Goal: Task Accomplishment & Management: Manage account settings

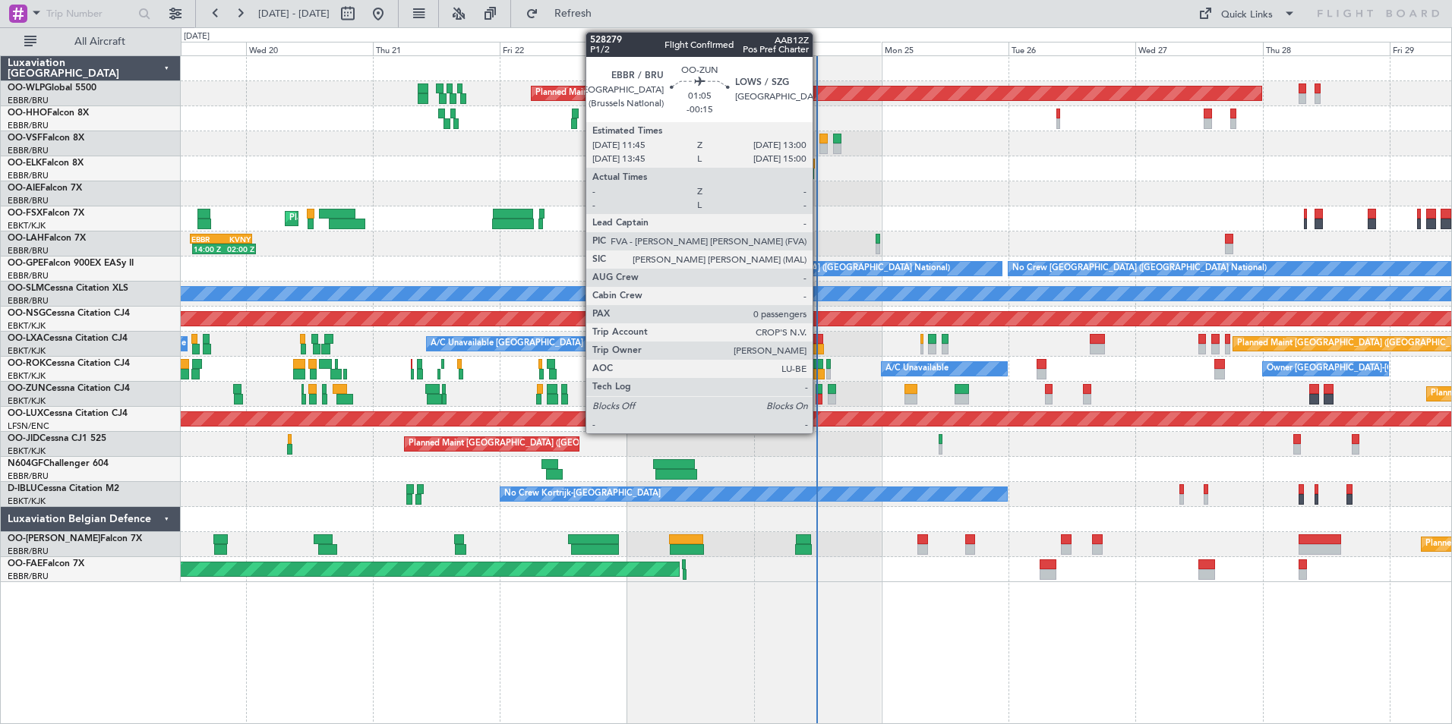
click at [819, 395] on div at bounding box center [818, 399] width 7 height 11
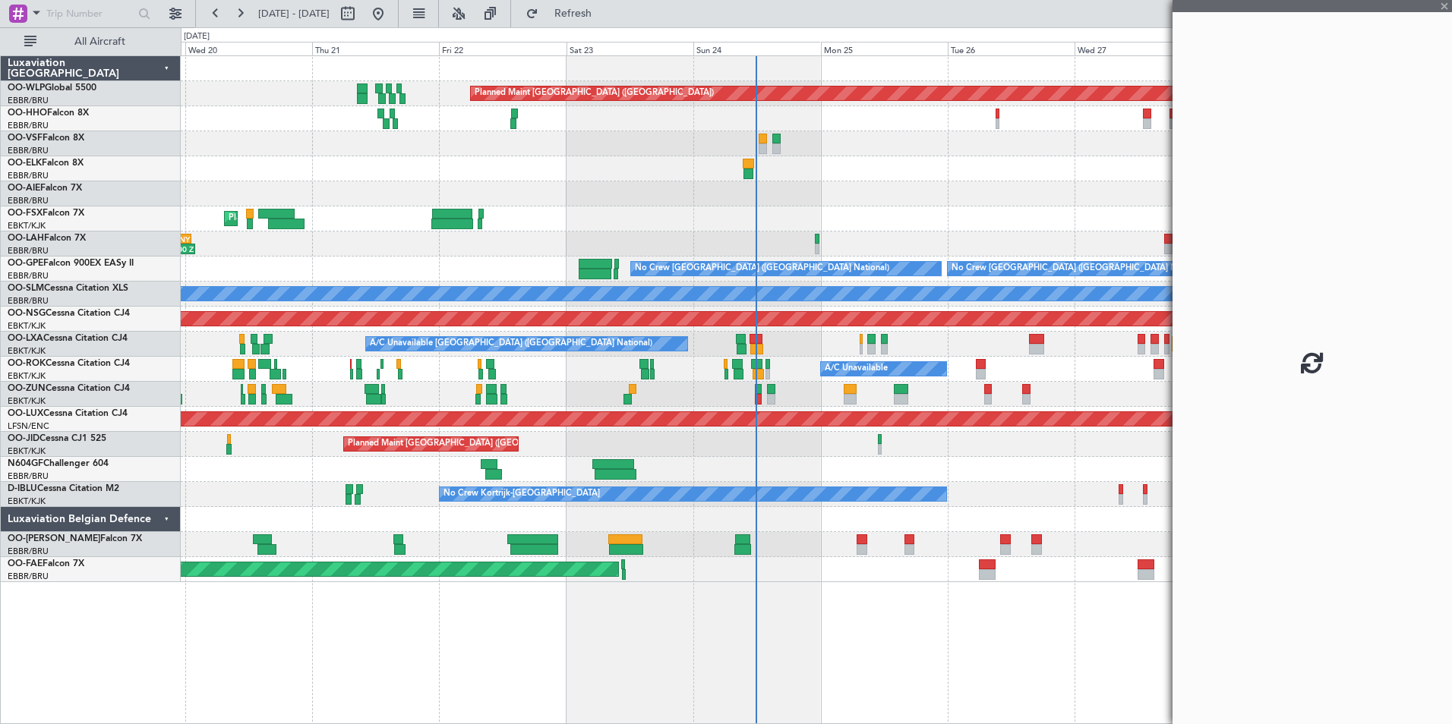
click at [796, 361] on div "Planned Maint Berlin (Brandenburg) AOG Maint Geneva (Cointrin) Planned Maint Lo…" at bounding box center [816, 319] width 1270 height 526
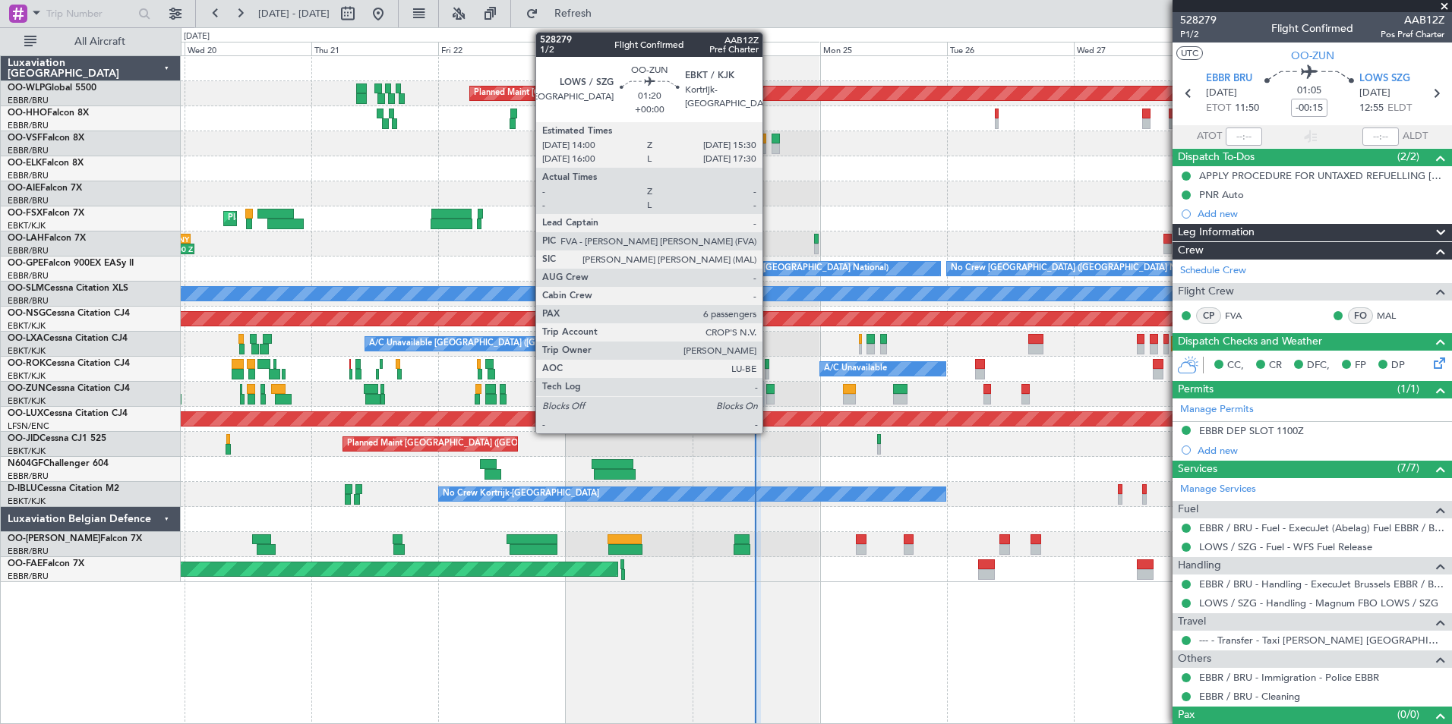
click at [769, 389] on div at bounding box center [770, 389] width 8 height 11
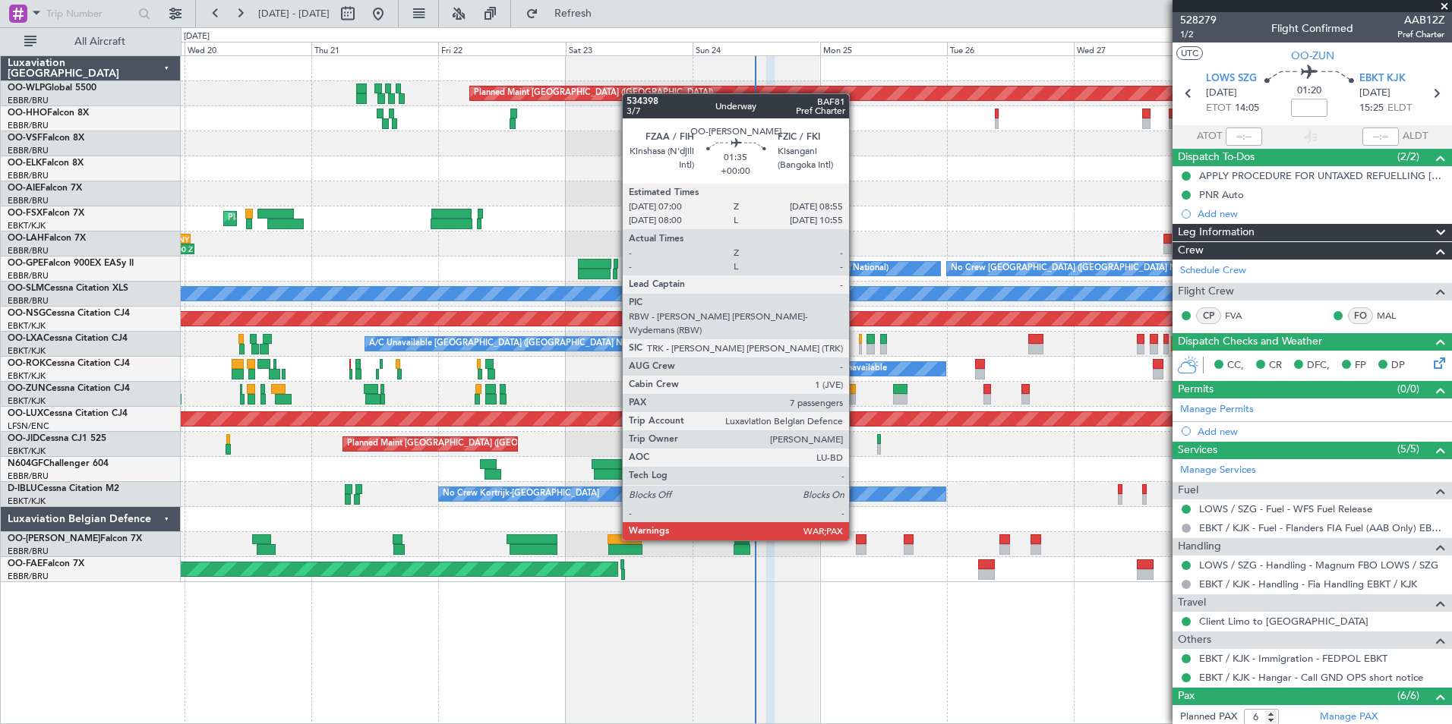
click at [856, 539] on div at bounding box center [861, 540] width 11 height 11
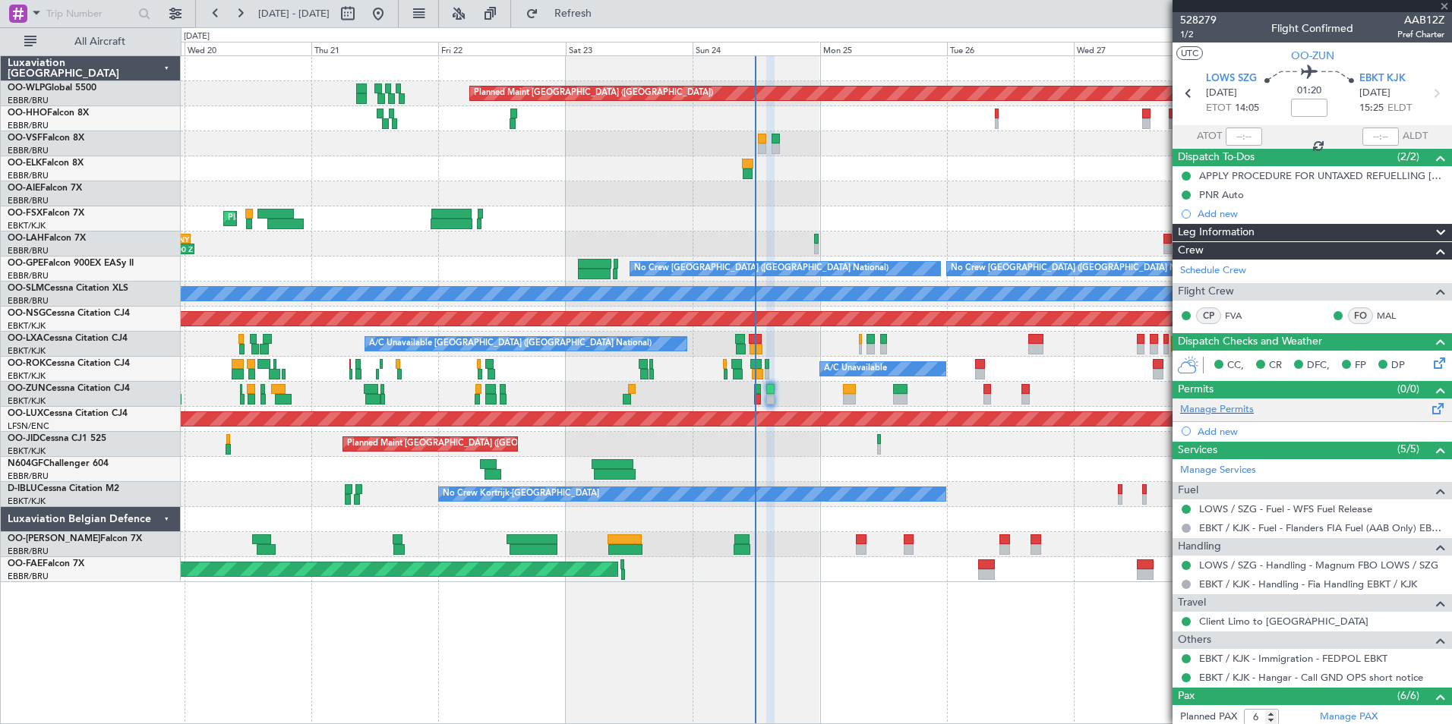
type input "7"
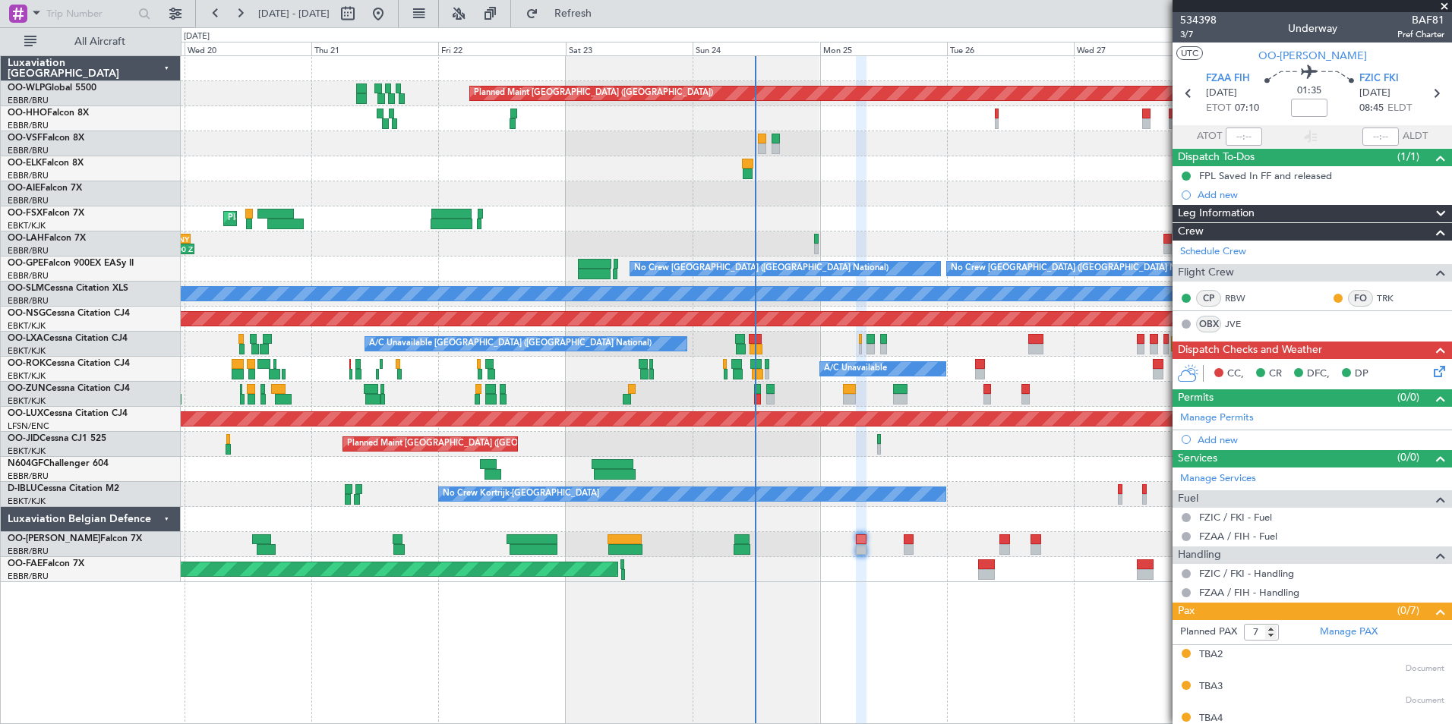
click at [1430, 375] on icon at bounding box center [1436, 369] width 12 height 12
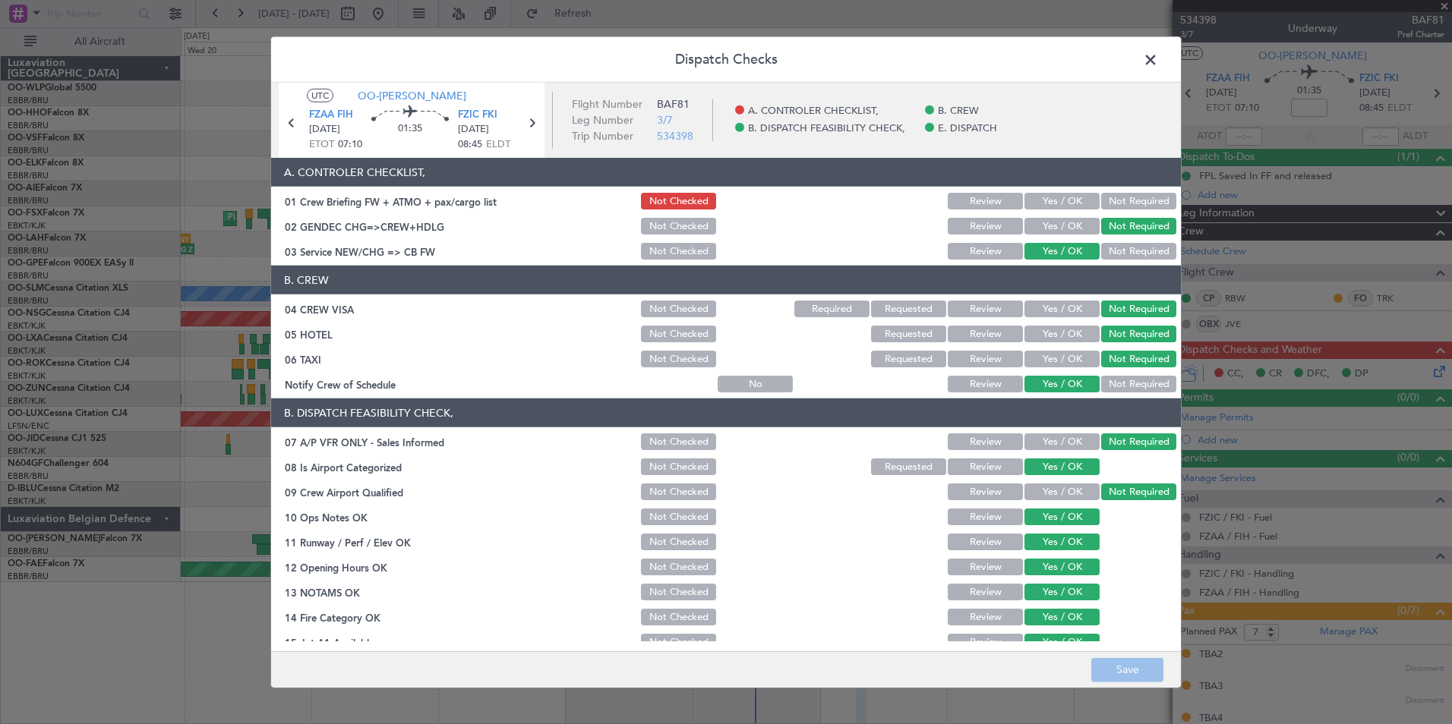
click at [1158, 68] on span at bounding box center [1158, 64] width 0 height 30
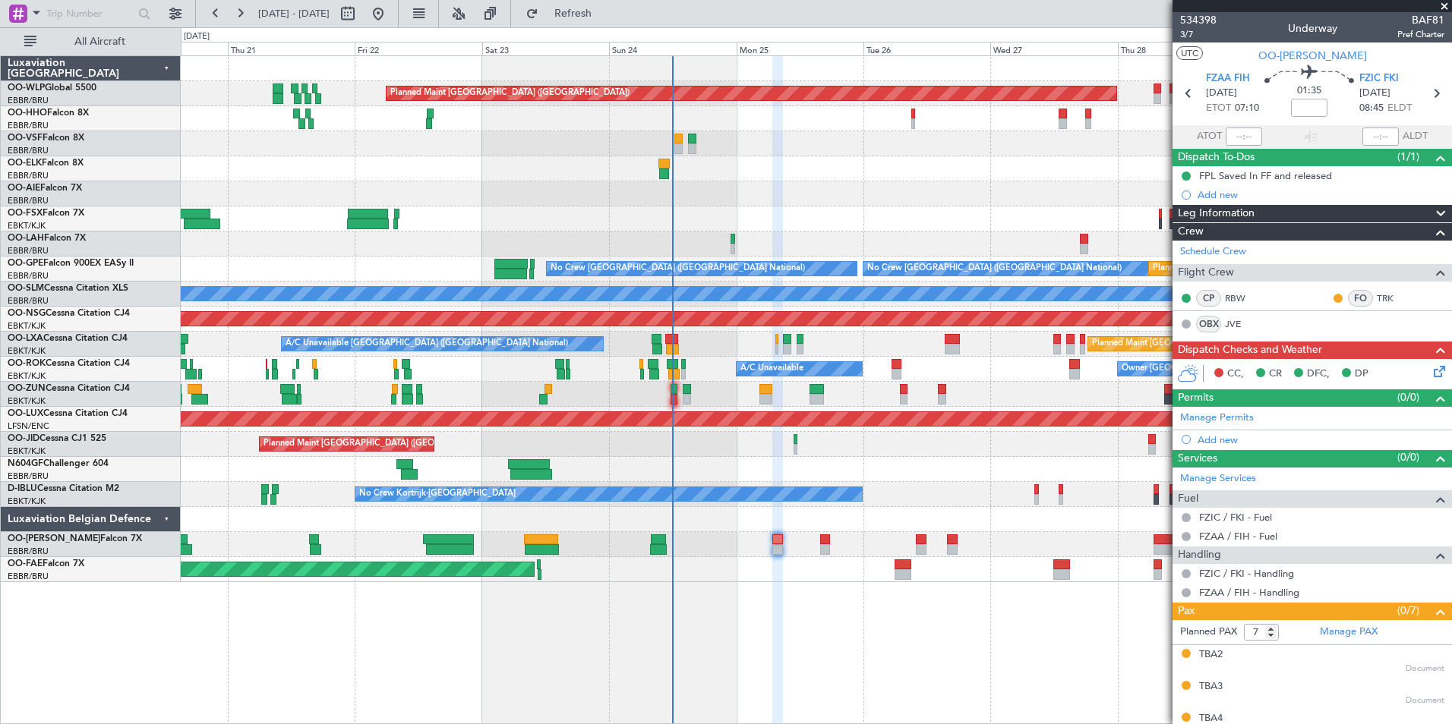
click at [731, 548] on div "Planned Maint Berlin (Brandenburg) Planned Maint London (Farnborough) Planned M…" at bounding box center [816, 319] width 1270 height 526
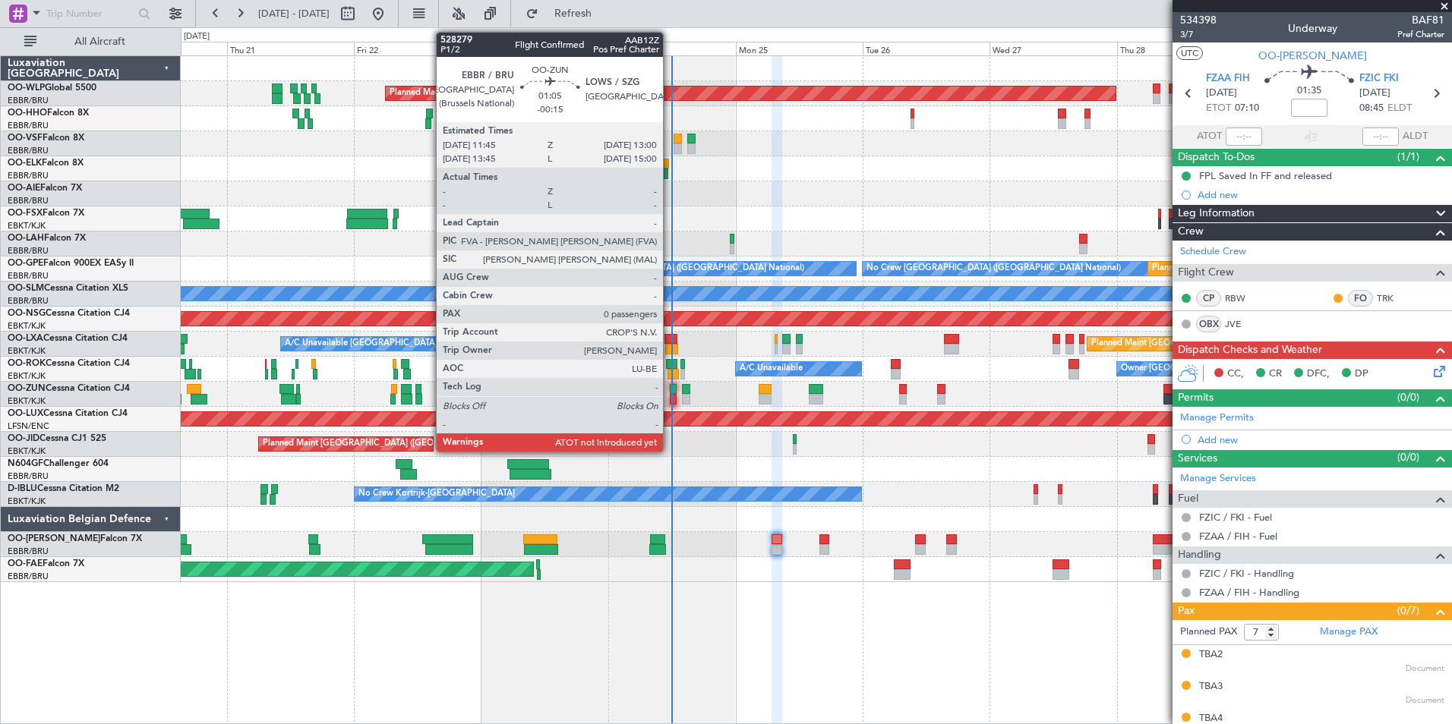
click at [670, 393] on div at bounding box center [673, 389] width 7 height 11
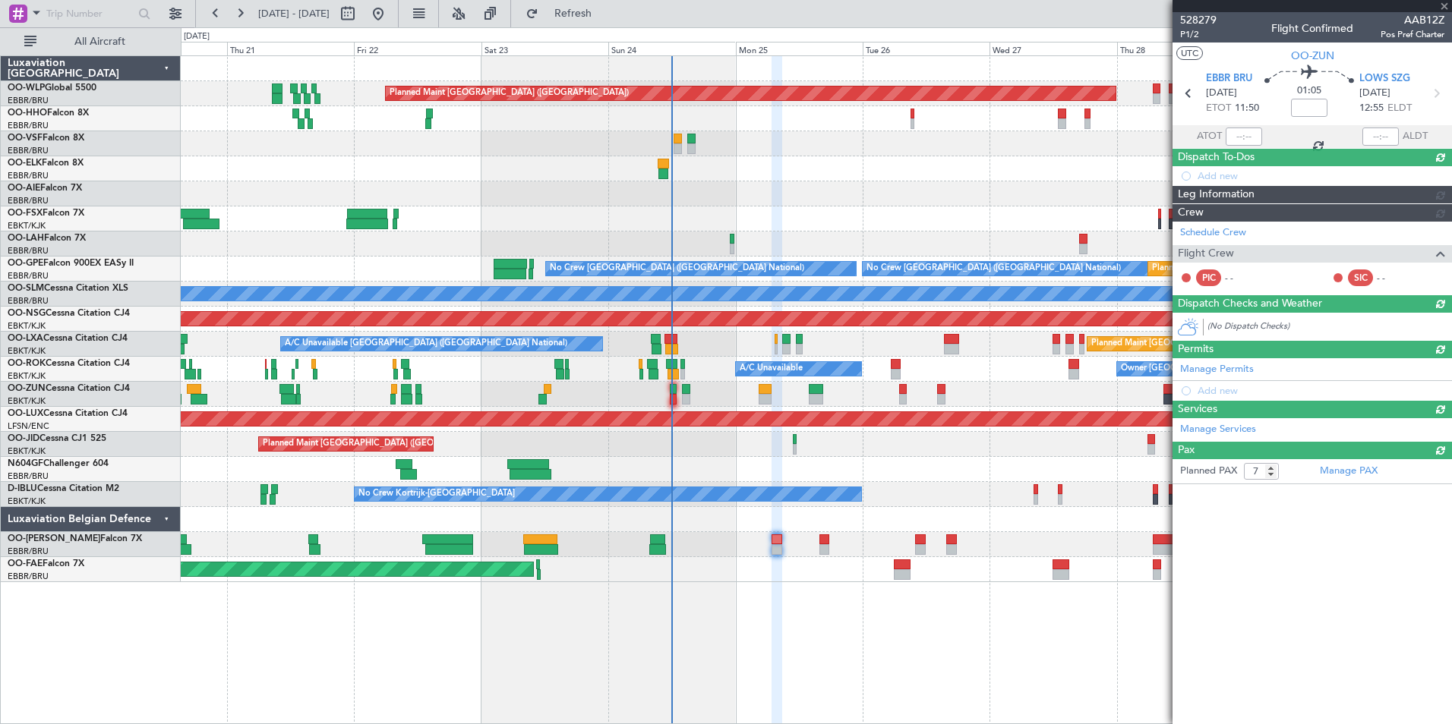
type input "-00:15"
type input "0"
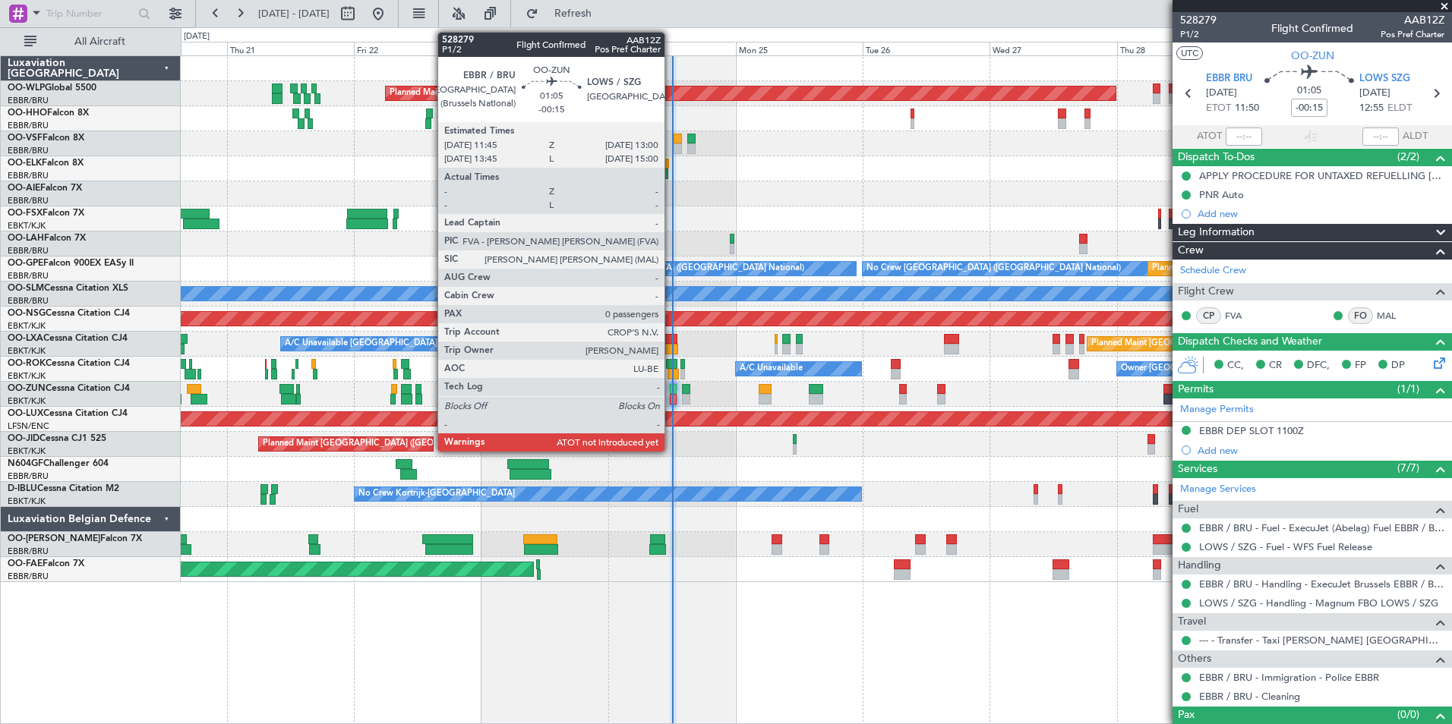
click at [671, 396] on div at bounding box center [673, 399] width 7 height 11
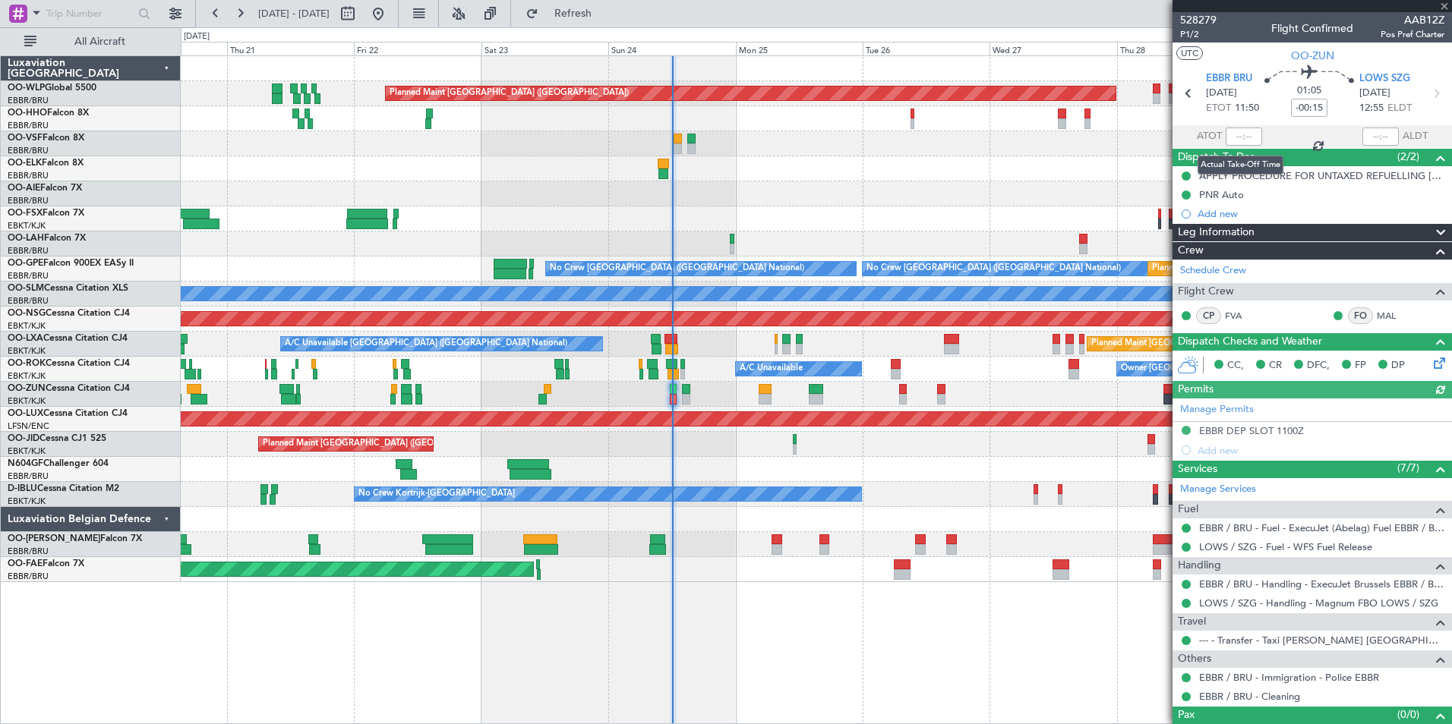
click at [1231, 137] on div at bounding box center [1243, 137] width 36 height 18
click at [1232, 137] on div at bounding box center [1243, 137] width 36 height 18
click at [1232, 135] on input "text" at bounding box center [1243, 137] width 36 height 18
click at [1083, 182] on div "Planned Maint [GEOGRAPHIC_DATA] ([GEOGRAPHIC_DATA])" at bounding box center [816, 193] width 1270 height 25
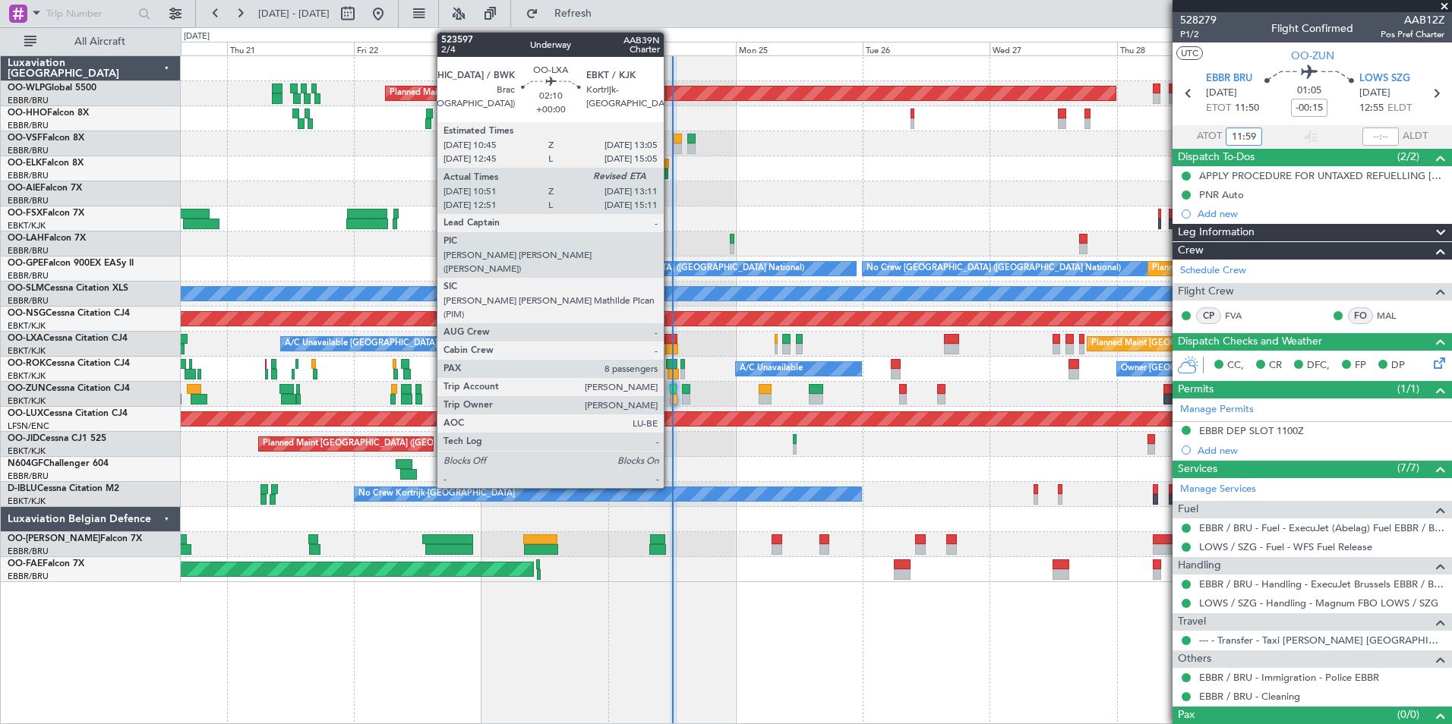
click at [670, 345] on div at bounding box center [671, 349] width 13 height 11
type input "11:59"
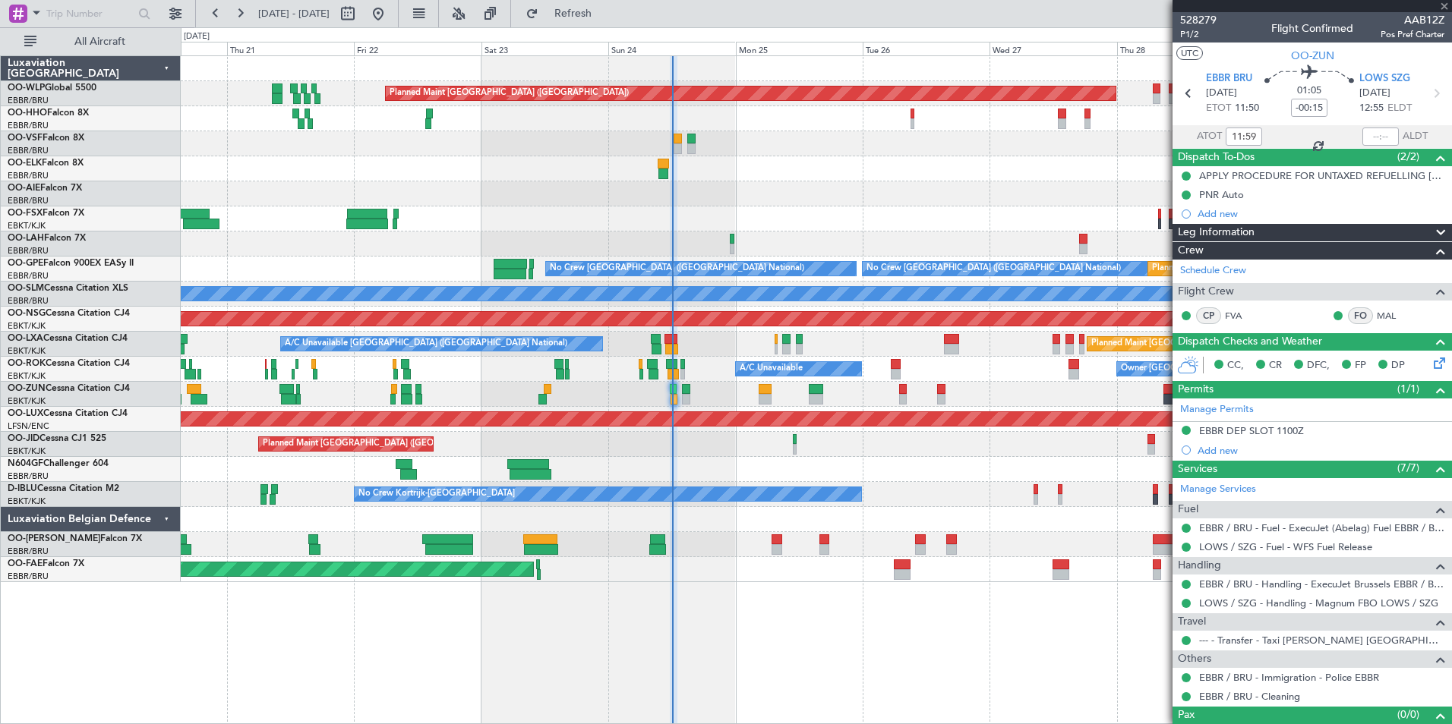
type input "10:56"
type input "8"
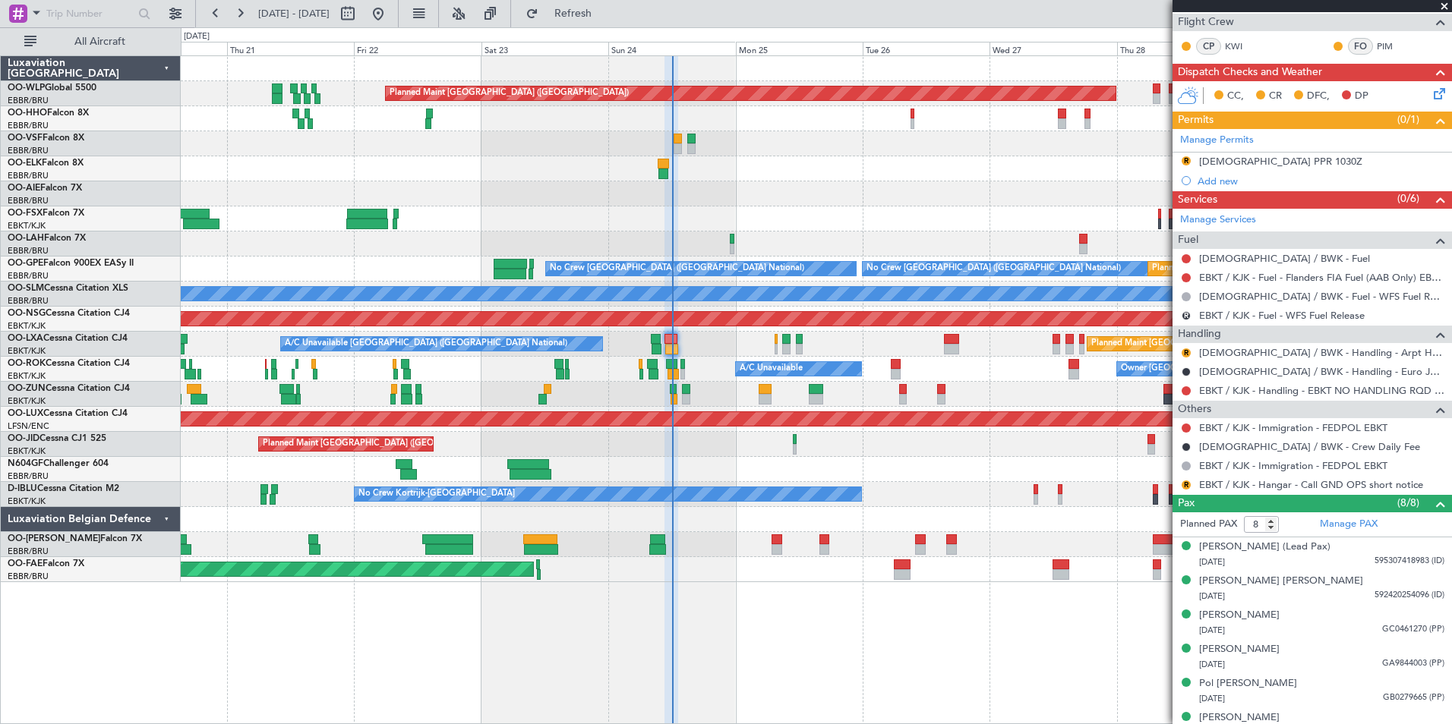
scroll to position [304, 0]
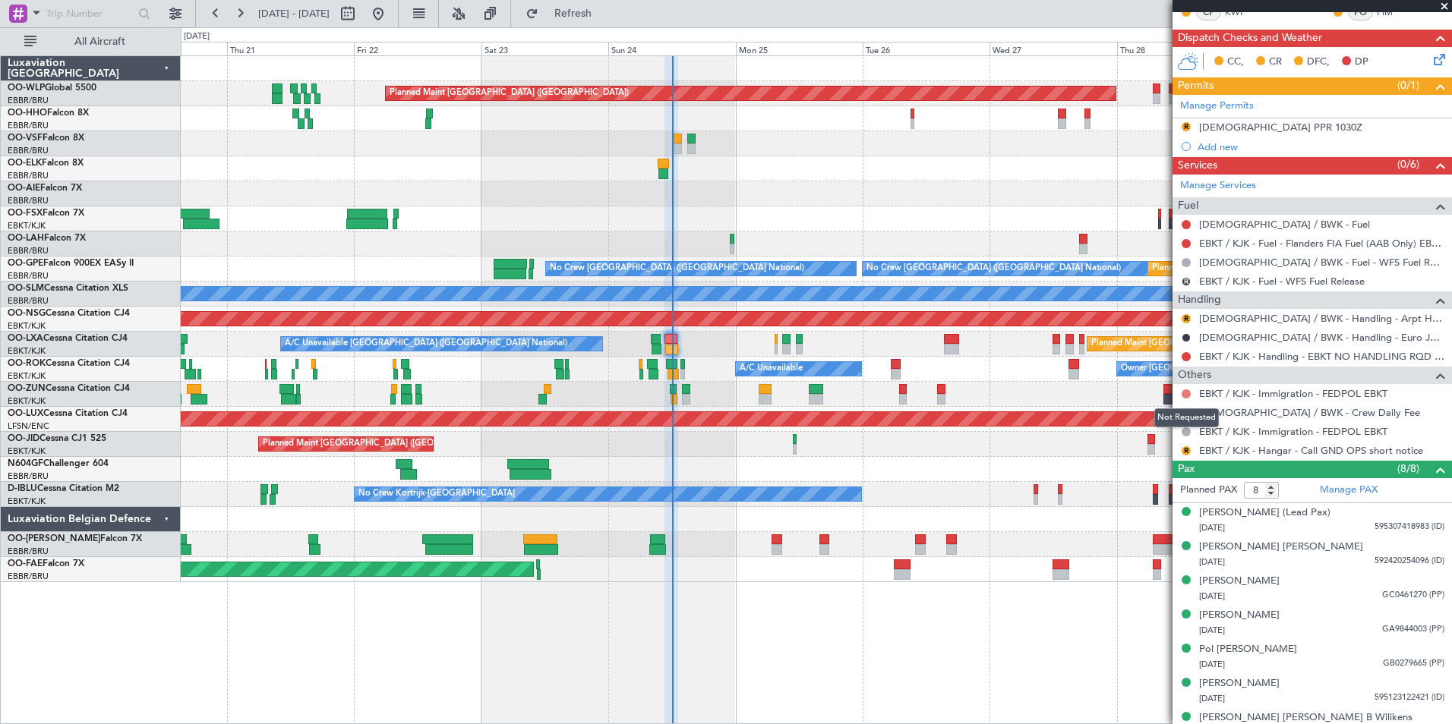
click at [1184, 394] on button at bounding box center [1185, 394] width 9 height 9
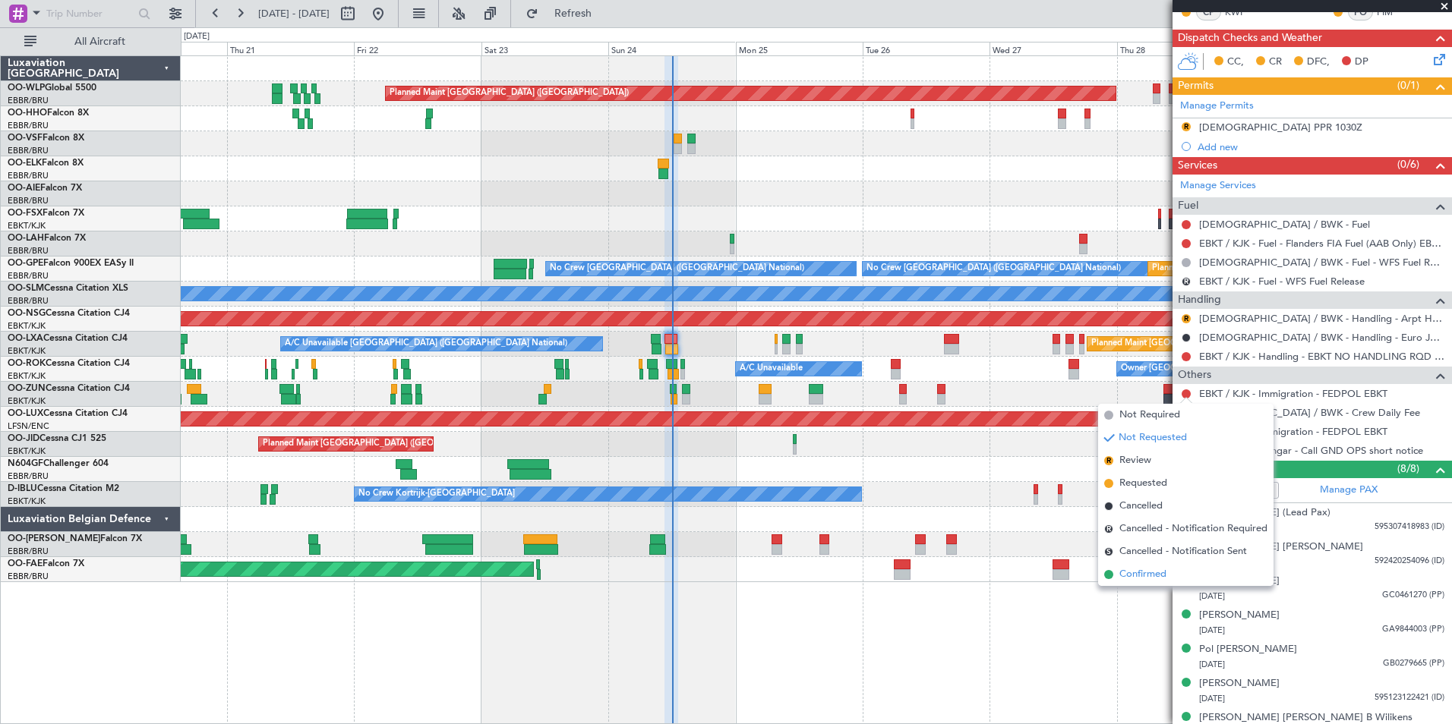
click at [1154, 573] on span "Confirmed" at bounding box center [1142, 574] width 47 height 15
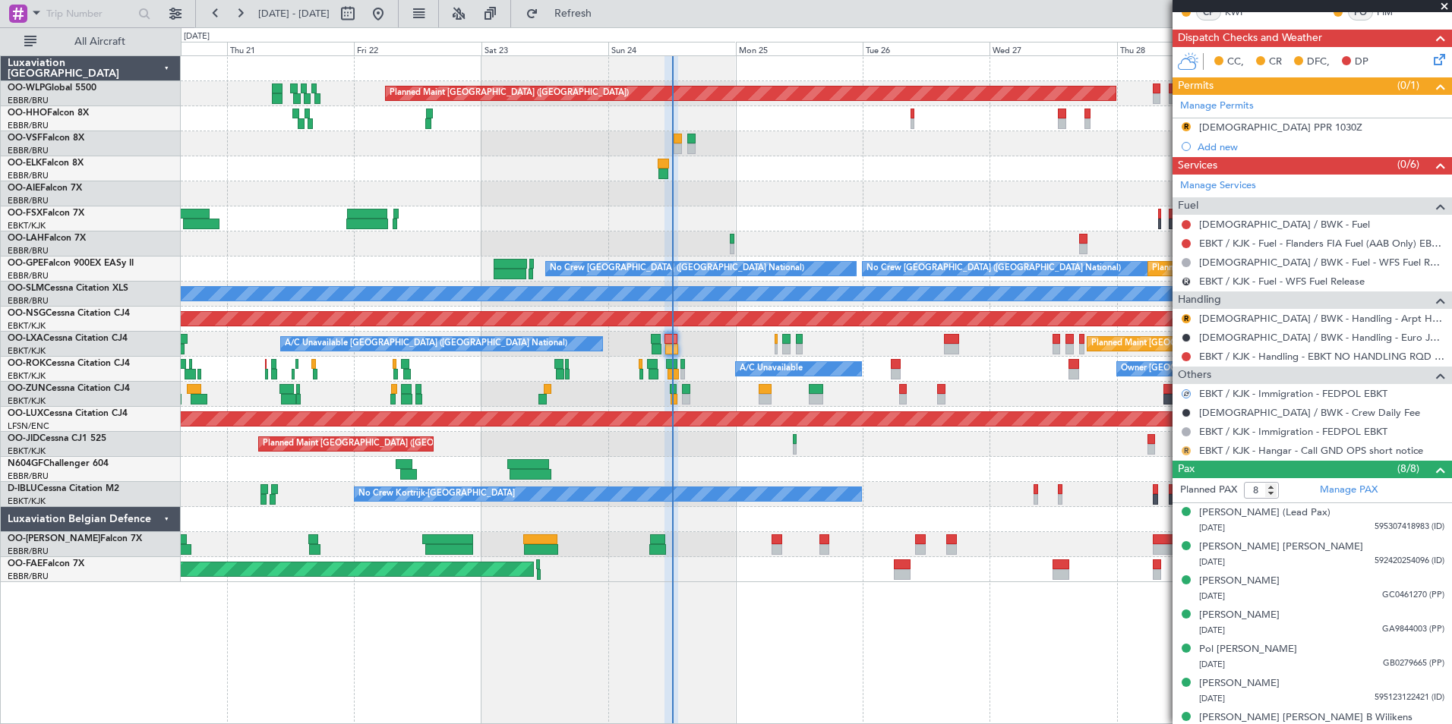
click at [1187, 451] on button "R" at bounding box center [1185, 450] width 9 height 9
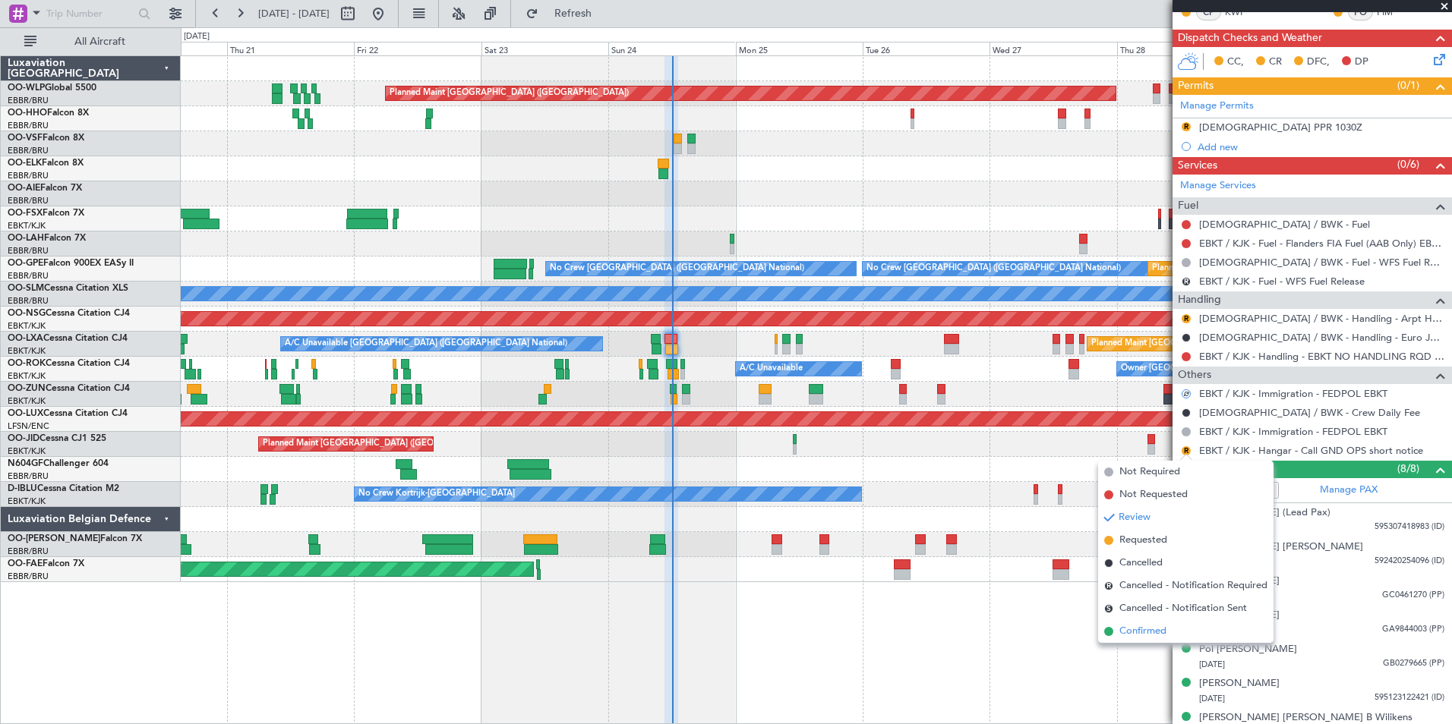
click at [1150, 629] on span "Confirmed" at bounding box center [1142, 631] width 47 height 15
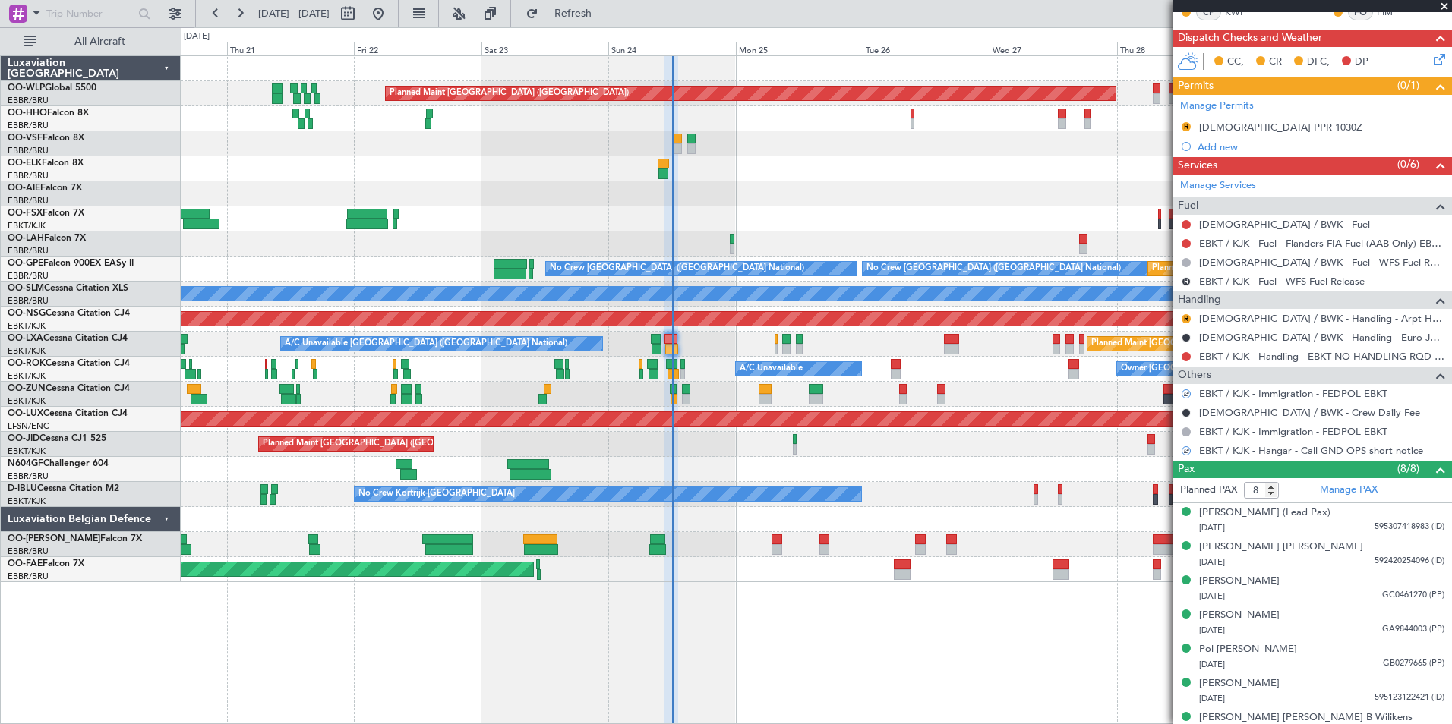
click at [1191, 318] on div "R" at bounding box center [1186, 319] width 12 height 12
click at [1183, 320] on button "R" at bounding box center [1185, 318] width 9 height 9
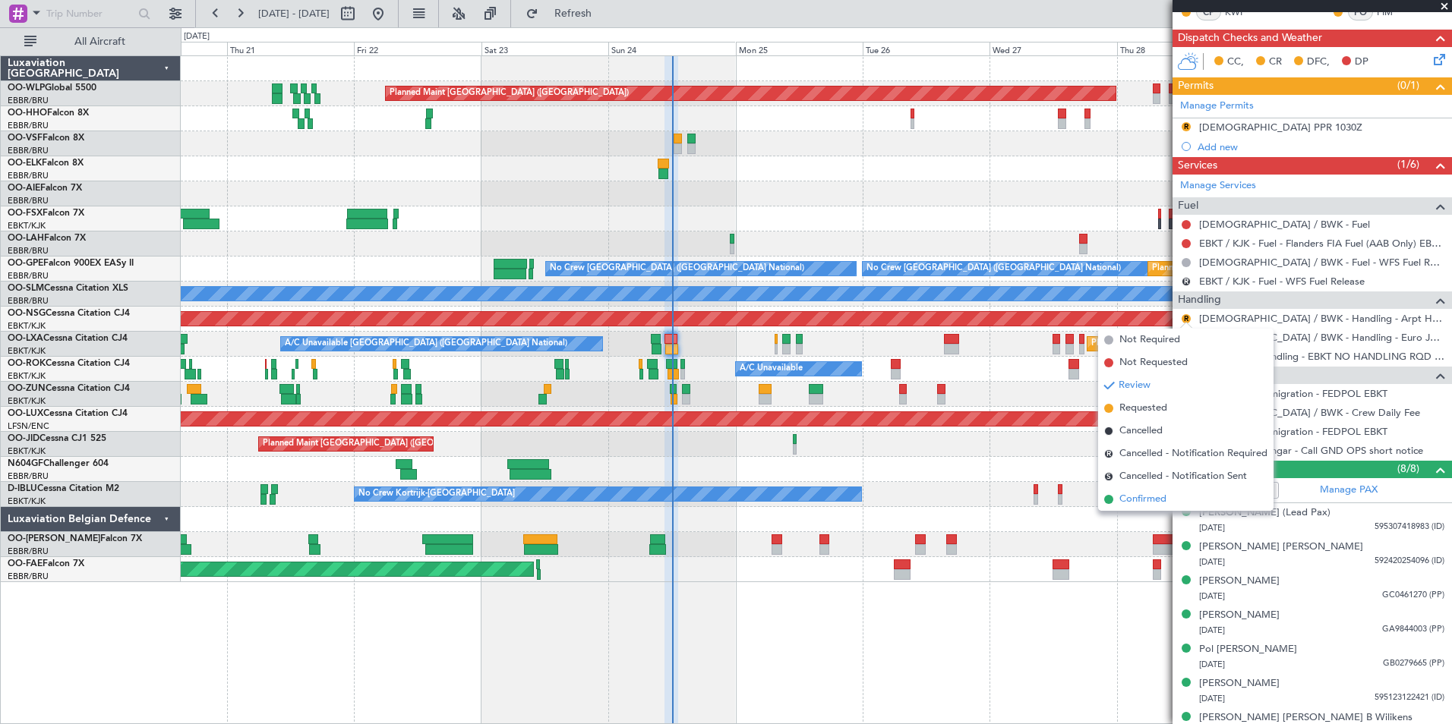
click at [1161, 500] on span "Confirmed" at bounding box center [1142, 499] width 47 height 15
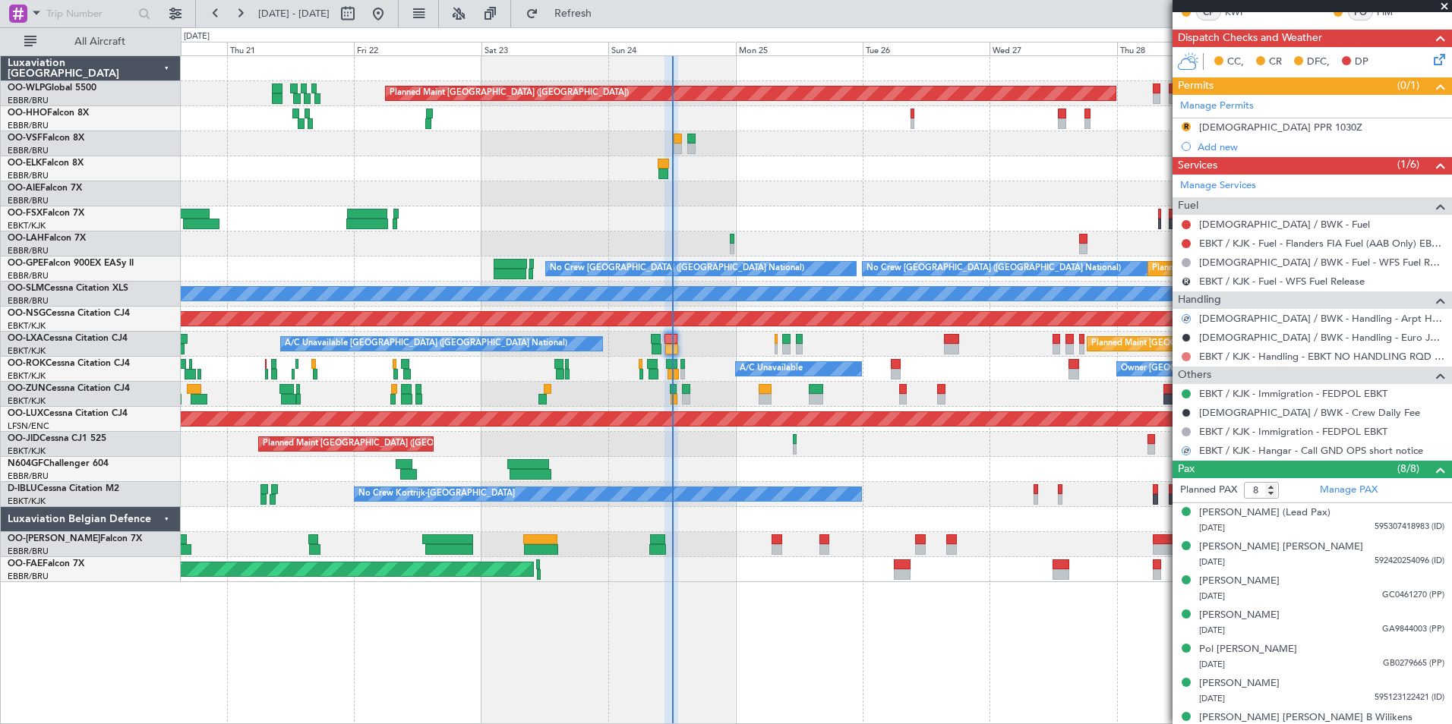
click at [1190, 358] on button at bounding box center [1185, 356] width 9 height 9
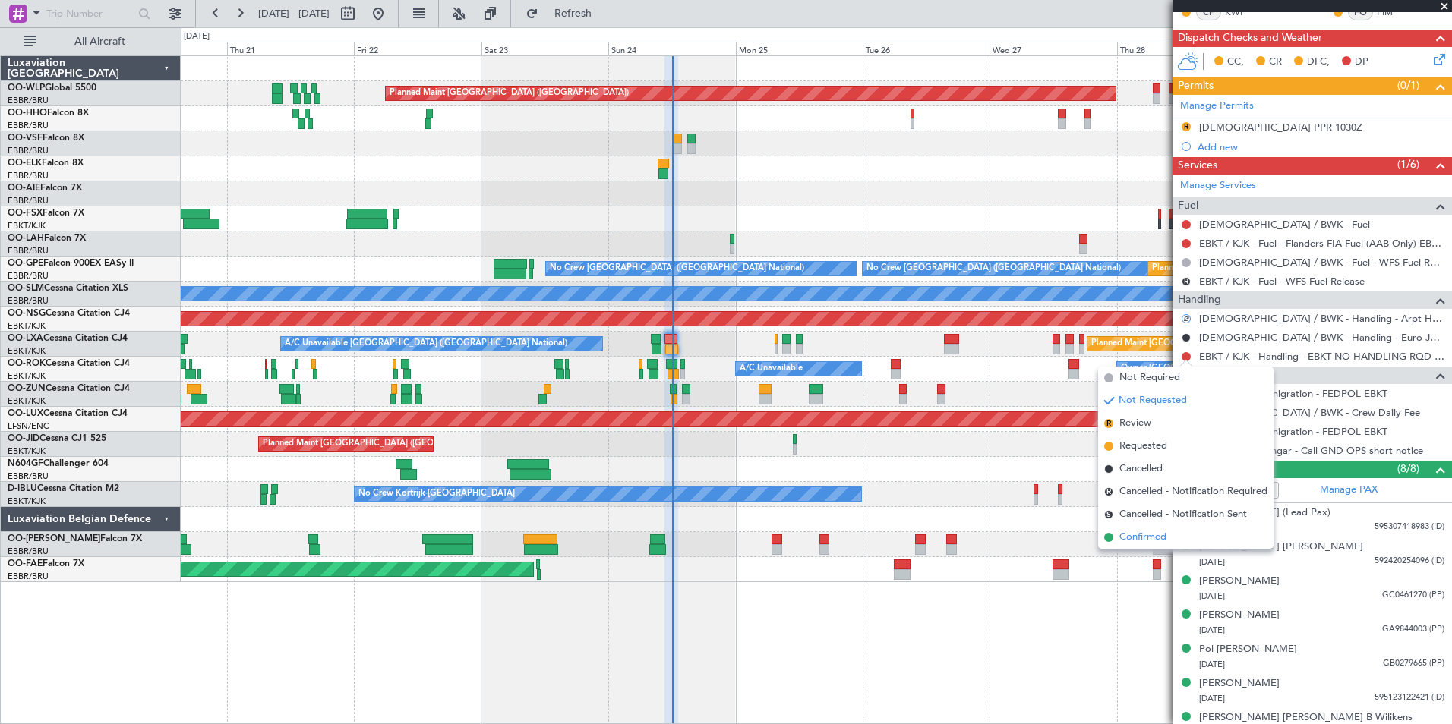
click at [1159, 540] on span "Confirmed" at bounding box center [1142, 537] width 47 height 15
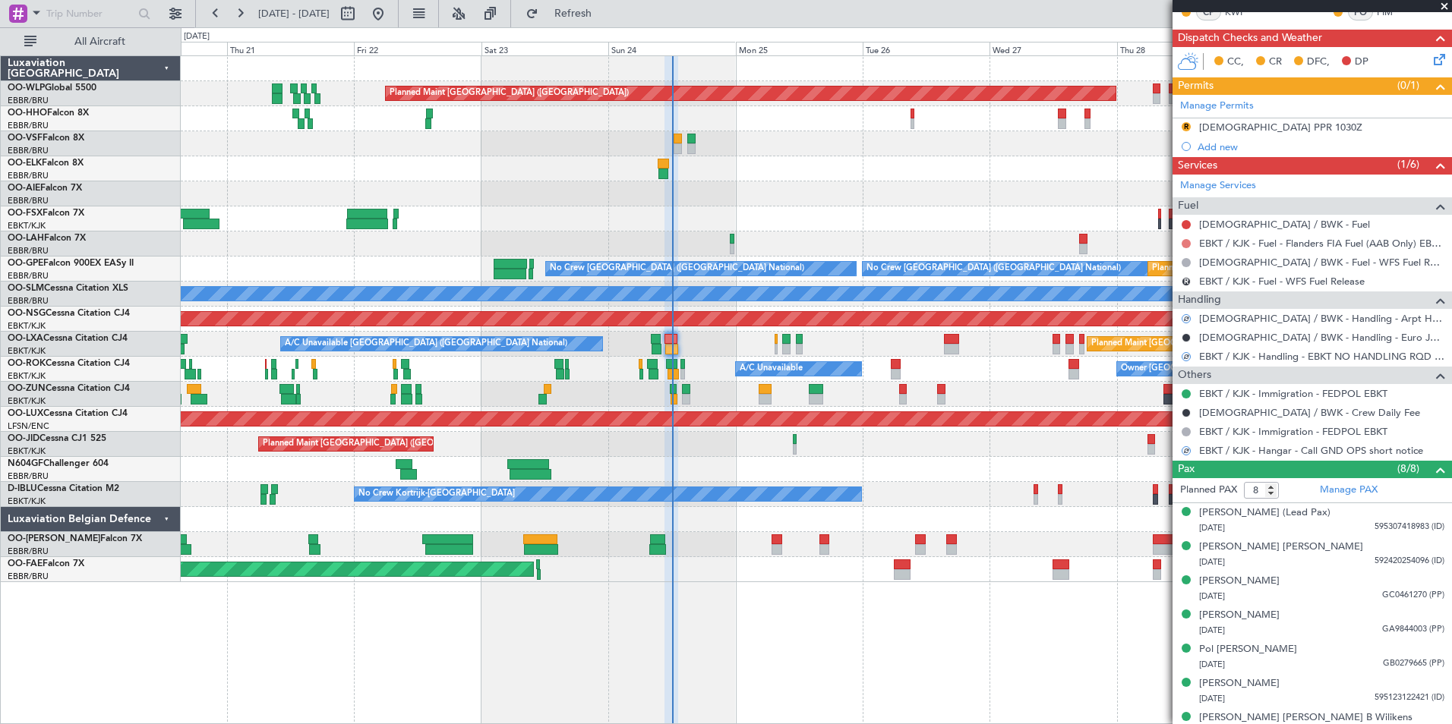
click at [1187, 241] on button at bounding box center [1185, 243] width 9 height 9
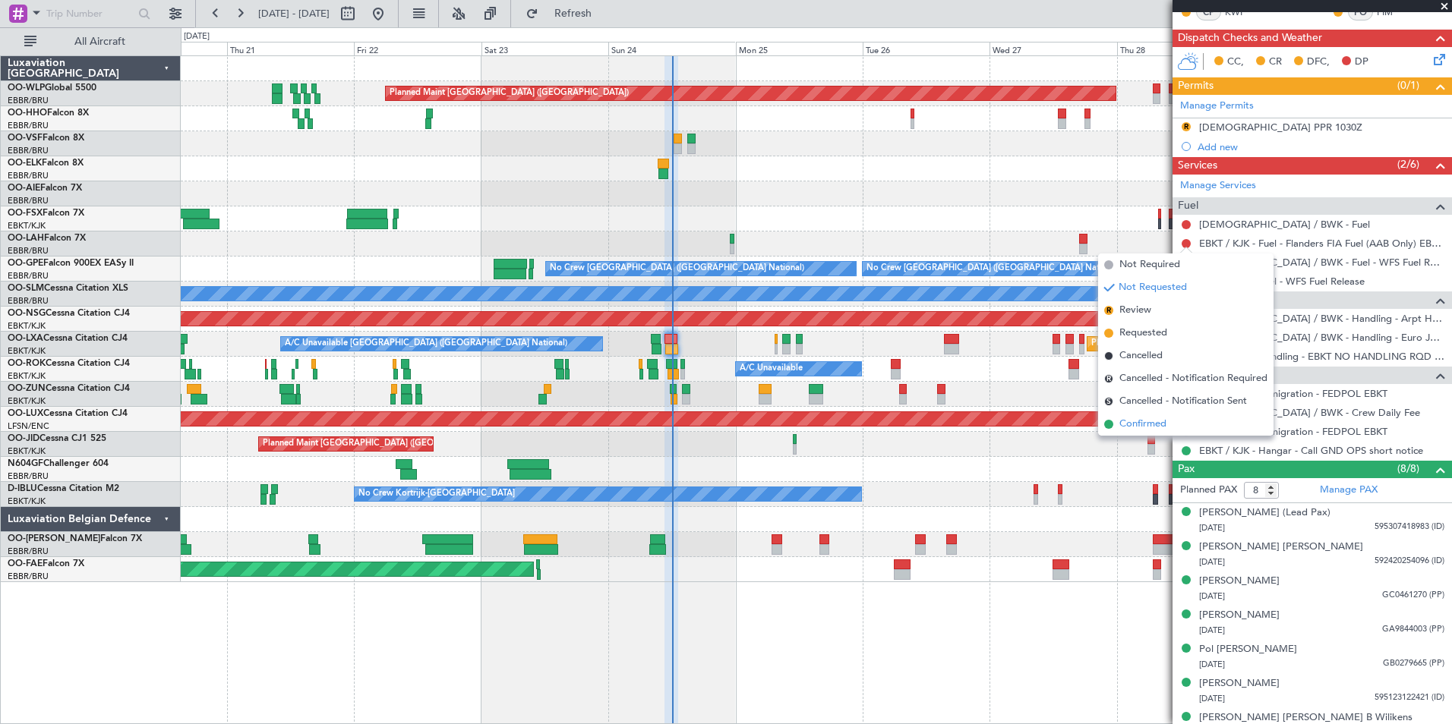
click at [1155, 424] on span "Confirmed" at bounding box center [1142, 424] width 47 height 15
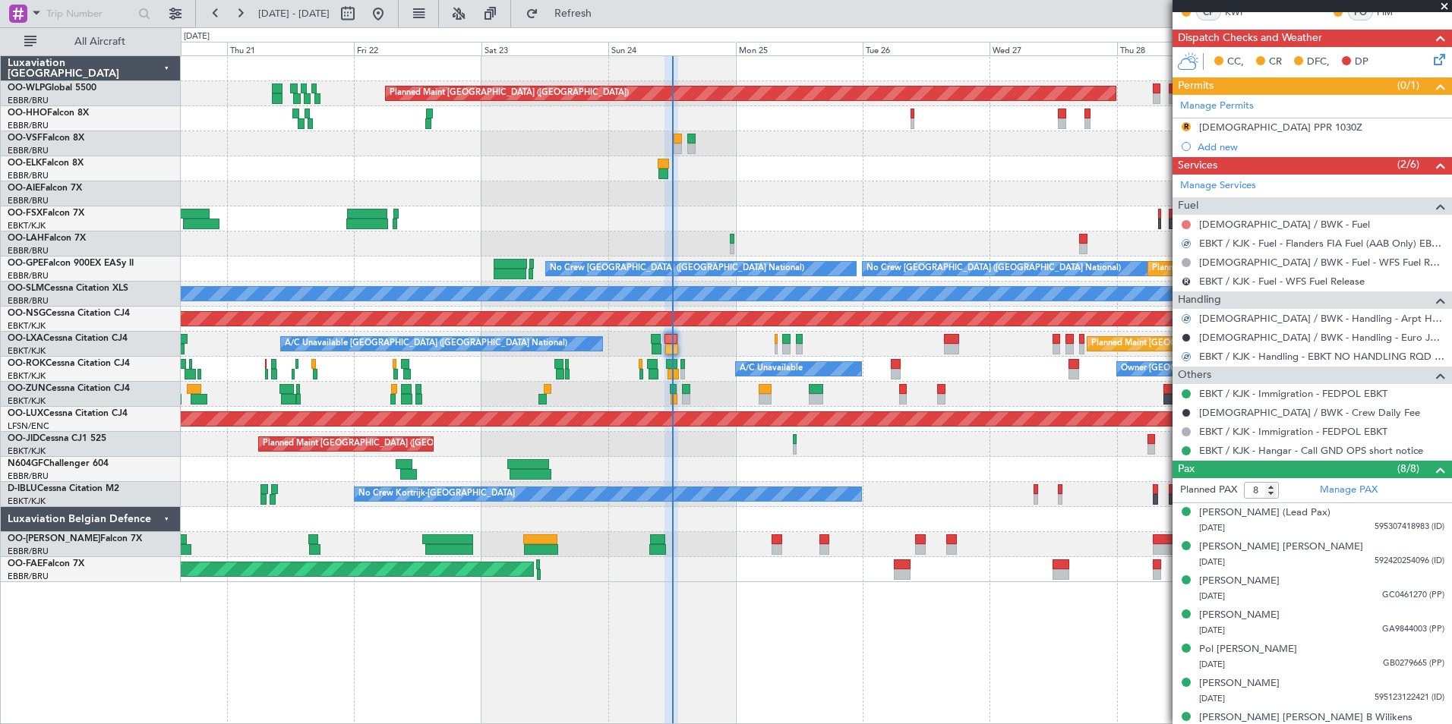
click at [1184, 222] on button at bounding box center [1185, 224] width 9 height 9
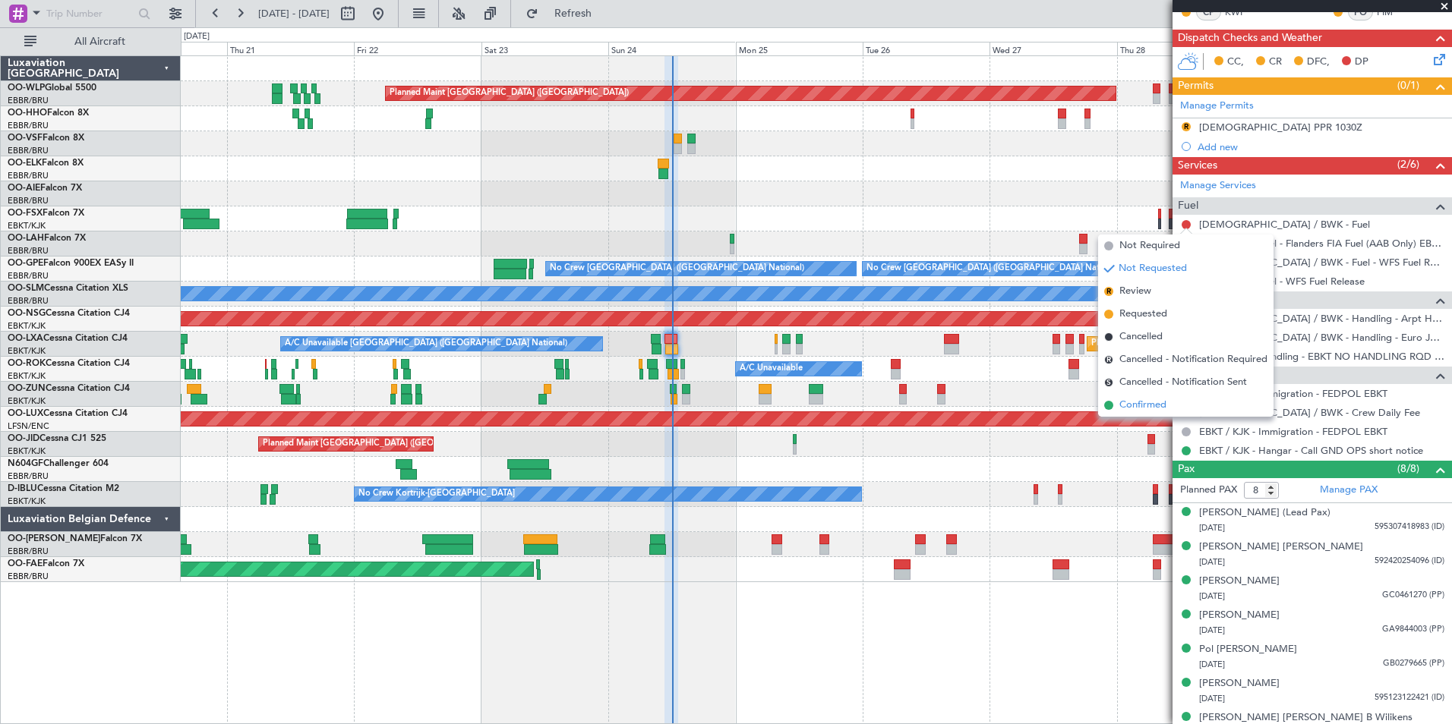
click at [1132, 405] on span "Confirmed" at bounding box center [1142, 405] width 47 height 15
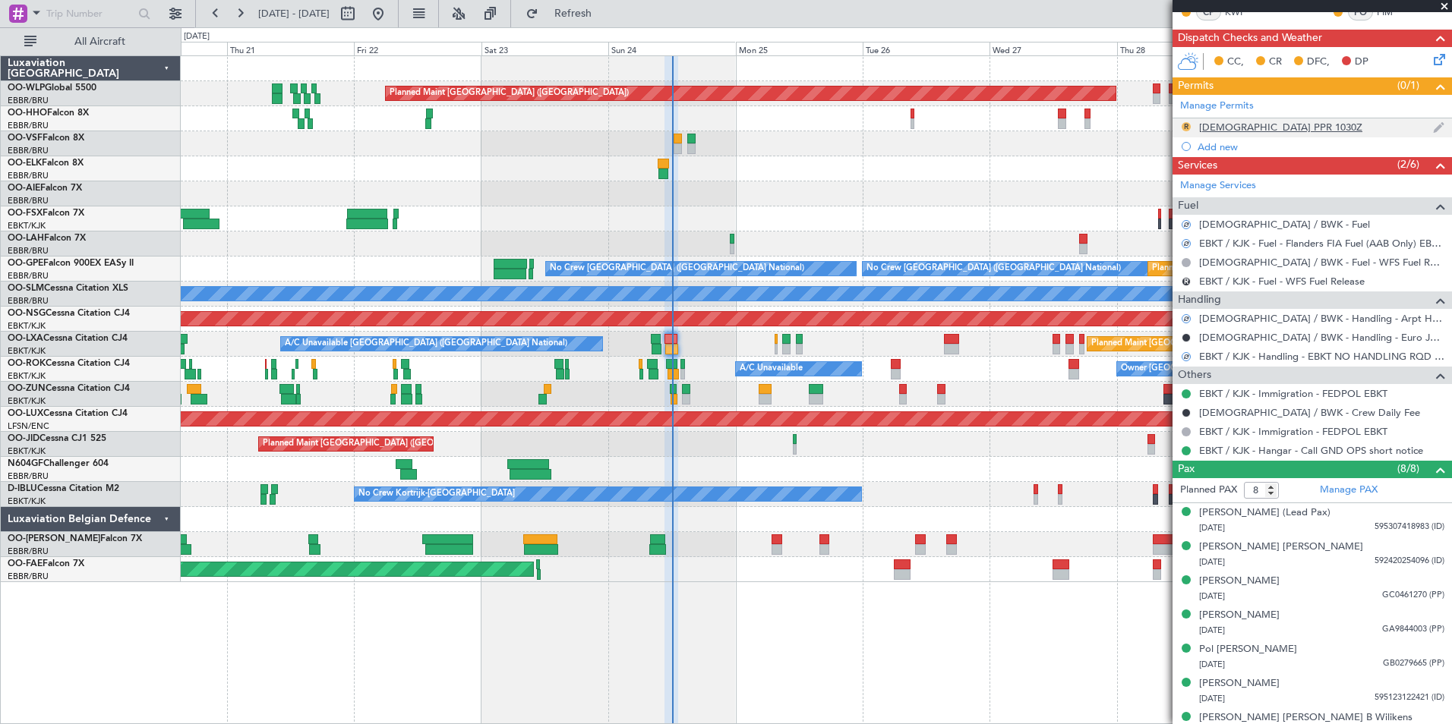
click at [1187, 125] on button "R" at bounding box center [1185, 126] width 9 height 9
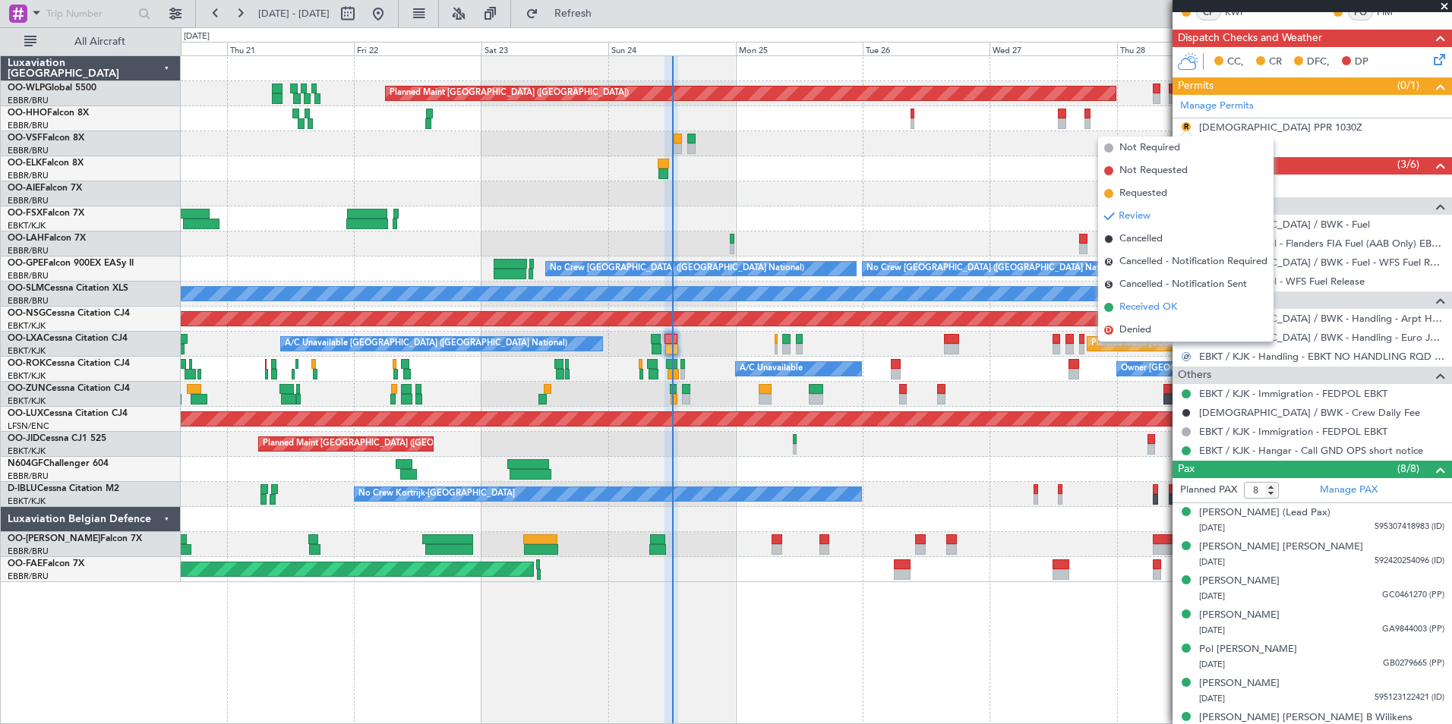
click at [1161, 301] on span "Received OK" at bounding box center [1148, 307] width 58 height 15
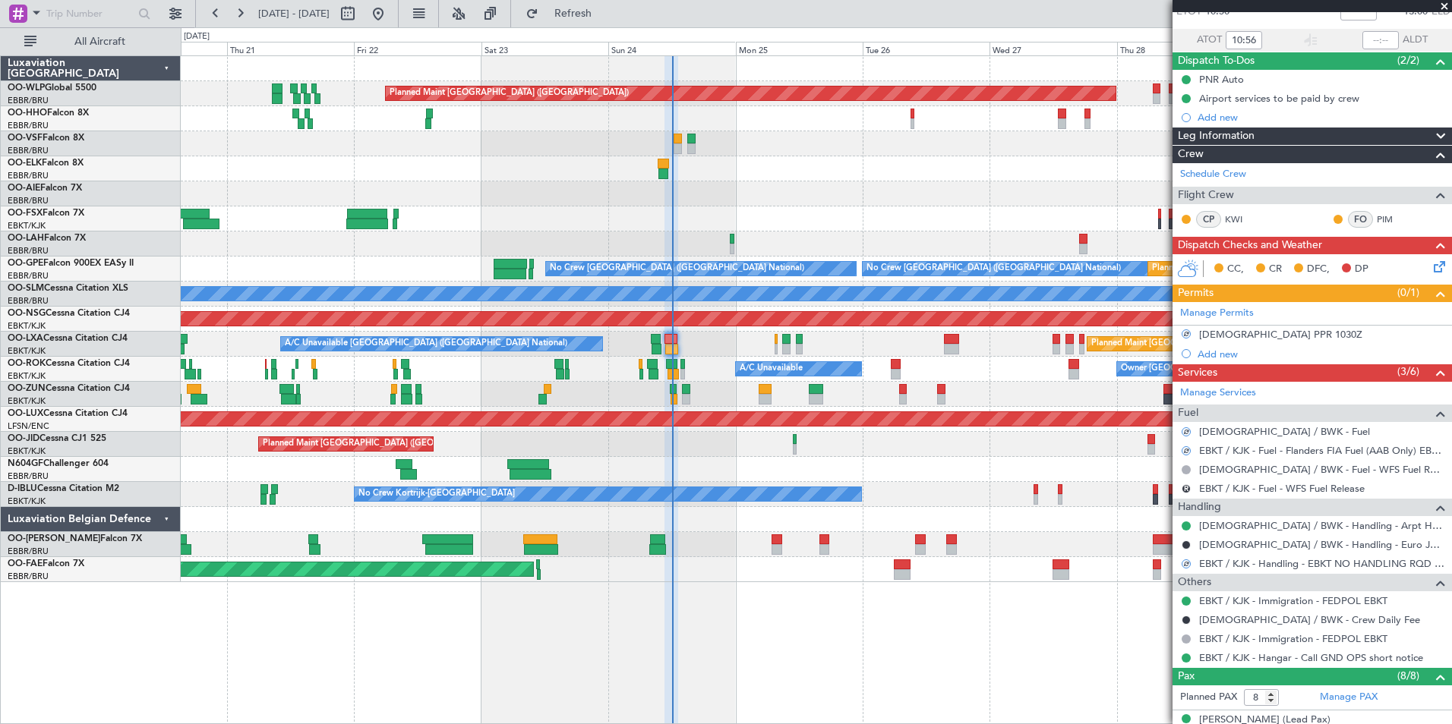
scroll to position [0, 0]
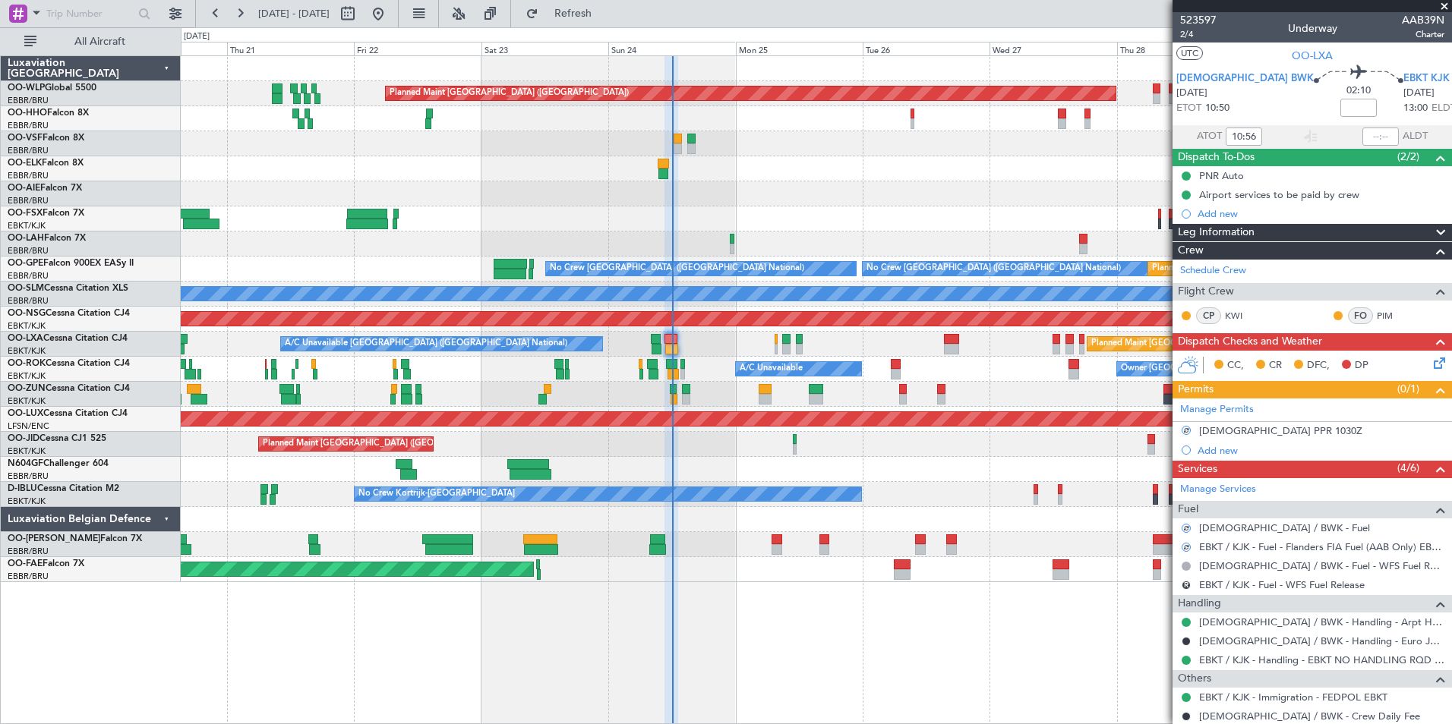
click at [1430, 367] on icon at bounding box center [1436, 361] width 12 height 12
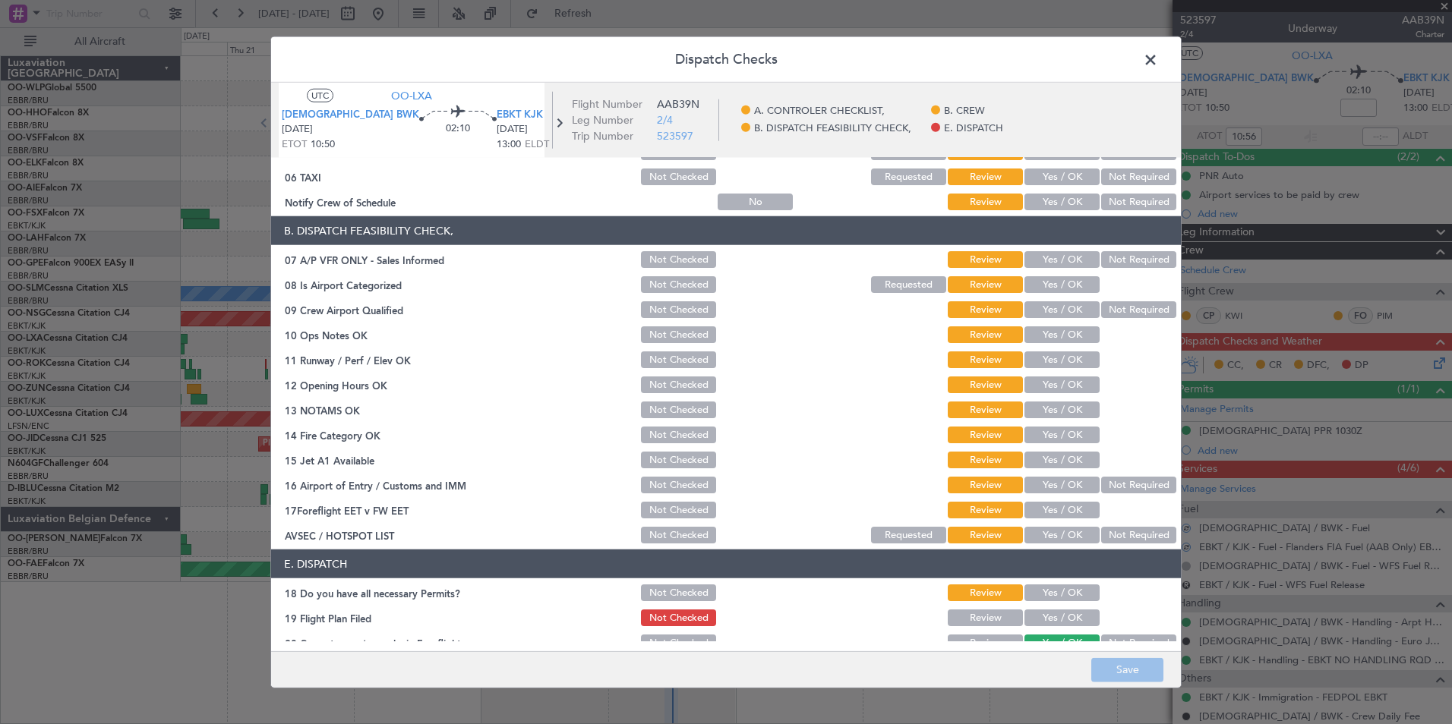
scroll to position [223, 0]
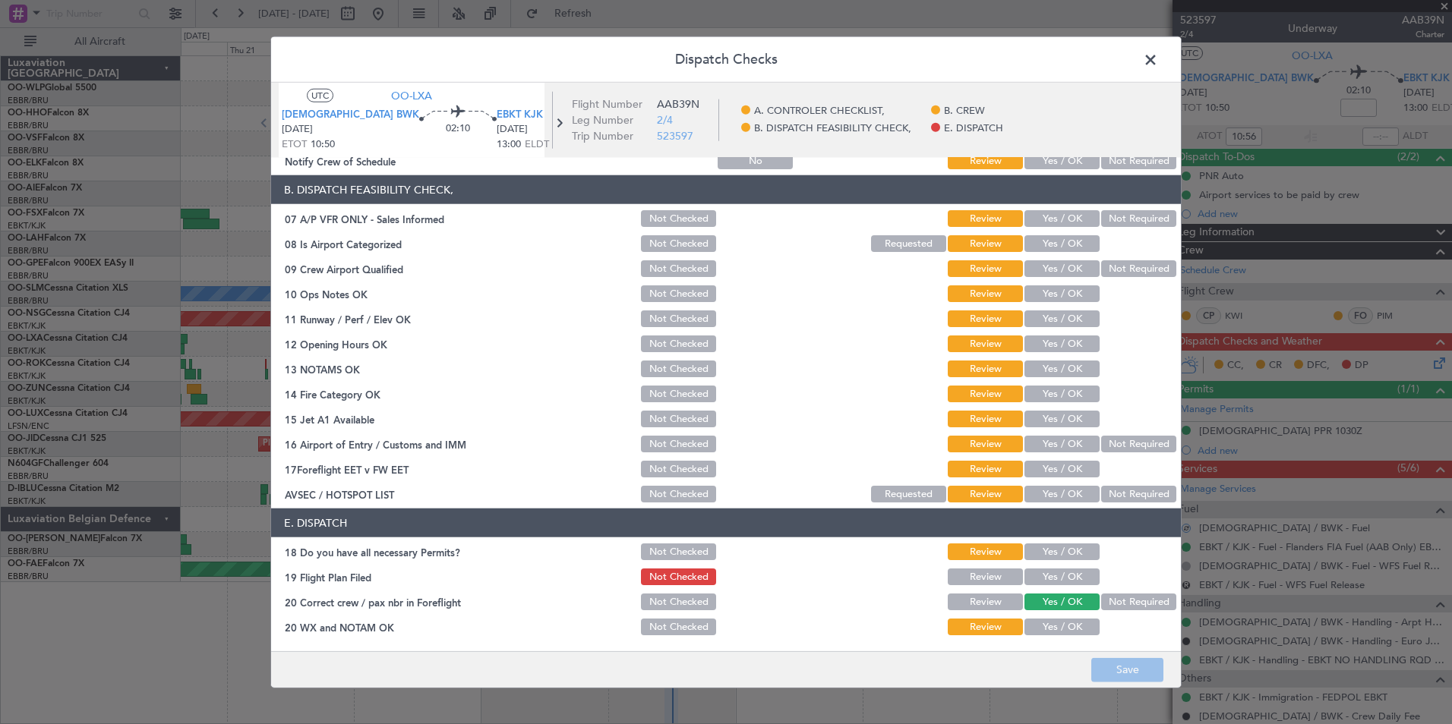
click at [1042, 588] on section "E. DISPATCH 18 Do you have all necessary Permits? Not Checked Review Yes / OK 1…" at bounding box center [726, 573] width 910 height 129
click at [1049, 576] on button "Yes / OK" at bounding box center [1061, 577] width 75 height 17
click at [1121, 668] on button "Save" at bounding box center [1127, 670] width 72 height 24
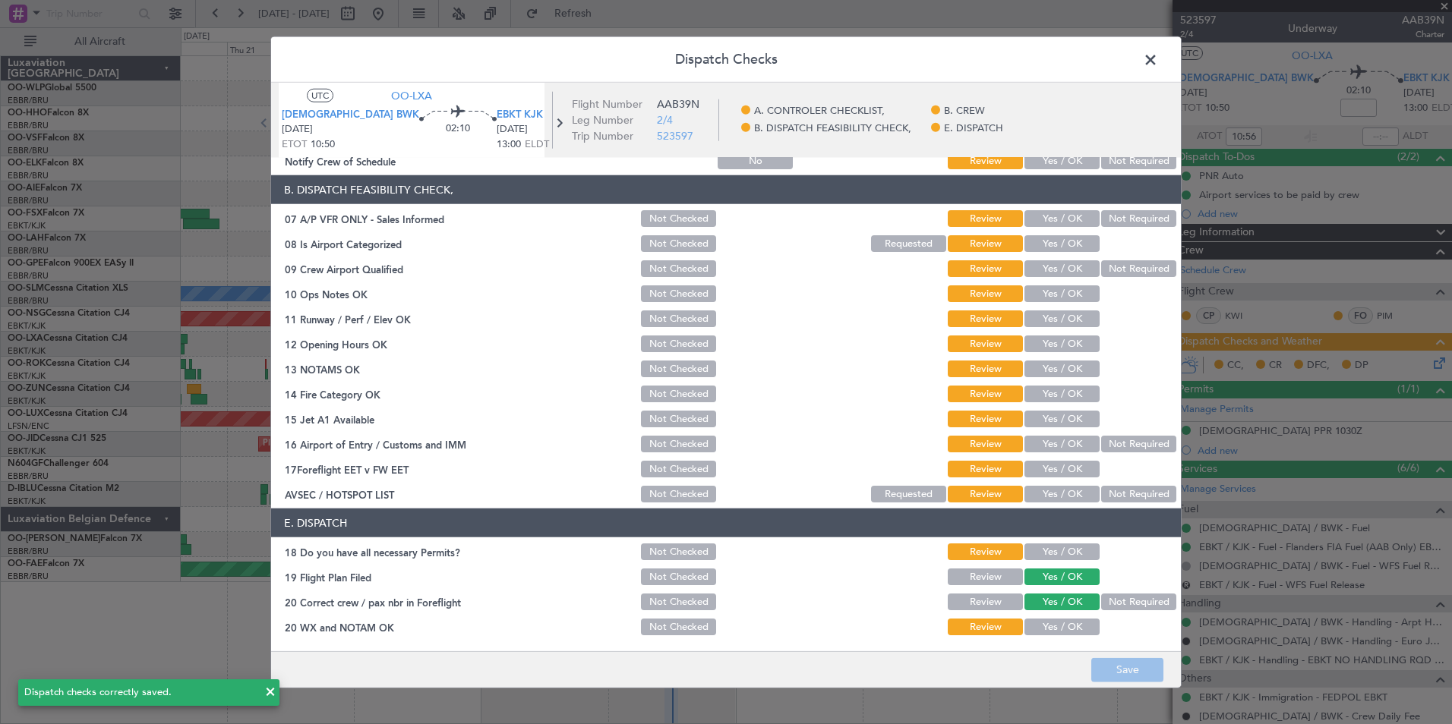
click at [1158, 55] on span at bounding box center [1158, 64] width 0 height 30
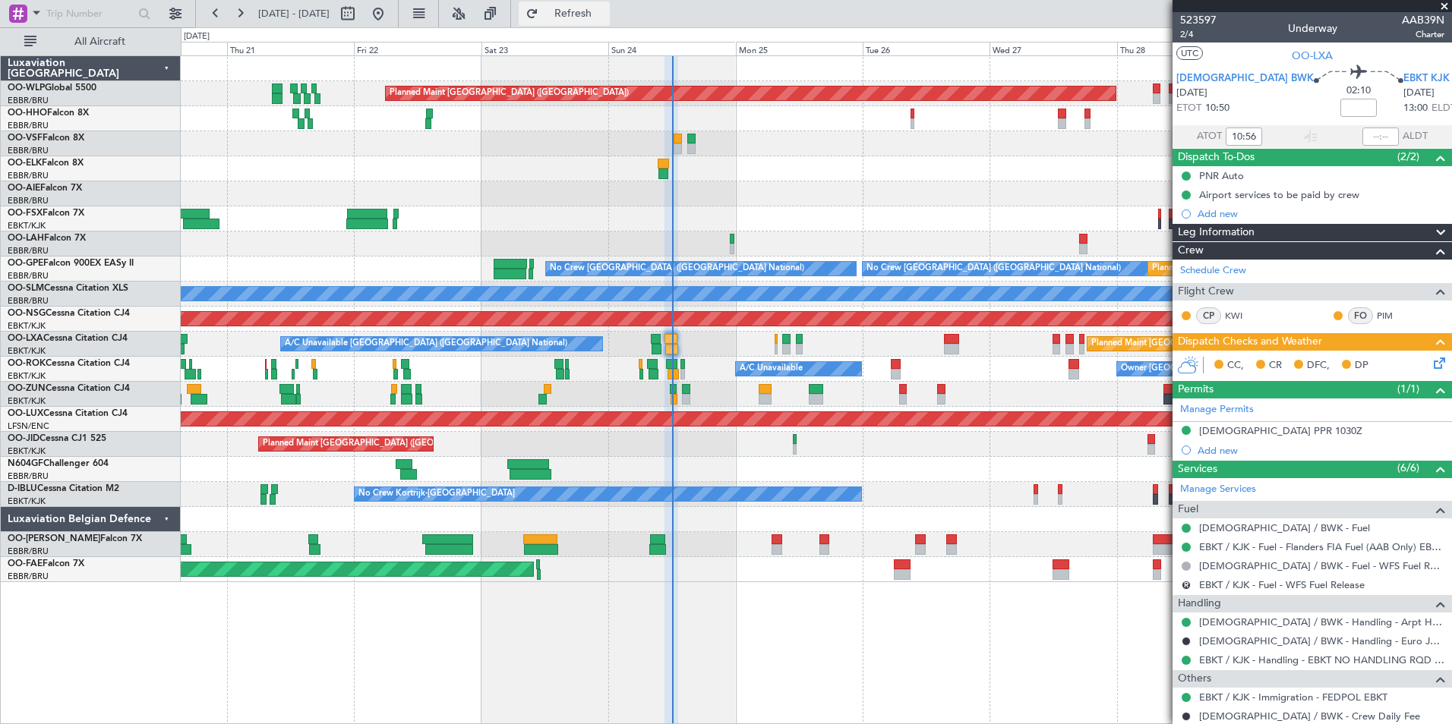
click at [594, 6] on button "Refresh" at bounding box center [564, 14] width 91 height 24
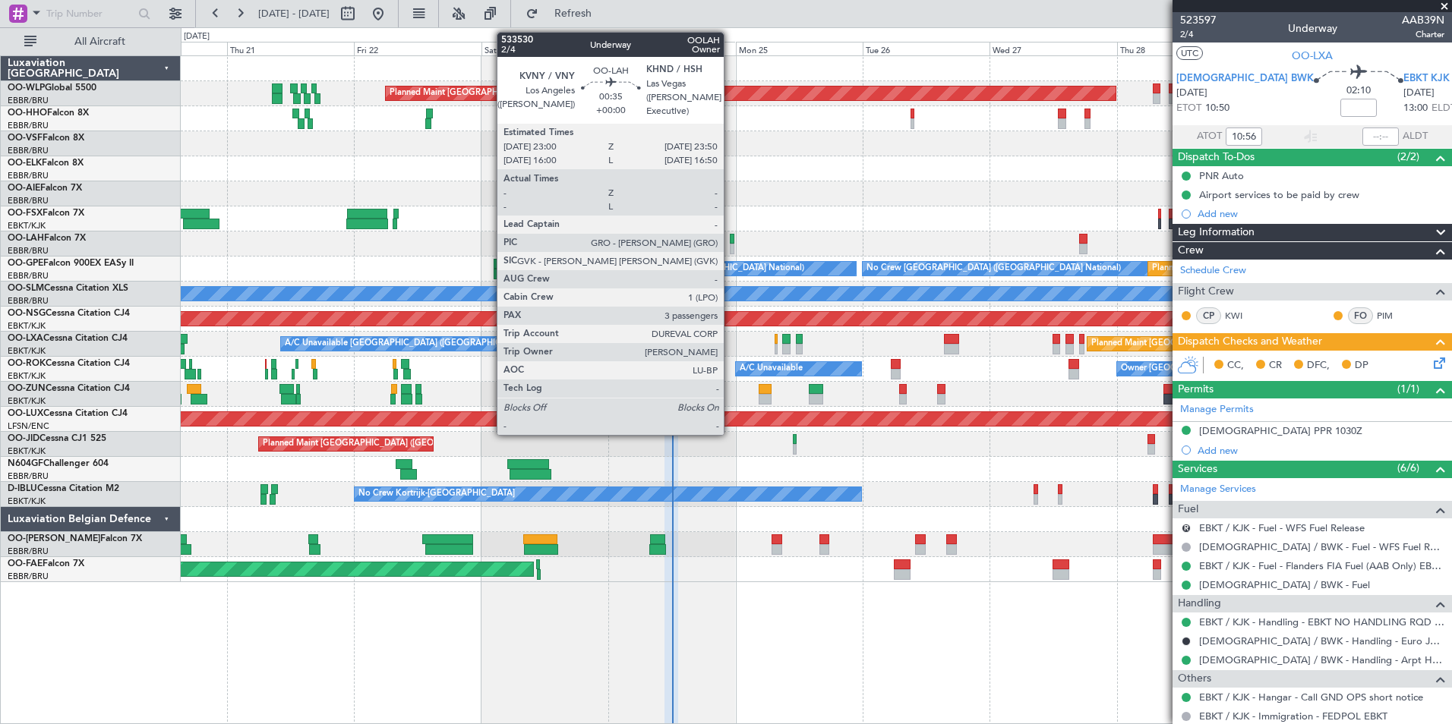
click at [730, 247] on div at bounding box center [732, 249] width 5 height 11
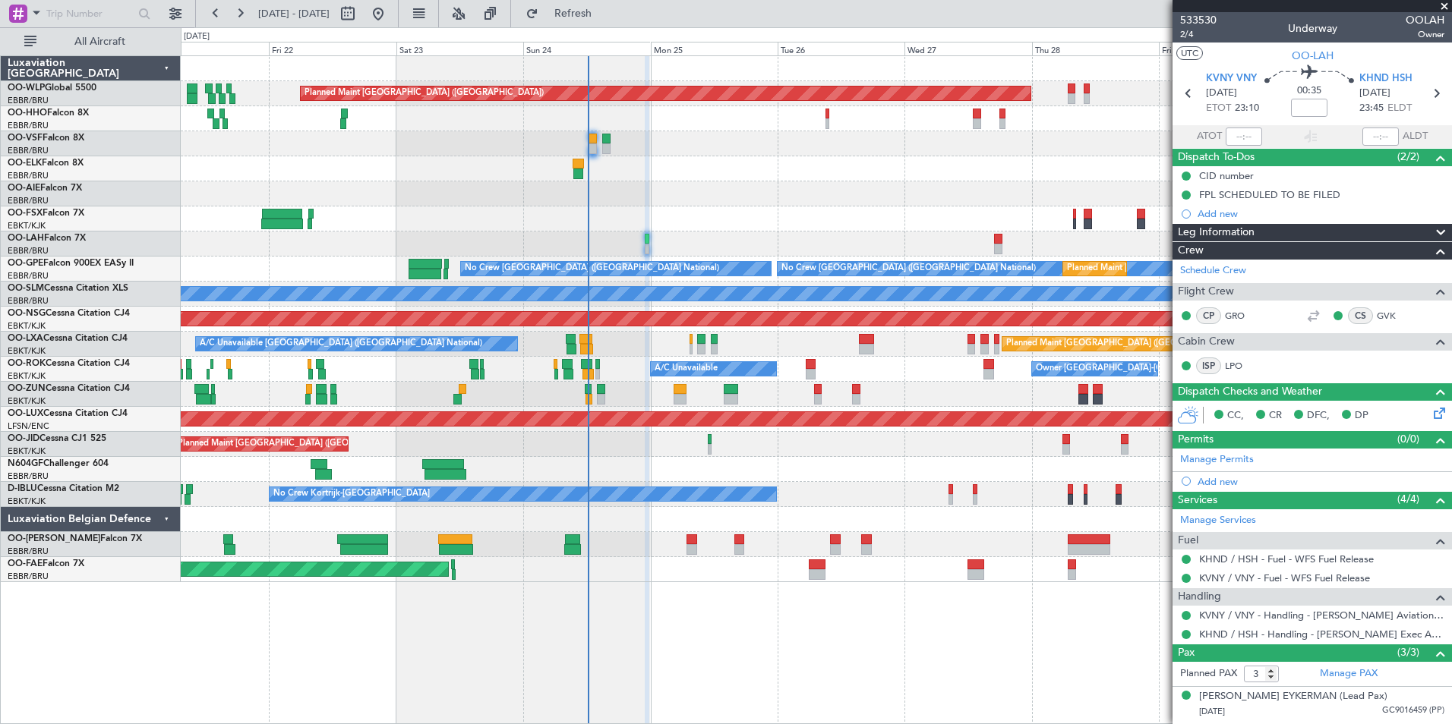
click at [759, 240] on div "Planned Maint Berlin (Brandenburg) Planned Maint London (Farnborough) Planned M…" at bounding box center [816, 319] width 1270 height 526
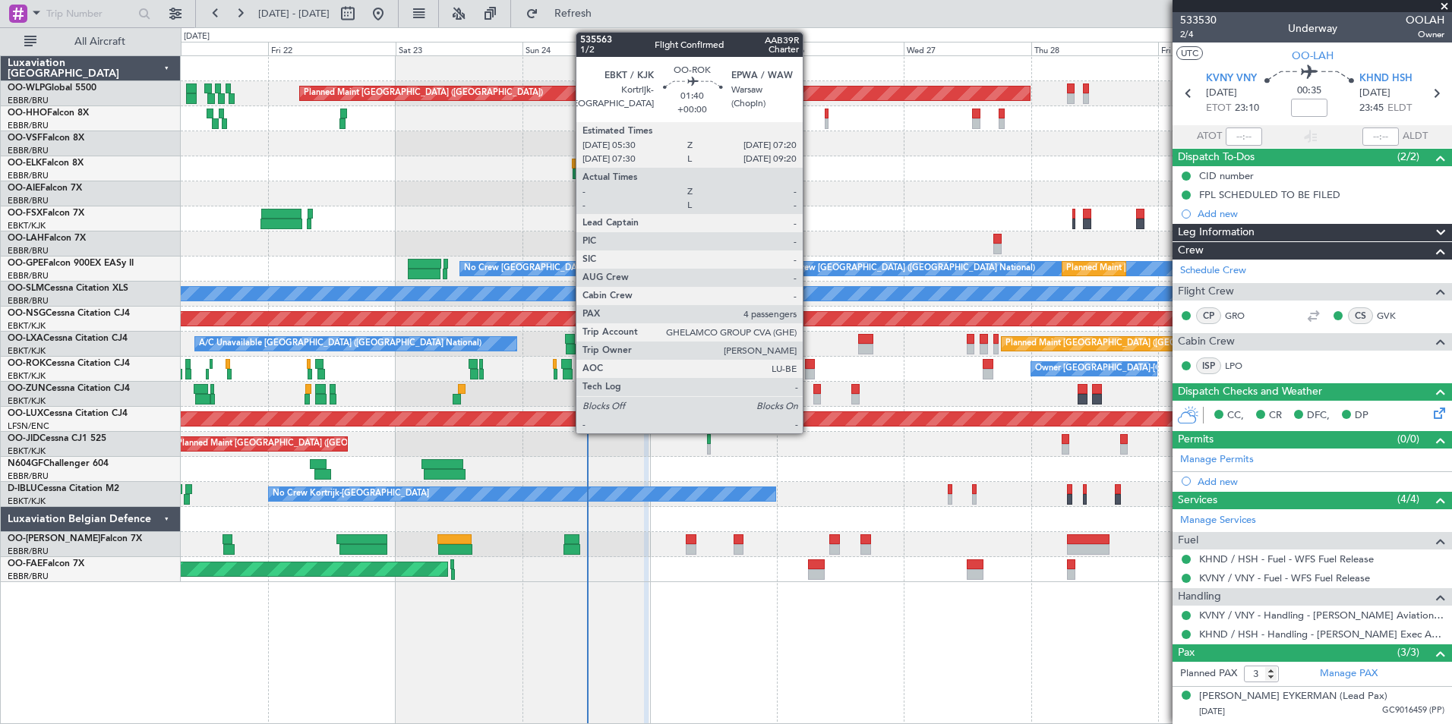
click at [809, 367] on div at bounding box center [810, 364] width 10 height 11
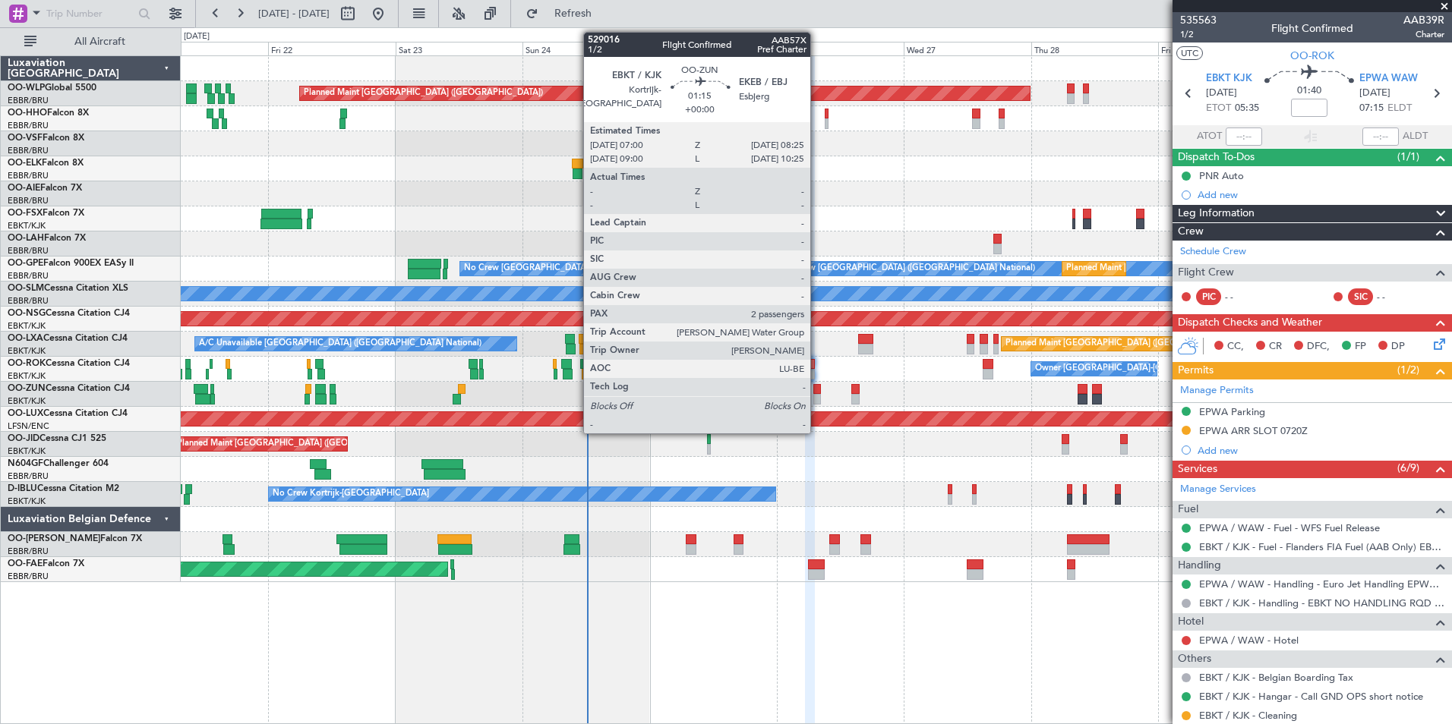
click at [817, 391] on div at bounding box center [817, 389] width 8 height 11
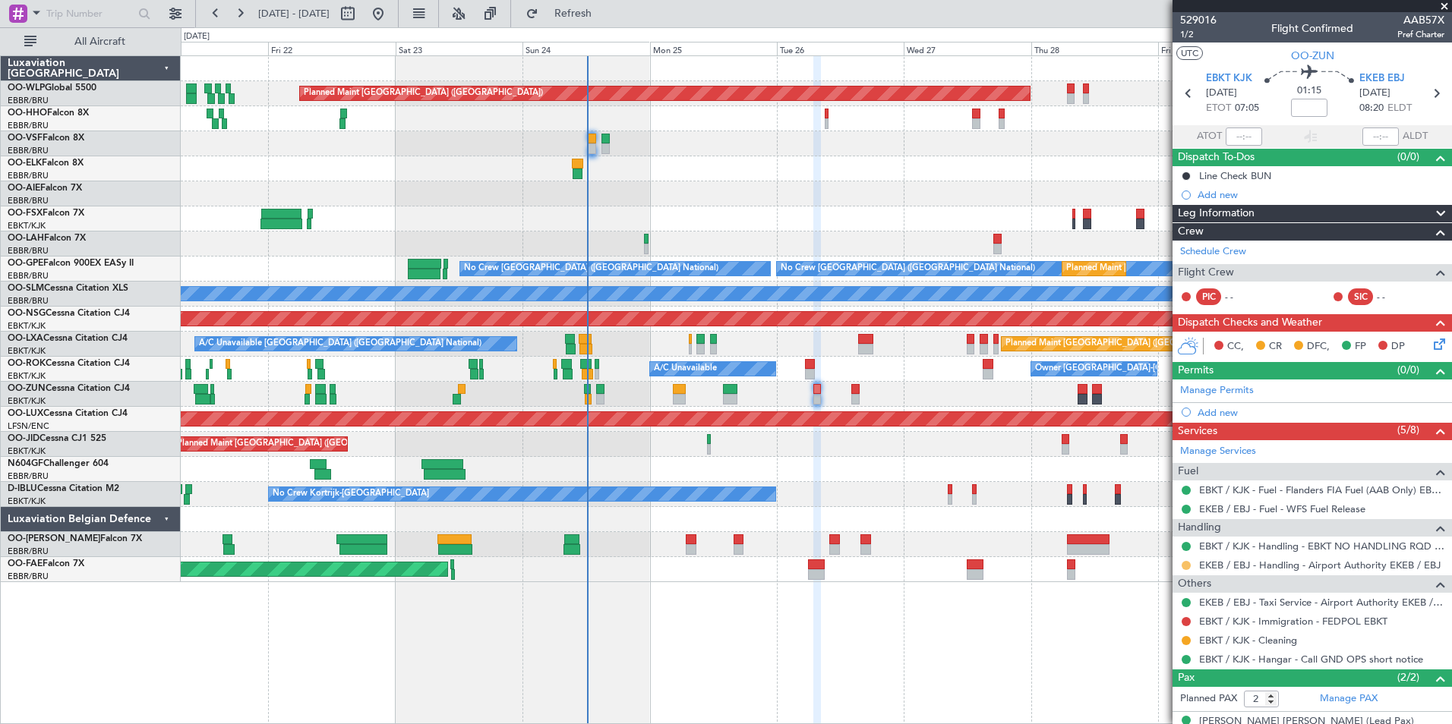
click at [1182, 563] on button at bounding box center [1185, 565] width 9 height 9
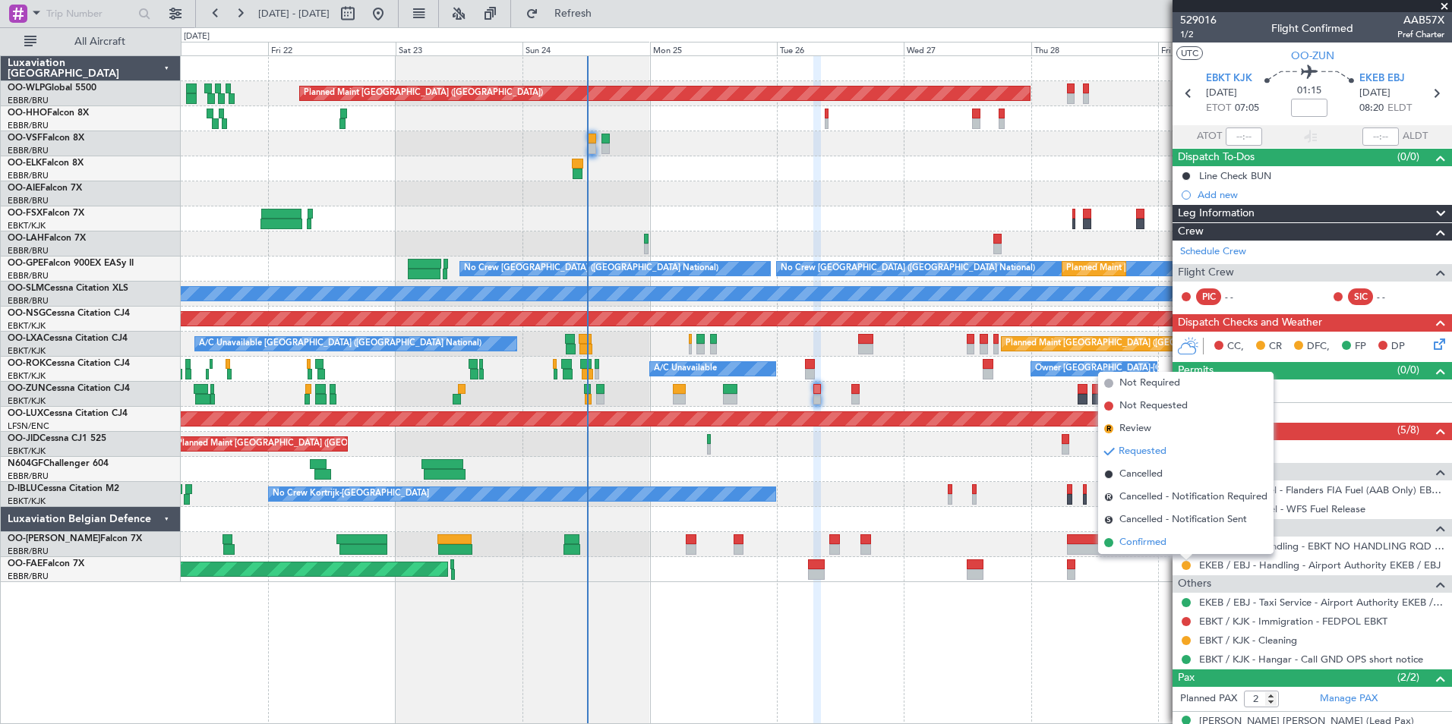
click at [1149, 542] on span "Confirmed" at bounding box center [1142, 542] width 47 height 15
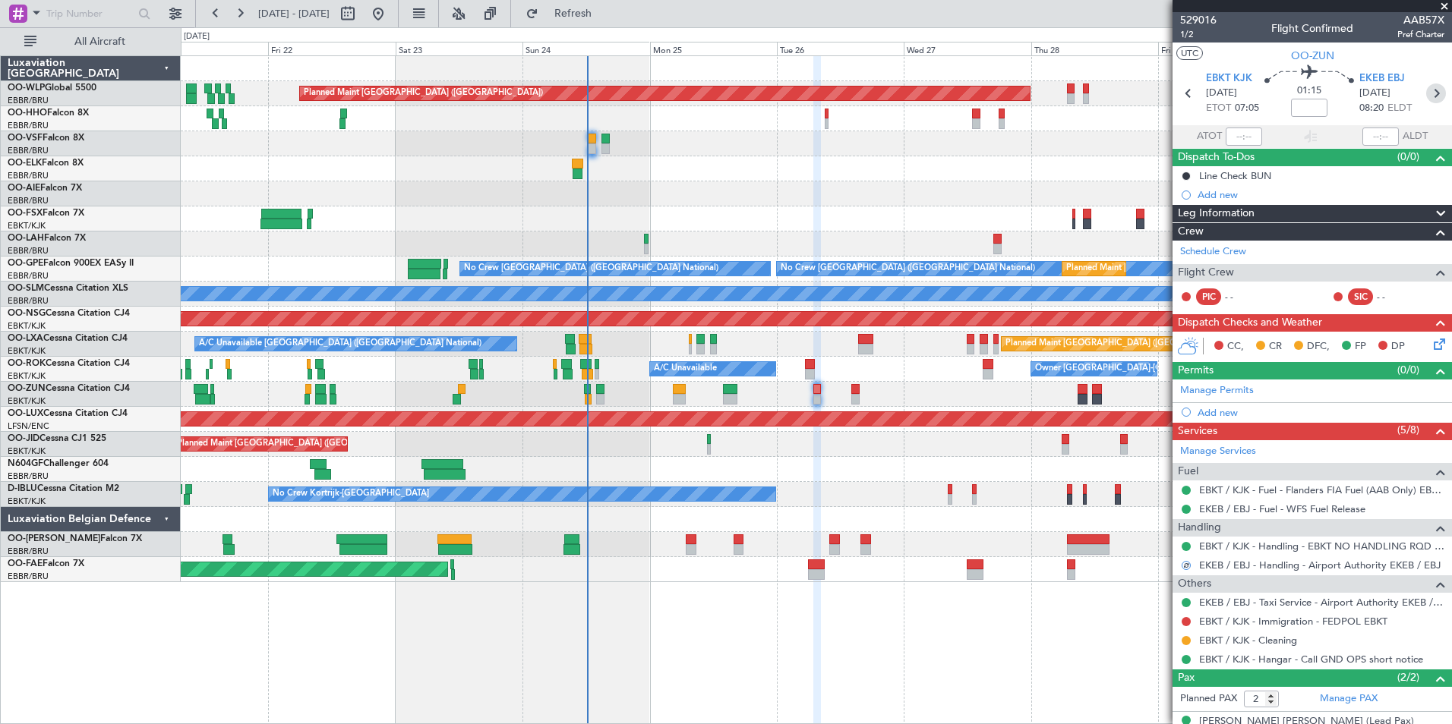
click at [1426, 93] on icon at bounding box center [1436, 94] width 20 height 20
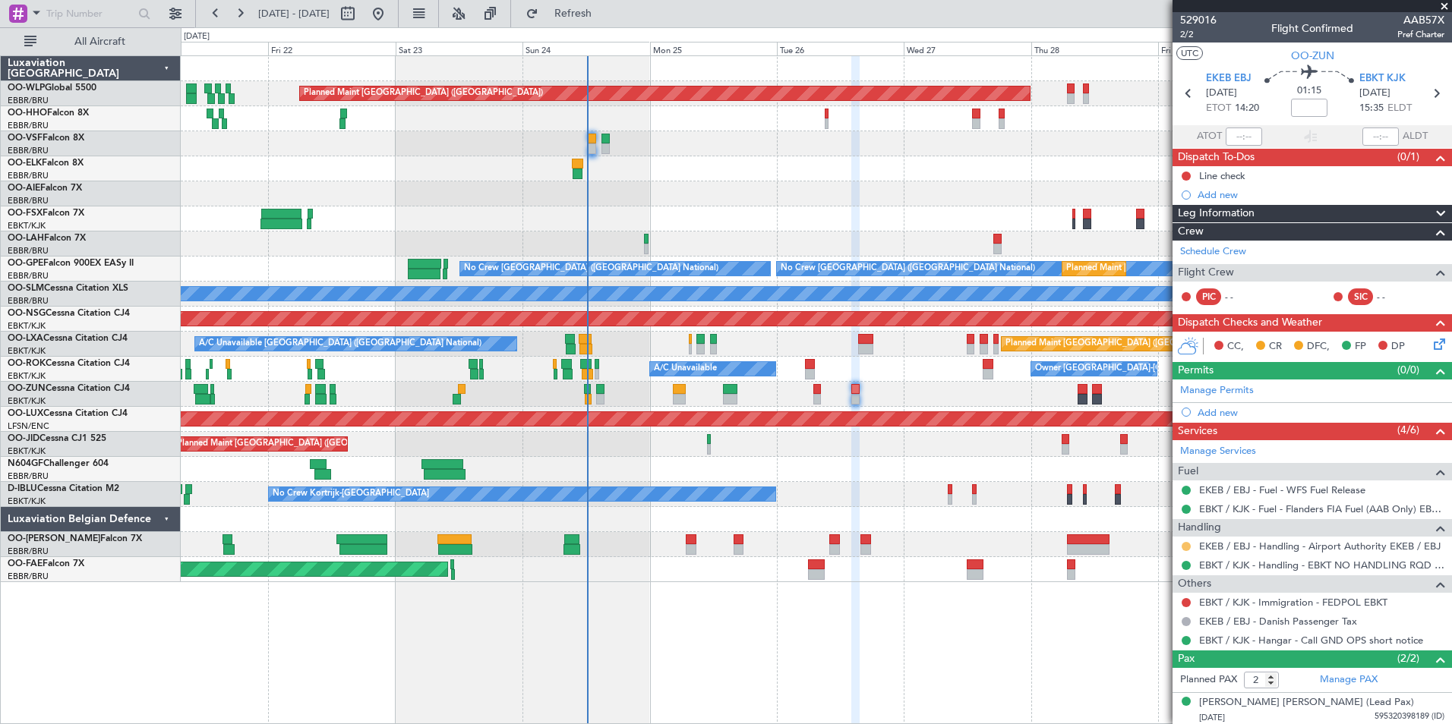
click at [1184, 546] on button at bounding box center [1185, 546] width 9 height 9
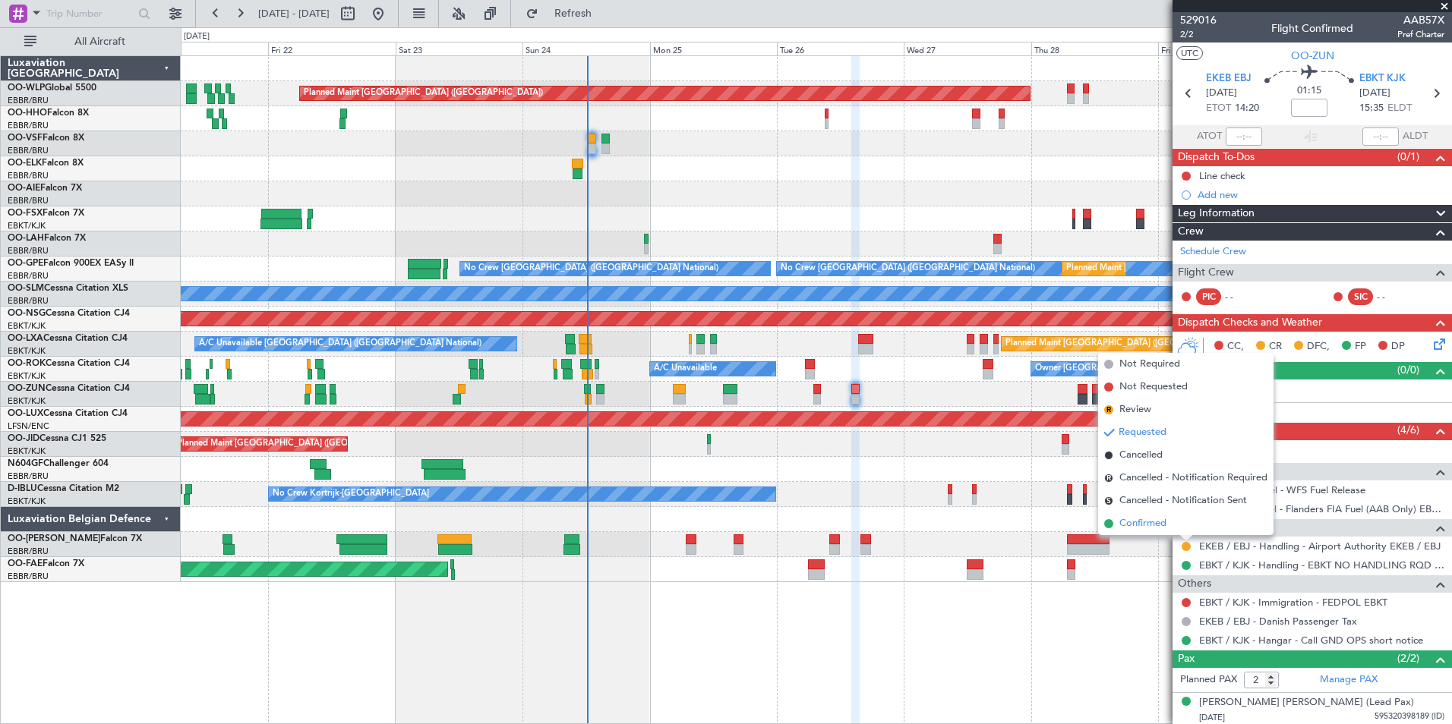
click at [1161, 527] on span "Confirmed" at bounding box center [1142, 523] width 47 height 15
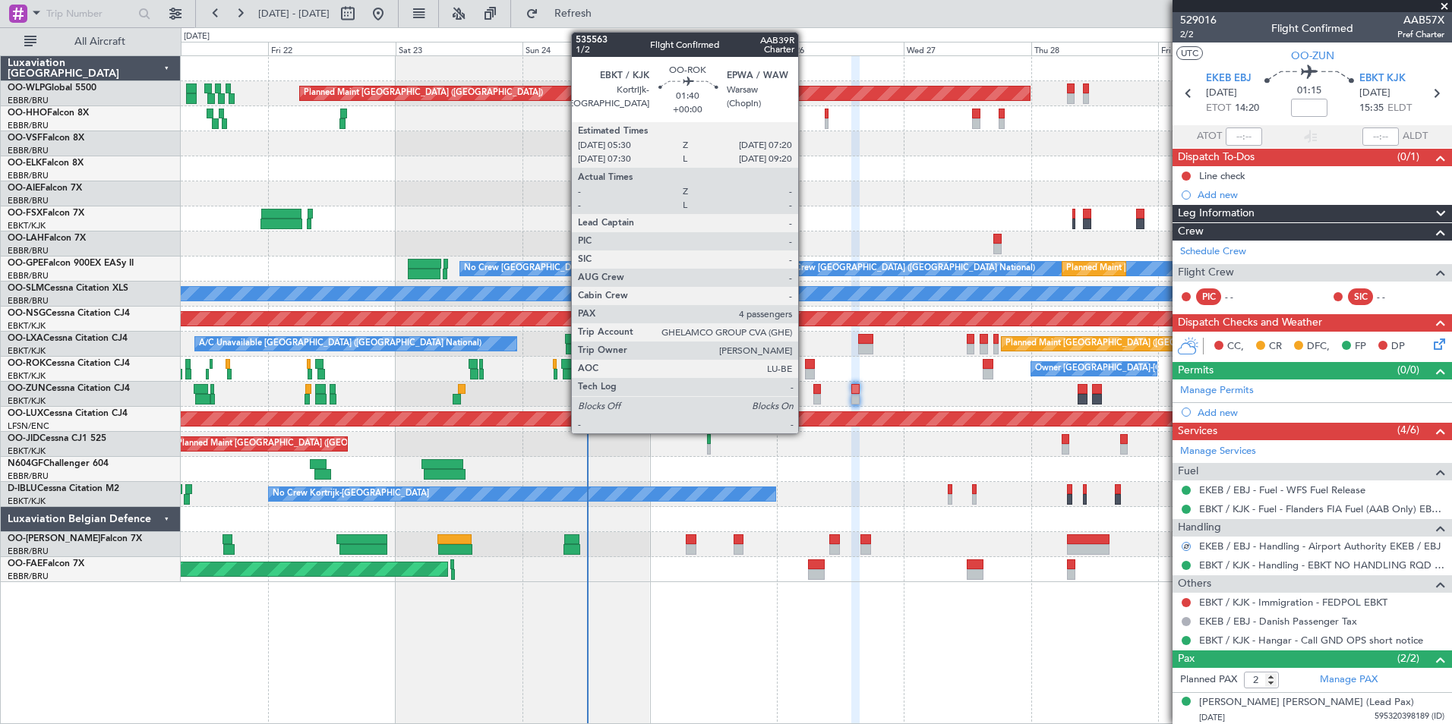
click at [805, 374] on div at bounding box center [810, 374] width 10 height 11
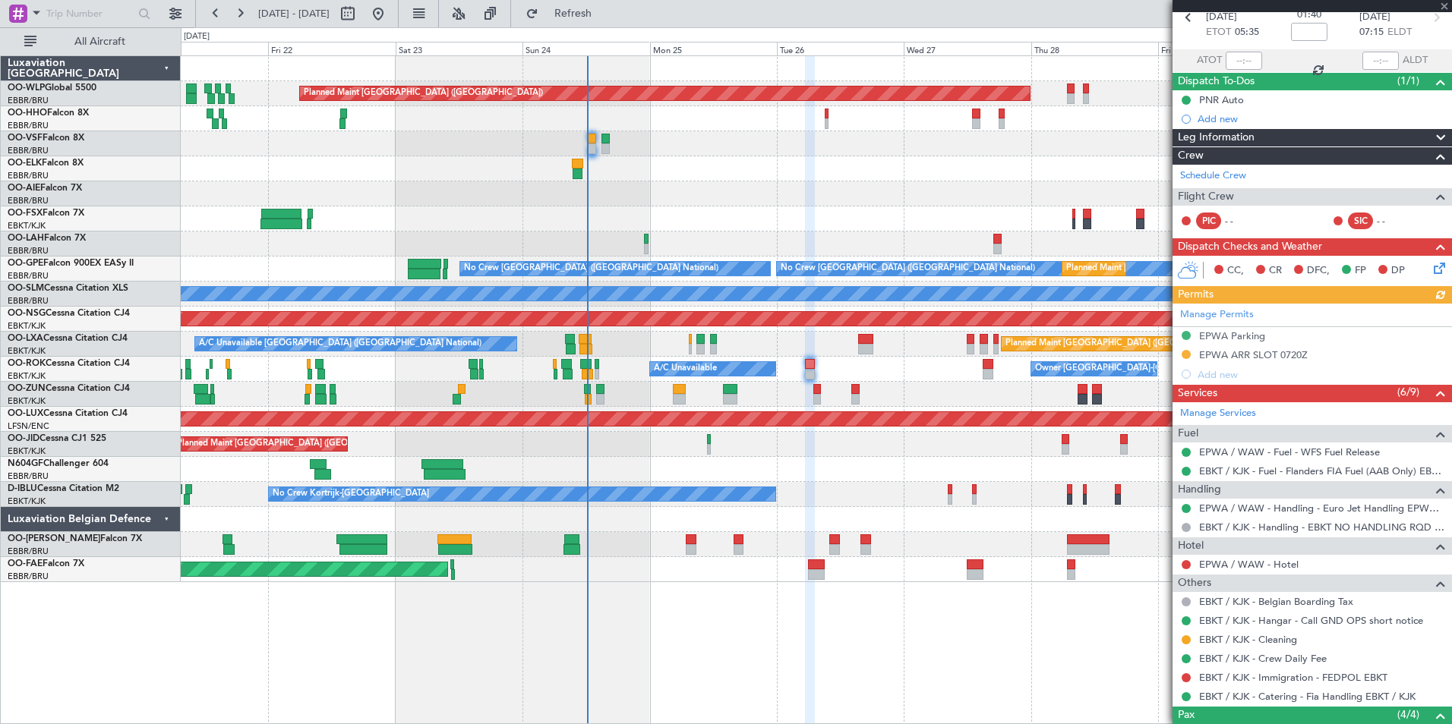
scroll to position [152, 0]
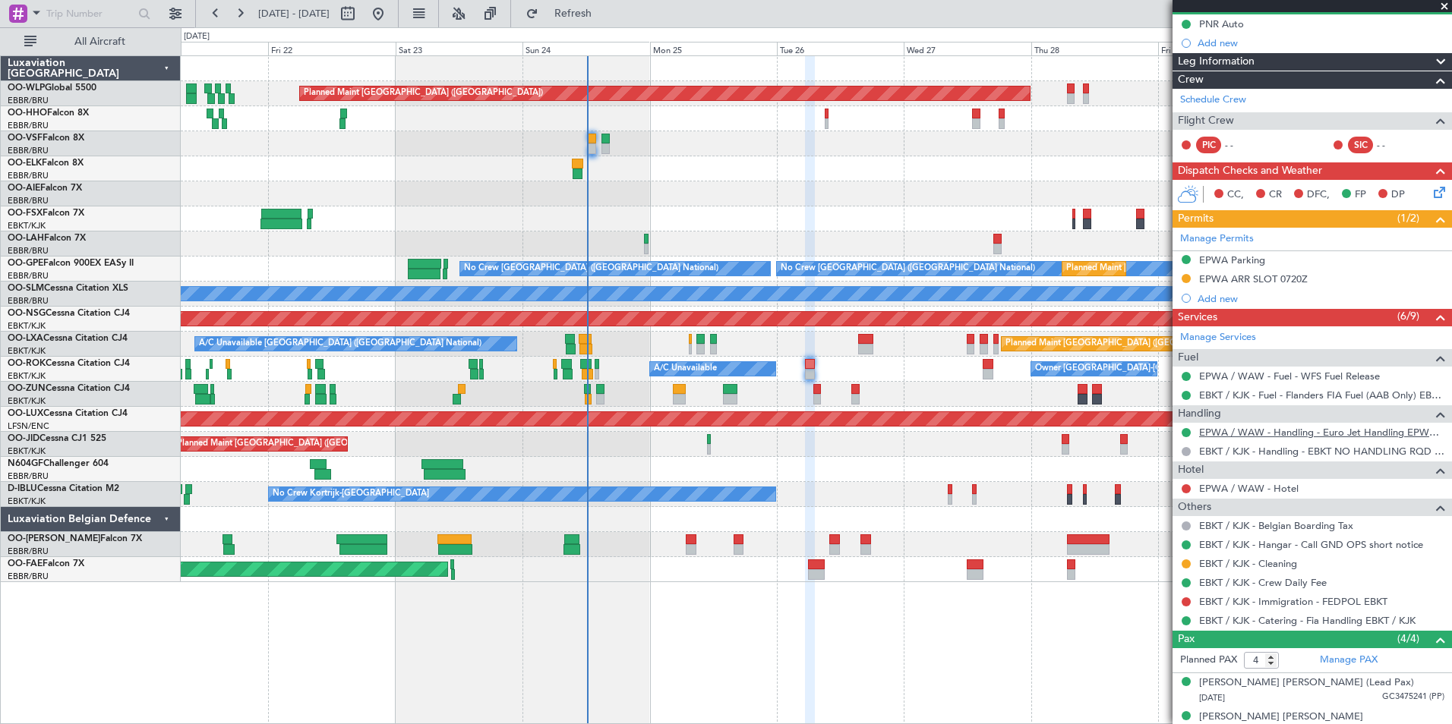
click at [1258, 434] on link "EPWA / WAW - Handling - Euro Jet Handling EPWA / WAW" at bounding box center [1321, 432] width 245 height 13
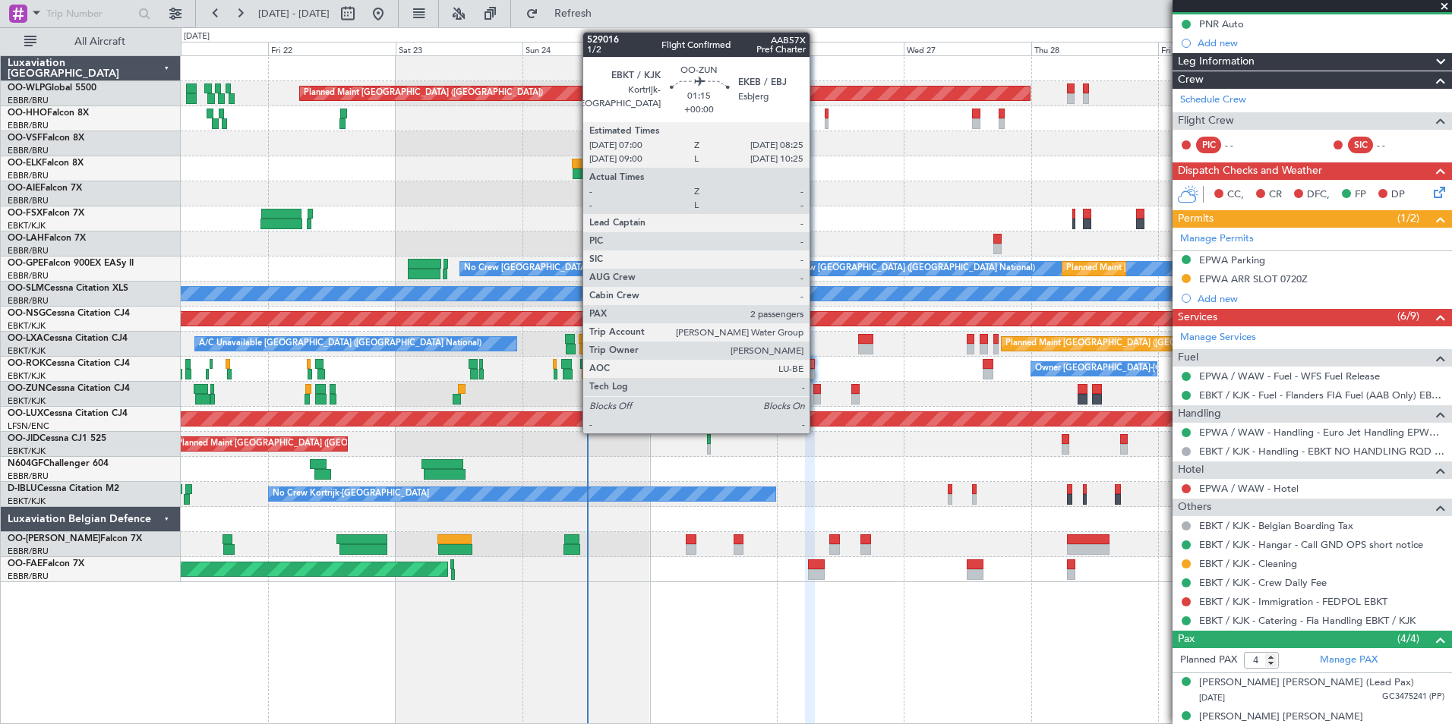
click at [815, 390] on div at bounding box center [817, 389] width 8 height 11
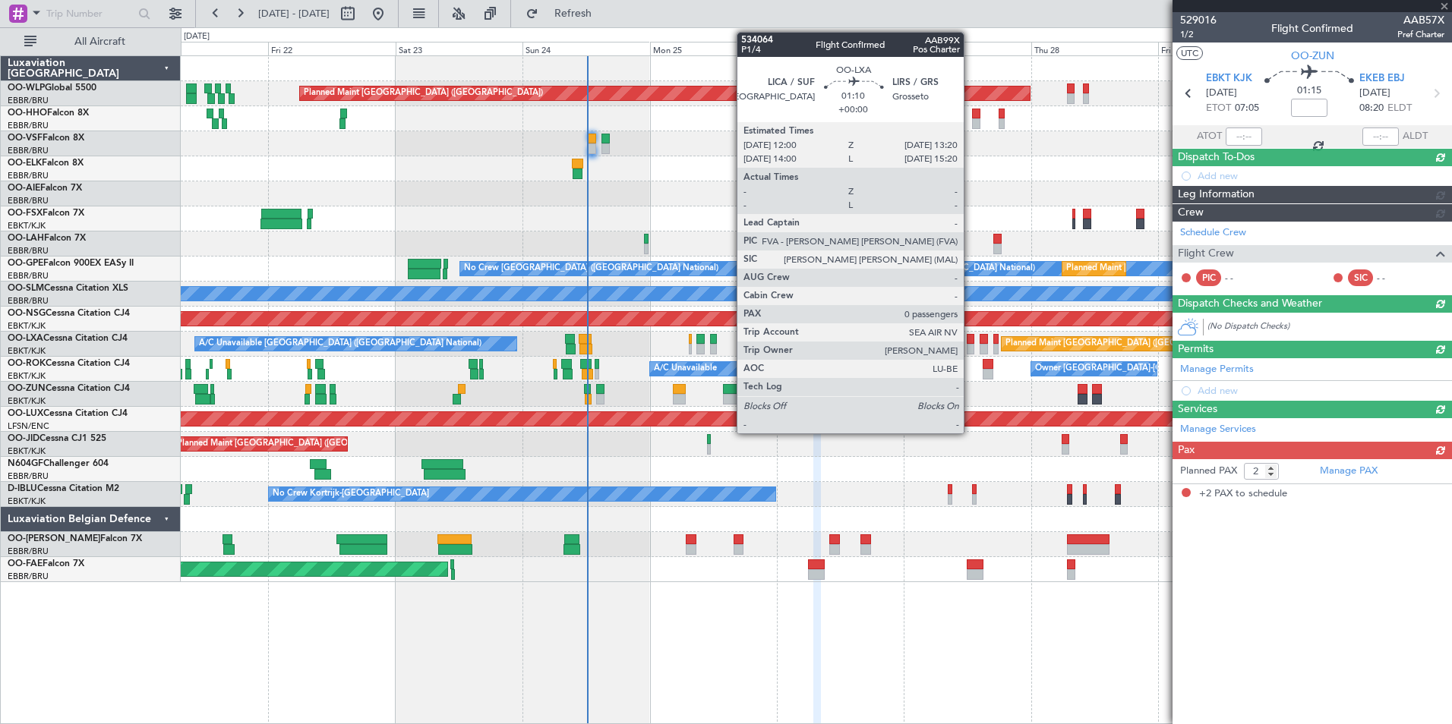
scroll to position [0, 0]
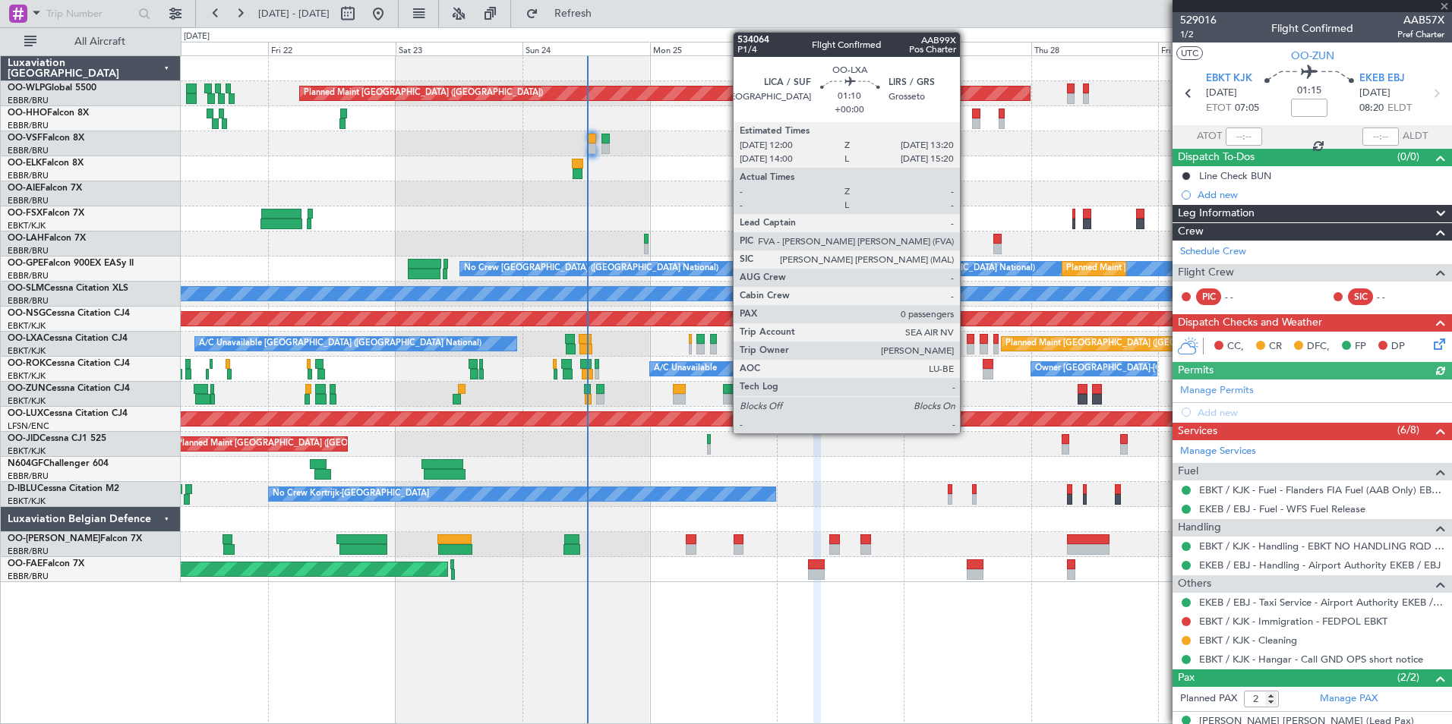
click at [967, 344] on div at bounding box center [971, 349] width 8 height 11
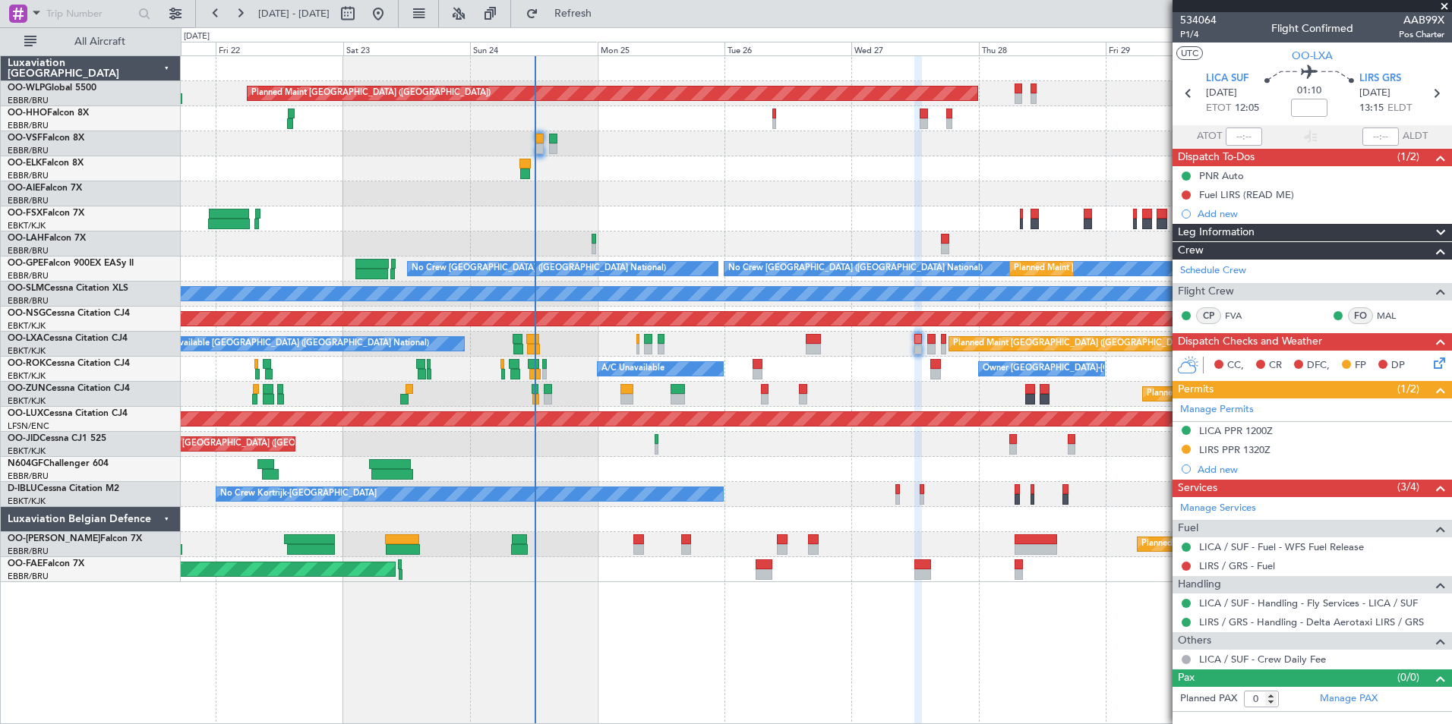
click at [858, 229] on div "Planned Maint Kortrijk-[GEOGRAPHIC_DATA]" at bounding box center [816, 219] width 1270 height 25
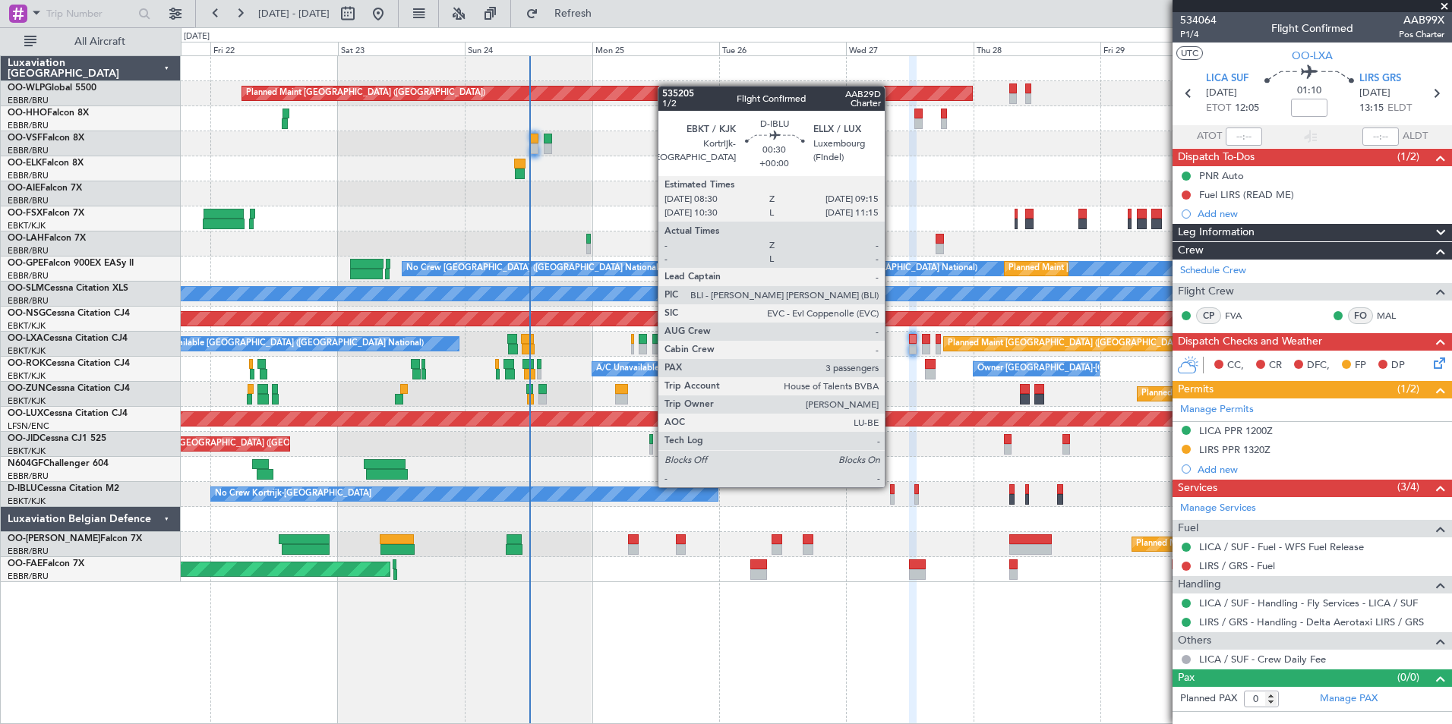
click at [891, 486] on div at bounding box center [892, 489] width 5 height 11
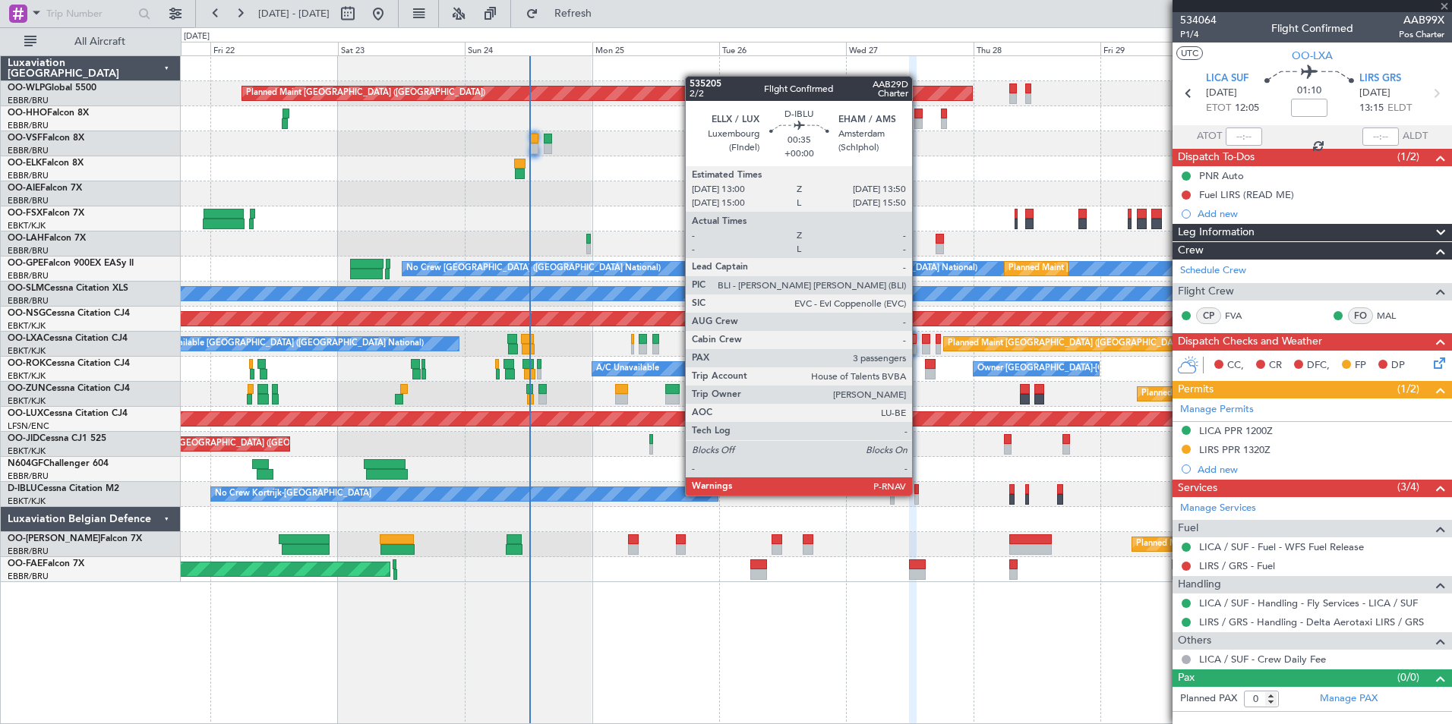
type input "3"
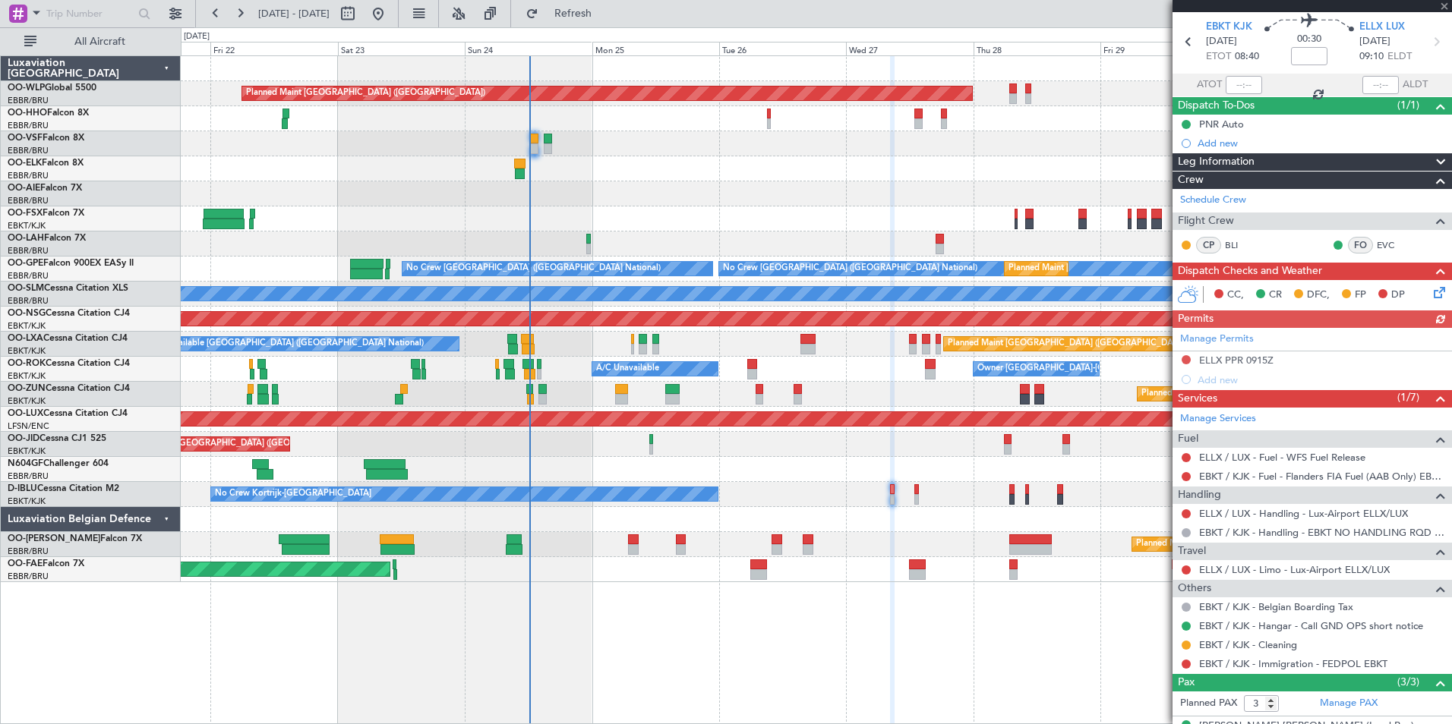
scroll to position [76, 0]
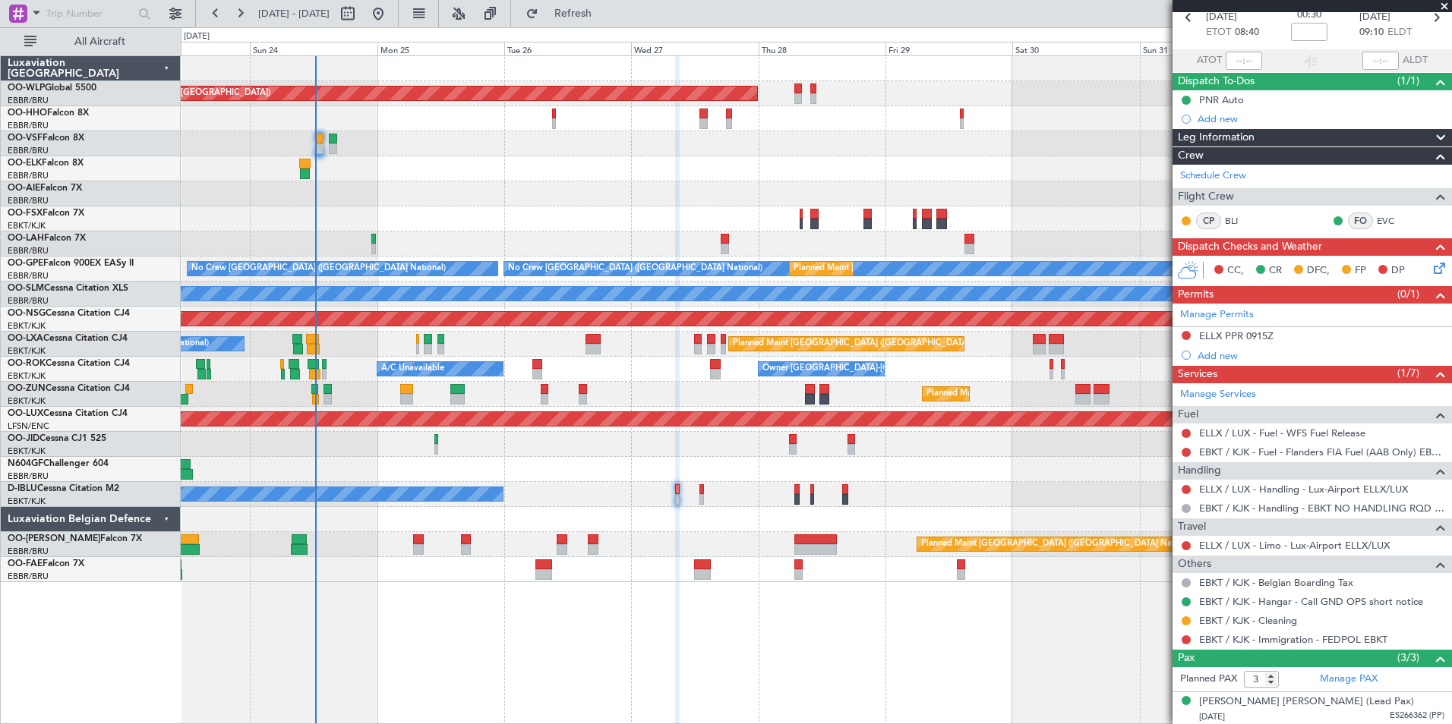
click at [582, 279] on div "Planned Maint Berlin (Brandenburg) Planned Maint London (Farnborough) Planned M…" at bounding box center [816, 319] width 1270 height 526
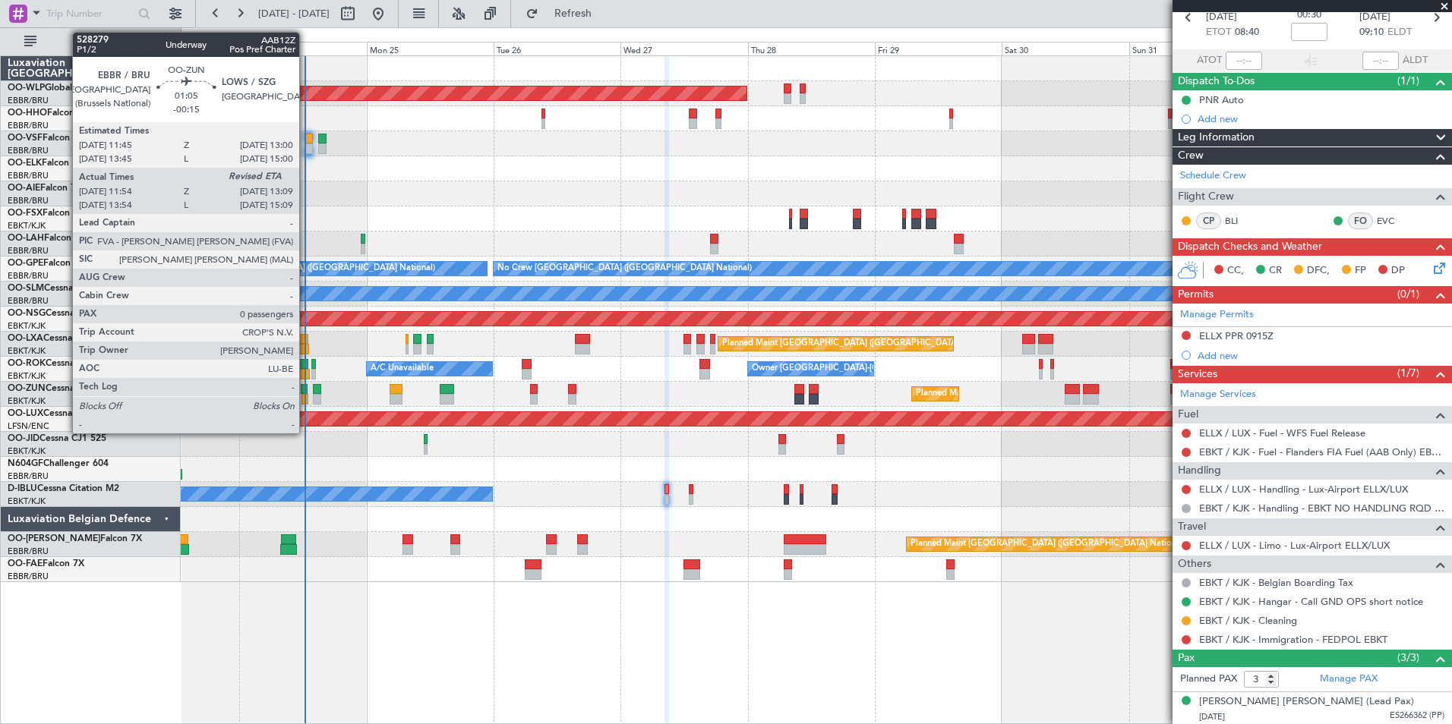
click at [306, 396] on div at bounding box center [304, 399] width 7 height 11
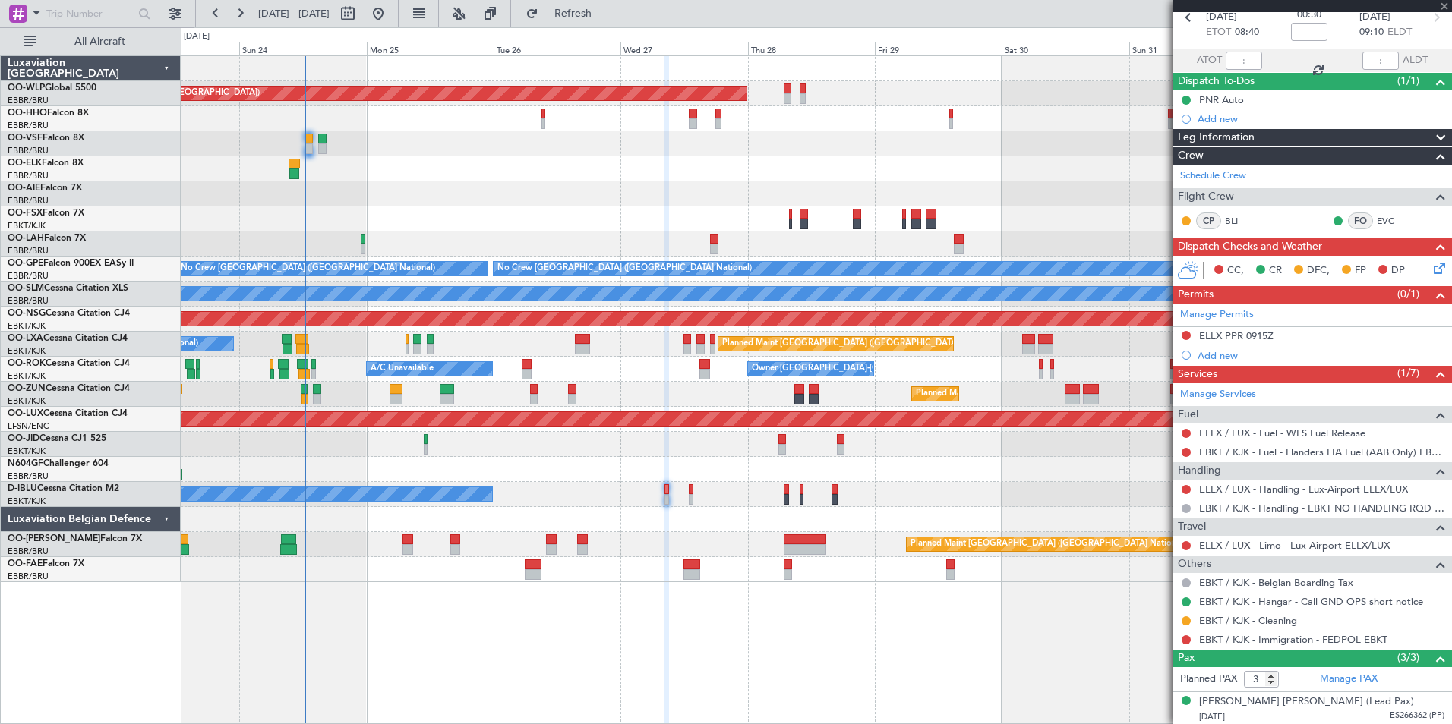
type input "-00:15"
type input "11:59"
type input "0"
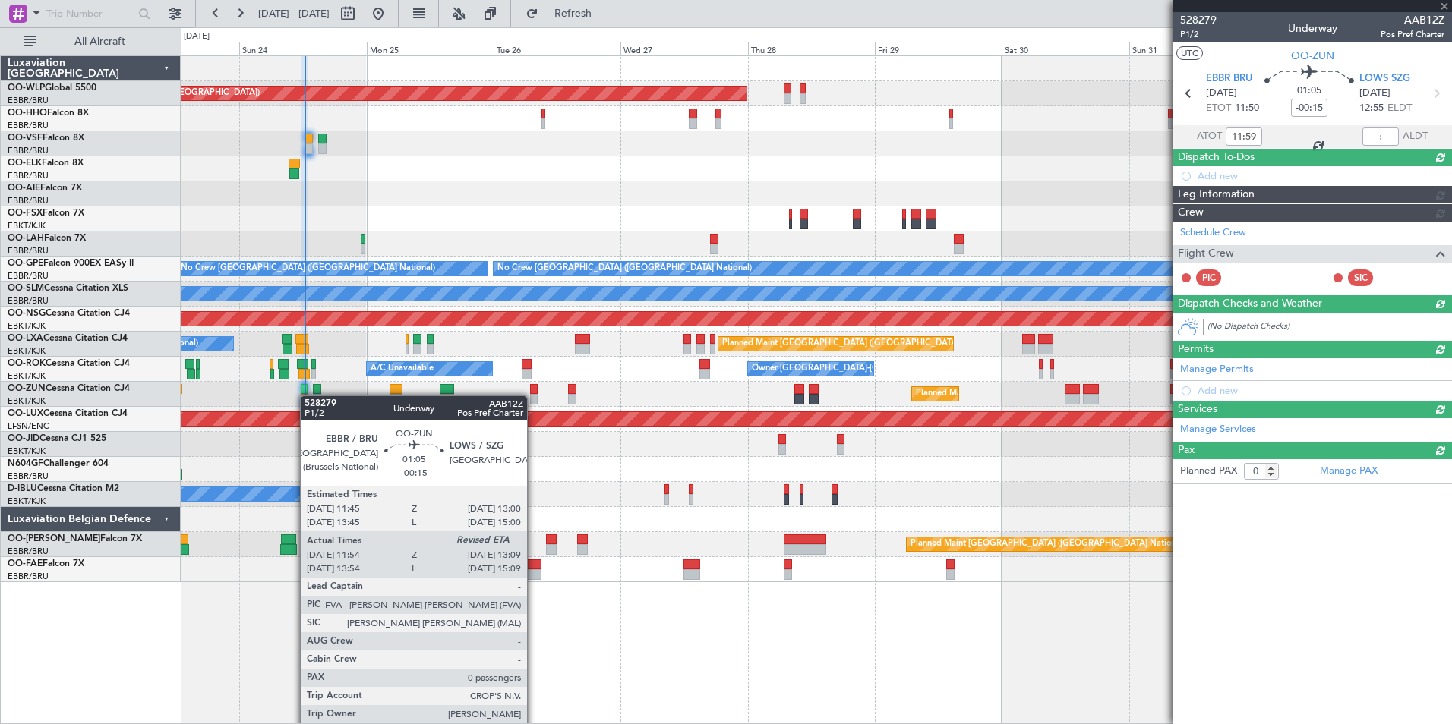
scroll to position [0, 0]
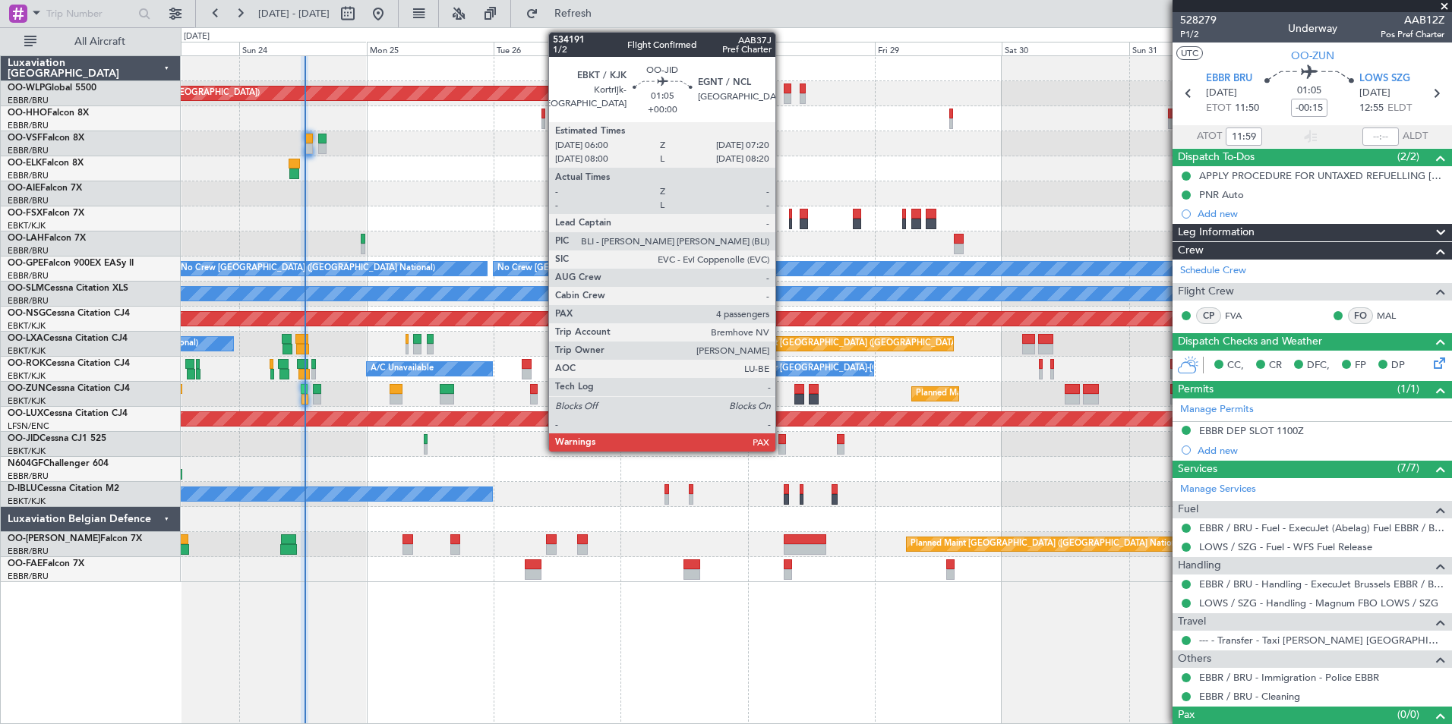
click at [782, 445] on div at bounding box center [782, 449] width 8 height 11
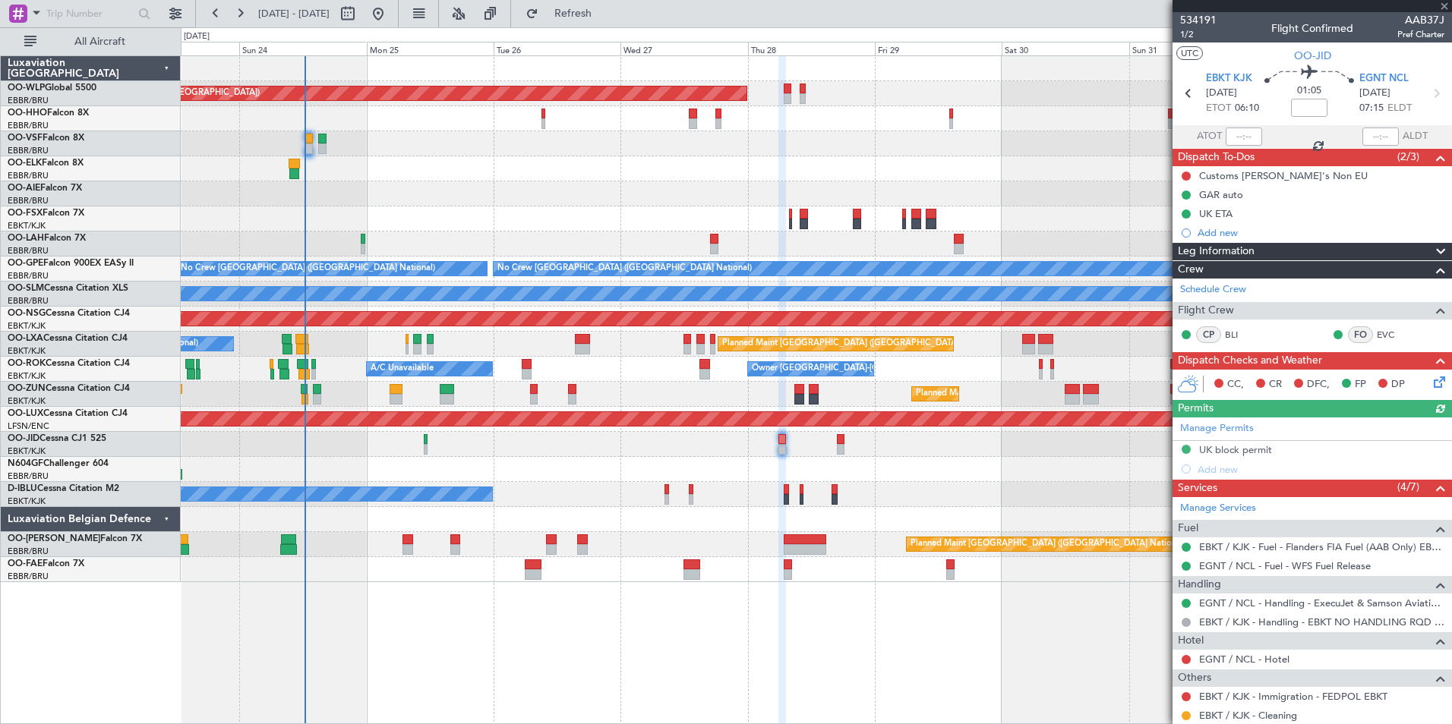
click at [1219, 665] on mat-tooltip-component "EGNT / NCL - Hotel" at bounding box center [1244, 685] width 104 height 40
click at [1219, 658] on link "EGNT / NCL - Hotel" at bounding box center [1244, 659] width 90 height 13
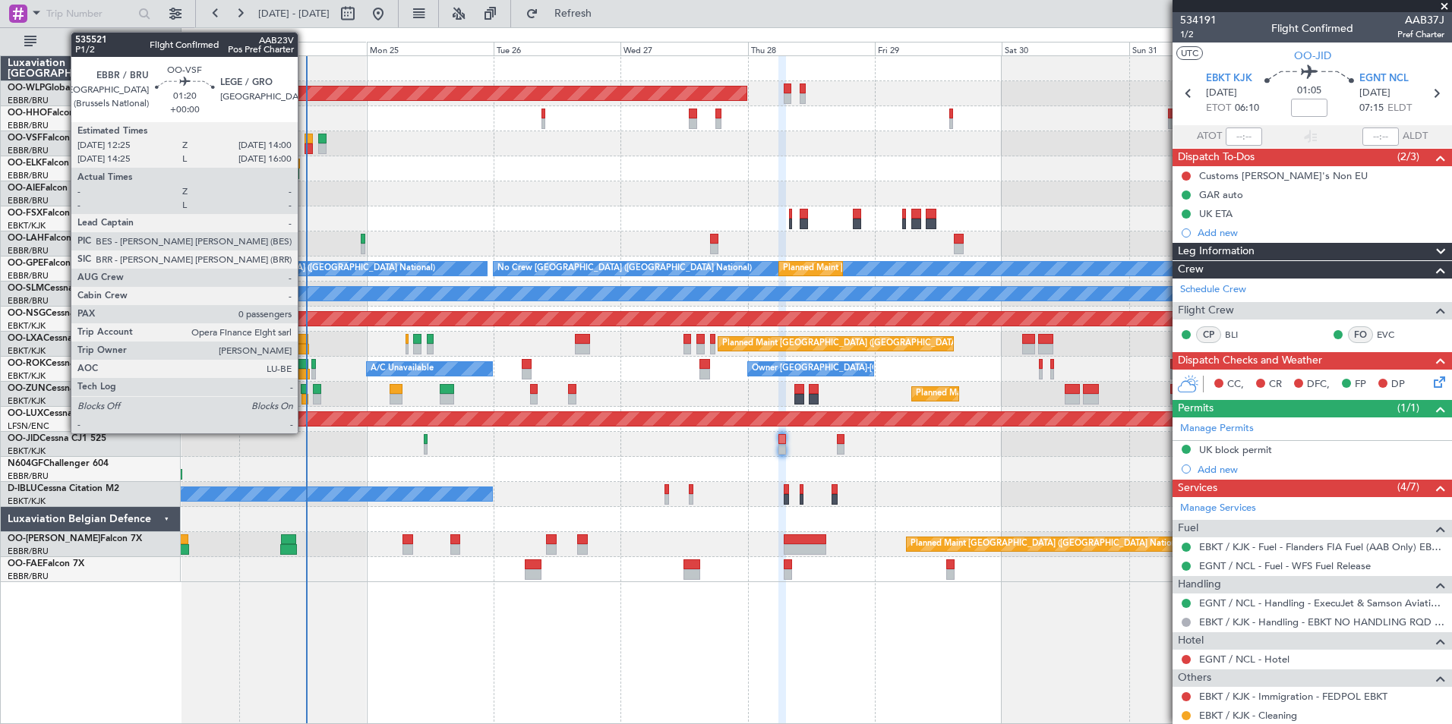
click at [307, 149] on div at bounding box center [308, 149] width 9 height 11
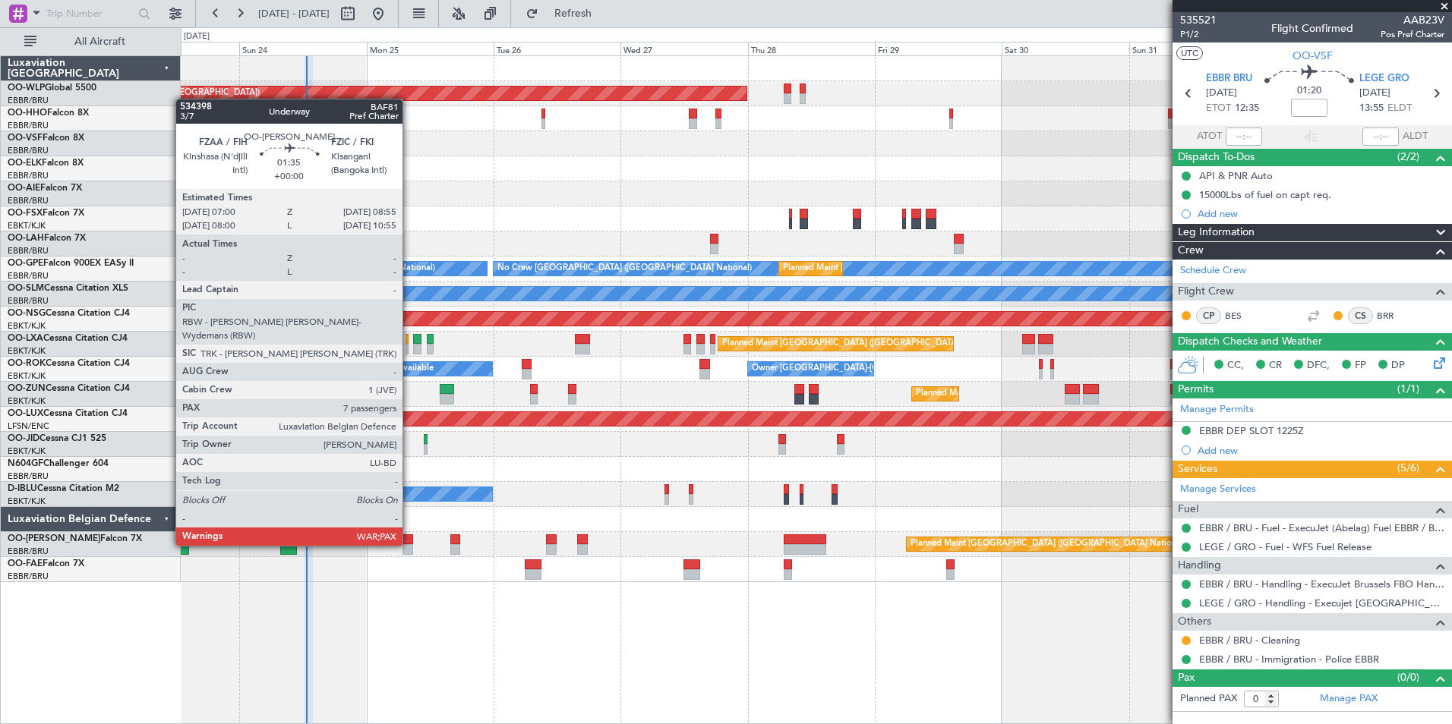
click at [409, 544] on div at bounding box center [407, 549] width 11 height 11
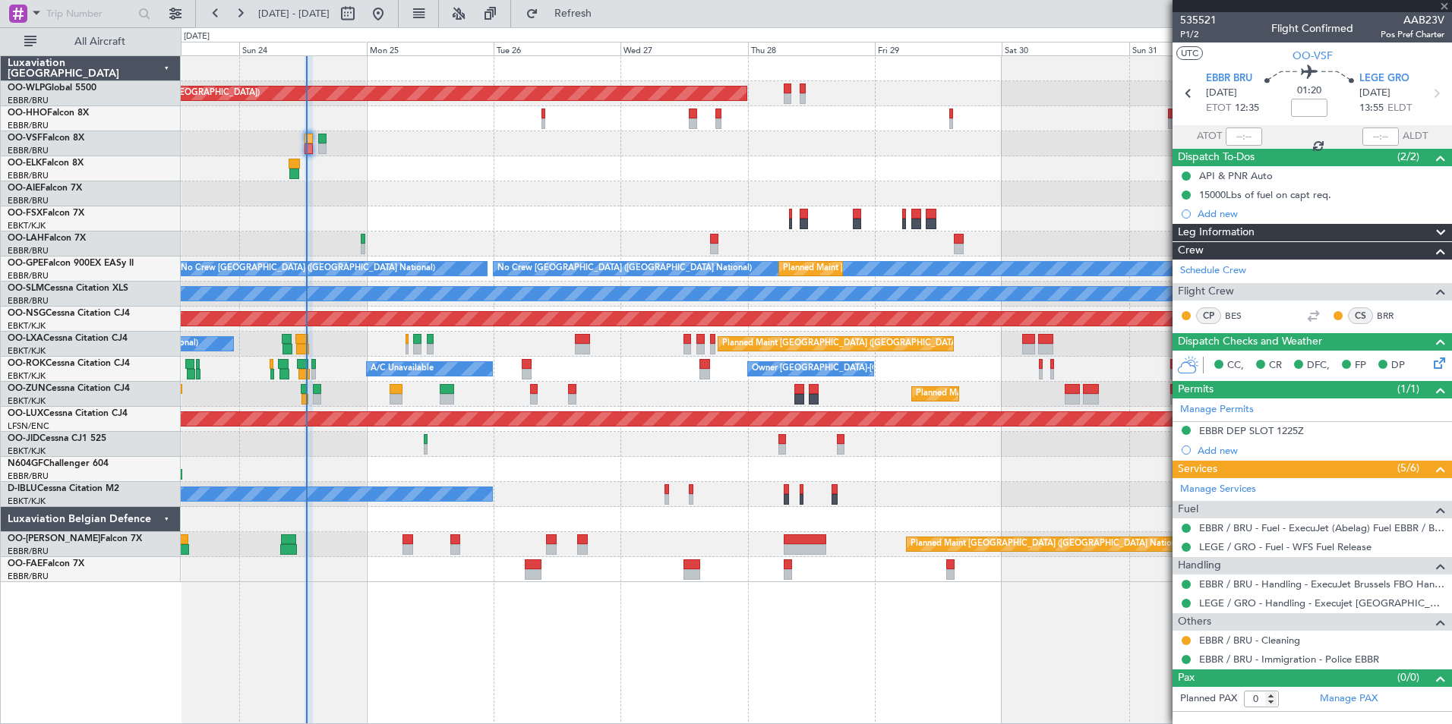
type input "7"
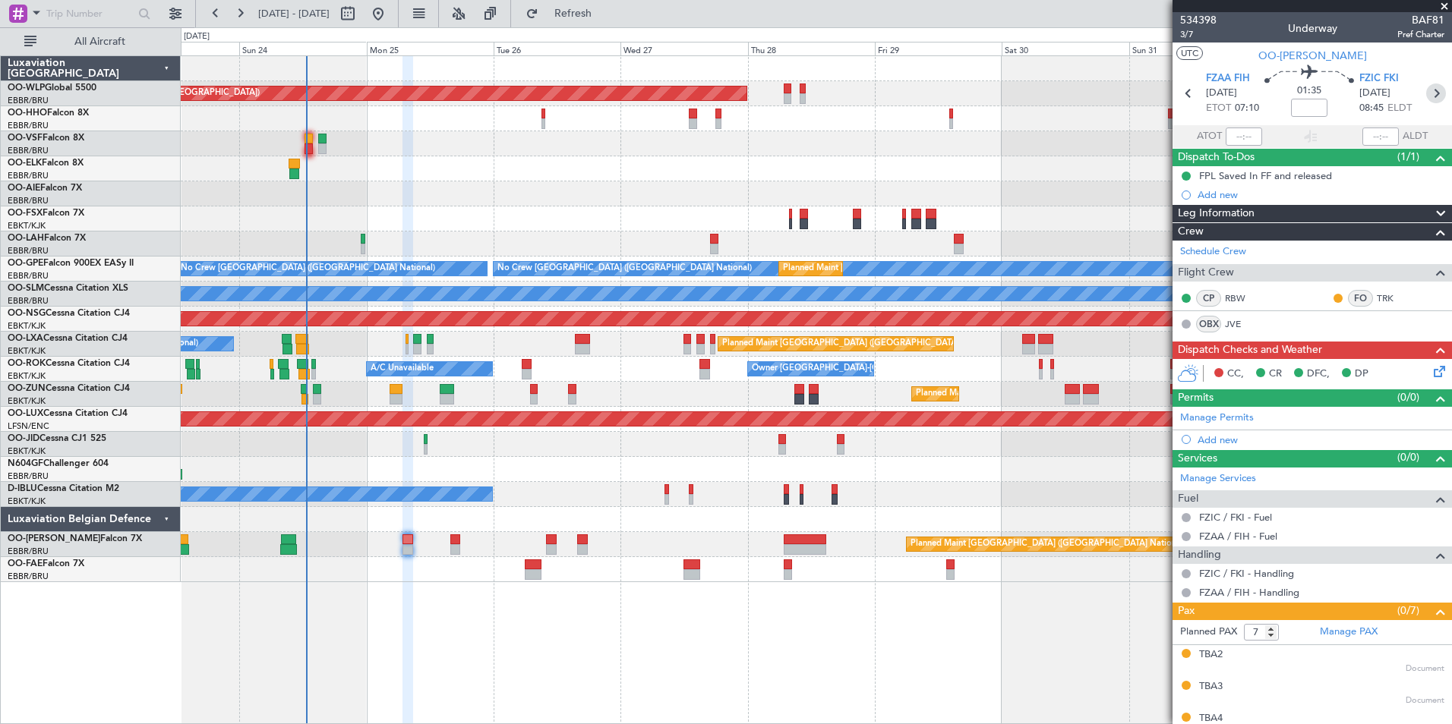
click at [1426, 102] on icon at bounding box center [1436, 94] width 20 height 20
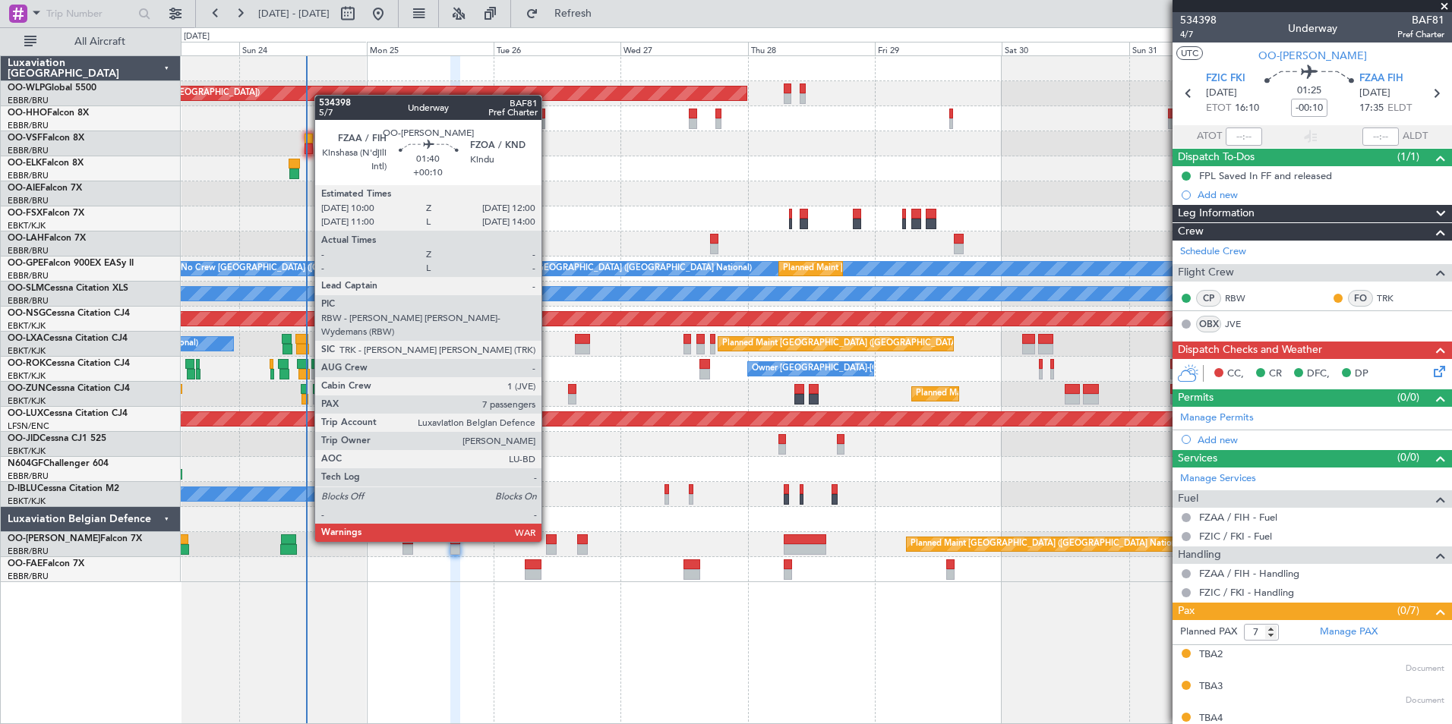
click at [548, 541] on div at bounding box center [551, 540] width 11 height 11
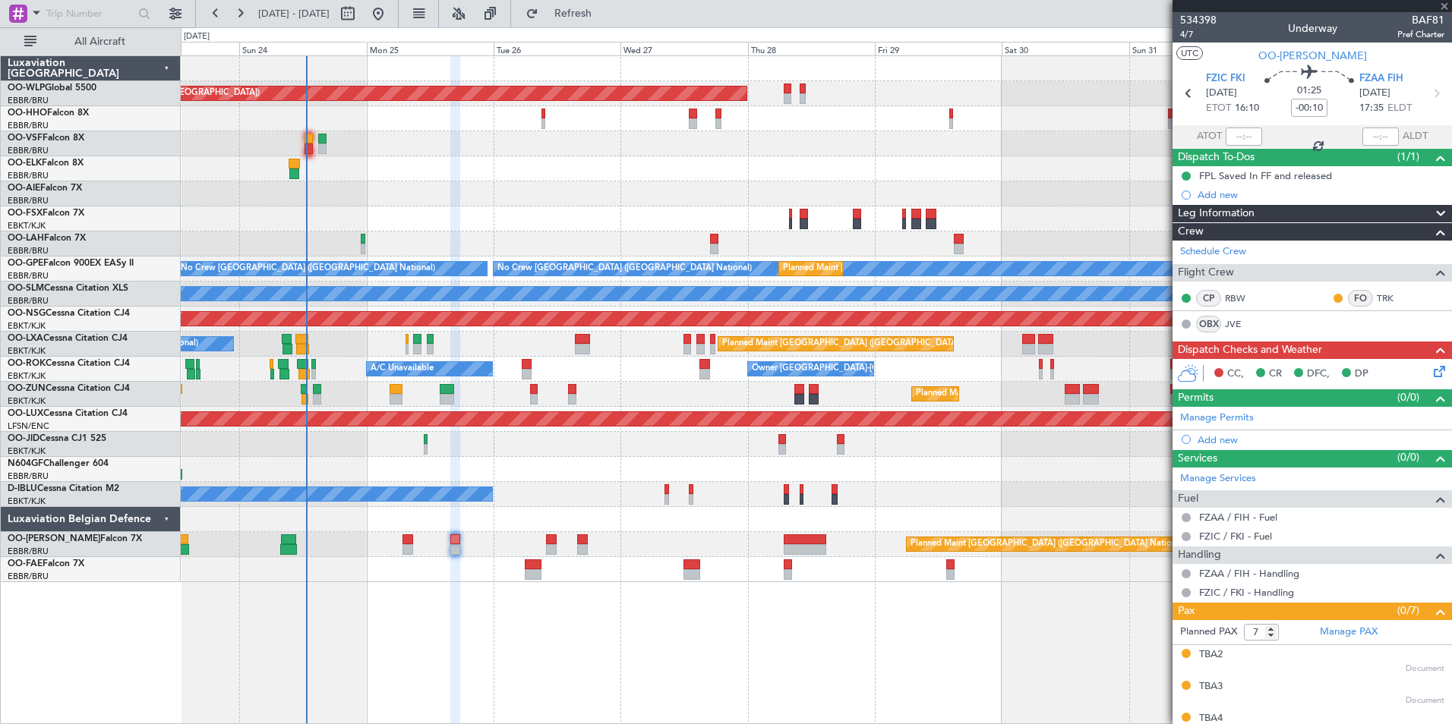
type input "+00:10"
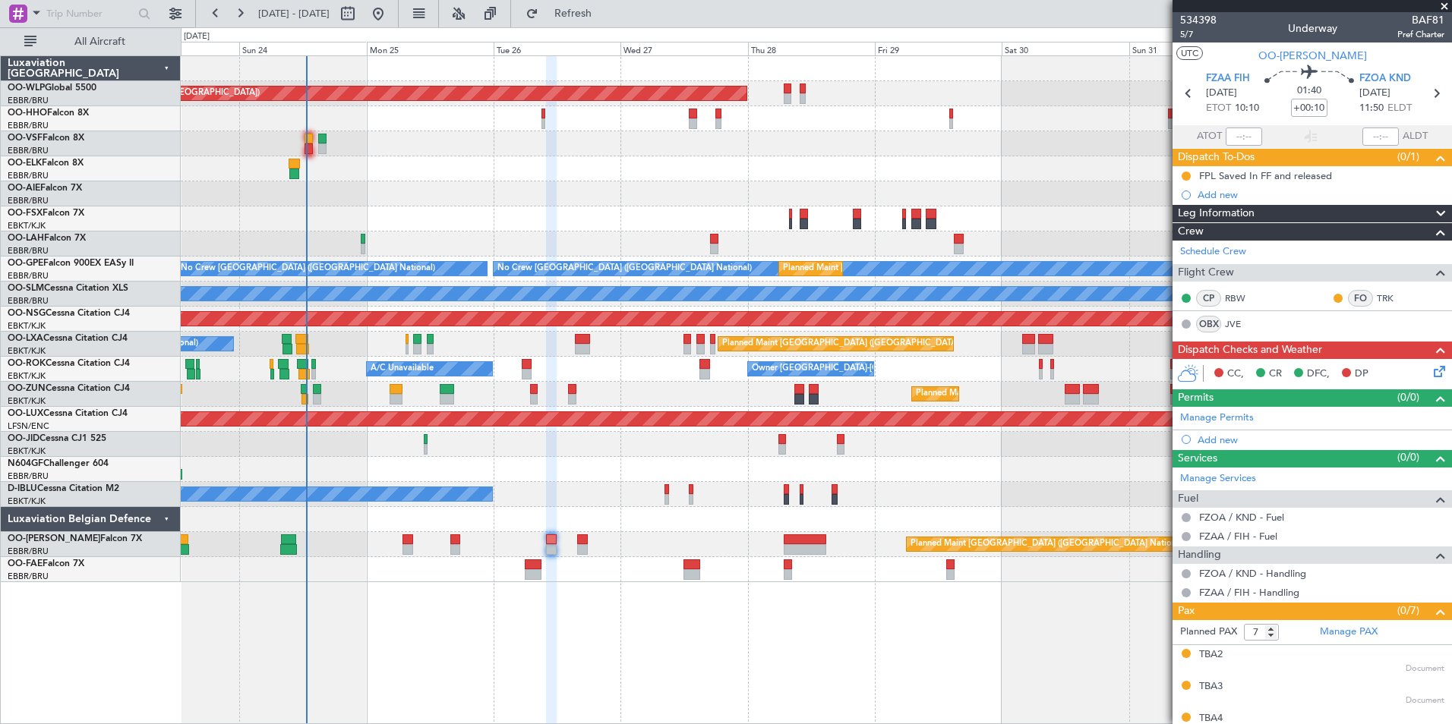
click at [1430, 364] on icon at bounding box center [1436, 369] width 12 height 12
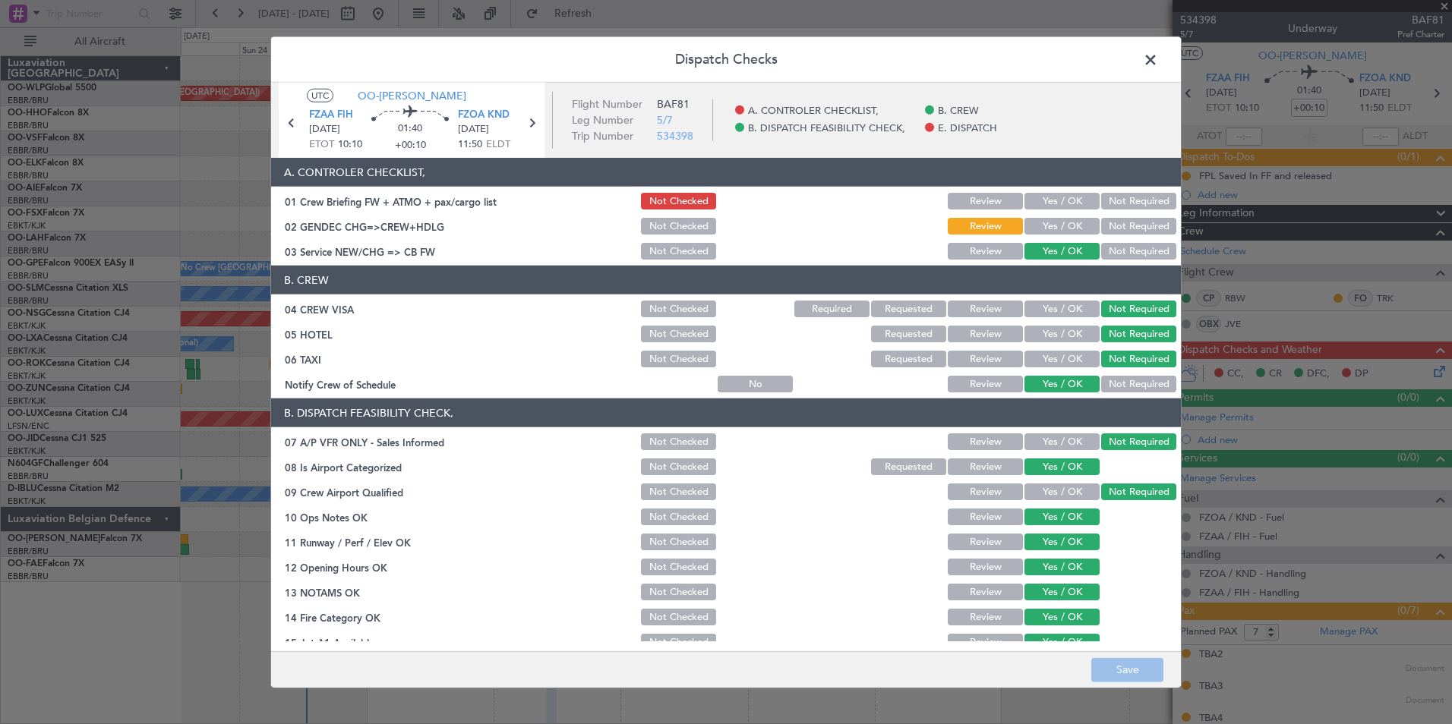
click at [1158, 61] on span at bounding box center [1158, 64] width 0 height 30
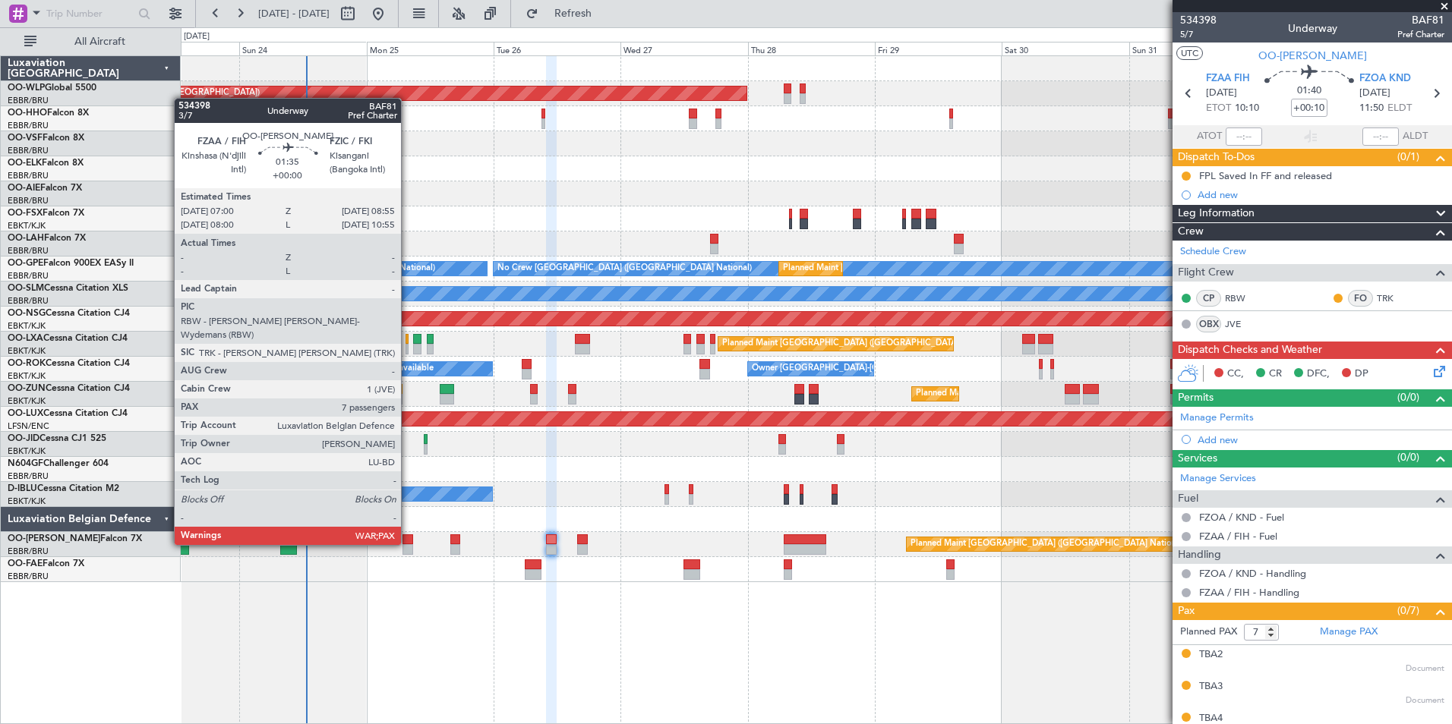
click at [408, 544] on div at bounding box center [407, 540] width 11 height 11
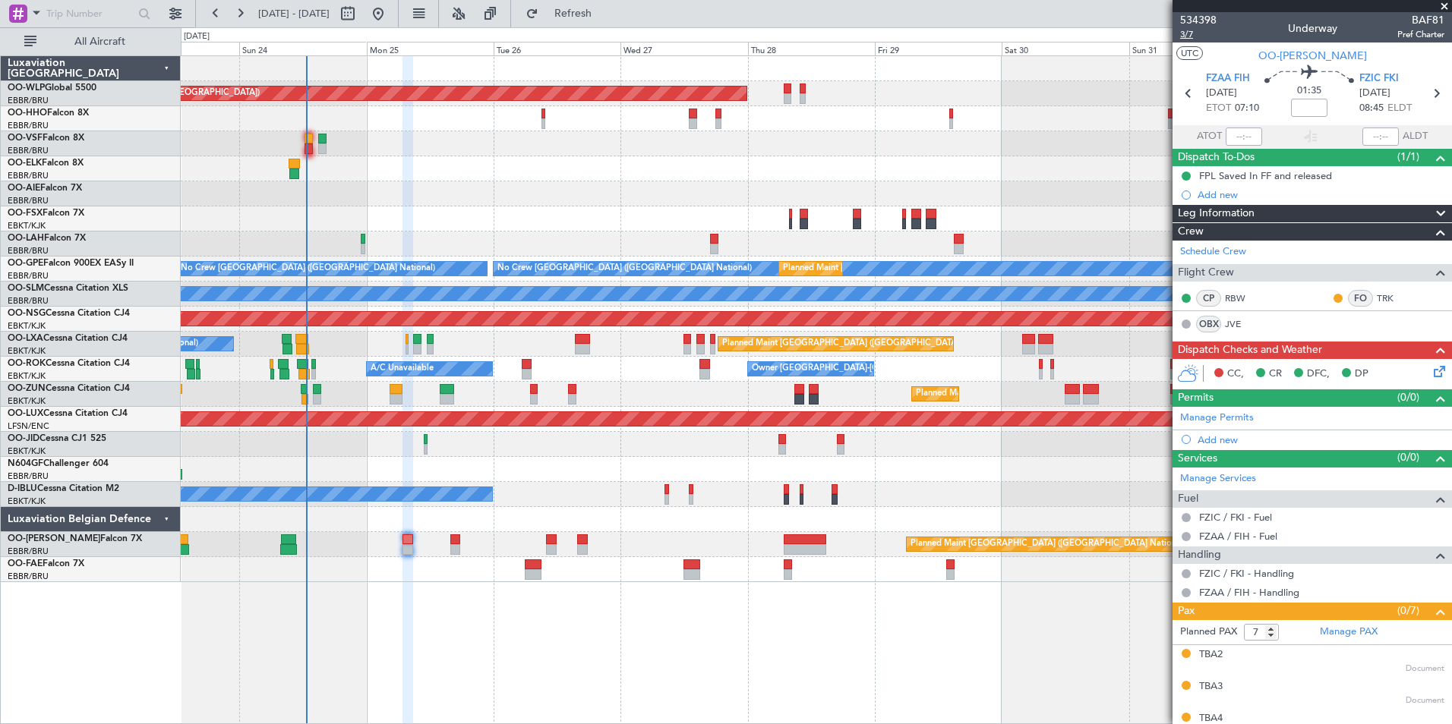
click at [1188, 34] on span "3/7" at bounding box center [1198, 34] width 36 height 13
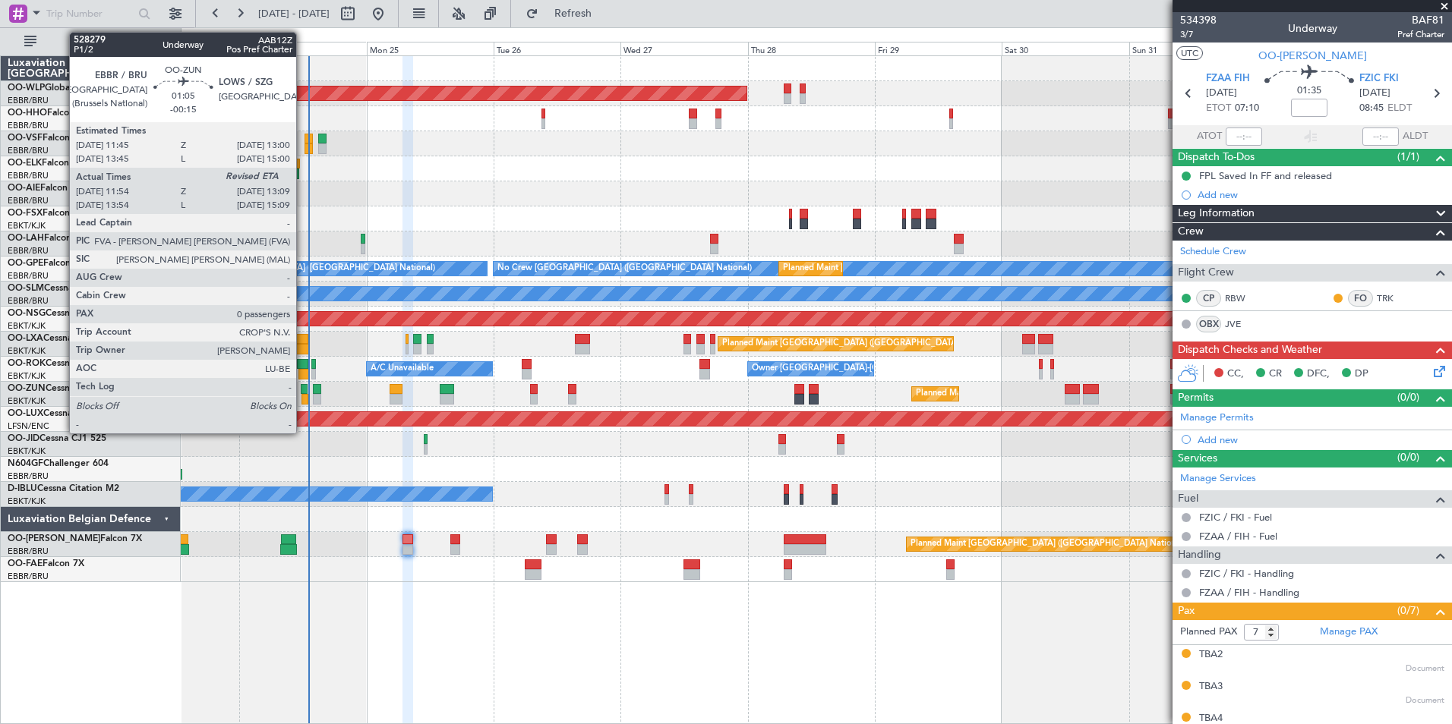
click at [303, 399] on div at bounding box center [304, 399] width 7 height 11
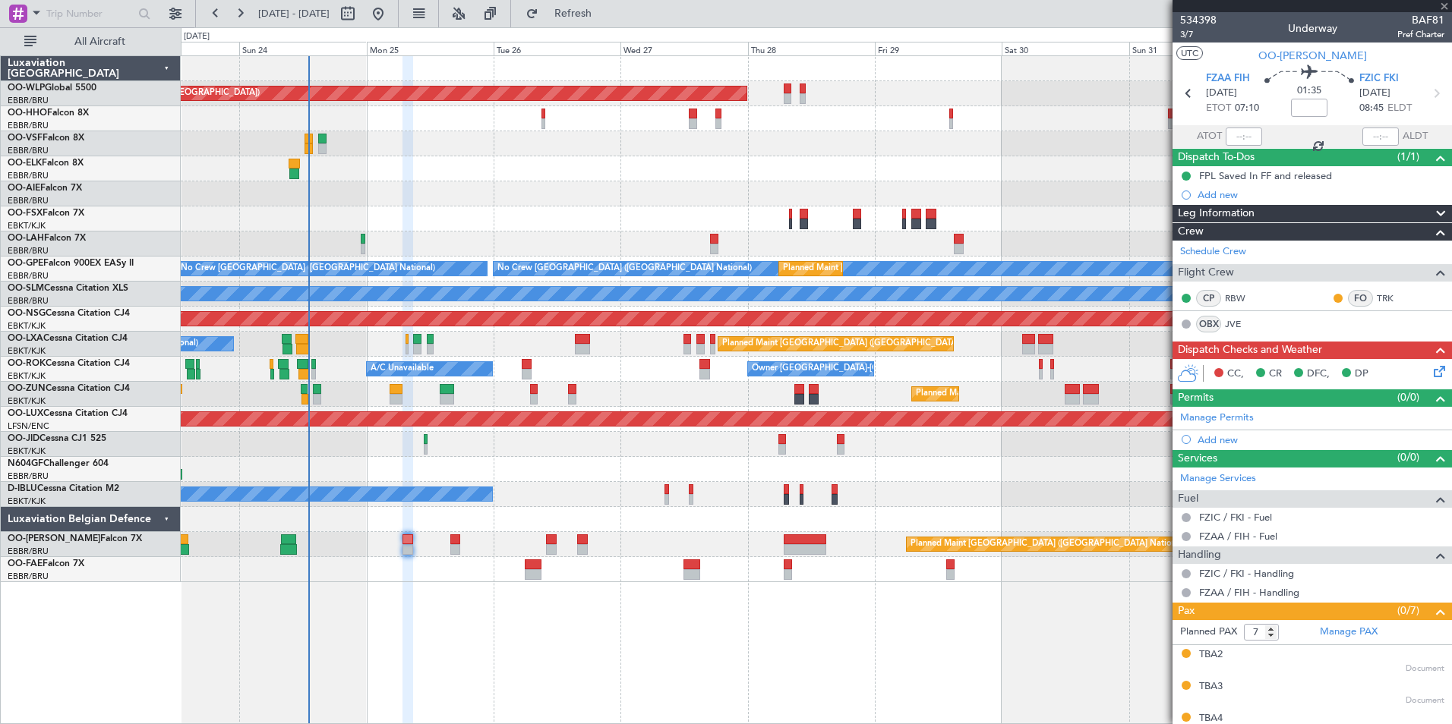
type input "-00:15"
type input "11:59"
type input "0"
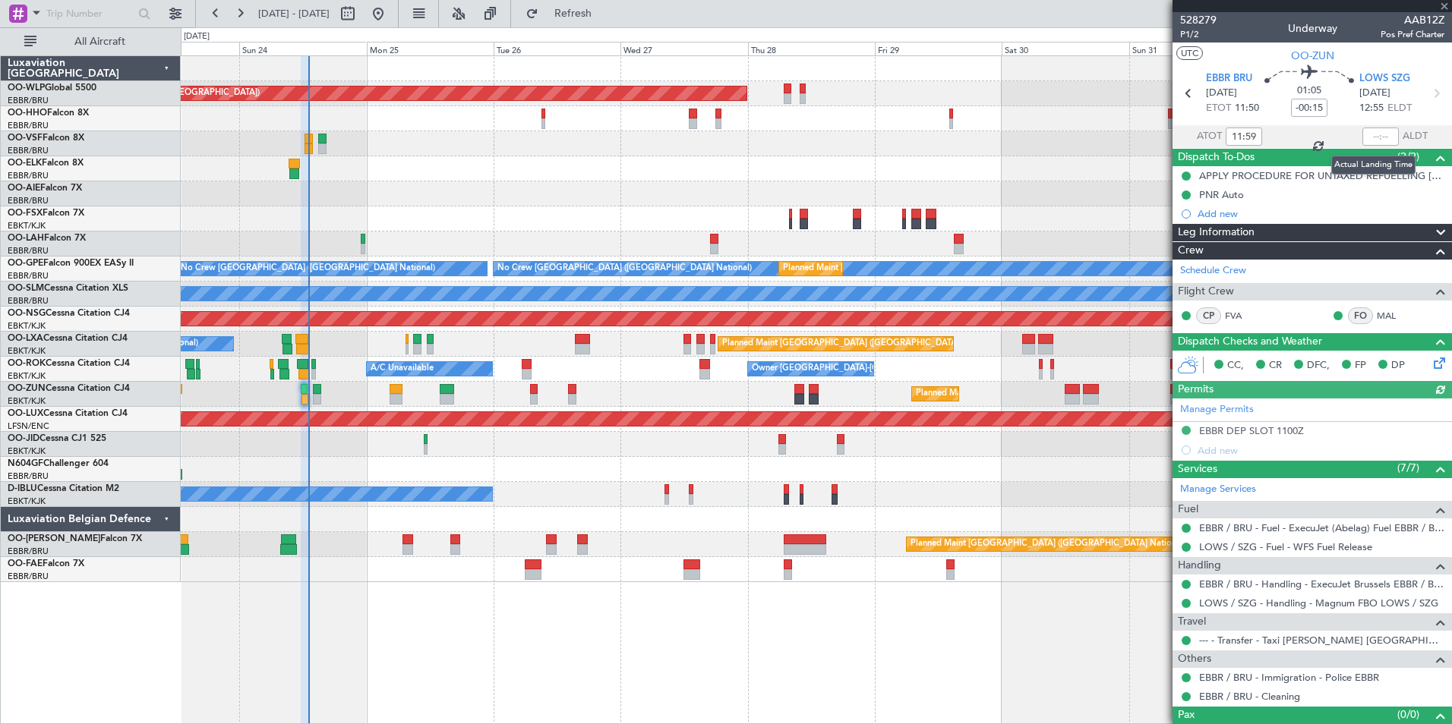
click at [1364, 136] on div at bounding box center [1380, 137] width 36 height 18
click at [1364, 136] on input "text" at bounding box center [1380, 137] width 36 height 18
click at [1026, 152] on div at bounding box center [816, 143] width 1270 height 25
type input "13:02"
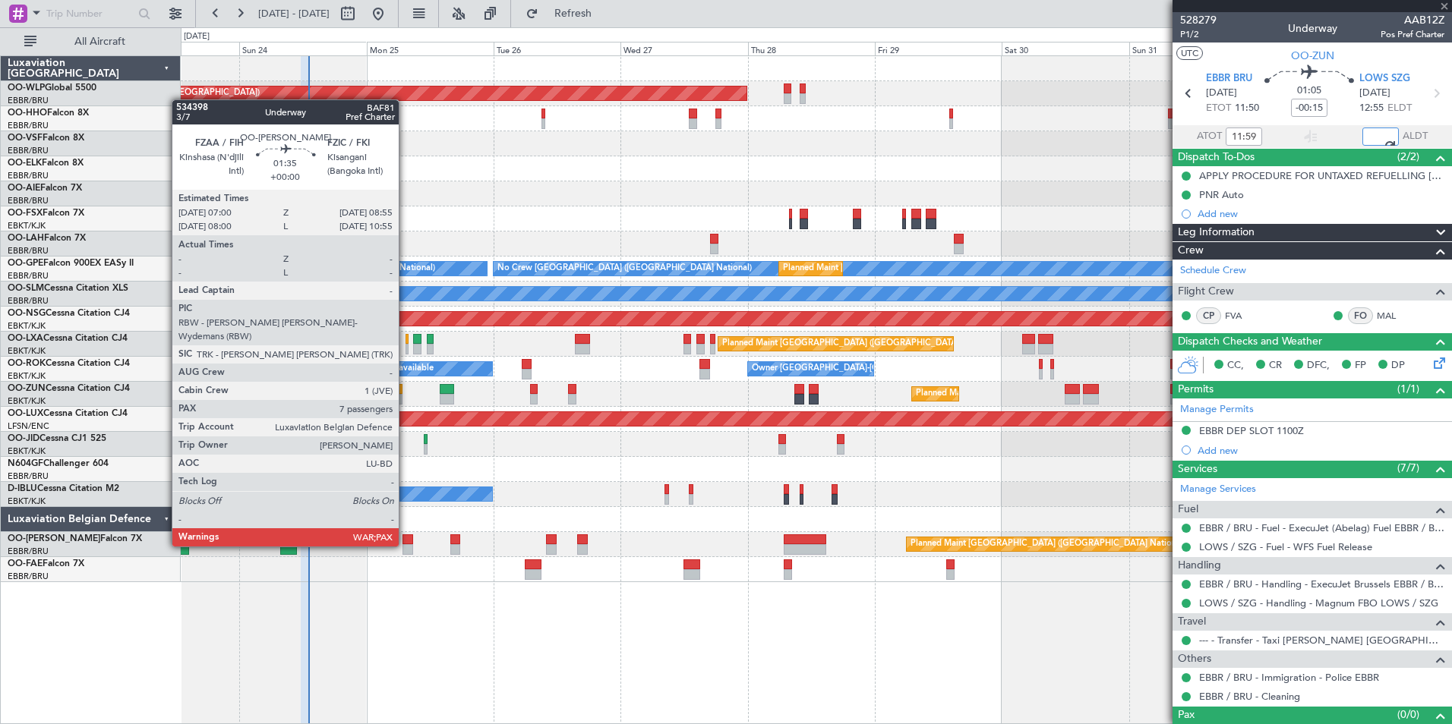
click at [405, 545] on div at bounding box center [407, 549] width 11 height 11
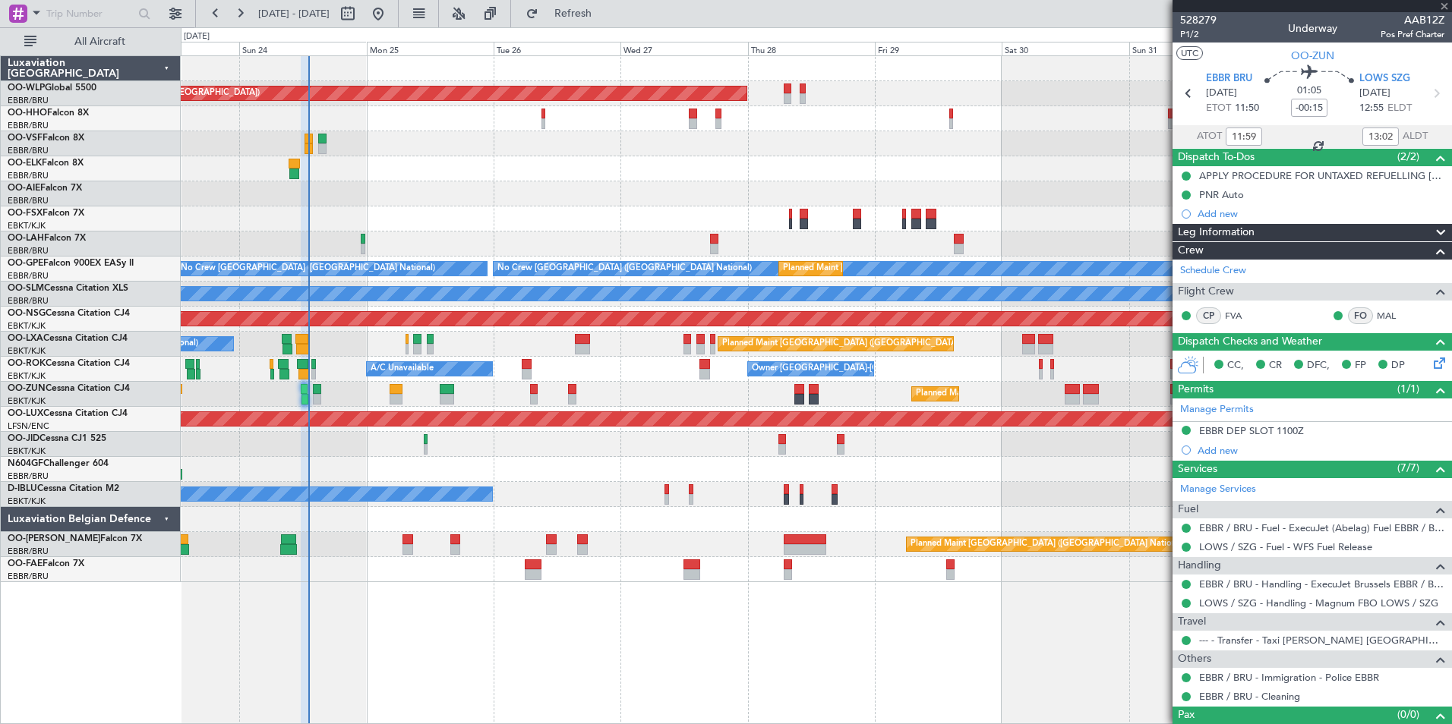
type input "7"
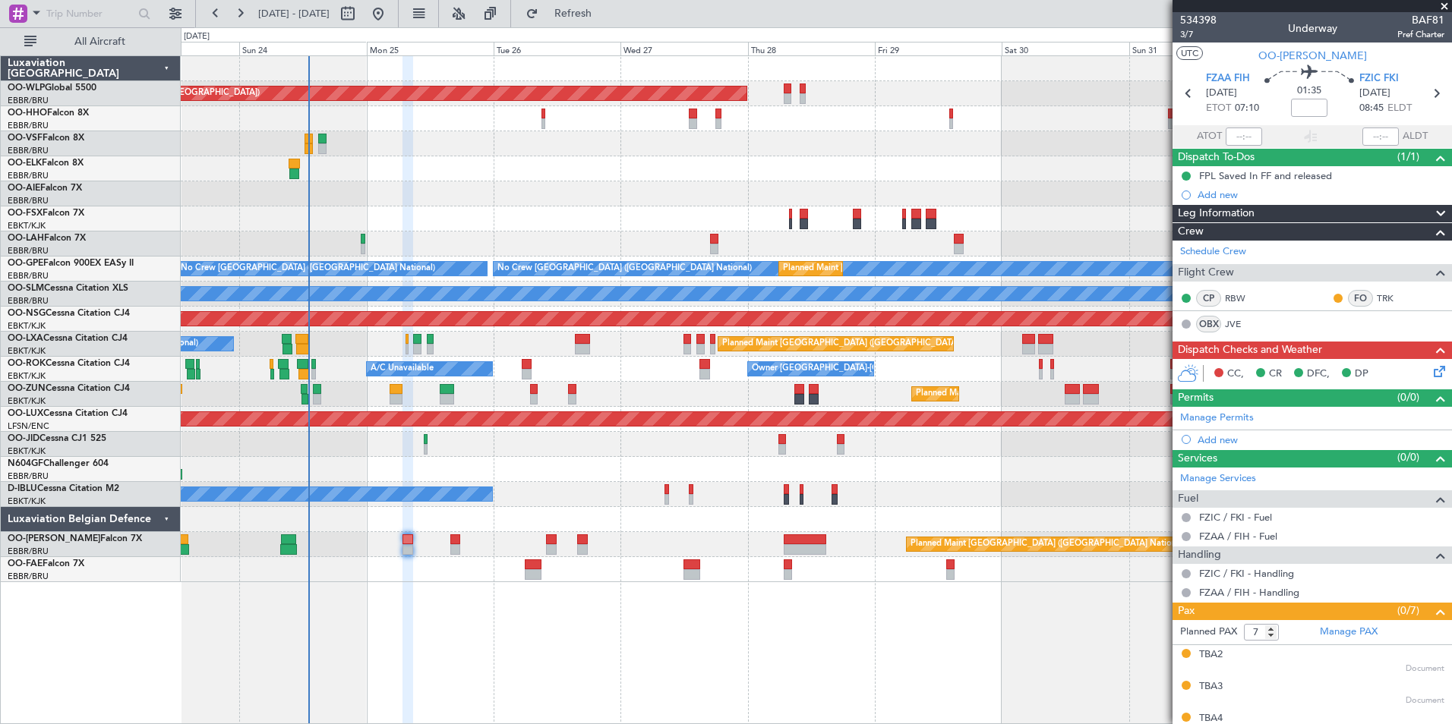
click at [1430, 374] on icon at bounding box center [1436, 369] width 12 height 12
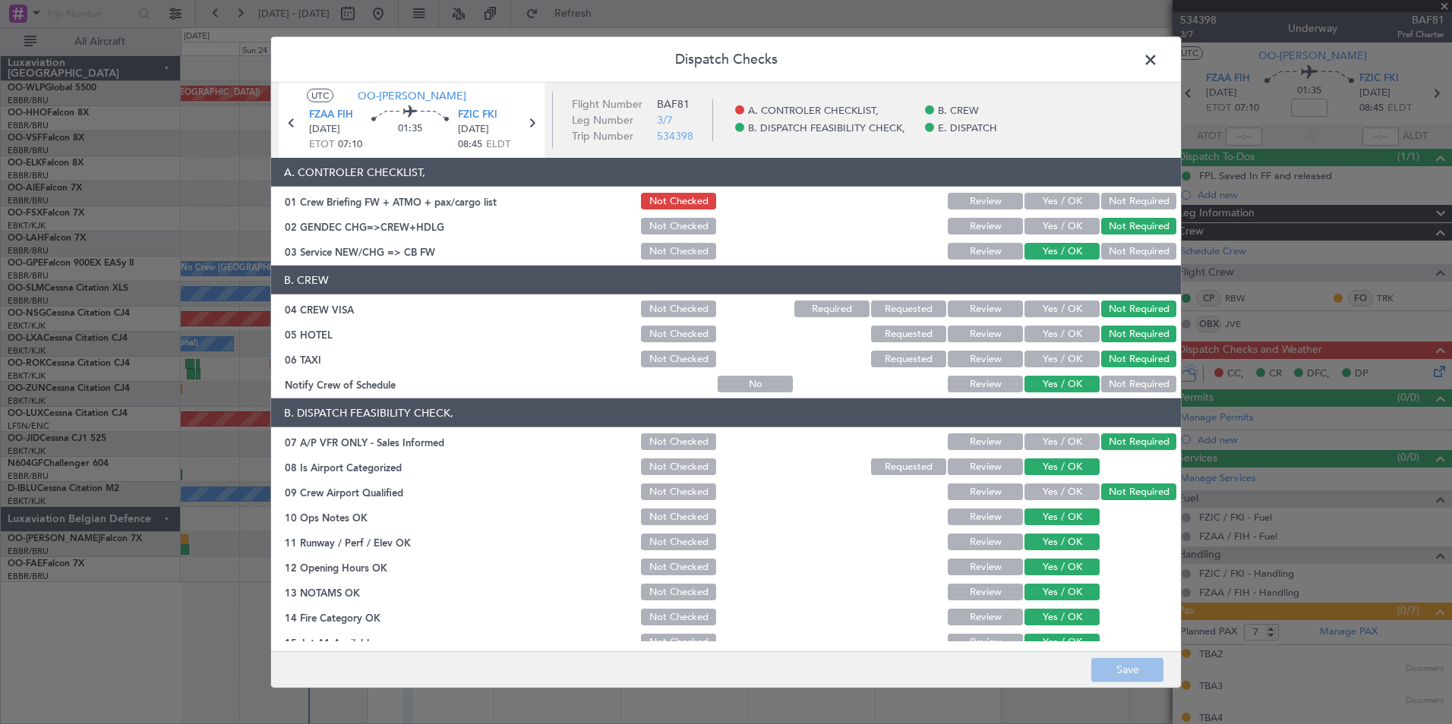
click at [1045, 201] on button "Yes / OK" at bounding box center [1061, 201] width 75 height 17
click at [1125, 663] on button "Save" at bounding box center [1127, 670] width 72 height 24
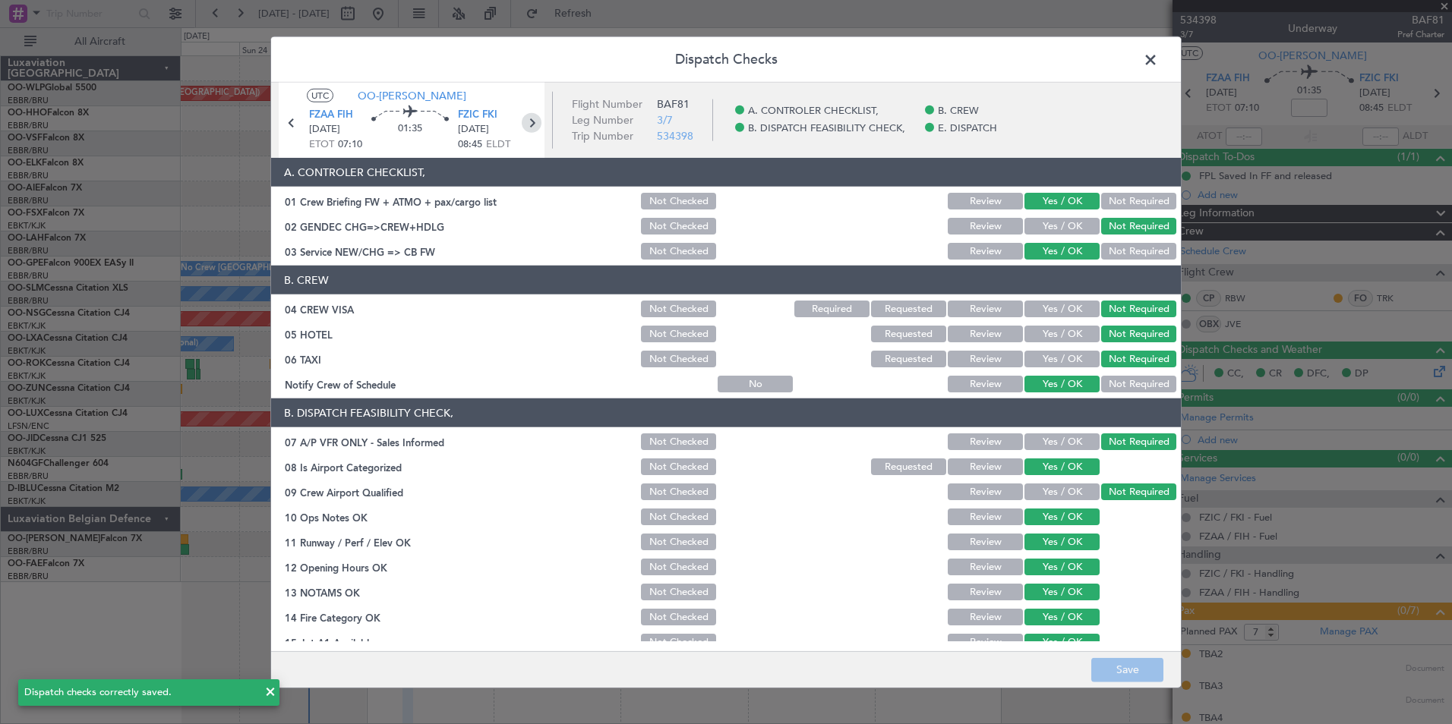
click at [535, 126] on icon at bounding box center [532, 123] width 20 height 20
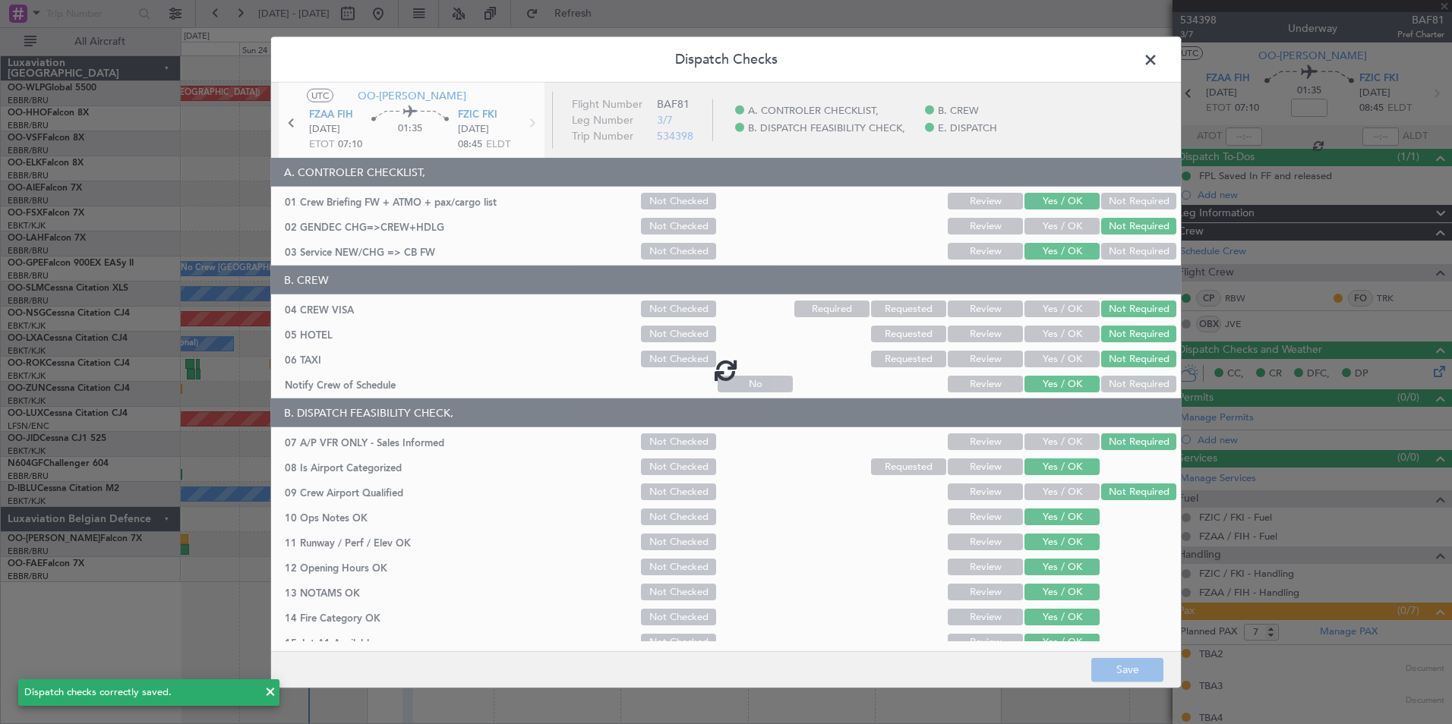
type input "-00:10"
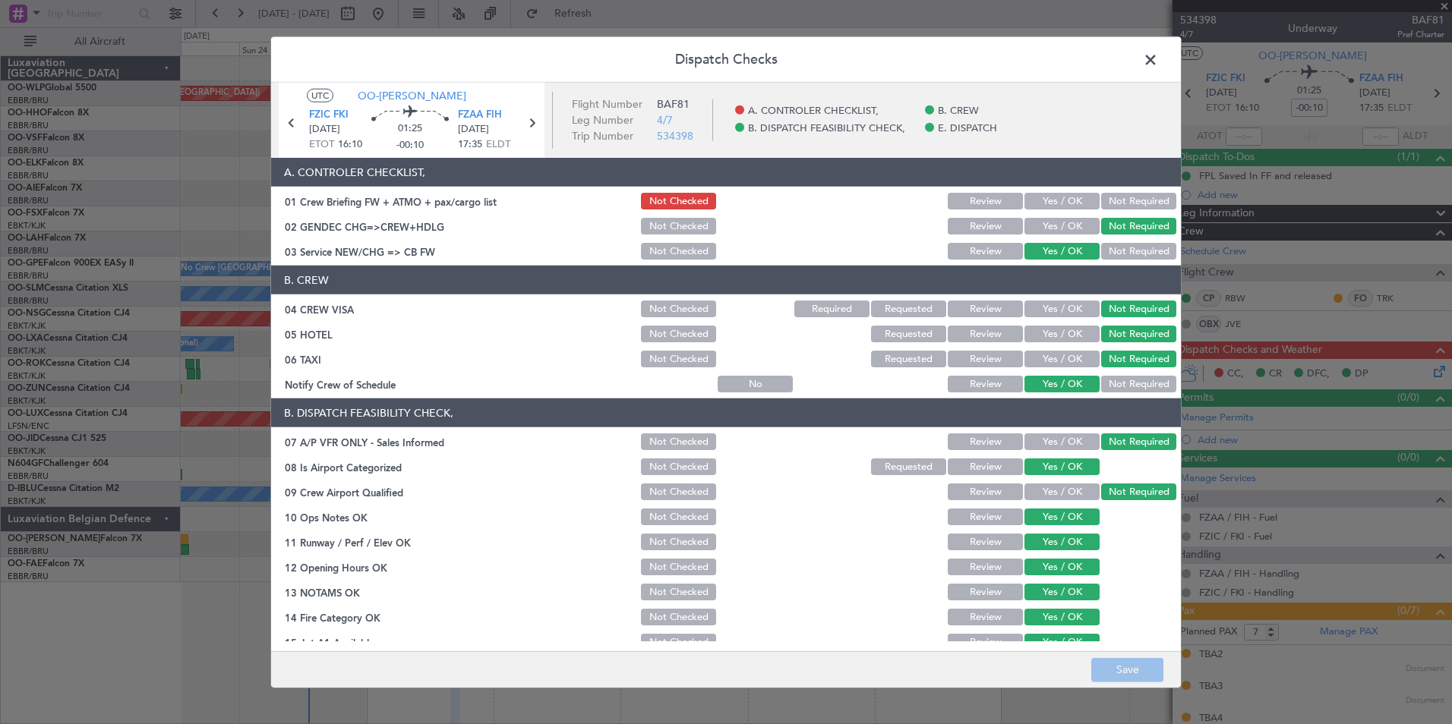
click at [1052, 203] on button "Yes / OK" at bounding box center [1061, 201] width 75 height 17
click at [1124, 658] on button "Save" at bounding box center [1127, 670] width 72 height 24
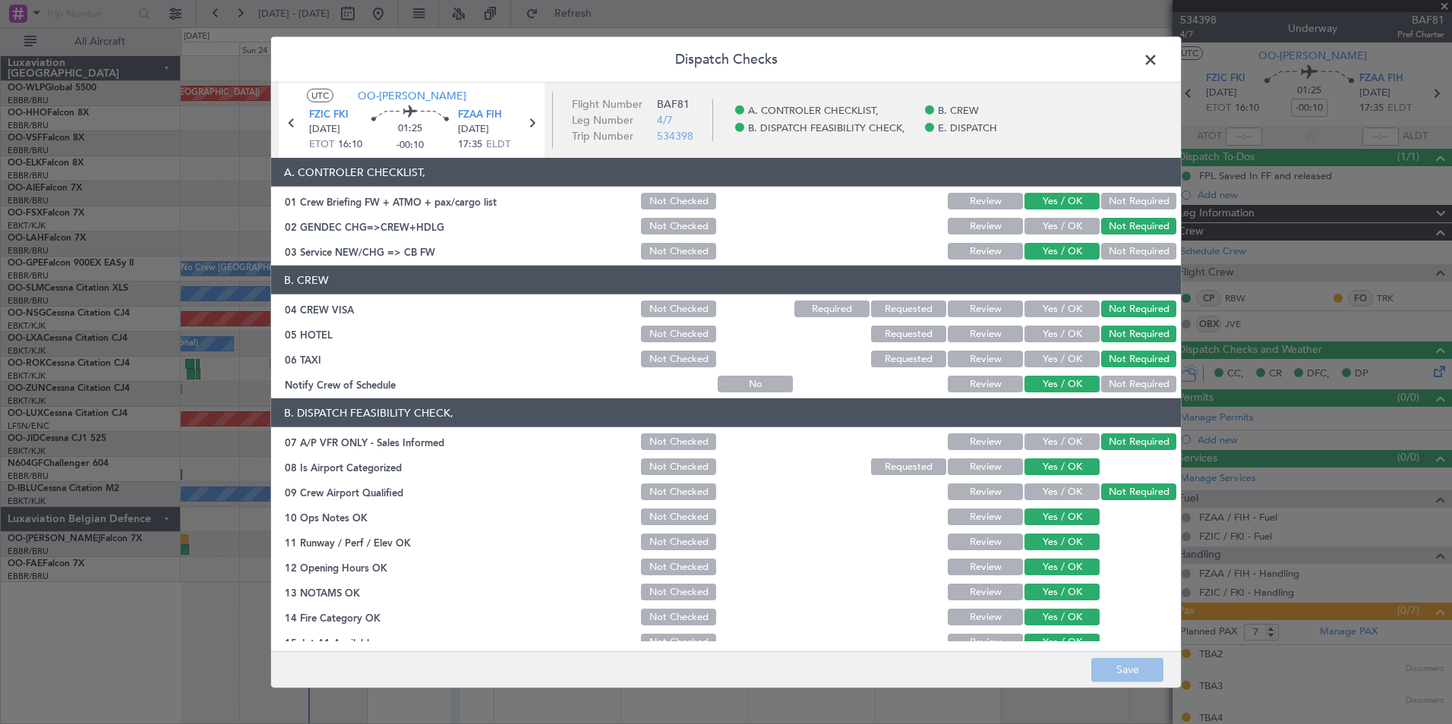
click at [1158, 54] on span at bounding box center [1158, 64] width 0 height 30
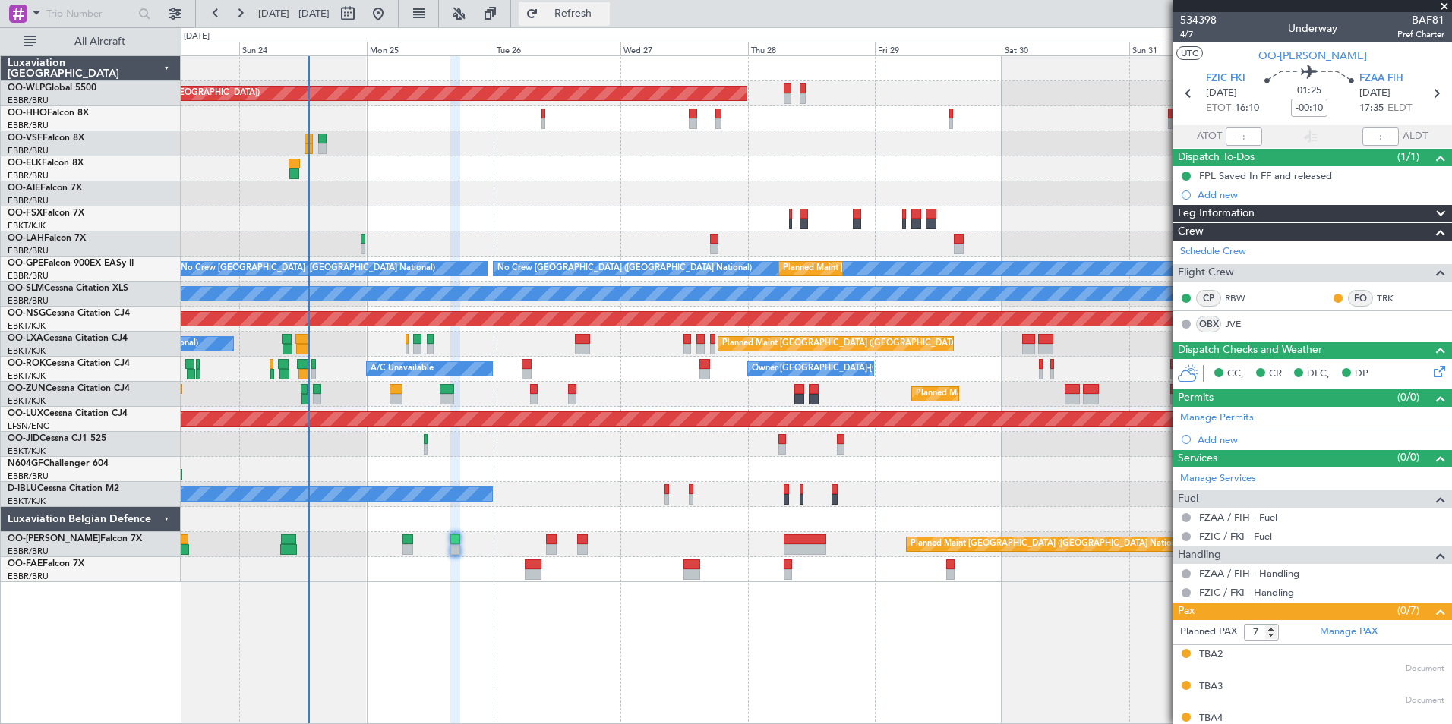
click at [569, 17] on button "Refresh" at bounding box center [564, 14] width 91 height 24
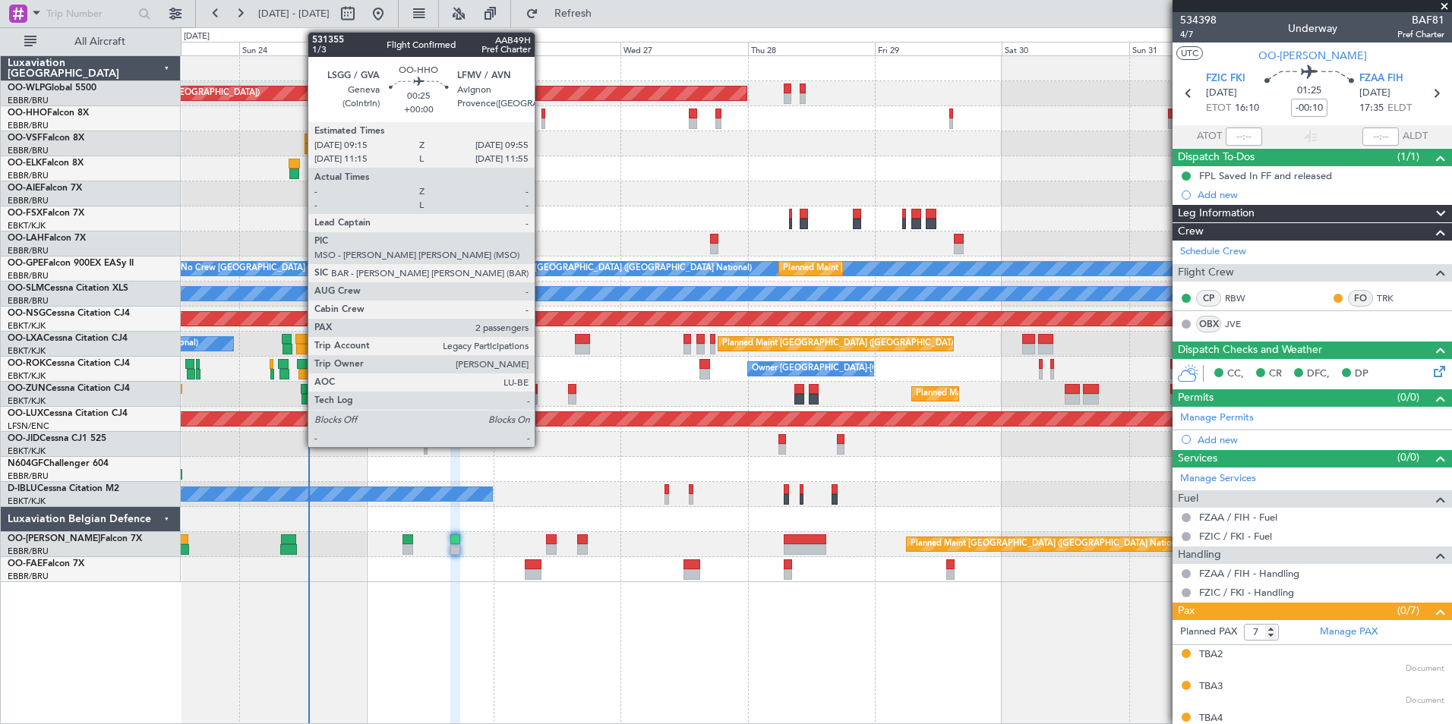
click at [541, 121] on div at bounding box center [543, 123] width 4 height 11
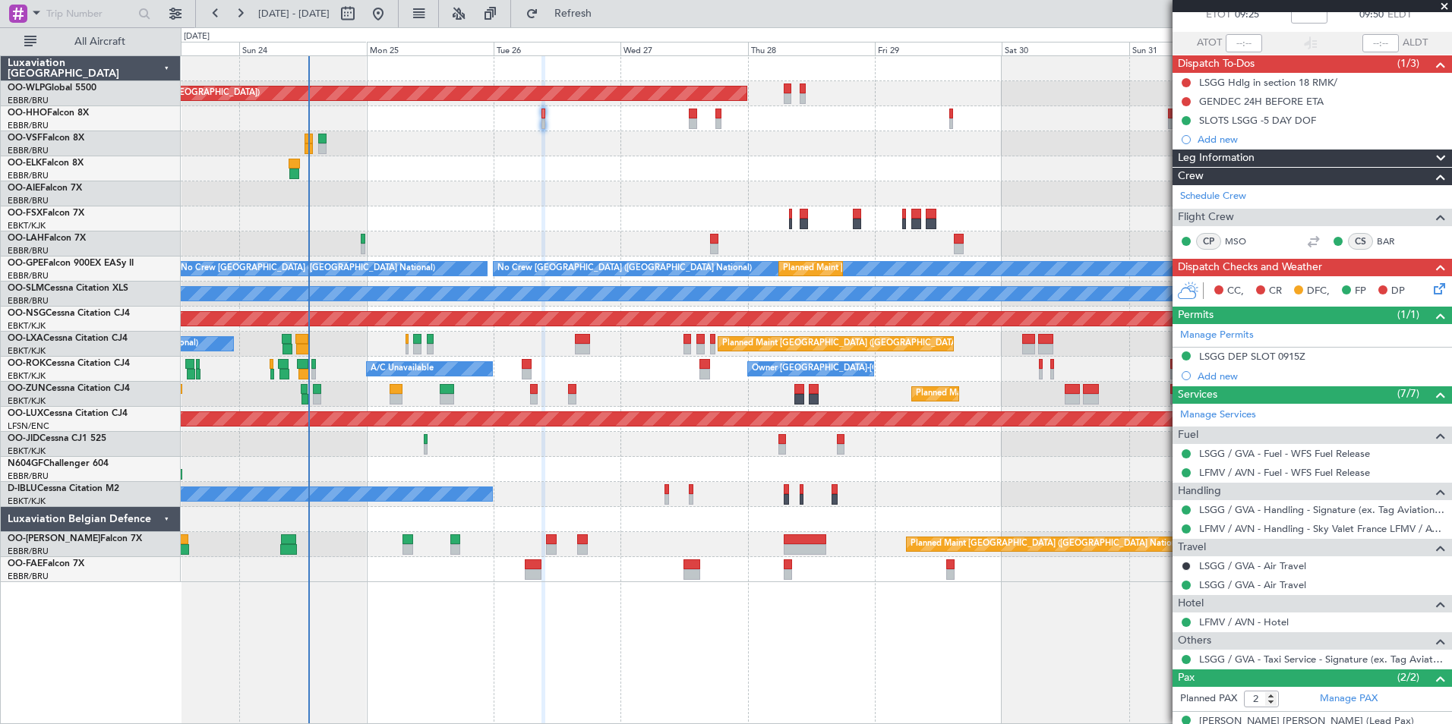
scroll to position [149, 0]
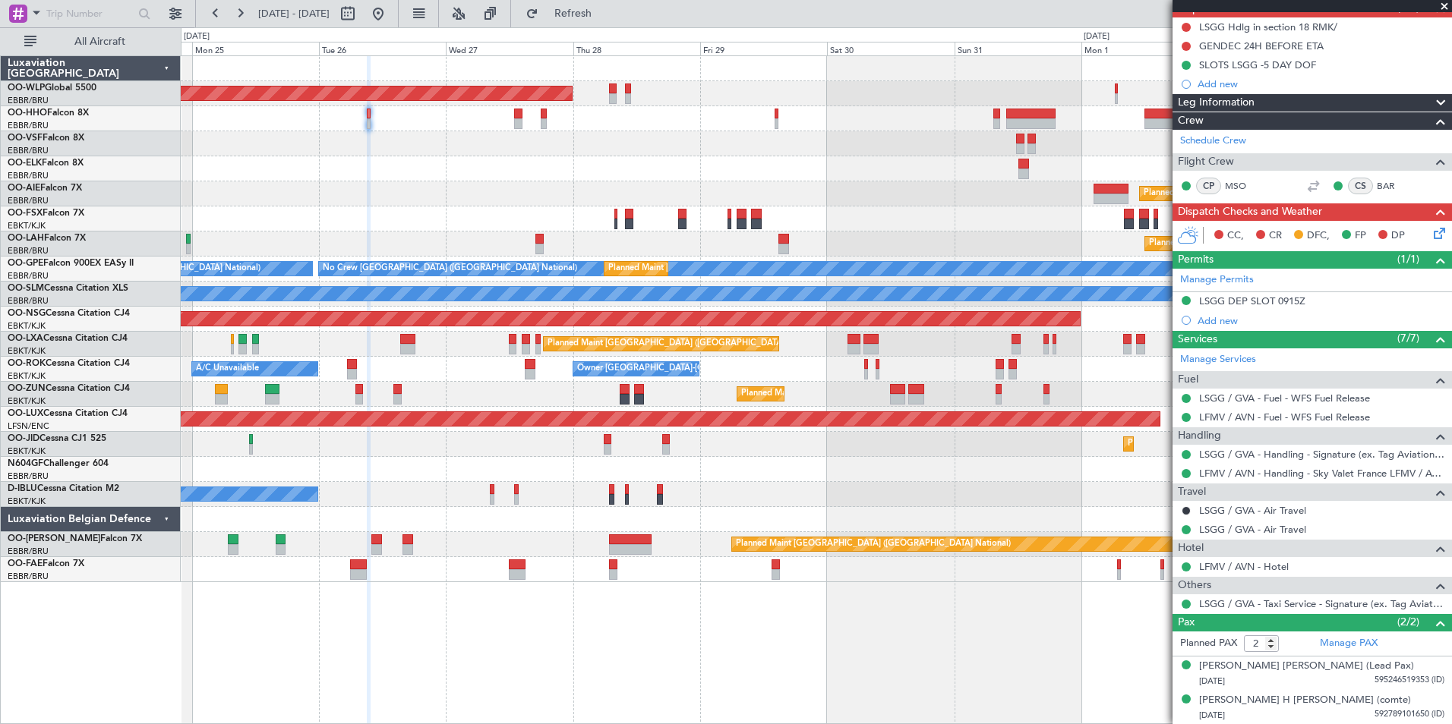
click at [822, 370] on div "A/C Unavailable Owner Kortrijk-Wevelgem" at bounding box center [816, 369] width 1270 height 25
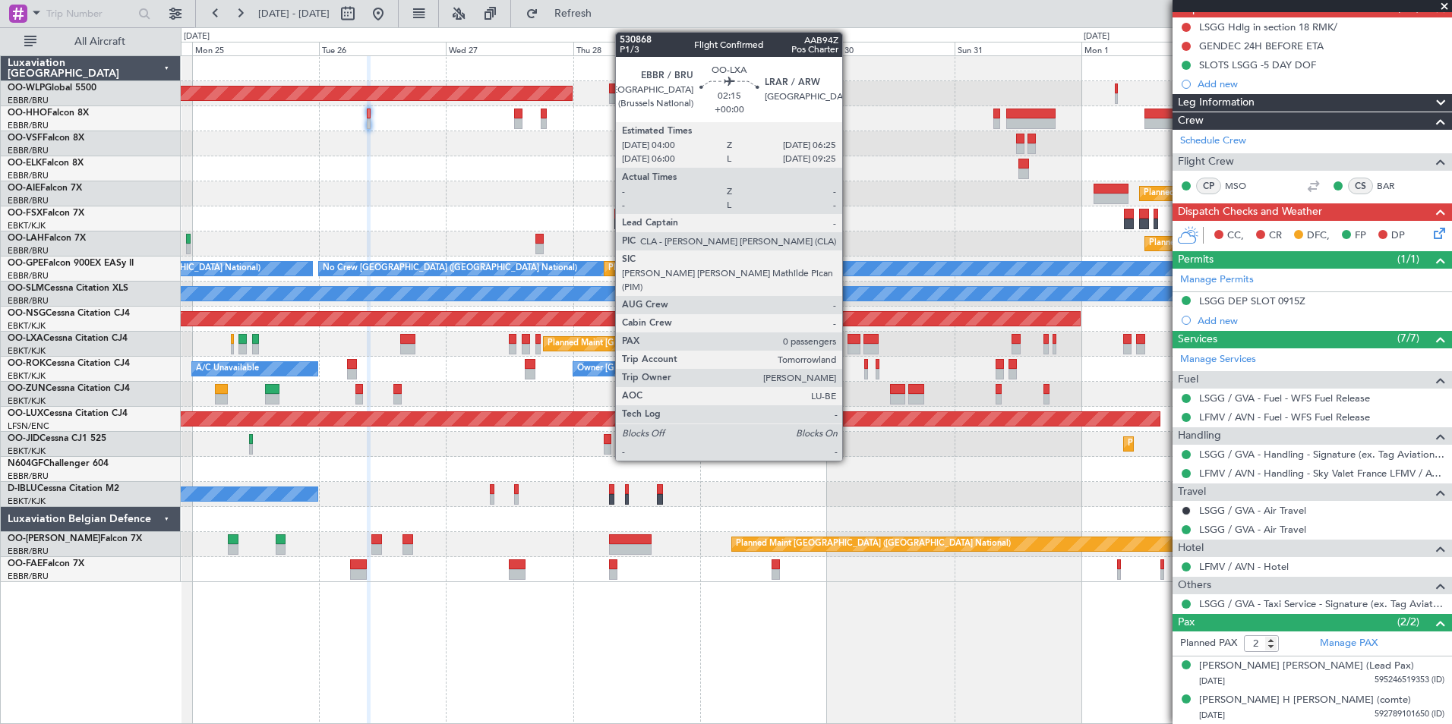
click at [849, 339] on div at bounding box center [853, 339] width 13 height 11
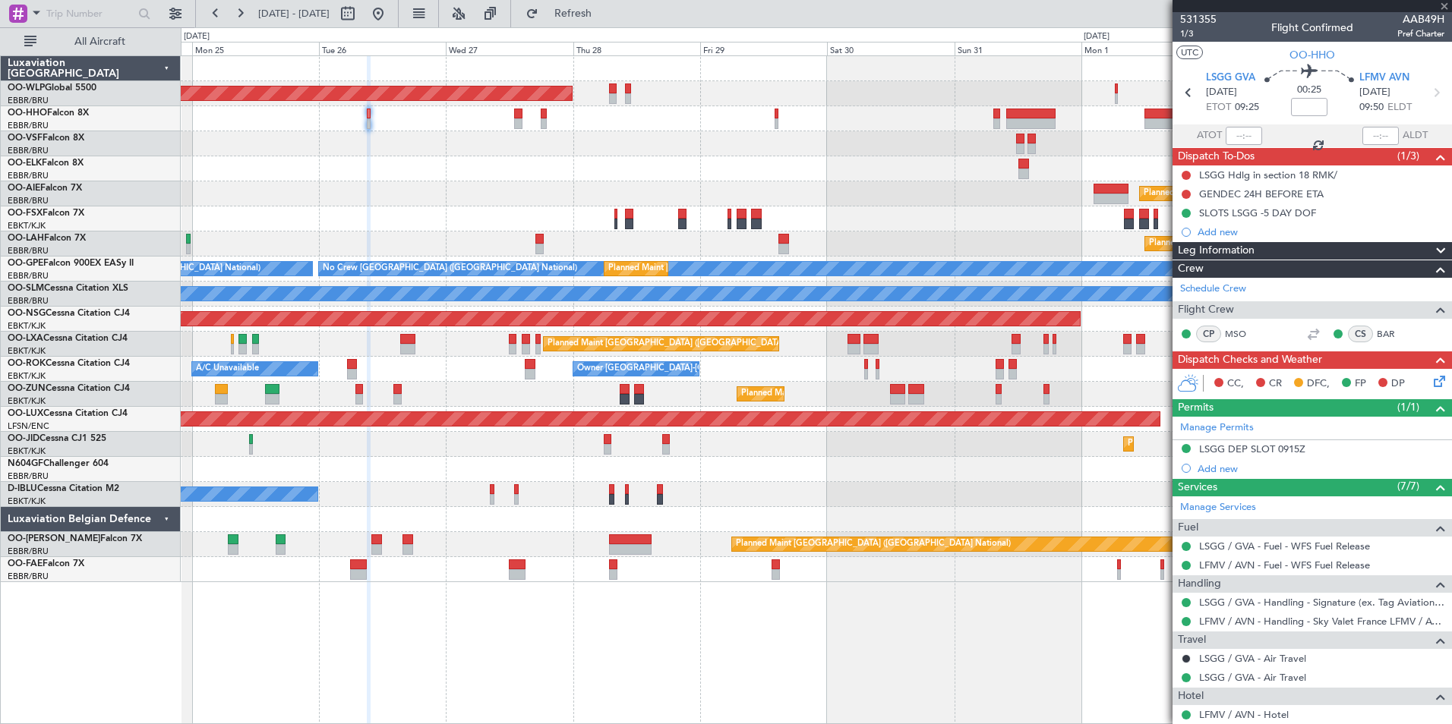
scroll to position [0, 0]
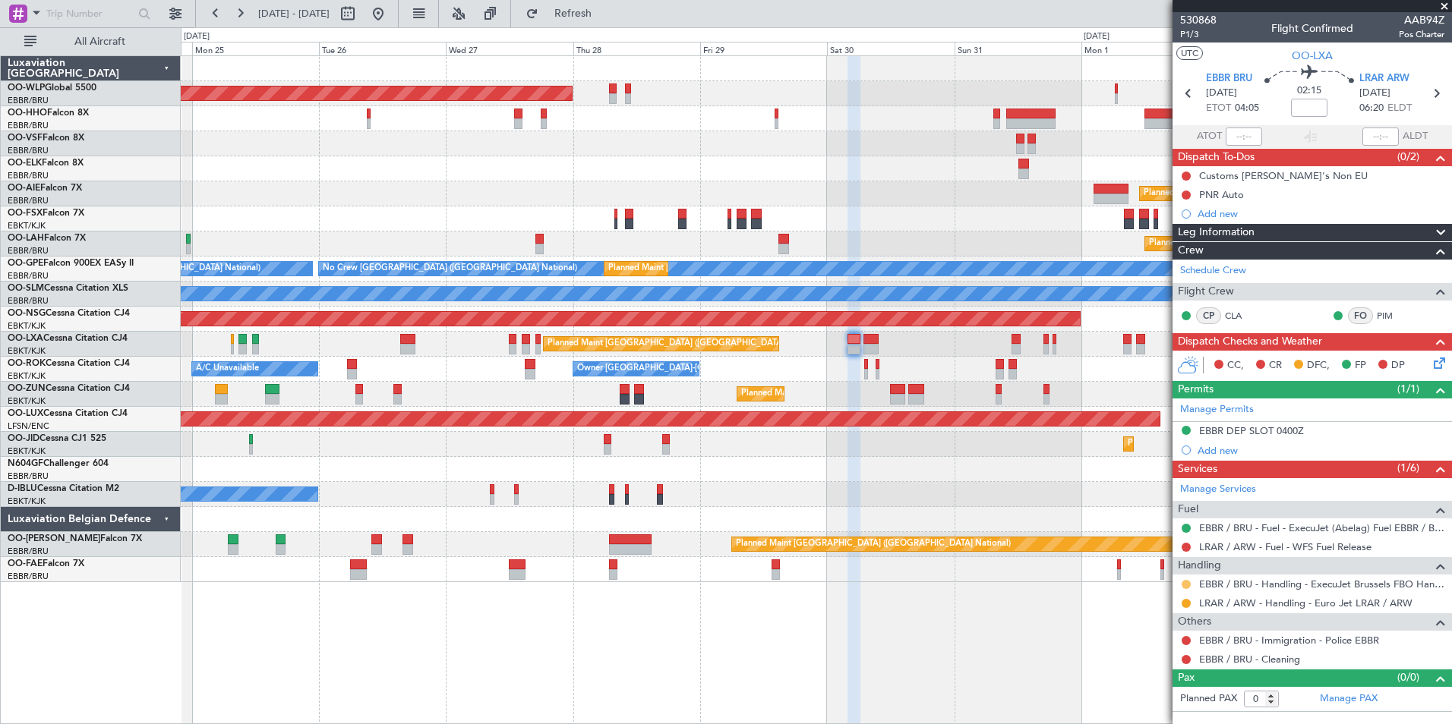
click at [1189, 584] on button at bounding box center [1185, 584] width 9 height 9
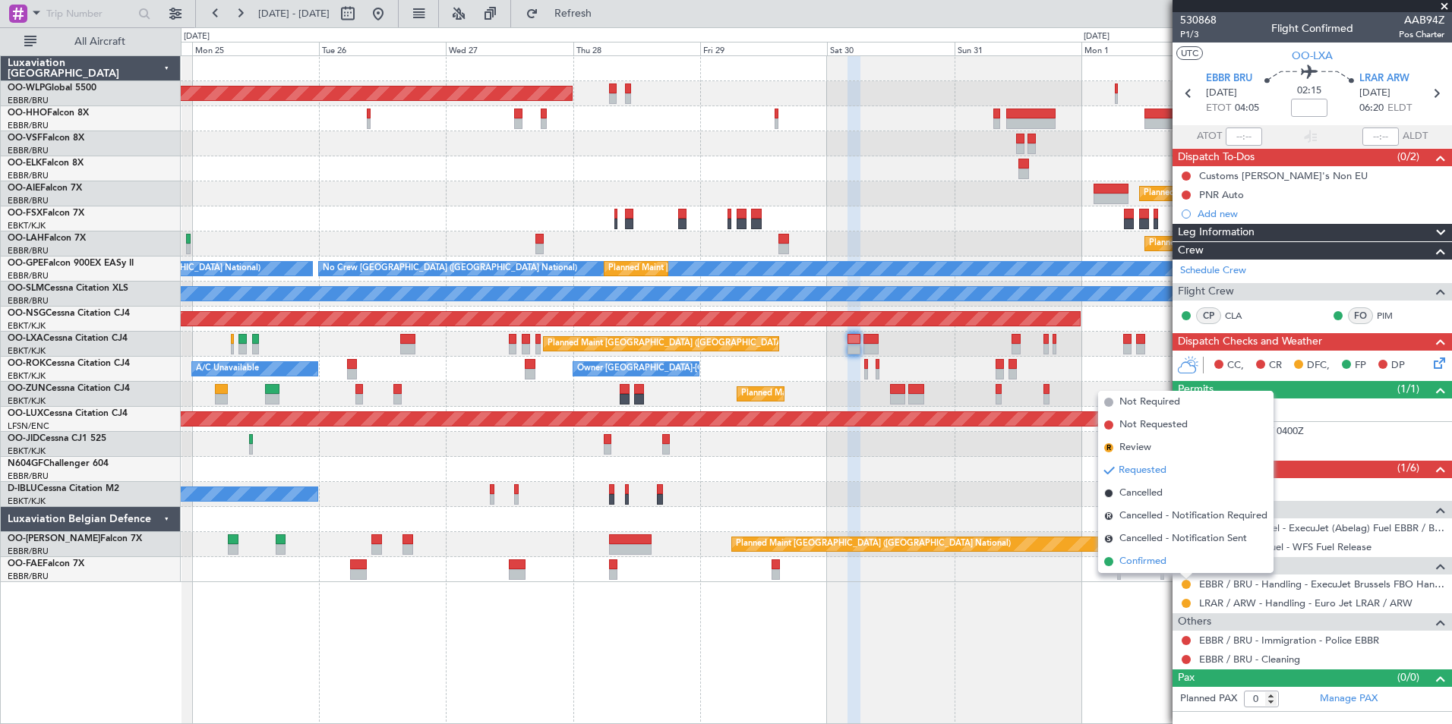
click at [1156, 560] on span "Confirmed" at bounding box center [1142, 561] width 47 height 15
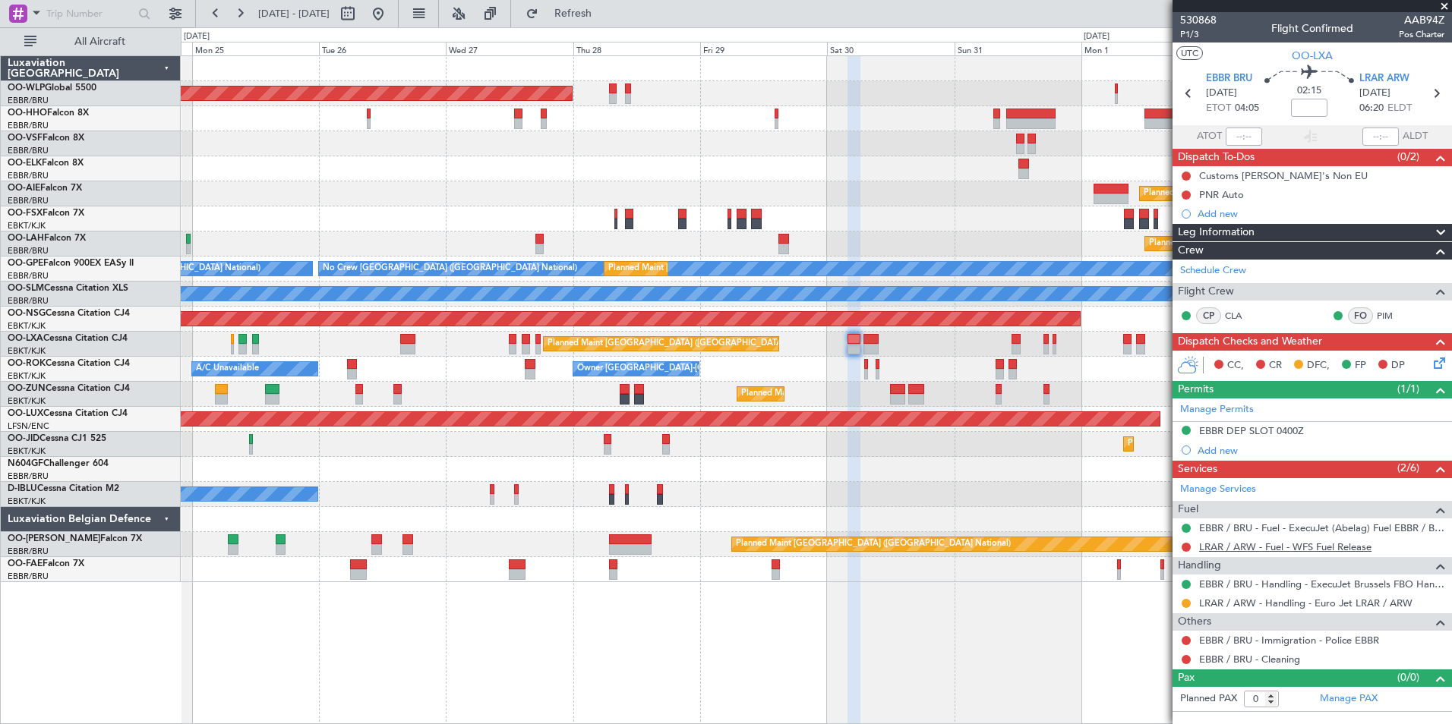
click at [1274, 550] on link "LRAR / ARW - Fuel - WFS Fuel Release" at bounding box center [1285, 547] width 172 height 13
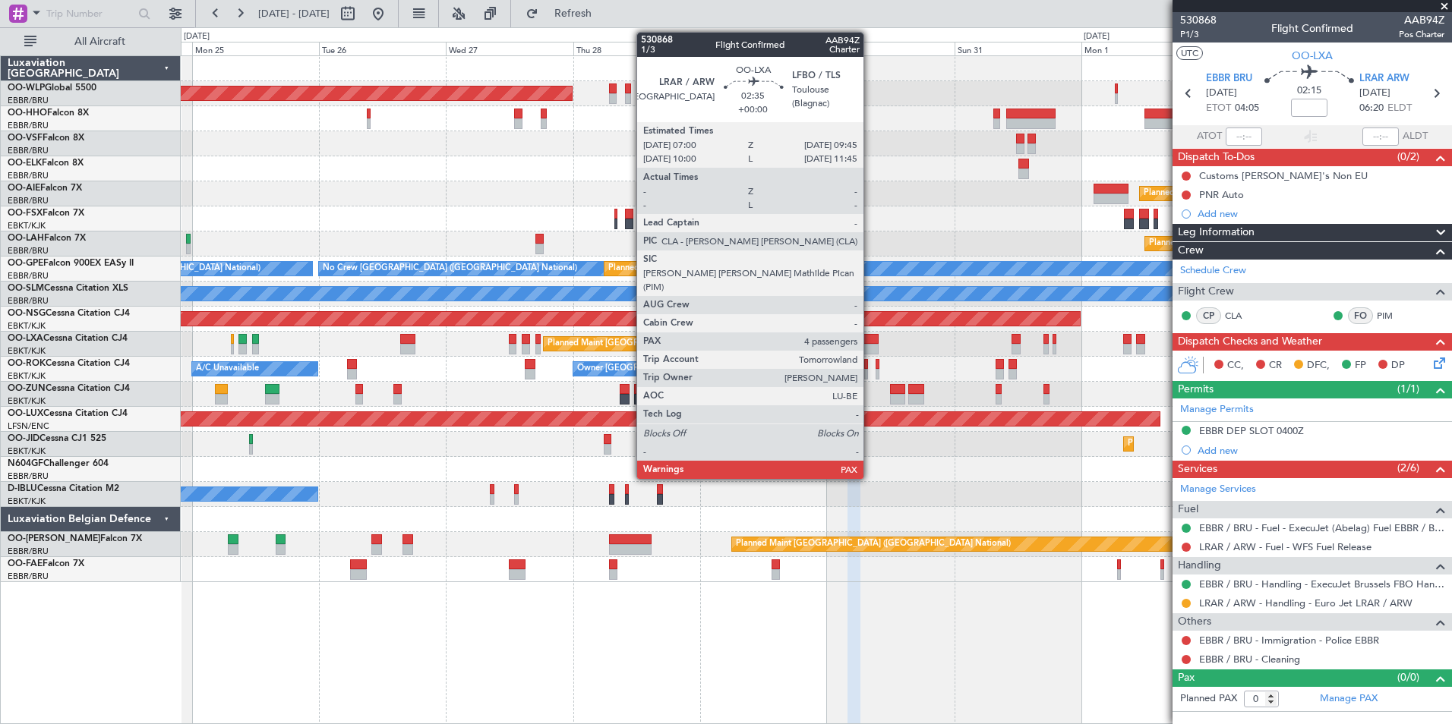
click at [870, 340] on div at bounding box center [870, 339] width 15 height 11
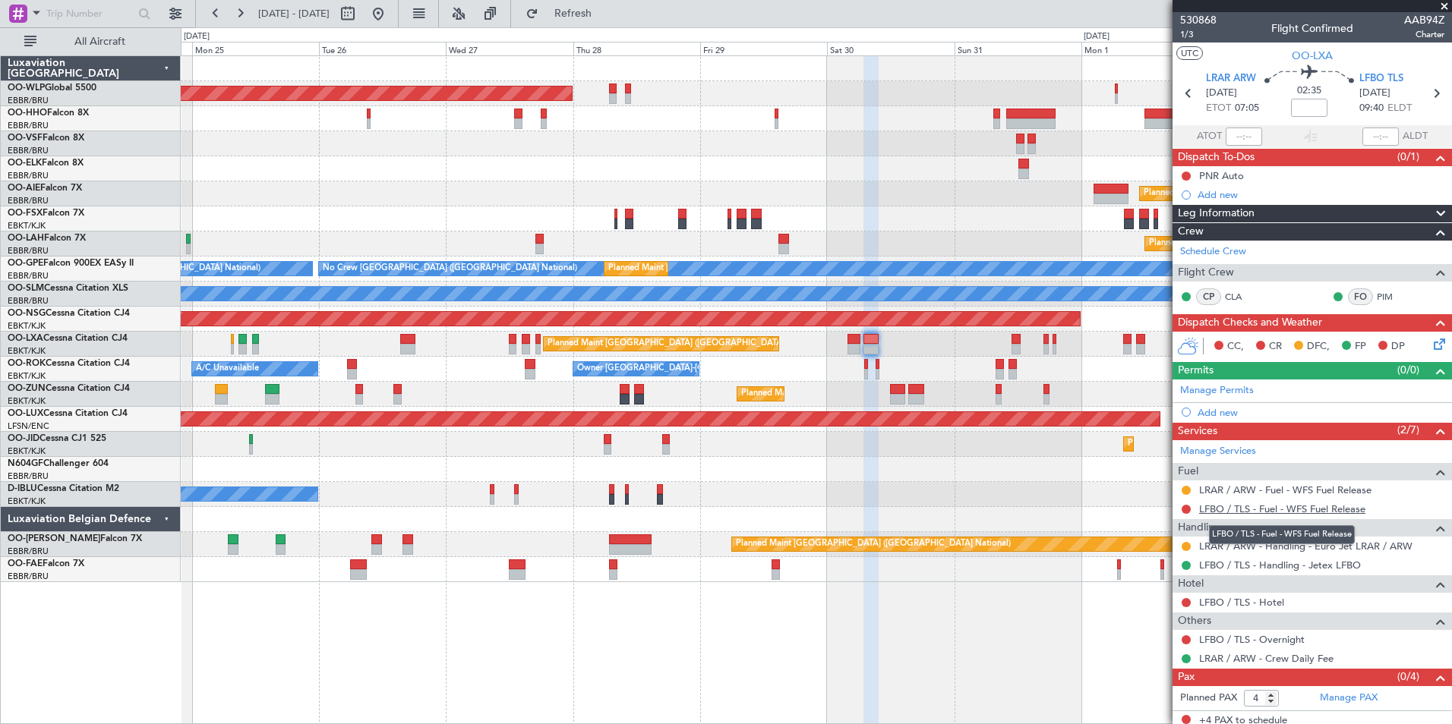
click at [1256, 503] on link "LFBO / TLS - Fuel - WFS Fuel Release" at bounding box center [1282, 509] width 166 height 13
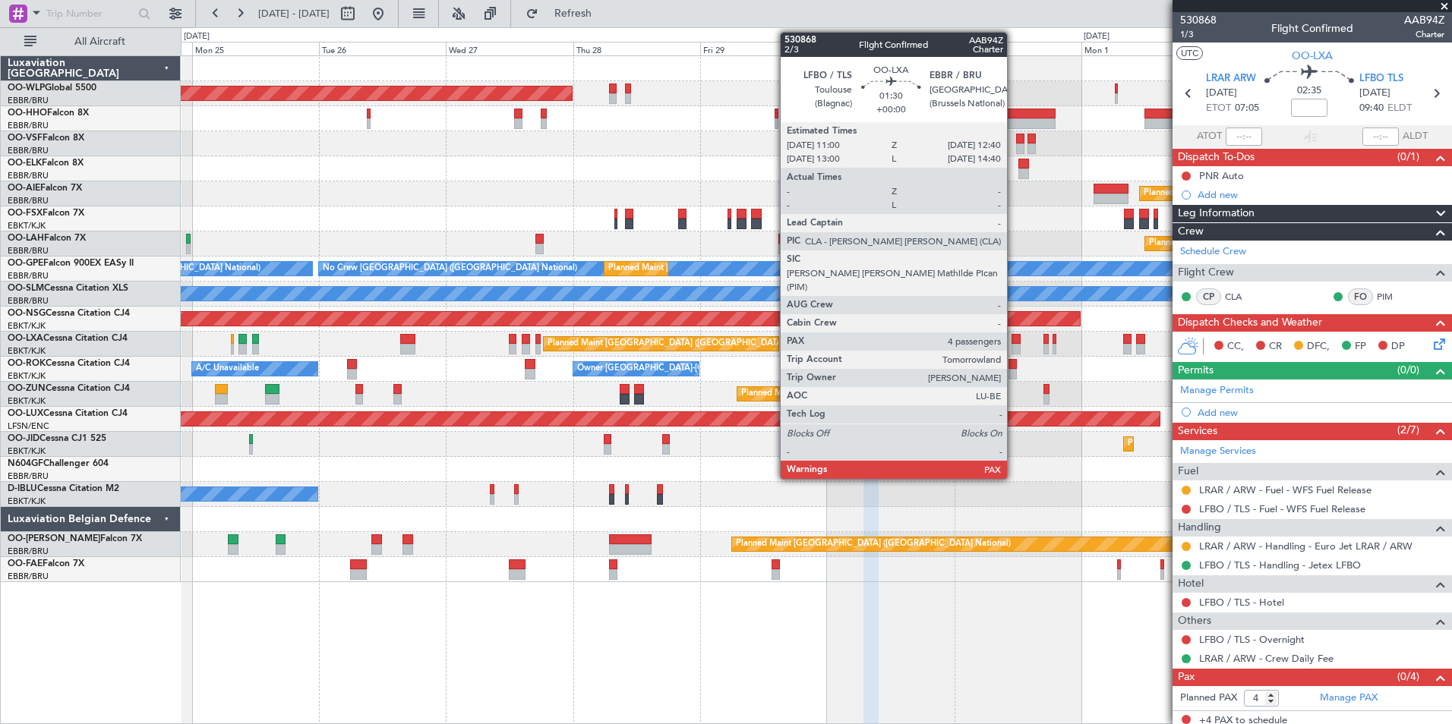
click at [1014, 341] on div at bounding box center [1015, 339] width 9 height 11
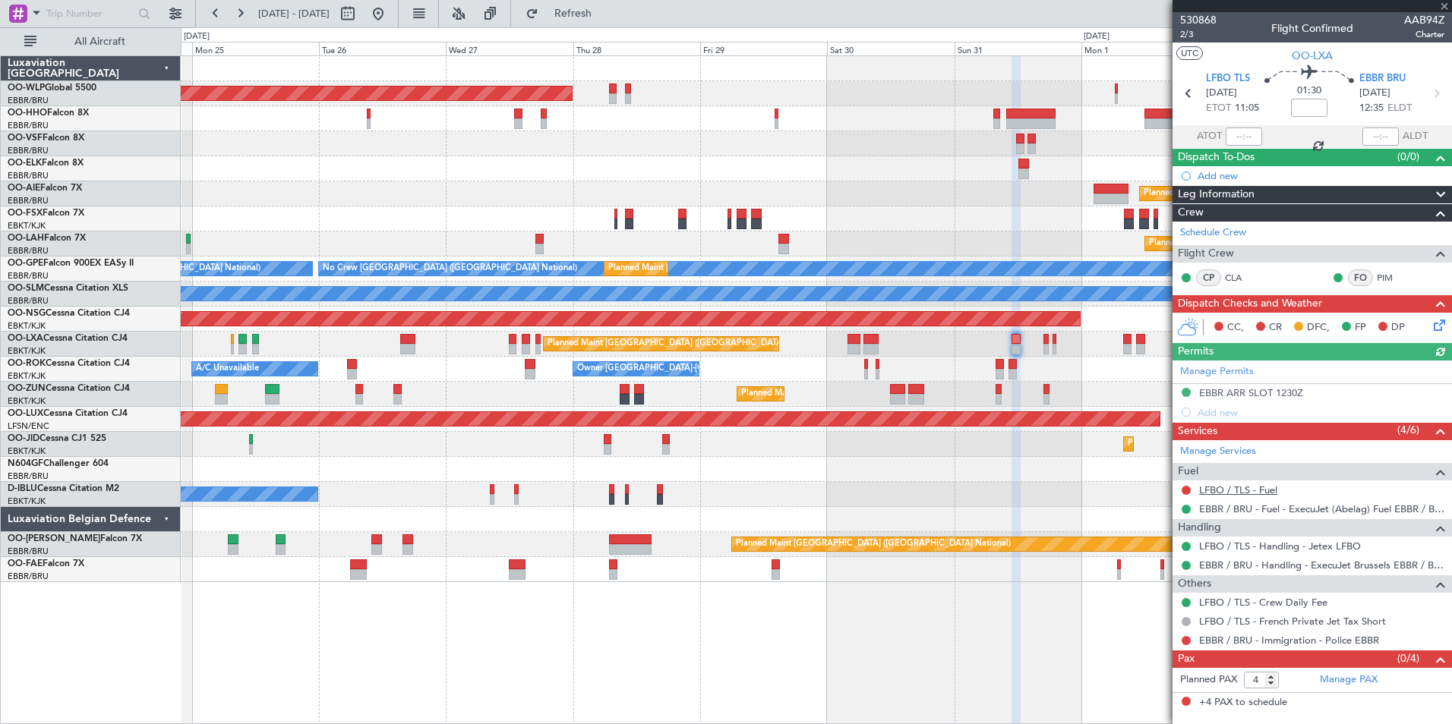
click at [1251, 491] on link "LFBO / TLS - Fuel" at bounding box center [1238, 490] width 78 height 13
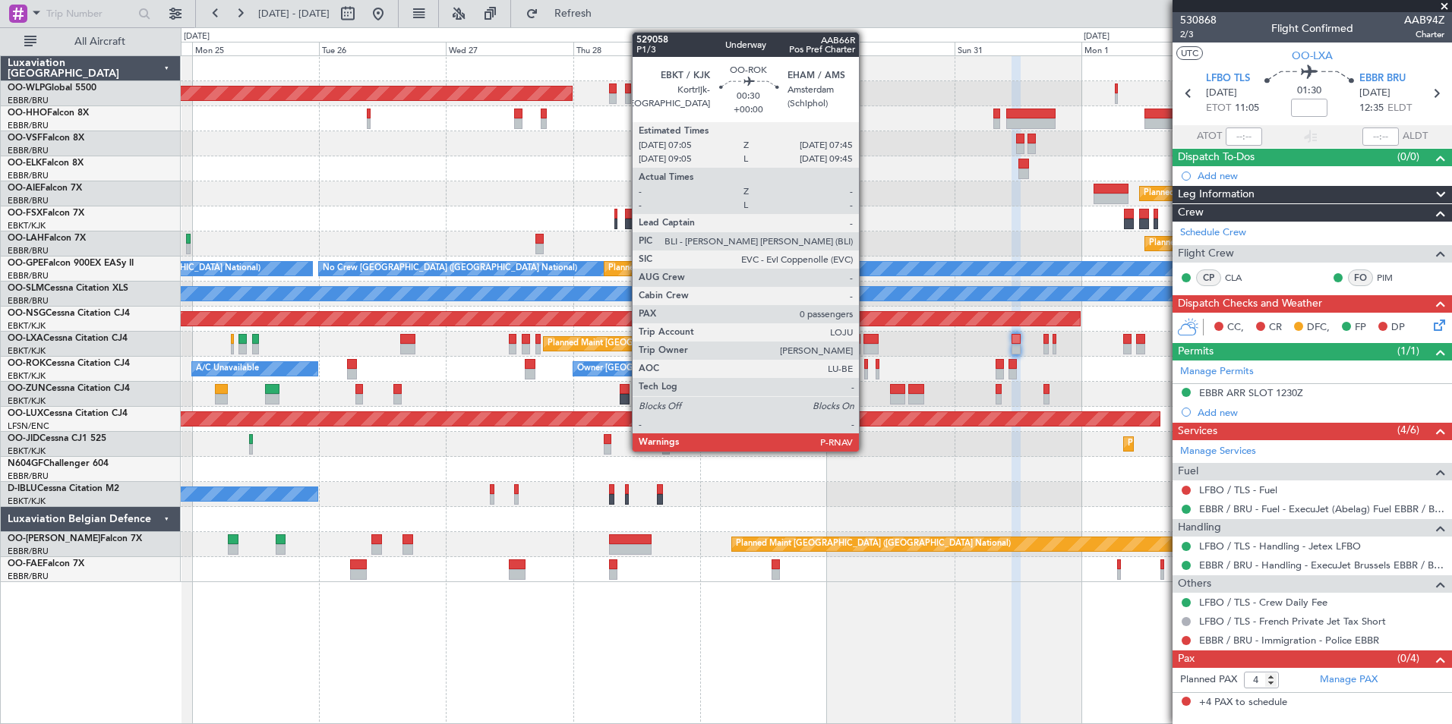
click at [866, 368] on div at bounding box center [866, 364] width 4 height 11
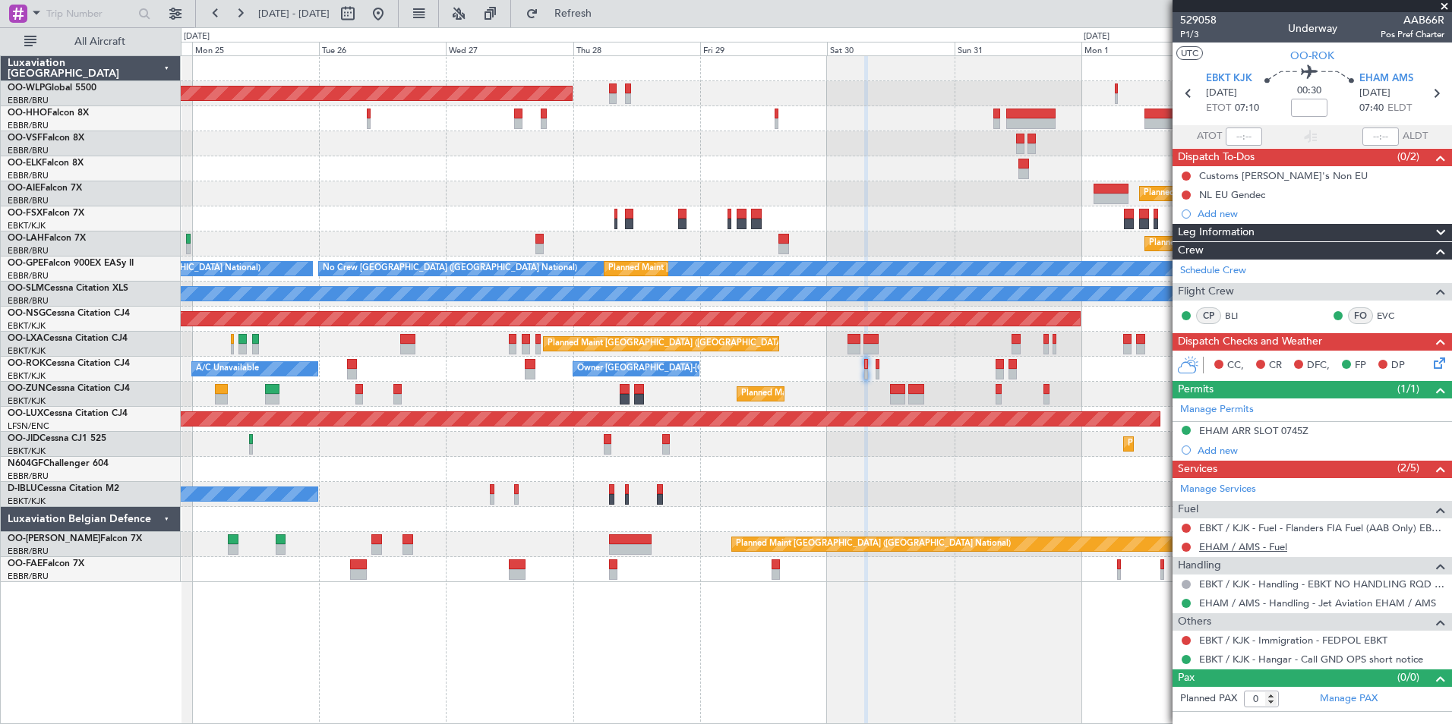
click at [1227, 550] on link "EHAM / AMS - Fuel" at bounding box center [1243, 547] width 88 height 13
click at [1439, 99] on icon at bounding box center [1436, 94] width 20 height 20
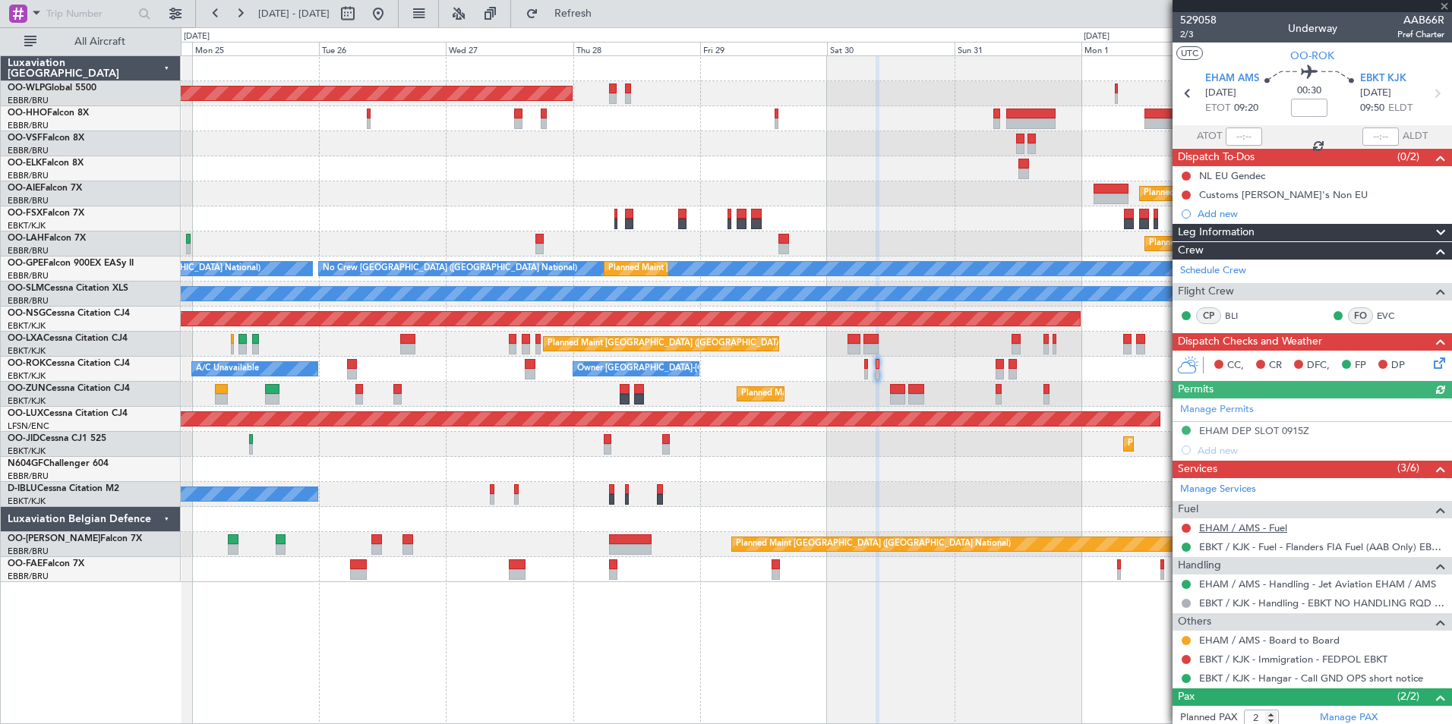
click at [1213, 524] on link "EHAM / AMS - Fuel" at bounding box center [1243, 528] width 88 height 13
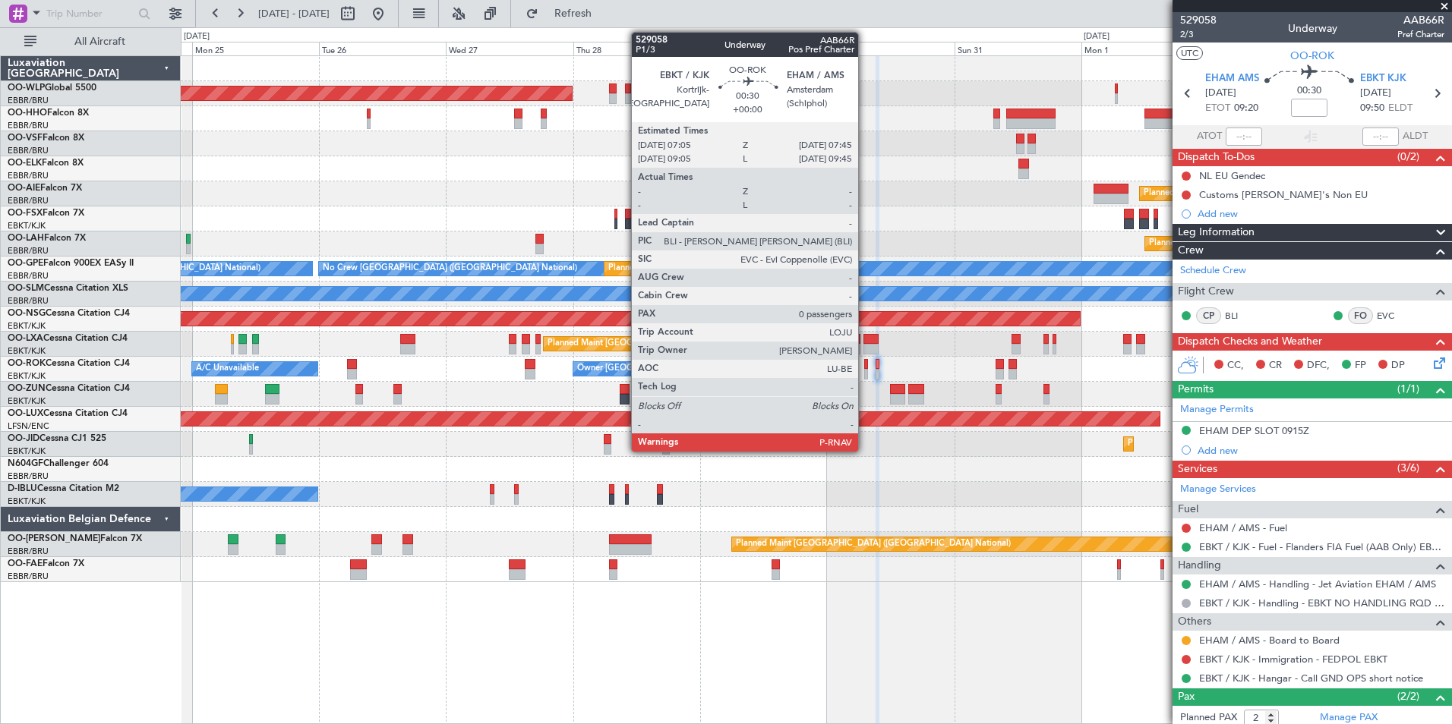
click at [865, 366] on div at bounding box center [866, 364] width 4 height 11
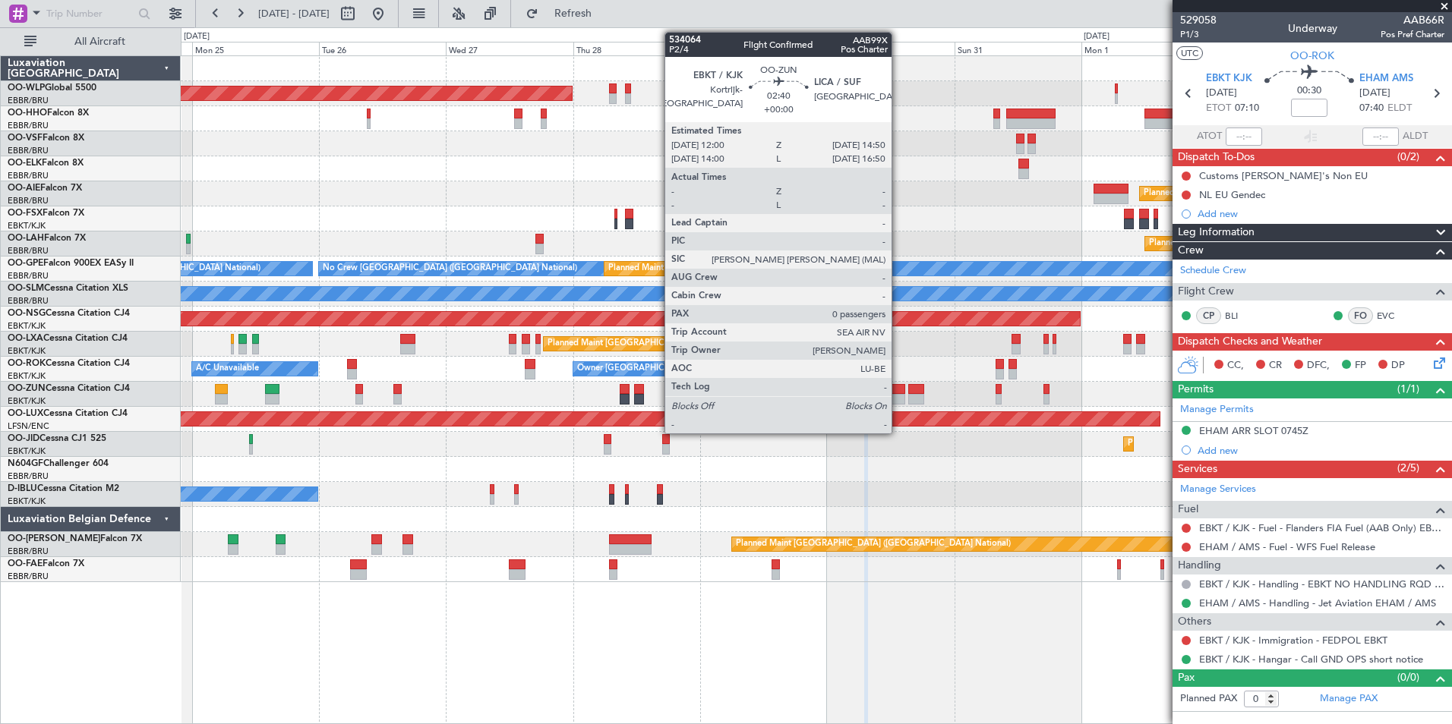
click at [898, 394] on div at bounding box center [897, 399] width 15 height 11
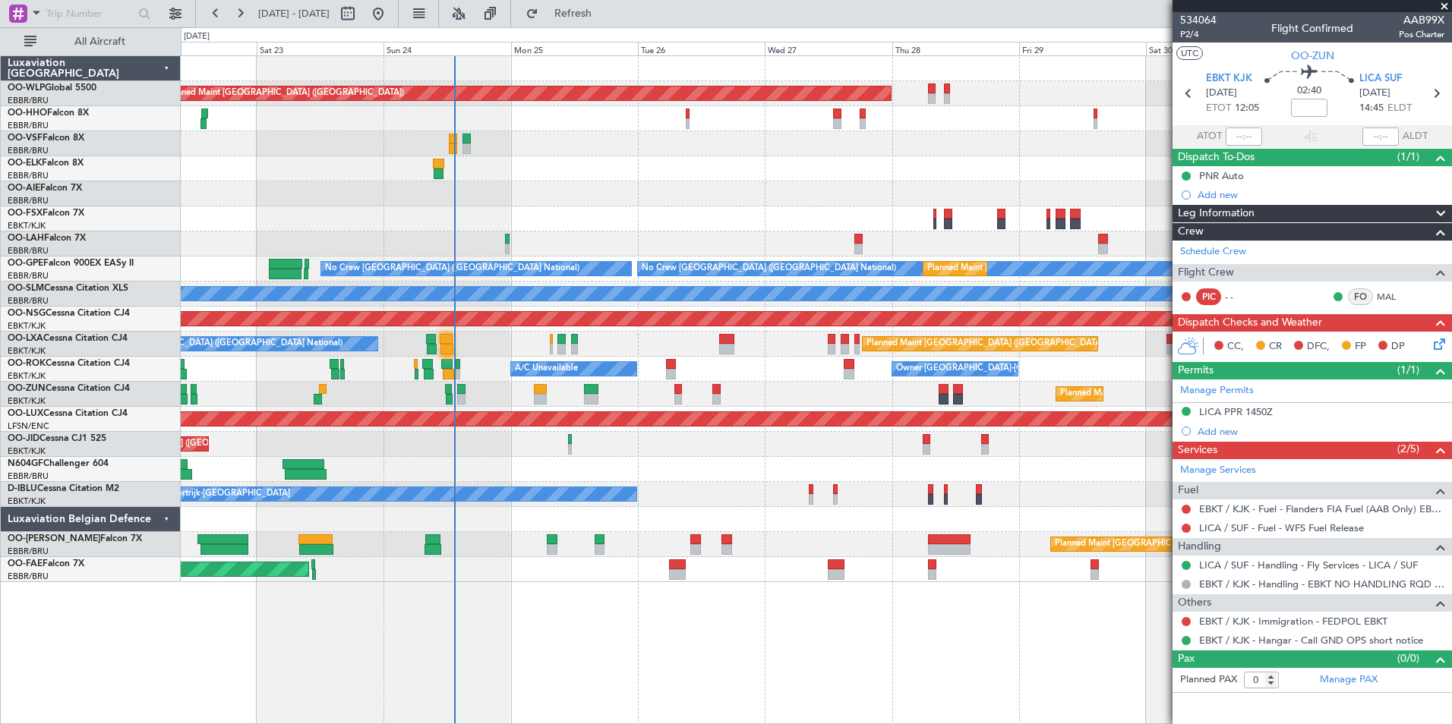
click at [642, 194] on div "Planned Maint Berlin (Brandenburg) Planned Maint London (Farnborough) Planned M…" at bounding box center [816, 319] width 1270 height 526
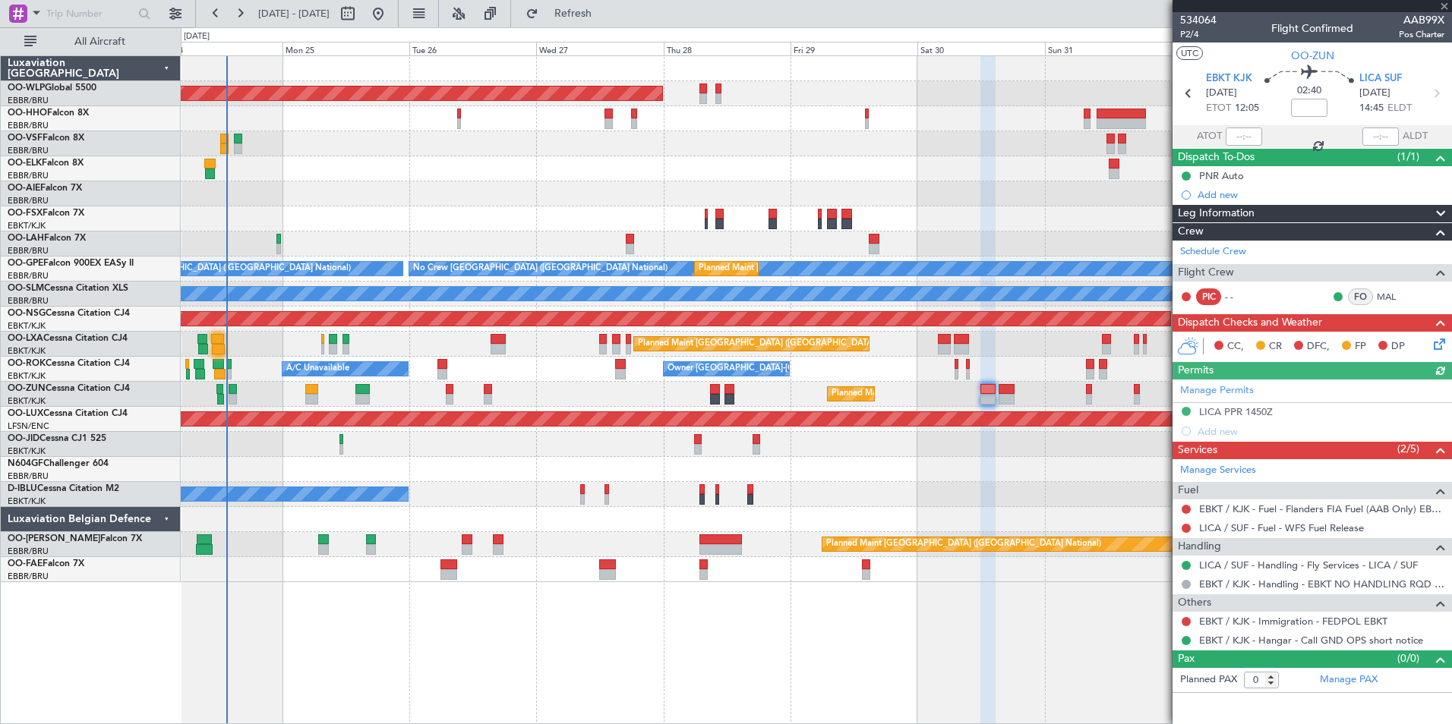
click at [812, 407] on div "Planned Maint Berlin (Brandenburg) Planned Maint London (Farnborough) Planned M…" at bounding box center [816, 319] width 1270 height 526
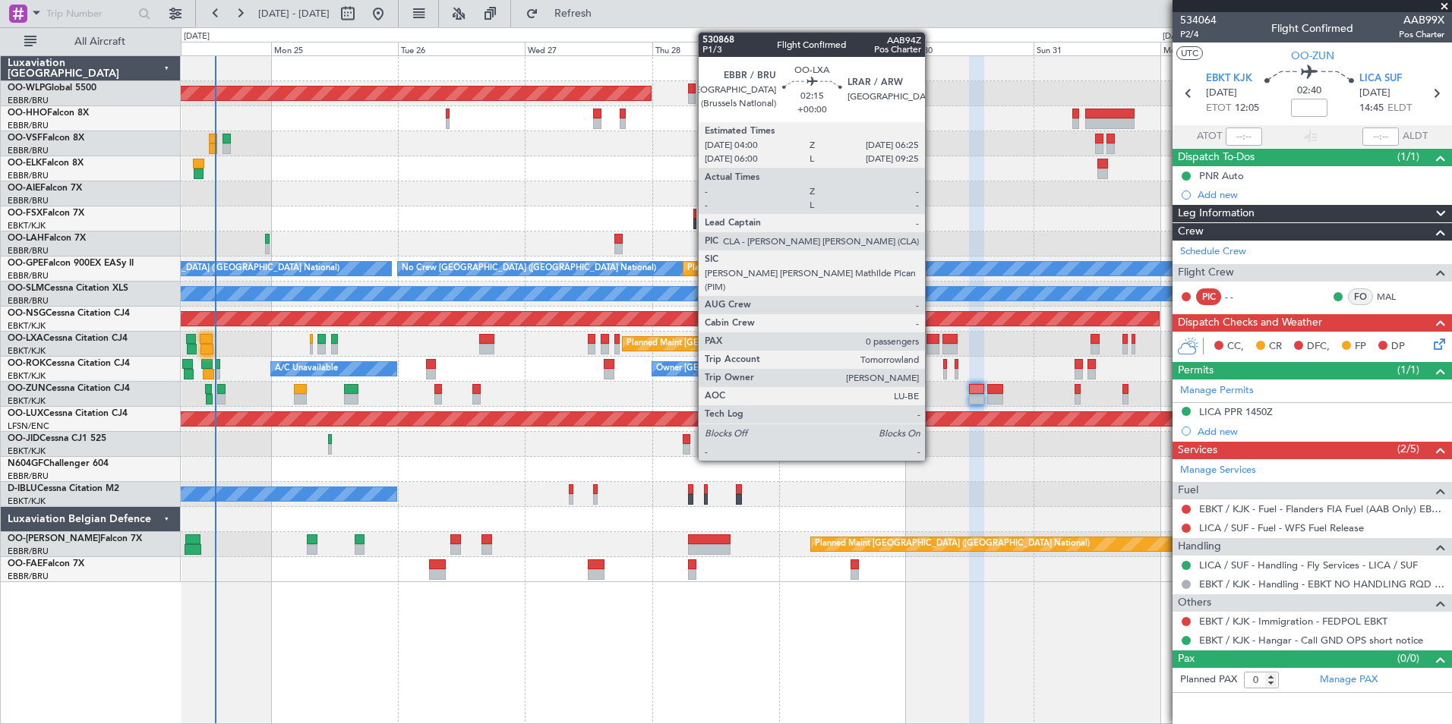
click at [932, 350] on div at bounding box center [932, 349] width 13 height 11
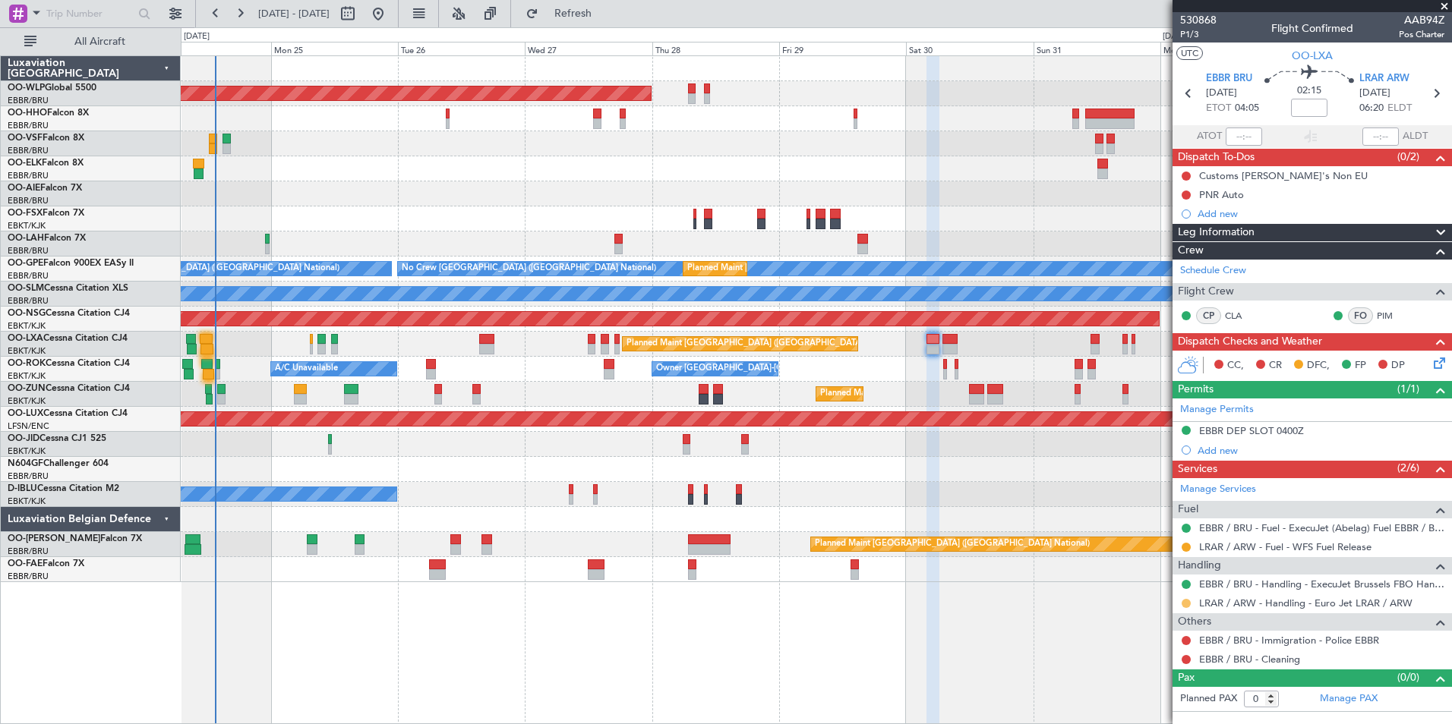
click at [1188, 602] on button at bounding box center [1185, 603] width 9 height 9
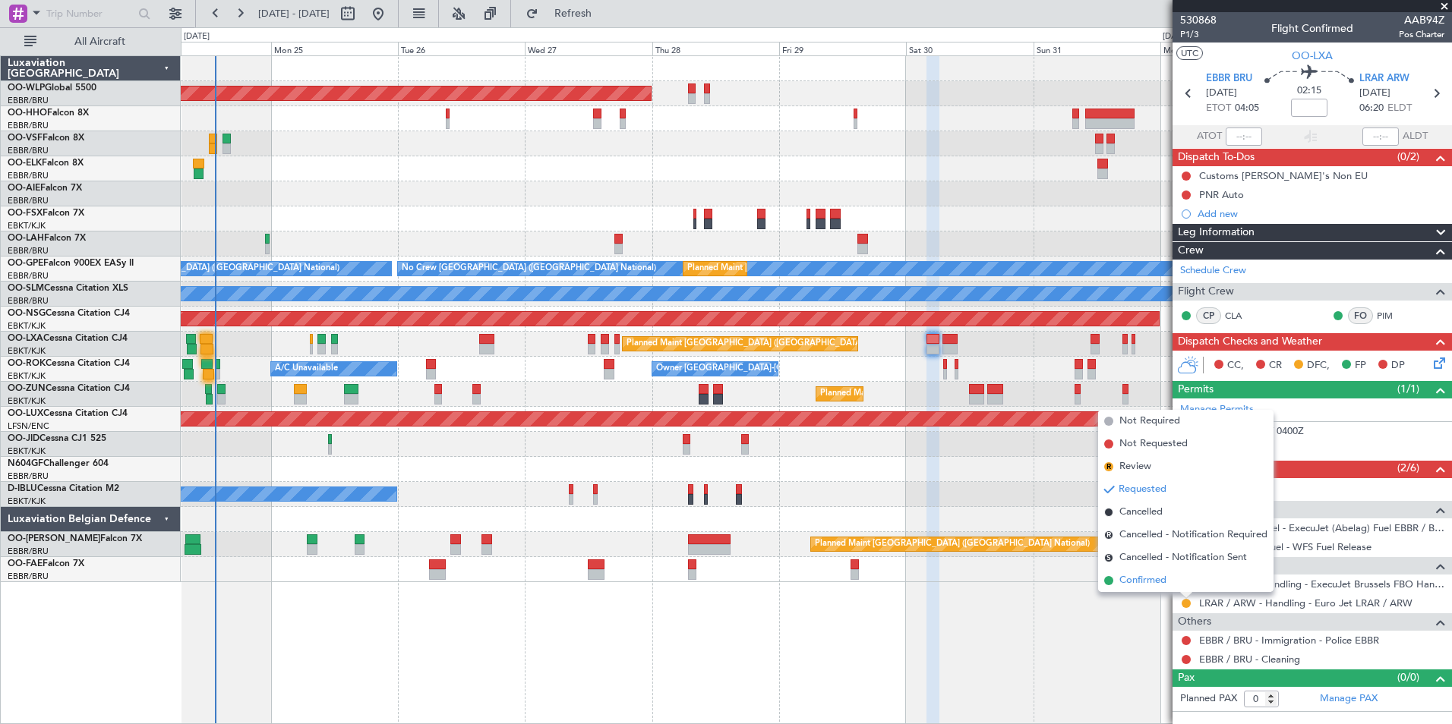
click at [1133, 579] on span "Confirmed" at bounding box center [1142, 580] width 47 height 15
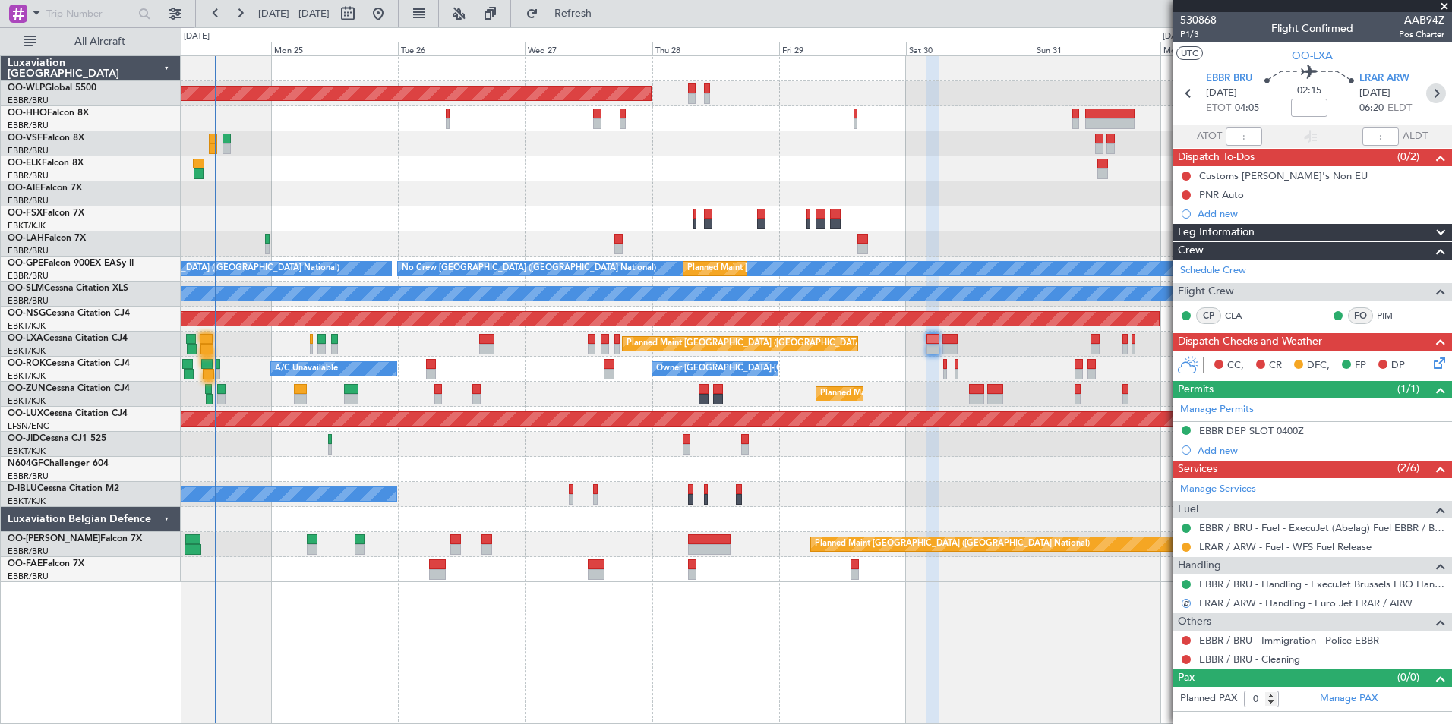
click at [1437, 95] on icon at bounding box center [1436, 94] width 20 height 20
type input "4"
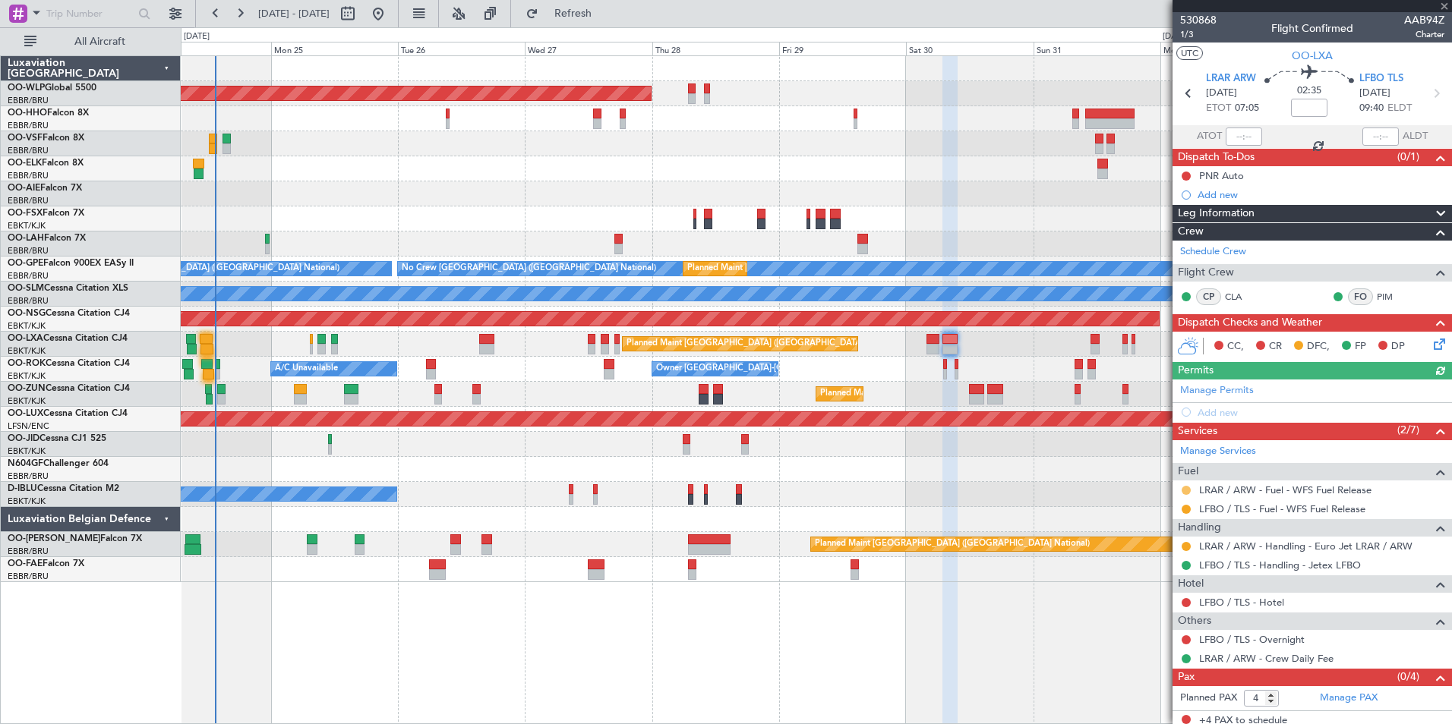
click at [1185, 488] on button at bounding box center [1185, 490] width 9 height 9
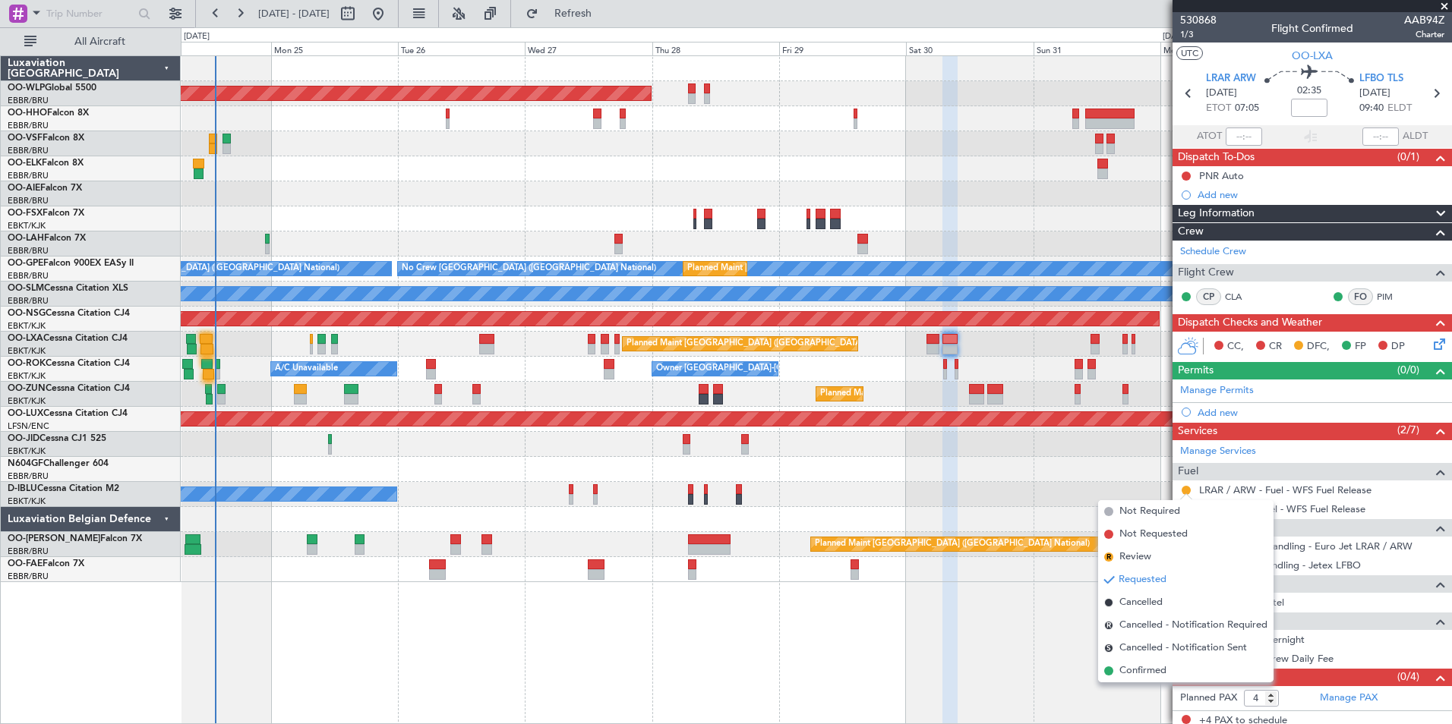
click at [1074, 495] on div "No Crew Brussels (Brussels National) No Crew Kortrijk-Wevelgem" at bounding box center [816, 494] width 1270 height 25
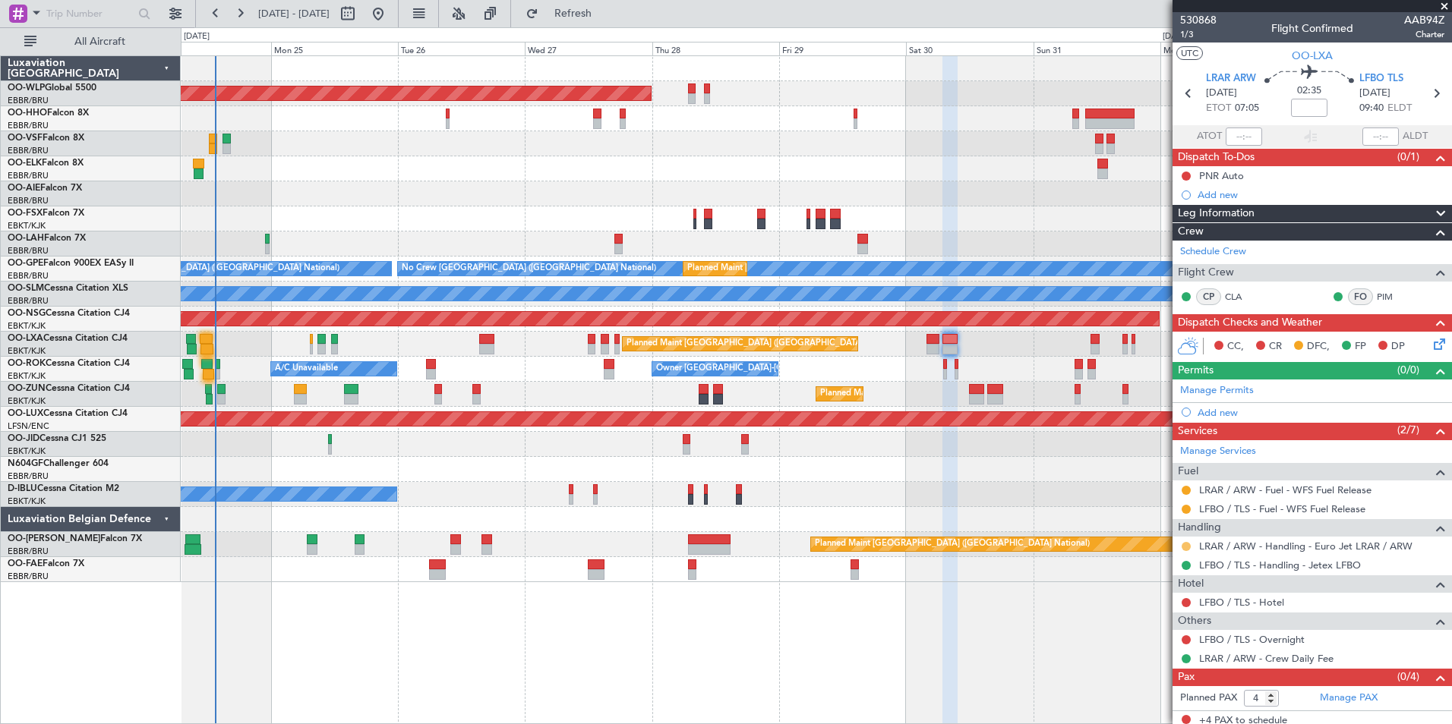
click at [1187, 544] on button at bounding box center [1185, 546] width 9 height 9
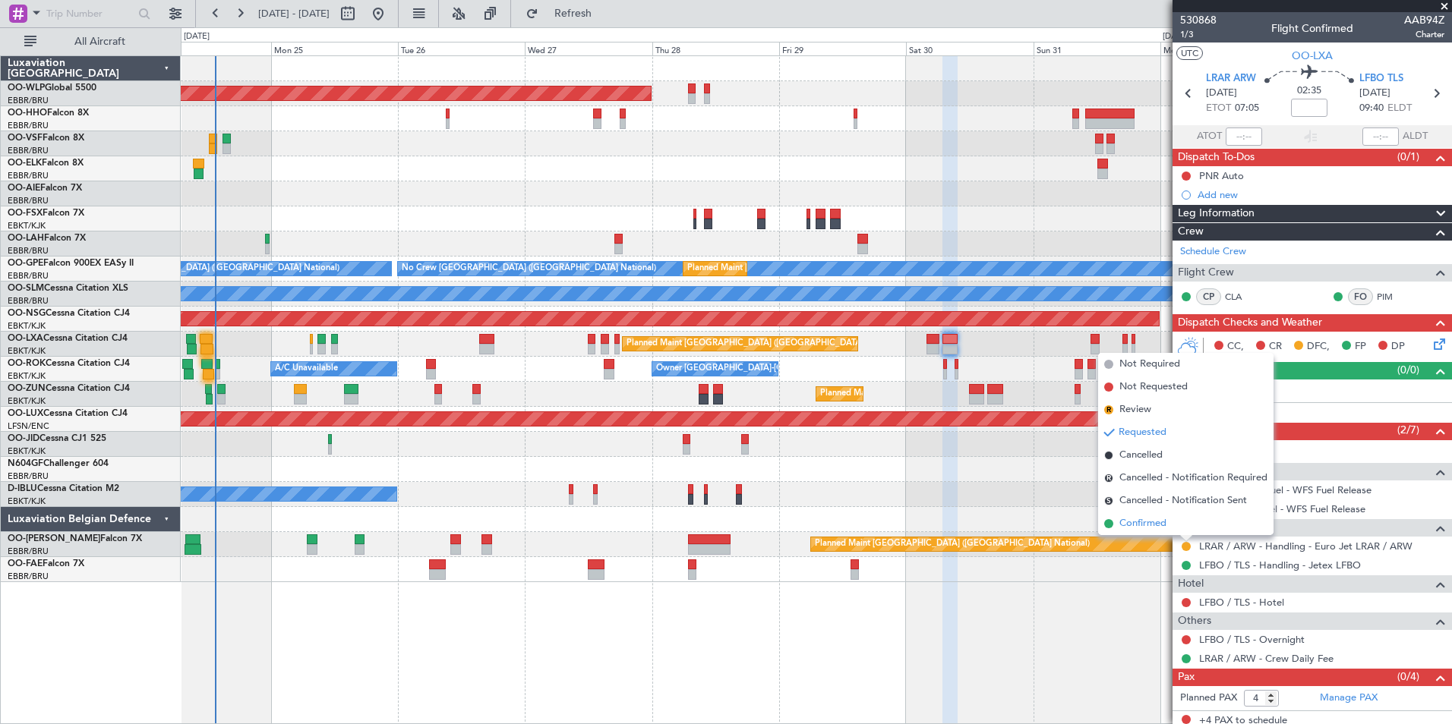
click at [1132, 524] on span "Confirmed" at bounding box center [1142, 523] width 47 height 15
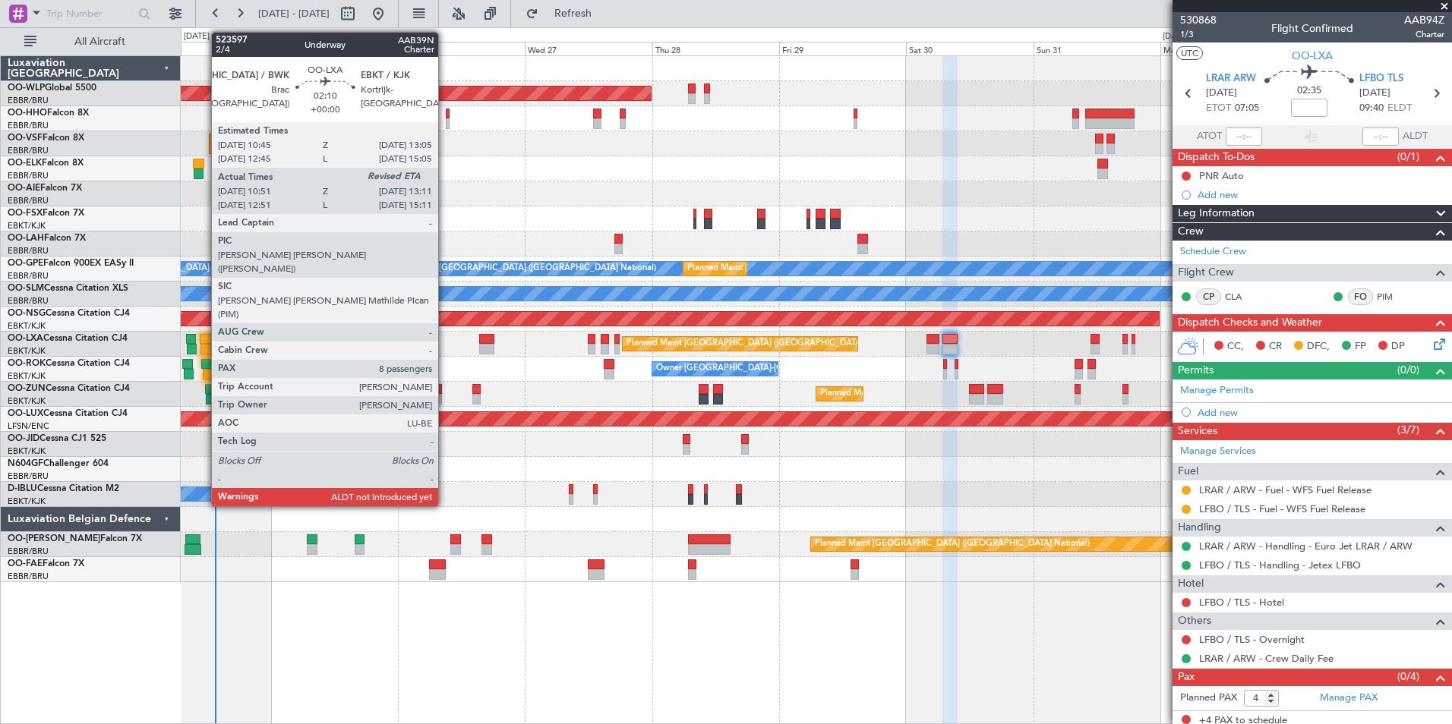
click at [203, 342] on div at bounding box center [206, 339] width 13 height 11
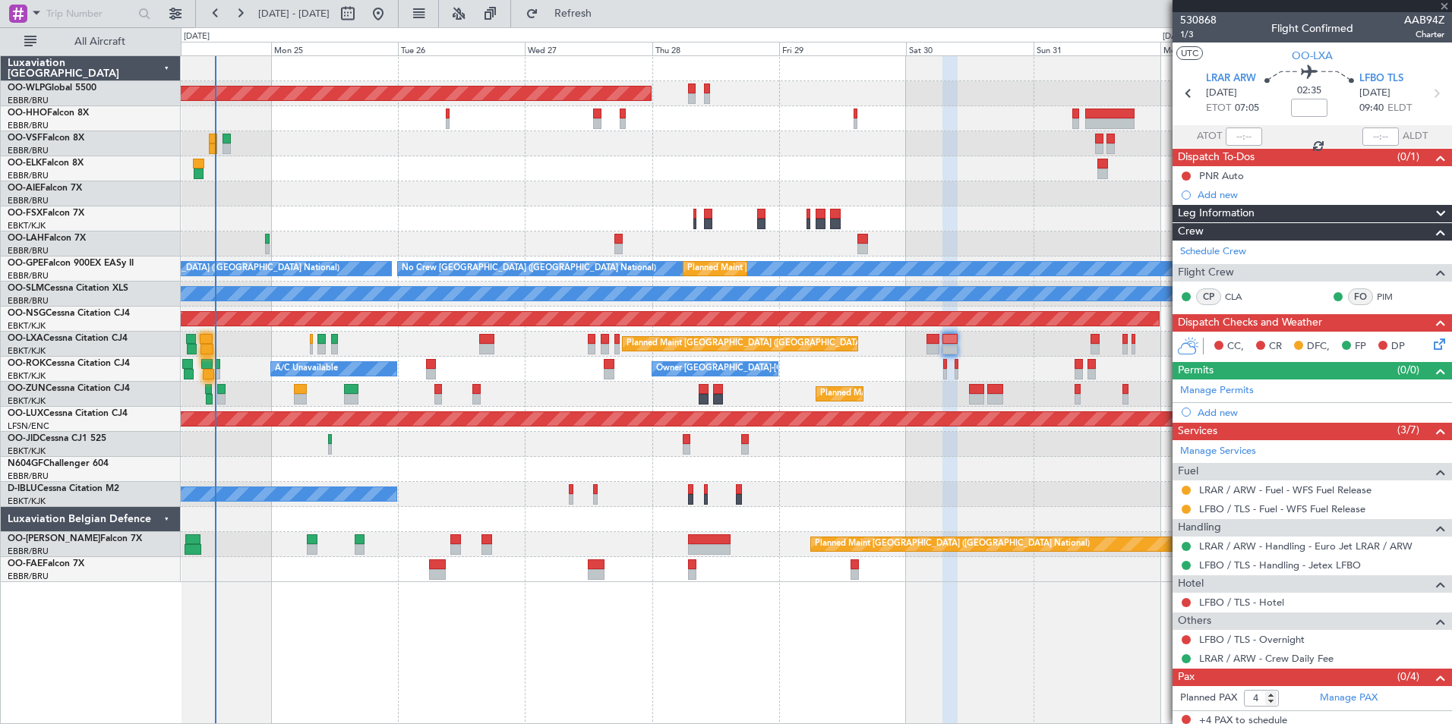
type input "10:56"
type input "8"
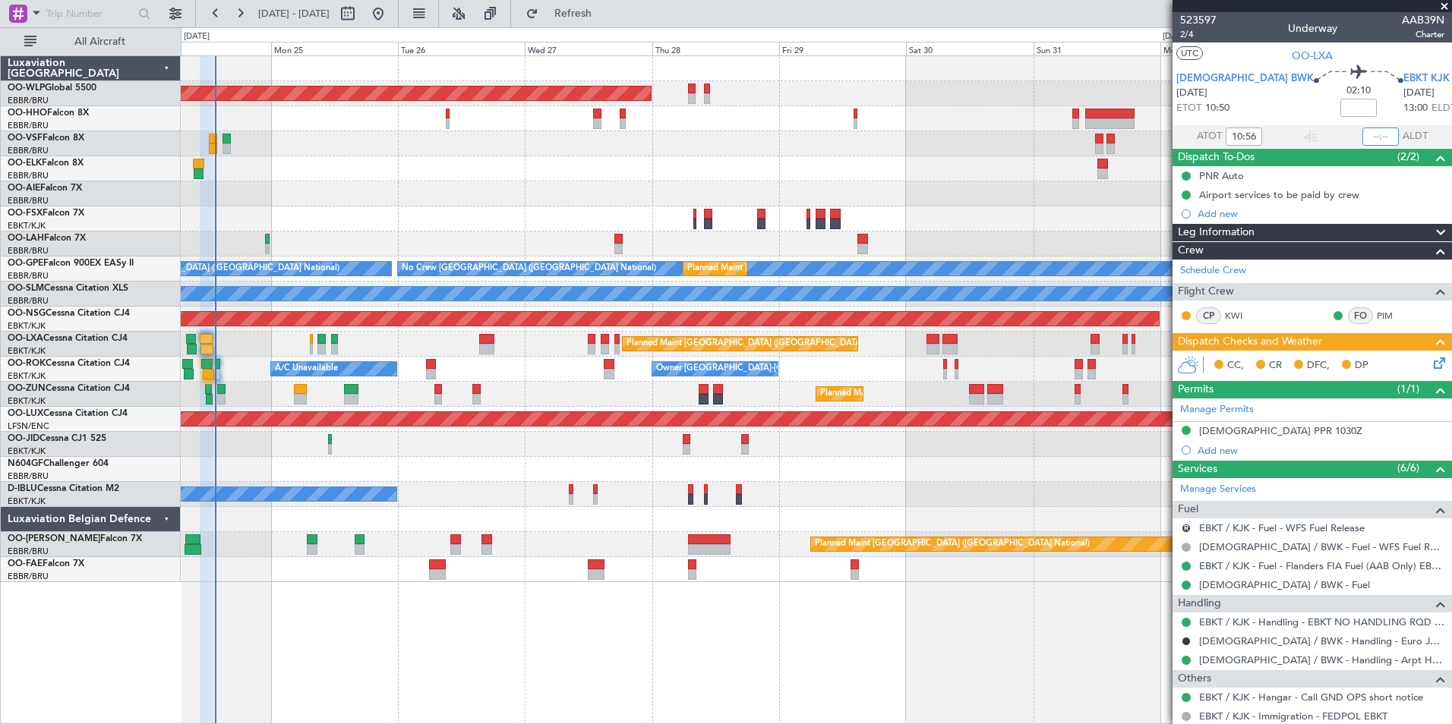
click at [1370, 138] on input "text" at bounding box center [1380, 137] width 36 height 18
click at [1005, 168] on div at bounding box center [816, 168] width 1270 height 25
type input "13:09"
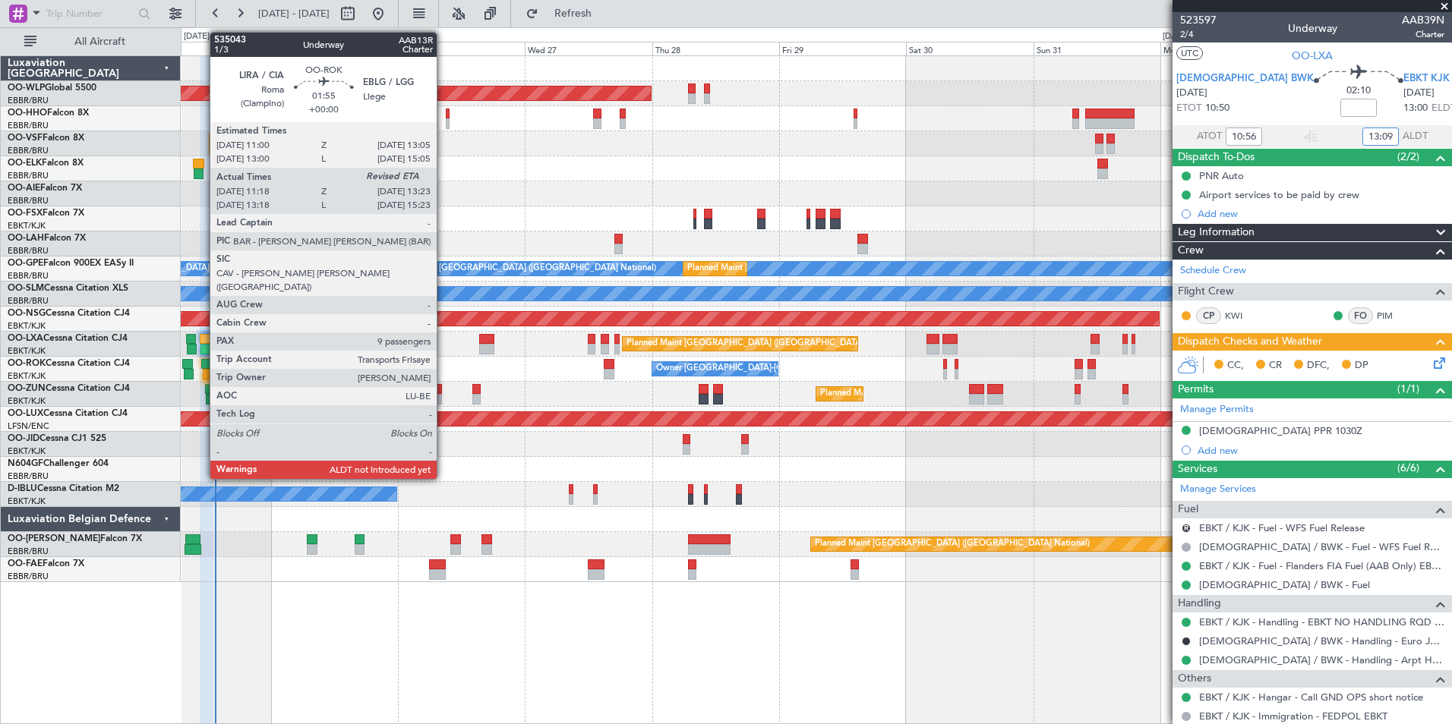
click at [203, 369] on div at bounding box center [208, 374] width 11 height 11
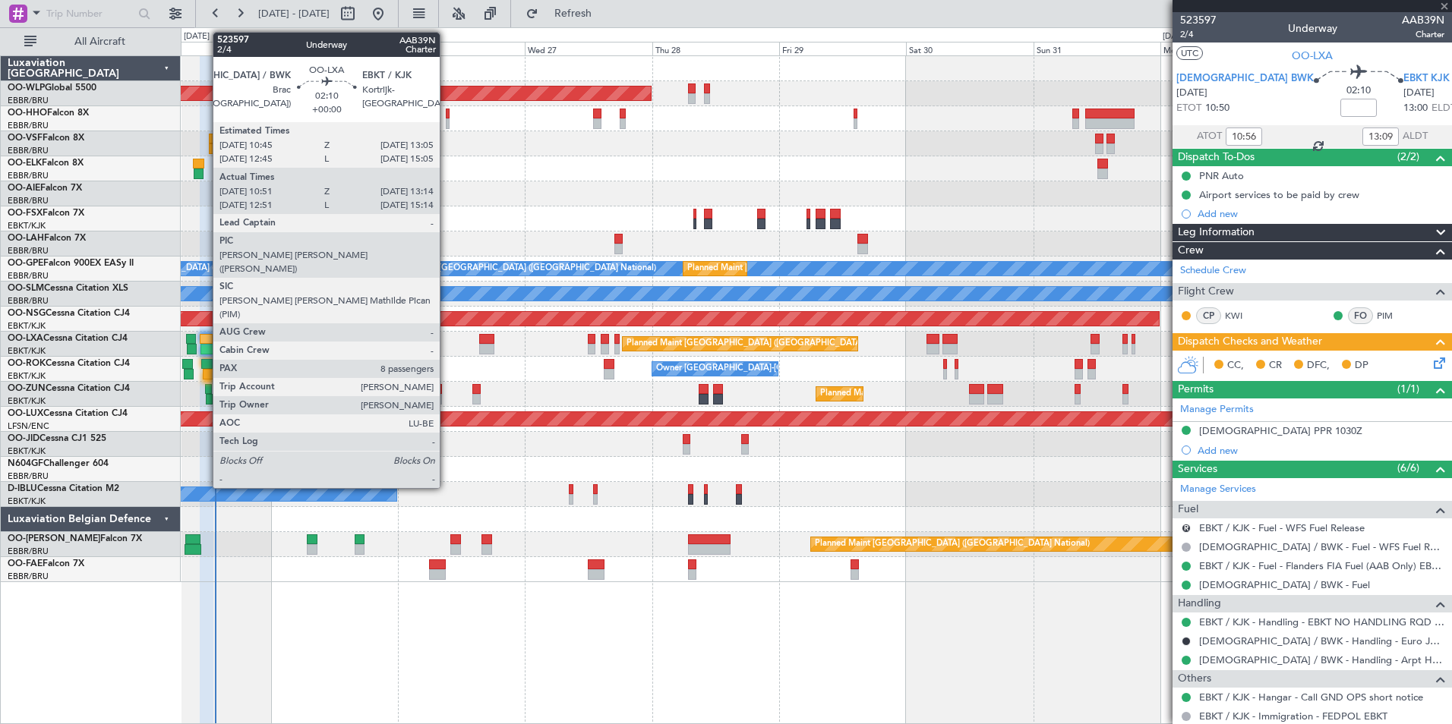
type input "11:23"
type input "9"
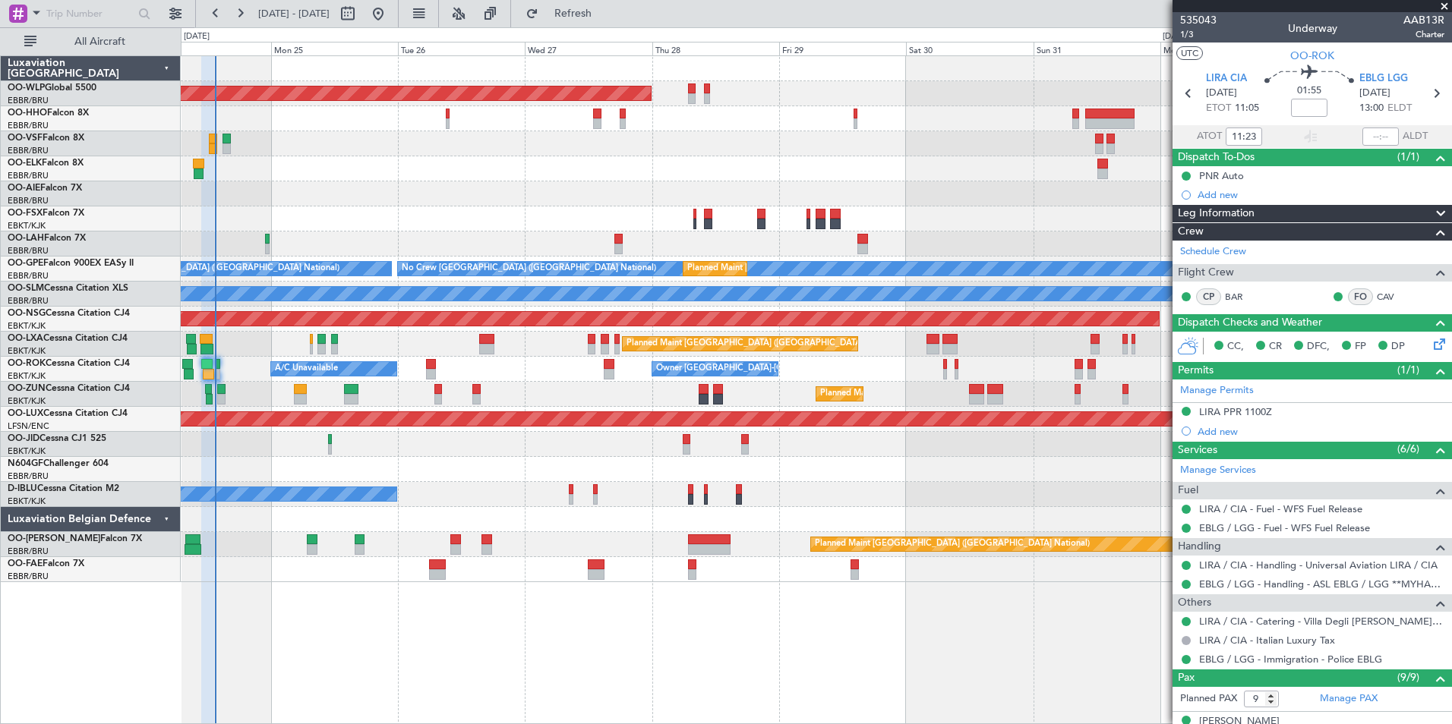
click at [649, 234] on div "Planned Maint Berlin (Brandenburg) Planned Maint London (Farnborough) Planned M…" at bounding box center [816, 319] width 1270 height 526
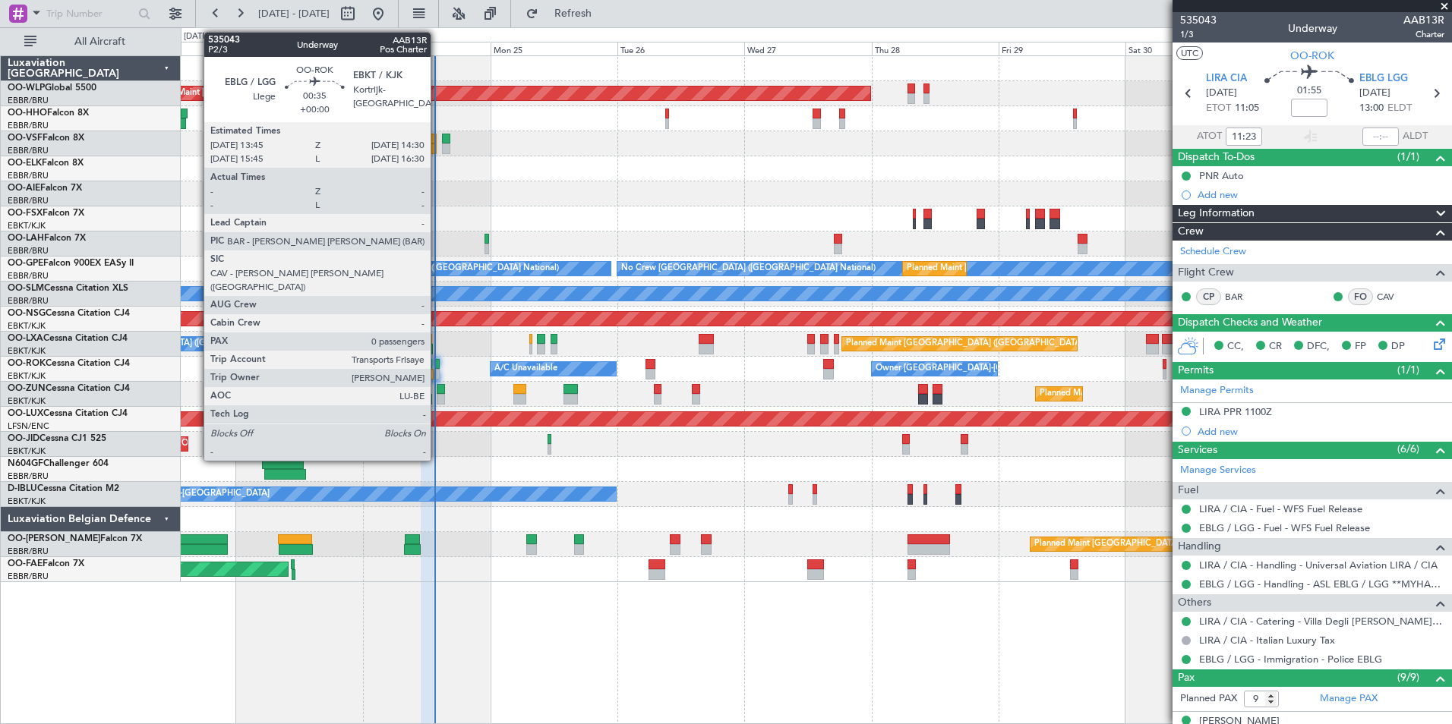
click at [437, 369] on div at bounding box center [437, 374] width 5 height 11
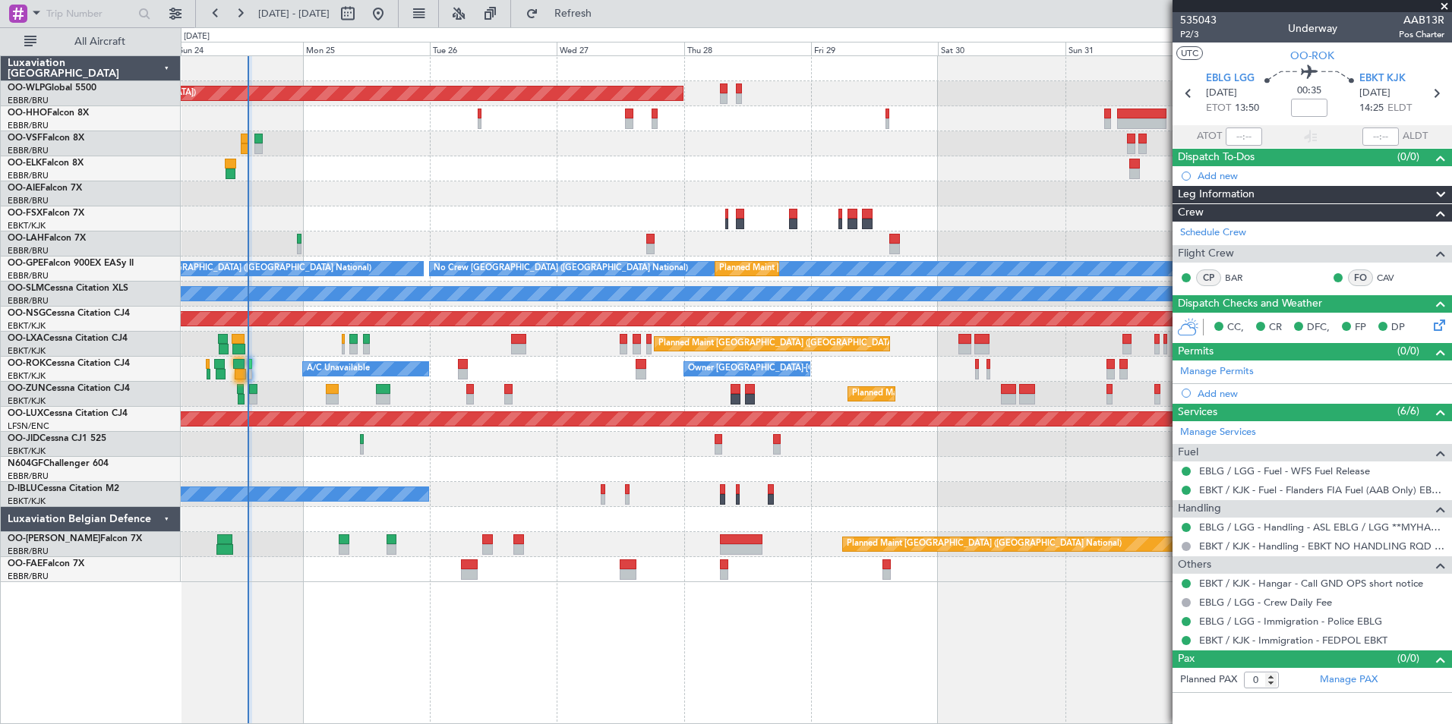
click at [822, 500] on div "Planned Maint Berlin (Brandenburg) Planned Maint London (Farnborough) Planned M…" at bounding box center [816, 319] width 1270 height 526
click at [973, 459] on div "Planned Maint Berlin (Brandenburg) Planned Maint London (Farnborough) Planned M…" at bounding box center [816, 319] width 1270 height 526
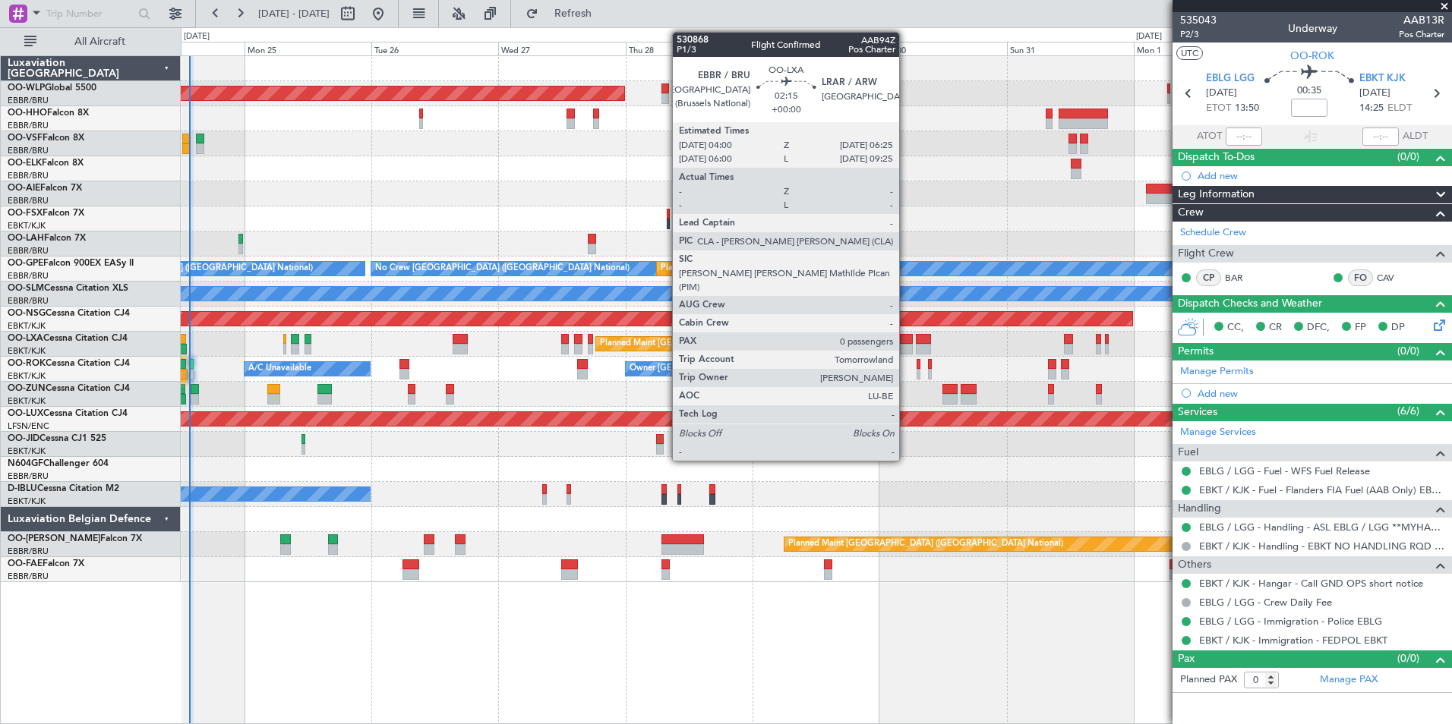
click at [906, 340] on div at bounding box center [906, 339] width 13 height 11
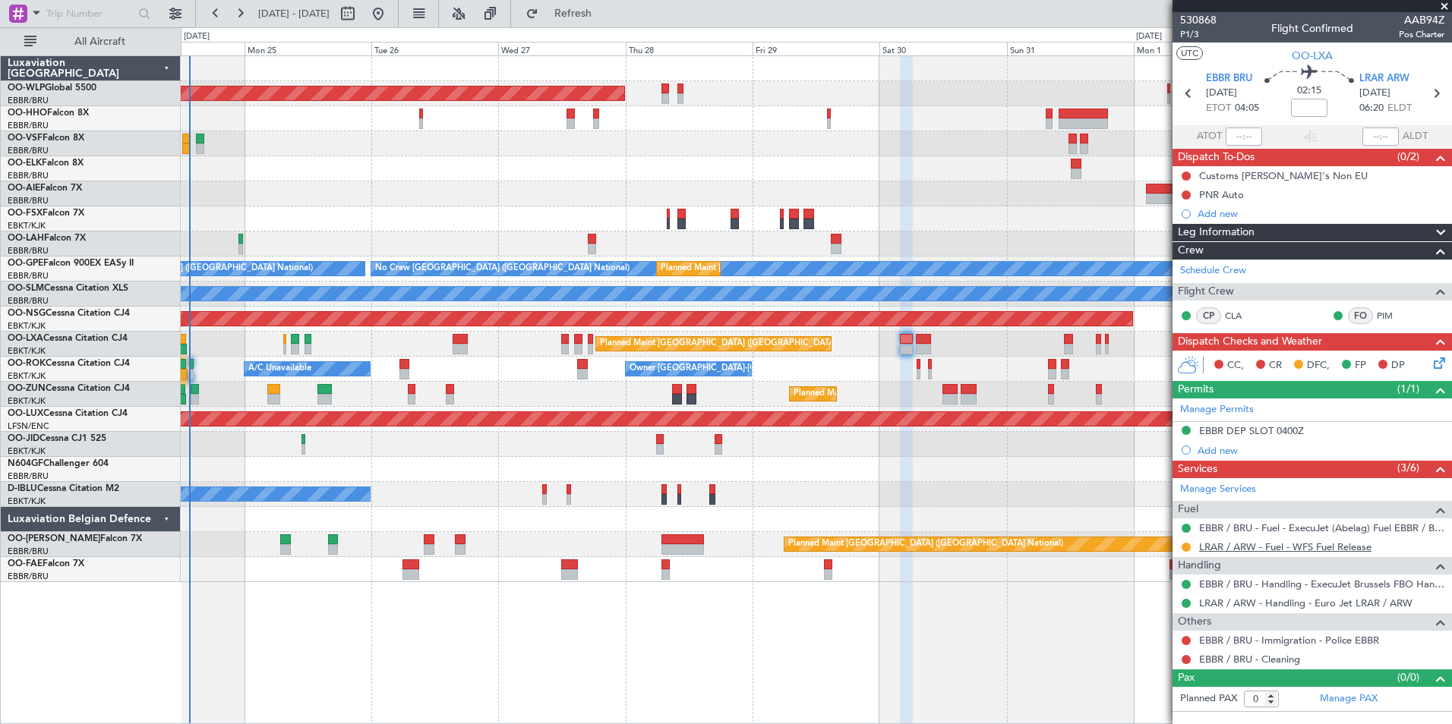
click at [1261, 548] on link "LRAR / ARW - Fuel - WFS Fuel Release" at bounding box center [1285, 547] width 172 height 13
click at [1440, 94] on icon at bounding box center [1436, 94] width 20 height 20
type input "4"
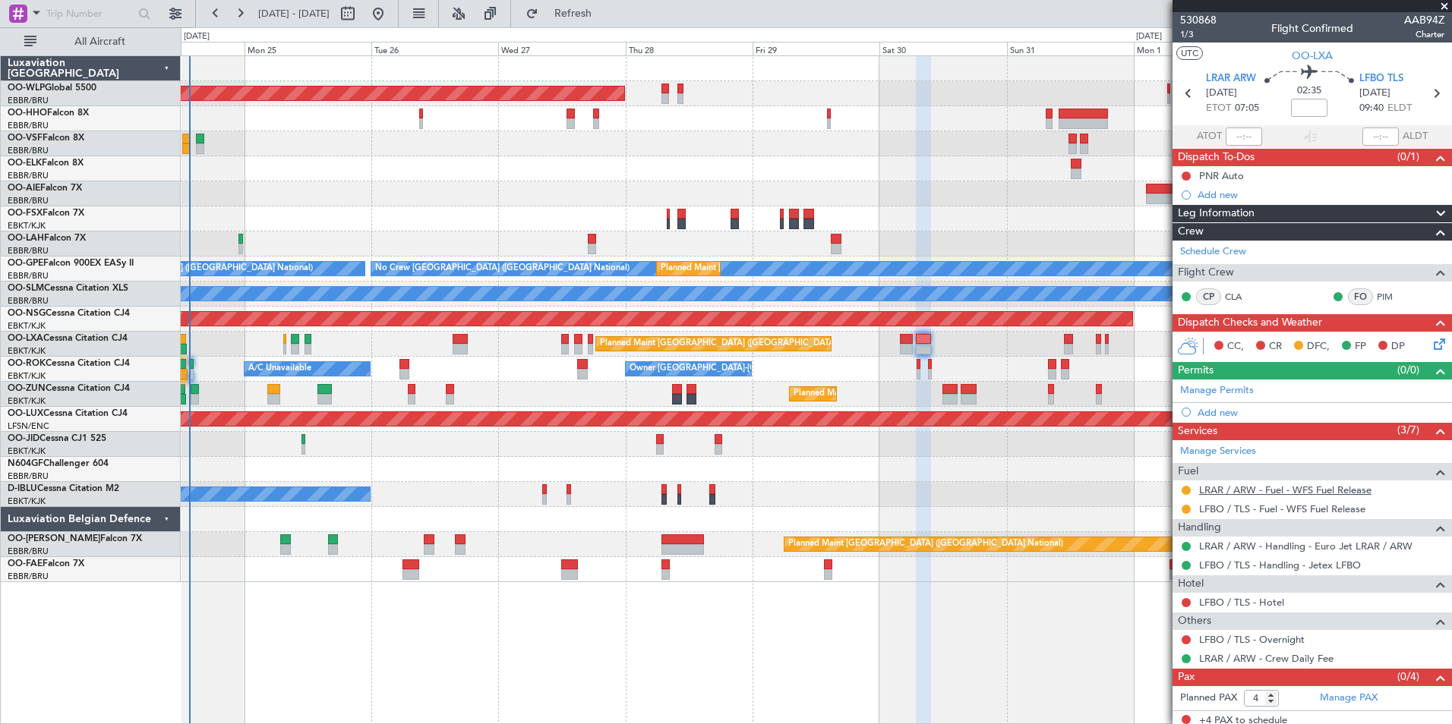
click at [1224, 493] on link "LRAR / ARW - Fuel - WFS Fuel Release" at bounding box center [1285, 490] width 172 height 13
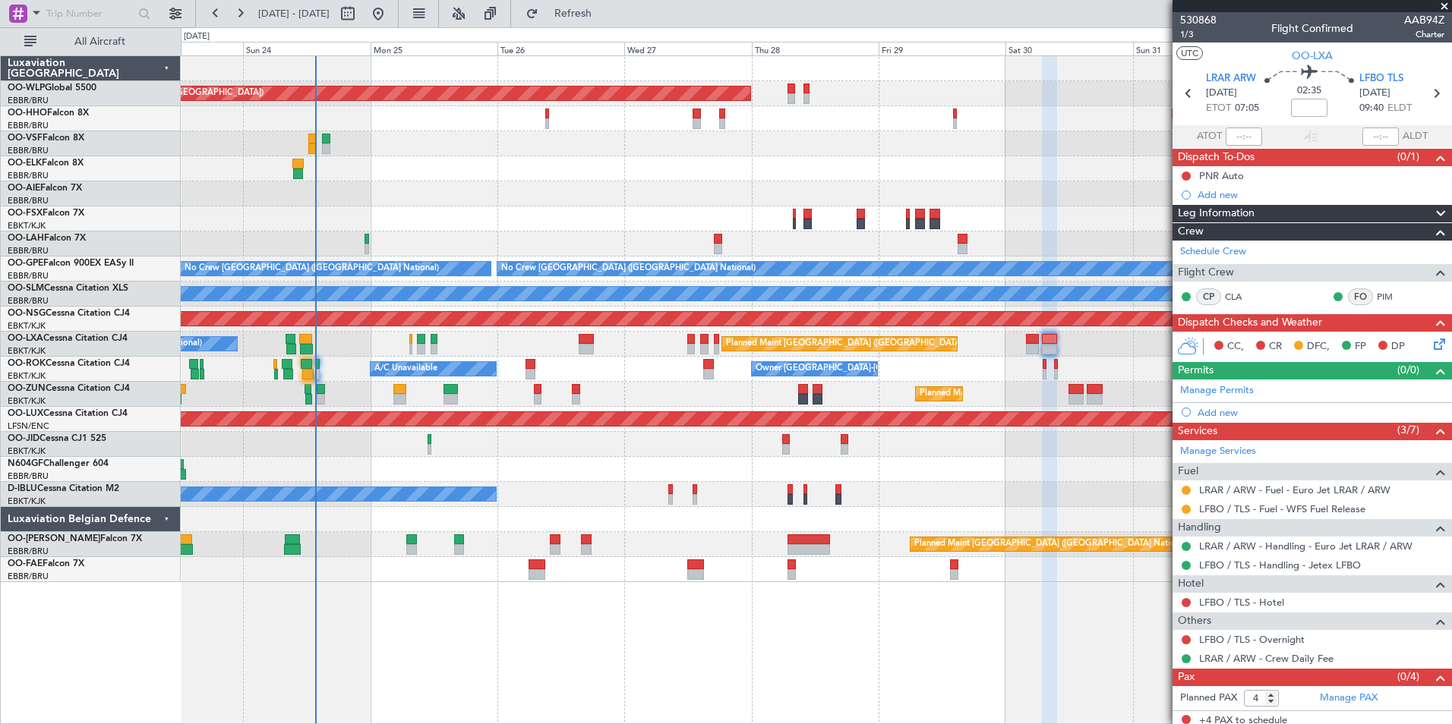
click at [371, 326] on div "Planned Maint [GEOGRAPHIC_DATA] ([GEOGRAPHIC_DATA])" at bounding box center [816, 319] width 1270 height 25
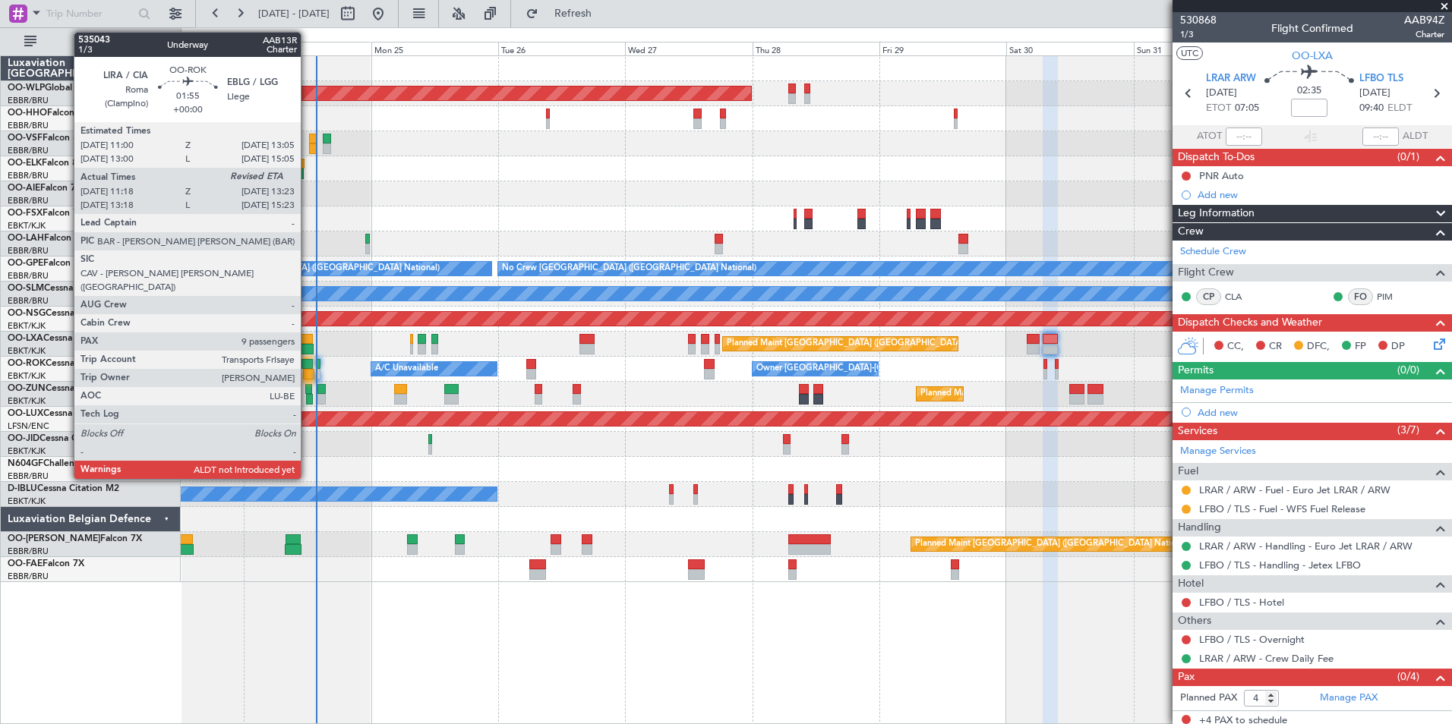
click at [308, 367] on div at bounding box center [306, 364] width 11 height 11
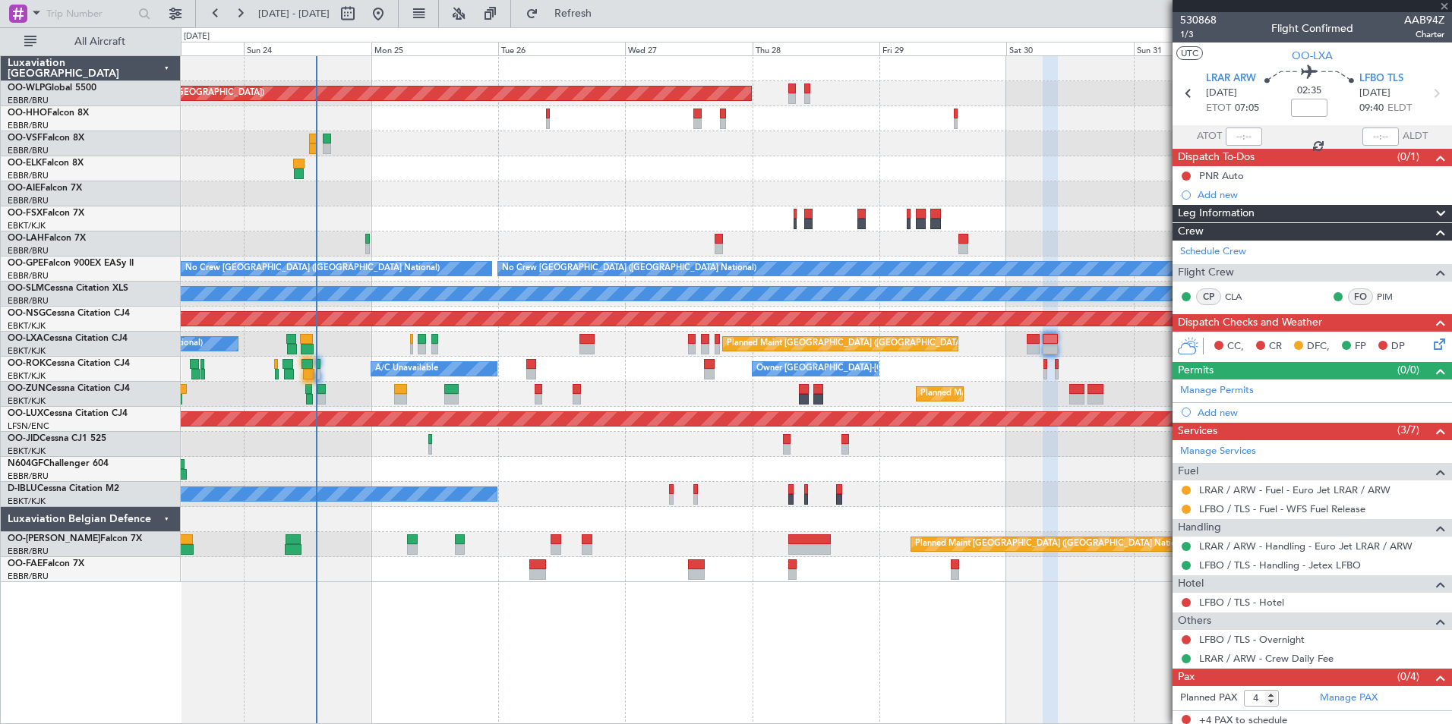
type input "11:23"
type input "9"
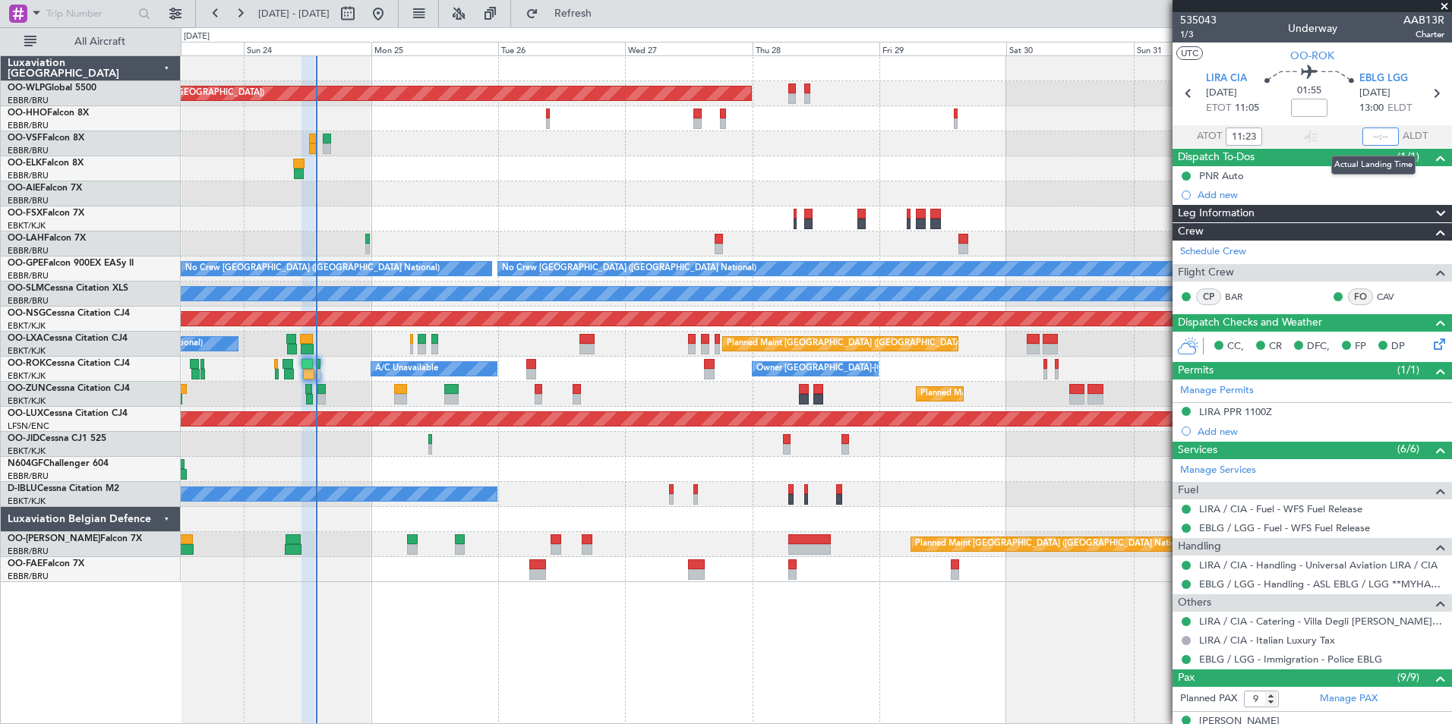
click at [1362, 138] on input "text" at bounding box center [1380, 137] width 36 height 18
click at [1042, 167] on div at bounding box center [816, 168] width 1270 height 25
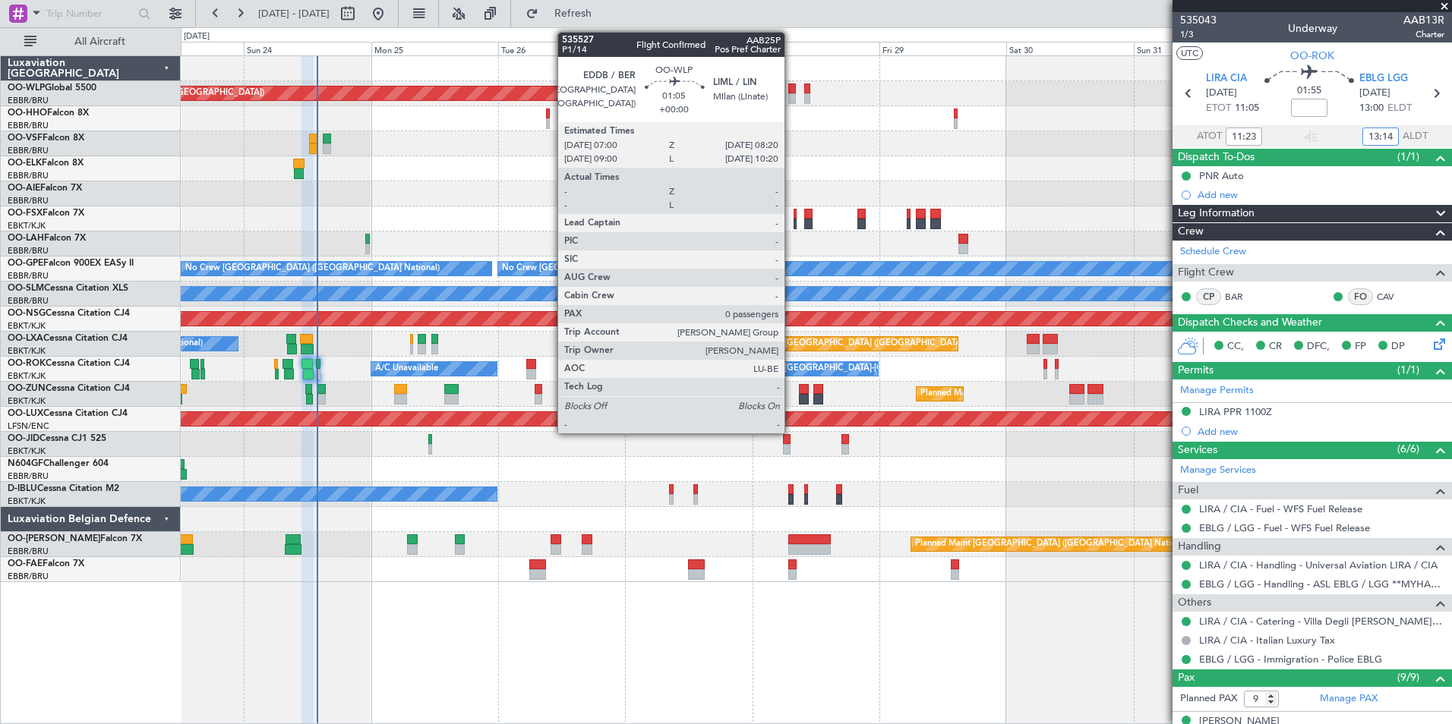
click at [790, 93] on div at bounding box center [792, 98] width 8 height 11
type input "13:14"
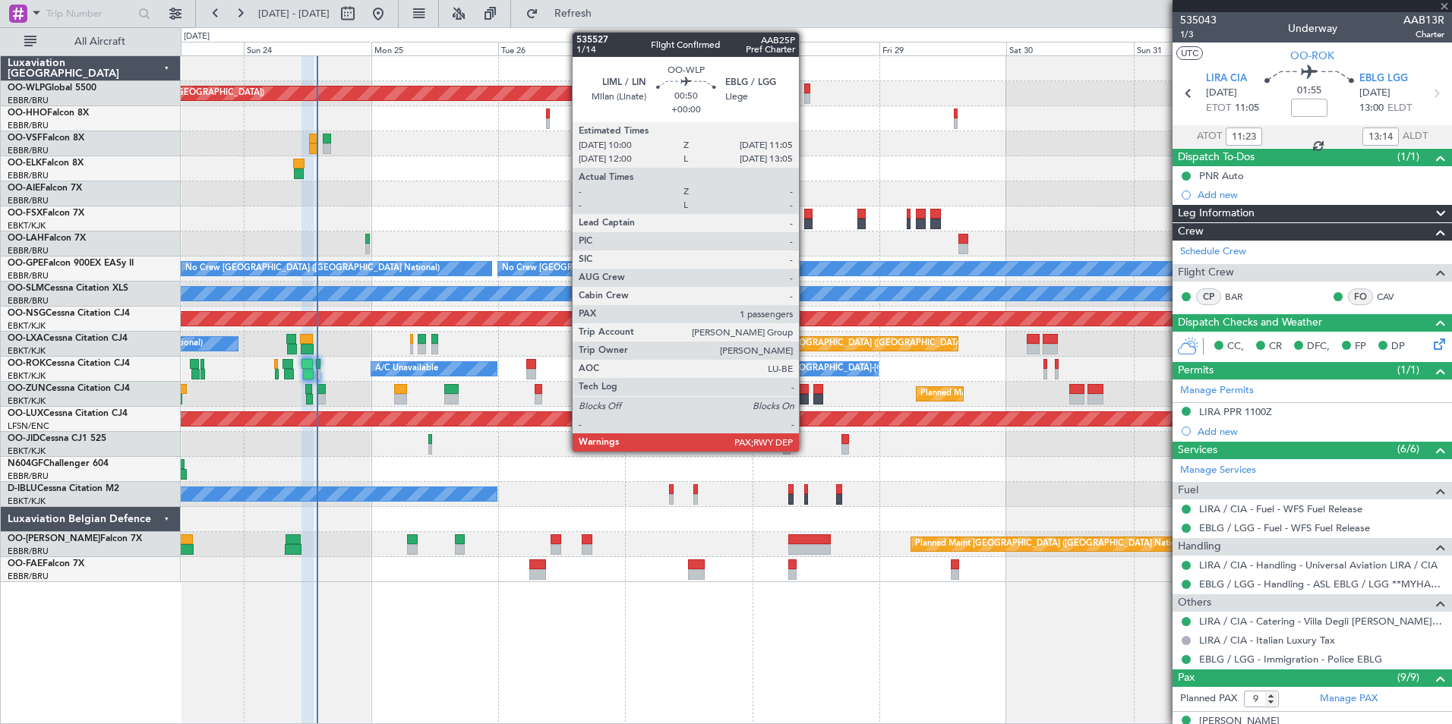
type input "0"
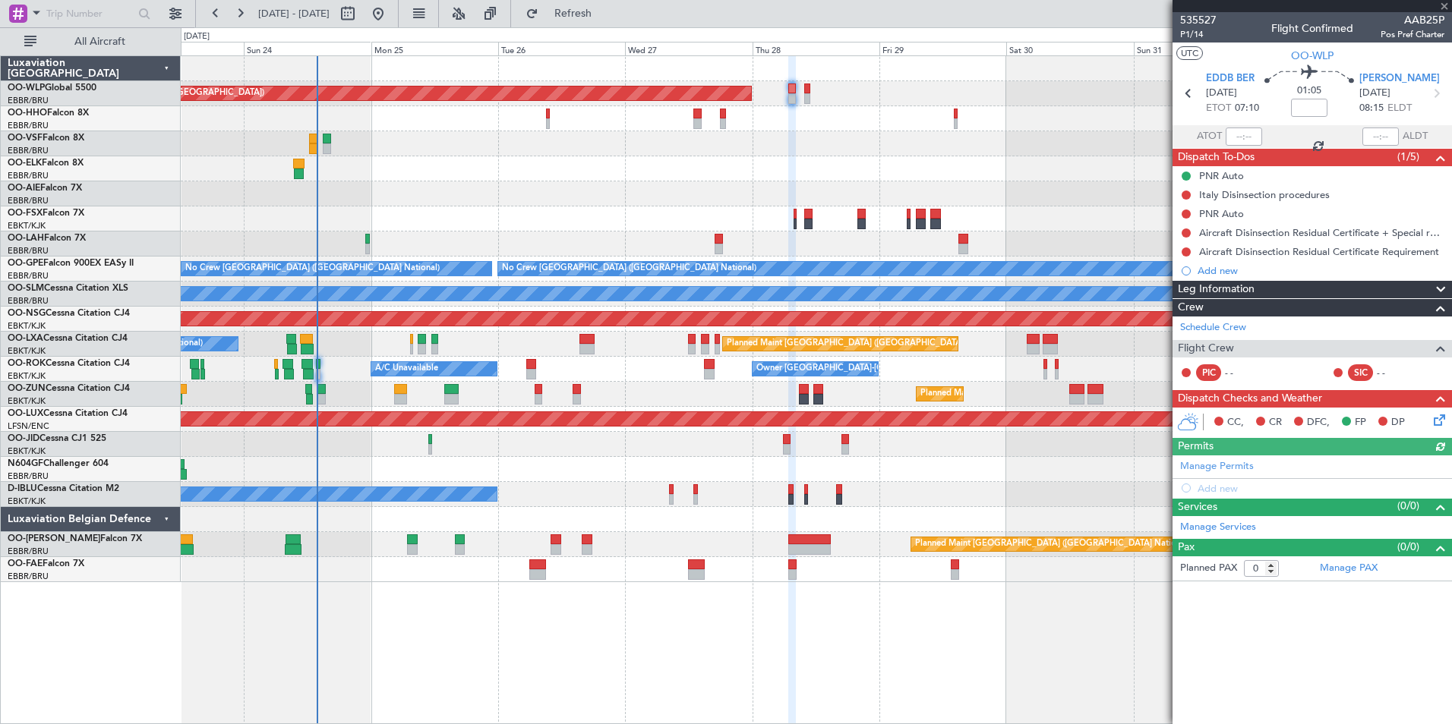
click at [819, 119] on div at bounding box center [816, 118] width 1270 height 25
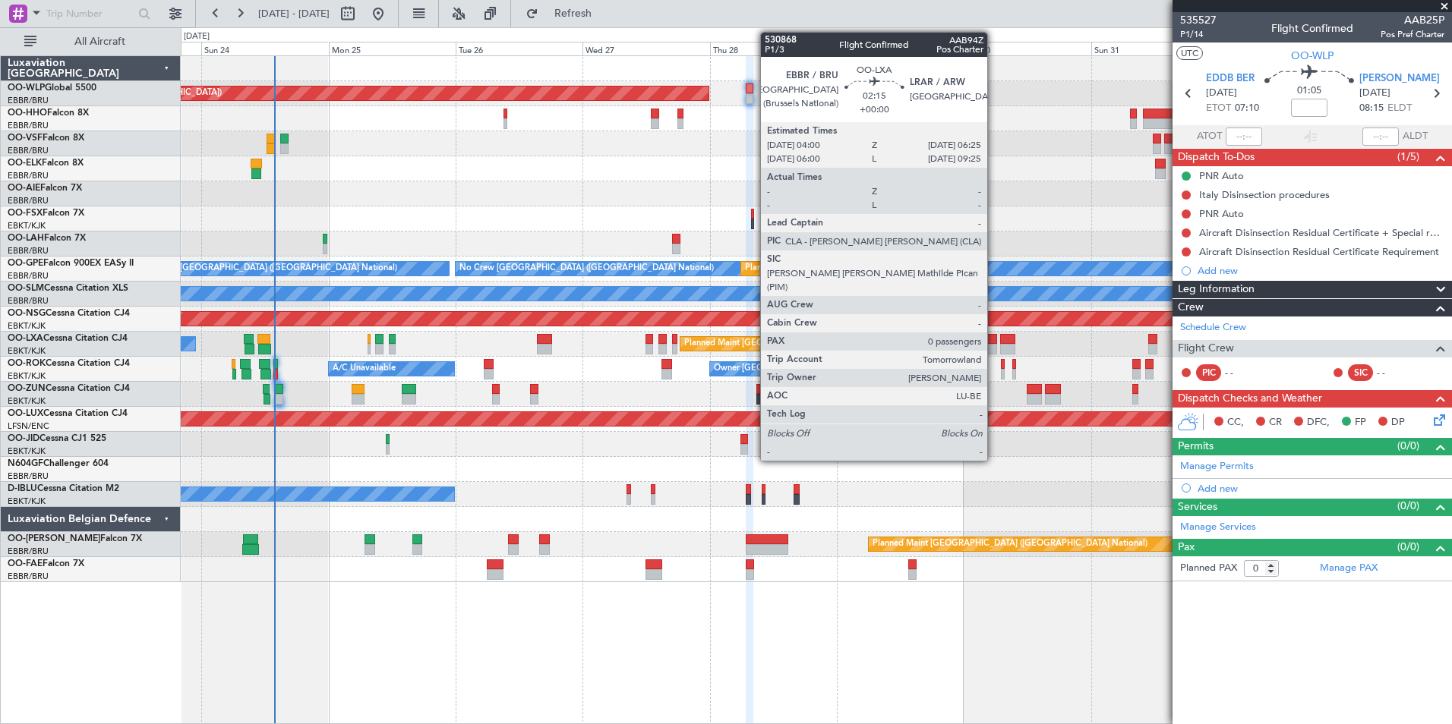
click at [994, 349] on div at bounding box center [990, 349] width 13 height 11
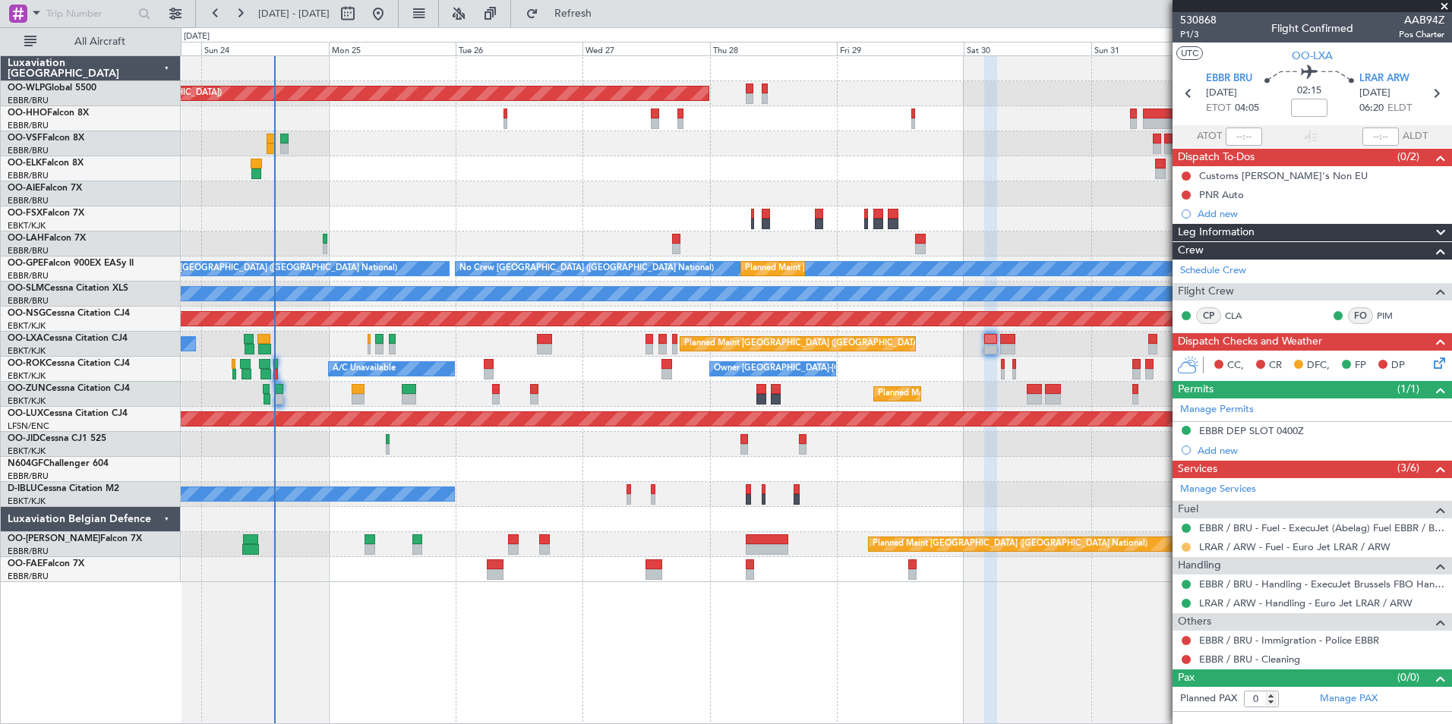
click at [1185, 543] on button at bounding box center [1185, 547] width 9 height 9
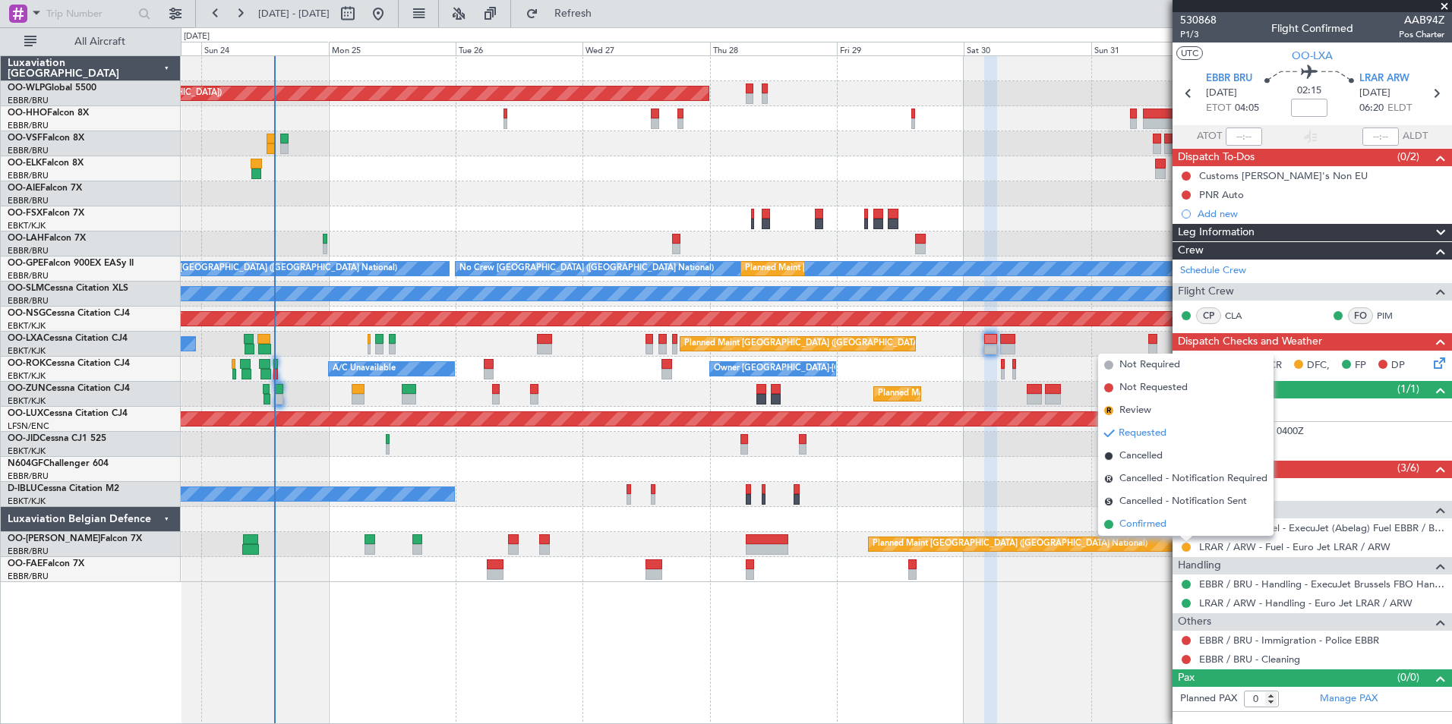
click at [1172, 528] on li "Confirmed" at bounding box center [1185, 524] width 175 height 23
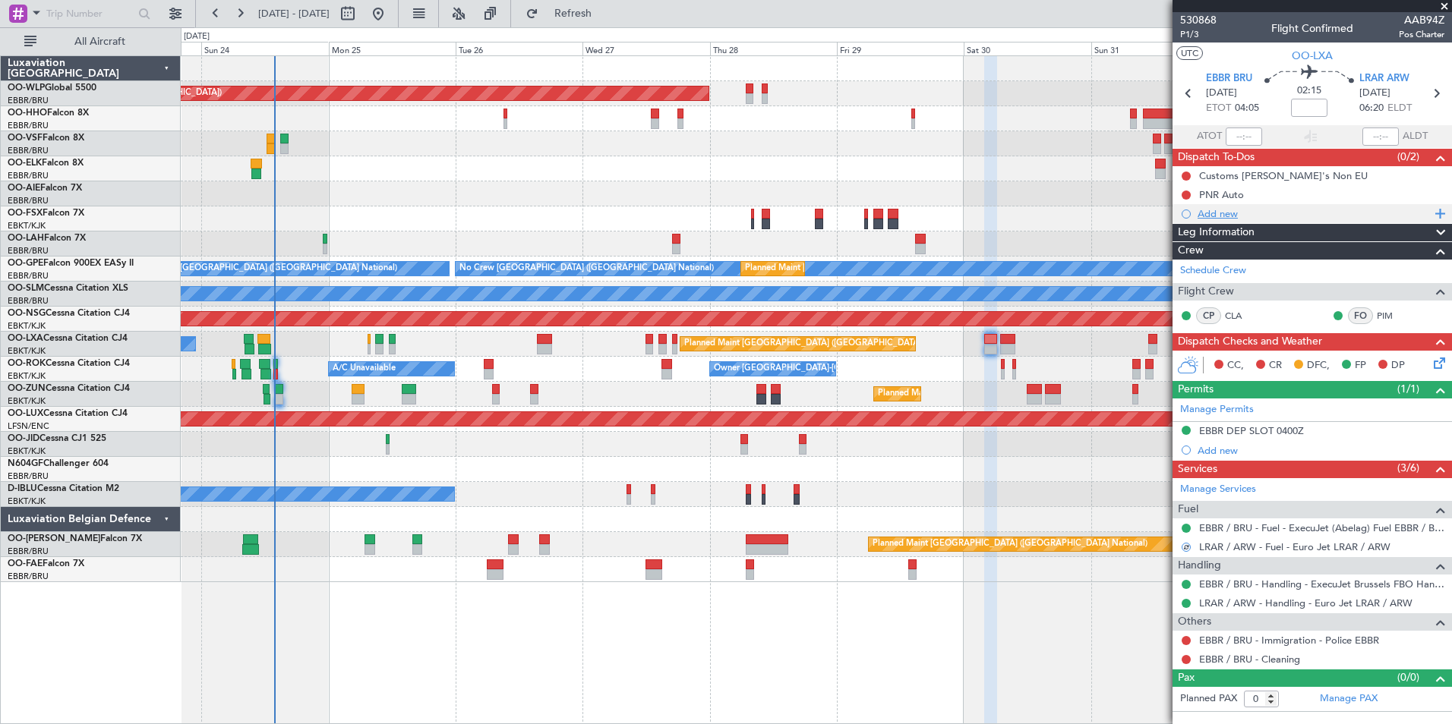
click at [1231, 210] on div "Add new" at bounding box center [1313, 213] width 233 height 13
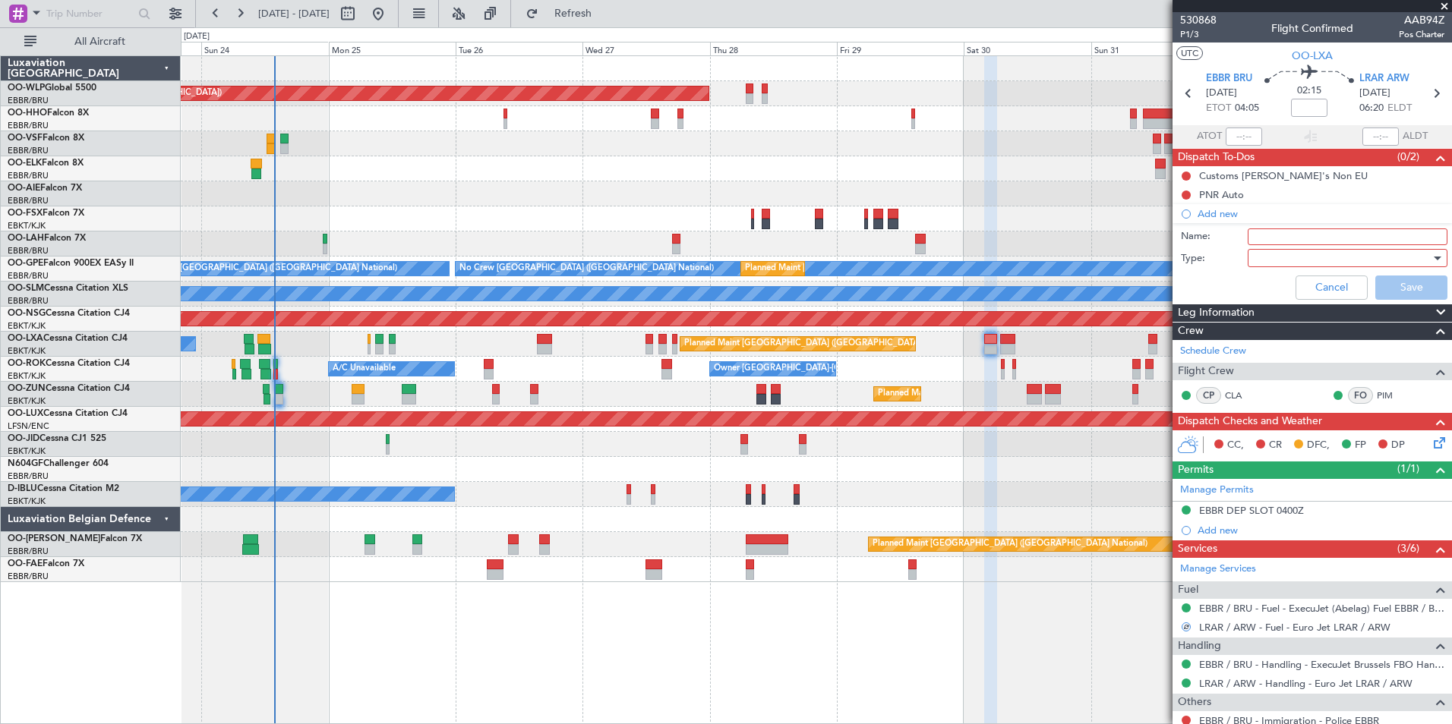
click at [1252, 230] on input "Name:" at bounding box center [1347, 237] width 200 height 17
type input "Fuel LRAR via handler"
click at [1345, 259] on div at bounding box center [1342, 258] width 177 height 23
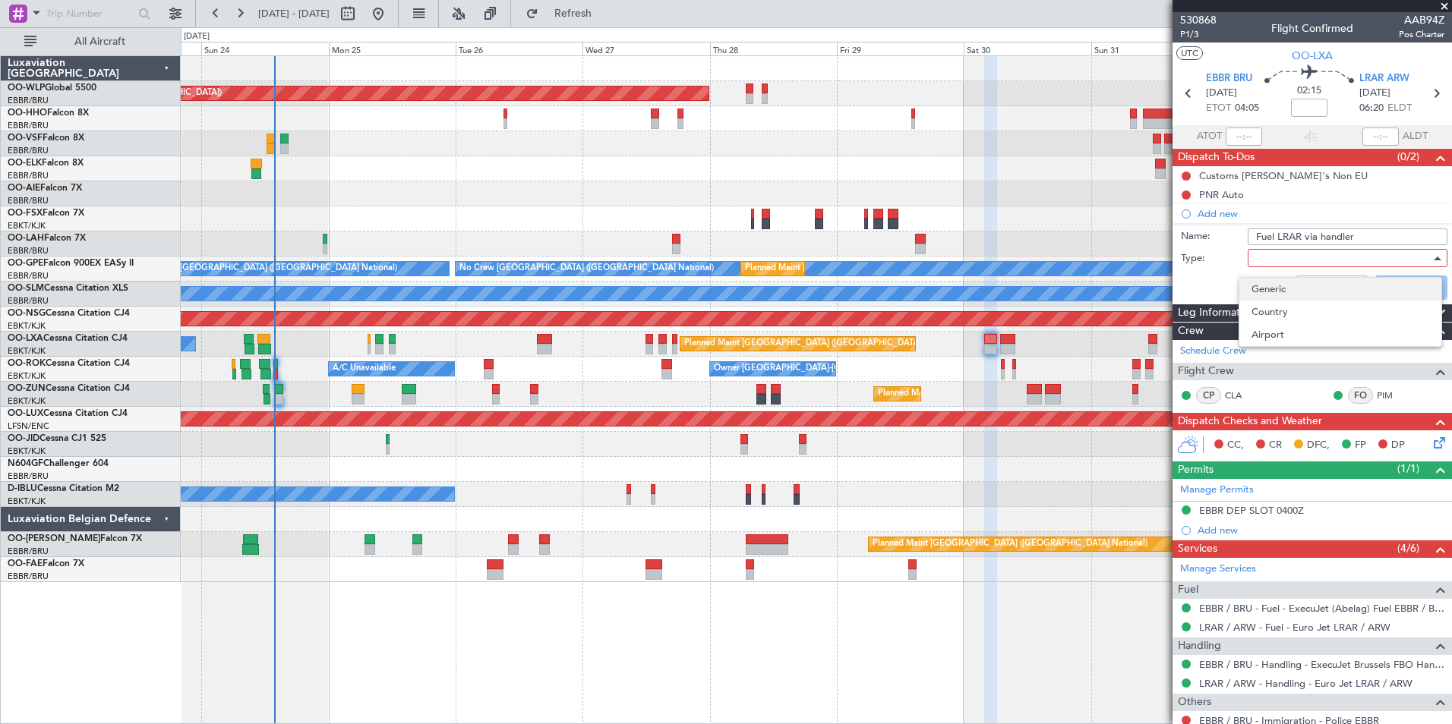
click at [1295, 294] on span "Generic" at bounding box center [1340, 289] width 178 height 23
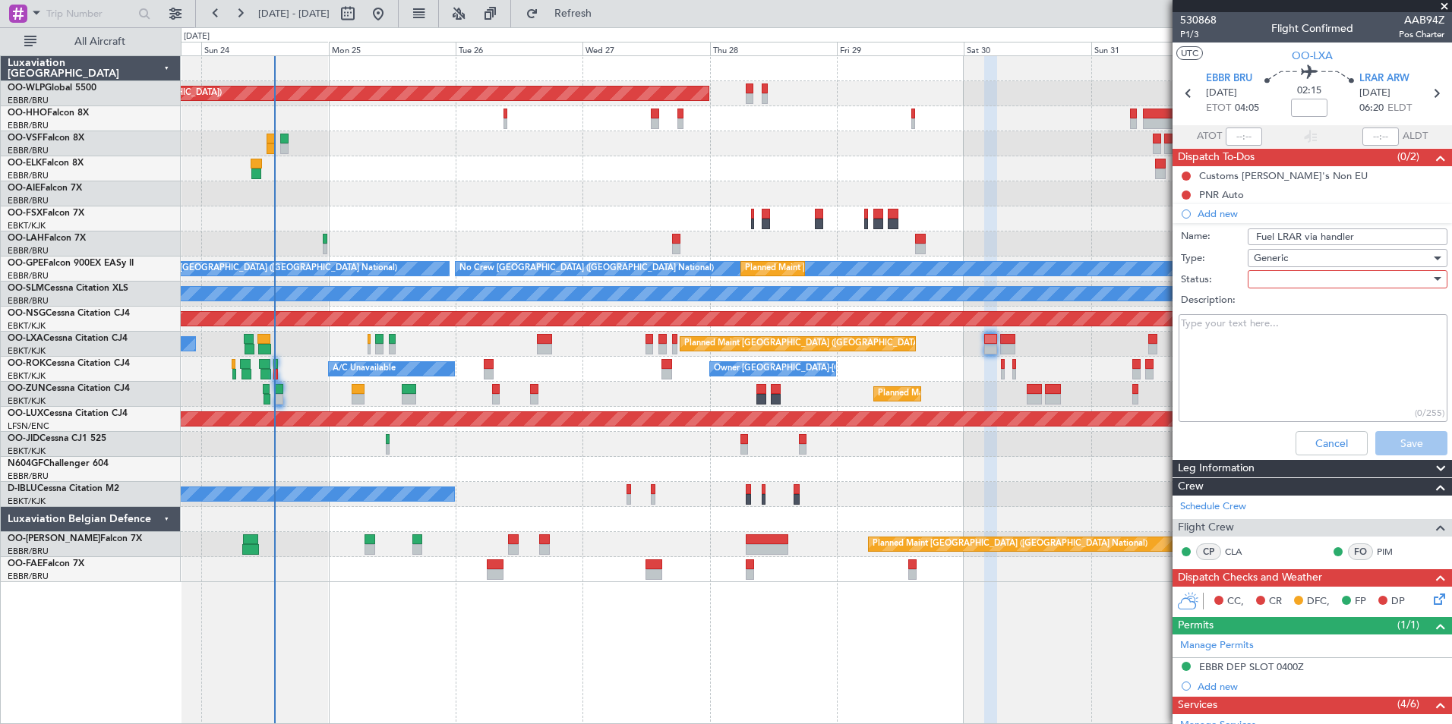
click at [1286, 278] on div at bounding box center [1342, 279] width 177 height 23
drag, startPoint x: 1263, startPoint y: 307, endPoint x: 1280, endPoint y: 362, distance: 57.9
click at [1263, 308] on span "Not Started" at bounding box center [1340, 309] width 178 height 23
click at [1392, 449] on button "Save" at bounding box center [1411, 443] width 72 height 24
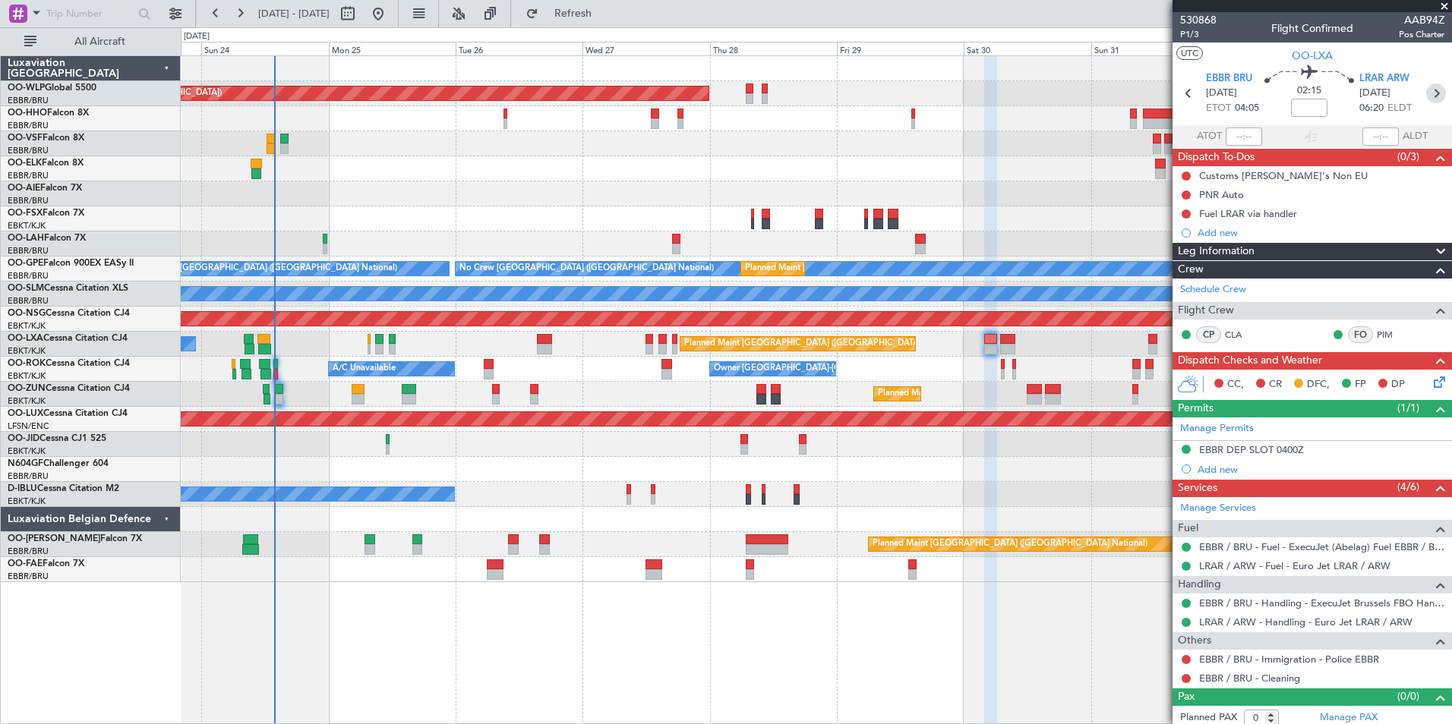
click at [1430, 98] on icon at bounding box center [1436, 94] width 20 height 20
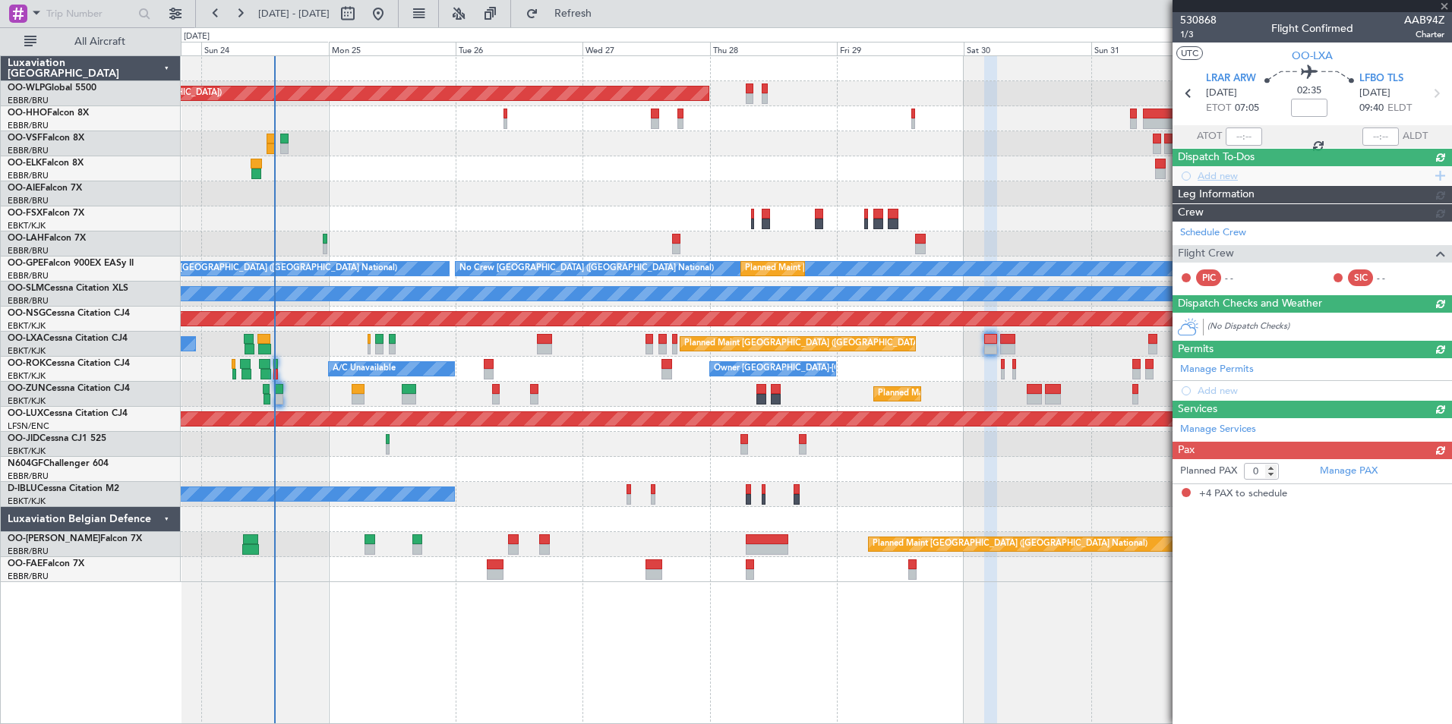
type input "4"
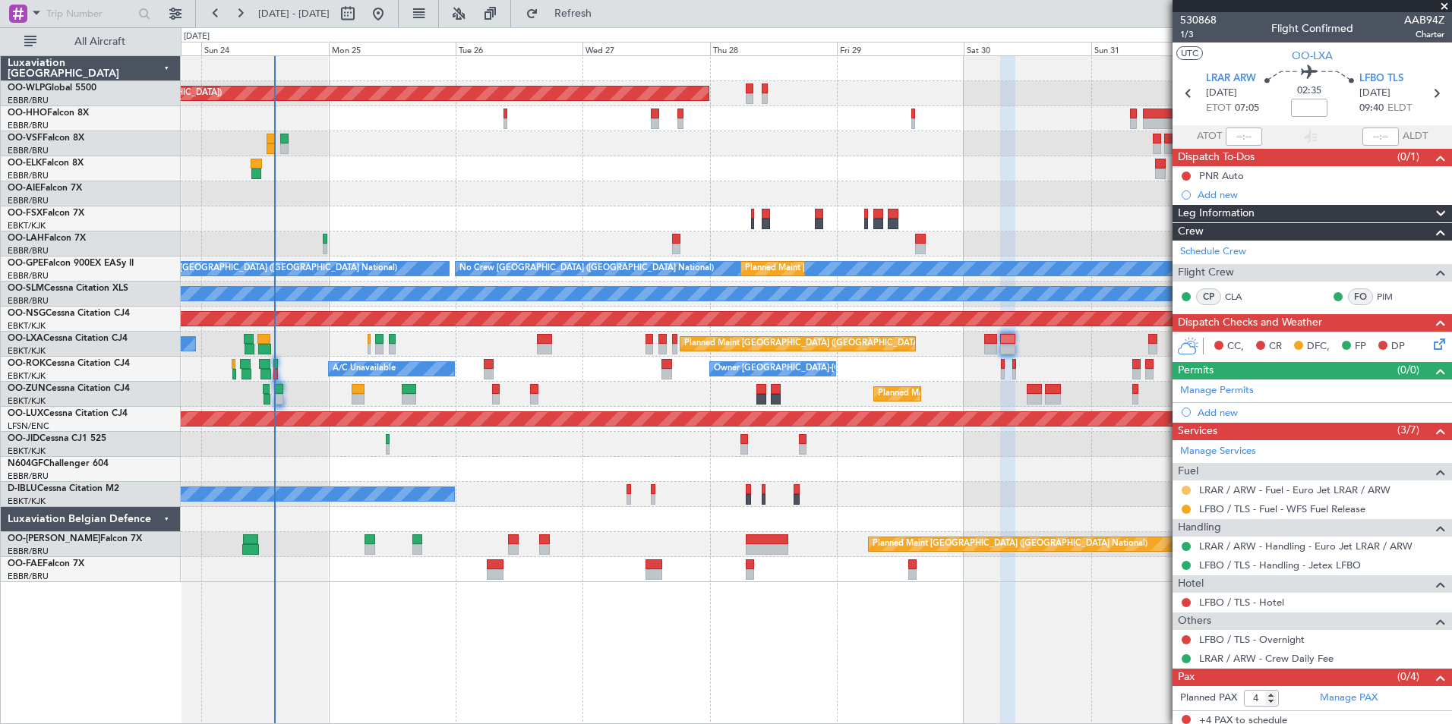
click at [1187, 490] on button at bounding box center [1185, 490] width 9 height 9
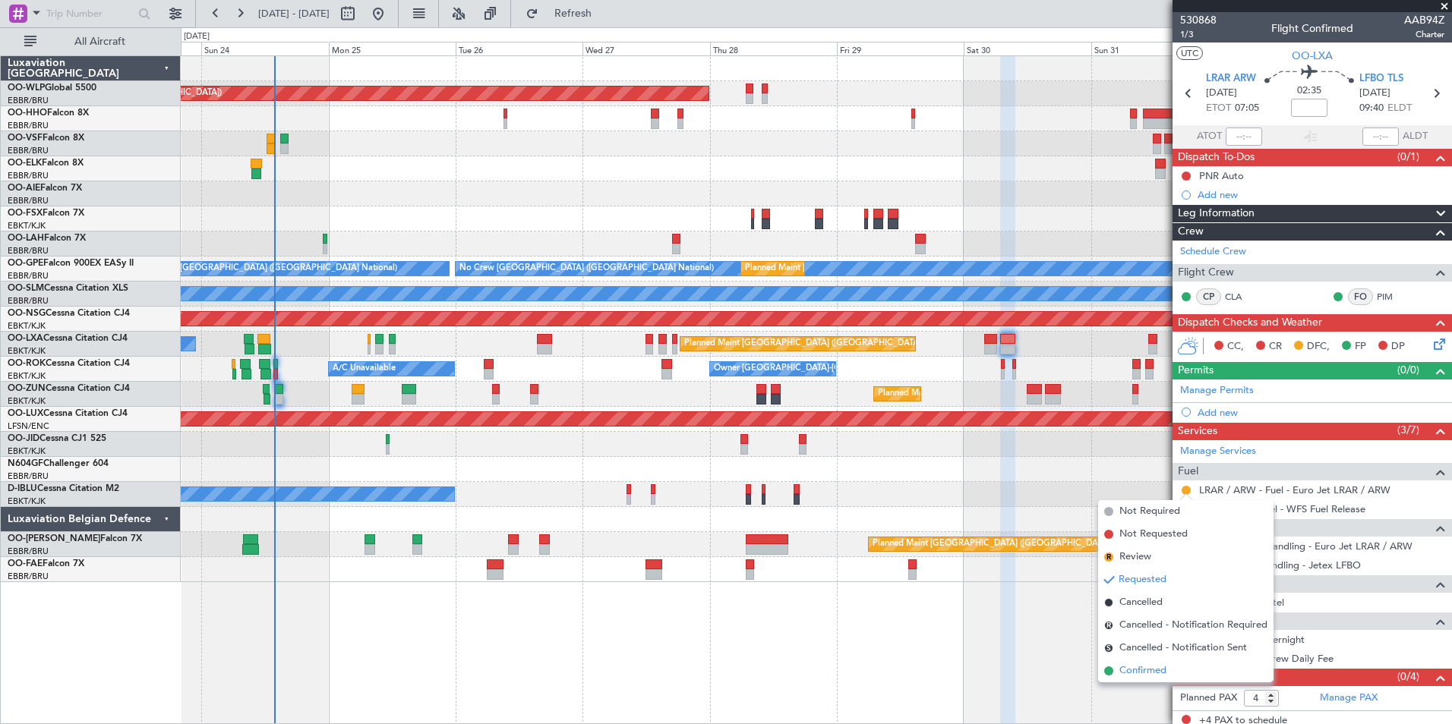
click at [1132, 667] on span "Confirmed" at bounding box center [1142, 671] width 47 height 15
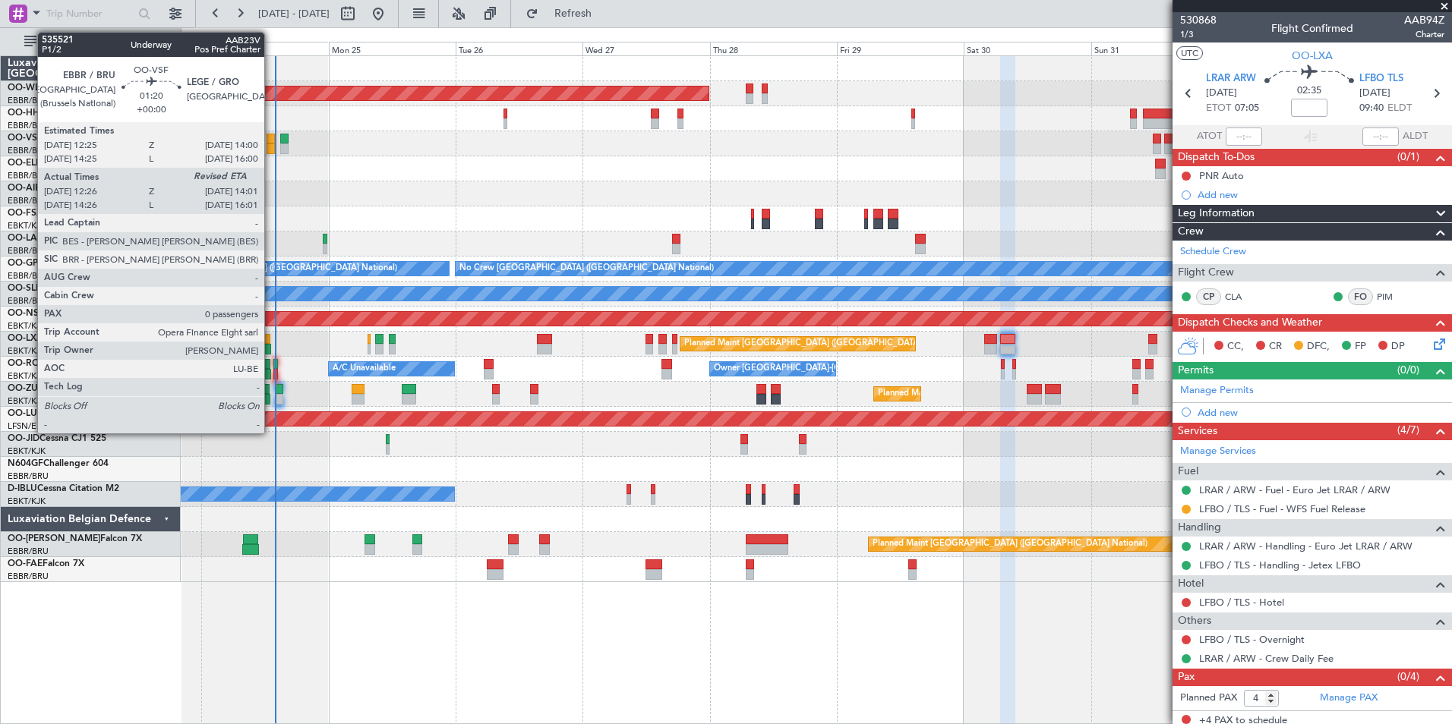
click at [271, 144] on div at bounding box center [271, 149] width 9 height 11
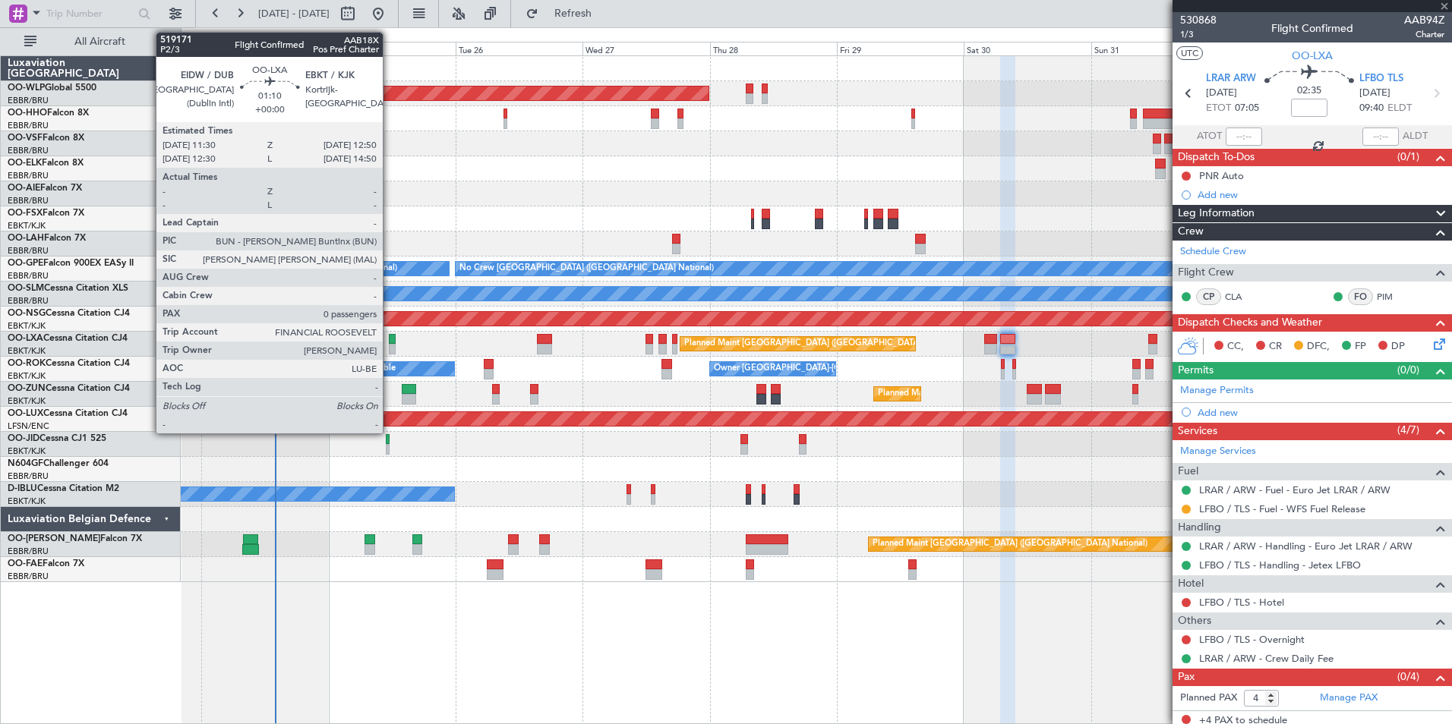
type input "12:36"
type input "0"
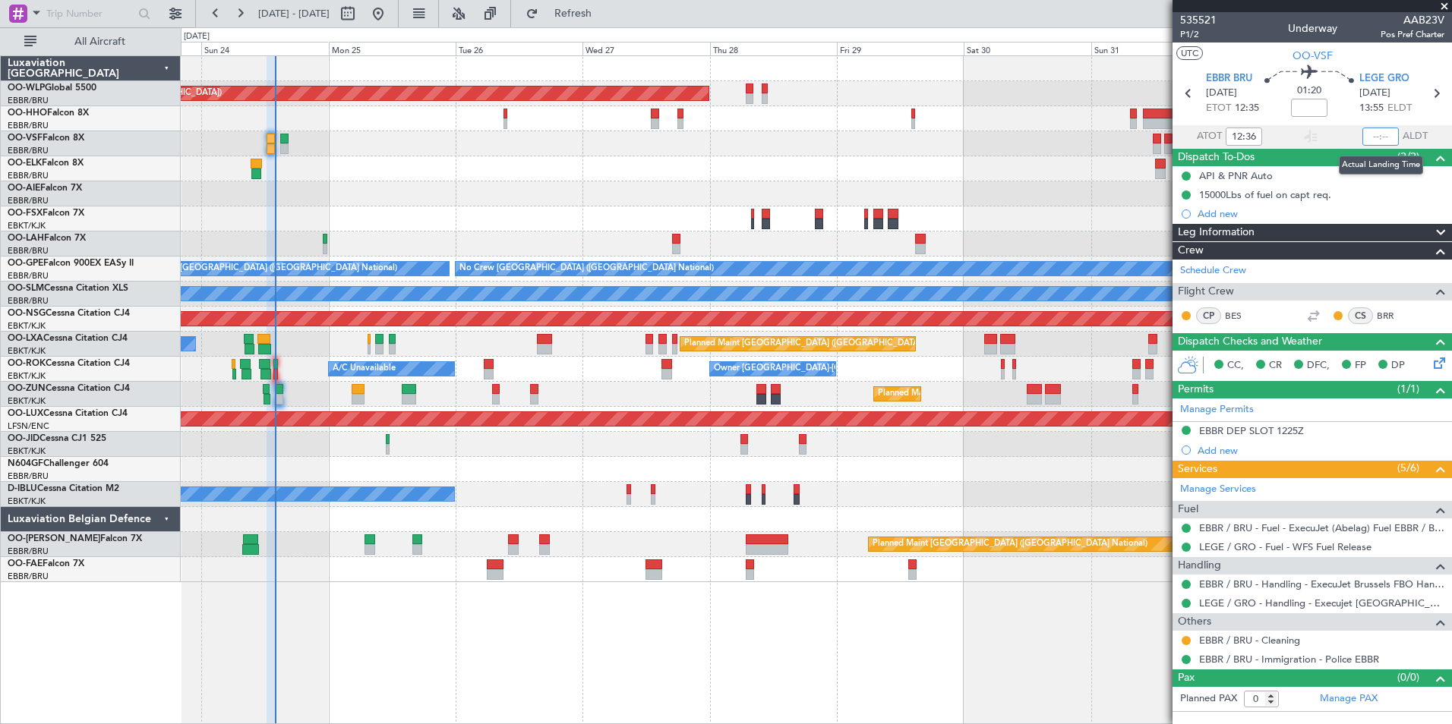
click at [1374, 135] on input "text" at bounding box center [1380, 137] width 36 height 18
click at [977, 154] on div at bounding box center [816, 143] width 1270 height 25
type input "13:55"
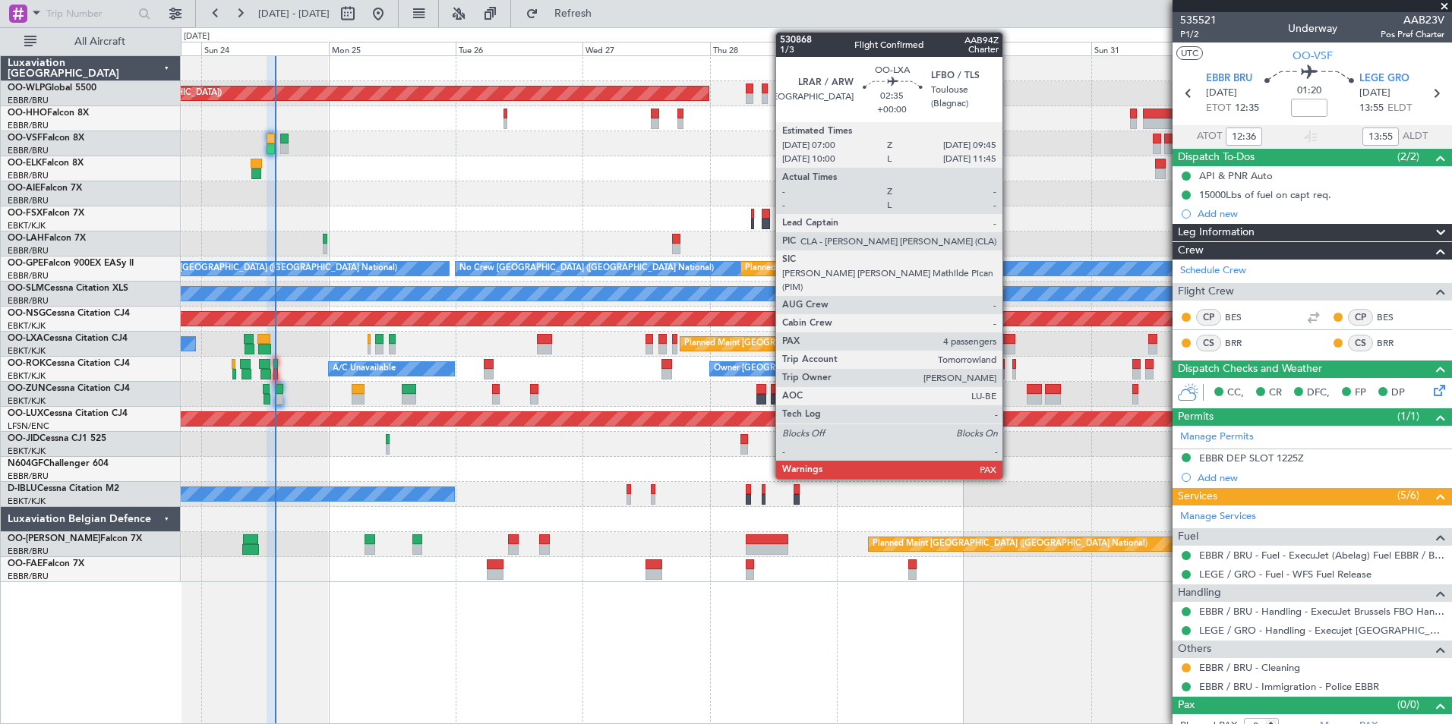
click at [1009, 342] on div at bounding box center [1007, 339] width 15 height 11
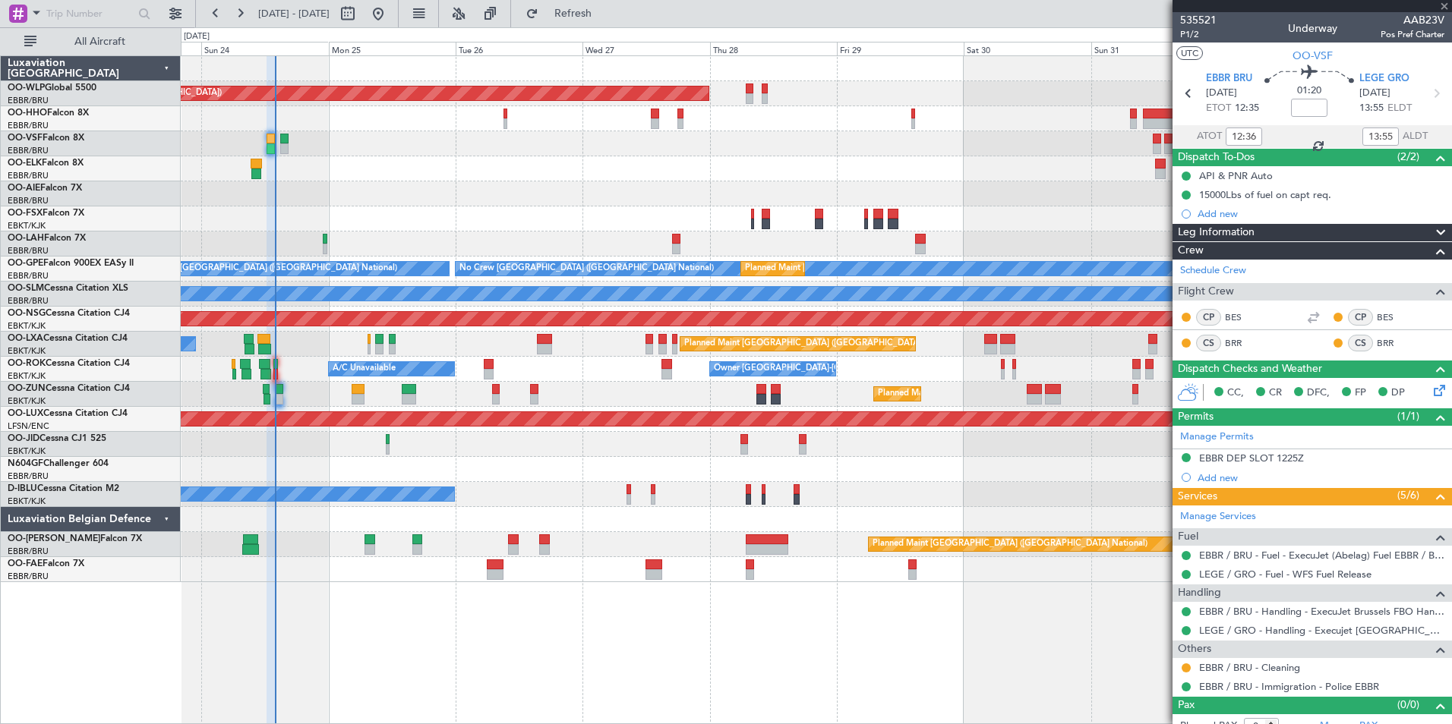
type input "4"
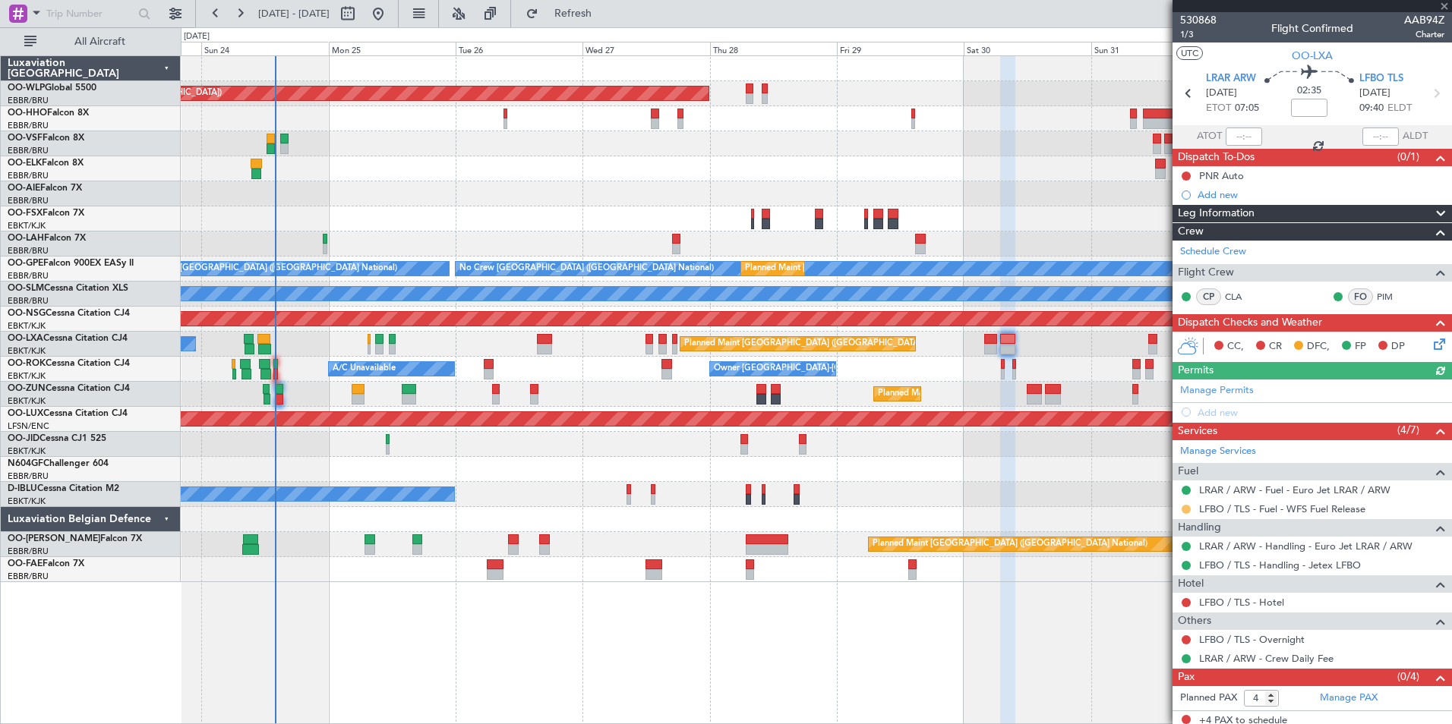
click at [1190, 508] on button at bounding box center [1185, 509] width 9 height 9
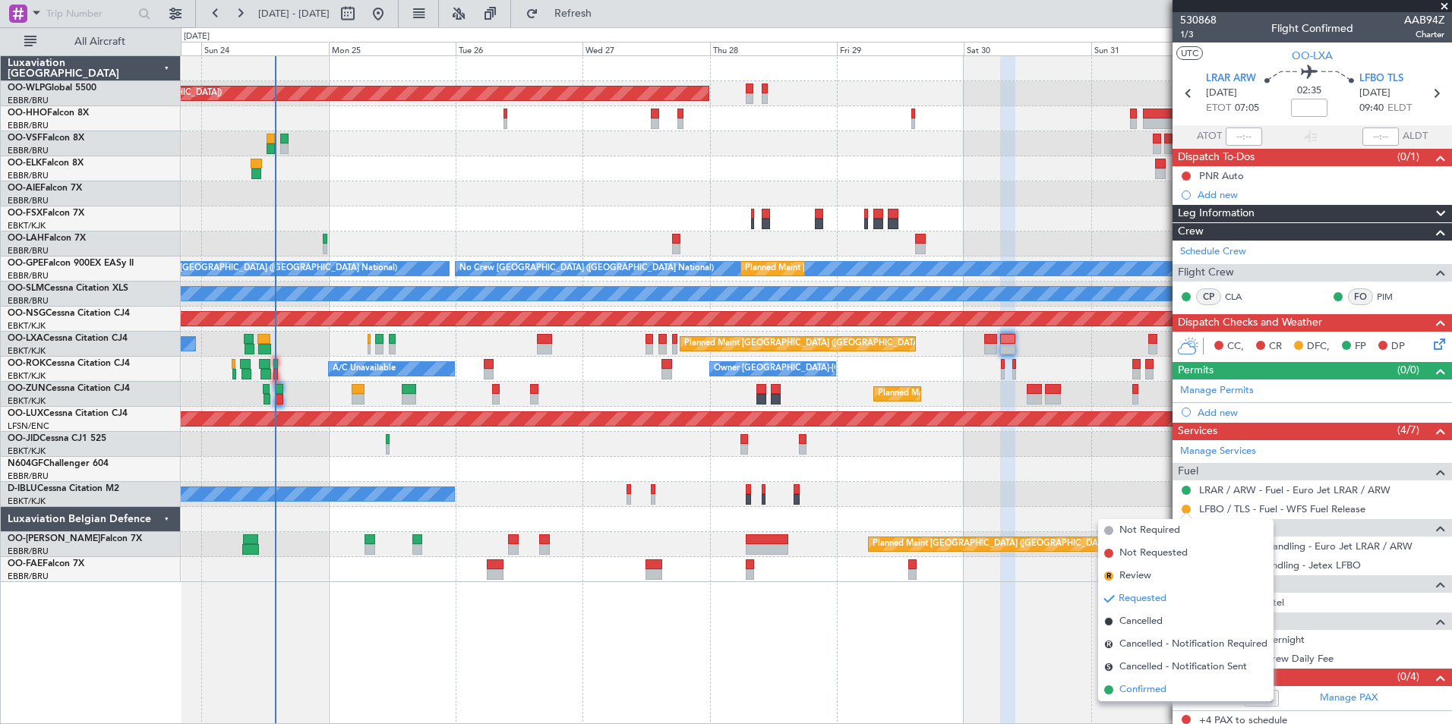
click at [1134, 692] on span "Confirmed" at bounding box center [1142, 690] width 47 height 15
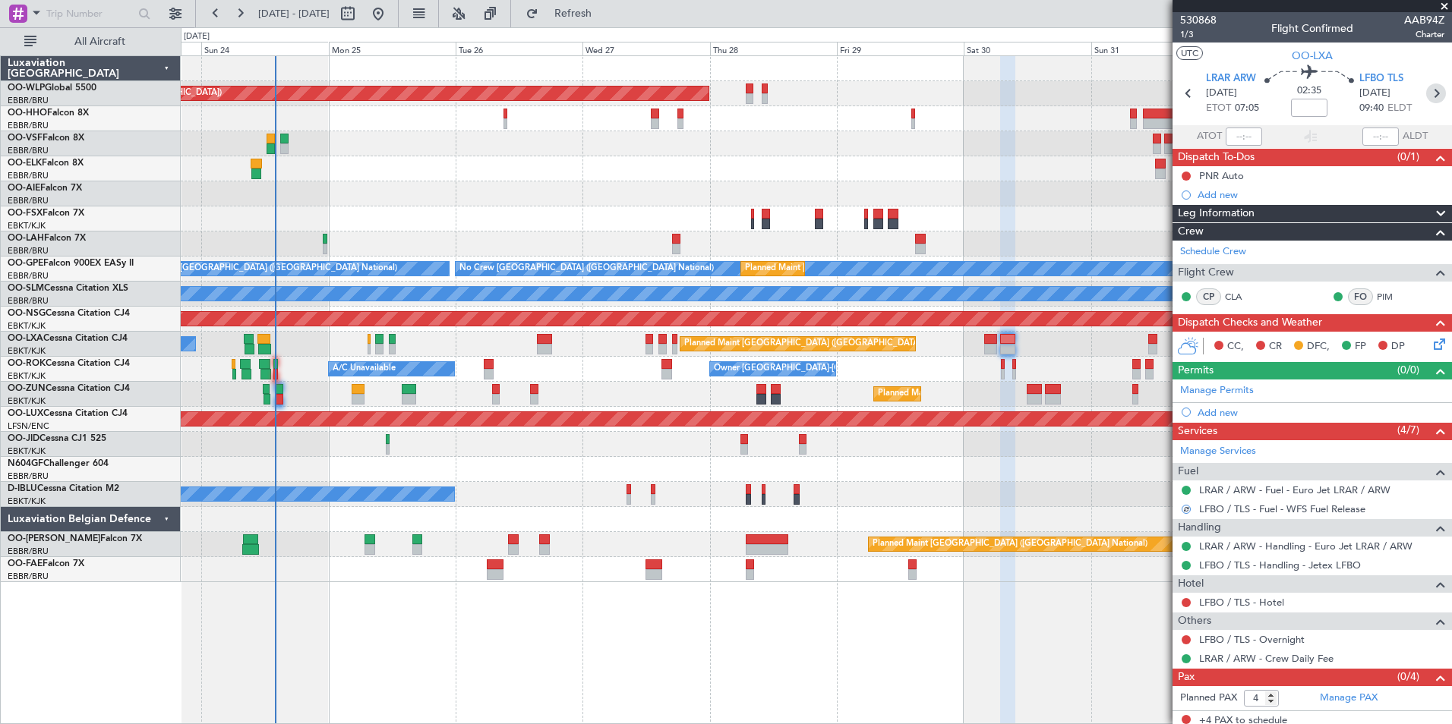
click at [1429, 97] on icon at bounding box center [1436, 94] width 20 height 20
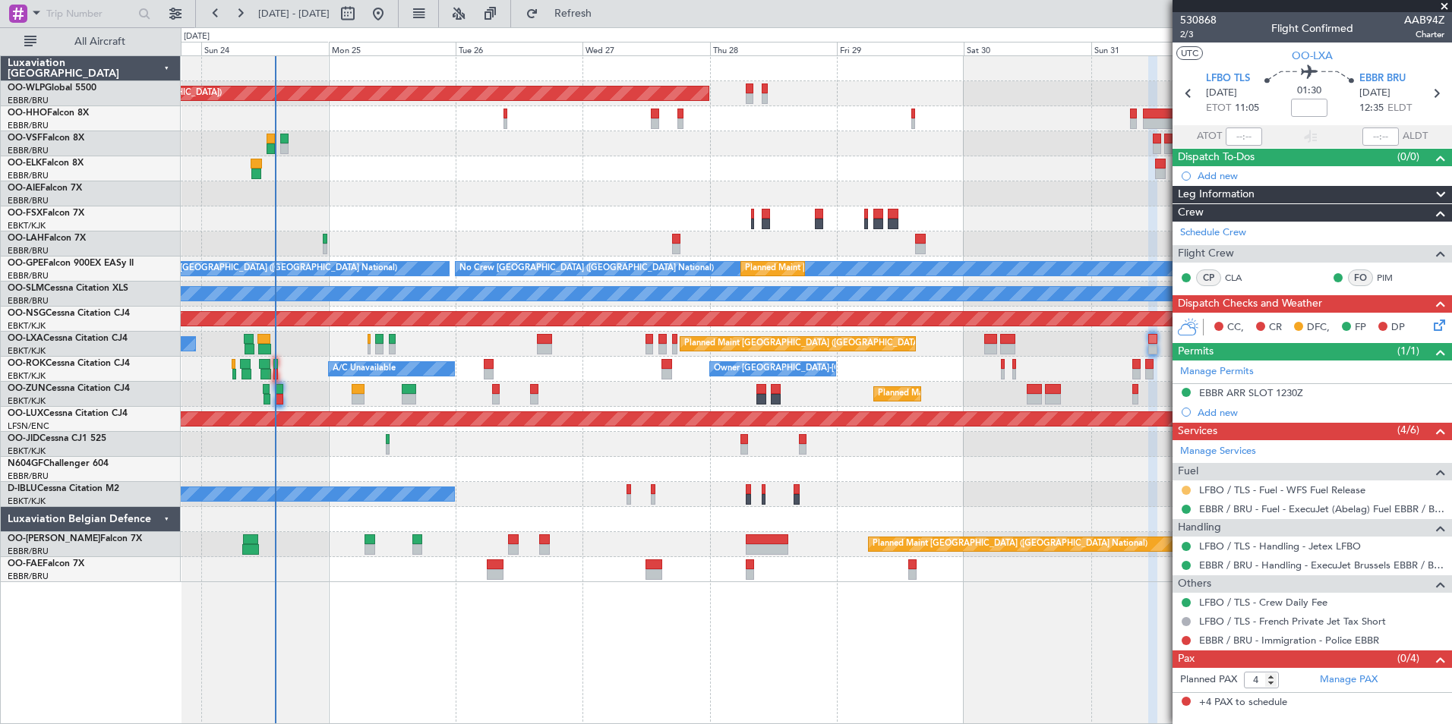
click at [1187, 488] on button at bounding box center [1185, 490] width 9 height 9
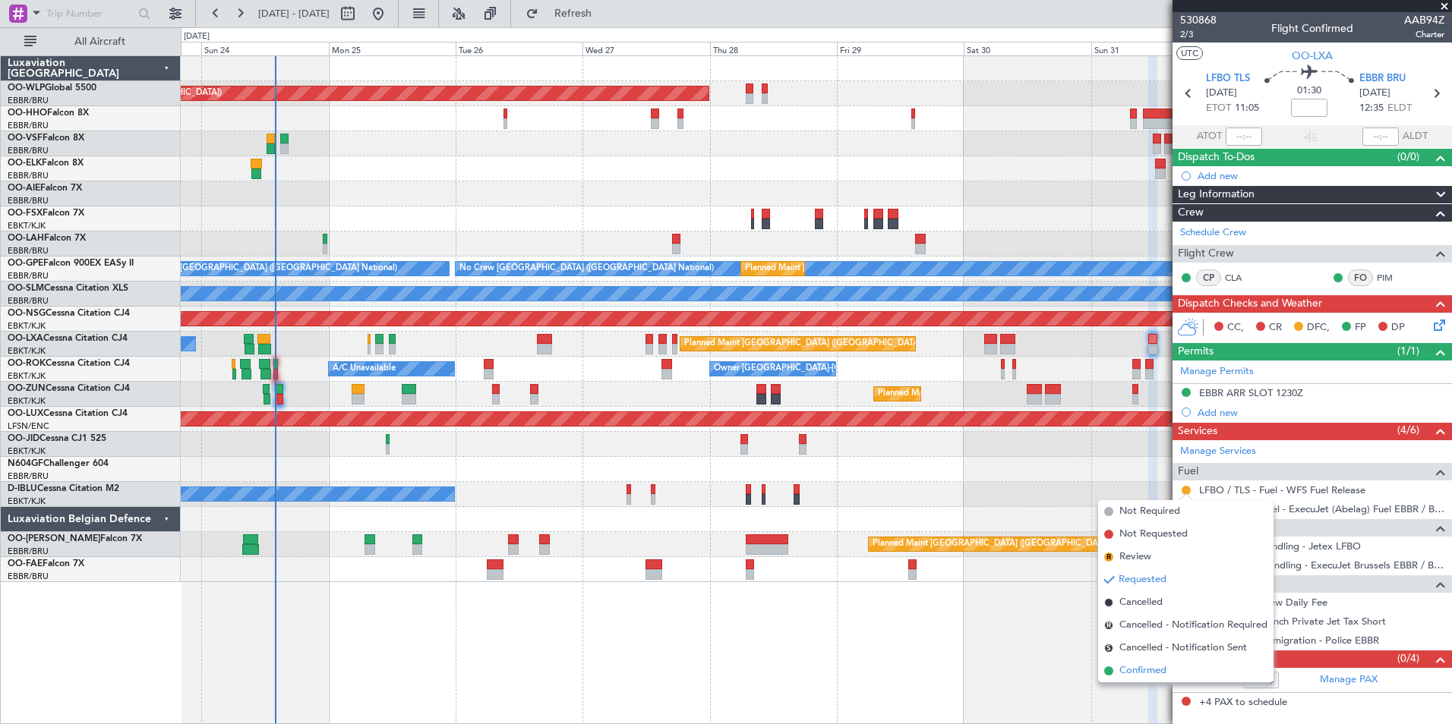
click at [1140, 668] on span "Confirmed" at bounding box center [1142, 671] width 47 height 15
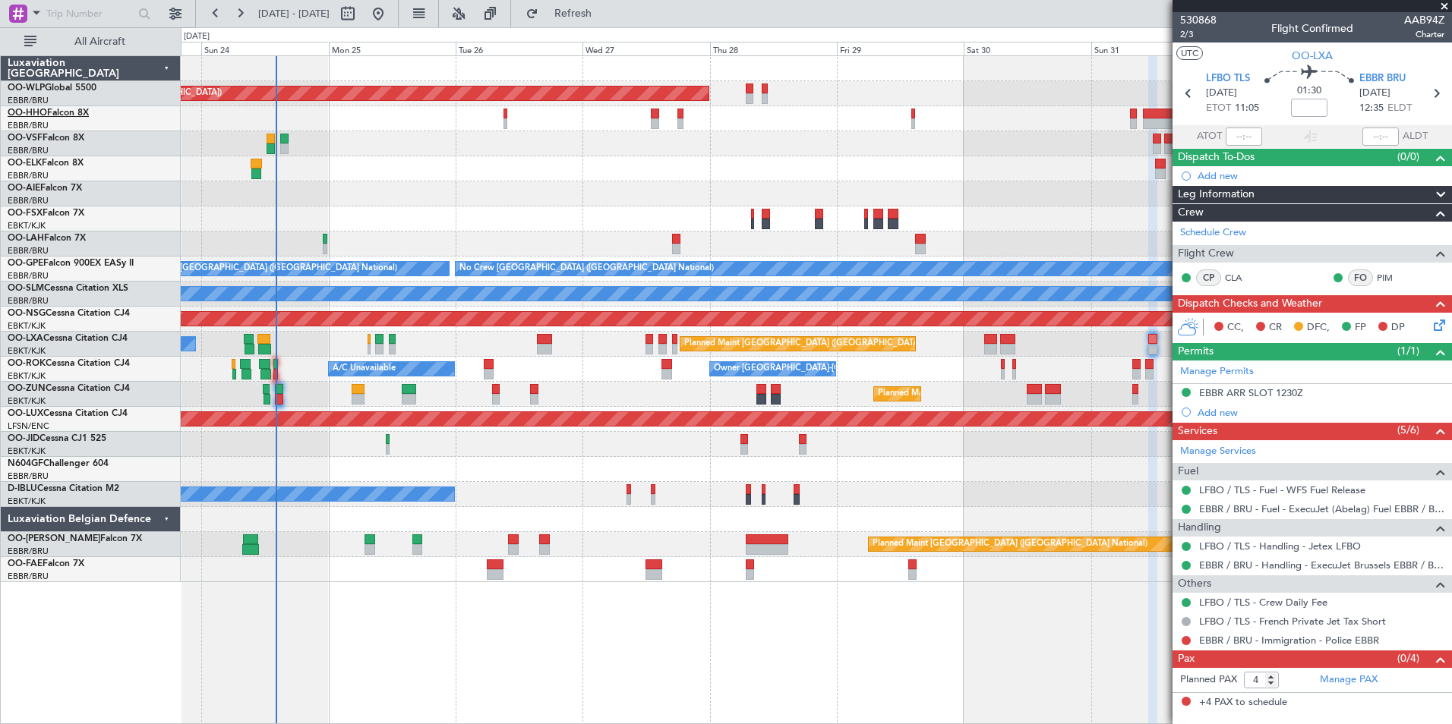
click at [66, 117] on link "OO-HHO Falcon 8X" at bounding box center [48, 113] width 81 height 9
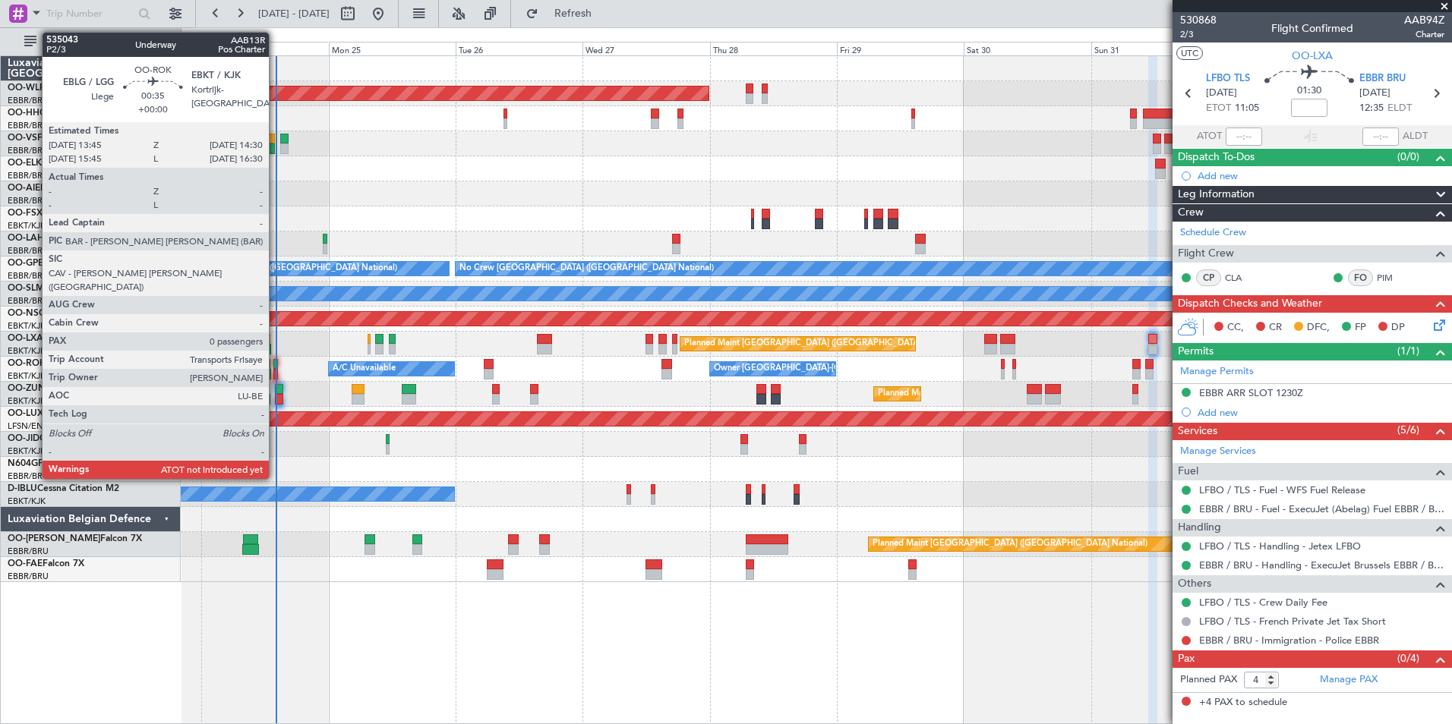
click at [276, 366] on div at bounding box center [275, 364] width 5 height 11
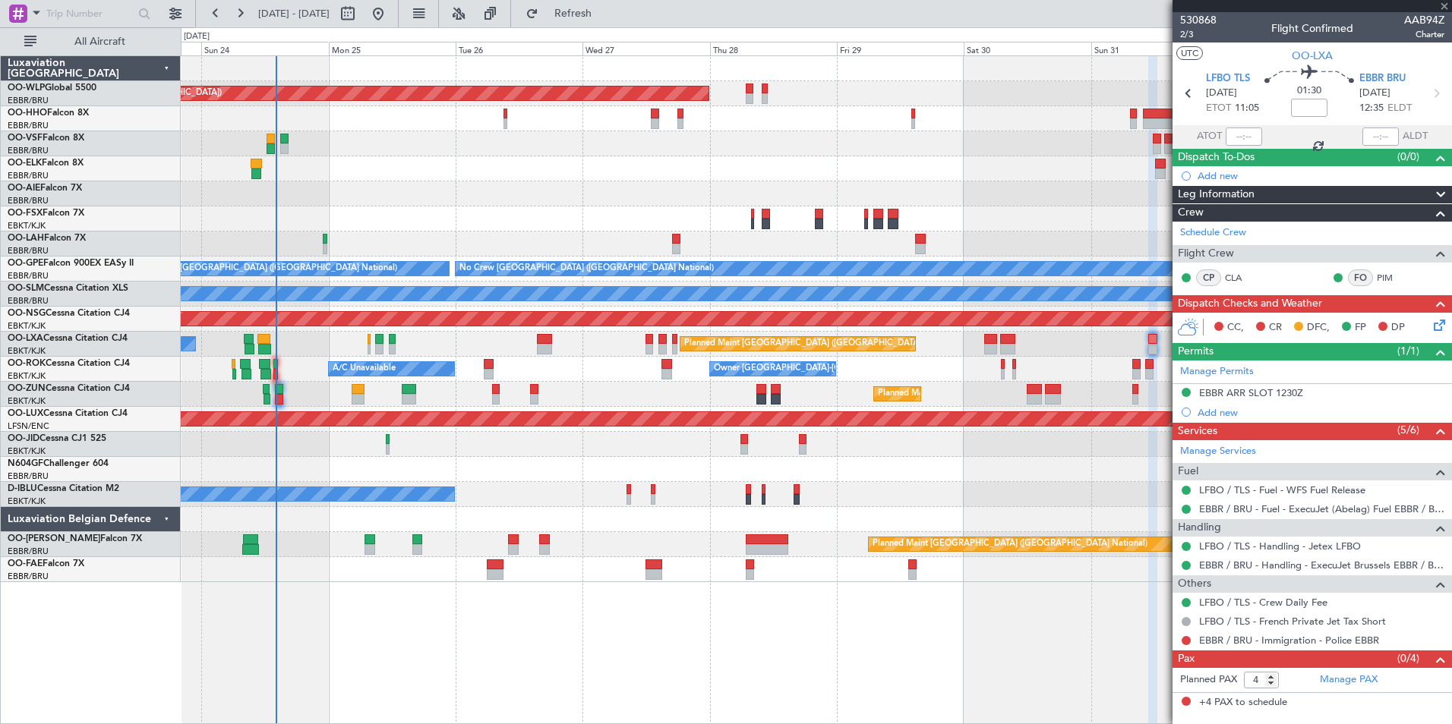
type input "0"
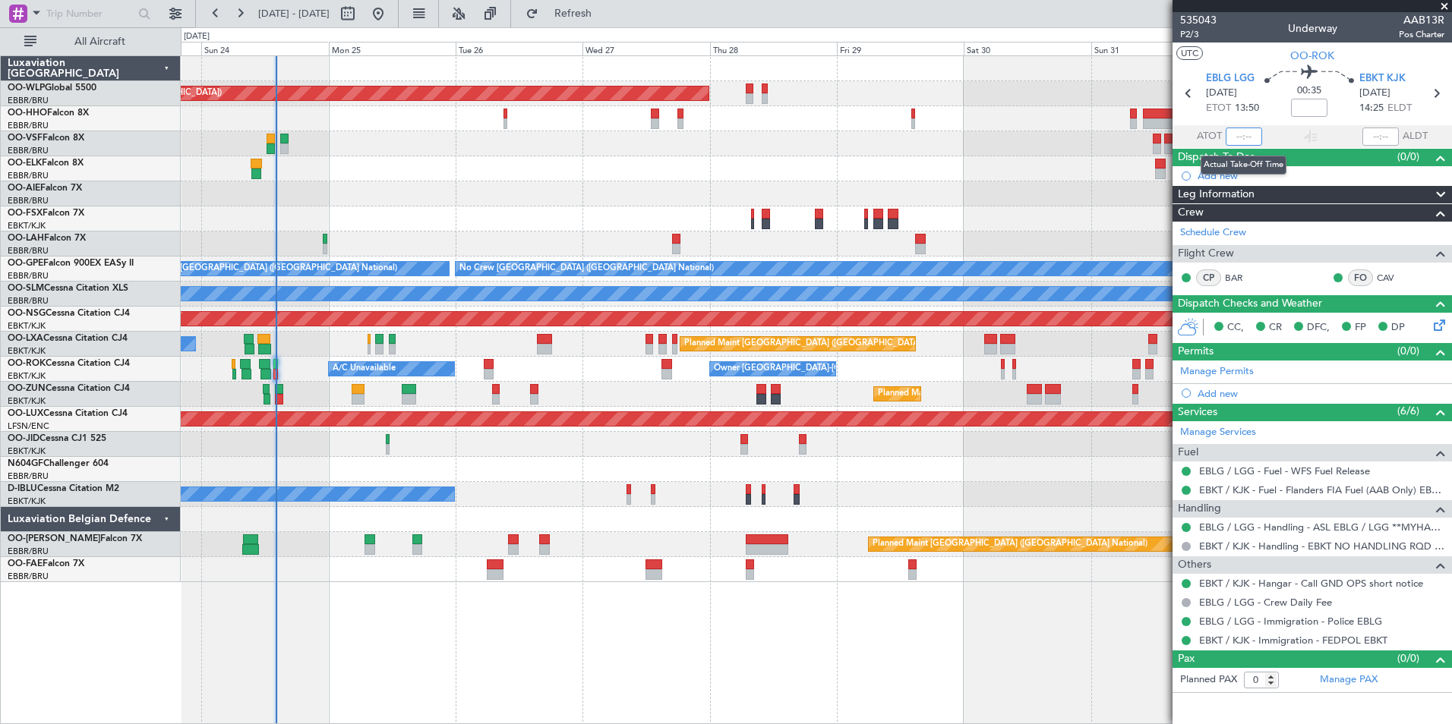
click at [1232, 131] on input "text" at bounding box center [1243, 137] width 36 height 18
click at [1081, 156] on div at bounding box center [816, 168] width 1270 height 25
type input "13:56"
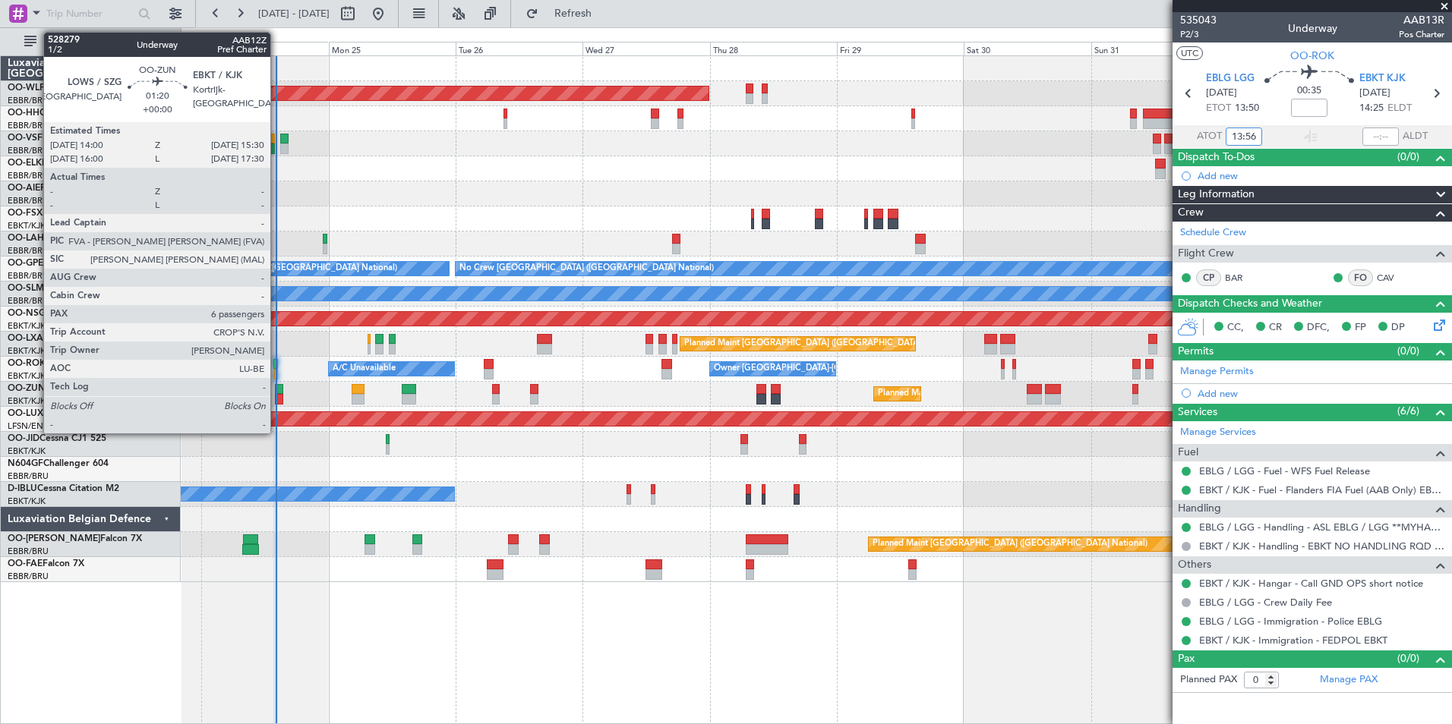
click at [277, 401] on div at bounding box center [279, 399] width 8 height 11
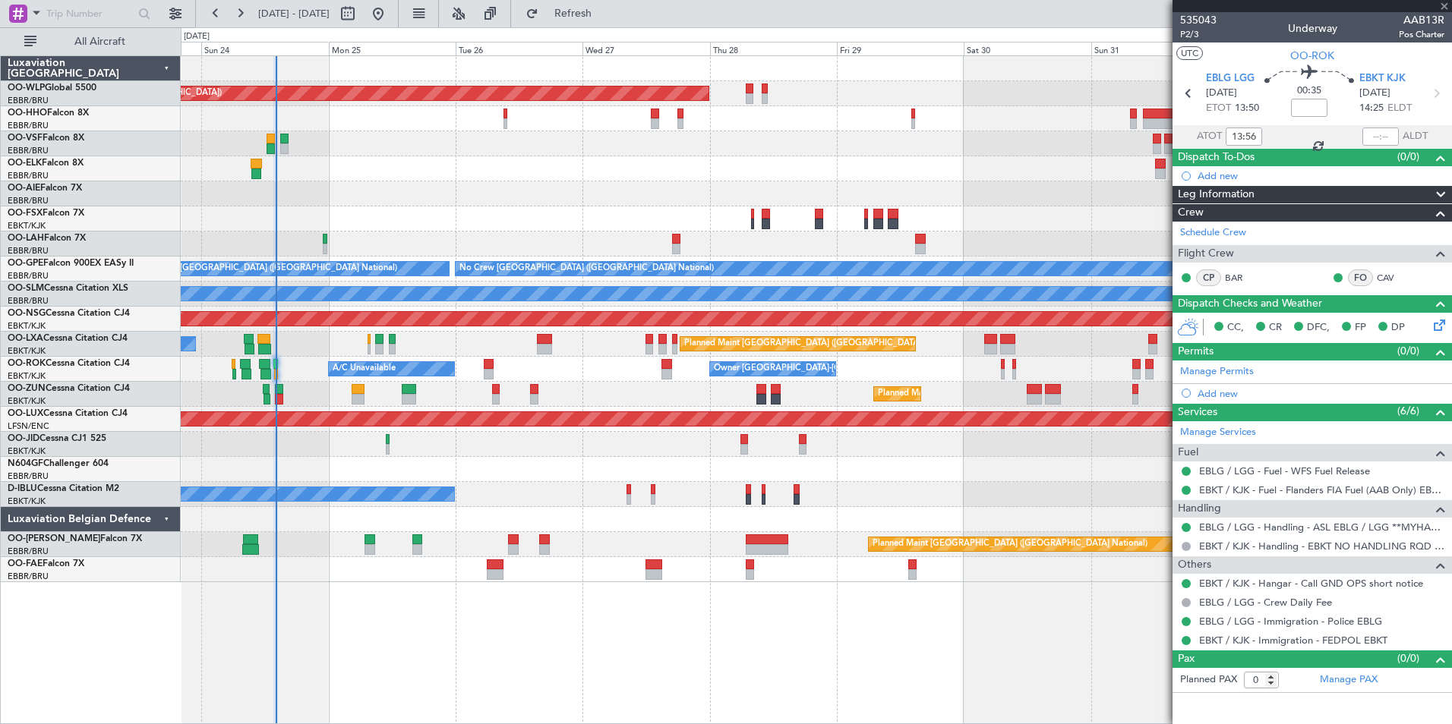
type input "6"
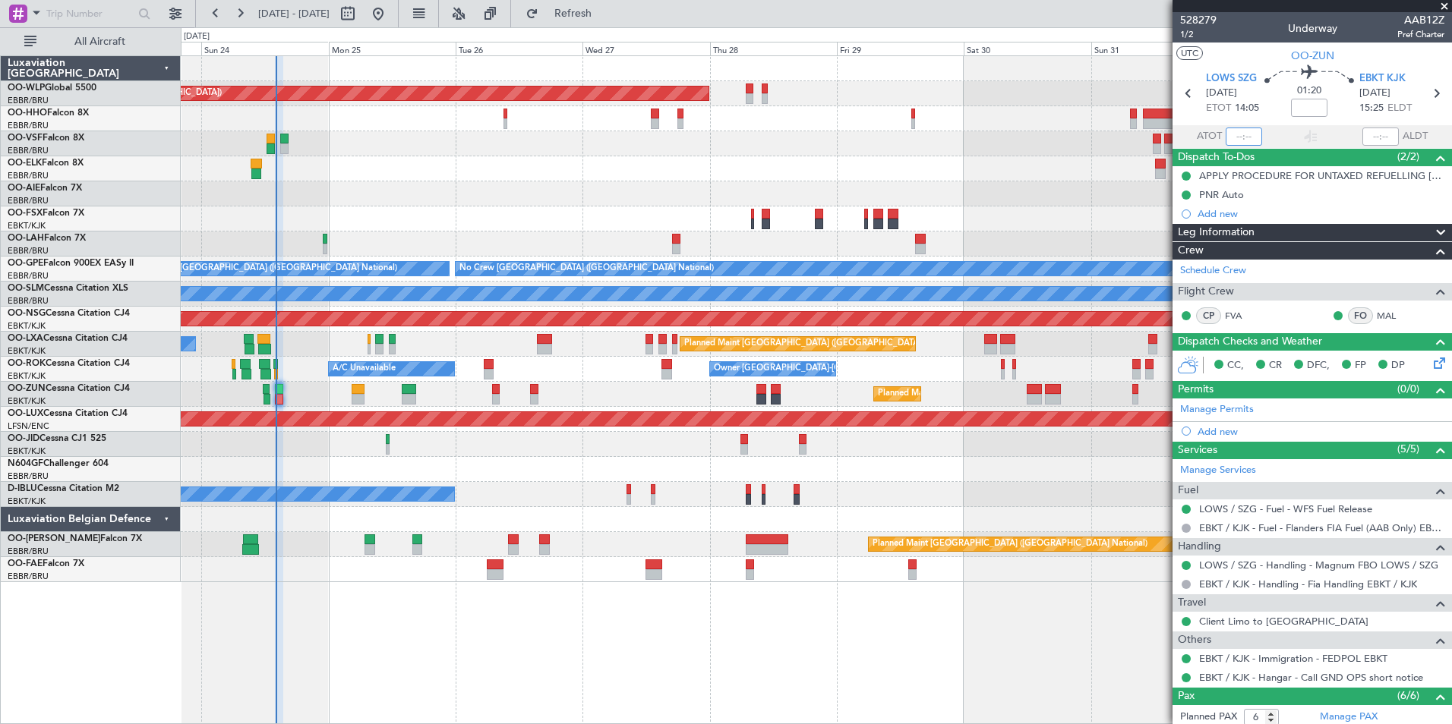
click at [1232, 134] on input "text" at bounding box center [1243, 137] width 36 height 18
click at [1103, 169] on div at bounding box center [816, 168] width 1270 height 25
type input "14:05"
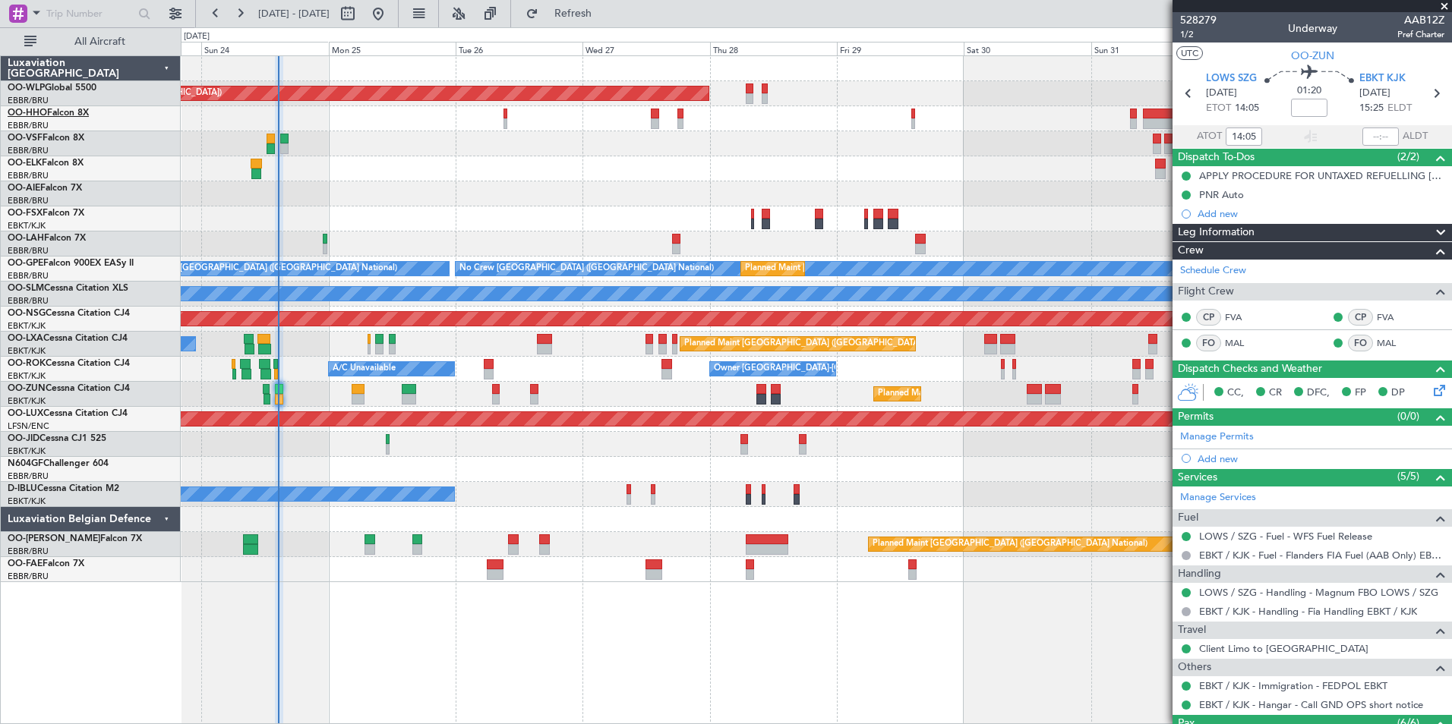
click at [49, 116] on link "OO-HHO Falcon 8X" at bounding box center [48, 113] width 81 height 9
click at [605, 248] on div "Planned Maint [PERSON_NAME]-[GEOGRAPHIC_DATA][PERSON_NAME] ([GEOGRAPHIC_DATA][P…" at bounding box center [816, 244] width 1270 height 25
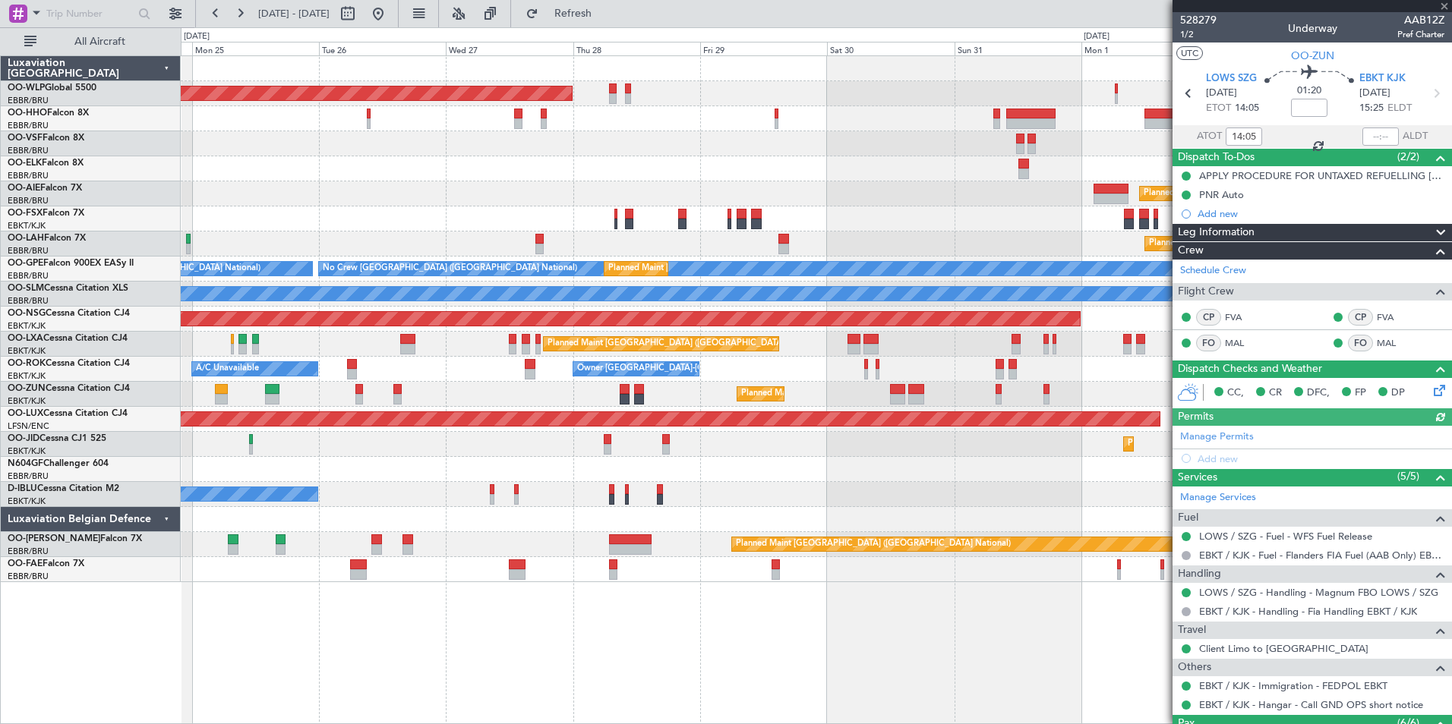
click at [624, 244] on div "Planned Maint [PERSON_NAME]-[GEOGRAPHIC_DATA][PERSON_NAME] ([GEOGRAPHIC_DATA][P…" at bounding box center [816, 244] width 1270 height 25
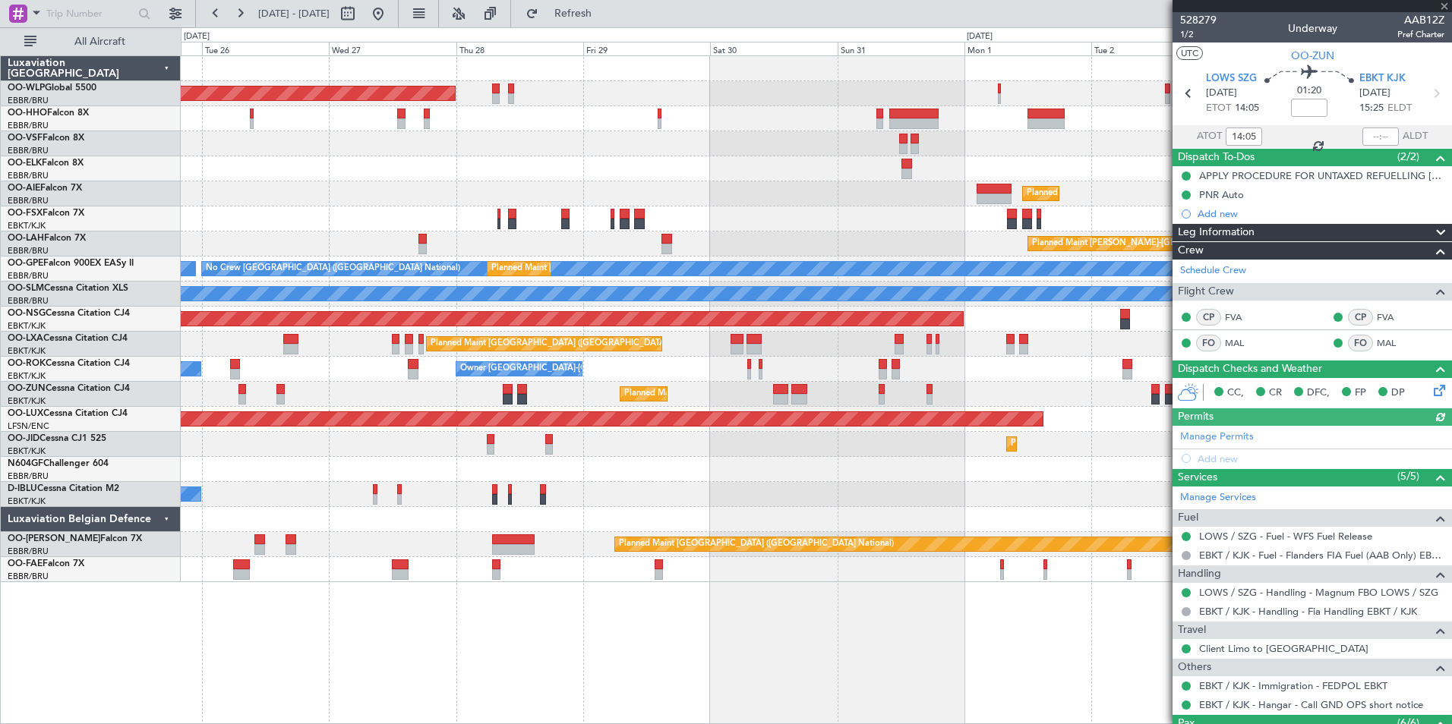
click at [754, 285] on div "Planned Maint [GEOGRAPHIC_DATA] ([GEOGRAPHIC_DATA]) Planned Maint [GEOGRAPHIC_D…" at bounding box center [816, 319] width 1270 height 526
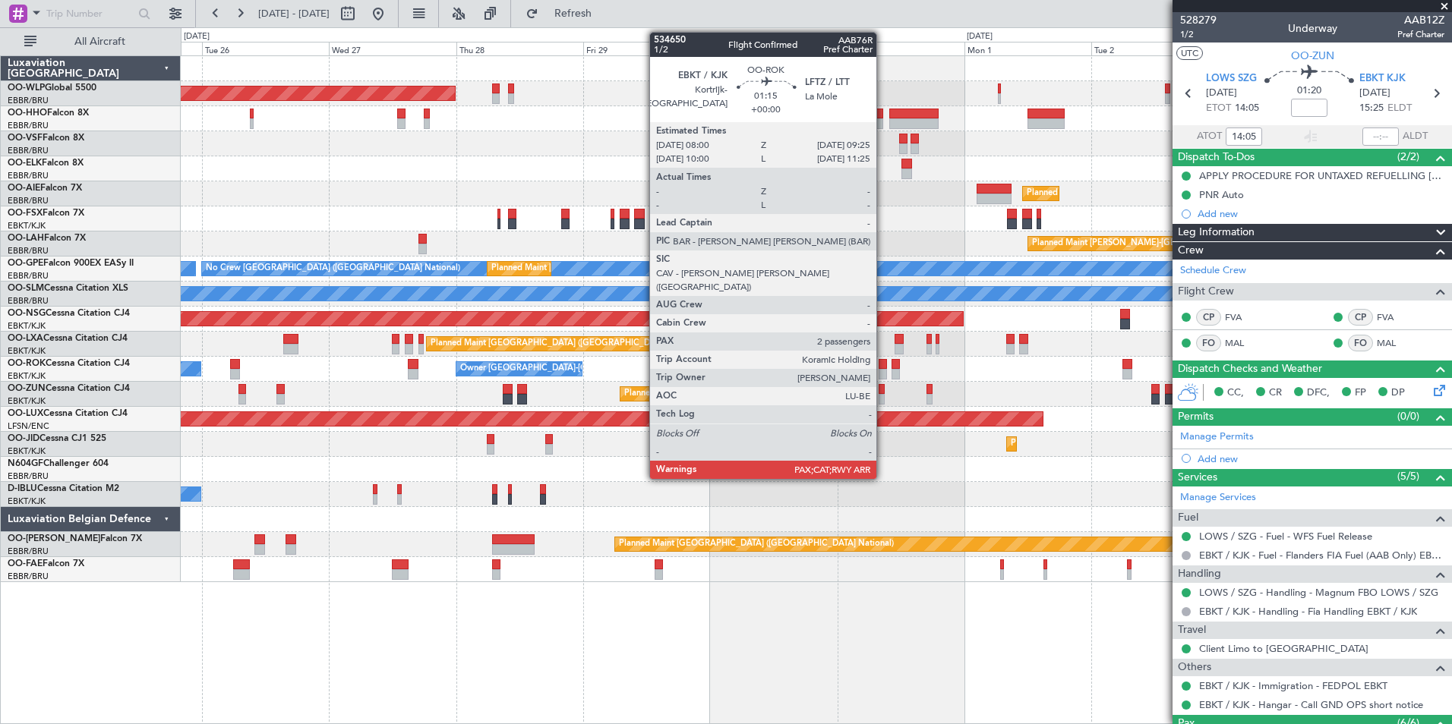
click at [883, 368] on div at bounding box center [882, 364] width 8 height 11
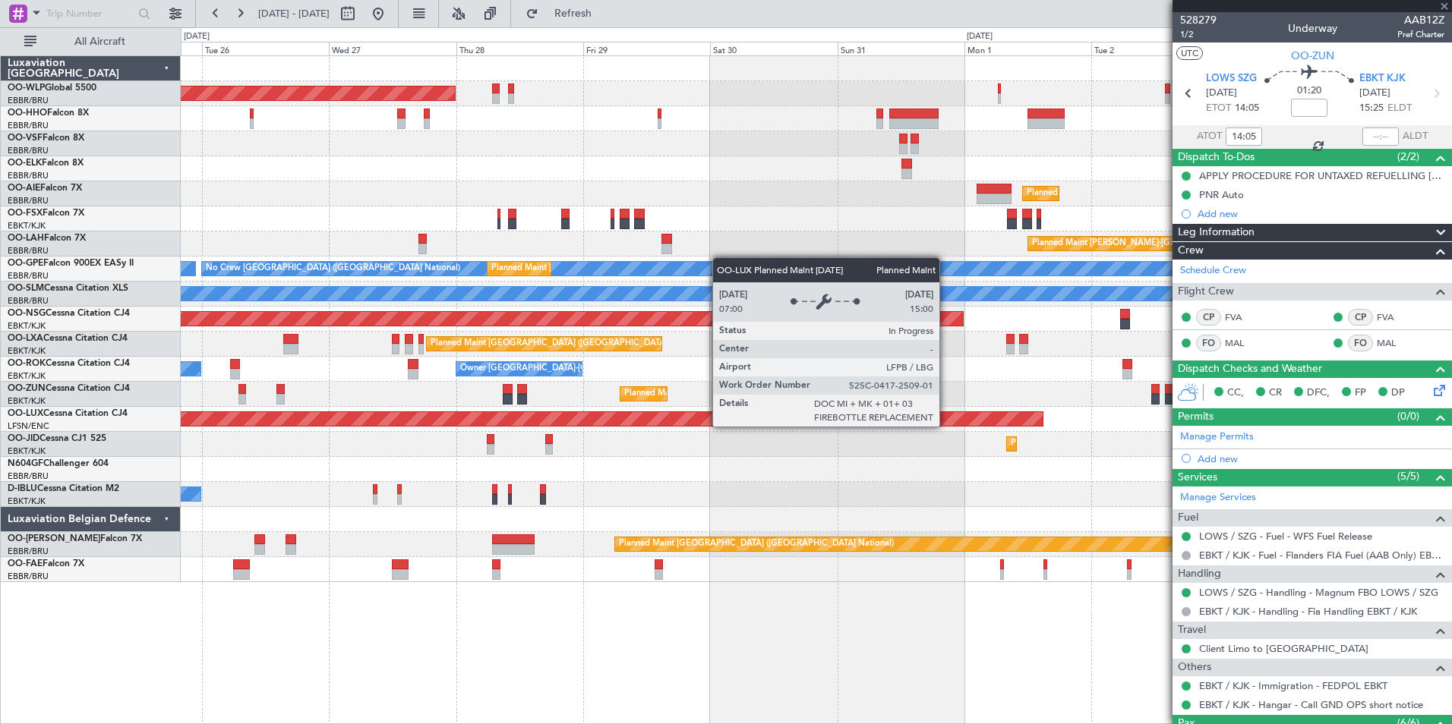
type input "2"
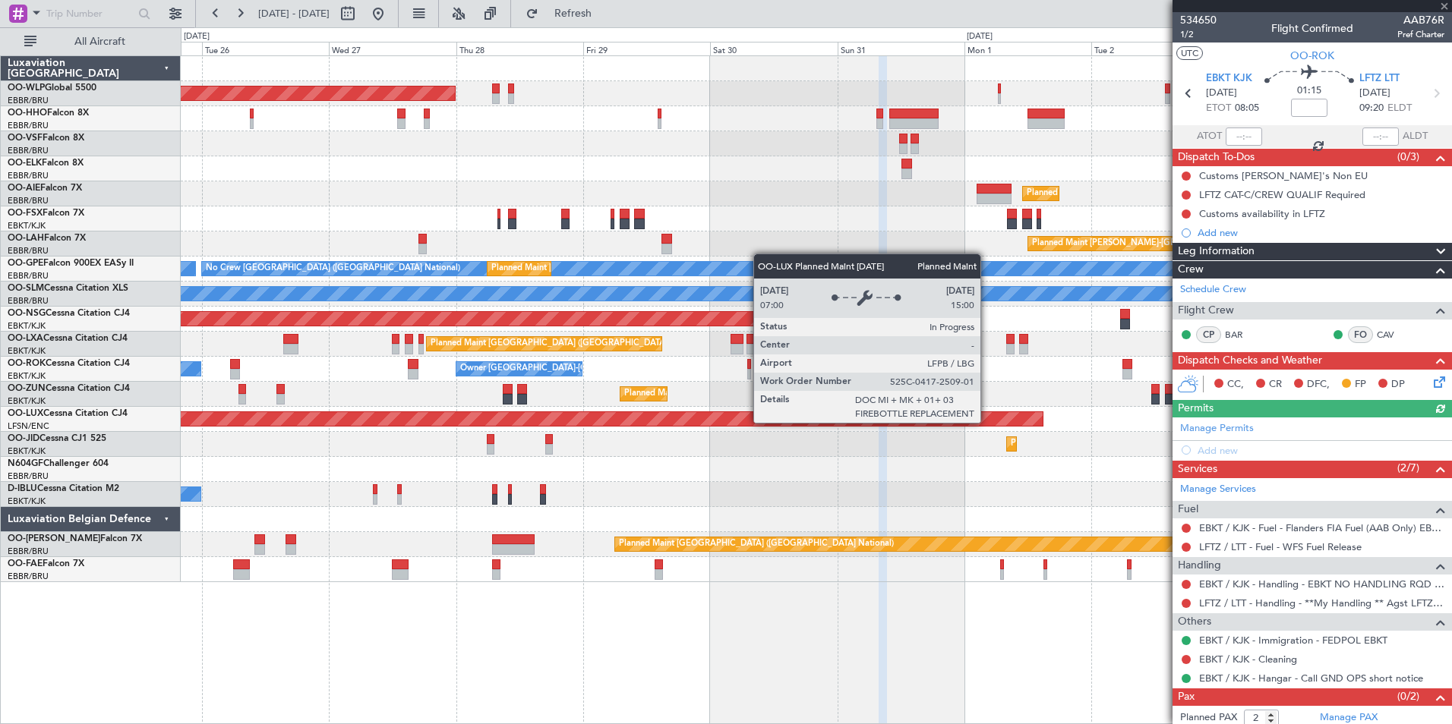
scroll to position [26, 0]
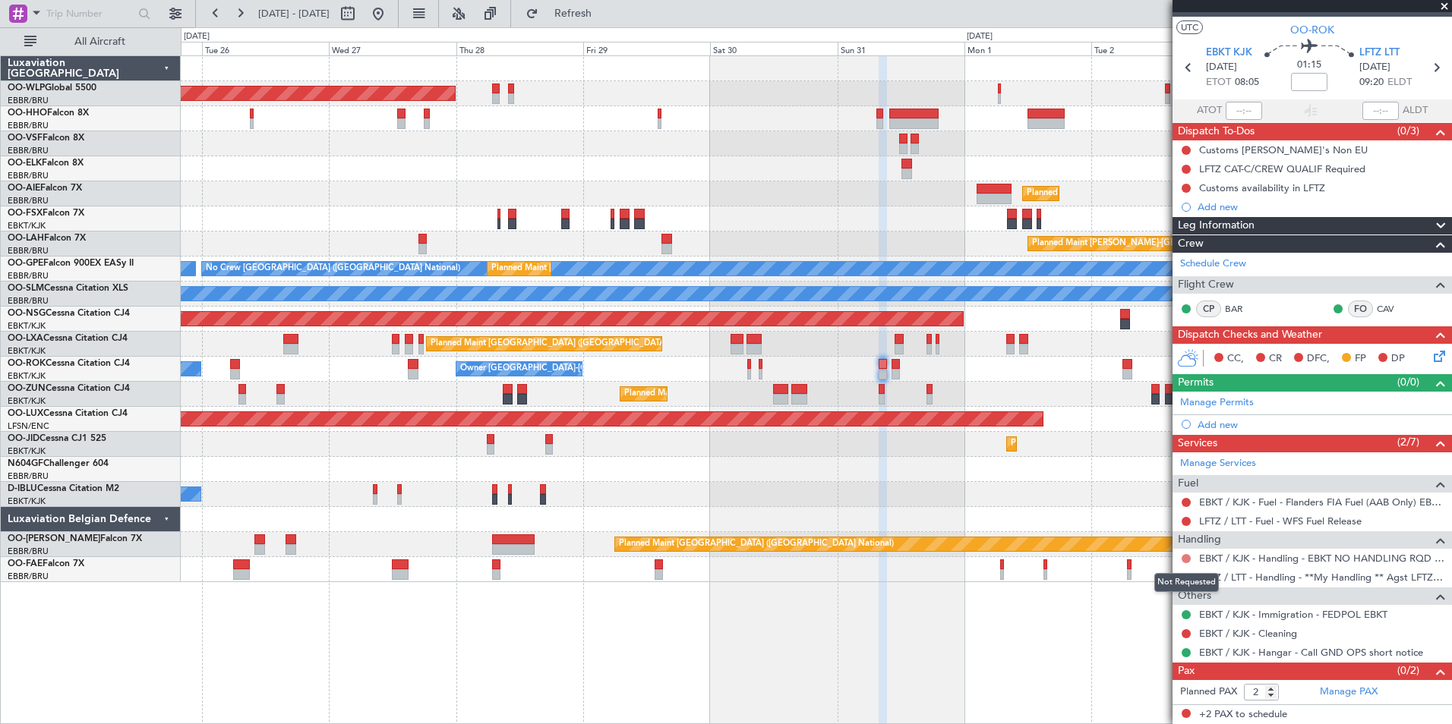
click at [1185, 557] on button at bounding box center [1185, 558] width 9 height 9
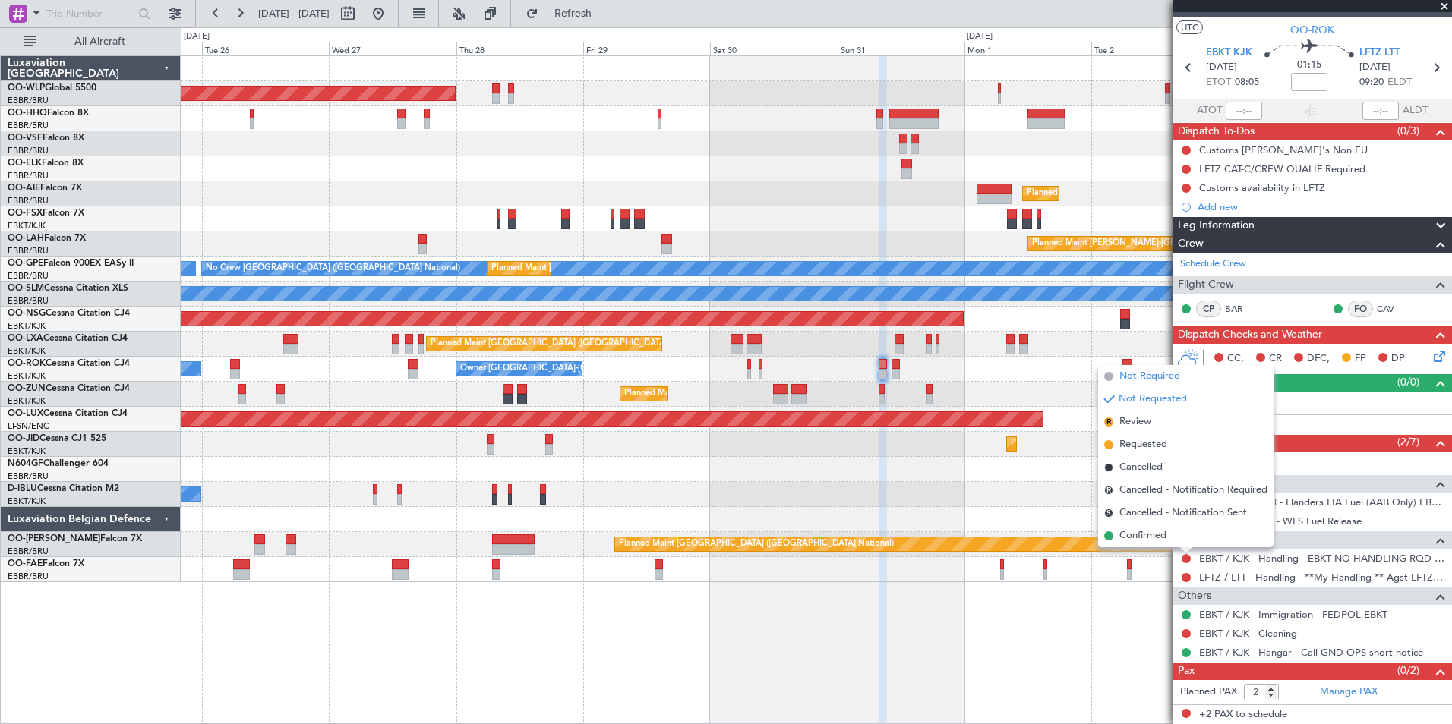
click at [1145, 374] on span "Not Required" at bounding box center [1149, 376] width 61 height 15
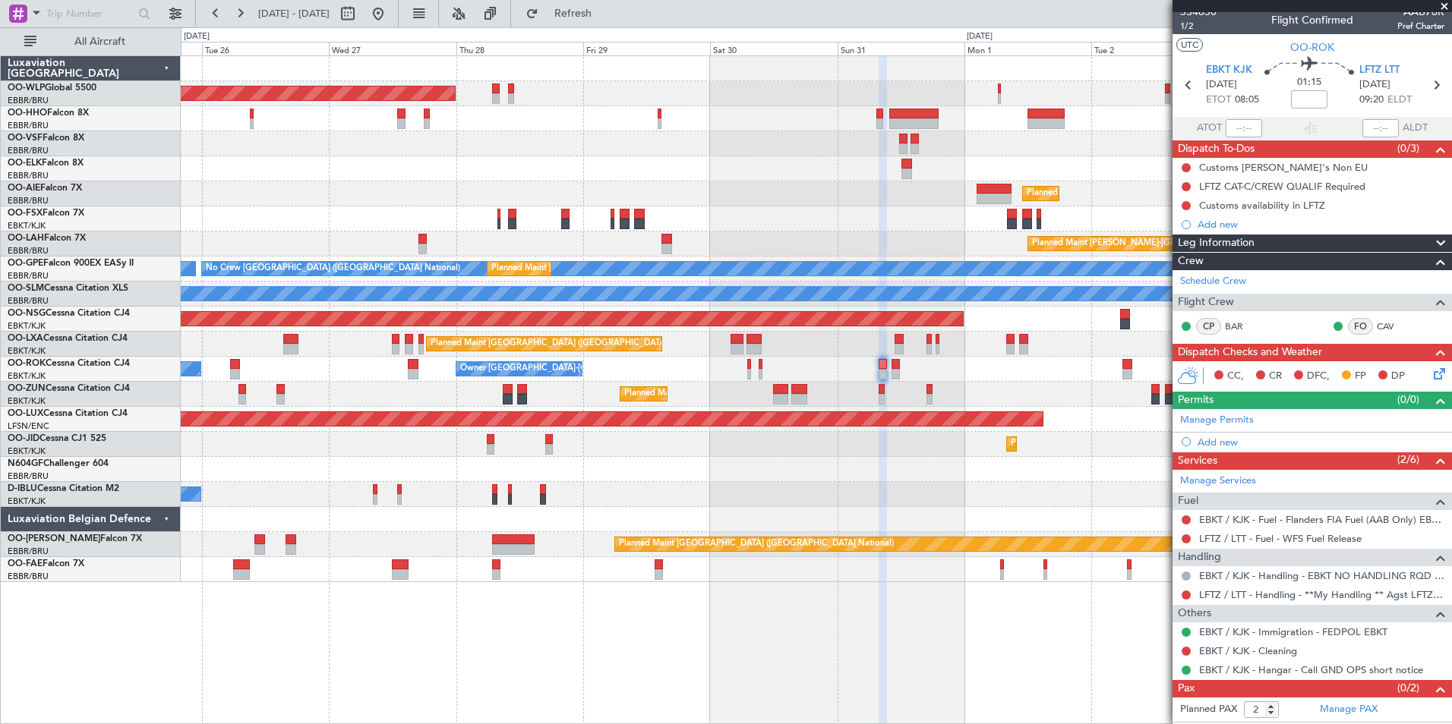
scroll to position [0, 0]
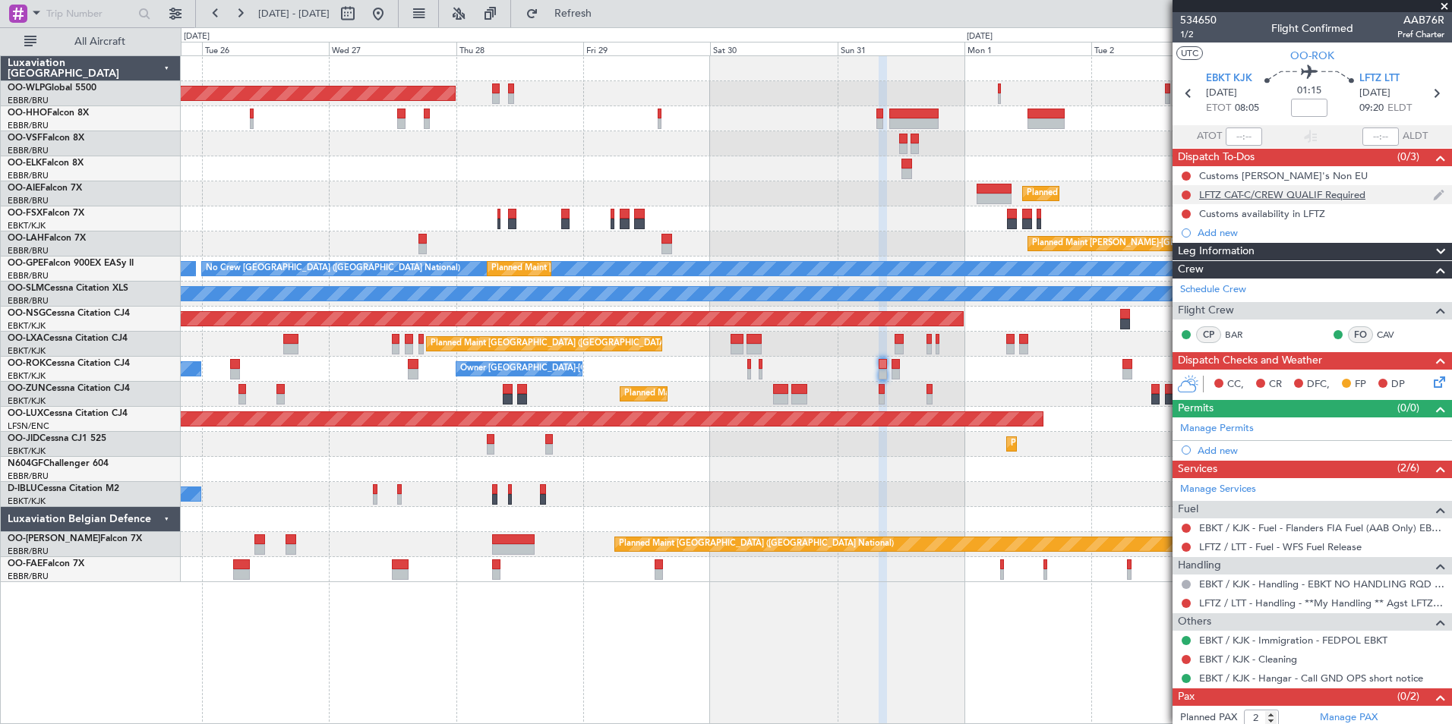
click at [1297, 191] on div "LFTZ CAT-C/CREW QUALIF Required" at bounding box center [1282, 194] width 166 height 13
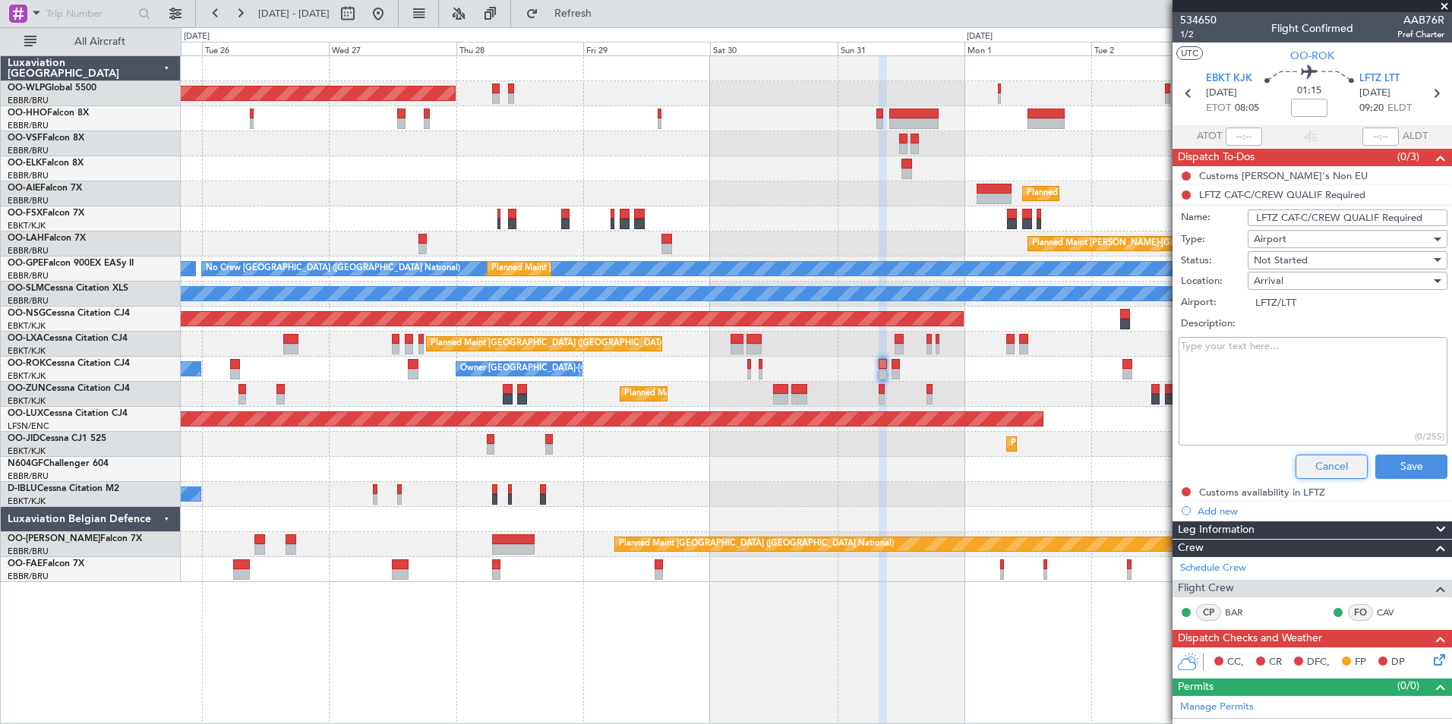
click at [1324, 471] on button "Cancel" at bounding box center [1331, 467] width 72 height 24
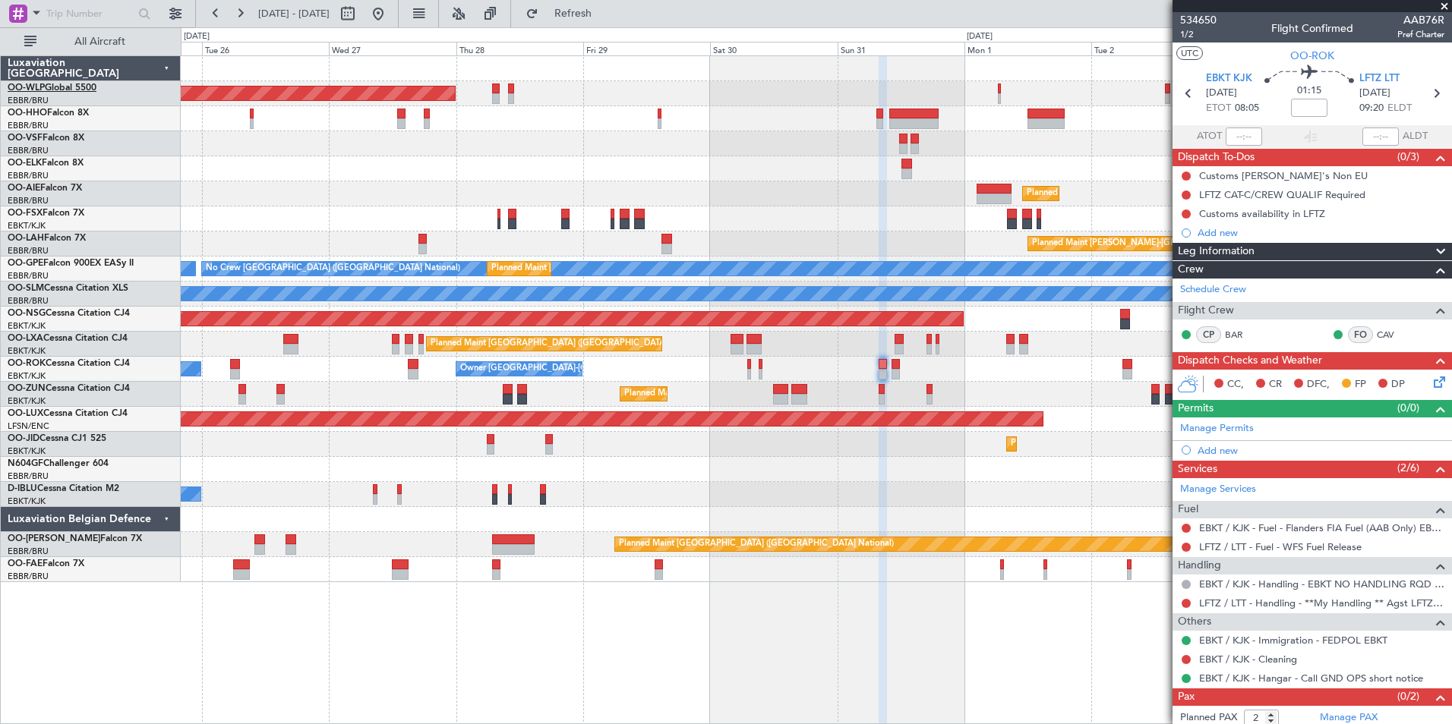
click at [67, 87] on link "OO-WLP Global 5500" at bounding box center [52, 88] width 89 height 9
click at [30, 17] on span at bounding box center [36, 12] width 18 height 19
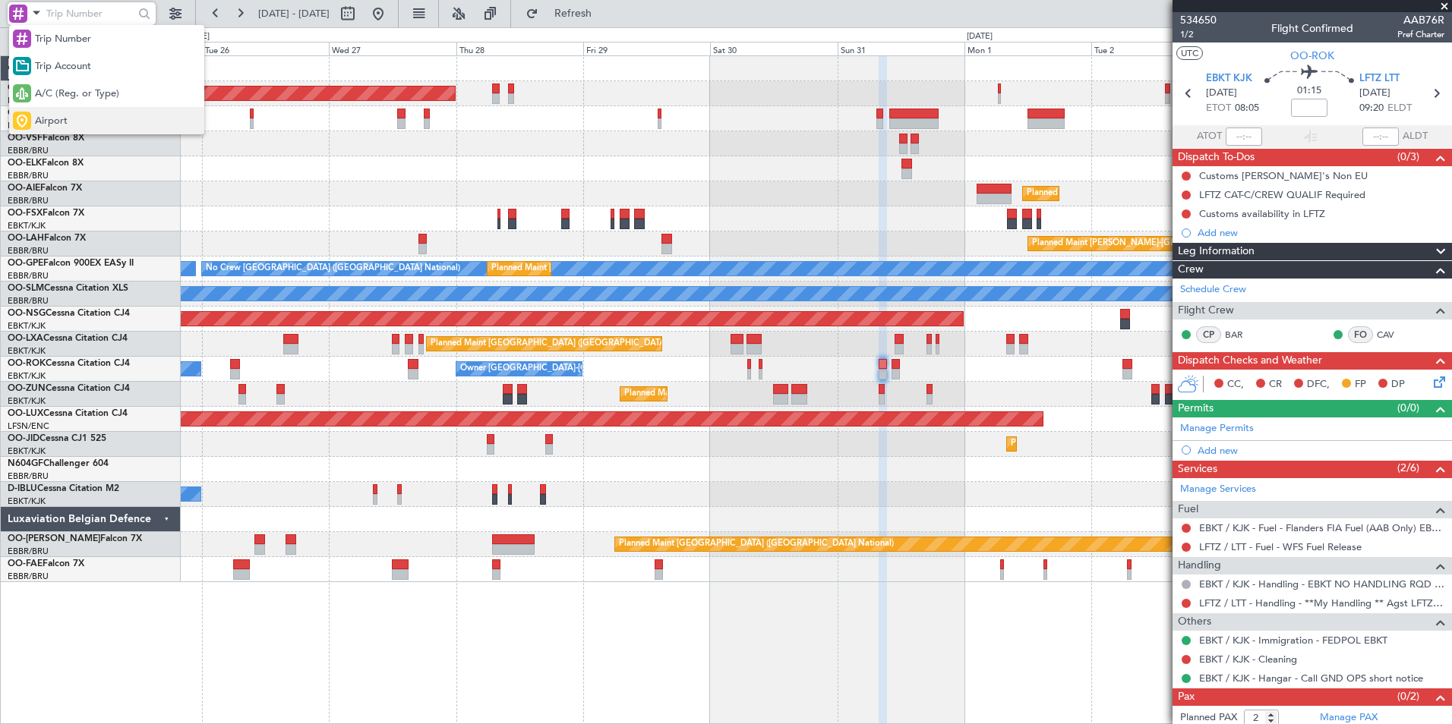
click at [46, 117] on span "Airport" at bounding box center [51, 121] width 33 height 15
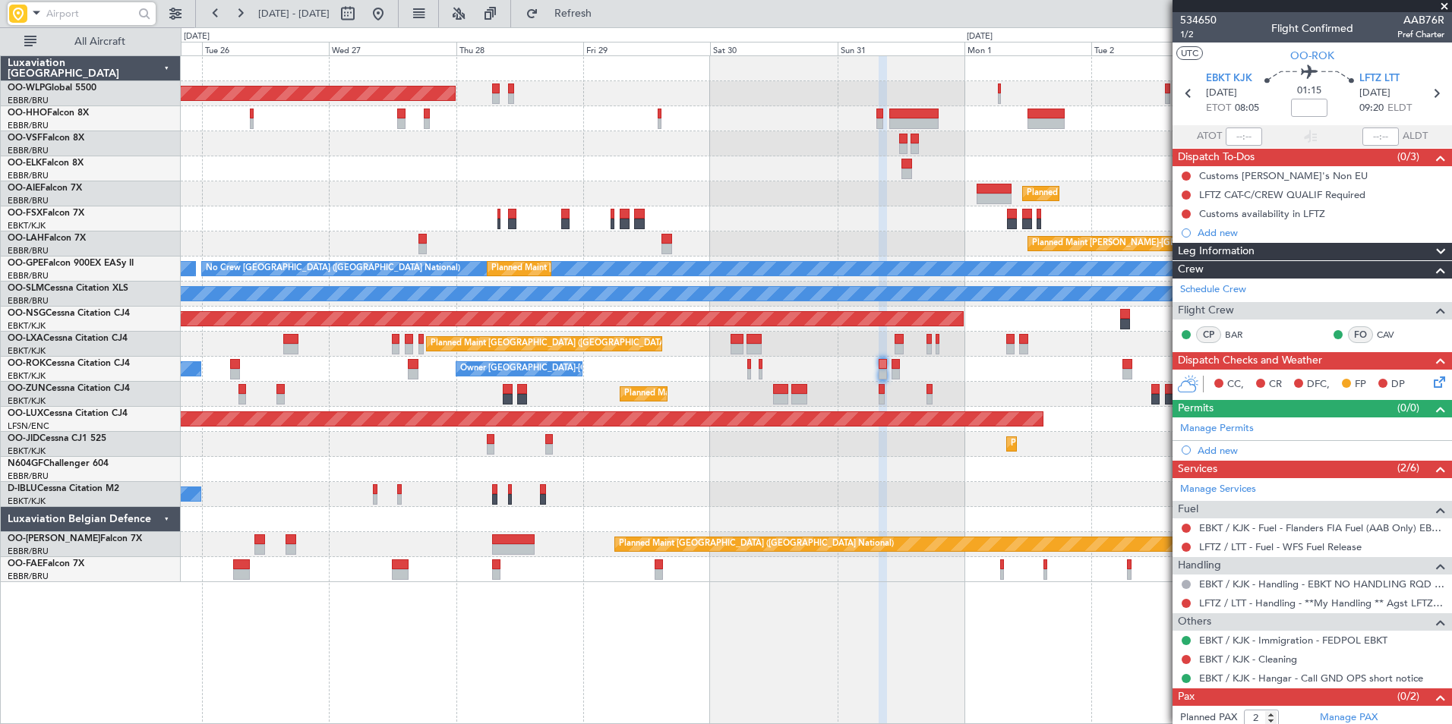
click at [87, 8] on input "text" at bounding box center [89, 13] width 87 height 23
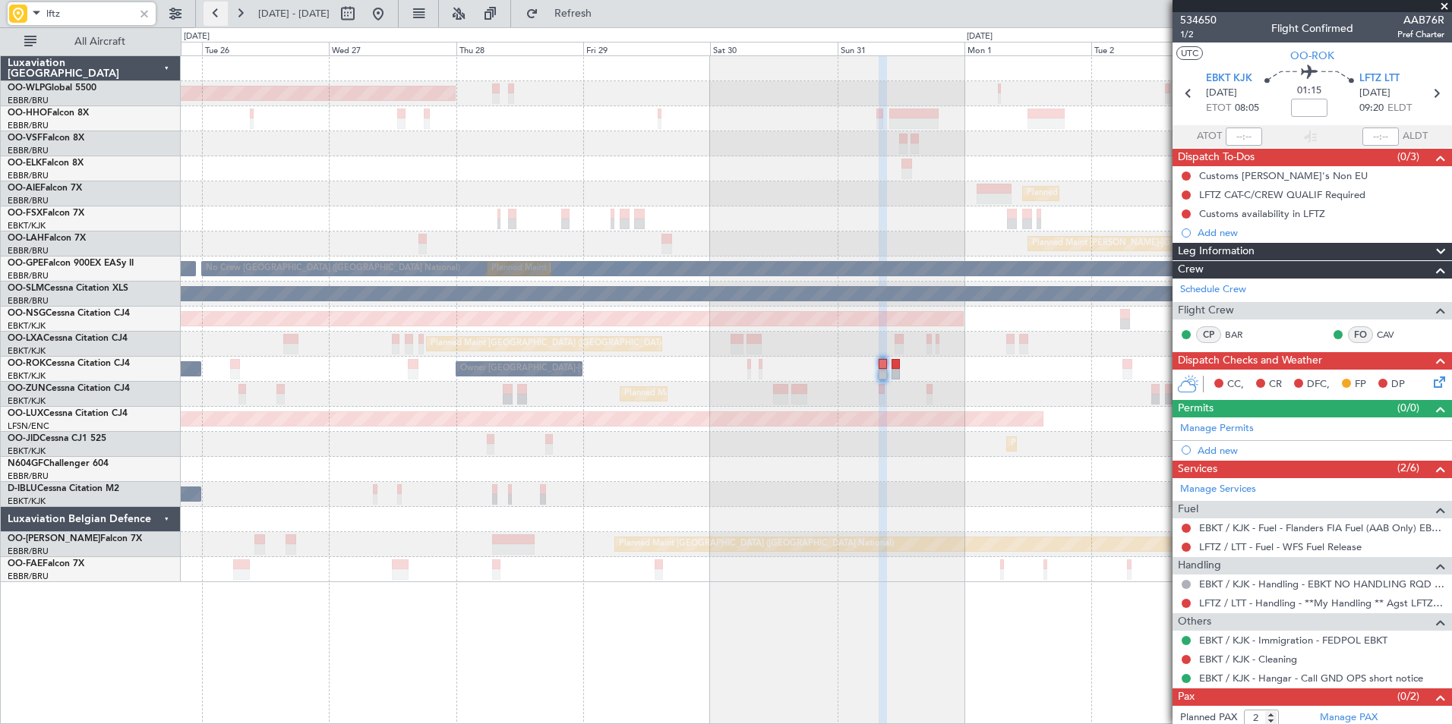
type input "lftz"
click at [215, 19] on button at bounding box center [215, 14] width 24 height 24
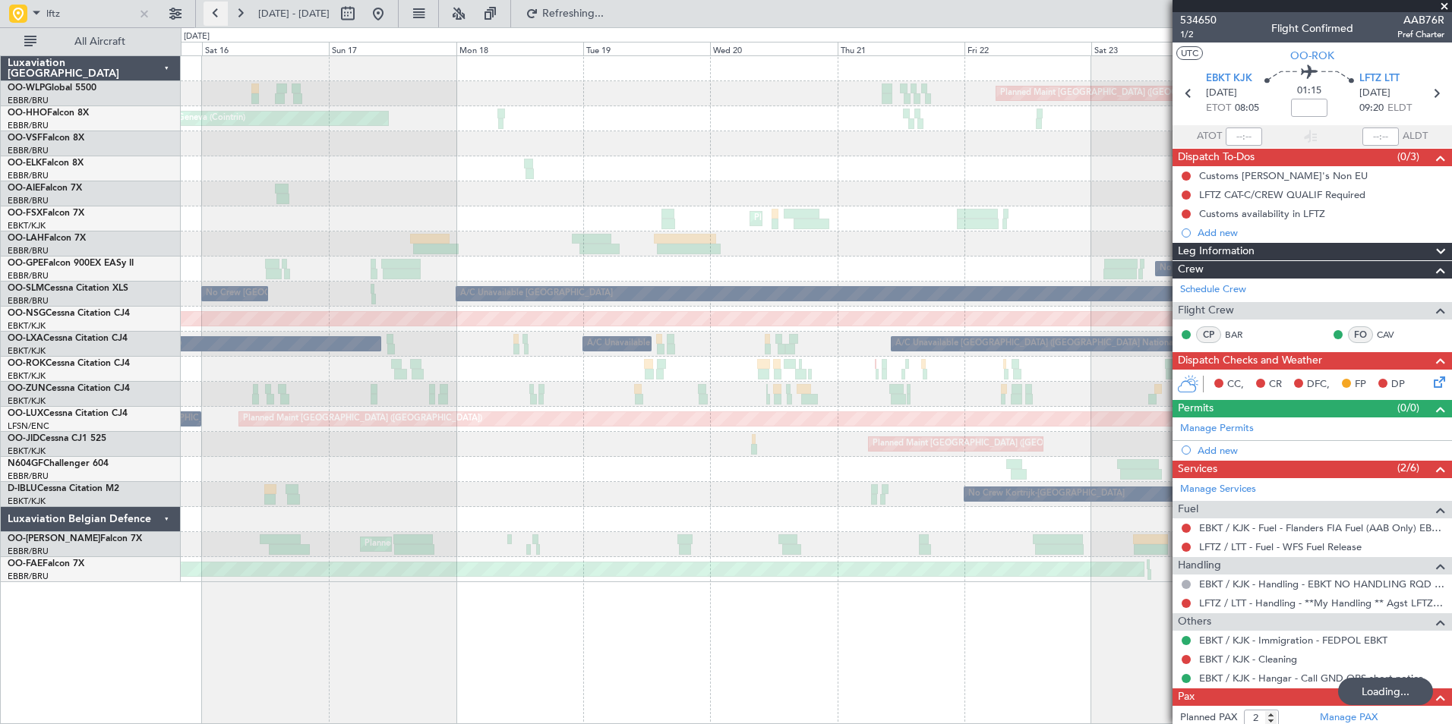
click at [216, 18] on button at bounding box center [215, 14] width 24 height 24
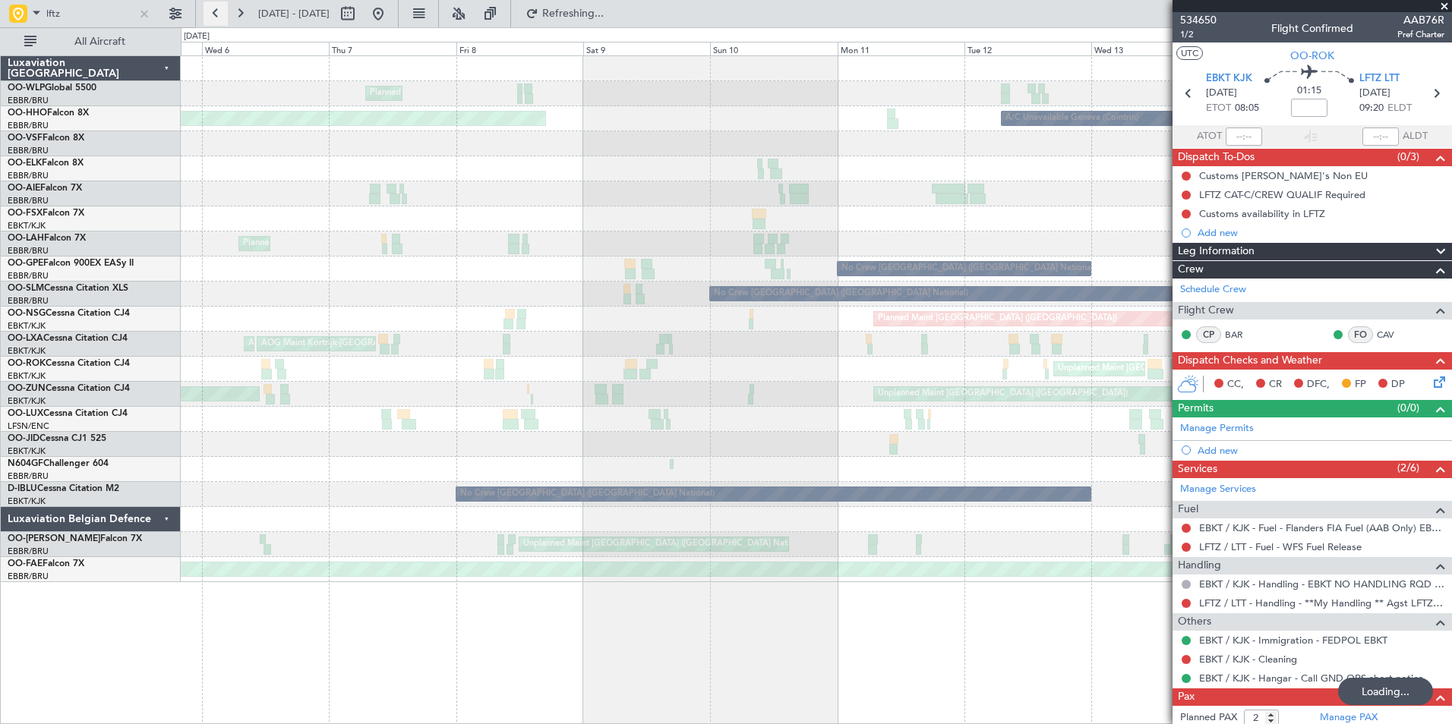
click at [216, 18] on button at bounding box center [215, 14] width 24 height 24
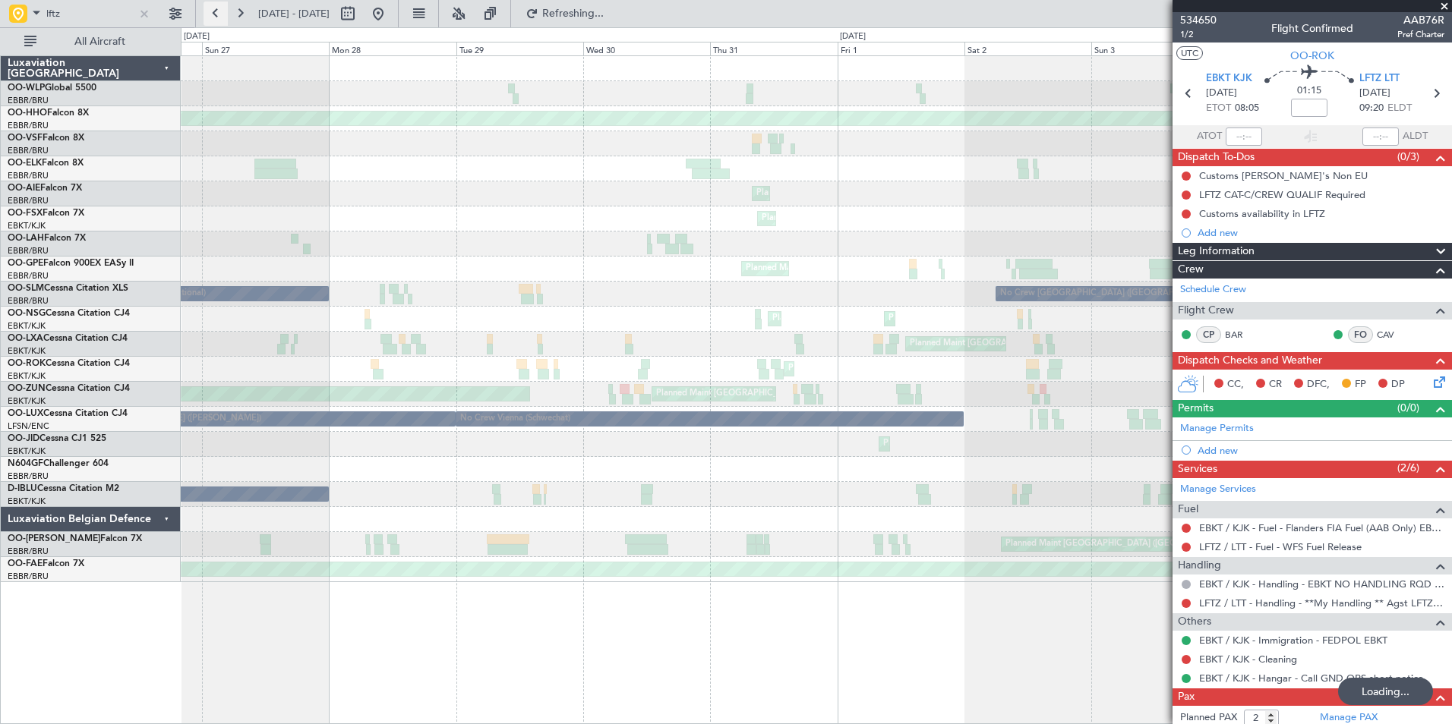
click at [216, 18] on button at bounding box center [215, 14] width 24 height 24
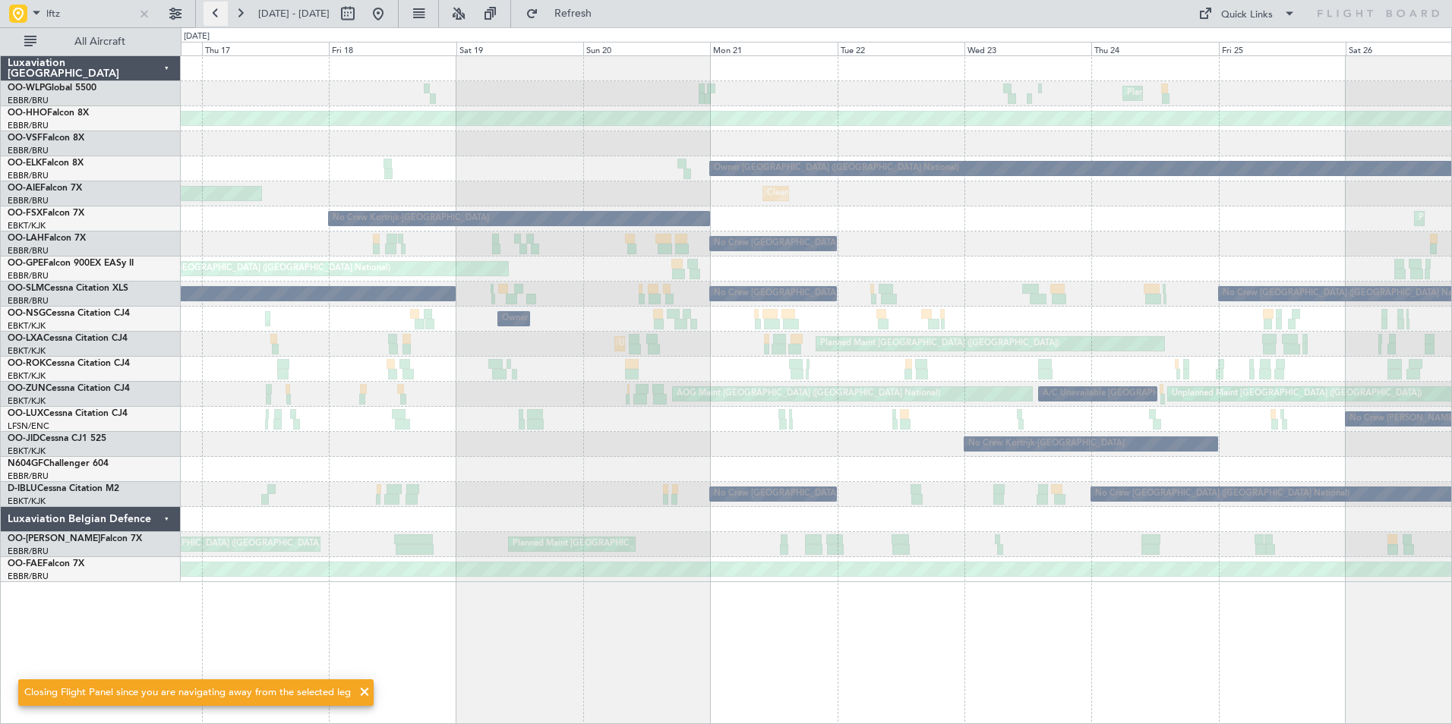
click at [216, 18] on button at bounding box center [215, 14] width 24 height 24
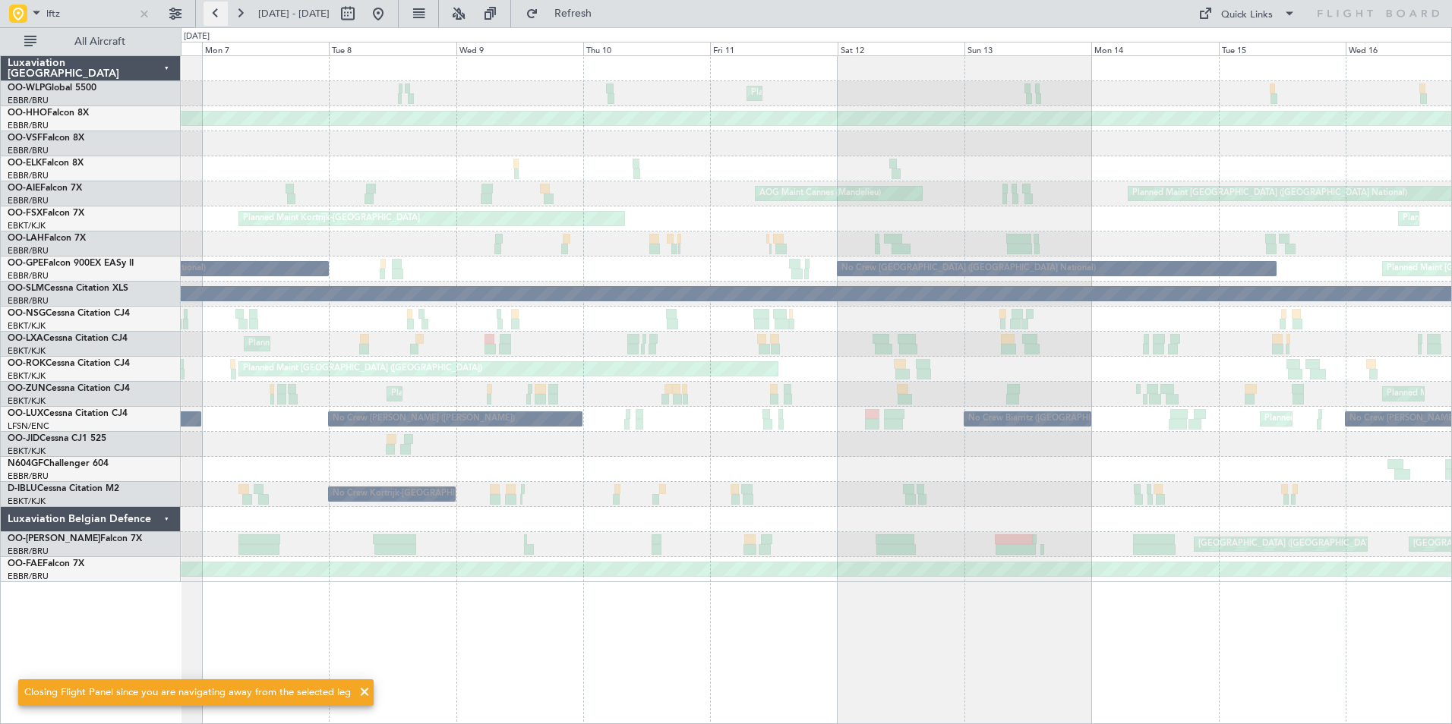
click at [216, 18] on button at bounding box center [215, 14] width 24 height 24
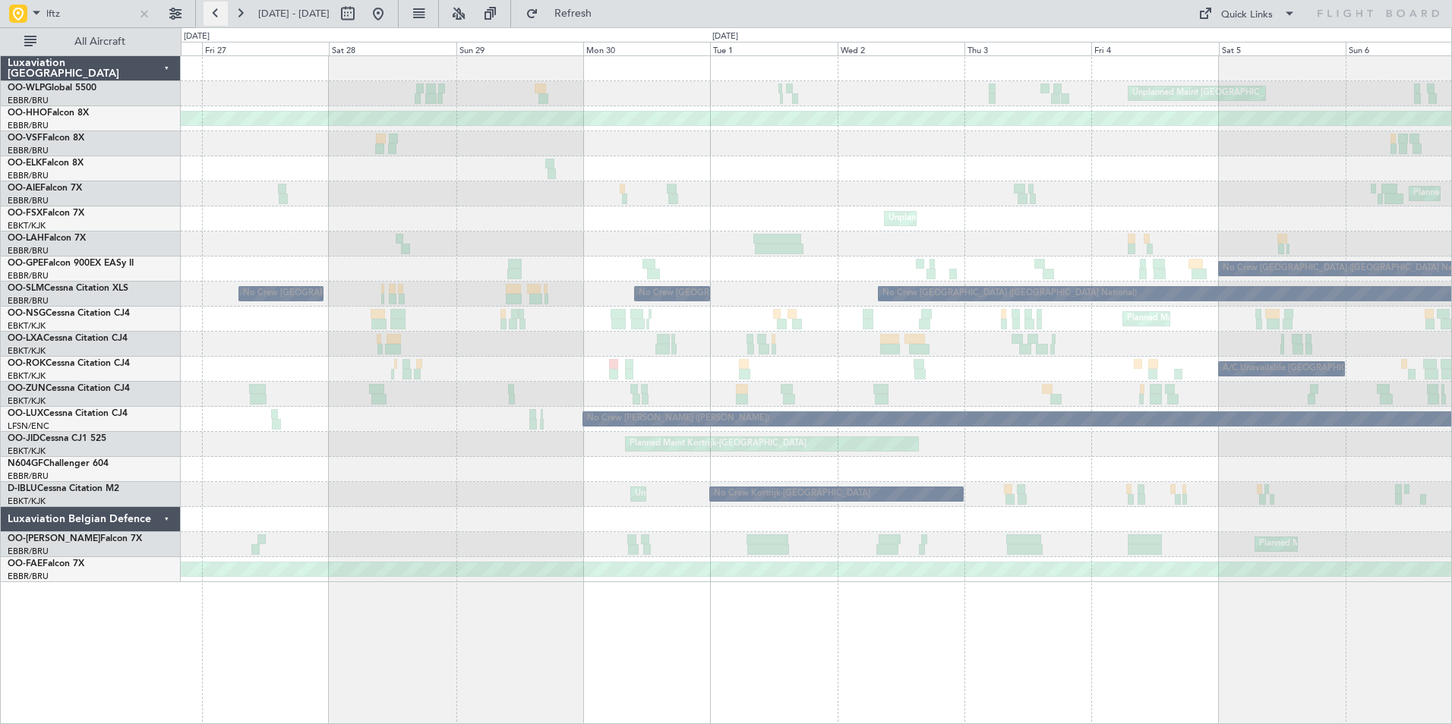
click at [216, 18] on button at bounding box center [215, 14] width 24 height 24
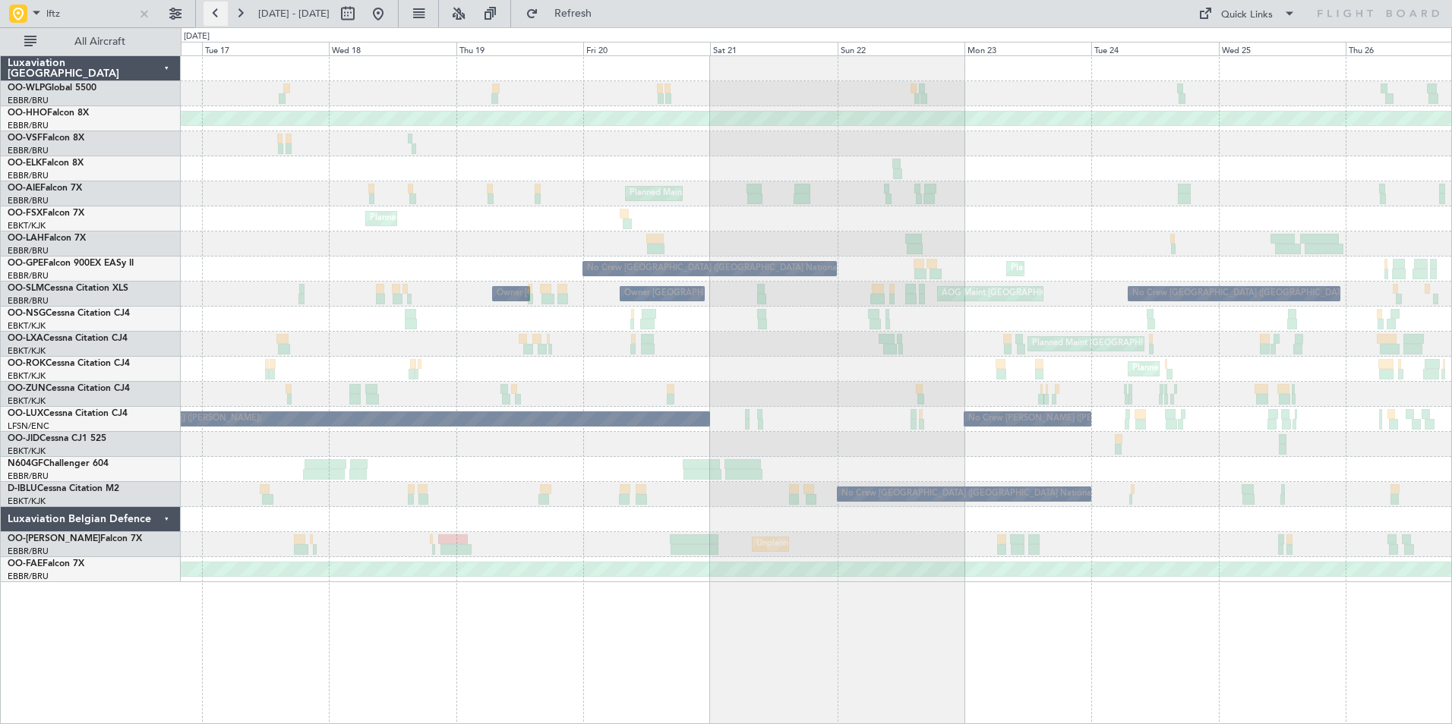
click at [216, 18] on button at bounding box center [215, 14] width 24 height 24
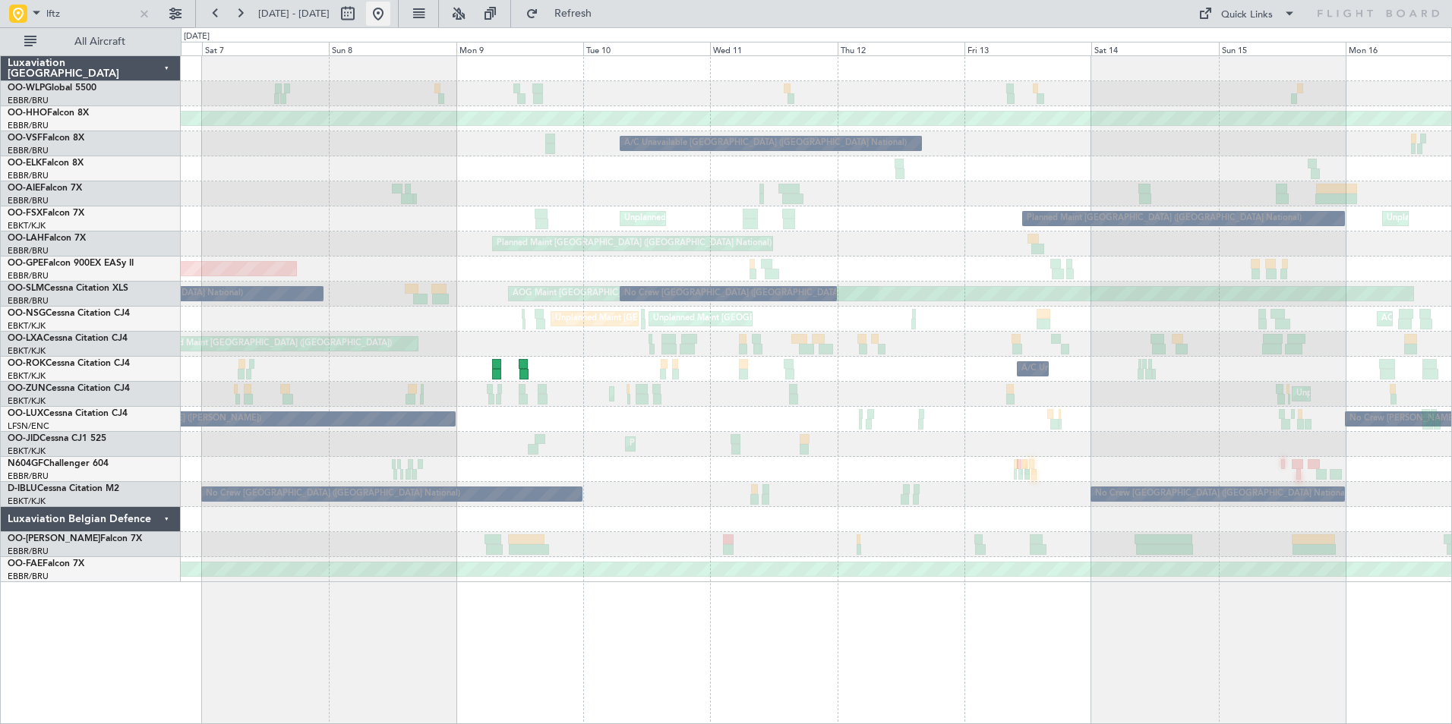
click at [390, 24] on button at bounding box center [378, 14] width 24 height 24
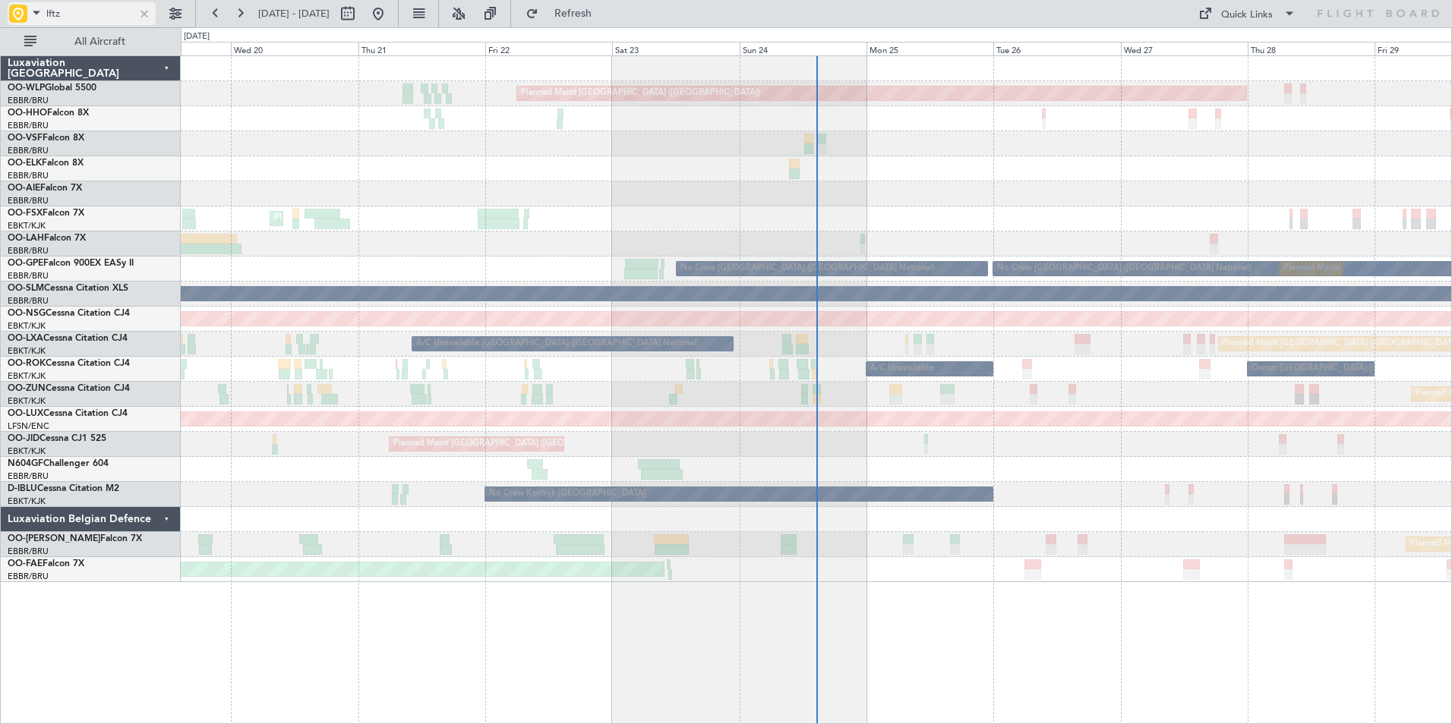
click at [141, 13] on div at bounding box center [144, 13] width 17 height 17
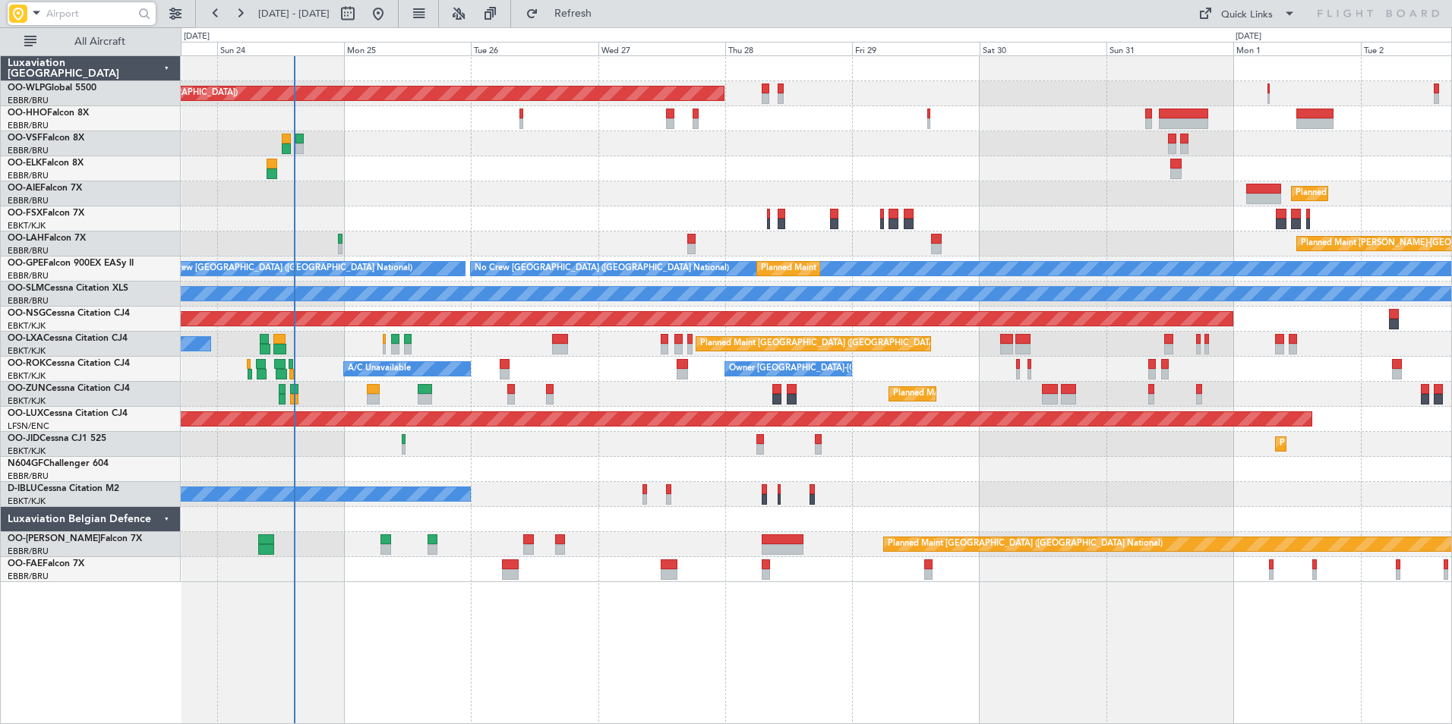
click at [488, 170] on div at bounding box center [816, 168] width 1270 height 25
click at [74, 14] on input "text" at bounding box center [89, 13] width 87 height 23
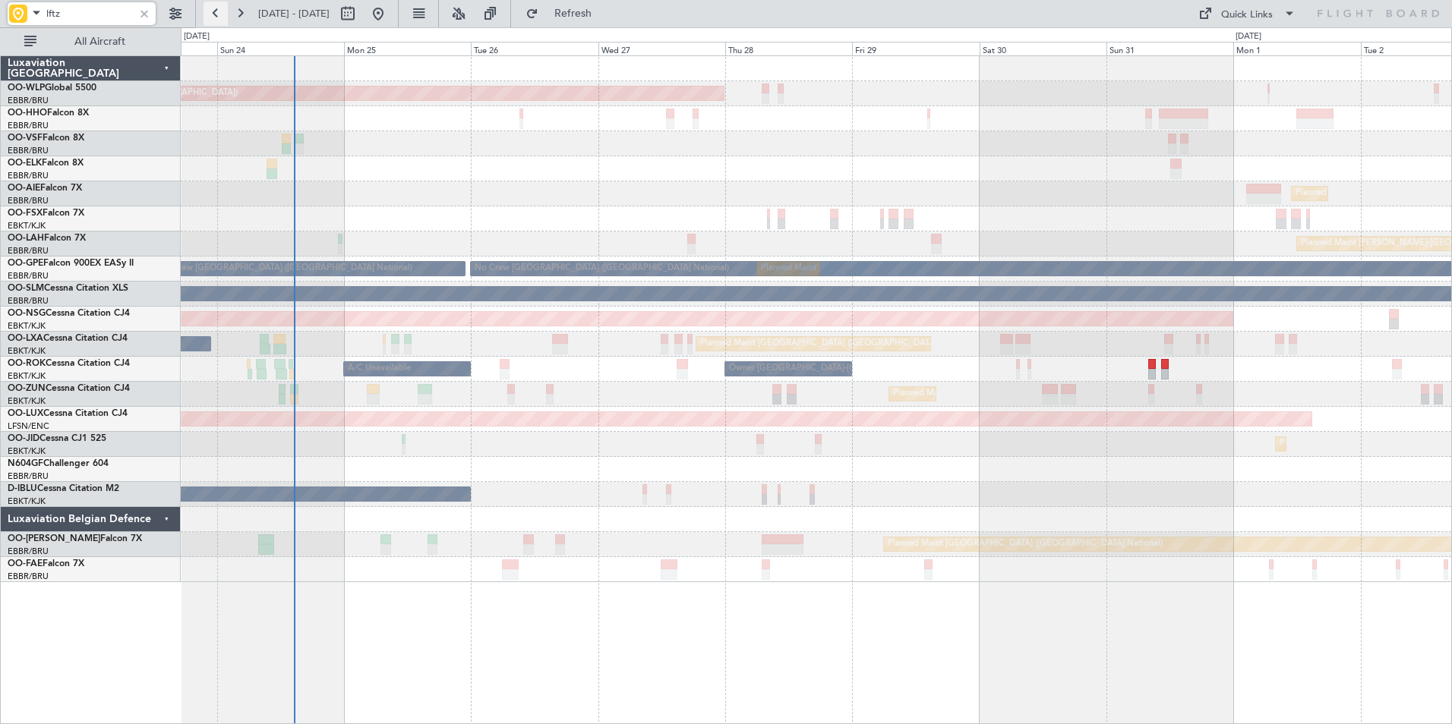
type input "lftz"
click at [217, 13] on button at bounding box center [215, 14] width 24 height 24
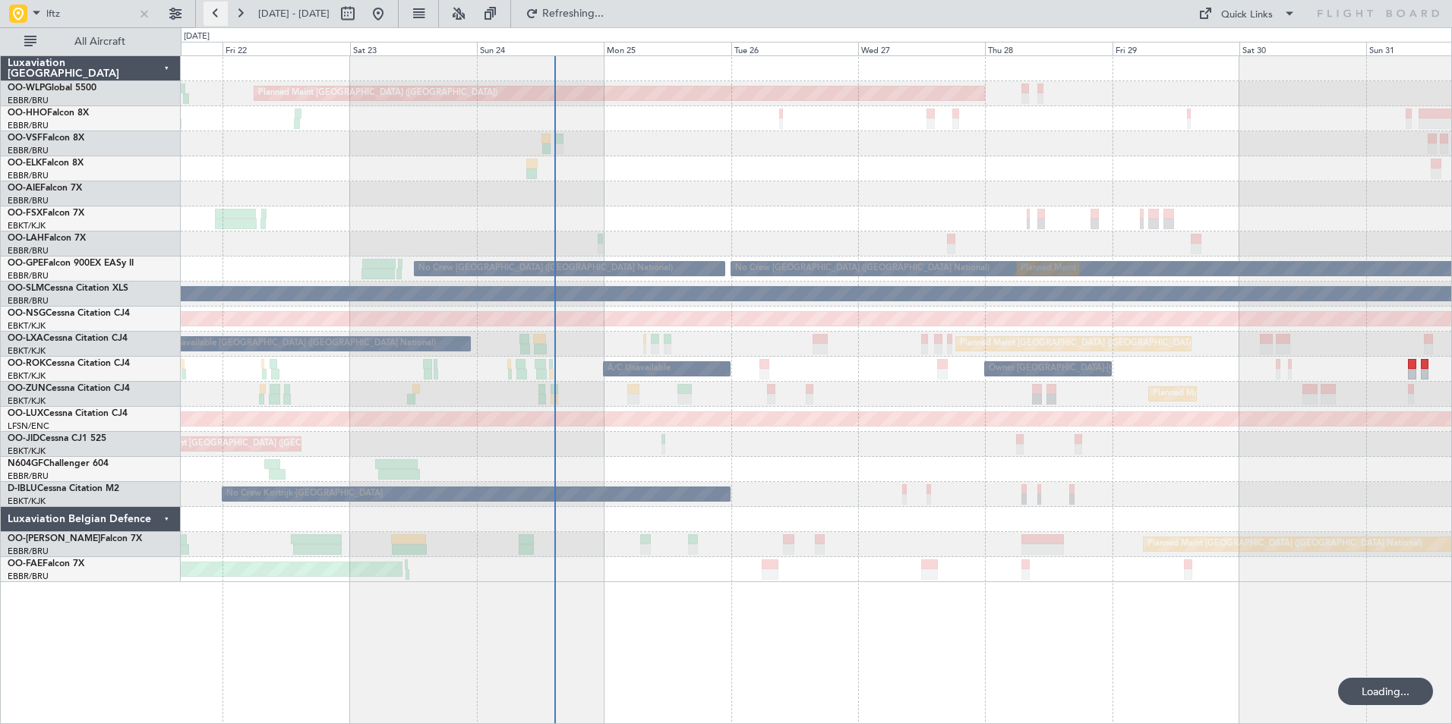
click at [217, 13] on button at bounding box center [215, 14] width 24 height 24
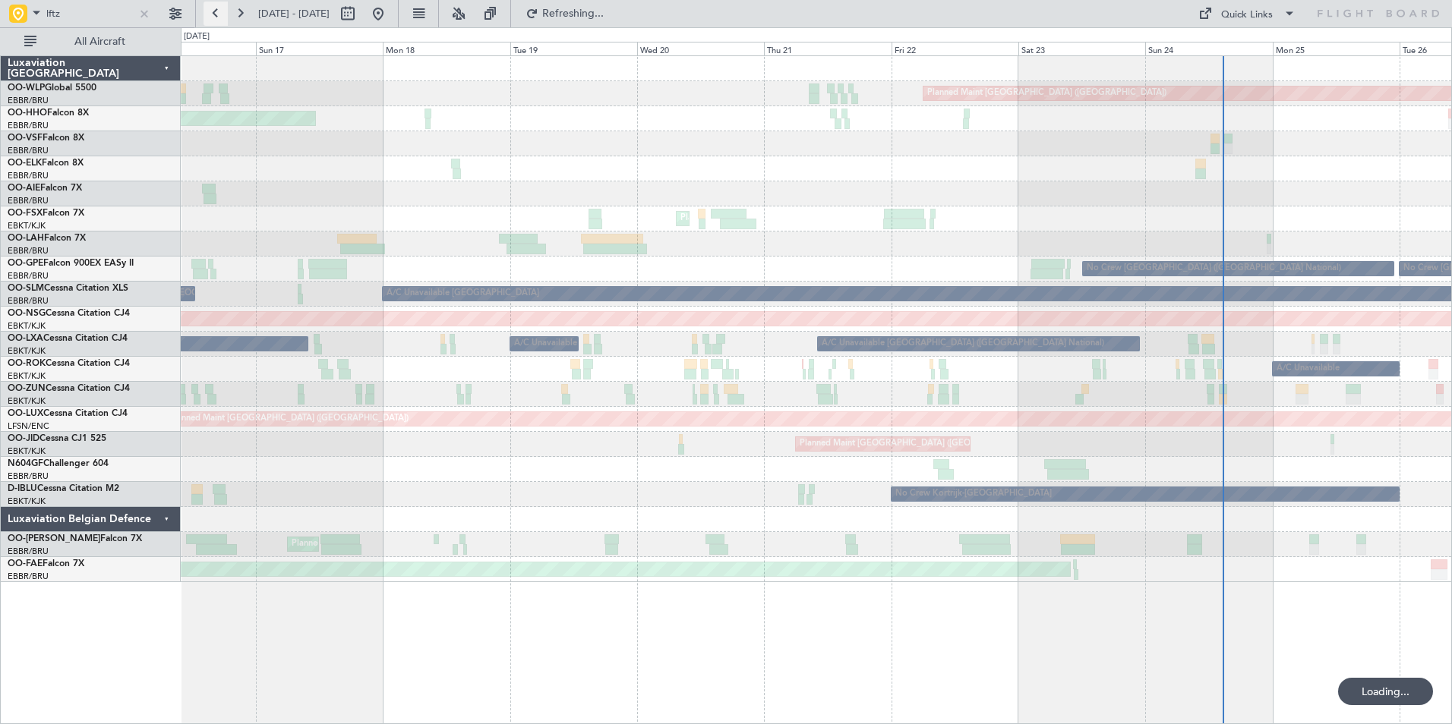
click at [217, 13] on button at bounding box center [215, 14] width 24 height 24
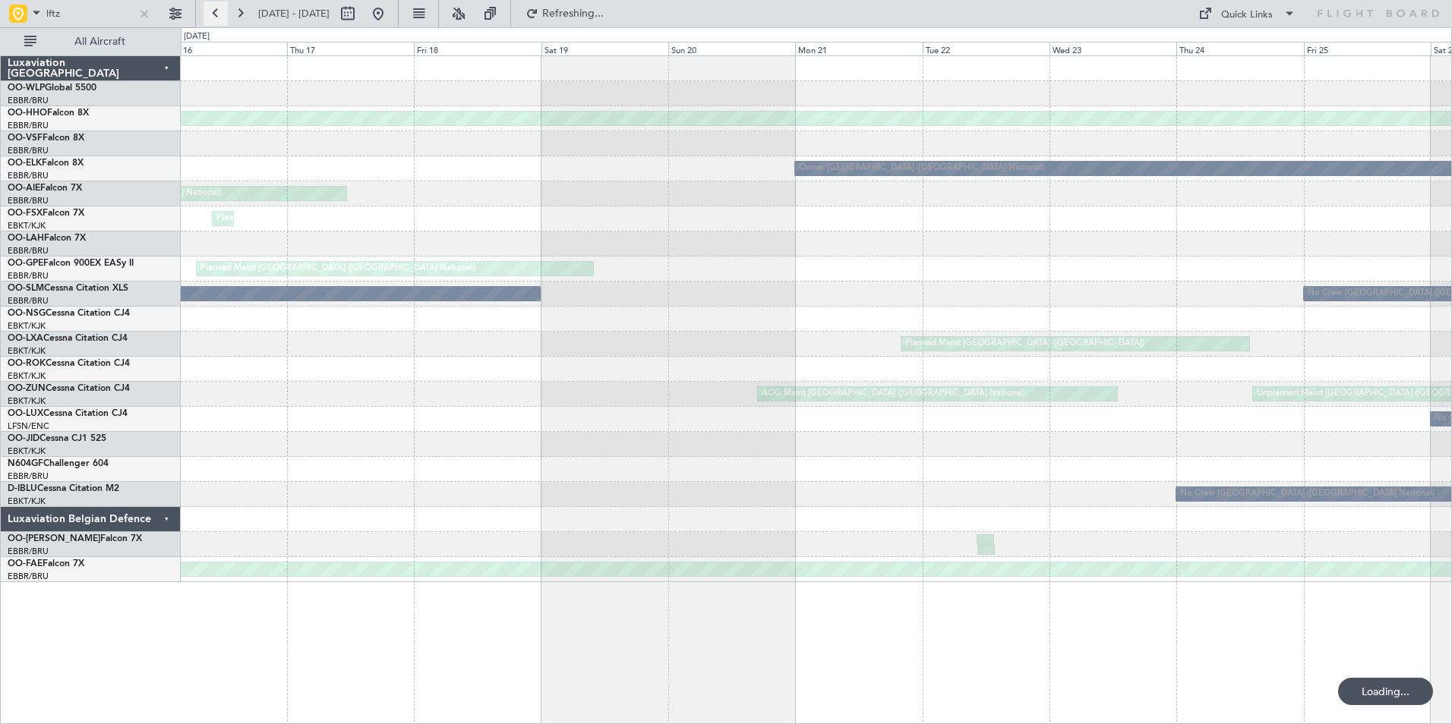
click at [217, 13] on button at bounding box center [215, 14] width 24 height 24
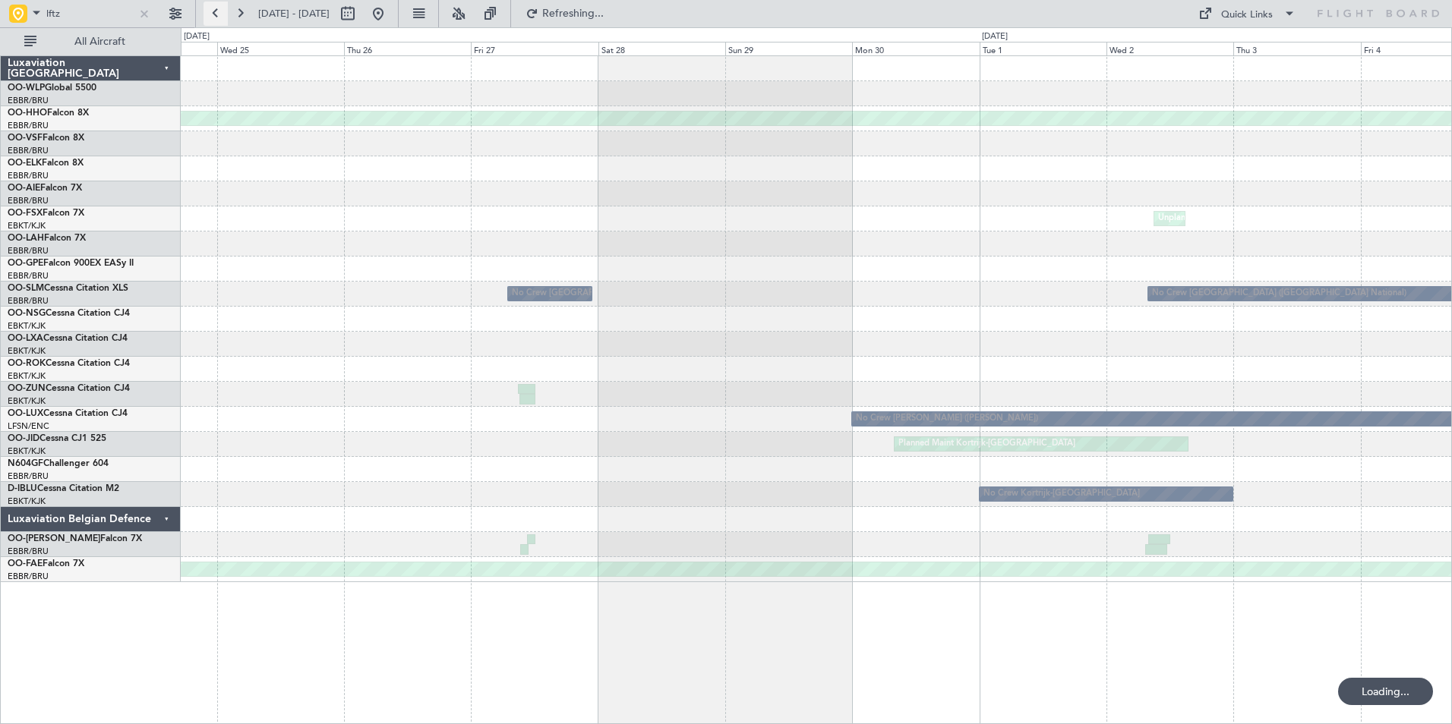
click at [217, 13] on button at bounding box center [215, 14] width 24 height 24
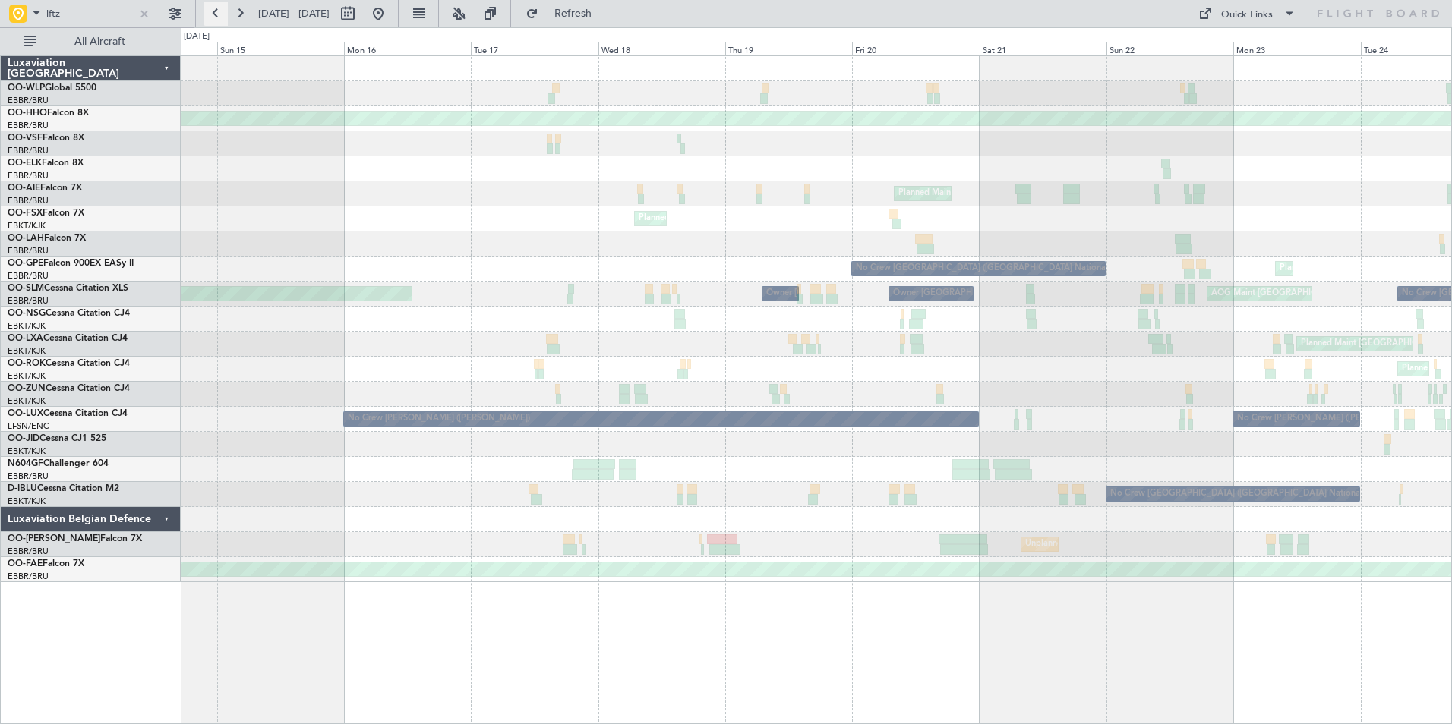
click at [210, 22] on button at bounding box center [215, 14] width 24 height 24
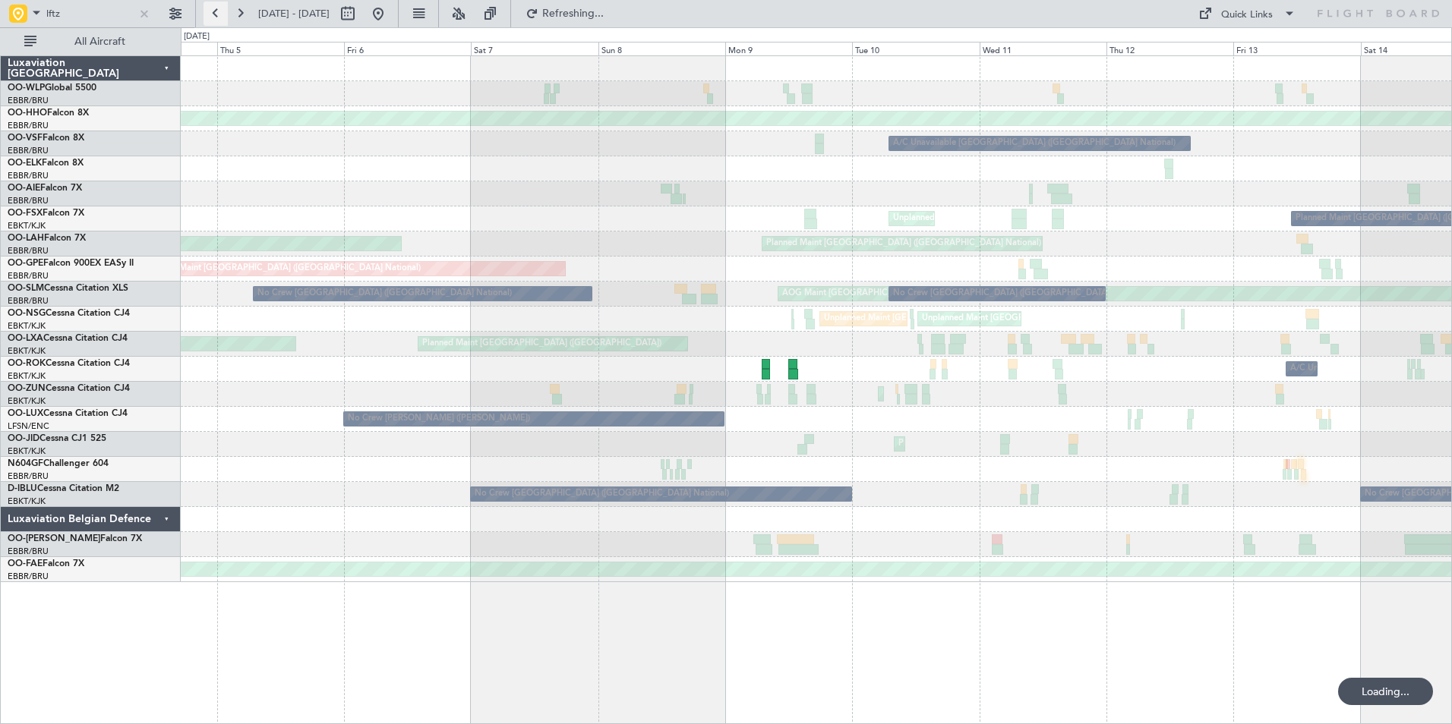
click at [210, 22] on button at bounding box center [215, 14] width 24 height 24
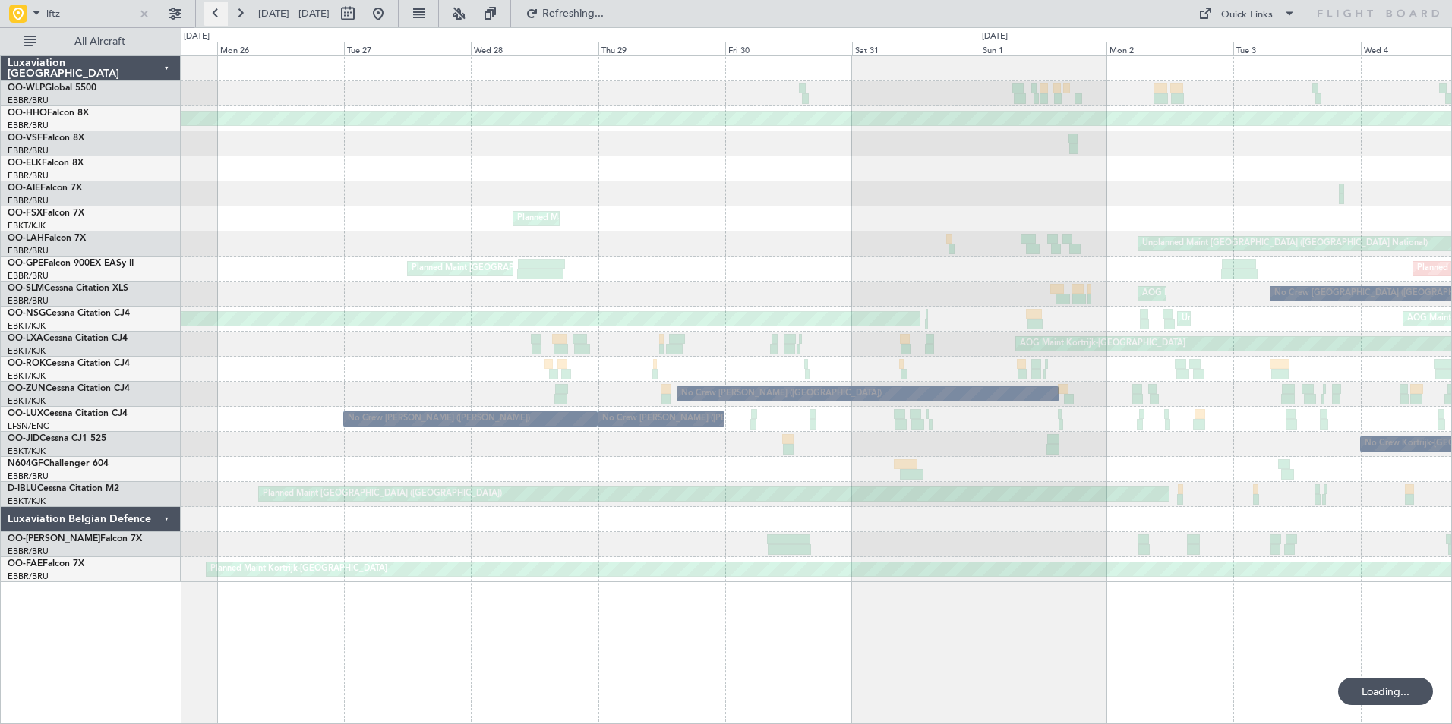
click at [210, 22] on button at bounding box center [215, 14] width 24 height 24
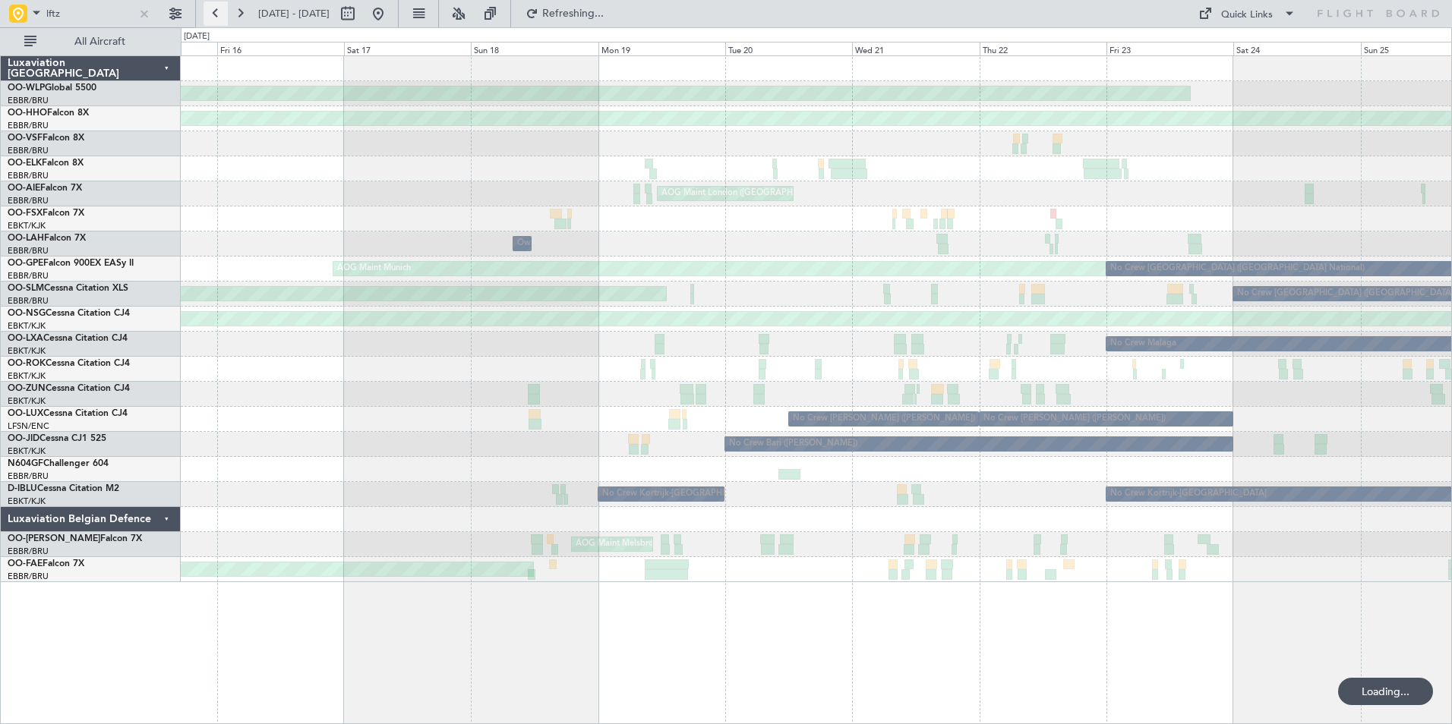
click at [210, 21] on button at bounding box center [215, 14] width 24 height 24
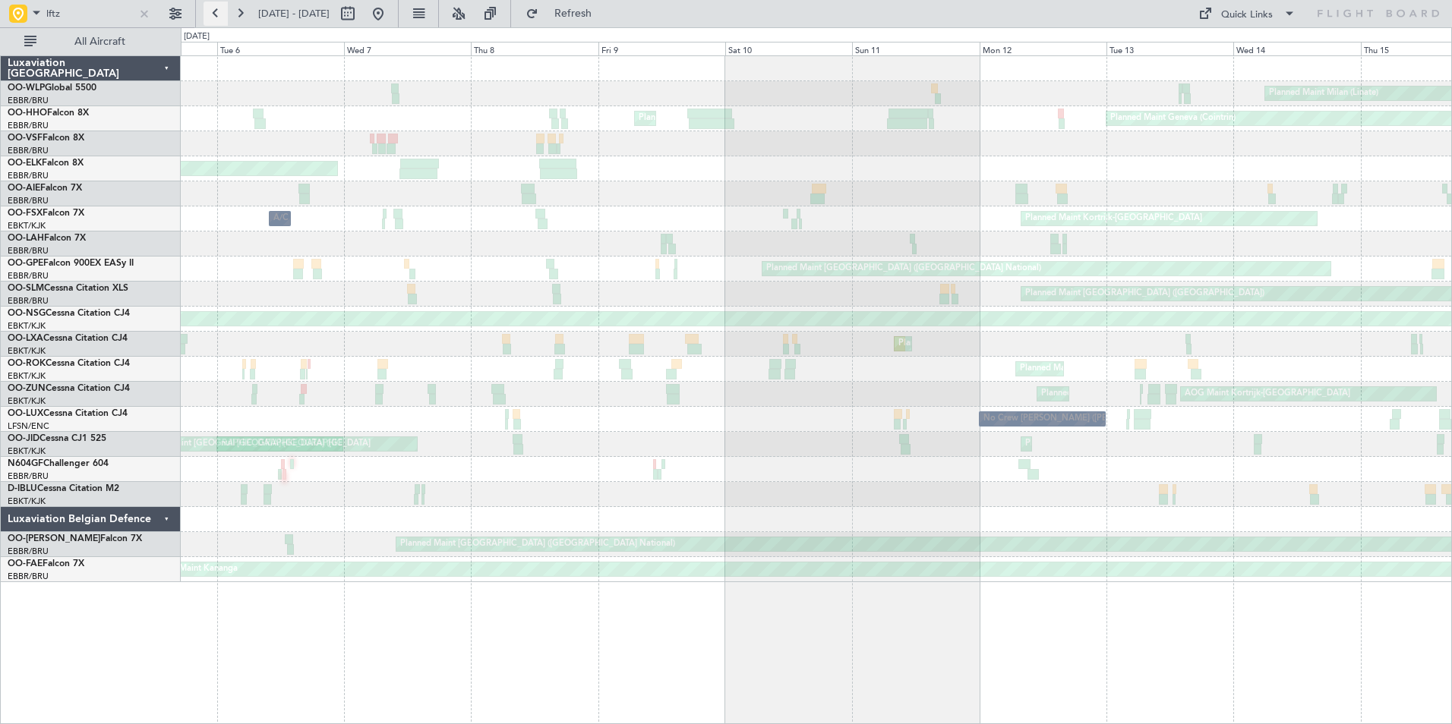
click at [209, 21] on button at bounding box center [215, 14] width 24 height 24
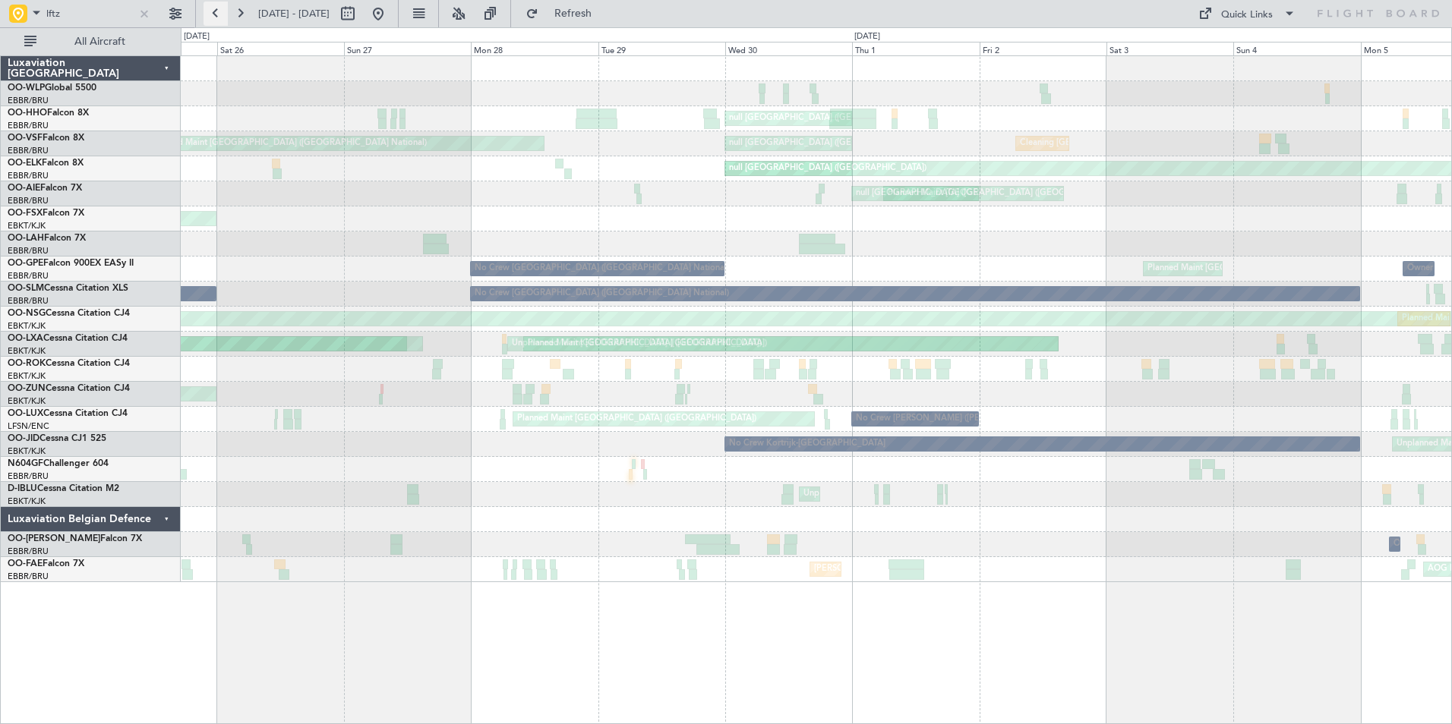
click at [209, 21] on button at bounding box center [215, 14] width 24 height 24
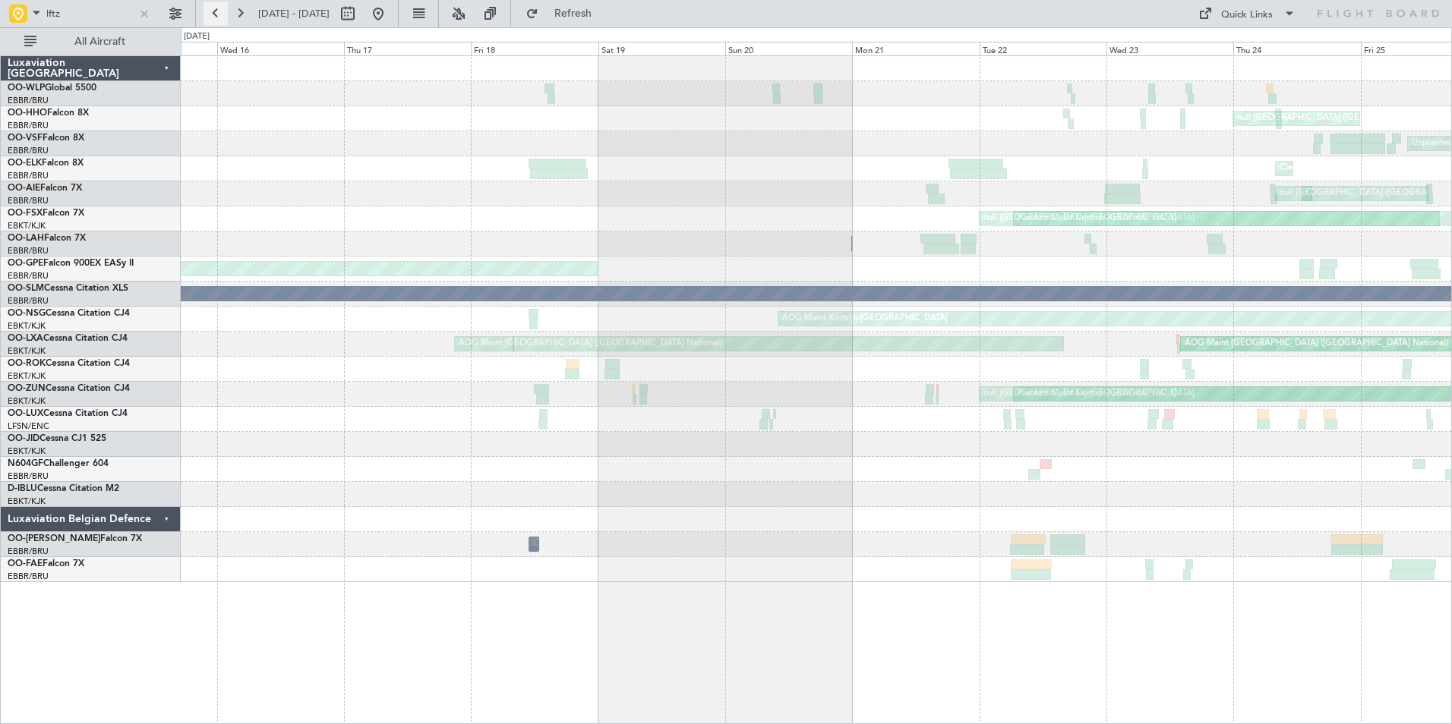
click at [209, 21] on button at bounding box center [215, 14] width 24 height 24
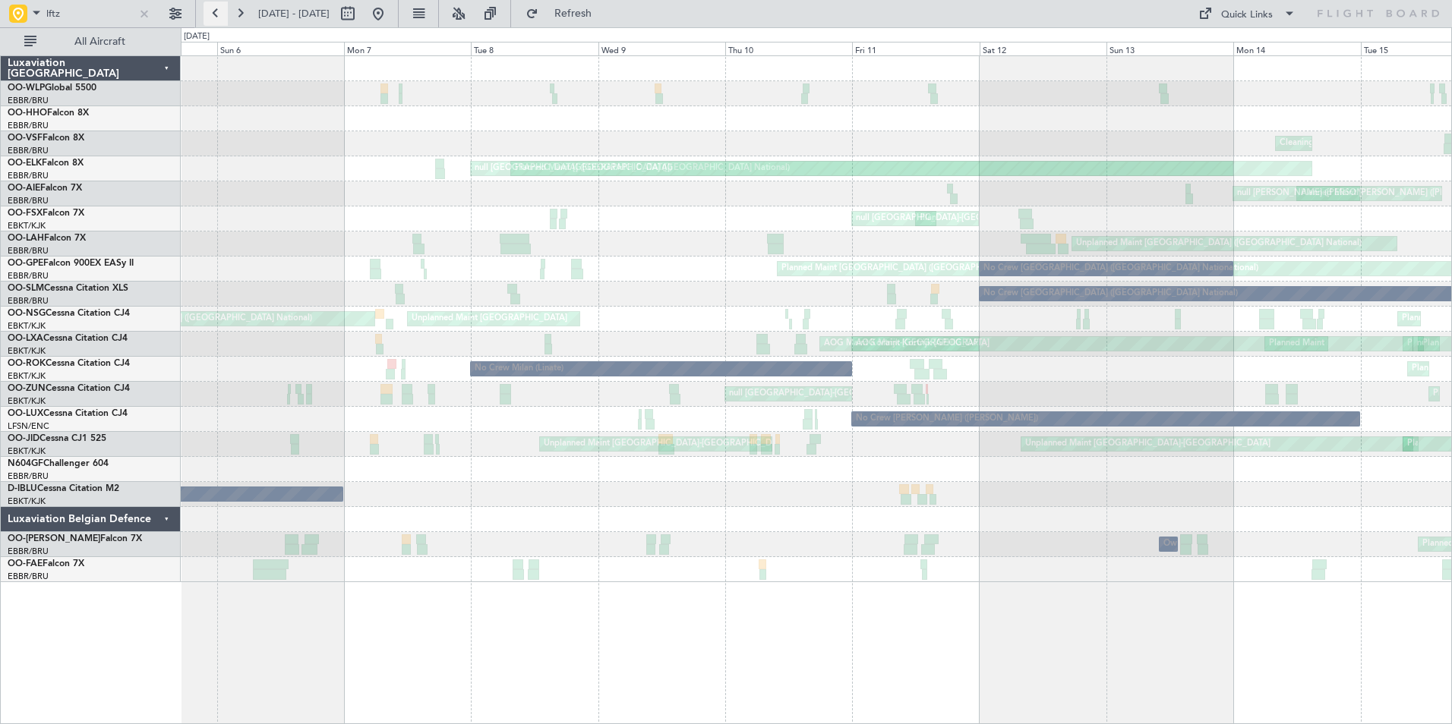
click at [214, 8] on button at bounding box center [215, 14] width 24 height 24
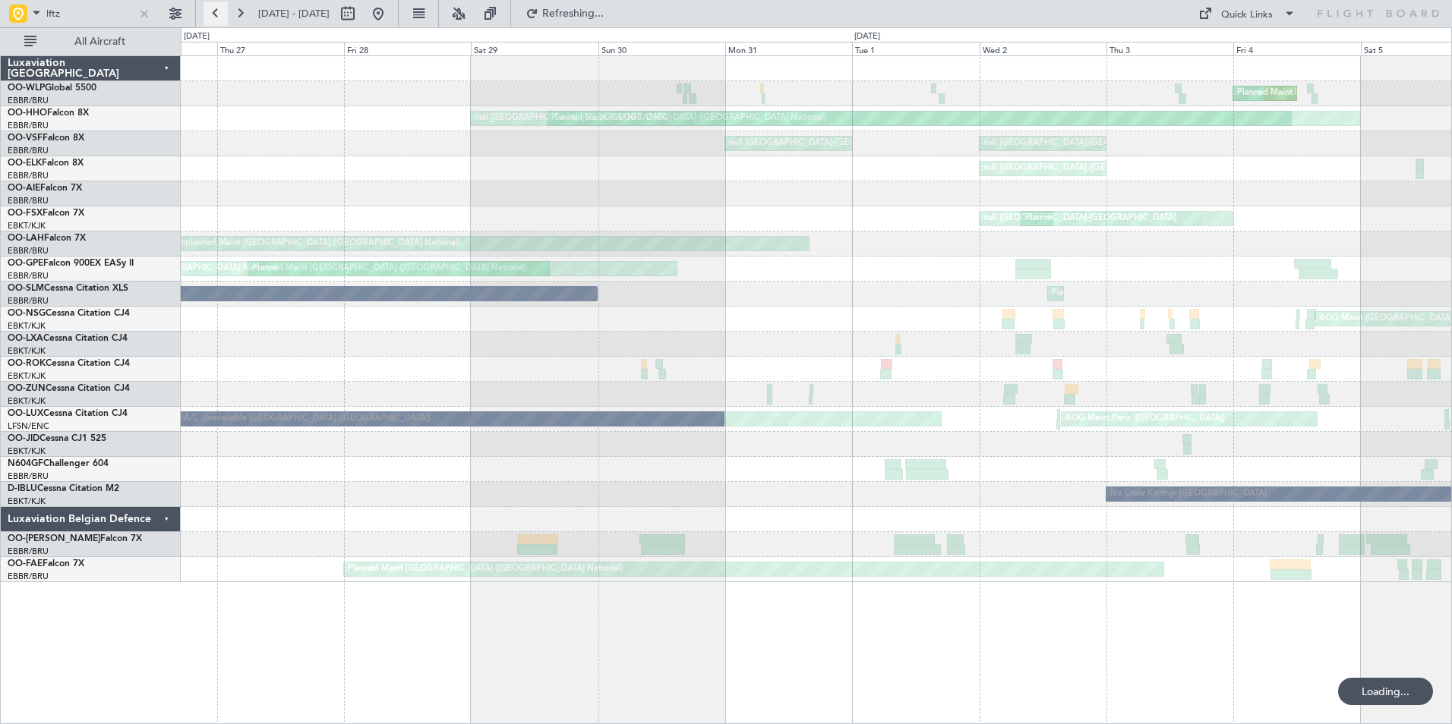
click at [215, 8] on button at bounding box center [215, 14] width 24 height 24
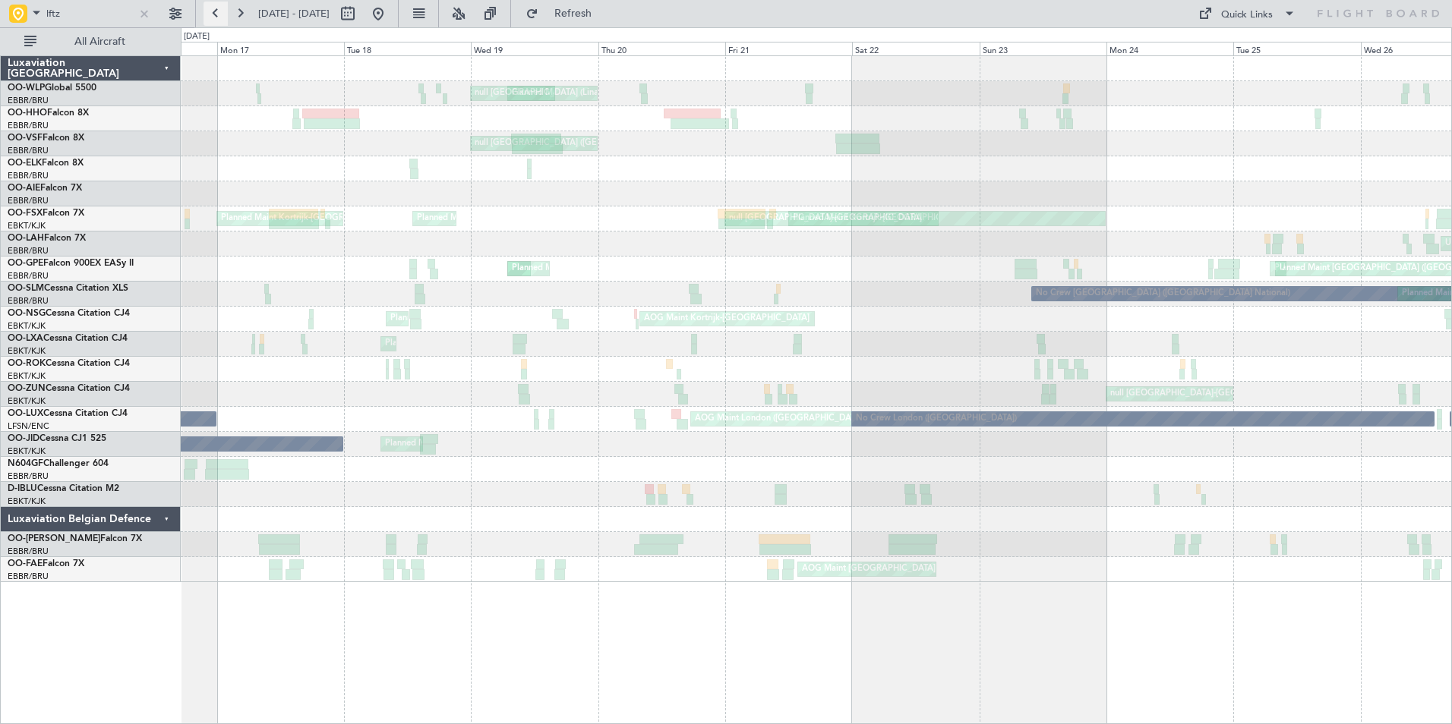
click at [215, 8] on button at bounding box center [215, 14] width 24 height 24
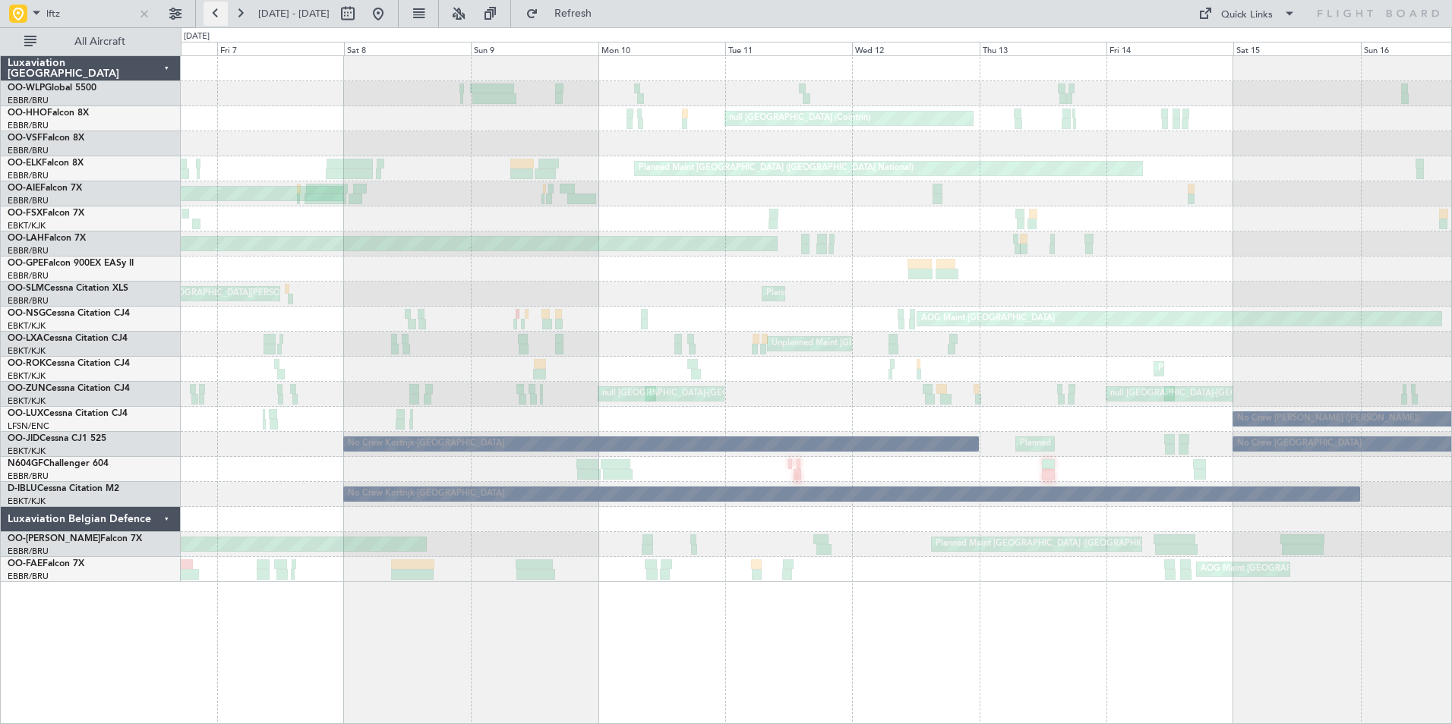
click at [215, 8] on button at bounding box center [215, 14] width 24 height 24
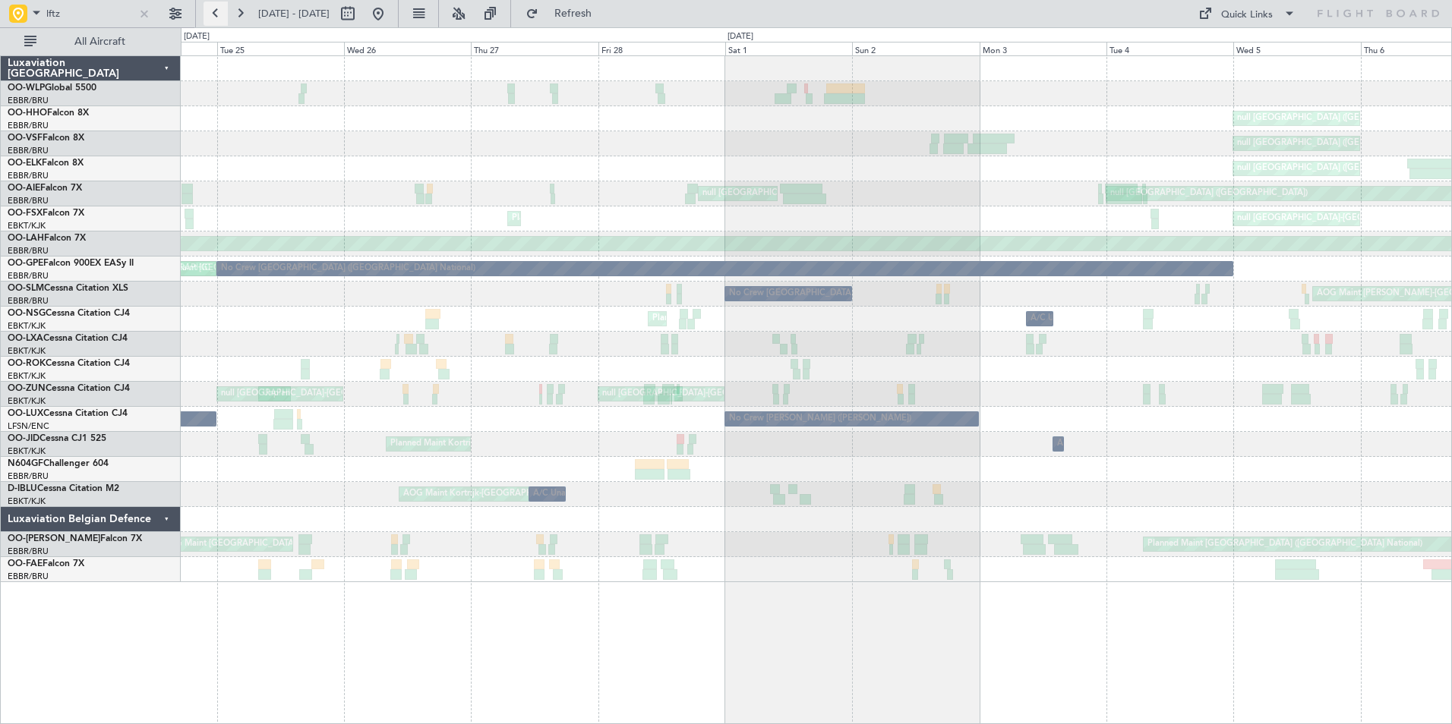
click at [215, 8] on button at bounding box center [215, 14] width 24 height 24
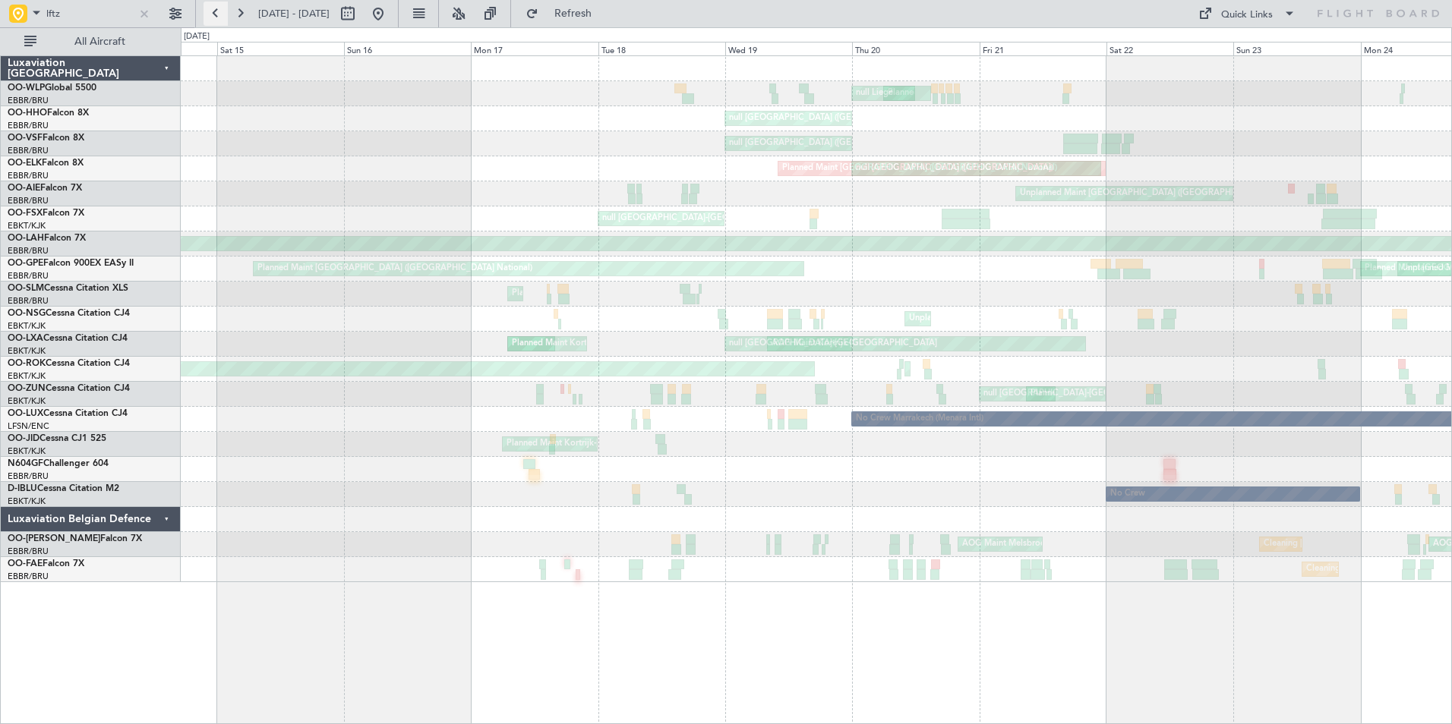
click at [215, 8] on button at bounding box center [215, 14] width 24 height 24
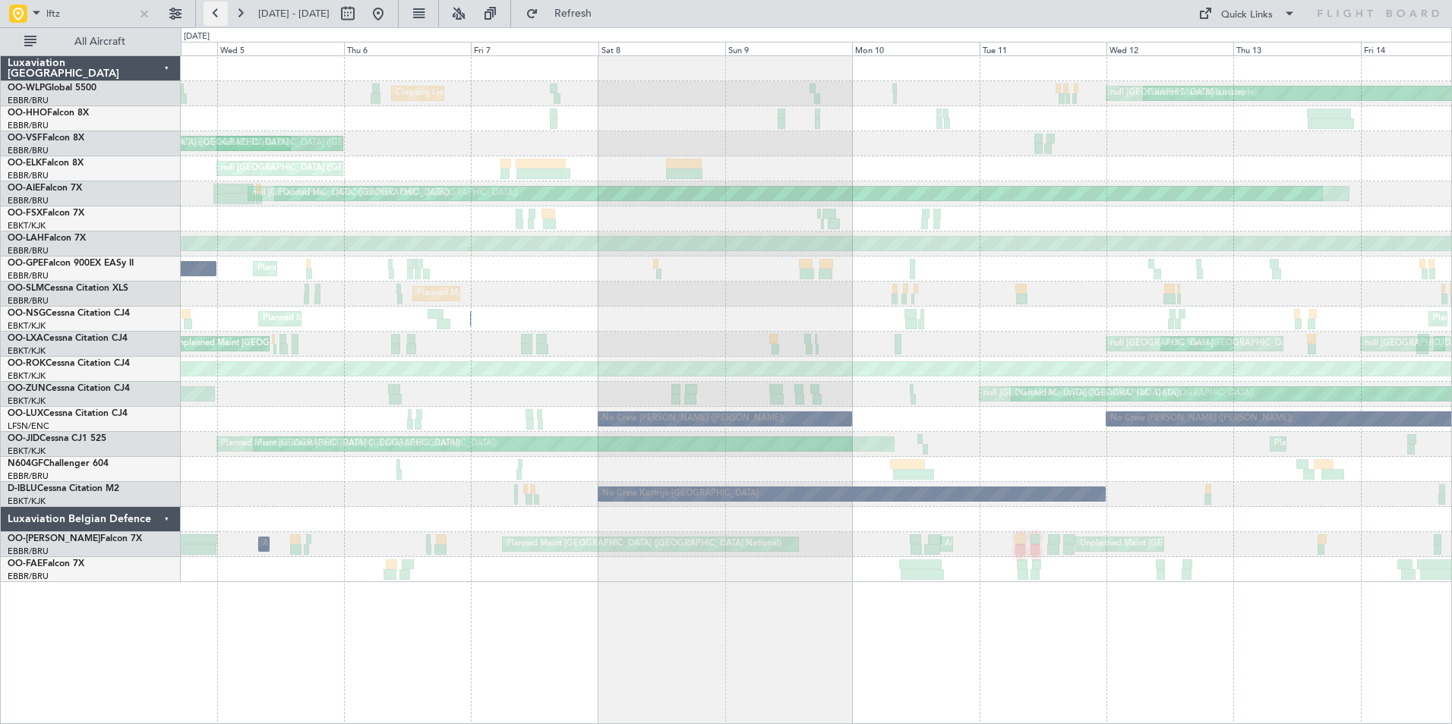
click at [225, 14] on button at bounding box center [215, 14] width 24 height 24
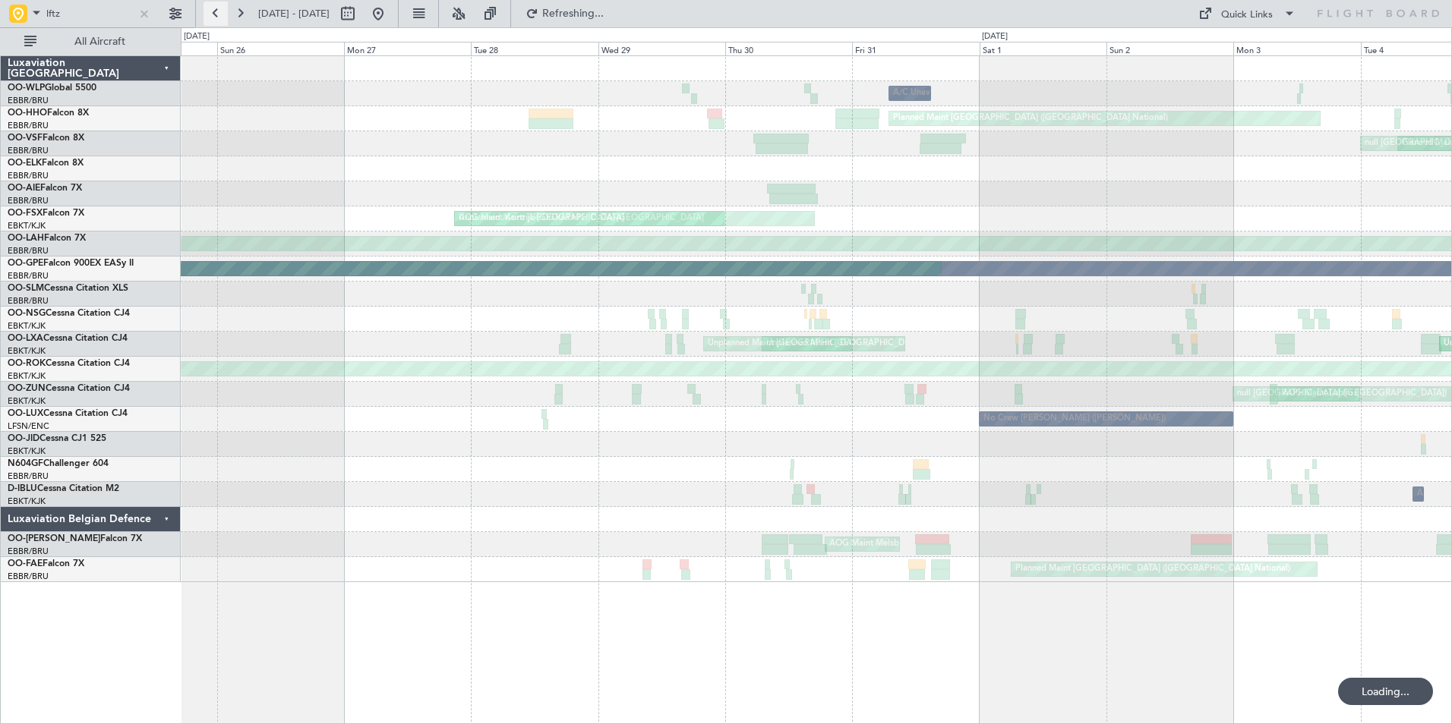
click at [225, 14] on button at bounding box center [215, 14] width 24 height 24
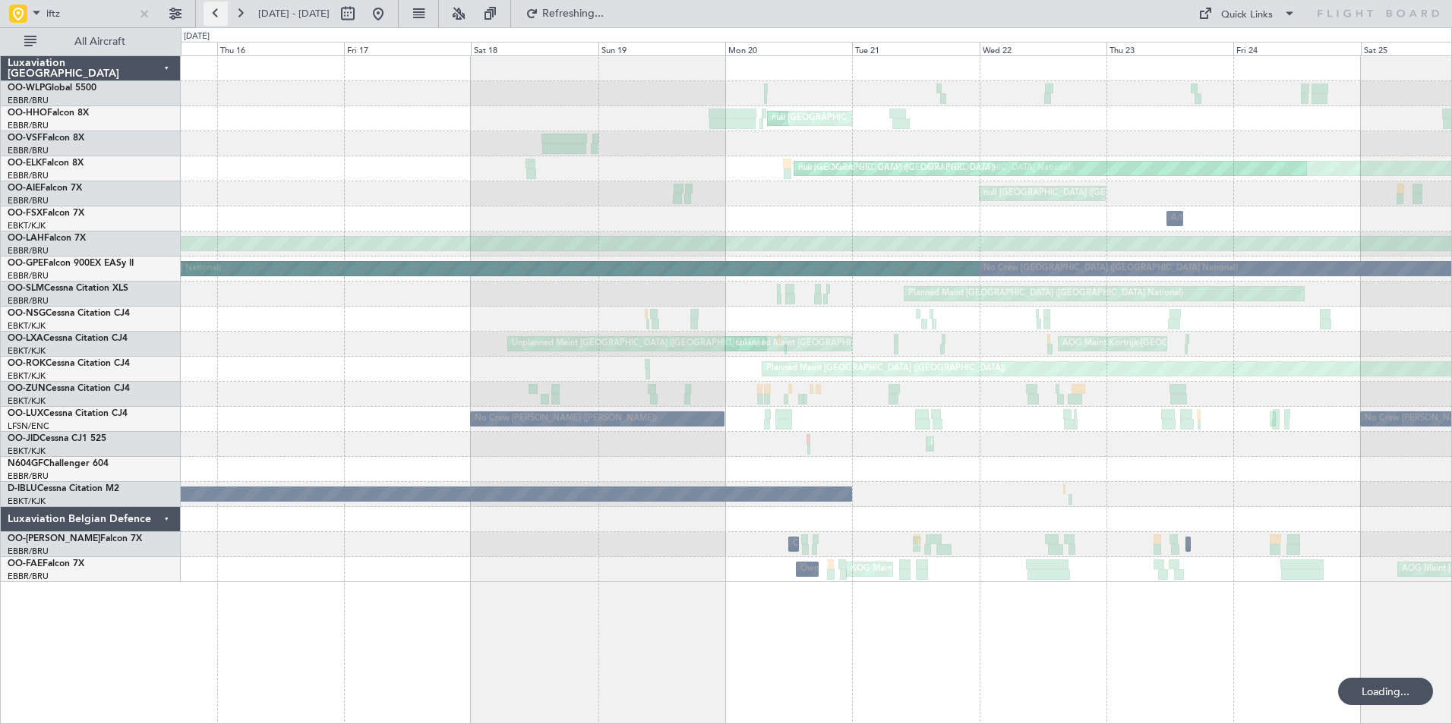
click at [225, 14] on button at bounding box center [215, 14] width 24 height 24
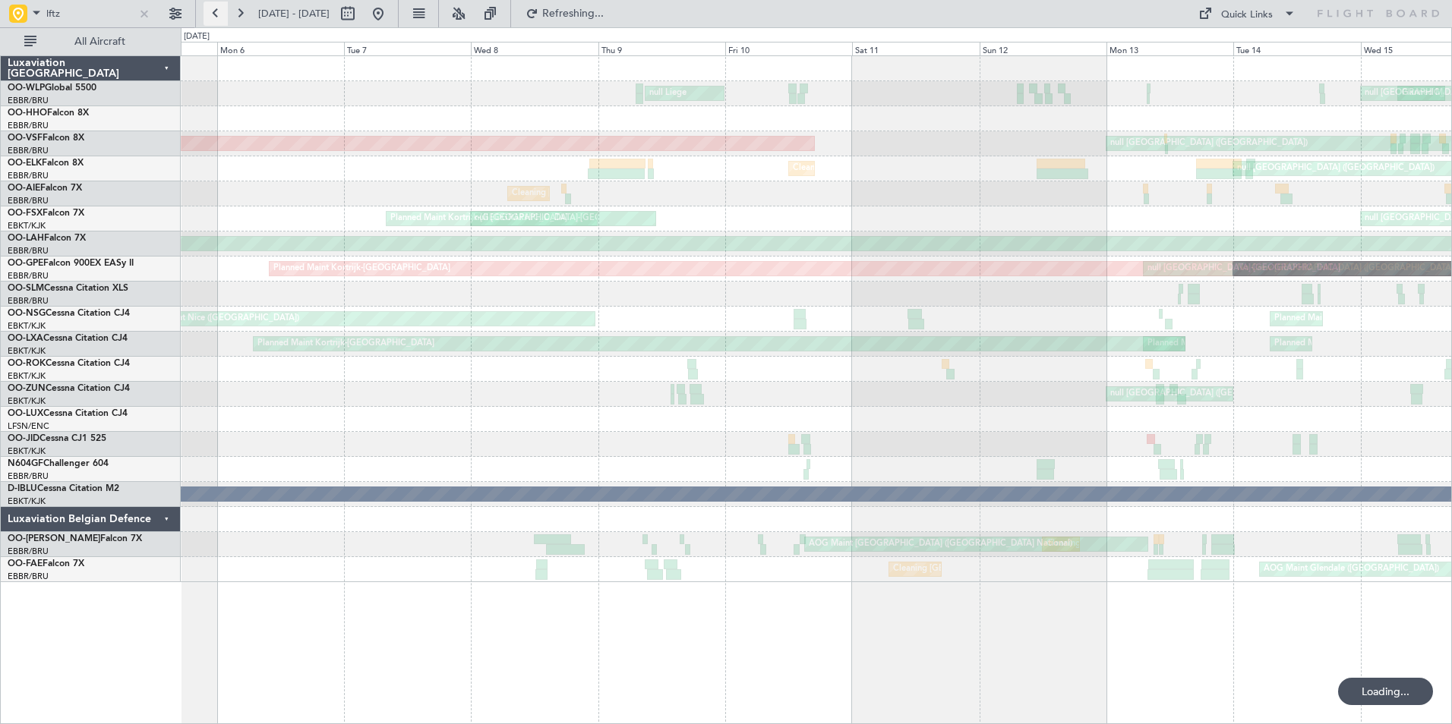
click at [225, 14] on button at bounding box center [215, 14] width 24 height 24
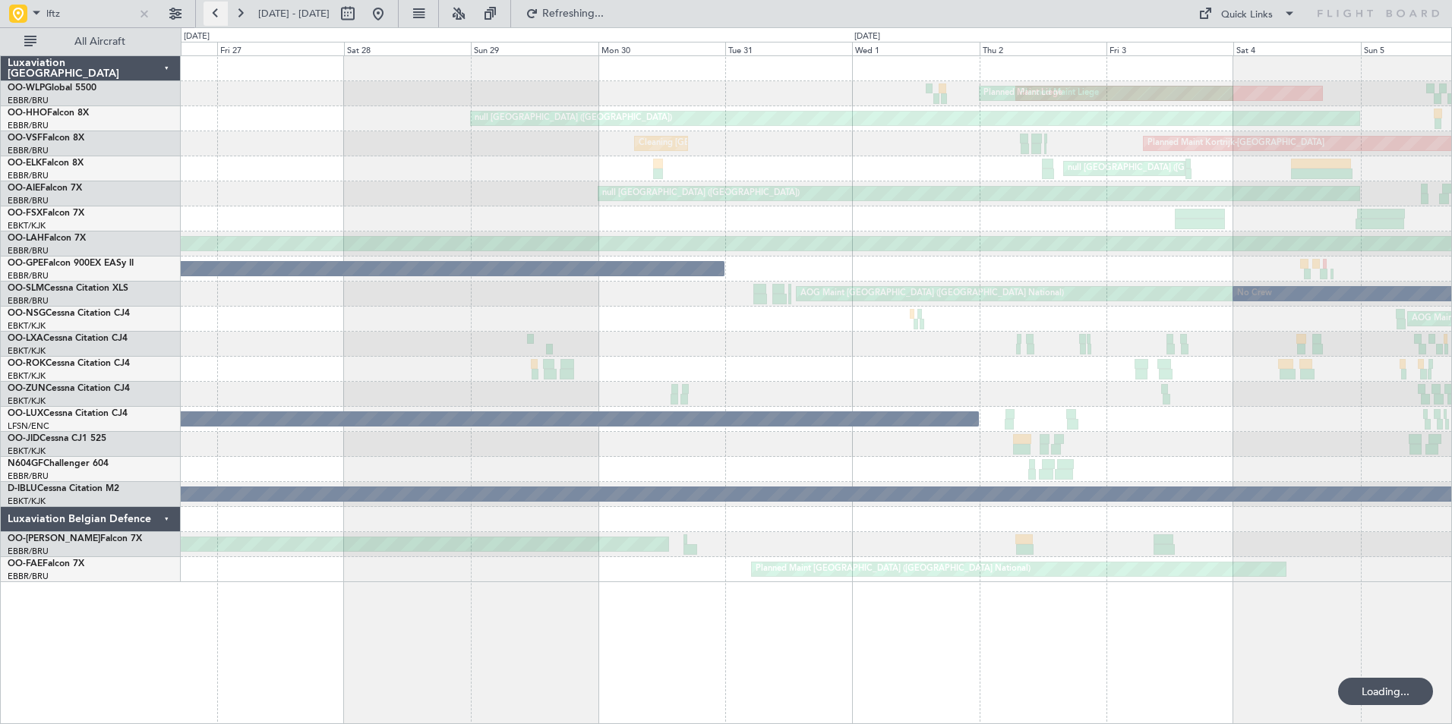
click at [225, 14] on button at bounding box center [215, 14] width 24 height 24
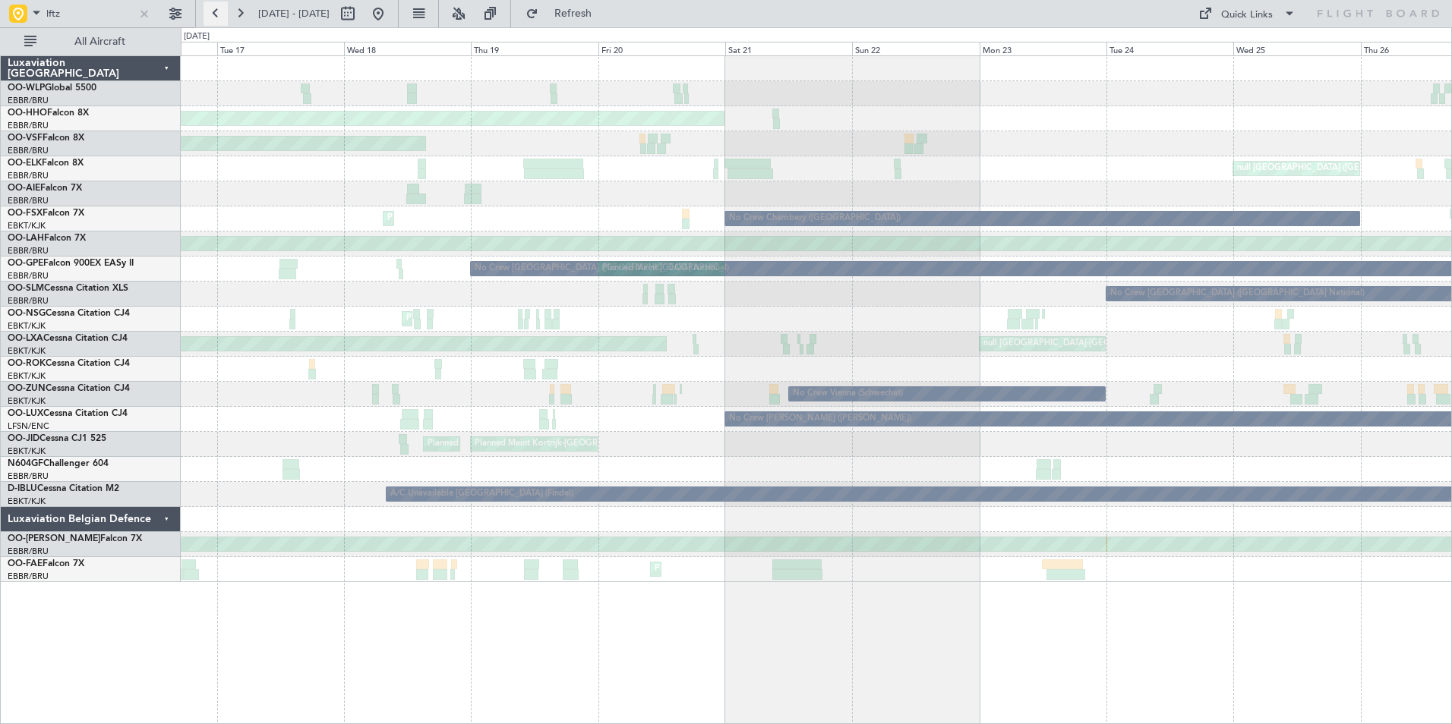
click at [225, 14] on button at bounding box center [215, 14] width 24 height 24
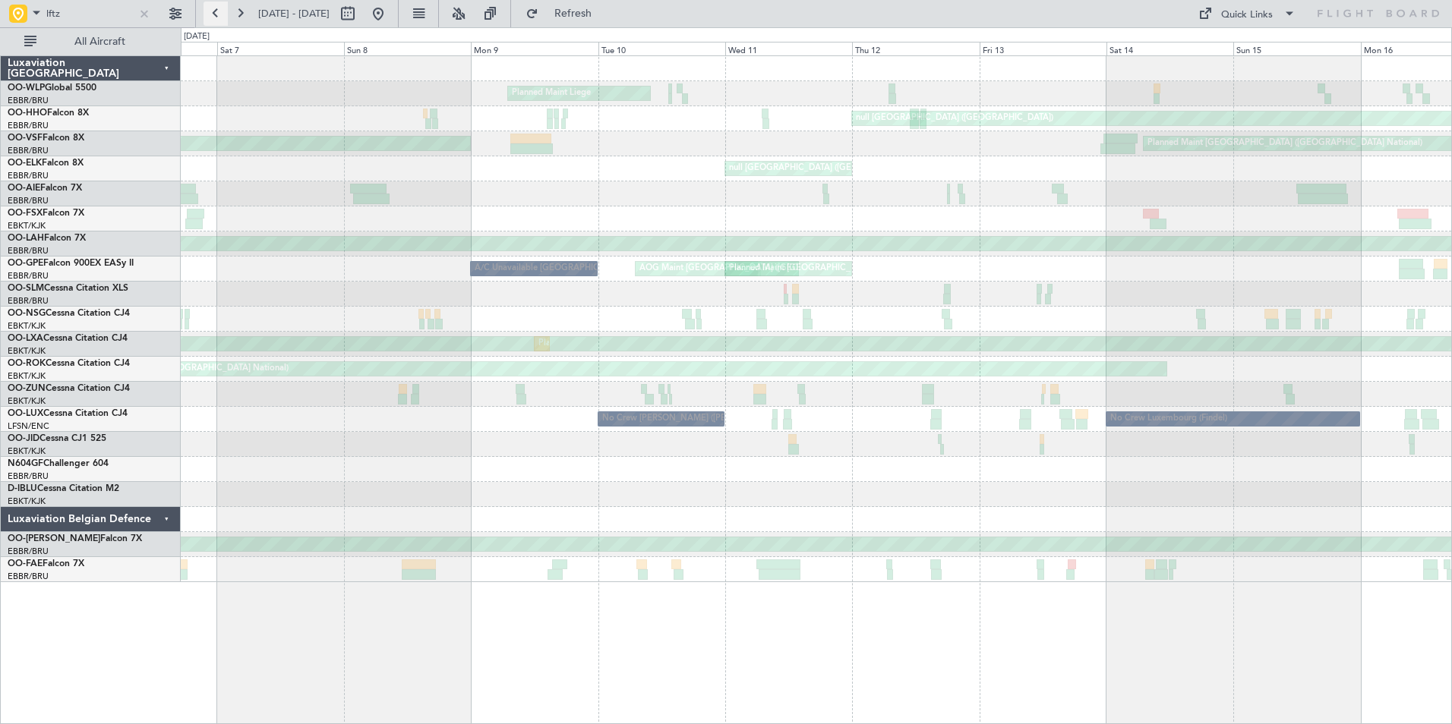
click at [225, 14] on button at bounding box center [215, 14] width 24 height 24
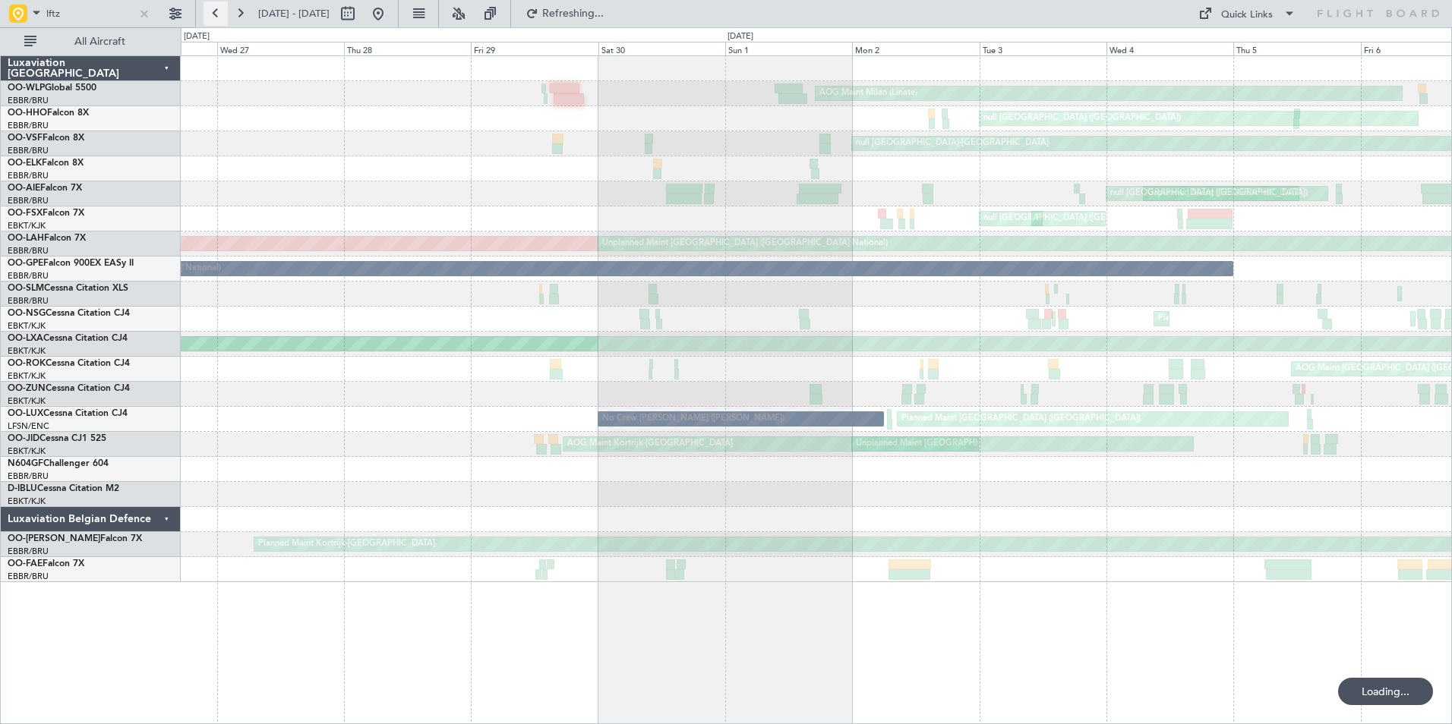
click at [224, 14] on button at bounding box center [215, 14] width 24 height 24
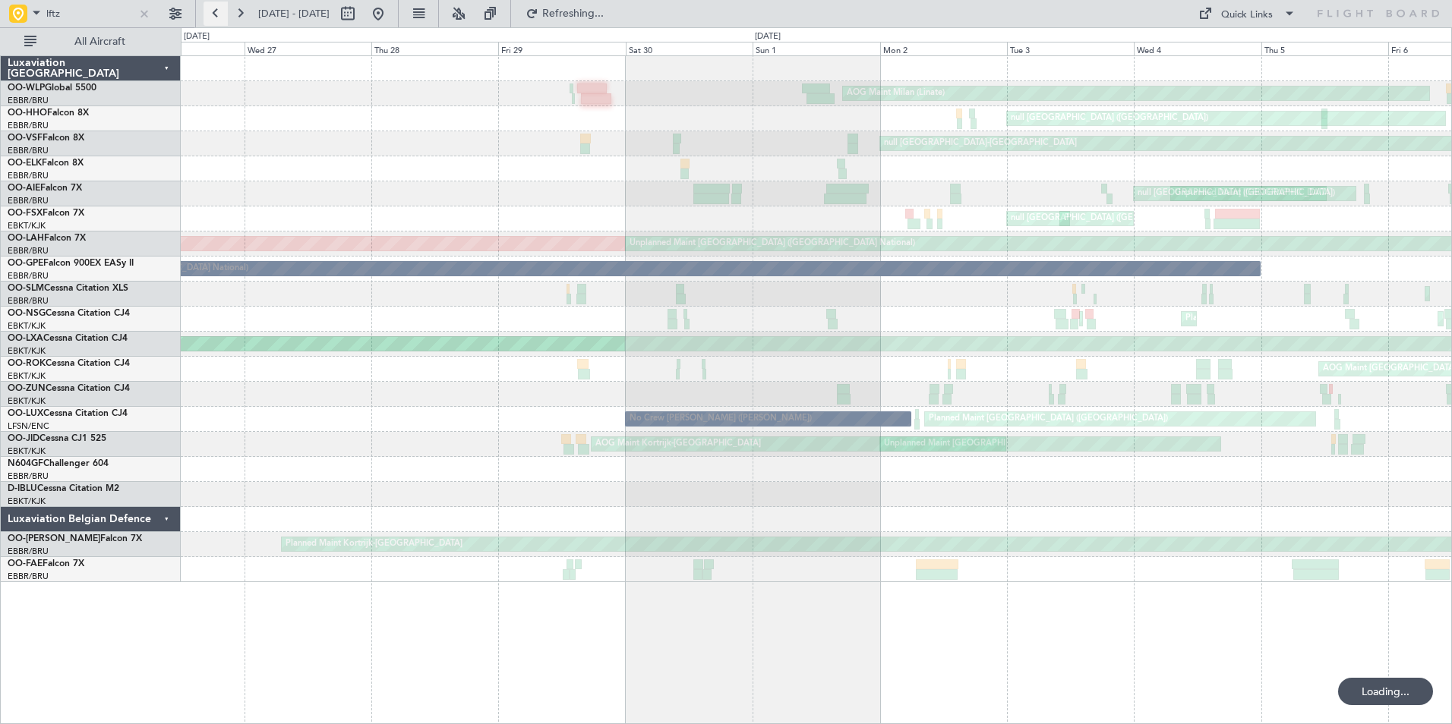
click at [224, 14] on button at bounding box center [215, 14] width 24 height 24
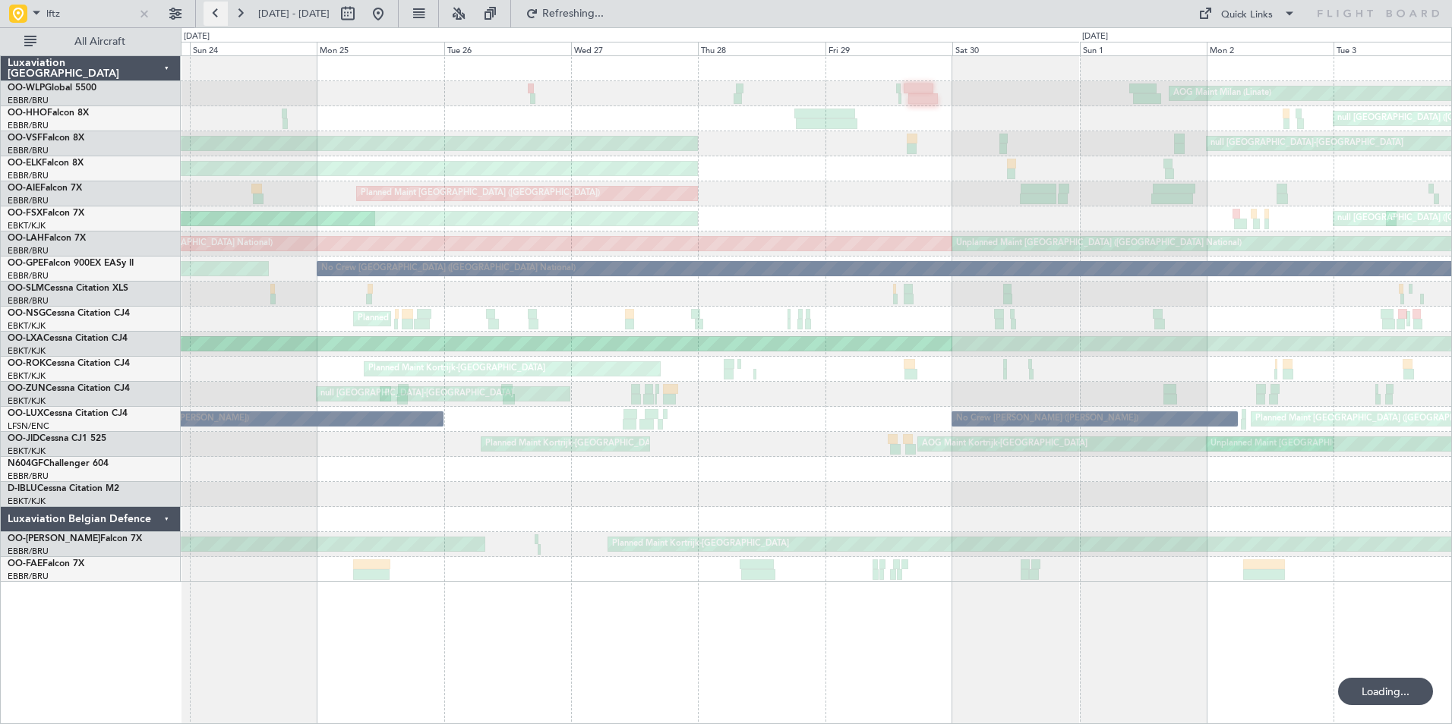
click at [224, 14] on button at bounding box center [215, 14] width 24 height 24
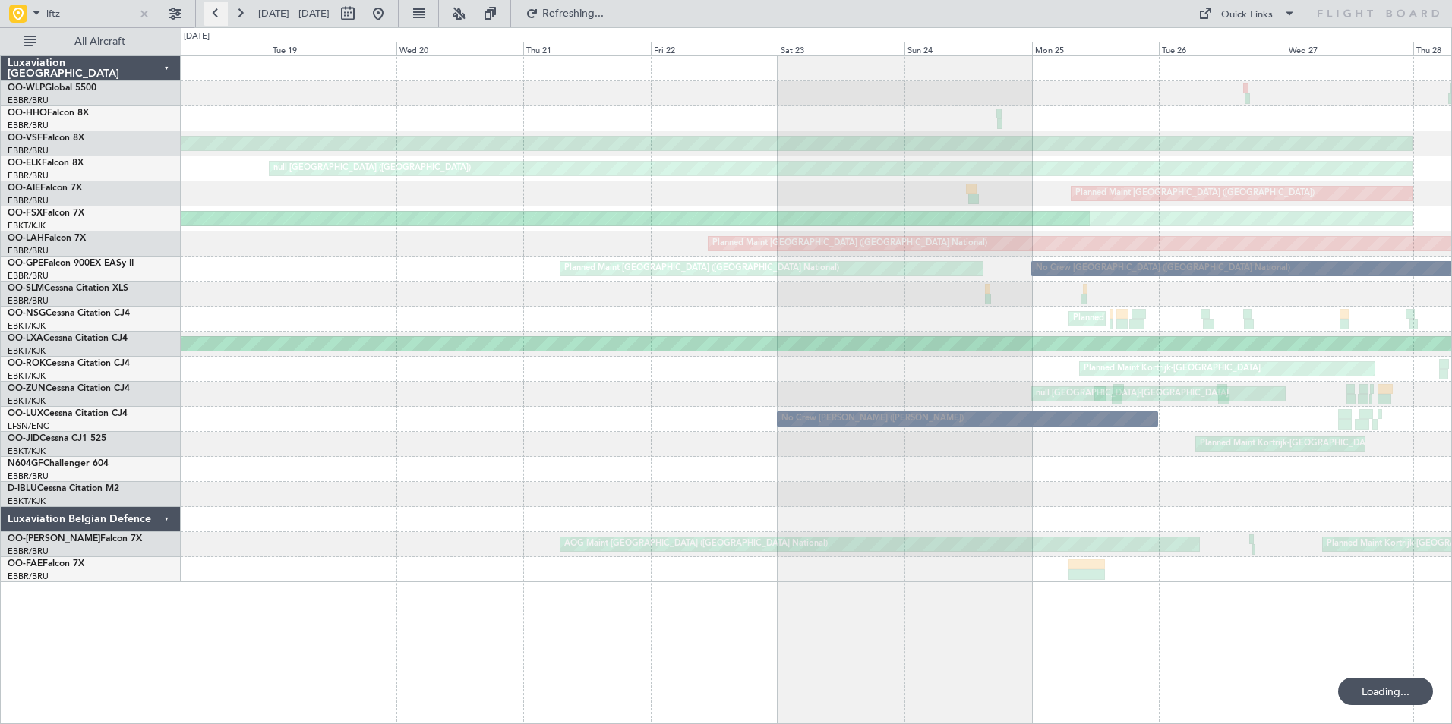
click at [224, 14] on button at bounding box center [215, 14] width 24 height 24
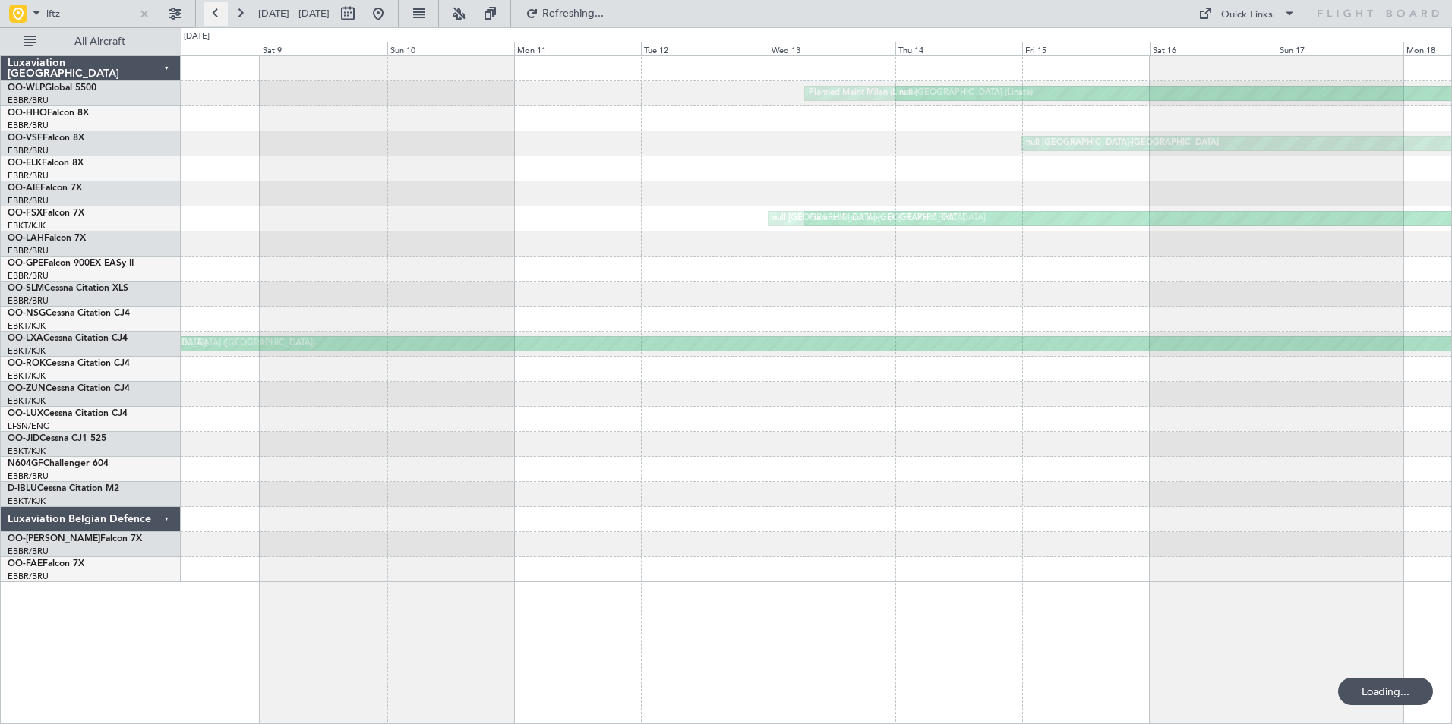
click at [224, 14] on button at bounding box center [215, 14] width 24 height 24
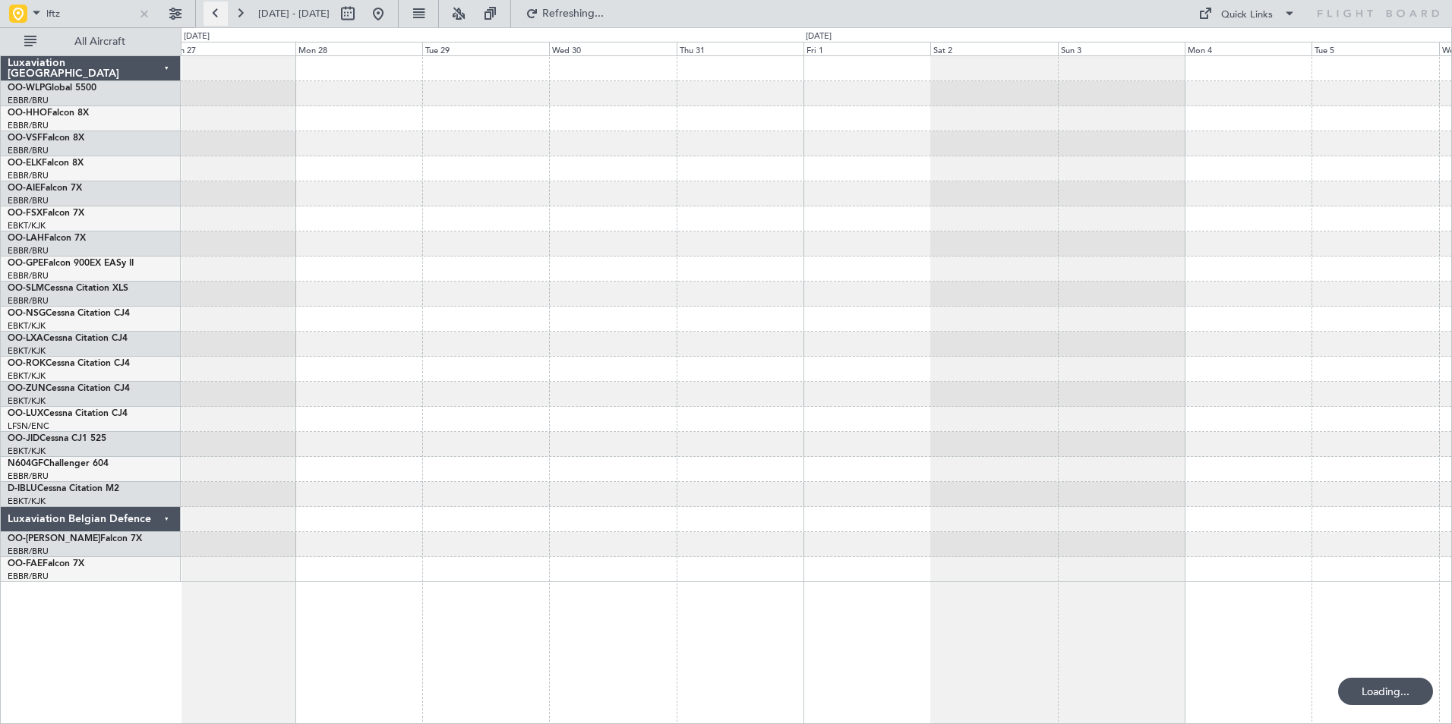
click at [224, 14] on button at bounding box center [215, 14] width 24 height 24
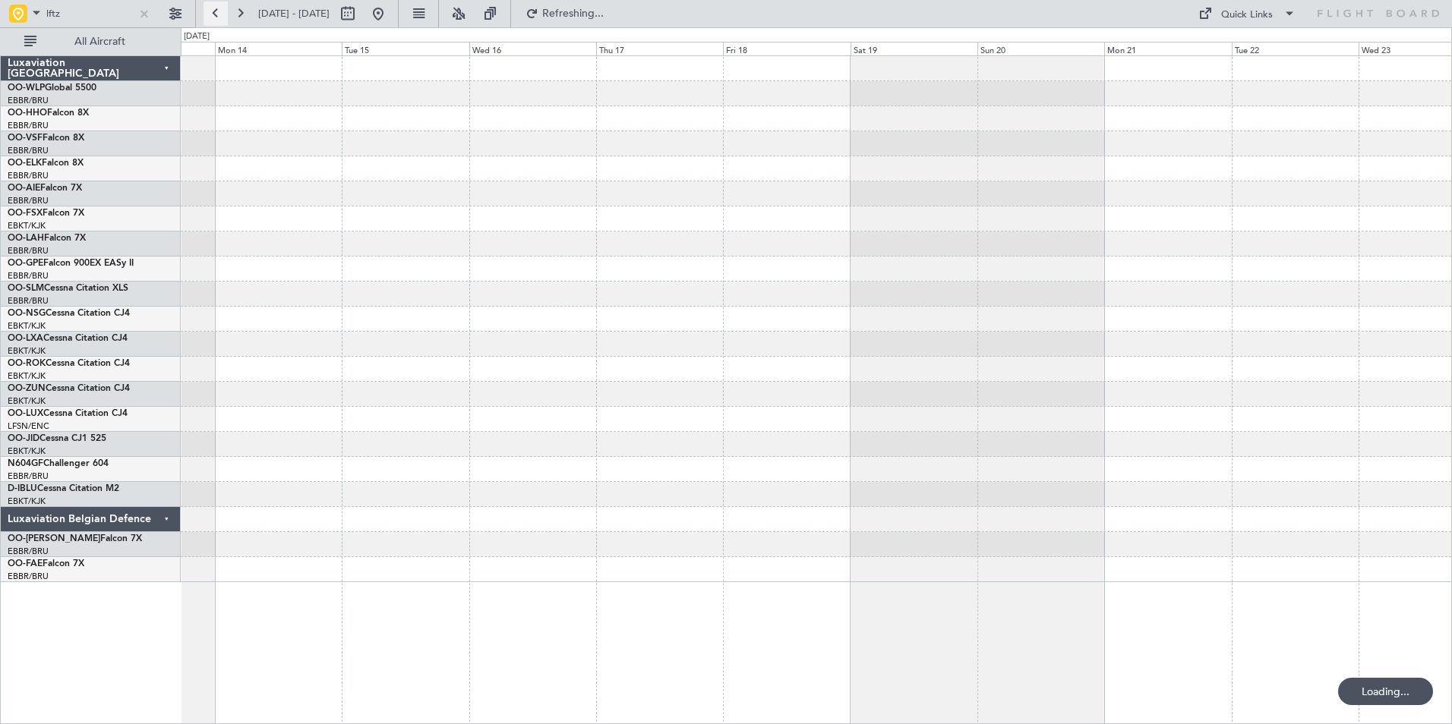
click at [224, 14] on button at bounding box center [215, 14] width 24 height 24
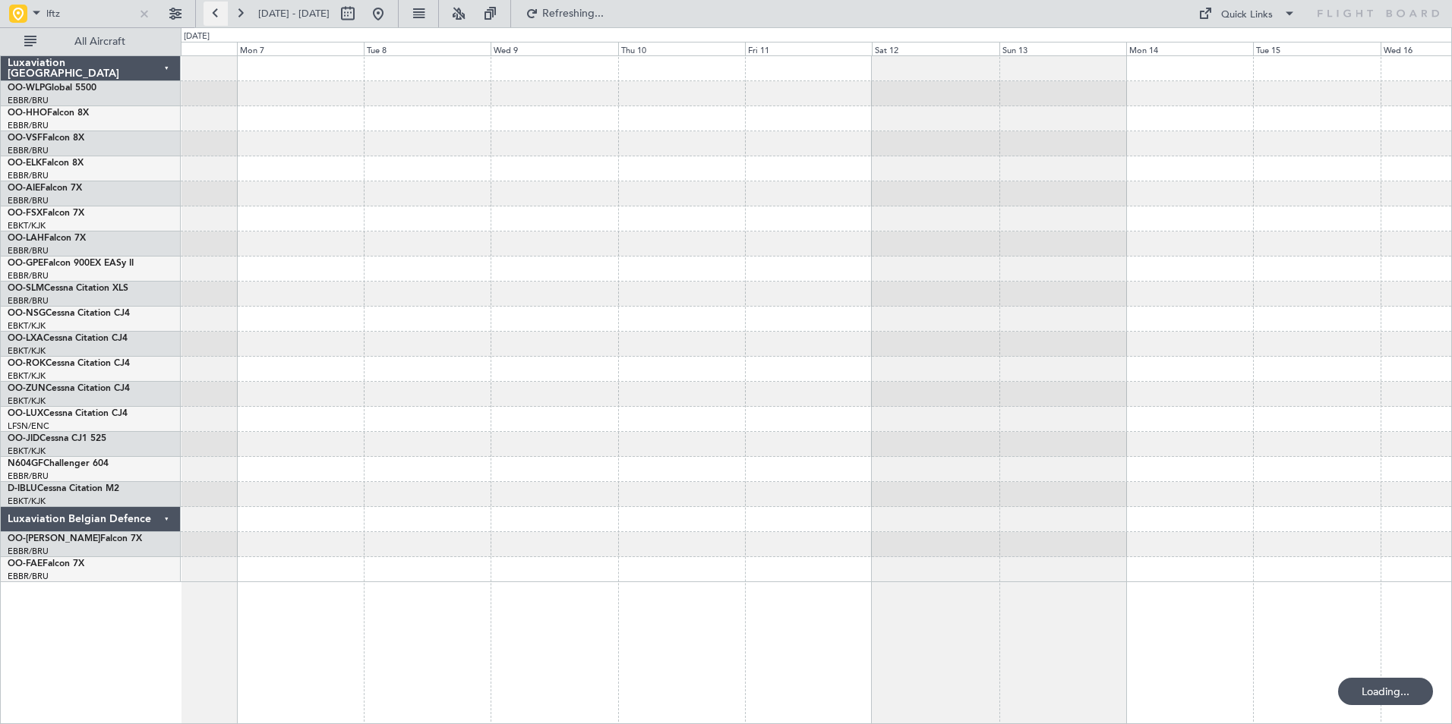
click at [224, 14] on button at bounding box center [215, 14] width 24 height 24
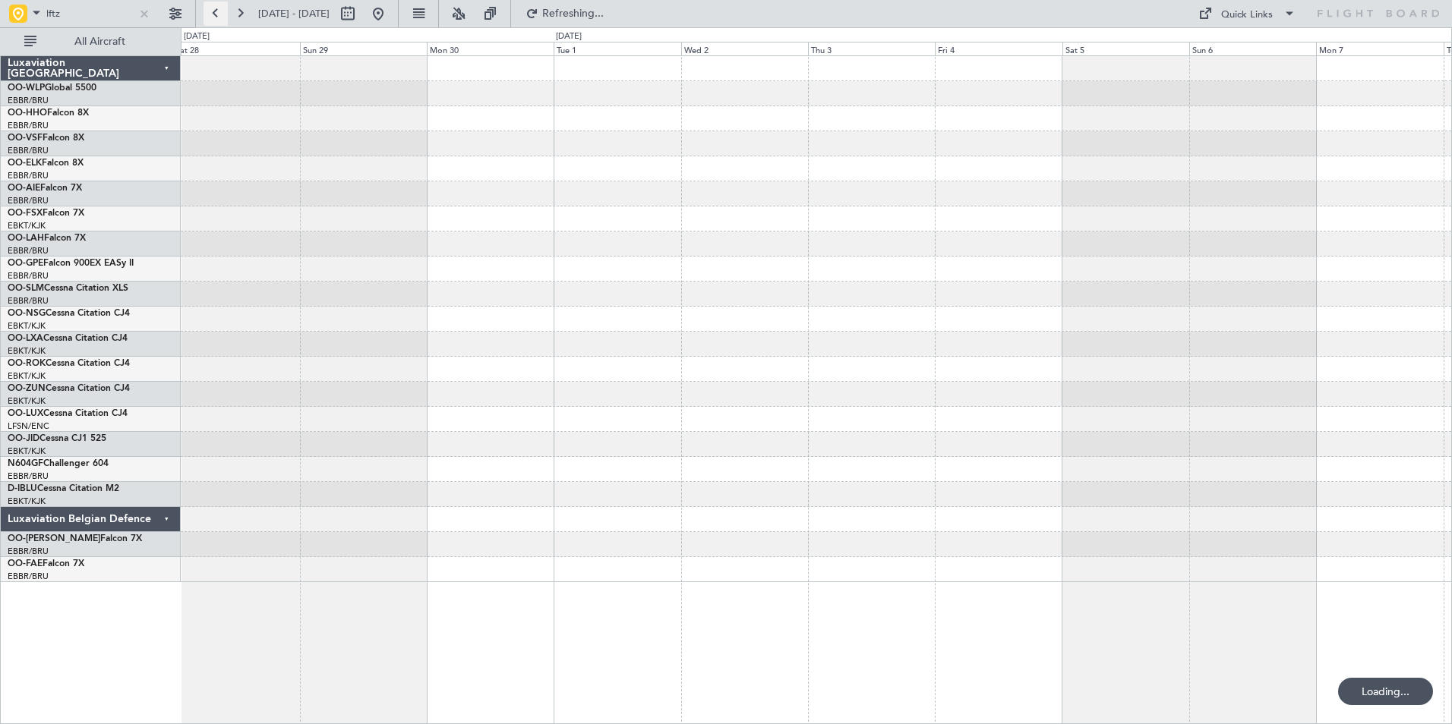
click at [223, 14] on button at bounding box center [215, 14] width 24 height 24
click at [222, 14] on button at bounding box center [215, 14] width 24 height 24
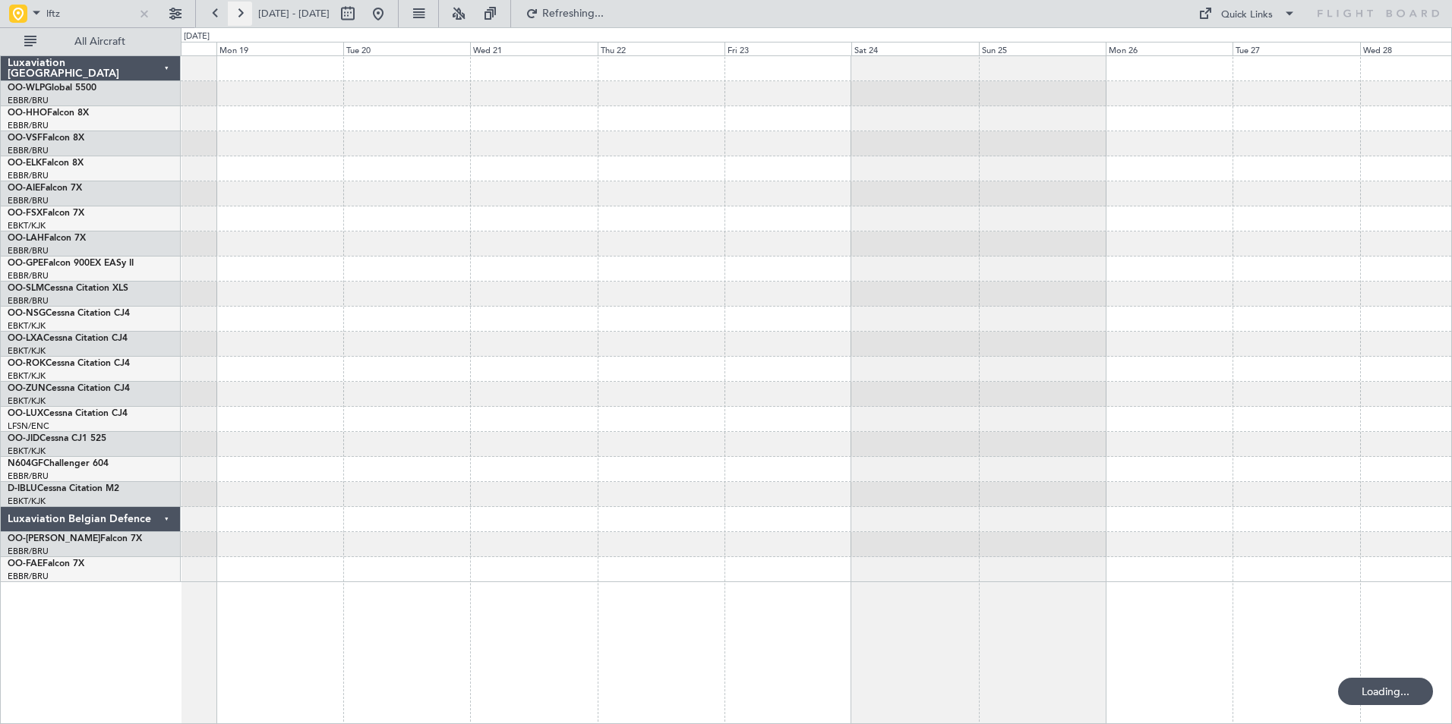
click at [241, 9] on button at bounding box center [240, 14] width 24 height 24
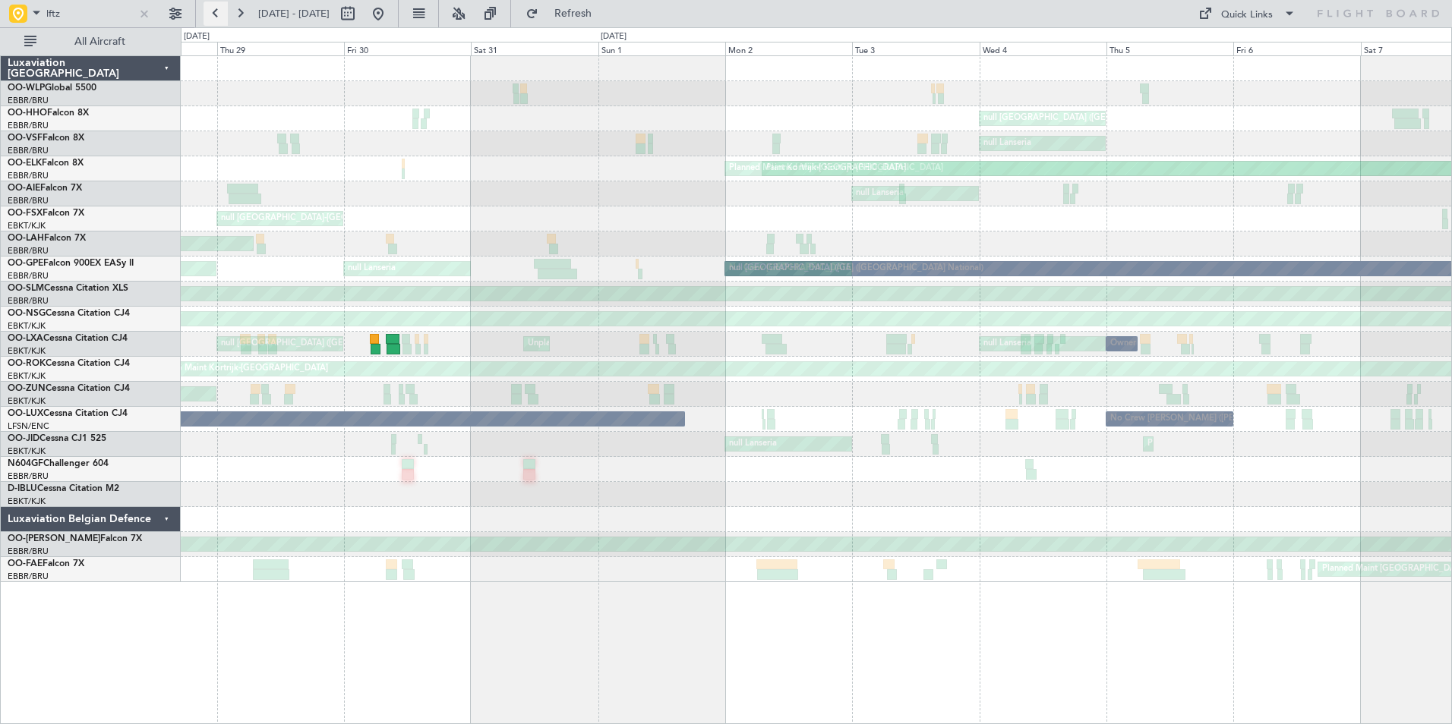
click at [220, 21] on button at bounding box center [215, 14] width 24 height 24
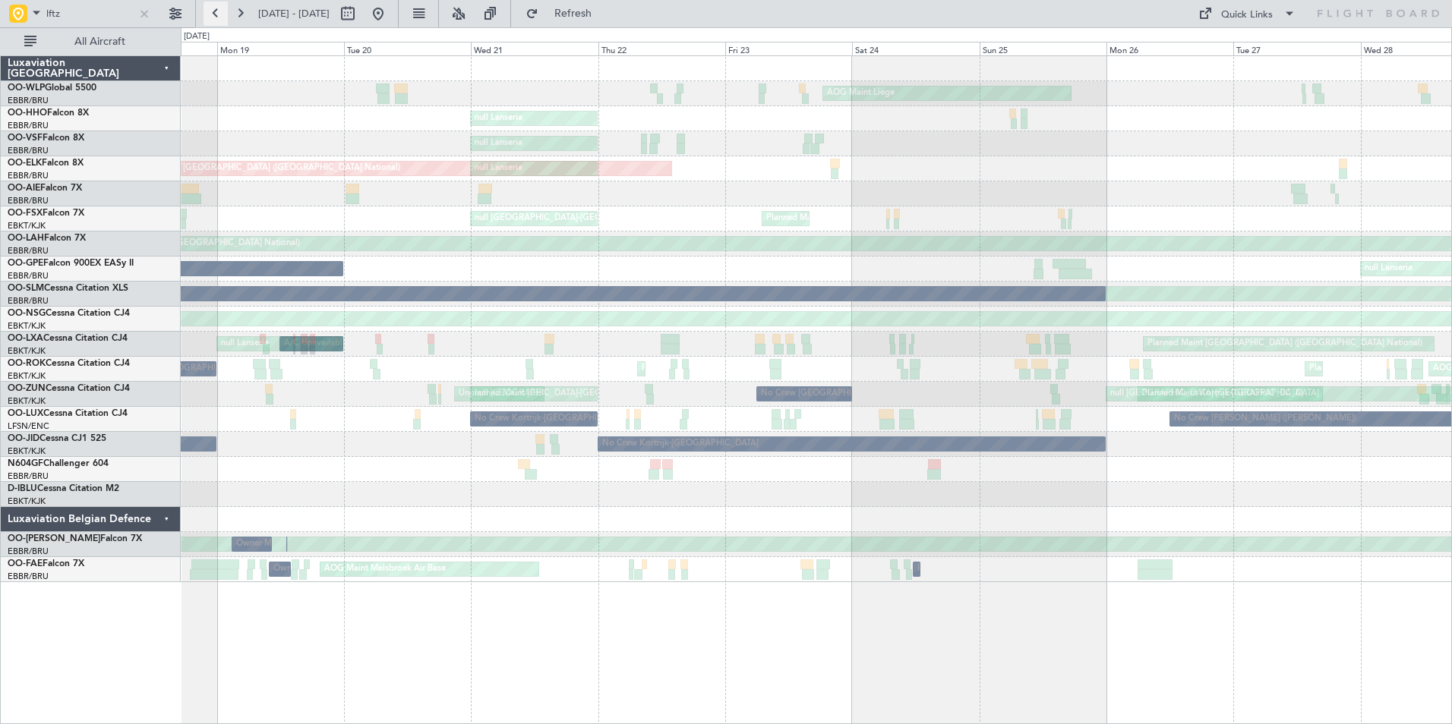
click at [219, 21] on button at bounding box center [215, 14] width 24 height 24
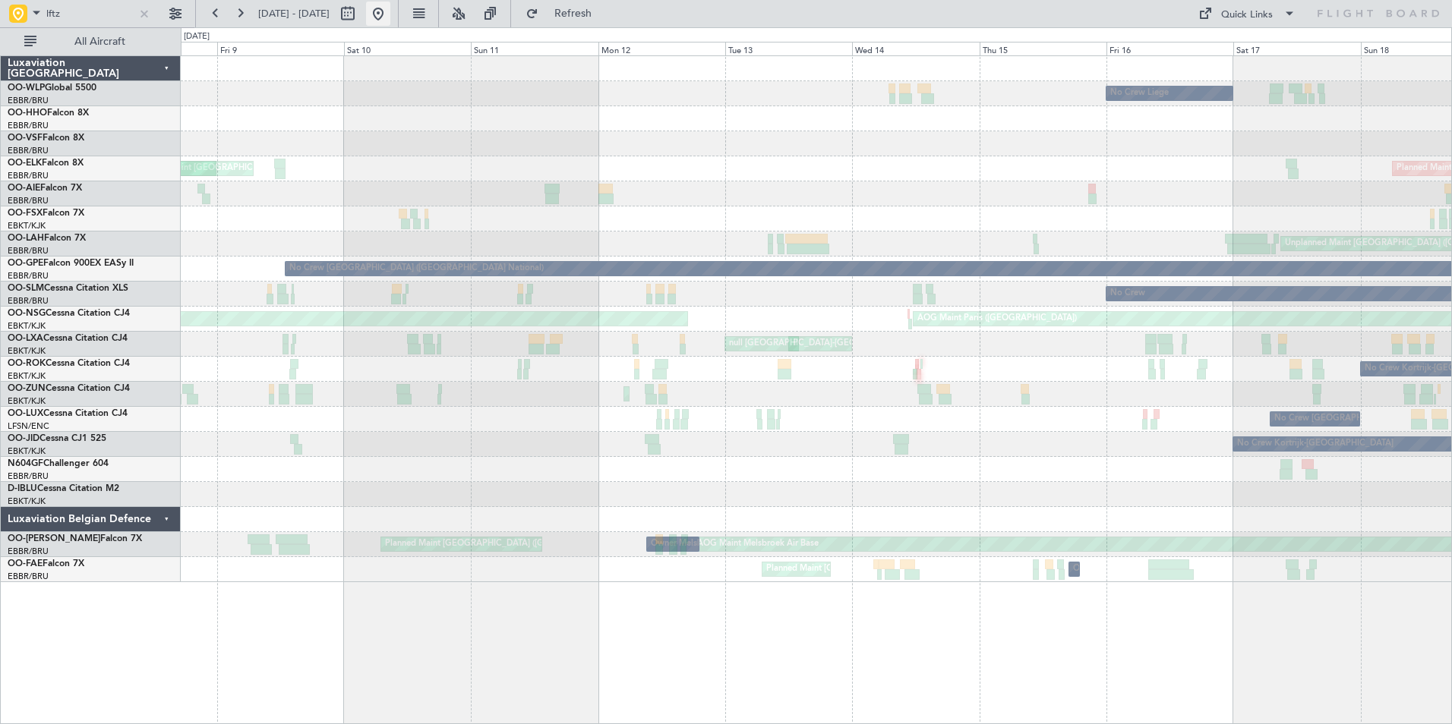
click at [390, 21] on button at bounding box center [378, 14] width 24 height 24
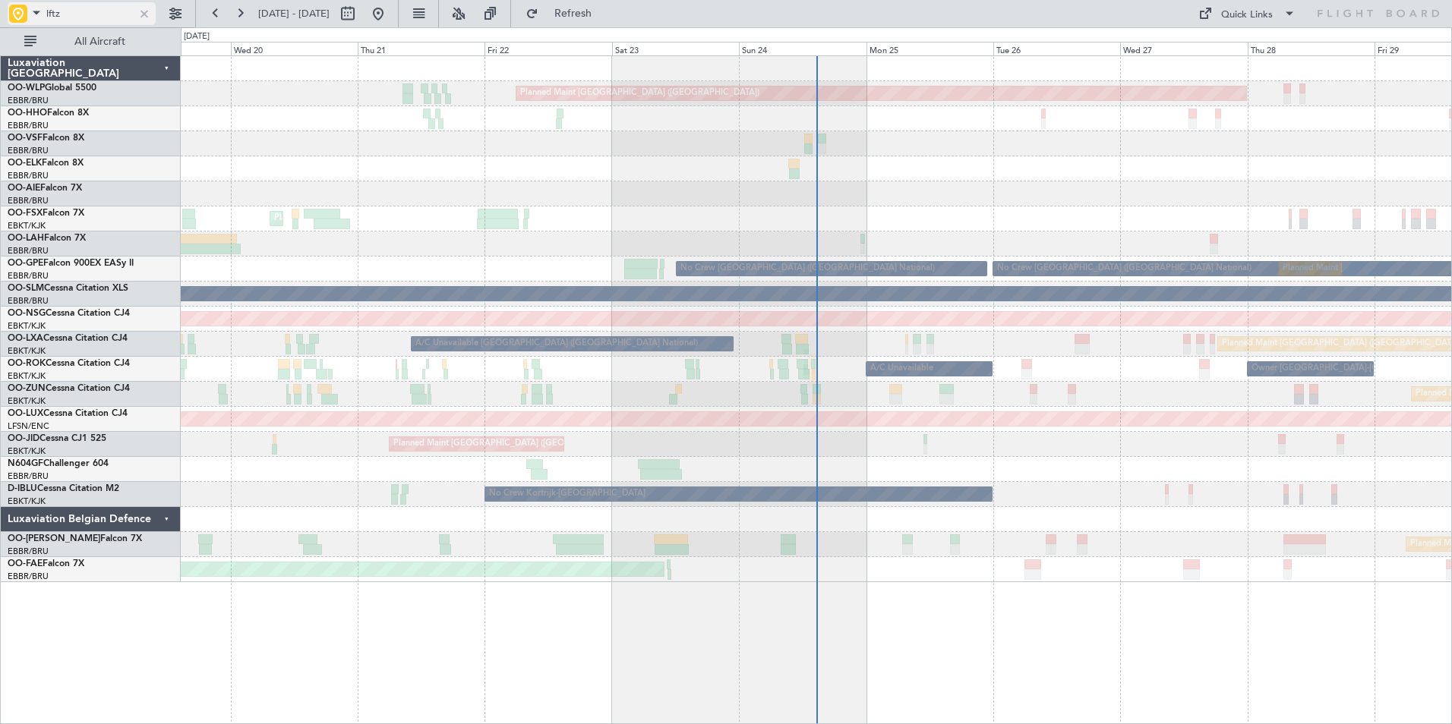
click at [141, 14] on div at bounding box center [144, 13] width 17 height 17
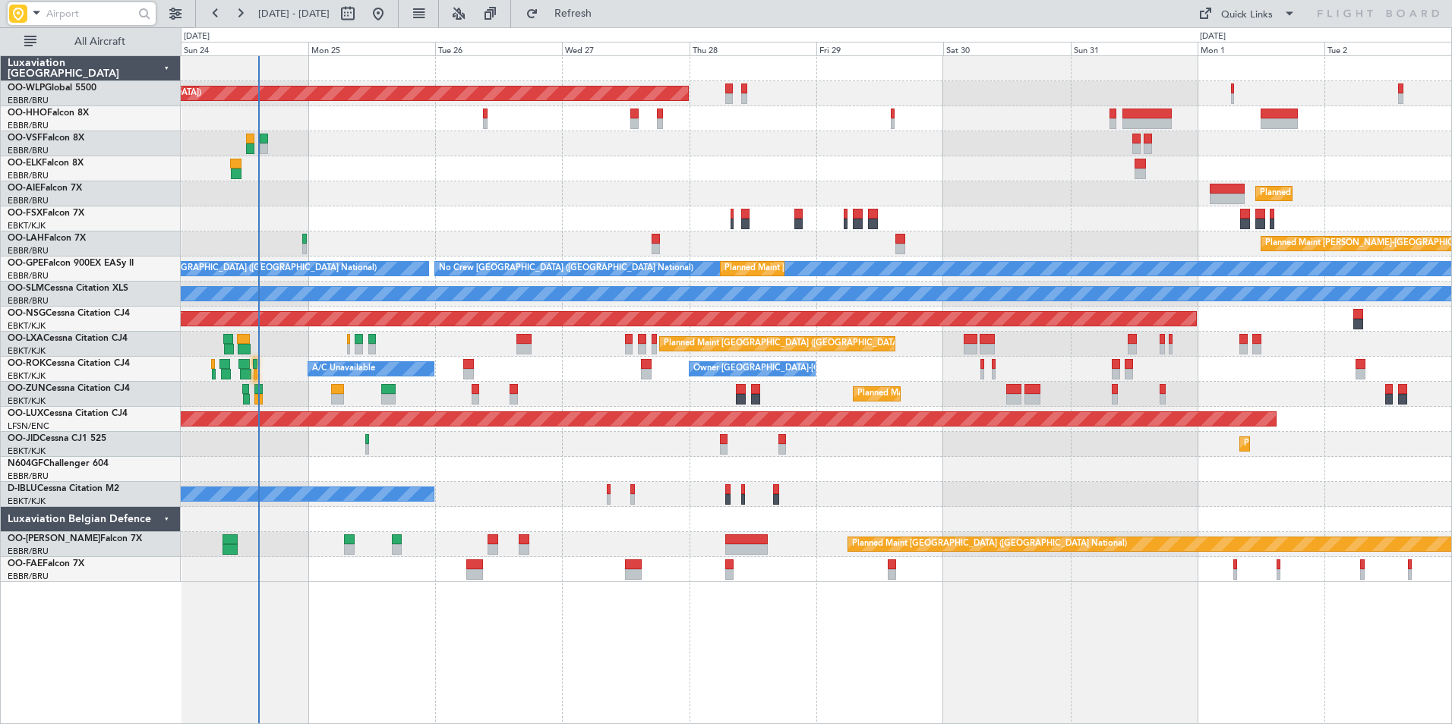
click at [740, 439] on div "Planned Maint Berlin (Brandenburg) Planned Maint London (Farnborough) Planned M…" at bounding box center [816, 319] width 1270 height 526
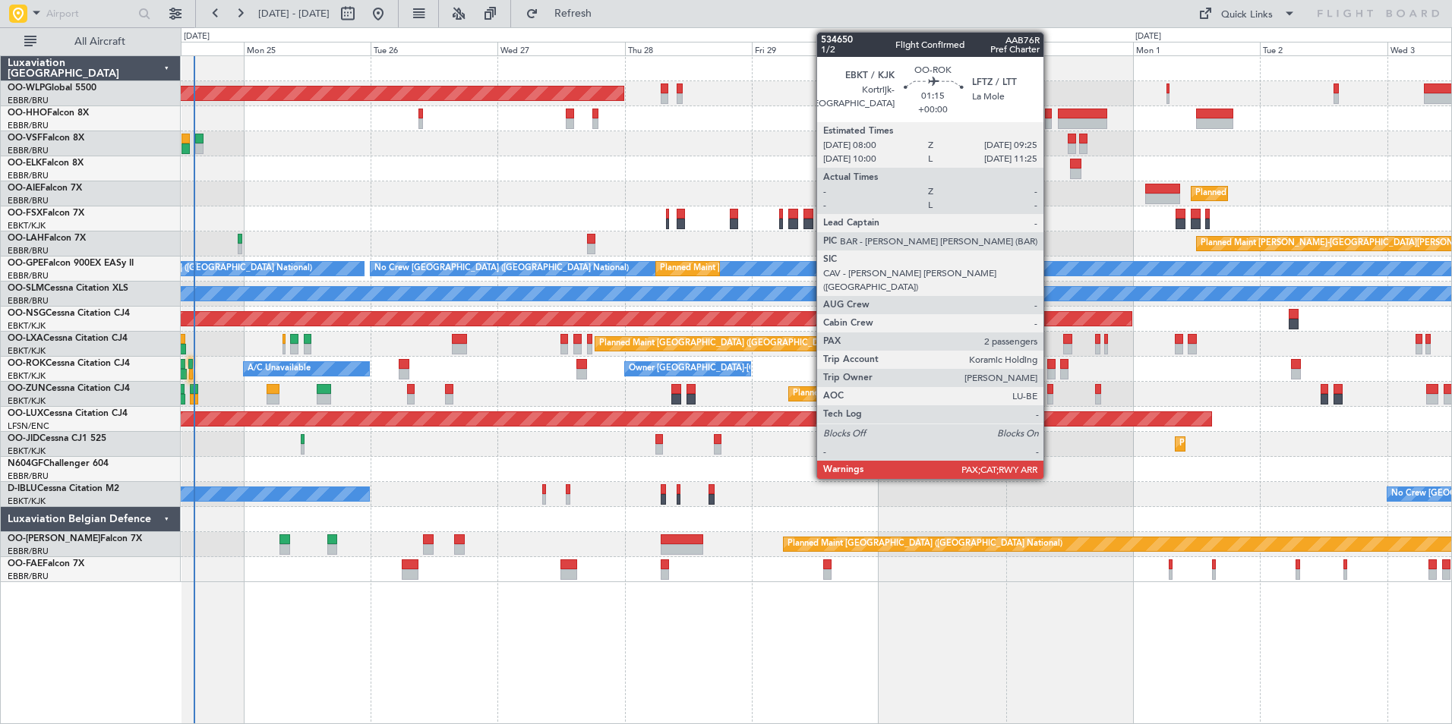
click at [1050, 368] on div at bounding box center [1051, 364] width 8 height 11
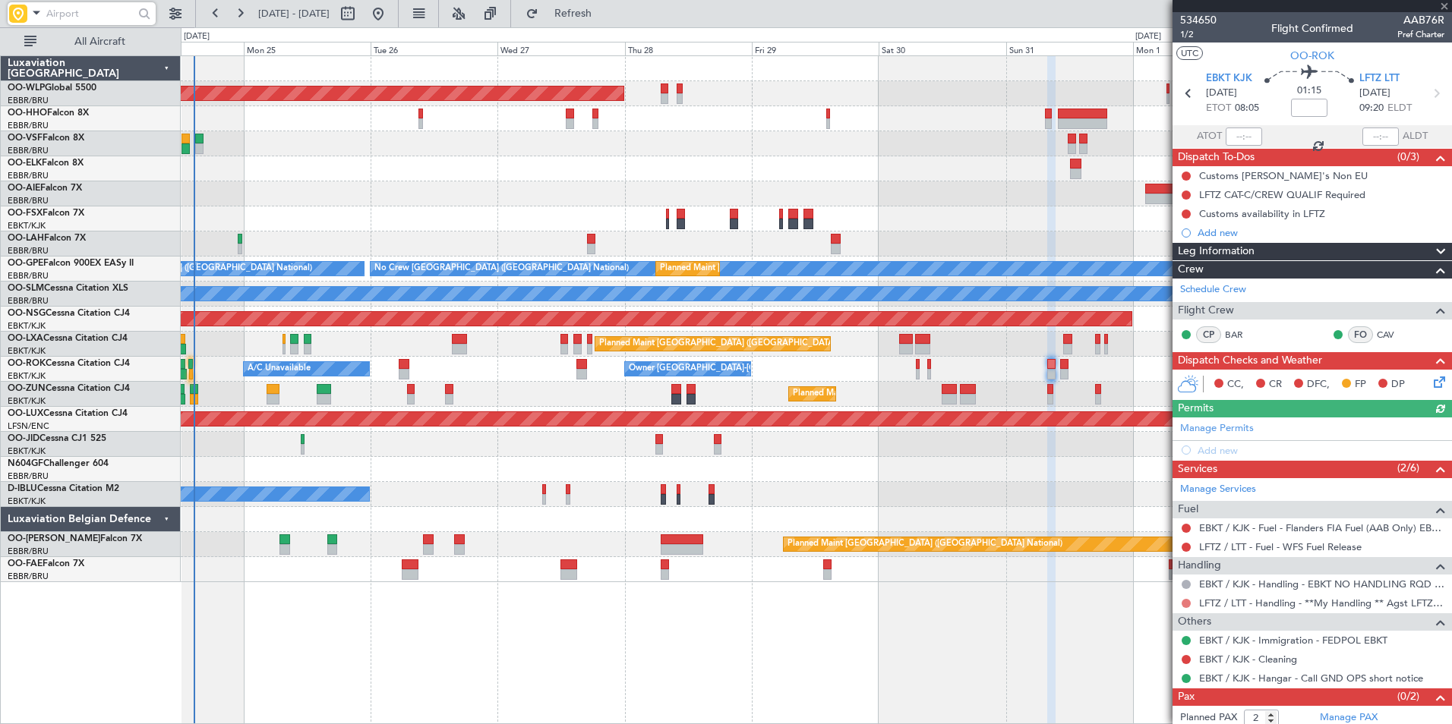
click at [1187, 604] on button at bounding box center [1185, 603] width 9 height 9
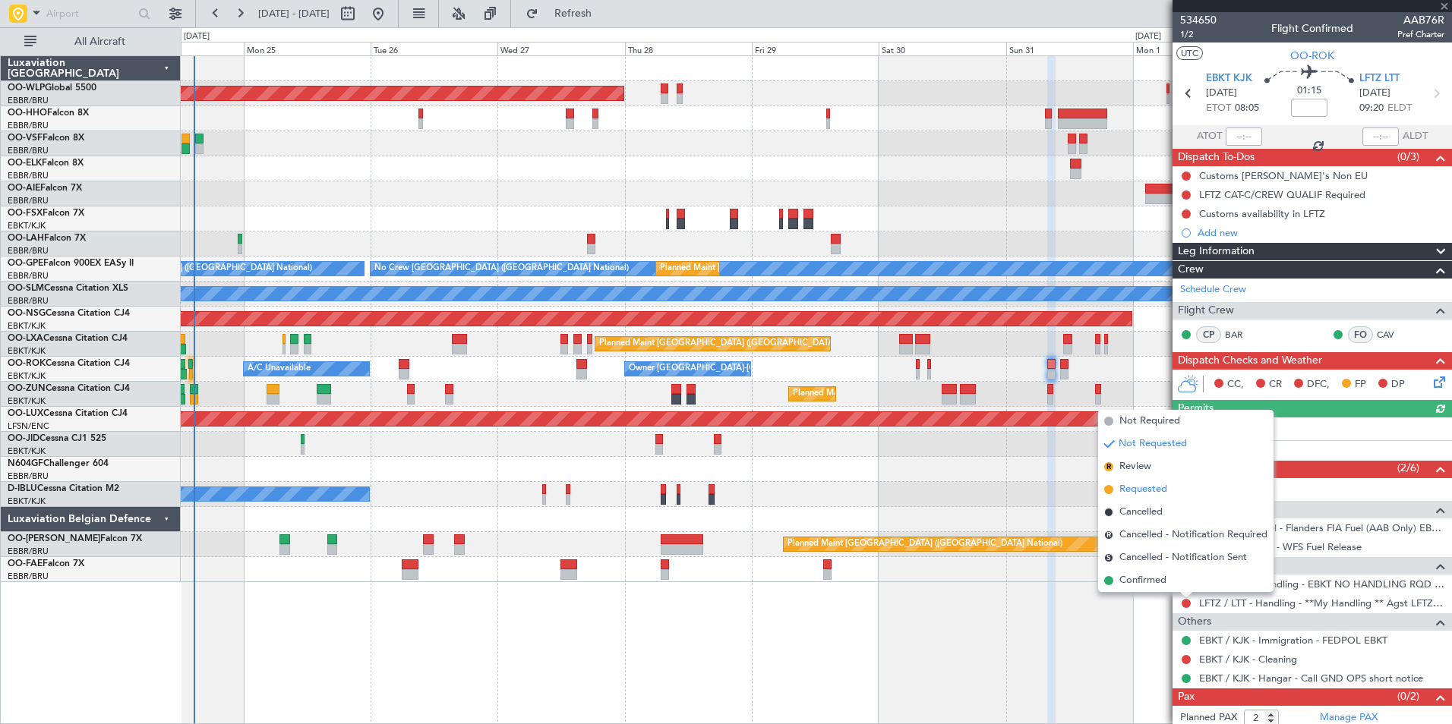
click at [1143, 489] on span "Requested" at bounding box center [1143, 489] width 48 height 15
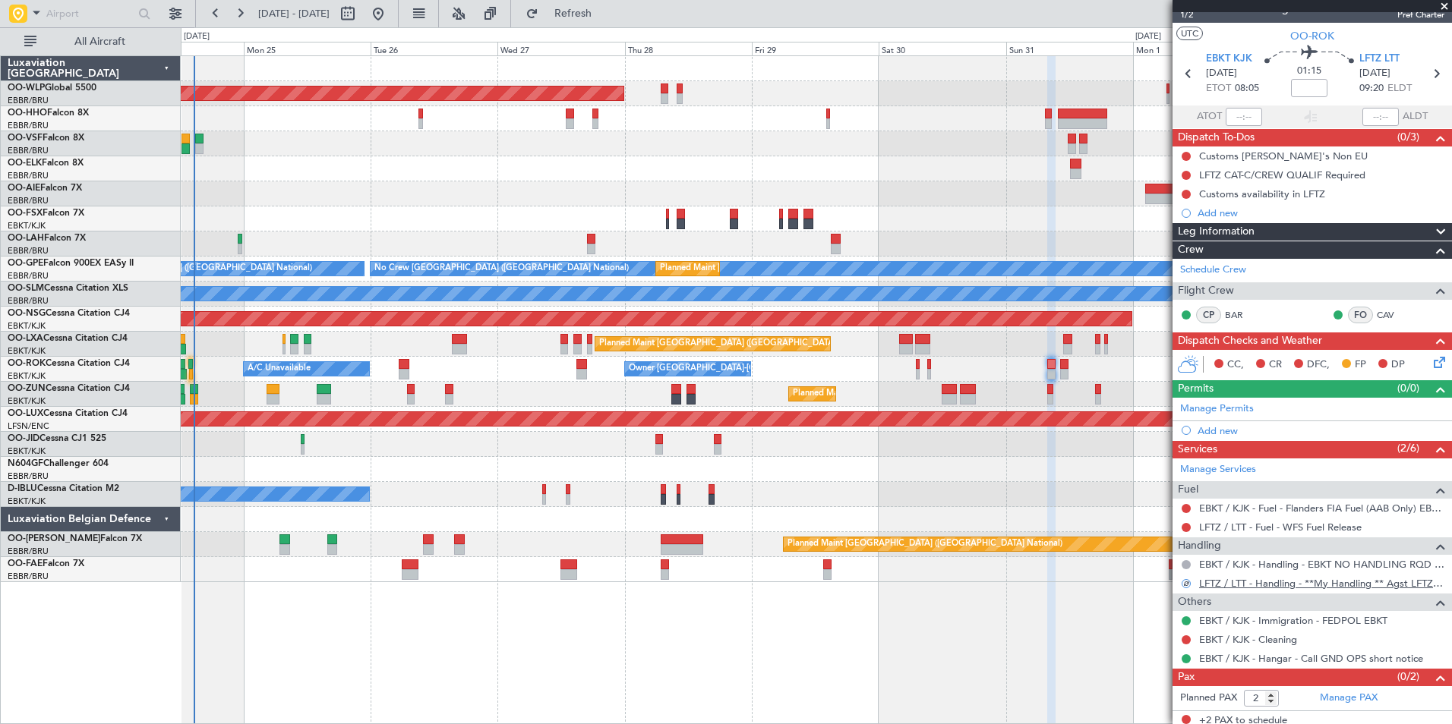
scroll to position [26, 0]
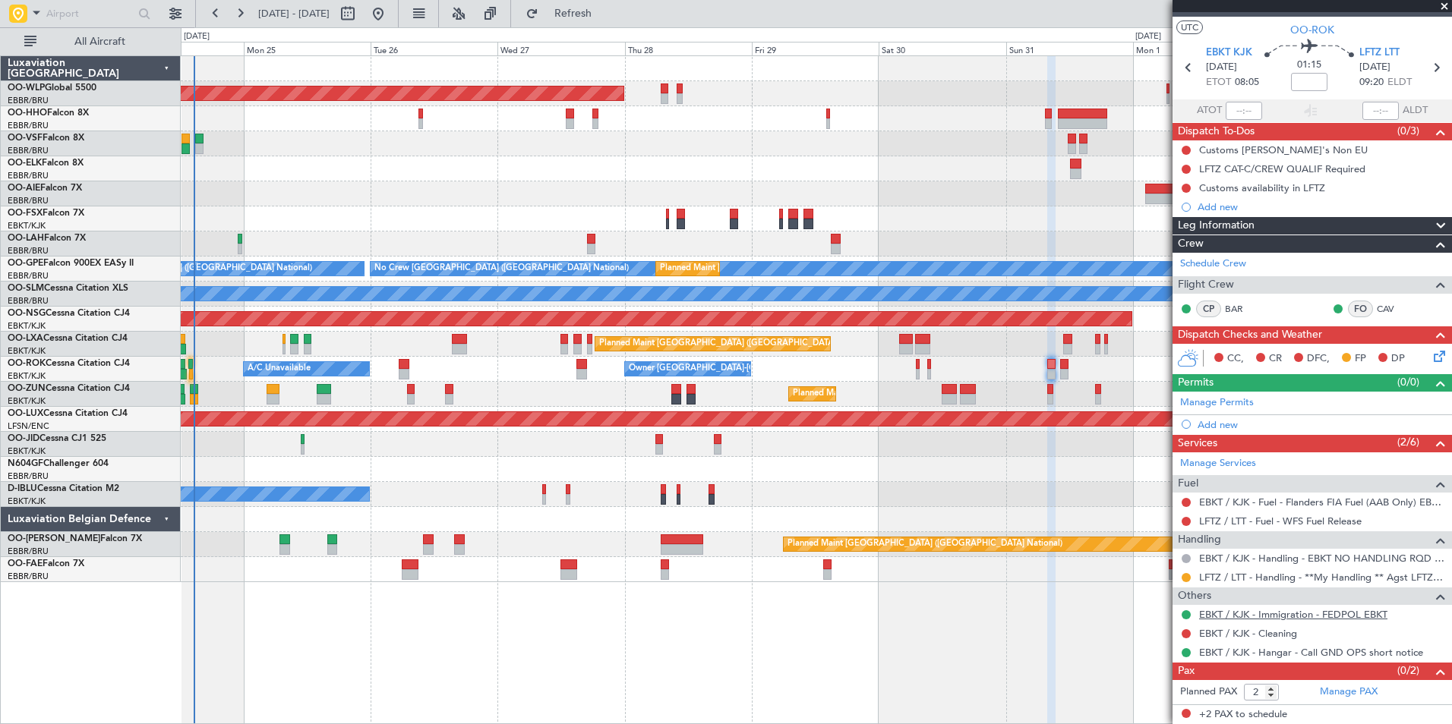
click at [1288, 613] on link "EBKT / KJK - Immigration - FEDPOL EBKT" at bounding box center [1293, 614] width 188 height 13
click at [1185, 612] on button at bounding box center [1185, 614] width 9 height 9
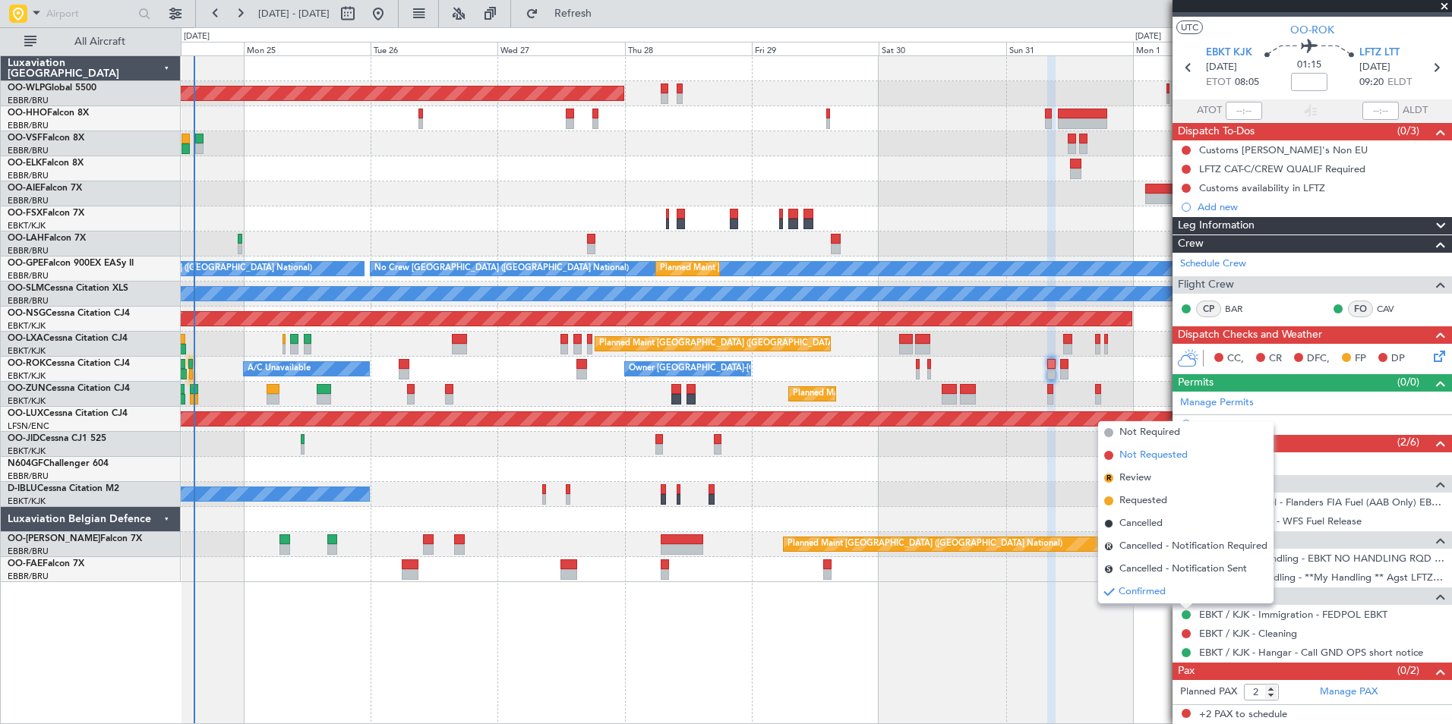
click at [1147, 449] on span "Not Requested" at bounding box center [1153, 455] width 68 height 15
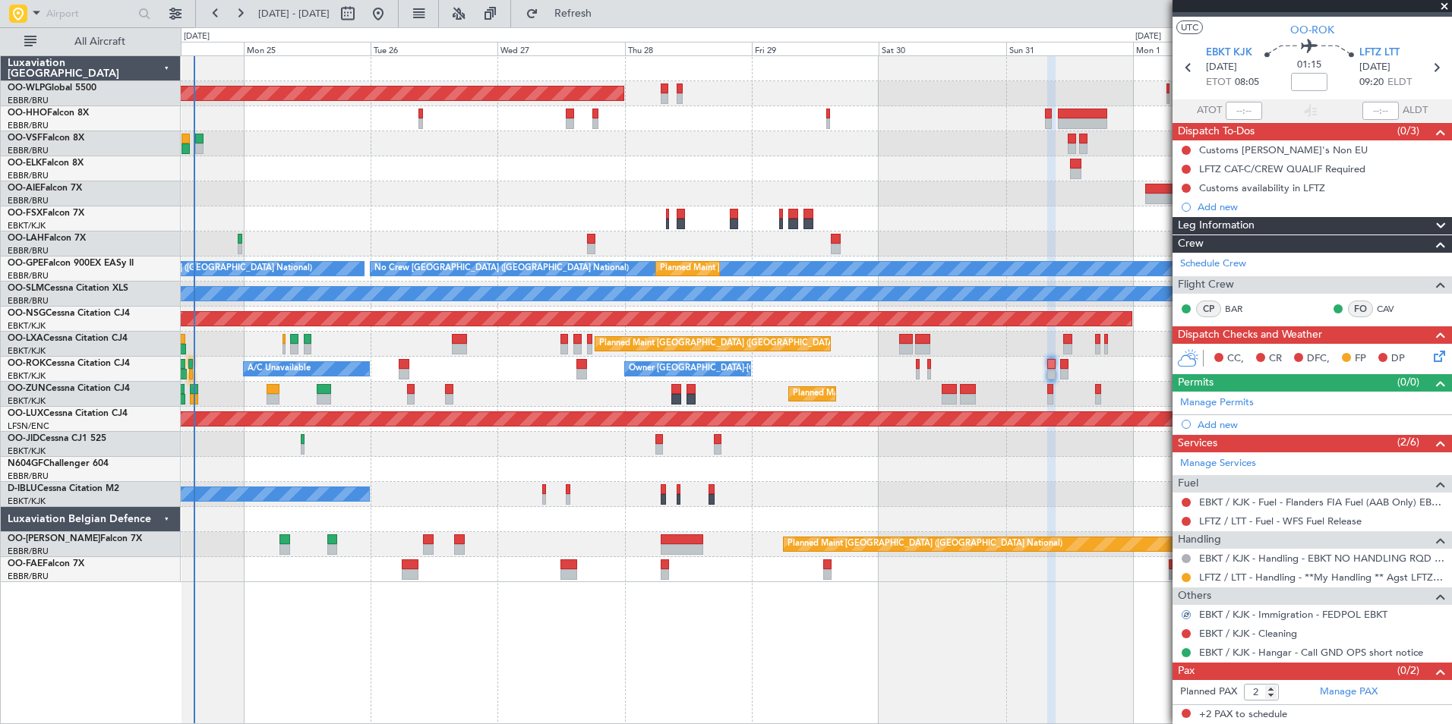
click at [1430, 359] on icon at bounding box center [1436, 354] width 12 height 12
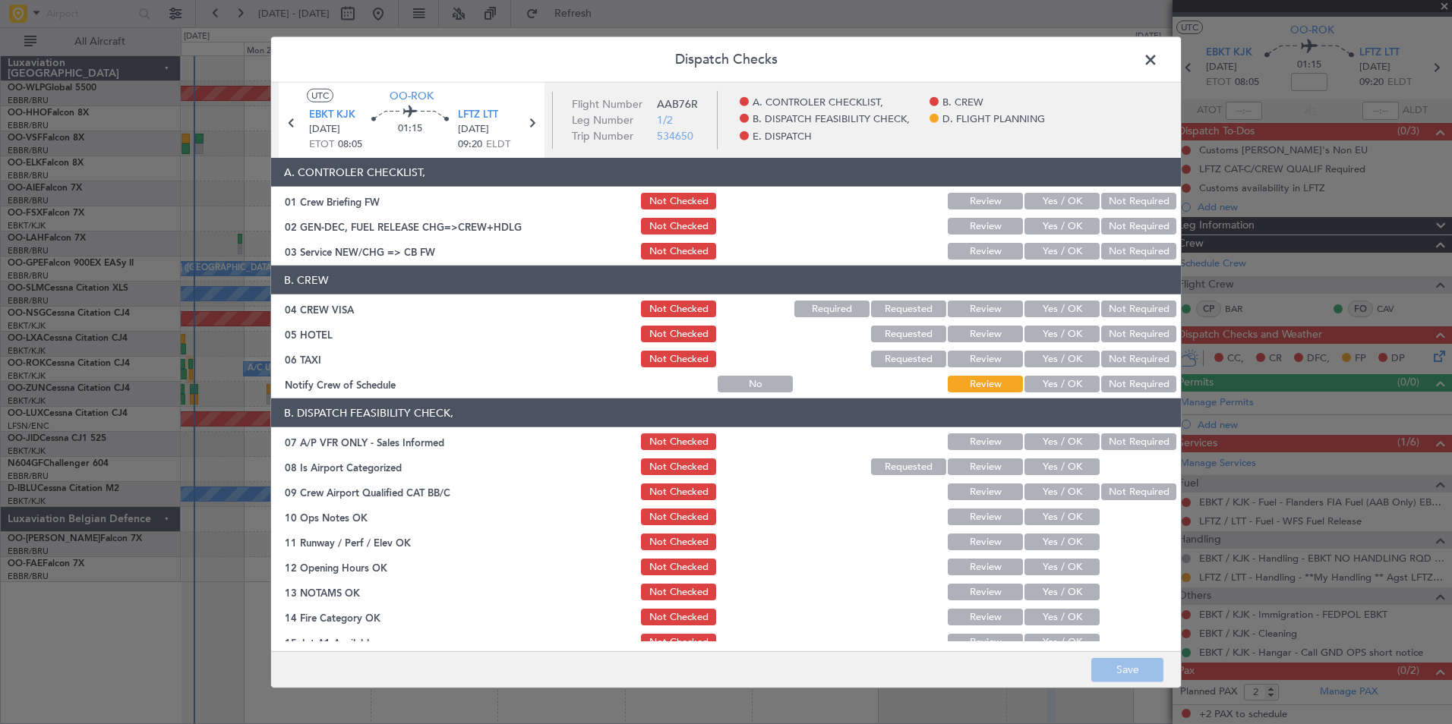
click at [1040, 251] on button "Yes / OK" at bounding box center [1061, 251] width 75 height 17
click at [1109, 304] on button "Not Required" at bounding box center [1138, 309] width 75 height 17
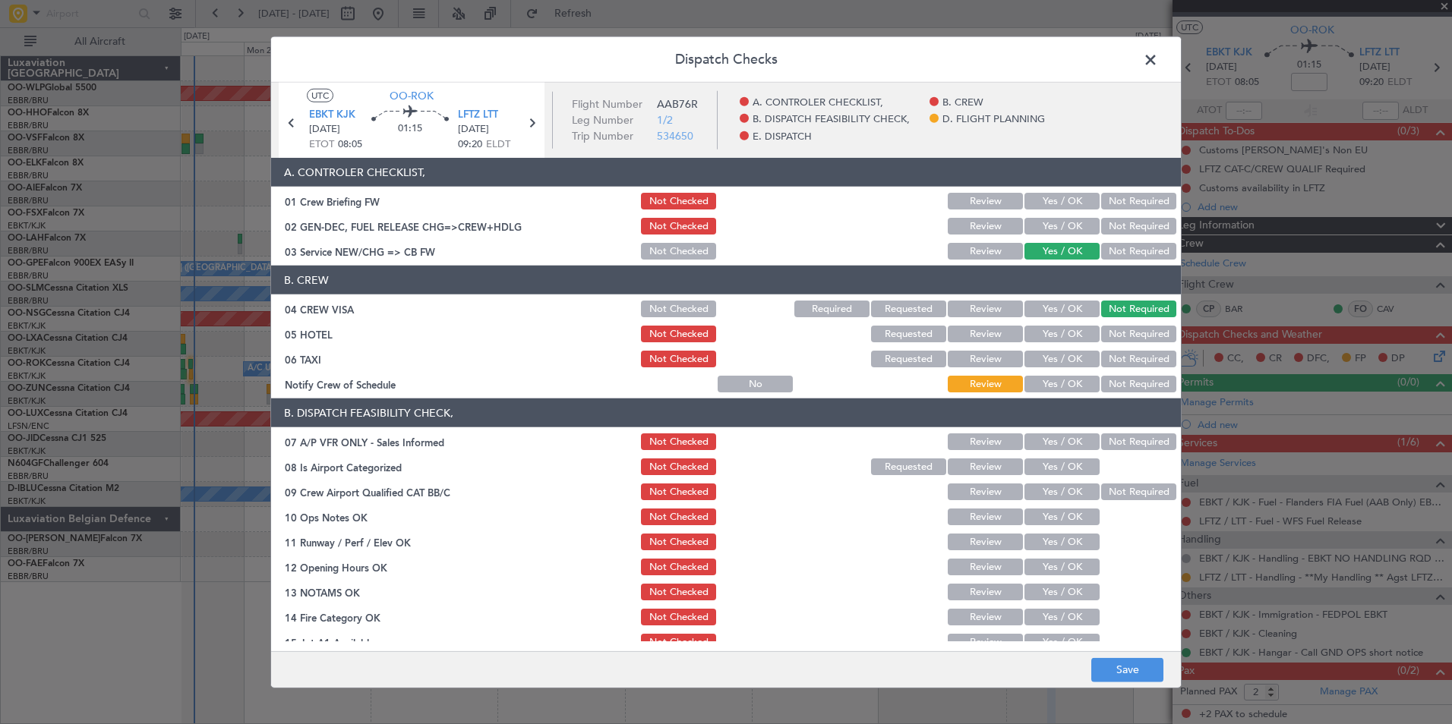
click at [1108, 330] on button "Not Required" at bounding box center [1138, 334] width 75 height 17
click at [1103, 358] on button "Not Required" at bounding box center [1138, 359] width 75 height 17
click at [1068, 379] on button "Yes / OK" at bounding box center [1061, 384] width 75 height 17
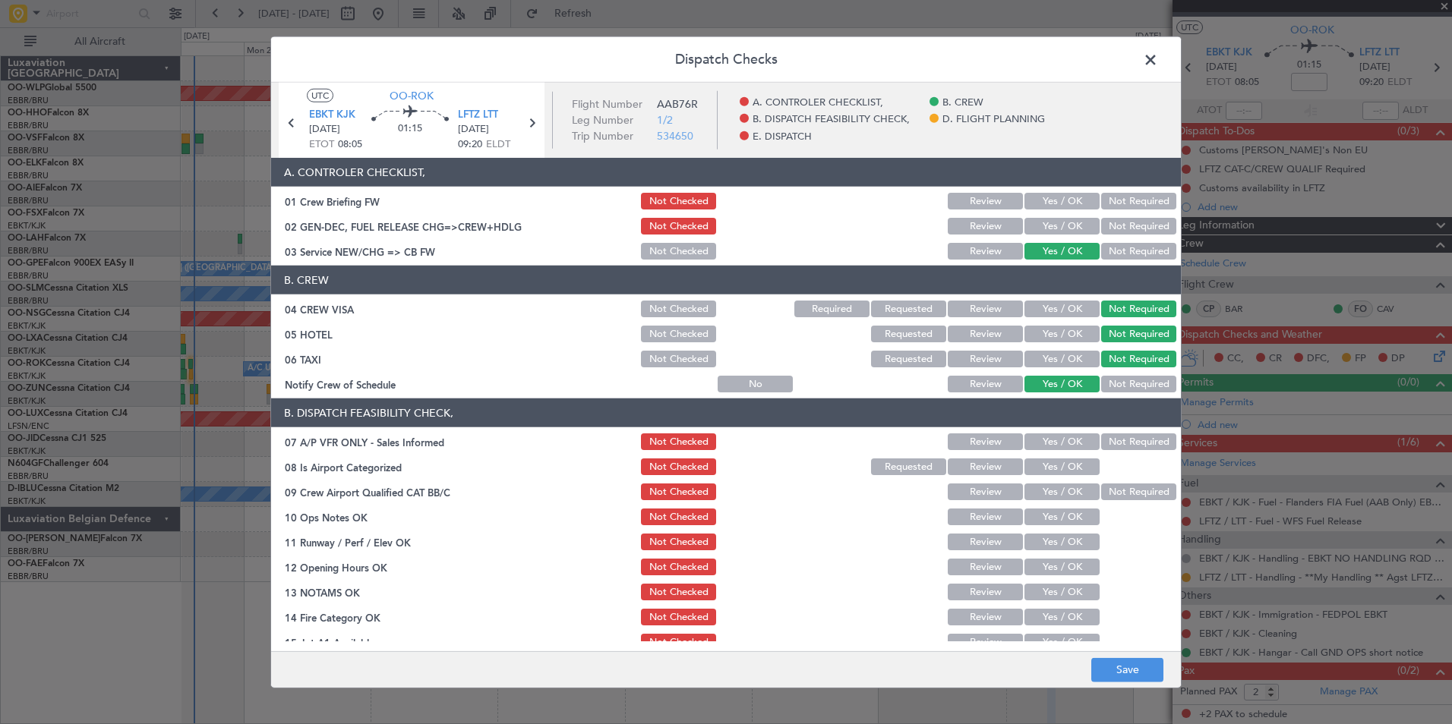
click at [1112, 436] on button "Not Required" at bounding box center [1138, 442] width 75 height 17
click at [1046, 465] on button "Yes / OK" at bounding box center [1061, 467] width 75 height 17
click at [1046, 519] on button "Yes / OK" at bounding box center [1061, 517] width 75 height 17
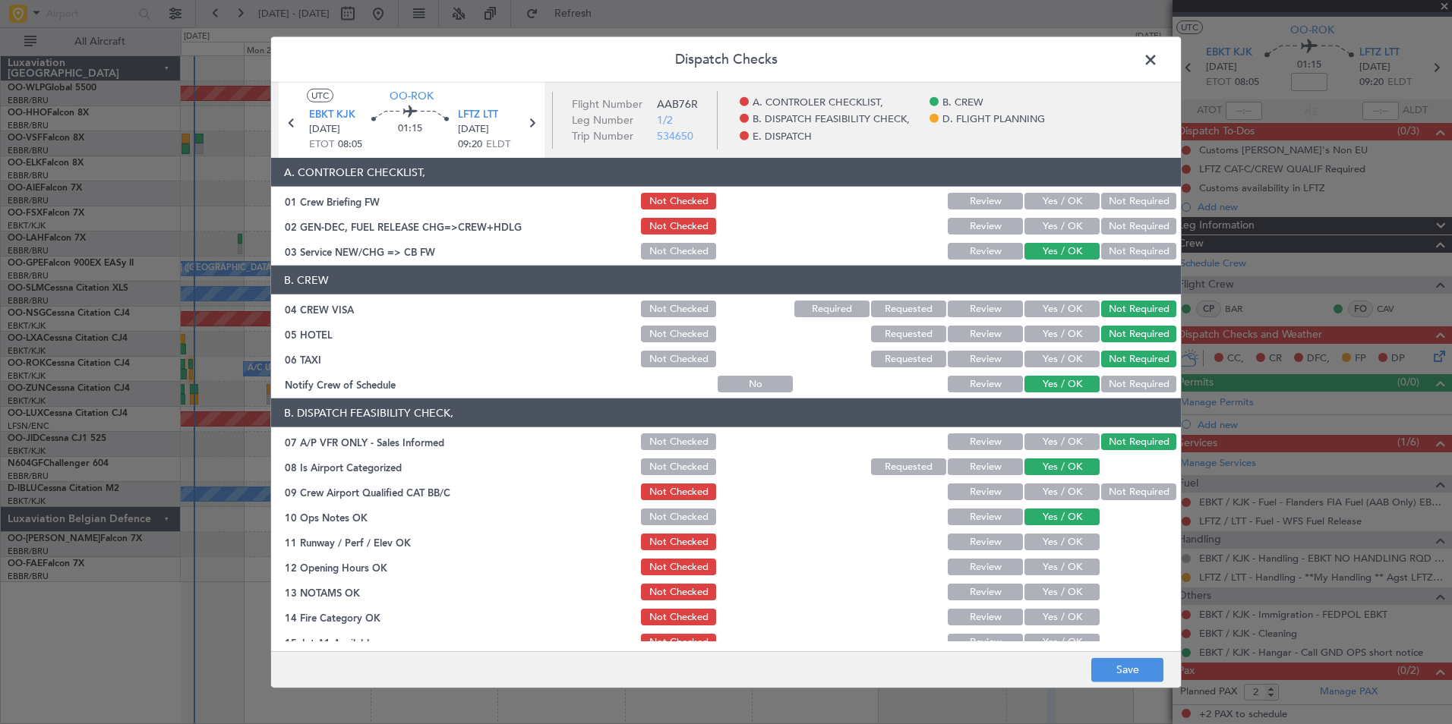
click at [1044, 551] on div "Yes / OK" at bounding box center [1060, 541] width 77 height 21
click at [1027, 536] on button "Yes / OK" at bounding box center [1061, 542] width 75 height 17
click at [994, 540] on button "Review" at bounding box center [985, 542] width 75 height 17
click at [691, 538] on button "Not Checked" at bounding box center [678, 542] width 75 height 17
click at [1026, 567] on button "Yes / OK" at bounding box center [1061, 567] width 75 height 17
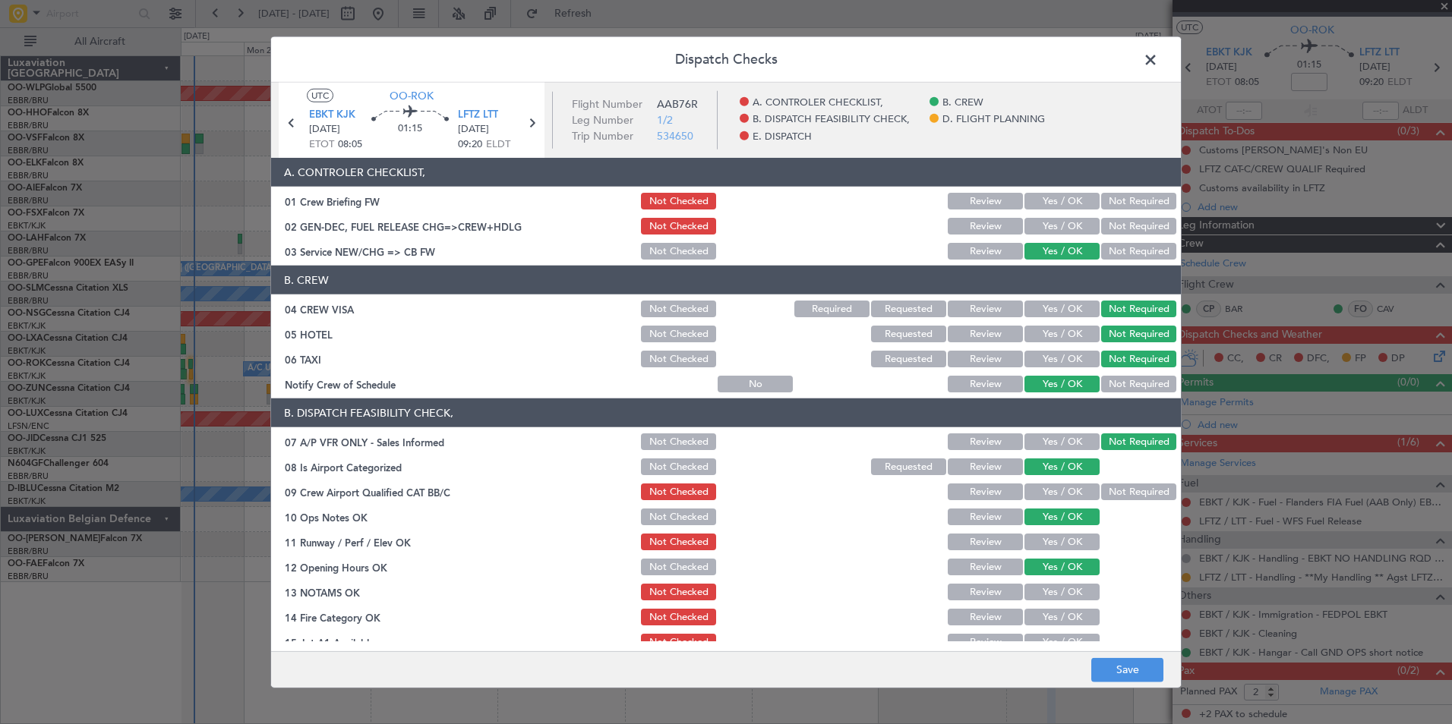
click at [1035, 599] on button "Yes / OK" at bounding box center [1061, 592] width 75 height 17
click at [981, 591] on button "Review" at bounding box center [985, 592] width 75 height 17
click at [1042, 614] on button "Yes / OK" at bounding box center [1061, 617] width 75 height 17
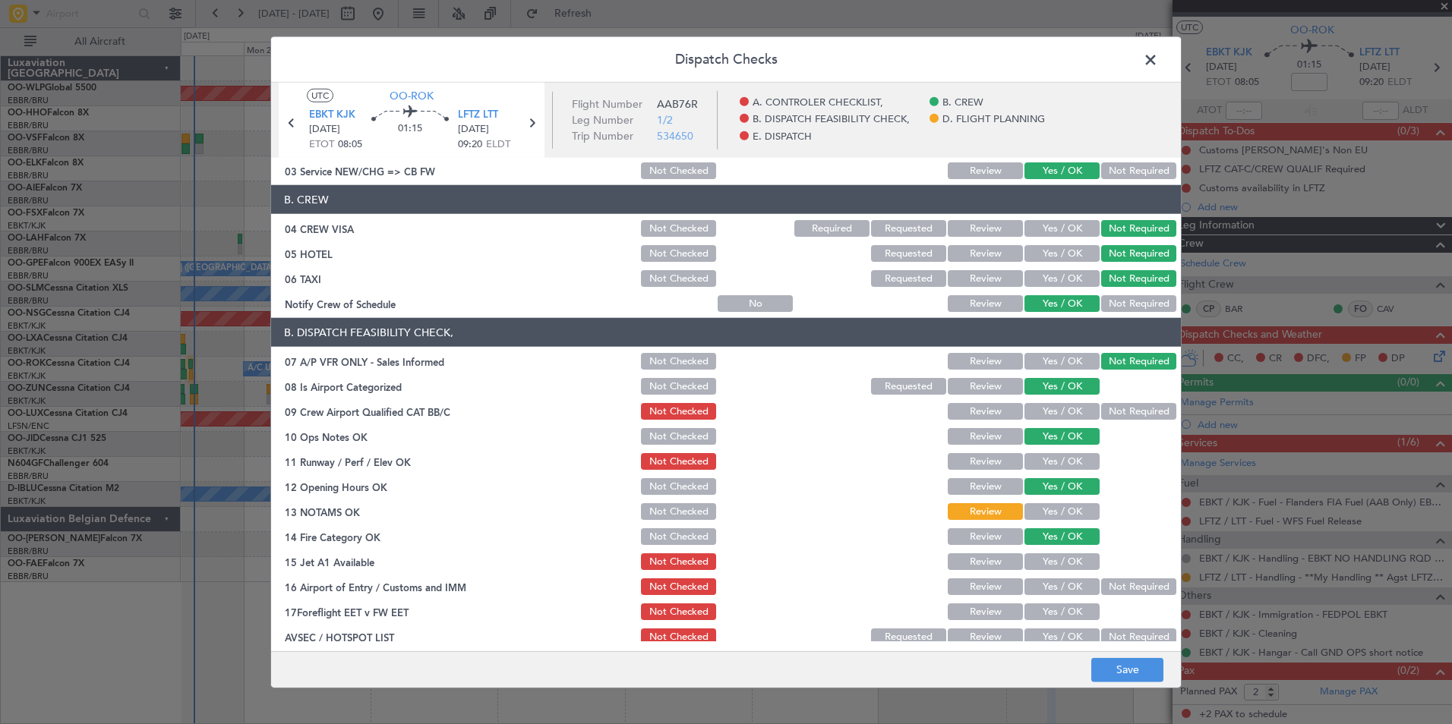
scroll to position [152, 0]
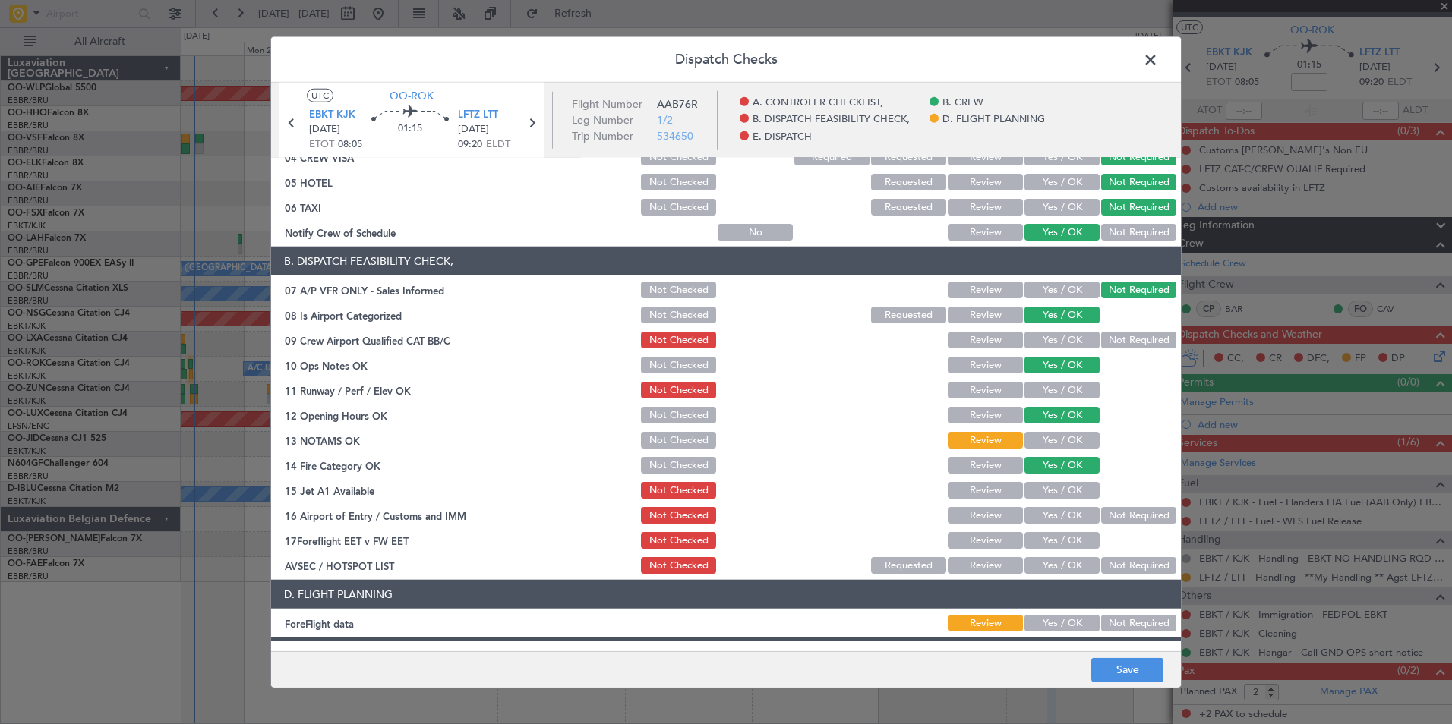
click at [1048, 497] on button "Yes / OK" at bounding box center [1061, 490] width 75 height 17
click at [1100, 505] on div "Not Required" at bounding box center [1137, 515] width 77 height 21
click at [1109, 516] on button "Not Required" at bounding box center [1138, 515] width 75 height 17
click at [1108, 568] on button "Not Required" at bounding box center [1138, 565] width 75 height 17
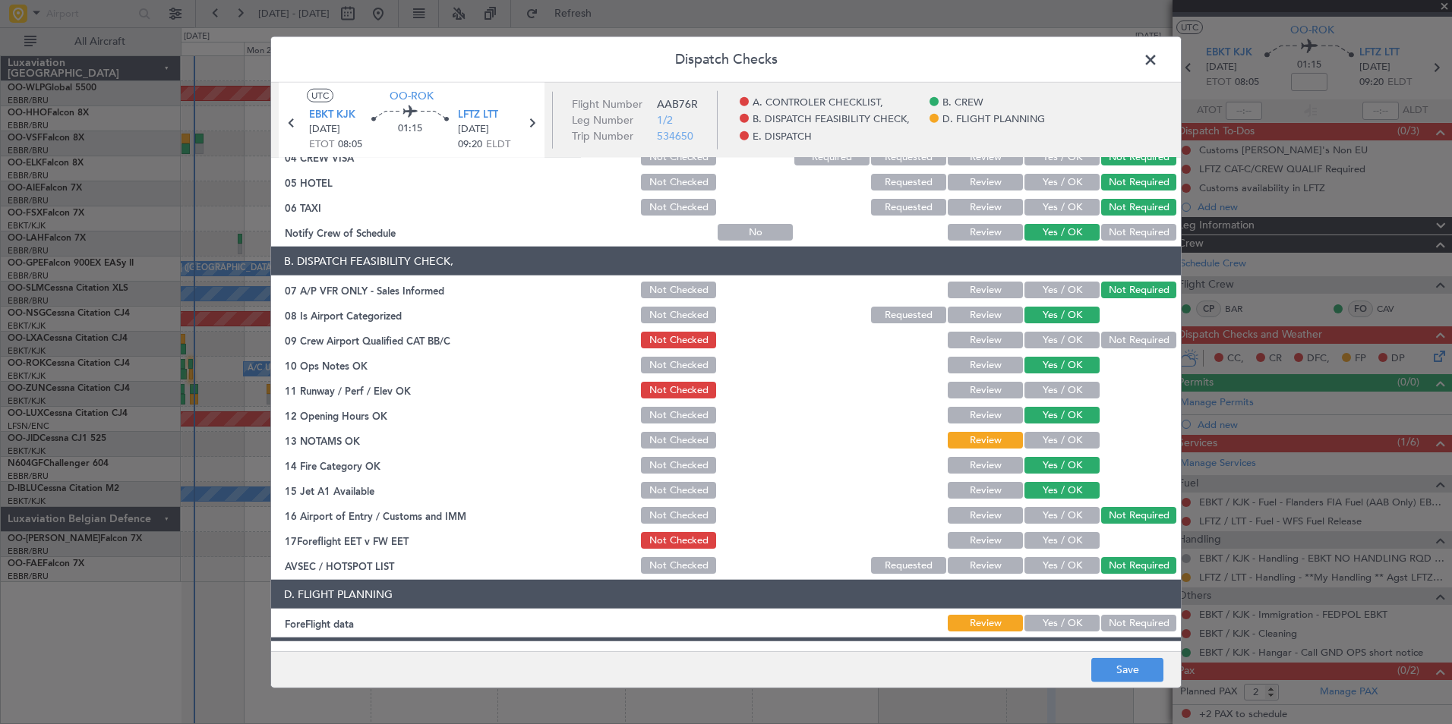
click at [979, 522] on button "Review" at bounding box center [985, 515] width 75 height 17
click at [1101, 517] on button "Not Required" at bounding box center [1138, 515] width 75 height 17
click at [980, 534] on button "Review" at bounding box center [985, 540] width 75 height 17
click at [1105, 664] on button "Save" at bounding box center [1127, 670] width 72 height 24
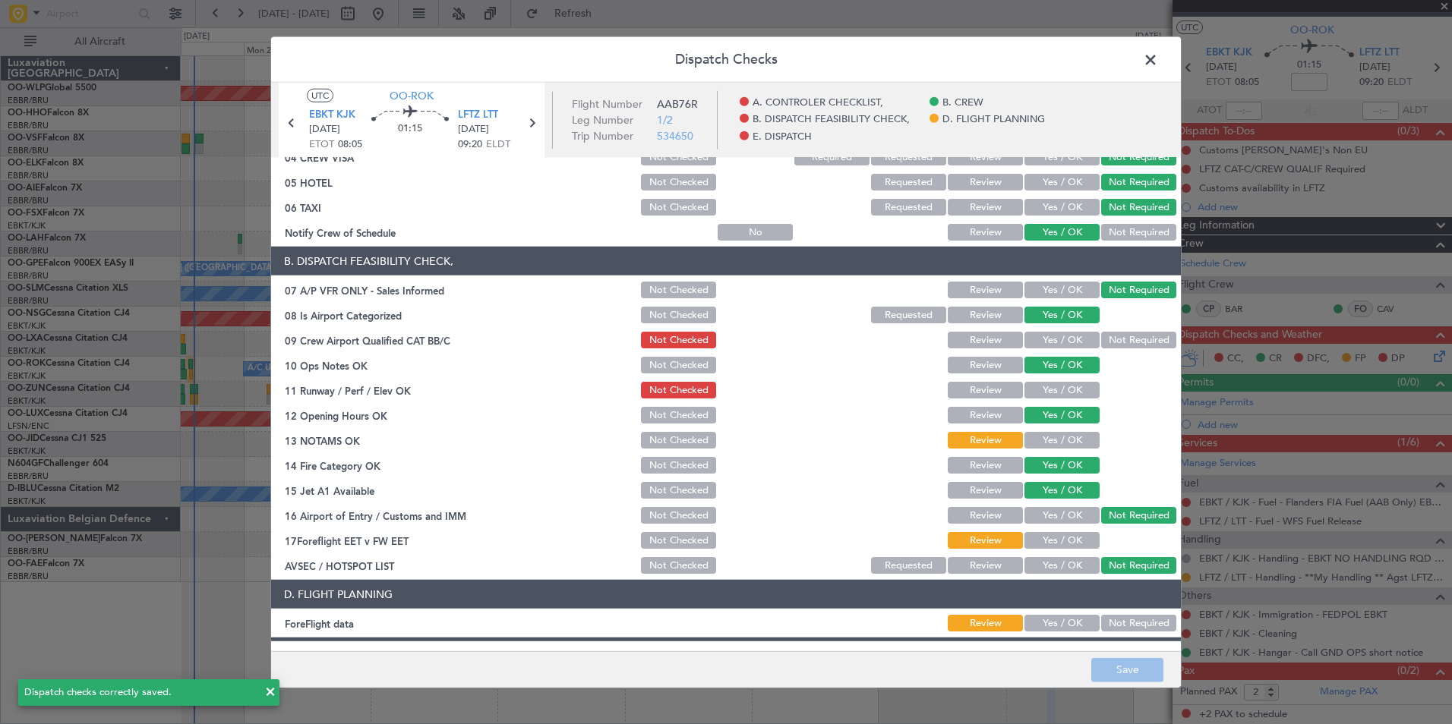
click at [1158, 64] on span at bounding box center [1158, 64] width 0 height 30
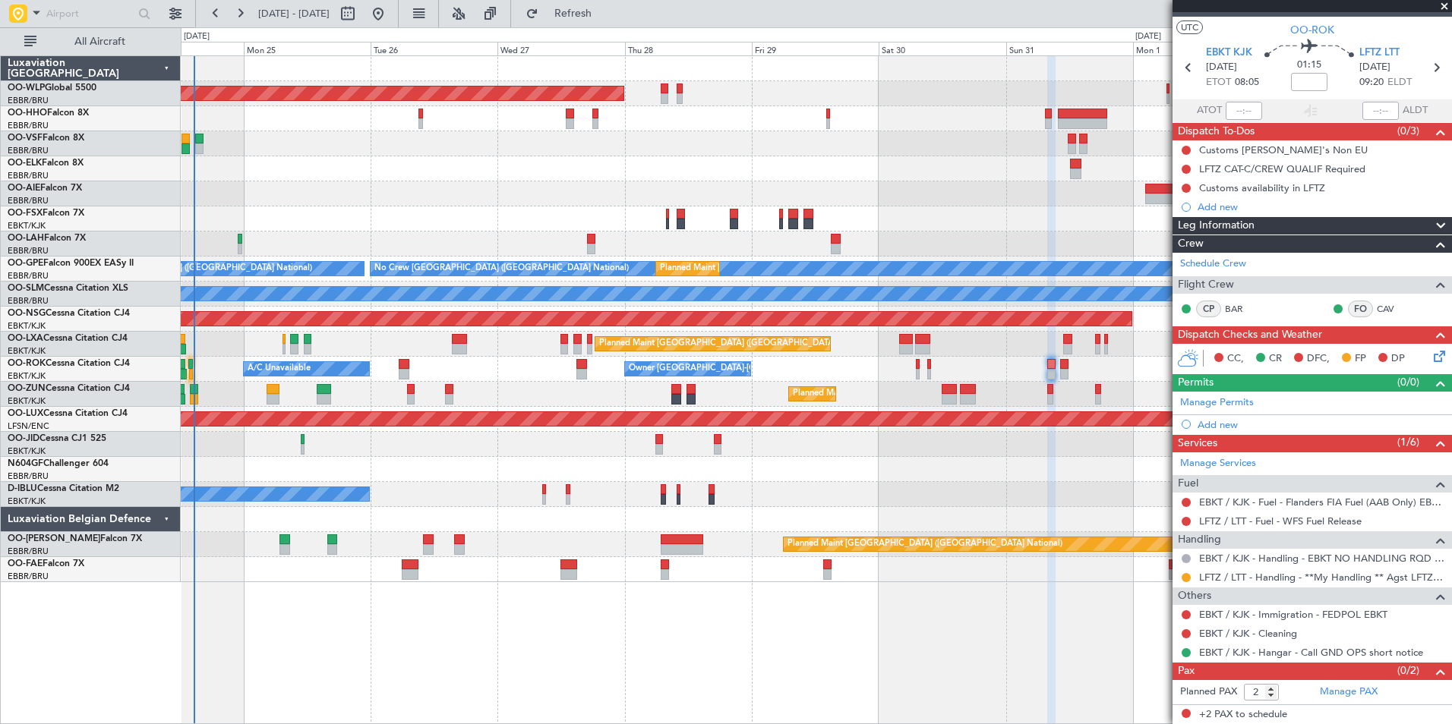
click at [1430, 355] on icon at bounding box center [1436, 354] width 12 height 12
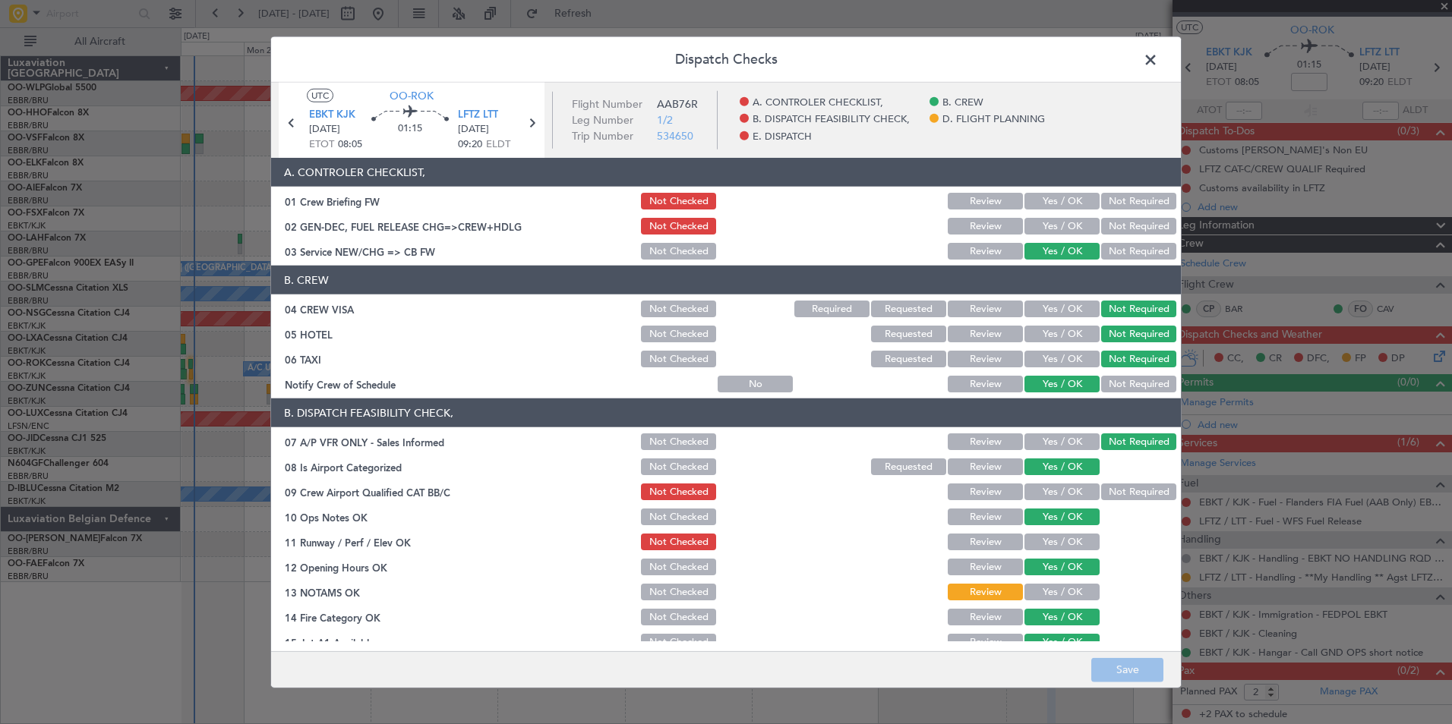
click at [1024, 492] on button "Yes / OK" at bounding box center [1061, 492] width 75 height 17
click at [1124, 673] on button "Save" at bounding box center [1127, 670] width 72 height 24
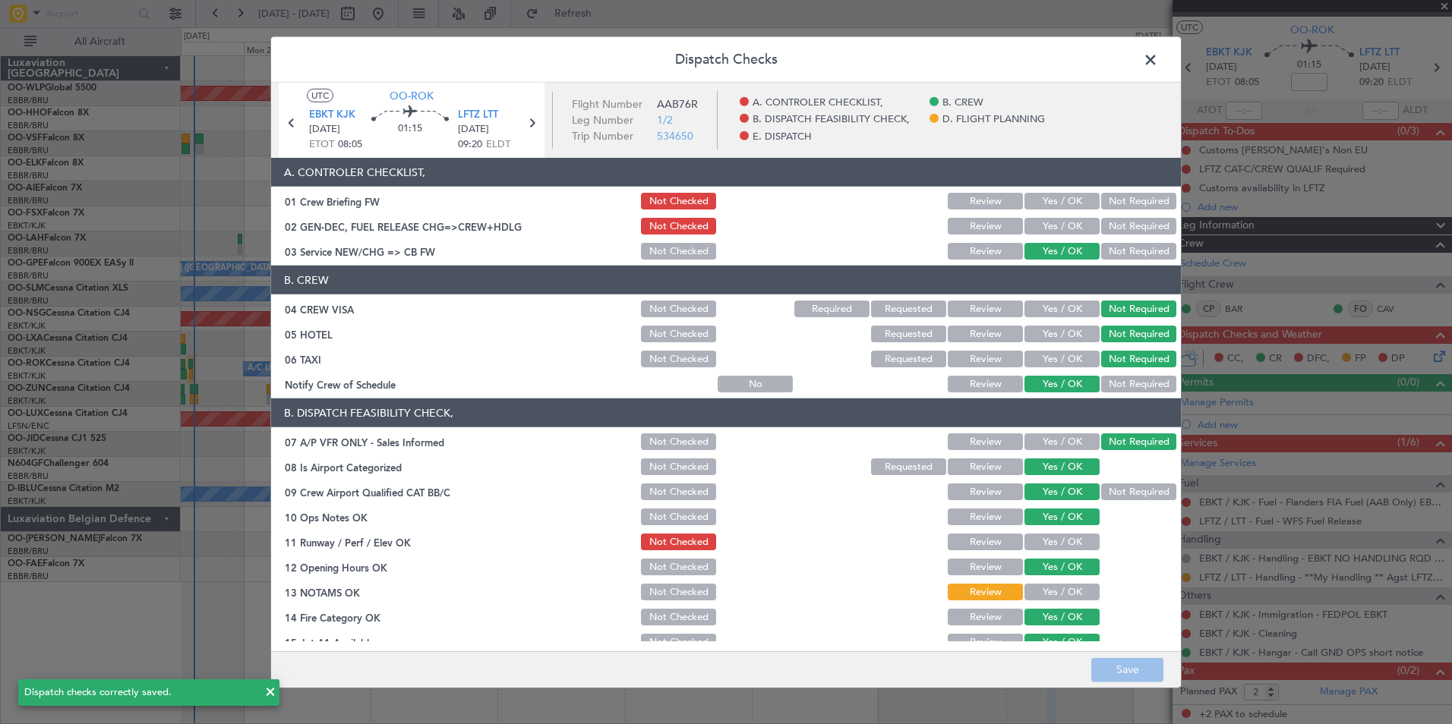
click at [1158, 55] on span at bounding box center [1158, 64] width 0 height 30
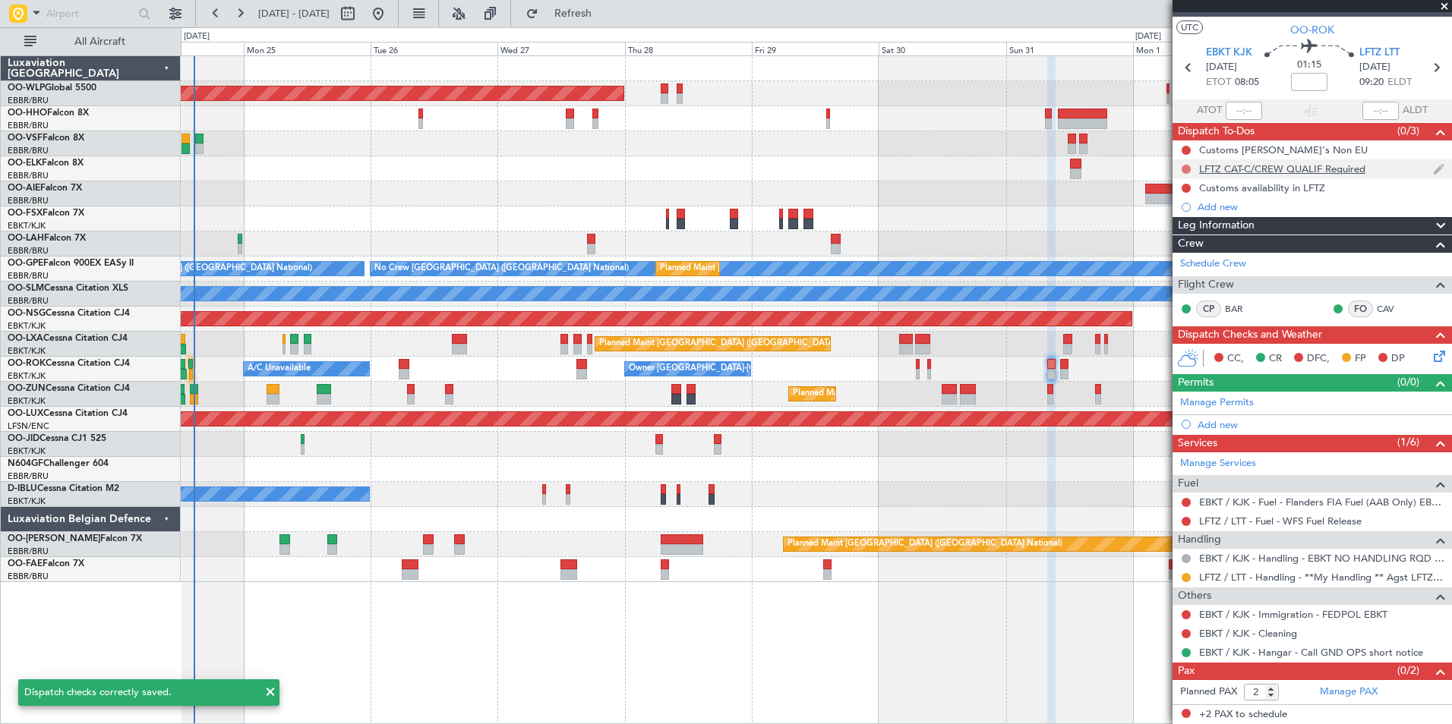
click at [1186, 166] on button at bounding box center [1185, 169] width 9 height 9
click at [1175, 237] on span "Completed" at bounding box center [1193, 236] width 50 height 15
click at [1285, 188] on div "Customs availability in LFTZ" at bounding box center [1262, 187] width 126 height 13
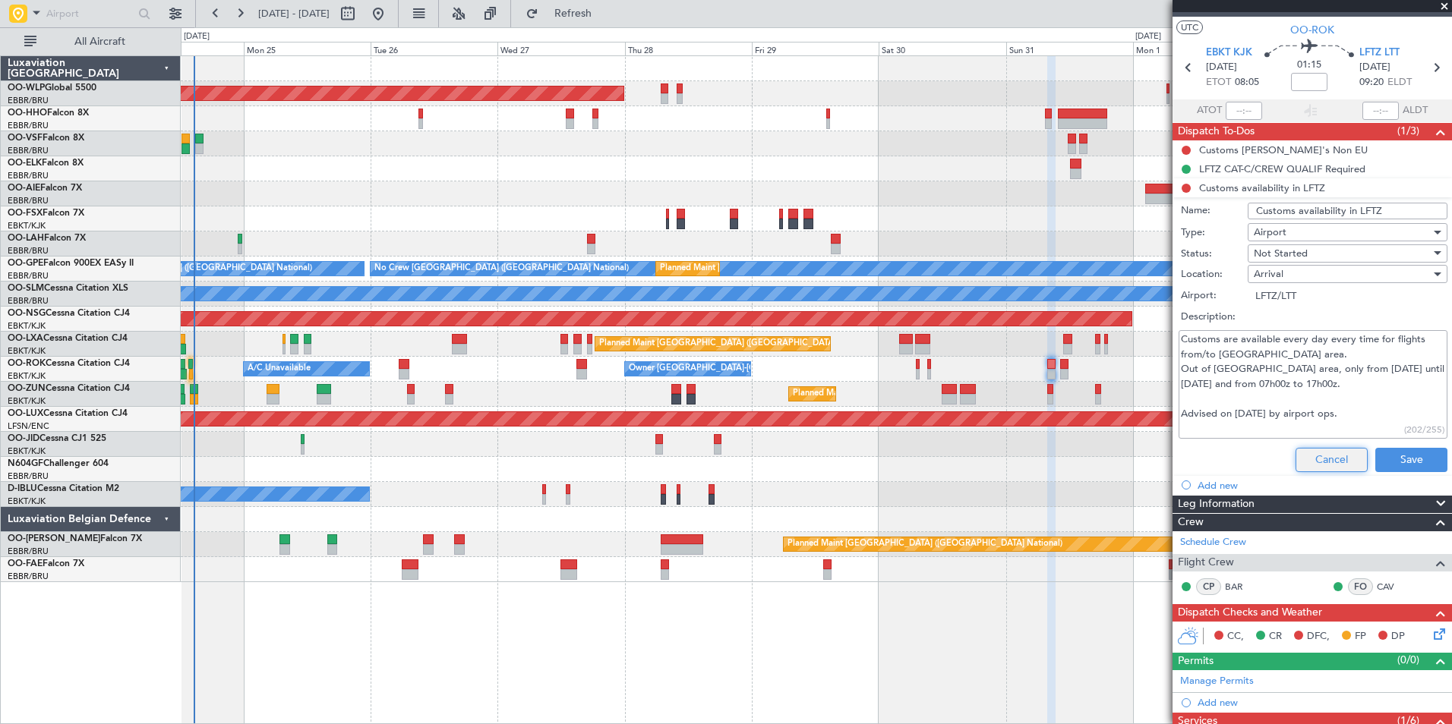
click at [1310, 451] on button "Cancel" at bounding box center [1331, 460] width 72 height 24
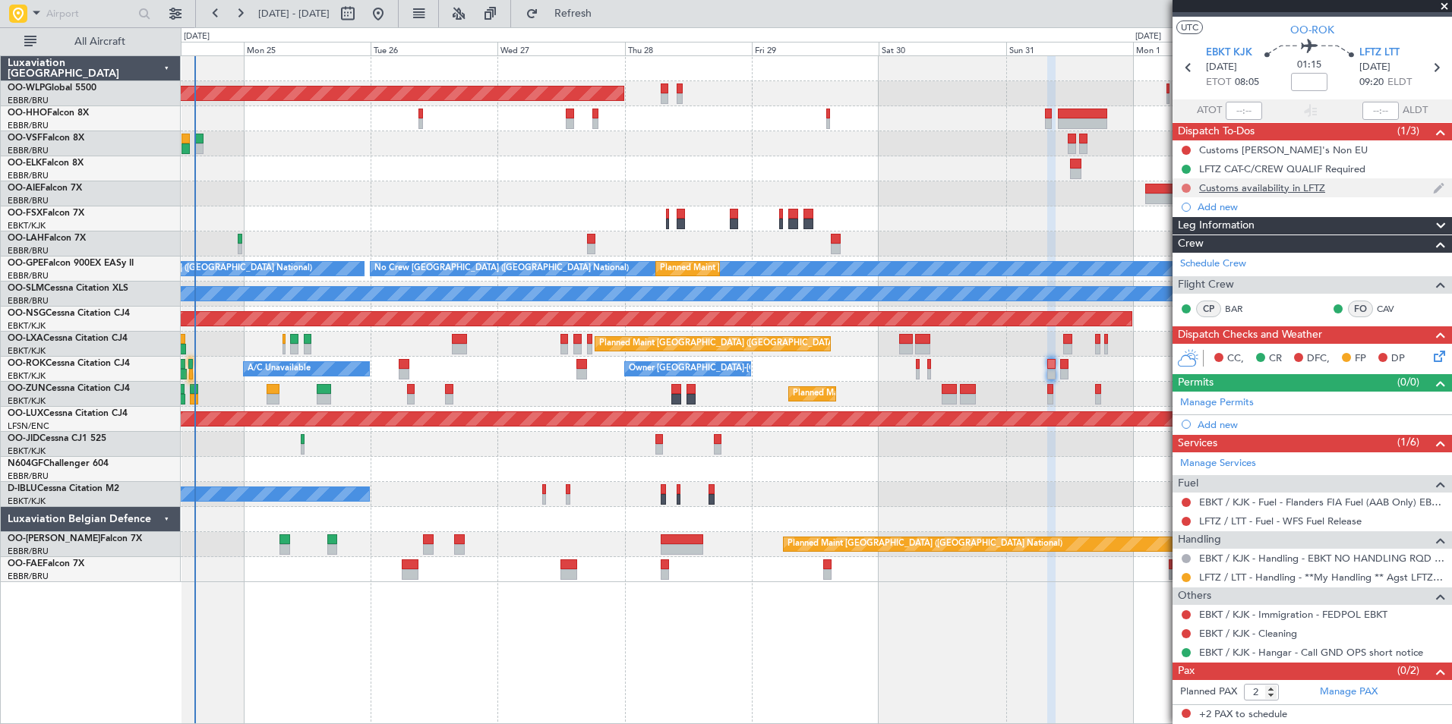
click at [1184, 188] on button at bounding box center [1185, 188] width 9 height 9
click at [1192, 261] on span "Completed" at bounding box center [1193, 255] width 50 height 15
click at [1216, 207] on div "Add new" at bounding box center [1313, 206] width 233 height 13
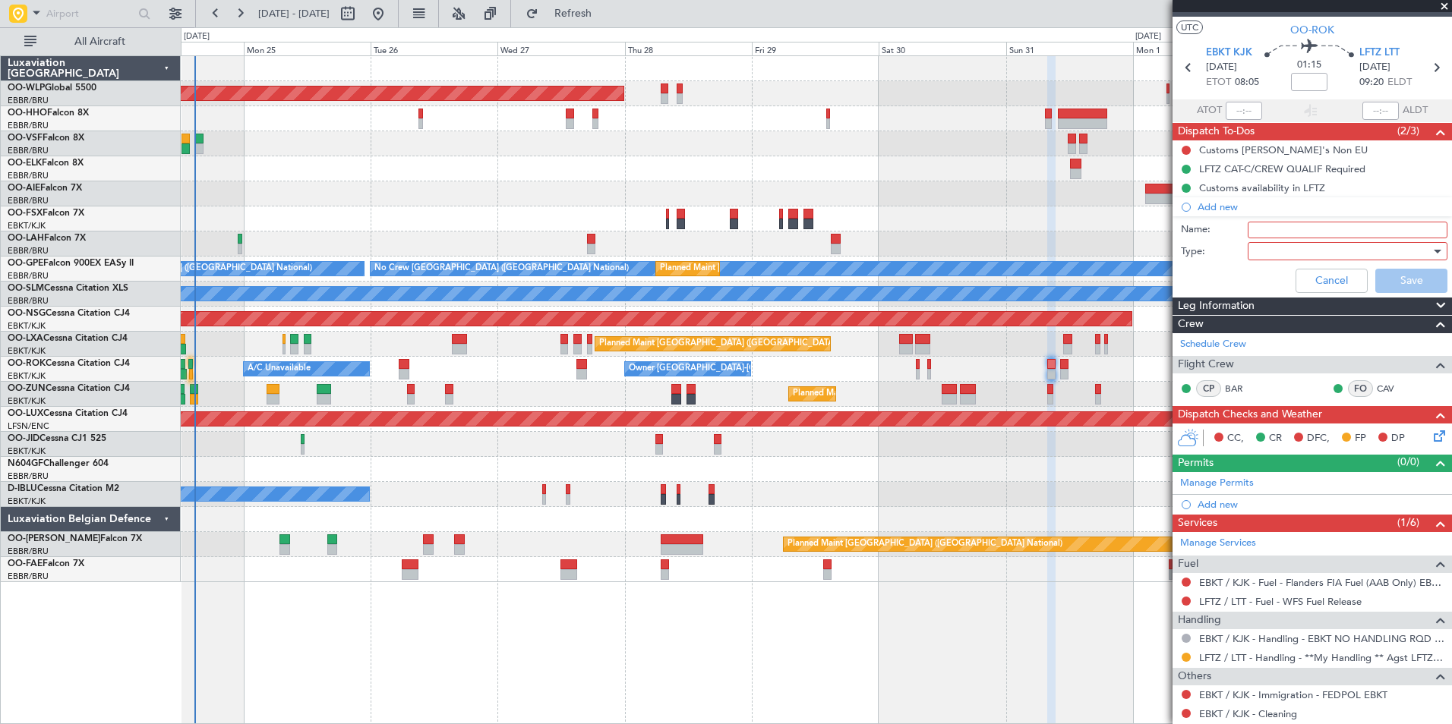
click at [1257, 226] on input "Name:" at bounding box center [1347, 230] width 200 height 17
type input "Flight not yet in private DD informed"
click at [1290, 251] on div at bounding box center [1342, 251] width 177 height 23
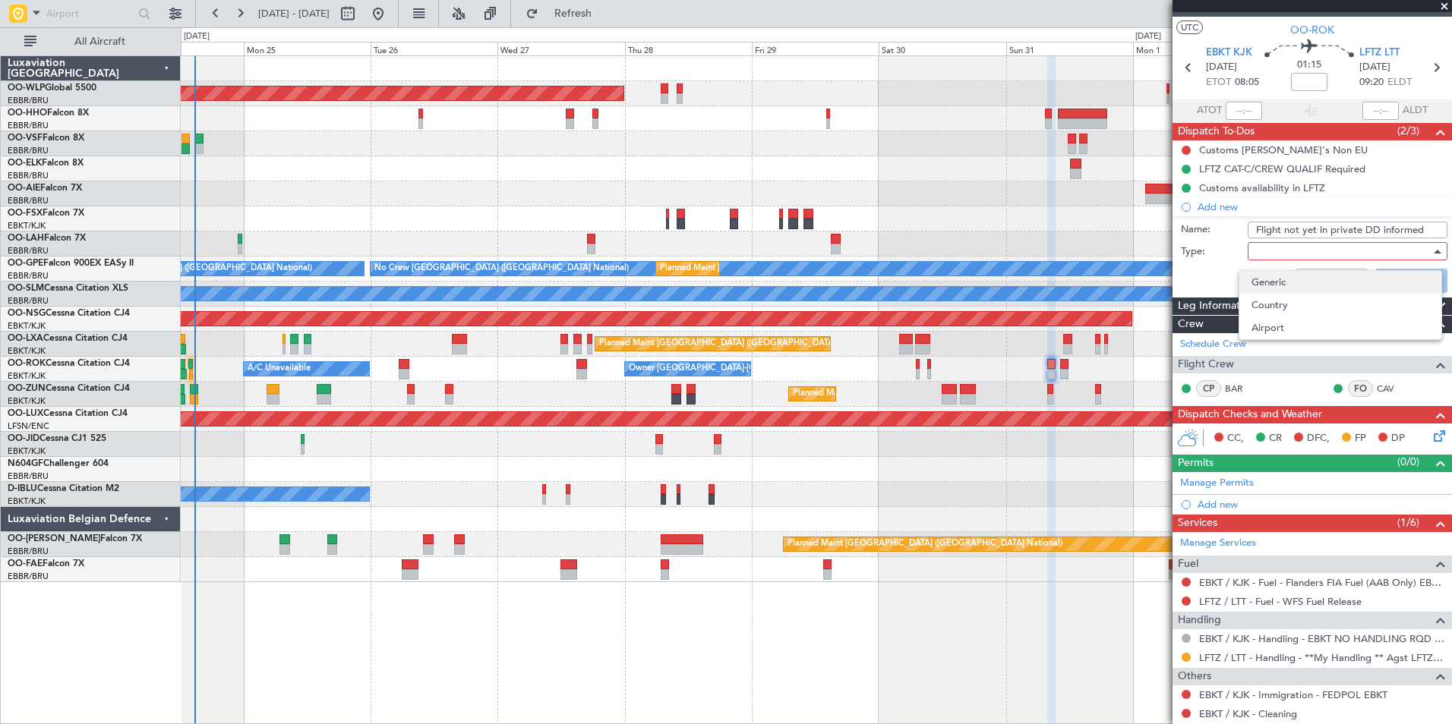
click at [1272, 282] on span "Generic" at bounding box center [1340, 282] width 178 height 23
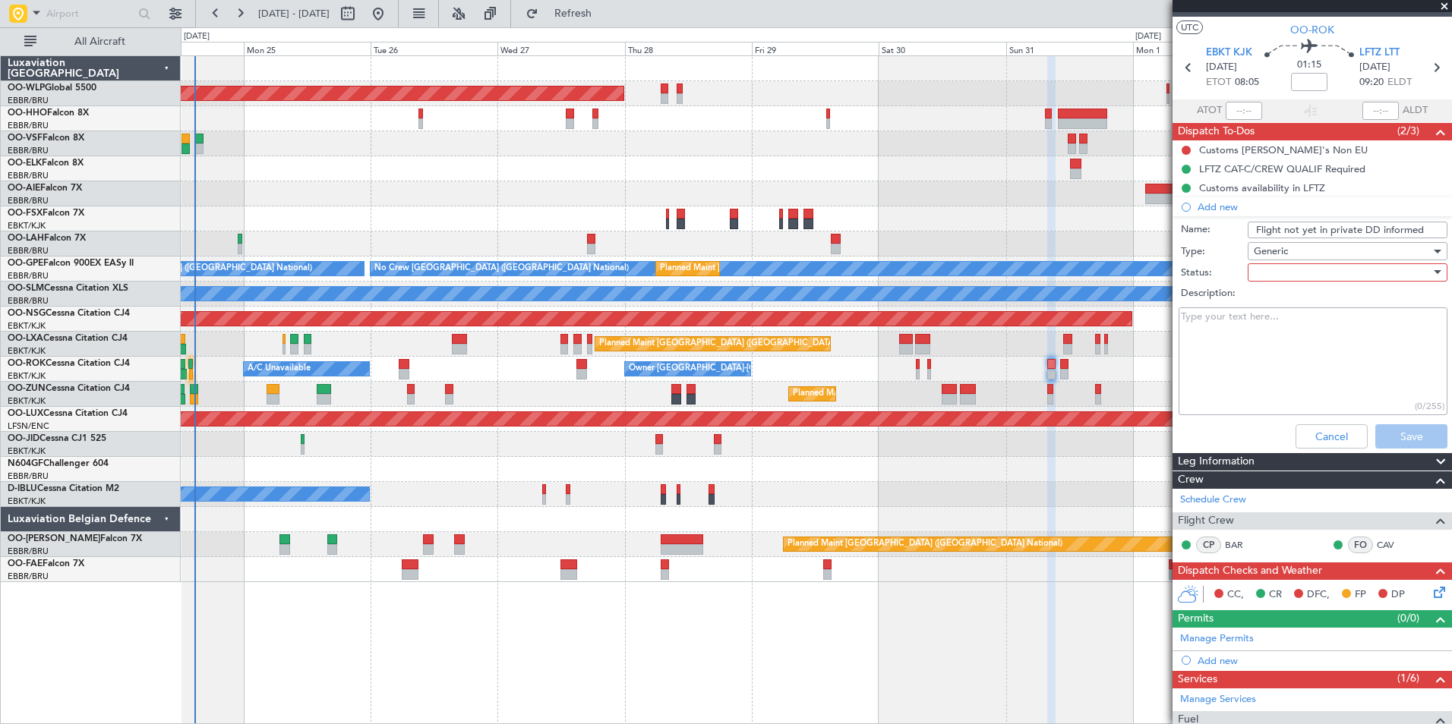
click at [1269, 266] on div at bounding box center [1342, 272] width 177 height 23
click at [1268, 298] on span "Not Started" at bounding box center [1340, 303] width 178 height 23
click at [1407, 440] on button "Save" at bounding box center [1411, 436] width 72 height 24
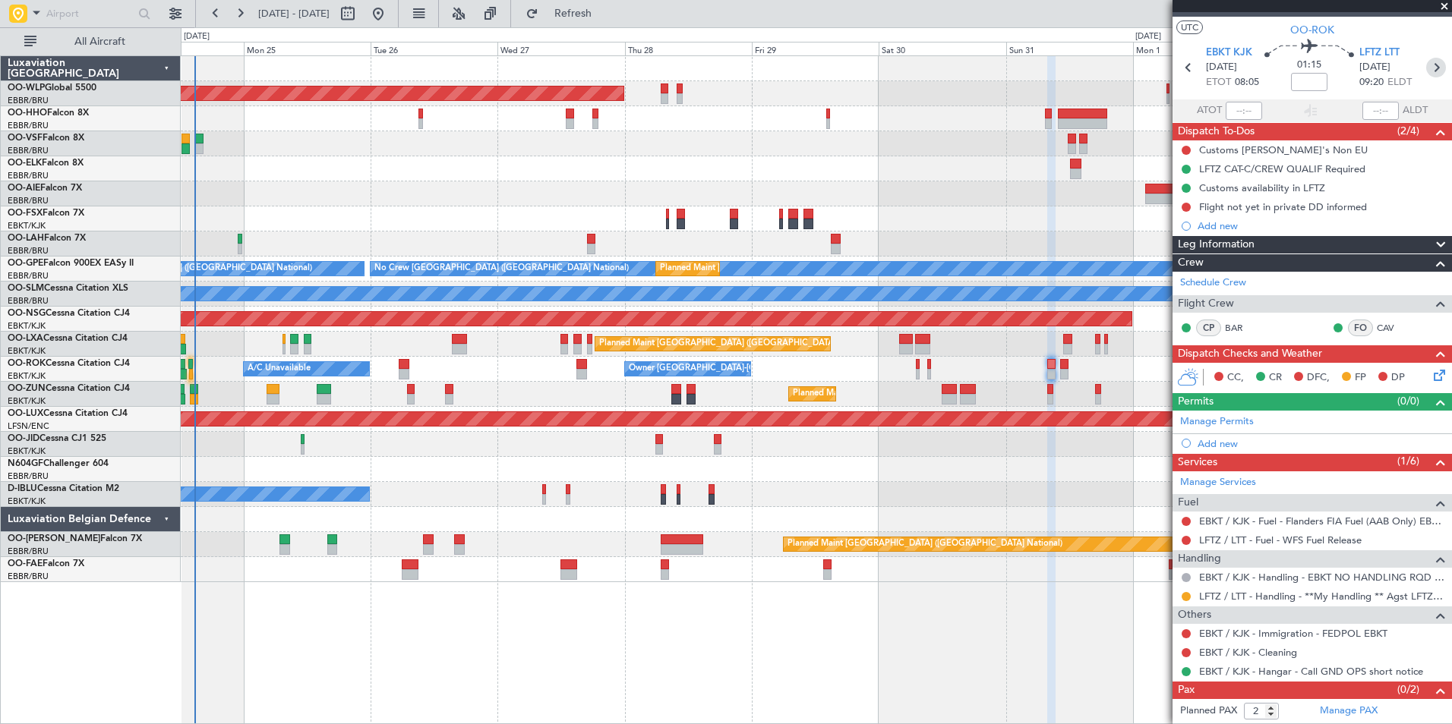
click at [1426, 63] on icon at bounding box center [1436, 68] width 20 height 20
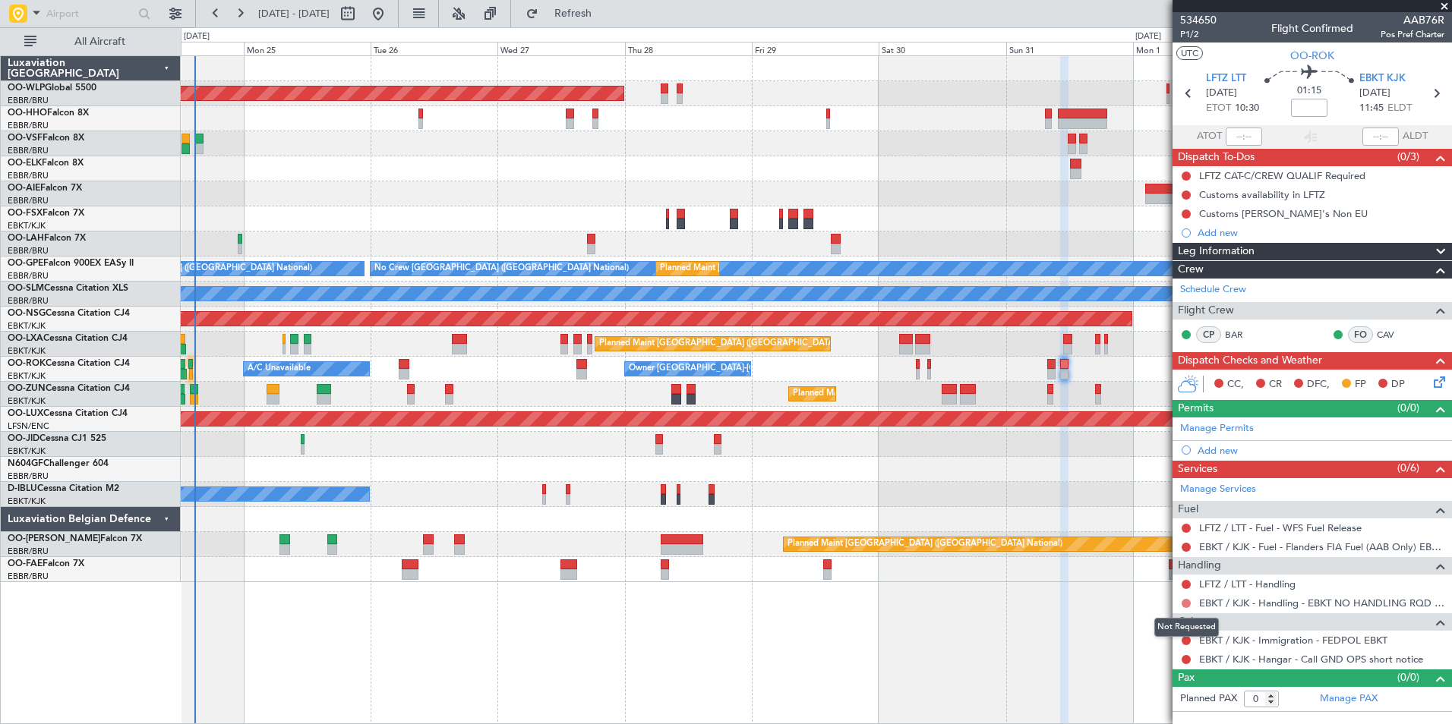
click at [1187, 606] on button at bounding box center [1185, 603] width 9 height 9
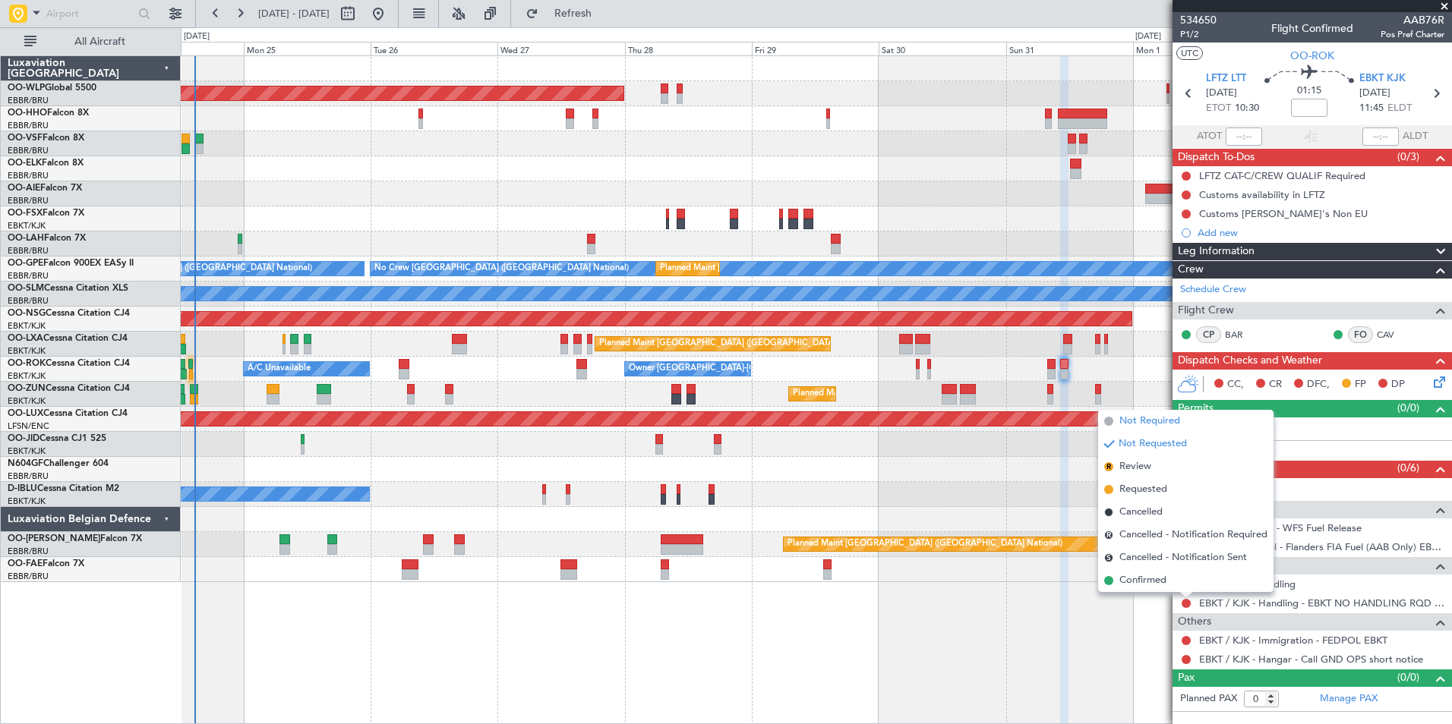
click at [1131, 422] on span "Not Required" at bounding box center [1149, 421] width 61 height 15
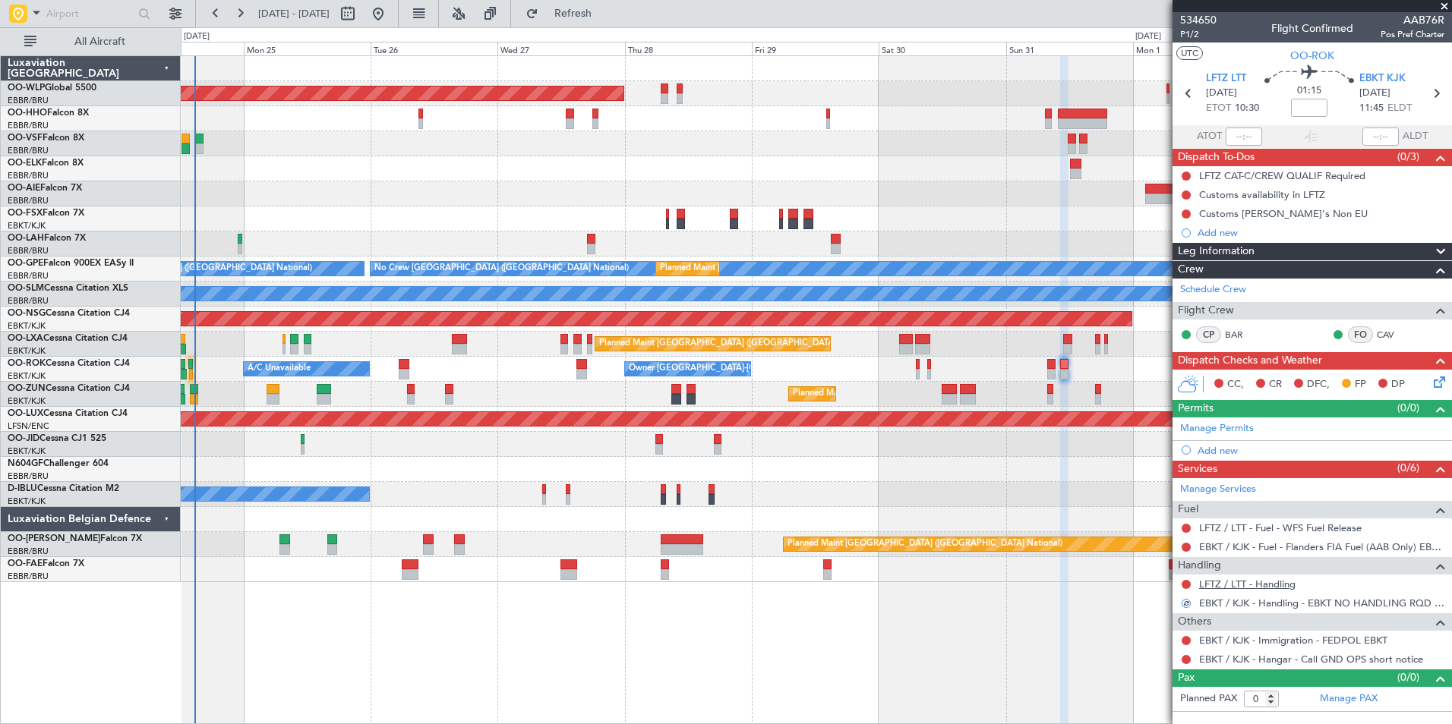
click at [1244, 584] on link "LFTZ / LTT - Handling" at bounding box center [1247, 584] width 96 height 13
click at [605, 19] on span "Refresh" at bounding box center [573, 13] width 64 height 11
click at [1186, 586] on button at bounding box center [1185, 584] width 9 height 9
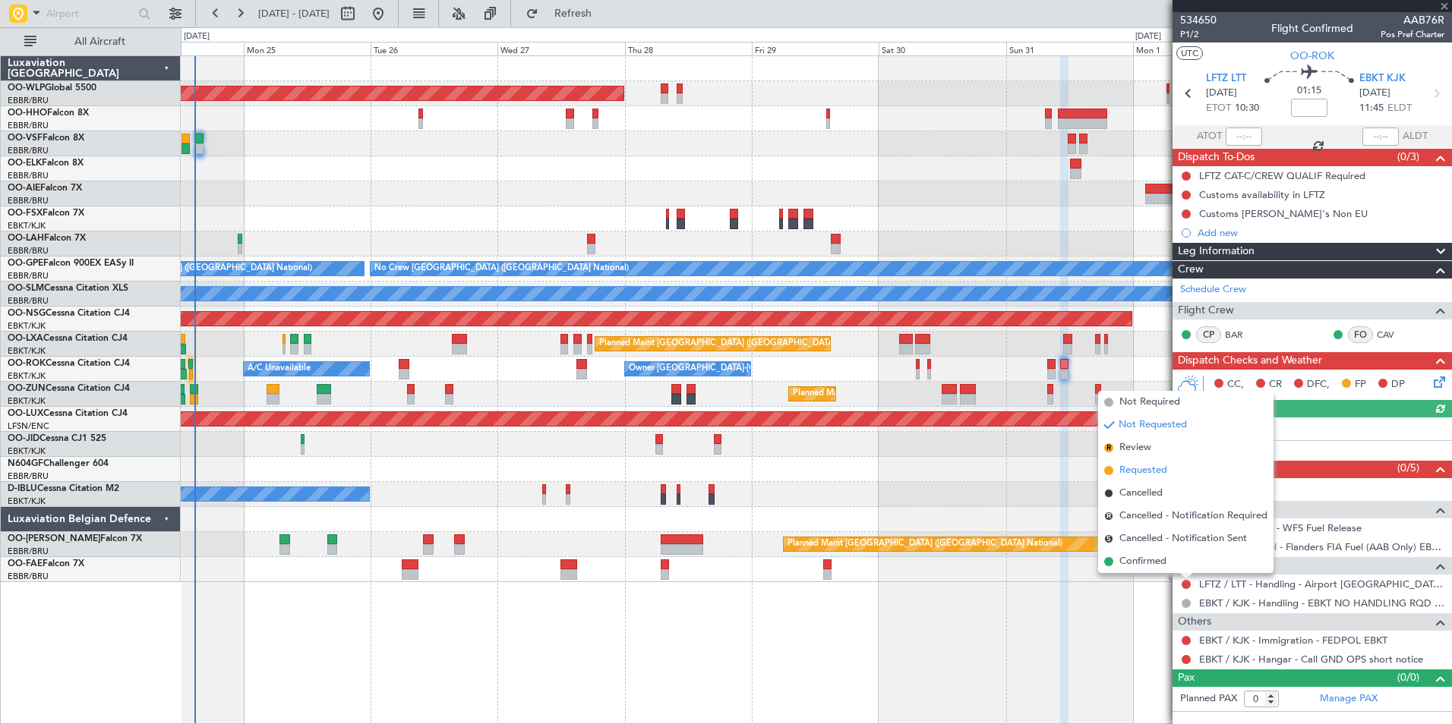
click at [1133, 468] on span "Requested" at bounding box center [1143, 470] width 48 height 15
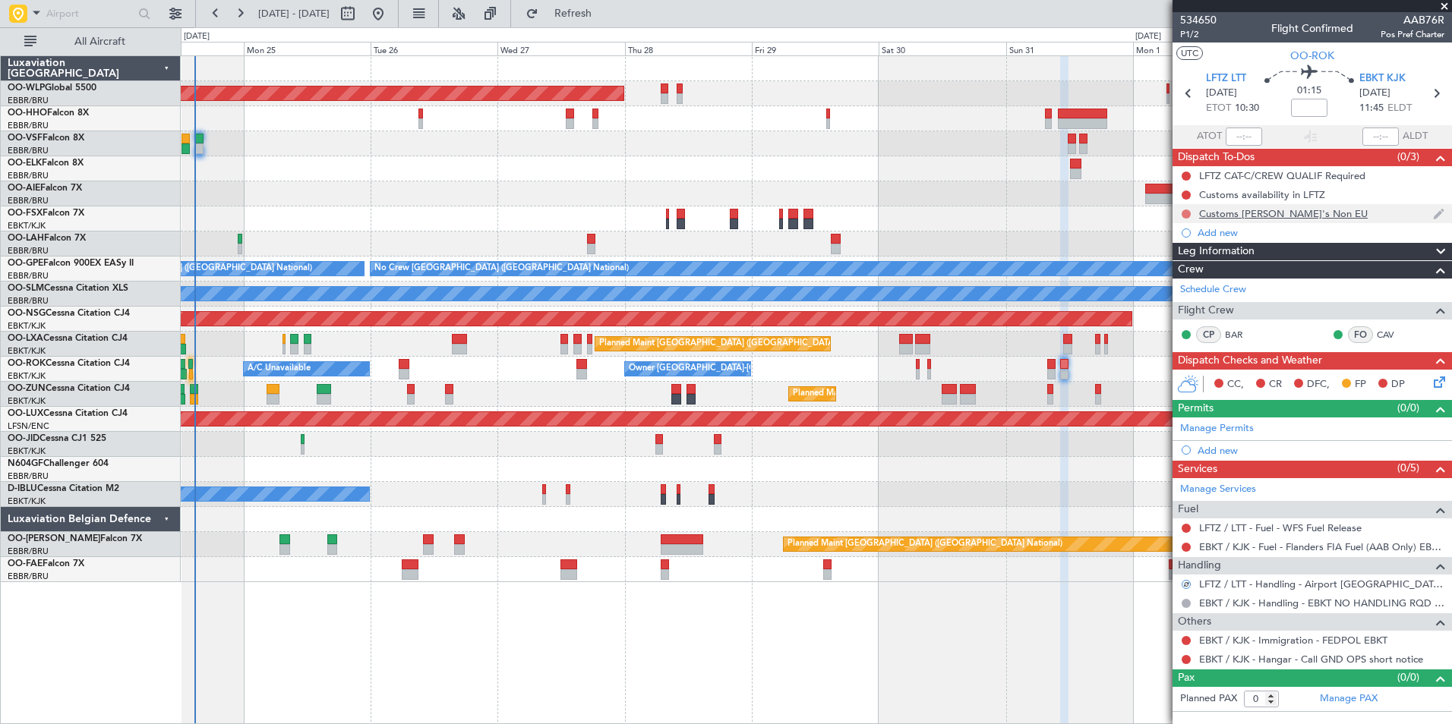
click at [1185, 214] on button at bounding box center [1185, 214] width 9 height 9
click at [1197, 280] on span "Completed" at bounding box center [1193, 280] width 50 height 15
click at [1183, 195] on button at bounding box center [1185, 195] width 9 height 9
click at [1193, 260] on span "Completed" at bounding box center [1193, 261] width 50 height 15
click at [1187, 177] on button at bounding box center [1185, 176] width 9 height 9
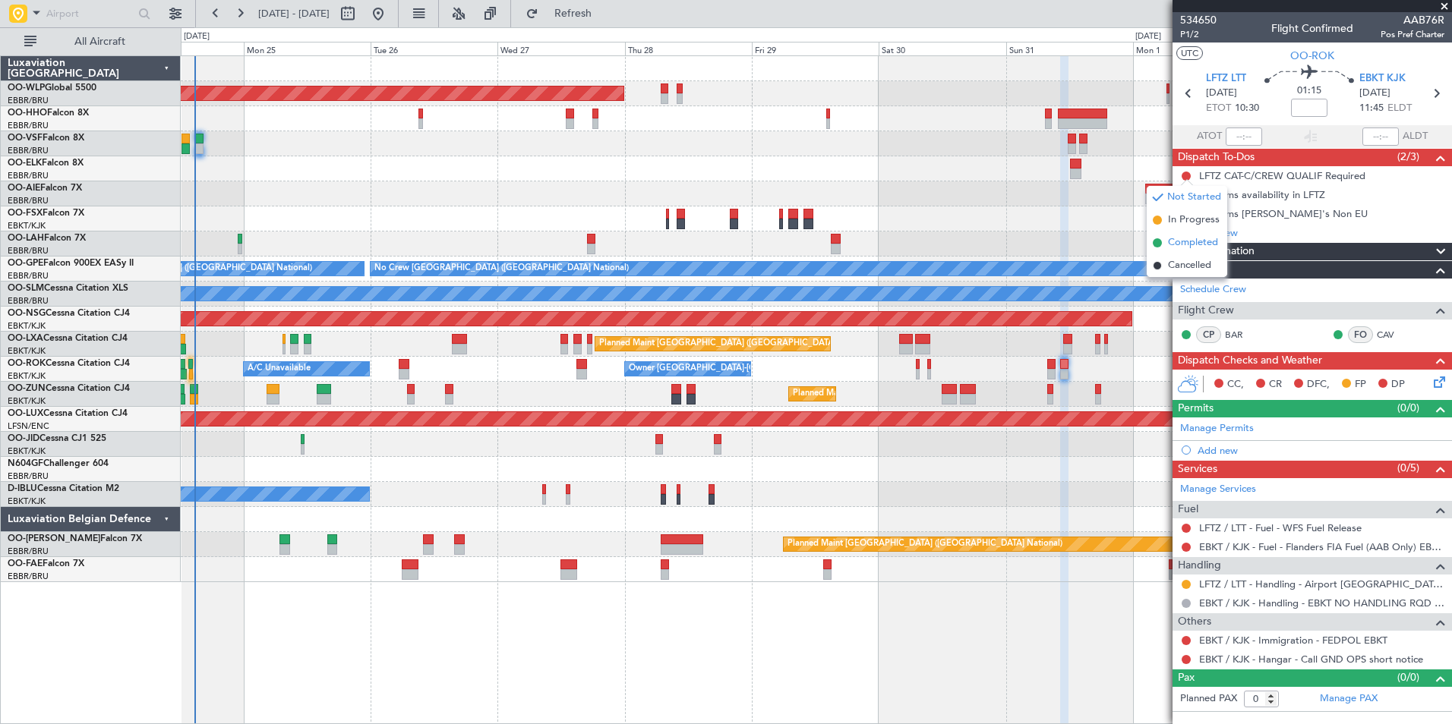
click at [1179, 244] on span "Completed" at bounding box center [1193, 242] width 50 height 15
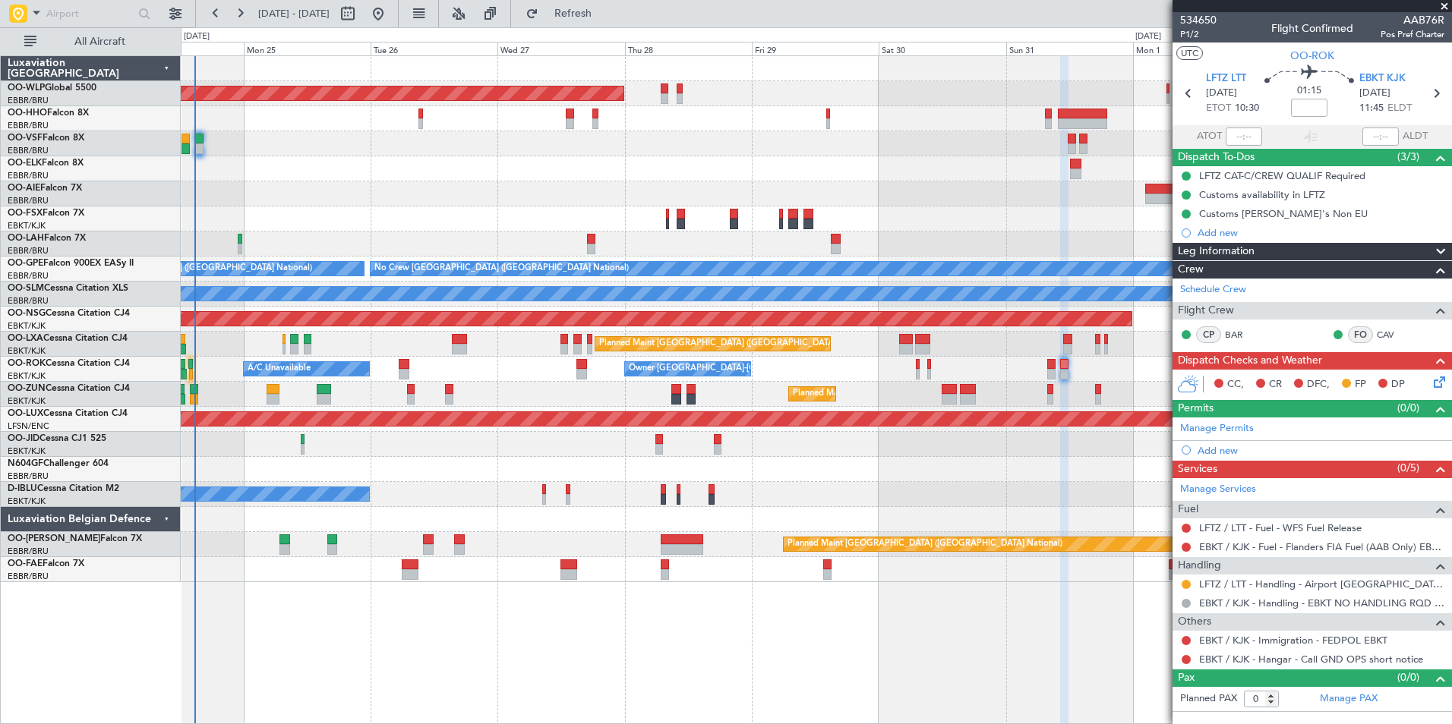
click at [1436, 380] on icon at bounding box center [1436, 380] width 12 height 12
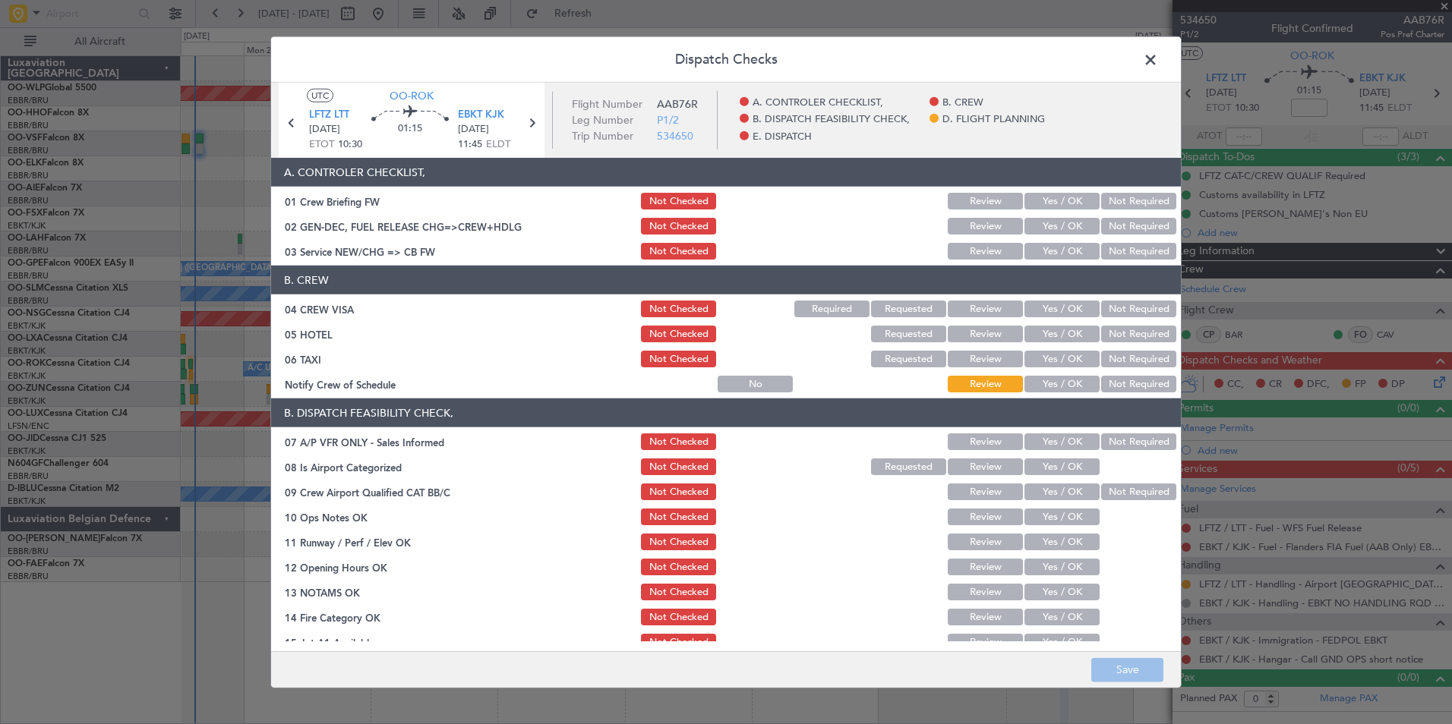
click at [1047, 248] on button "Yes / OK" at bounding box center [1061, 251] width 75 height 17
click at [1121, 306] on button "Not Required" at bounding box center [1138, 309] width 75 height 17
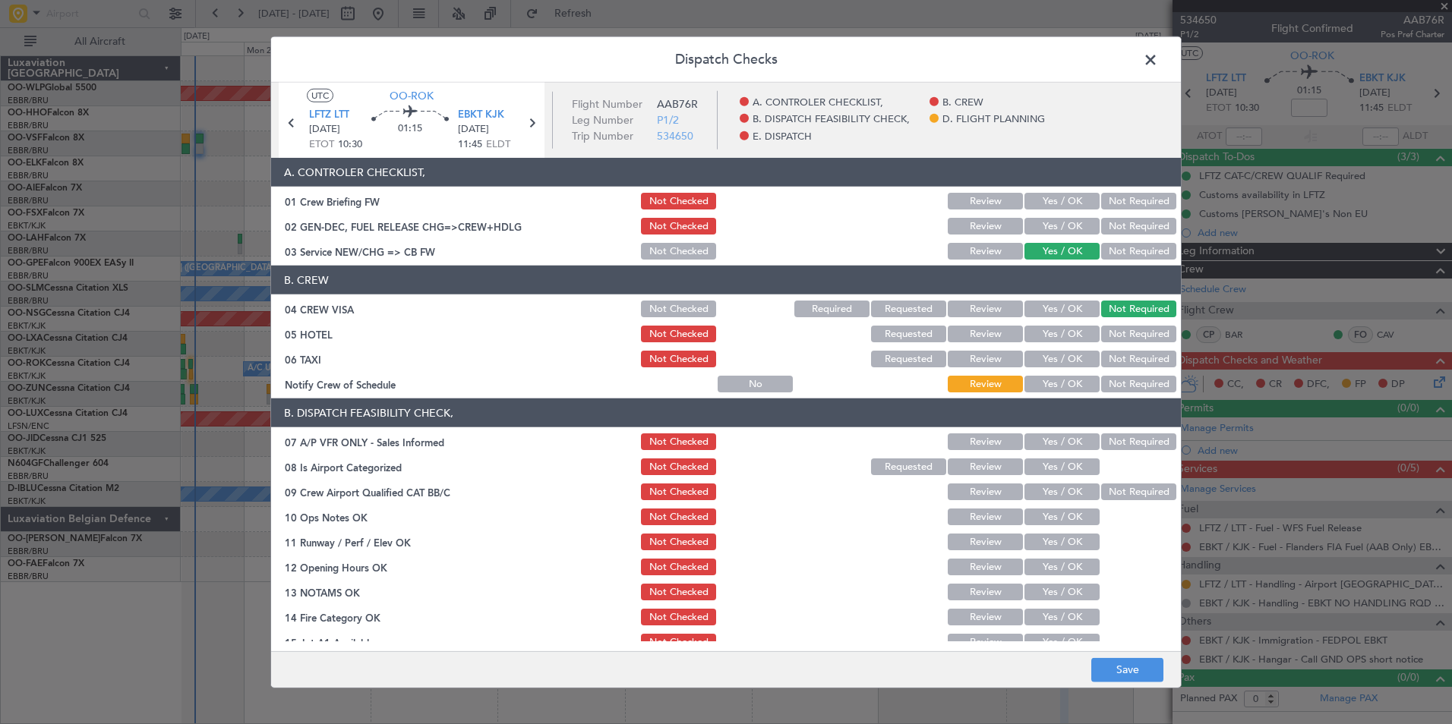
click at [1120, 340] on button "Not Required" at bounding box center [1138, 334] width 75 height 17
click at [1108, 361] on button "Not Required" at bounding box center [1138, 359] width 75 height 17
click at [1064, 390] on button "Yes / OK" at bounding box center [1061, 384] width 75 height 17
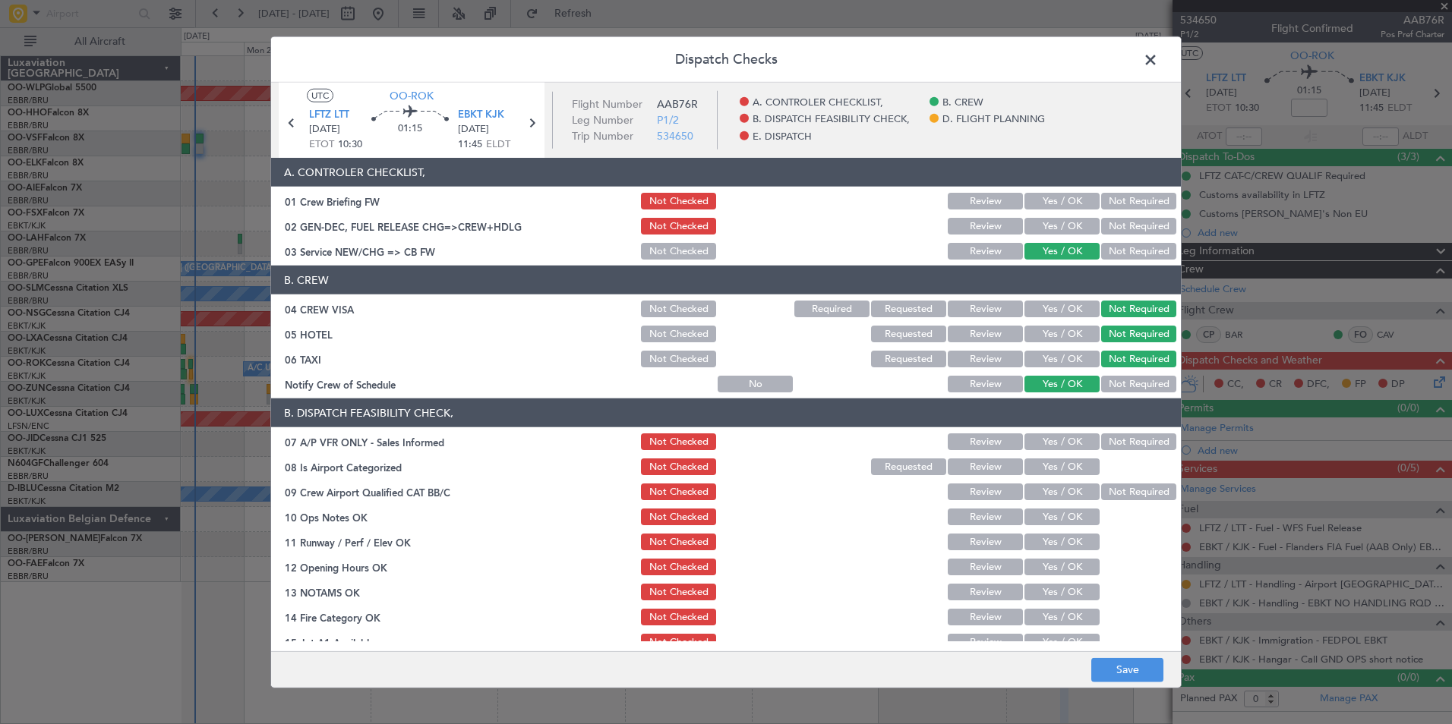
click at [1114, 444] on button "Not Required" at bounding box center [1138, 442] width 75 height 17
click at [1058, 473] on button "Yes / OK" at bounding box center [1061, 467] width 75 height 17
click at [1056, 498] on button "Yes / OK" at bounding box center [1061, 492] width 75 height 17
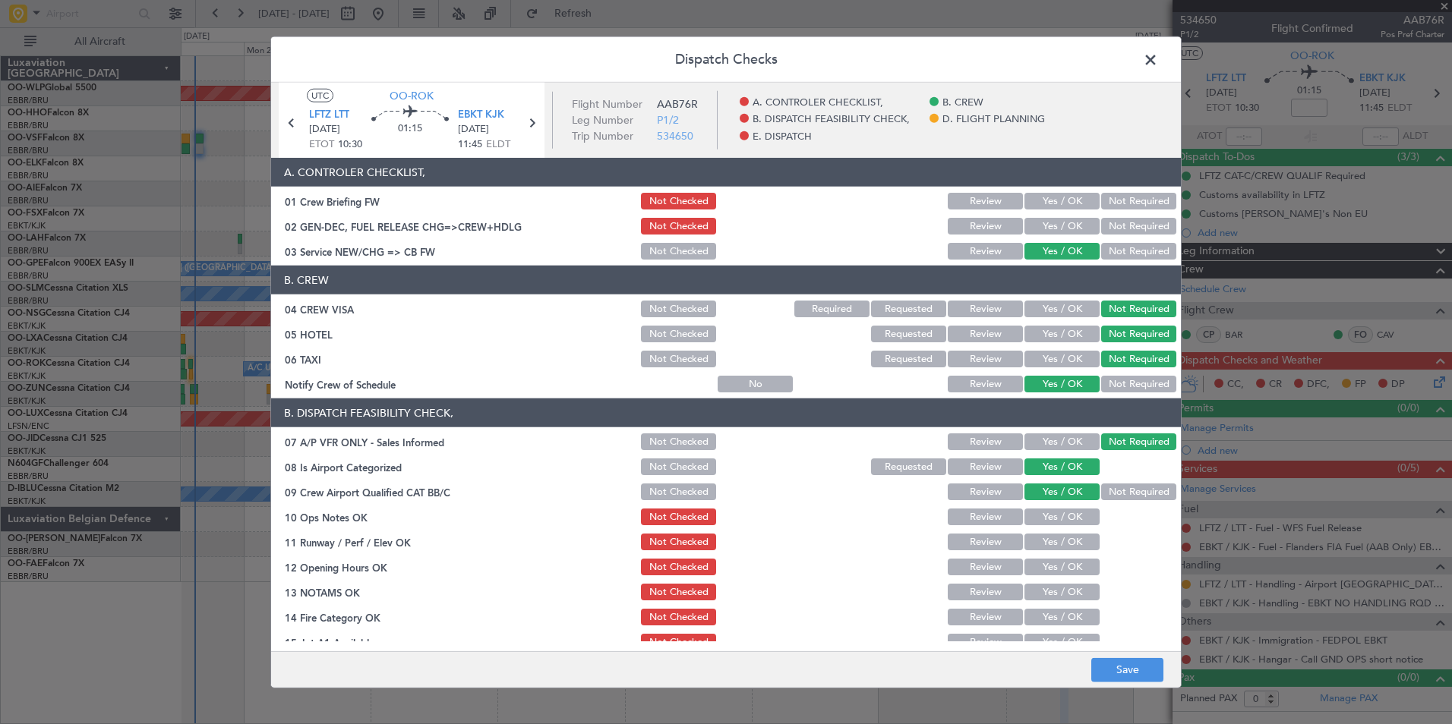
click at [1054, 519] on button "Yes / OK" at bounding box center [1061, 517] width 75 height 17
click at [1054, 542] on button "Yes / OK" at bounding box center [1061, 542] width 75 height 17
click at [1054, 572] on button "Yes / OK" at bounding box center [1061, 567] width 75 height 17
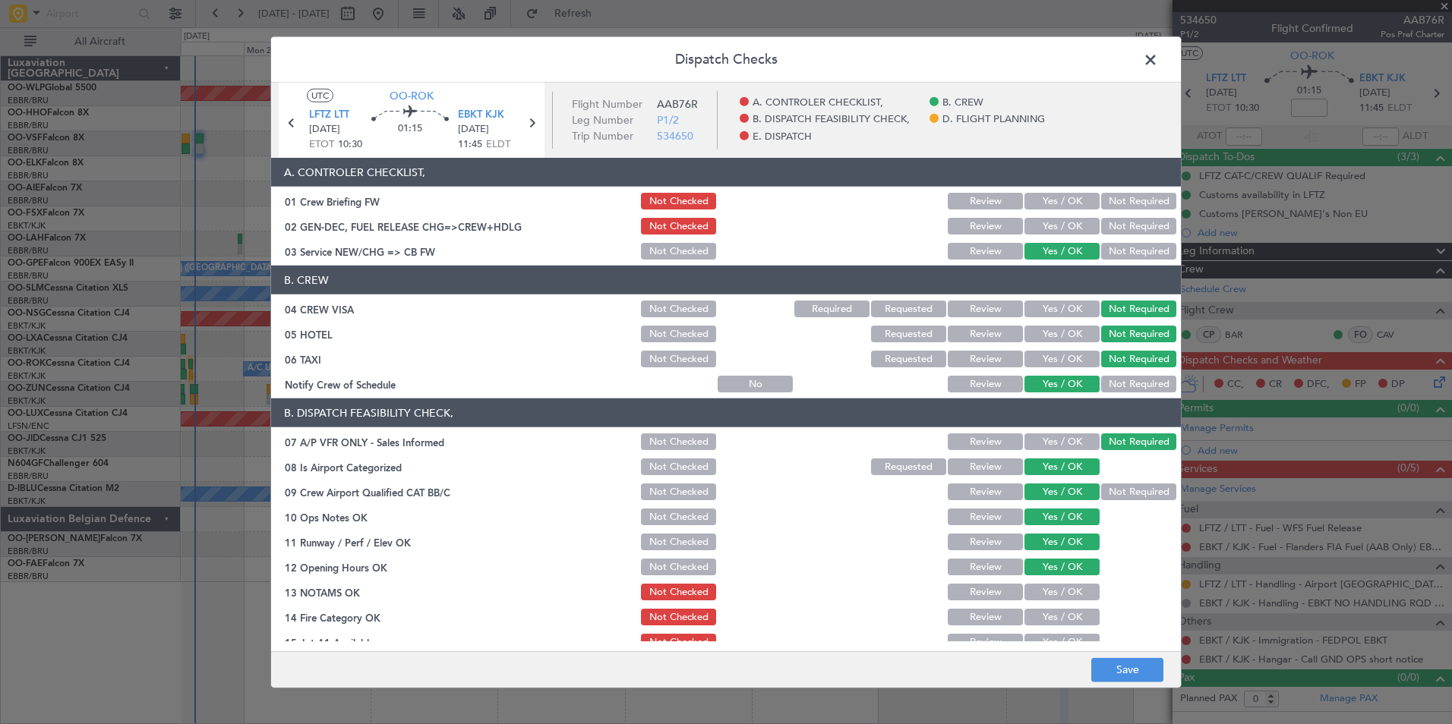
click at [1009, 601] on div "Review" at bounding box center [983, 592] width 77 height 21
click at [997, 598] on button "Review" at bounding box center [985, 592] width 75 height 17
click at [1024, 621] on button "Yes / OK" at bounding box center [1061, 617] width 75 height 17
click at [1024, 637] on button "Yes / OK" at bounding box center [1061, 642] width 75 height 17
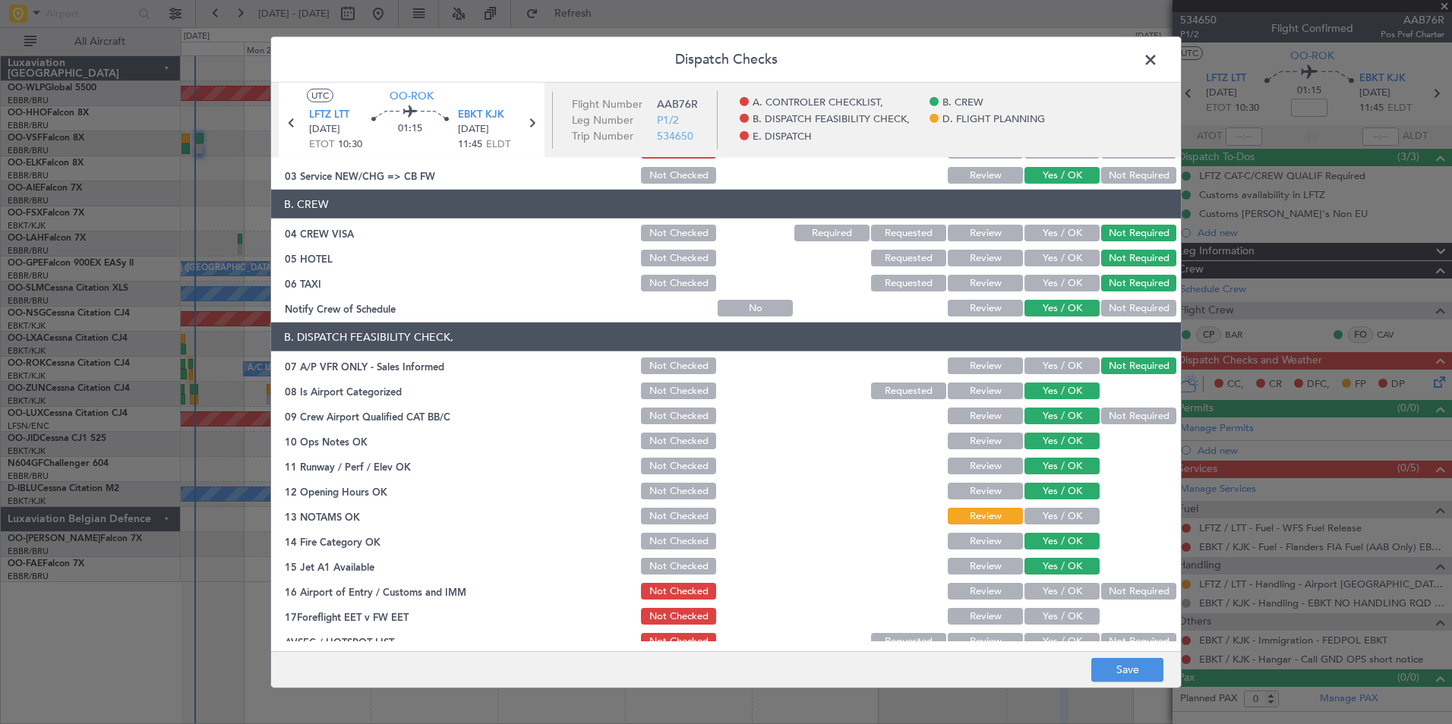
click at [1115, 592] on button "Not Required" at bounding box center [1138, 591] width 75 height 17
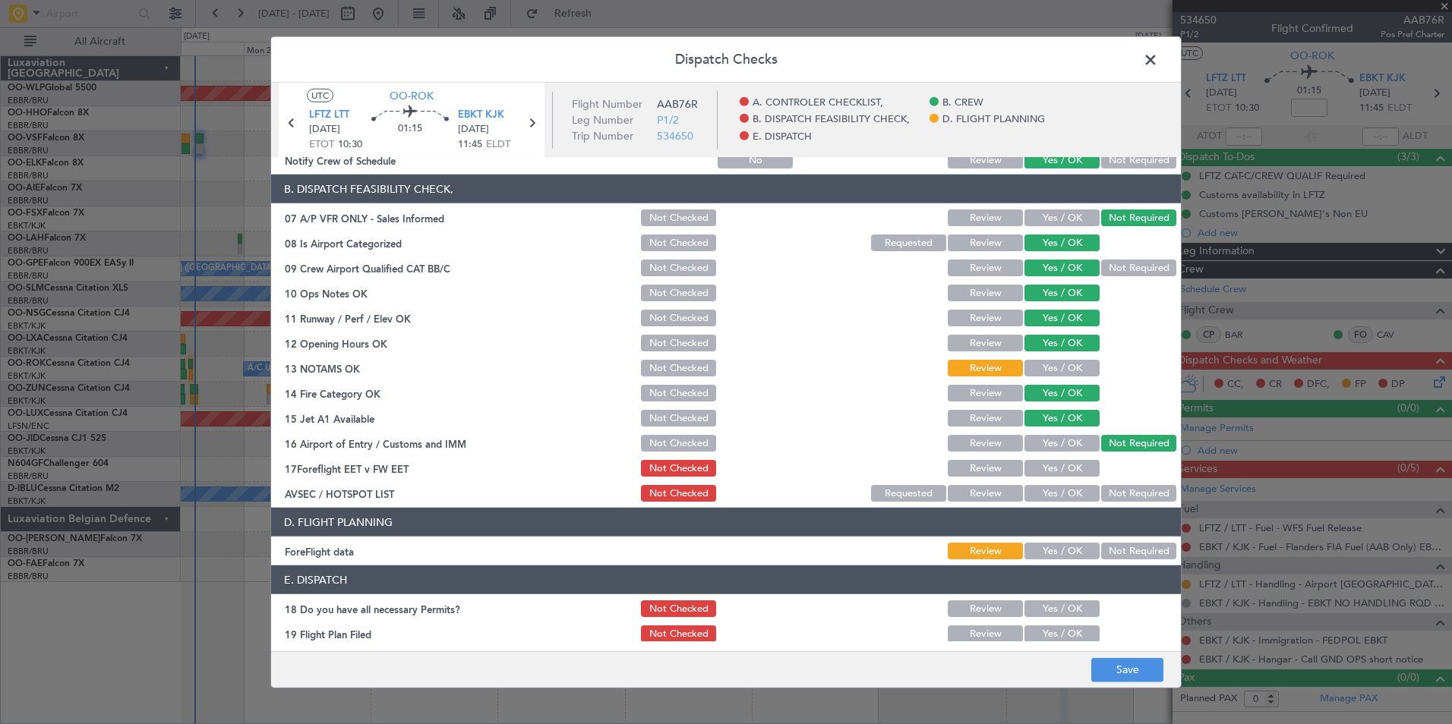
scroll to position [228, 0]
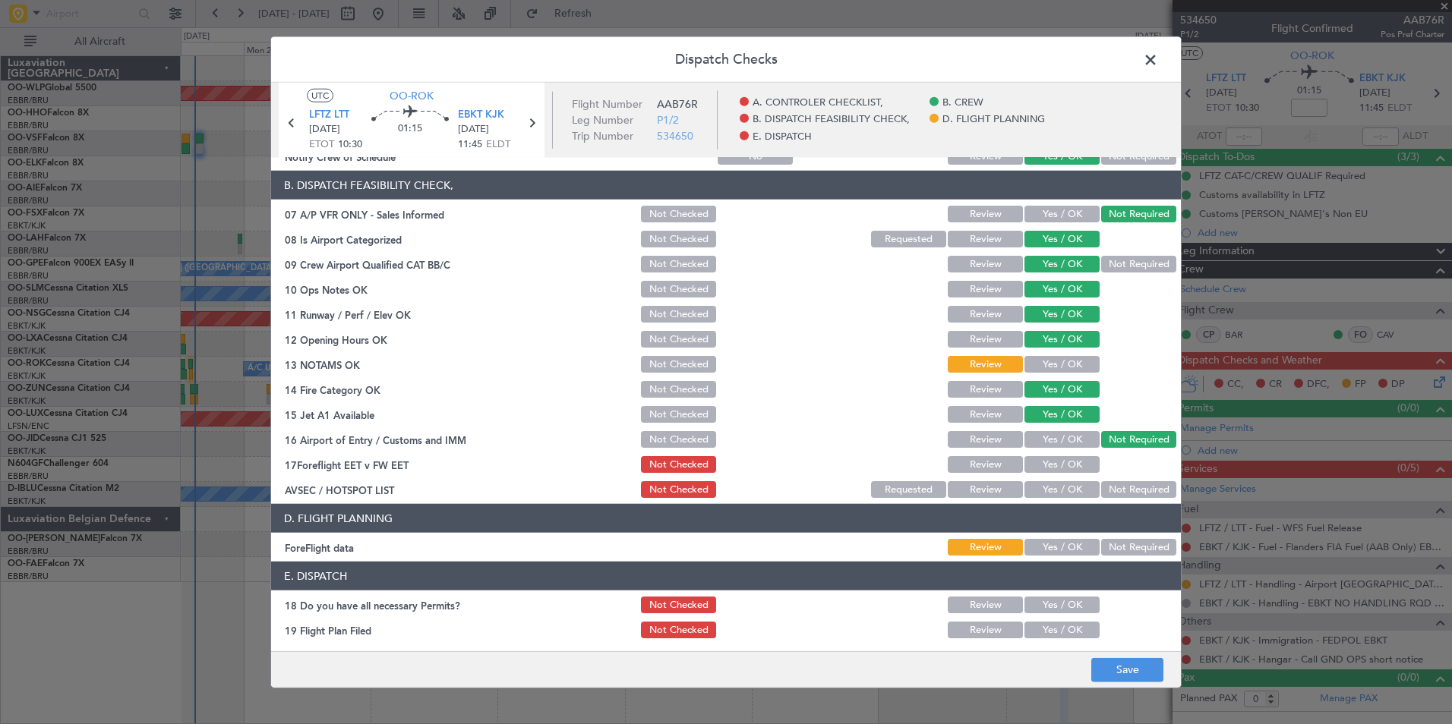
click at [665, 317] on button "Not Checked" at bounding box center [678, 314] width 75 height 17
click at [977, 468] on button "Review" at bounding box center [985, 464] width 75 height 17
click at [1127, 492] on button "Not Required" at bounding box center [1138, 489] width 75 height 17
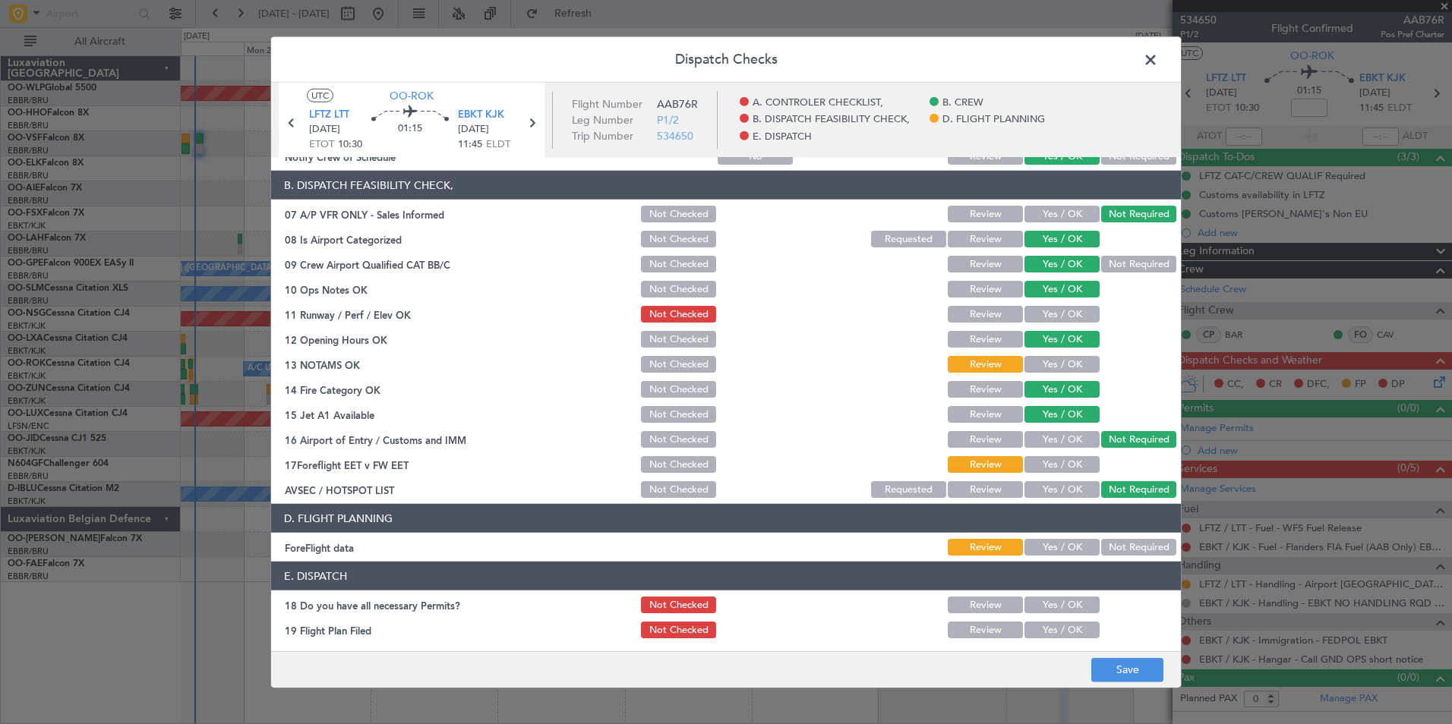
click at [948, 310] on button "Review" at bounding box center [985, 314] width 75 height 17
click at [1121, 659] on button "Save" at bounding box center [1127, 670] width 72 height 24
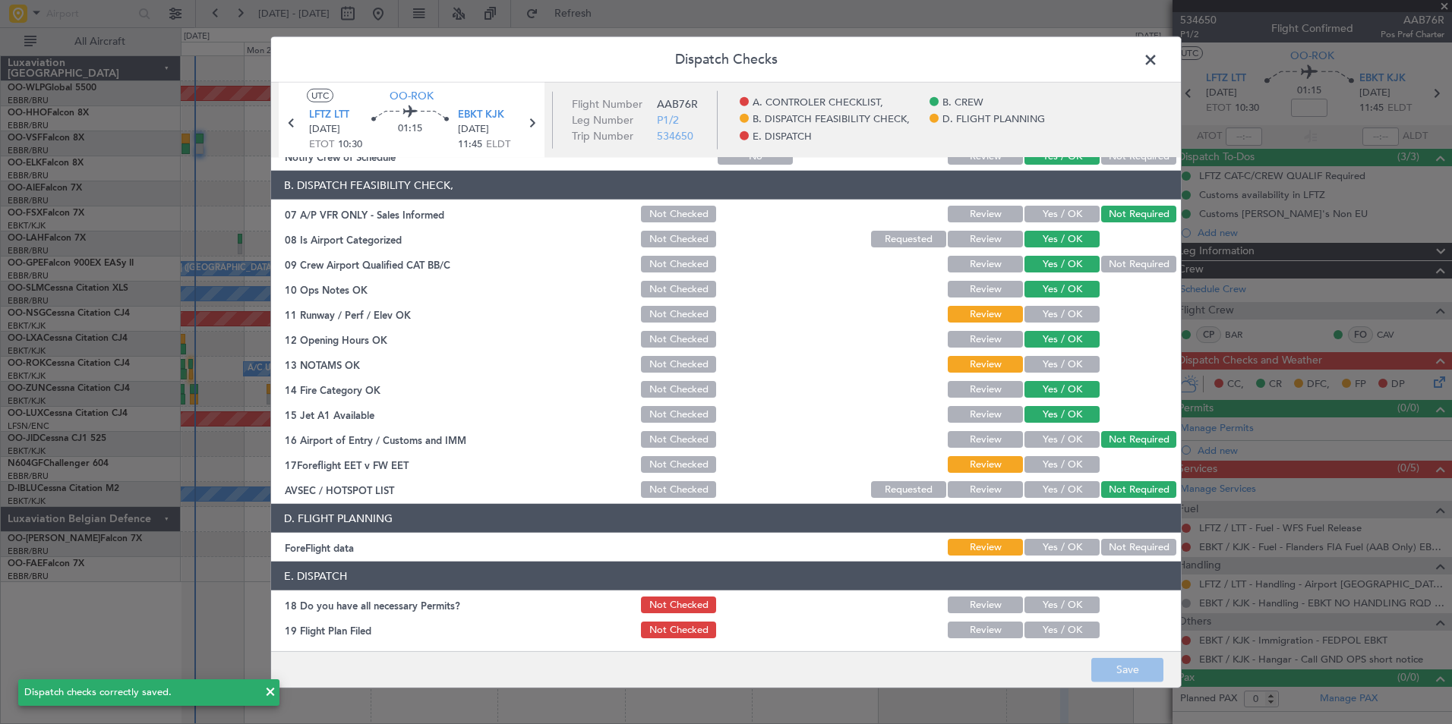
click at [1158, 61] on span at bounding box center [1158, 64] width 0 height 30
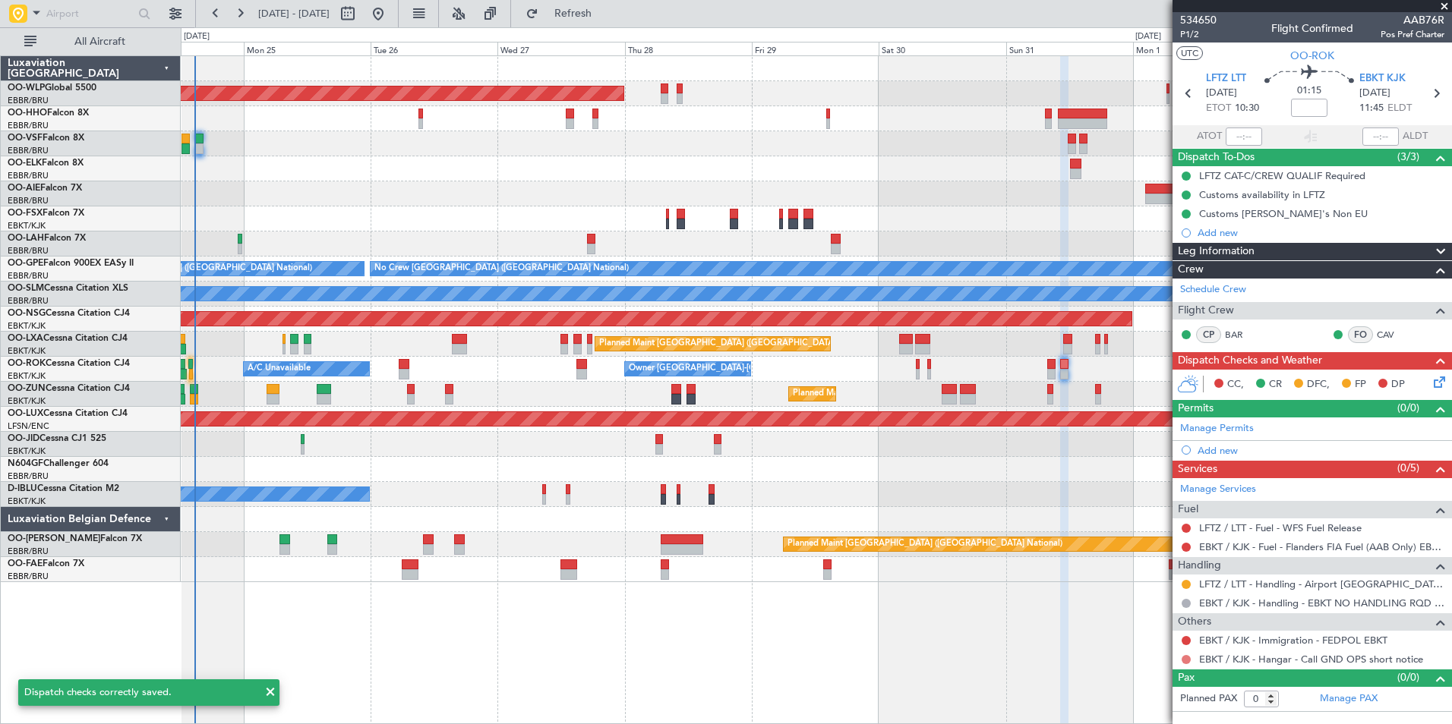
click at [1184, 661] on button at bounding box center [1185, 659] width 9 height 9
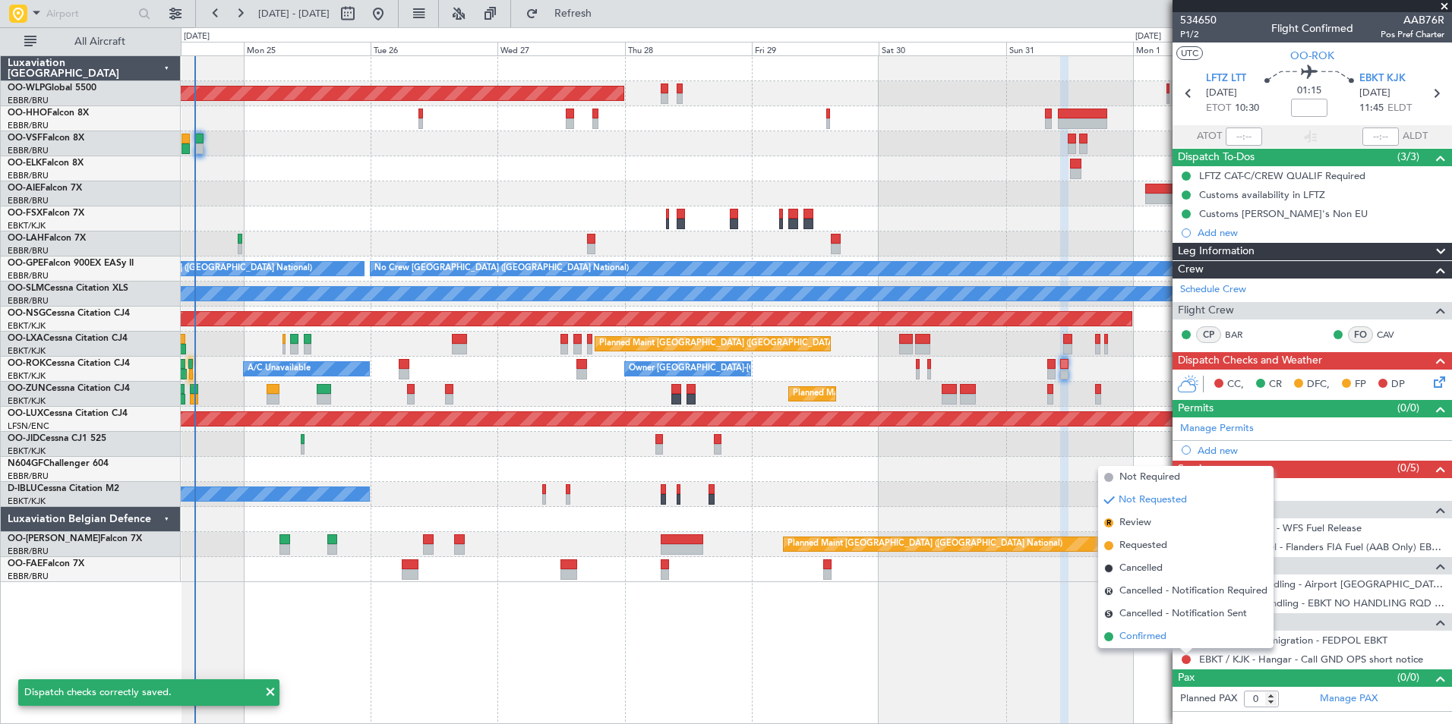
click at [1146, 631] on span "Confirmed" at bounding box center [1142, 636] width 47 height 15
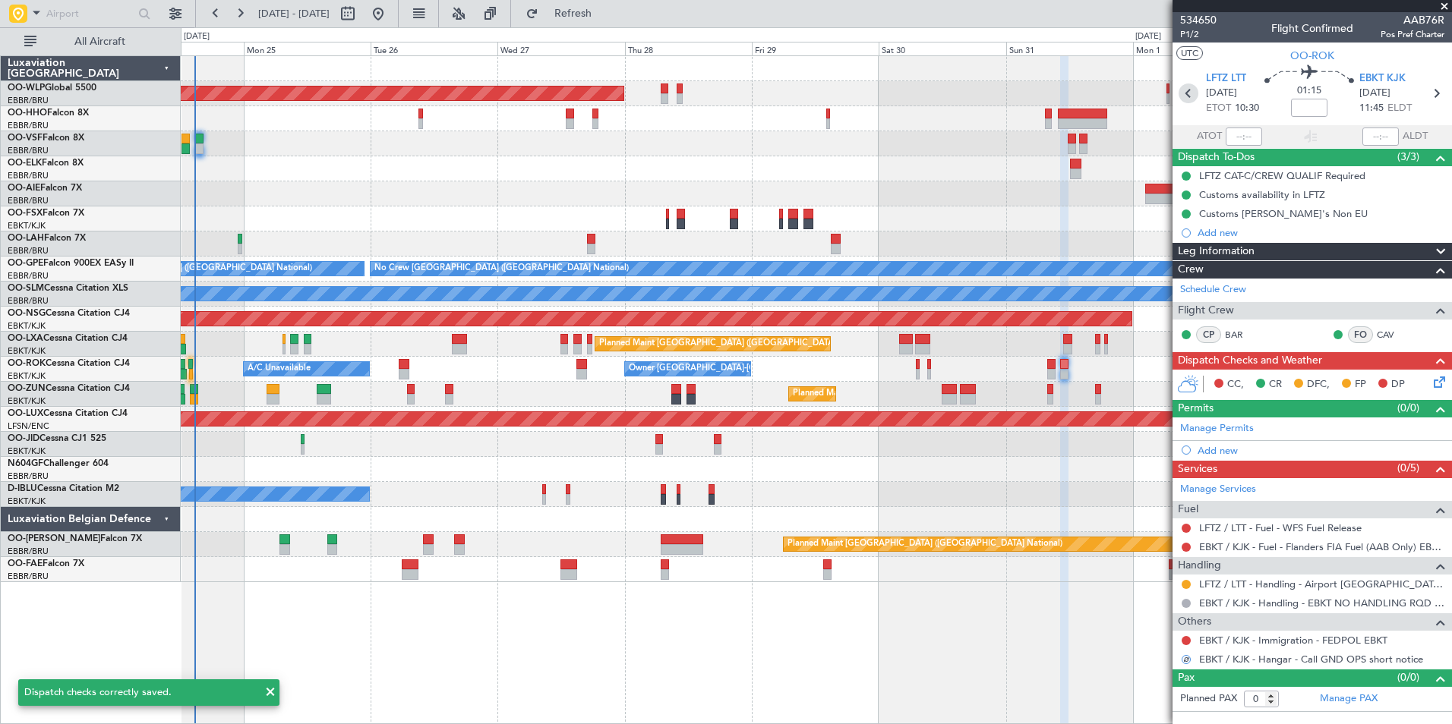
click at [1187, 98] on icon at bounding box center [1188, 94] width 20 height 20
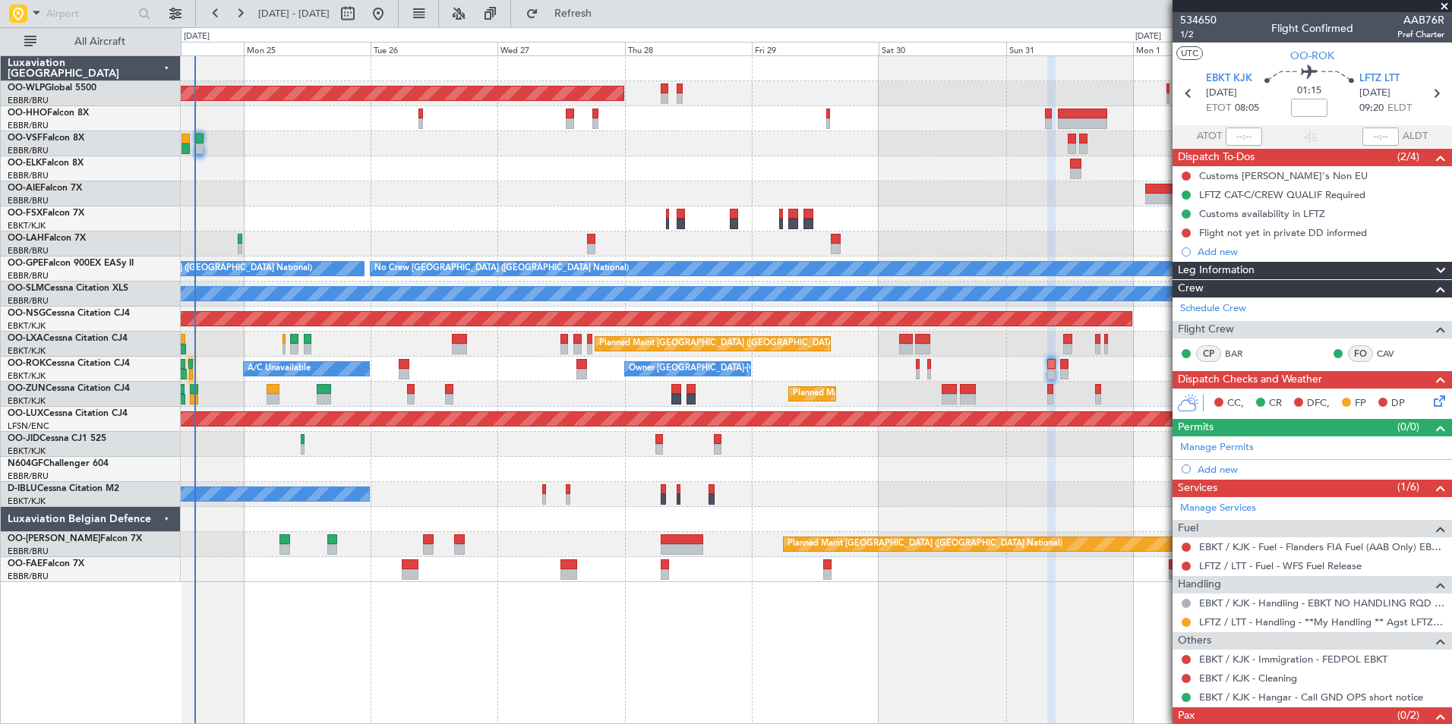
click at [1229, 657] on mat-tooltip-component "EBKT / KJK - Cleaning" at bounding box center [1248, 652] width 111 height 40
click at [1213, 656] on link "EBKT / KJK - Immigration - FEDPOL EBKT" at bounding box center [1293, 659] width 188 height 13
click at [964, 474] on div "Planned Maint Berlin (Brandenburg) Planned Maint London (Farnborough) Planned M…" at bounding box center [816, 319] width 1270 height 526
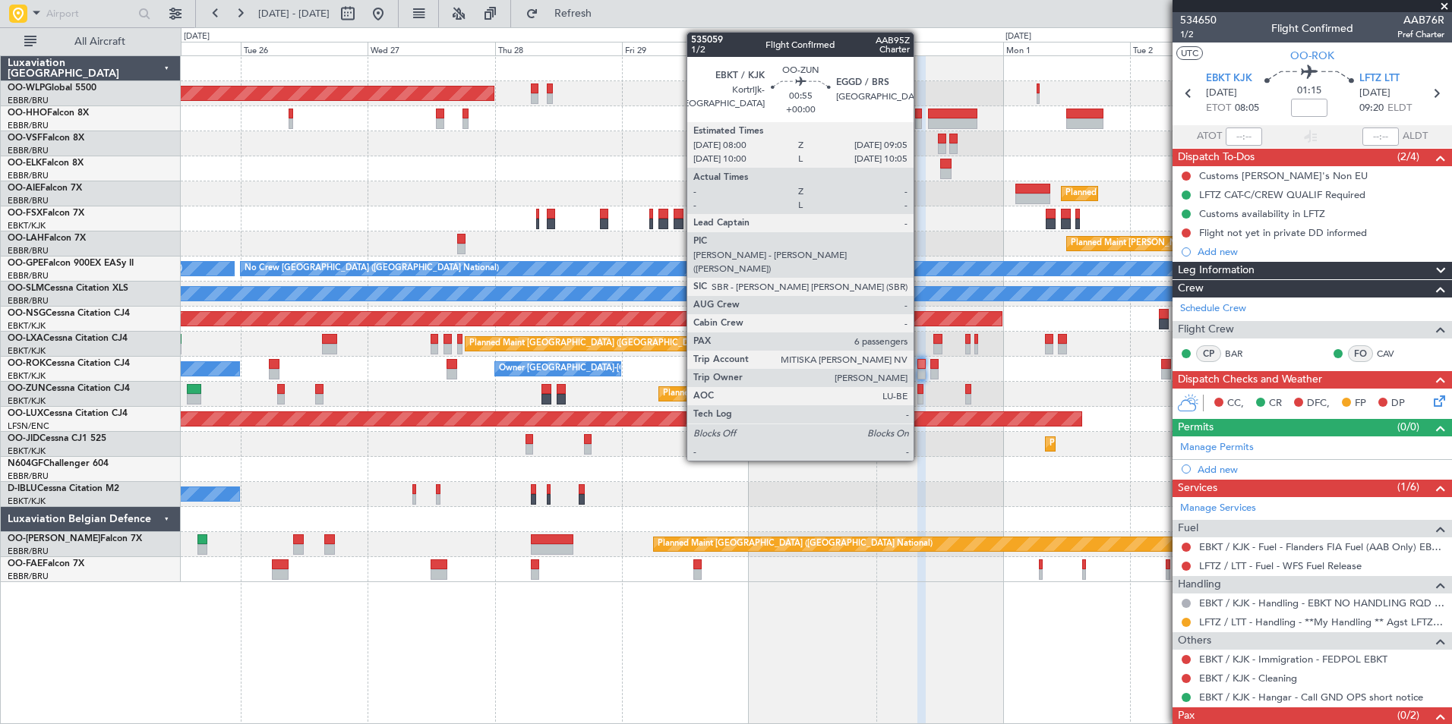
click at [920, 396] on div at bounding box center [920, 399] width 6 height 11
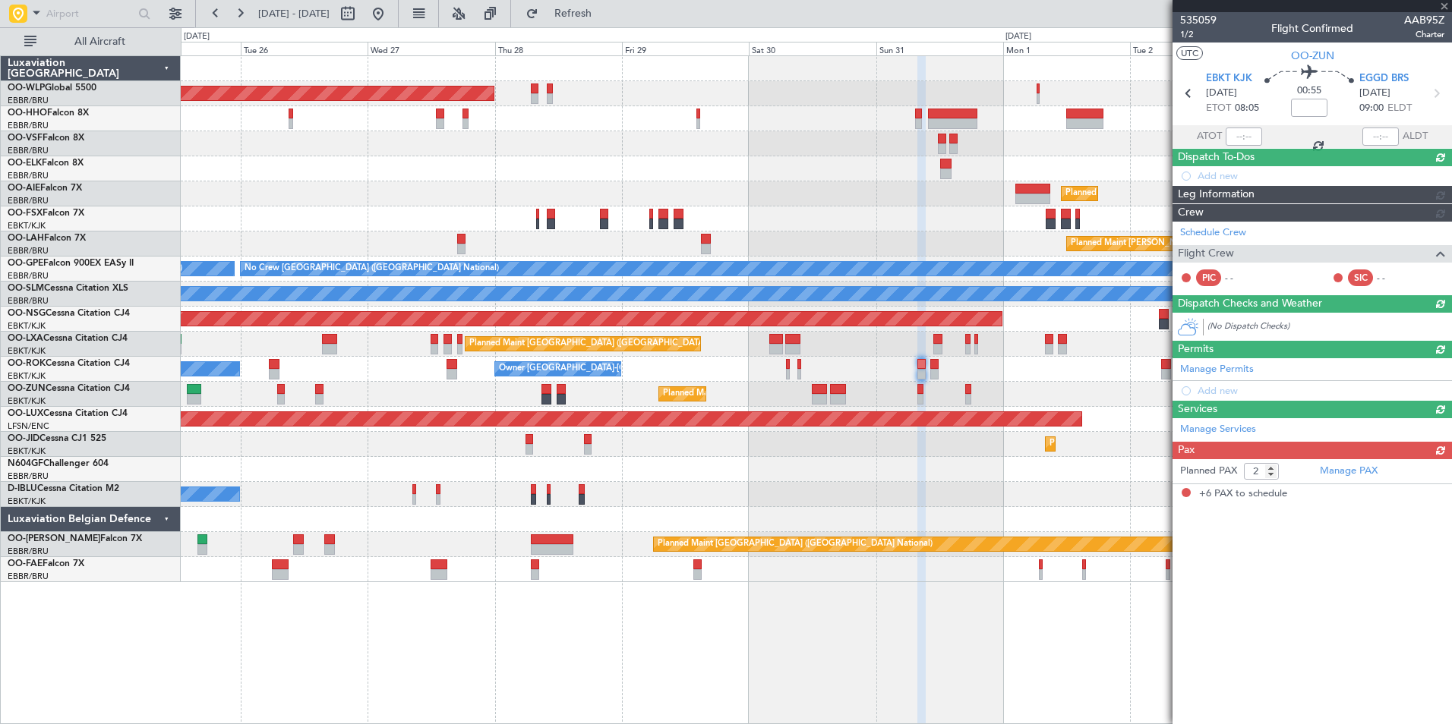
type input "6"
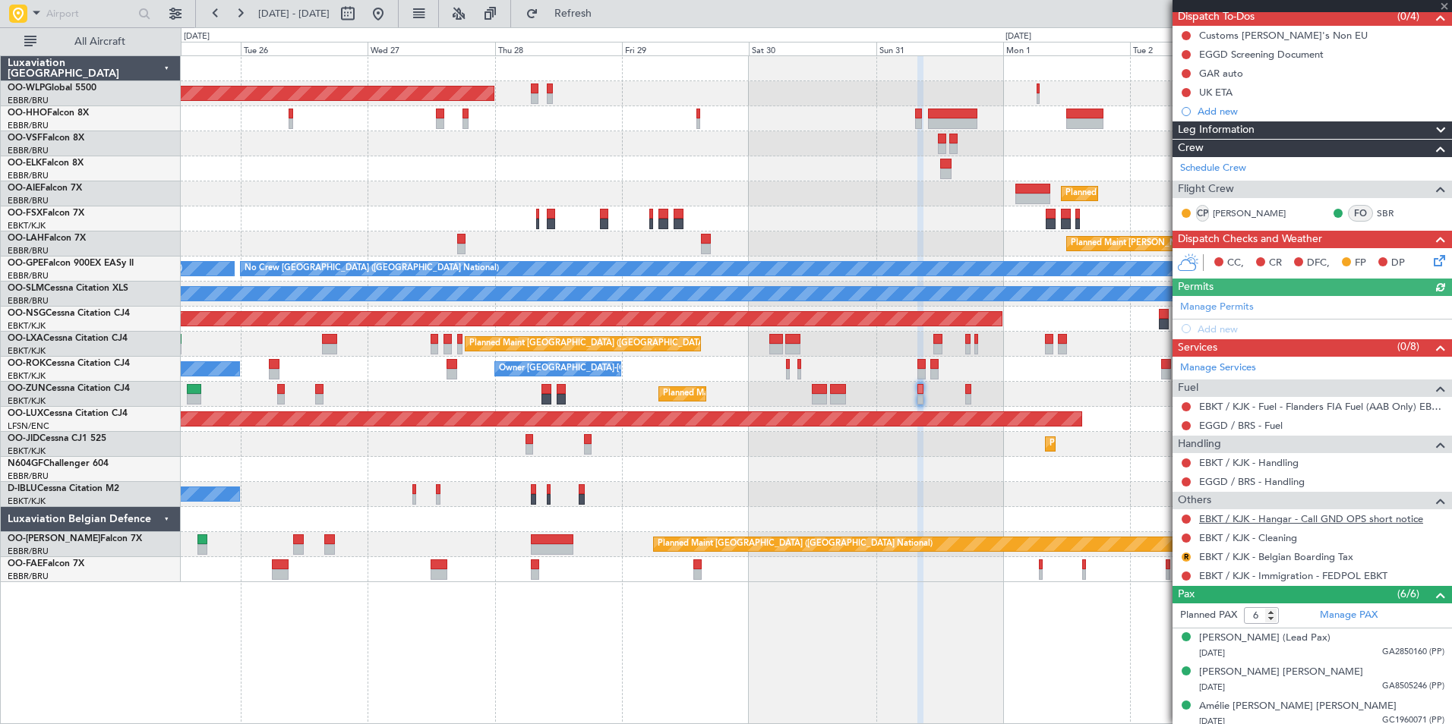
scroll to position [152, 0]
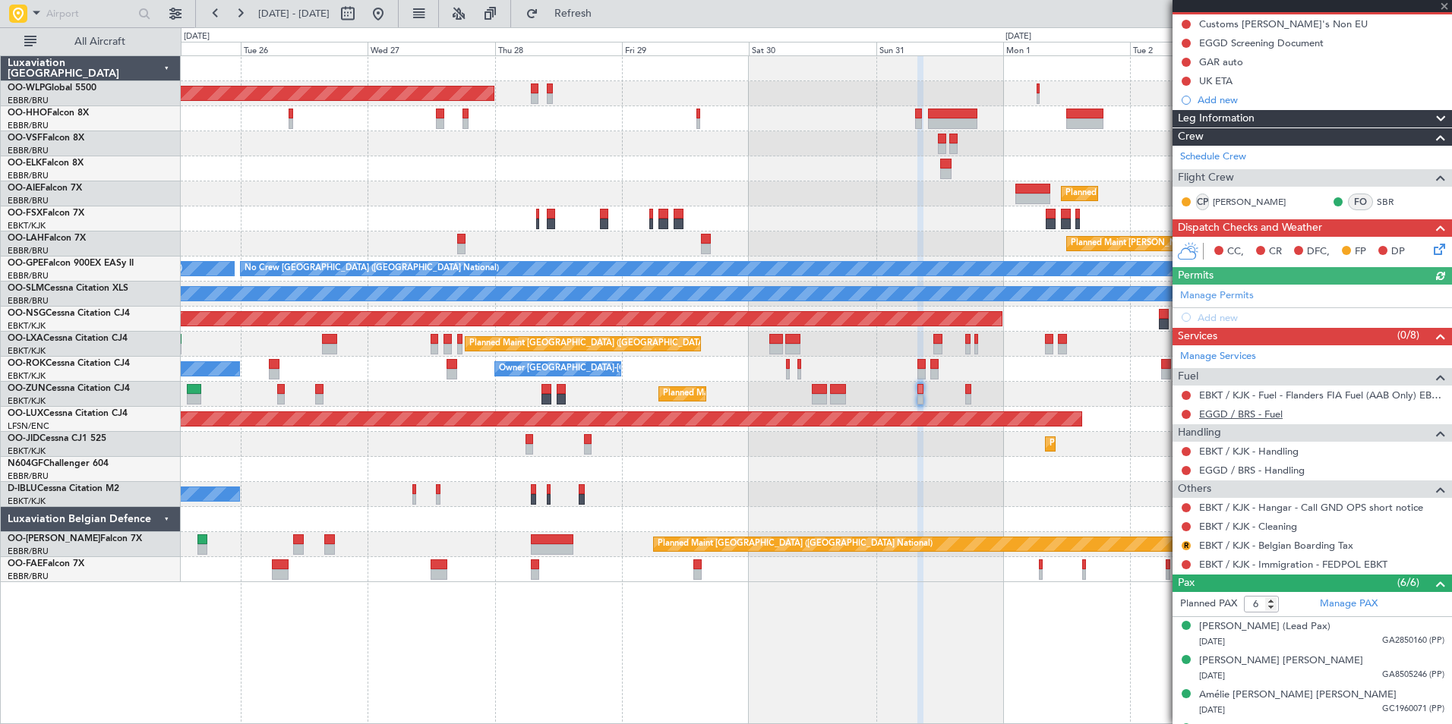
click at [1234, 417] on link "EGGD / BRS - Fuel" at bounding box center [1241, 414] width 84 height 13
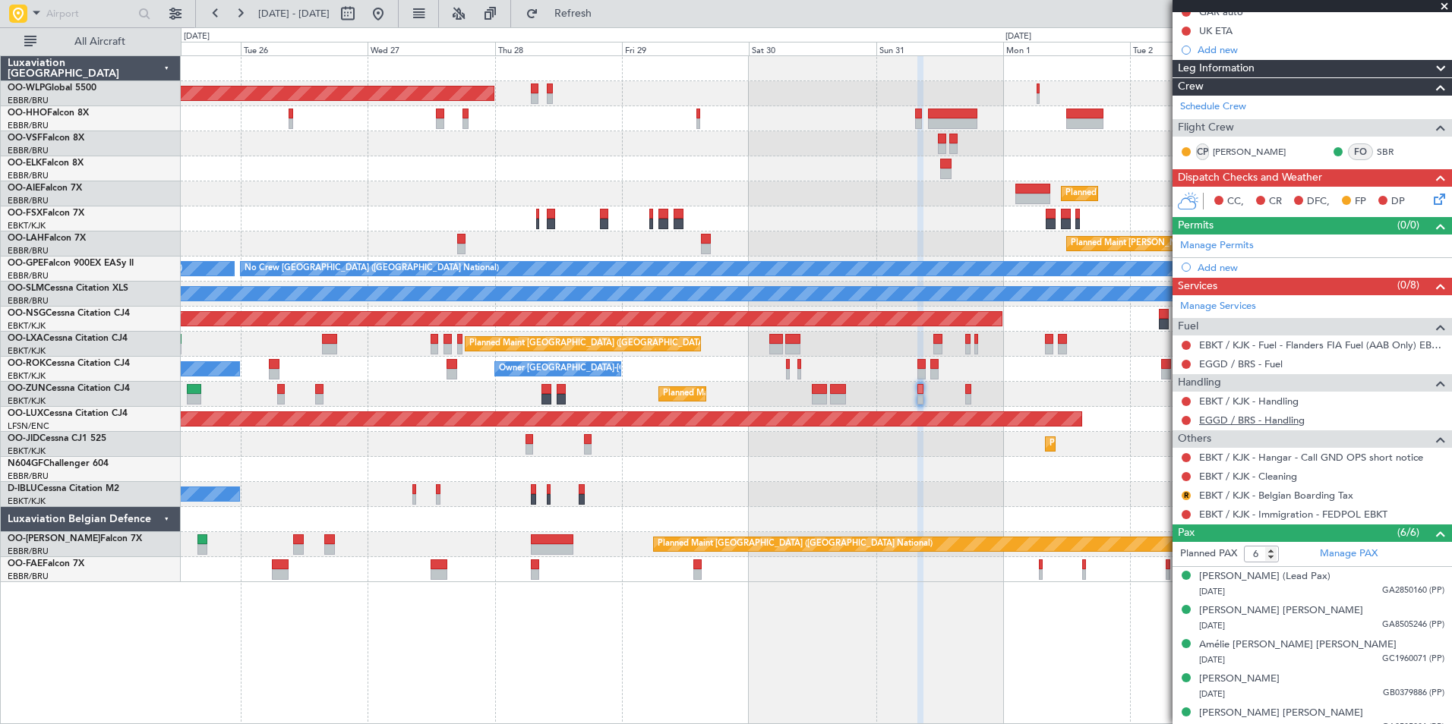
scroll to position [249, 0]
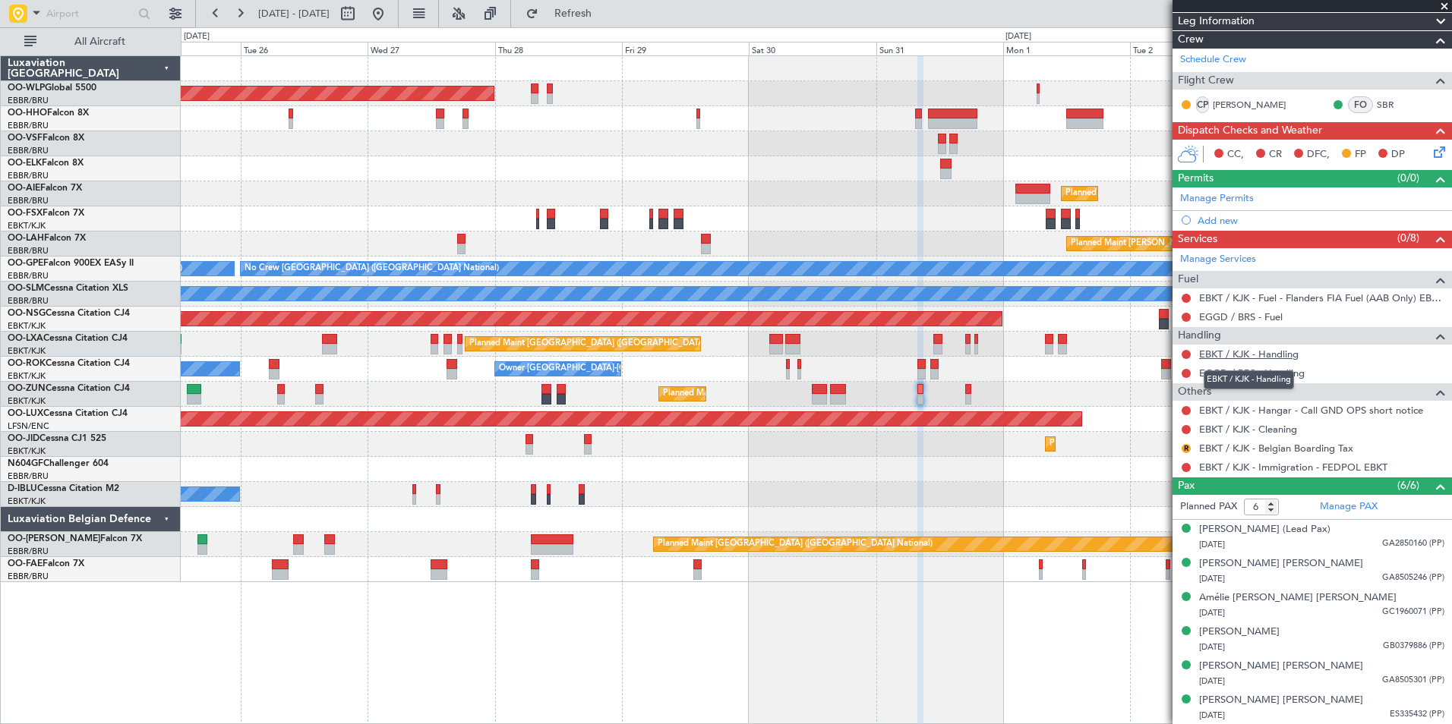
click at [1237, 358] on link "EBKT / KJK - Handling" at bounding box center [1248, 354] width 99 height 13
click at [1186, 352] on button at bounding box center [1185, 354] width 9 height 9
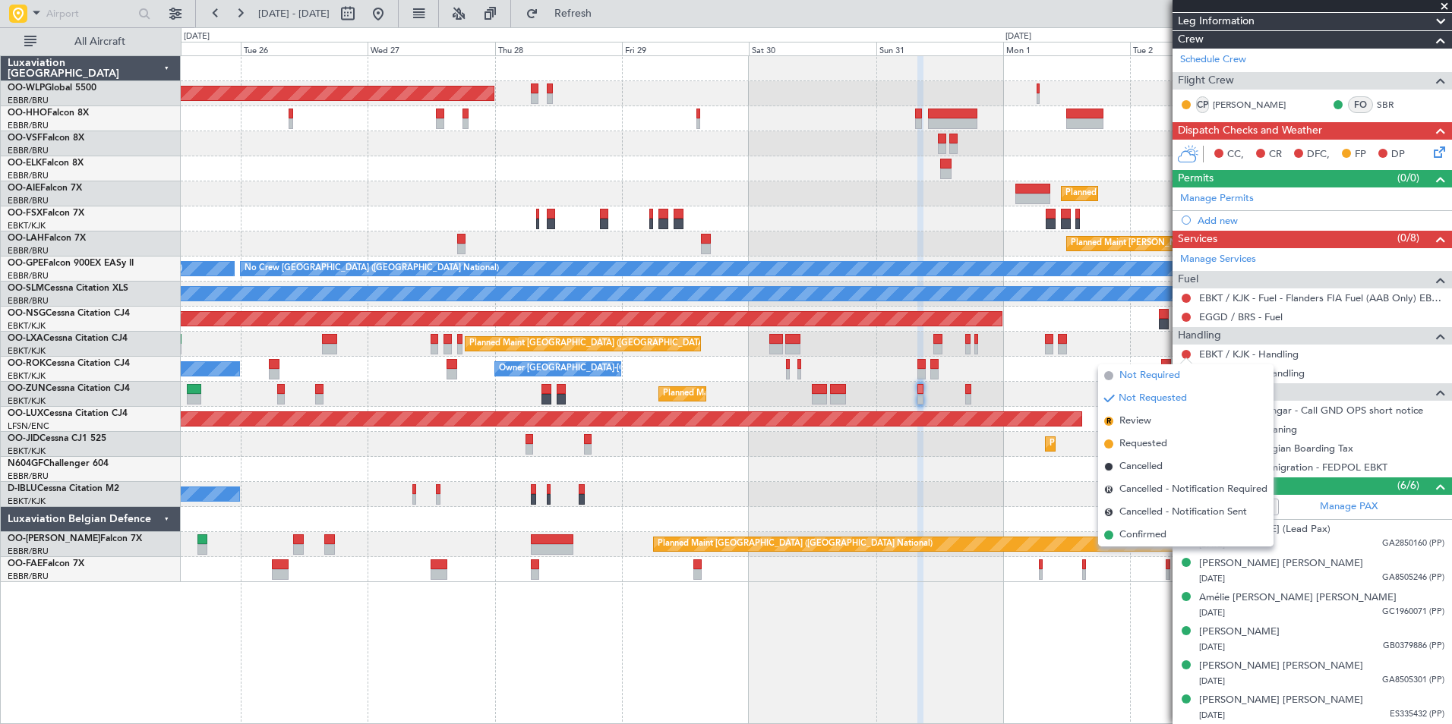
click at [1131, 376] on span "Not Required" at bounding box center [1149, 375] width 61 height 15
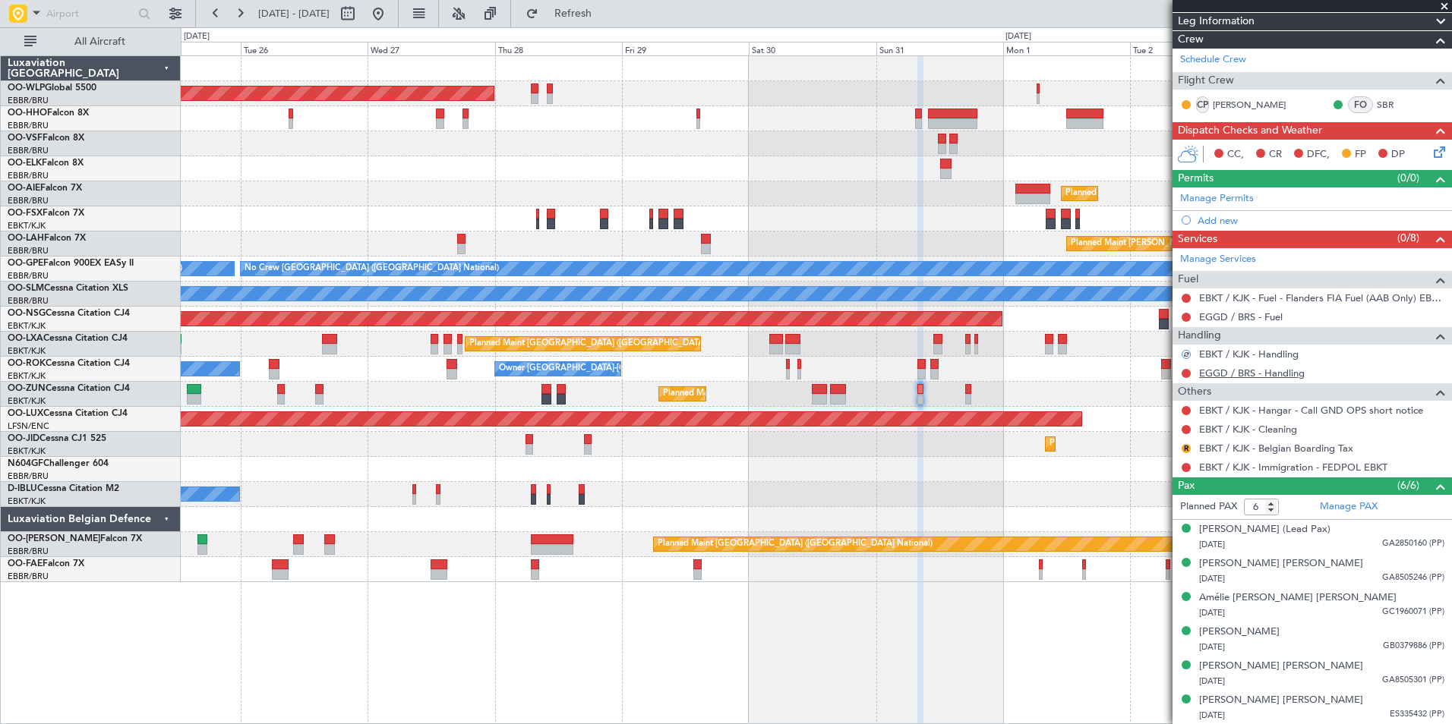
click at [1254, 373] on link "EGGD / BRS - Handling" at bounding box center [1252, 373] width 106 height 13
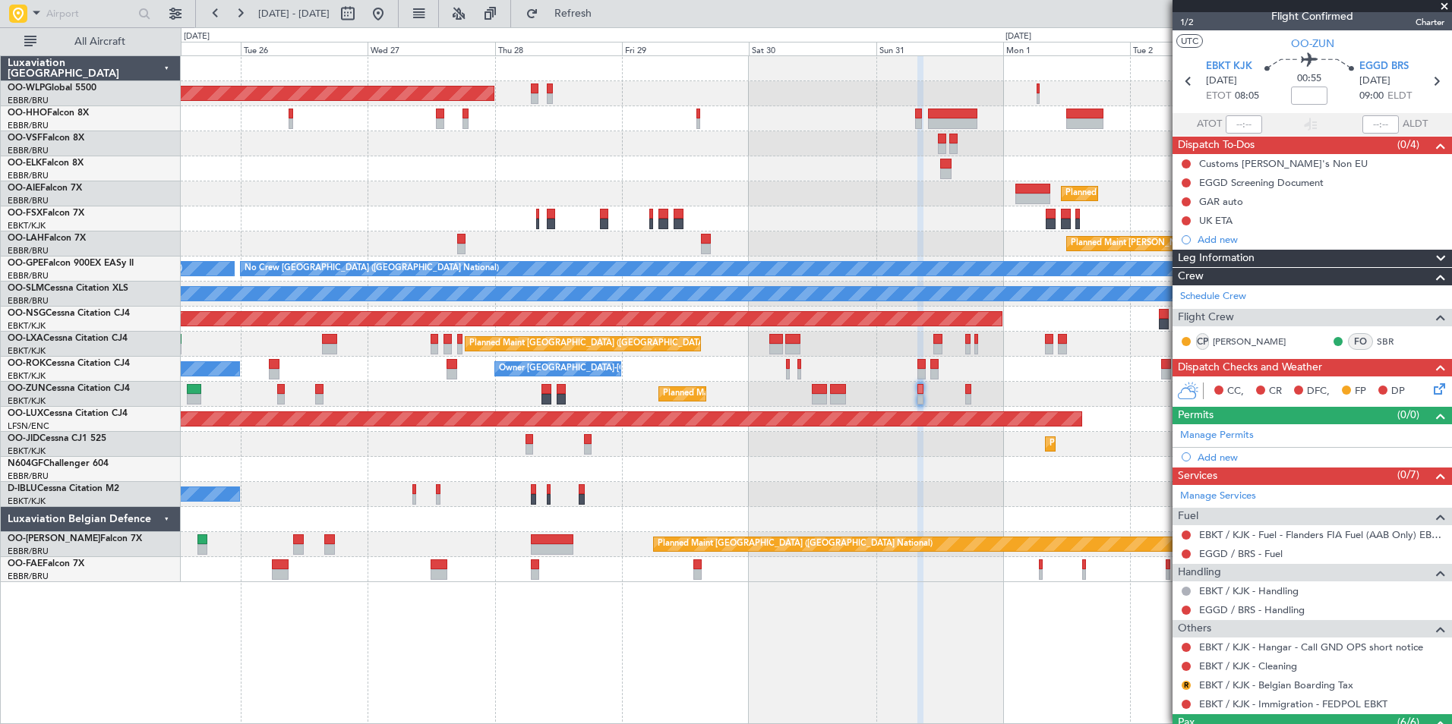
scroll to position [0, 0]
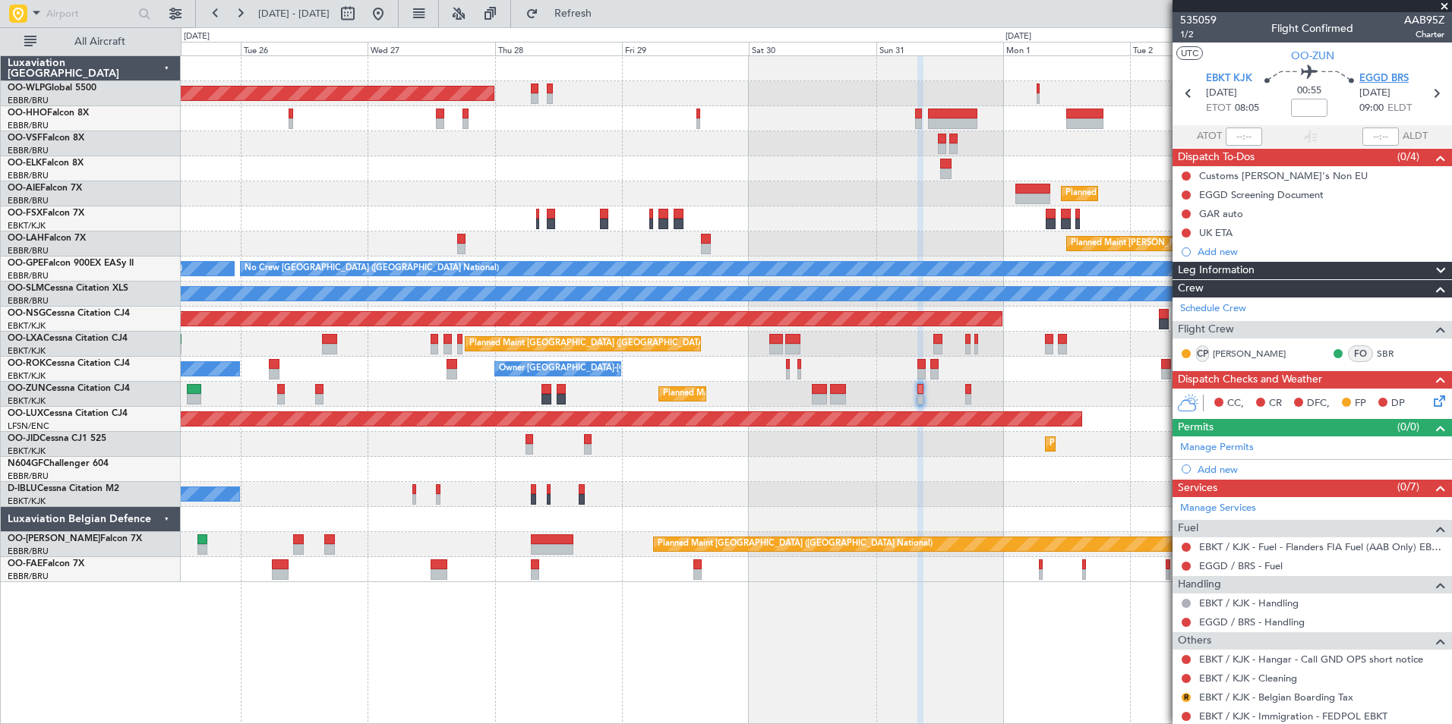
click at [1377, 71] on span "EGGD BRS" at bounding box center [1383, 78] width 49 height 15
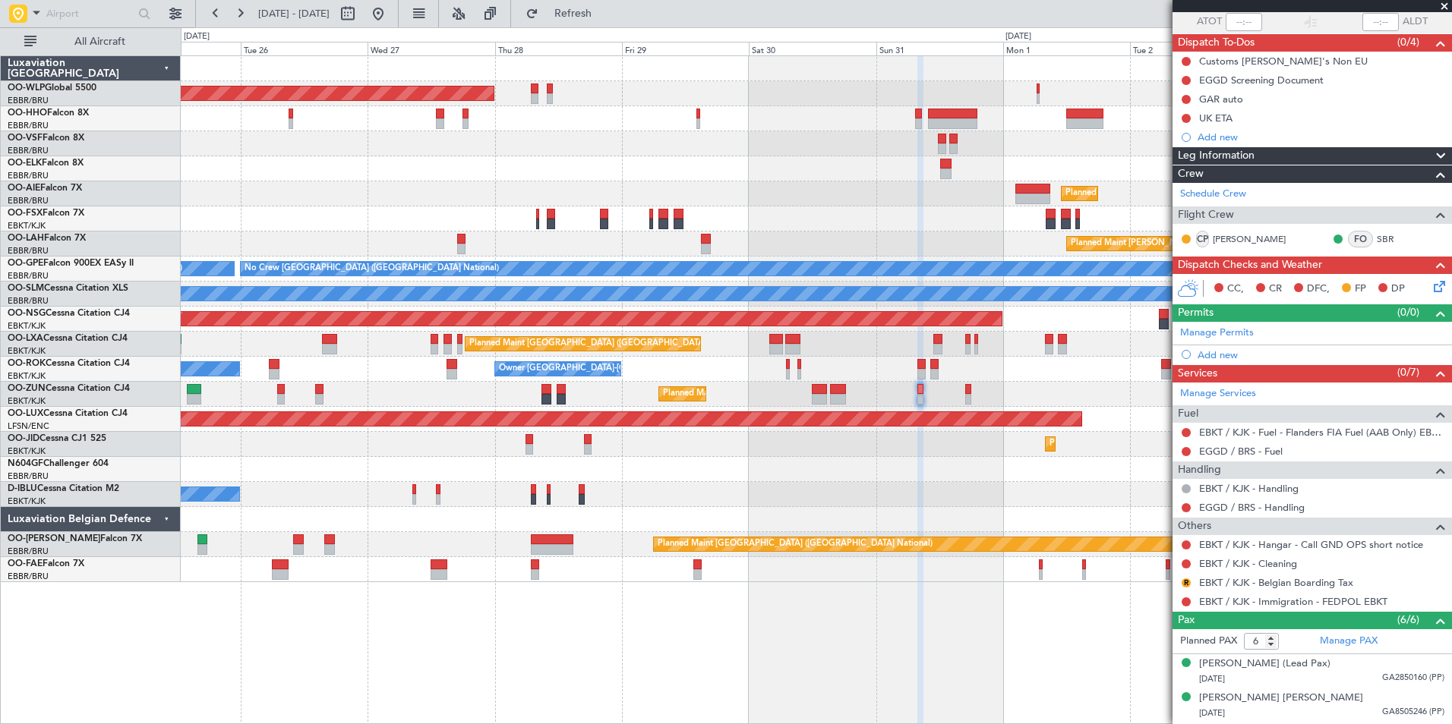
scroll to position [228, 0]
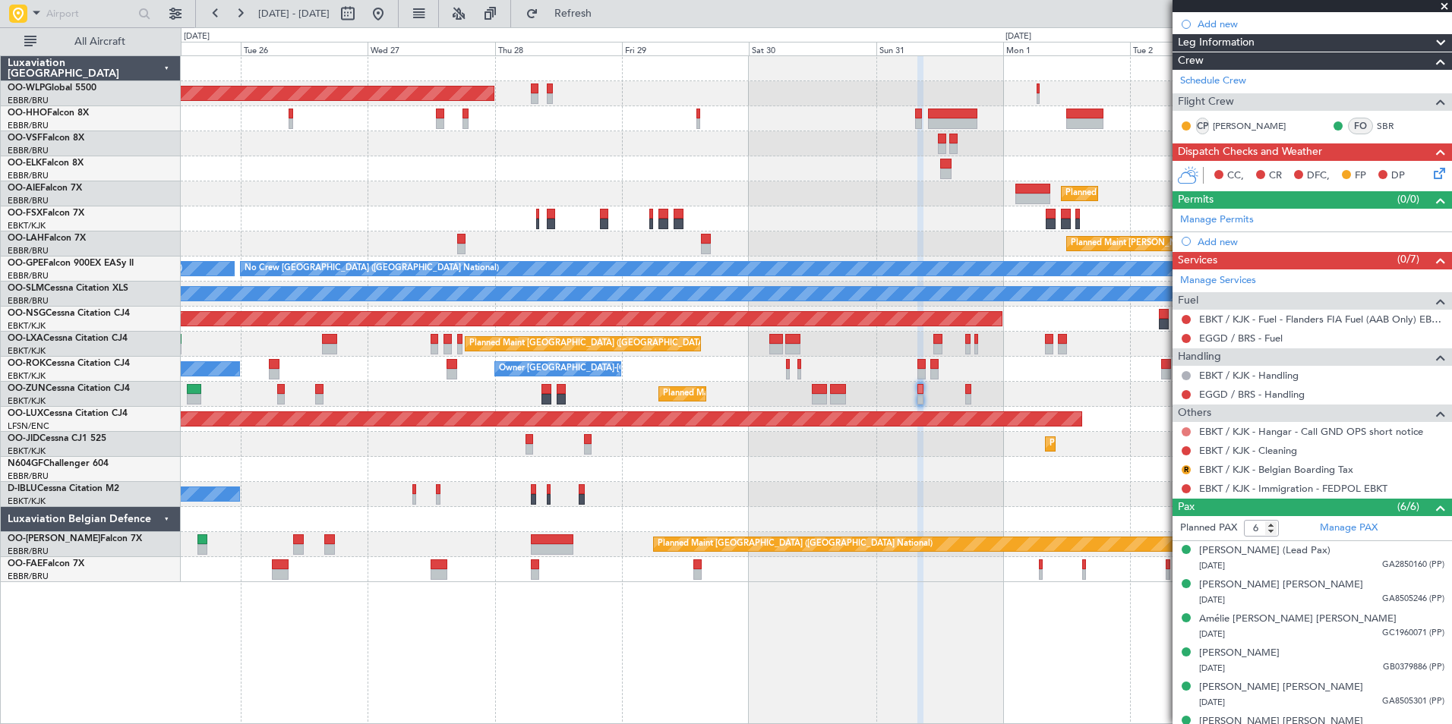
click at [1184, 432] on button at bounding box center [1185, 431] width 9 height 9
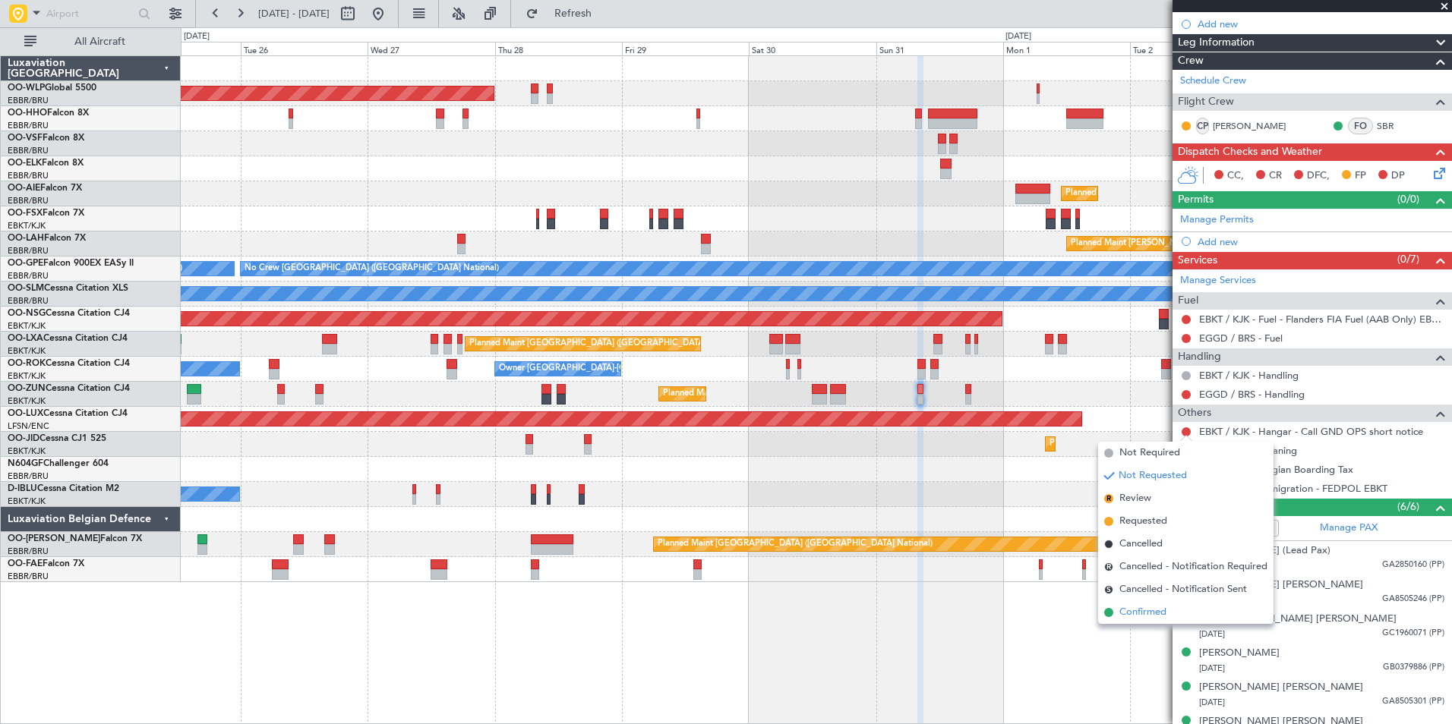
click at [1140, 610] on span "Confirmed" at bounding box center [1142, 612] width 47 height 15
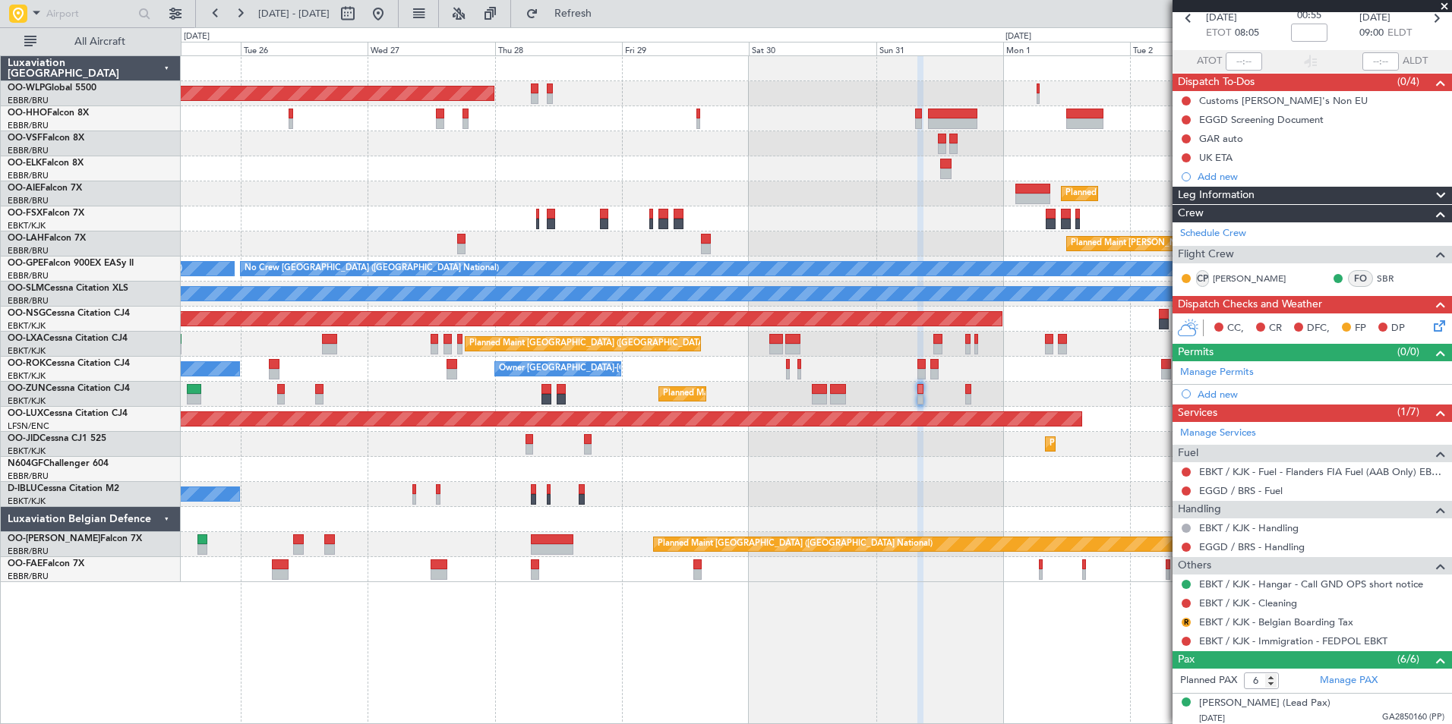
scroll to position [0, 0]
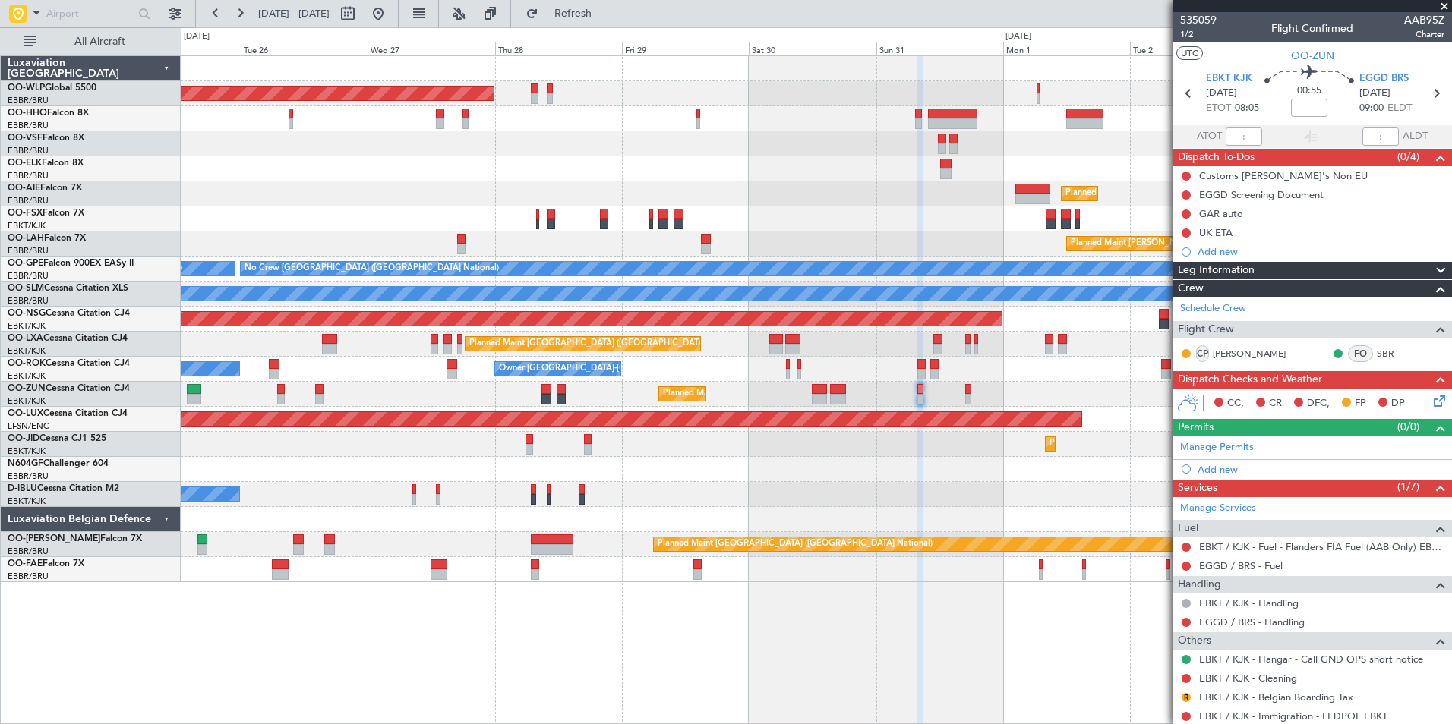
click at [1430, 404] on icon at bounding box center [1436, 399] width 12 height 12
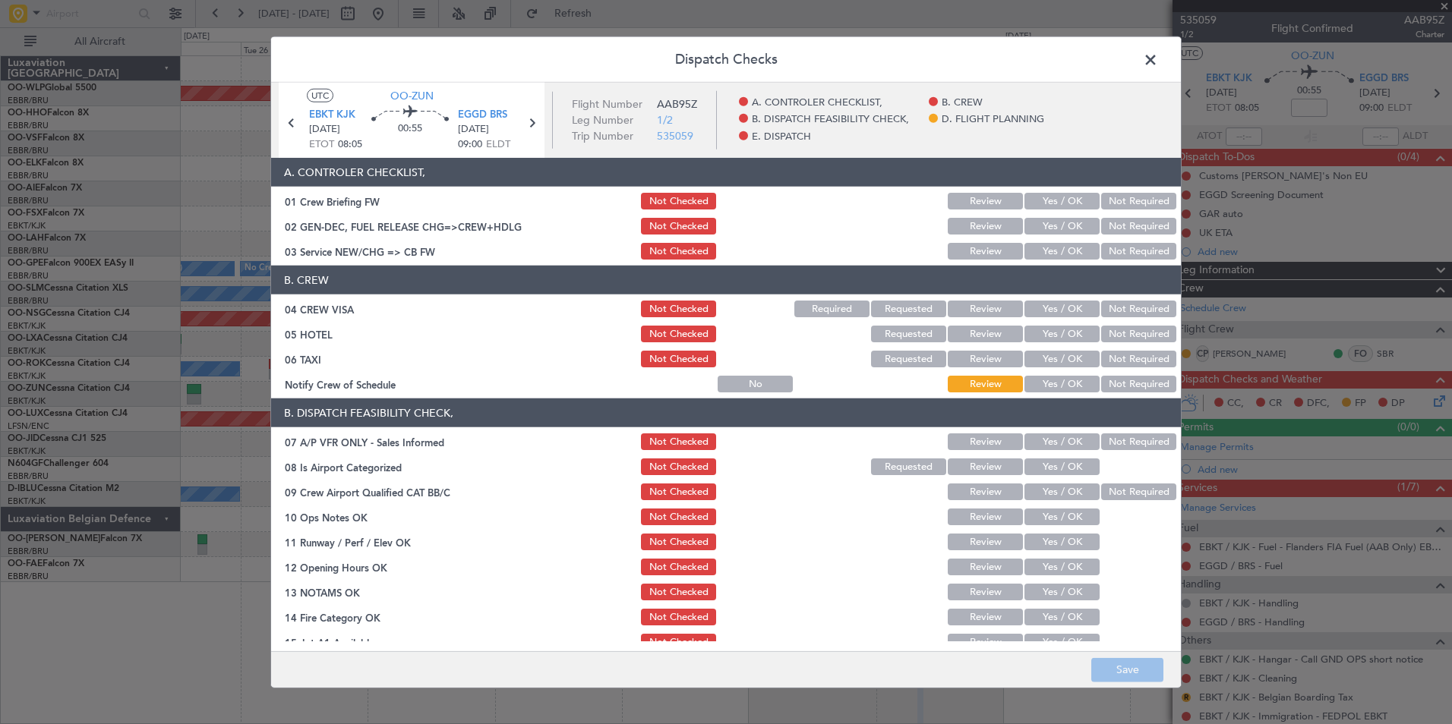
click at [1048, 249] on button "Yes / OK" at bounding box center [1061, 251] width 75 height 17
click at [1105, 304] on button "Not Required" at bounding box center [1138, 309] width 75 height 17
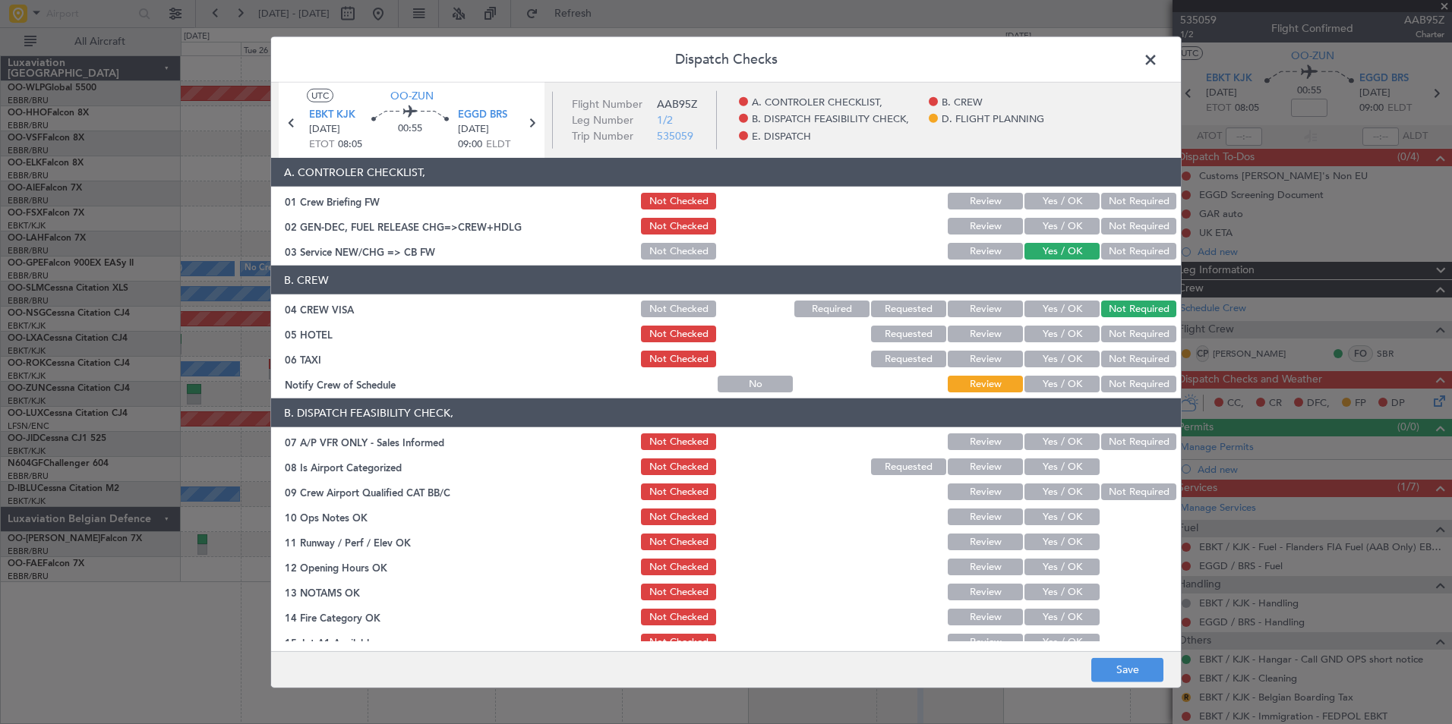
click at [1109, 327] on button "Not Required" at bounding box center [1138, 334] width 75 height 17
click at [1111, 355] on button "Not Required" at bounding box center [1138, 359] width 75 height 17
click at [1107, 386] on button "Not Required" at bounding box center [1138, 384] width 75 height 17
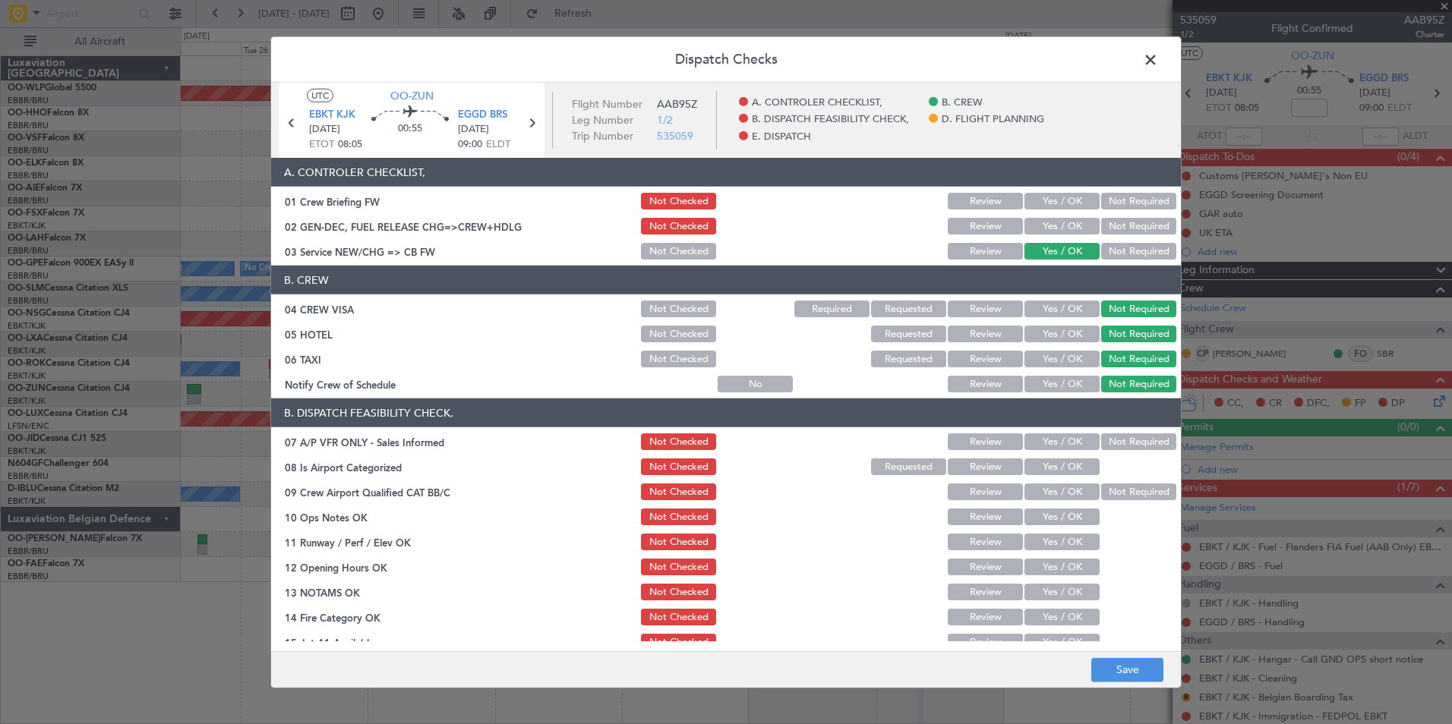
click at [1068, 386] on button "Yes / OK" at bounding box center [1061, 384] width 75 height 17
click at [672, 334] on button "Not Checked" at bounding box center [678, 334] width 75 height 17
click at [1111, 448] on button "Not Required" at bounding box center [1138, 442] width 75 height 17
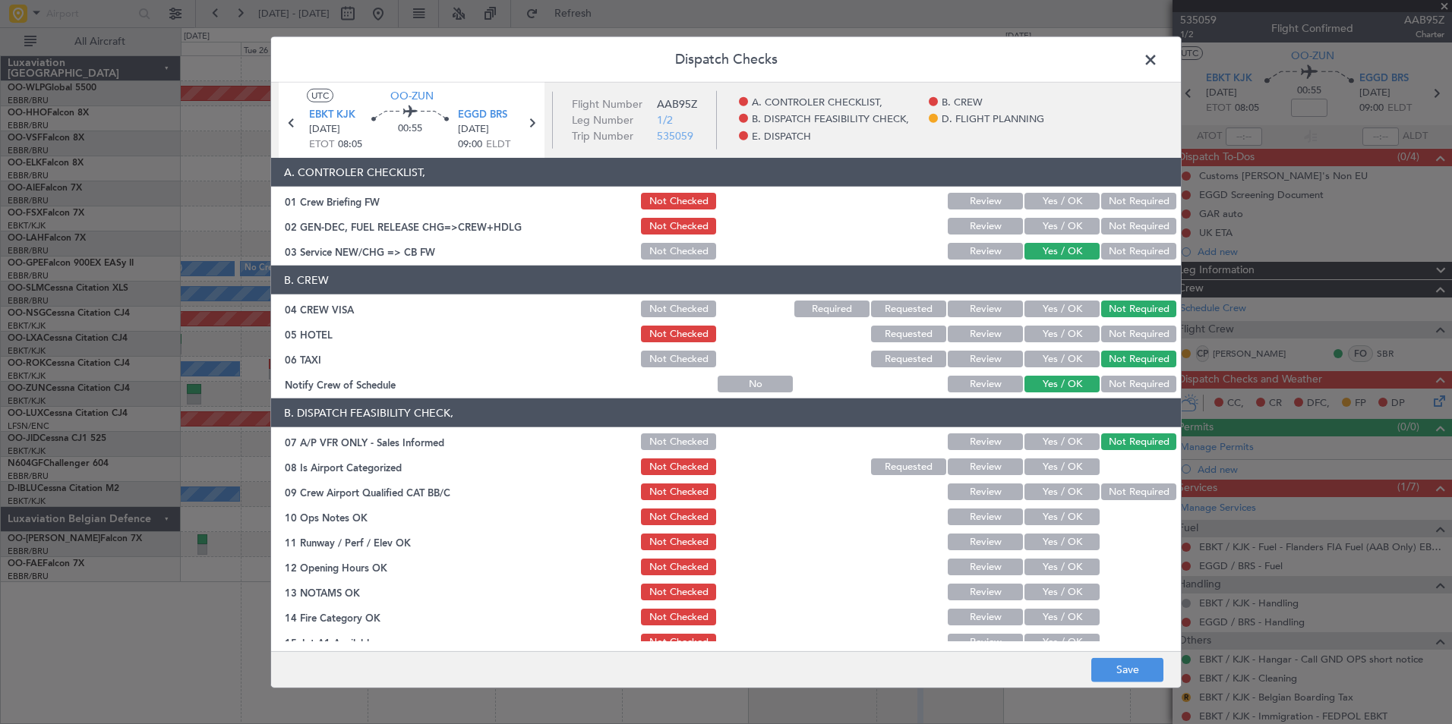
click at [1064, 466] on button "Yes / OK" at bounding box center [1061, 467] width 75 height 17
click at [1063, 498] on button "Yes / OK" at bounding box center [1061, 492] width 75 height 17
click at [1061, 524] on button "Yes / OK" at bounding box center [1061, 517] width 75 height 17
click at [1058, 543] on button "Yes / OK" at bounding box center [1061, 542] width 75 height 17
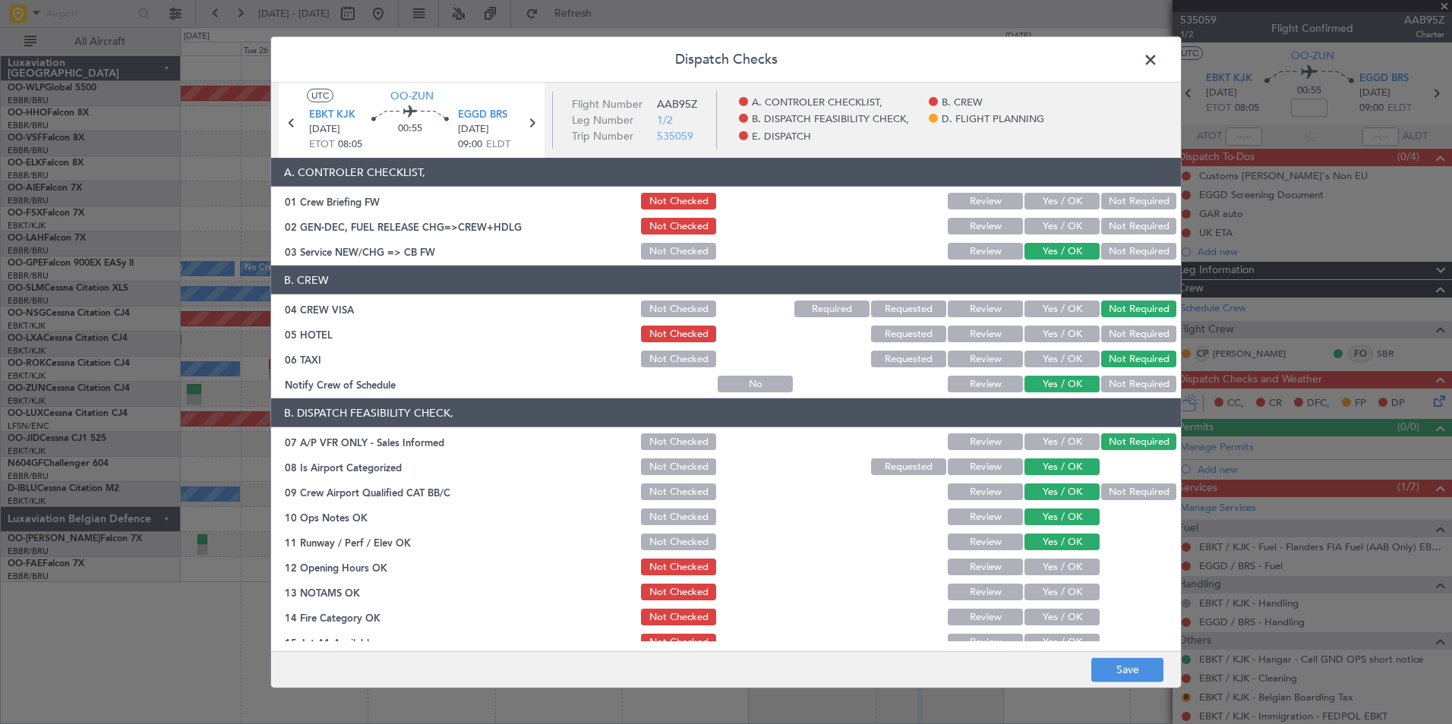
click at [1050, 570] on button "Yes / OK" at bounding box center [1061, 567] width 75 height 17
click at [978, 569] on button "Review" at bounding box center [985, 567] width 75 height 17
click at [1033, 566] on button "Yes / OK" at bounding box center [1061, 567] width 75 height 17
click at [989, 585] on button "Review" at bounding box center [985, 592] width 75 height 17
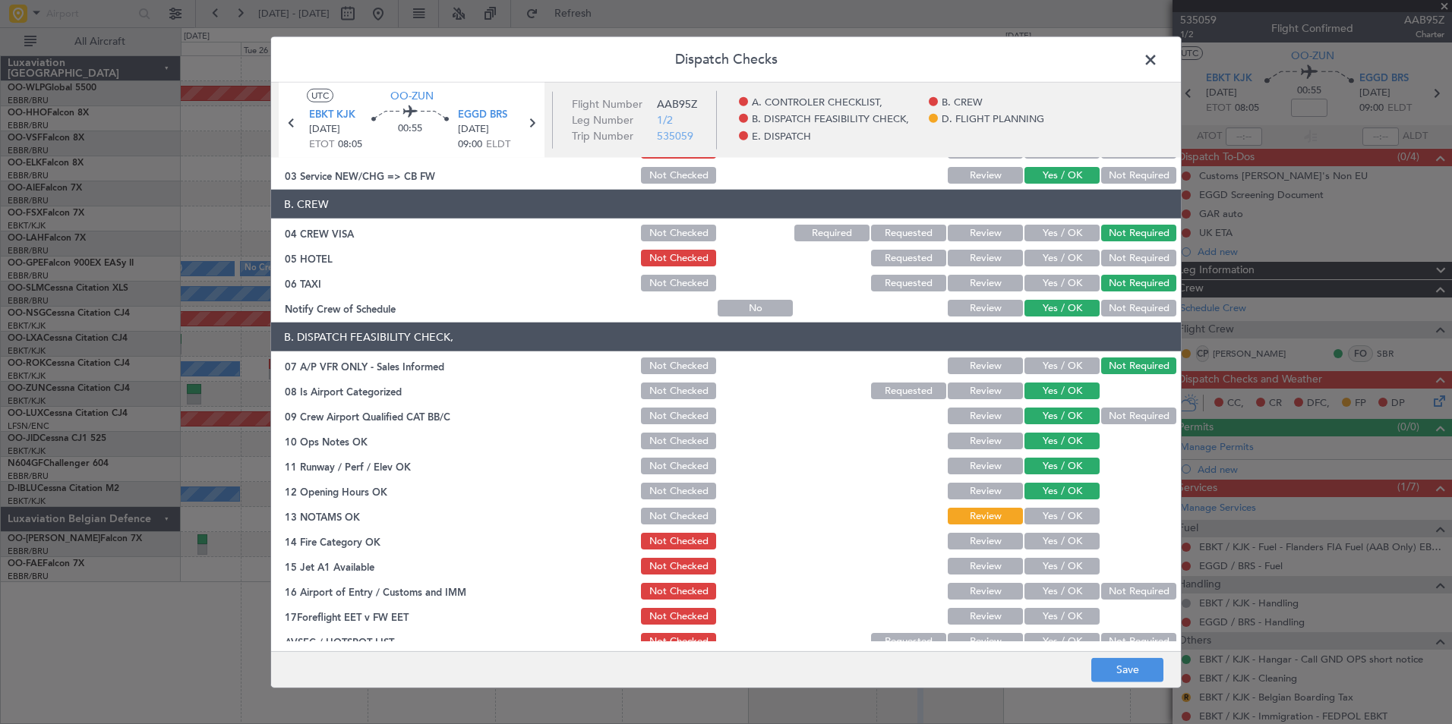
click at [1055, 544] on button "Yes / OK" at bounding box center [1061, 541] width 75 height 17
click at [1058, 571] on button "Yes / OK" at bounding box center [1061, 566] width 75 height 17
click at [1111, 585] on button "Not Required" at bounding box center [1138, 591] width 75 height 17
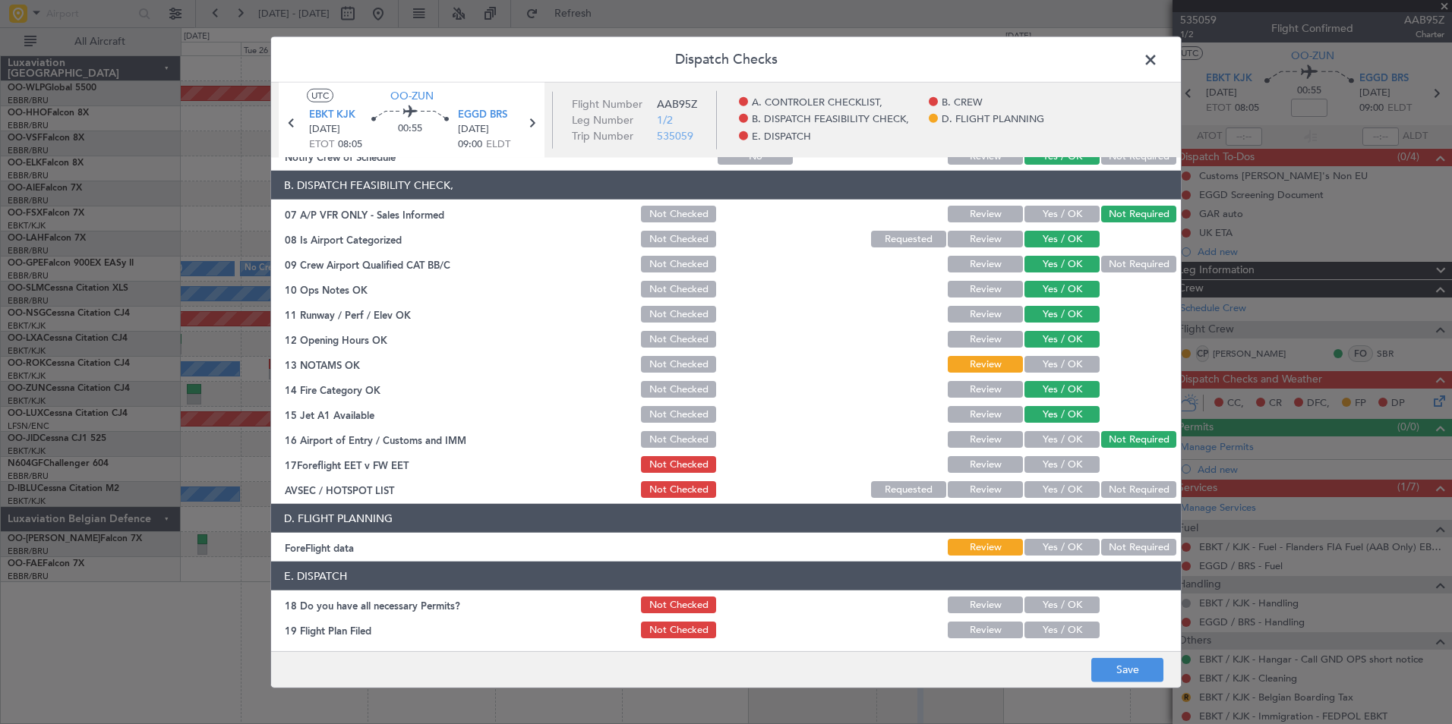
click at [981, 457] on button "Review" at bounding box center [985, 464] width 75 height 17
click at [1113, 485] on button "Not Required" at bounding box center [1138, 489] width 75 height 17
click at [1112, 670] on button "Save" at bounding box center [1127, 670] width 72 height 24
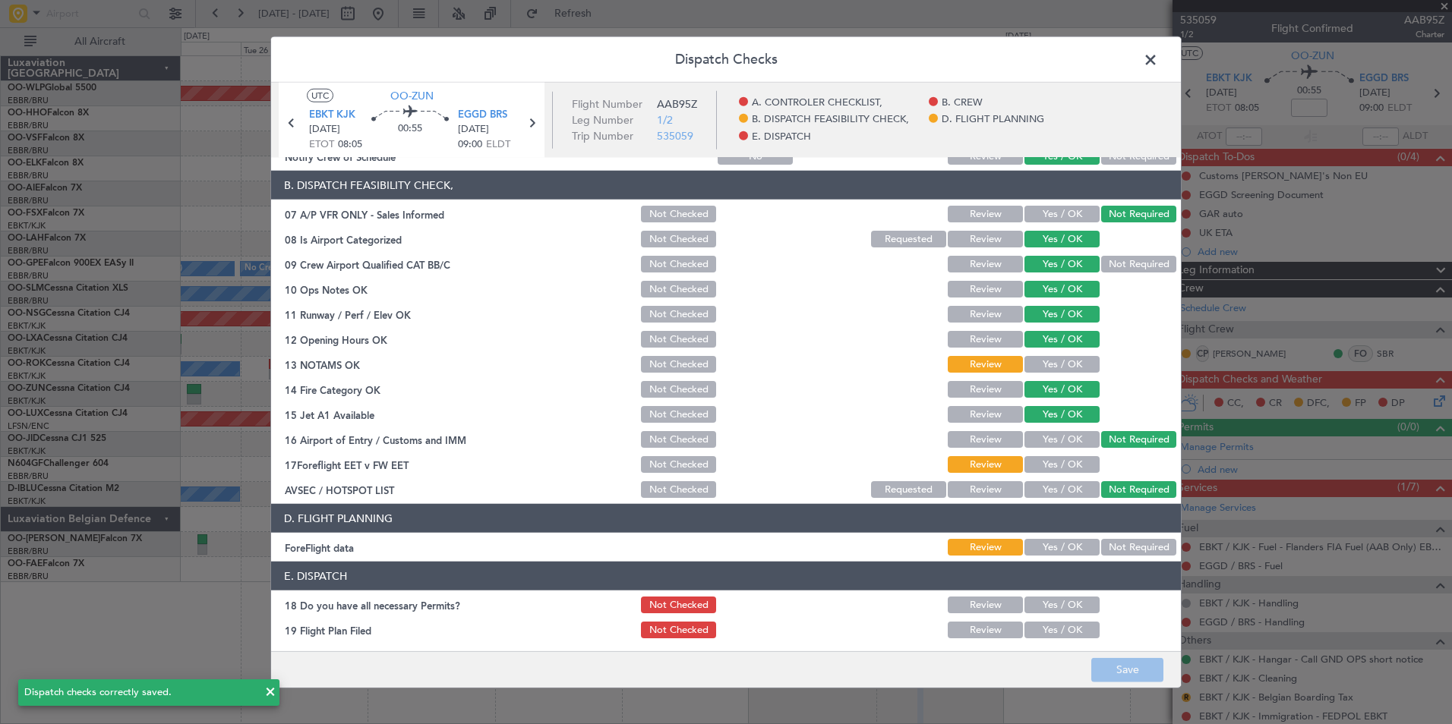
click at [1158, 59] on span at bounding box center [1158, 64] width 0 height 30
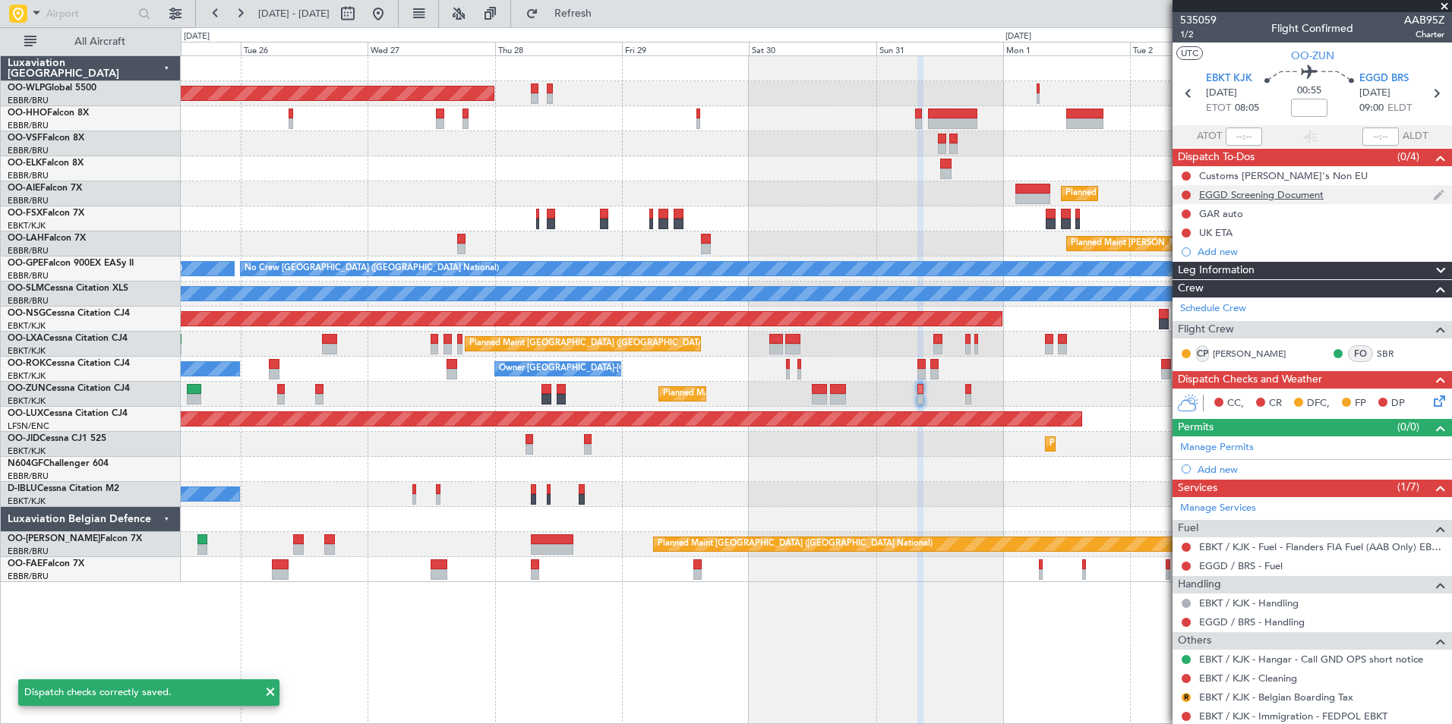
click at [1308, 201] on div "EGGD Screening Document" at bounding box center [1311, 194] width 279 height 19
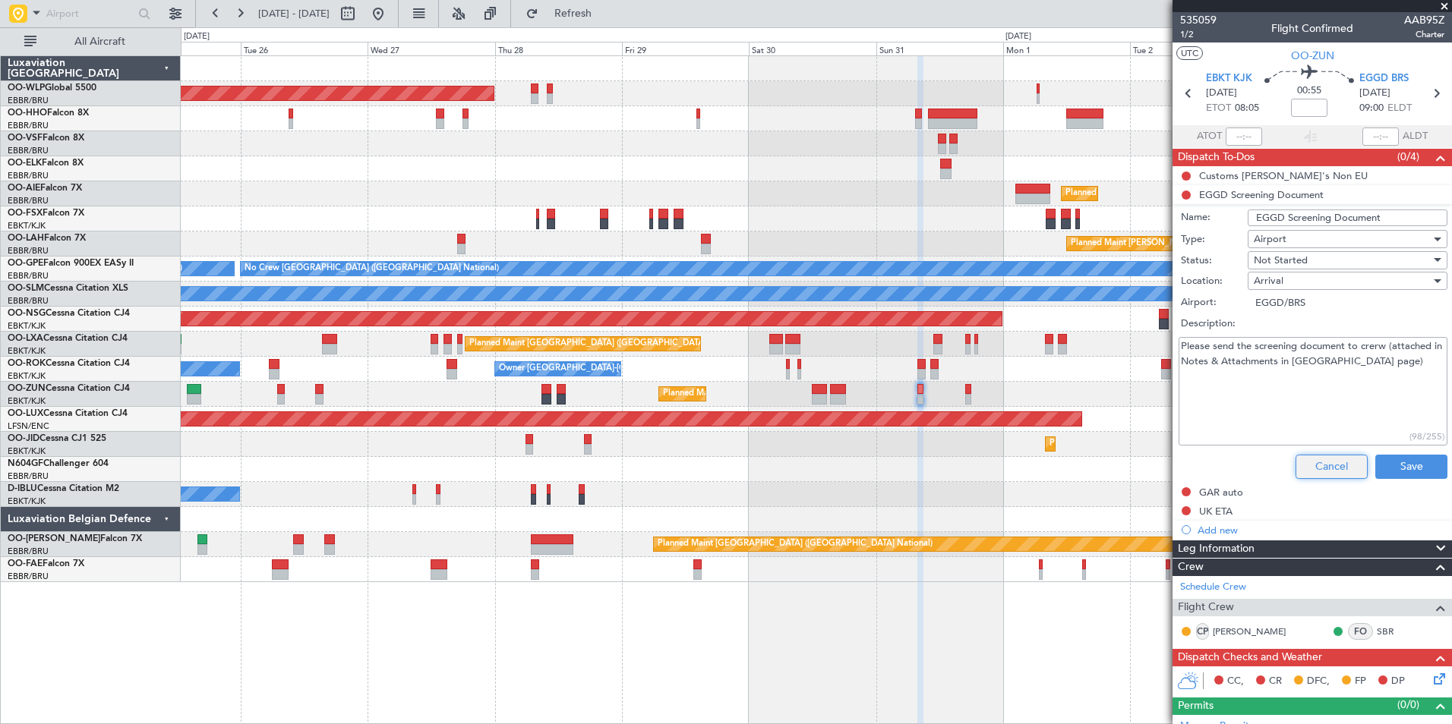
click at [1333, 476] on button "Cancel" at bounding box center [1331, 467] width 72 height 24
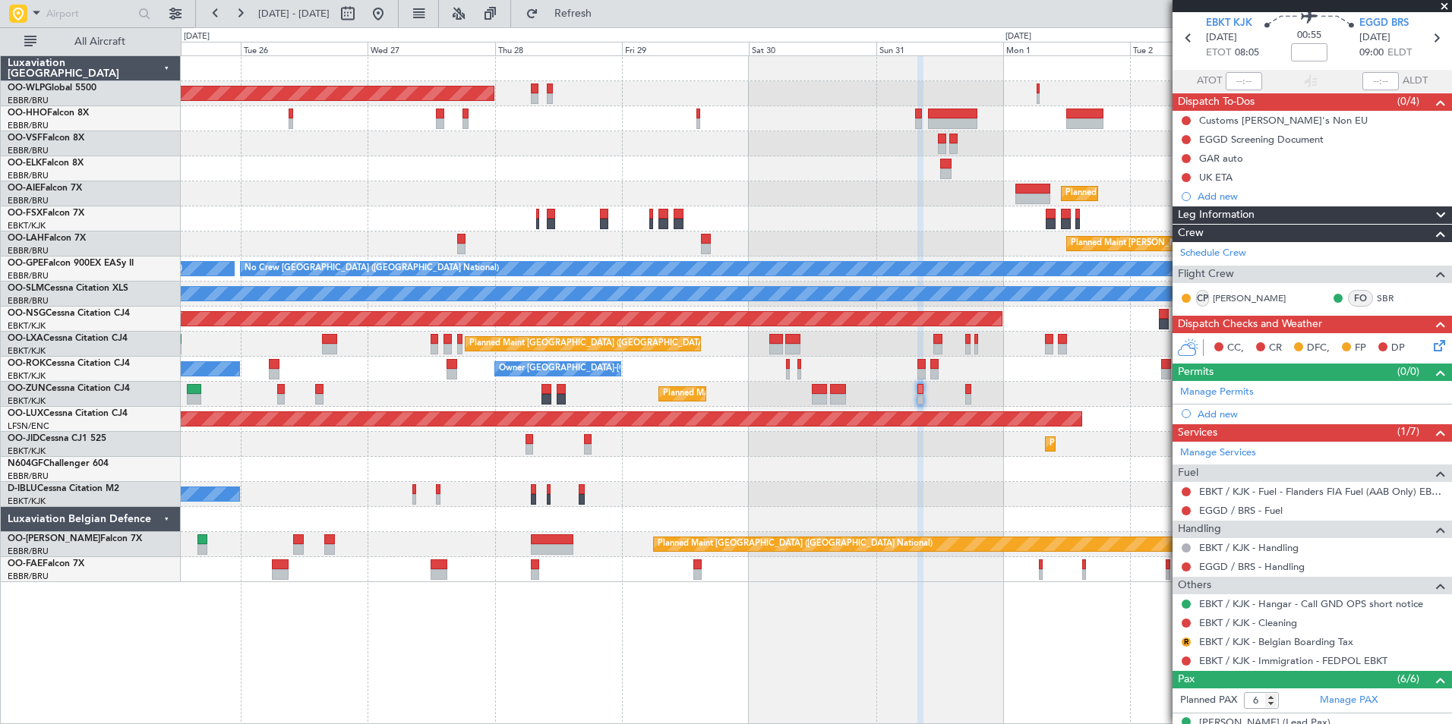
scroll to position [76, 0]
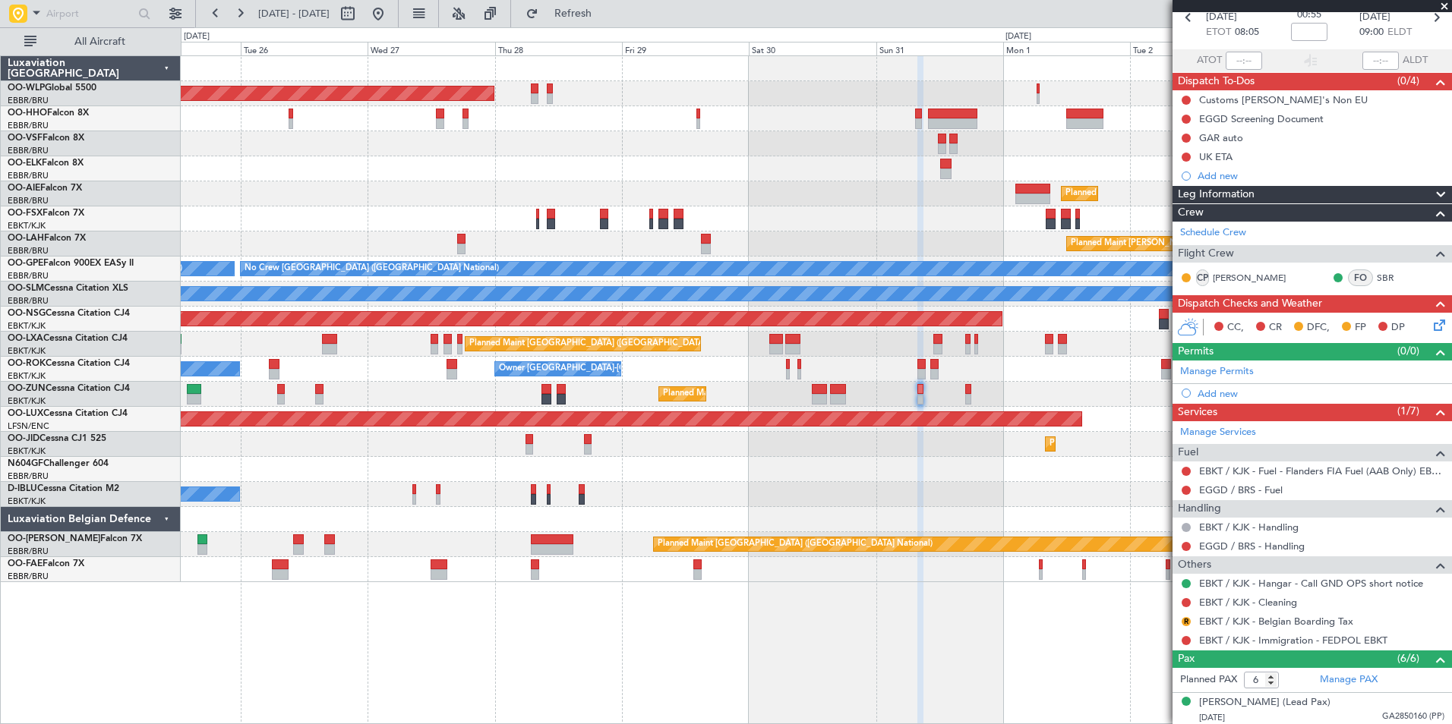
click at [1187, 626] on mat-tooltip-component "Review" at bounding box center [1186, 646] width 55 height 40
click at [1187, 622] on button "R" at bounding box center [1185, 621] width 9 height 9
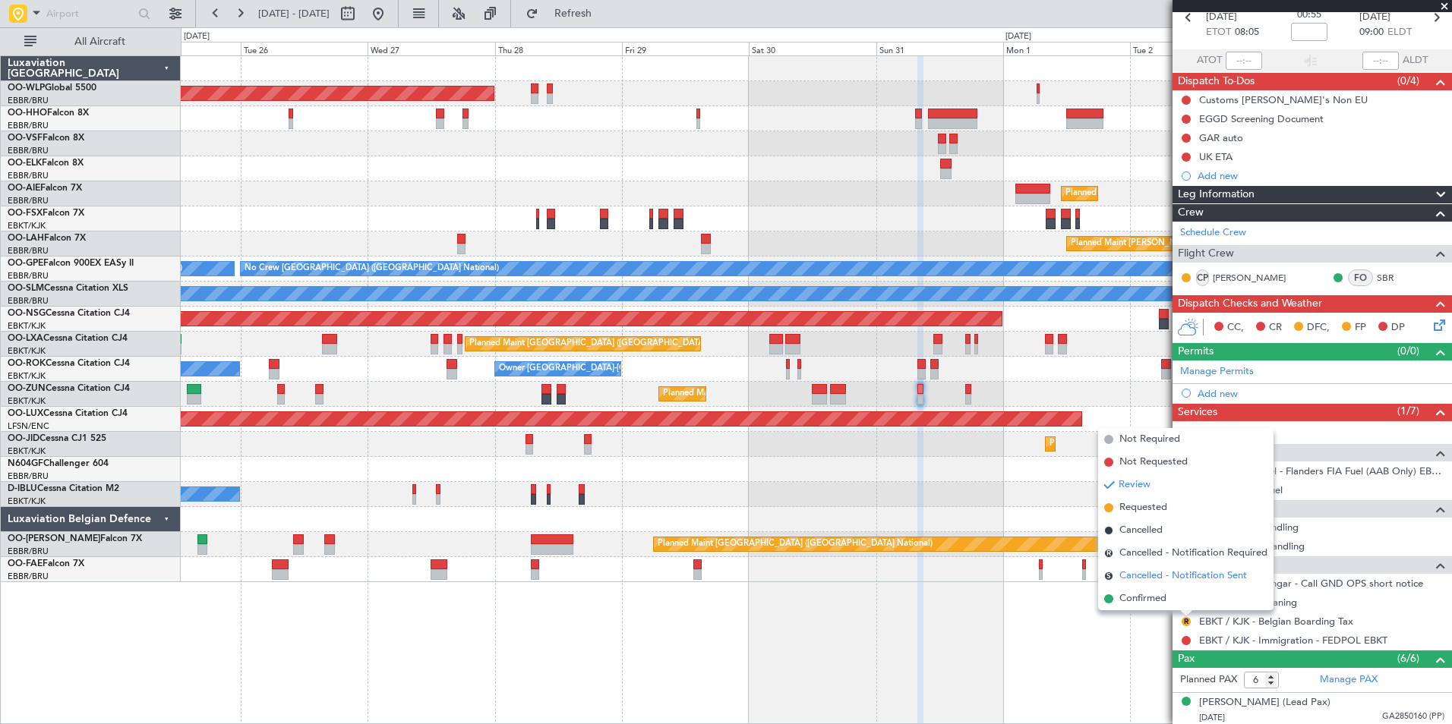
click at [1143, 585] on li "S Cancelled - Notification Sent" at bounding box center [1185, 576] width 175 height 23
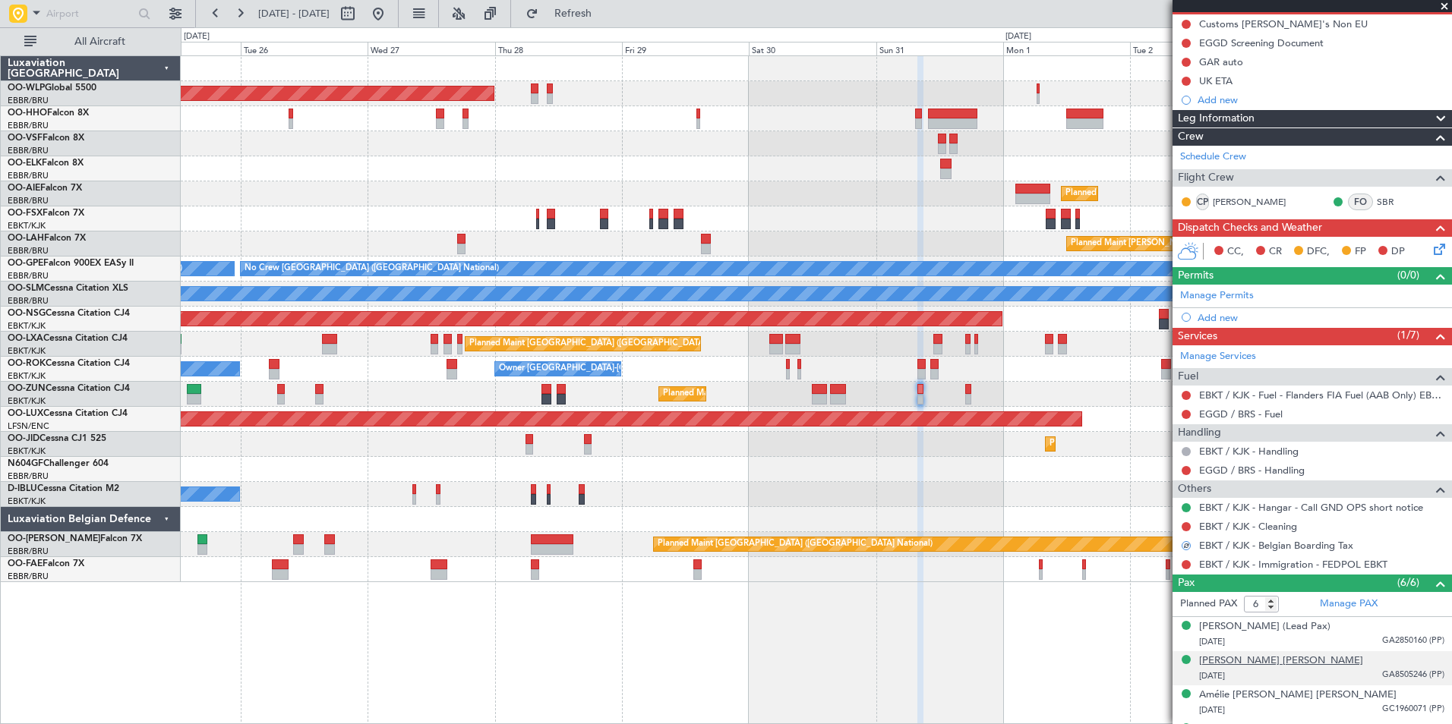
scroll to position [249, 0]
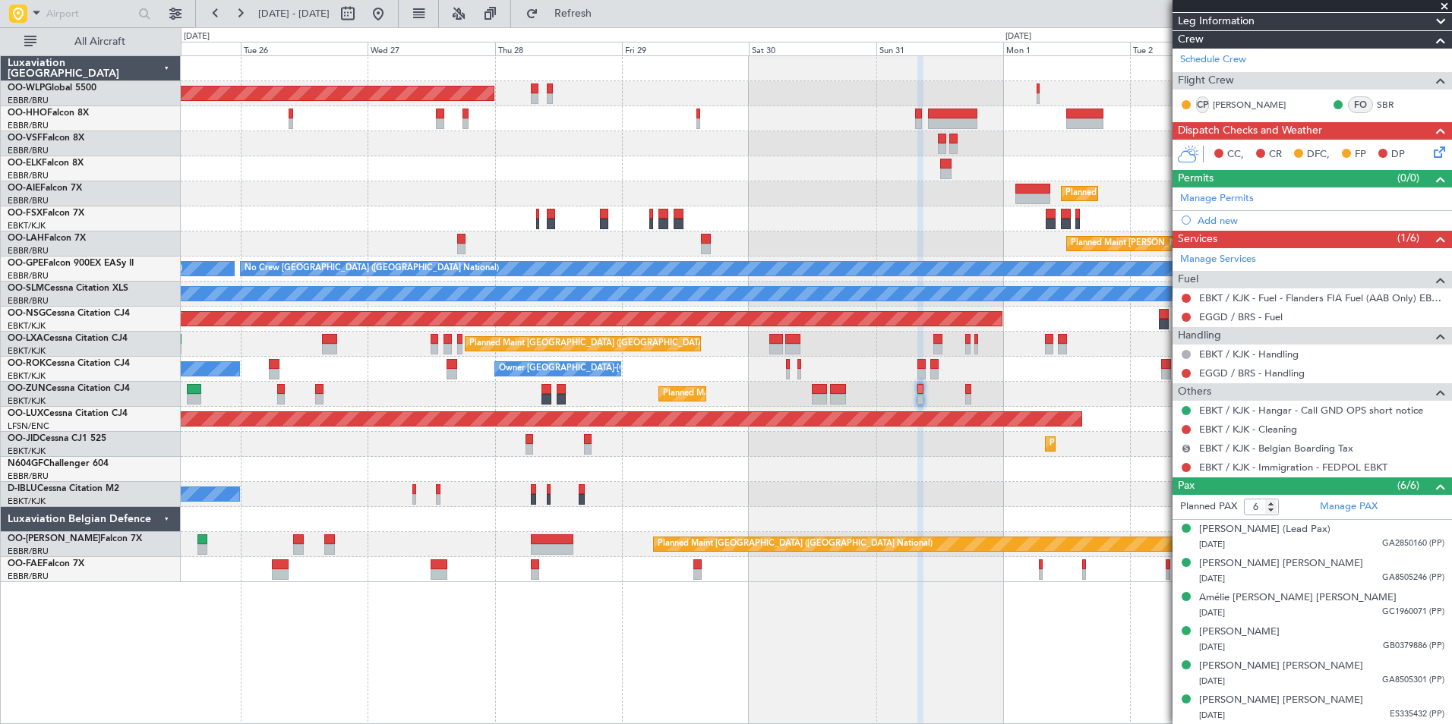
click at [1187, 444] on button "S" at bounding box center [1185, 448] width 9 height 9
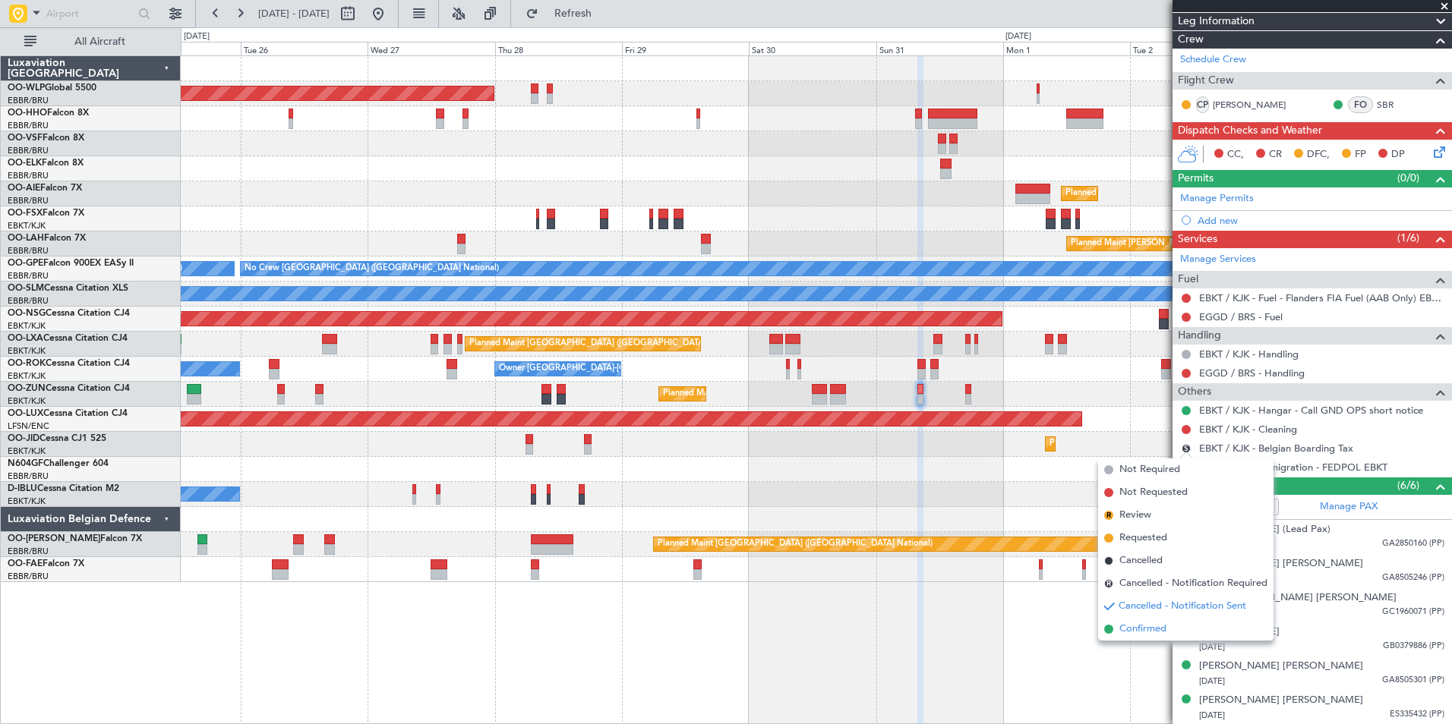
click at [1157, 626] on span "Confirmed" at bounding box center [1142, 629] width 47 height 15
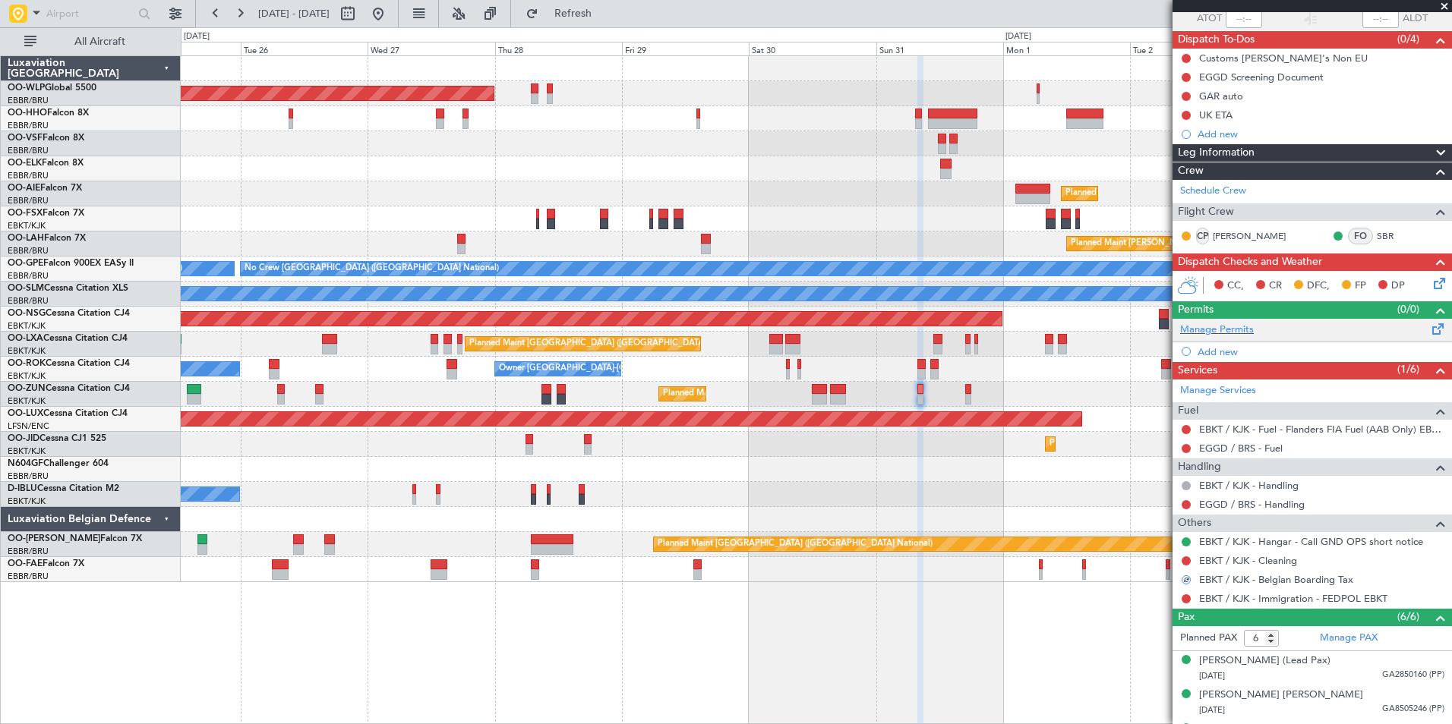
scroll to position [0, 0]
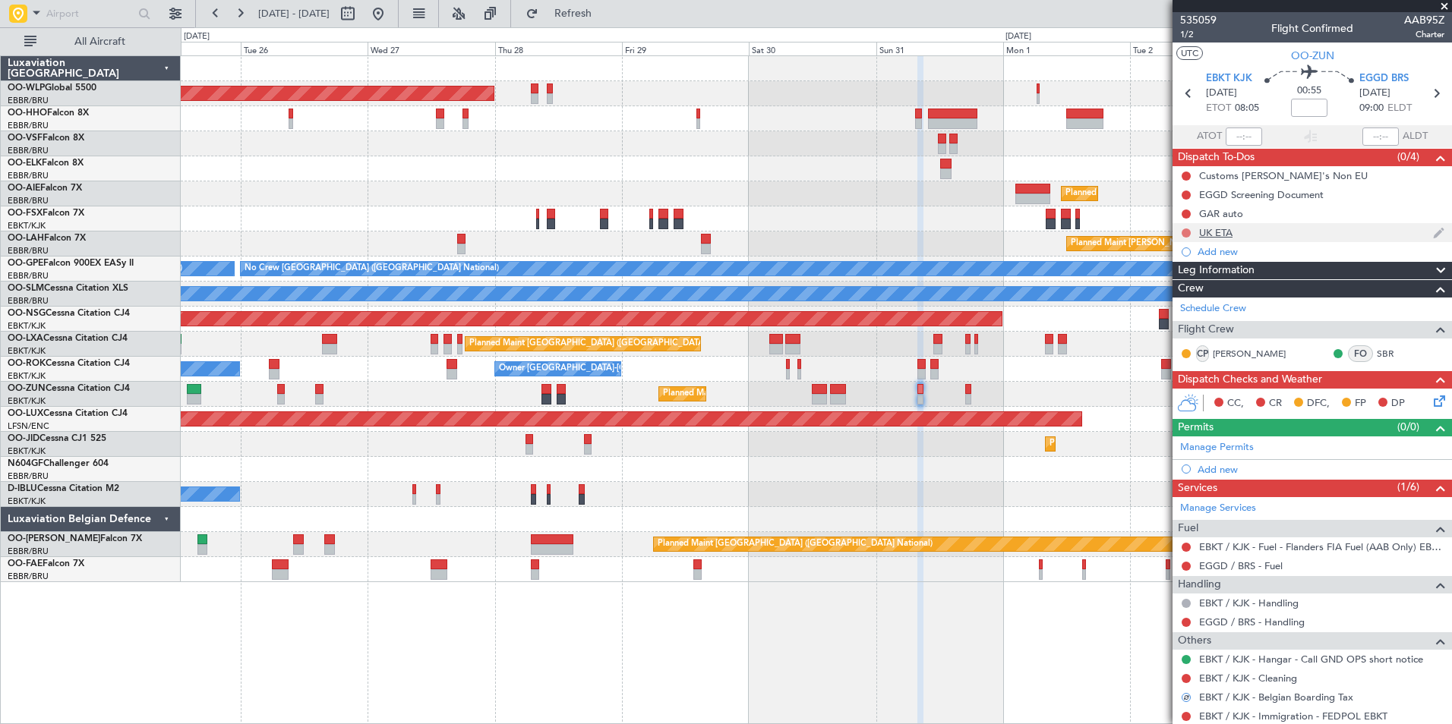
click at [1187, 232] on button at bounding box center [1185, 233] width 9 height 9
click at [1184, 300] on span "Completed" at bounding box center [1193, 299] width 50 height 15
click at [1188, 214] on button at bounding box center [1185, 214] width 9 height 9
click at [1183, 282] on span "Completed" at bounding box center [1193, 280] width 50 height 15
click at [1430, 93] on icon at bounding box center [1436, 94] width 20 height 20
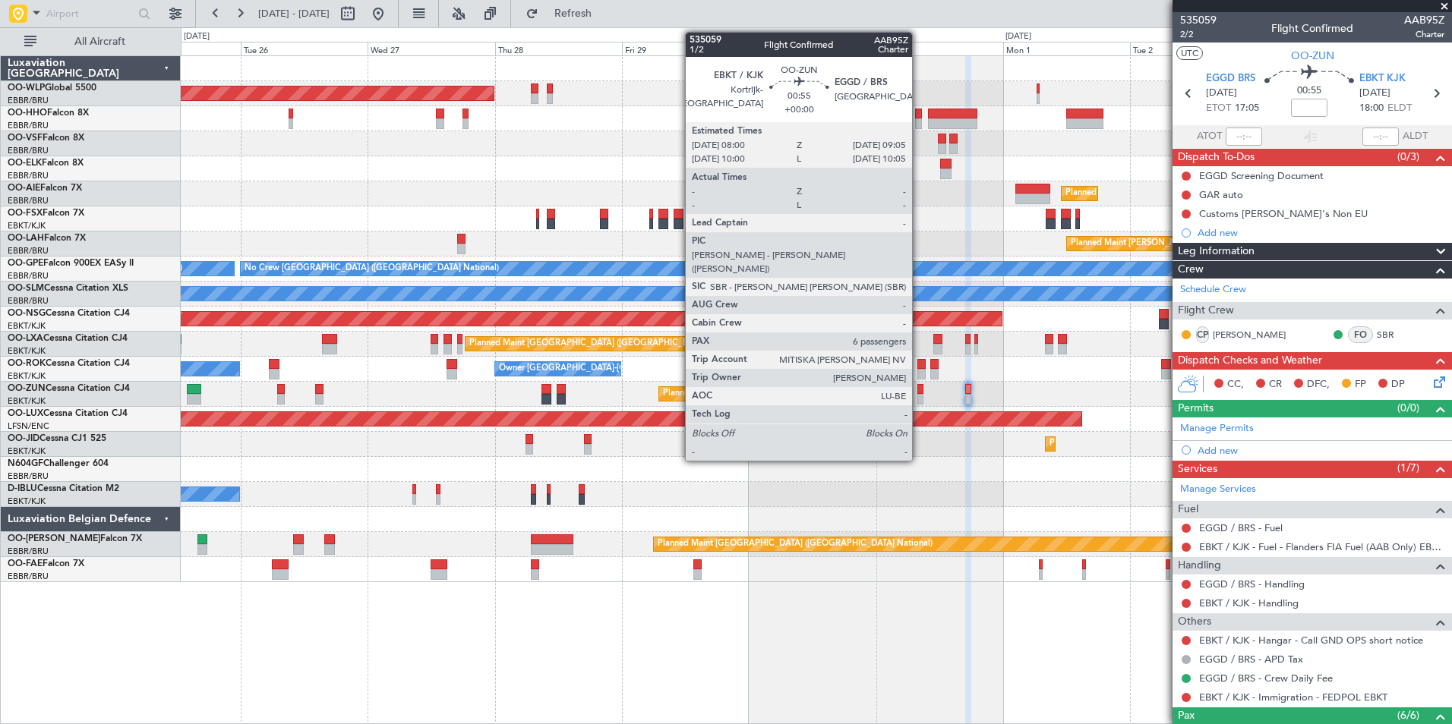
click at [919, 398] on div at bounding box center [920, 399] width 6 height 11
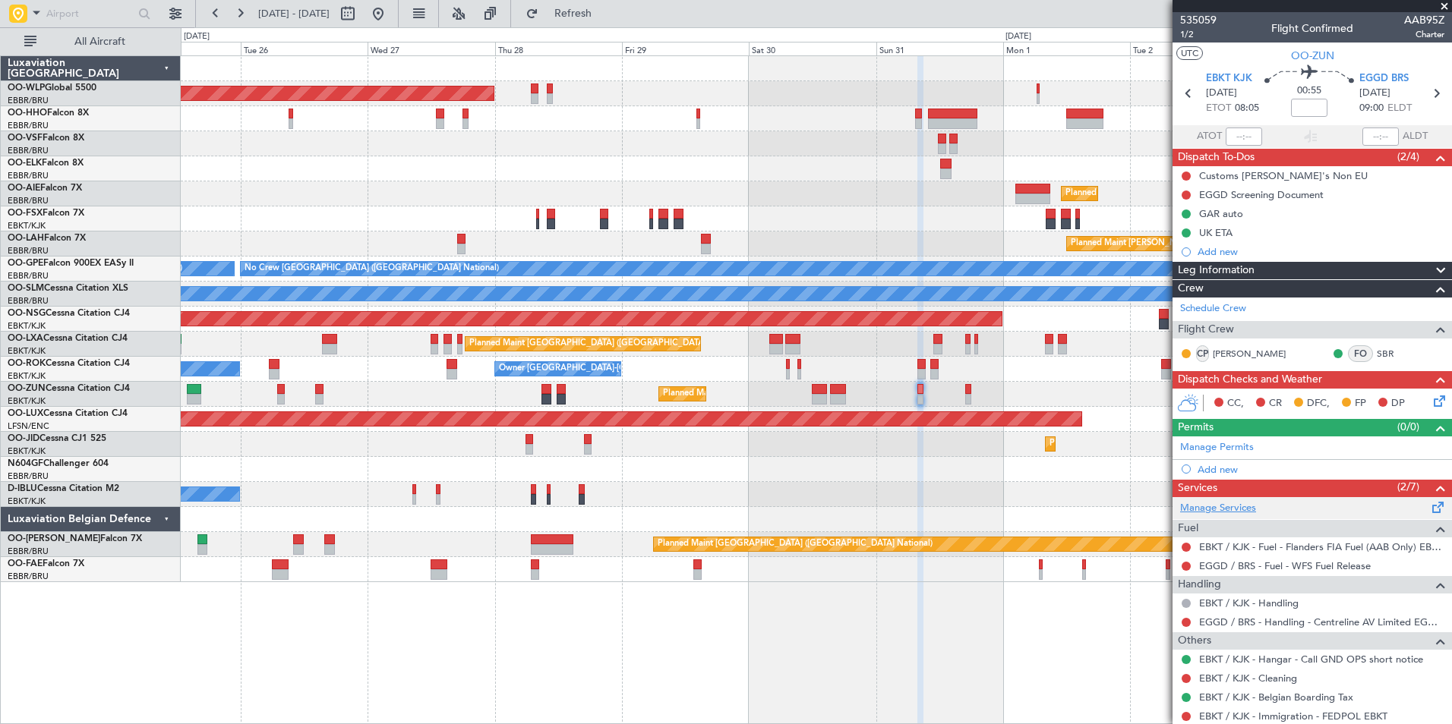
click at [1232, 505] on link "Manage Services" at bounding box center [1218, 508] width 76 height 15
click at [1426, 96] on icon at bounding box center [1436, 94] width 20 height 20
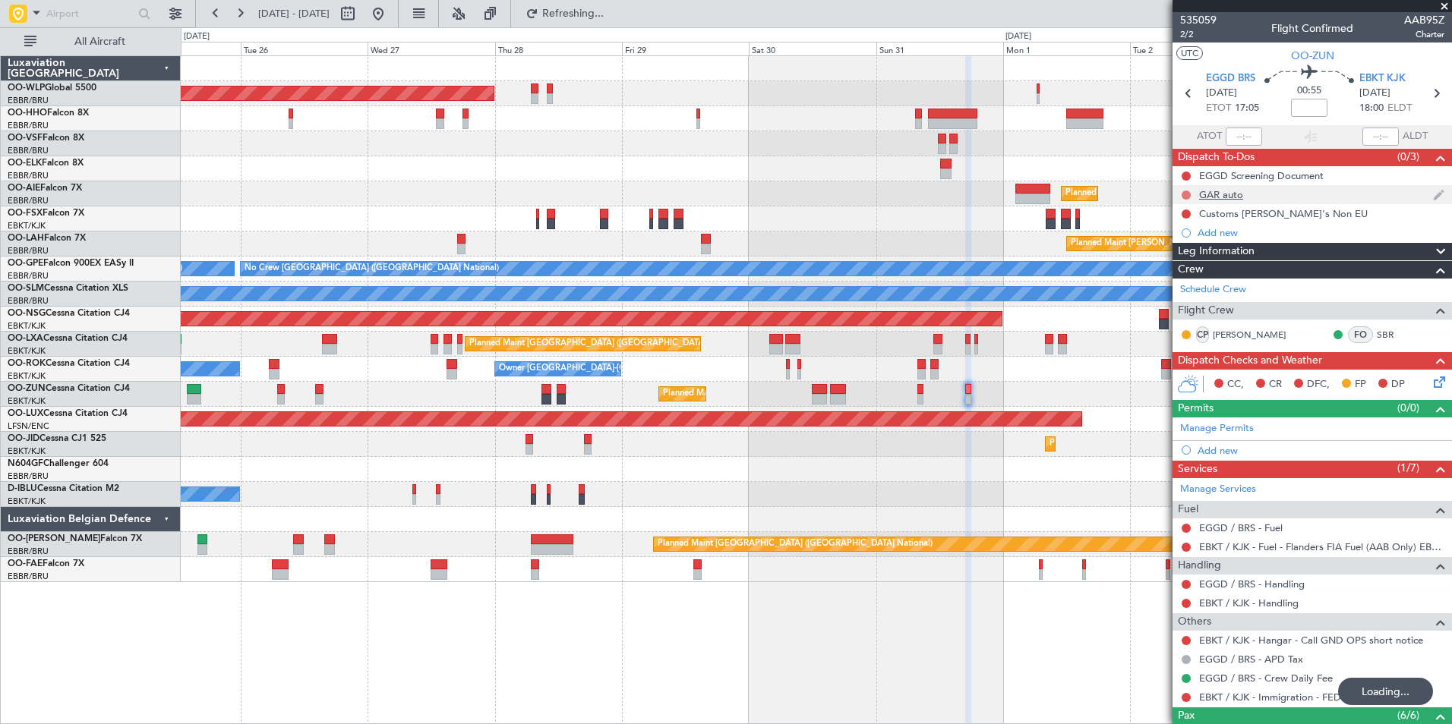
click at [1187, 194] on button at bounding box center [1185, 195] width 9 height 9
click at [1188, 255] on span "Completed" at bounding box center [1193, 261] width 50 height 15
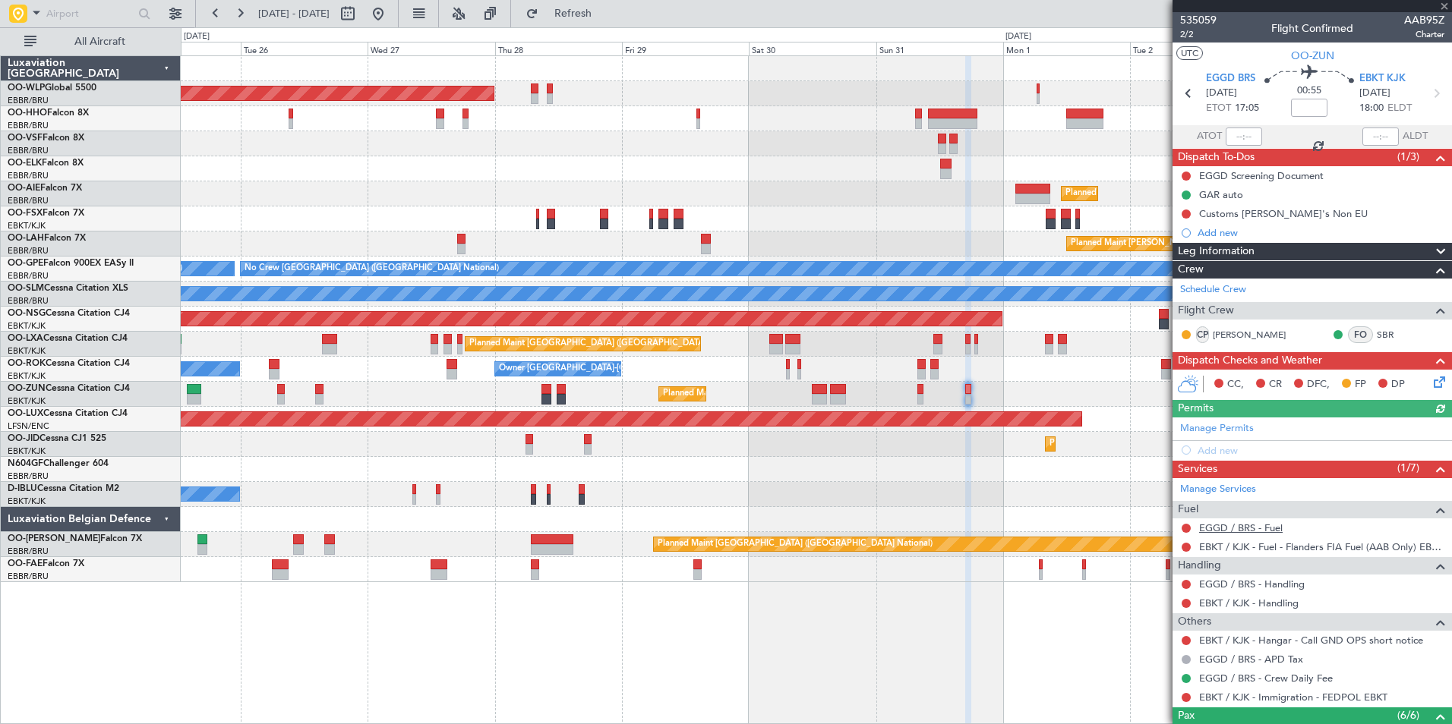
click at [1246, 531] on link "EGGD / BRS - Fuel" at bounding box center [1241, 528] width 84 height 13
click at [1184, 603] on button at bounding box center [1185, 603] width 9 height 9
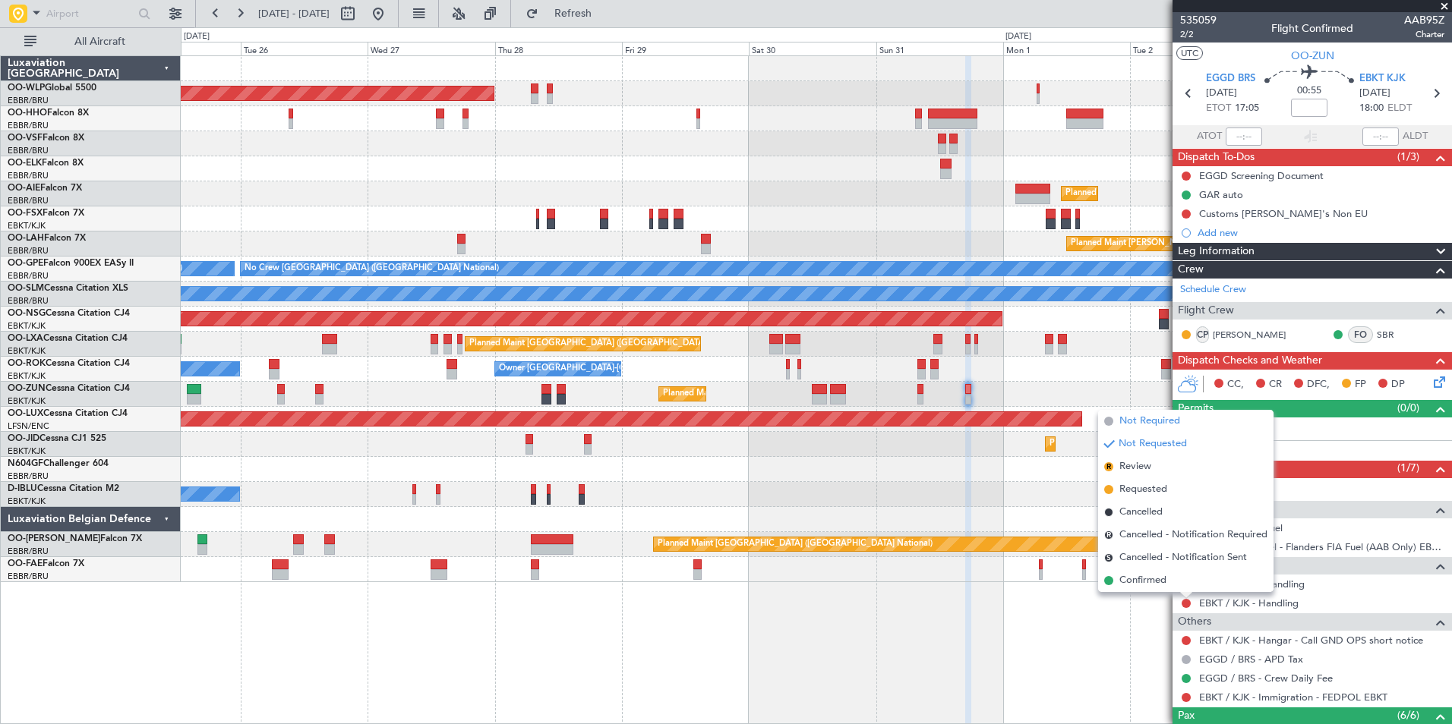
click at [1123, 427] on span "Not Required" at bounding box center [1149, 421] width 61 height 15
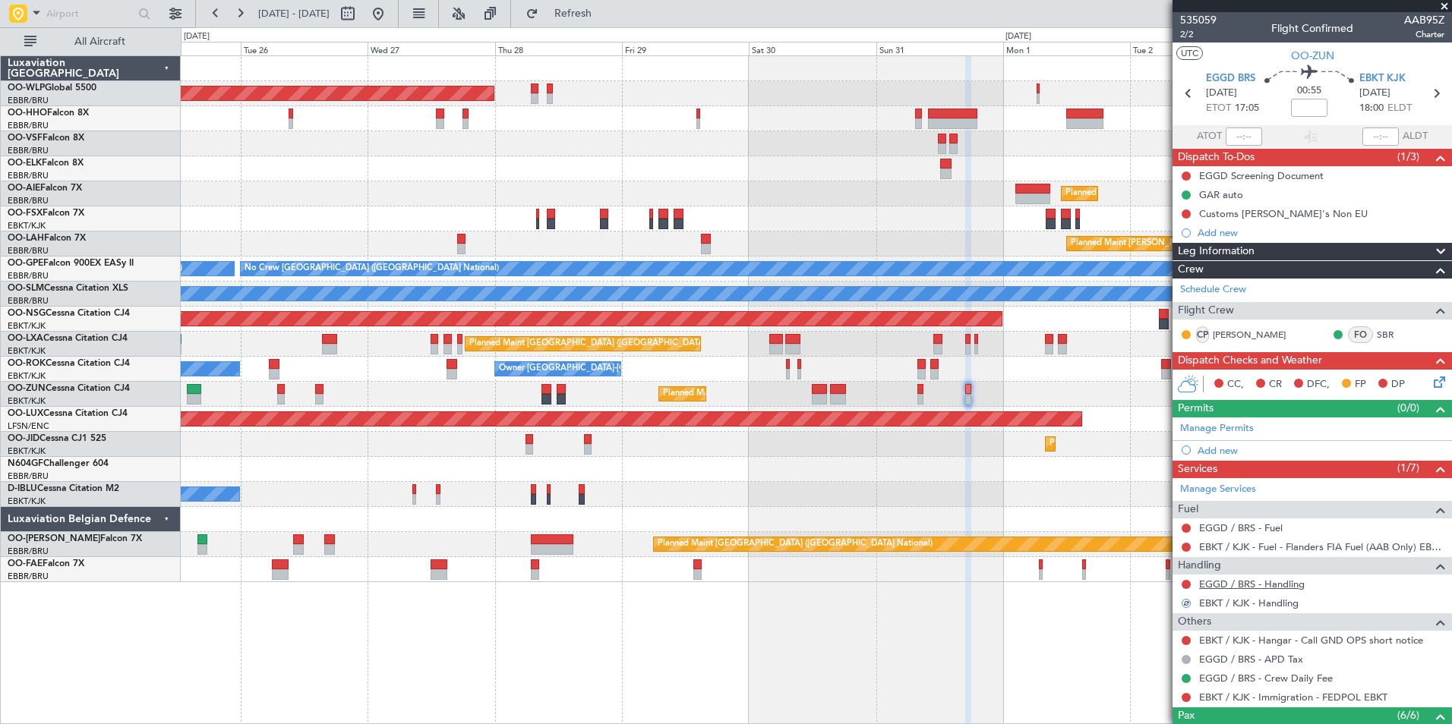
click at [1210, 580] on link "EGGD / BRS - Handling" at bounding box center [1252, 584] width 106 height 13
click at [1187, 642] on button at bounding box center [1185, 640] width 9 height 9
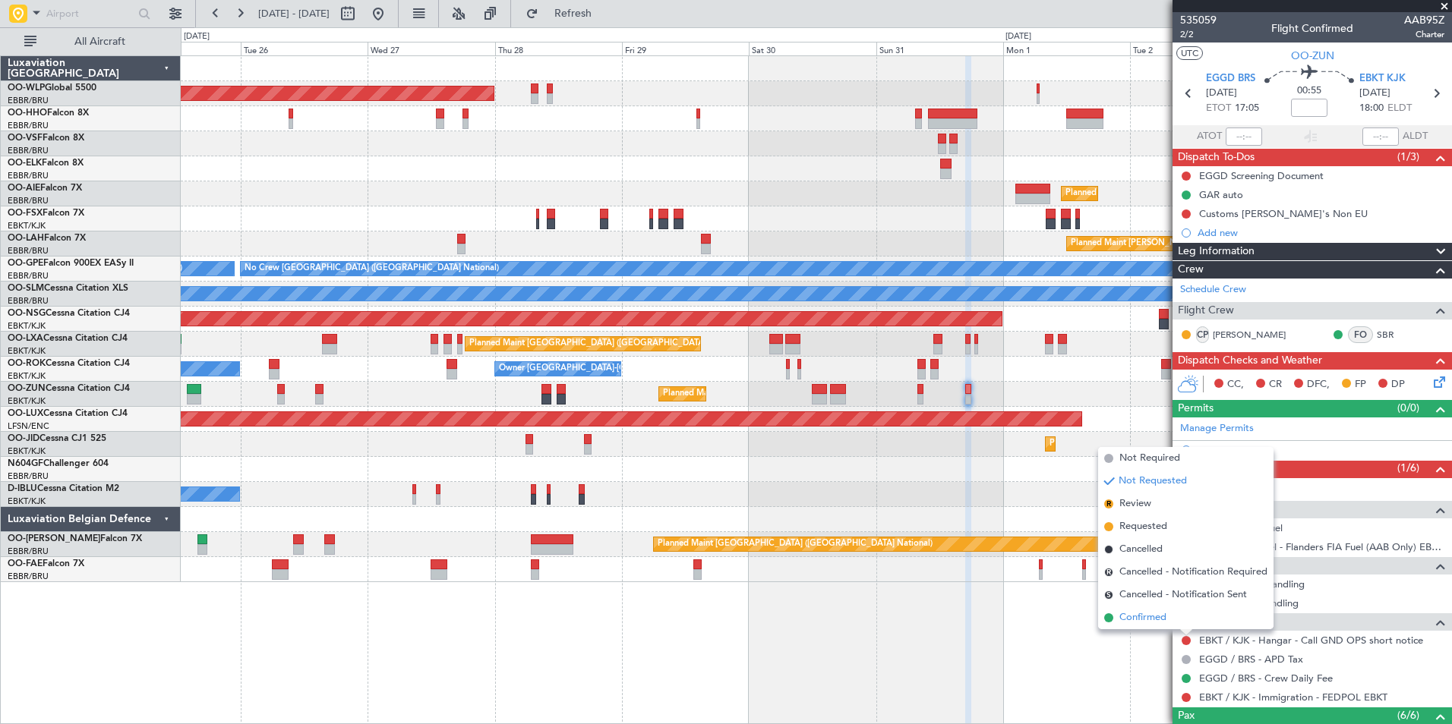
click at [1134, 620] on span "Confirmed" at bounding box center [1142, 617] width 47 height 15
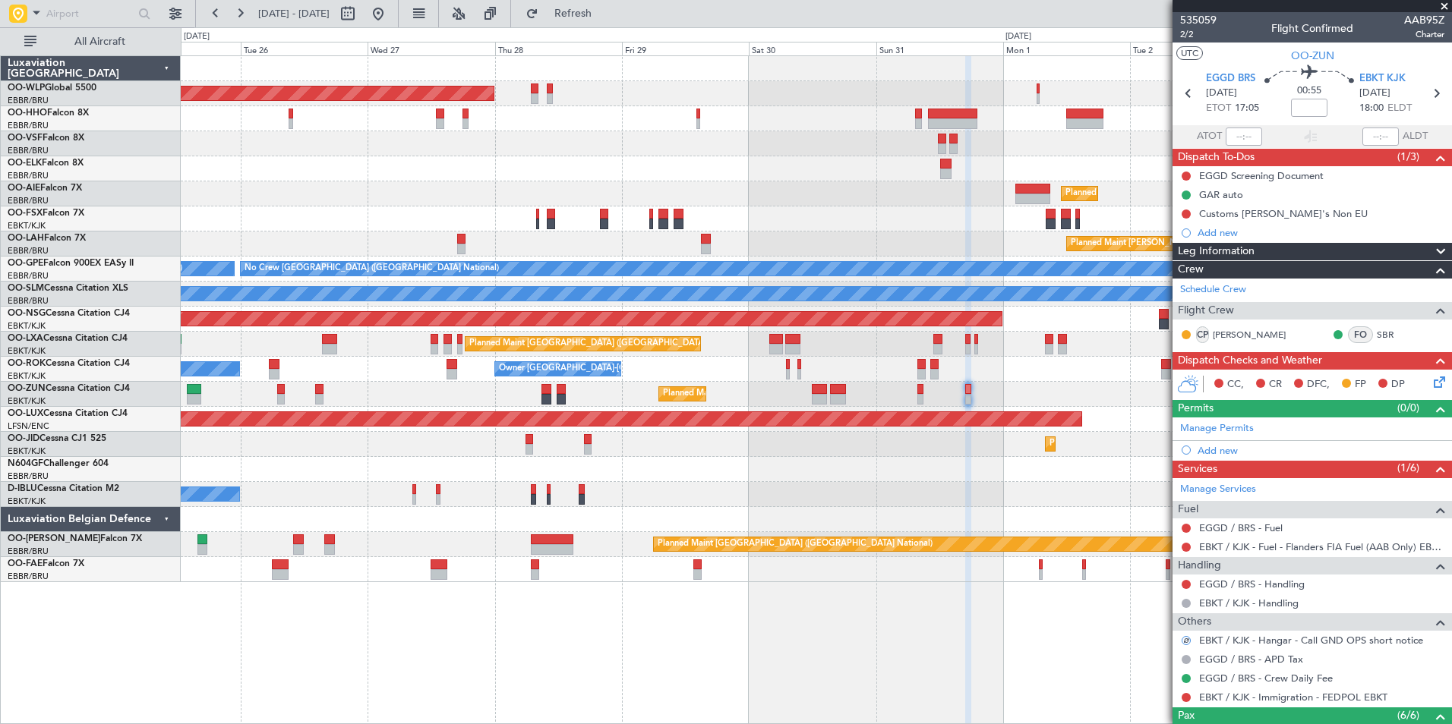
click at [1430, 385] on icon at bounding box center [1436, 380] width 12 height 12
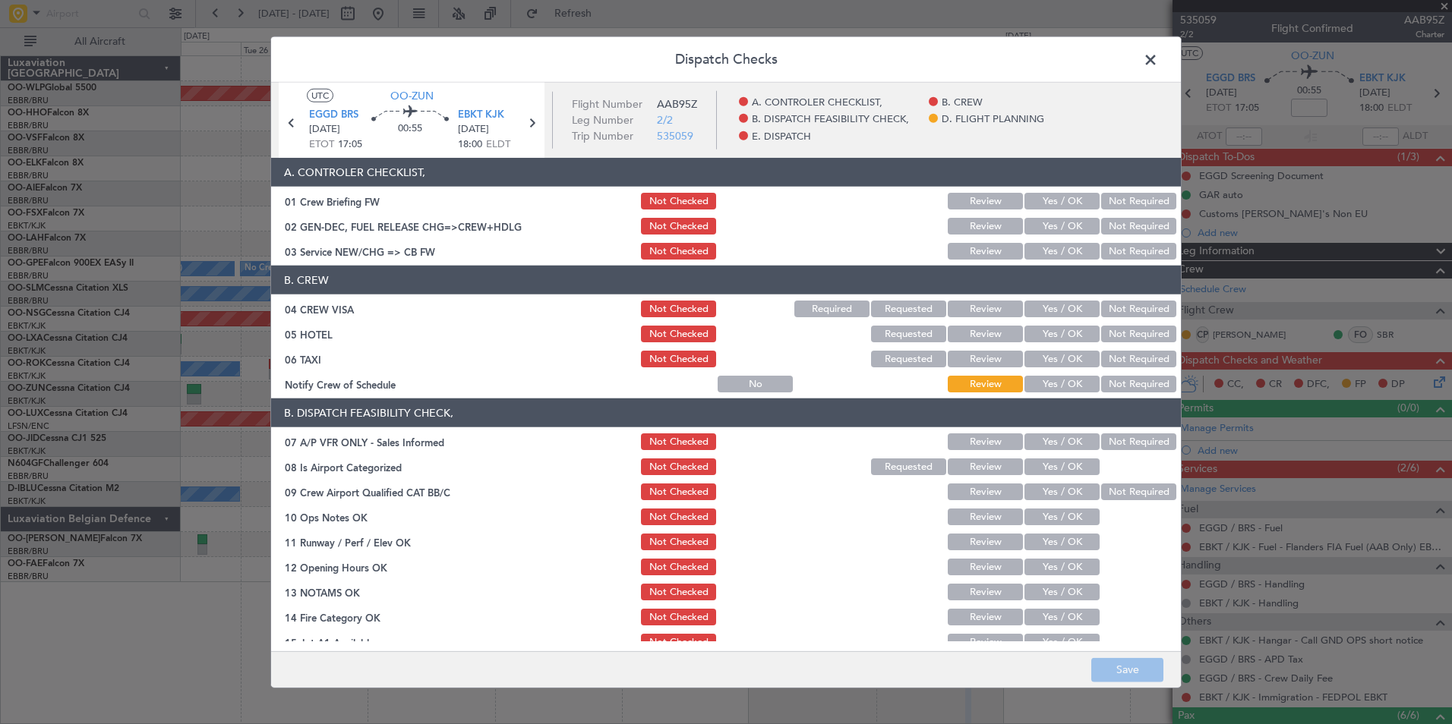
click at [1047, 248] on button "Yes / OK" at bounding box center [1061, 251] width 75 height 17
click at [1125, 311] on button "Not Required" at bounding box center [1138, 309] width 75 height 17
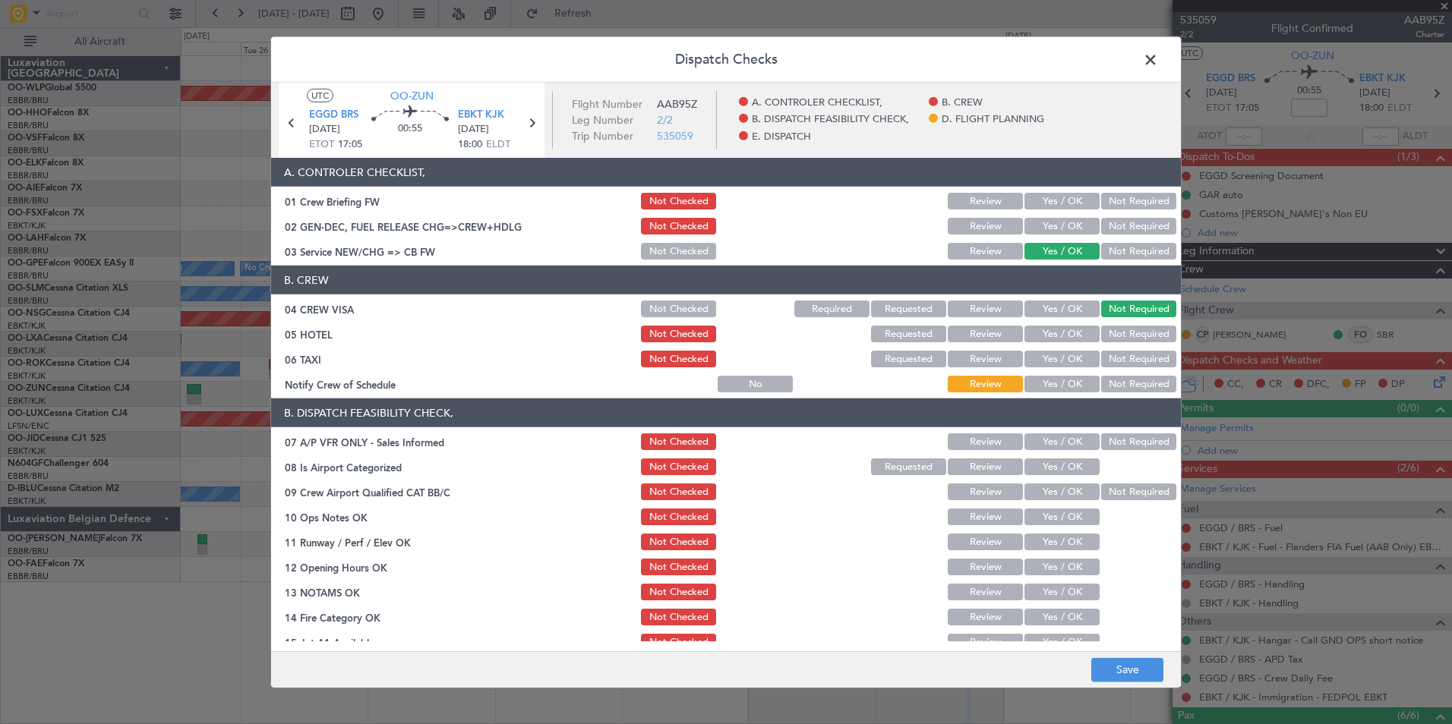
click at [1115, 332] on button "Not Required" at bounding box center [1138, 334] width 75 height 17
click at [1115, 357] on button "Not Required" at bounding box center [1138, 359] width 75 height 17
click at [1055, 383] on button "Yes / OK" at bounding box center [1061, 384] width 75 height 17
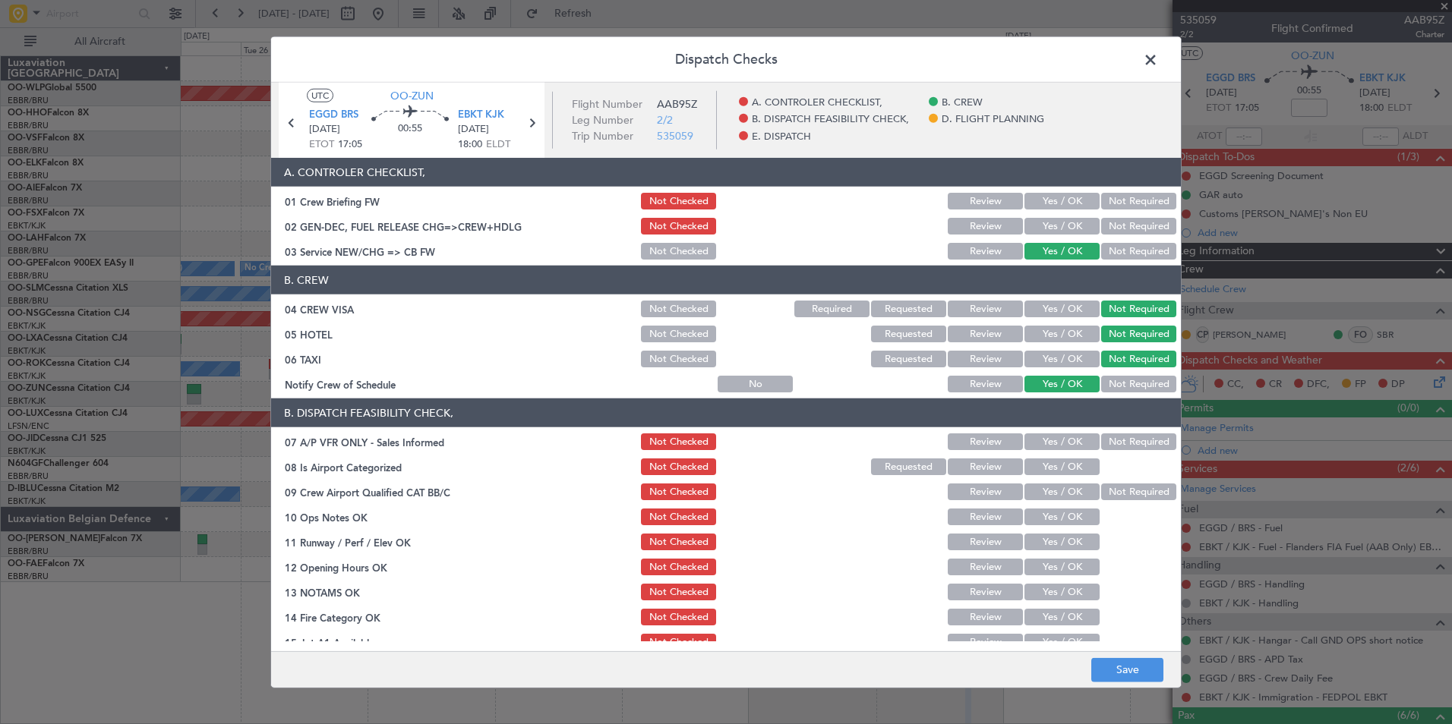
click at [1118, 442] on button "Not Required" at bounding box center [1138, 442] width 75 height 17
click at [1056, 462] on button "Yes / OK" at bounding box center [1061, 467] width 75 height 17
click at [1049, 495] on button "Yes / OK" at bounding box center [1061, 492] width 75 height 17
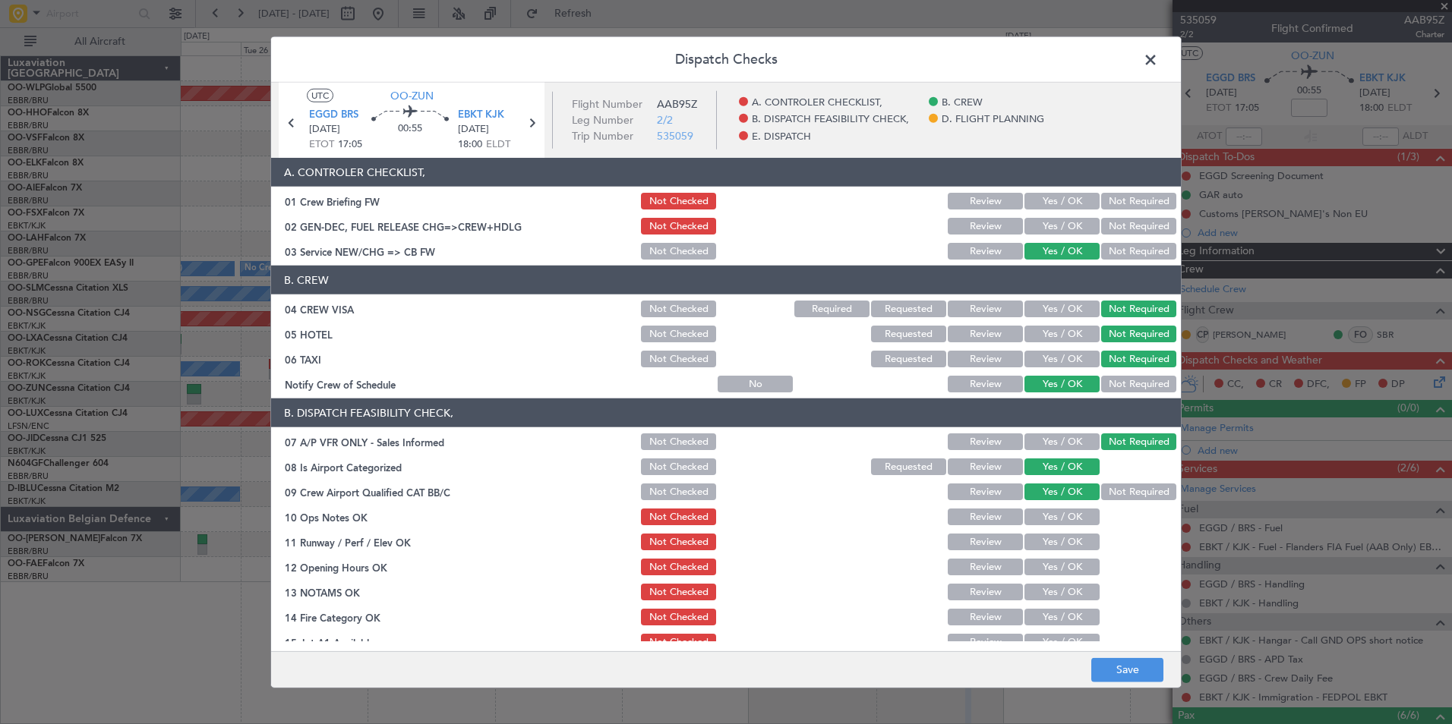
click at [1046, 519] on button "Yes / OK" at bounding box center [1061, 517] width 75 height 17
click at [1034, 550] on div "Yes / OK" at bounding box center [1060, 541] width 77 height 21
click at [1041, 543] on button "Yes / OK" at bounding box center [1061, 542] width 75 height 17
click at [1039, 570] on button "Yes / OK" at bounding box center [1061, 567] width 75 height 17
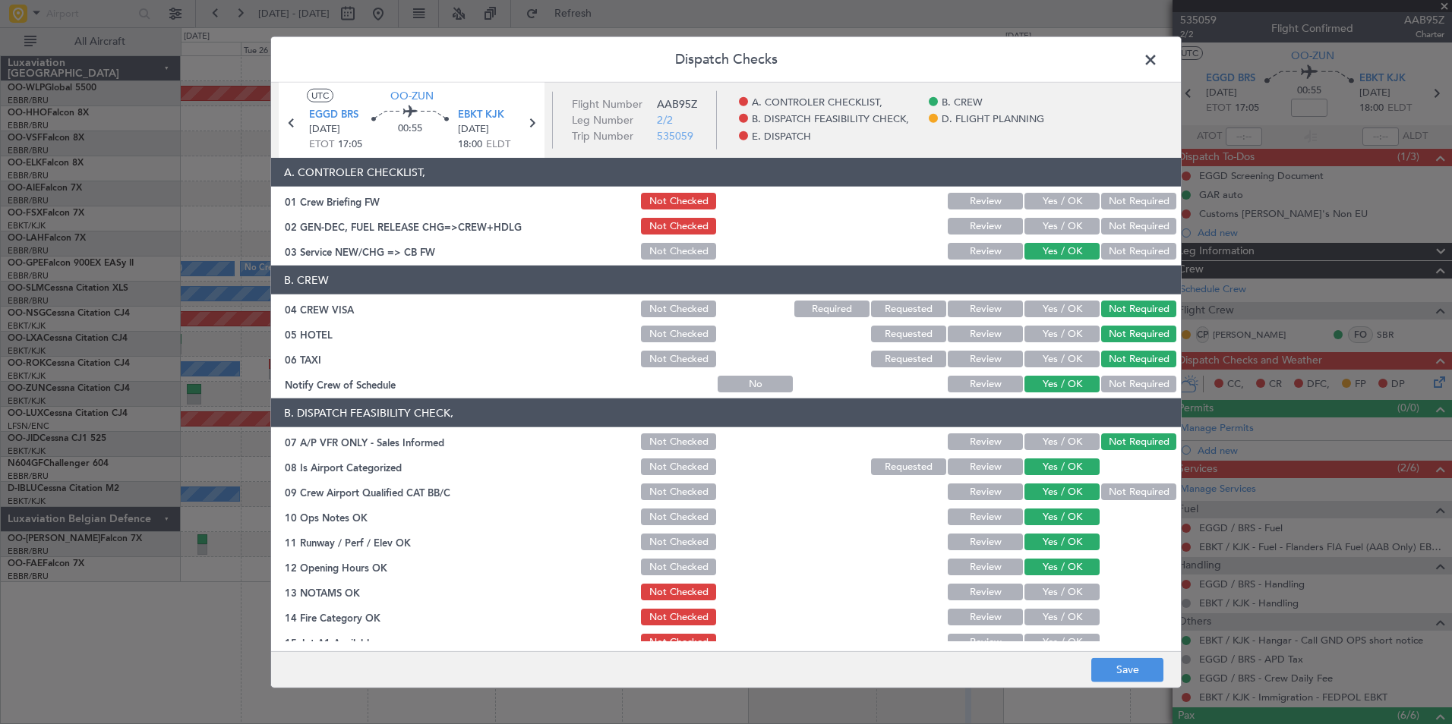
click at [1038, 595] on button "Yes / OK" at bounding box center [1061, 592] width 75 height 17
click at [975, 597] on button "Review" at bounding box center [985, 592] width 75 height 17
click at [1027, 616] on button "Yes / OK" at bounding box center [1061, 617] width 75 height 17
click at [1038, 637] on button "Yes / OK" at bounding box center [1061, 642] width 75 height 17
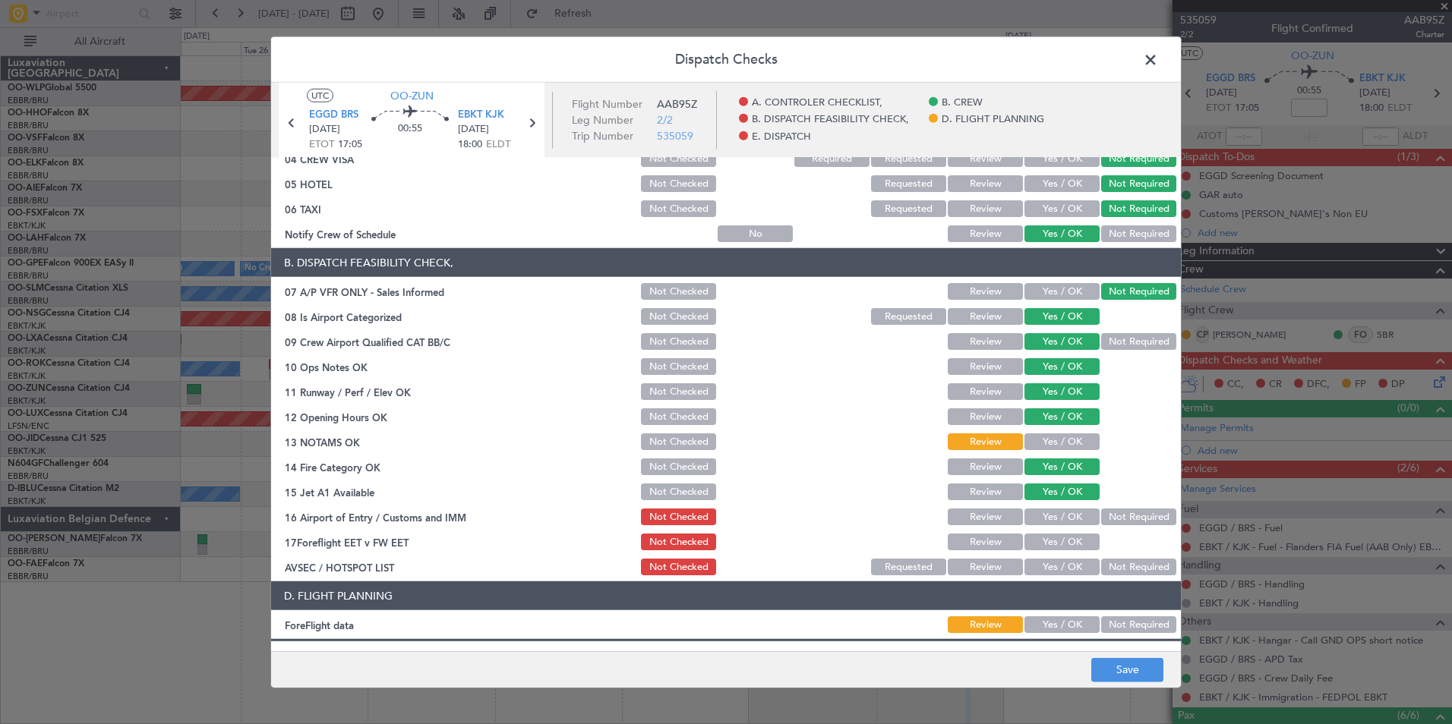
scroll to position [152, 0]
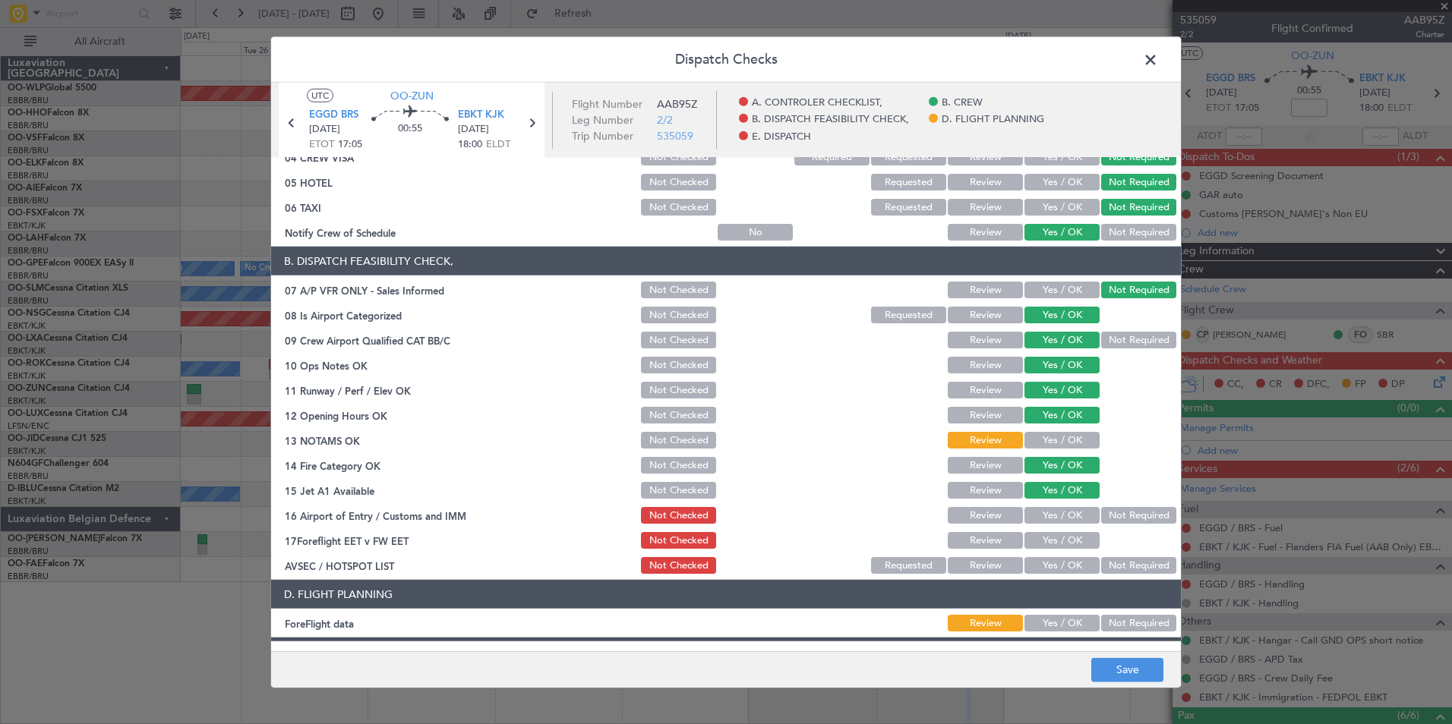
click at [1109, 509] on button "Not Required" at bounding box center [1138, 515] width 75 height 17
click at [955, 537] on button "Review" at bounding box center [985, 540] width 75 height 17
click at [1113, 560] on button "Not Required" at bounding box center [1138, 565] width 75 height 17
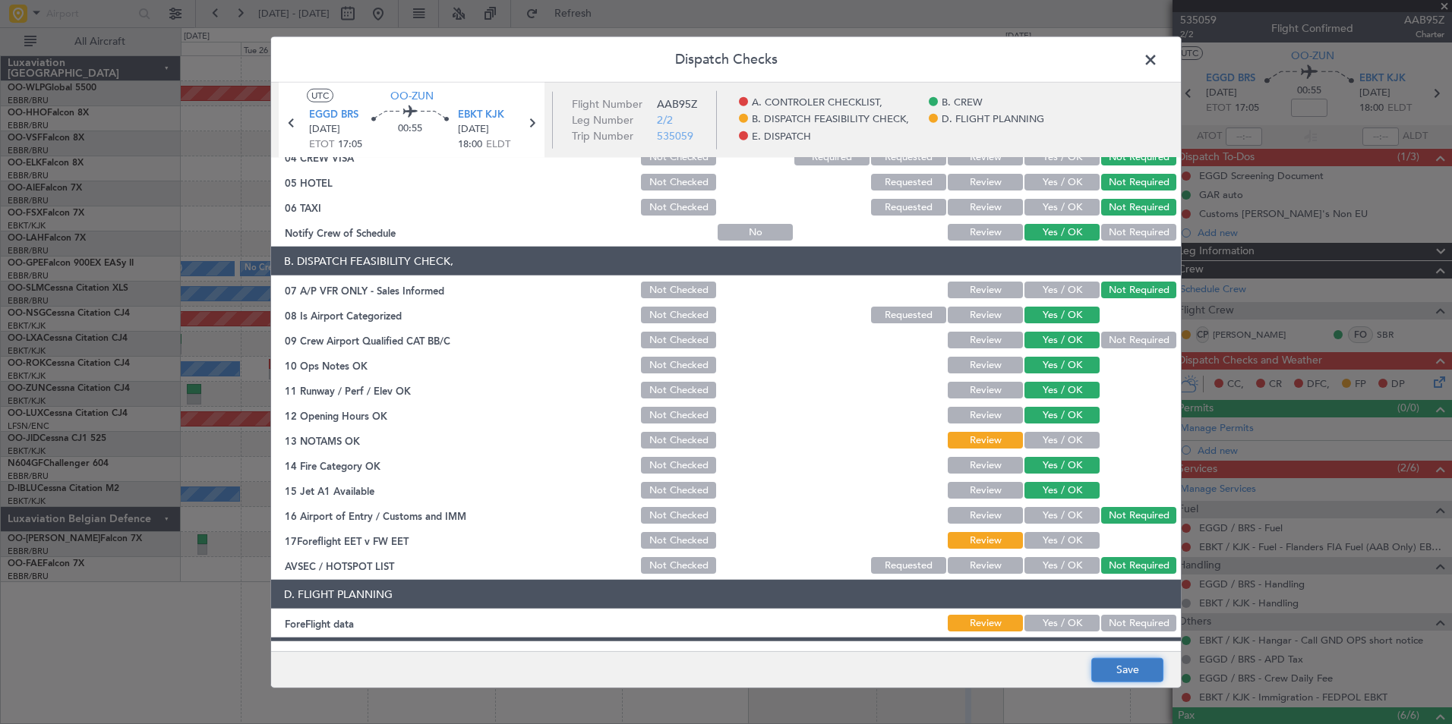
click at [1126, 667] on button "Save" at bounding box center [1127, 670] width 72 height 24
click at [1158, 58] on span at bounding box center [1158, 64] width 0 height 30
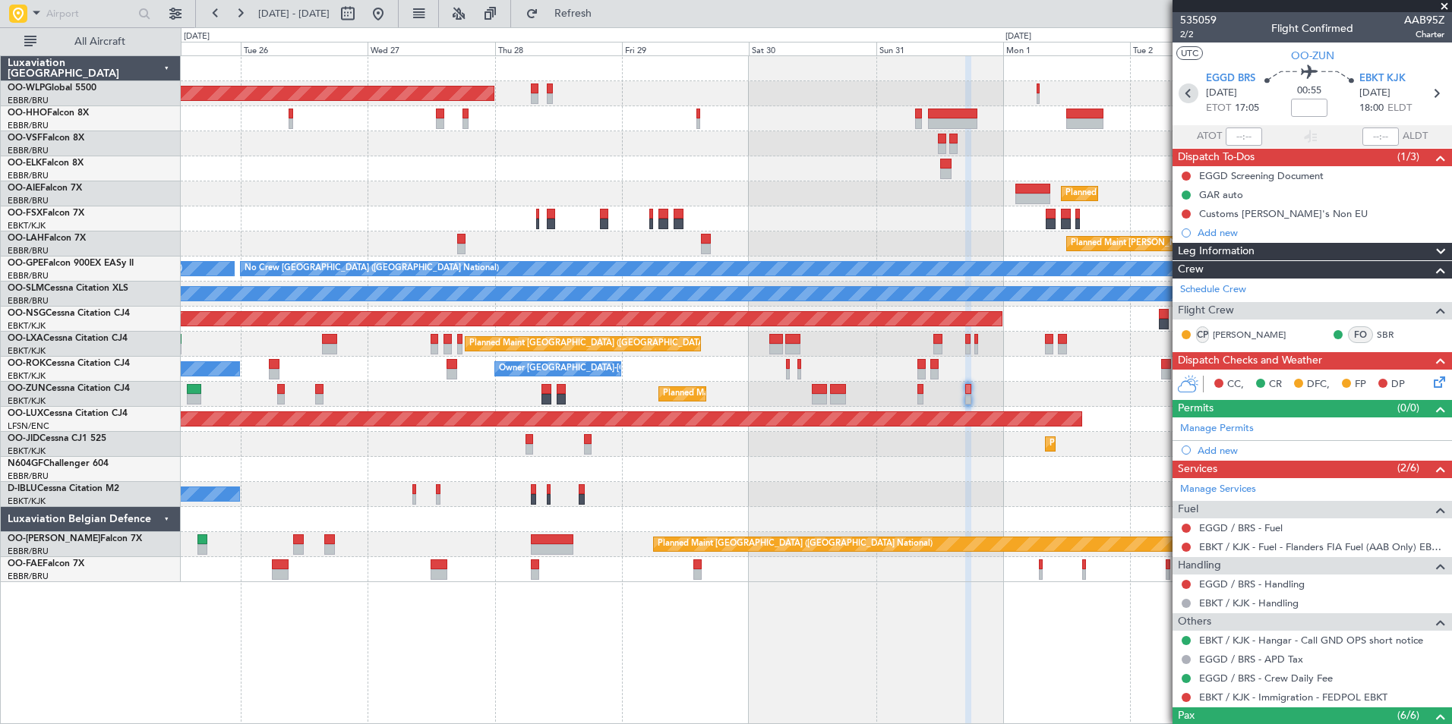
click at [1187, 93] on icon at bounding box center [1188, 94] width 20 height 20
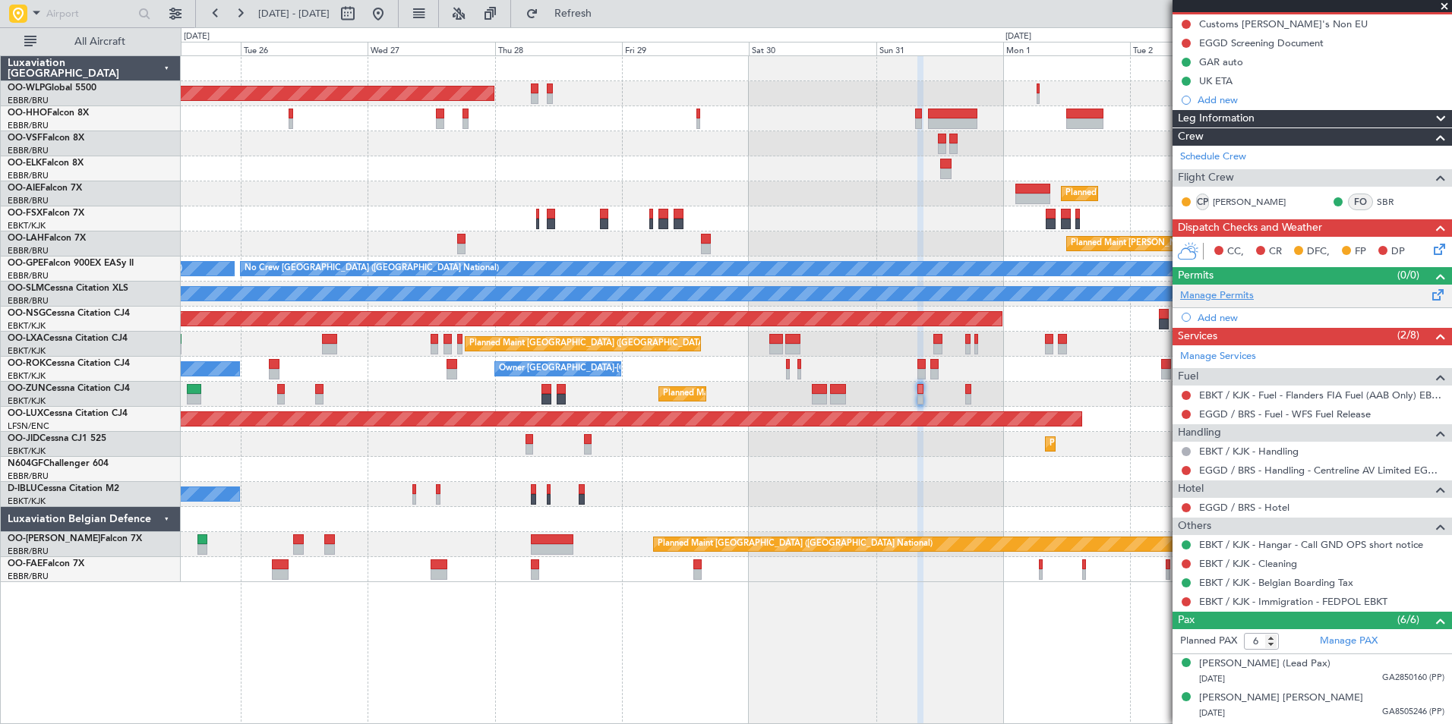
click at [1217, 296] on link "Manage Permits" at bounding box center [1217, 296] width 74 height 15
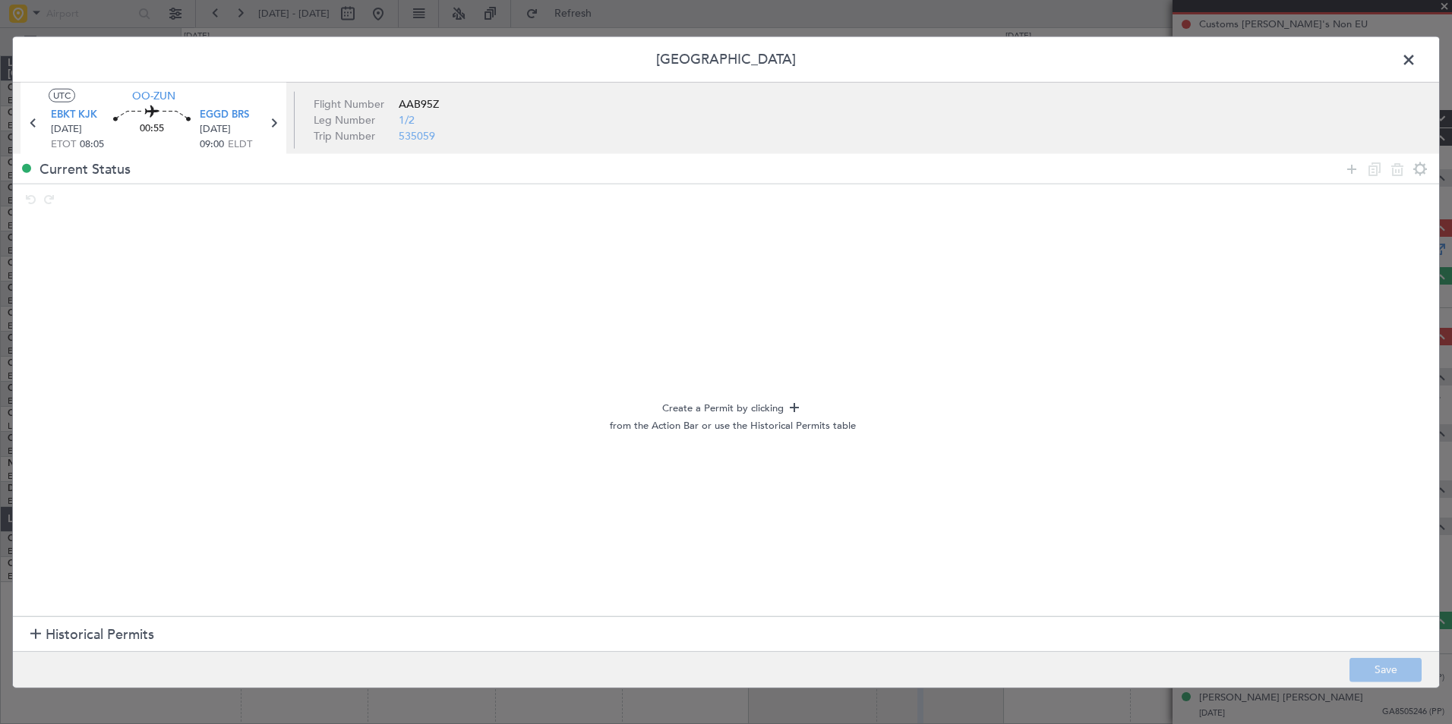
click at [87, 636] on span "Historical Permits" at bounding box center [100, 635] width 109 height 21
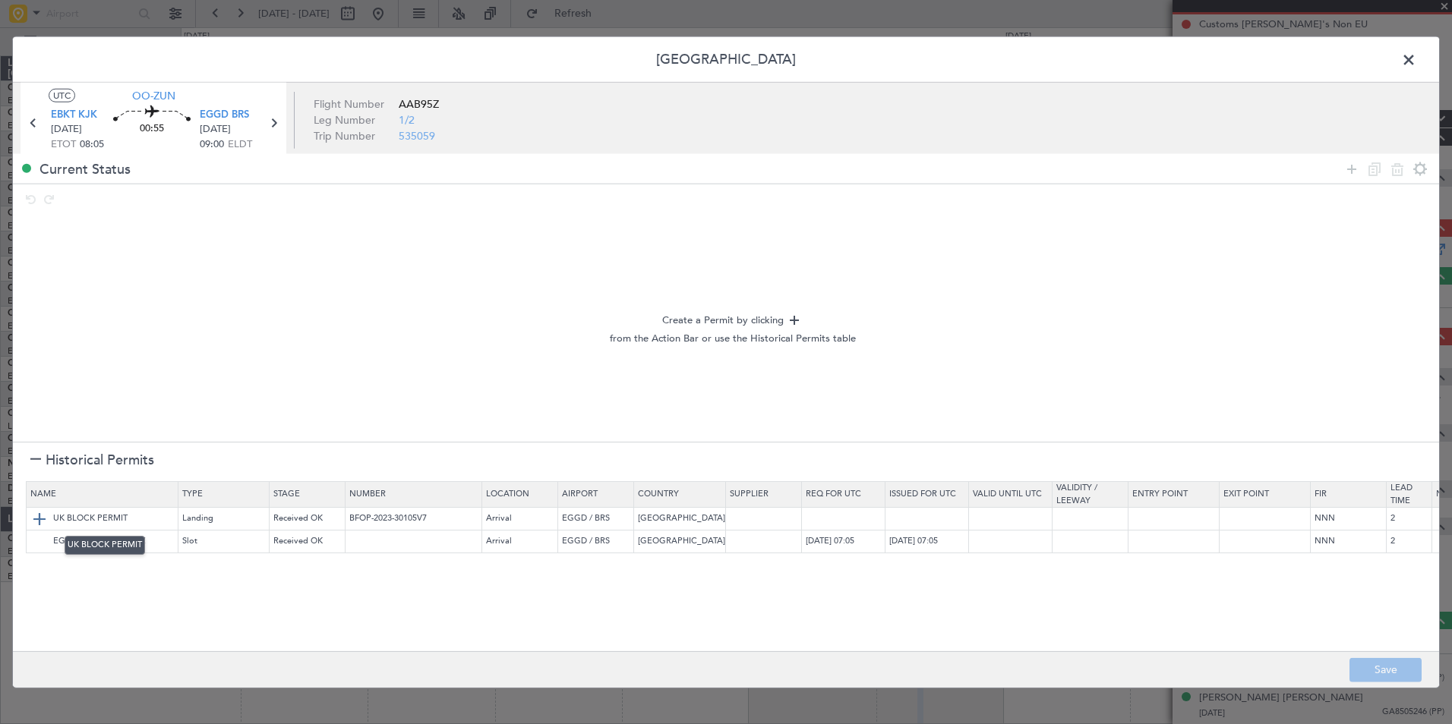
click at [43, 515] on img at bounding box center [39, 518] width 18 height 18
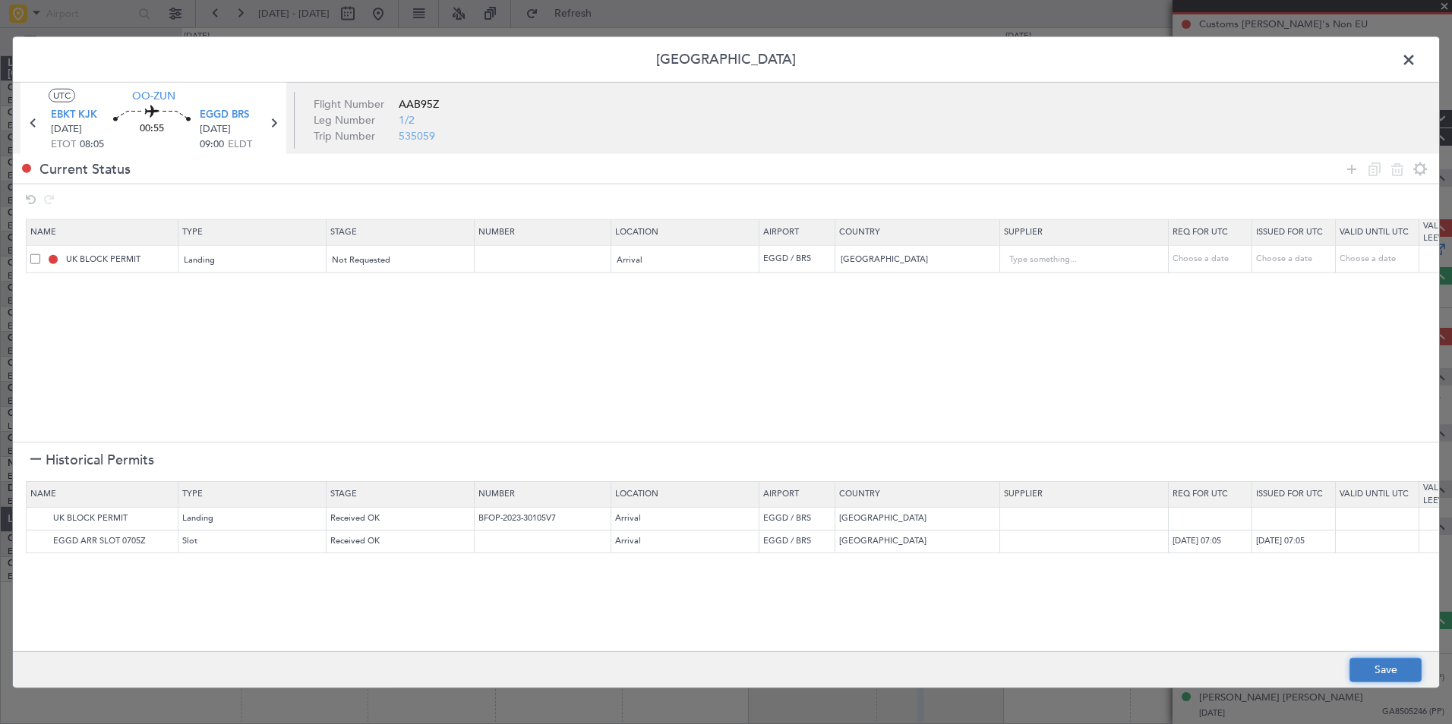
click at [1363, 667] on button "Save" at bounding box center [1385, 670] width 72 height 24
type input "EGGD LDG"
type input "NNN"
type input "2"
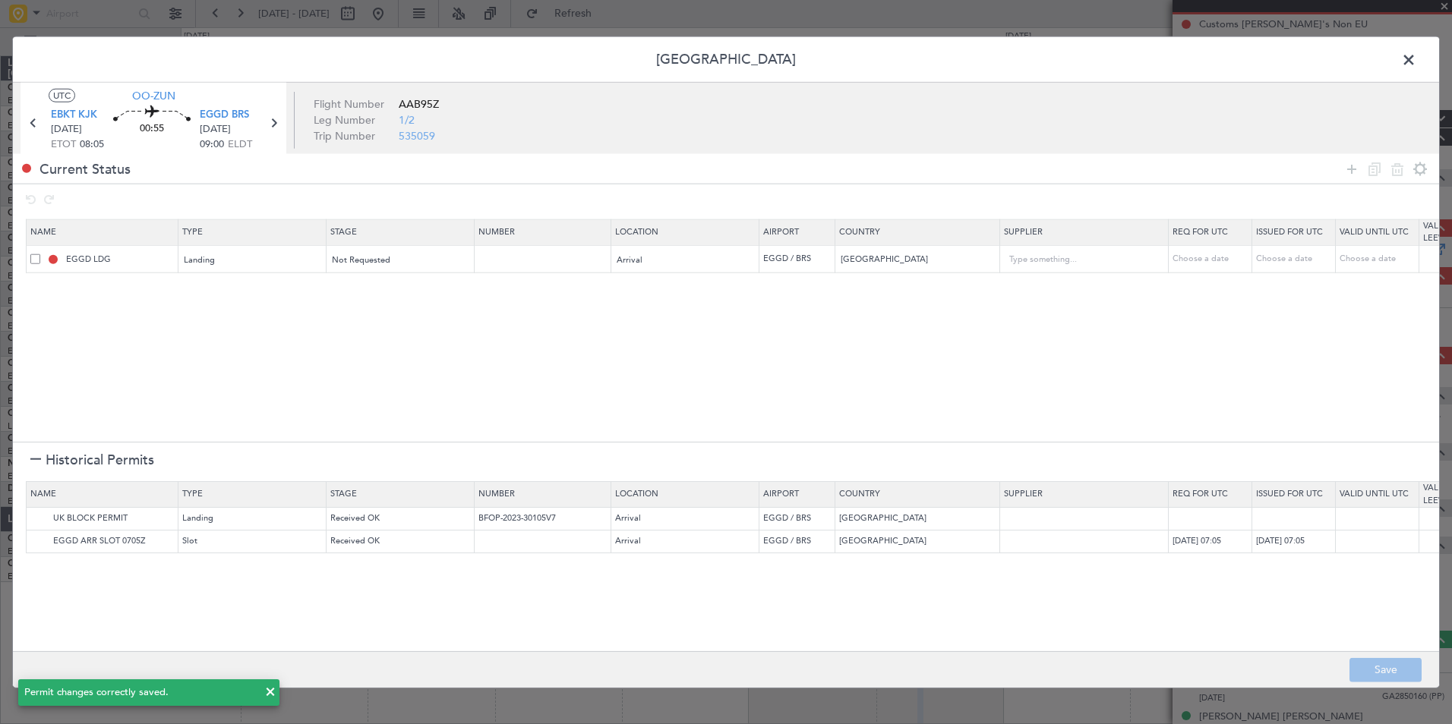
click at [1416, 58] on span at bounding box center [1416, 64] width 0 height 30
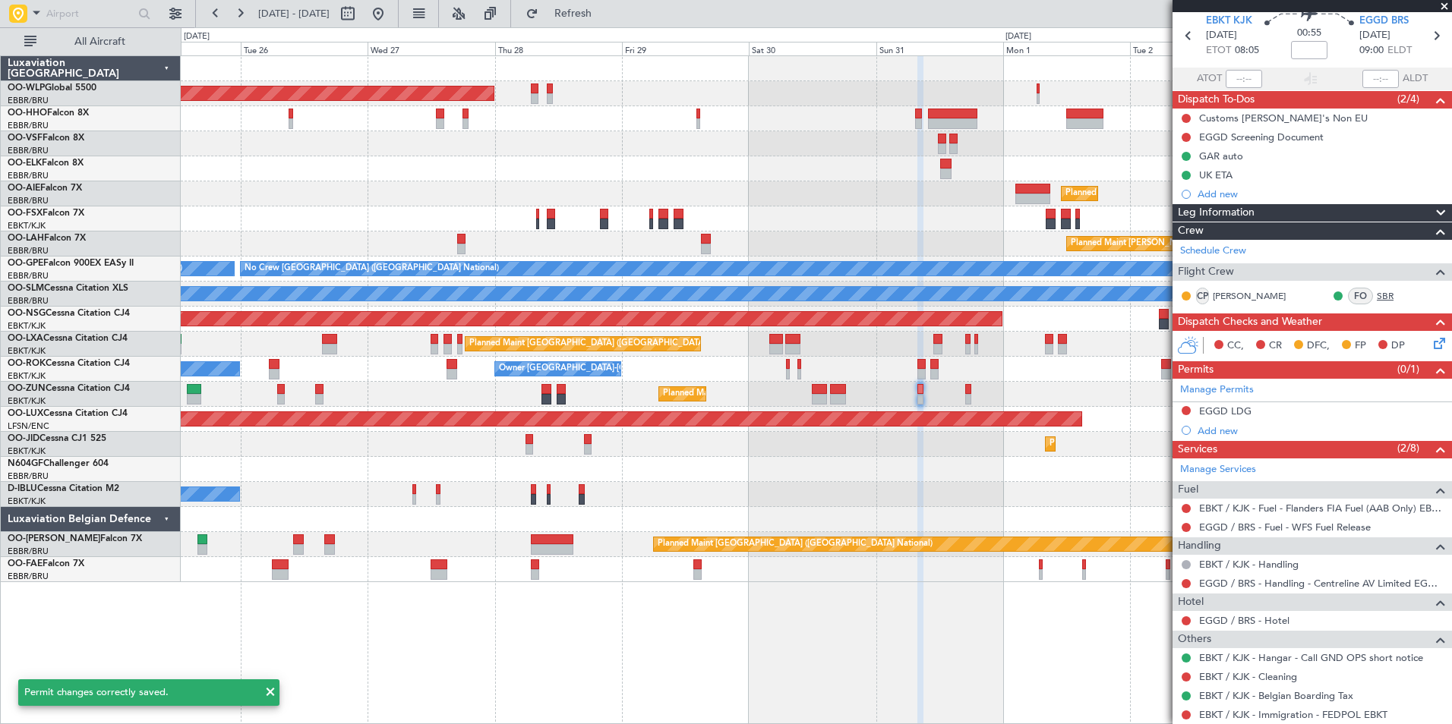
scroll to position [0, 0]
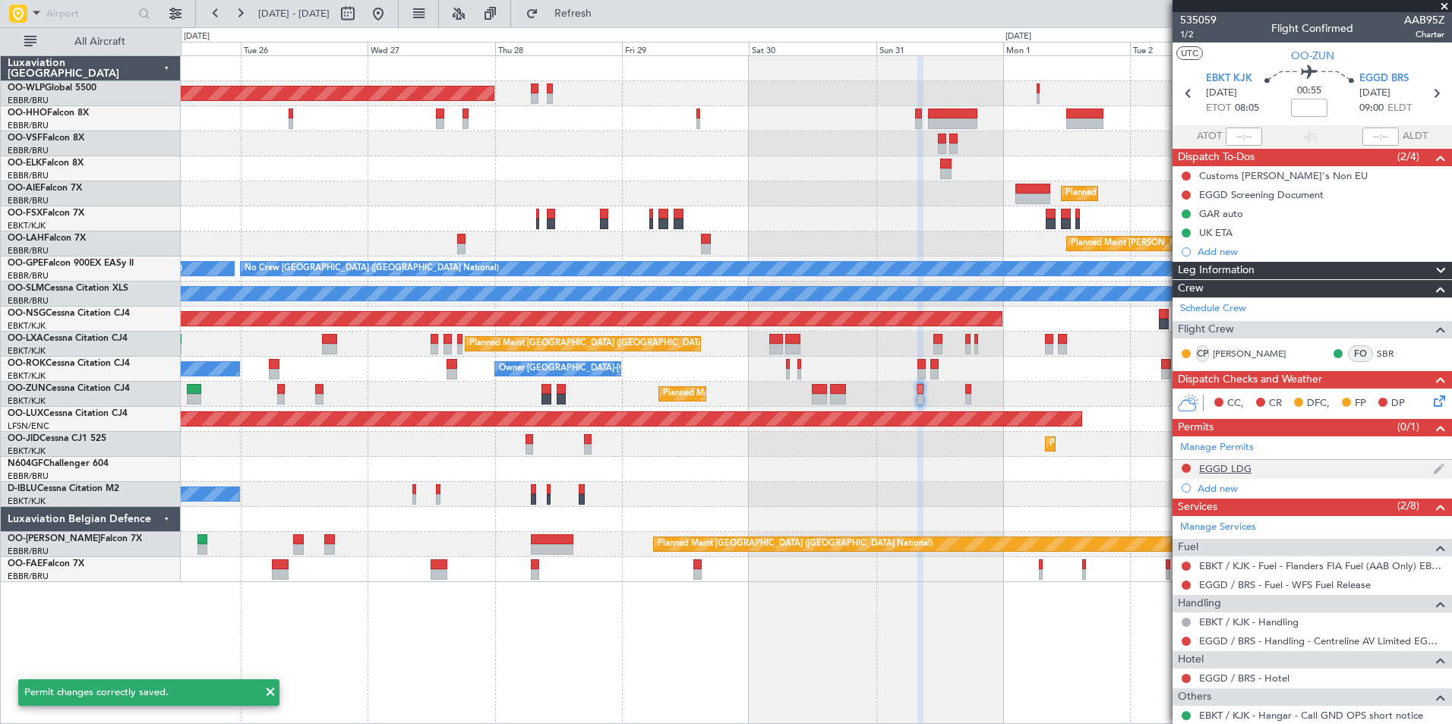
click at [1235, 471] on div "EGGD LDG" at bounding box center [1225, 468] width 52 height 13
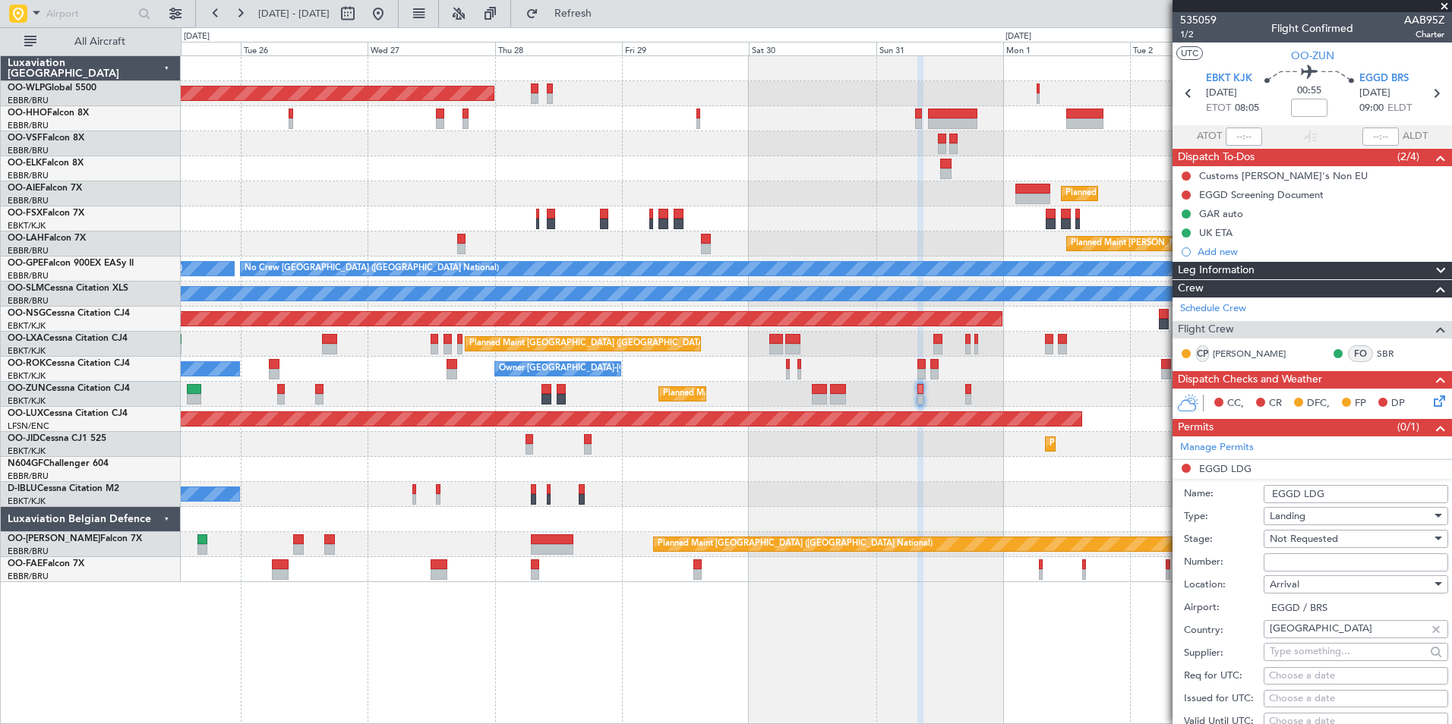
click at [1285, 494] on input "EGGD LDG" at bounding box center [1355, 494] width 185 height 18
click at [1286, 494] on input "EGGD LDG" at bounding box center [1355, 494] width 185 height 18
type input "UK BLOCK PERMIT"
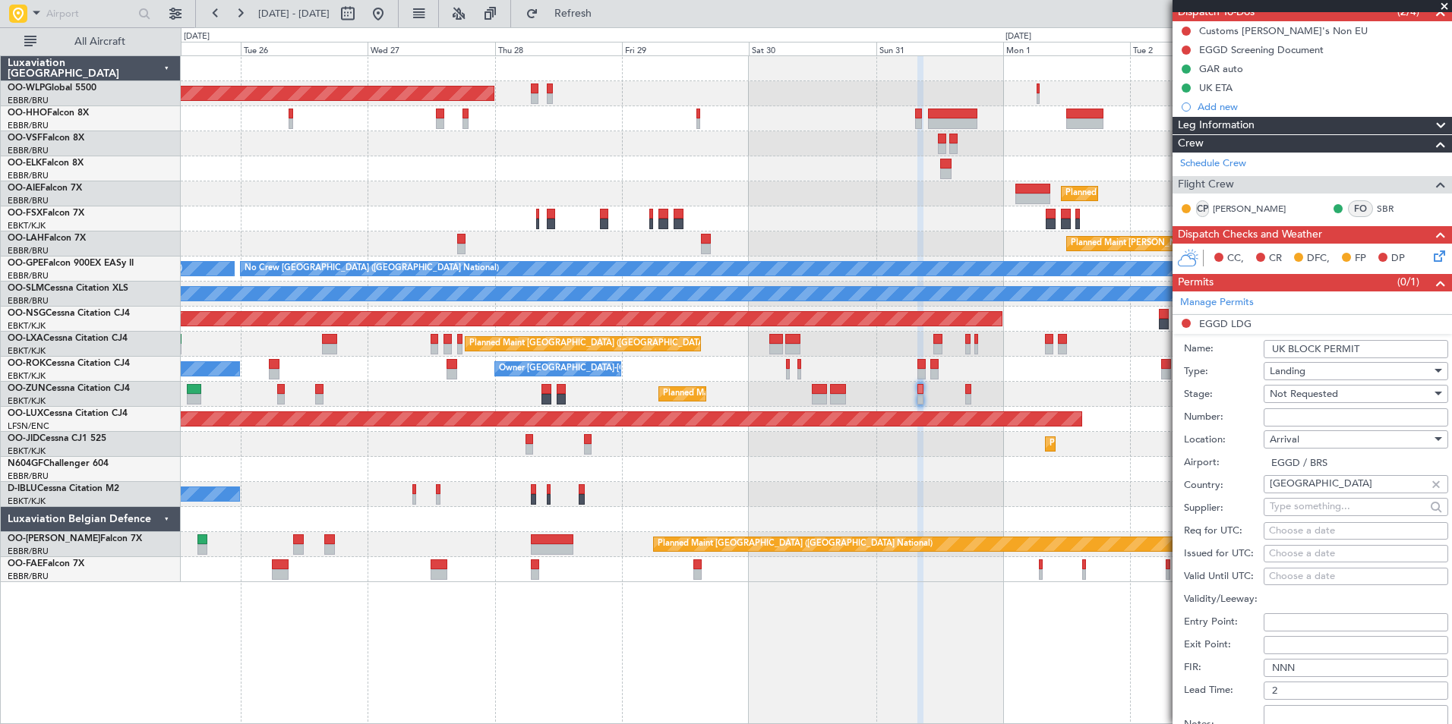
scroll to position [152, 0]
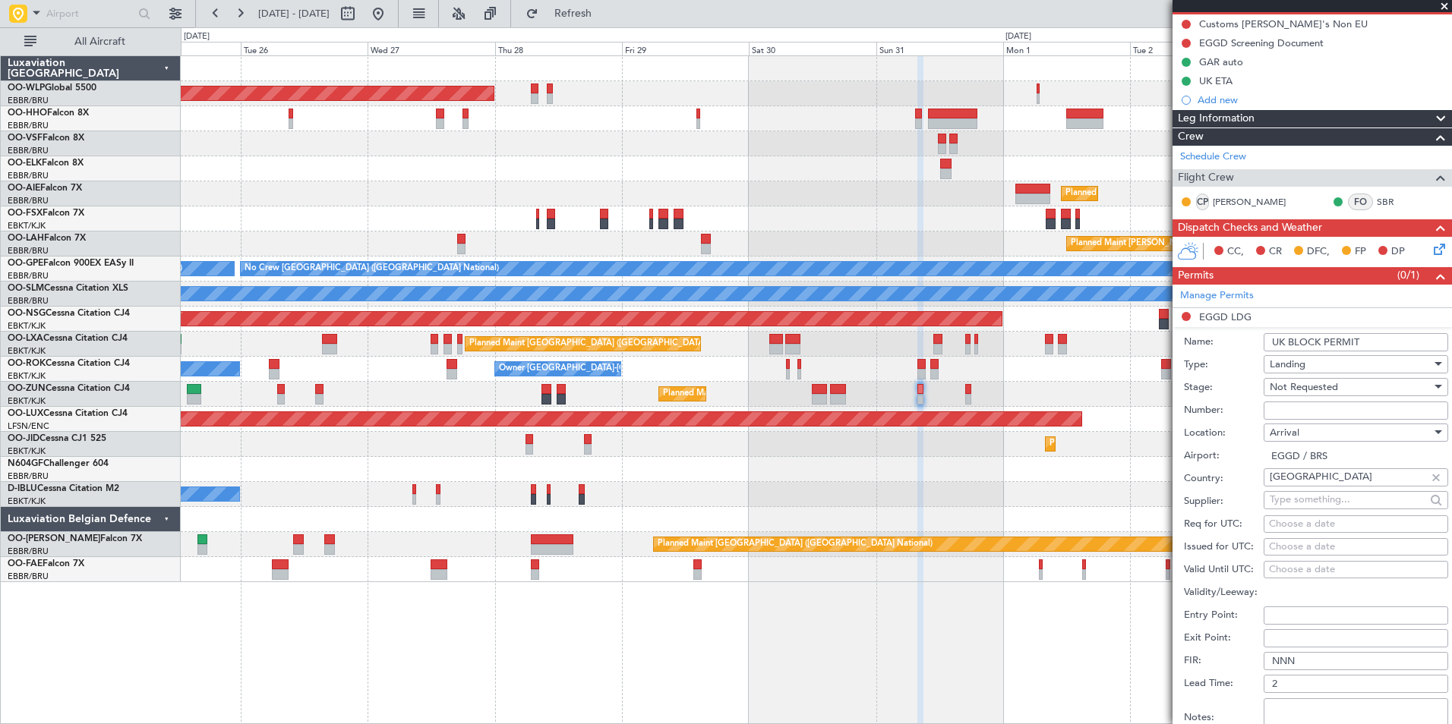
click at [1302, 408] on input "Number:" at bounding box center [1355, 411] width 185 height 18
type input "BFOP-2024-30105V8"
click at [1293, 389] on span "Not Requested" at bounding box center [1303, 387] width 68 height 14
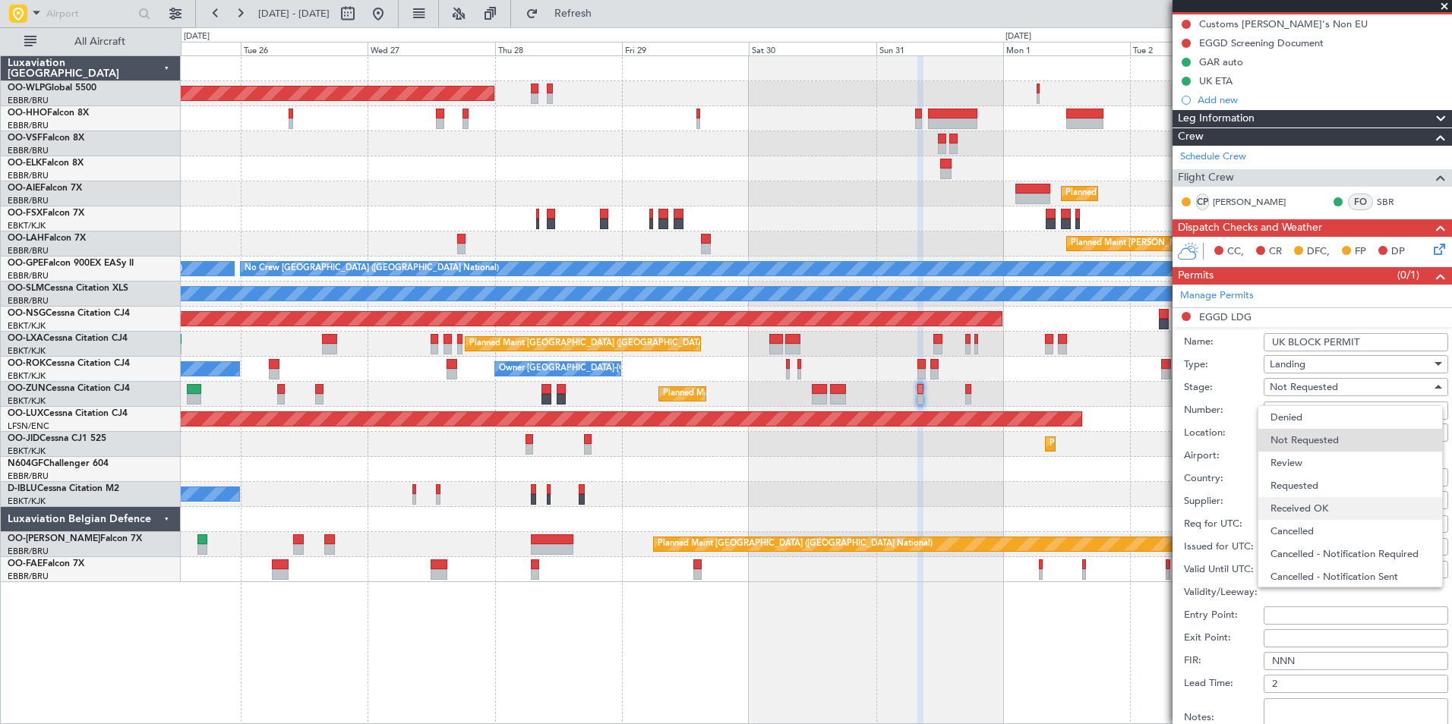
click at [1312, 509] on span "Received OK" at bounding box center [1349, 508] width 159 height 23
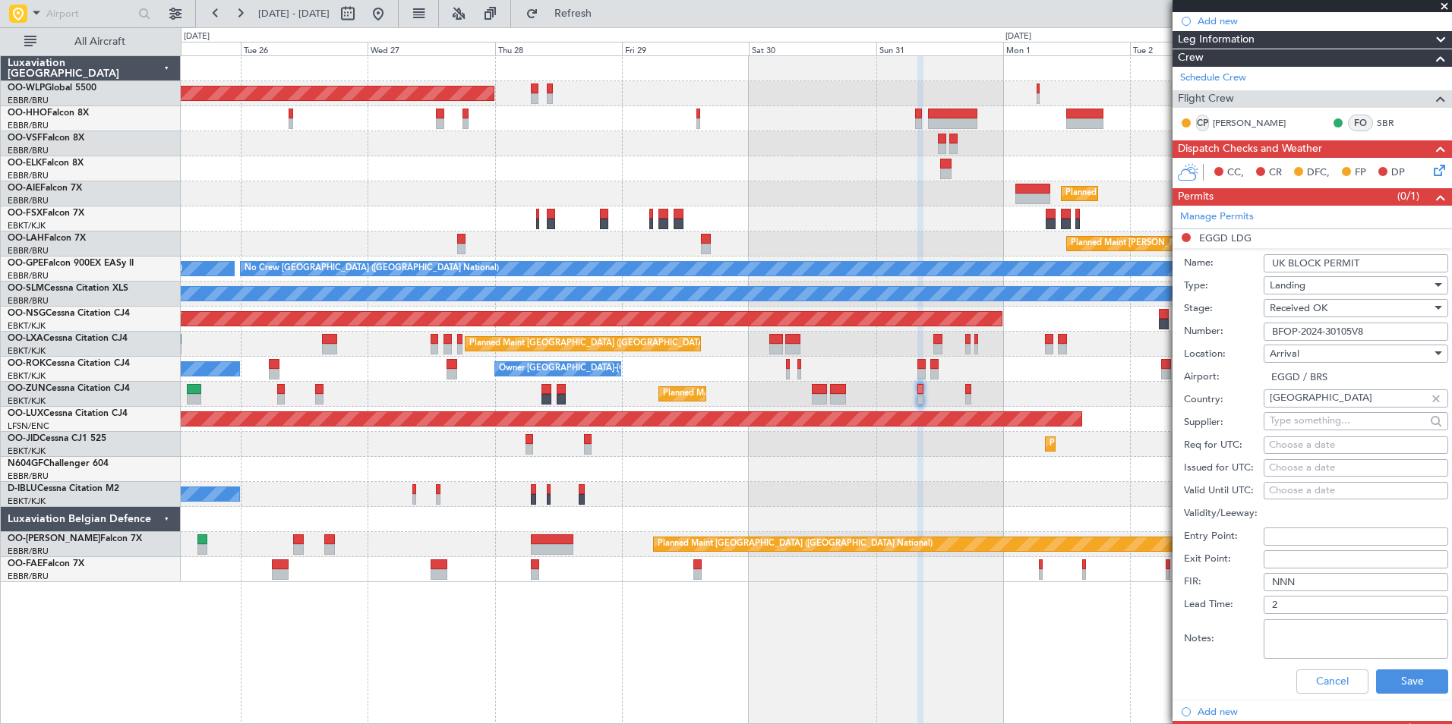
scroll to position [304, 0]
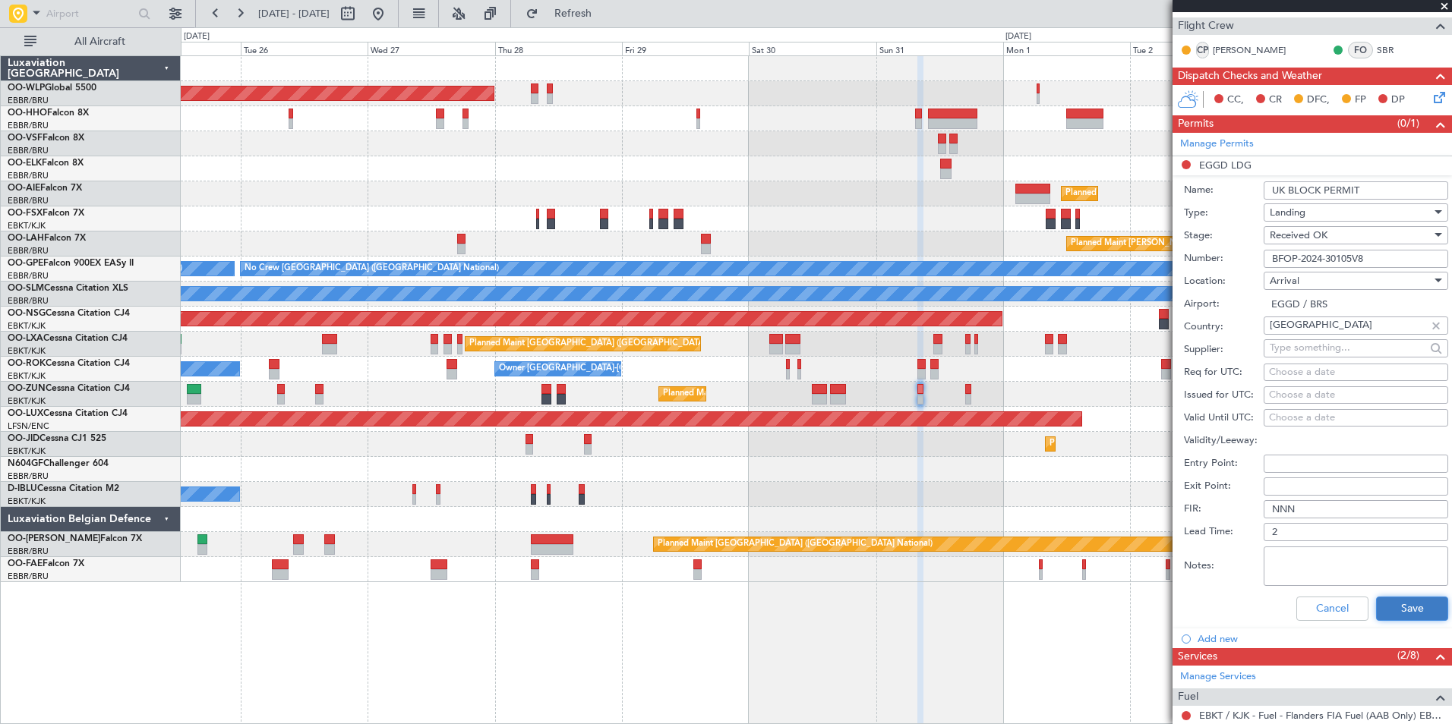
click at [1399, 603] on button "Save" at bounding box center [1412, 609] width 72 height 24
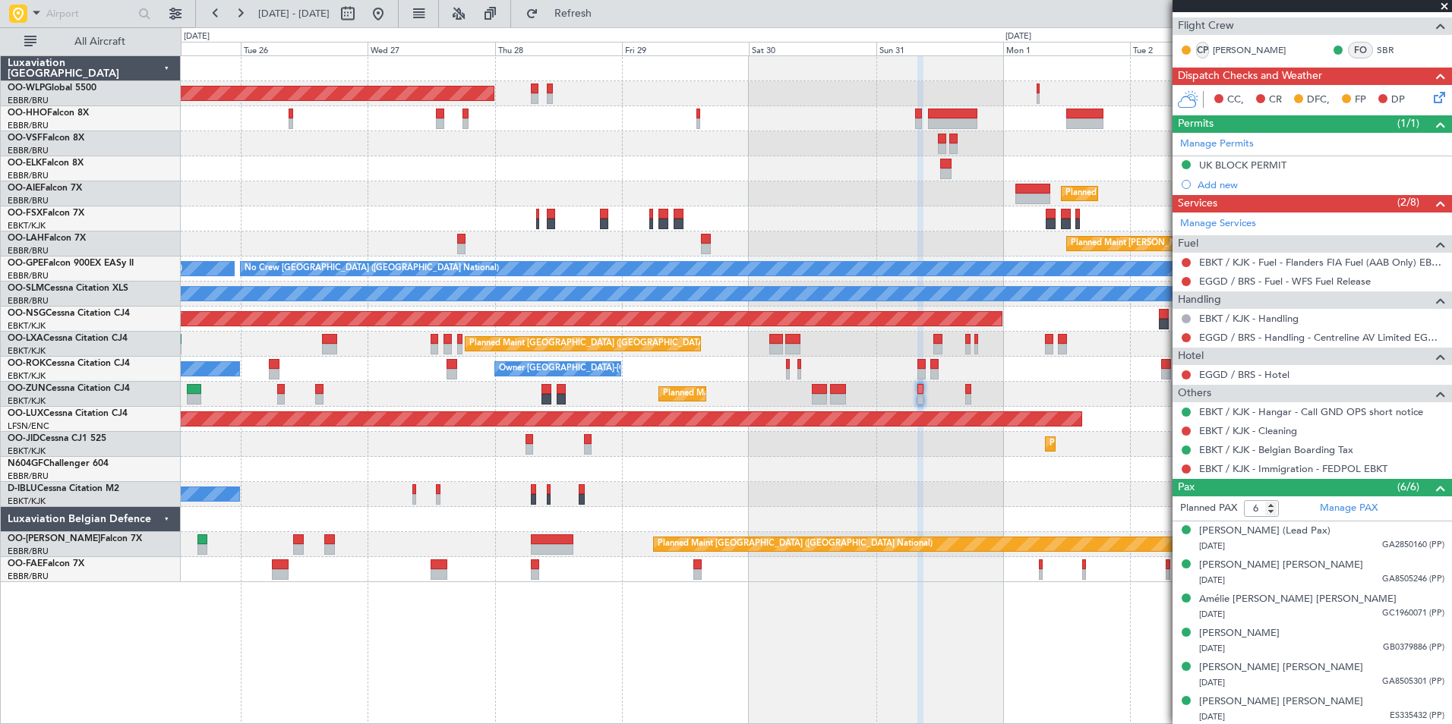
click at [1265, 345] on div "EGGD / BRS - Handling - Centreline AV Limited EGGD / BRS" at bounding box center [1311, 337] width 279 height 19
click at [1266, 336] on link "EGGD / BRS - Handling - Centreline AV Limited EGGD / BRS" at bounding box center [1321, 337] width 245 height 13
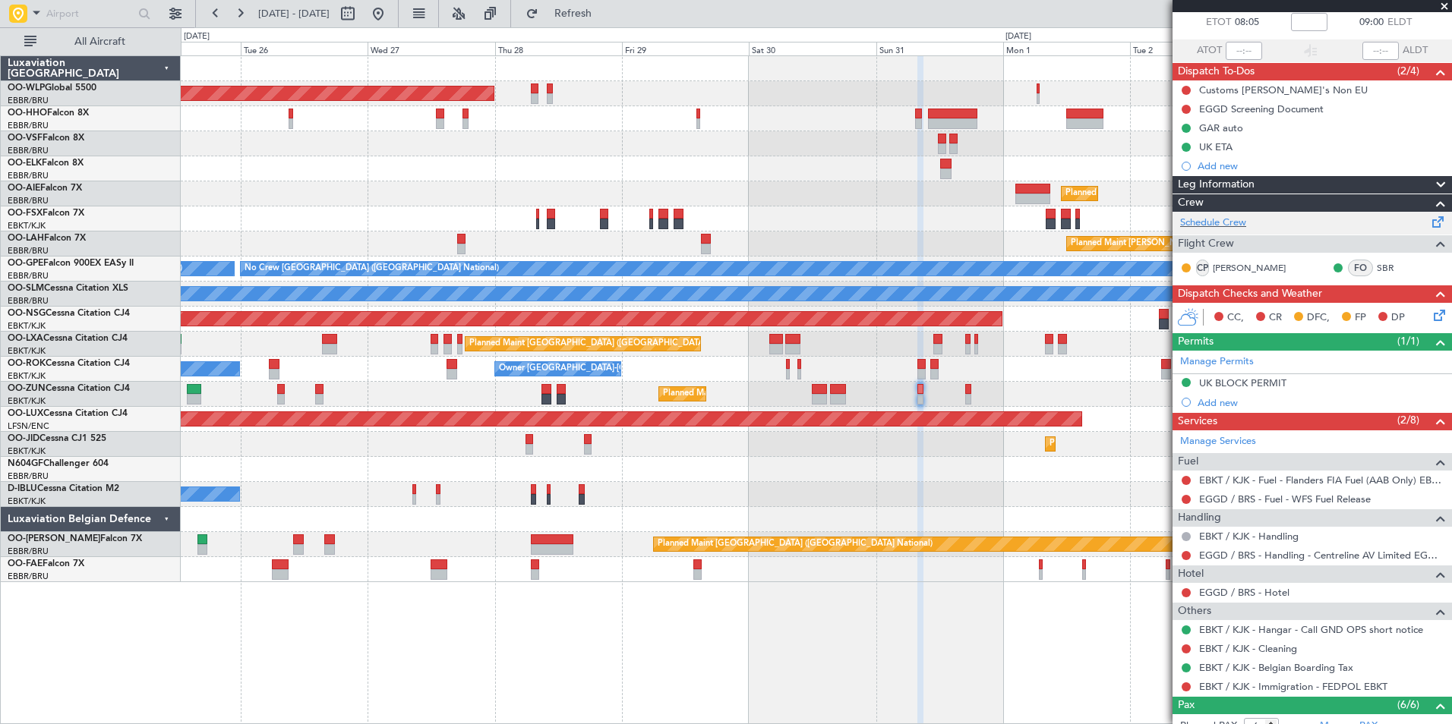
scroll to position [0, 0]
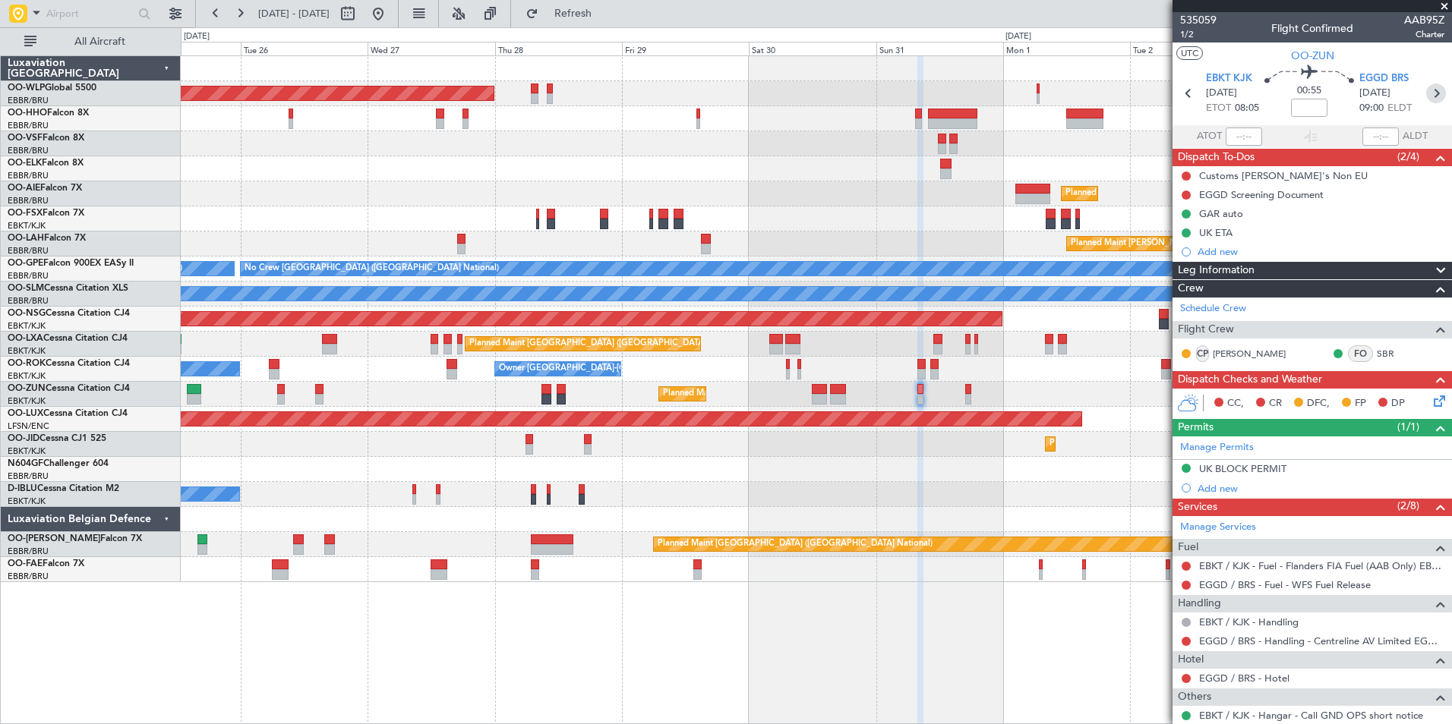
click at [1426, 94] on icon at bounding box center [1436, 94] width 20 height 20
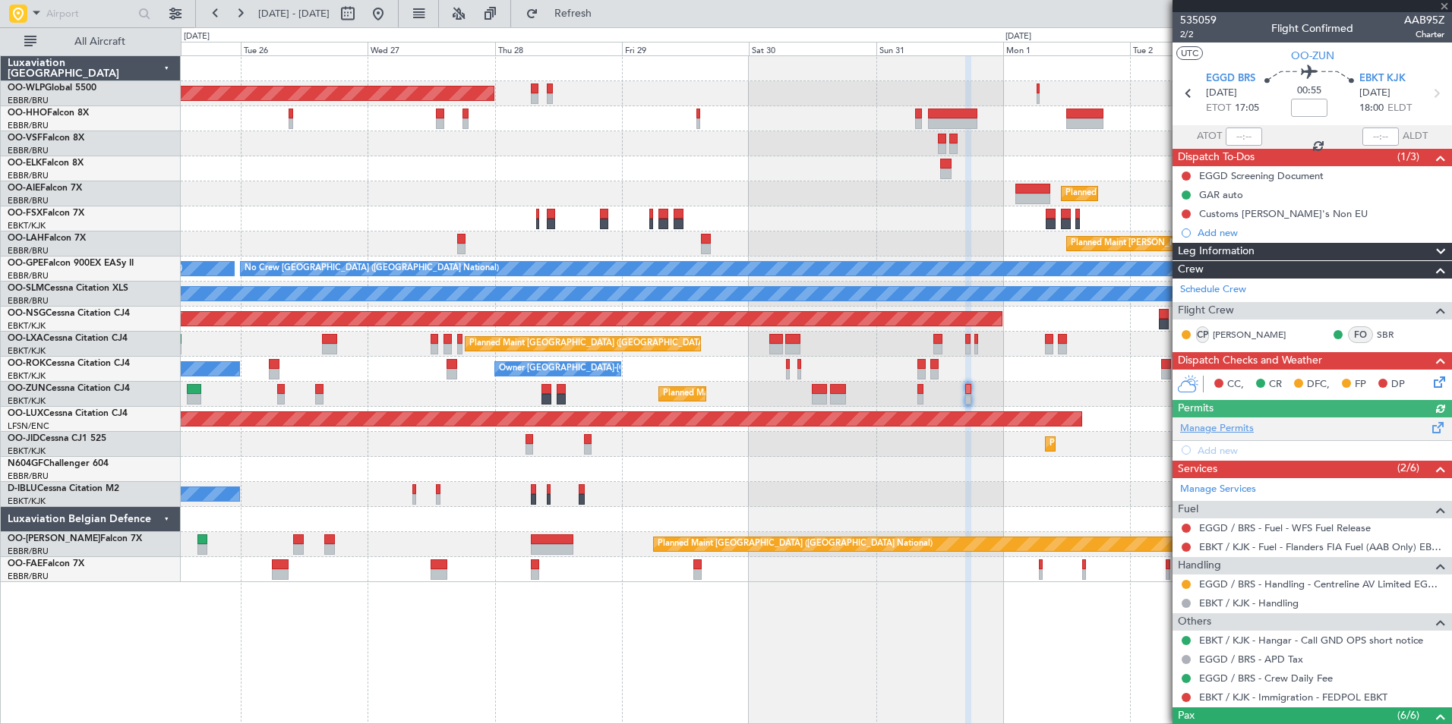
click at [1233, 426] on link "Manage Permits" at bounding box center [1217, 428] width 74 height 15
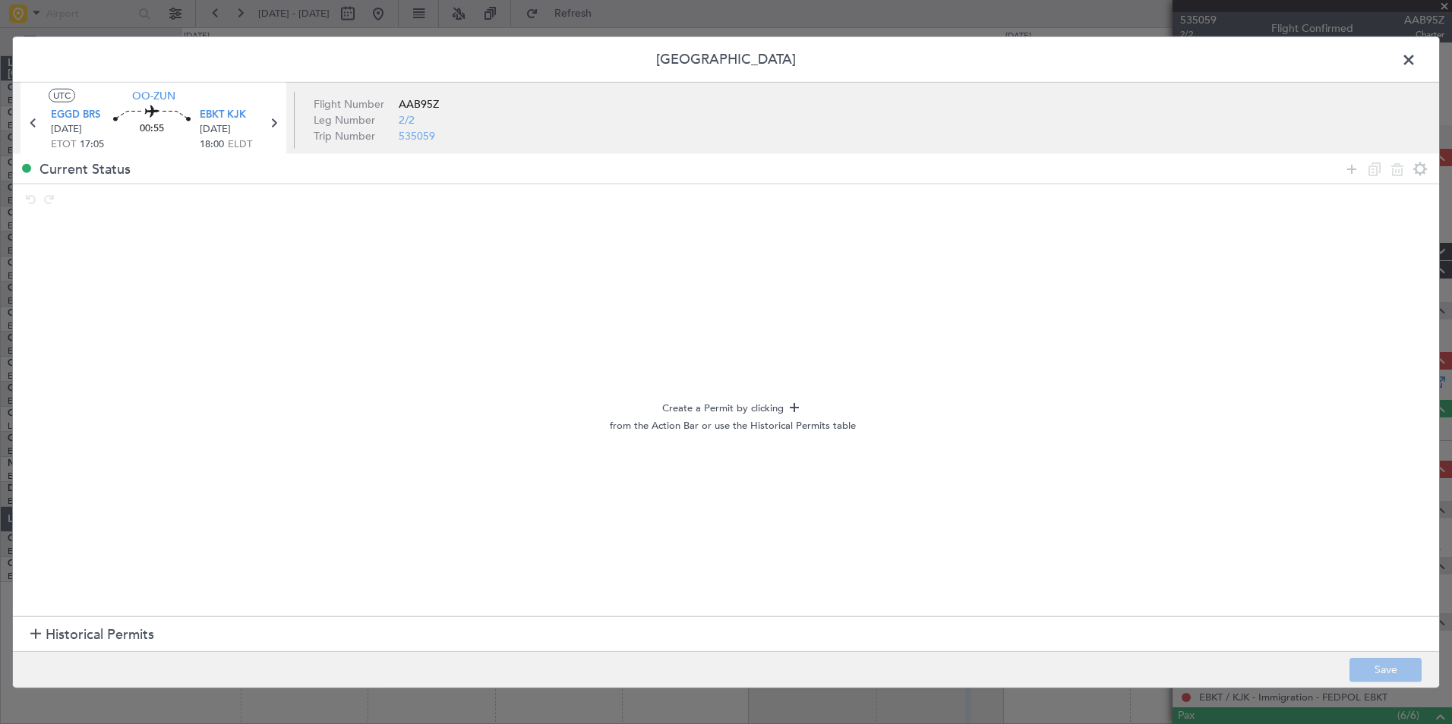
click at [37, 623] on section "Historical Permits" at bounding box center [726, 635] width 1426 height 36
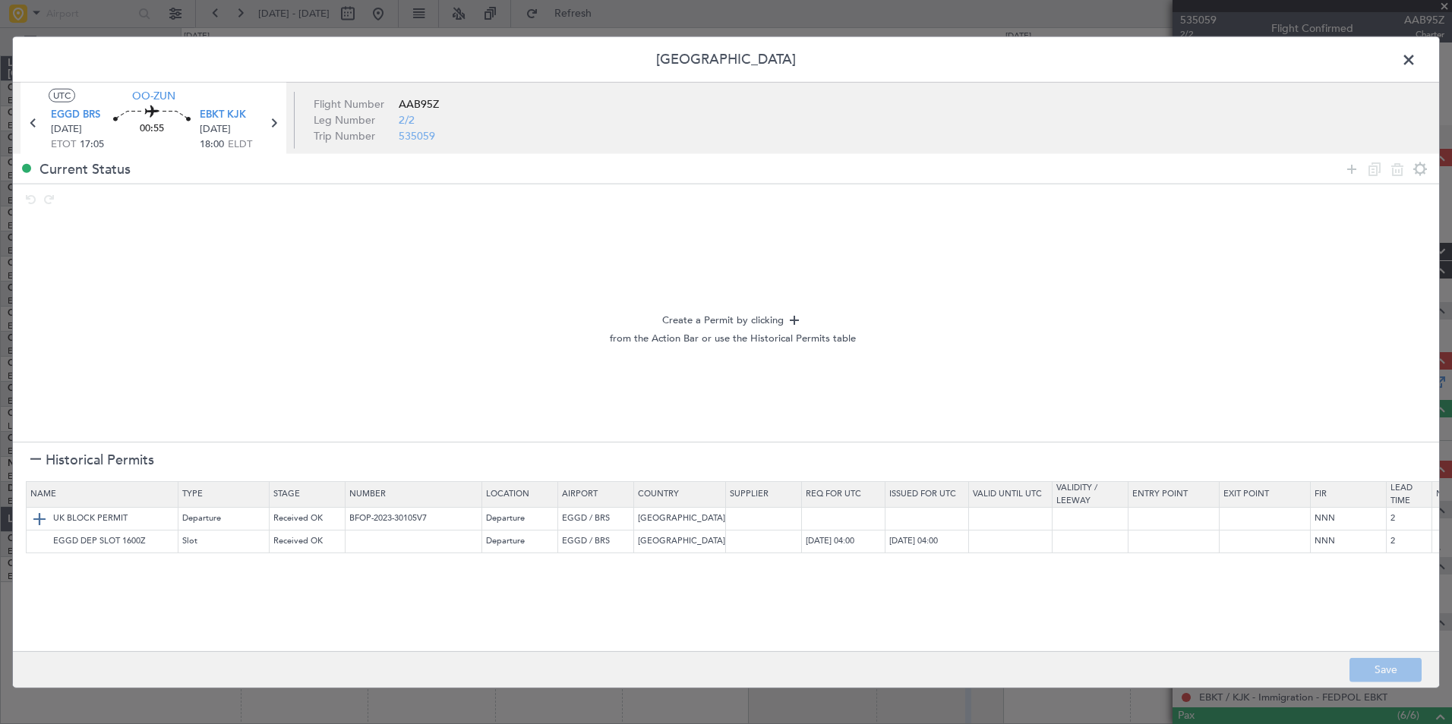
click at [40, 522] on img at bounding box center [39, 518] width 18 height 18
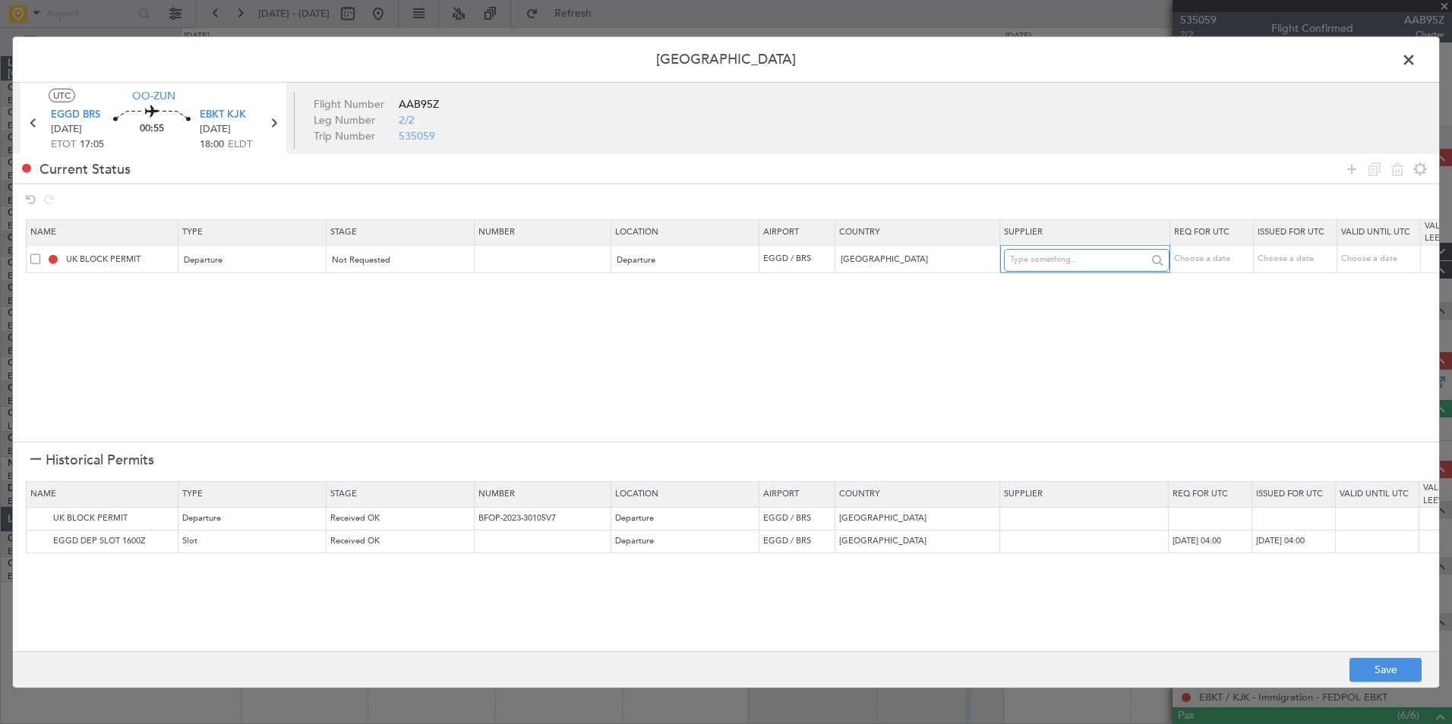
click at [1032, 263] on input "text" at bounding box center [1078, 259] width 137 height 23
click at [553, 264] on input "text" at bounding box center [544, 259] width 132 height 13
click at [544, 262] on input "text" at bounding box center [544, 259] width 132 height 13
click at [1349, 664] on button "Save" at bounding box center [1385, 670] width 72 height 24
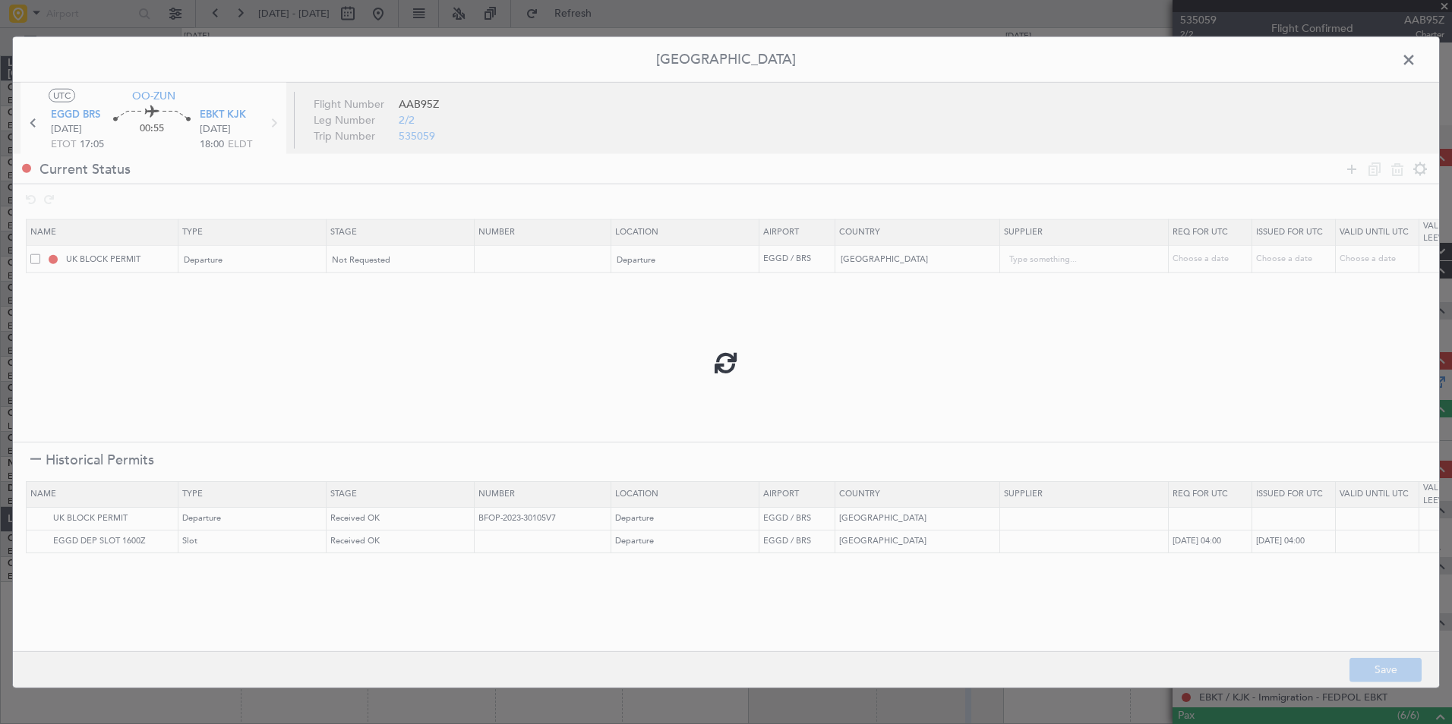
type input "UNITED KINGDOM DEPARTURE"
type input "NNN"
type input "2"
click at [1416, 54] on span at bounding box center [1416, 64] width 0 height 30
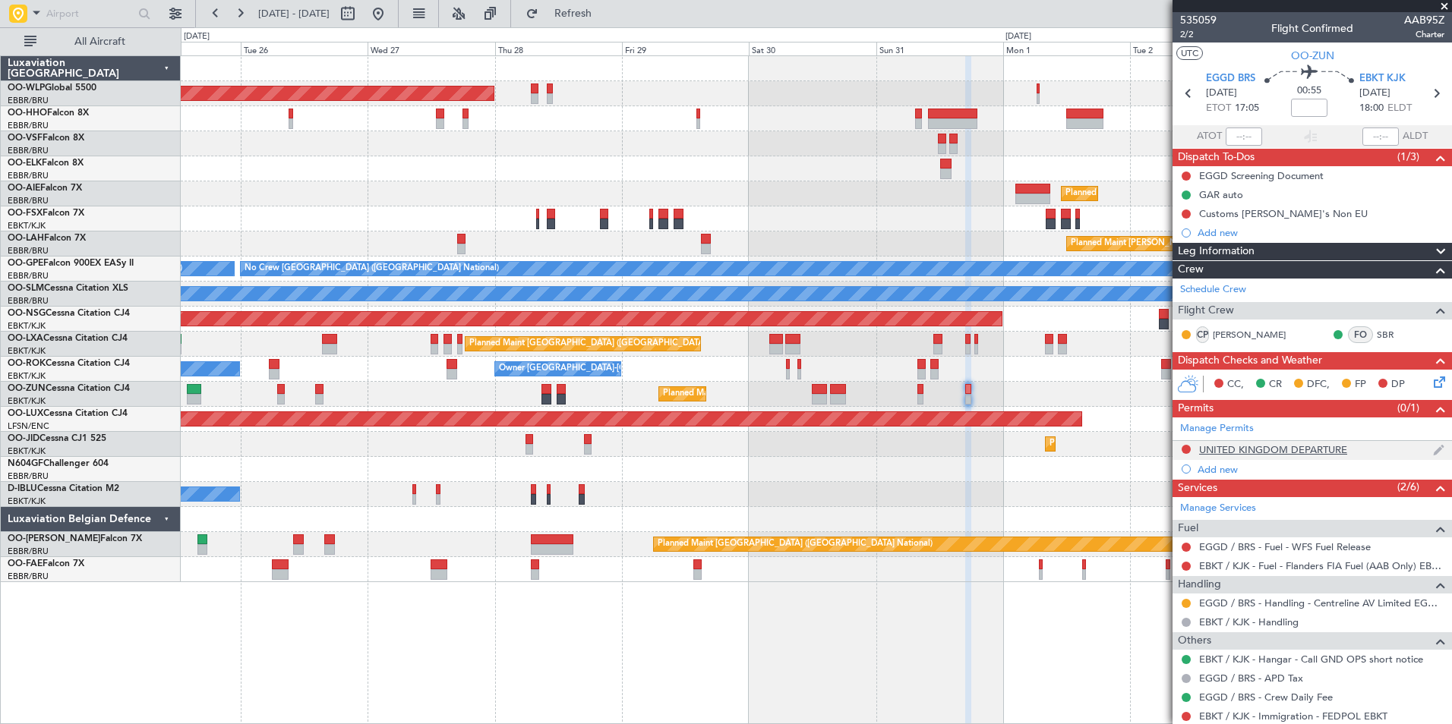
click at [1238, 449] on div "UNITED KINGDOM DEPARTURE" at bounding box center [1273, 449] width 148 height 13
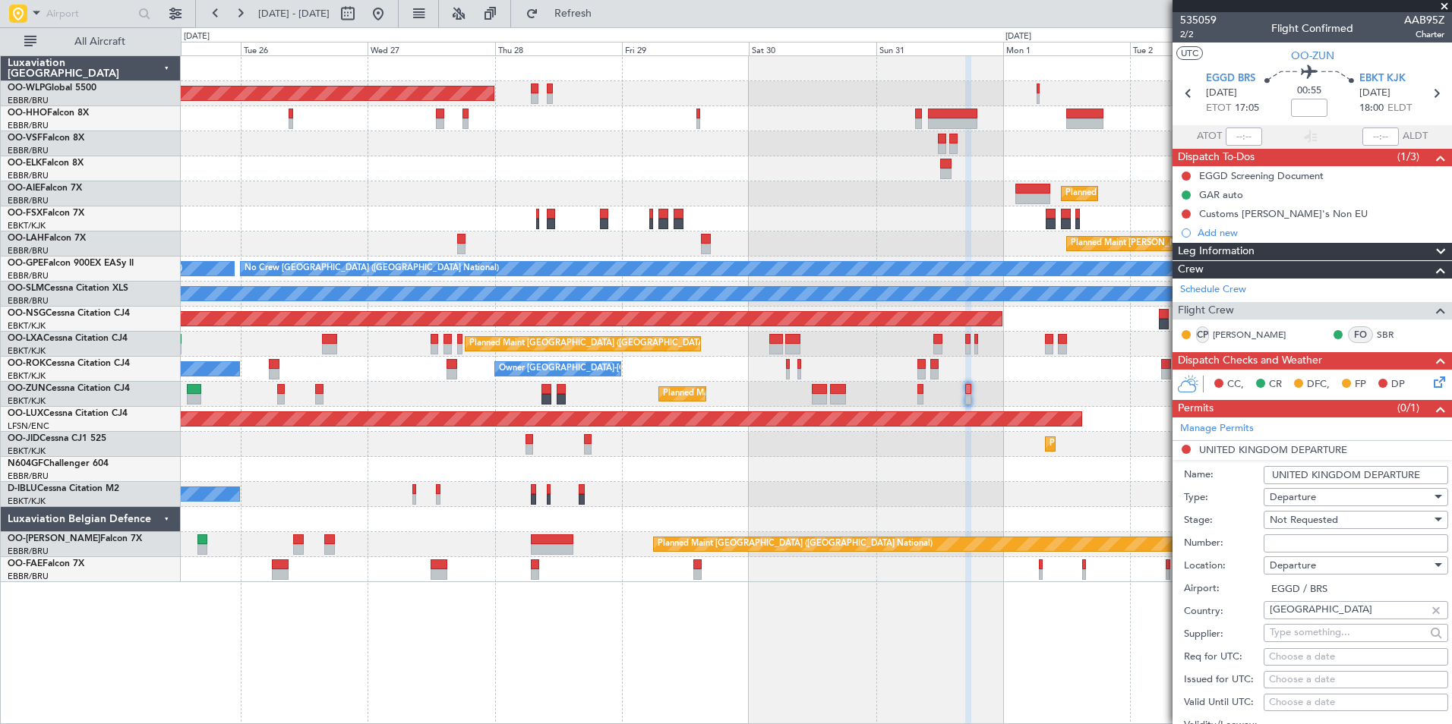
click at [1290, 476] on input "UNITED KINGDOM DEPARTURE" at bounding box center [1355, 475] width 185 height 18
type input "UK BLOCK PERMIT"
type input "BFOP-2024-30105V8"
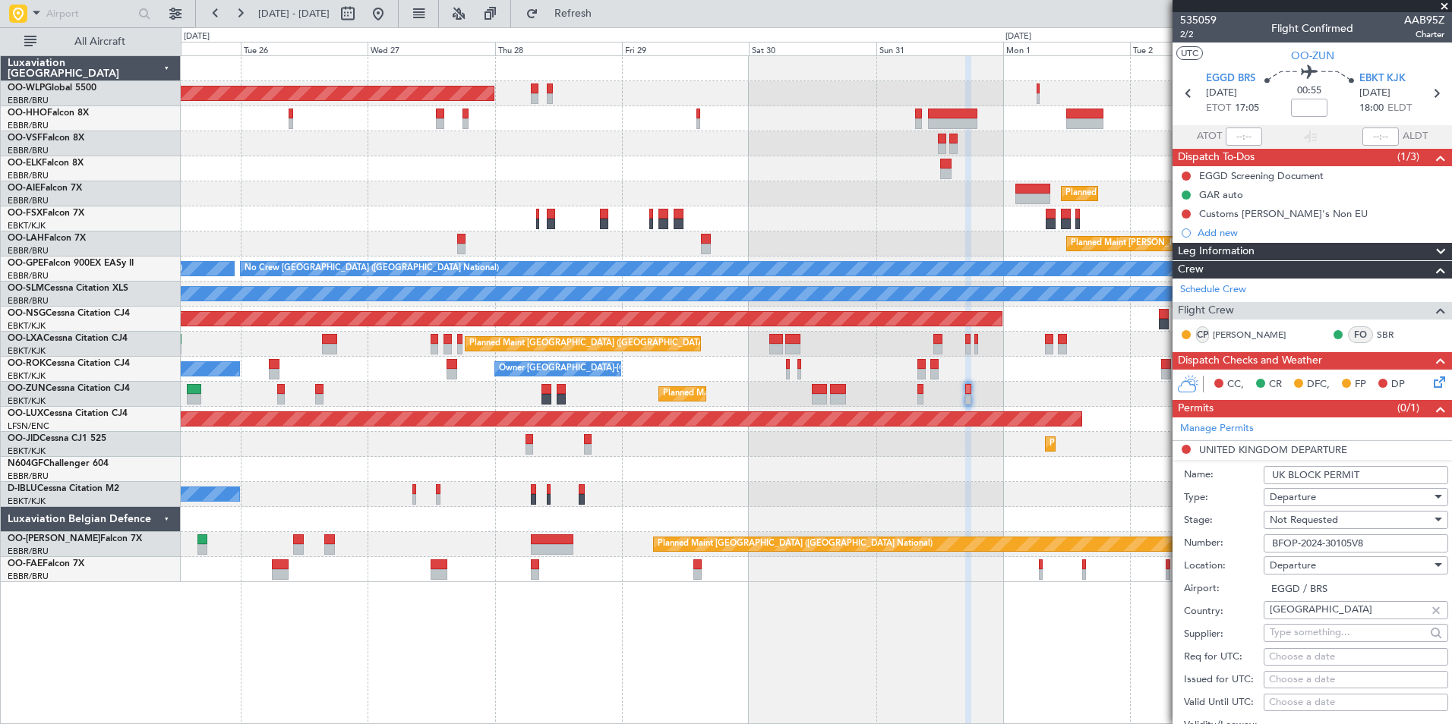
click at [1316, 513] on span "Not Requested" at bounding box center [1303, 520] width 68 height 14
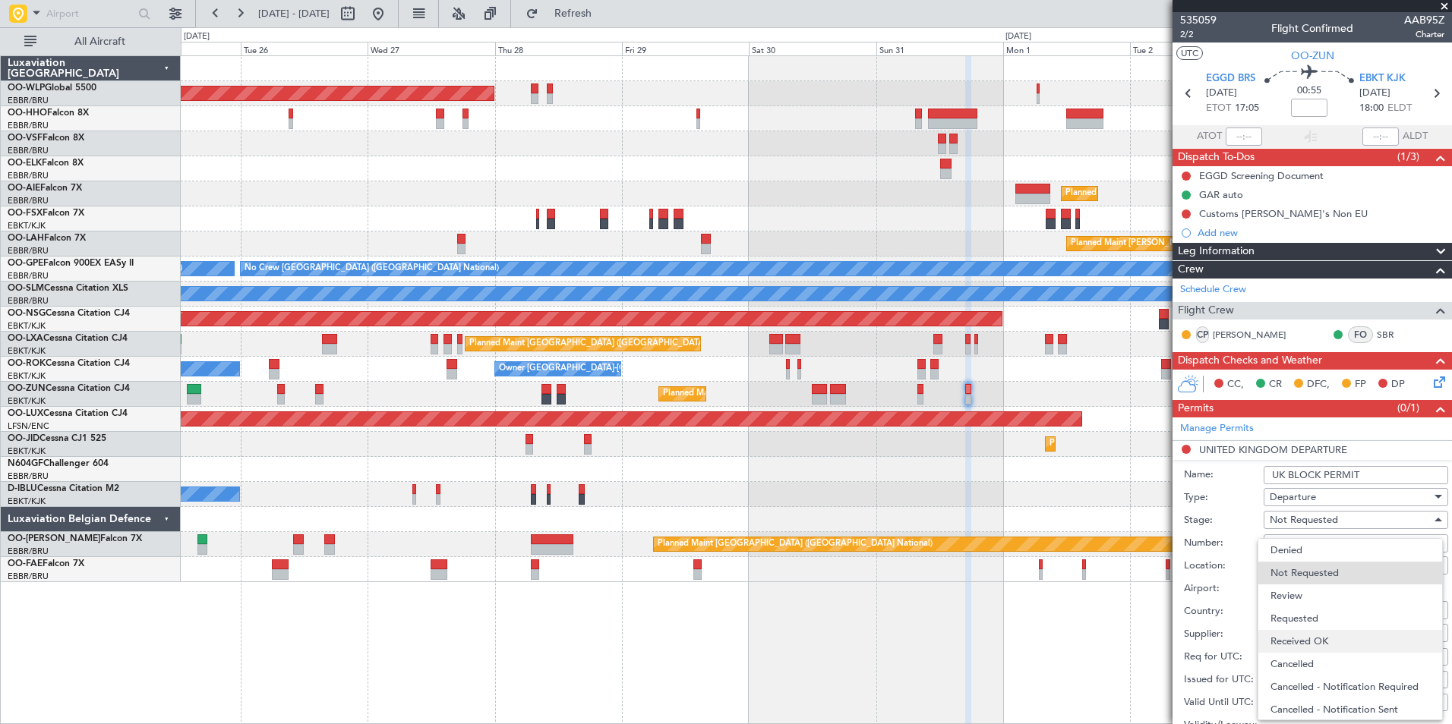
click at [1307, 643] on span "Received OK" at bounding box center [1349, 641] width 159 height 23
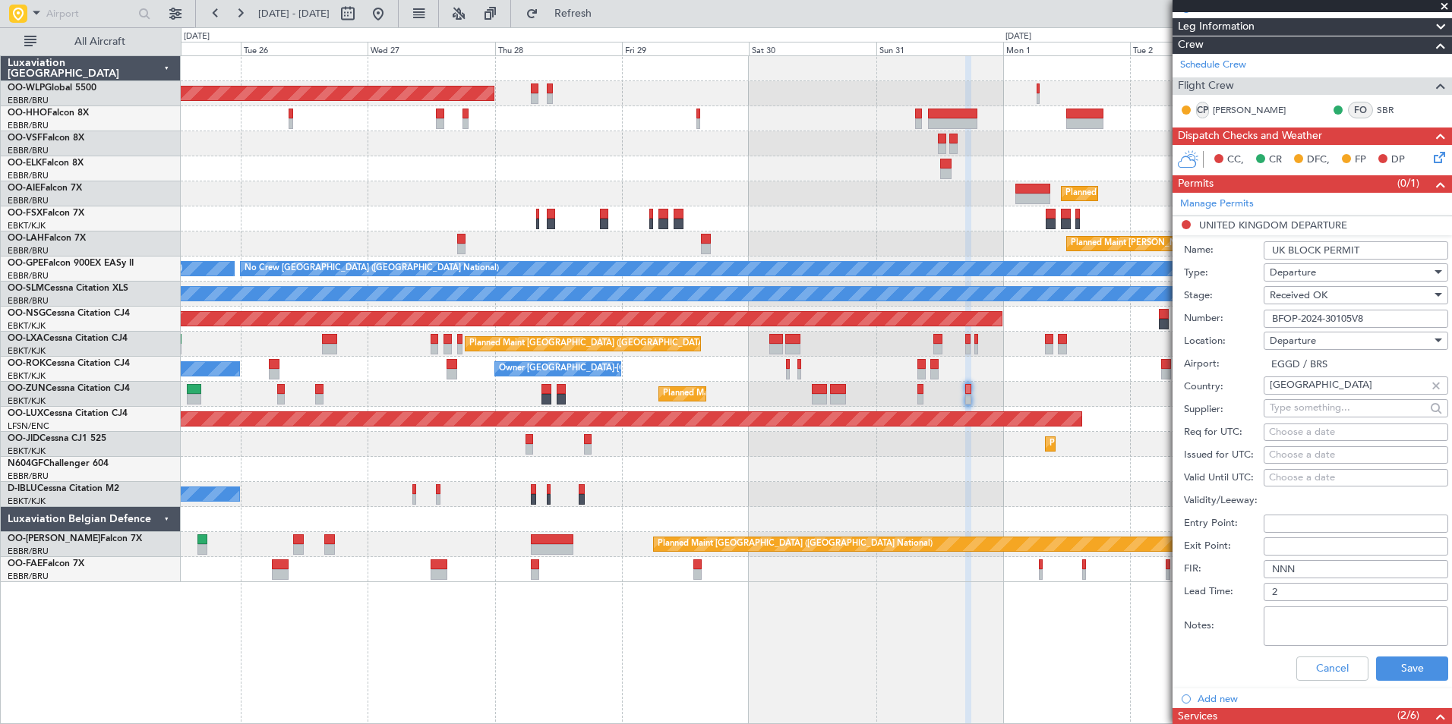
scroll to position [304, 0]
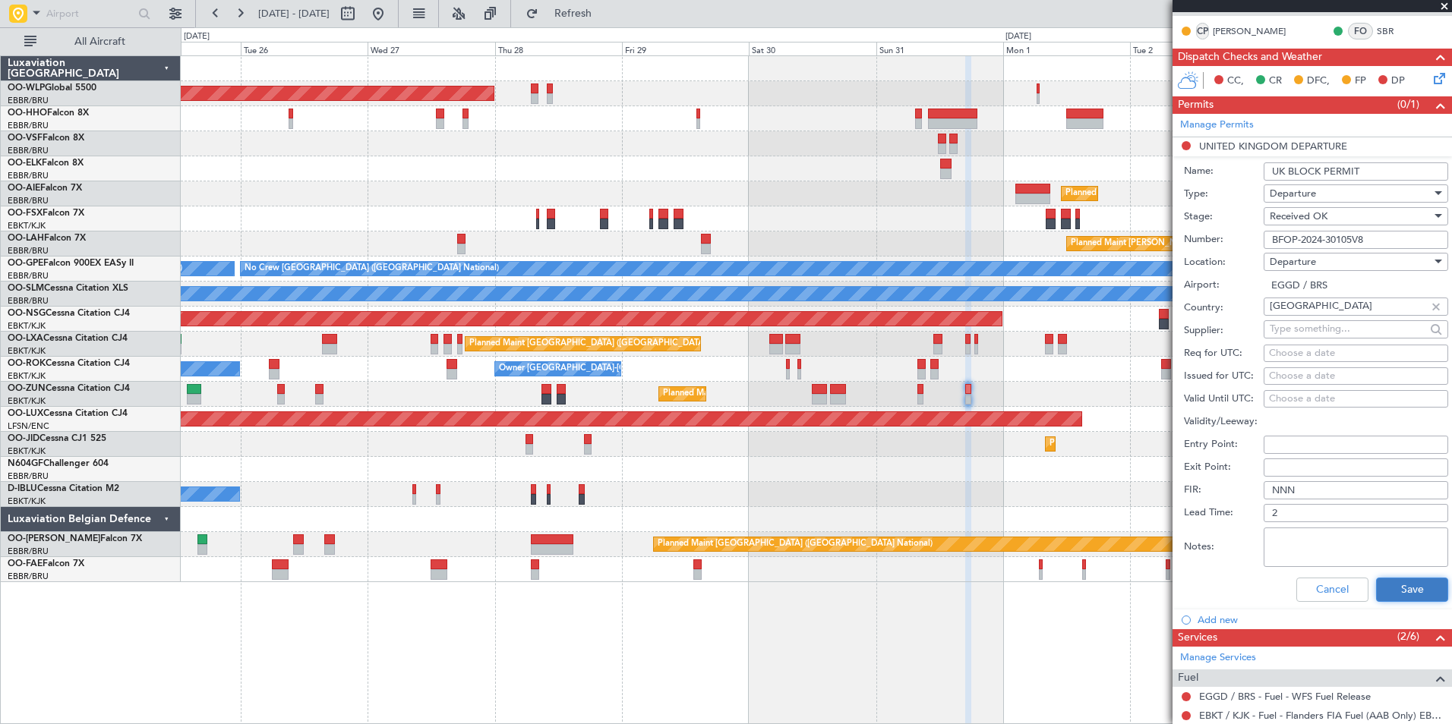
click at [1392, 596] on button "Save" at bounding box center [1412, 590] width 72 height 24
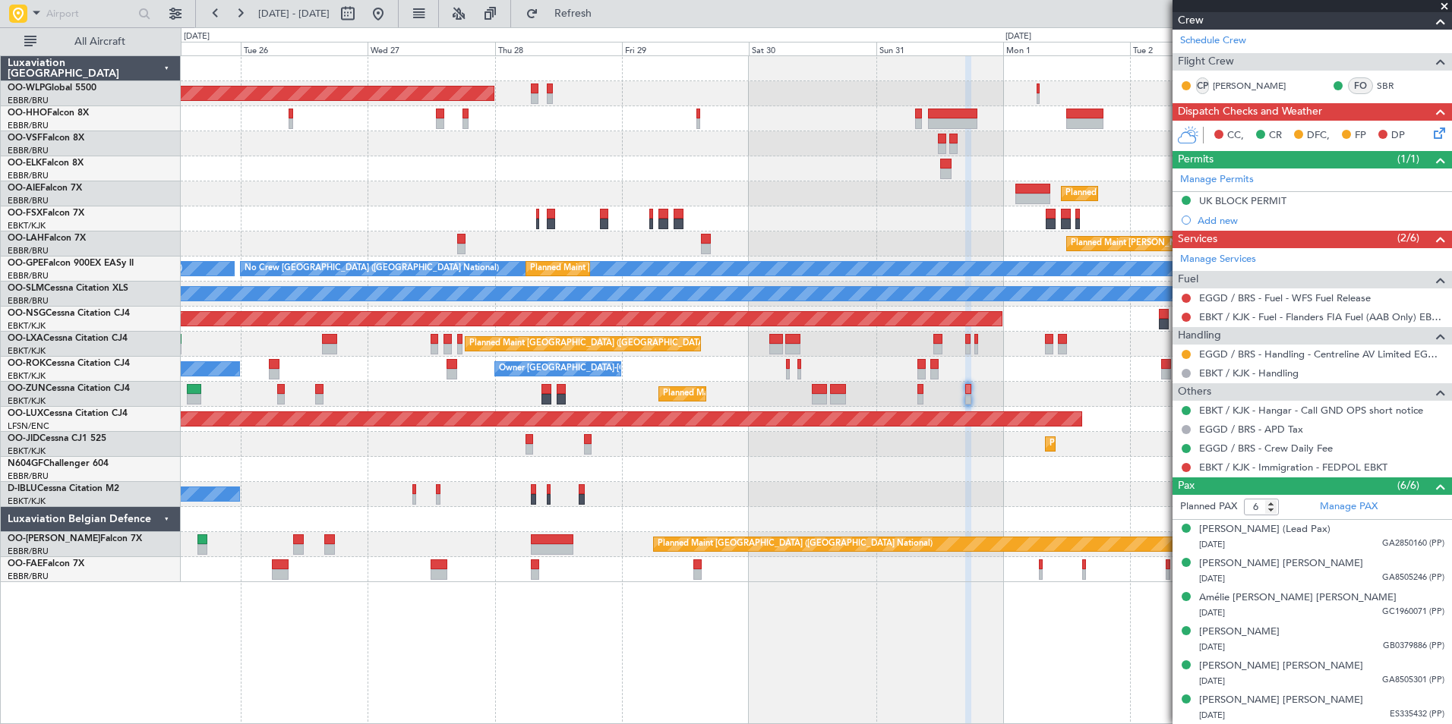
scroll to position [0, 0]
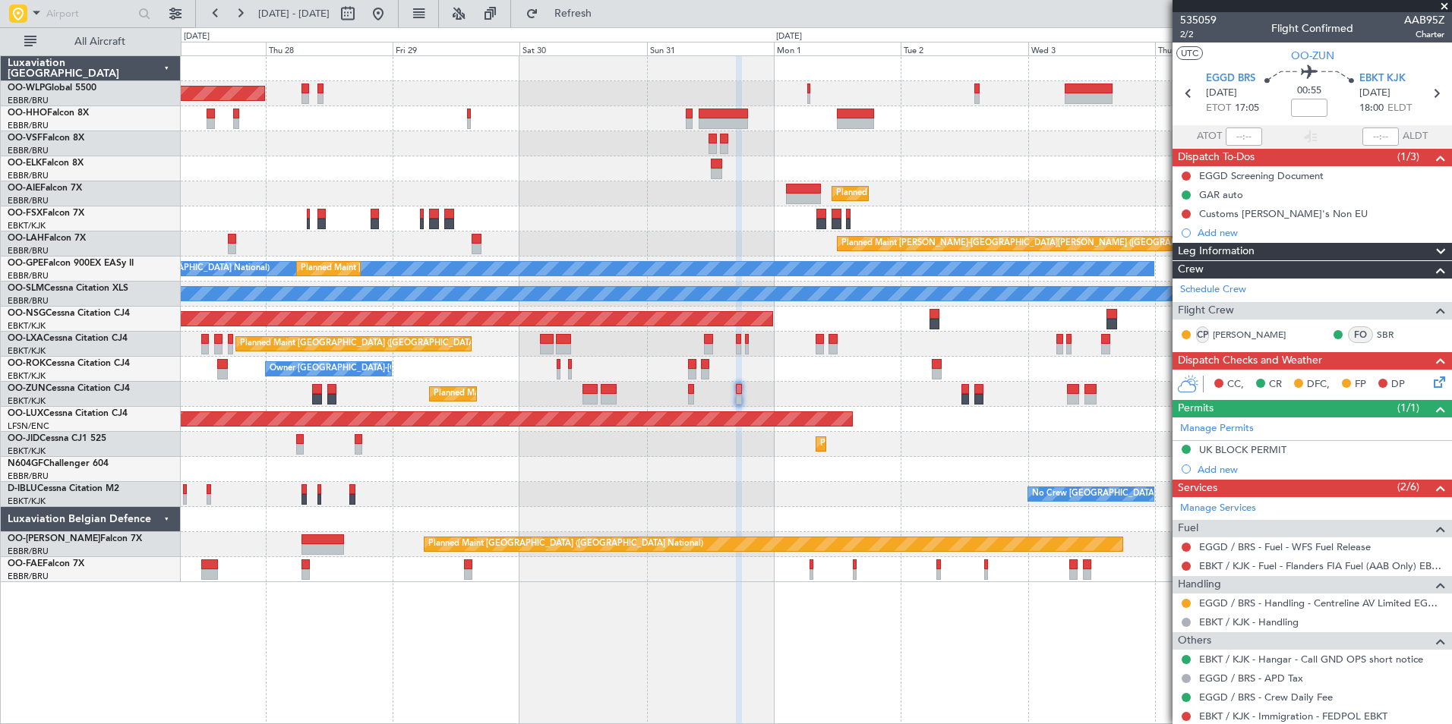
click at [726, 185] on div "Planned Maint [GEOGRAPHIC_DATA] ([GEOGRAPHIC_DATA])" at bounding box center [816, 193] width 1270 height 25
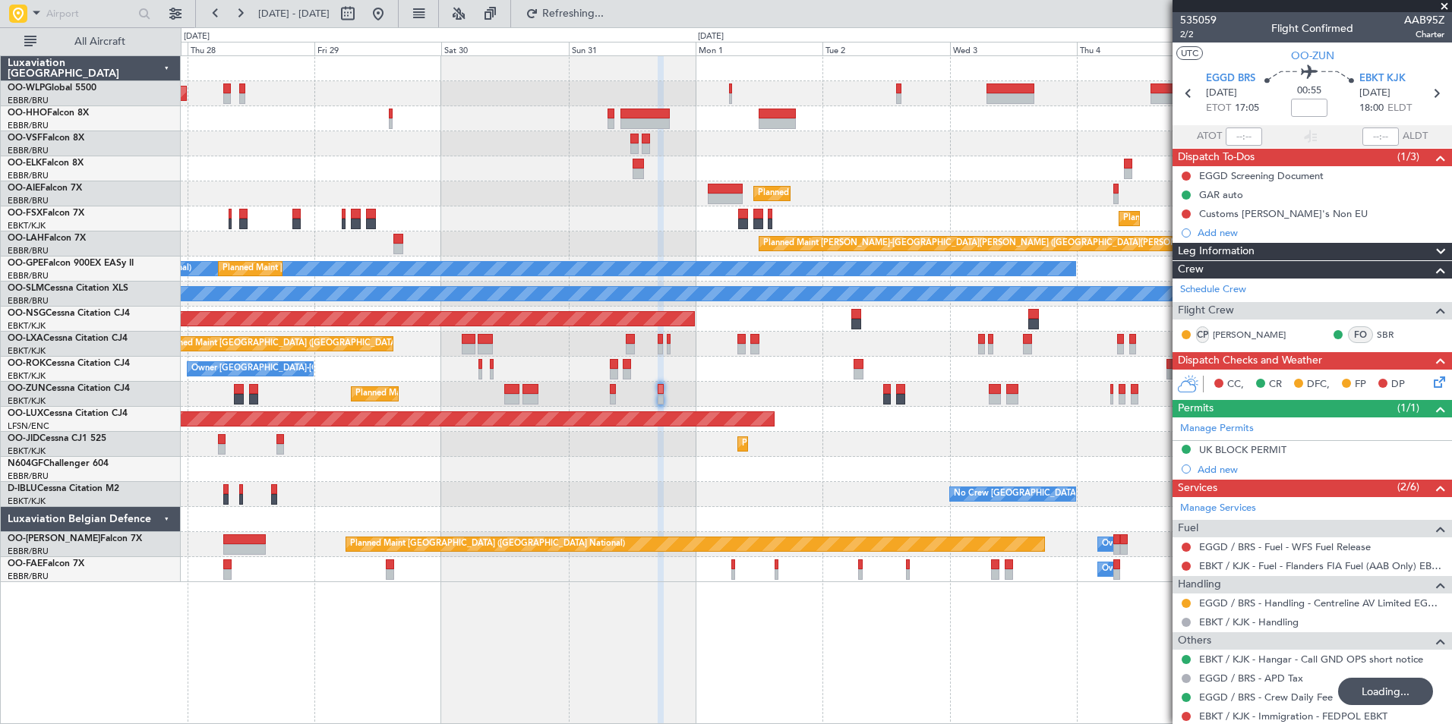
click at [945, 191] on div "Planned Maint Berlin (Brandenburg) Planned Maint Kortrijk-Wevelgem Planned Main…" at bounding box center [816, 319] width 1270 height 526
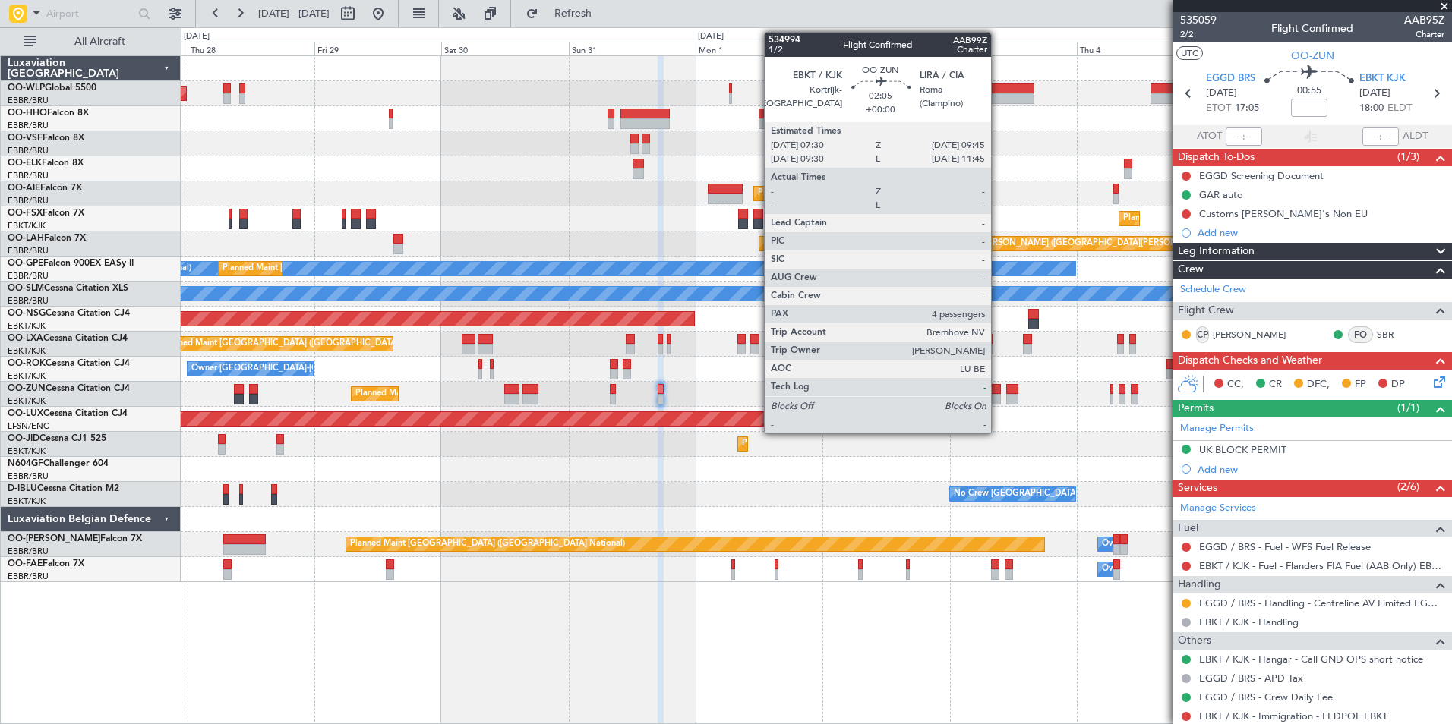
click at [998, 396] on div at bounding box center [995, 399] width 12 height 11
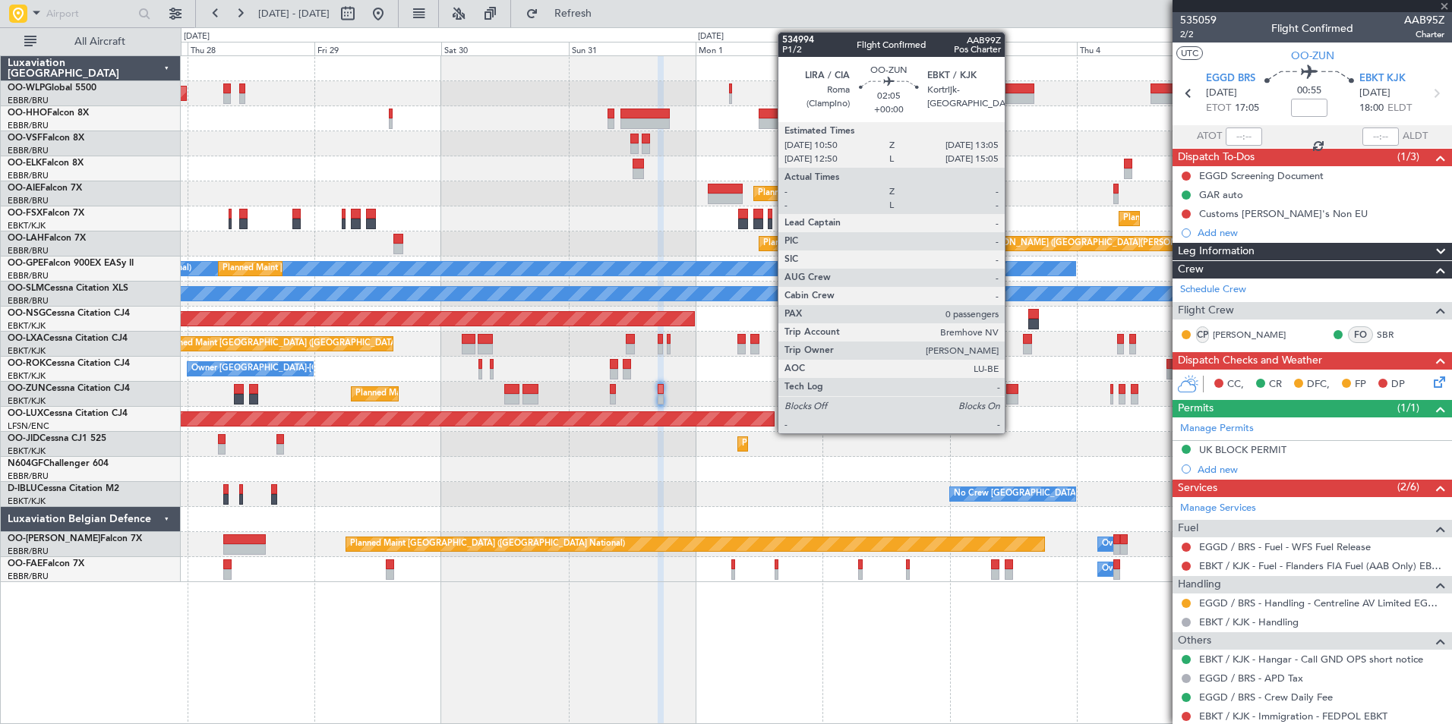
type input "4"
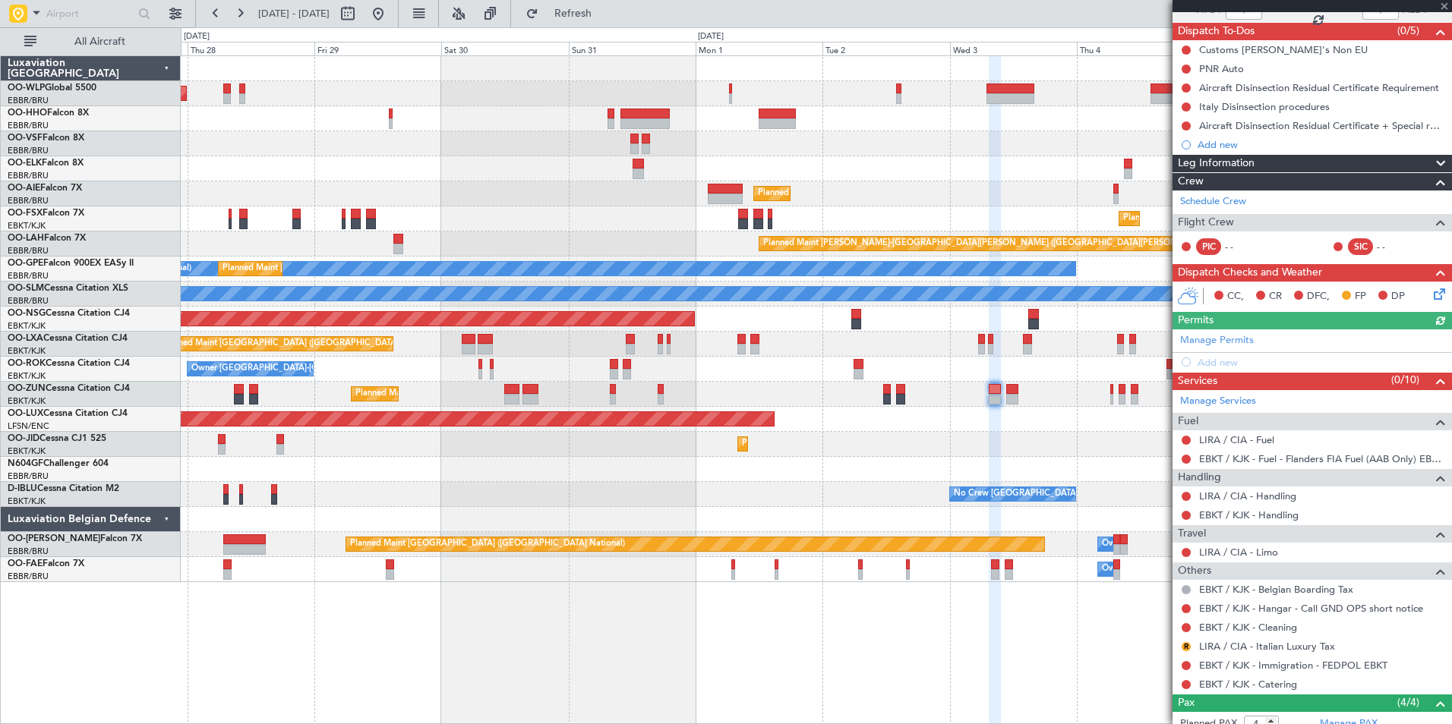
scroll to position [152, 0]
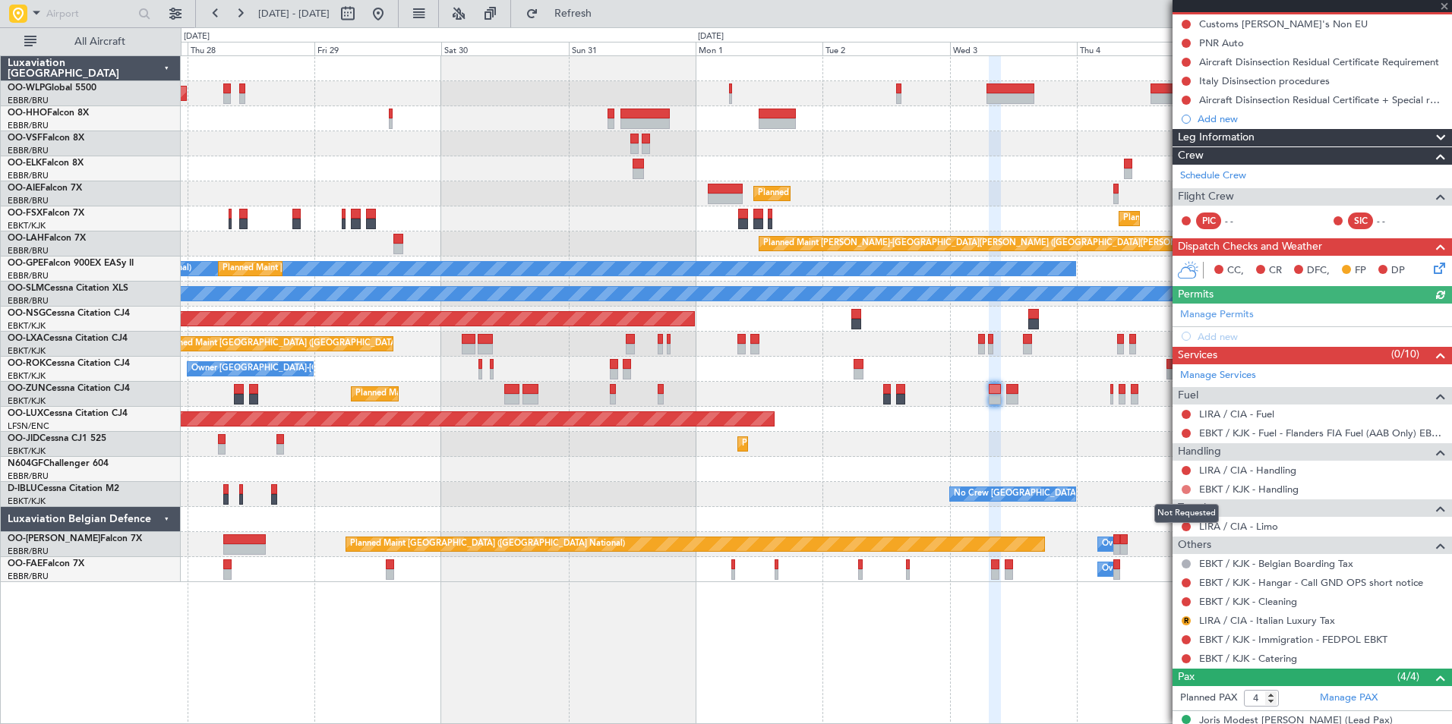
click at [1183, 491] on button at bounding box center [1185, 489] width 9 height 9
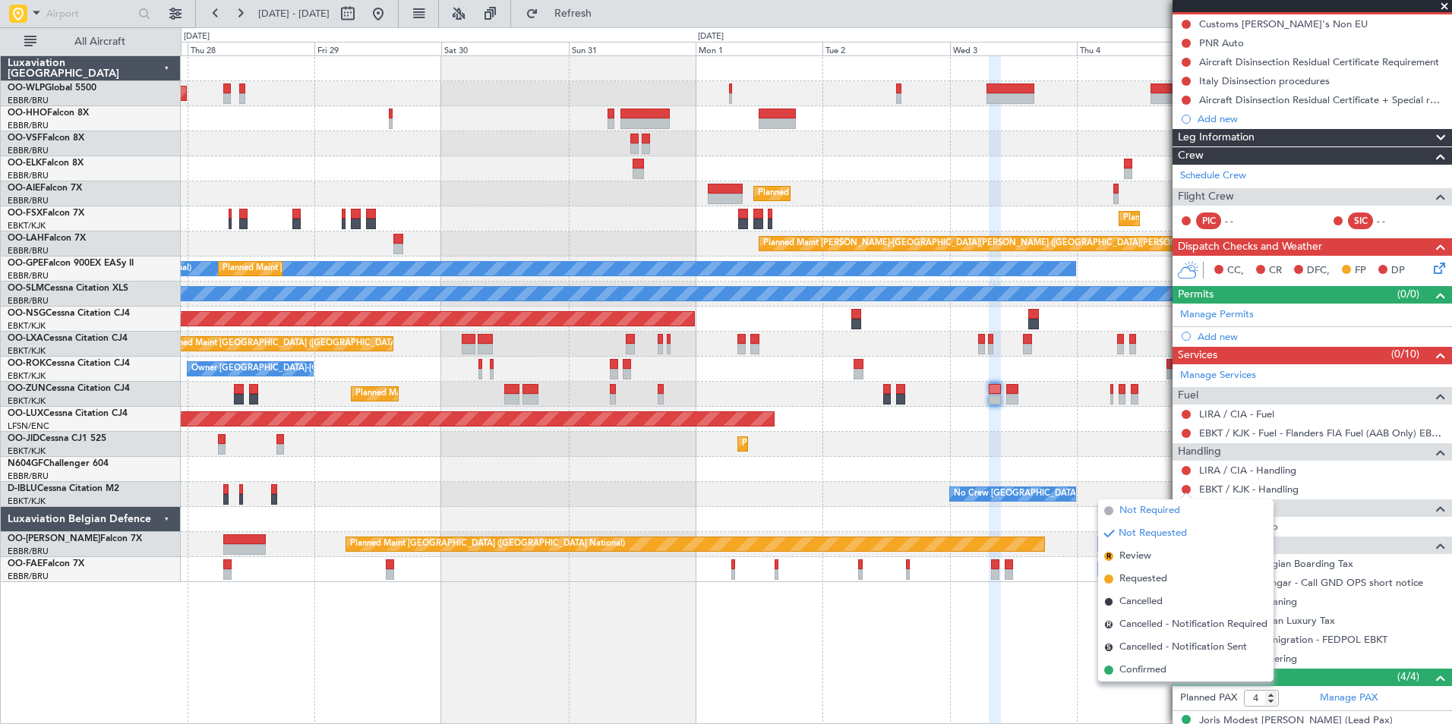
click at [1138, 508] on span "Not Required" at bounding box center [1149, 510] width 61 height 15
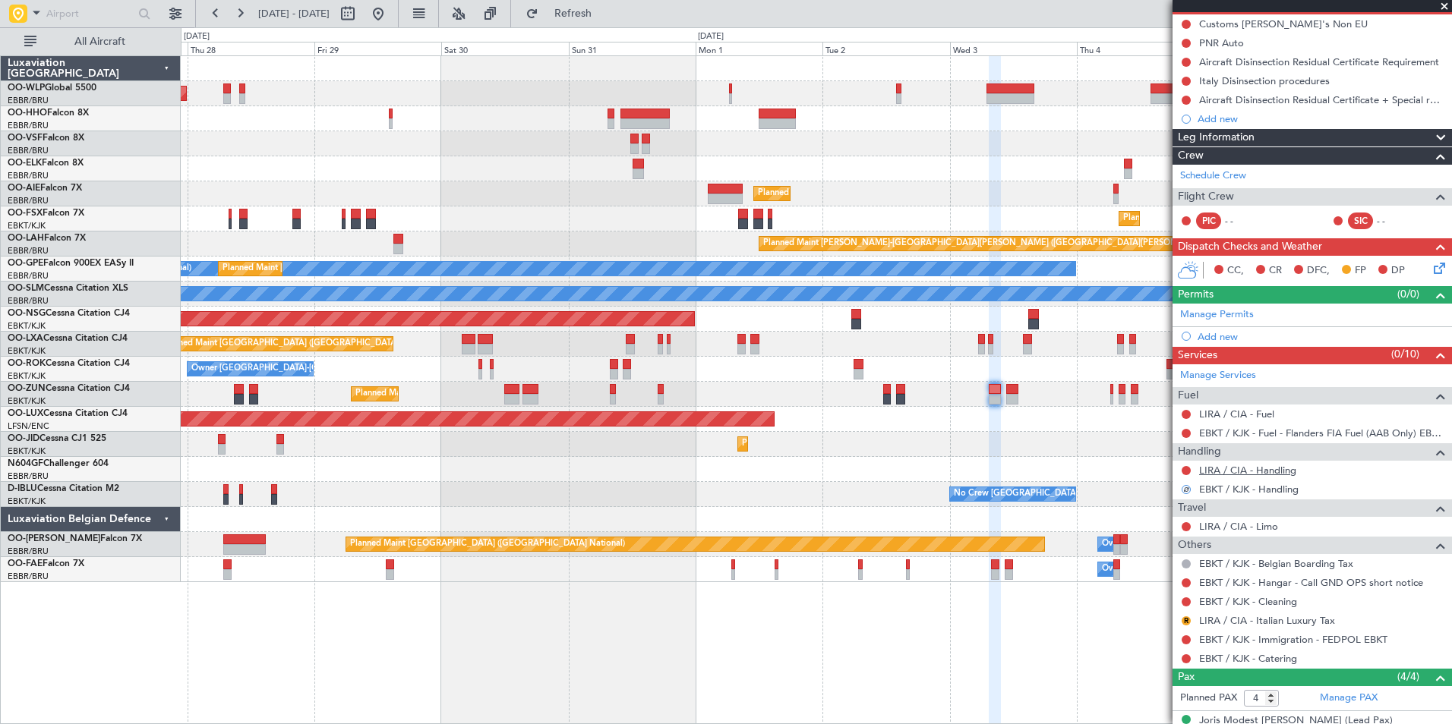
click at [1241, 467] on link "LIRA / CIA - Handling" at bounding box center [1247, 470] width 97 height 13
click at [1236, 411] on link "LIRA / CIA - Fuel" at bounding box center [1236, 414] width 75 height 13
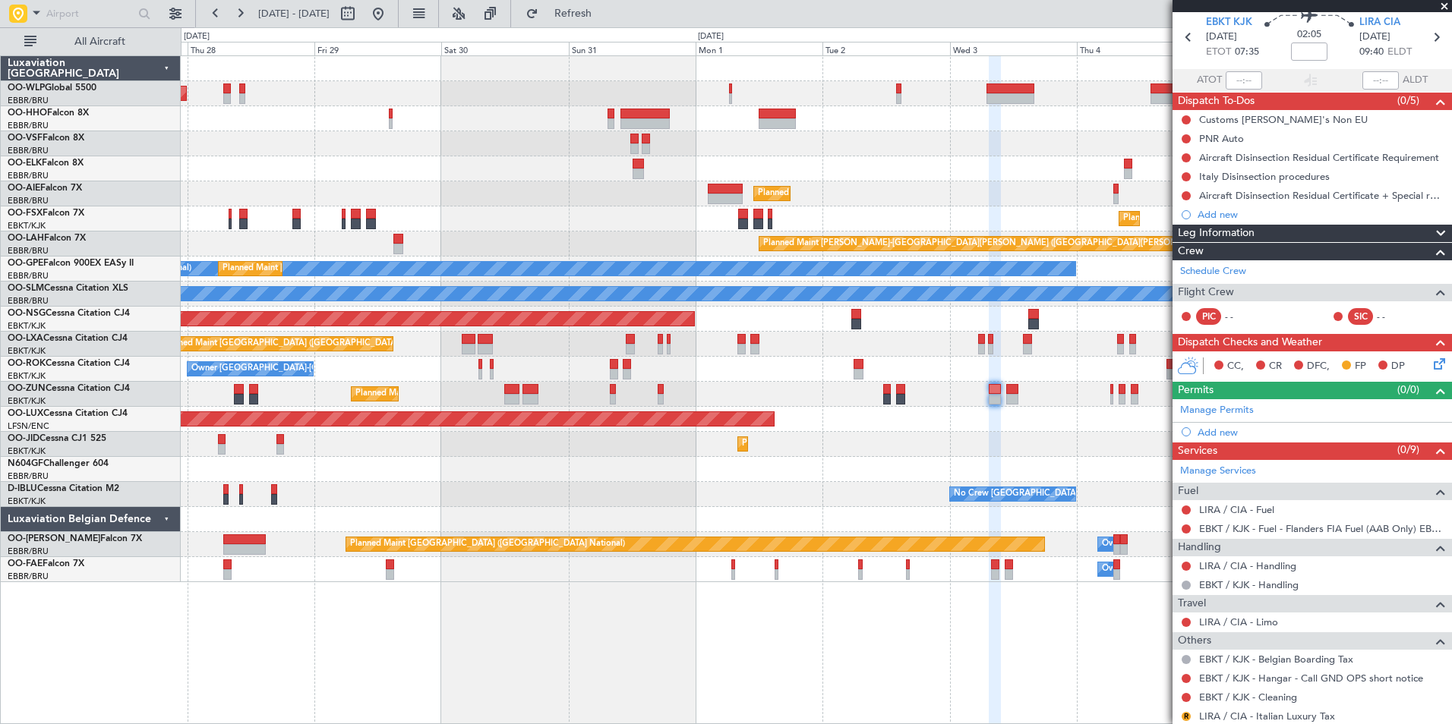
scroll to position [0, 0]
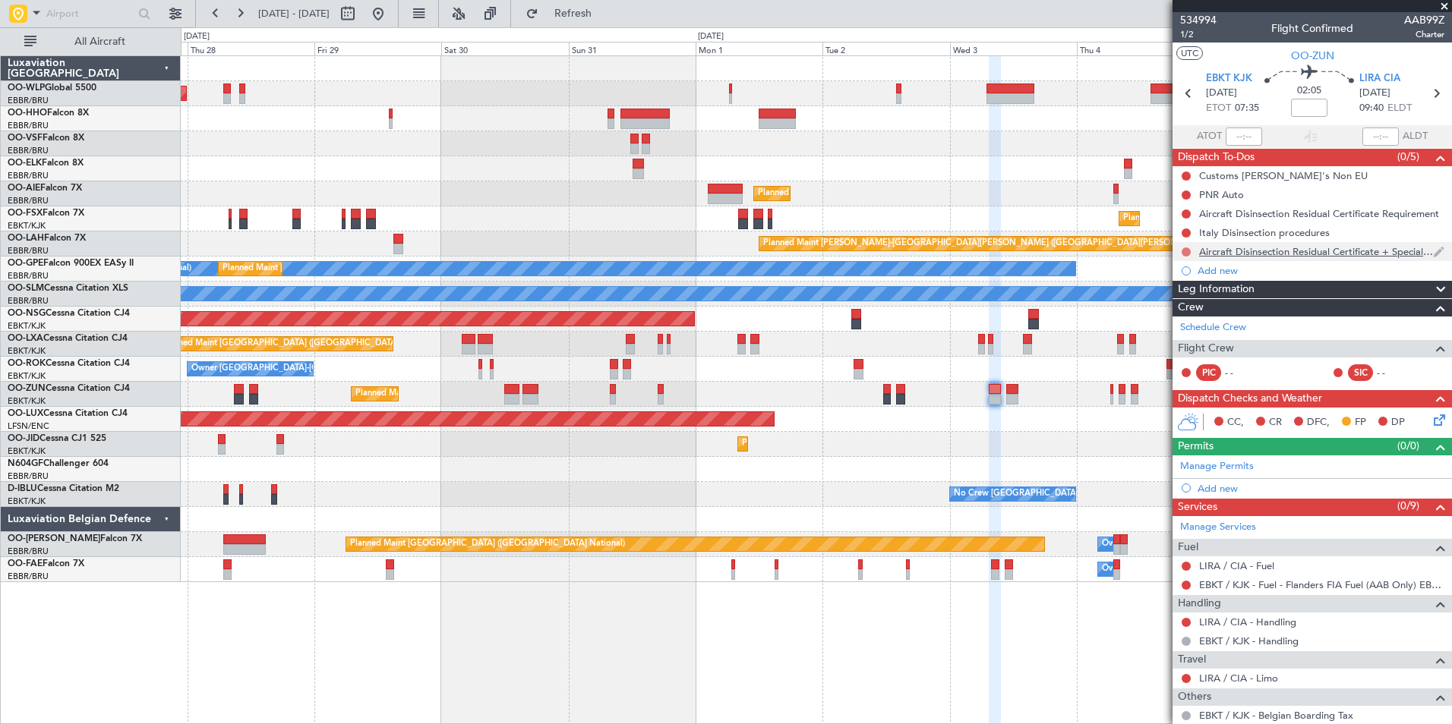
click at [1187, 249] on button at bounding box center [1185, 252] width 9 height 9
click at [1191, 343] on span "Cancelled" at bounding box center [1189, 341] width 43 height 15
click at [1187, 229] on button at bounding box center [1185, 233] width 9 height 9
click at [1187, 320] on span "Cancelled" at bounding box center [1189, 322] width 43 height 15
click at [1185, 213] on button at bounding box center [1185, 214] width 9 height 9
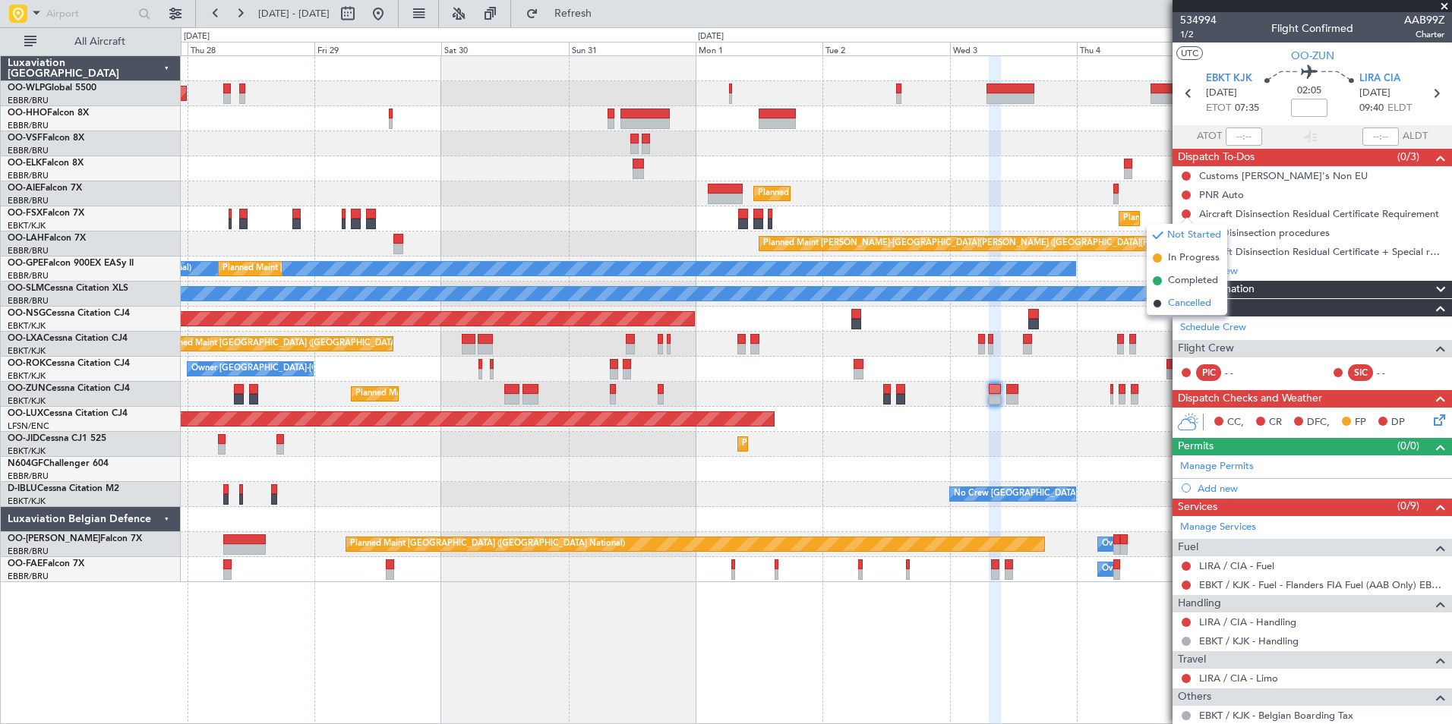
click at [1182, 299] on span "Cancelled" at bounding box center [1189, 303] width 43 height 15
click at [1185, 195] on button at bounding box center [1185, 195] width 9 height 9
click at [1189, 33] on mat-tooltip-component "Trip Number" at bounding box center [1197, 48] width 75 height 40
click at [1191, 36] on span "1/2" at bounding box center [1198, 34] width 36 height 13
click at [1369, 82] on span "LIRA CIA" at bounding box center [1379, 78] width 41 height 15
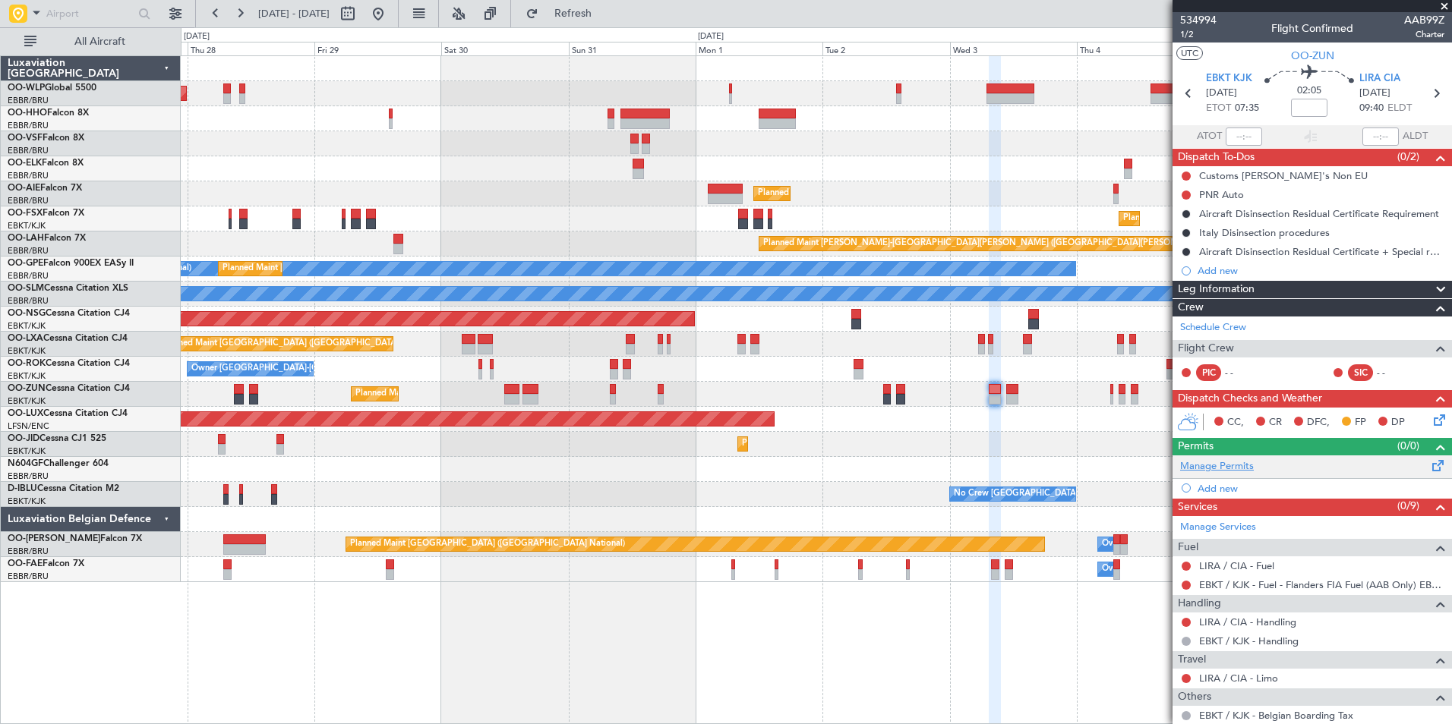
click at [1225, 466] on link "Manage Permits" at bounding box center [1217, 466] width 74 height 15
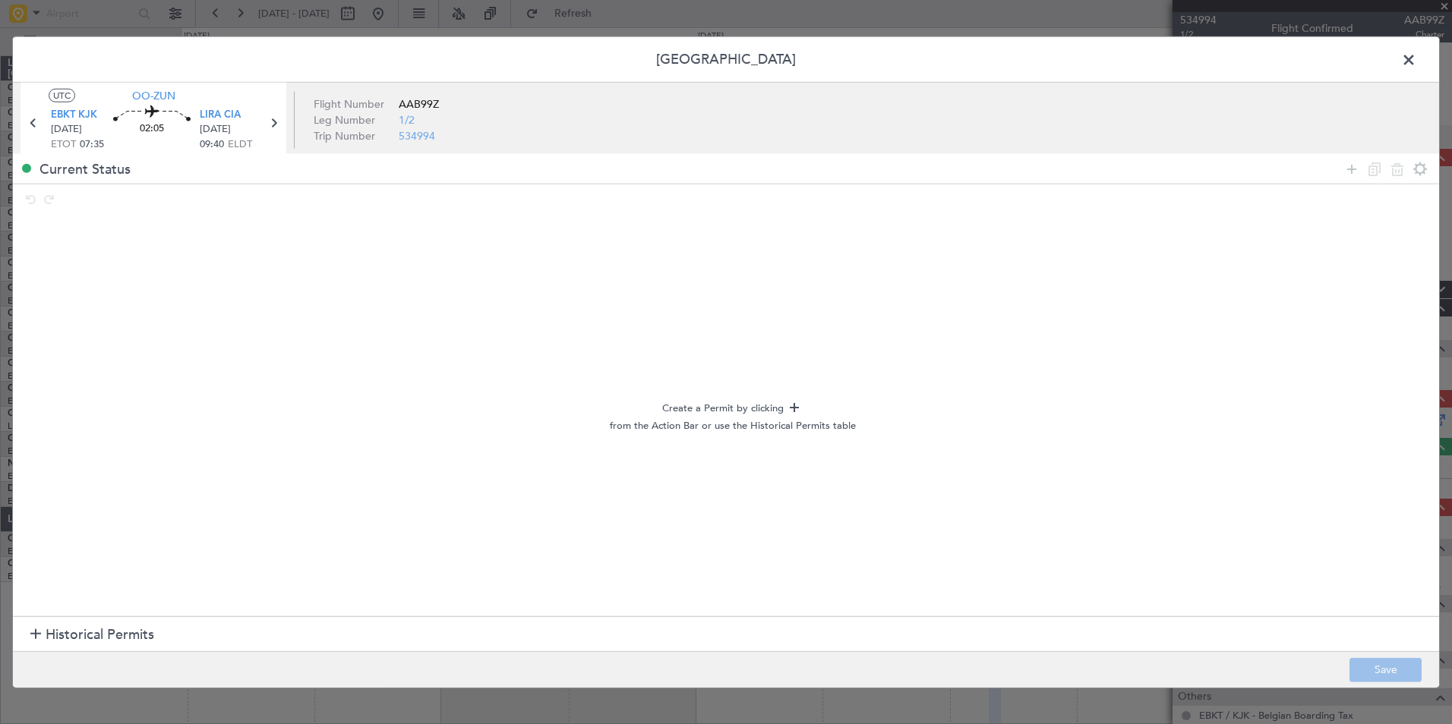
click at [57, 618] on section "Historical Permits" at bounding box center [726, 635] width 1426 height 36
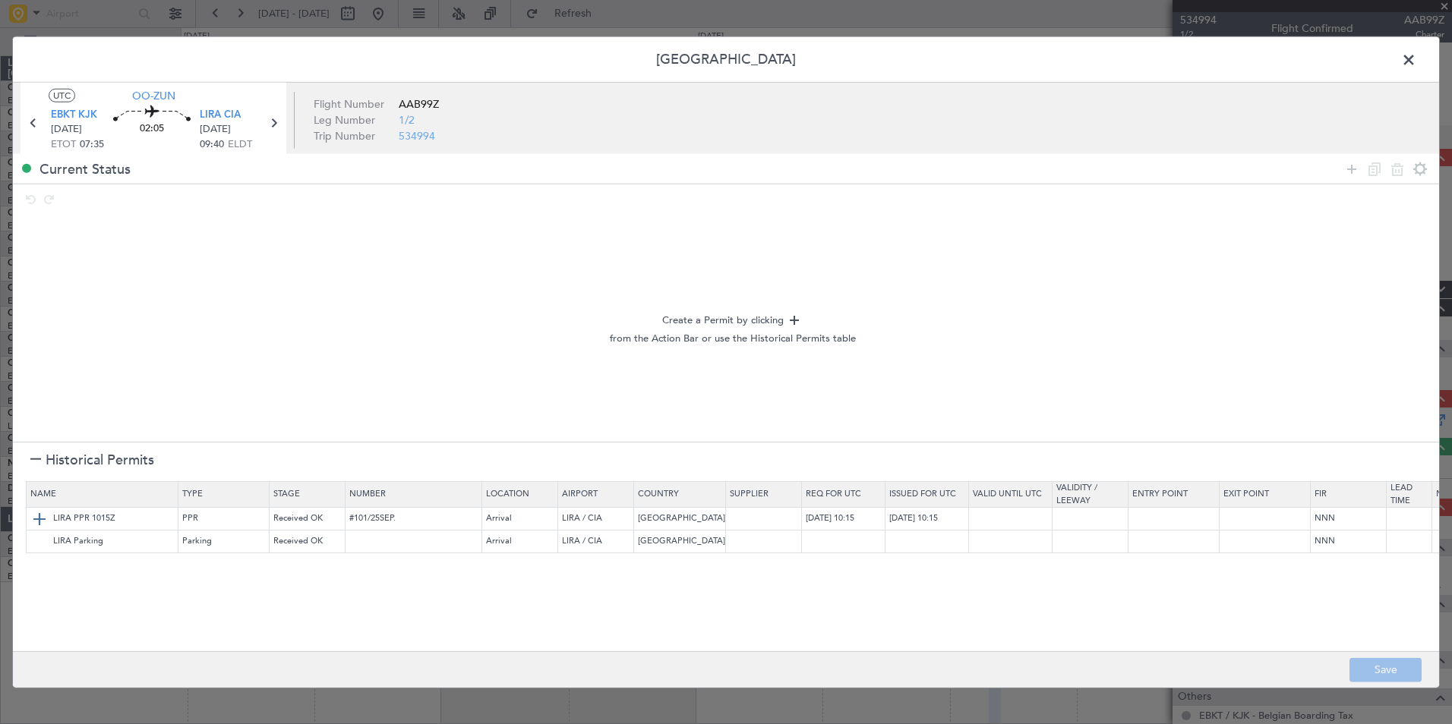
click at [36, 516] on img at bounding box center [39, 518] width 18 height 18
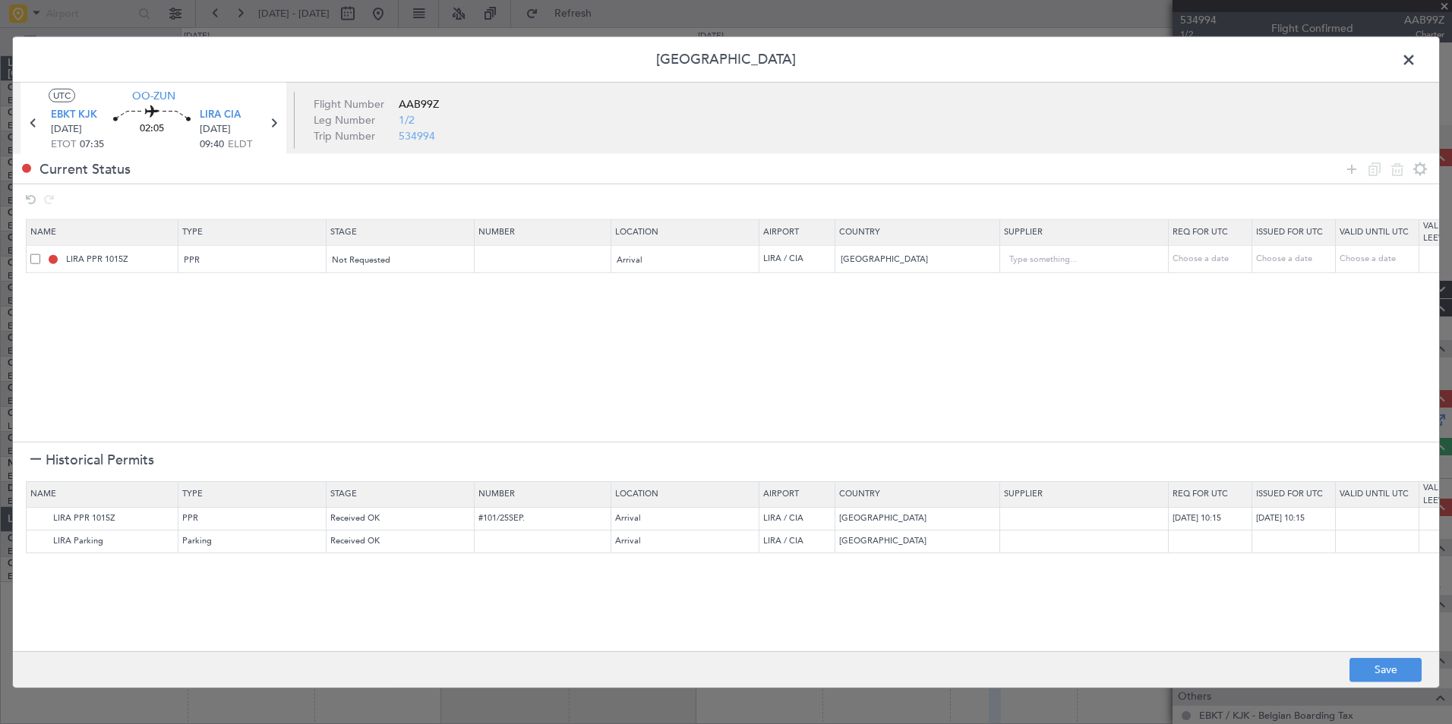
click at [1178, 258] on div "Choose a date" at bounding box center [1211, 259] width 79 height 13
select select "8"
select select "2025"
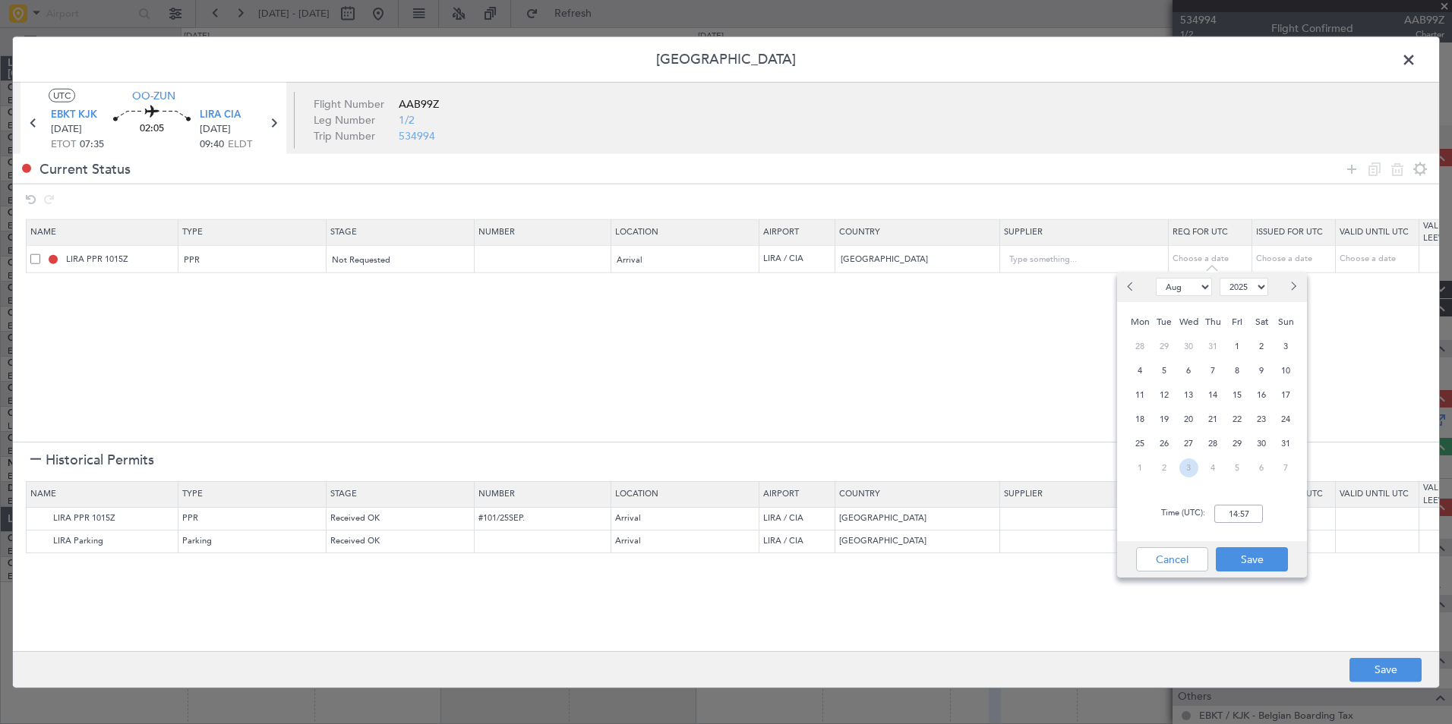
click at [1190, 468] on span "3" at bounding box center [1188, 468] width 19 height 19
select select "9"
click at [1246, 519] on input "00:00" at bounding box center [1238, 514] width 49 height 18
type input "09:45"
click at [1271, 569] on button "Save" at bounding box center [1252, 559] width 72 height 24
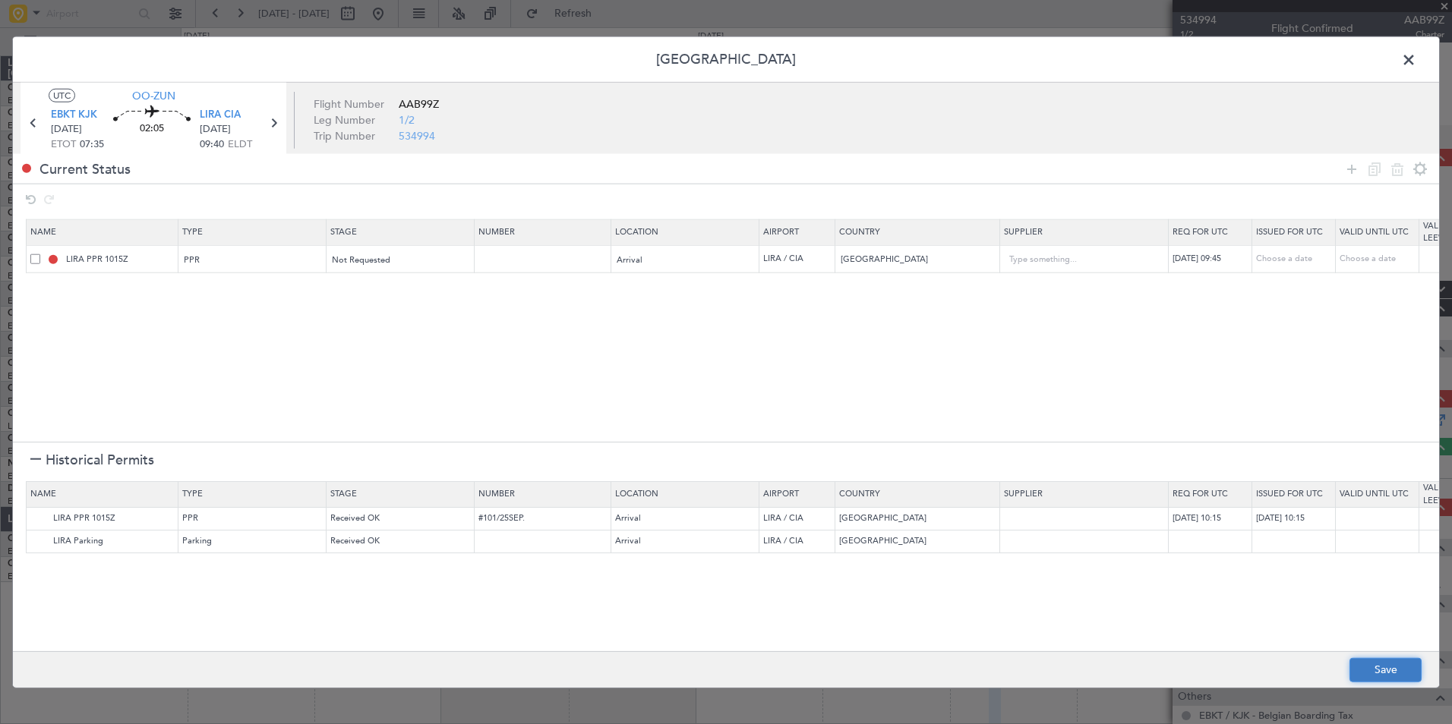
click at [1370, 667] on button "Save" at bounding box center [1385, 670] width 72 height 24
type input "LIRA PPR 0945Z"
type input "NNN"
click at [1416, 67] on span at bounding box center [1416, 64] width 0 height 30
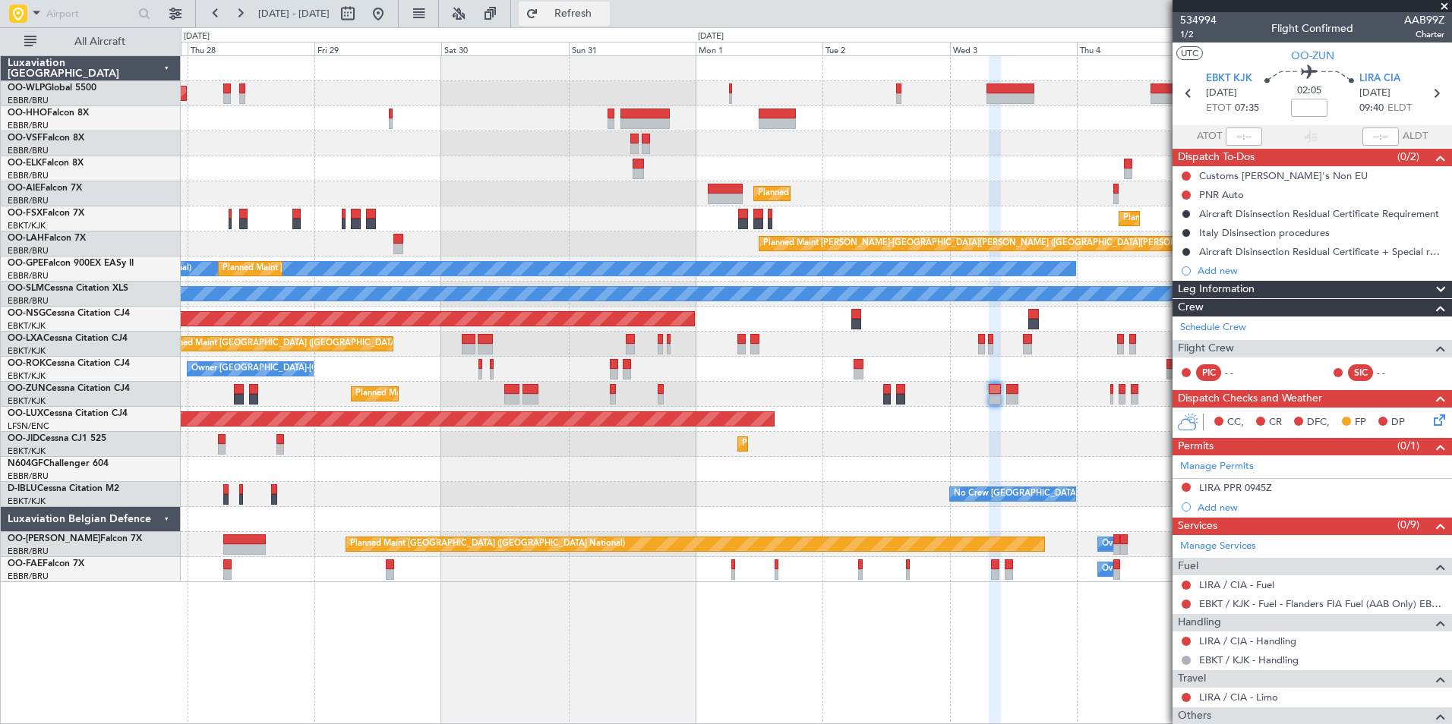
click at [595, 20] on button "Refresh" at bounding box center [564, 14] width 91 height 24
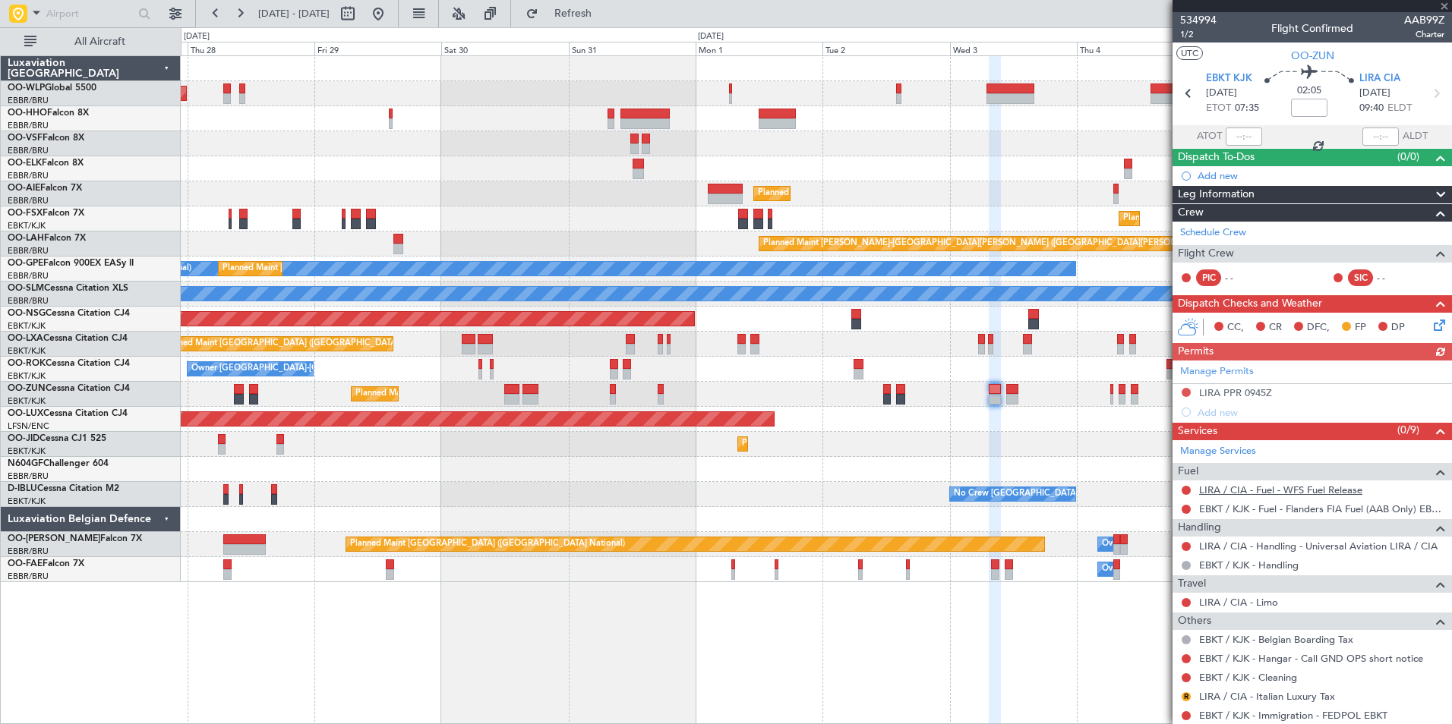
scroll to position [76, 0]
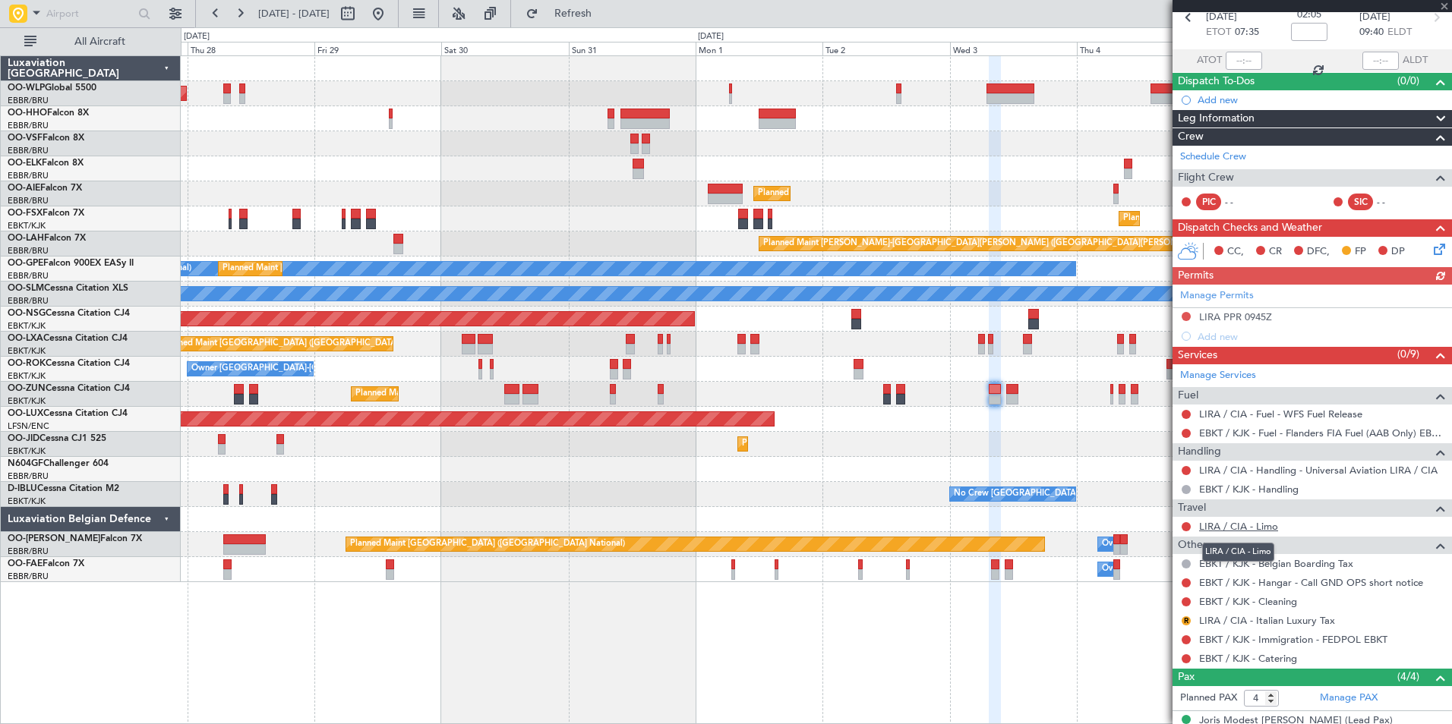
click at [1247, 528] on link "LIRA / CIA - Limo" at bounding box center [1238, 526] width 79 height 13
click at [1184, 585] on button at bounding box center [1185, 583] width 9 height 9
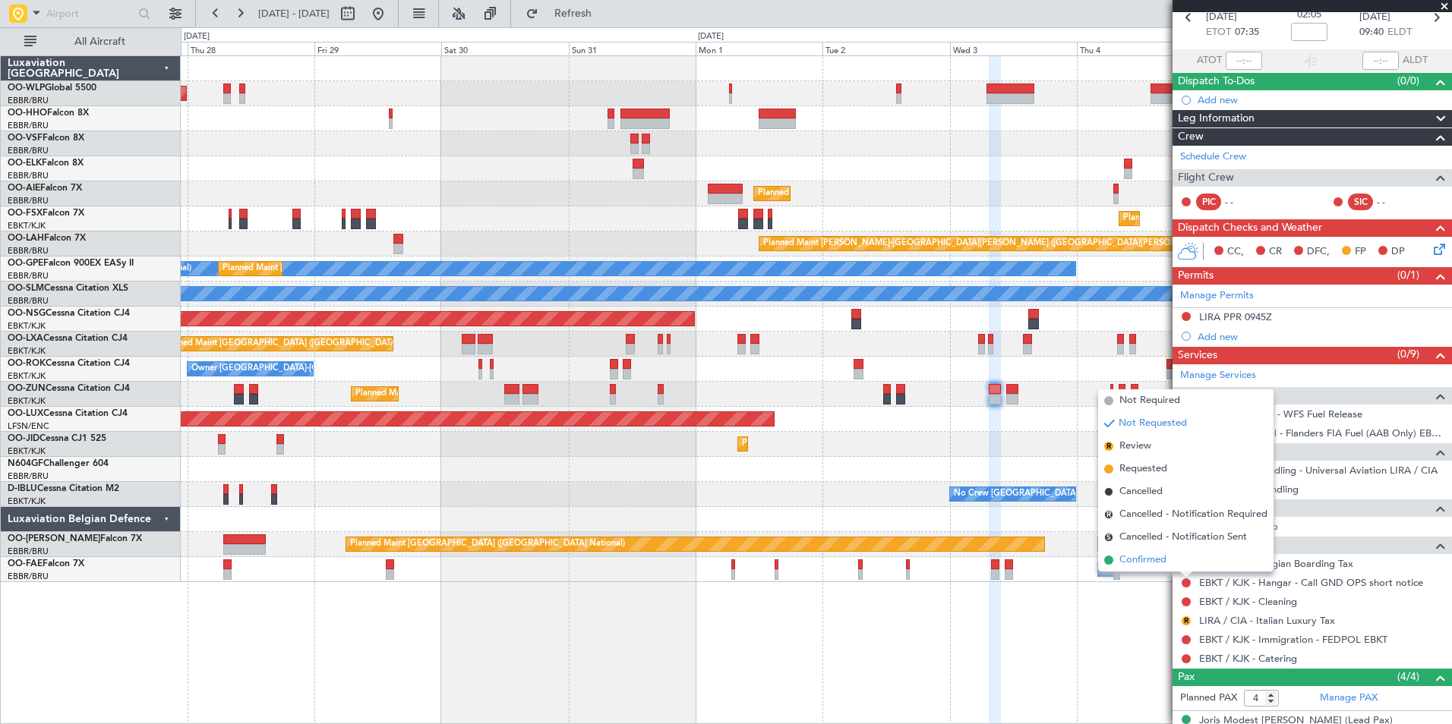
click at [1155, 558] on span "Confirmed" at bounding box center [1142, 560] width 47 height 15
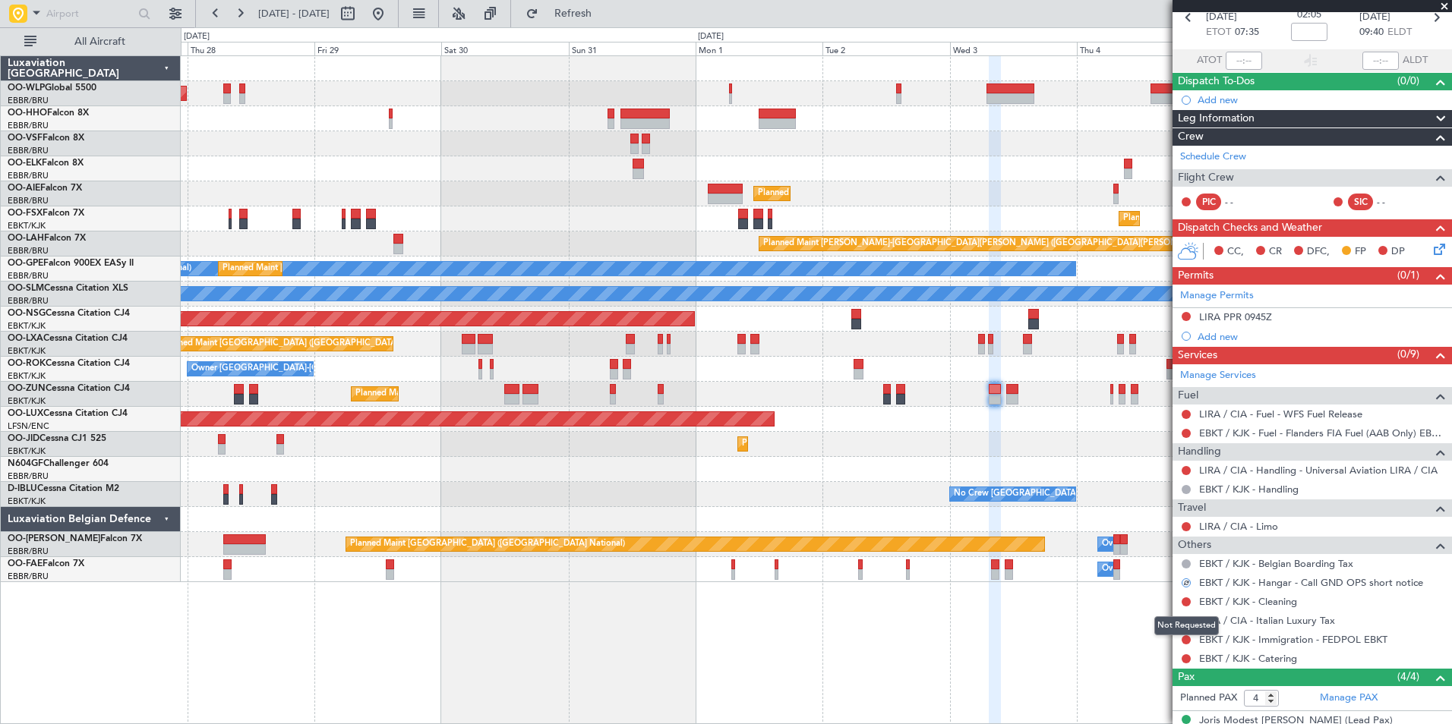
click at [1187, 623] on div "Not Requested" at bounding box center [1186, 626] width 65 height 19
click at [1186, 619] on button "R" at bounding box center [1185, 621] width 9 height 9
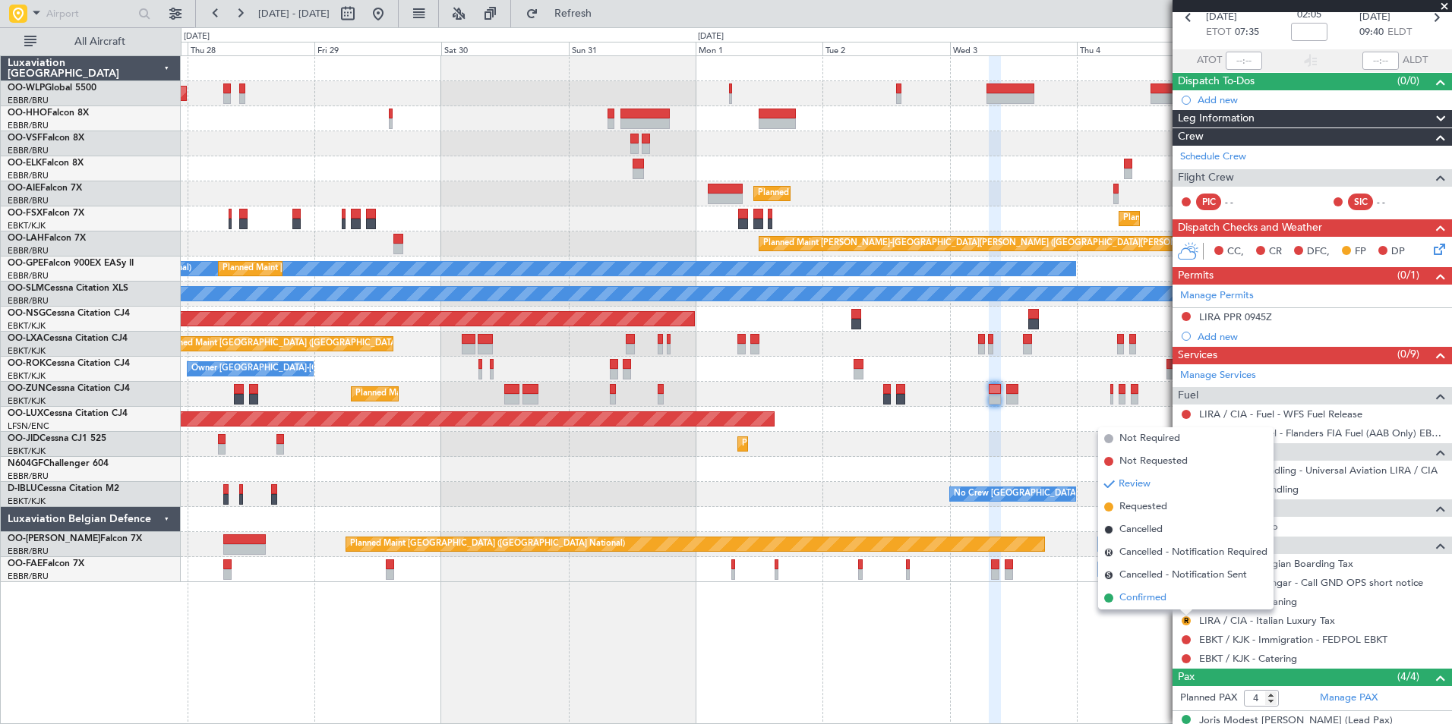
click at [1150, 593] on span "Confirmed" at bounding box center [1142, 598] width 47 height 15
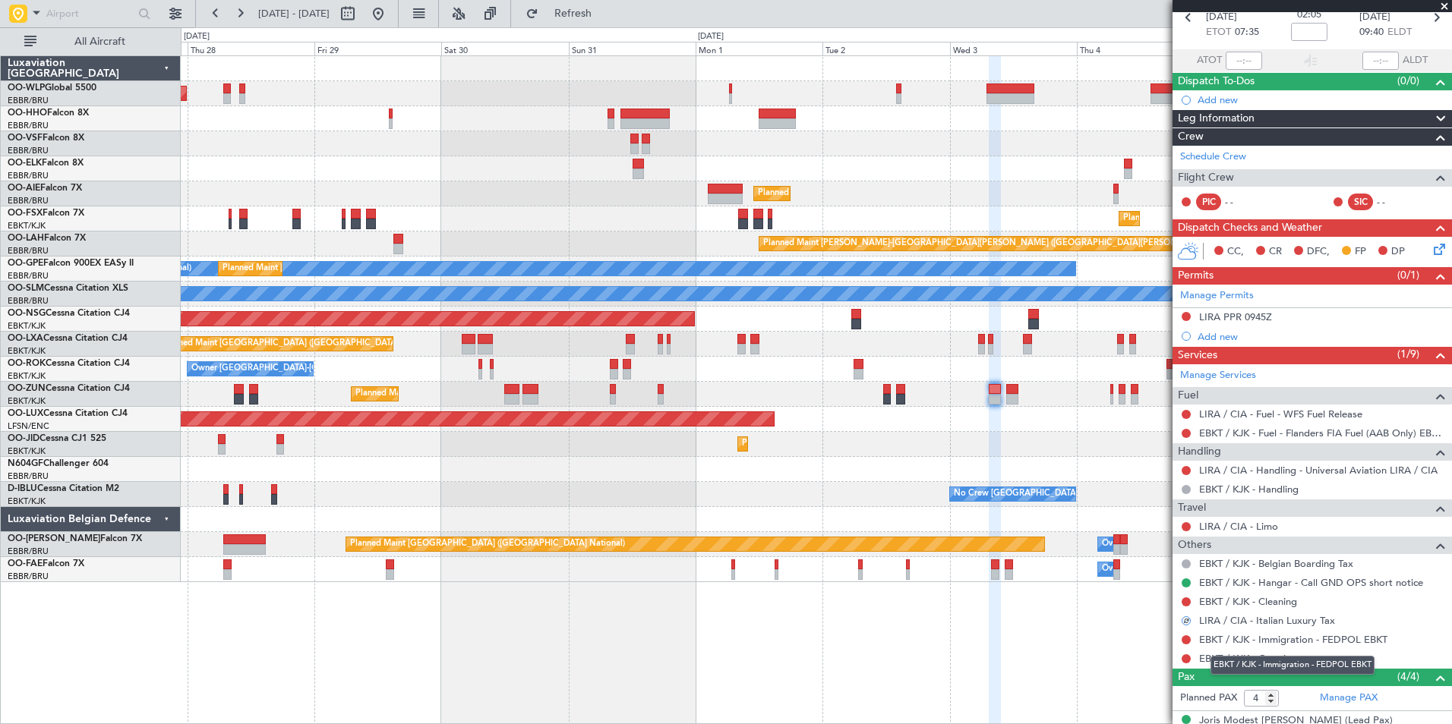
click at [1222, 657] on mat-tooltip-component "EBKT / KJK - Immigration - FEDPOL EBKT" at bounding box center [1292, 665] width 185 height 40
click at [1224, 654] on link "EBKT / KJK - Catering" at bounding box center [1248, 658] width 98 height 13
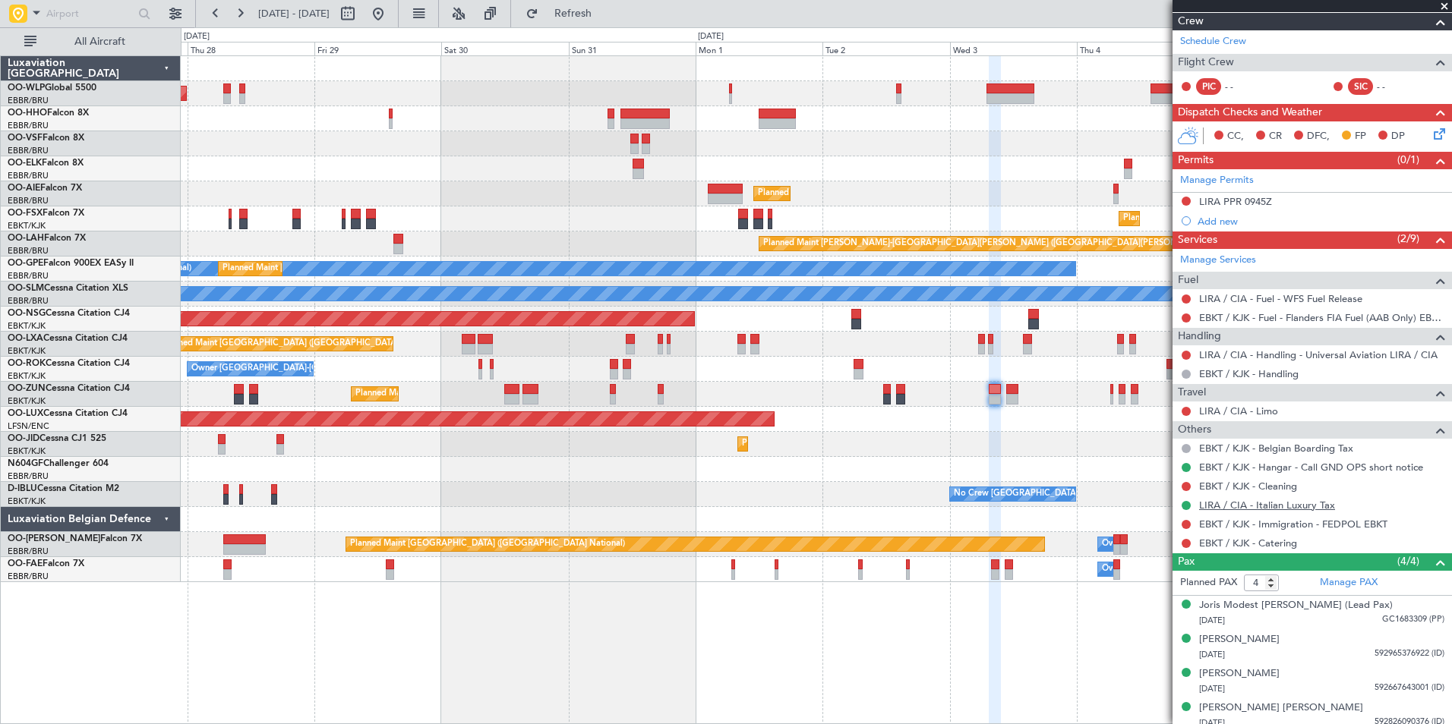
scroll to position [199, 0]
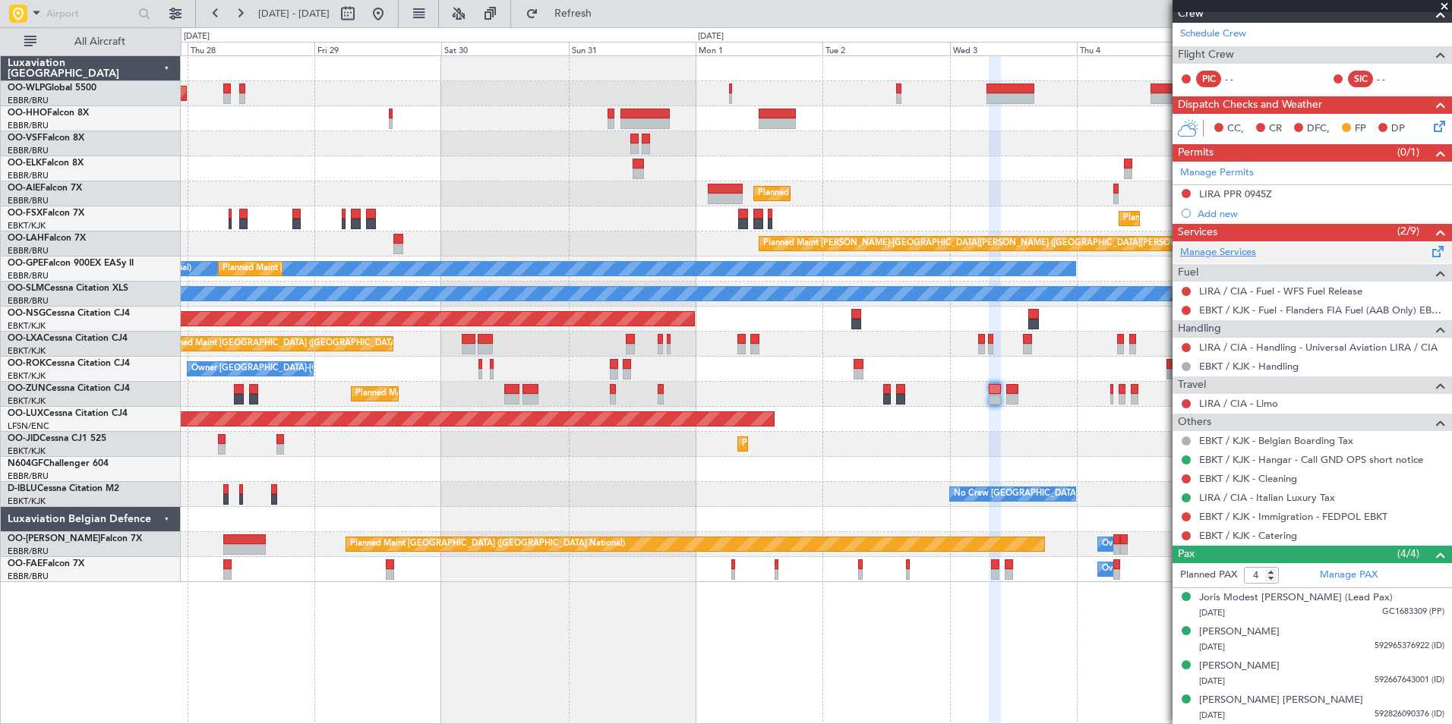
click at [1222, 251] on link "Manage Services" at bounding box center [1218, 252] width 76 height 15
click at [605, 8] on span "Refresh" at bounding box center [573, 13] width 64 height 11
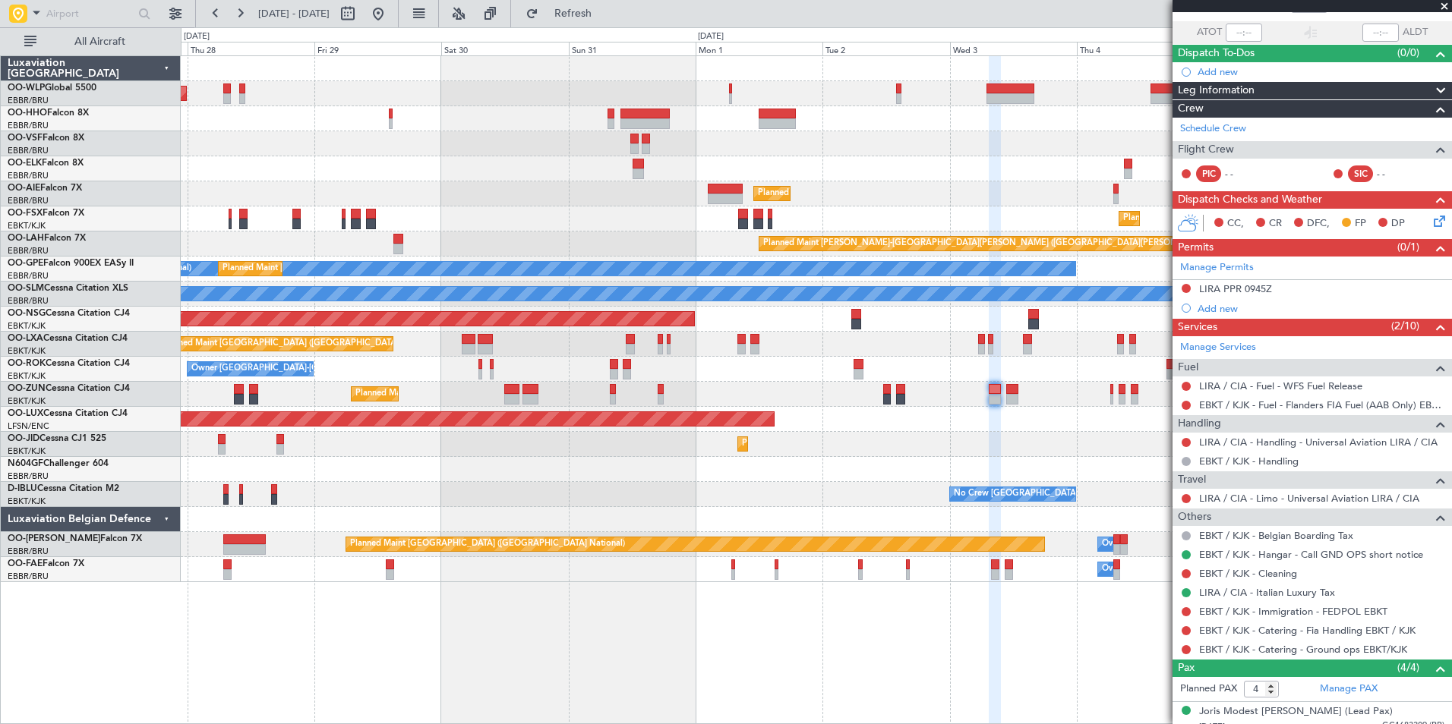
scroll to position [0, 0]
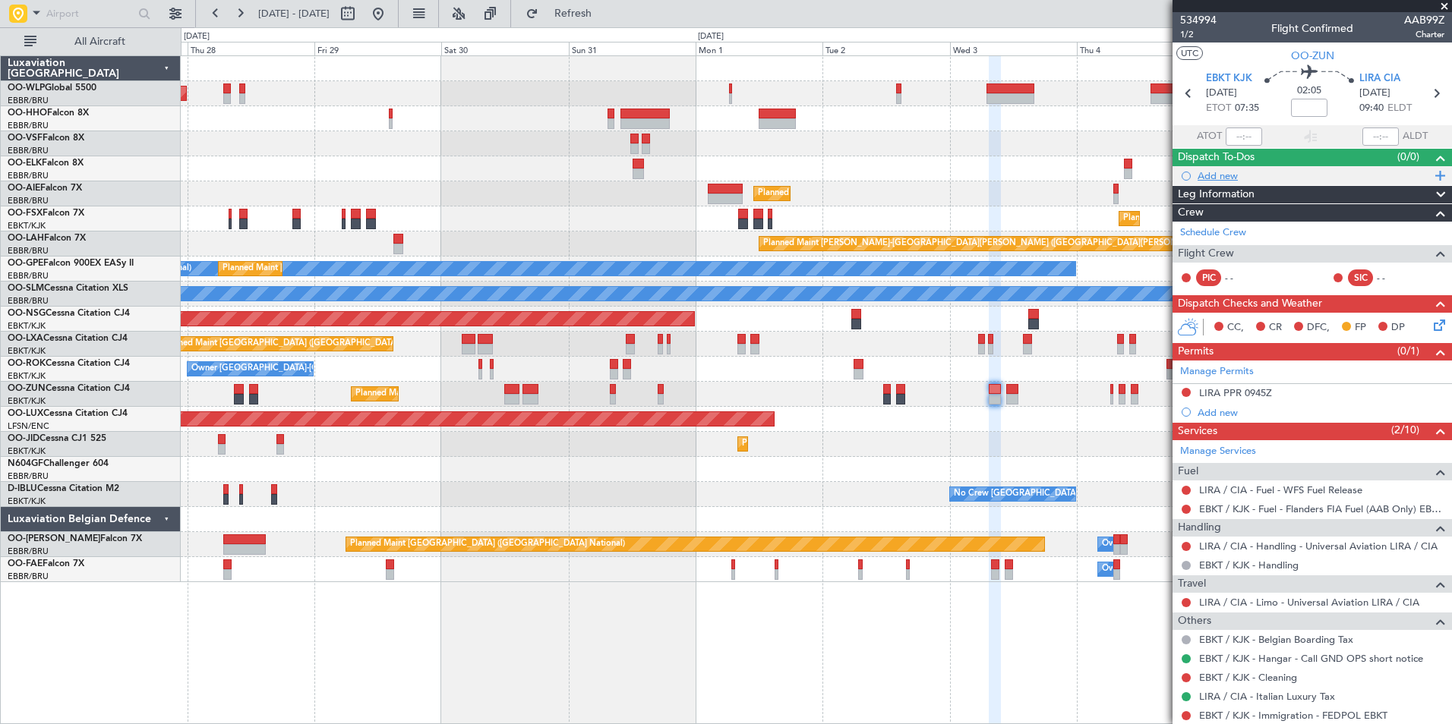
click at [1213, 175] on div "Add new" at bounding box center [1313, 175] width 233 height 13
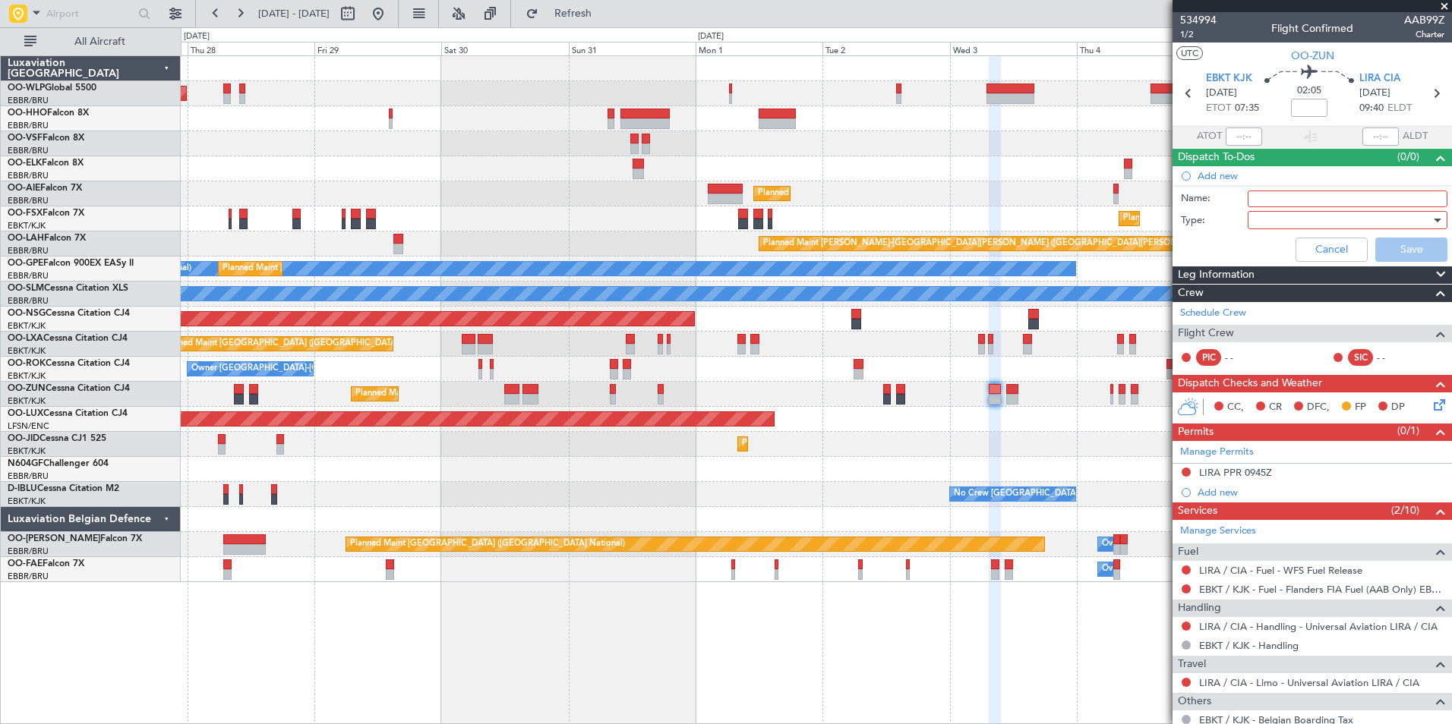
click at [1274, 199] on input "Name:" at bounding box center [1347, 199] width 200 height 17
type input "Do not forget to order catering /"
click button "Cancel" at bounding box center [1331, 250] width 72 height 24
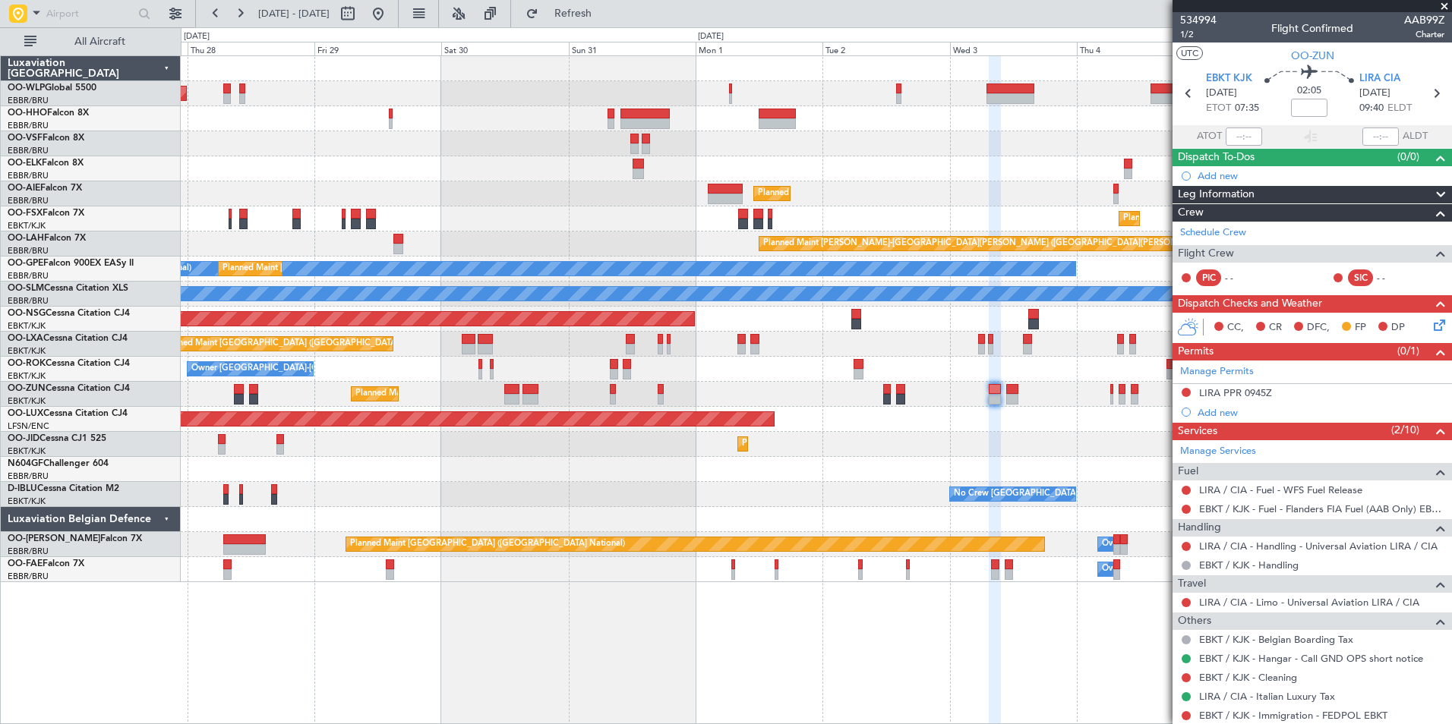
click at [1222, 181] on mat-tooltip-component "Actual Take-Off Time" at bounding box center [1205, 164] width 107 height 40
click at [1214, 177] on mat-tooltip-component "Actual Take-Off Time" at bounding box center [1205, 164] width 107 height 40
click at [1213, 173] on div "Add new" at bounding box center [1313, 175] width 233 height 13
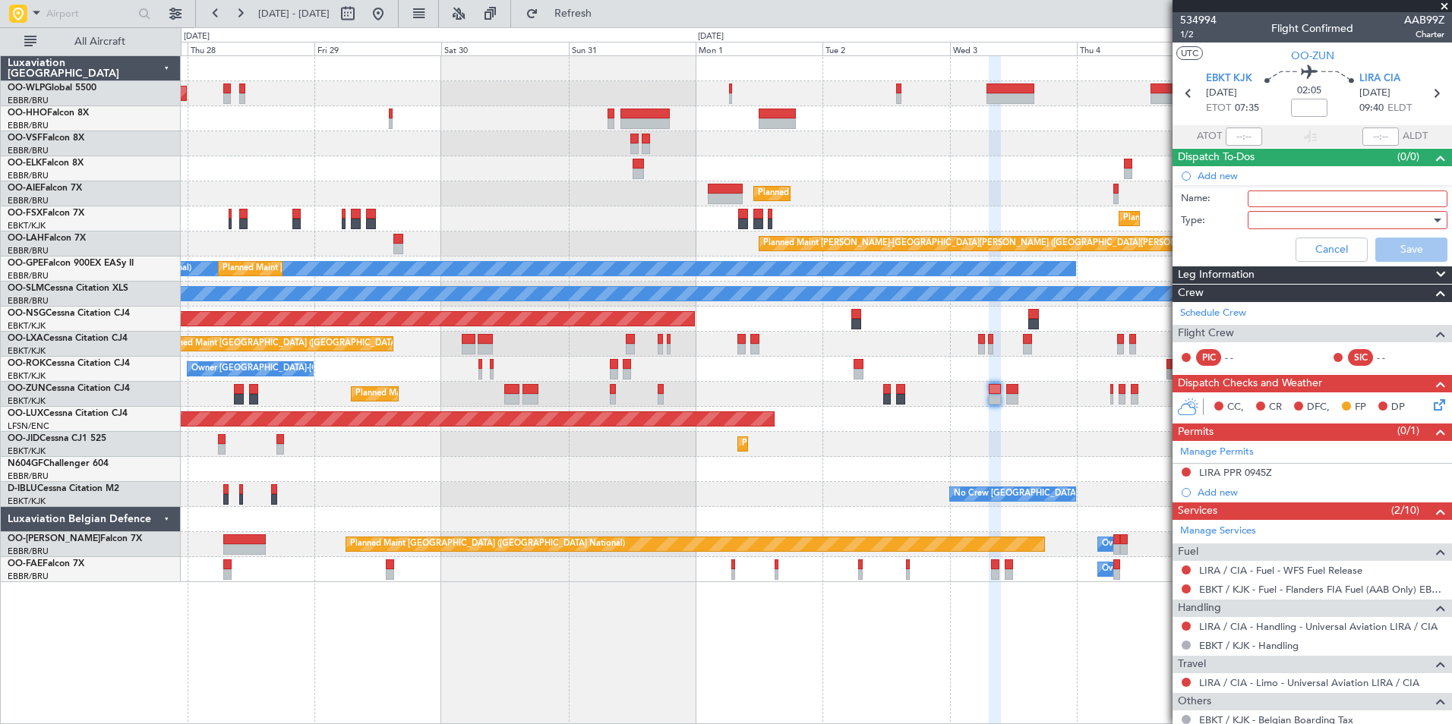
click at [1270, 204] on input "Name:" at bounding box center [1347, 199] width 200 height 17
type input "Do not forget to order catering + champagne"
click at [1270, 224] on div at bounding box center [1342, 220] width 177 height 23
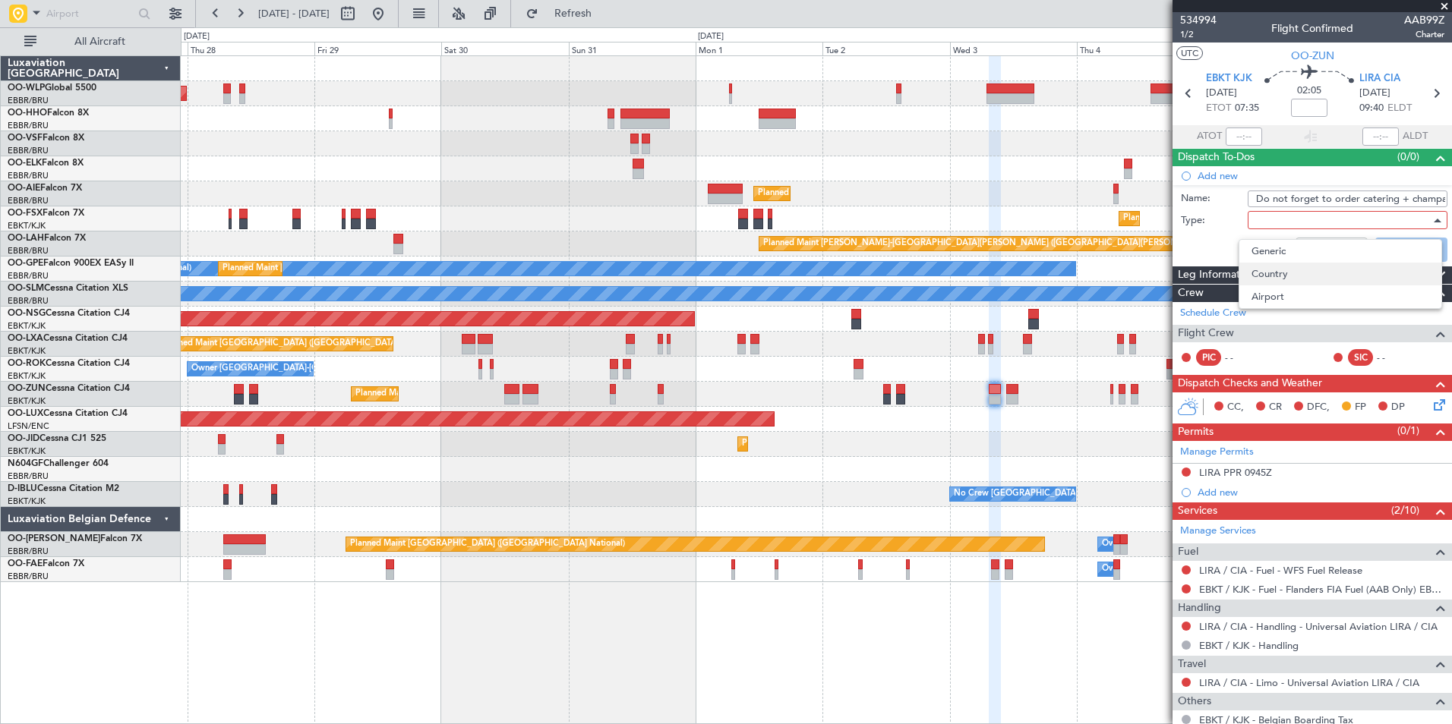
click at [1263, 263] on span "Country" at bounding box center [1340, 274] width 178 height 23
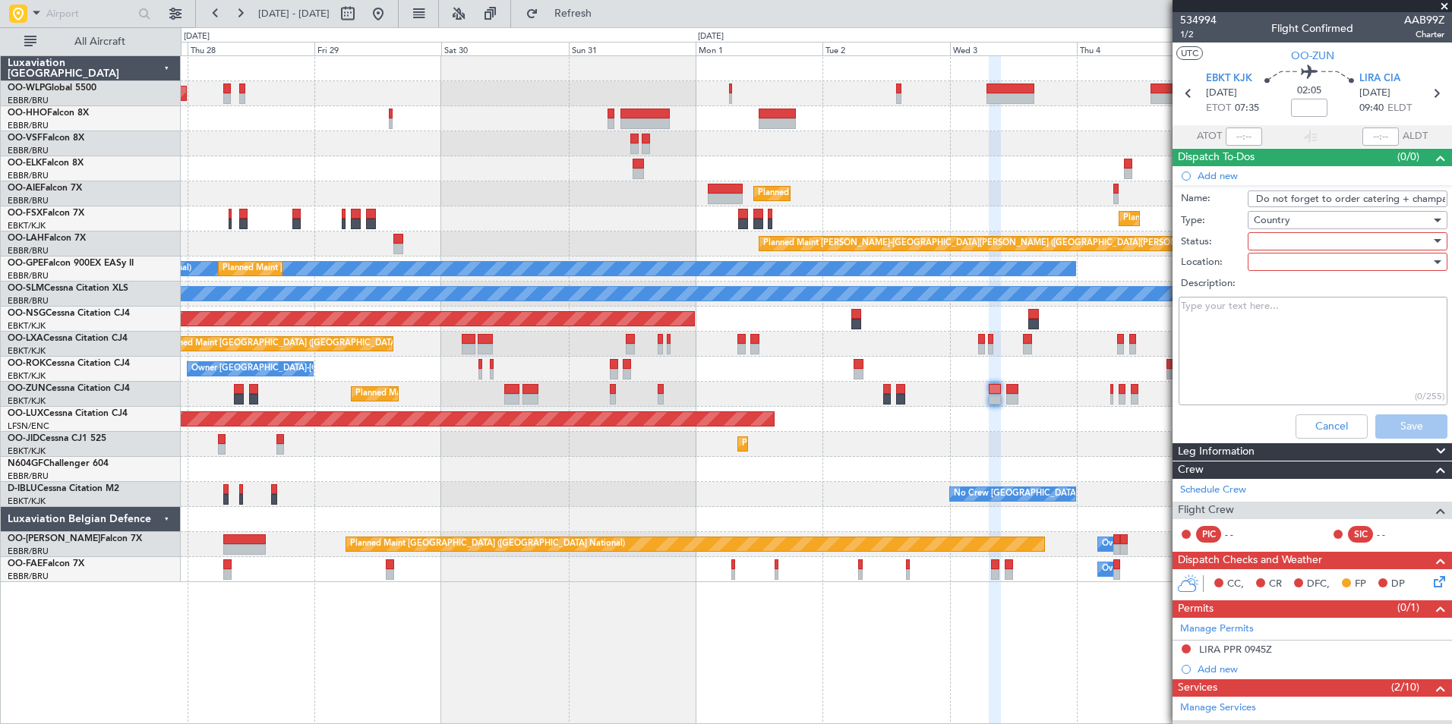
click at [1262, 222] on span "Country" at bounding box center [1272, 220] width 36 height 14
click at [1263, 256] on span "Generic" at bounding box center [1340, 251] width 178 height 23
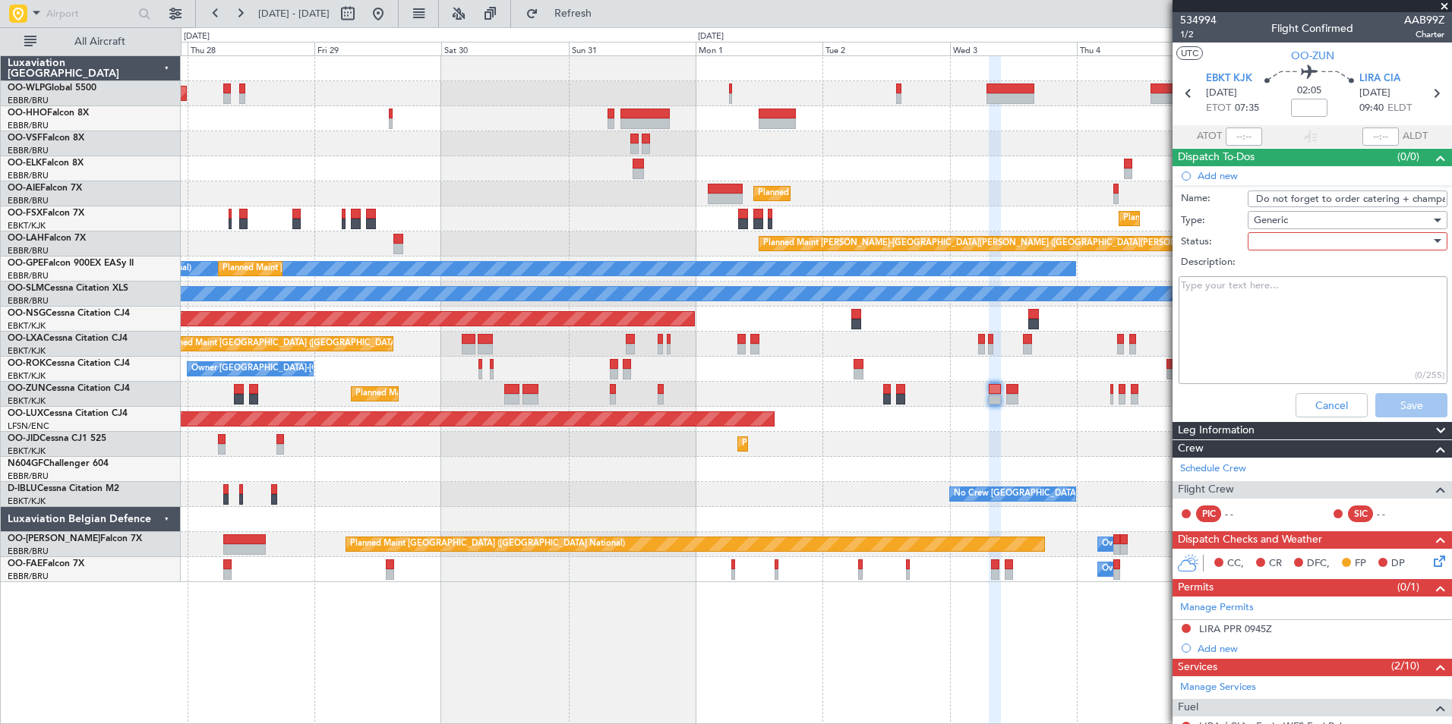
click at [1266, 241] on div at bounding box center [1342, 241] width 177 height 23
click at [1269, 268] on span "Not Started" at bounding box center [1340, 271] width 178 height 23
click at [1386, 416] on button "Save" at bounding box center [1411, 405] width 72 height 24
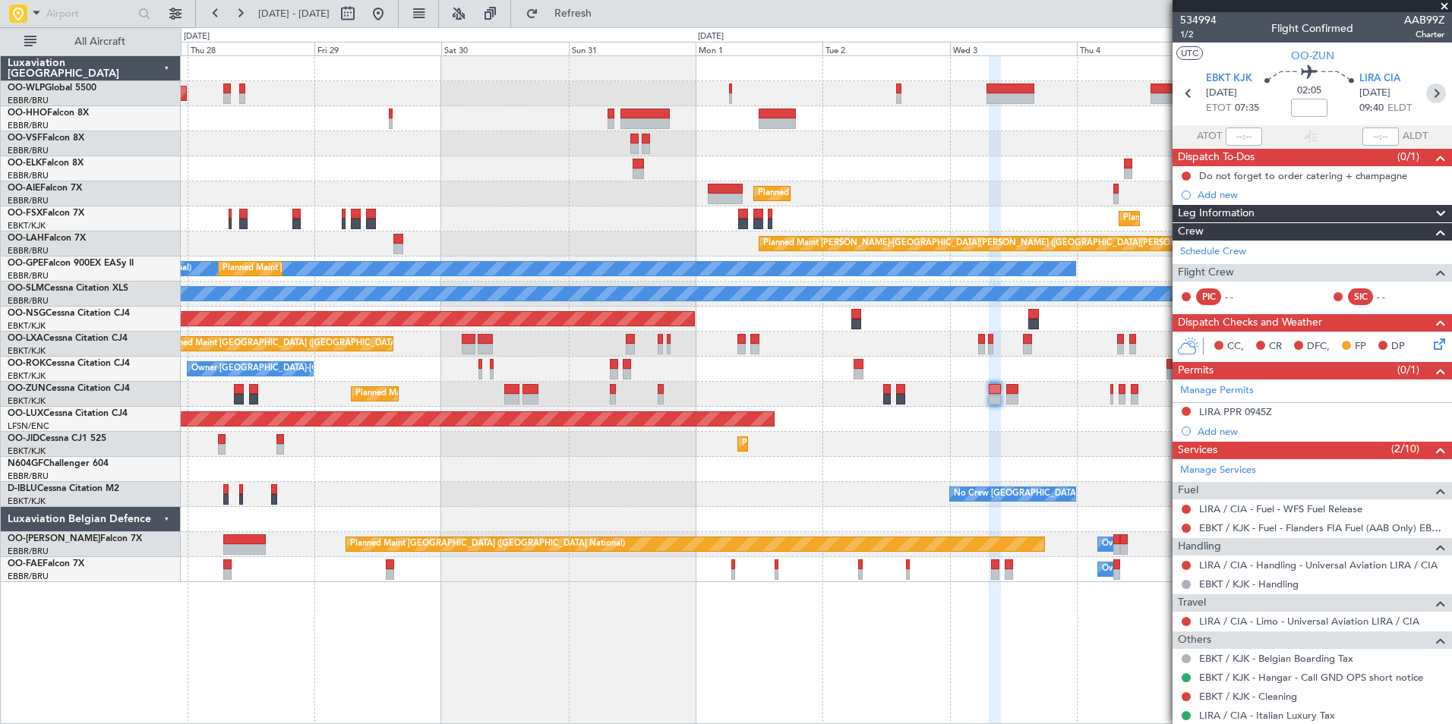
click at [1430, 96] on icon at bounding box center [1436, 94] width 20 height 20
type input "0"
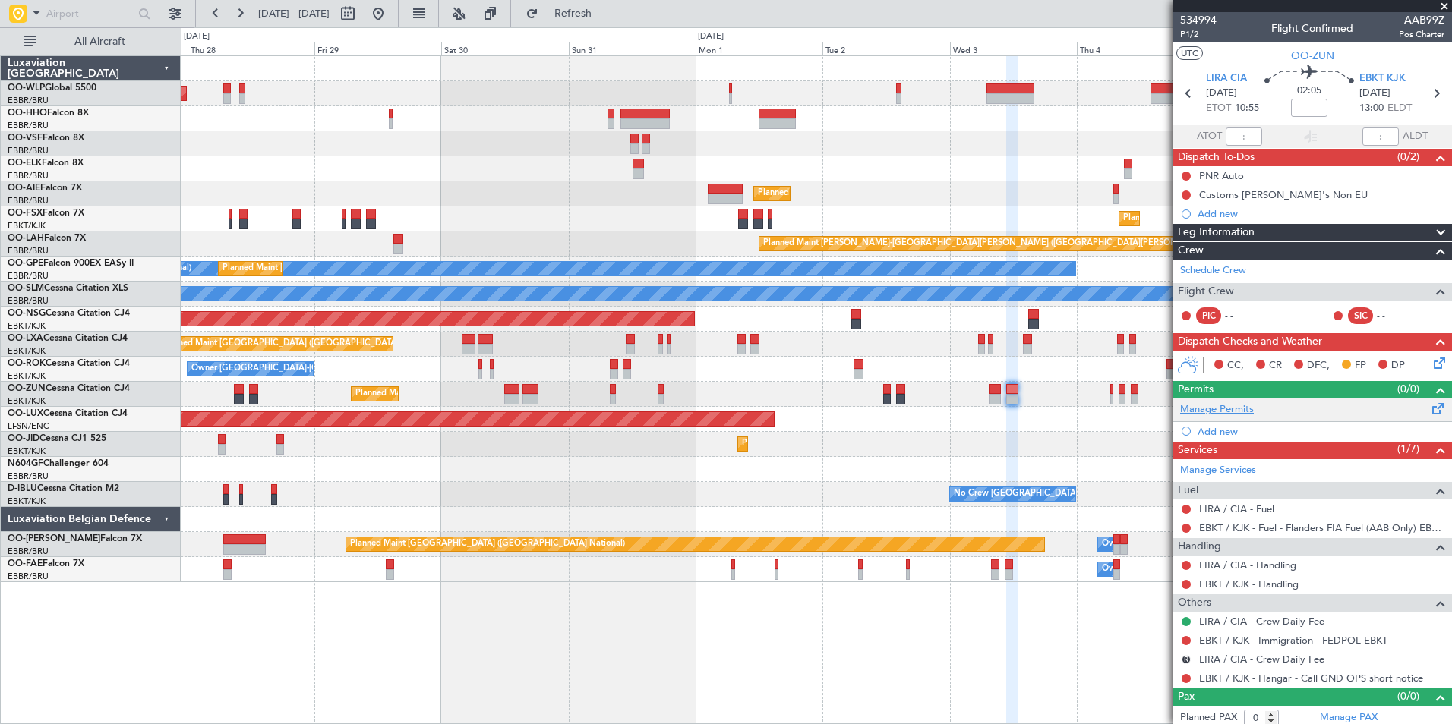
click at [1220, 413] on link "Manage Permits" at bounding box center [1217, 409] width 74 height 15
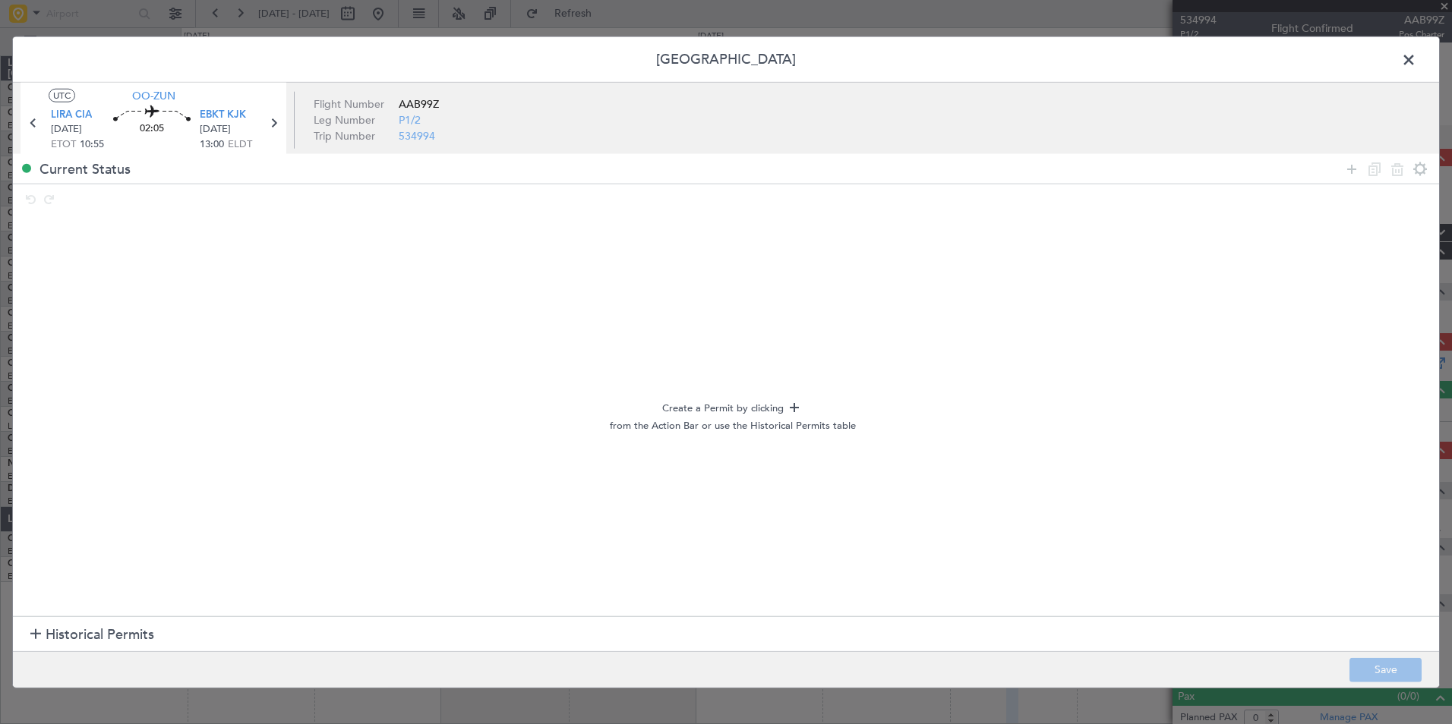
click at [73, 641] on span "Historical Permits" at bounding box center [100, 635] width 109 height 21
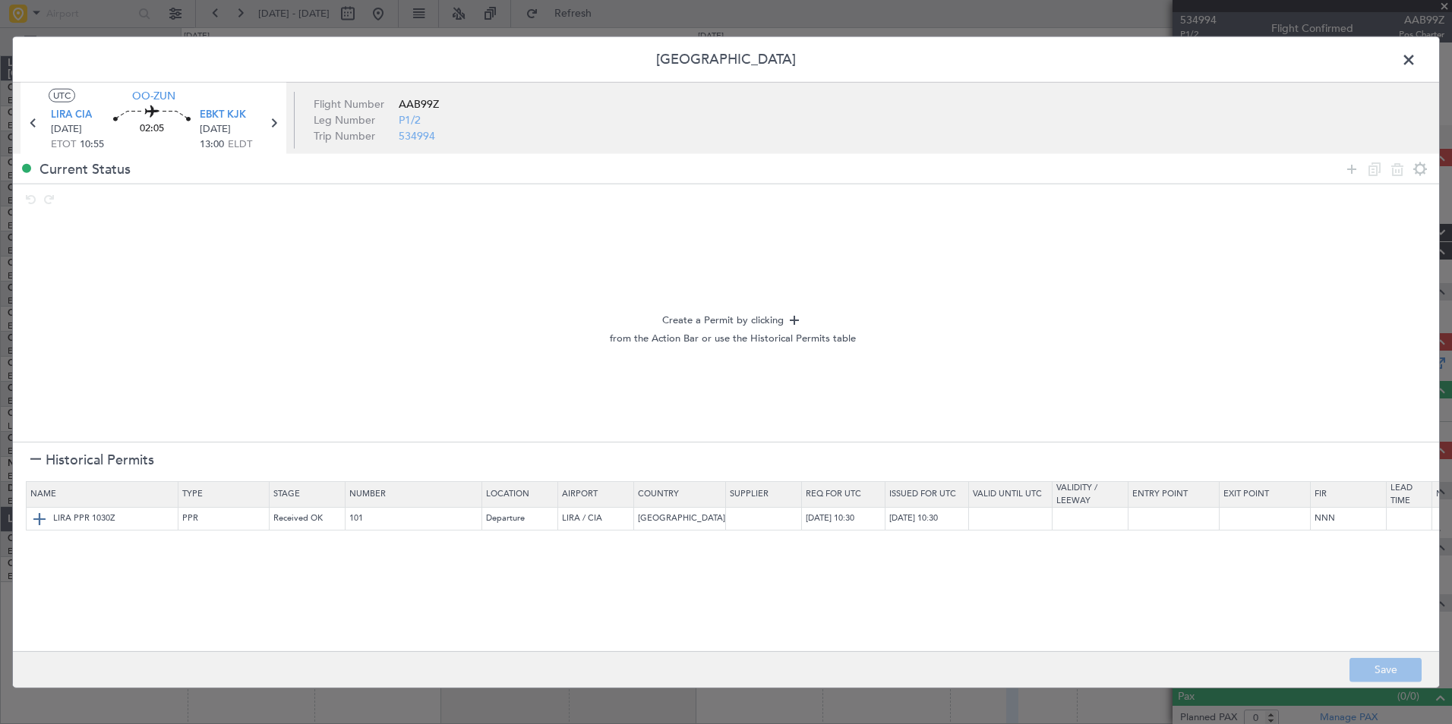
click at [42, 522] on img at bounding box center [39, 518] width 18 height 18
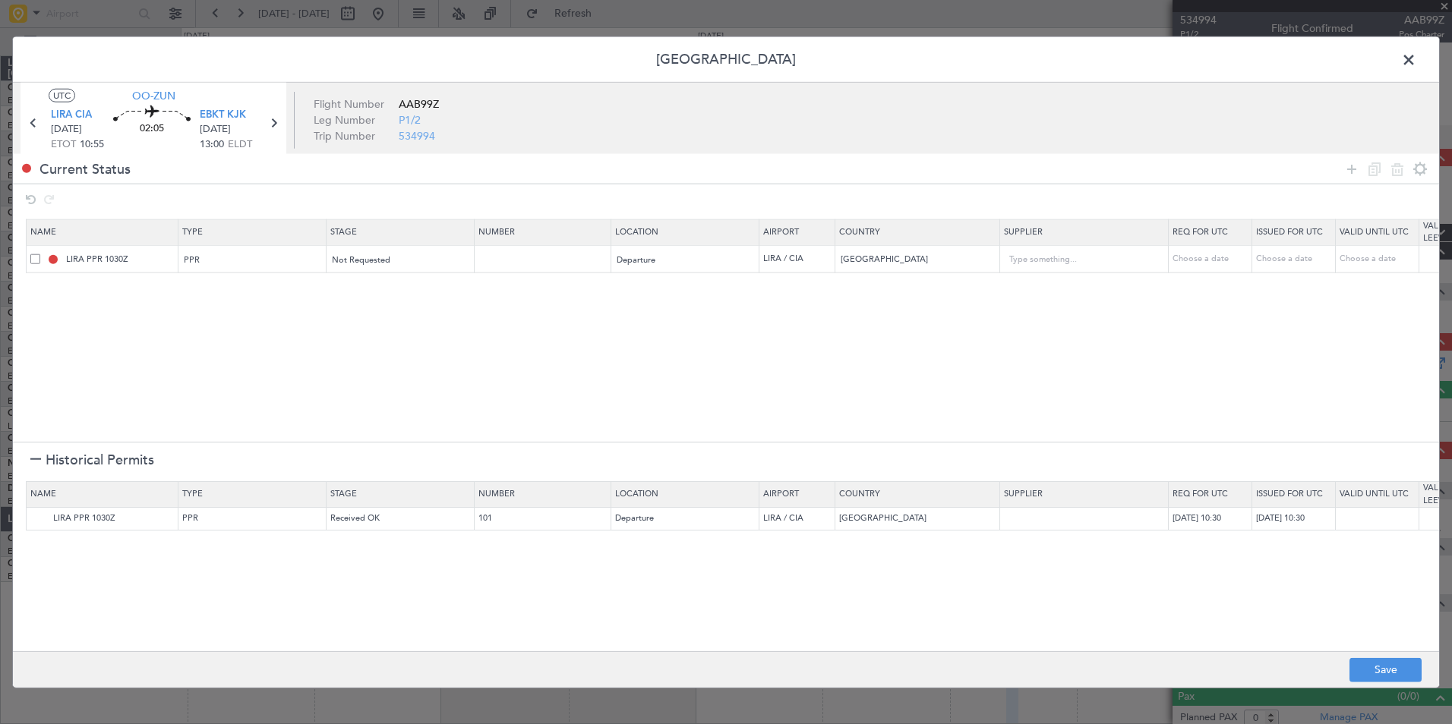
click at [1213, 259] on div "Choose a date" at bounding box center [1211, 259] width 79 height 13
select select "8"
select select "2025"
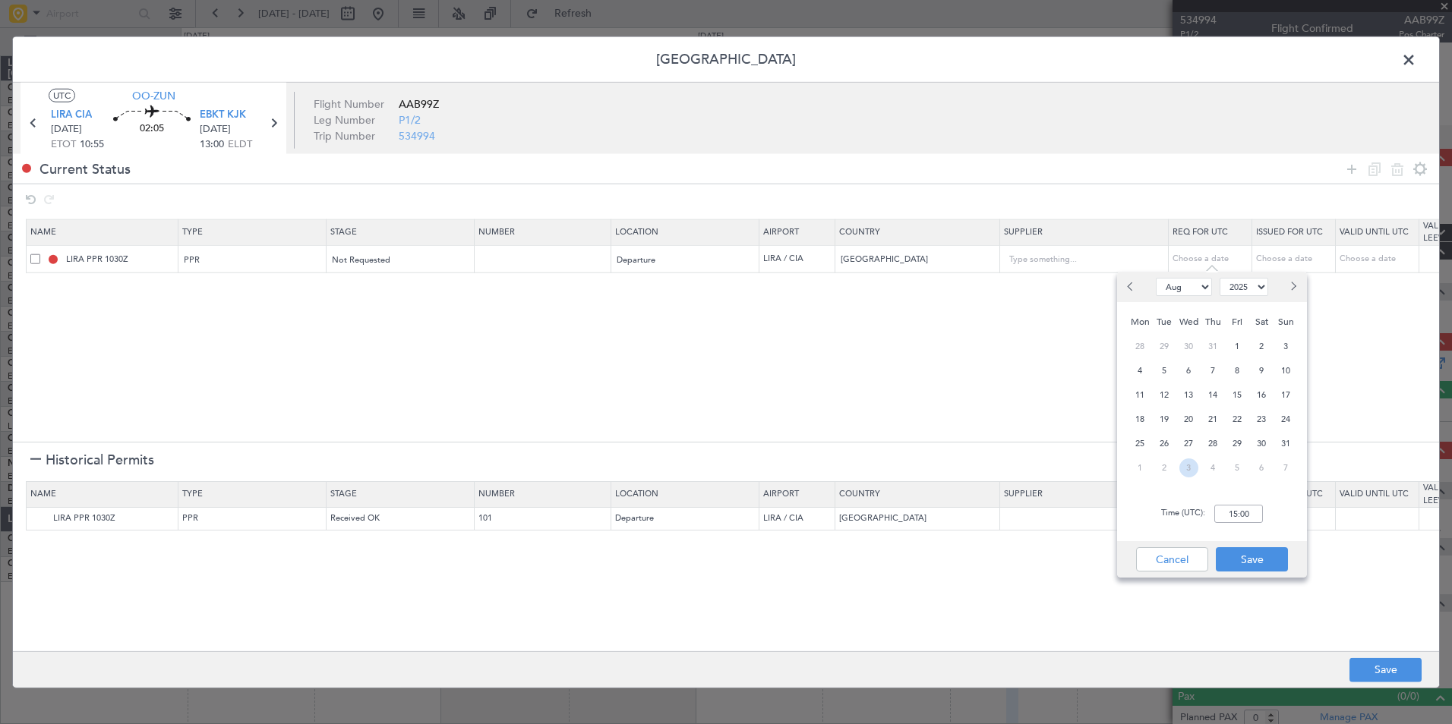
click at [1192, 469] on span "3" at bounding box center [1188, 468] width 19 height 19
select select "9"
click at [1234, 519] on input "00:00" at bounding box center [1238, 514] width 49 height 18
type input "10:50"
click at [1242, 554] on button "Save" at bounding box center [1252, 559] width 72 height 24
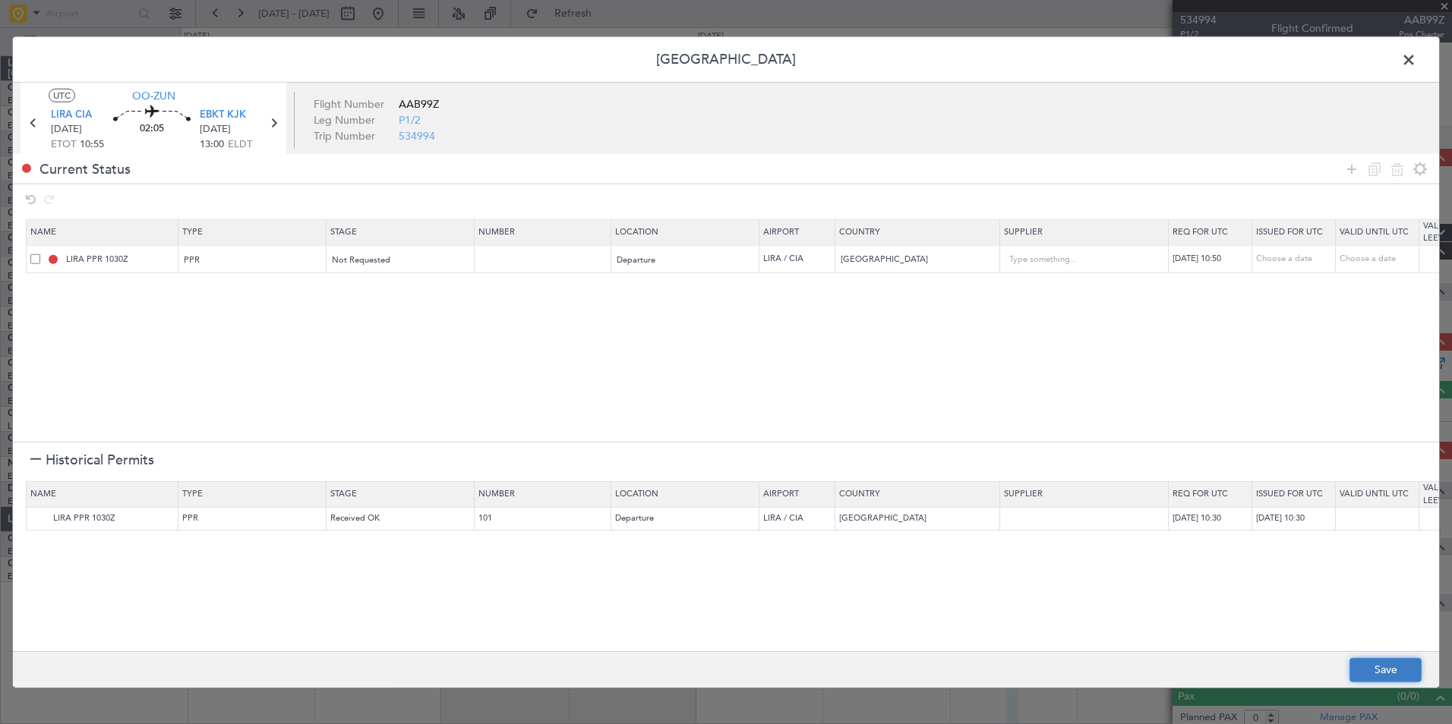
click at [1373, 664] on button "Save" at bounding box center [1385, 670] width 72 height 24
type input "LIRA PPR 1050Z"
type input "NNN"
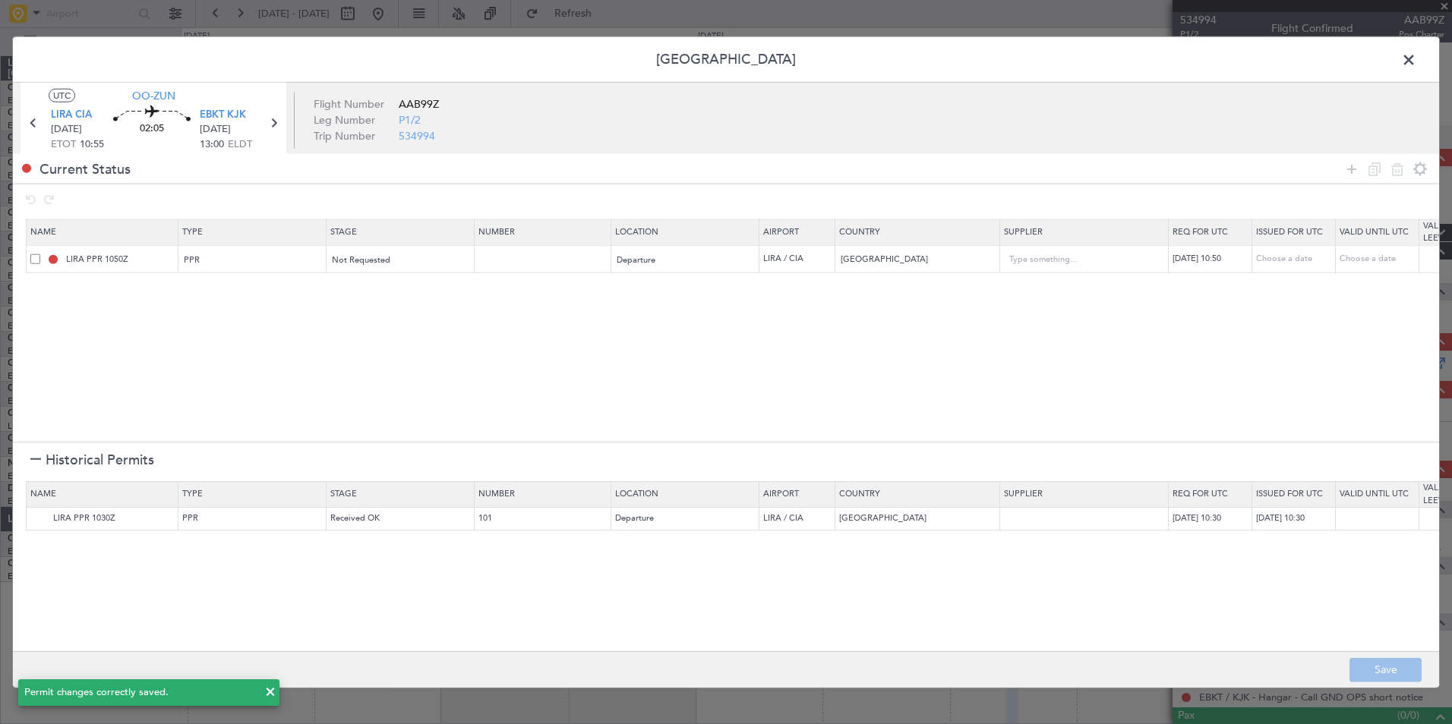
click at [1416, 58] on span at bounding box center [1416, 64] width 0 height 30
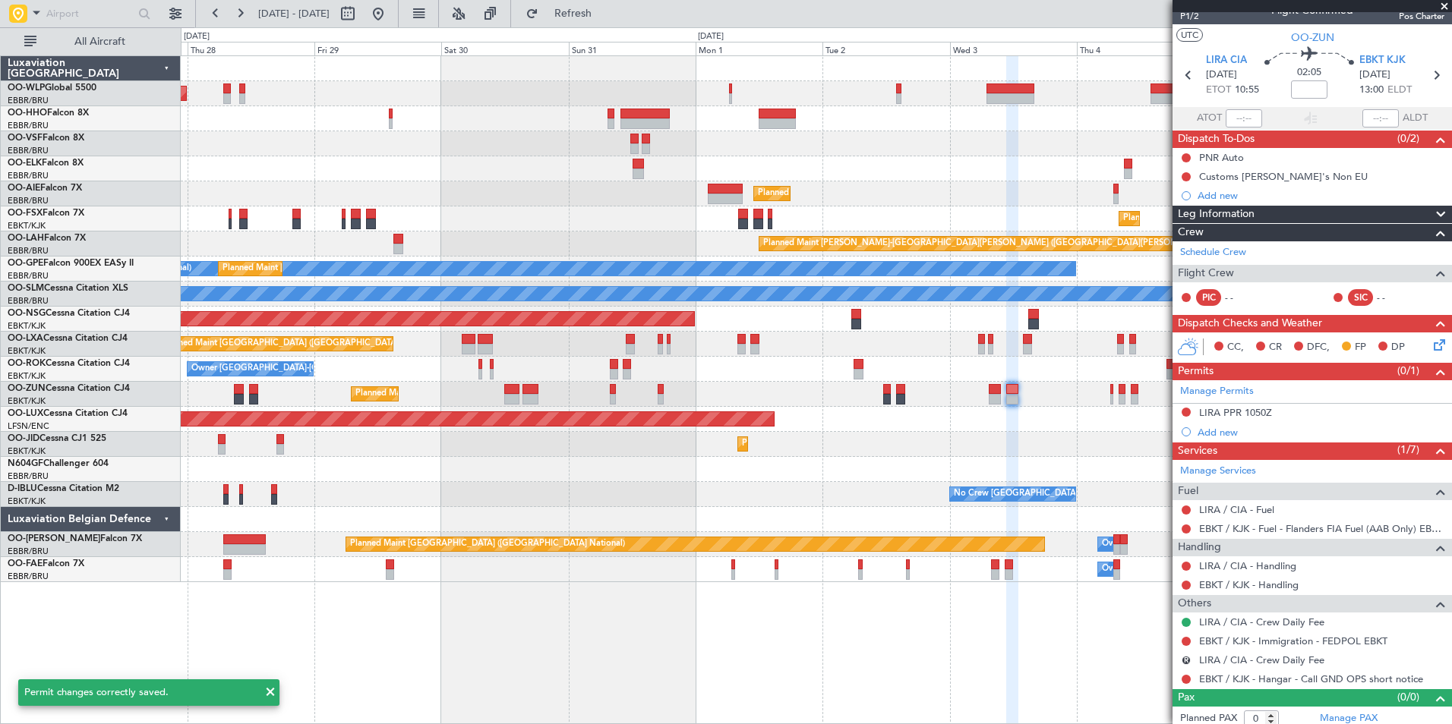
scroll to position [25, 0]
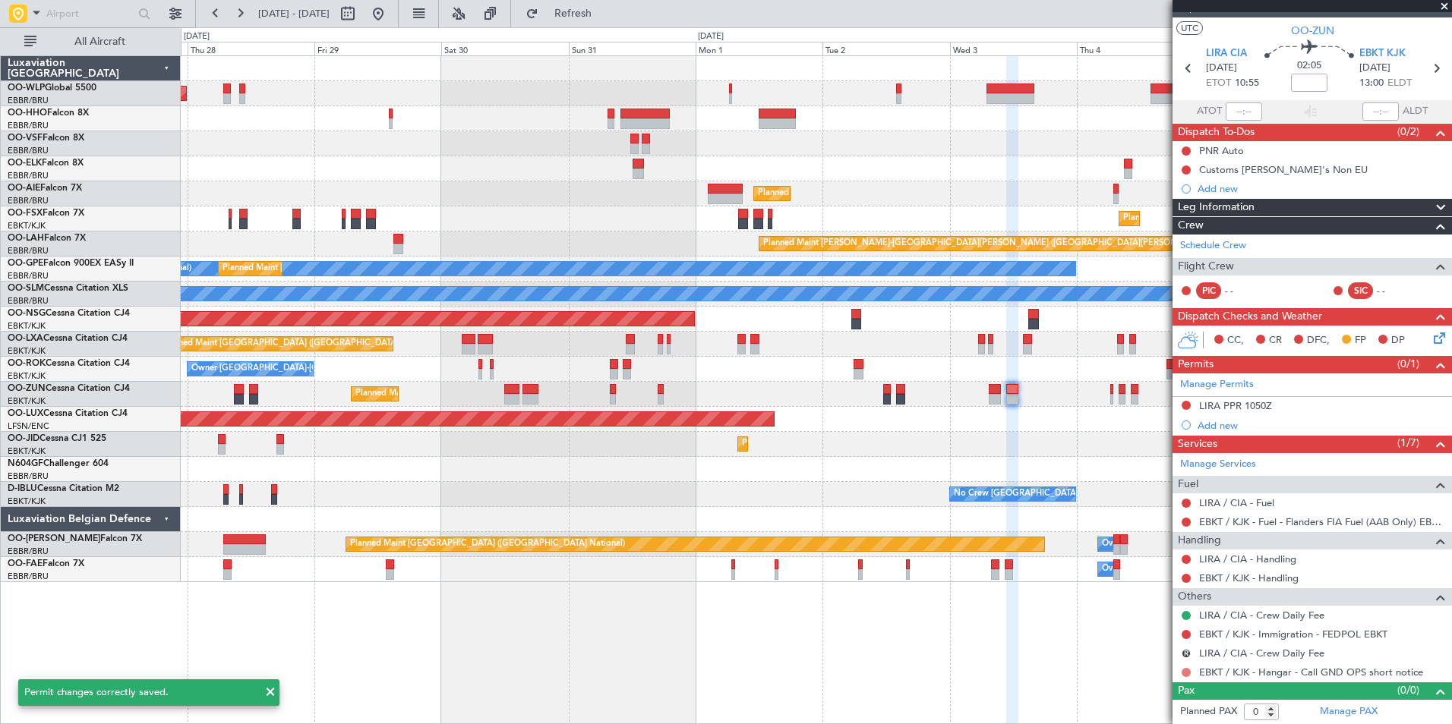
click at [1187, 672] on button at bounding box center [1185, 672] width 9 height 9
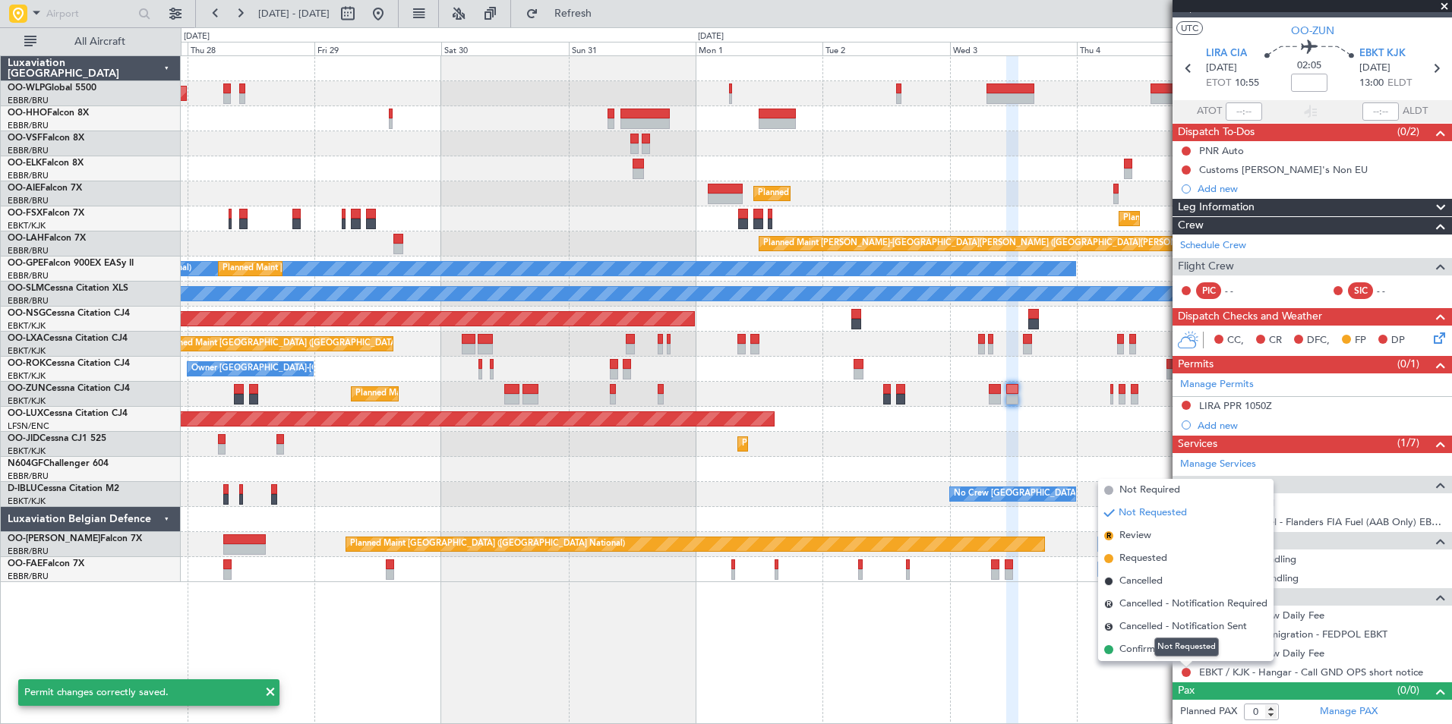
click at [1150, 647] on mat-tooltip-component "Not Requested" at bounding box center [1186, 647] width 86 height 40
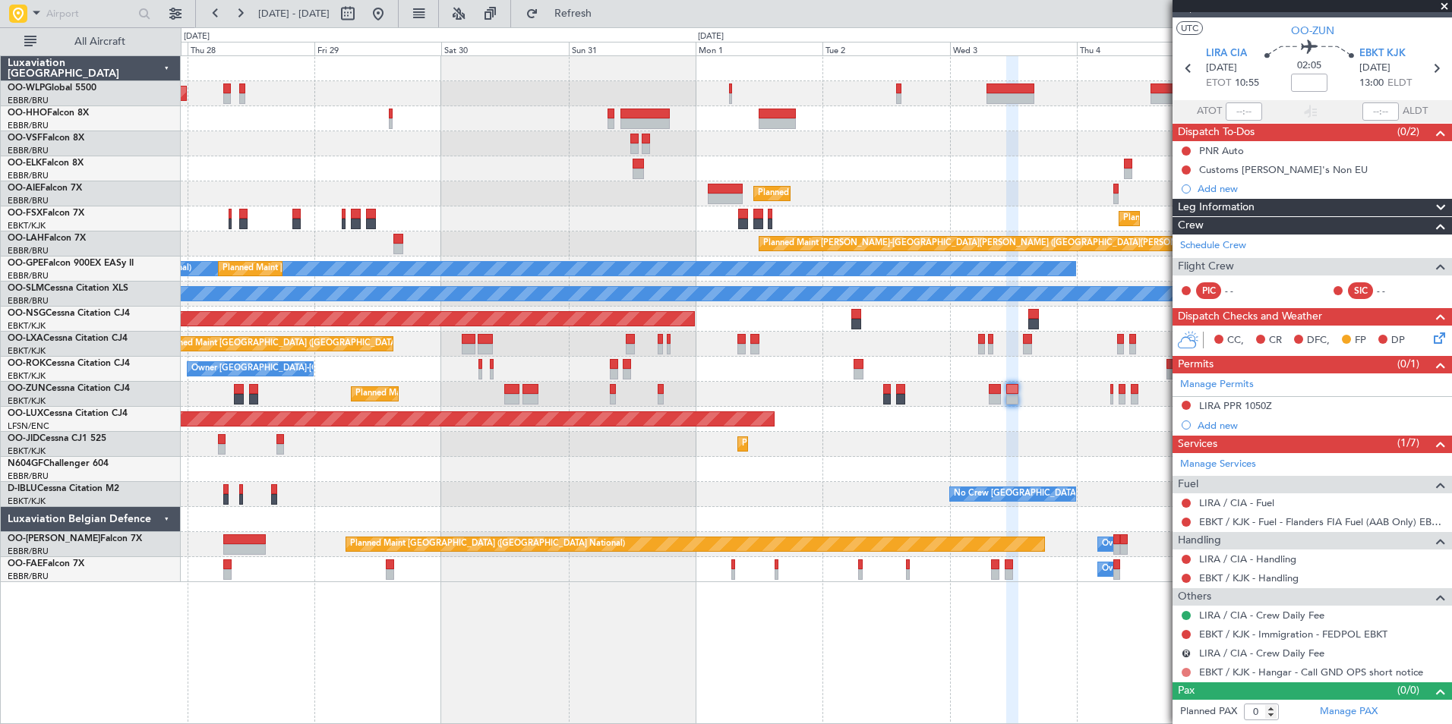
click at [1185, 672] on button at bounding box center [1185, 672] width 9 height 9
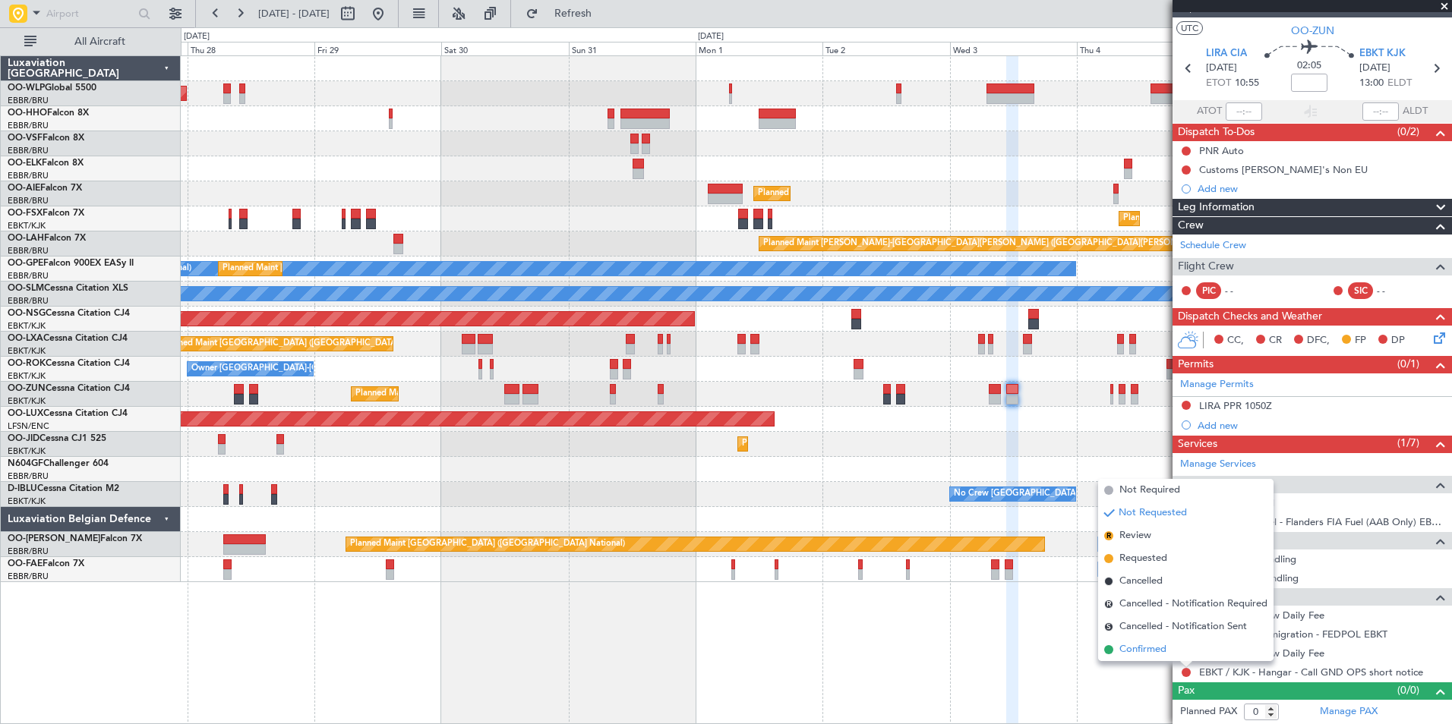
click at [1148, 654] on span "Confirmed" at bounding box center [1142, 649] width 47 height 15
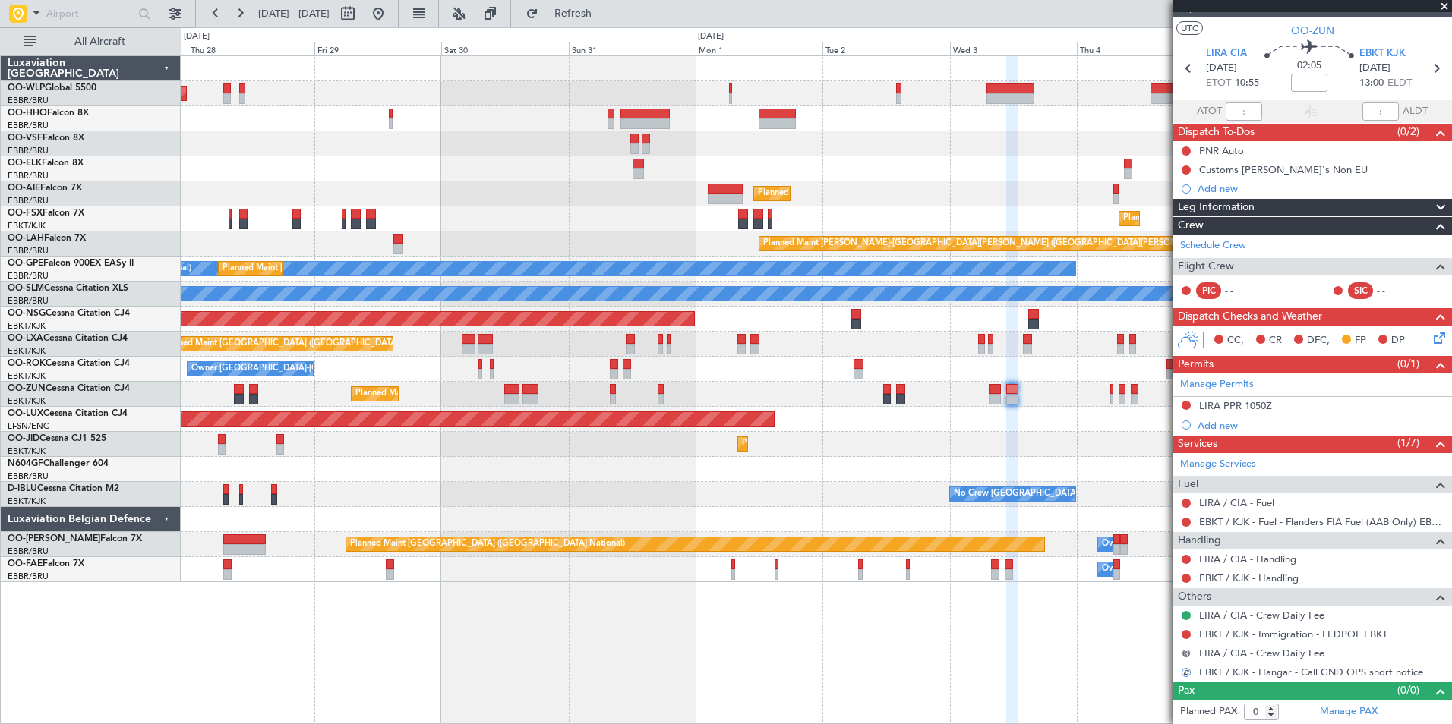
click at [1189, 653] on button "R" at bounding box center [1185, 653] width 9 height 9
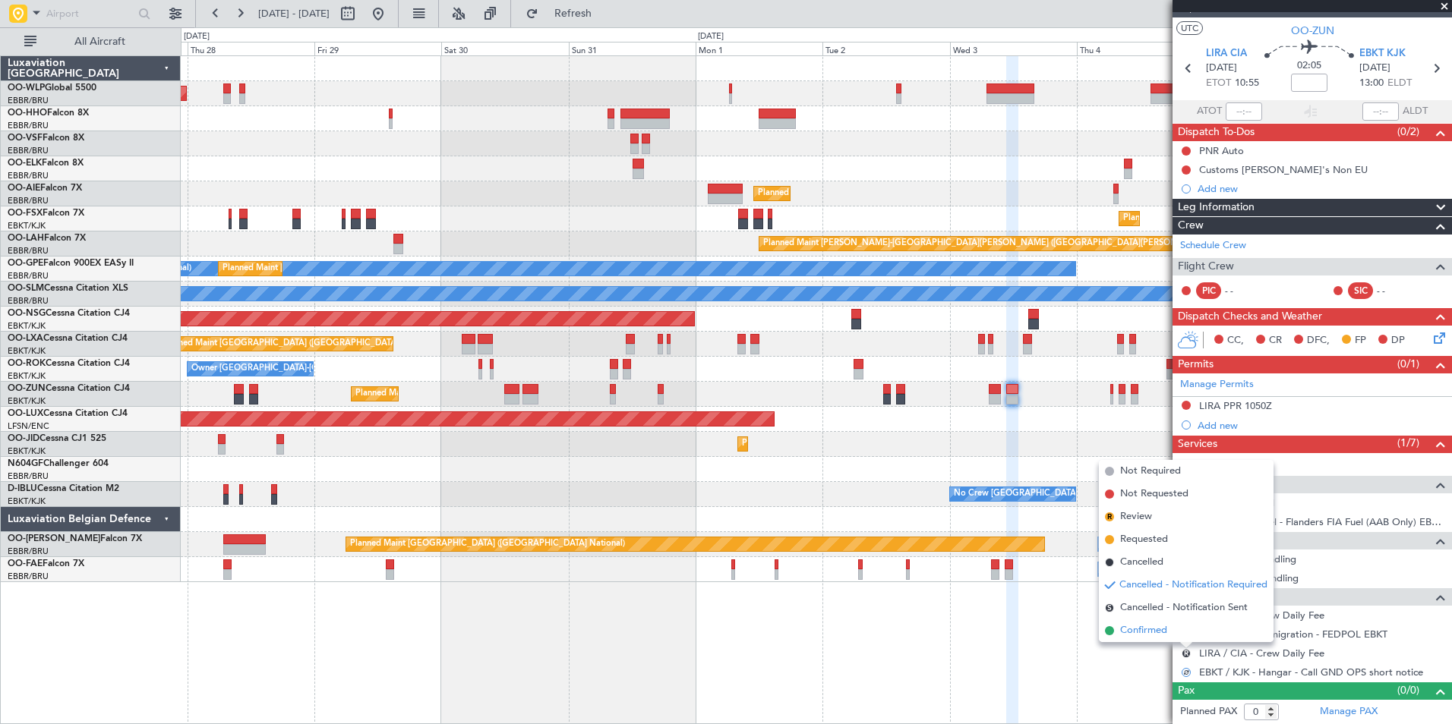
click at [1149, 632] on span "Confirmed" at bounding box center [1143, 630] width 47 height 15
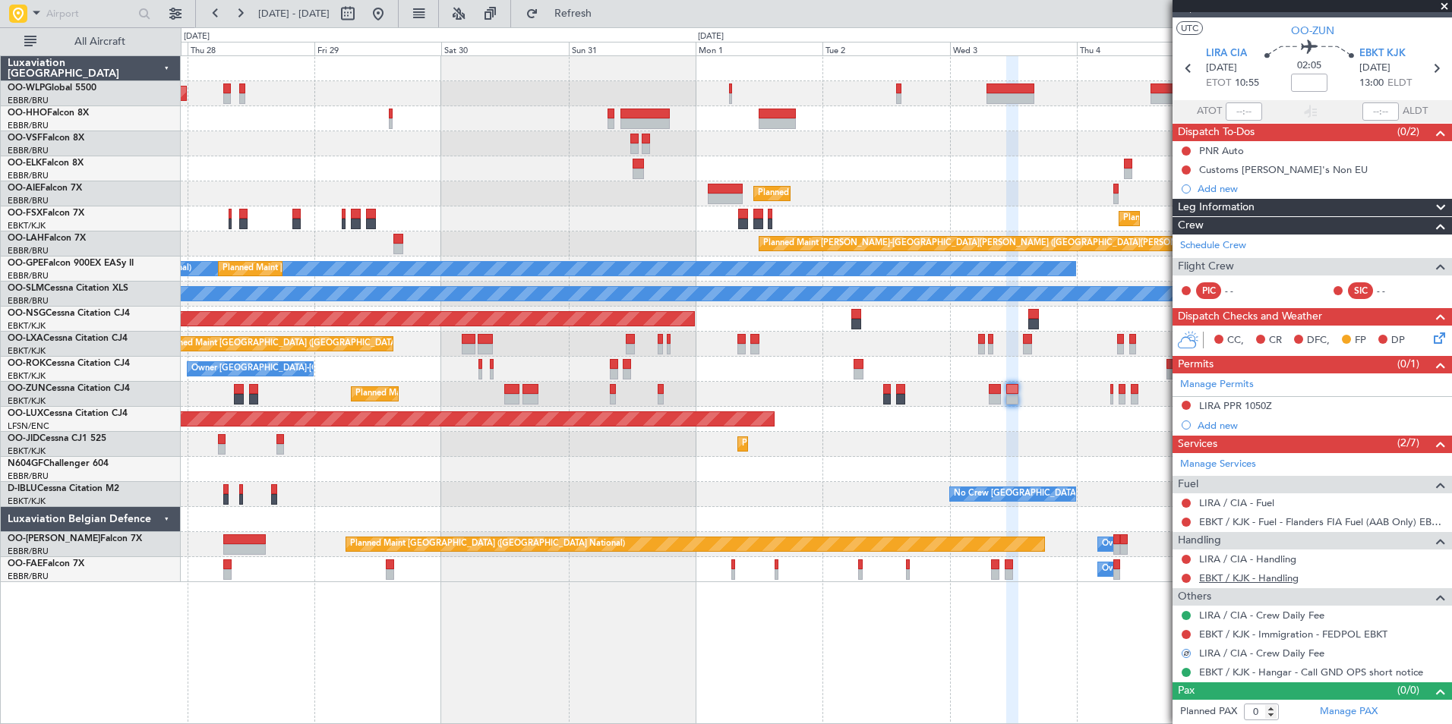
click at [1219, 577] on link "EBKT / KJK - Handling" at bounding box center [1248, 578] width 99 height 13
click at [1189, 577] on button at bounding box center [1185, 578] width 9 height 9
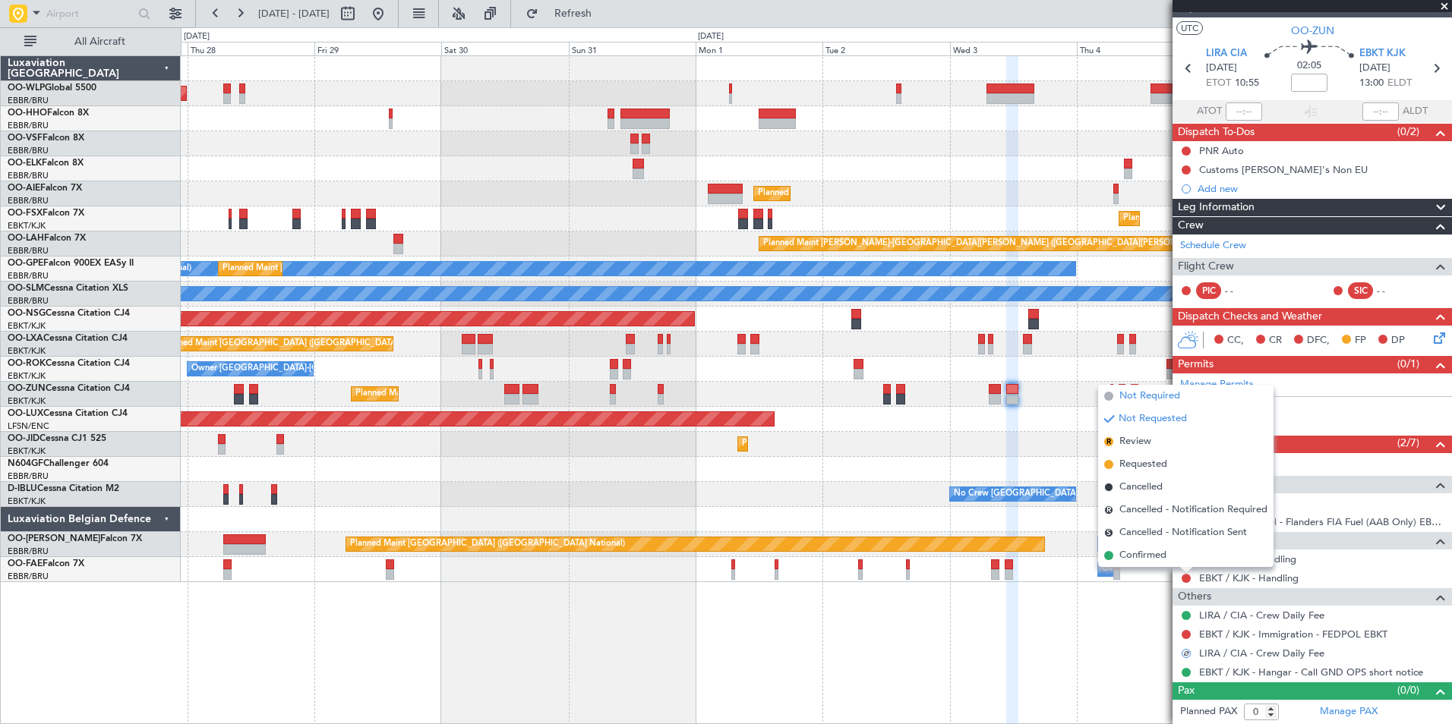
click at [1141, 397] on span "Not Required" at bounding box center [1149, 396] width 61 height 15
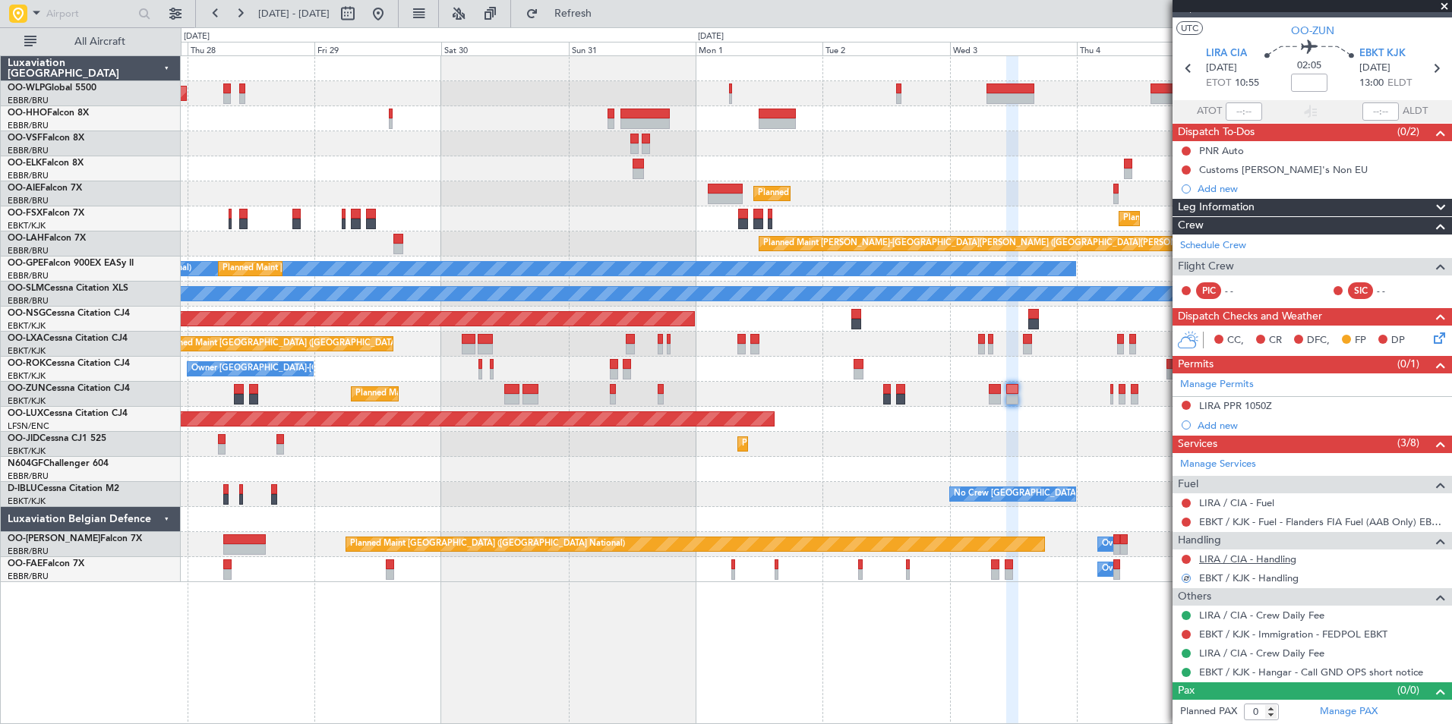
click at [1237, 558] on link "LIRA / CIA - Handling" at bounding box center [1247, 559] width 97 height 13
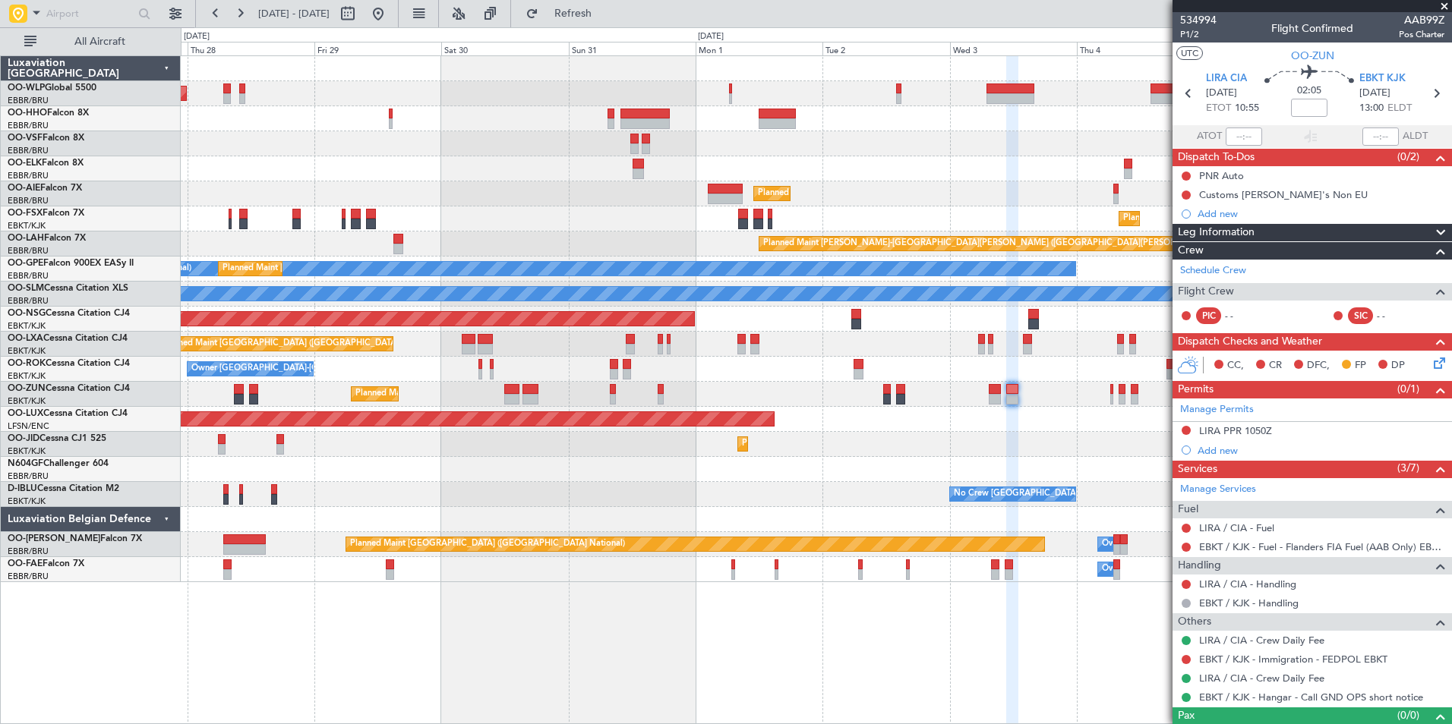
scroll to position [25, 0]
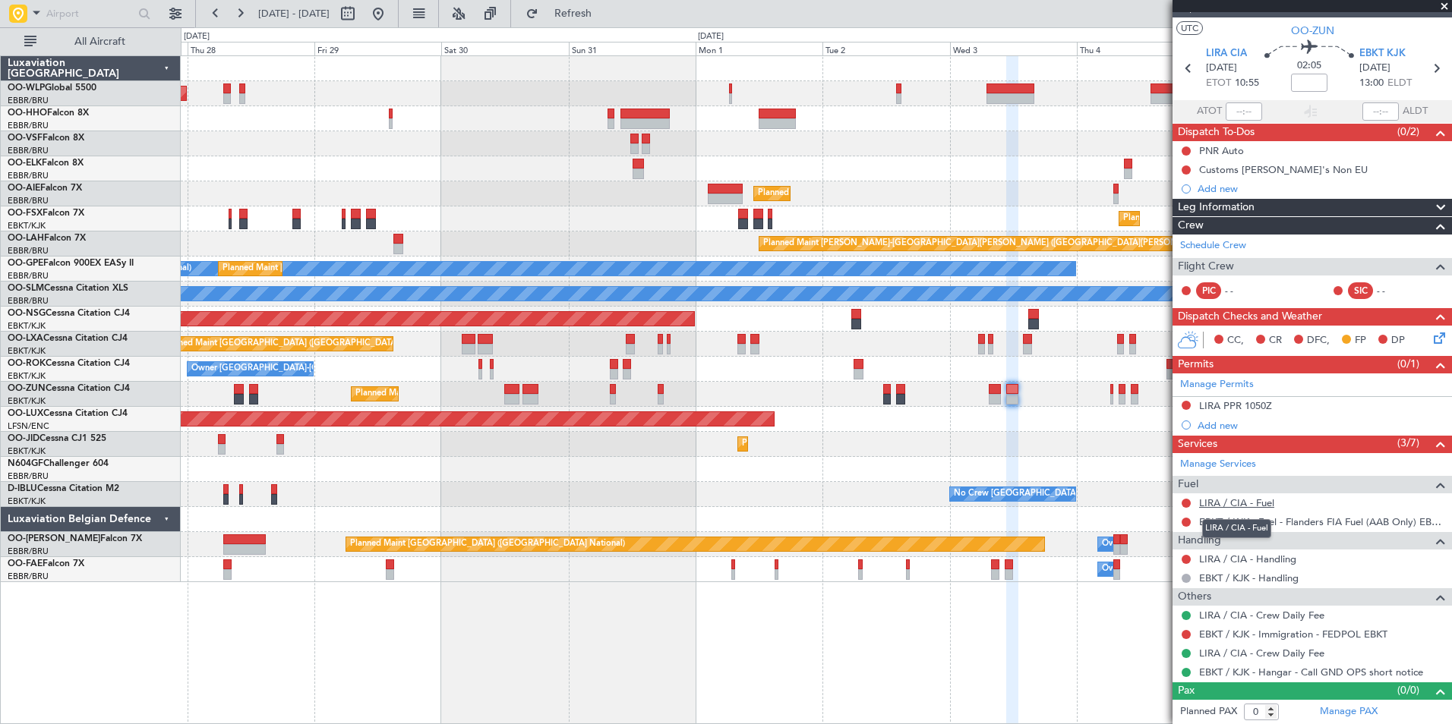
click at [1227, 504] on link "LIRA / CIA - Fuel" at bounding box center [1236, 503] width 75 height 13
click at [1430, 340] on icon at bounding box center [1436, 336] width 12 height 12
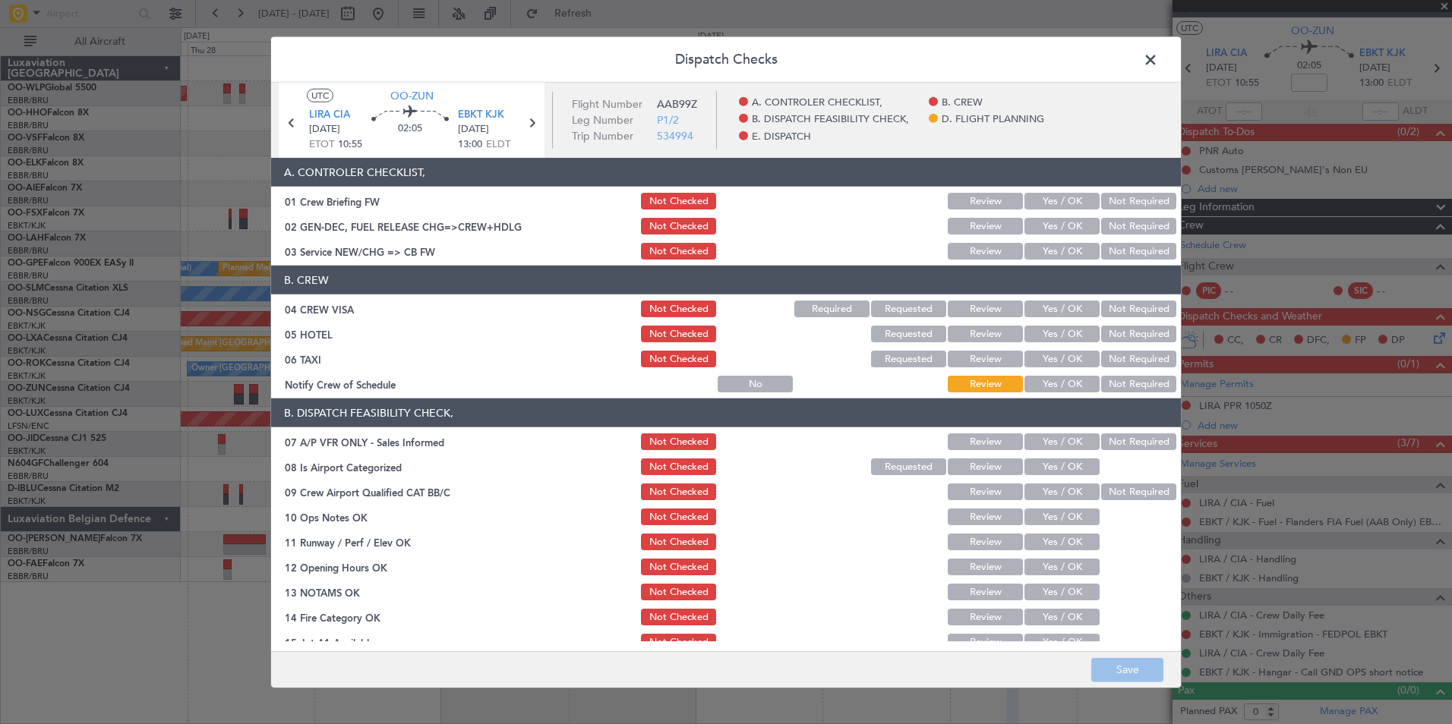
drag, startPoint x: 1017, startPoint y: 251, endPoint x: 1069, endPoint y: 272, distance: 56.5
click at [1024, 251] on button "Yes / OK" at bounding box center [1061, 251] width 75 height 17
click at [1123, 316] on button "Not Required" at bounding box center [1138, 309] width 75 height 17
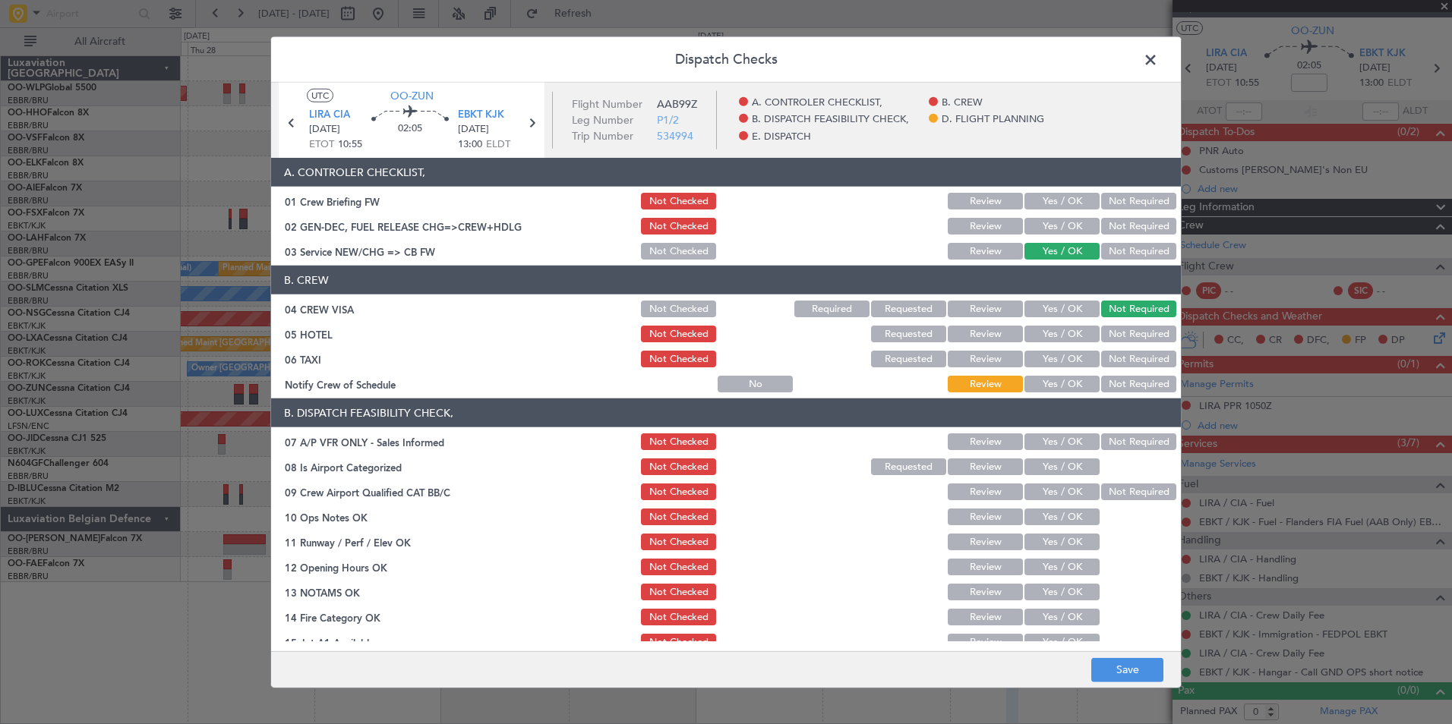
click at [1122, 330] on button "Not Required" at bounding box center [1138, 334] width 75 height 17
click at [1102, 345] on section "B. CREW 04 CREW VISA Not Checked Required Requested Review Yes / OK Not Require…" at bounding box center [726, 330] width 910 height 129
click at [1102, 355] on button "Not Required" at bounding box center [1138, 359] width 75 height 17
click at [1053, 384] on button "Yes / OK" at bounding box center [1061, 384] width 75 height 17
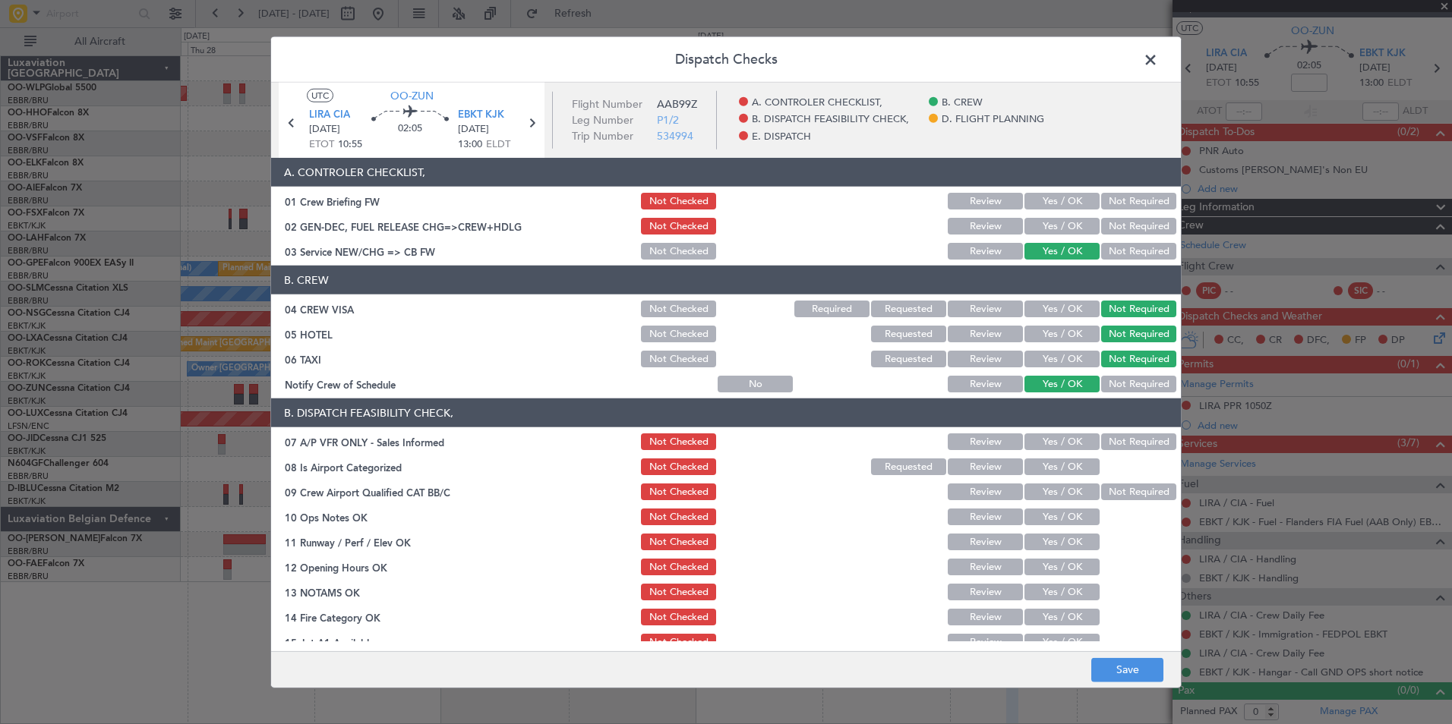
drag, startPoint x: 1102, startPoint y: 433, endPoint x: 1102, endPoint y: 440, distance: 7.6
click at [1102, 433] on div "Not Required" at bounding box center [1137, 441] width 77 height 21
click at [1106, 438] on button "Not Required" at bounding box center [1138, 442] width 75 height 17
click at [1062, 475] on button "Yes / OK" at bounding box center [1061, 467] width 75 height 17
click at [1062, 494] on button "Yes / OK" at bounding box center [1061, 492] width 75 height 17
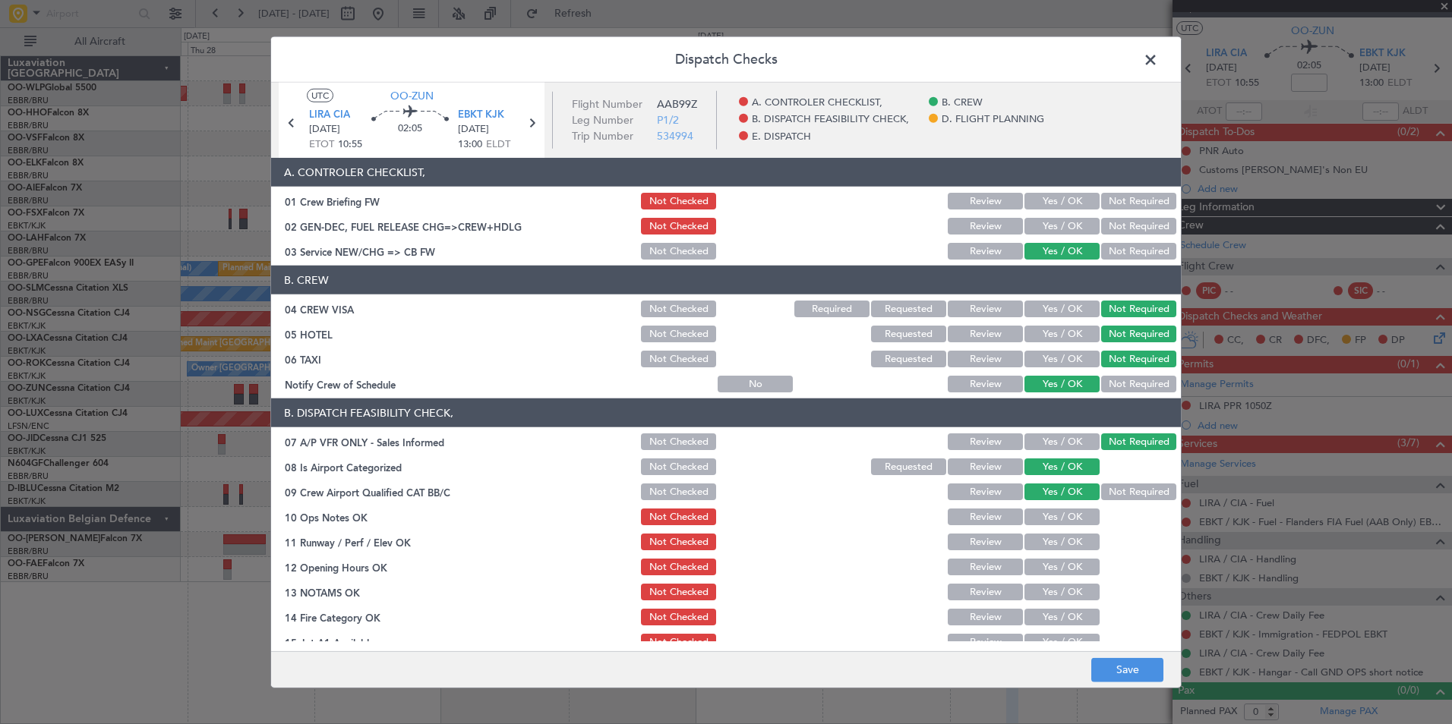
click at [1064, 534] on div "Yes / OK" at bounding box center [1060, 541] width 77 height 21
click at [1068, 525] on button "Yes / OK" at bounding box center [1061, 517] width 75 height 17
click at [1068, 558] on div "Yes / OK" at bounding box center [1060, 567] width 77 height 21
click at [1066, 547] on button "Yes / OK" at bounding box center [1061, 542] width 75 height 17
click at [1055, 574] on button "Yes / OK" at bounding box center [1061, 567] width 75 height 17
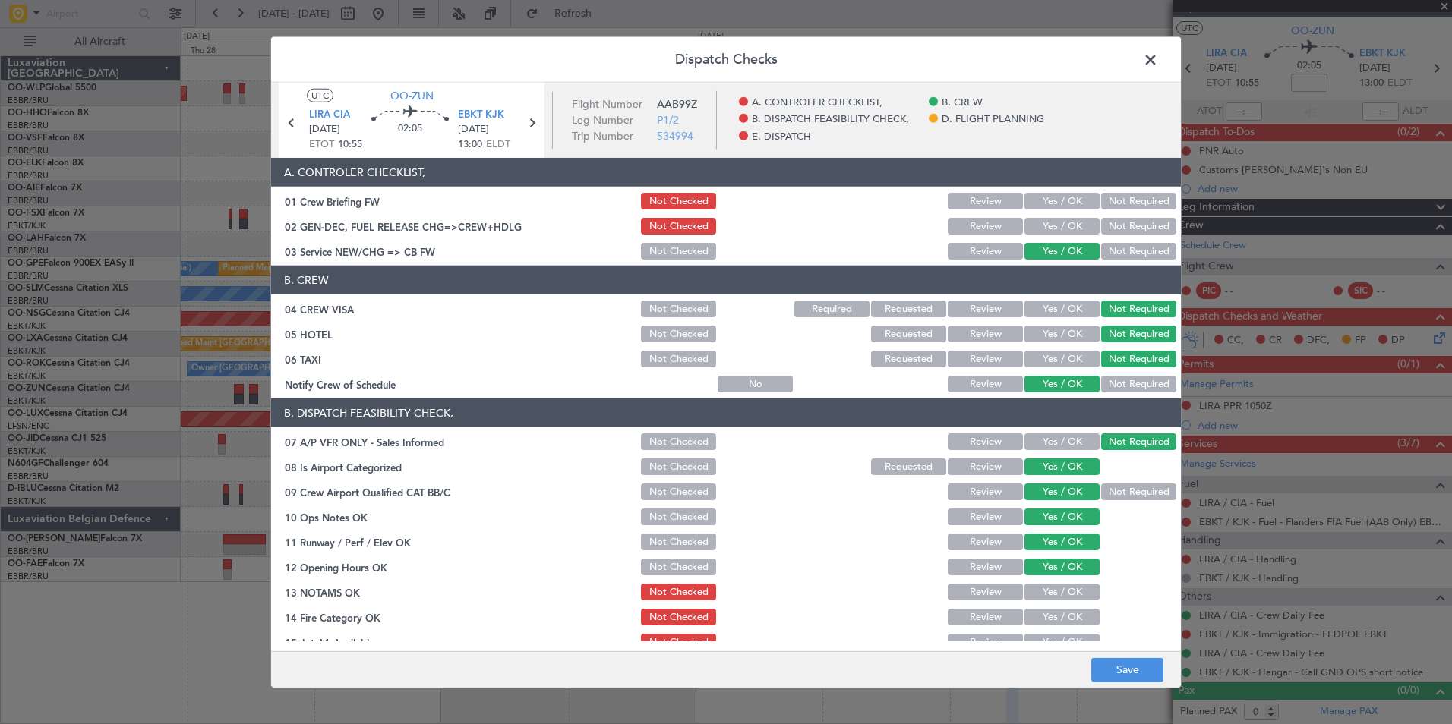
click at [986, 594] on button "Review" at bounding box center [985, 592] width 75 height 17
click at [1049, 623] on button "Yes / OK" at bounding box center [1061, 617] width 75 height 17
click at [1048, 633] on div "Yes / OK" at bounding box center [1060, 642] width 77 height 21
click at [1047, 633] on div "Yes / OK" at bounding box center [1060, 642] width 77 height 21
click at [1037, 636] on button "Yes / OK" at bounding box center [1061, 642] width 75 height 17
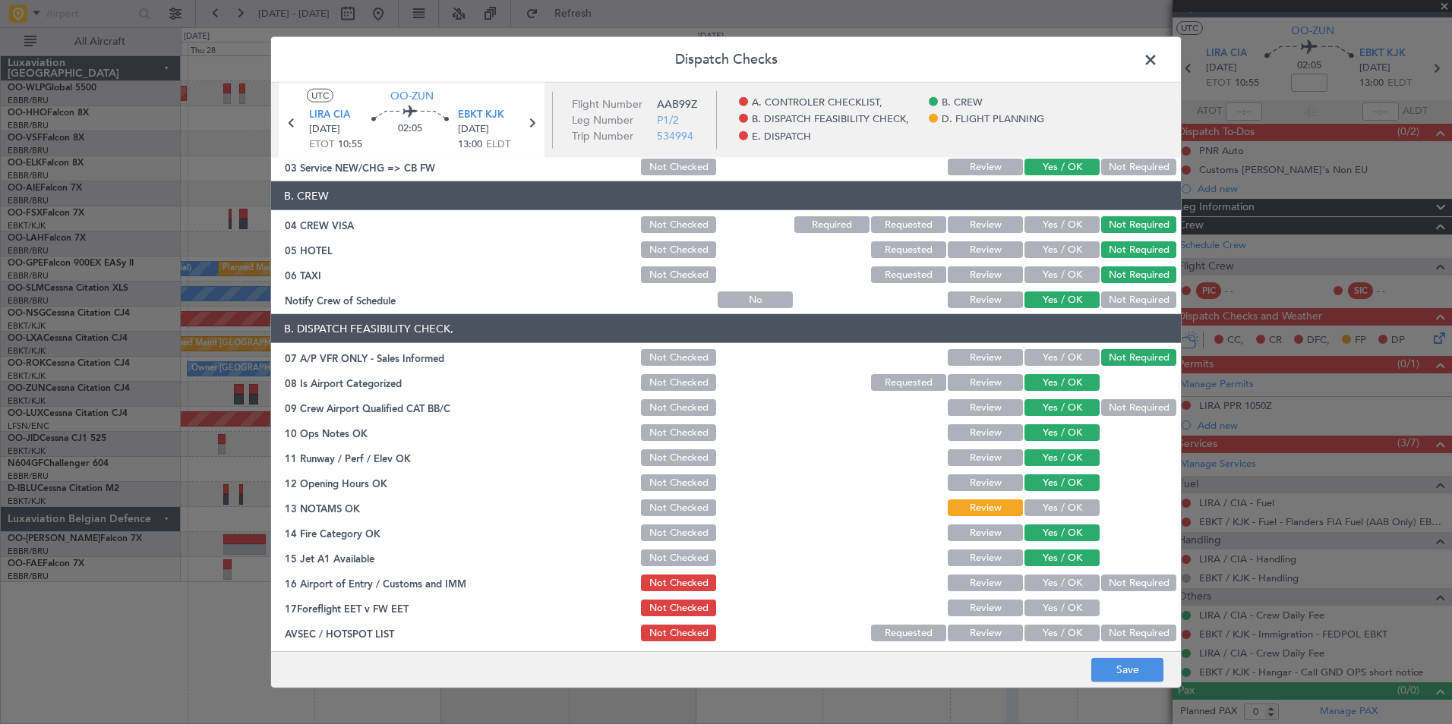
scroll to position [228, 0]
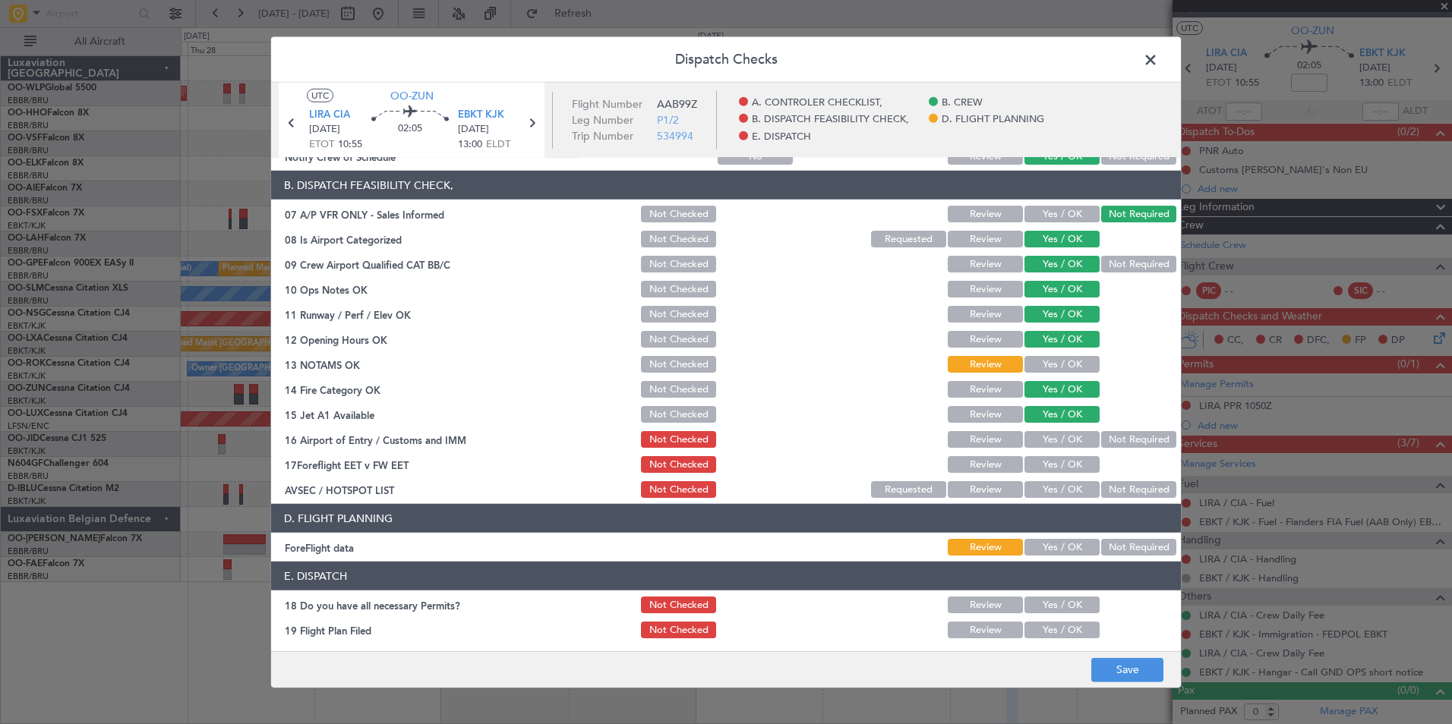
click at [1101, 439] on button "Not Required" at bounding box center [1138, 439] width 75 height 17
click at [960, 471] on button "Review" at bounding box center [985, 464] width 75 height 17
click at [1109, 486] on button "Not Required" at bounding box center [1138, 489] width 75 height 17
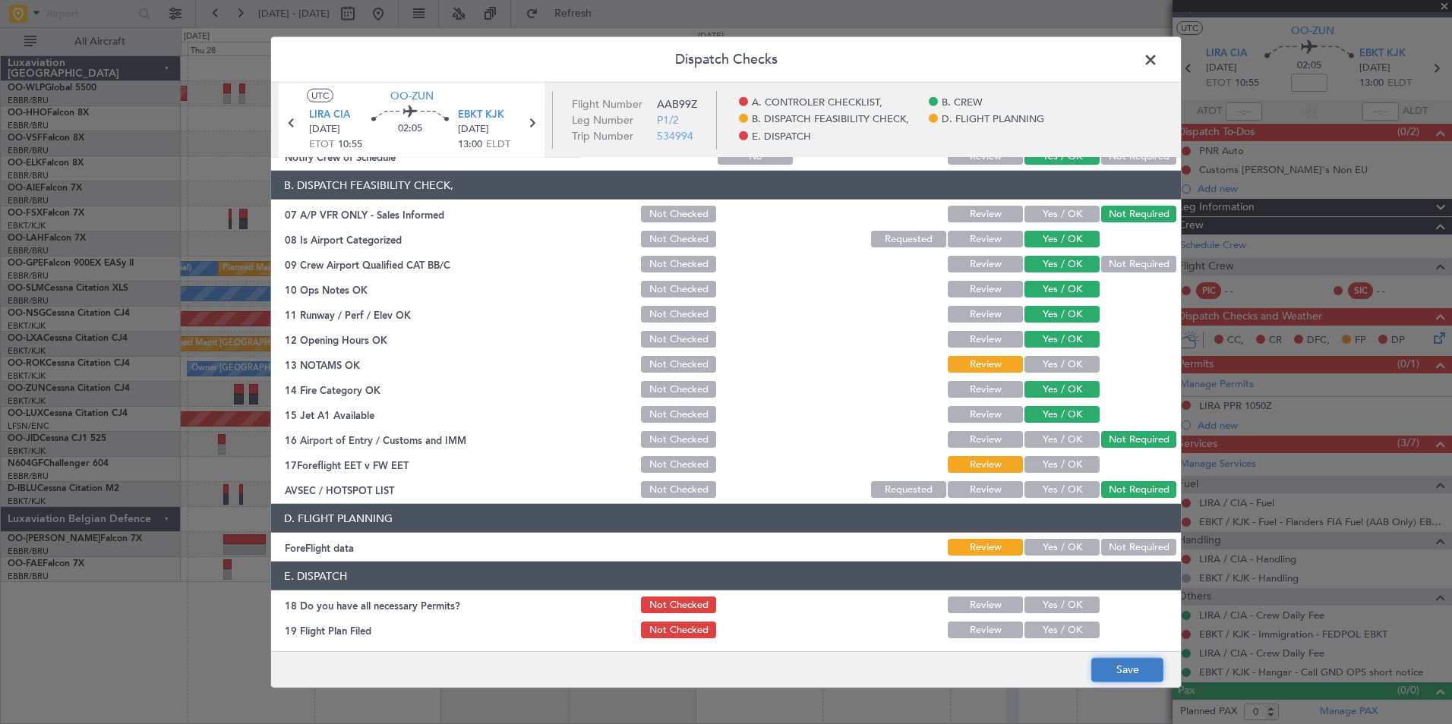
click at [1116, 664] on button "Save" at bounding box center [1127, 670] width 72 height 24
click at [1158, 59] on span at bounding box center [1158, 64] width 0 height 30
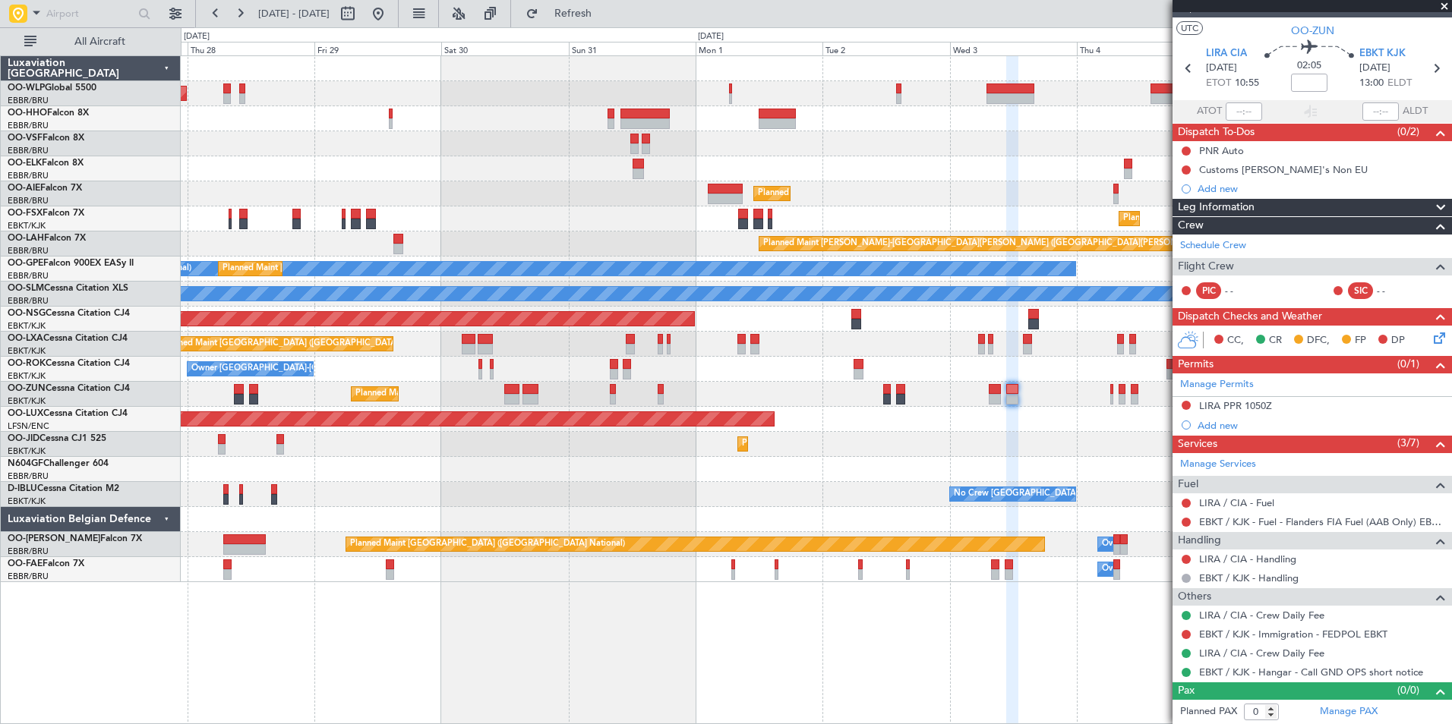
scroll to position [0, 0]
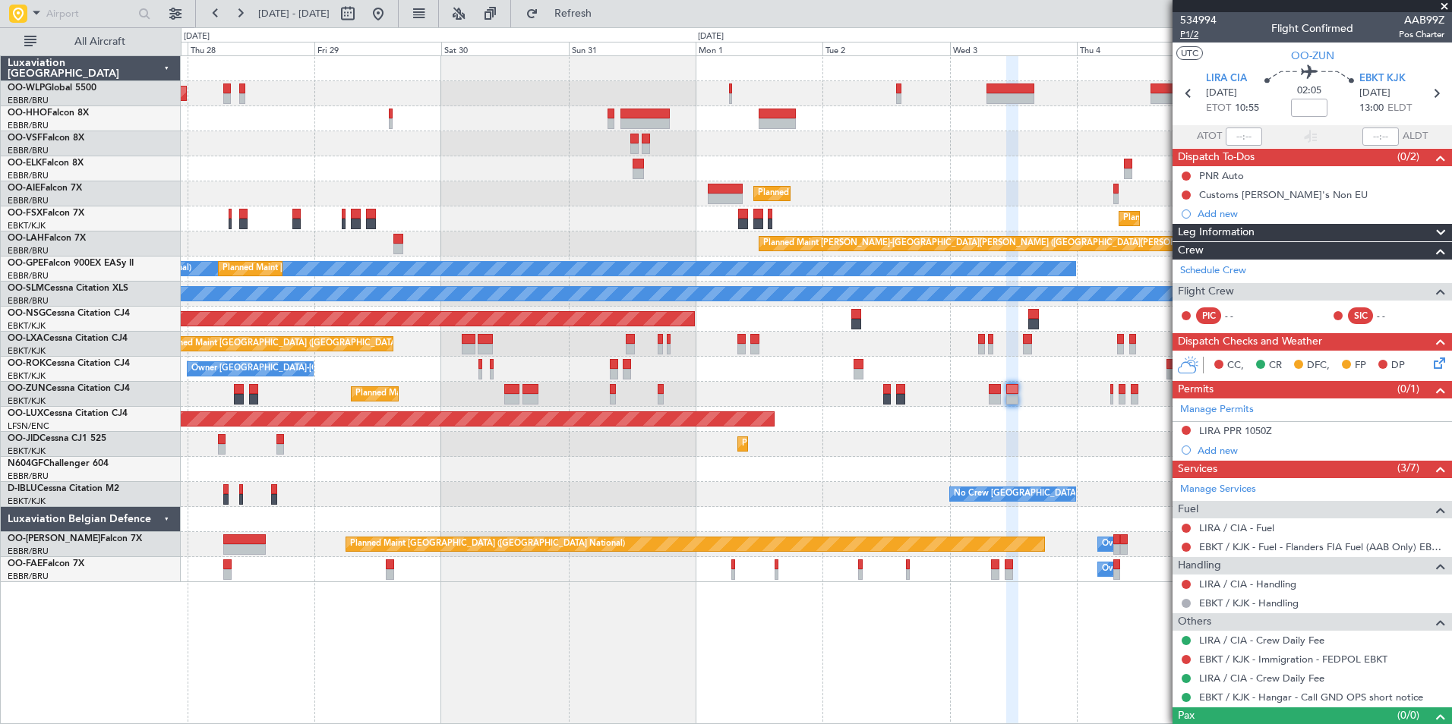
click at [1185, 34] on span "P1/2" at bounding box center [1198, 34] width 36 height 13
click at [605, 17] on span "Refresh" at bounding box center [573, 13] width 64 height 11
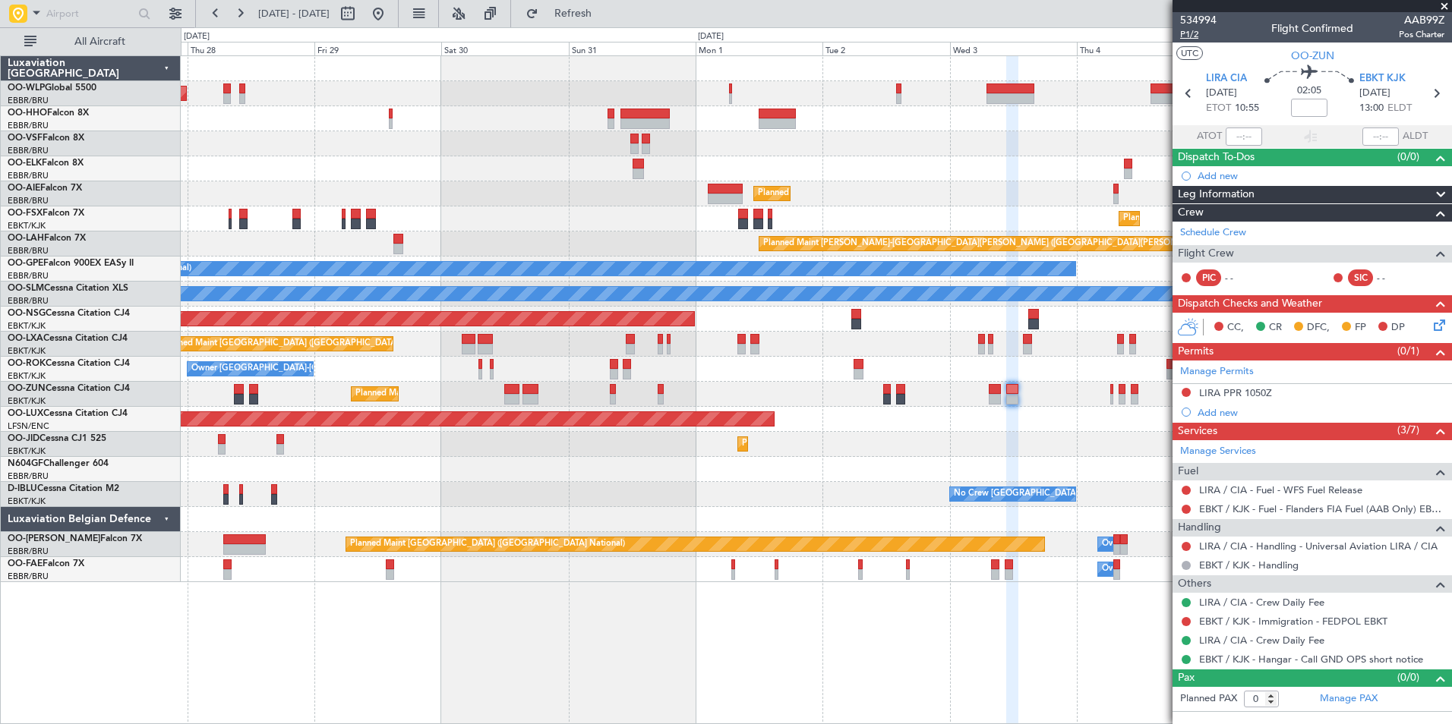
click at [1181, 38] on span "P1/2" at bounding box center [1198, 34] width 36 height 13
click at [1185, 393] on button at bounding box center [1185, 392] width 9 height 9
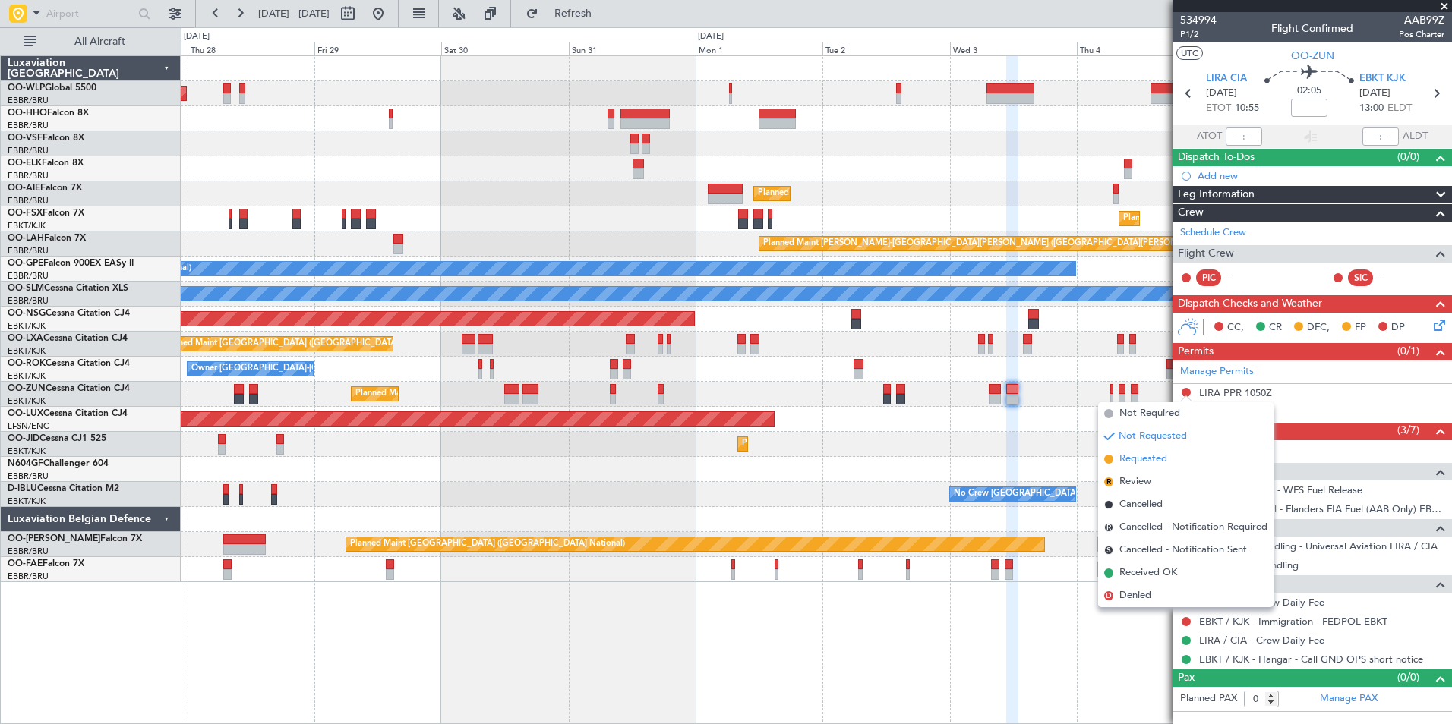
click at [1156, 462] on span "Requested" at bounding box center [1143, 459] width 48 height 15
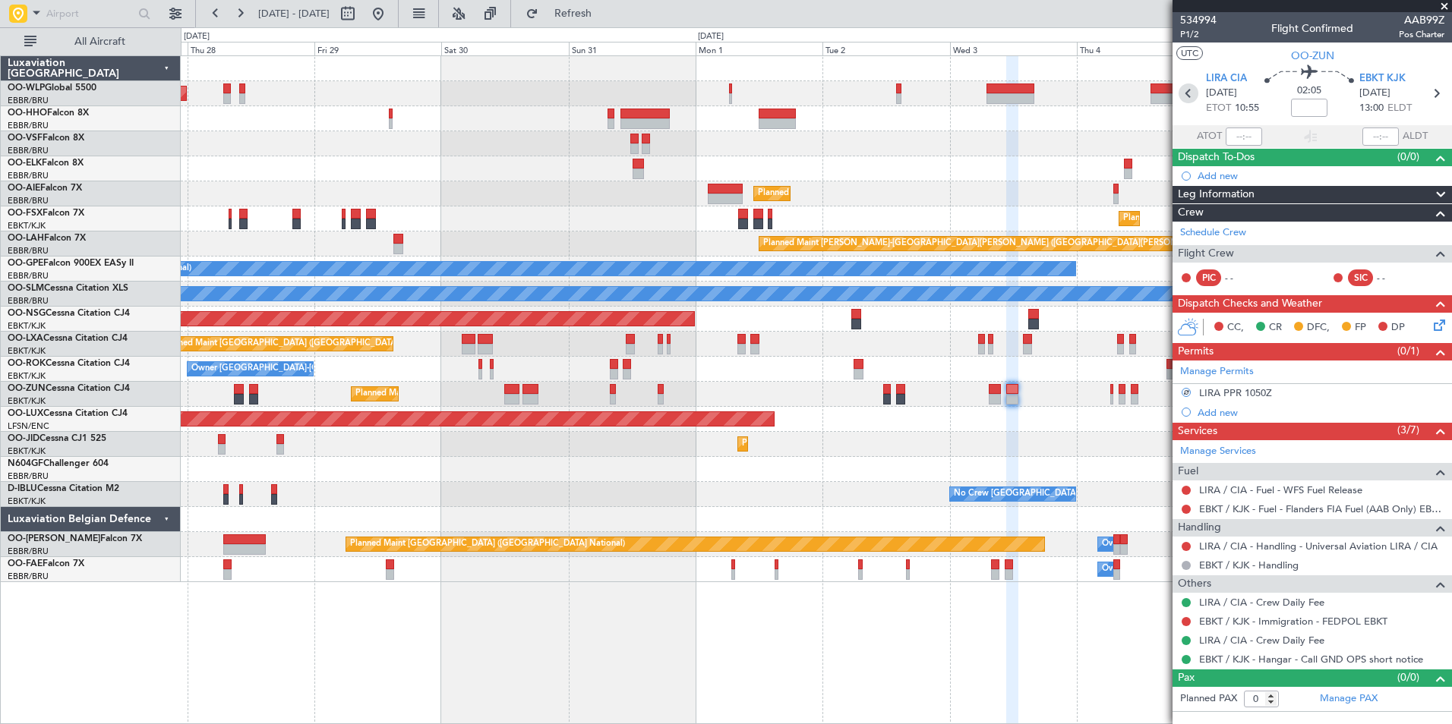
click at [1184, 94] on icon at bounding box center [1188, 94] width 20 height 20
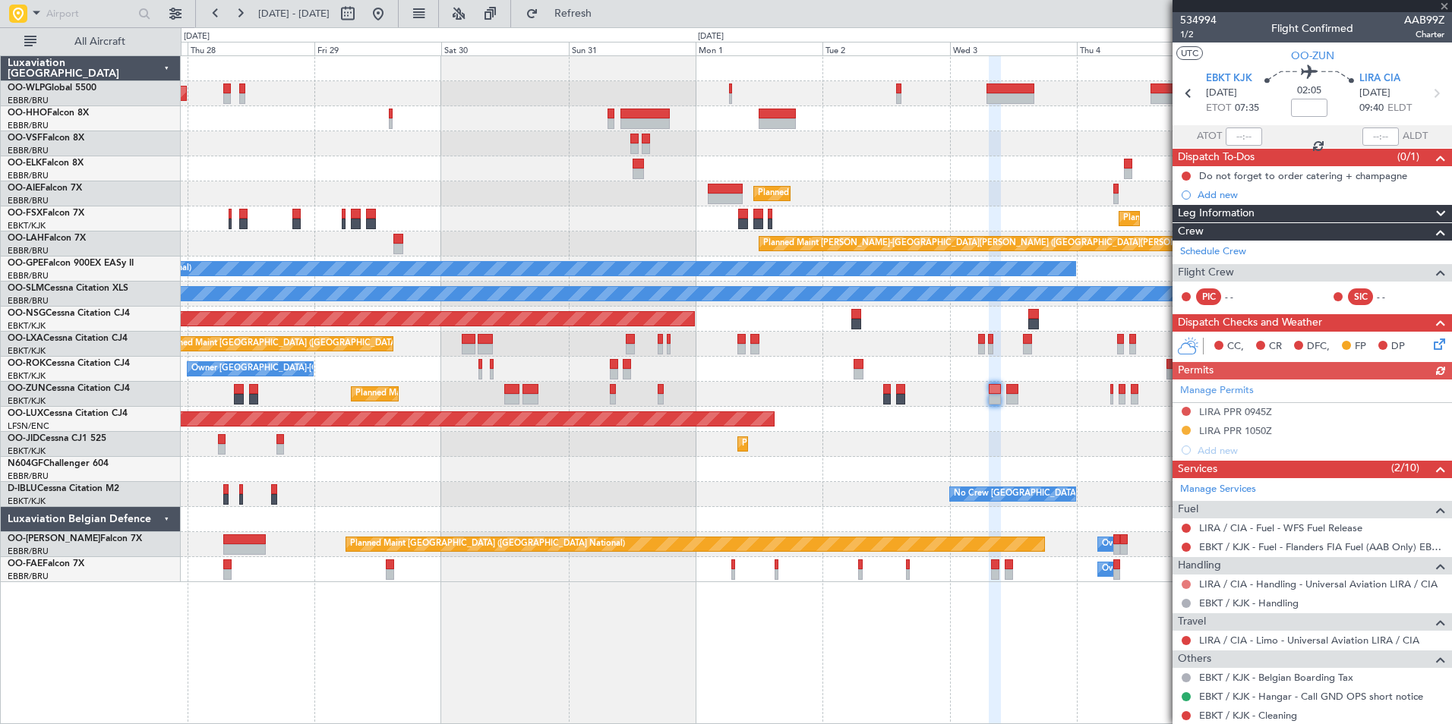
click at [1187, 585] on button at bounding box center [1185, 584] width 9 height 9
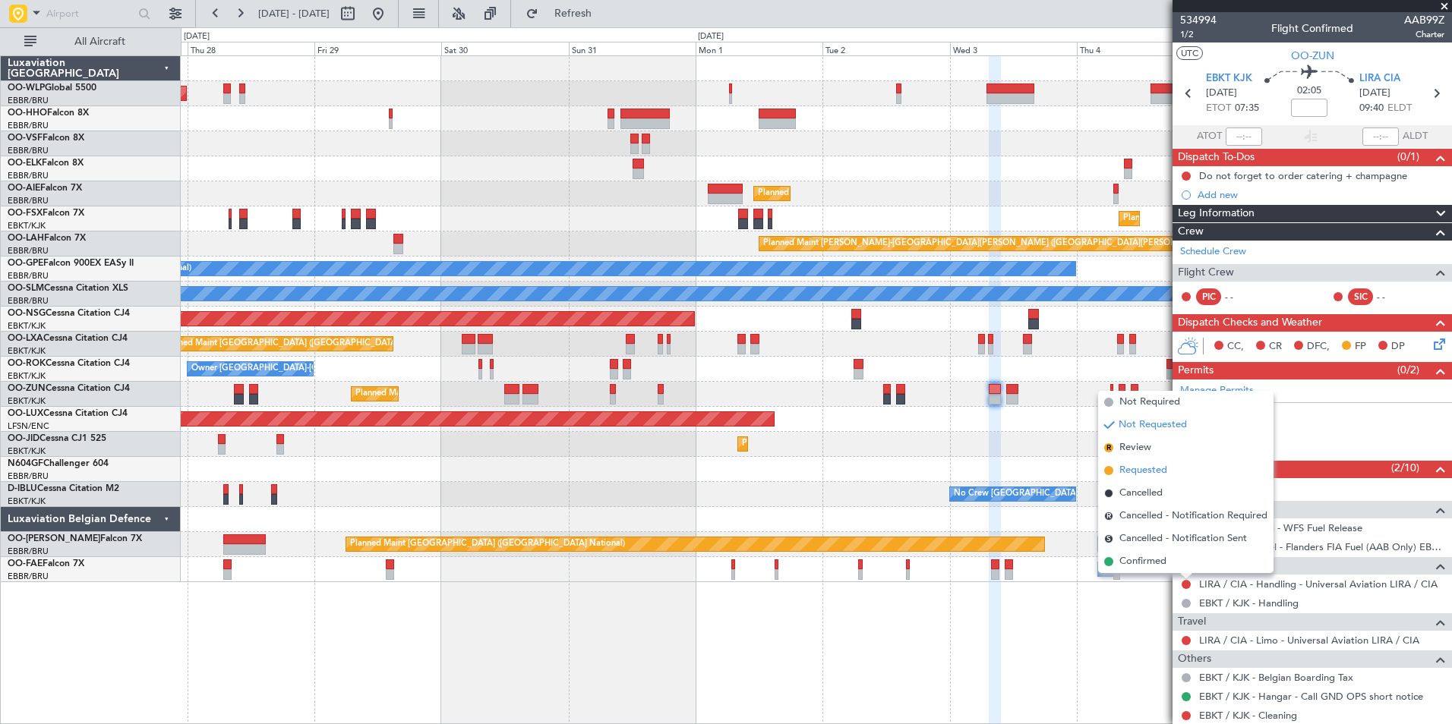
click at [1151, 468] on span "Requested" at bounding box center [1143, 470] width 48 height 15
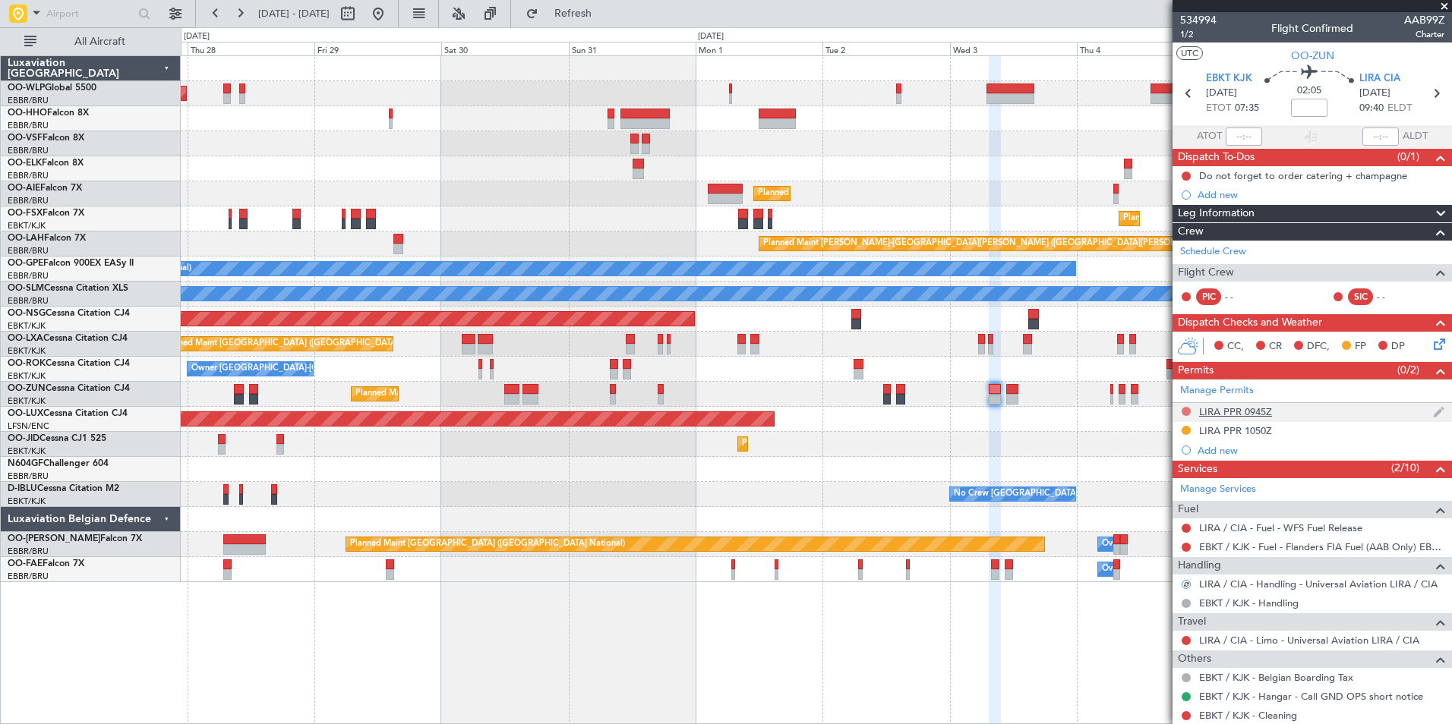
click at [1186, 410] on button at bounding box center [1185, 411] width 9 height 9
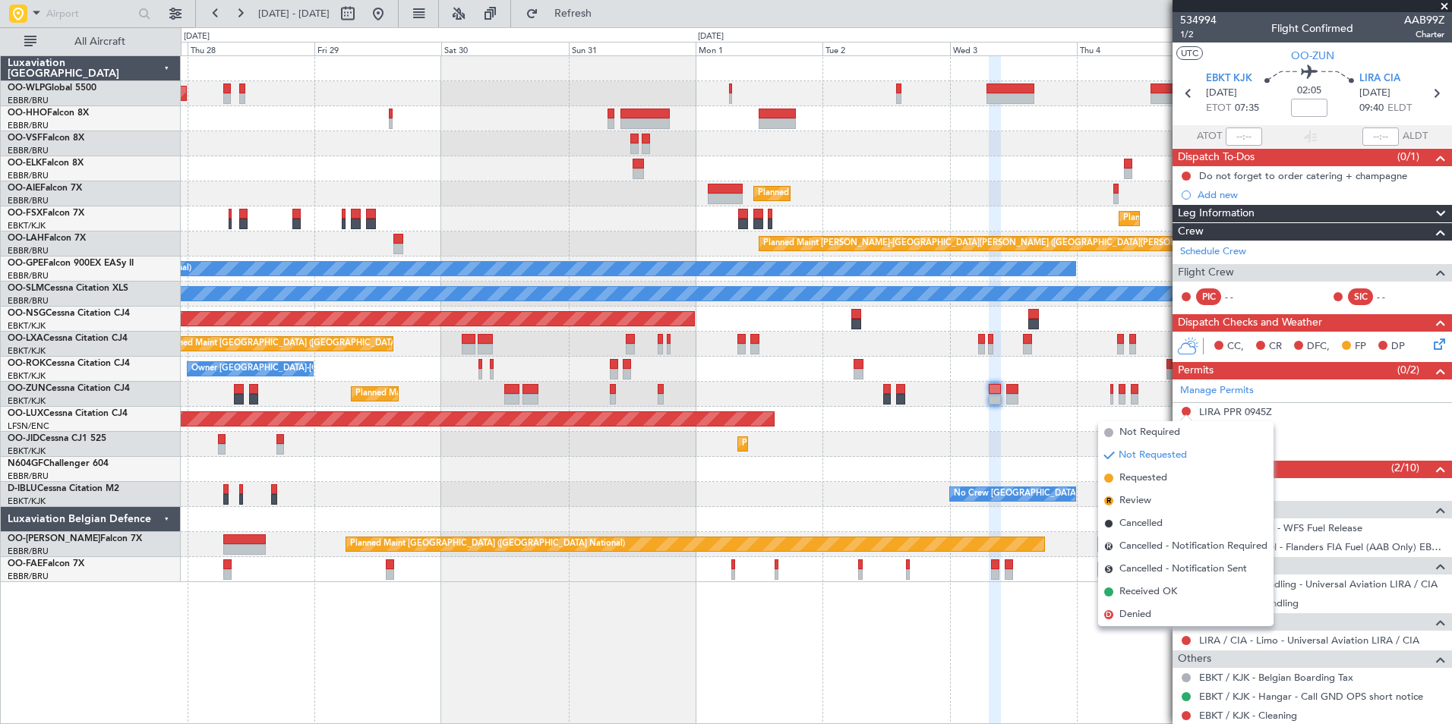
click at [1150, 484] on span "Requested" at bounding box center [1143, 478] width 48 height 15
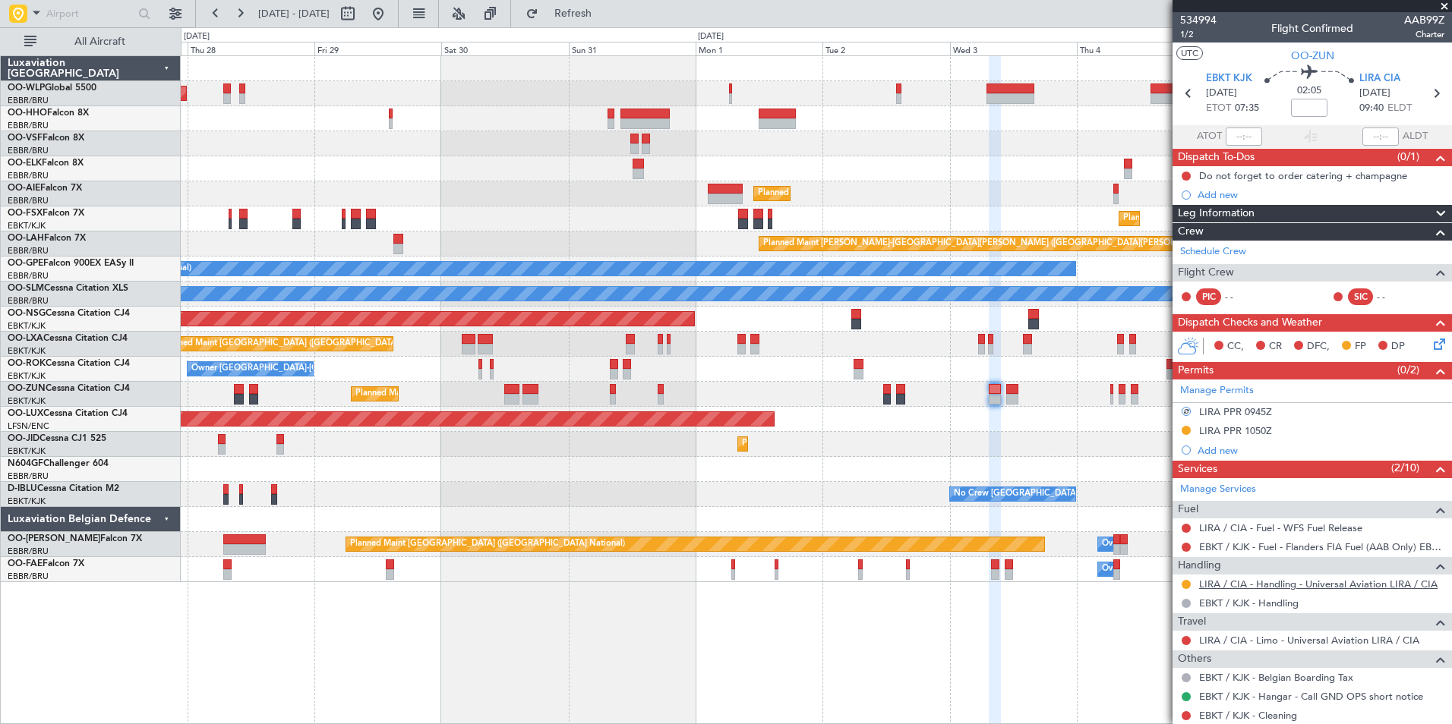
click at [1247, 584] on link "LIRA / CIA - Handling - Universal Aviation LIRA / CIA" at bounding box center [1318, 584] width 238 height 13
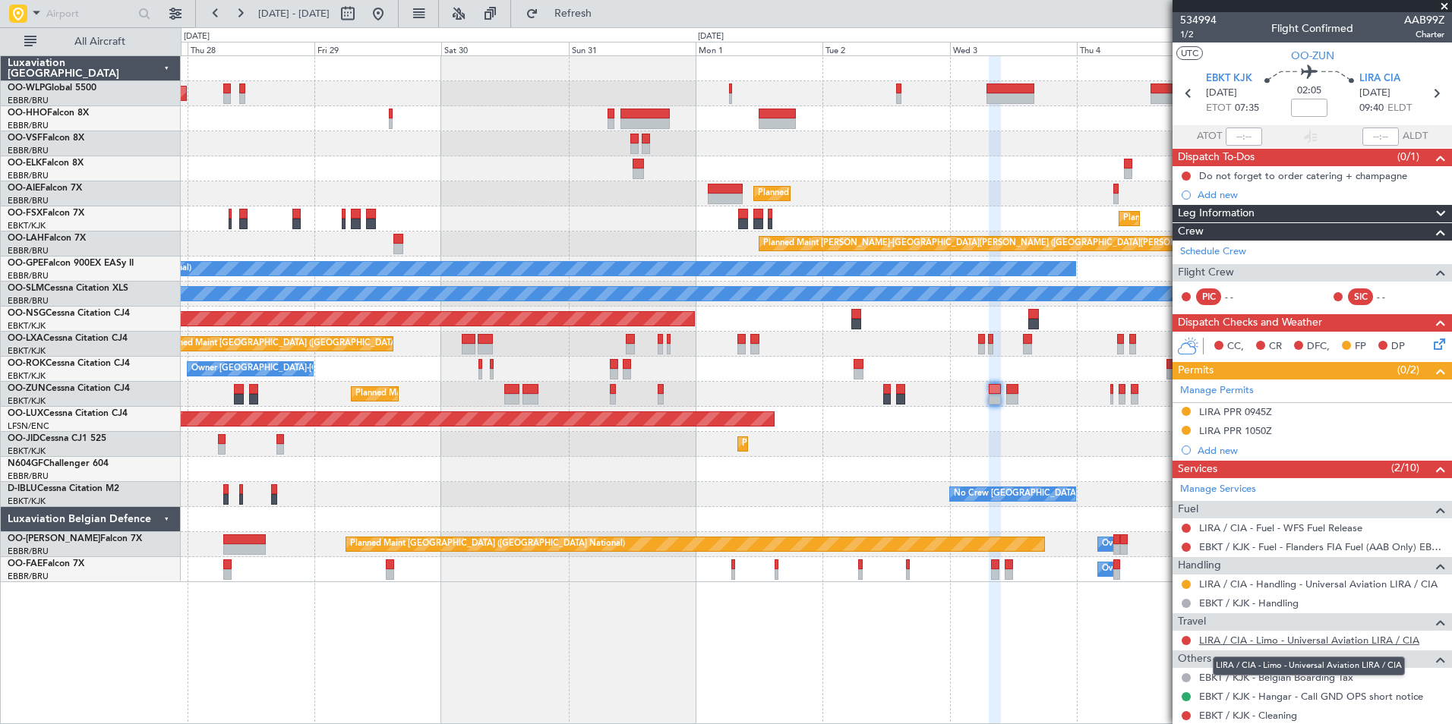
click at [1253, 642] on link "LIRA / CIA - Limo - Universal Aviation LIRA / CIA" at bounding box center [1309, 640] width 220 height 13
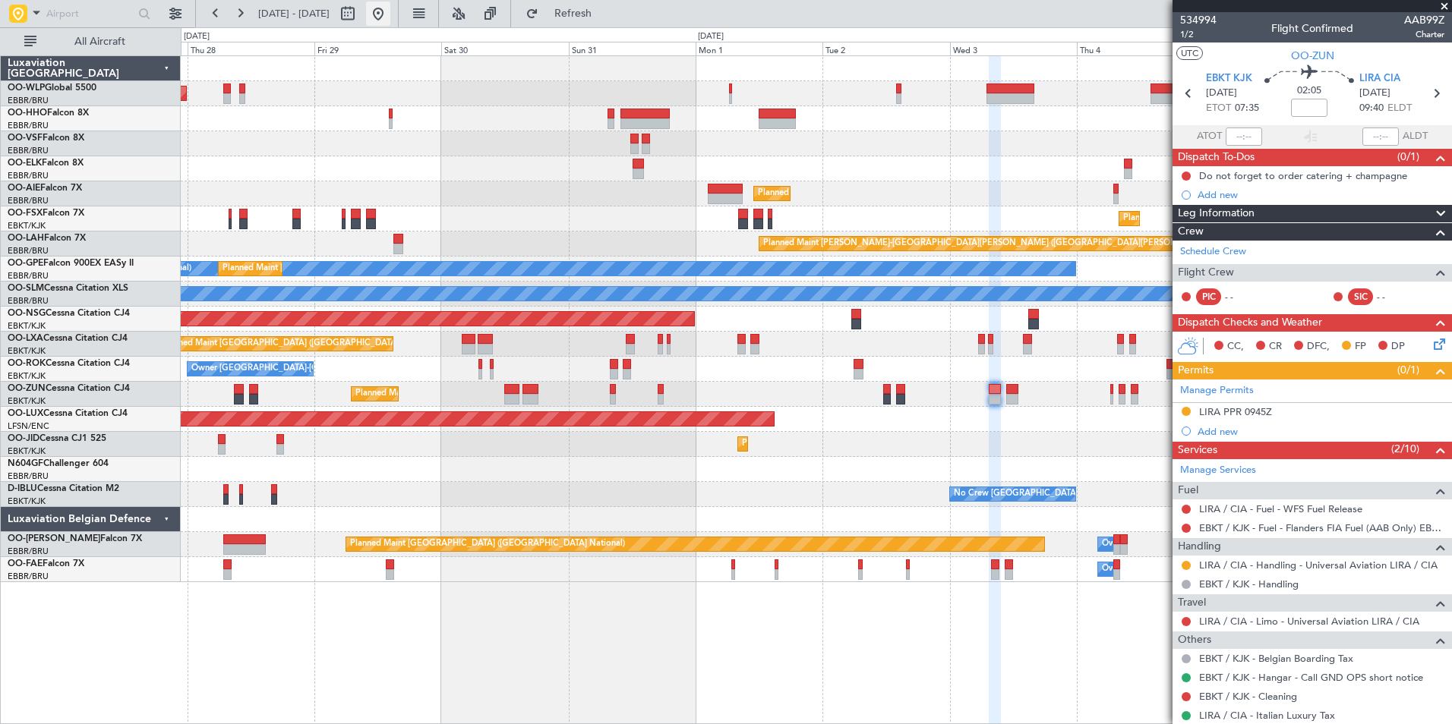
click at [390, 17] on button at bounding box center [378, 14] width 24 height 24
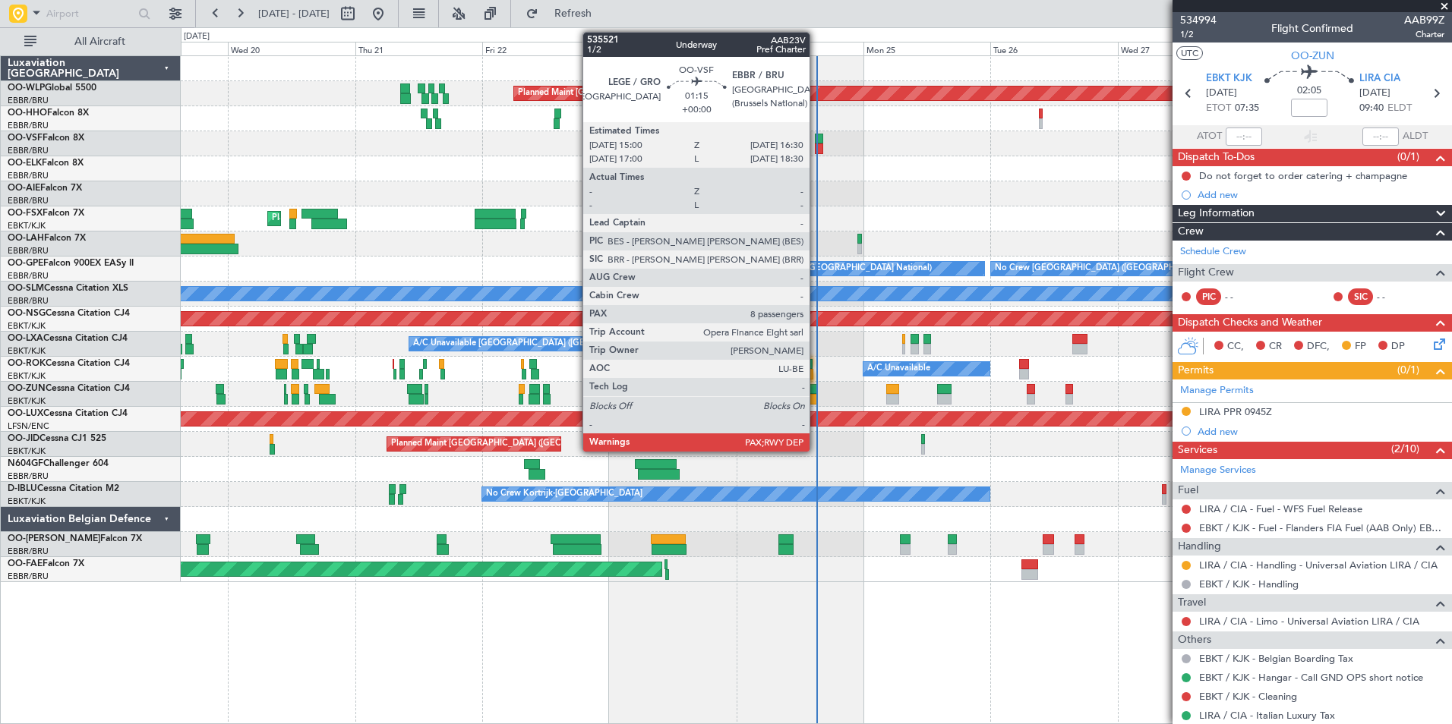
click at [816, 147] on div at bounding box center [819, 149] width 8 height 11
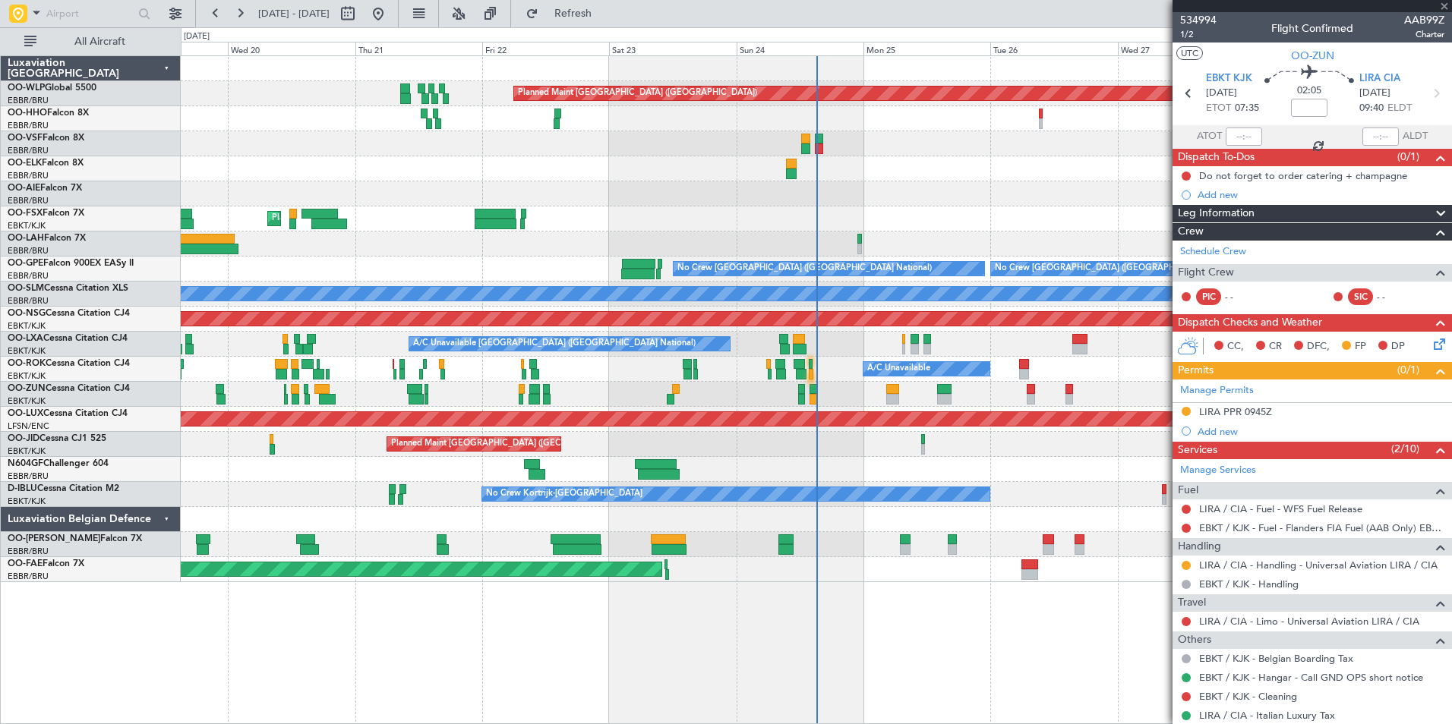
type input "8"
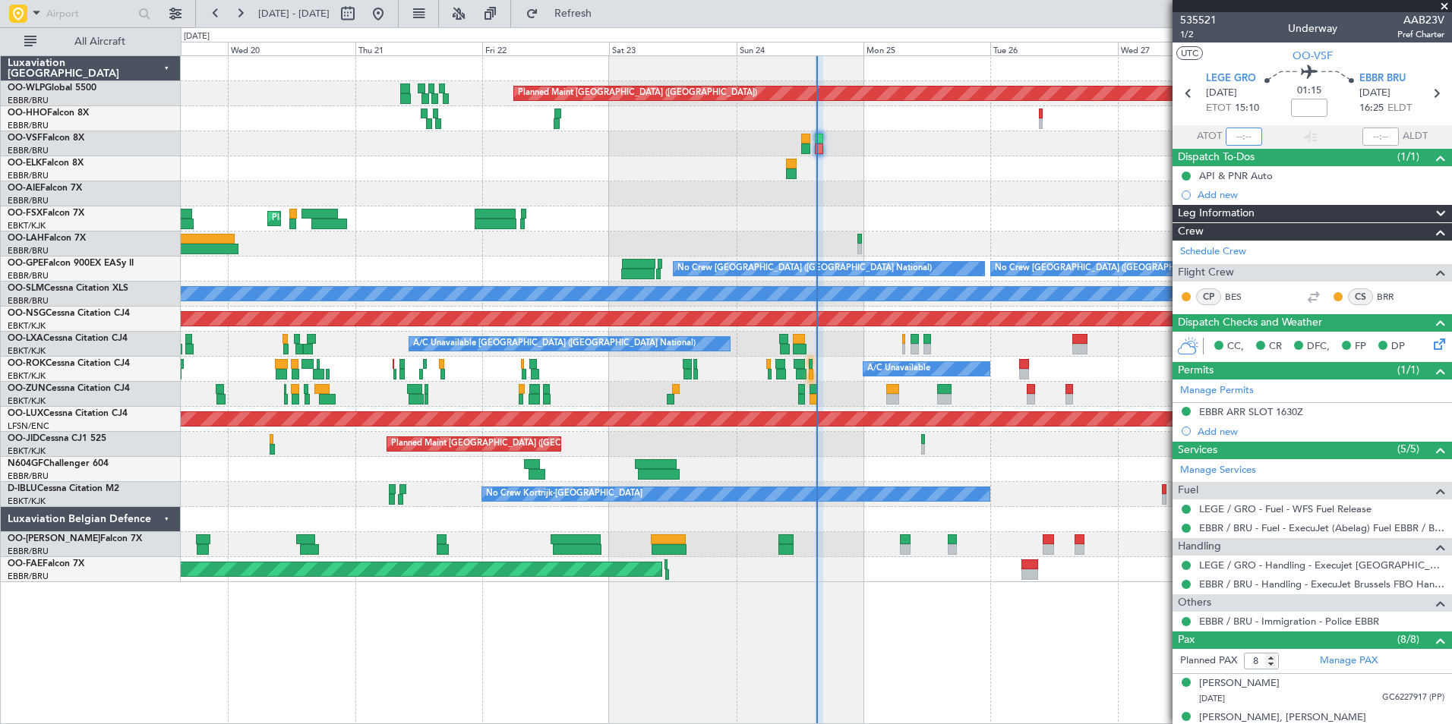
click at [1238, 134] on input "text" at bounding box center [1243, 137] width 36 height 18
type input "1"
click at [1083, 200] on div at bounding box center [816, 193] width 1270 height 25
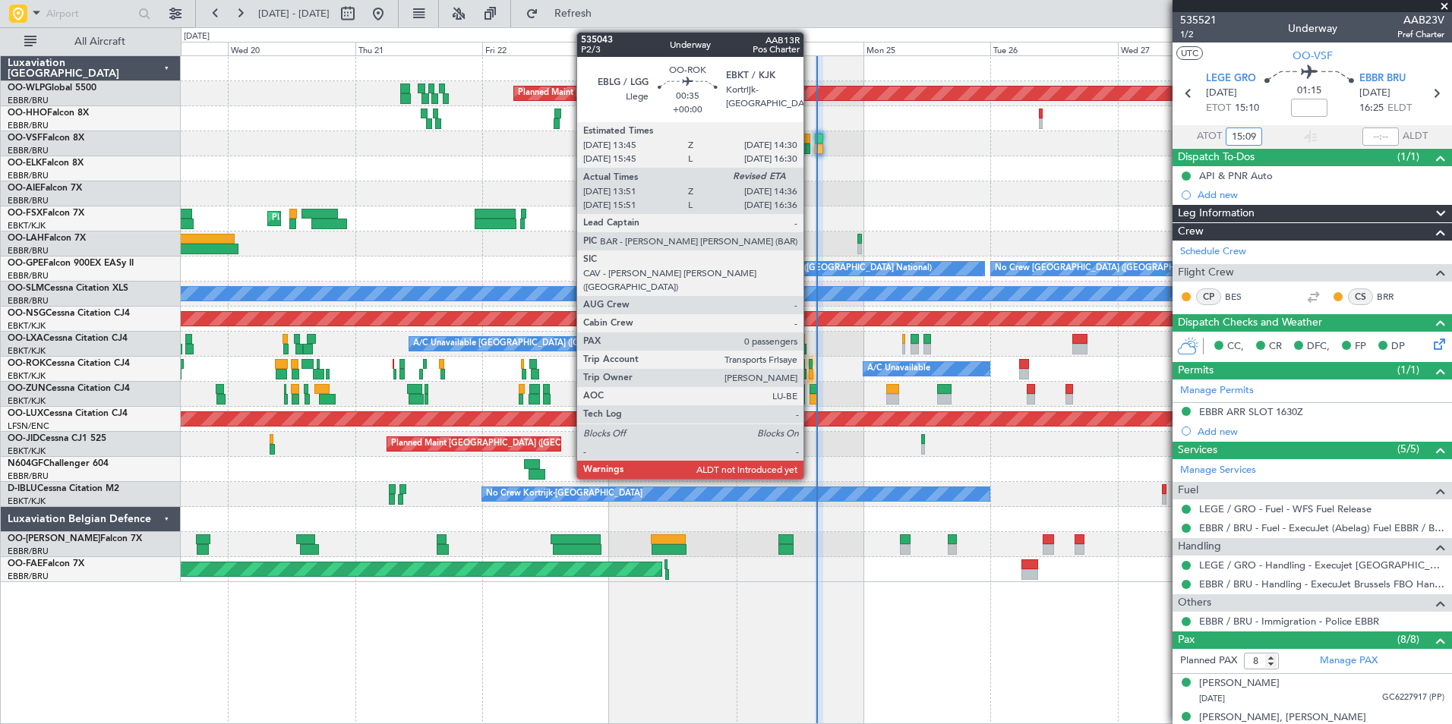
click at [811, 370] on div at bounding box center [811, 374] width 5 height 11
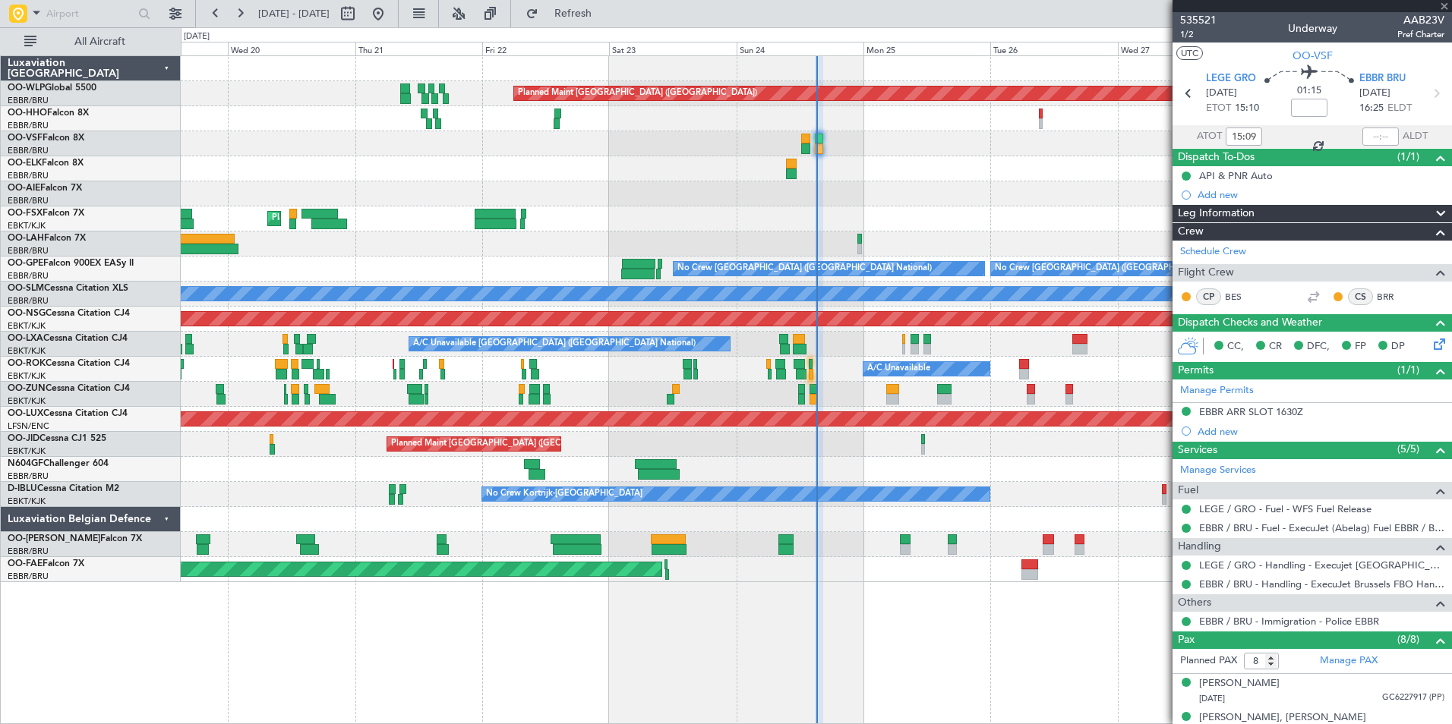
type input "13:56"
type input "0"
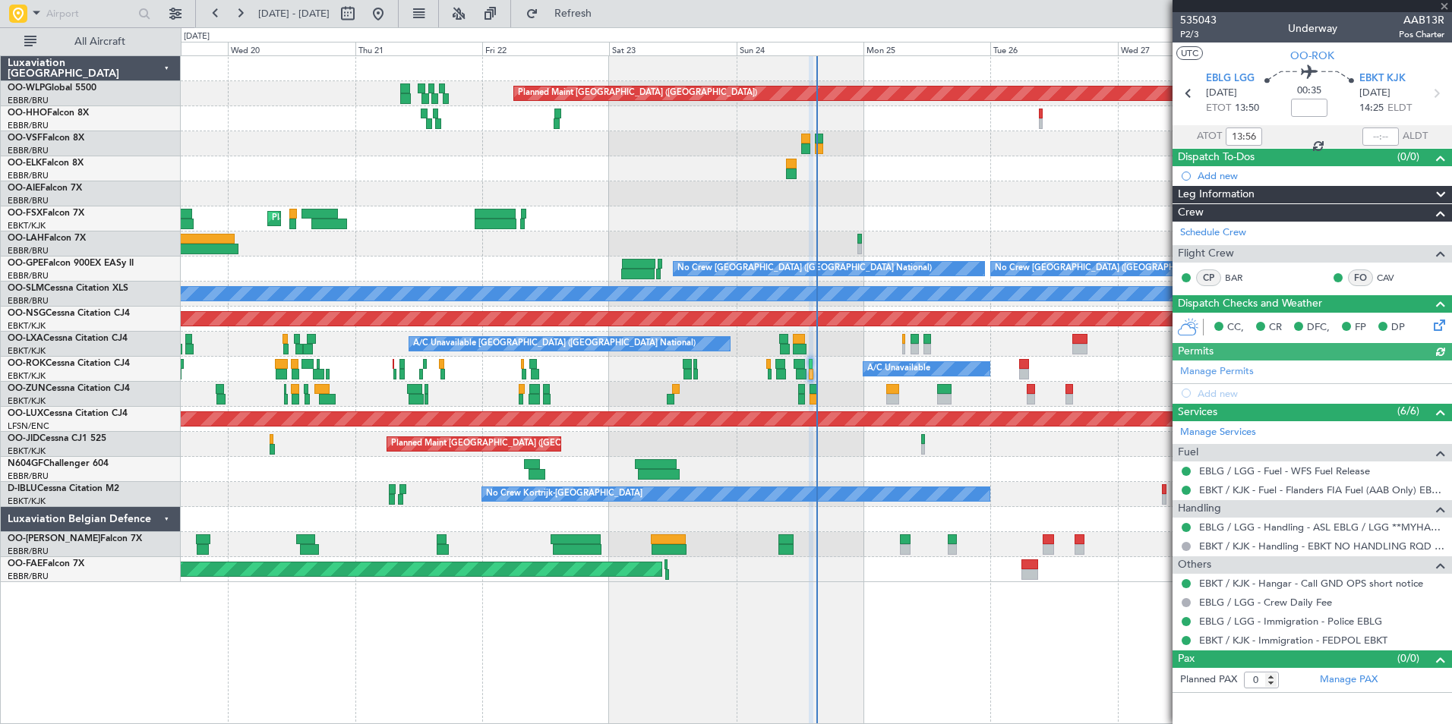
click at [1371, 133] on div at bounding box center [1380, 137] width 36 height 18
click at [1371, 133] on input "text" at bounding box center [1380, 137] width 36 height 18
click at [1014, 173] on div at bounding box center [816, 168] width 1270 height 25
type input "14:21"
click at [242, 17] on button at bounding box center [240, 14] width 24 height 24
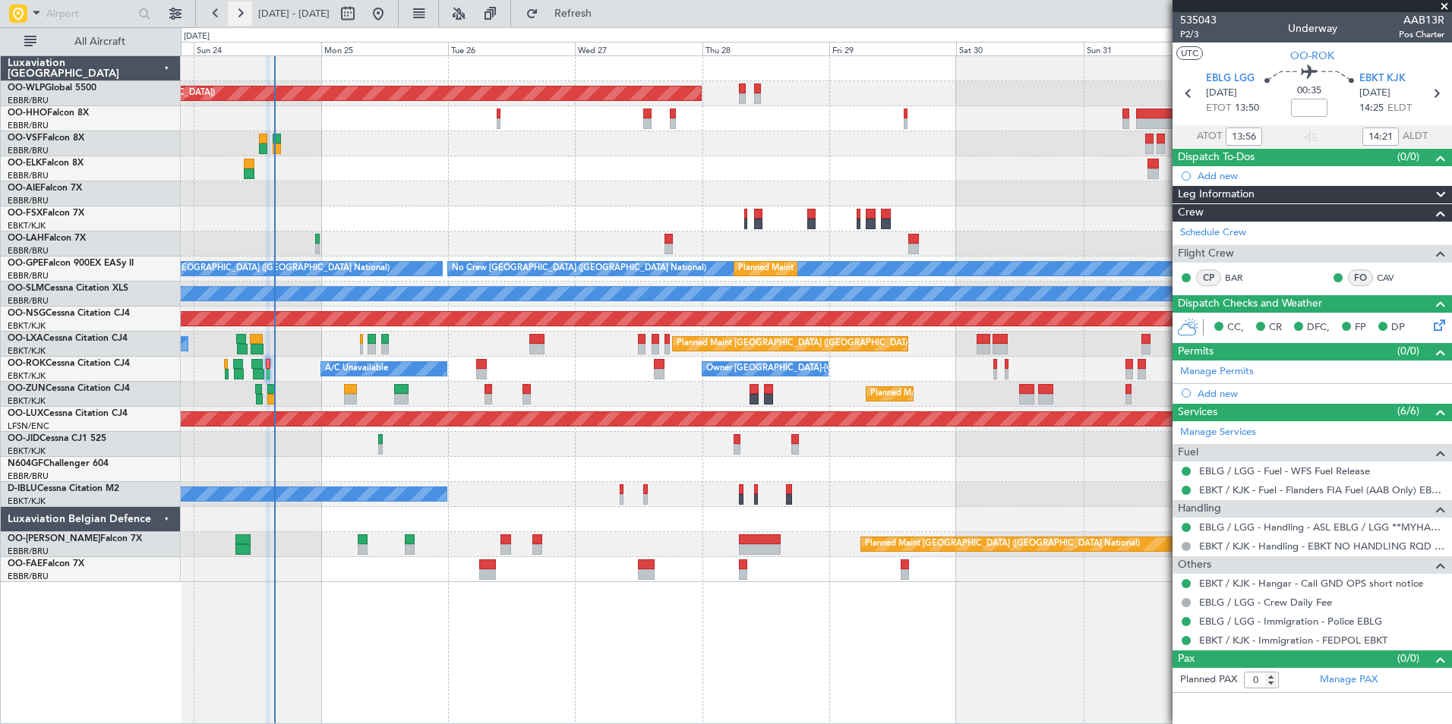
click at [242, 17] on button at bounding box center [240, 14] width 24 height 24
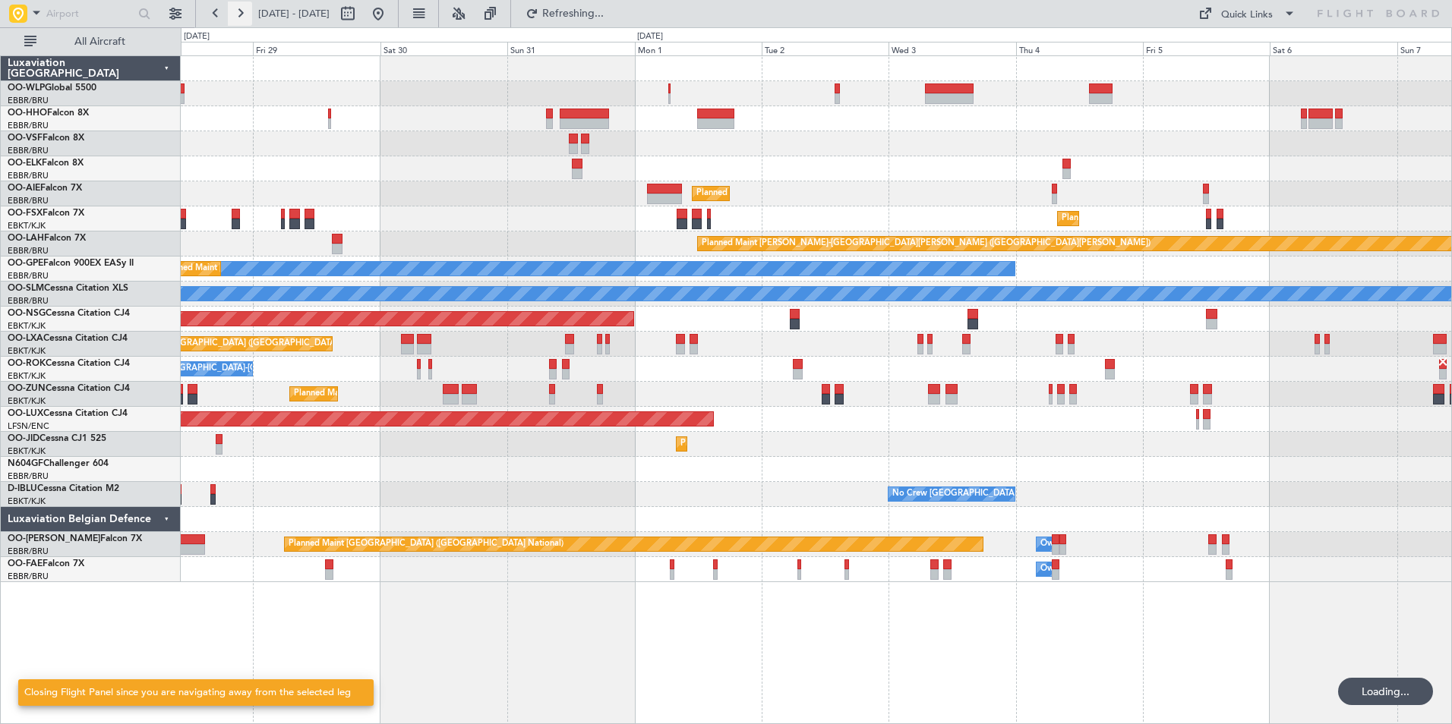
click at [242, 17] on button at bounding box center [240, 14] width 24 height 24
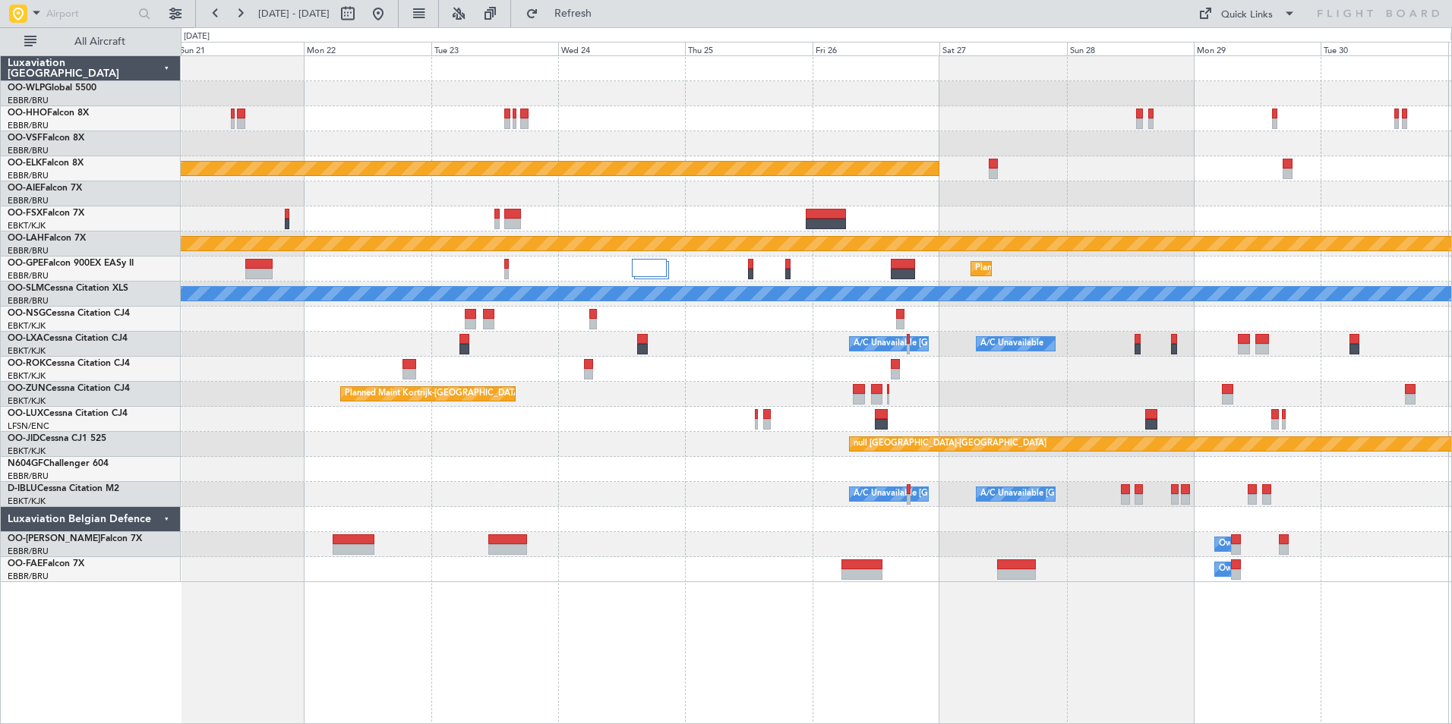
click at [828, 143] on div "Planned Maint Kortrijk-Wevelgem Planned Maint Alton-st Louis (St Louis Regl) Pl…" at bounding box center [816, 319] width 1270 height 526
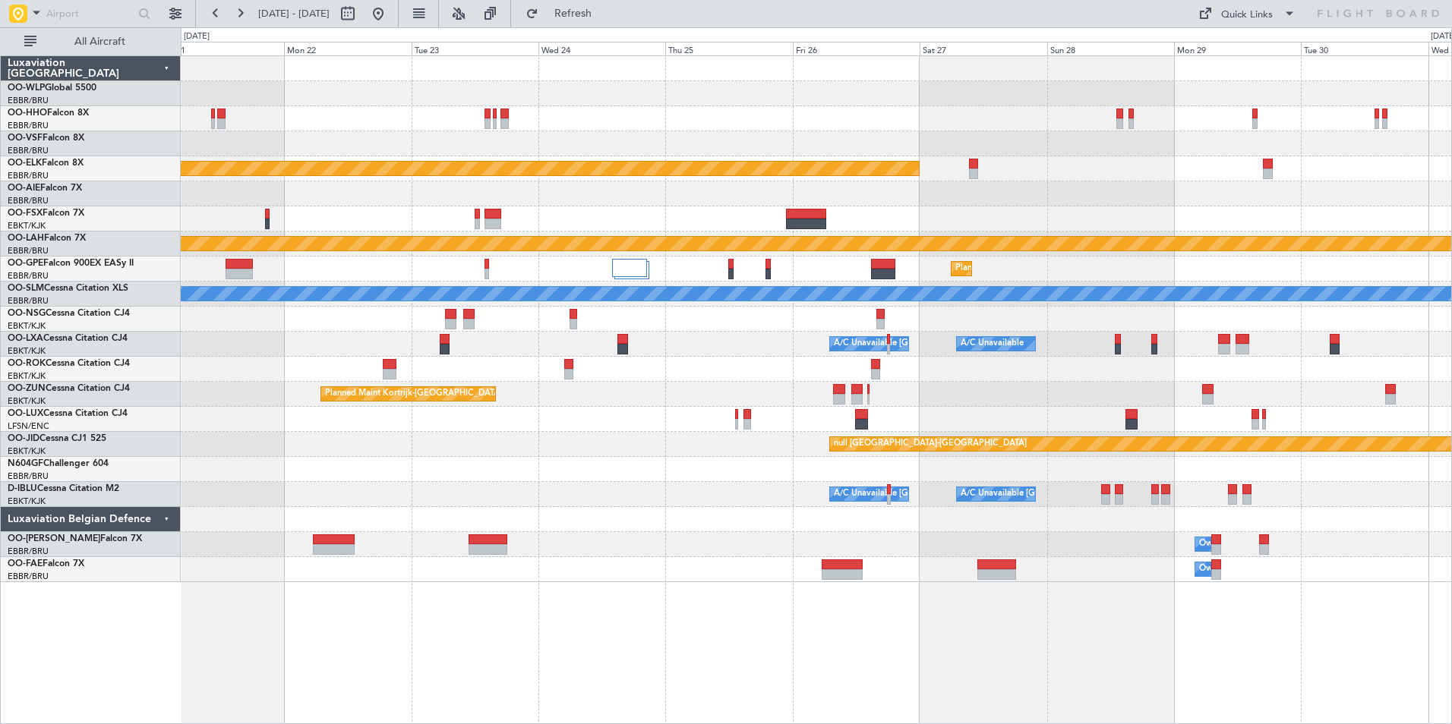
click at [607, 266] on div "Planned Maint [GEOGRAPHIC_DATA] ([GEOGRAPHIC_DATA] National)" at bounding box center [816, 269] width 1270 height 25
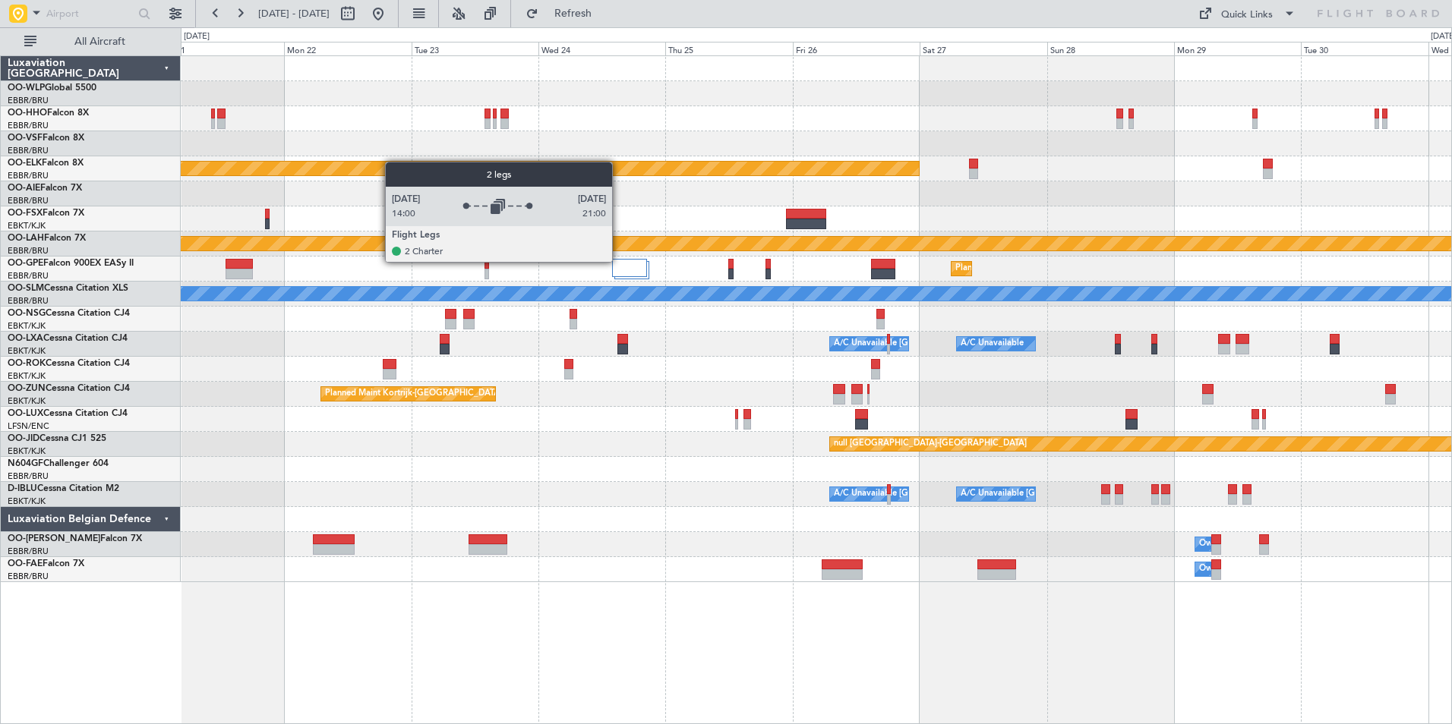
click at [634, 262] on div at bounding box center [629, 268] width 35 height 18
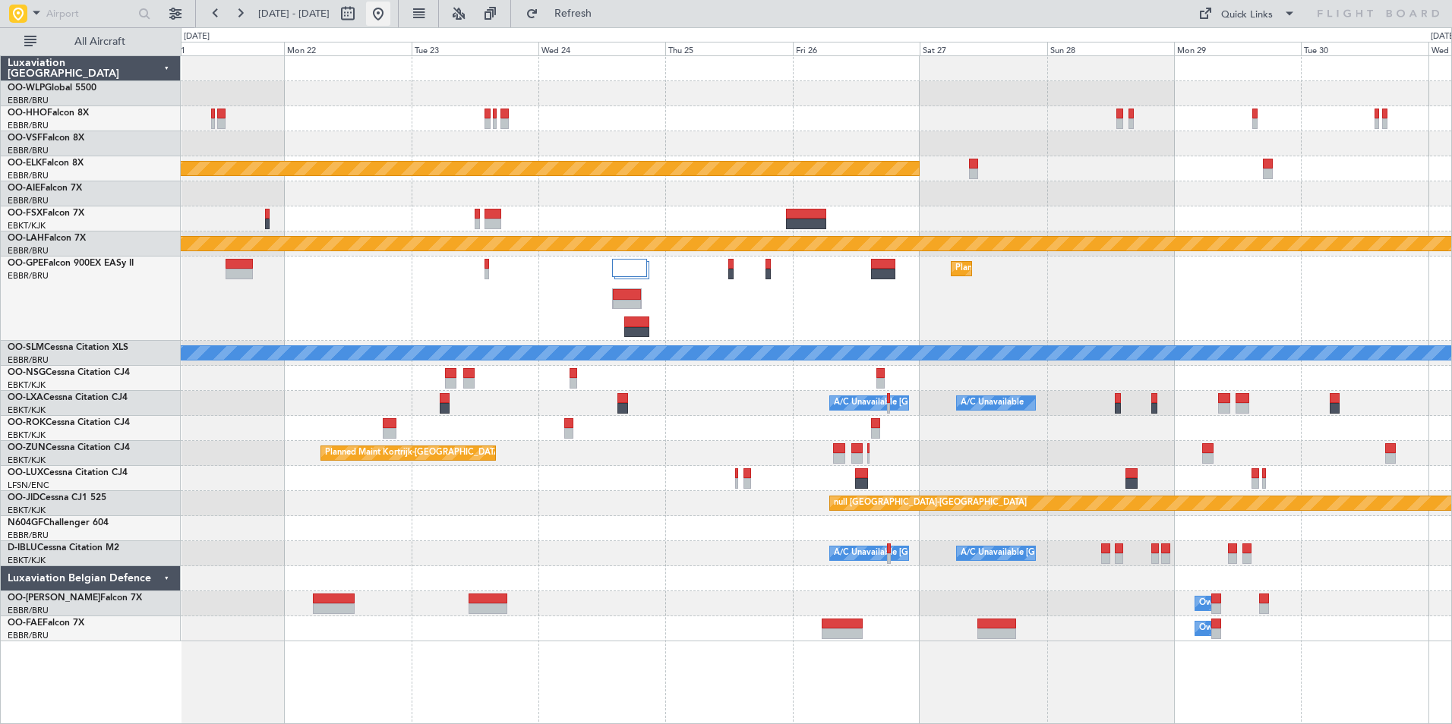
click at [390, 11] on button at bounding box center [378, 14] width 24 height 24
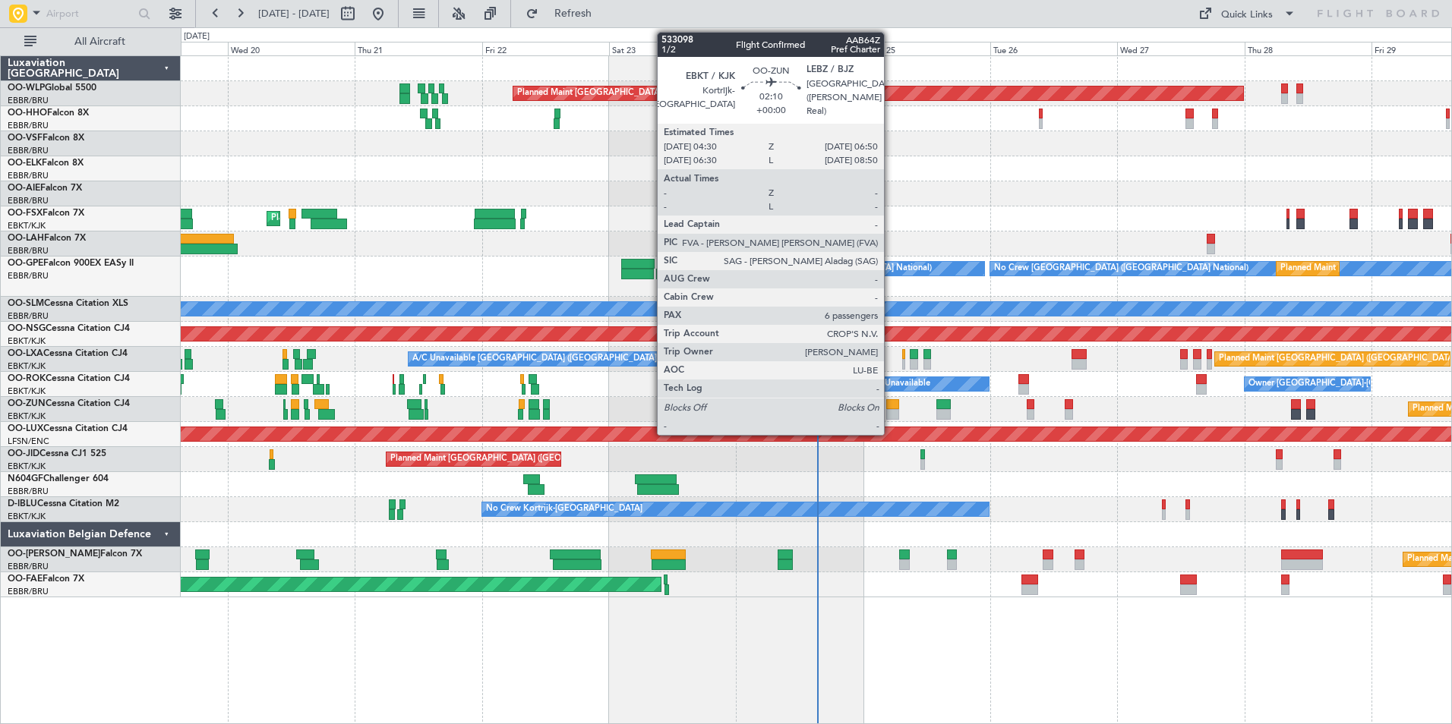
click at [891, 413] on div at bounding box center [892, 414] width 13 height 11
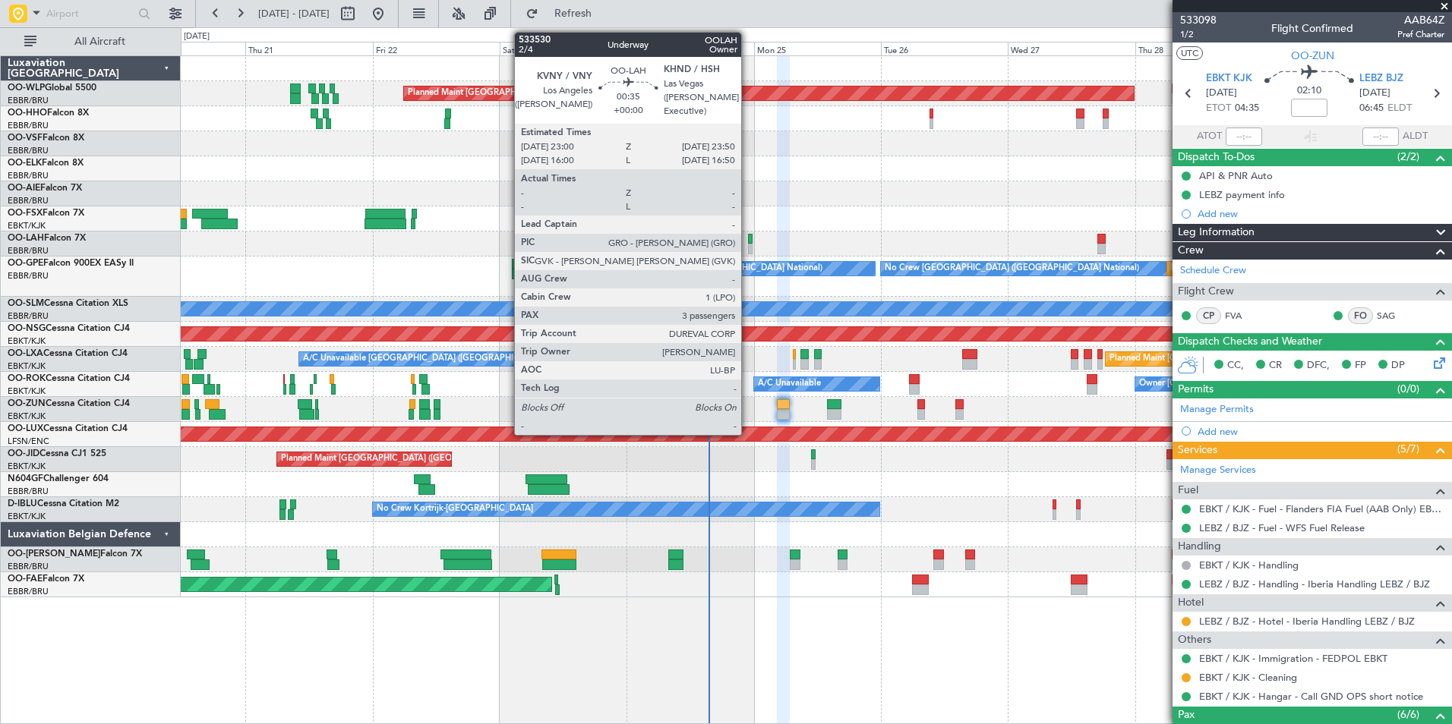
click at [748, 244] on div at bounding box center [750, 249] width 5 height 11
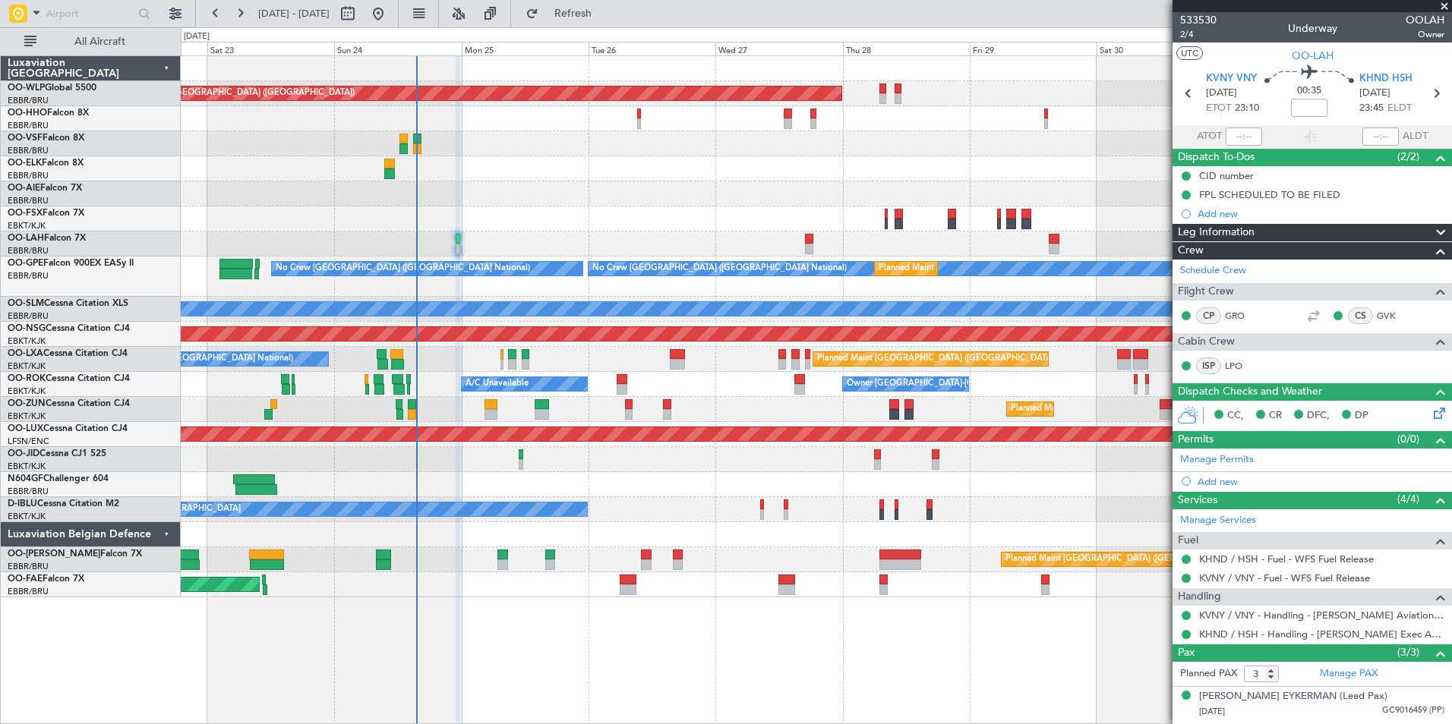
click at [290, 285] on div "Planned Maint Berlin (Brandenburg) Planned Maint London (Farnborough) Planned M…" at bounding box center [816, 326] width 1270 height 541
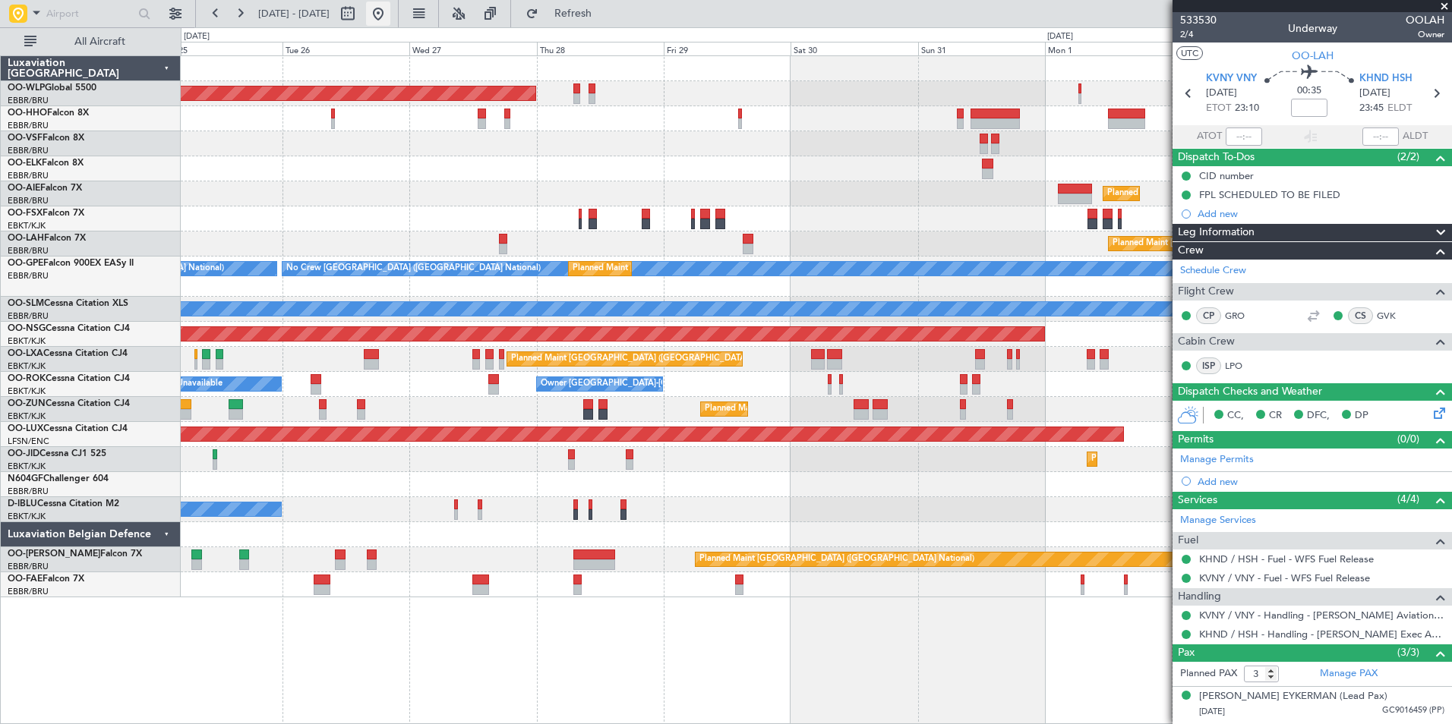
click at [390, 24] on button at bounding box center [378, 14] width 24 height 24
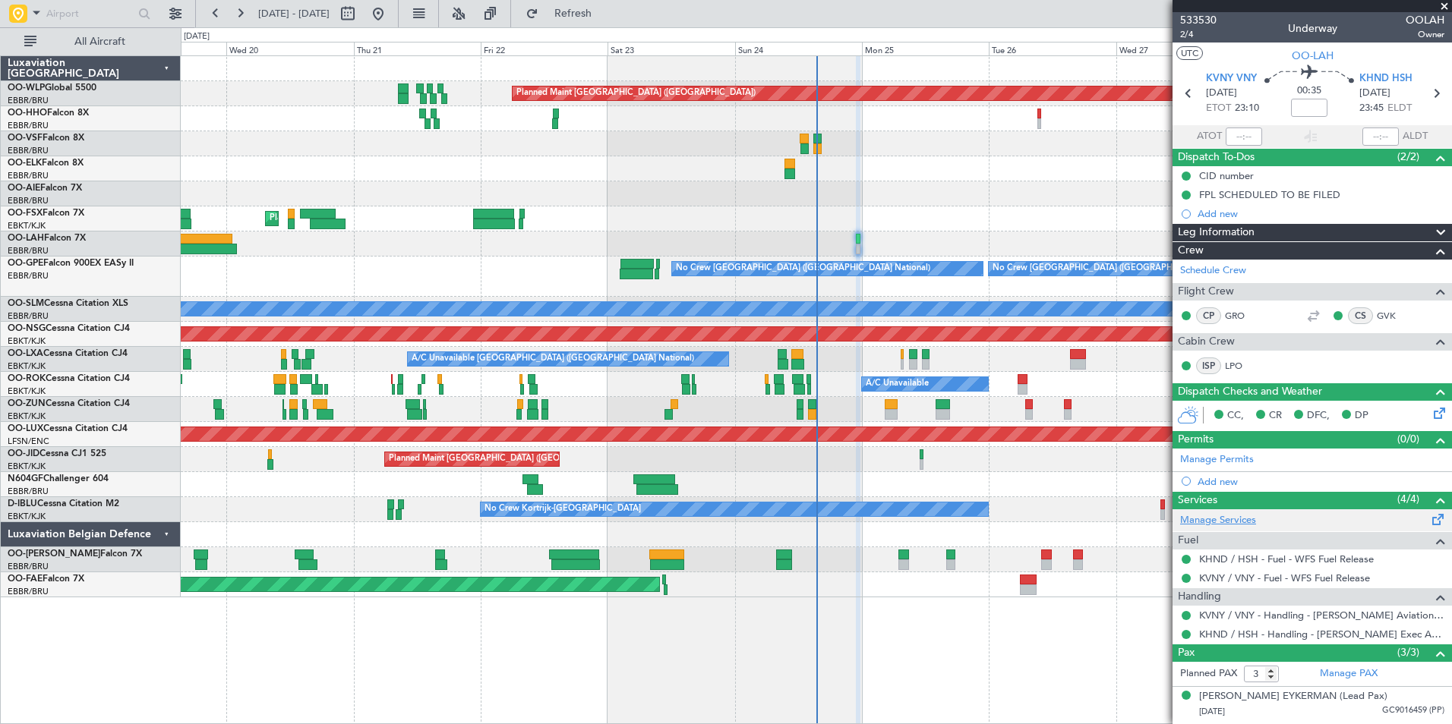
click at [1222, 519] on link "Manage Services" at bounding box center [1218, 520] width 76 height 15
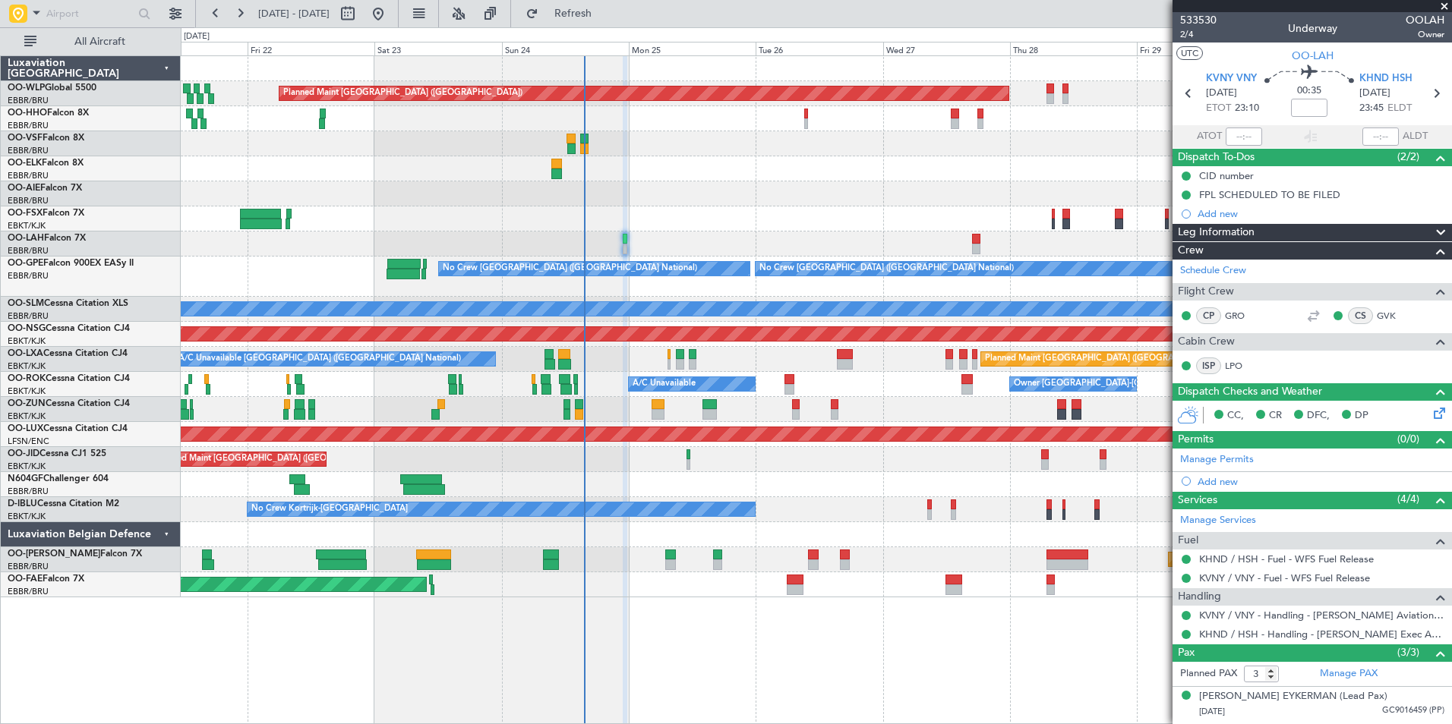
click at [792, 273] on div "Planned Maint Berlin (Brandenburg) Planned Maint London (Farnborough) Planned M…" at bounding box center [816, 326] width 1270 height 541
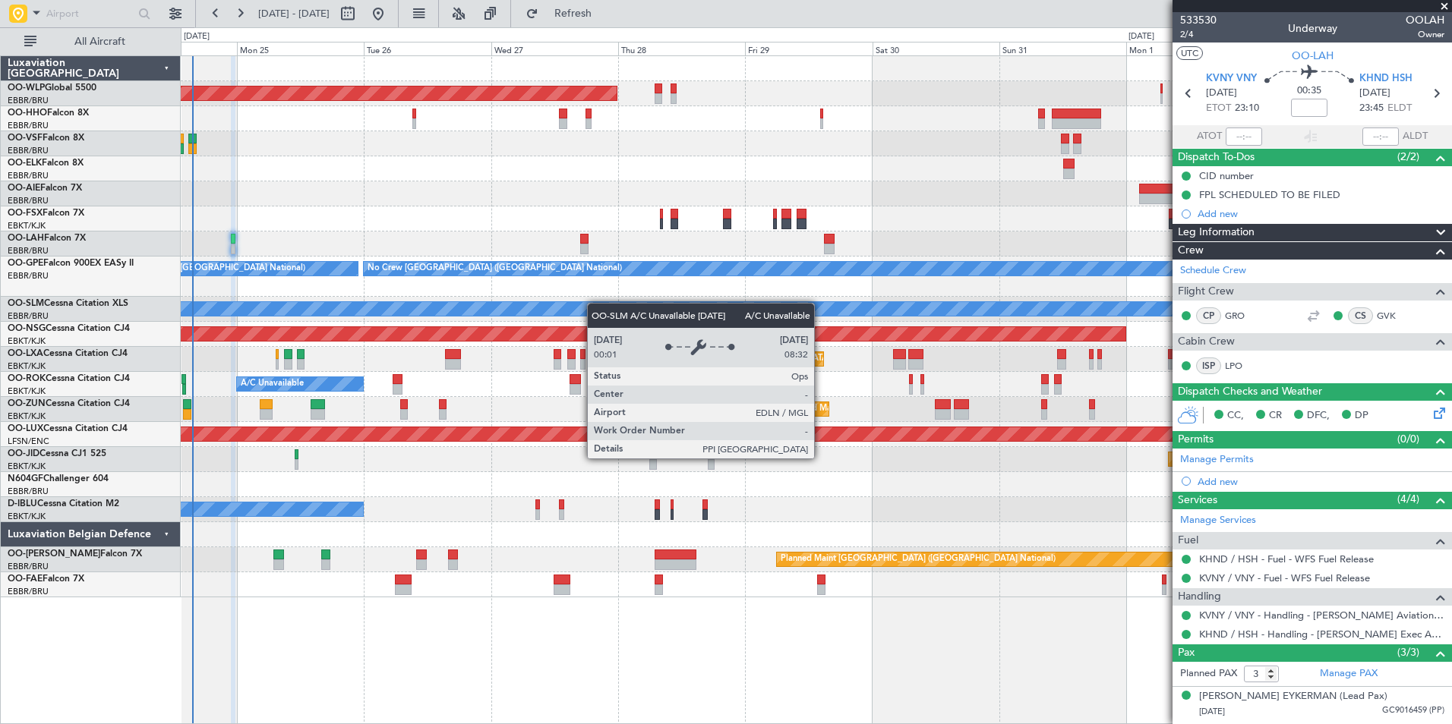
click at [566, 304] on div "Planned Maint Berlin (Brandenburg) Planned Maint London (Farnborough) Planned M…" at bounding box center [816, 326] width 1270 height 541
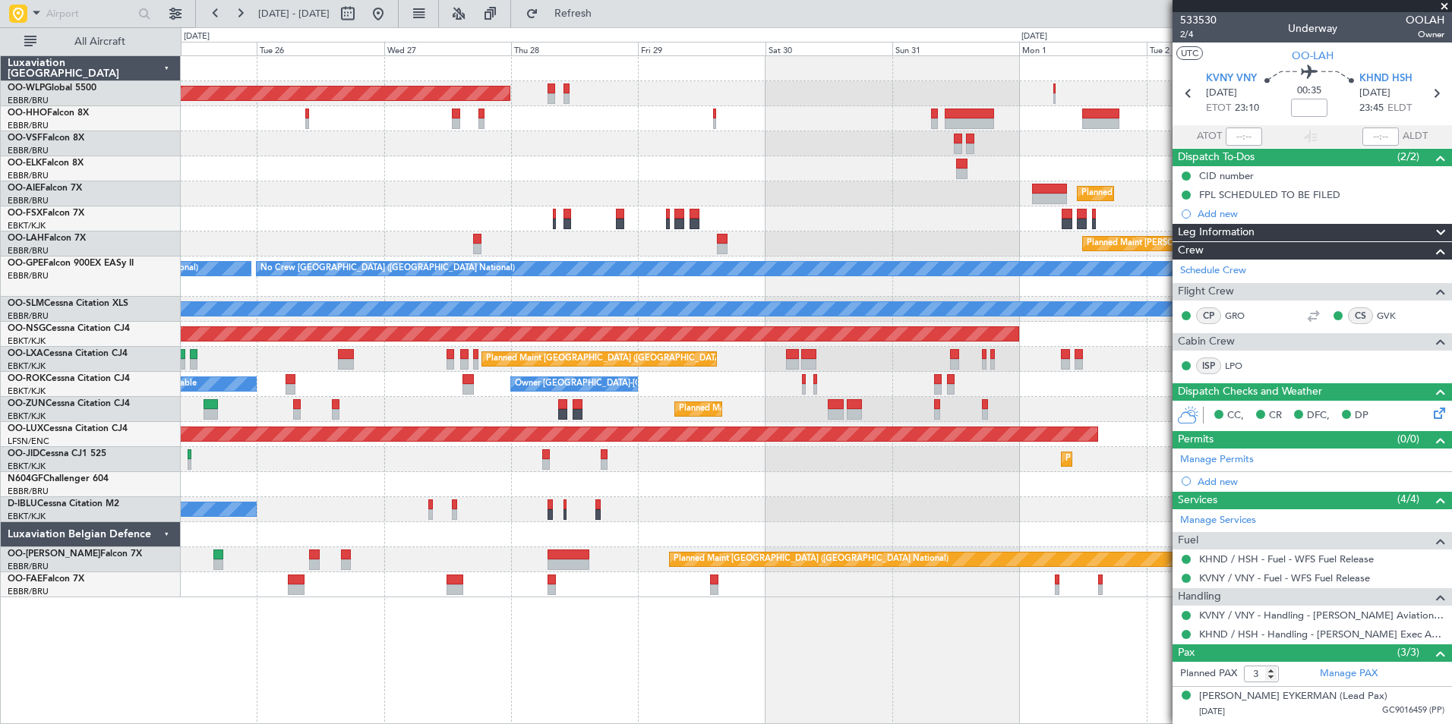
click at [841, 392] on div "Owner [GEOGRAPHIC_DATA]-[GEOGRAPHIC_DATA] A/C Unavailable" at bounding box center [816, 384] width 1270 height 25
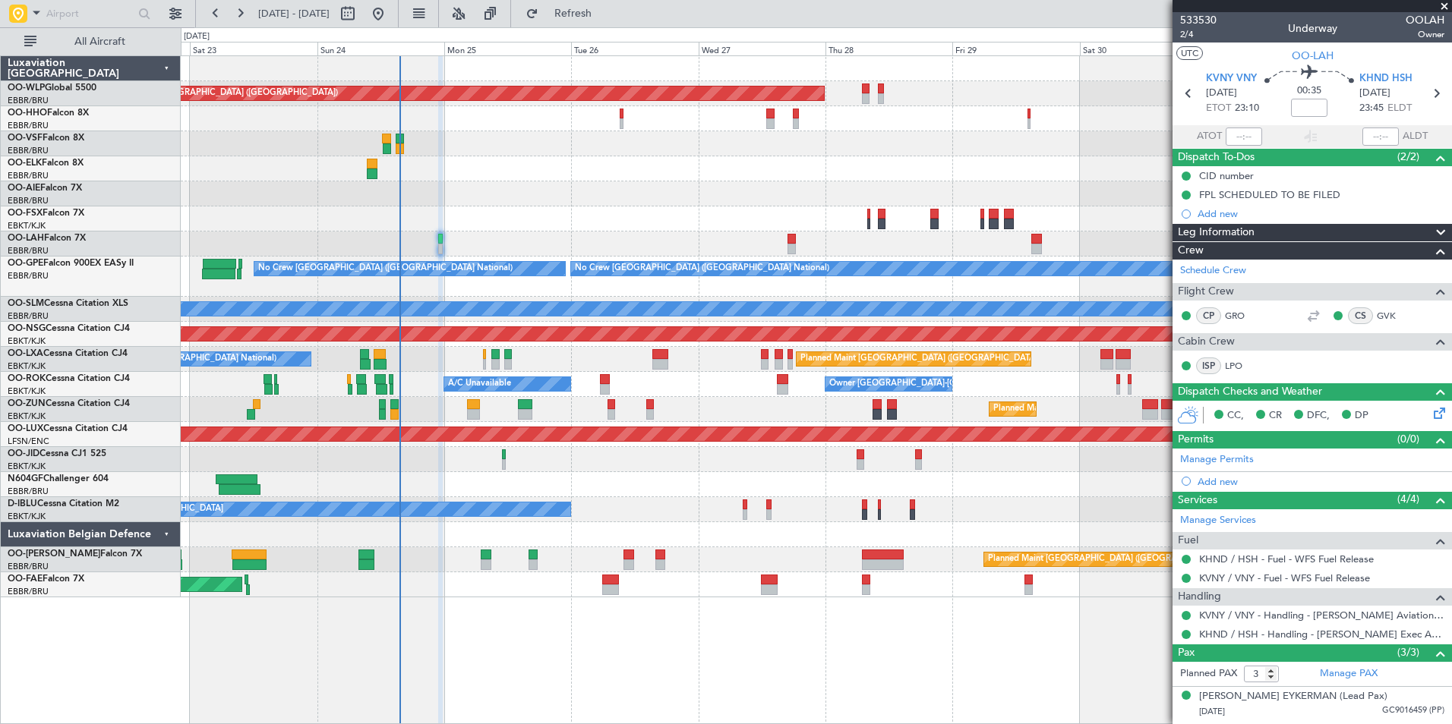
click at [1149, 202] on div "Planned Maint Berlin (Brandenburg) Planned Maint London (Farnborough) Planned M…" at bounding box center [816, 326] width 1270 height 541
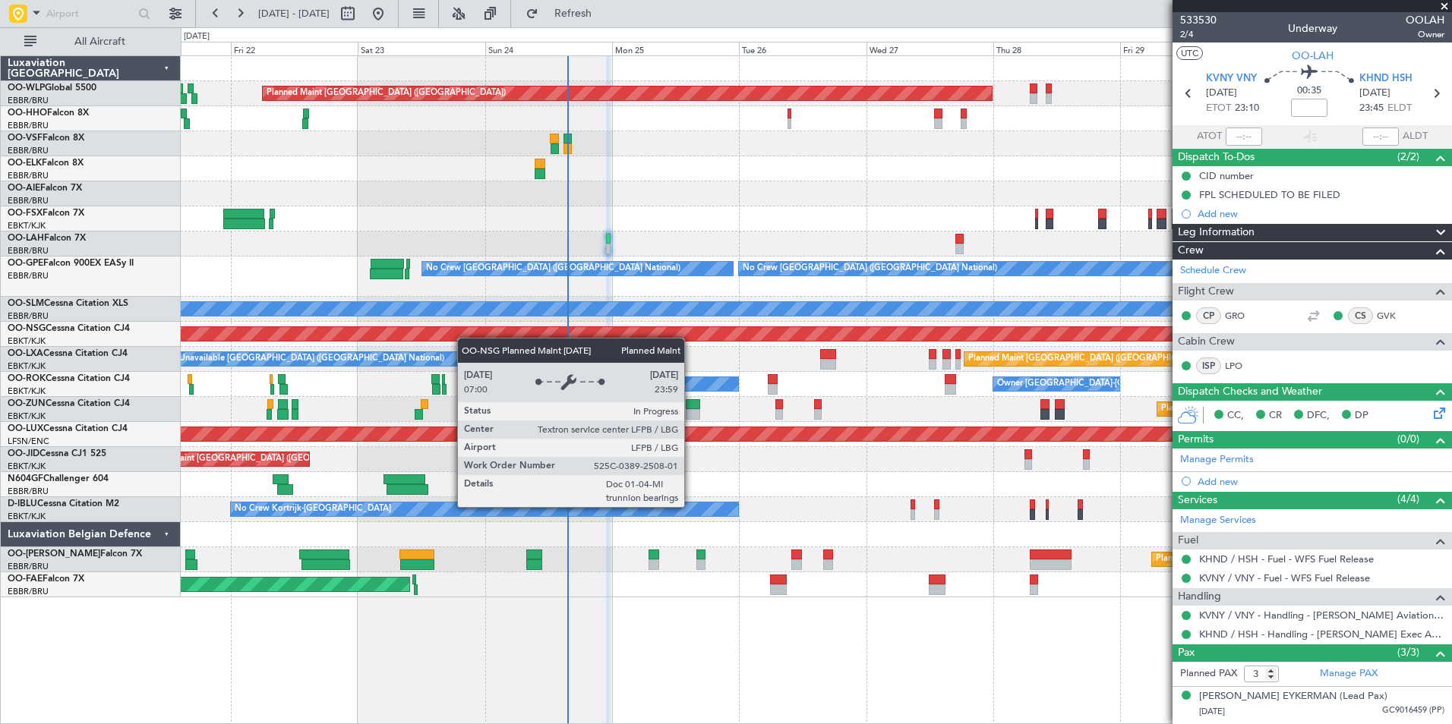
click at [475, 335] on div "Planned Maint Berlin (Brandenburg) Planned Maint London (Farnborough) Planned M…" at bounding box center [816, 326] width 1270 height 541
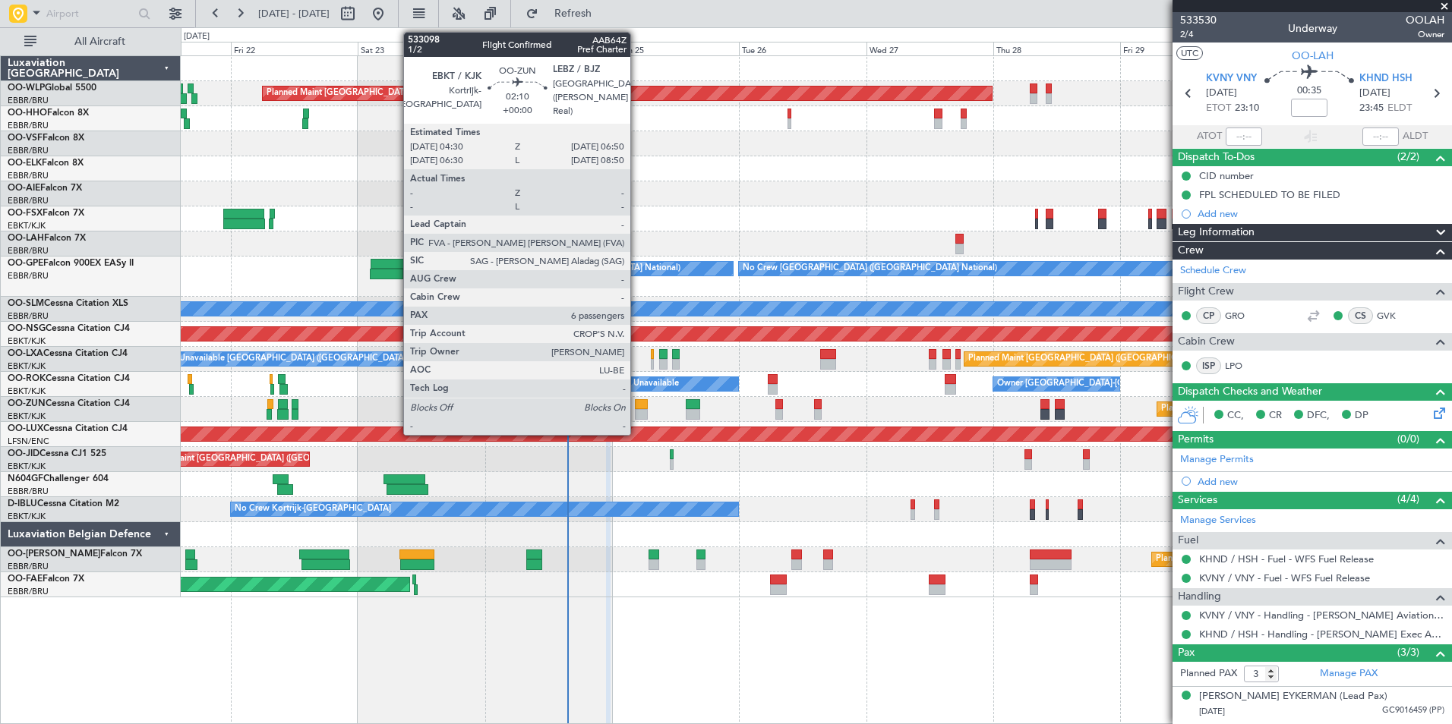
click at [638, 403] on div at bounding box center [641, 404] width 13 height 11
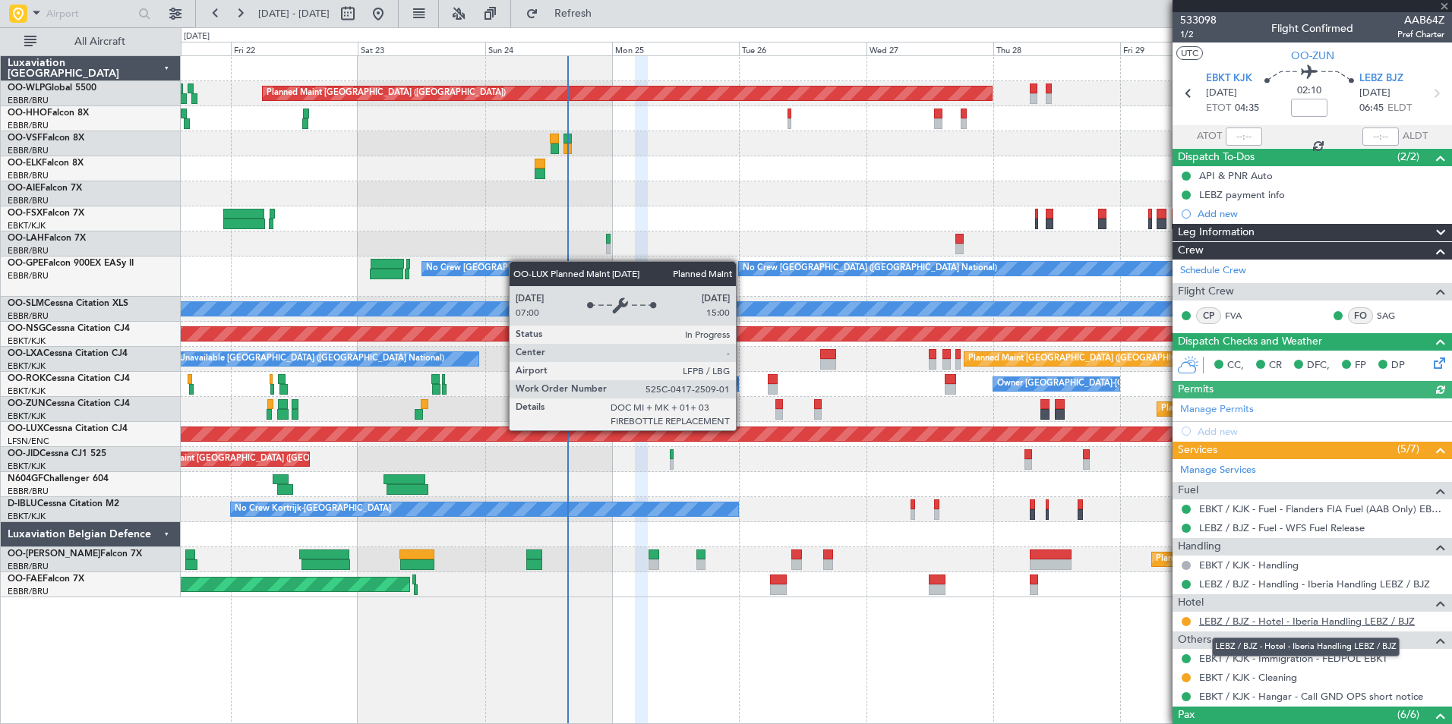
click at [1273, 621] on link "LEBZ / BJZ - Hotel - Iberia Handling LEBZ / BJZ" at bounding box center [1307, 621] width 216 height 13
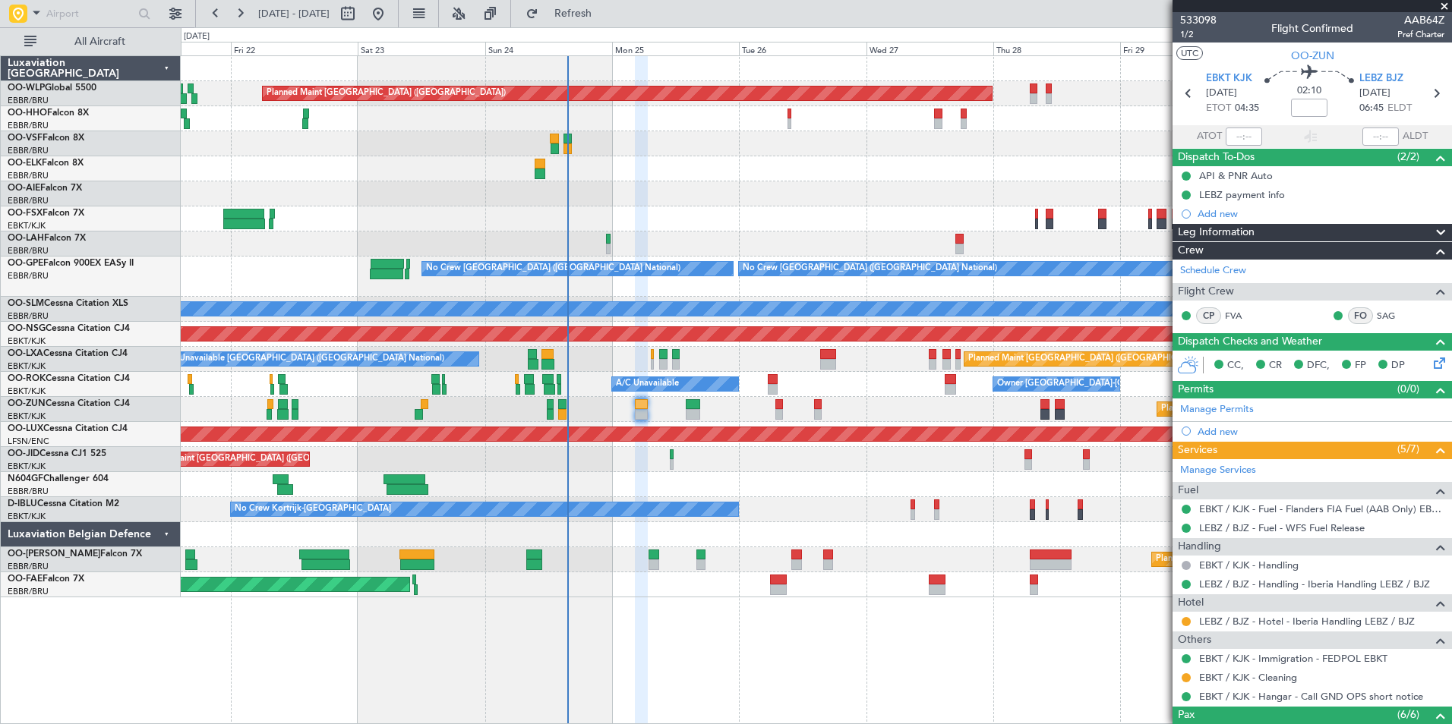
click at [713, 426] on div "Planned Maint Berlin (Brandenburg) Planned Maint London (Farnborough) Planned M…" at bounding box center [816, 326] width 1270 height 541
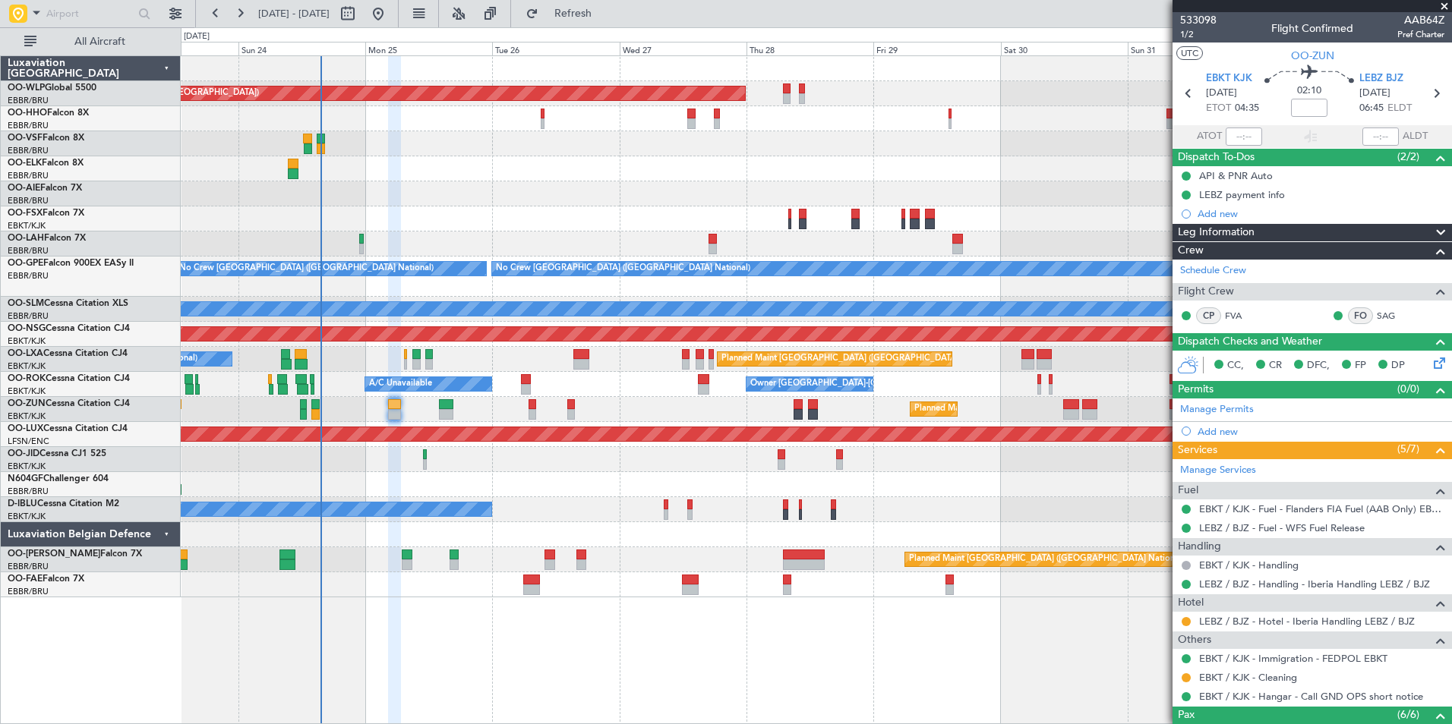
click at [683, 416] on div "Planned Maint Kortrijk-[GEOGRAPHIC_DATA]" at bounding box center [816, 409] width 1270 height 25
click at [587, 411] on div "Planned Maint Kortrijk-[GEOGRAPHIC_DATA]" at bounding box center [816, 409] width 1270 height 25
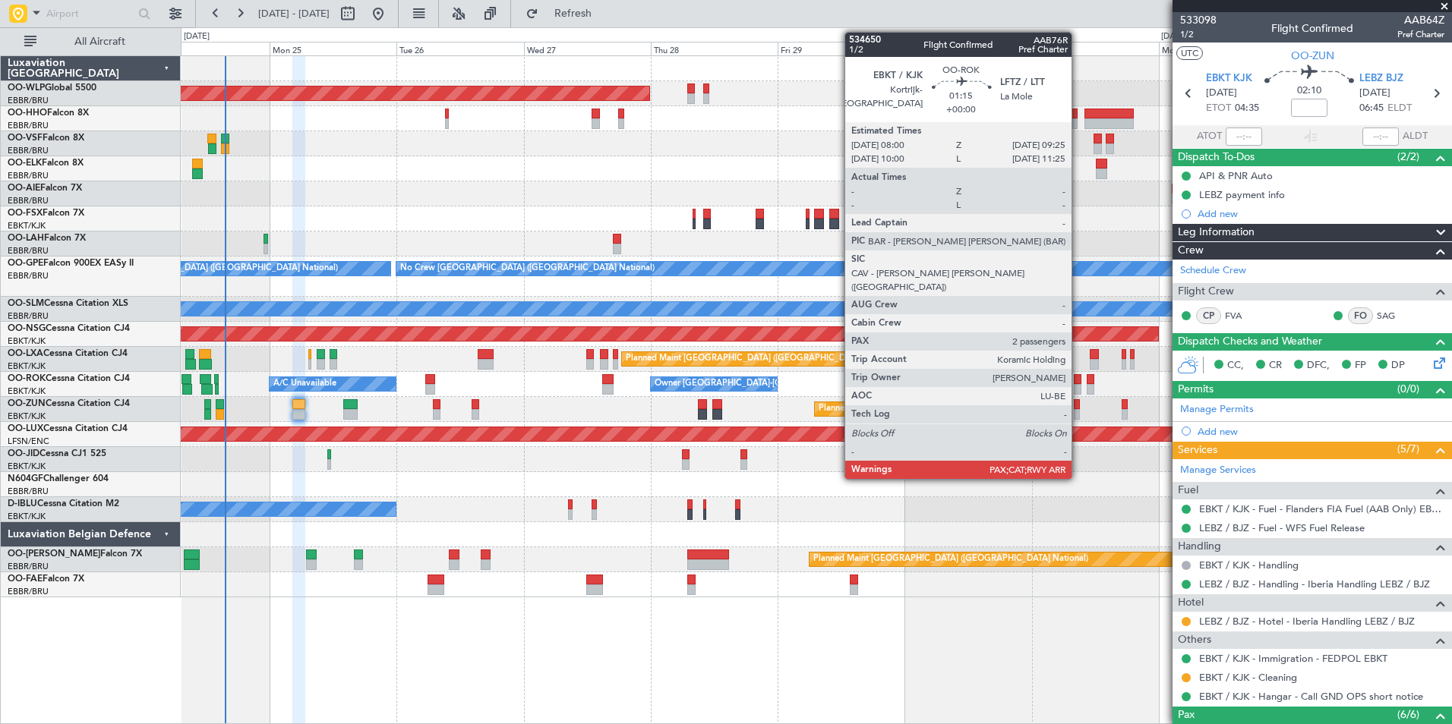
click at [1079, 382] on div at bounding box center [1078, 379] width 8 height 11
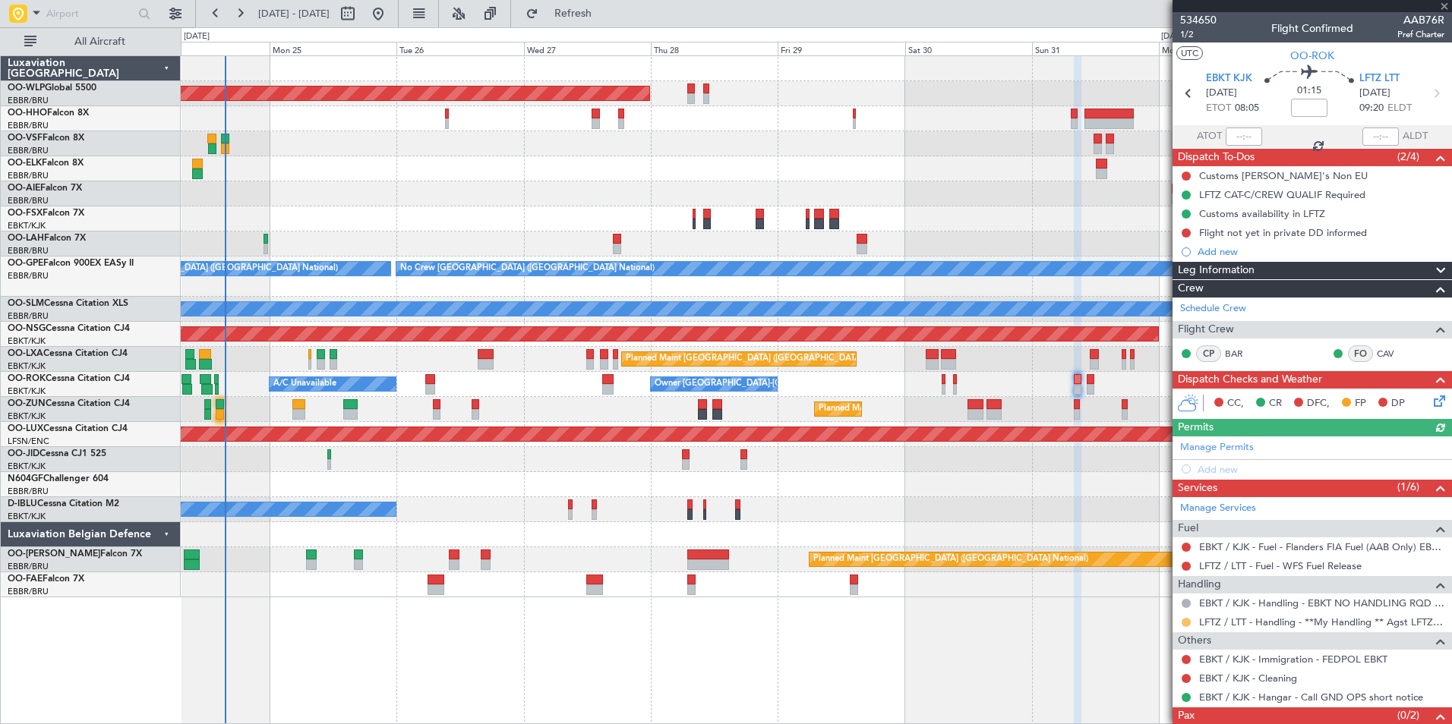
click at [1186, 620] on button at bounding box center [1185, 622] width 9 height 9
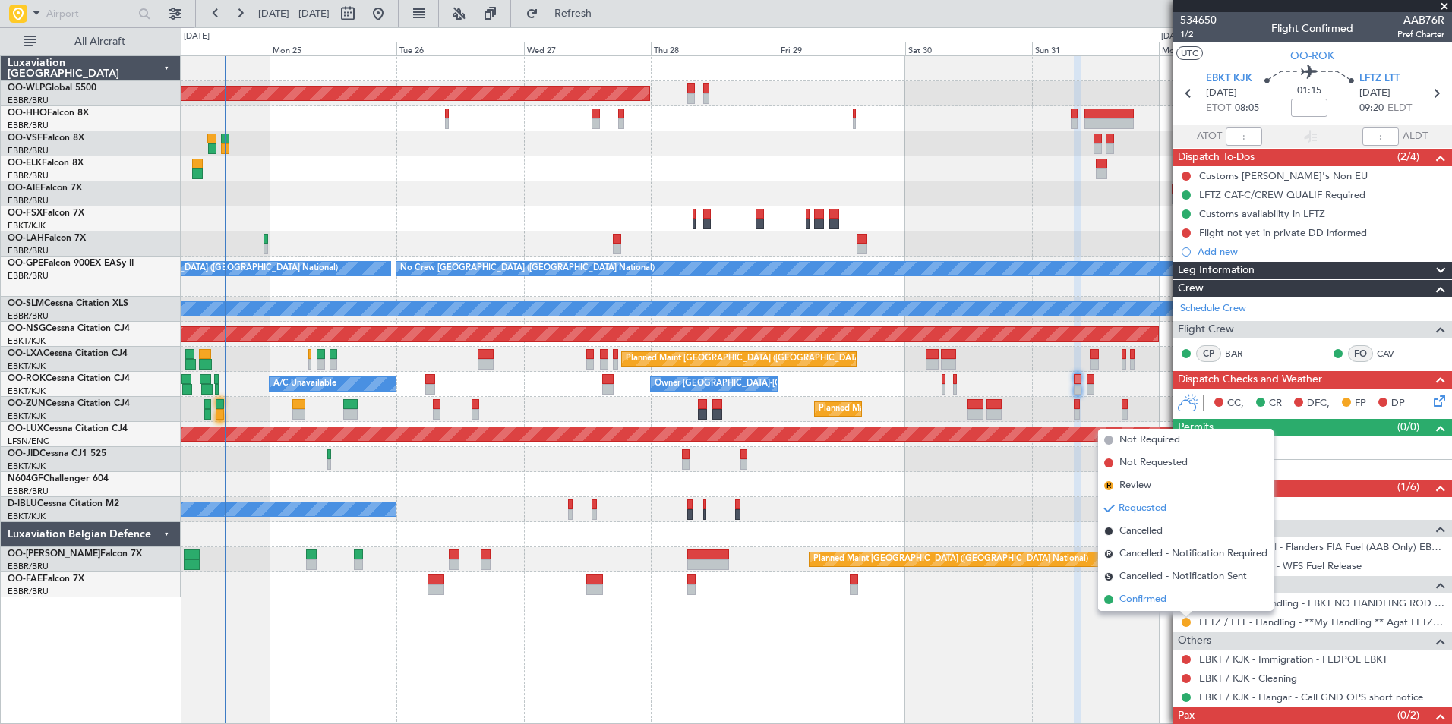
click at [1133, 606] on span "Confirmed" at bounding box center [1142, 599] width 47 height 15
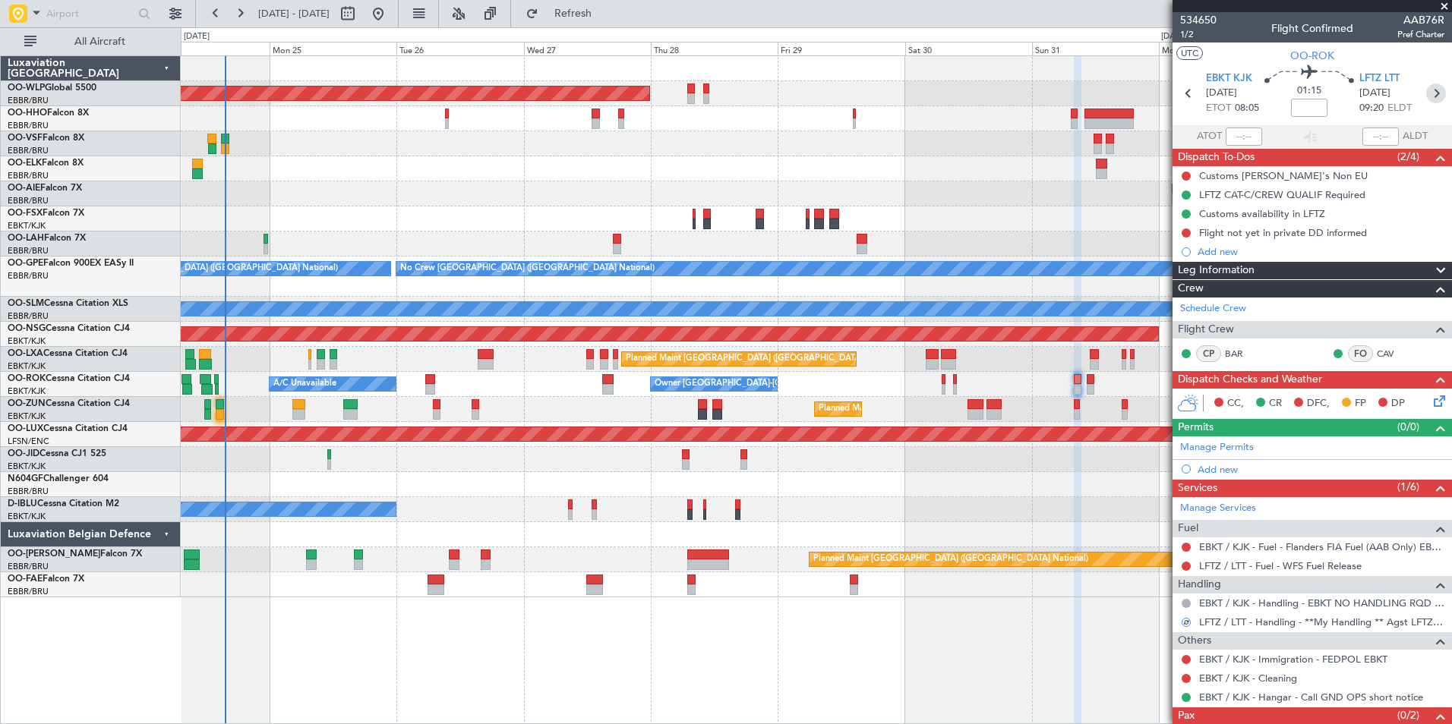
click at [1426, 92] on icon at bounding box center [1436, 94] width 20 height 20
type input "0"
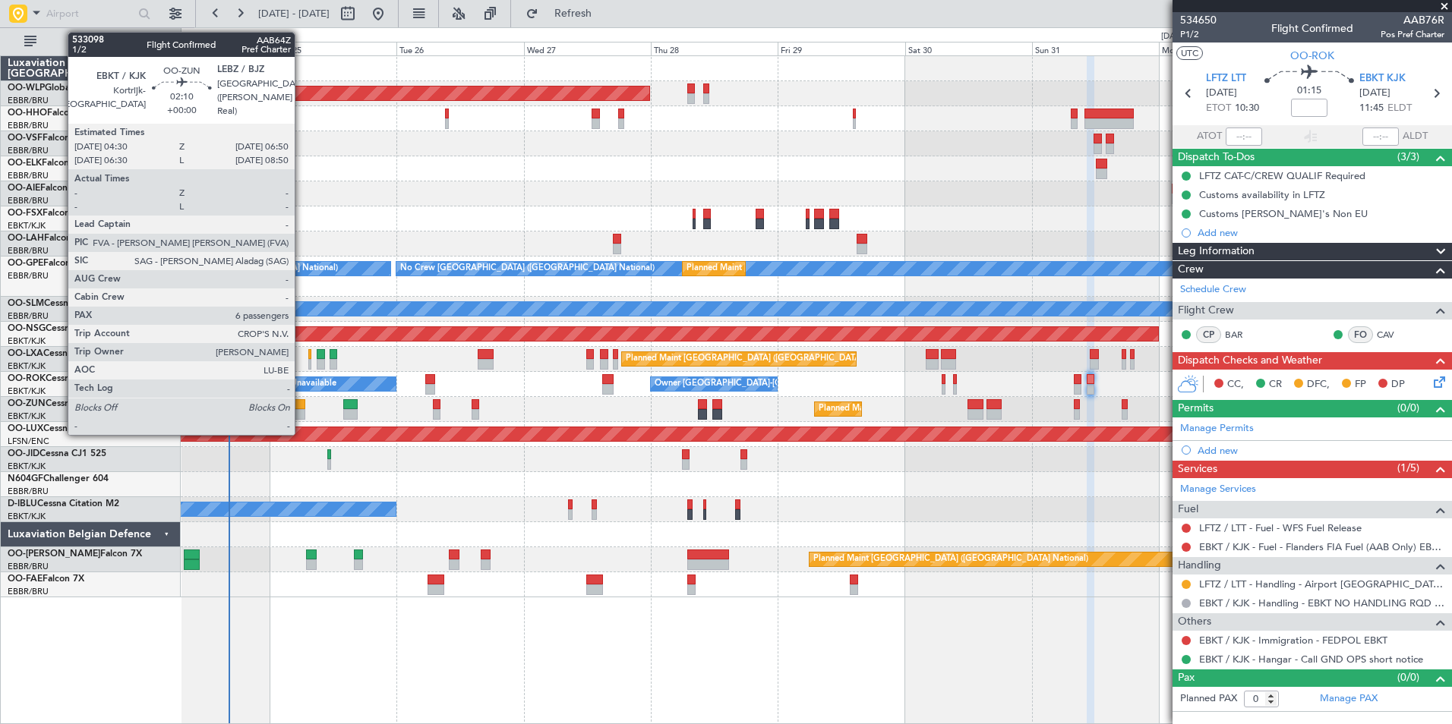
click at [301, 408] on div at bounding box center [298, 404] width 13 height 11
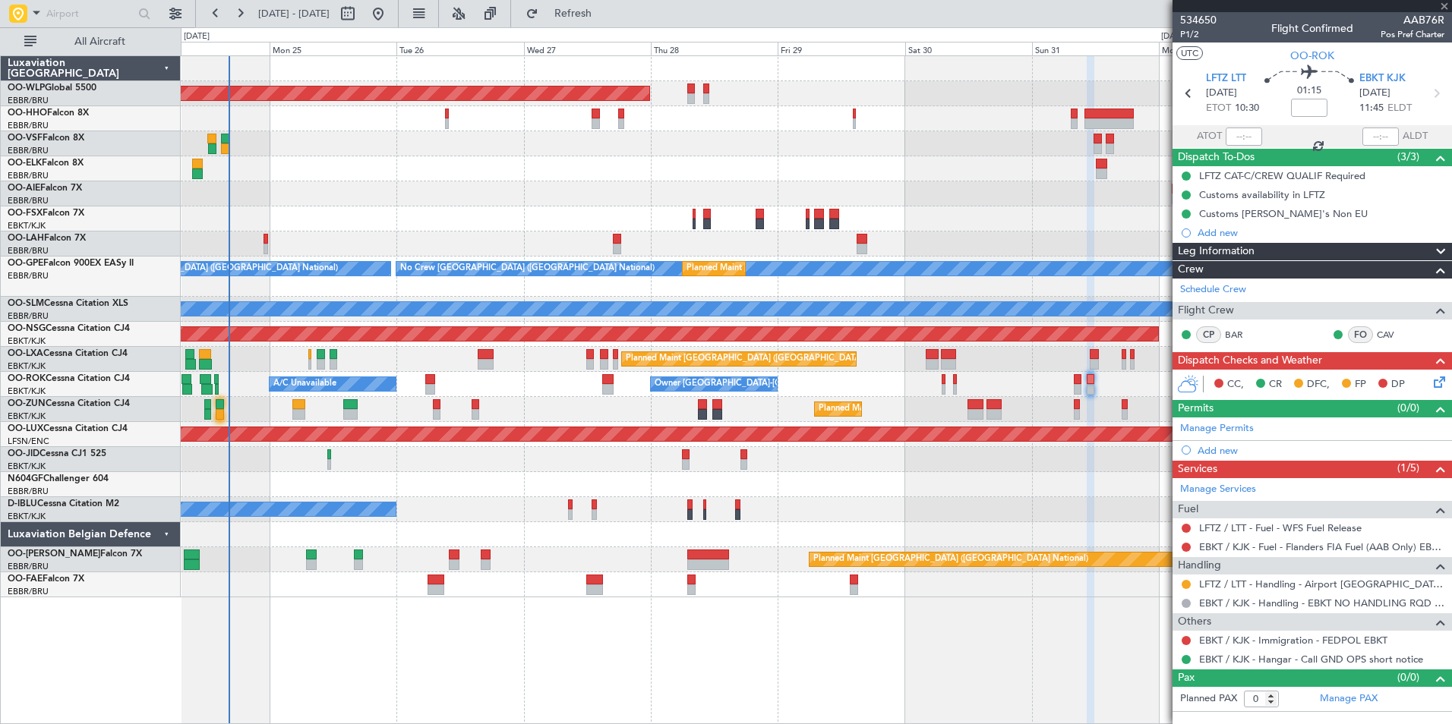
type input "6"
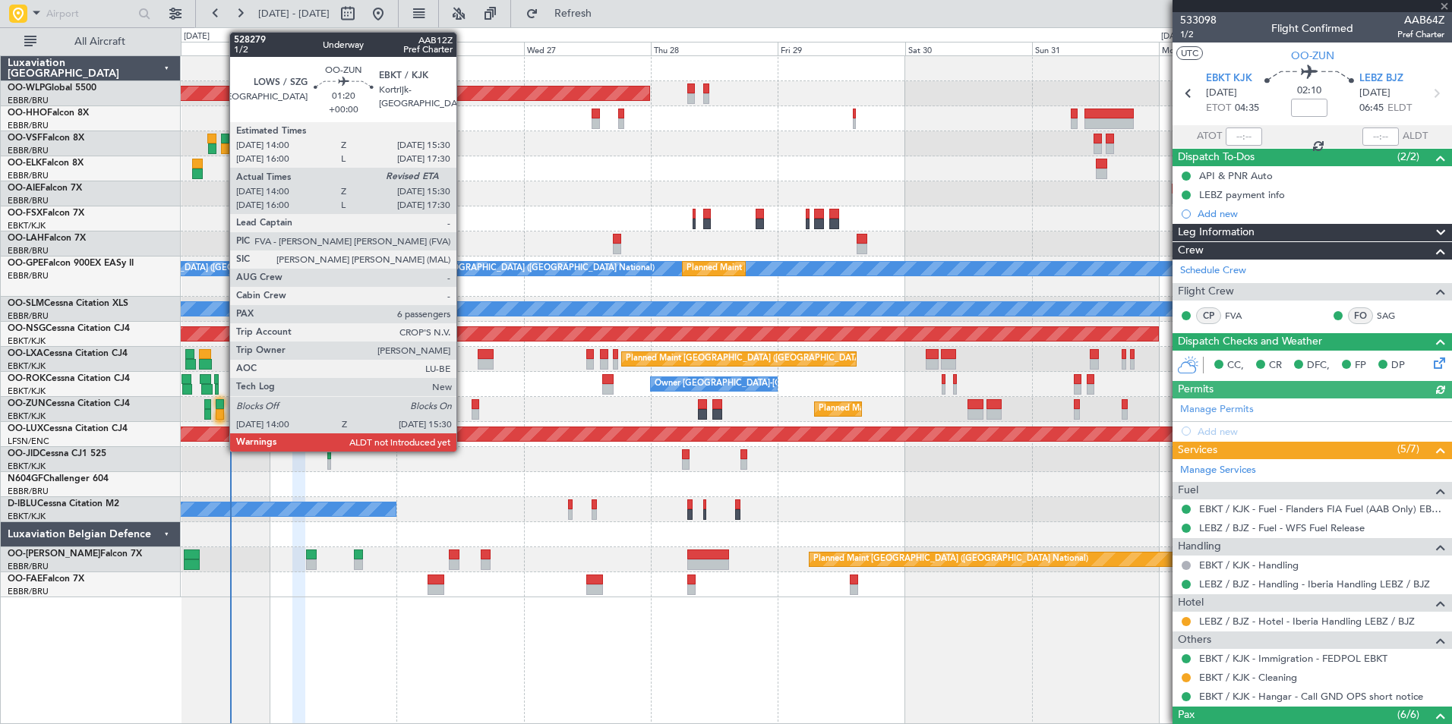
click at [219, 408] on div at bounding box center [220, 404] width 8 height 11
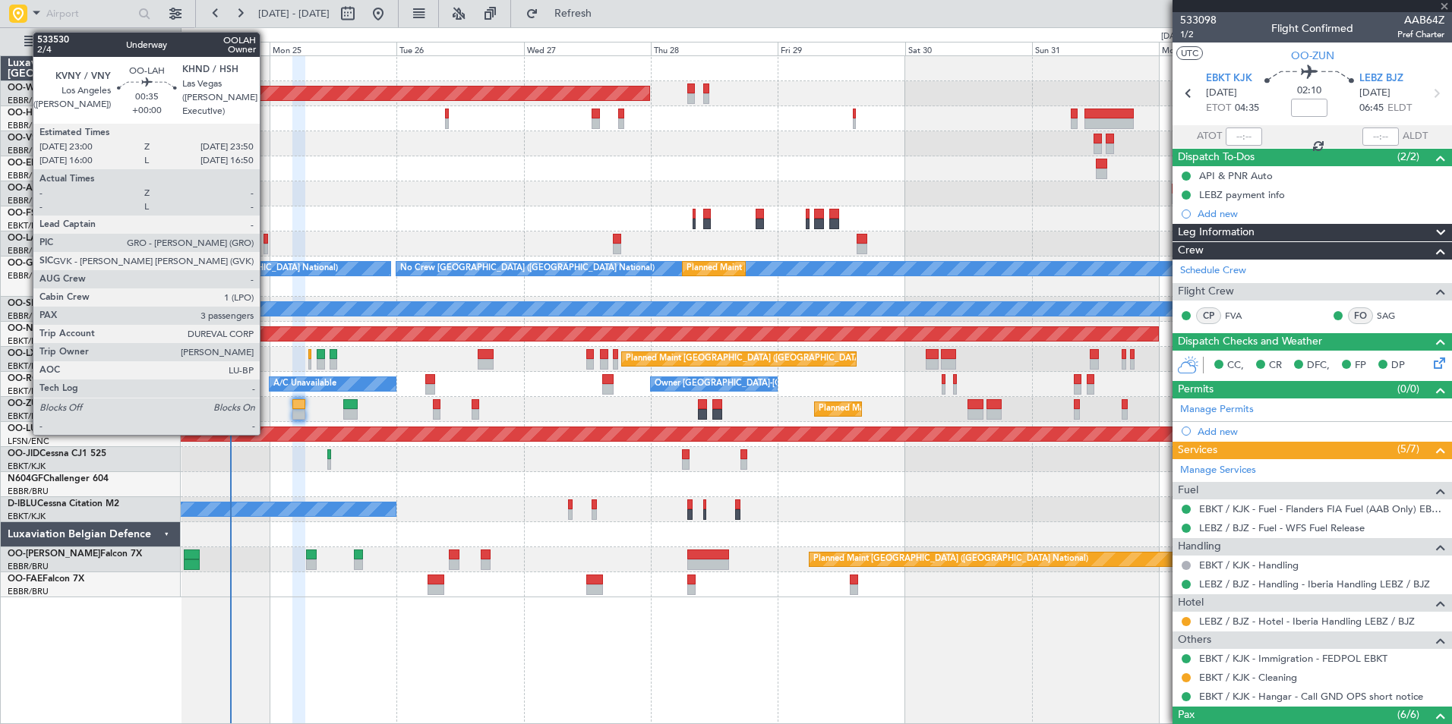
type input "14:05"
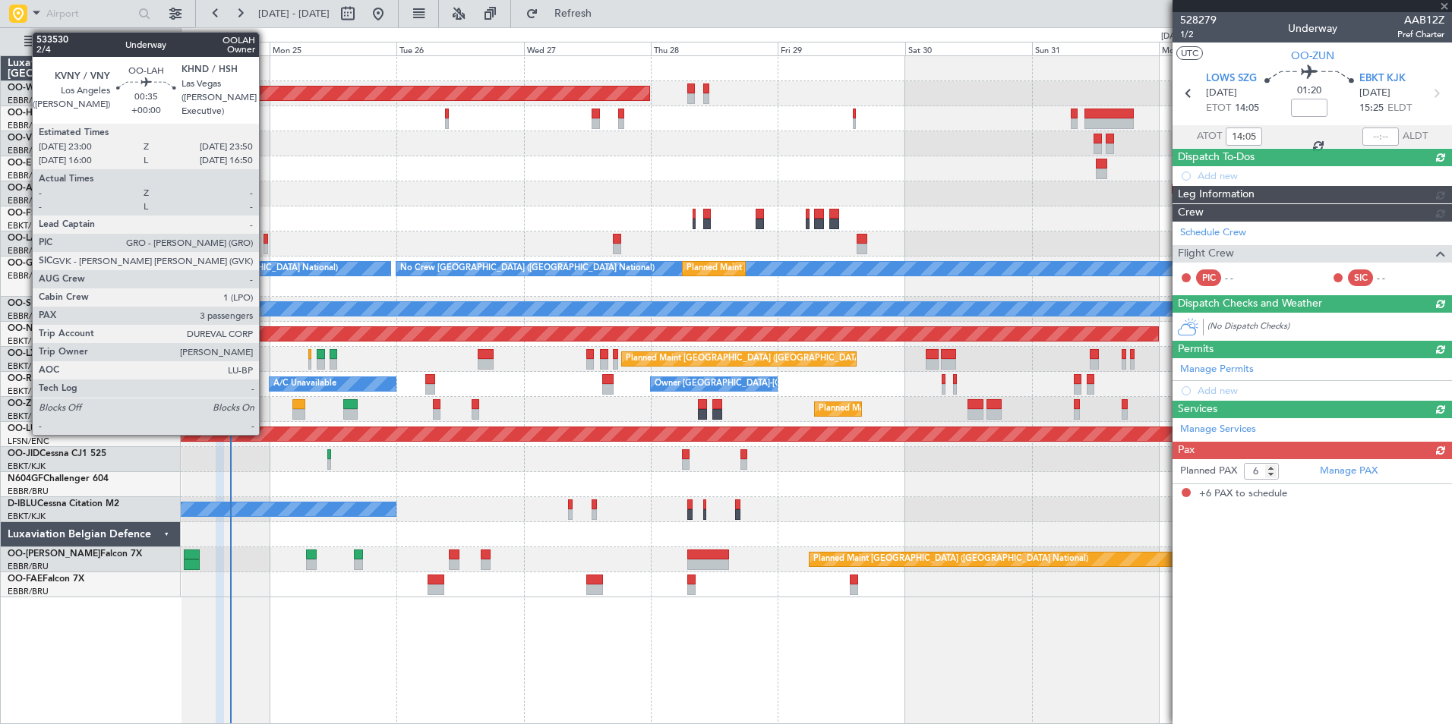
click at [266, 241] on div at bounding box center [265, 239] width 5 height 11
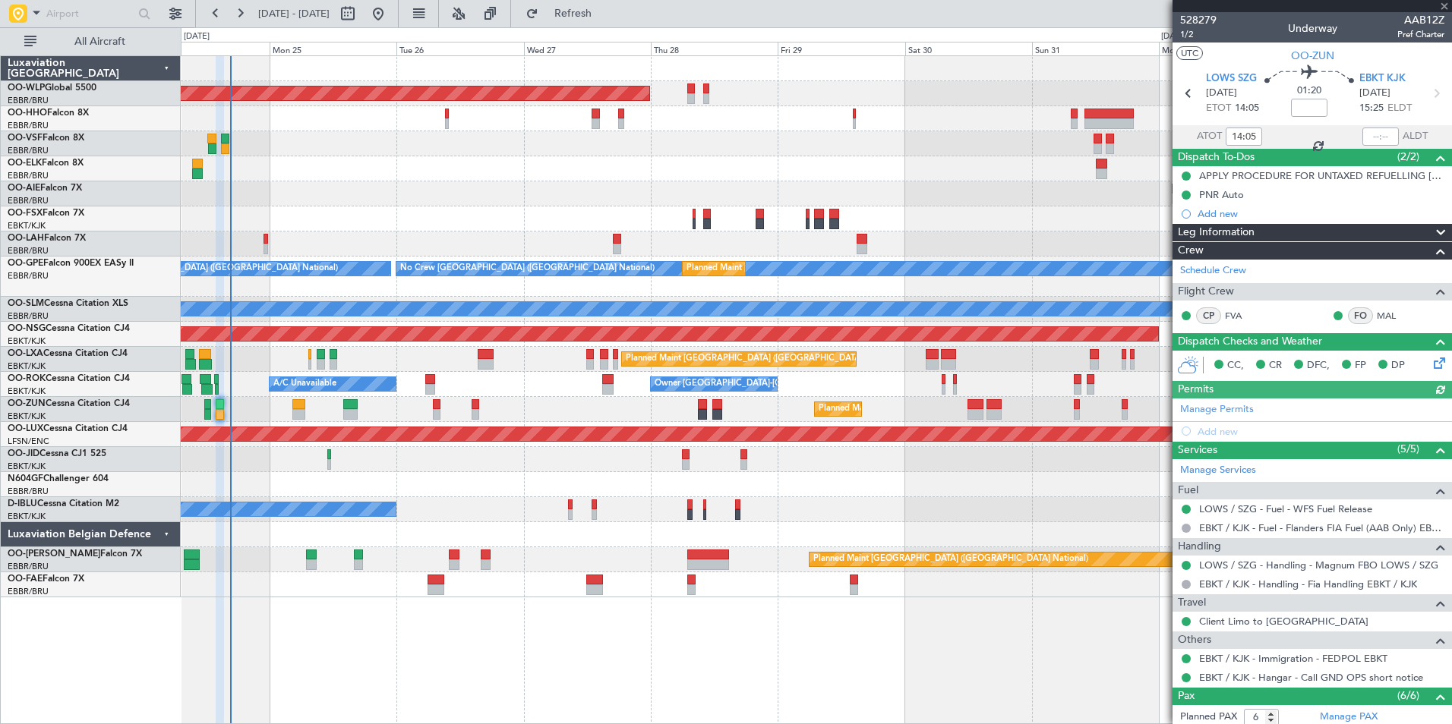
type input "3"
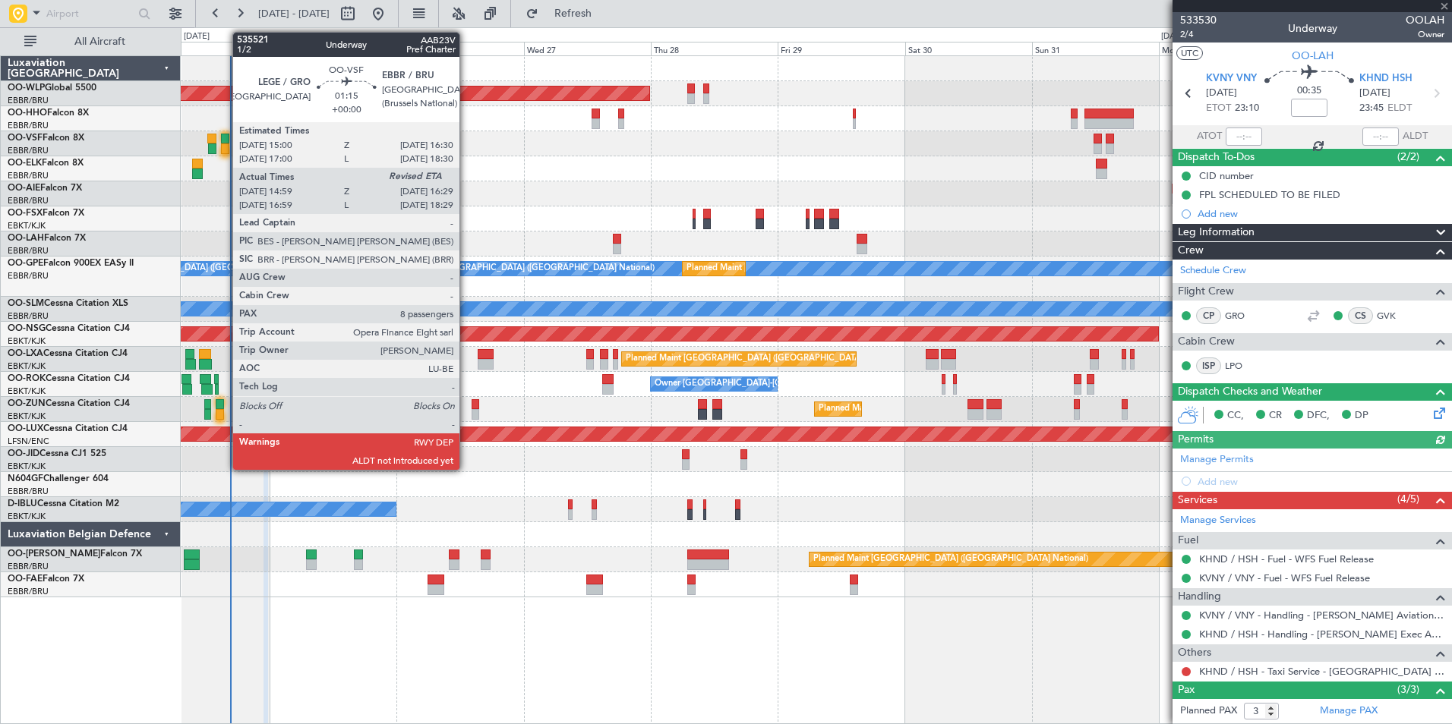
click at [225, 145] on div at bounding box center [225, 149] width 8 height 11
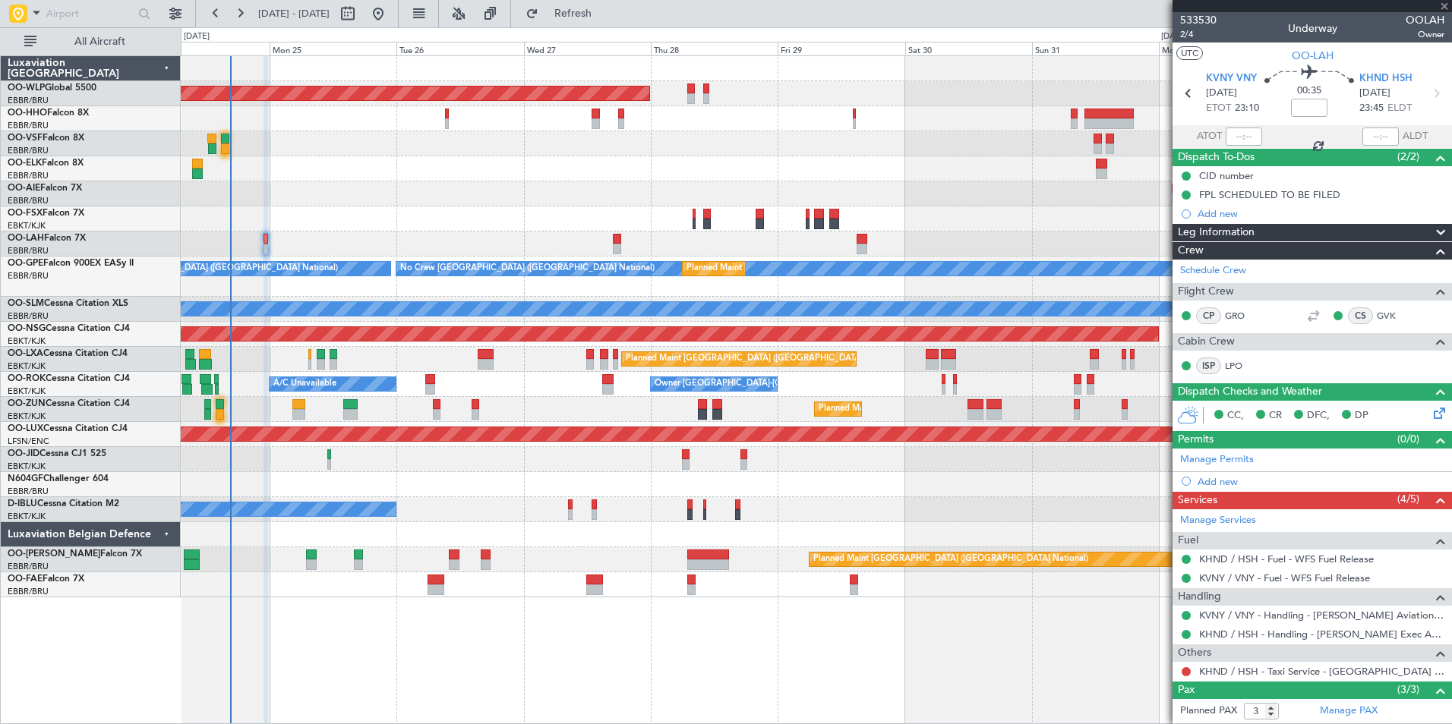
type input "15:09"
type input "8"
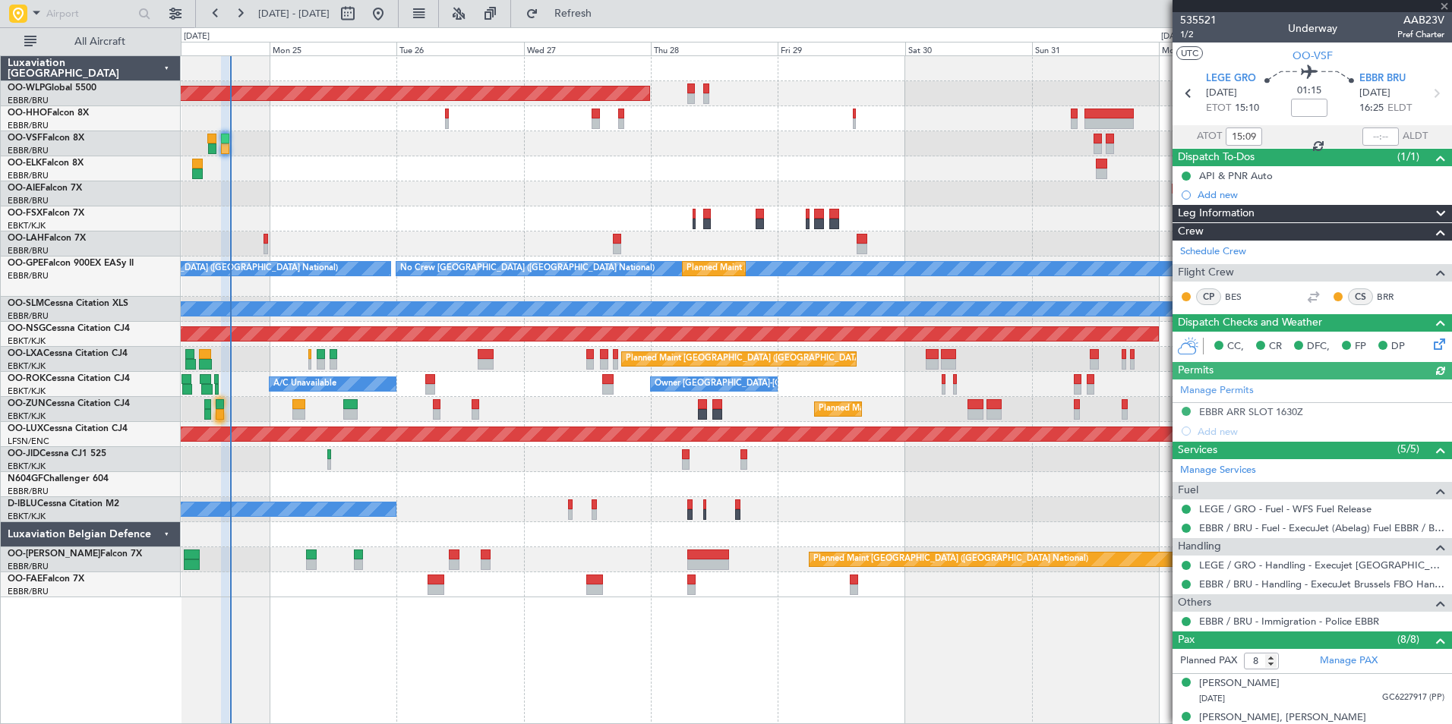
click at [1368, 132] on div at bounding box center [1380, 137] width 36 height 18
click at [1368, 137] on input "text" at bounding box center [1380, 137] width 36 height 18
click at [929, 166] on div at bounding box center [816, 168] width 1270 height 25
type input "16:36"
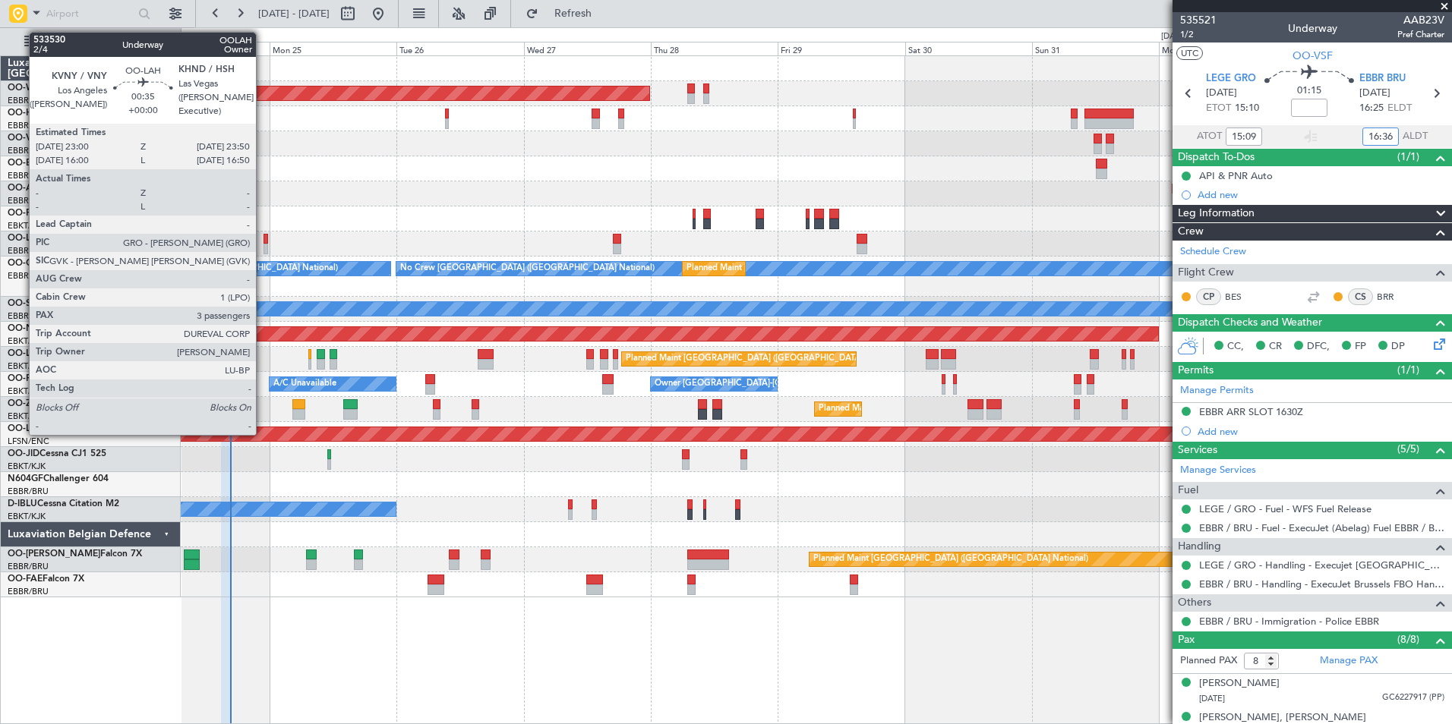
click at [263, 244] on div at bounding box center [265, 249] width 5 height 11
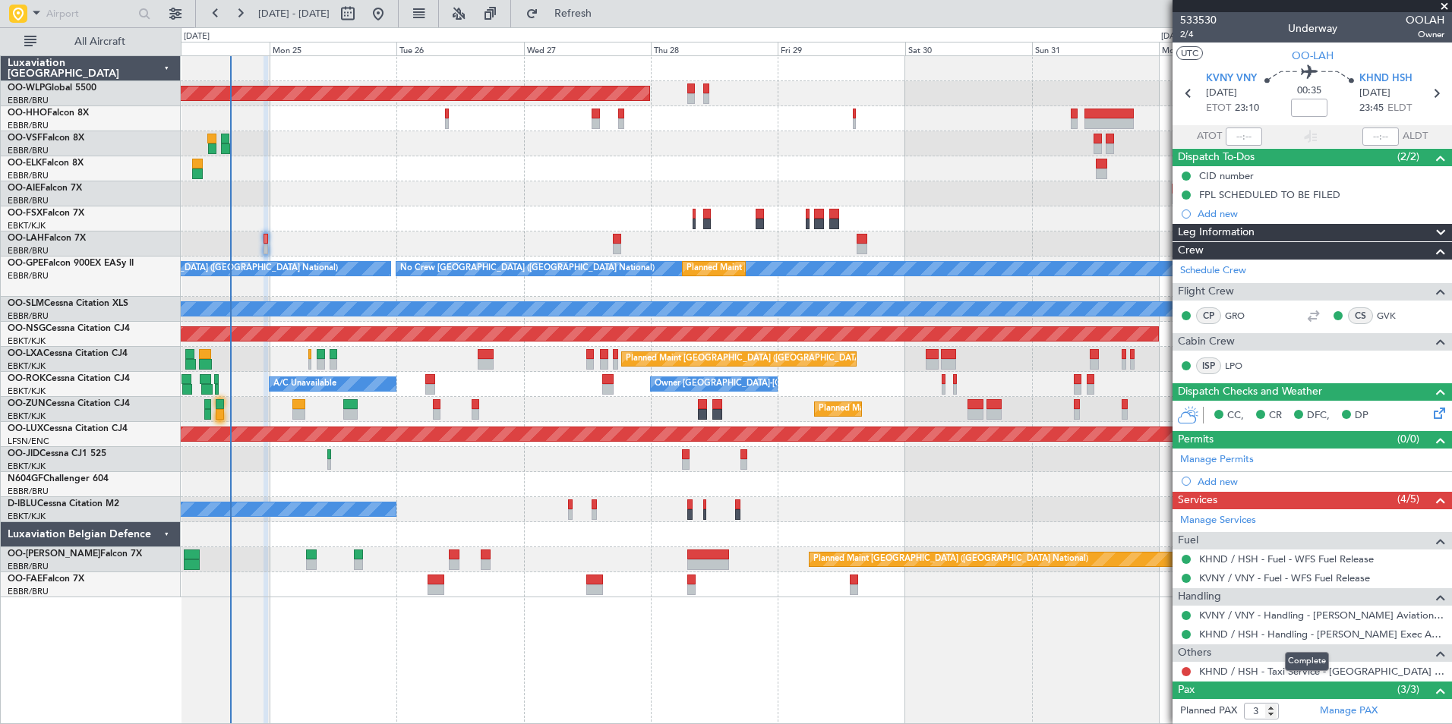
click at [1290, 666] on div "Complete" at bounding box center [1307, 661] width 44 height 19
click at [1223, 668] on link "KHND / HSH - Taxi Service - [GEOGRAPHIC_DATA] Exec Arpt KHND / HSH" at bounding box center [1321, 671] width 245 height 13
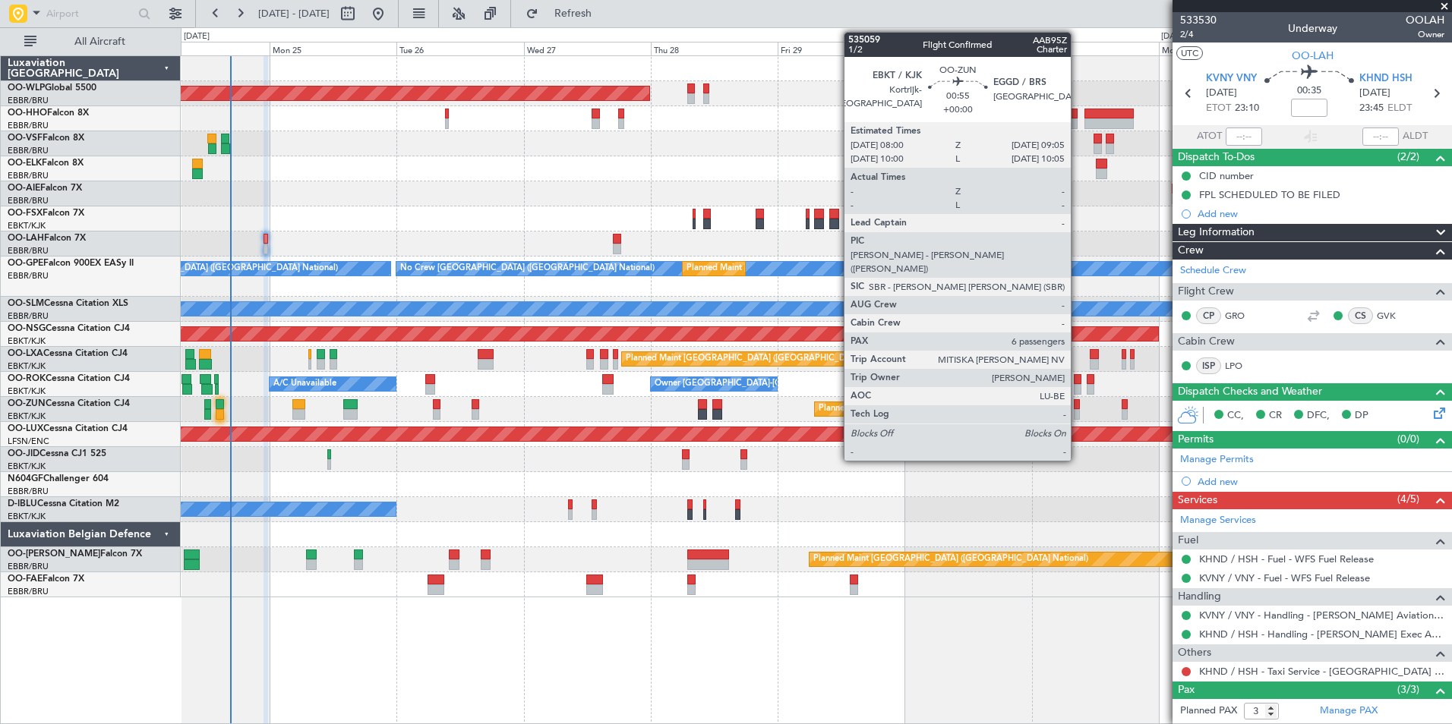
click at [1077, 405] on div at bounding box center [1077, 404] width 6 height 11
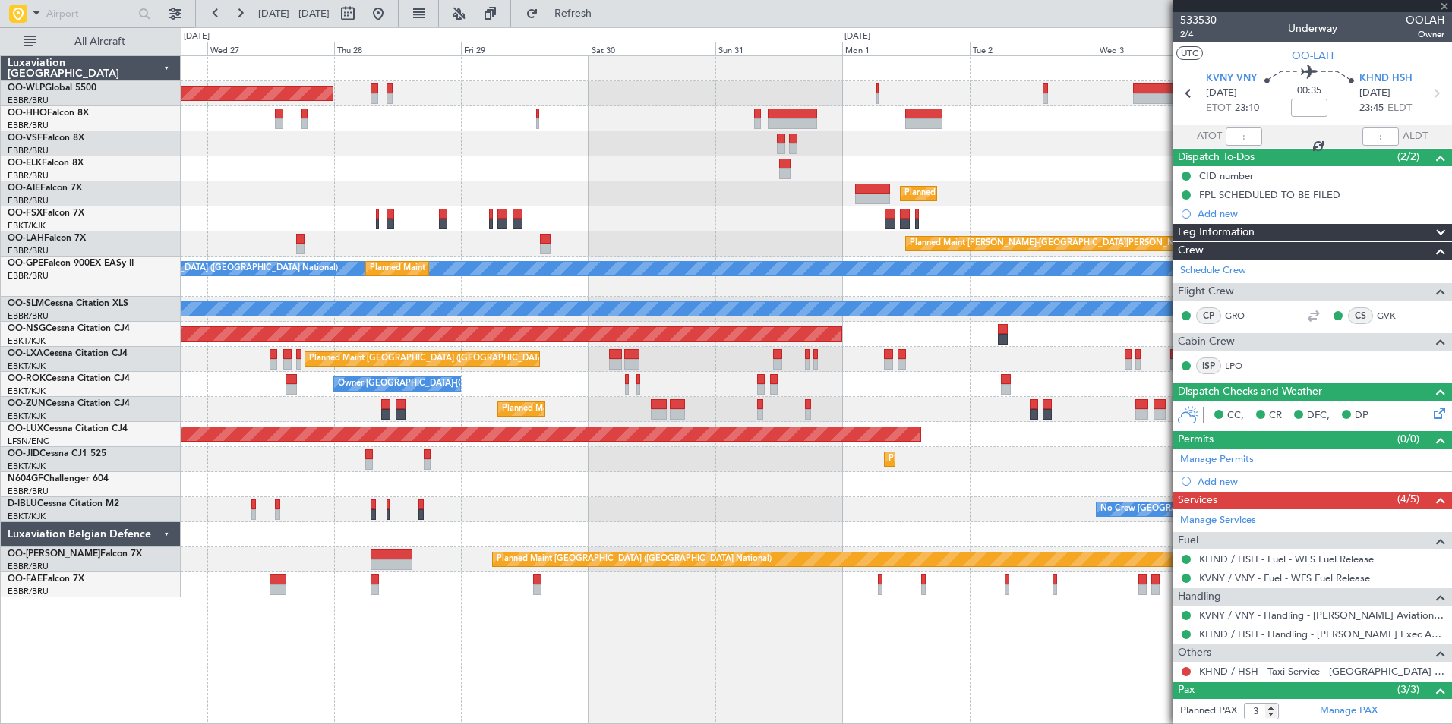
click at [632, 262] on div "Planned Maint [GEOGRAPHIC_DATA] ([GEOGRAPHIC_DATA]) Planned Maint [GEOGRAPHIC_D…" at bounding box center [816, 326] width 1270 height 541
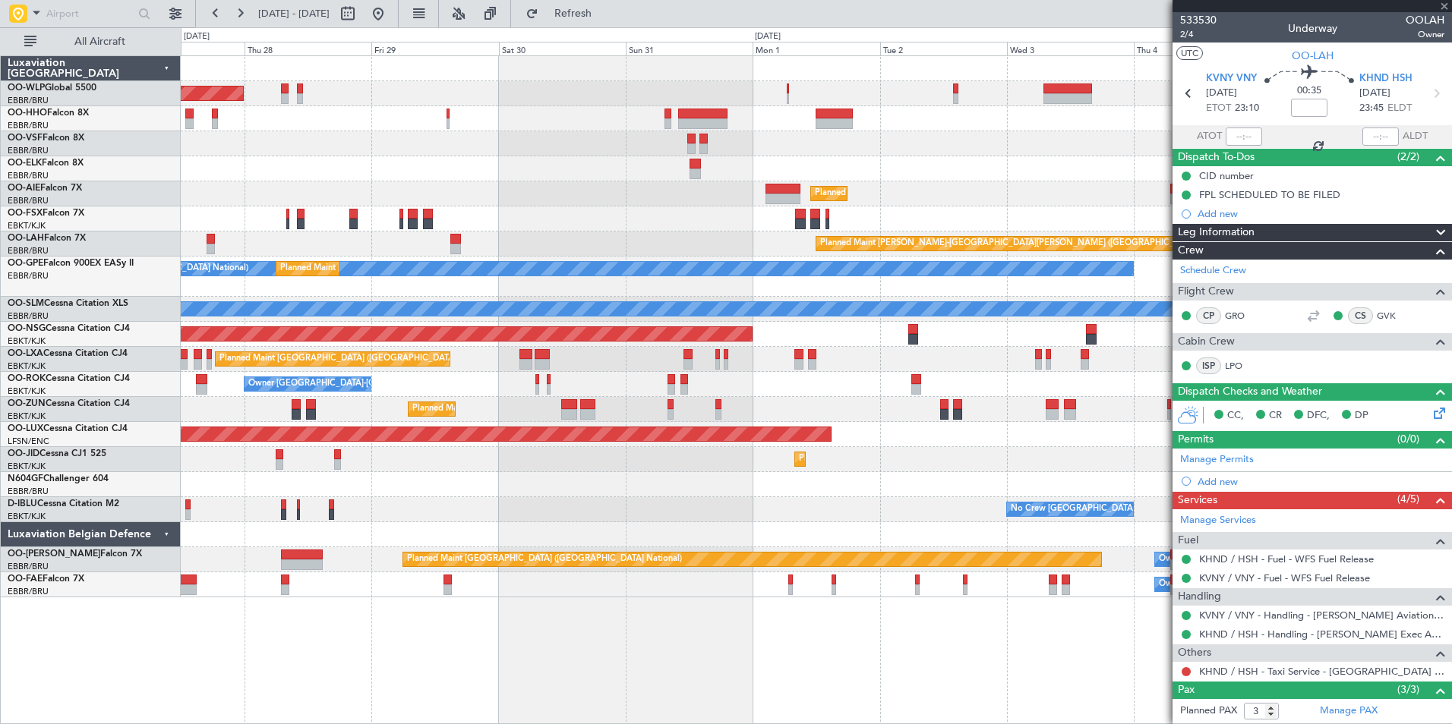
type input "6"
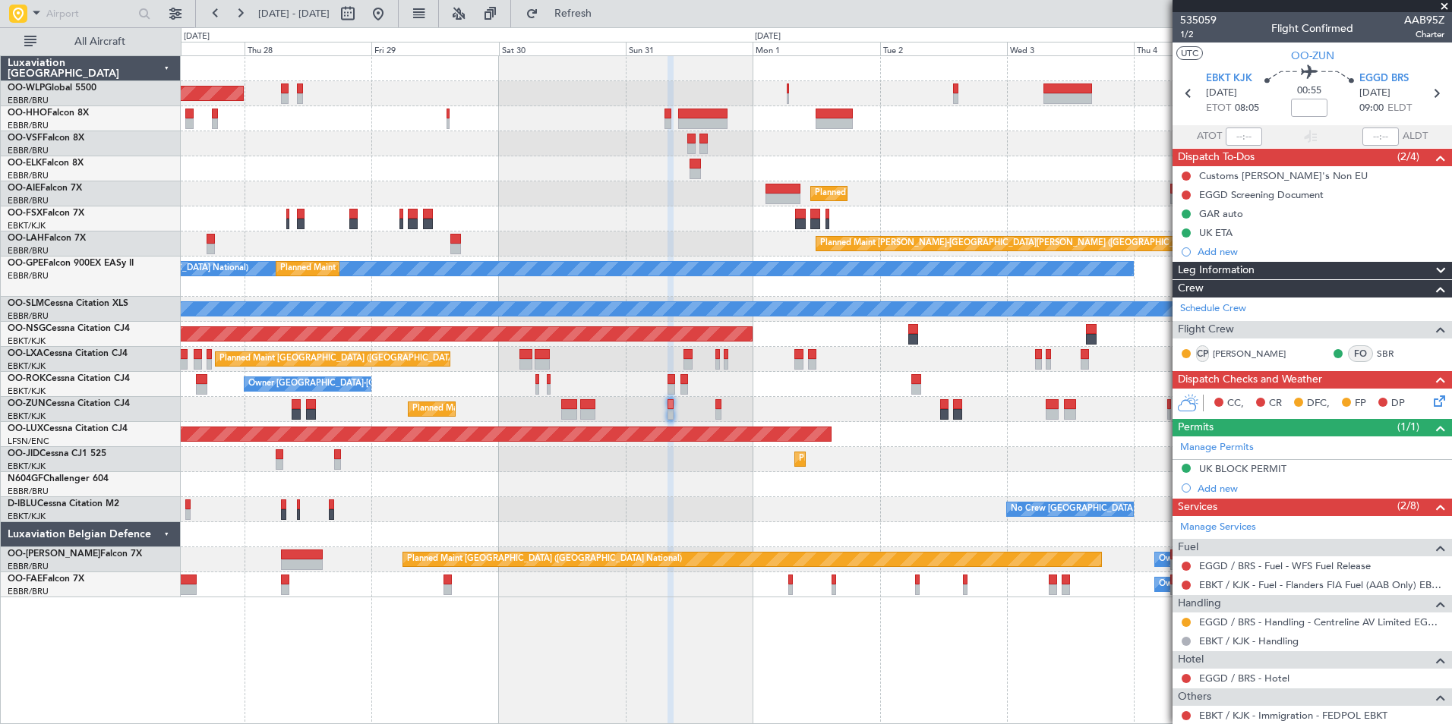
click at [1219, 483] on div "Add new" at bounding box center [1320, 488] width 247 height 13
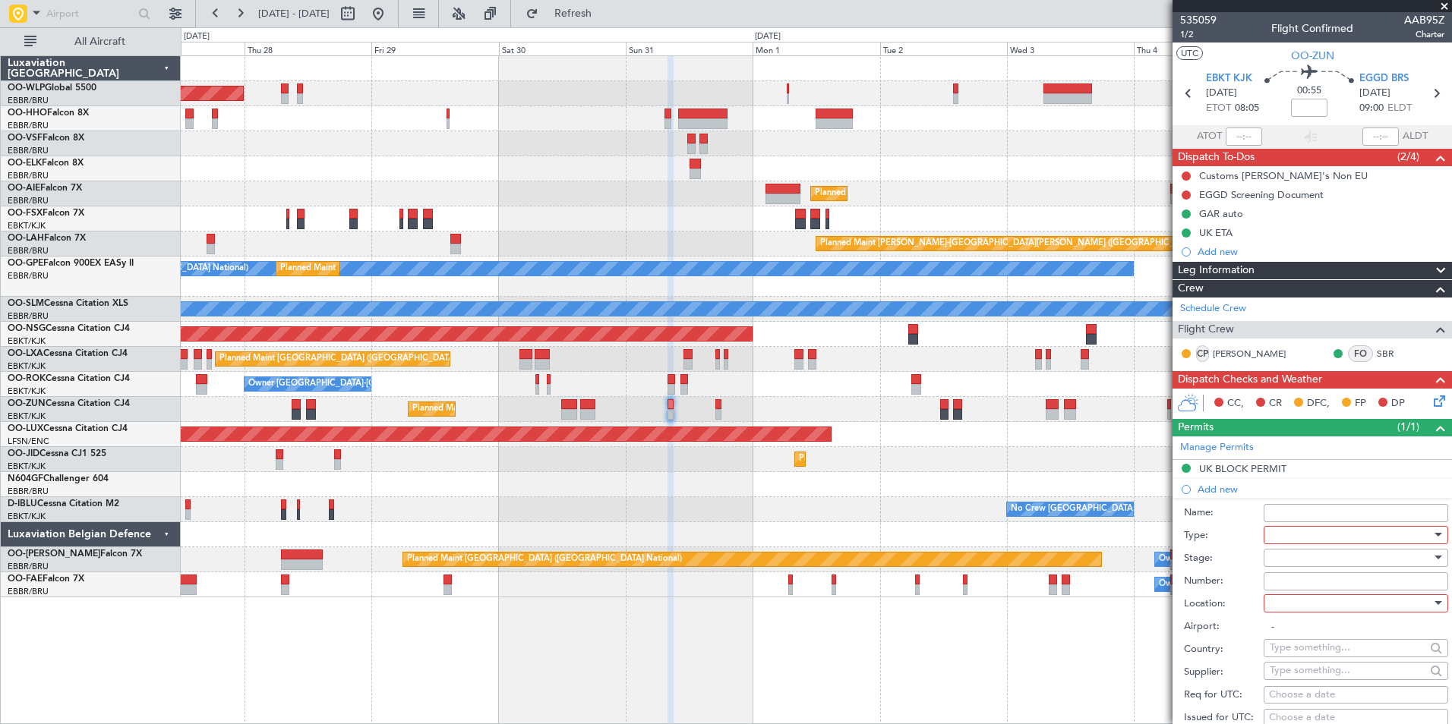
click at [1271, 539] on div at bounding box center [1350, 535] width 162 height 23
click at [1288, 683] on span "Slot" at bounding box center [1349, 678] width 159 height 23
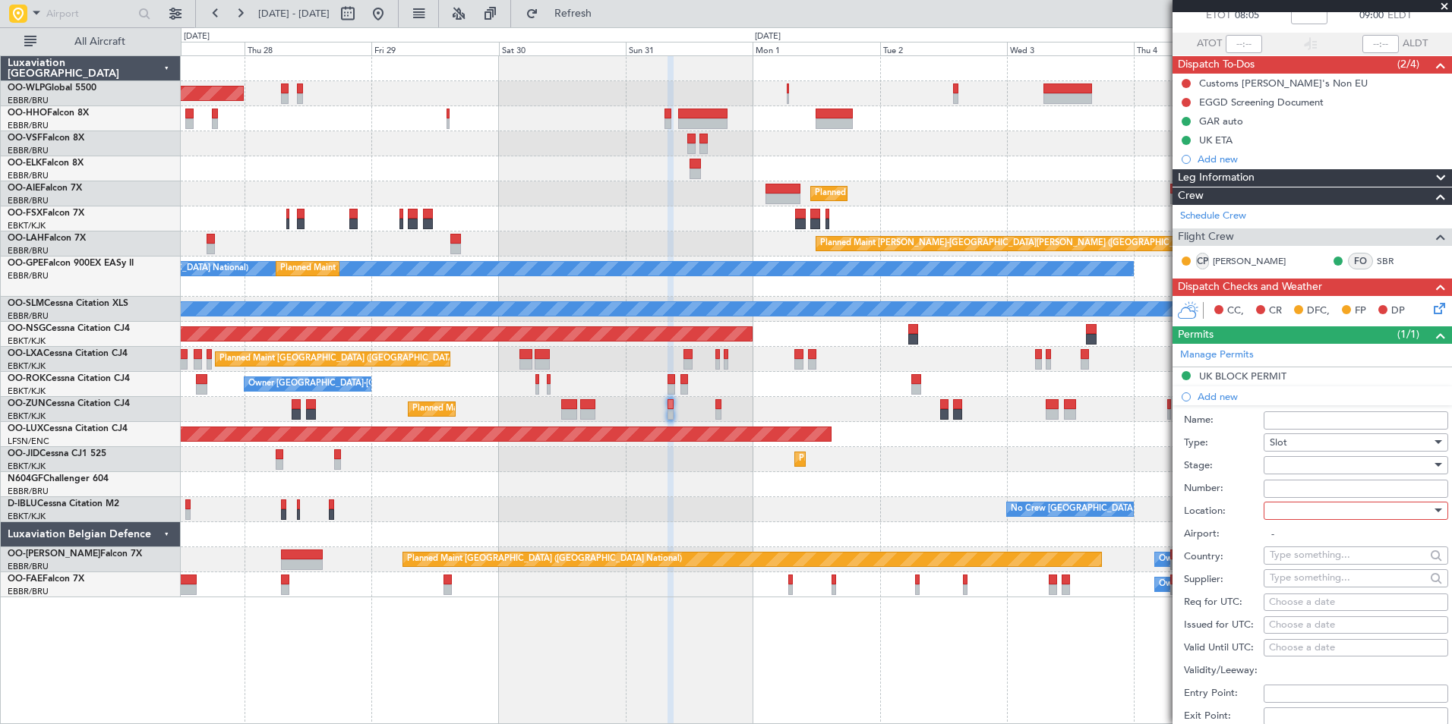
scroll to position [228, 0]
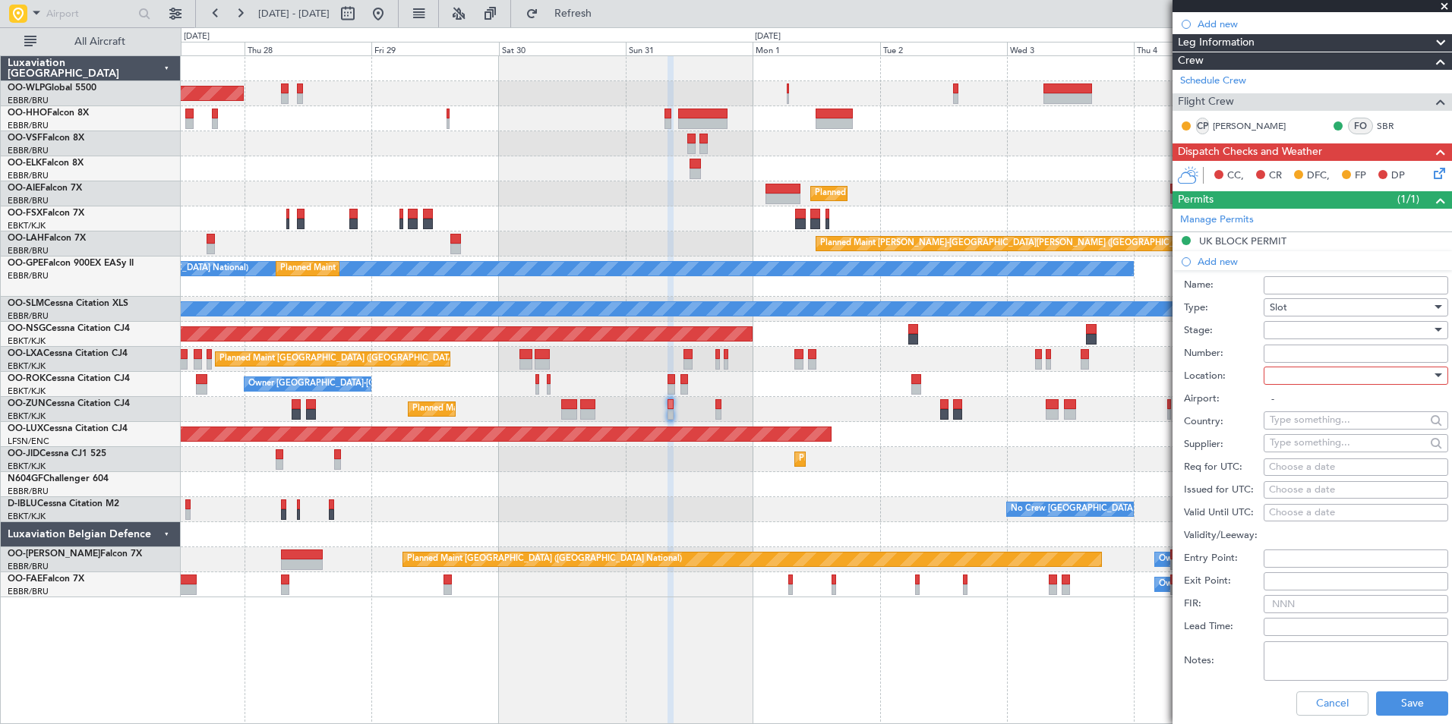
click at [1289, 321] on div at bounding box center [1350, 330] width 162 height 23
click at [1301, 447] on span "Received OK" at bounding box center [1349, 451] width 159 height 23
click at [1279, 356] on input "Number:" at bounding box center [1355, 354] width 185 height 18
paste input "KPVT001"
type input "KPVT001"
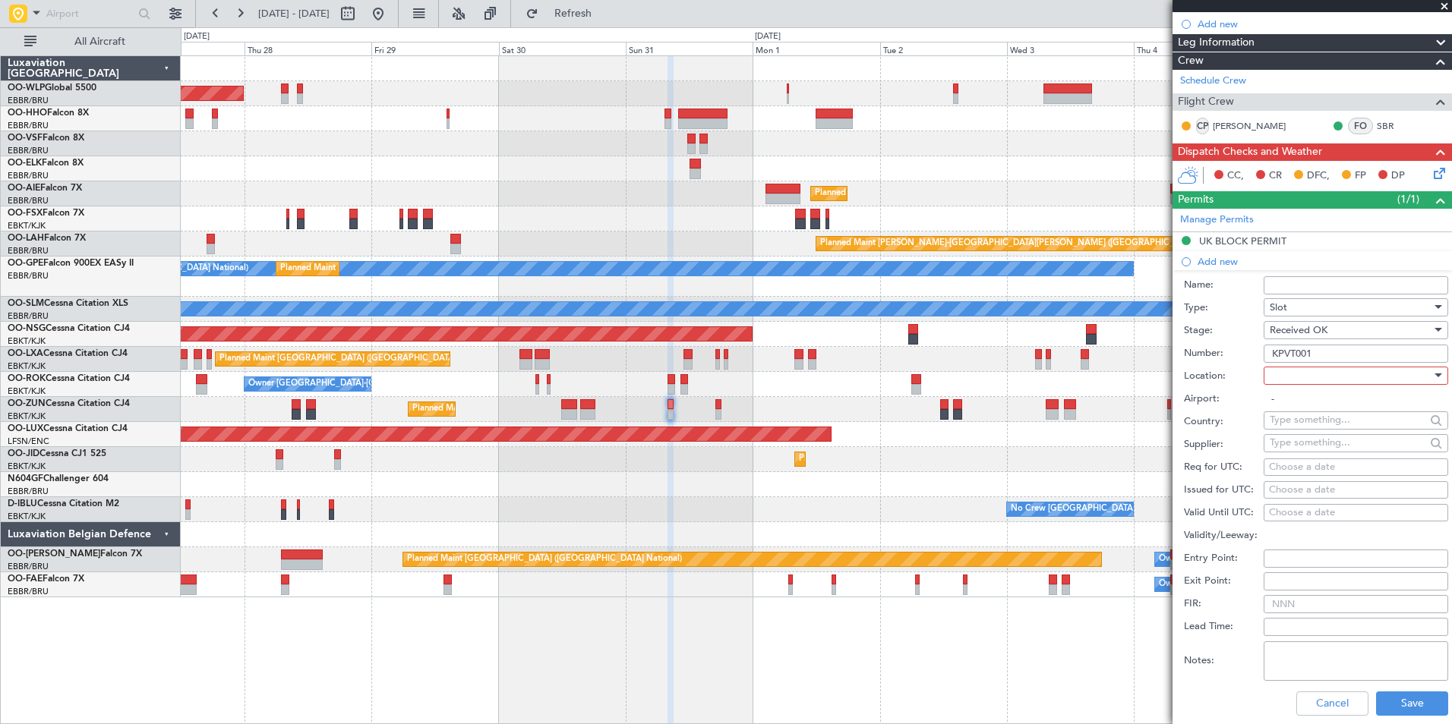
click at [1282, 380] on div at bounding box center [1350, 375] width 162 height 23
click at [1285, 451] on span "Arrival" at bounding box center [1349, 451] width 159 height 23
type input "EGGD / BRS"
click at [1310, 470] on div "Choose a date" at bounding box center [1356, 467] width 174 height 15
select select "8"
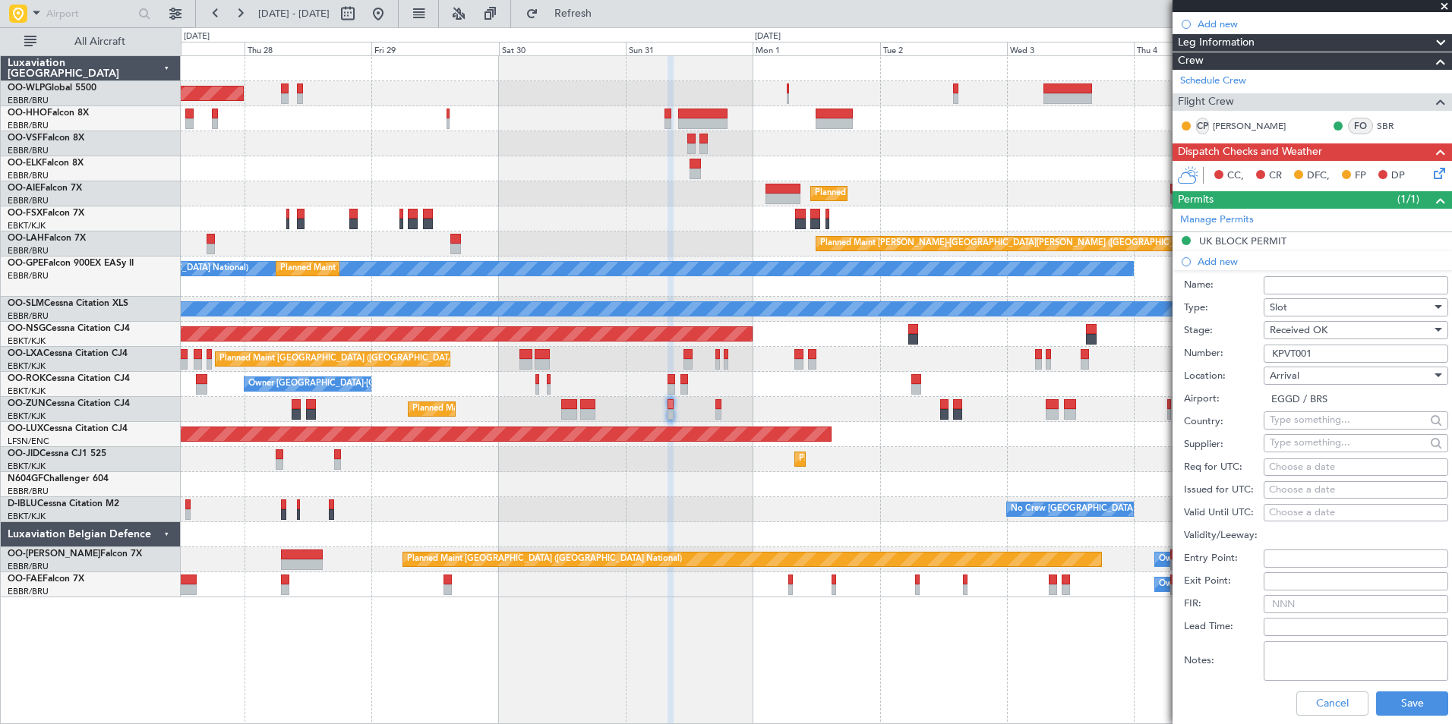
select select "2025"
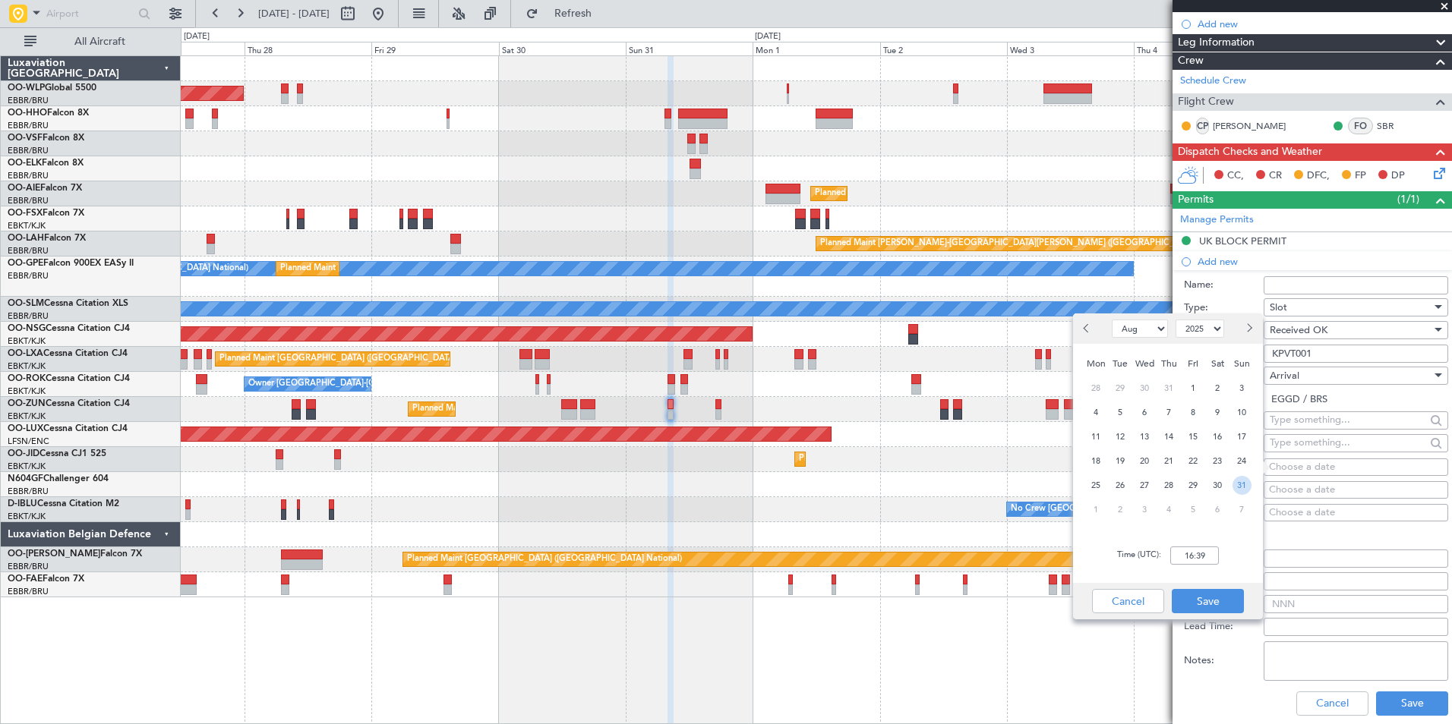
click at [1244, 489] on span "31" at bounding box center [1241, 485] width 19 height 19
click at [1188, 560] on input "00:00" at bounding box center [1194, 556] width 49 height 18
click at [1194, 558] on input "00:09" at bounding box center [1194, 556] width 49 height 18
type input "0"
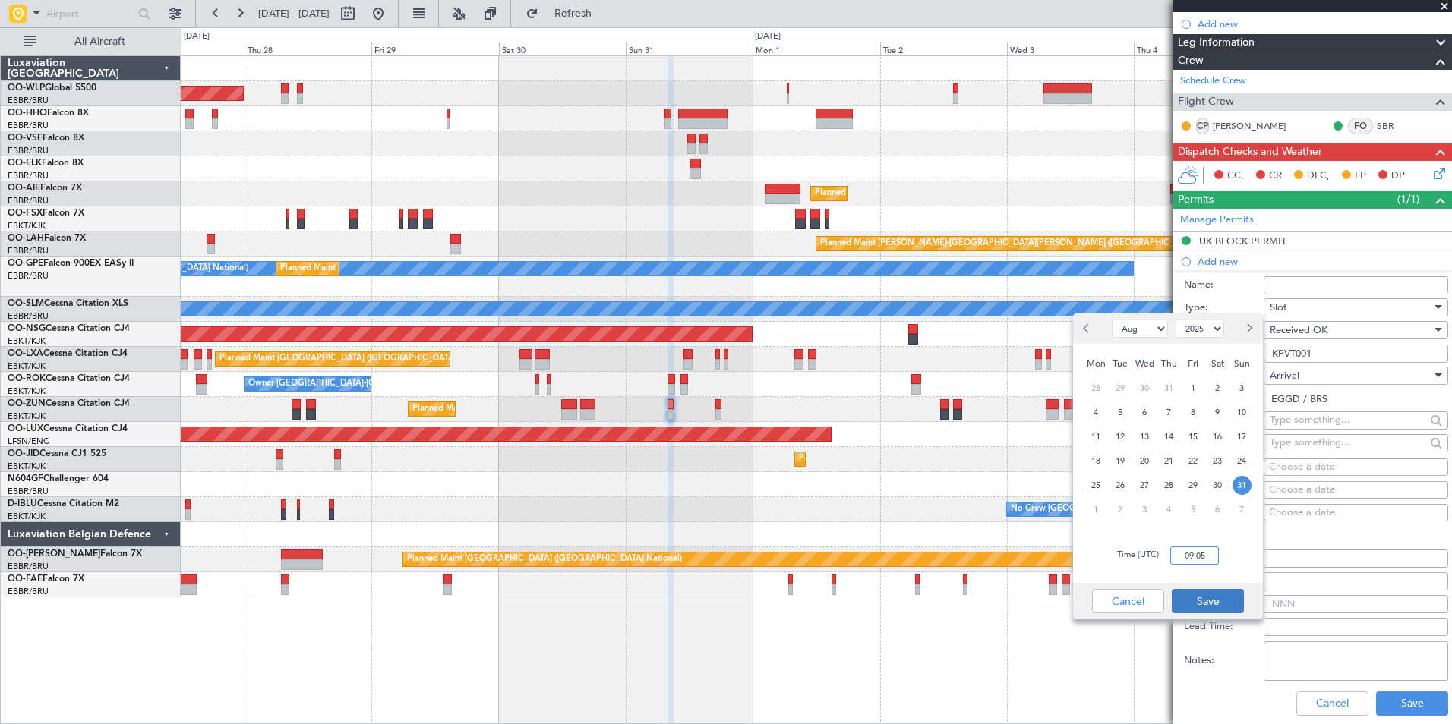
type input "09:05"
click at [1209, 602] on button "Save" at bounding box center [1208, 601] width 72 height 24
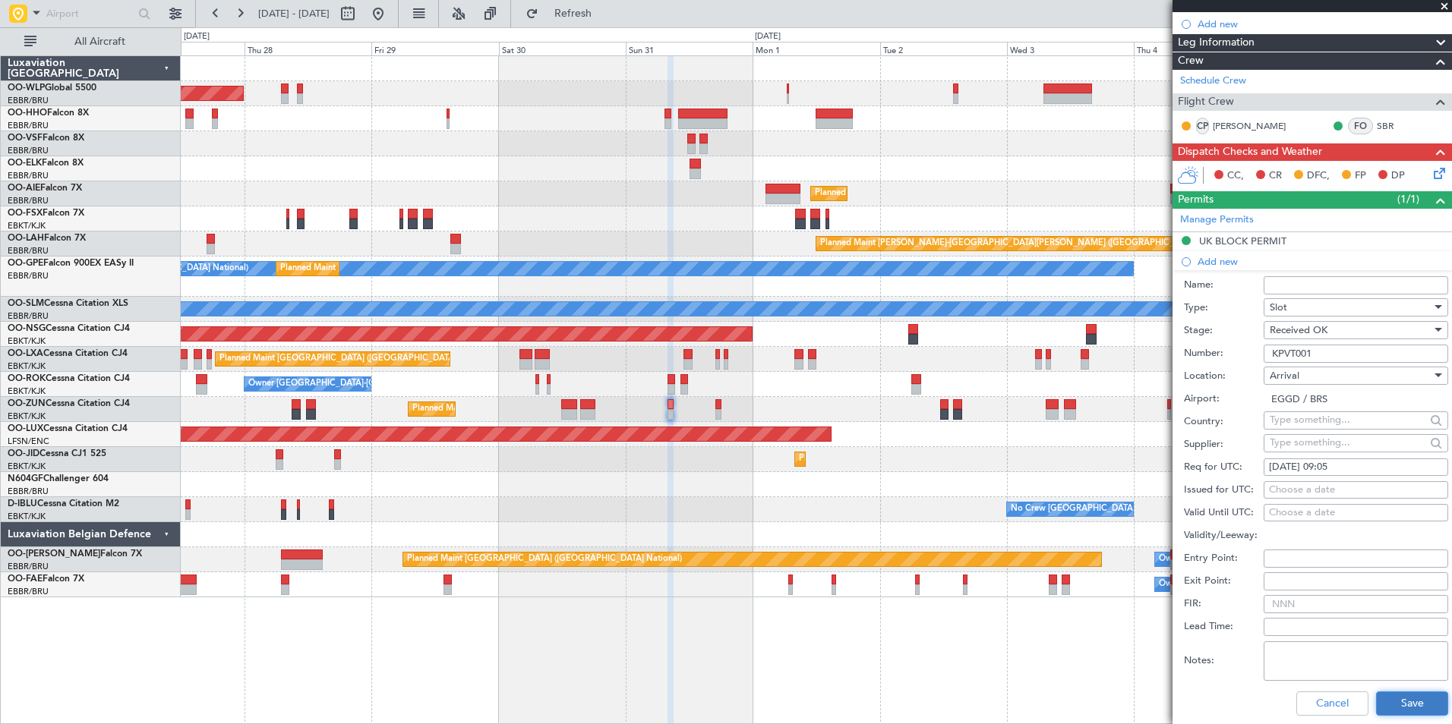
click at [1392, 702] on button "Save" at bounding box center [1412, 704] width 72 height 24
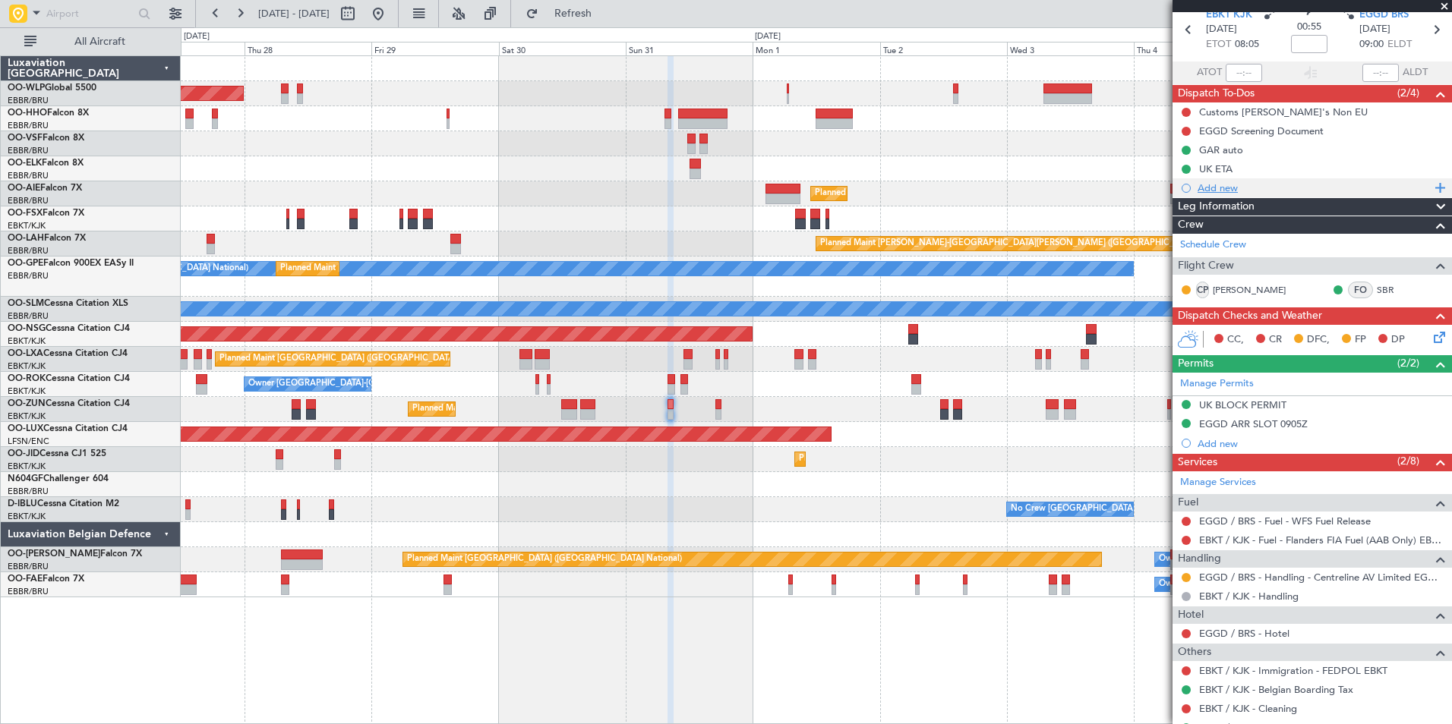
scroll to position [0, 0]
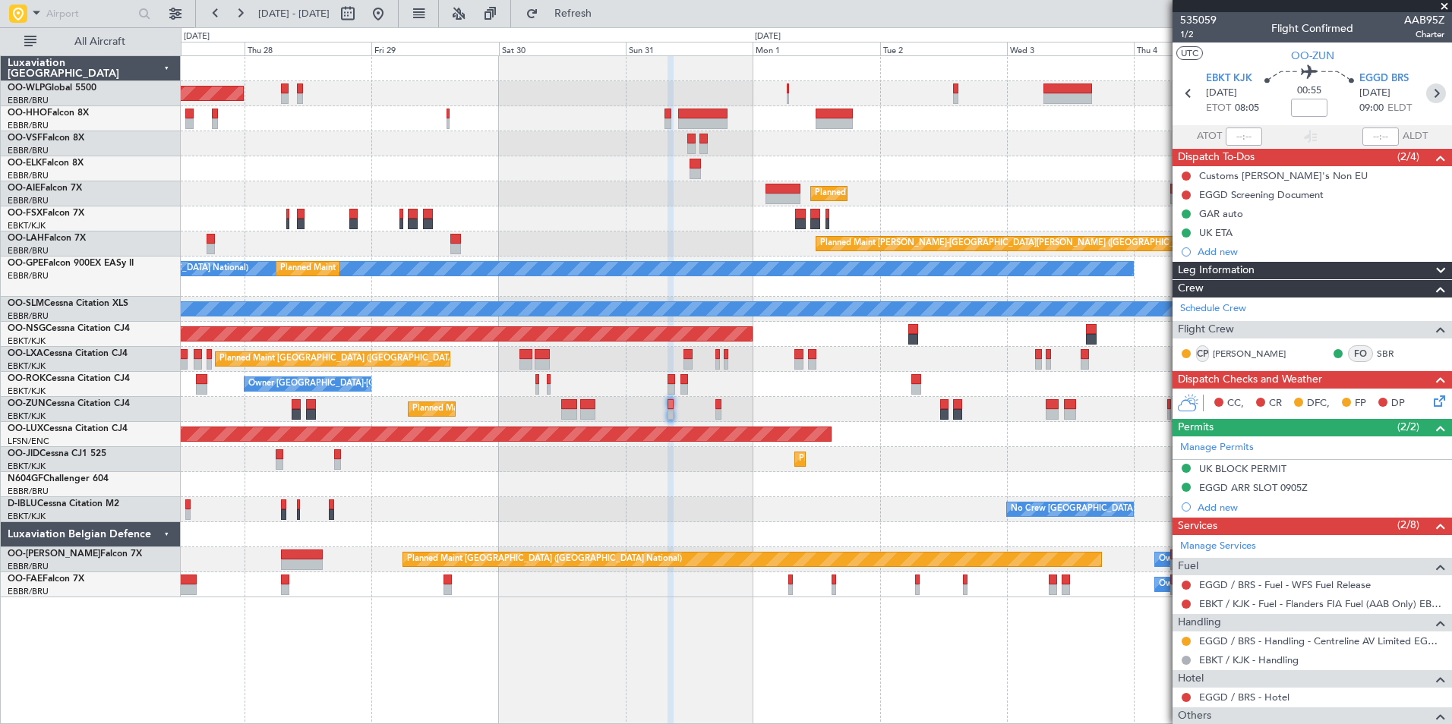
click at [1428, 92] on icon at bounding box center [1436, 94] width 20 height 20
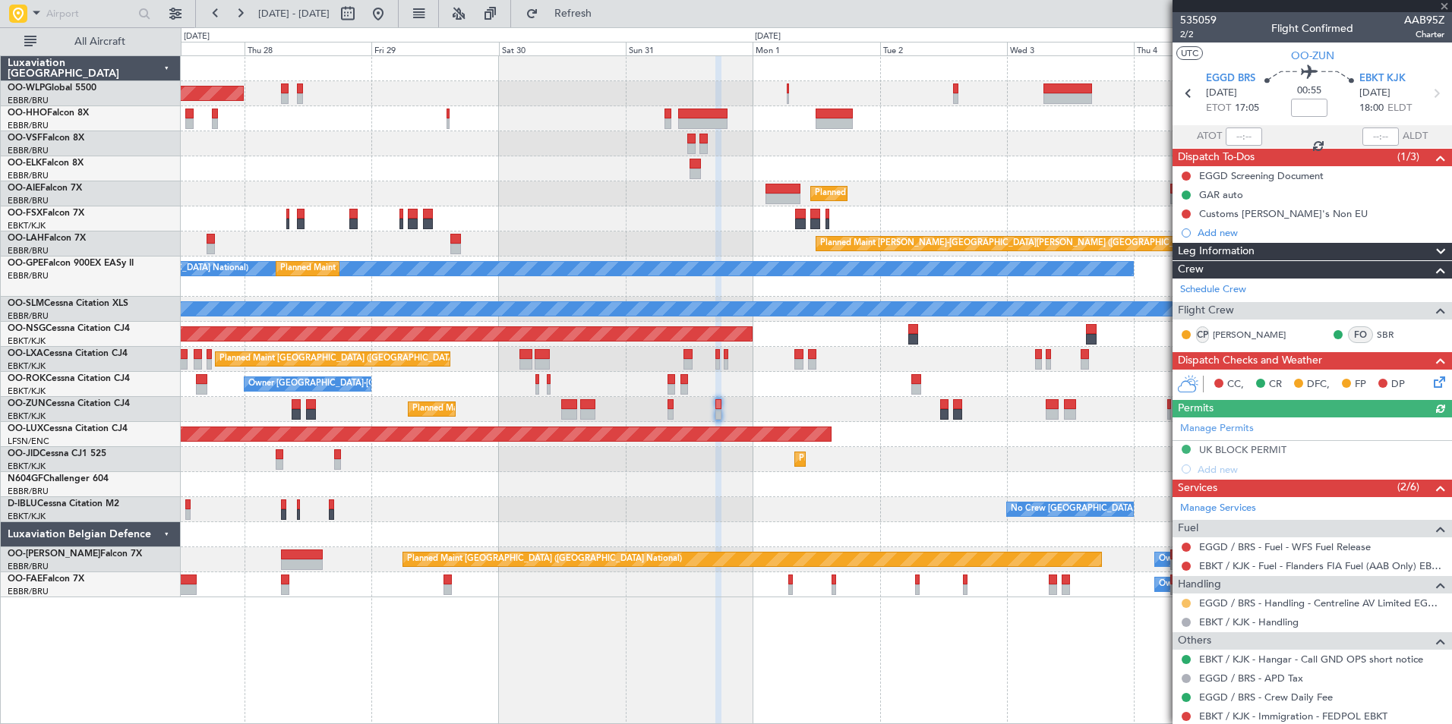
click at [1187, 605] on button at bounding box center [1185, 603] width 9 height 9
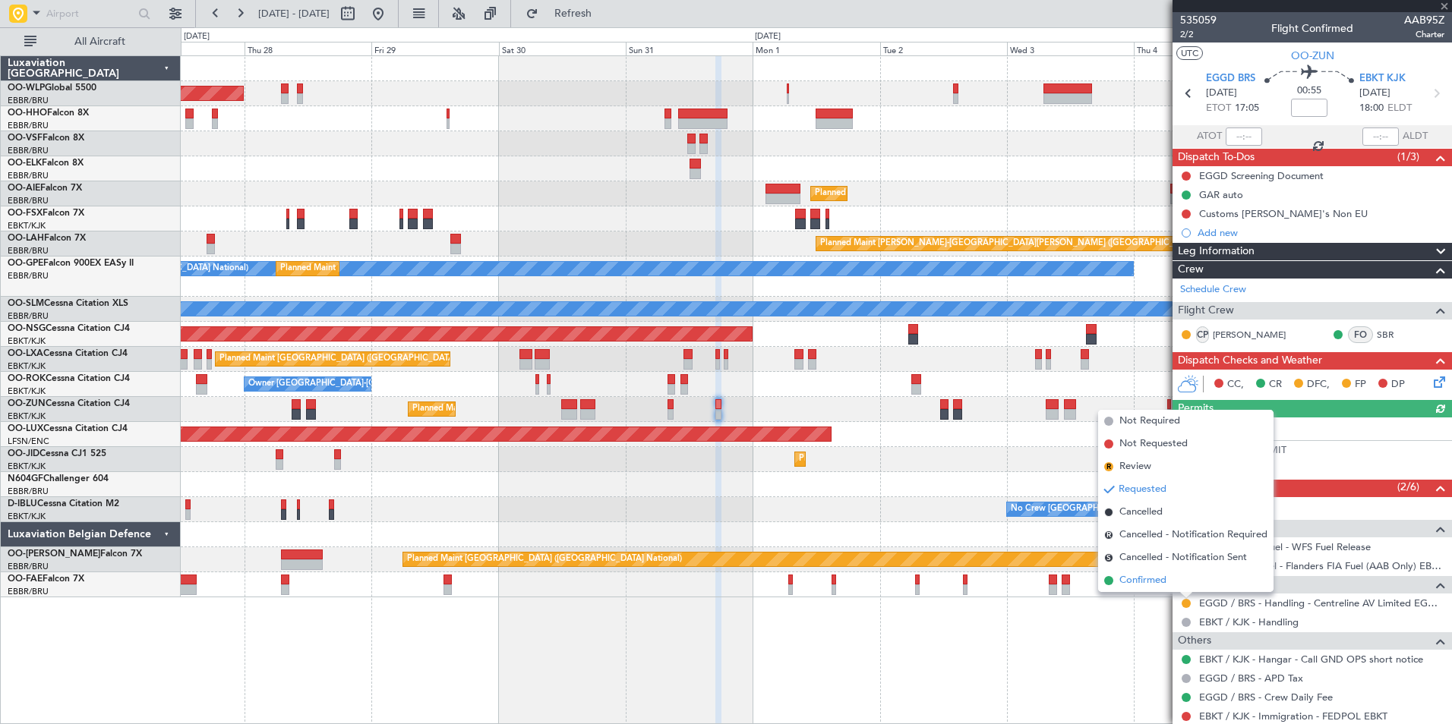
click at [1160, 585] on span "Confirmed" at bounding box center [1142, 580] width 47 height 15
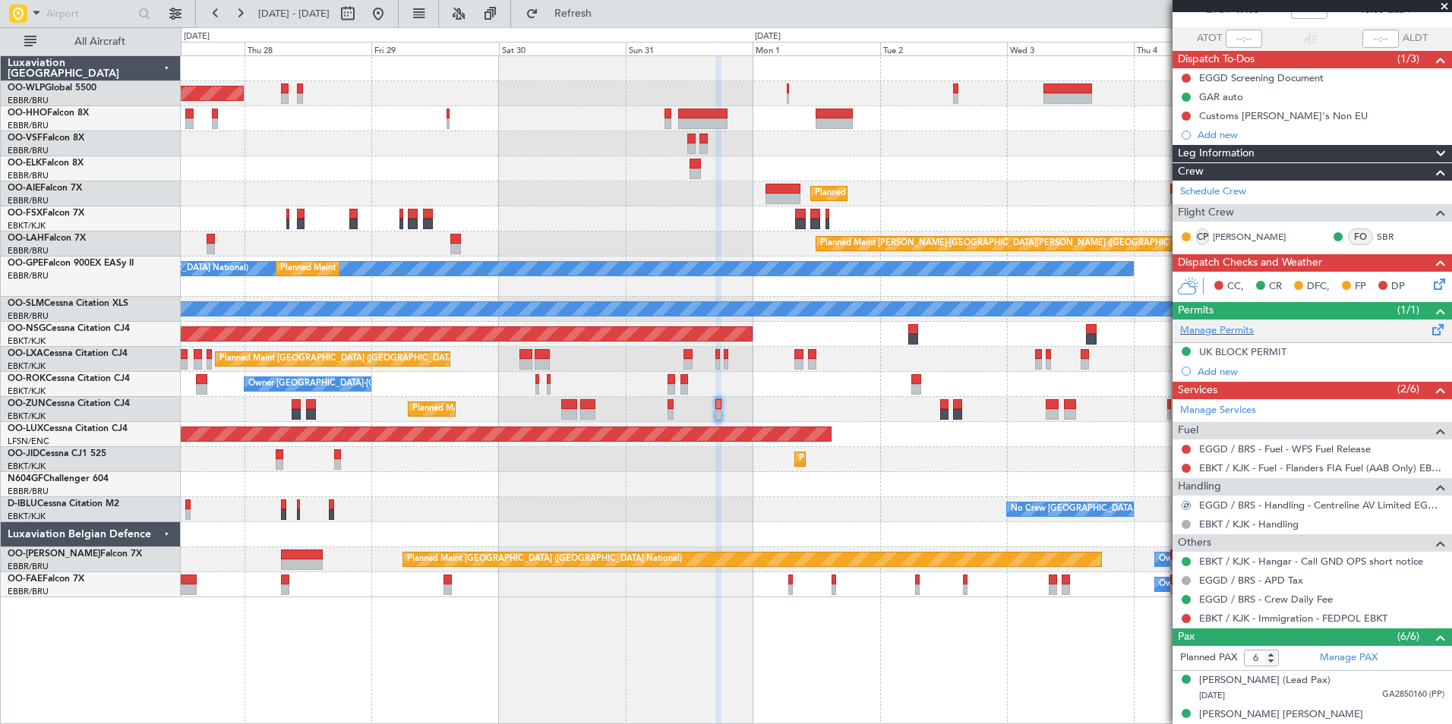
scroll to position [76, 0]
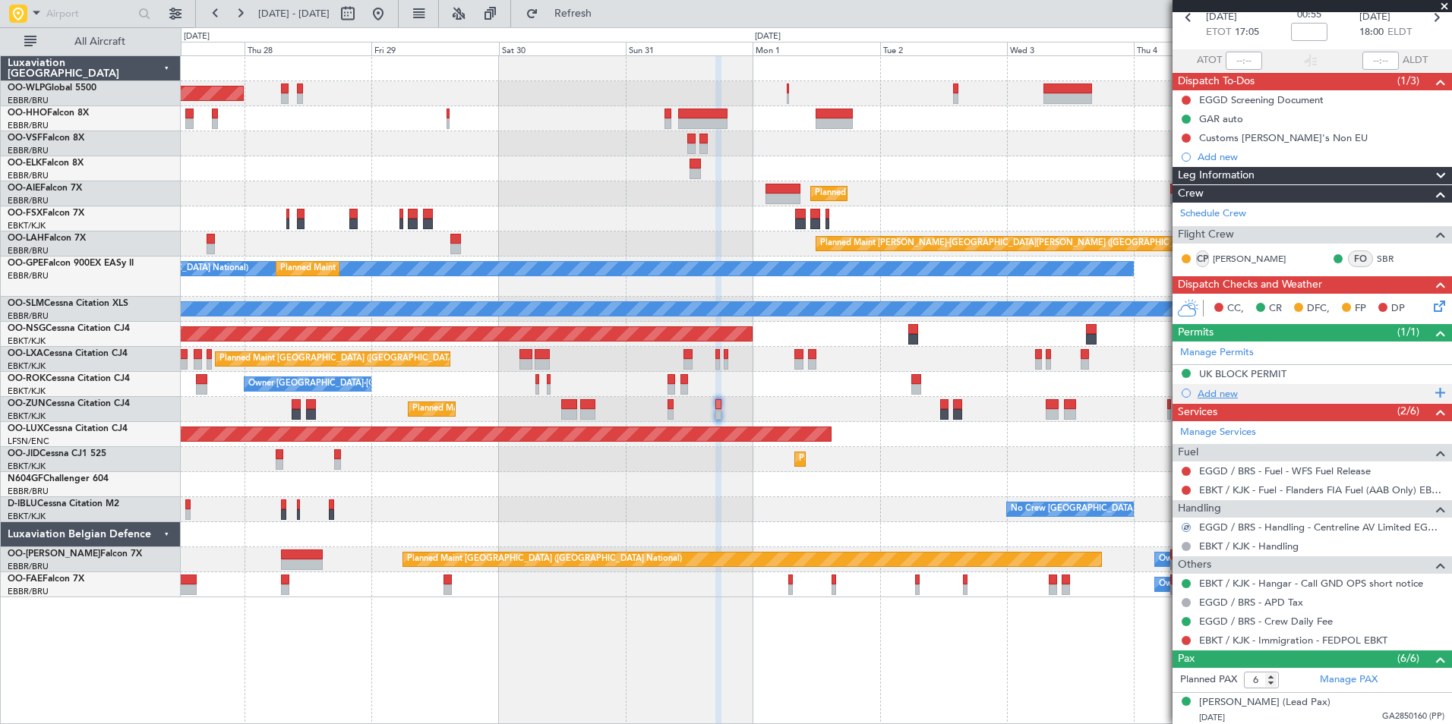
click at [1216, 393] on div "Add new" at bounding box center [1313, 393] width 233 height 13
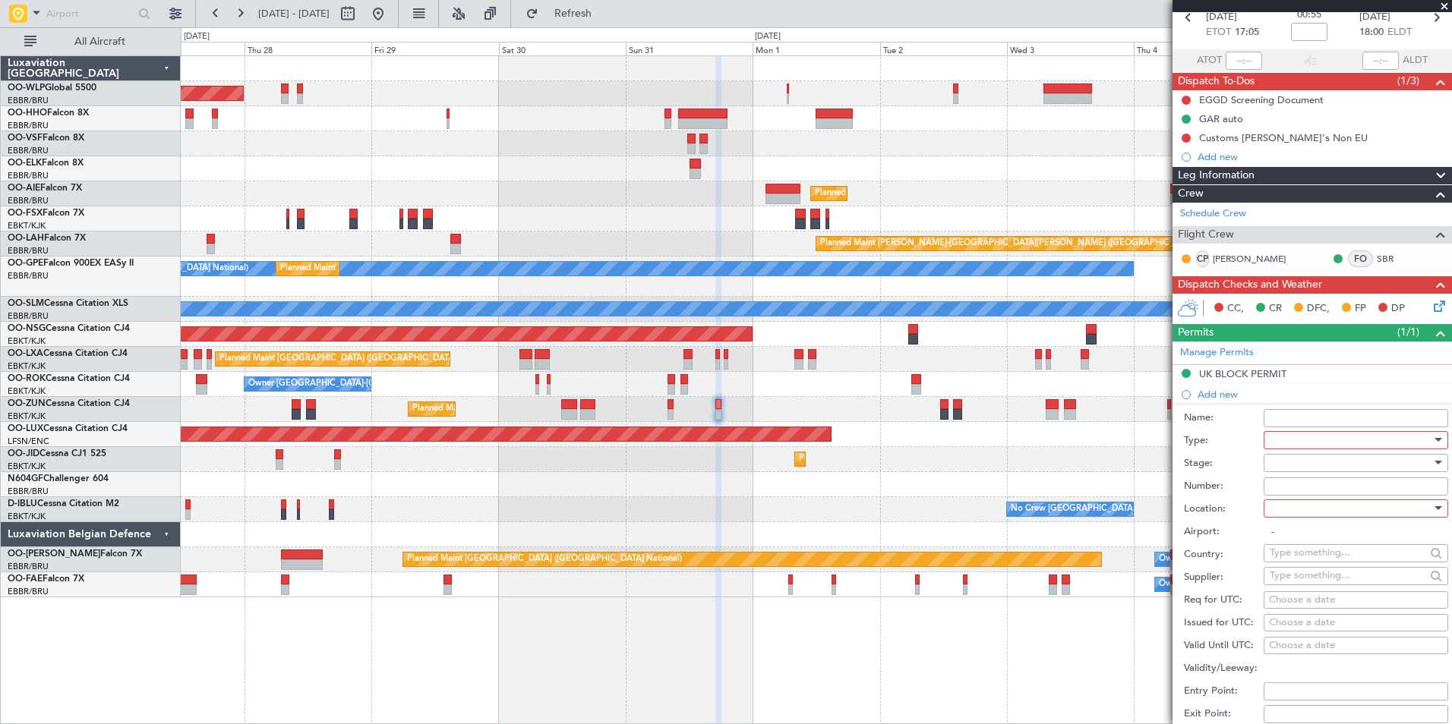
click at [1281, 448] on div at bounding box center [1350, 440] width 162 height 23
click at [1285, 577] on span "Slot" at bounding box center [1349, 583] width 159 height 23
click at [1284, 458] on div at bounding box center [1350, 463] width 162 height 23
click at [1298, 576] on span "Received OK" at bounding box center [1349, 584] width 159 height 23
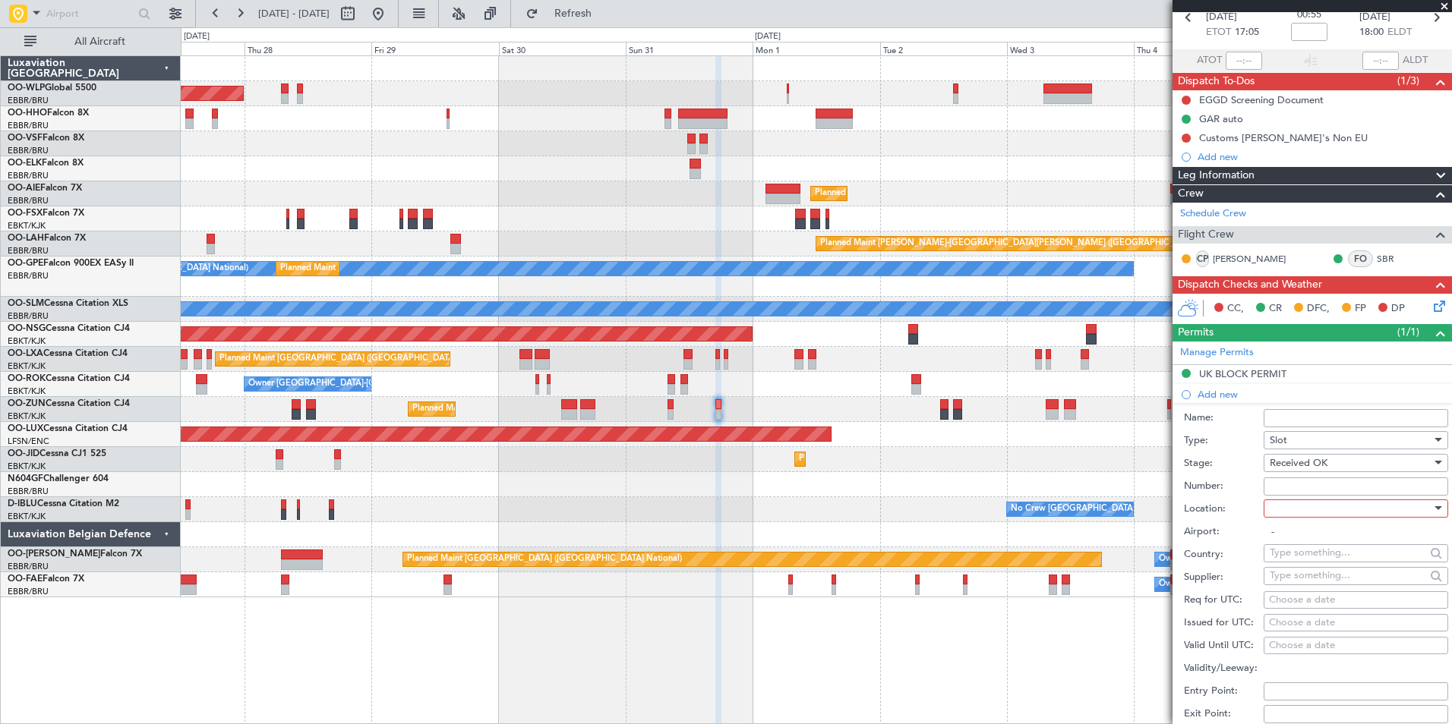
click at [1285, 483] on input "Number:" at bounding box center [1355, 487] width 185 height 18
paste input "KPVT001"
type input "KPVT001"
click at [1296, 505] on div at bounding box center [1350, 508] width 162 height 23
click at [1297, 543] on span "Departure" at bounding box center [1349, 539] width 159 height 23
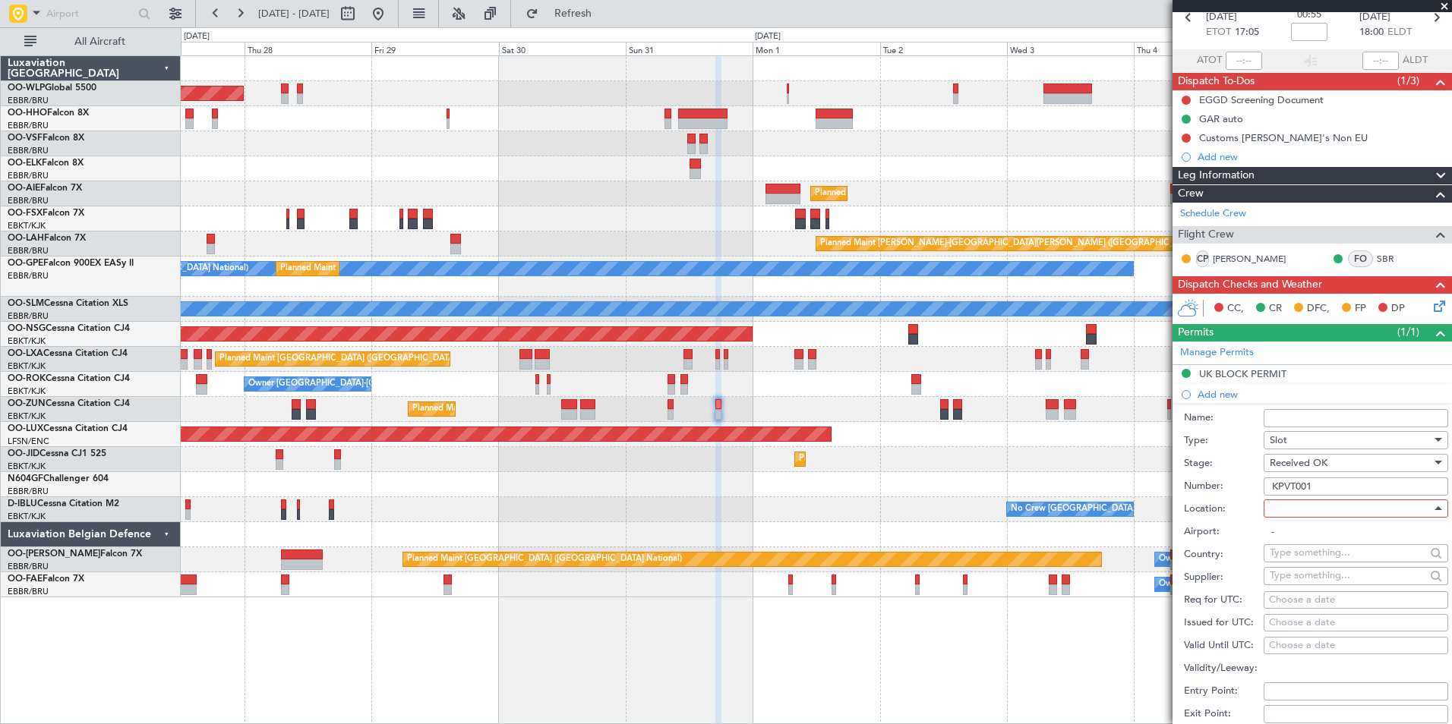
type input "EGGD / BRS"
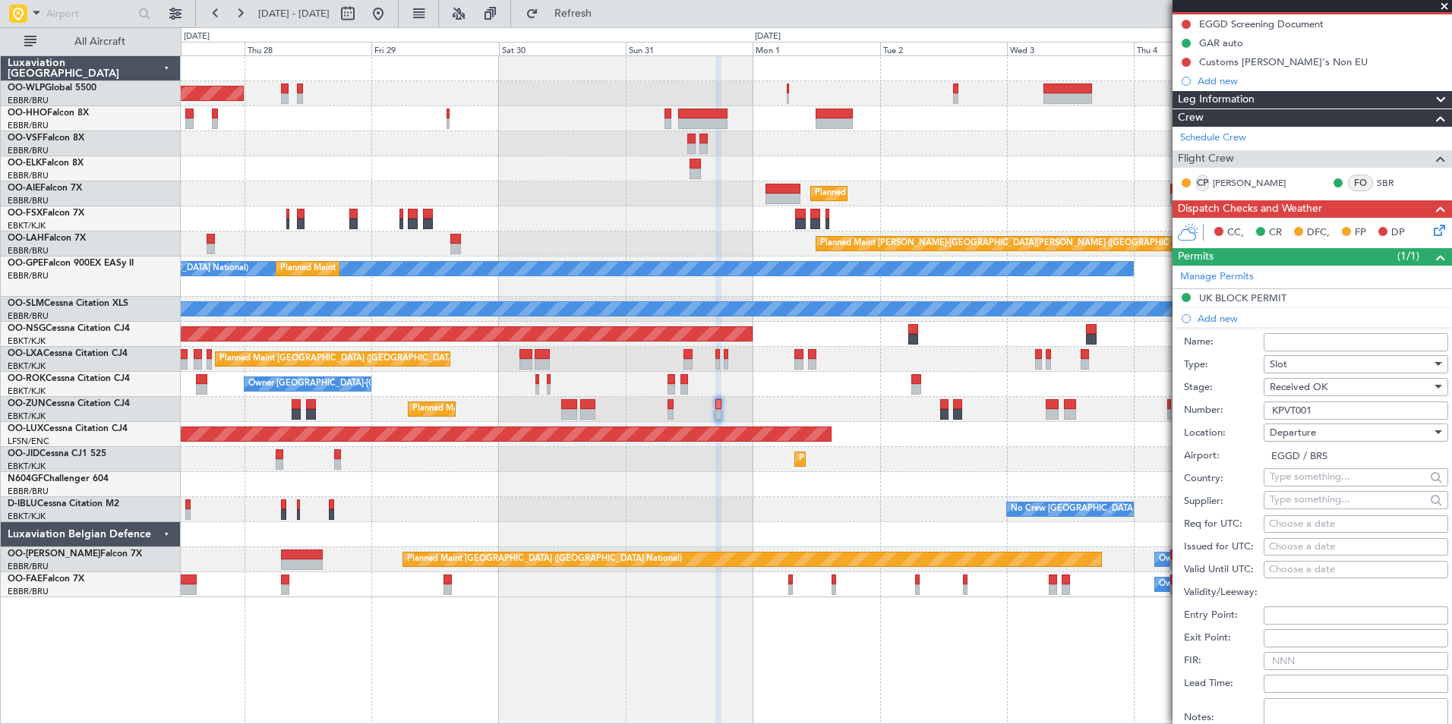
click at [1292, 524] on div "Choose a date" at bounding box center [1356, 524] width 174 height 15
select select "8"
select select "2025"
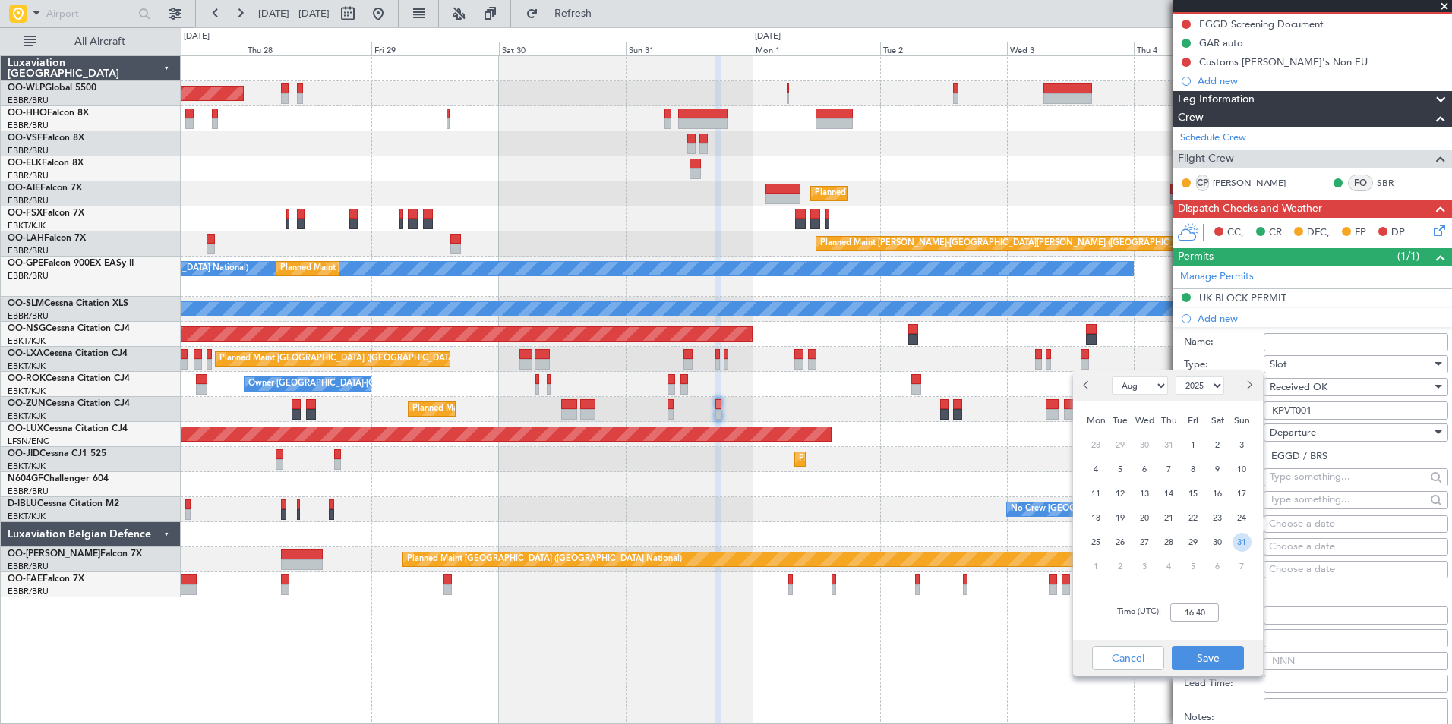
click at [1238, 547] on span "31" at bounding box center [1241, 542] width 19 height 19
click at [1191, 613] on input "00:00" at bounding box center [1194, 613] width 49 height 18
type input "17:00"
click at [1197, 651] on button "Save" at bounding box center [1208, 658] width 72 height 24
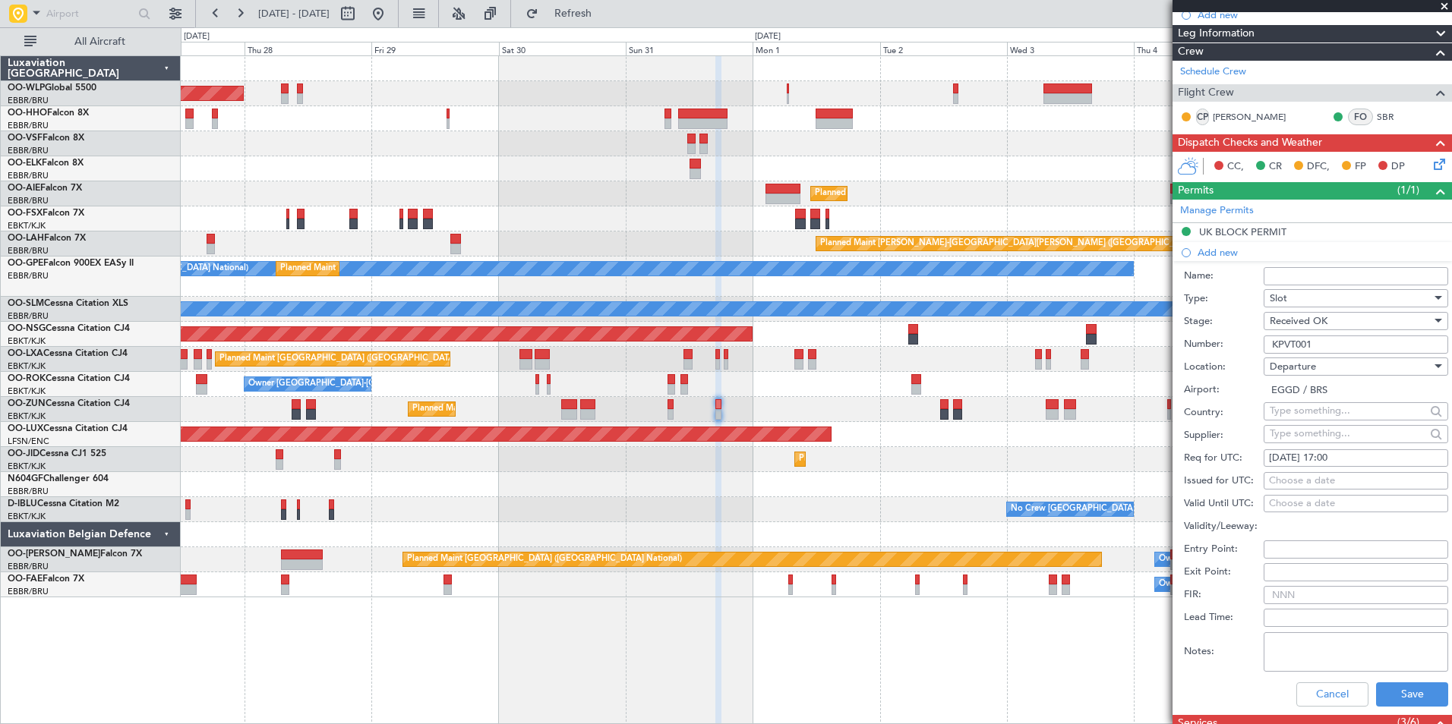
scroll to position [304, 0]
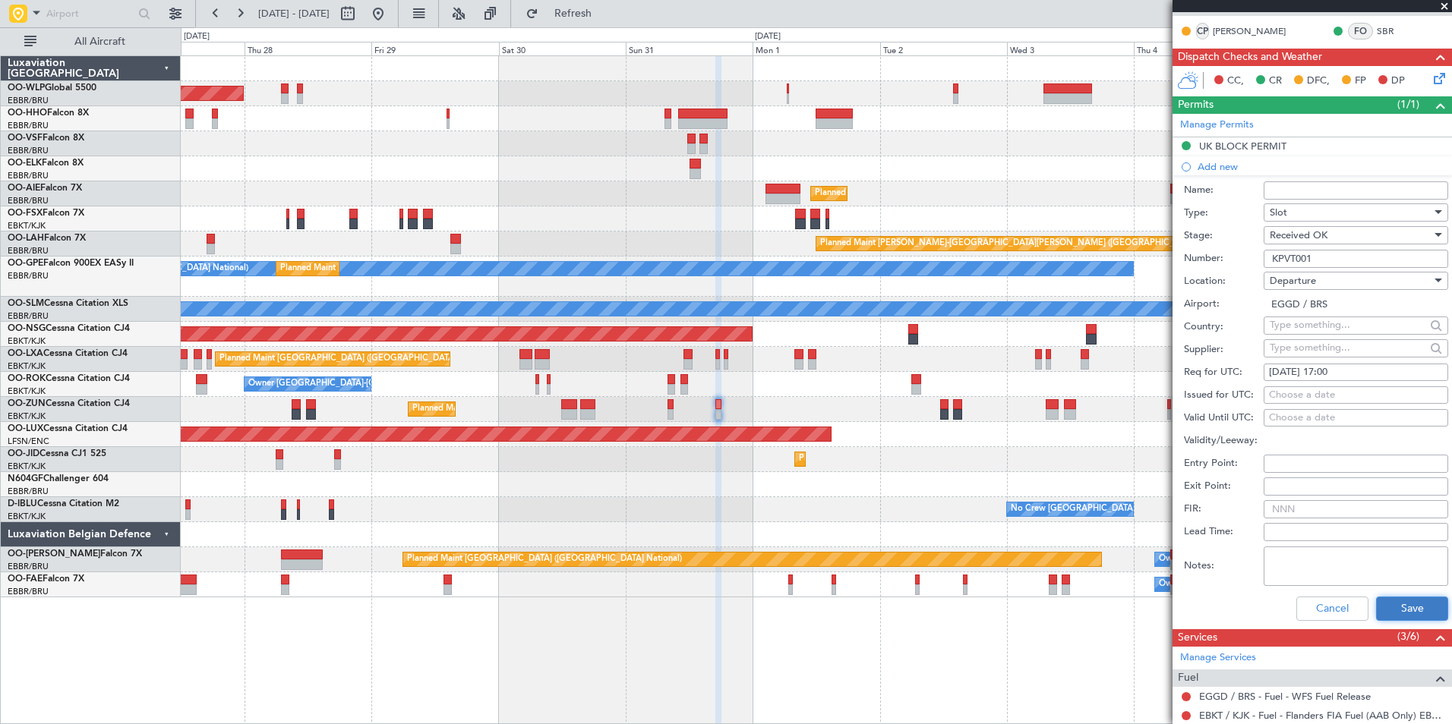
click at [1402, 613] on button "Save" at bounding box center [1412, 609] width 72 height 24
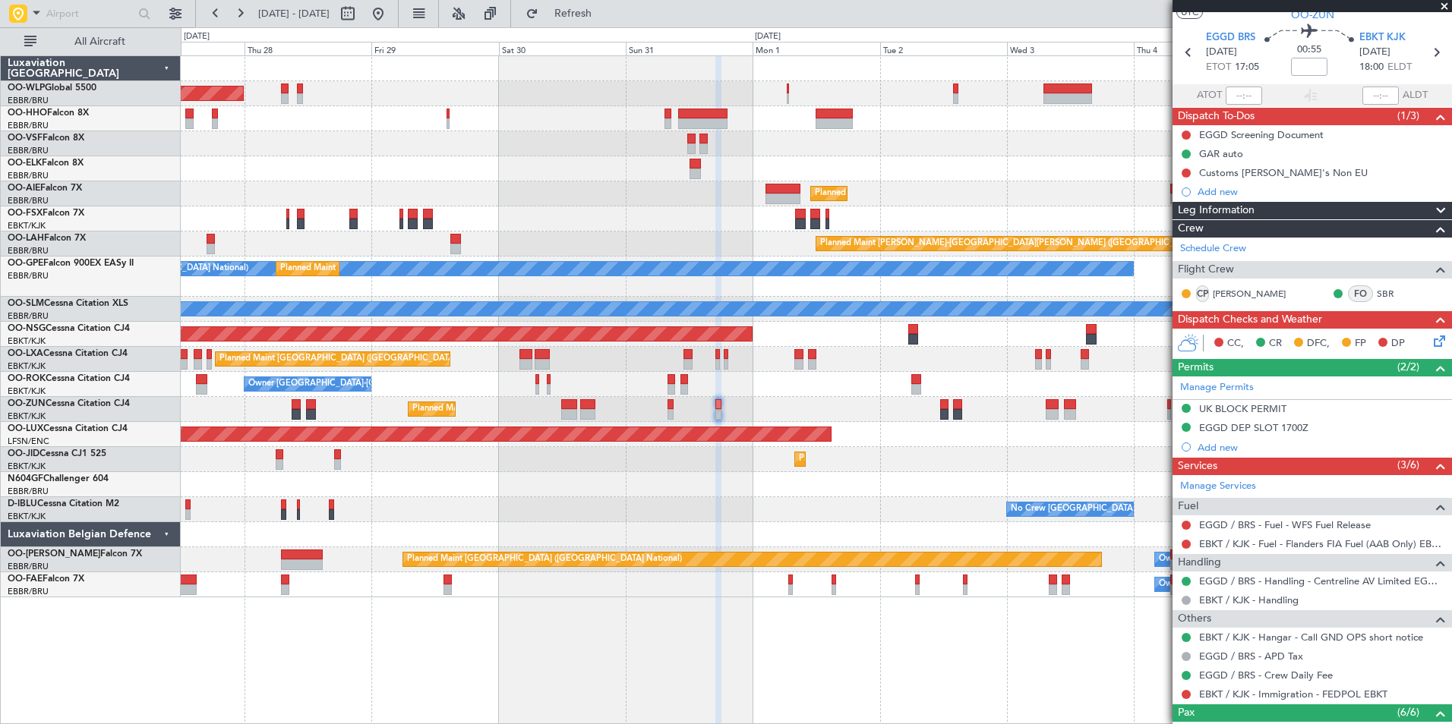
scroll to position [40, 0]
click at [1187, 58] on icon at bounding box center [1188, 53] width 20 height 20
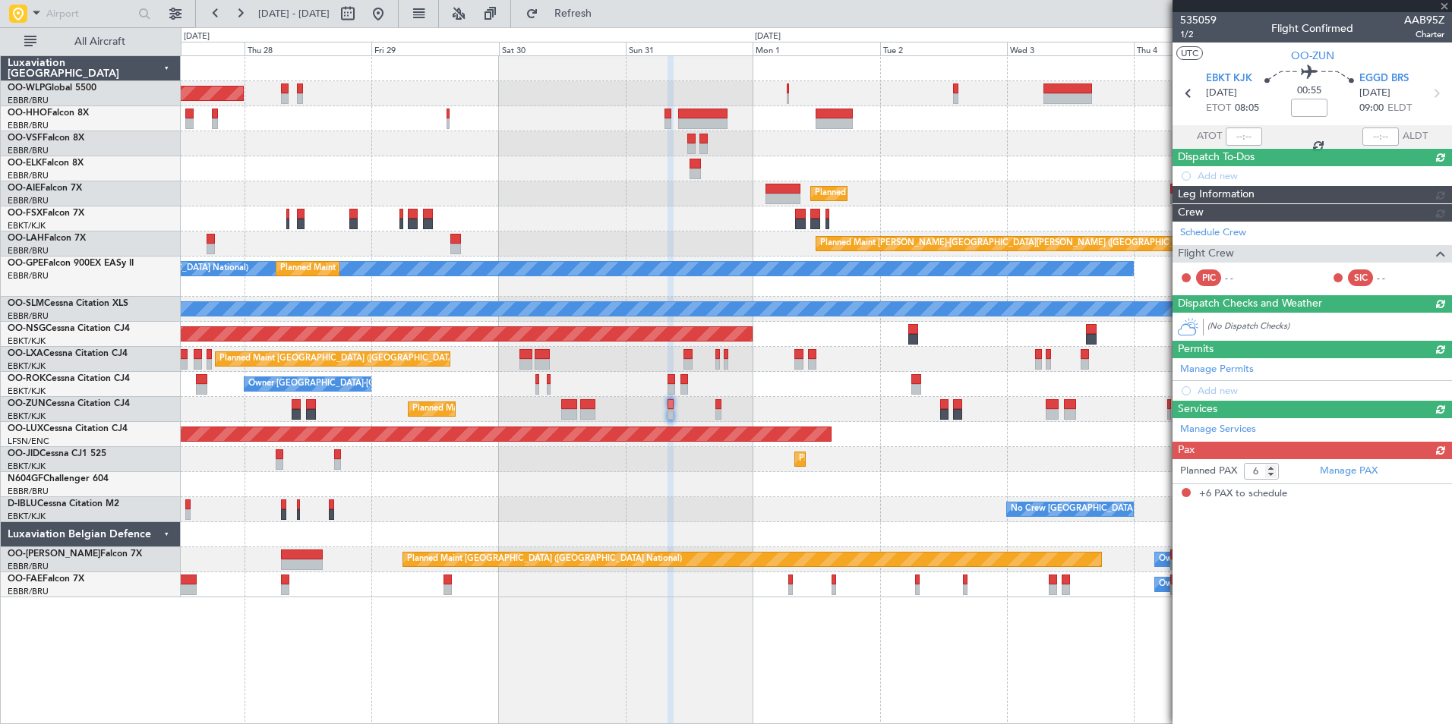
scroll to position [0, 0]
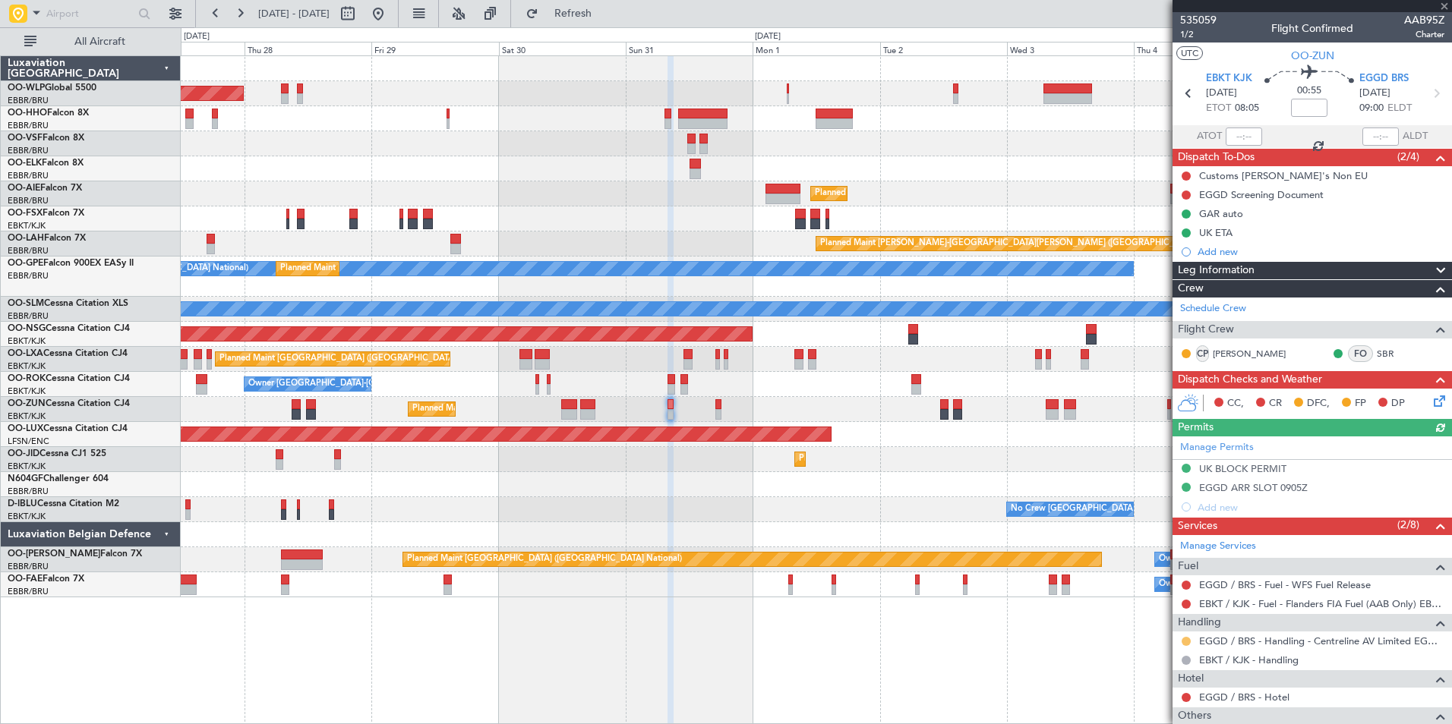
click at [1186, 640] on button at bounding box center [1185, 641] width 9 height 9
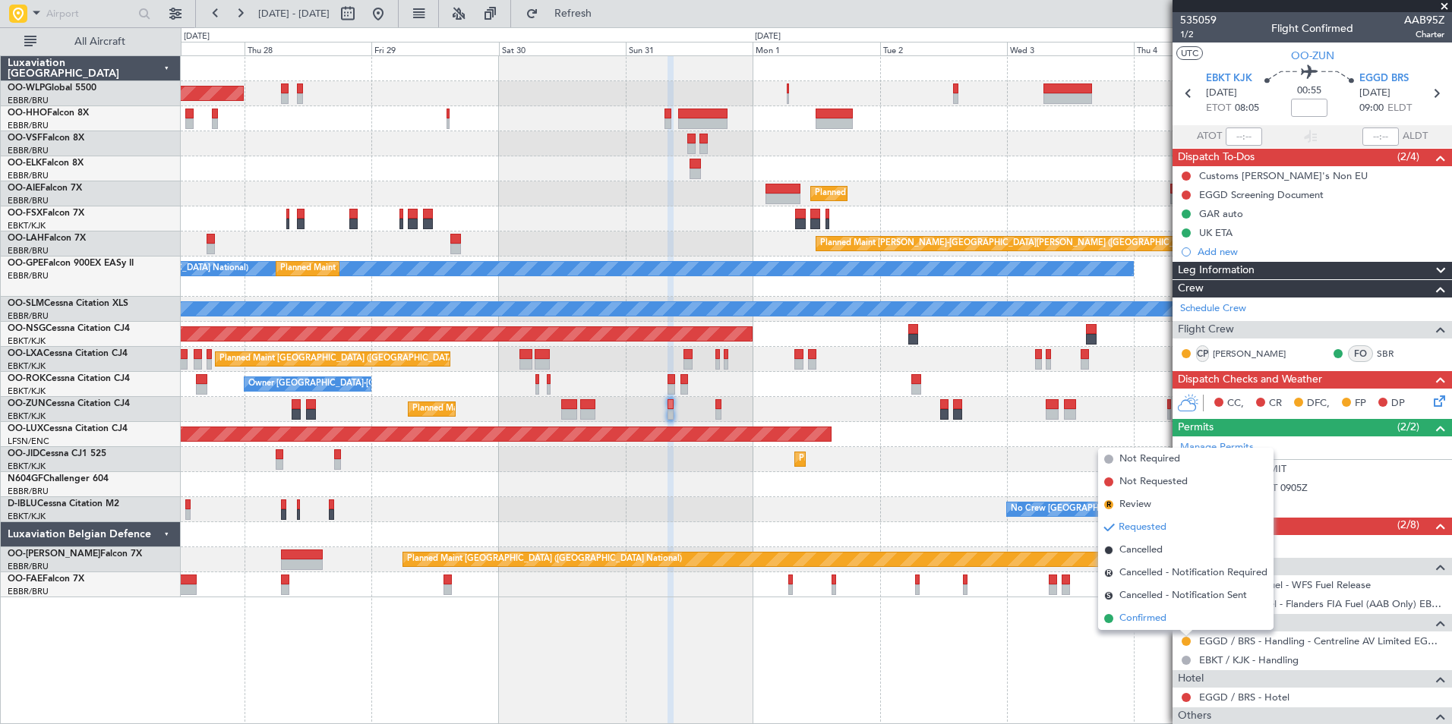
click at [1127, 620] on span "Confirmed" at bounding box center [1142, 618] width 47 height 15
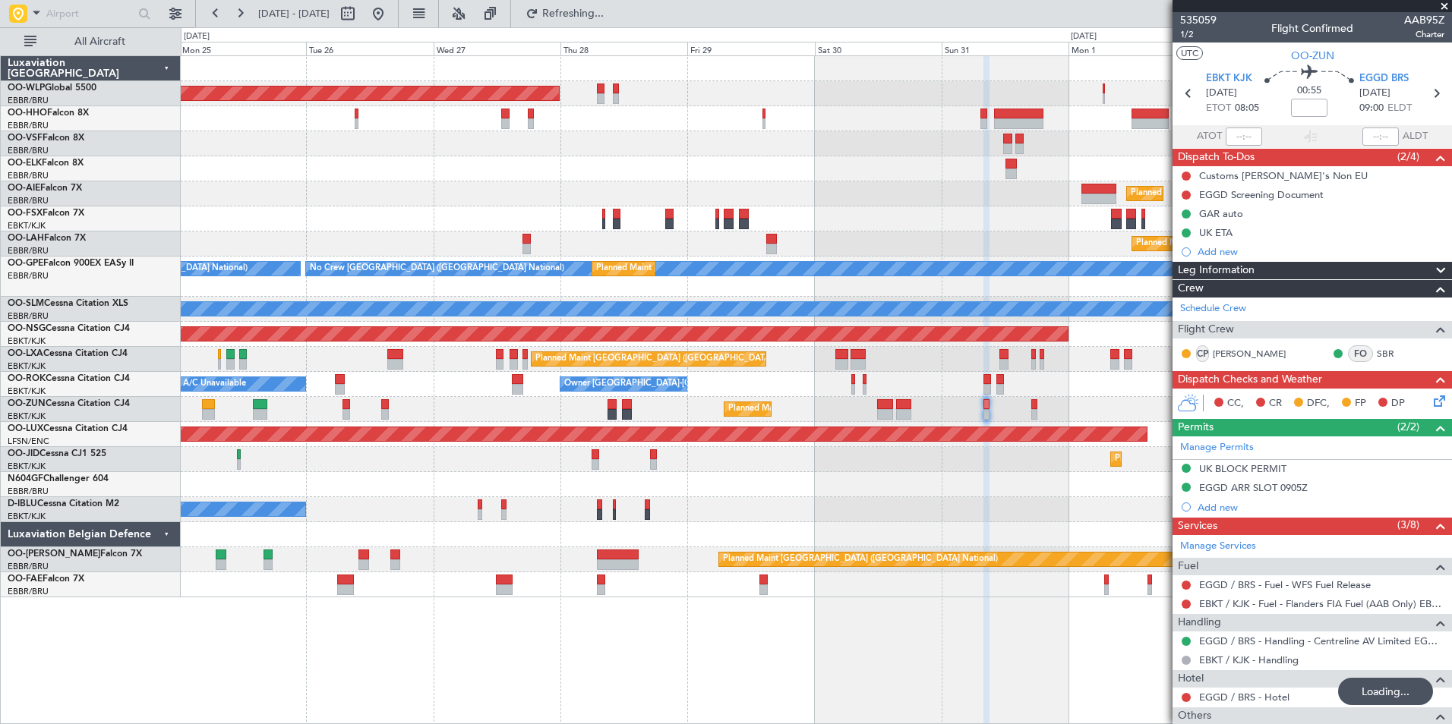
click at [592, 412] on div "Planned Maint Kortrijk-[GEOGRAPHIC_DATA]" at bounding box center [816, 409] width 1270 height 25
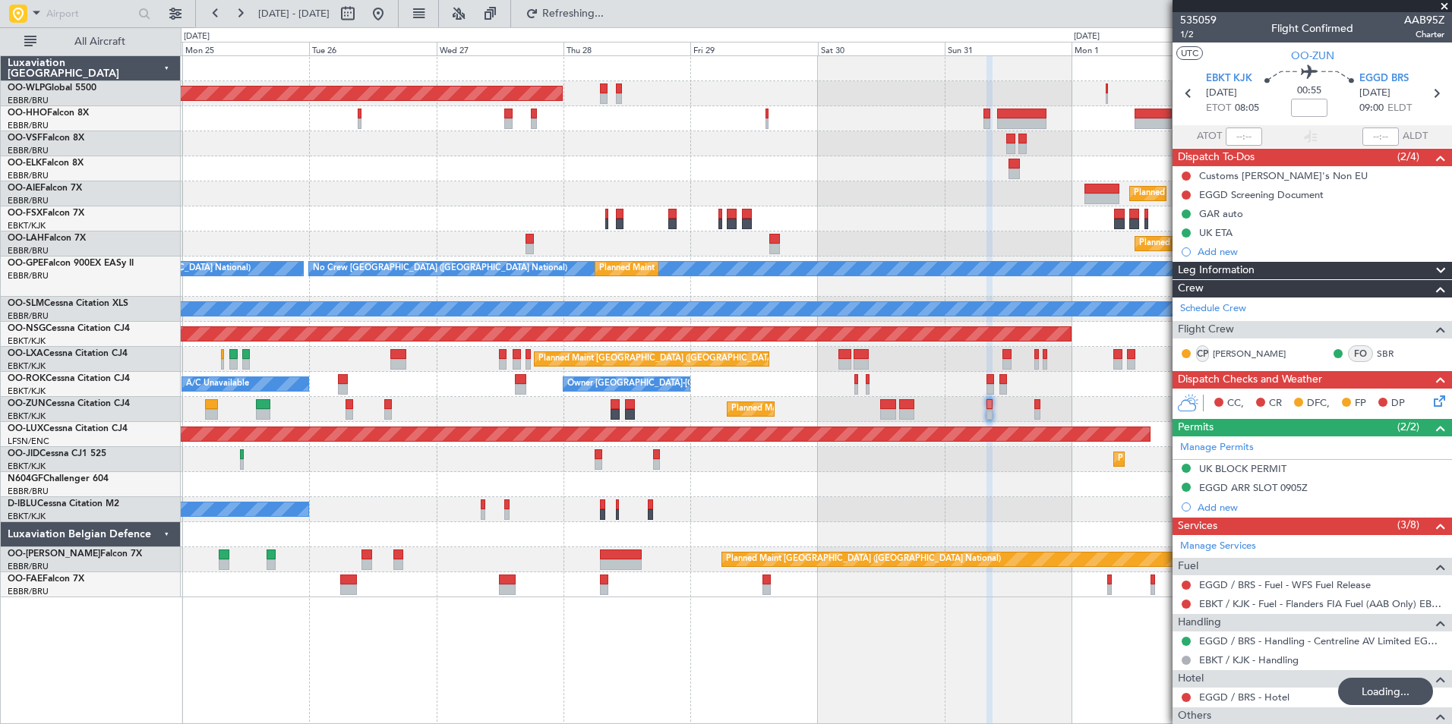
click at [608, 390] on div "Owner Kortrijk-Wevelgem A/C Unavailable" at bounding box center [816, 384] width 1270 height 25
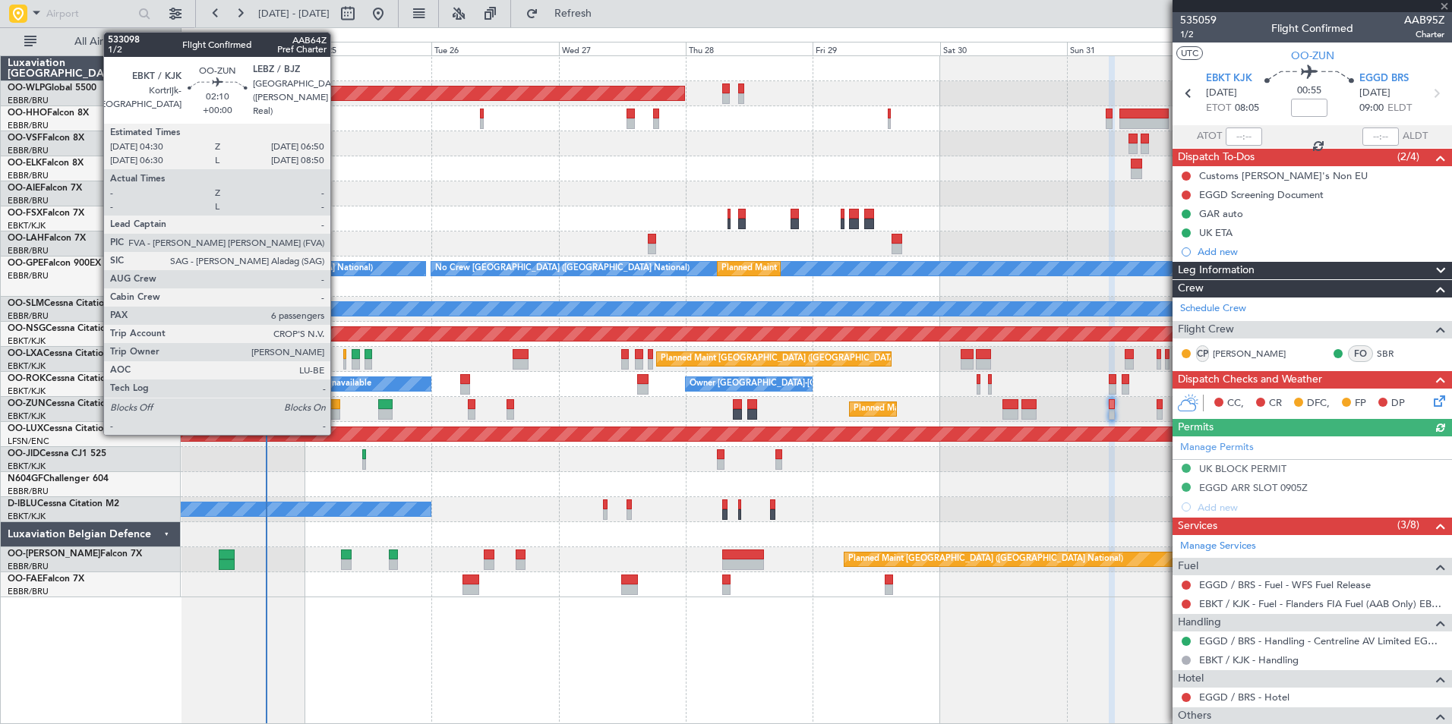
click at [337, 408] on div at bounding box center [333, 404] width 13 height 11
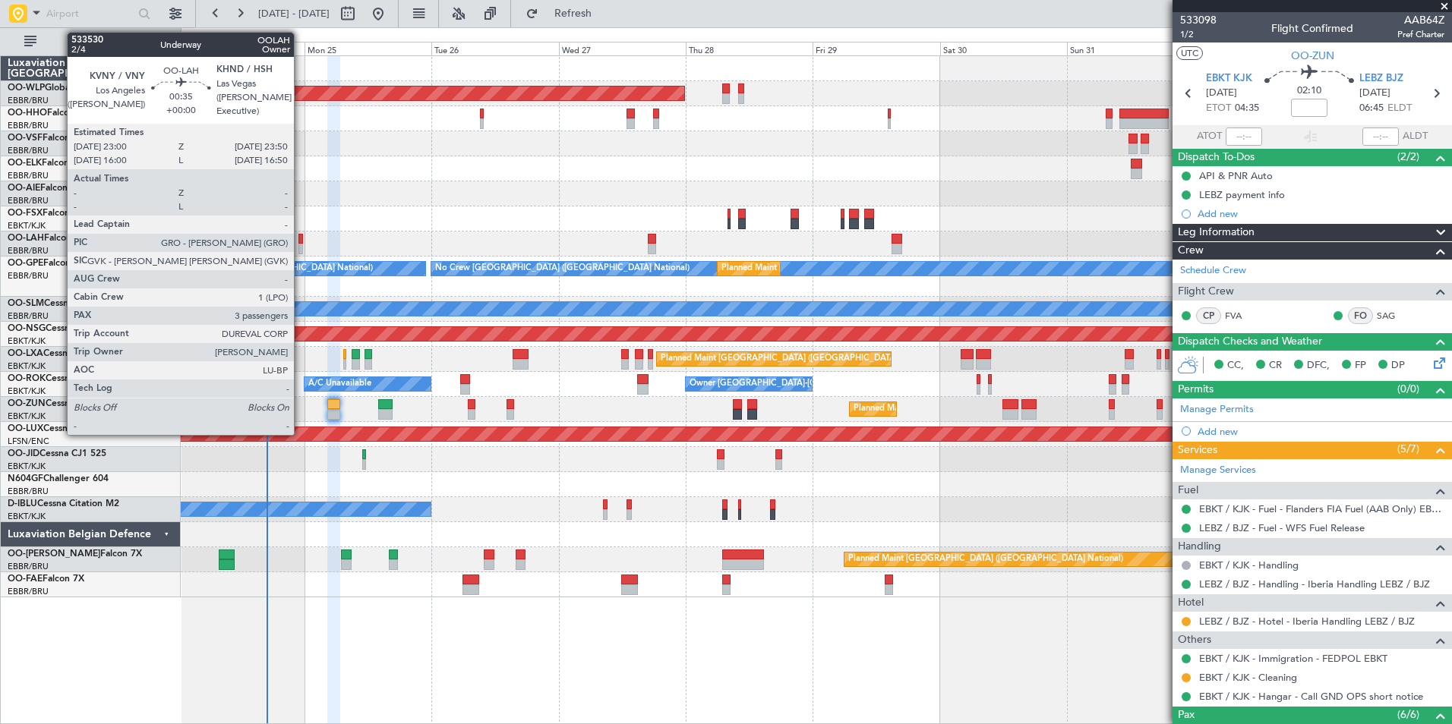
click at [301, 237] on div at bounding box center [300, 239] width 5 height 11
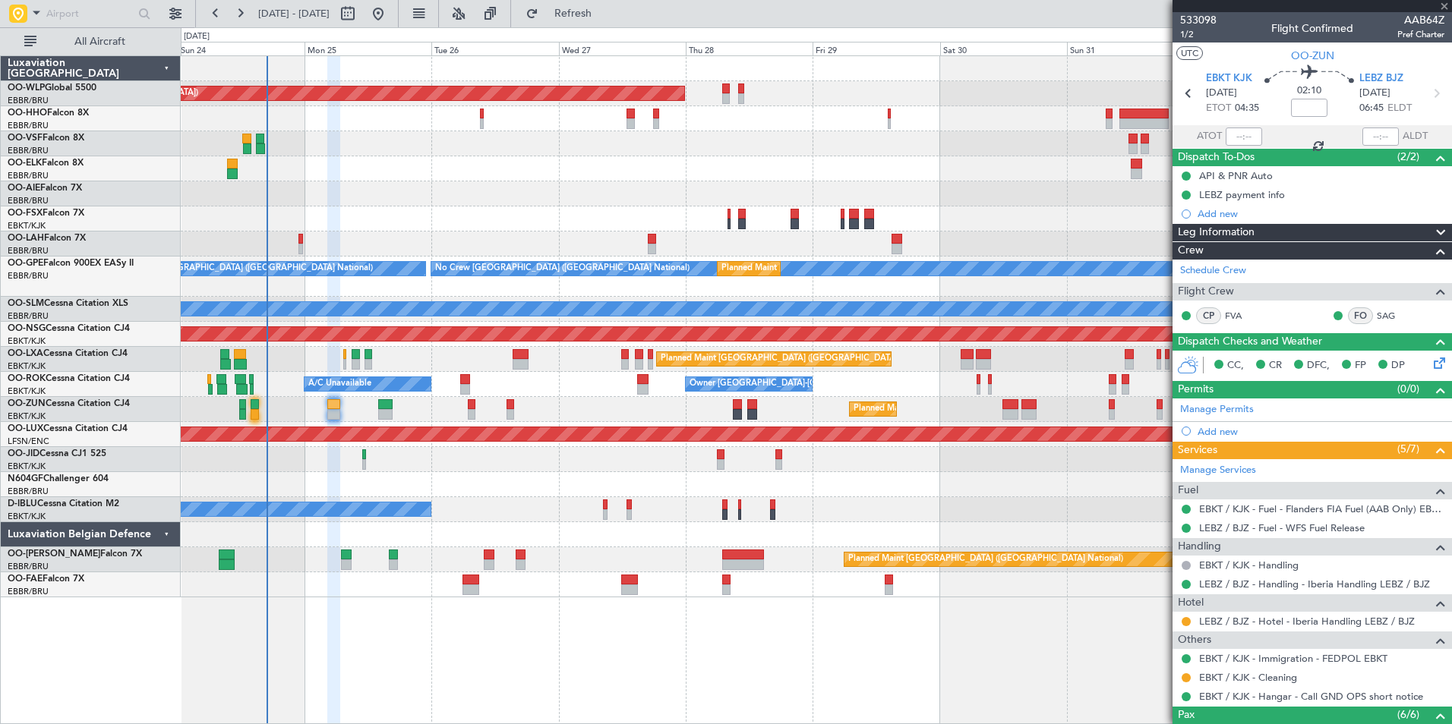
type input "3"
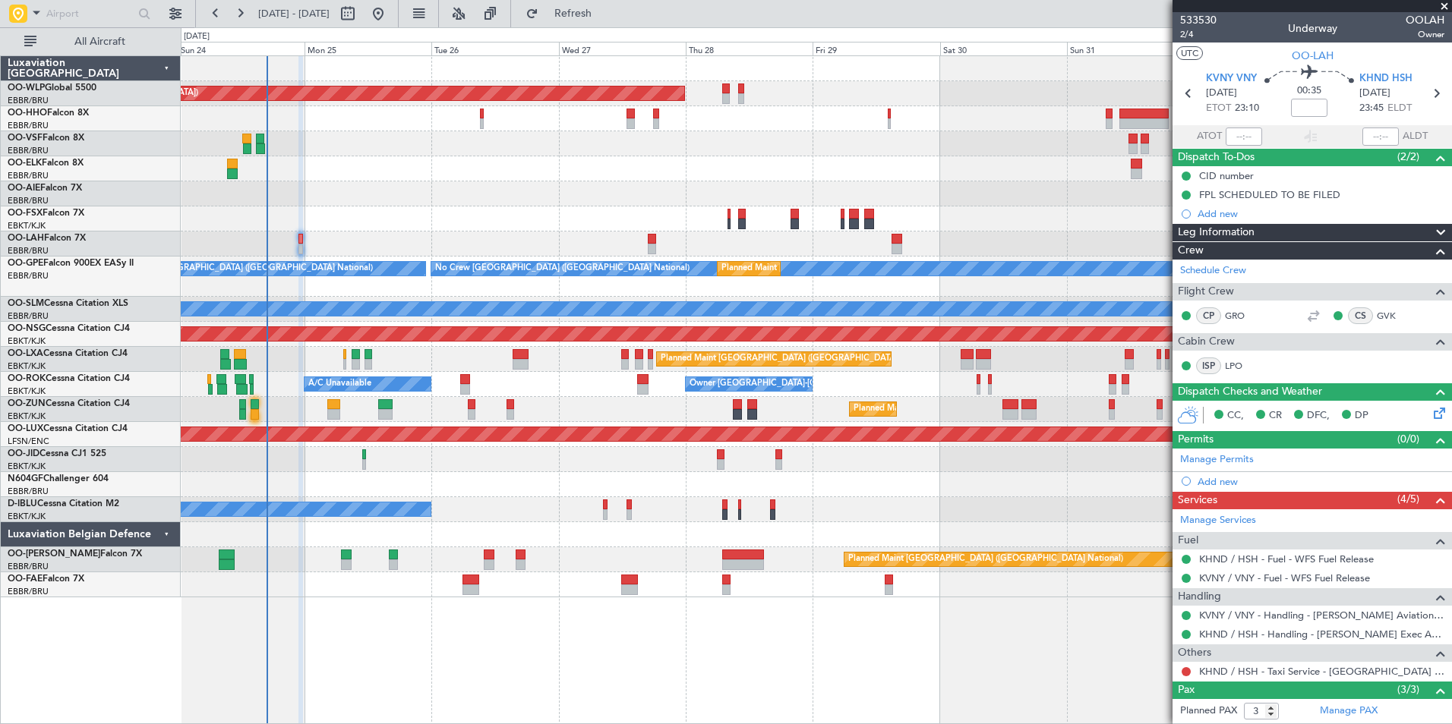
click at [1304, 673] on mat-tooltip-component "Complete" at bounding box center [1306, 662] width 65 height 40
click at [1238, 673] on link "KHND / HSH - Taxi Service - Henderson Exec Arpt KHND / HSH" at bounding box center [1321, 671] width 245 height 13
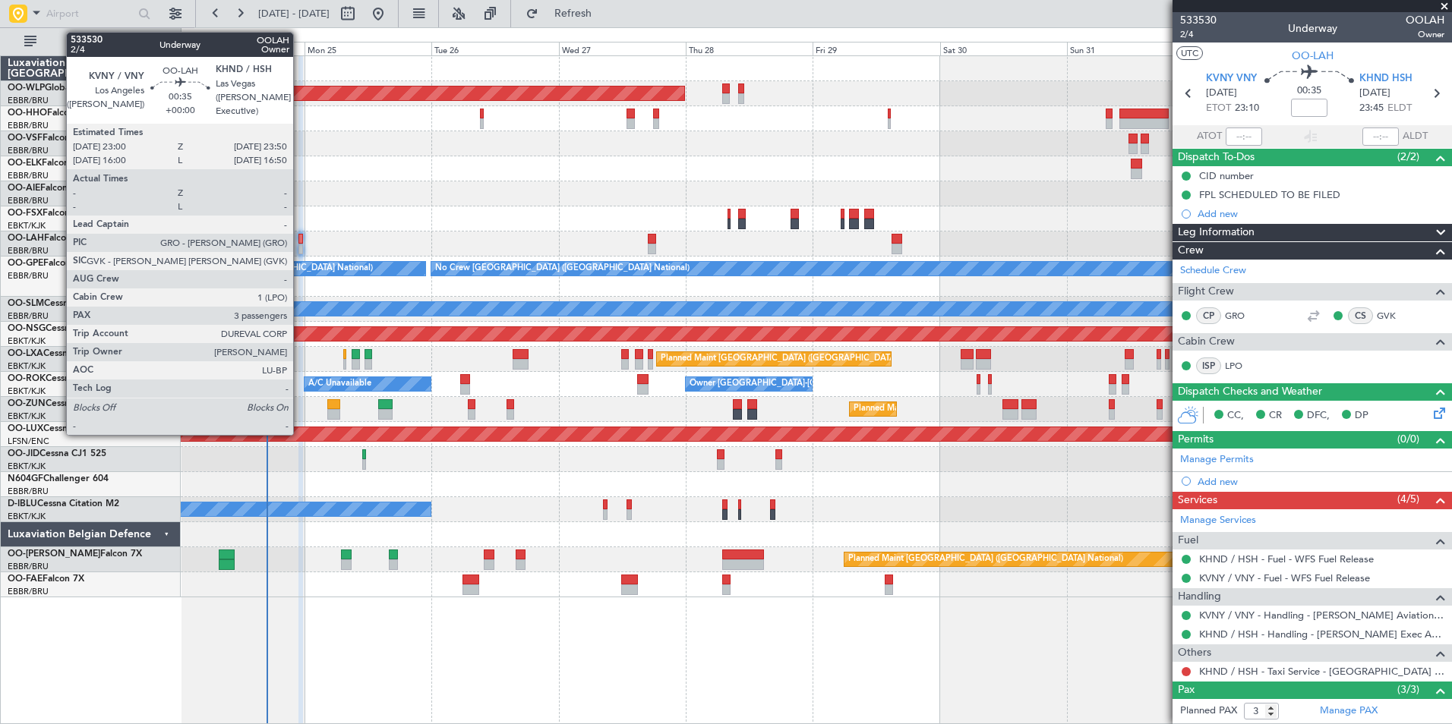
click at [300, 249] on div at bounding box center [300, 249] width 5 height 11
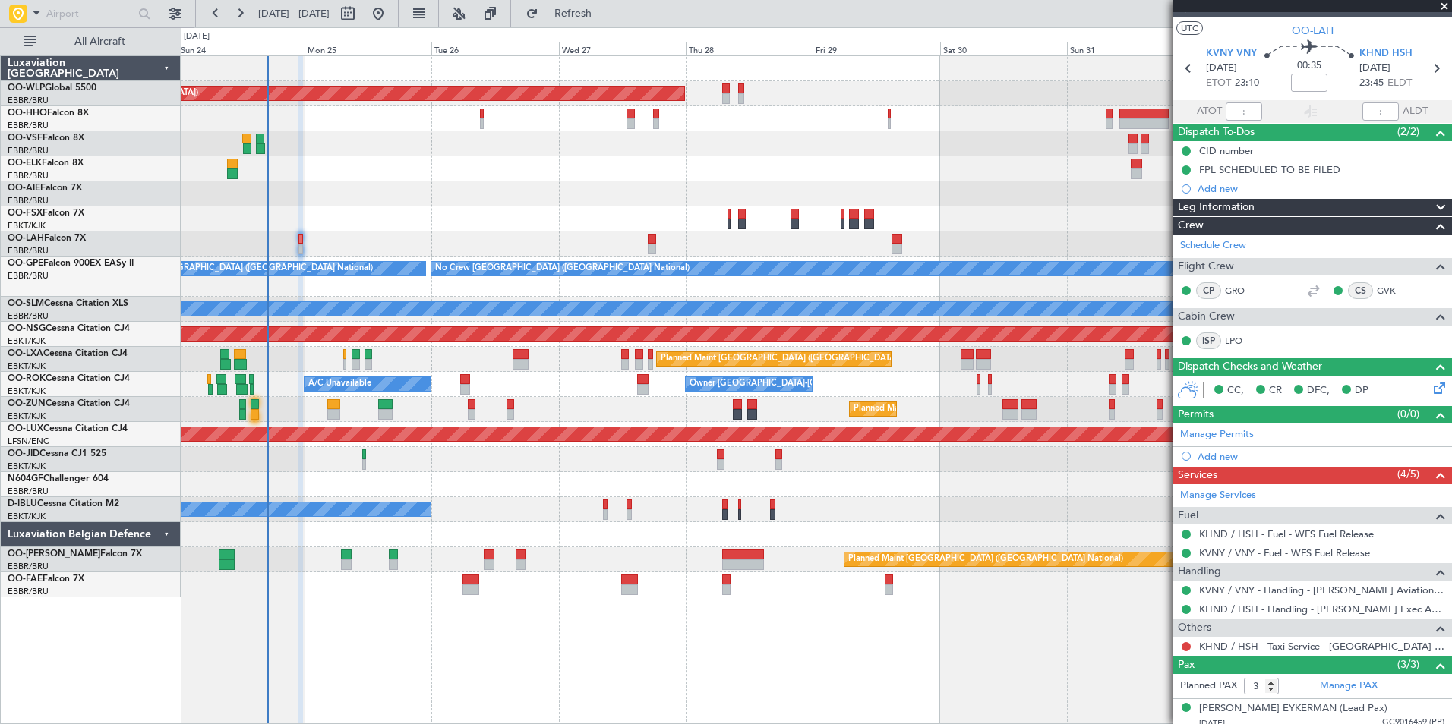
scroll to position [76, 0]
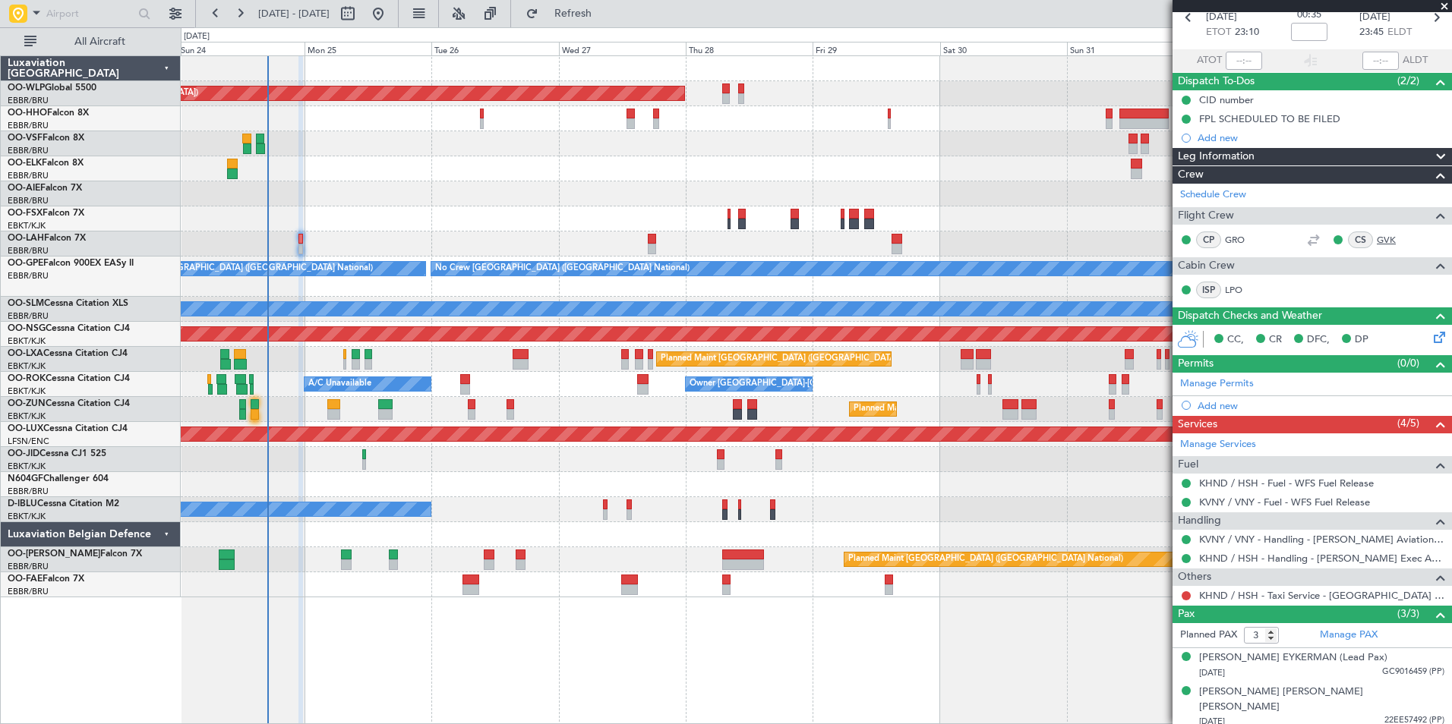
click at [1377, 238] on link "GVK" at bounding box center [1394, 240] width 34 height 14
click at [238, 17] on button at bounding box center [240, 14] width 24 height 24
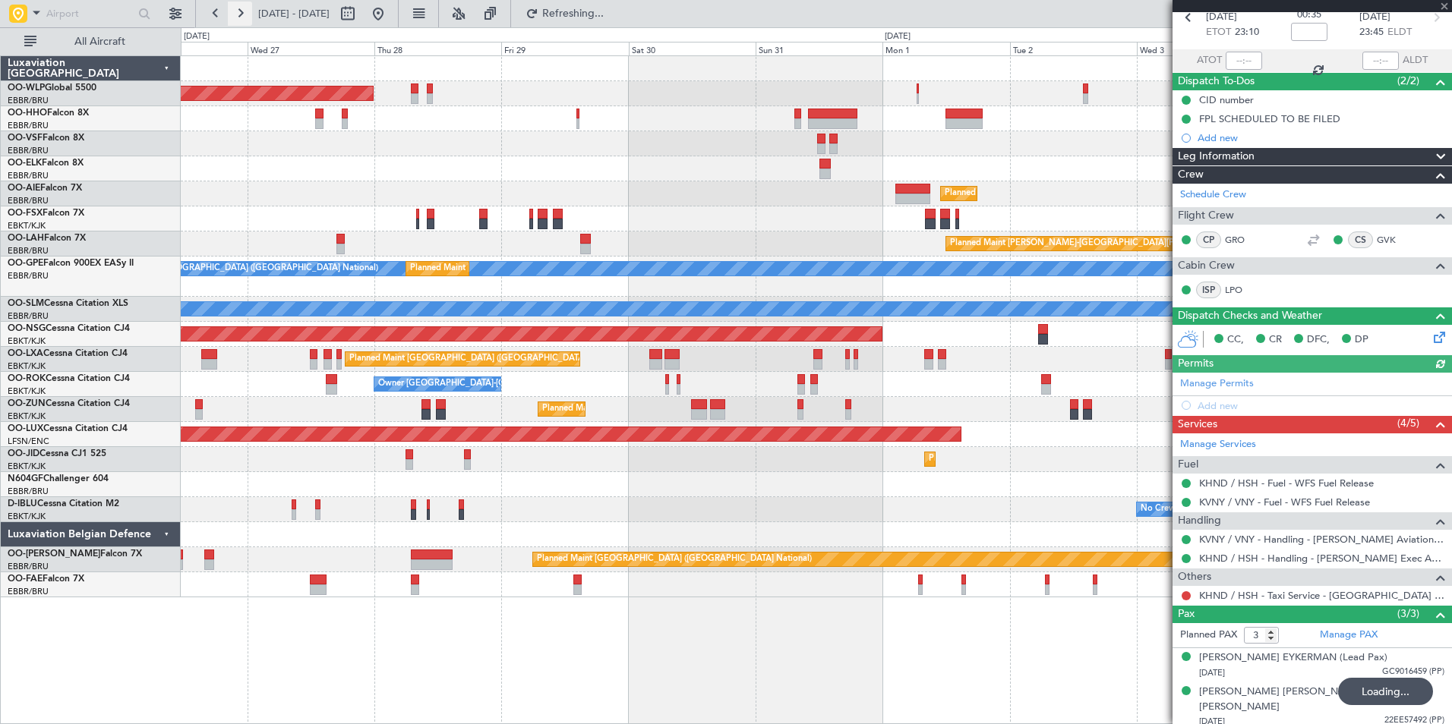
click at [238, 17] on button at bounding box center [240, 14] width 24 height 24
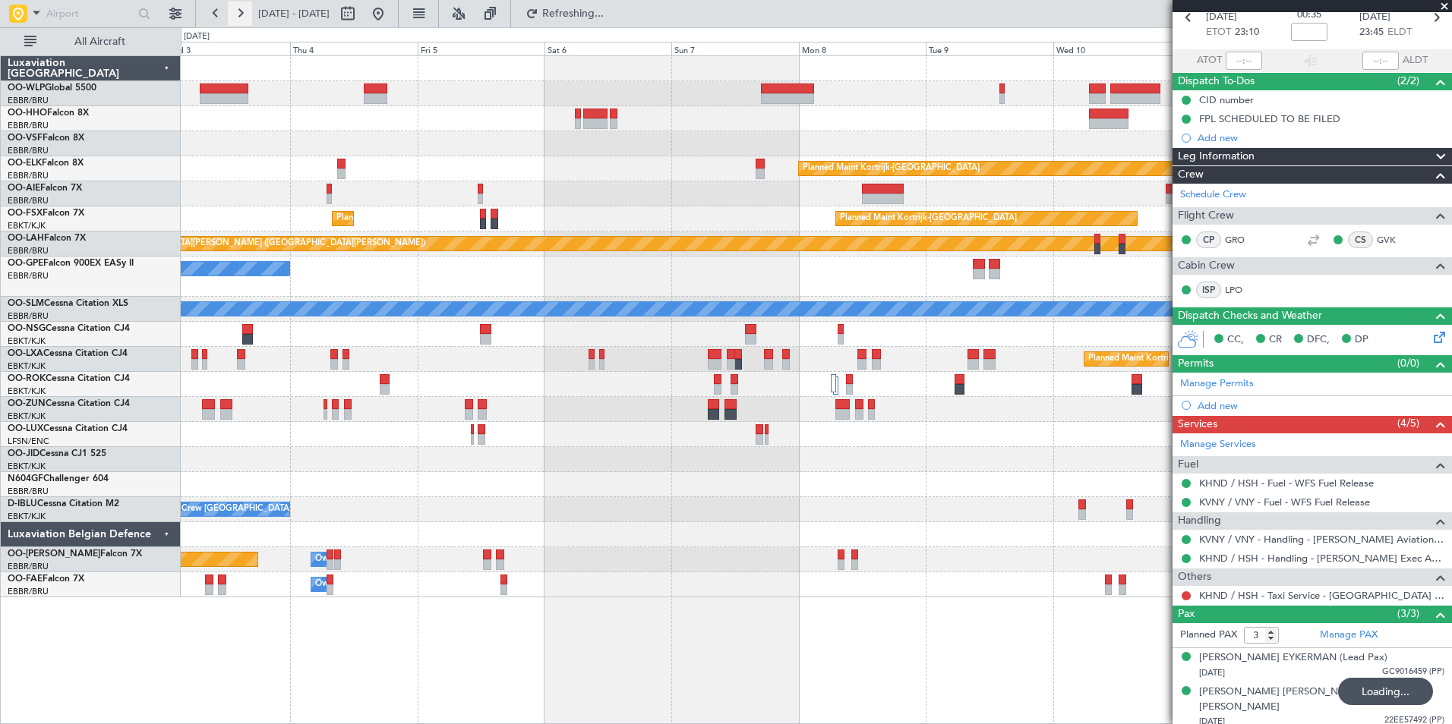
click at [238, 16] on button at bounding box center [240, 14] width 24 height 24
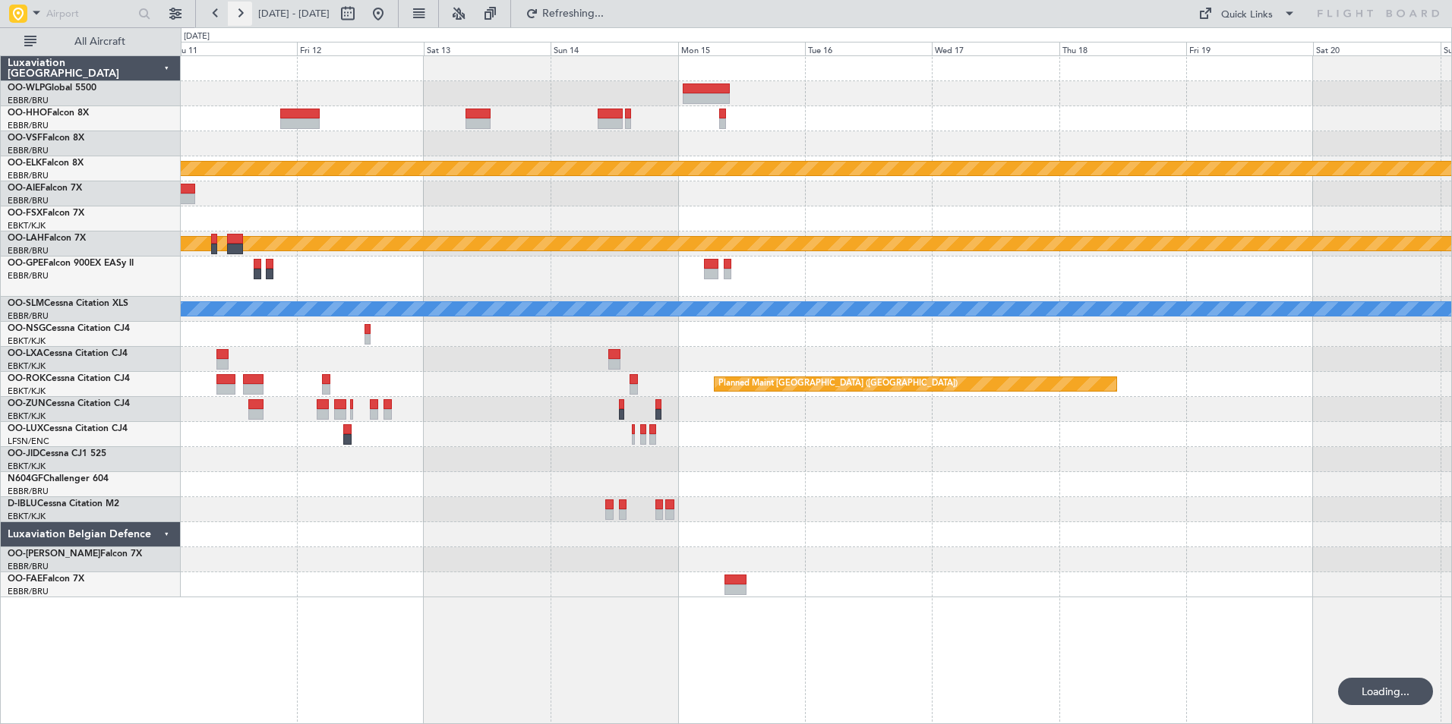
scroll to position [0, 0]
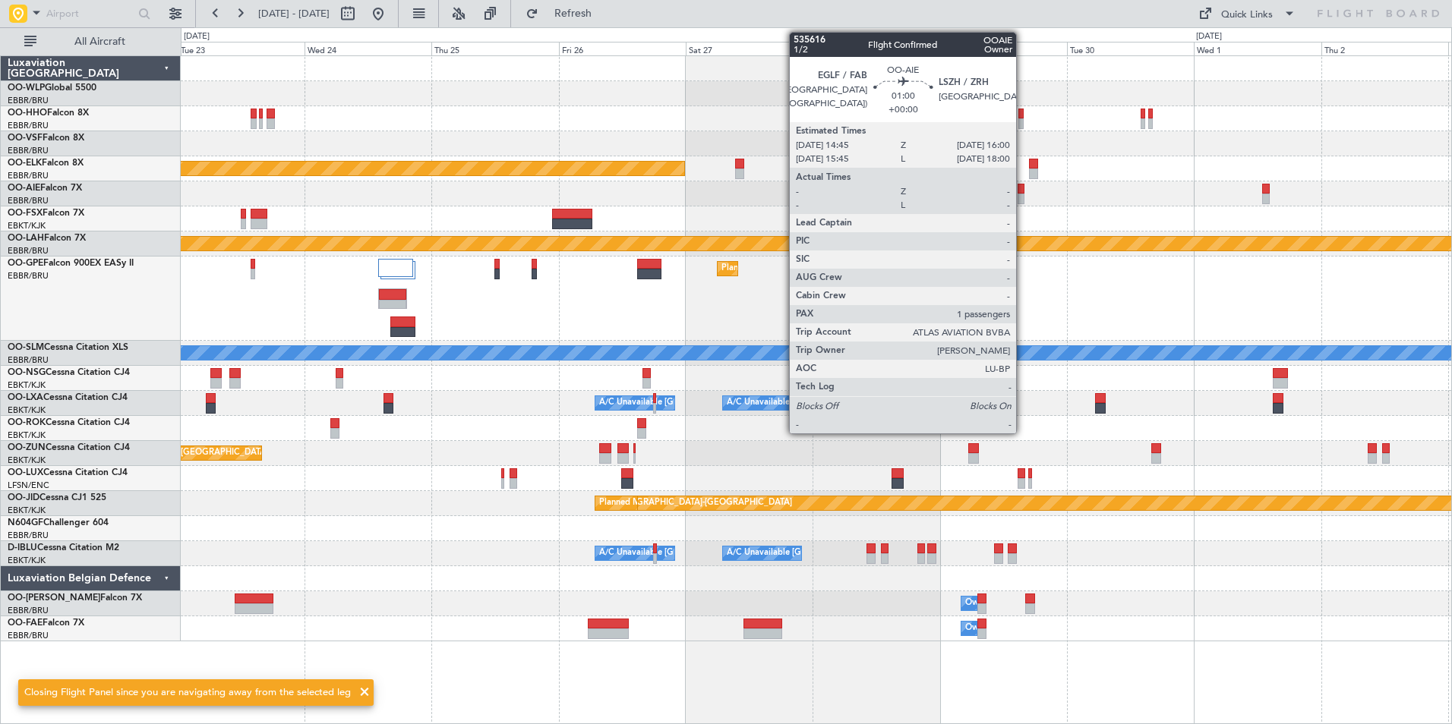
click at [1023, 192] on div at bounding box center [1020, 189] width 7 height 11
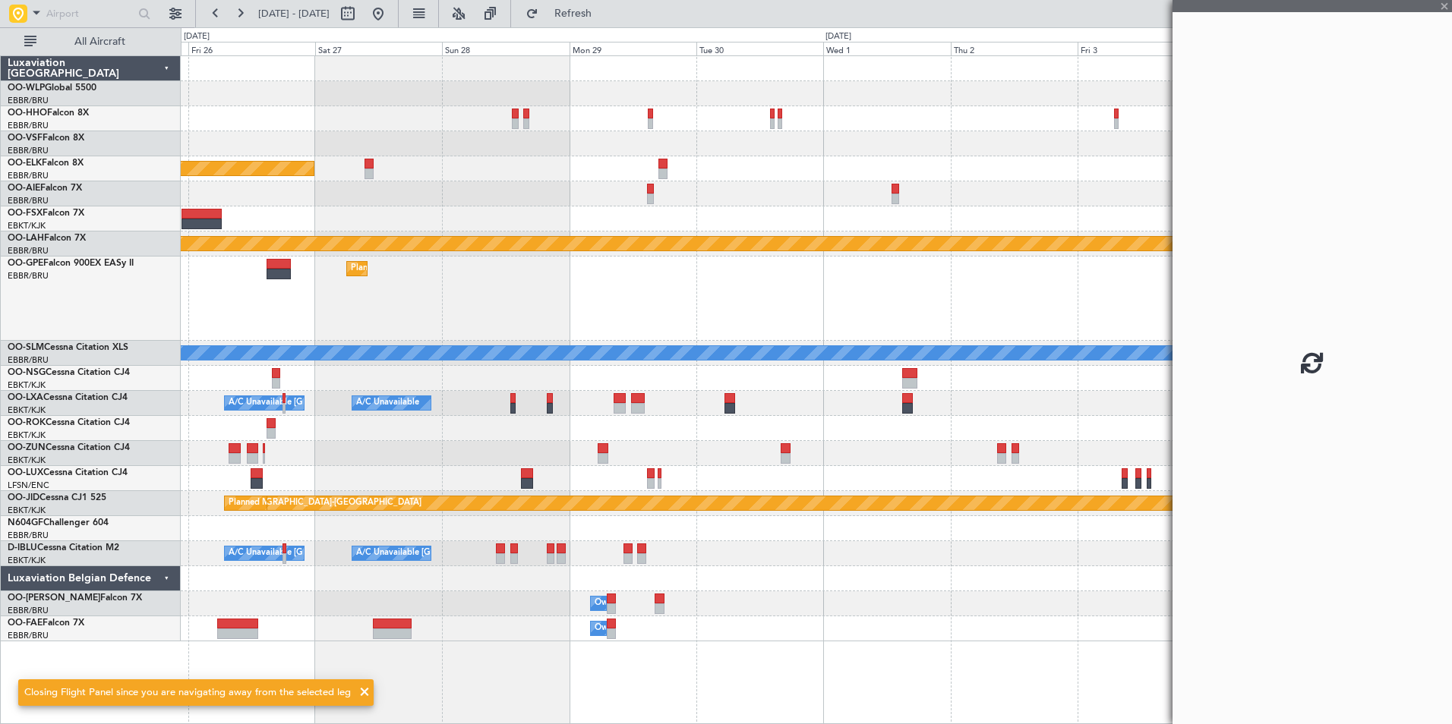
click at [731, 221] on div "Planned Maint Kortrijk-Wevelgem Planned Maint Alton-st Louis (St Louis Regl) Pl…" at bounding box center [816, 348] width 1270 height 585
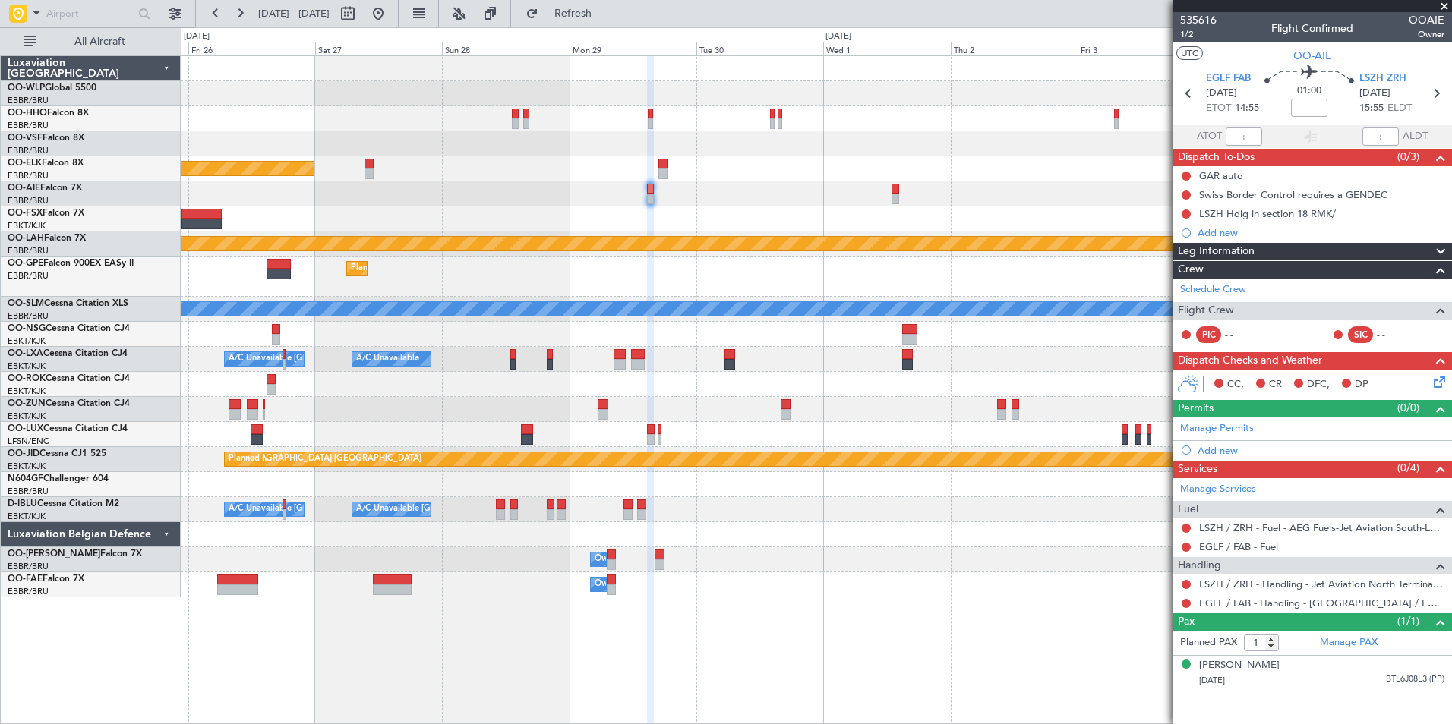
click at [1219, 460] on div "Services (0/4) Manage Services Fuel LSZH / ZRH - Fuel - AEG Fuels-Jet Aviation …" at bounding box center [1311, 536] width 279 height 153
click at [1219, 455] on div "Add new" at bounding box center [1313, 450] width 233 height 13
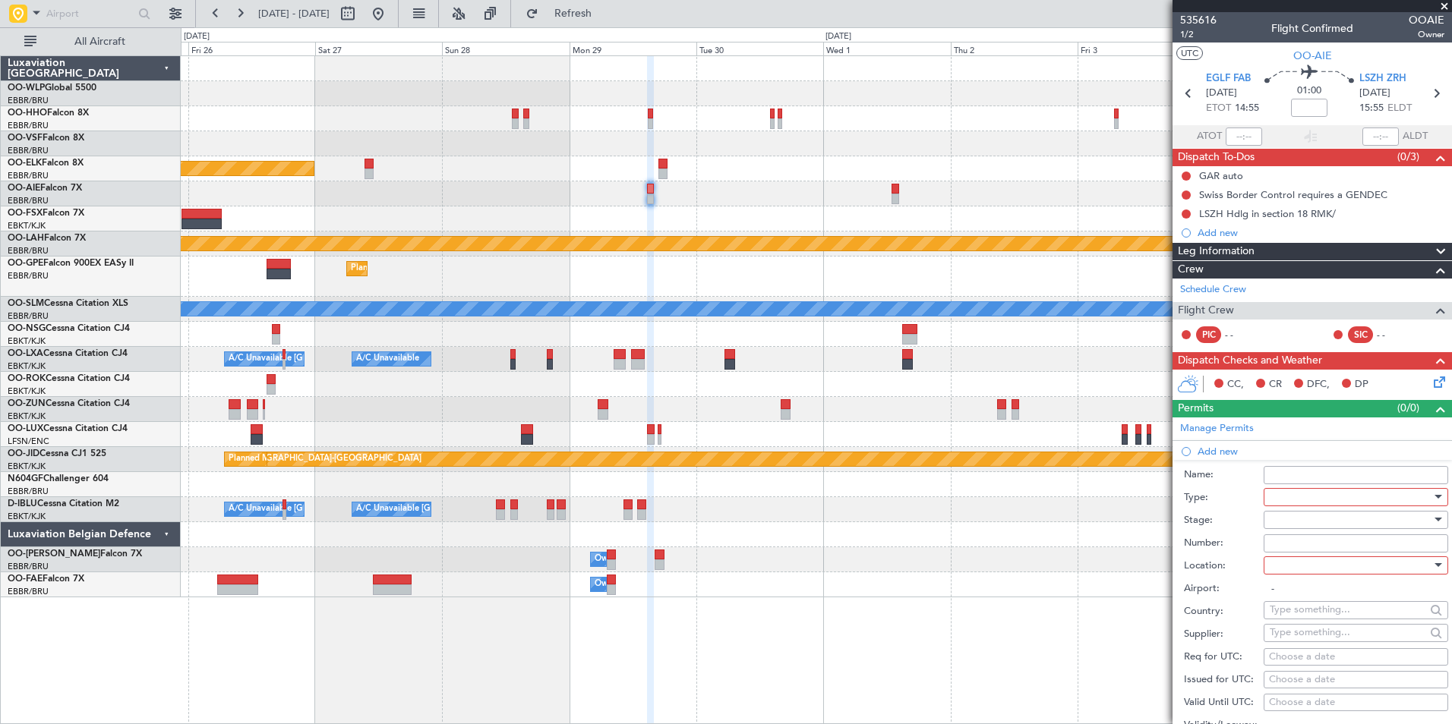
click at [1317, 499] on div at bounding box center [1350, 497] width 162 height 23
click at [1215, 434] on div at bounding box center [726, 362] width 1452 height 724
click at [1212, 433] on link "Manage Permits" at bounding box center [1217, 428] width 74 height 15
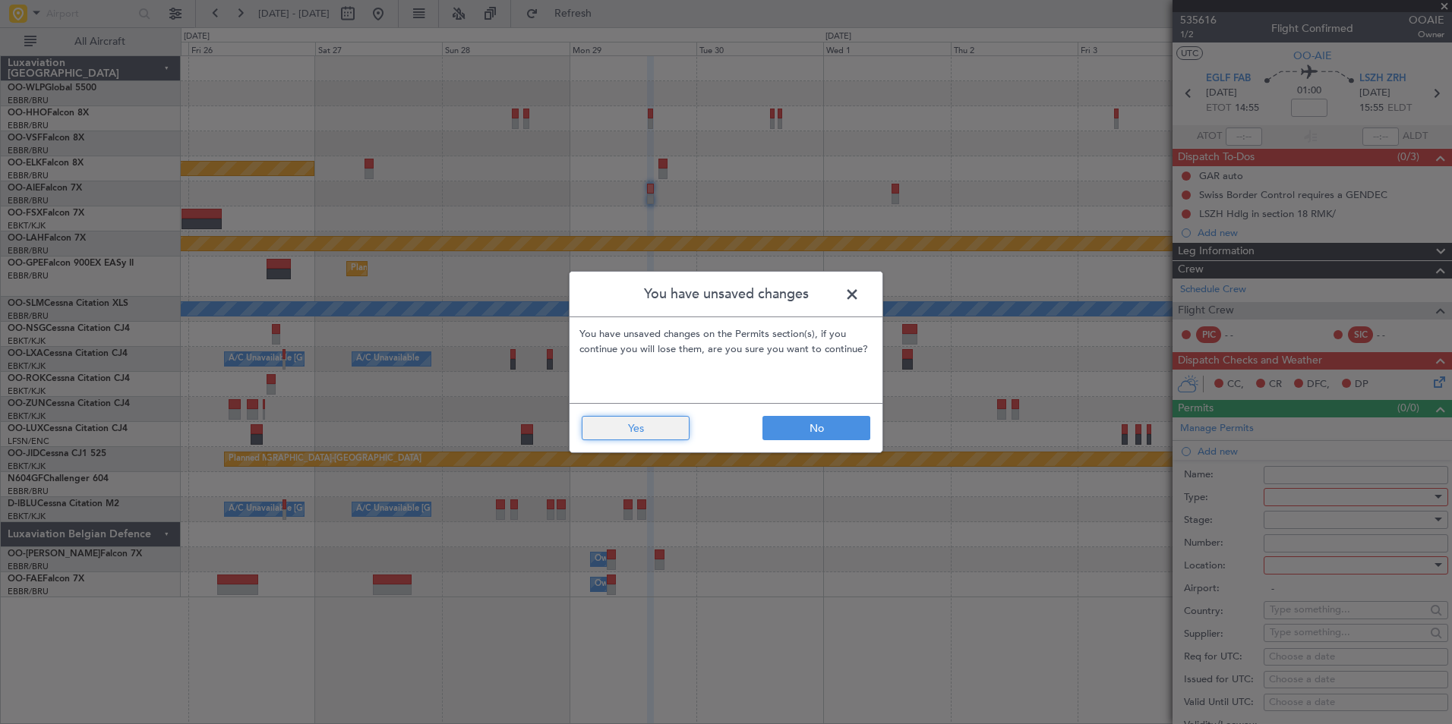
click at [677, 424] on button "Yes" at bounding box center [636, 428] width 108 height 24
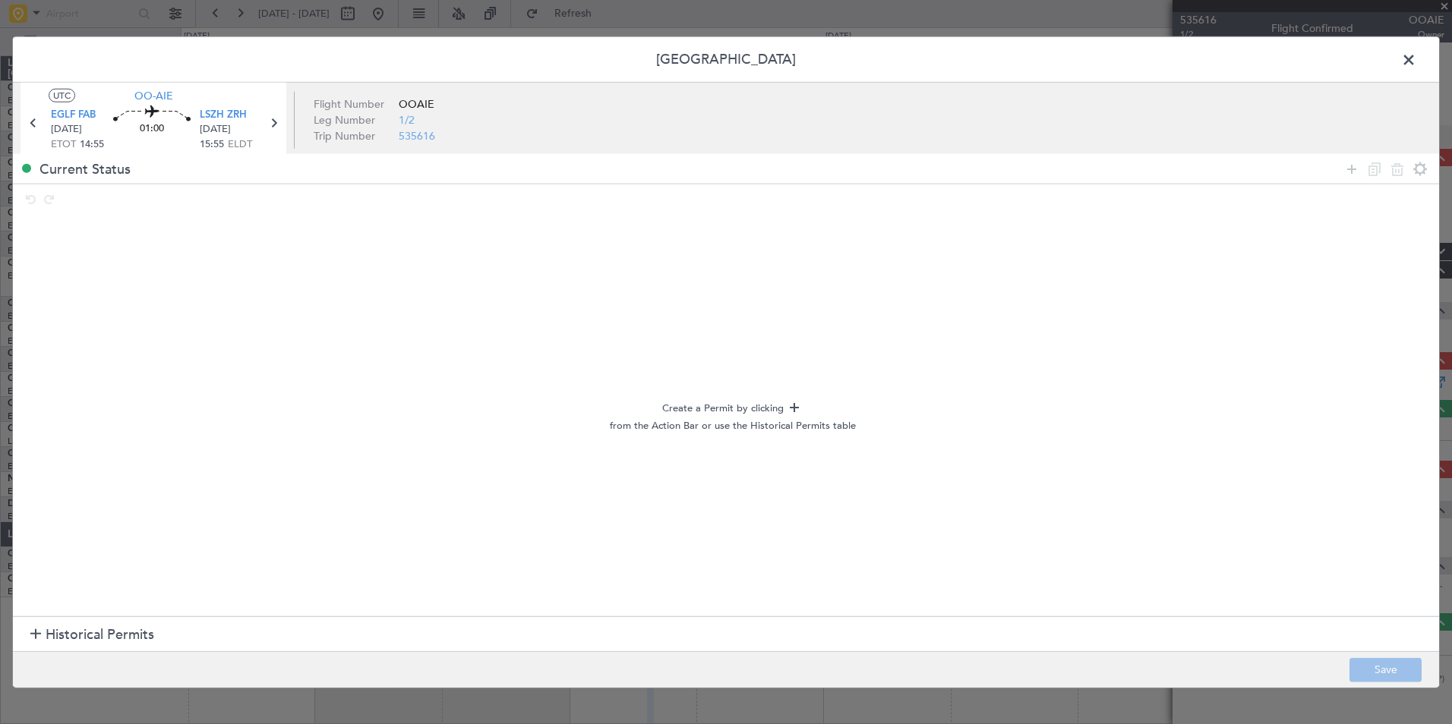
click at [46, 652] on footer "Save" at bounding box center [726, 669] width 1426 height 36
click at [38, 638] on div at bounding box center [35, 635] width 11 height 11
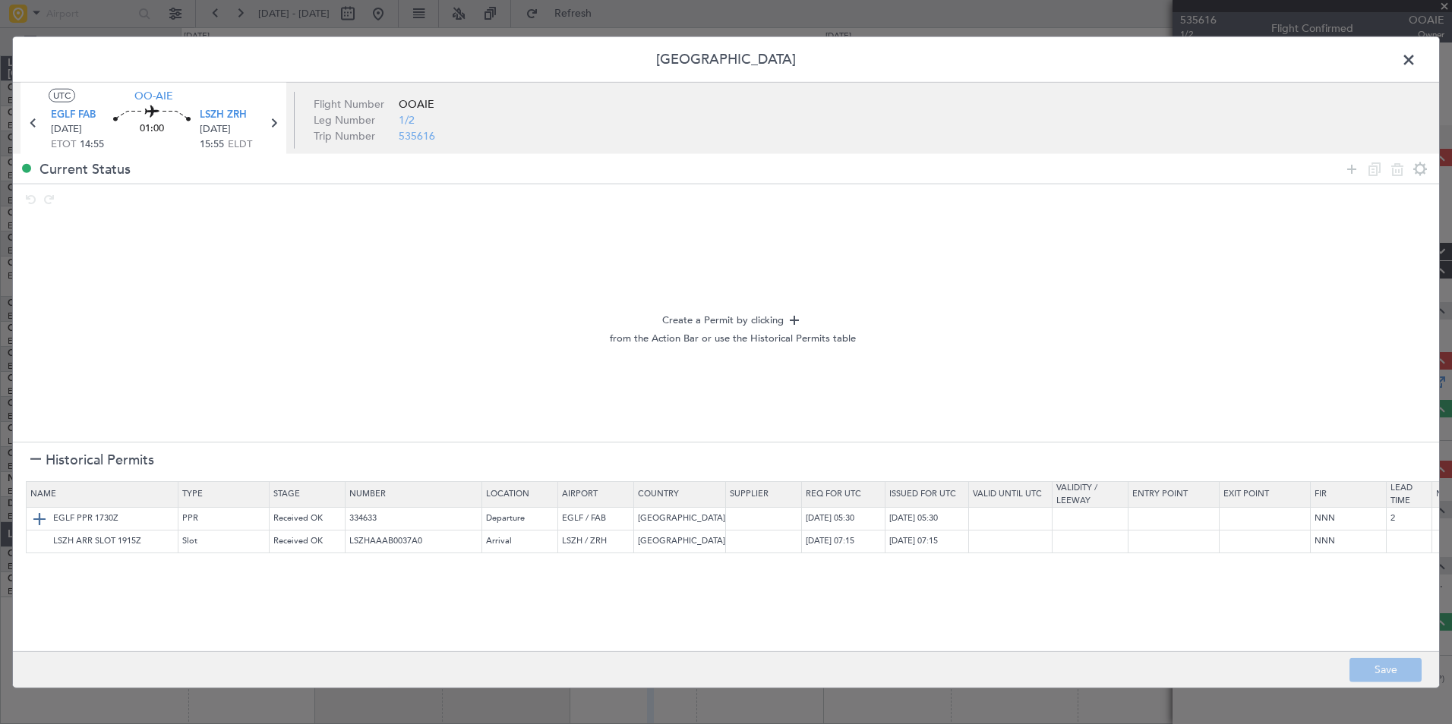
click at [38, 519] on img at bounding box center [39, 518] width 18 height 18
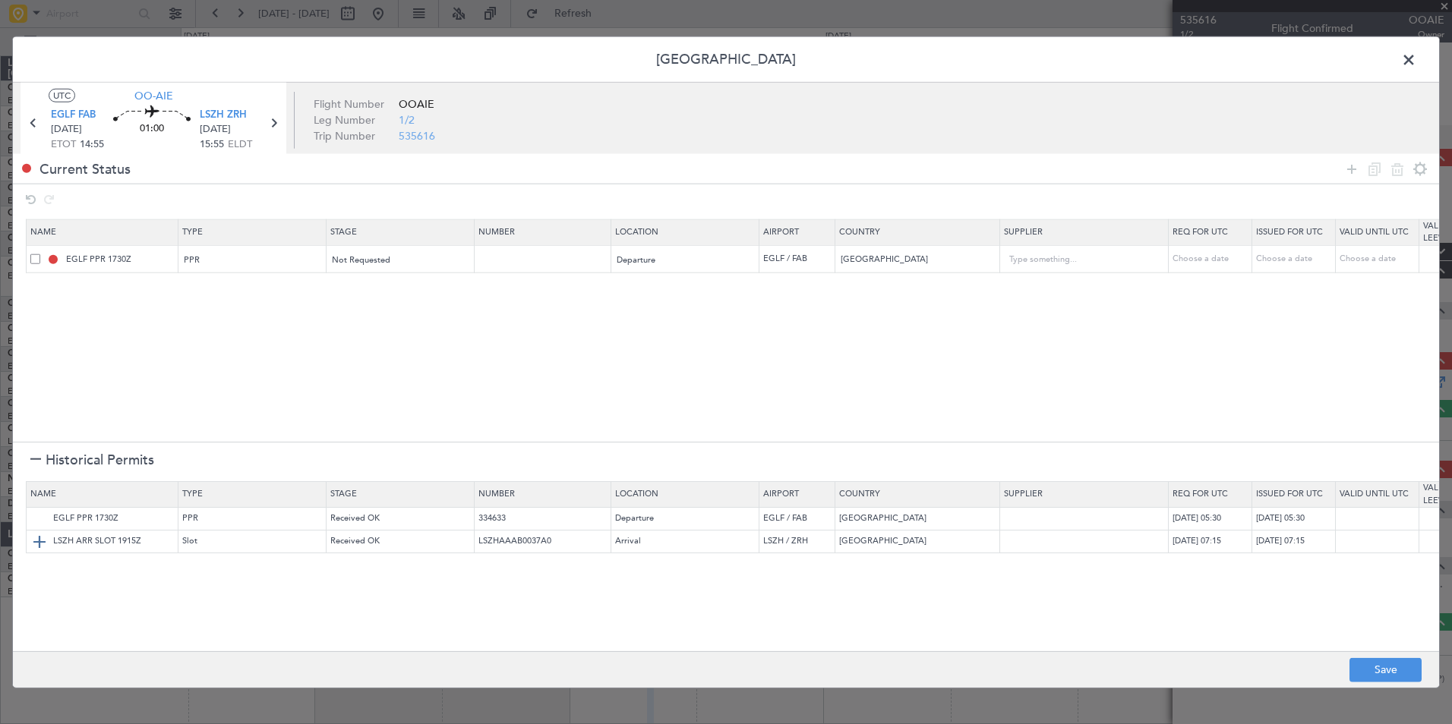
click at [40, 544] on img at bounding box center [39, 541] width 18 height 18
click at [1451, 674] on html "25 Sep 2025 - 05 Oct 2025 Refresh Quick Links All Aircraft Planned Maint Kortri…" at bounding box center [726, 362] width 1452 height 724
drag, startPoint x: 1452, startPoint y: 674, endPoint x: 1371, endPoint y: 665, distance: 81.8
click at [1371, 665] on button "Save" at bounding box center [1385, 670] width 72 height 24
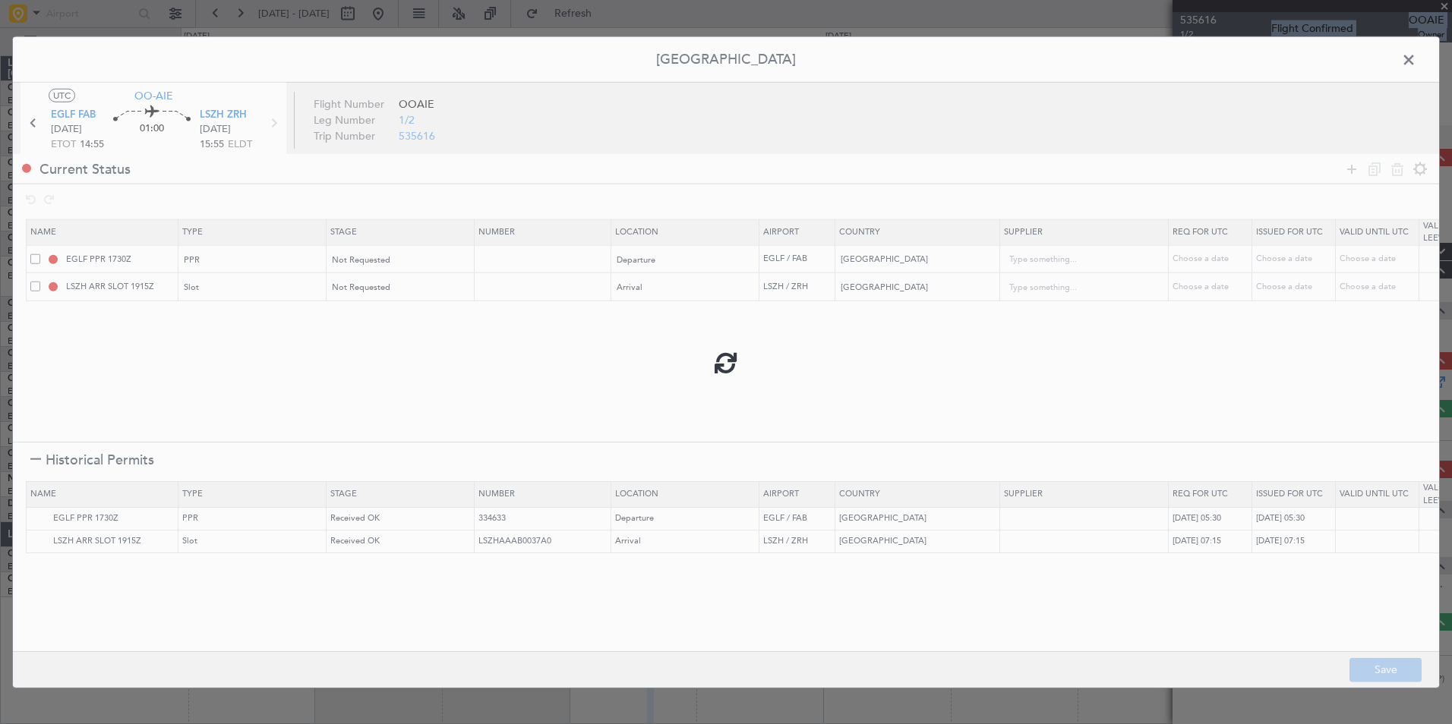
type input "EGLF PPR"
type input "NNN"
type input "2"
type input "LSZH ARR SLOT"
type input "NNN"
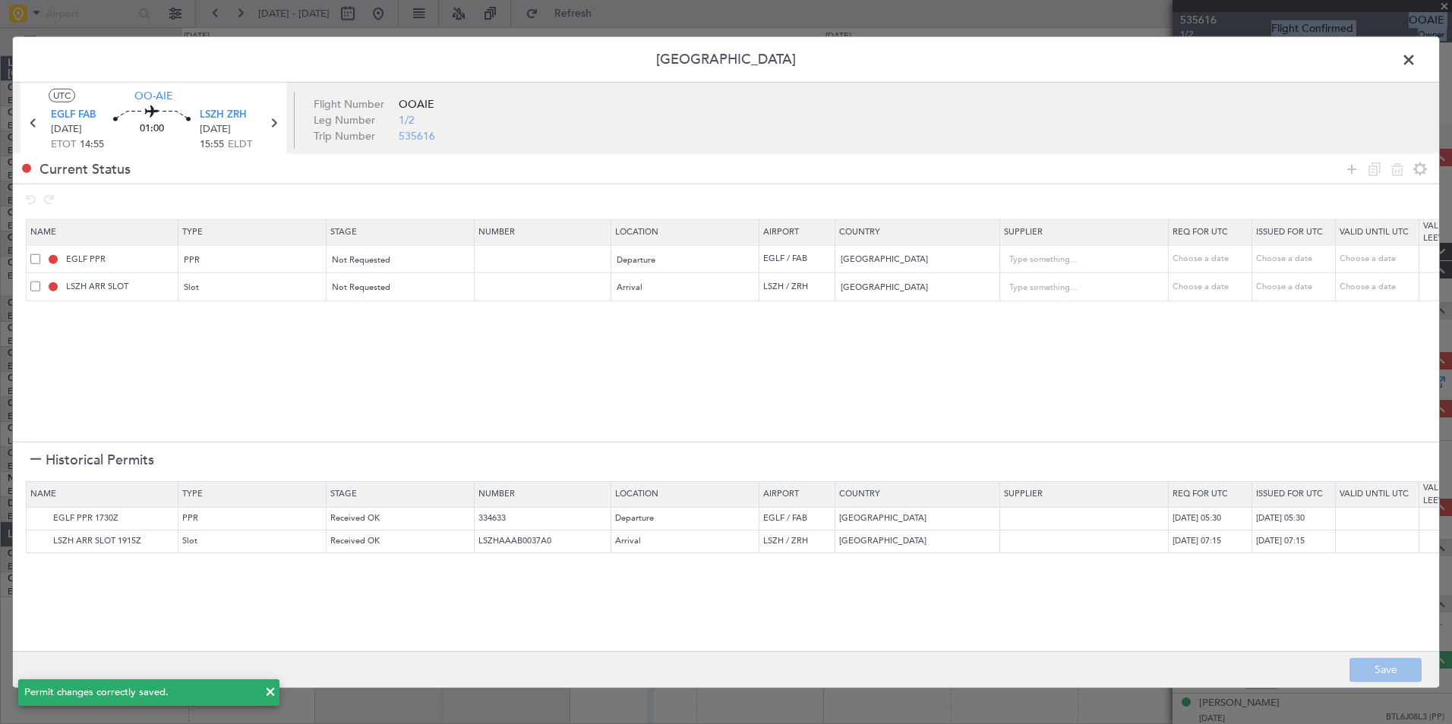
click at [1416, 59] on span at bounding box center [1416, 64] width 0 height 30
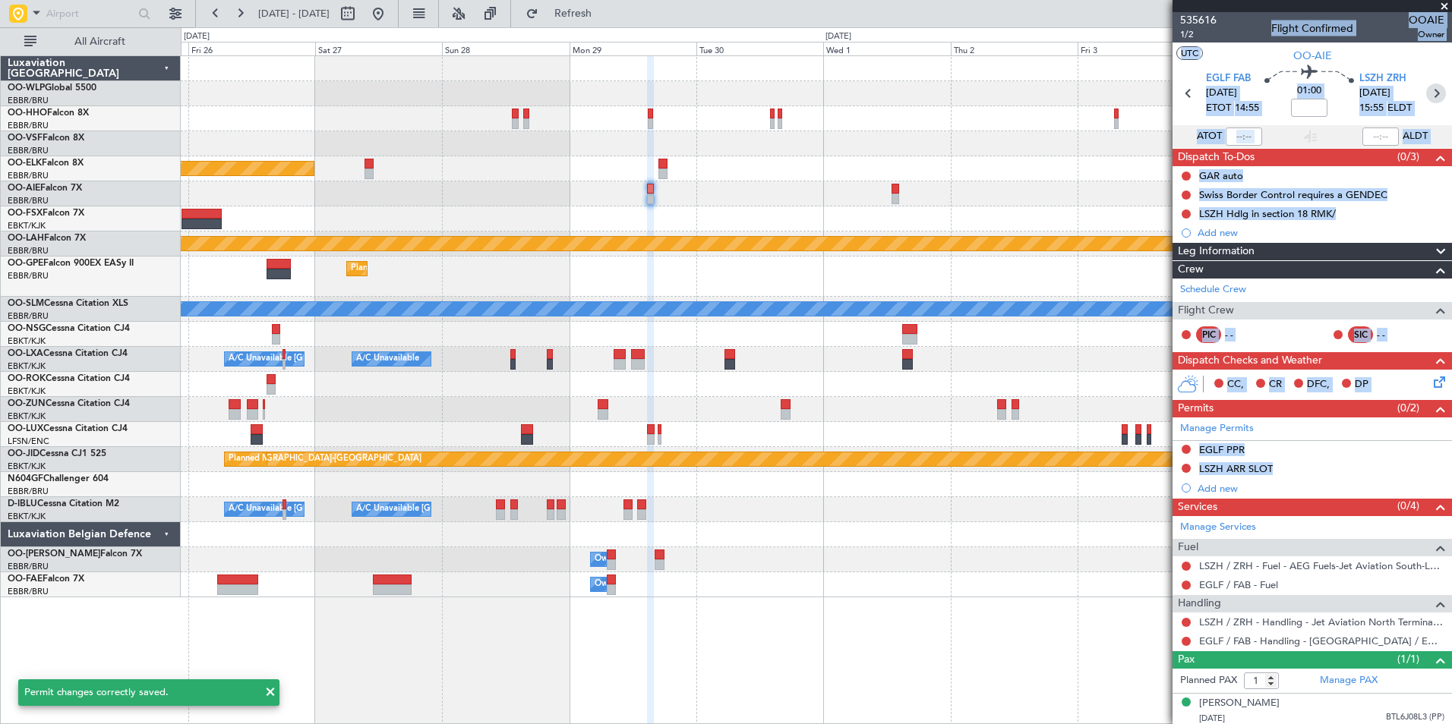
click at [1427, 90] on icon at bounding box center [1436, 94] width 20 height 20
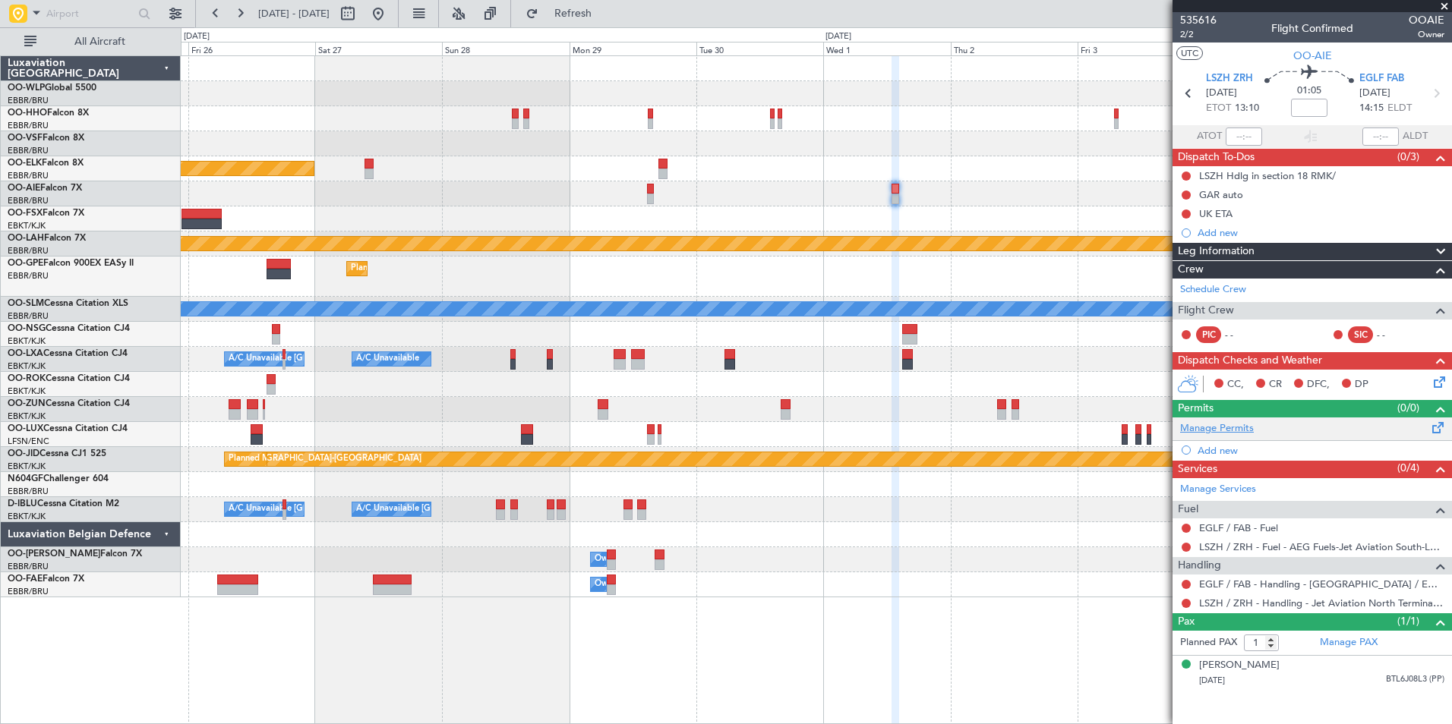
click at [1210, 433] on link "Manage Permits" at bounding box center [1217, 428] width 74 height 15
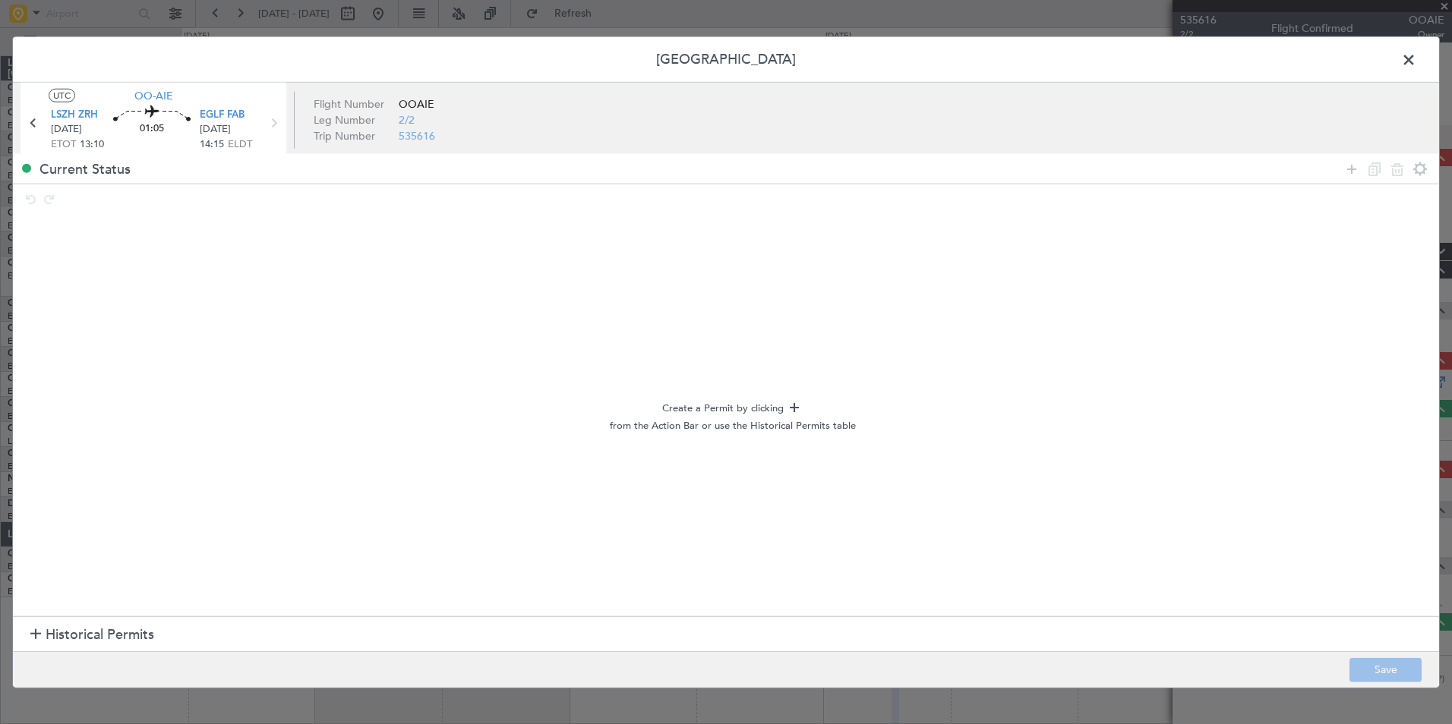
click at [127, 626] on span "Historical Permits" at bounding box center [100, 635] width 109 height 21
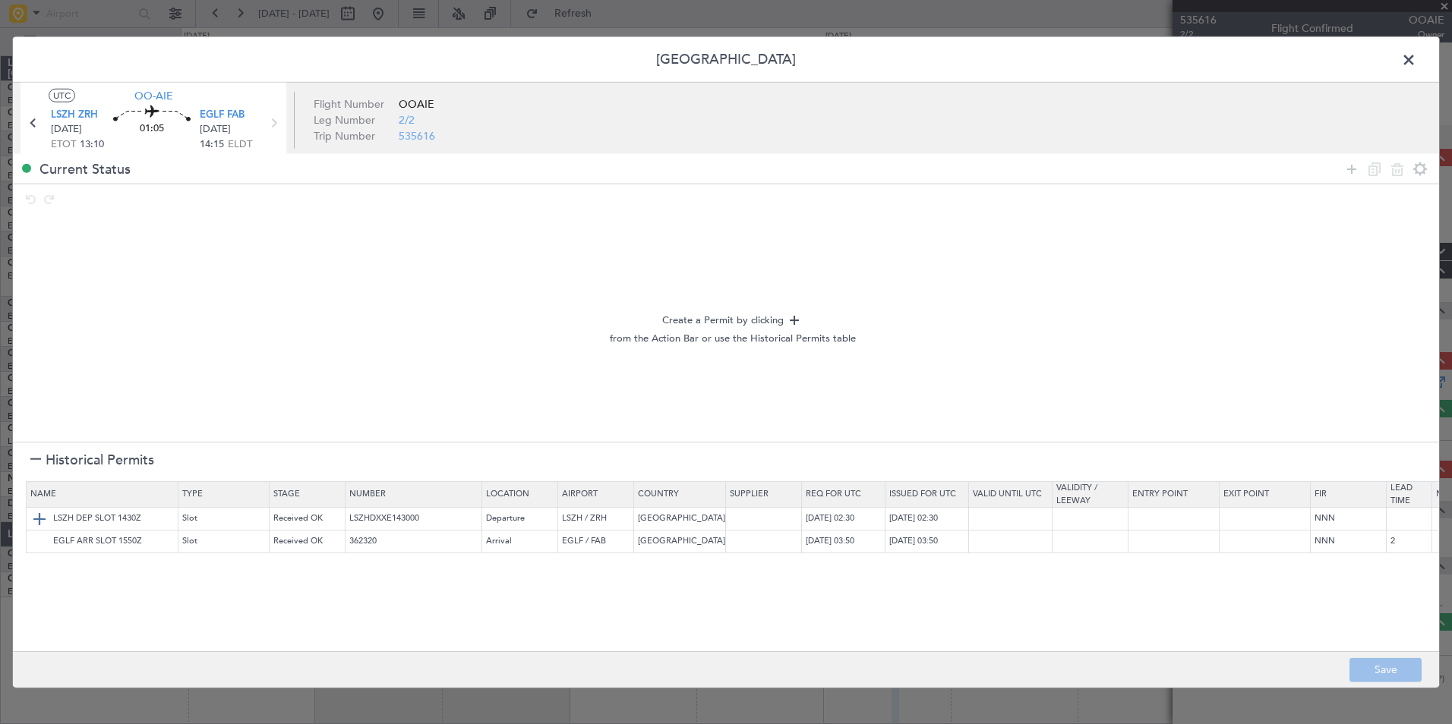
click at [33, 515] on img at bounding box center [39, 518] width 18 height 18
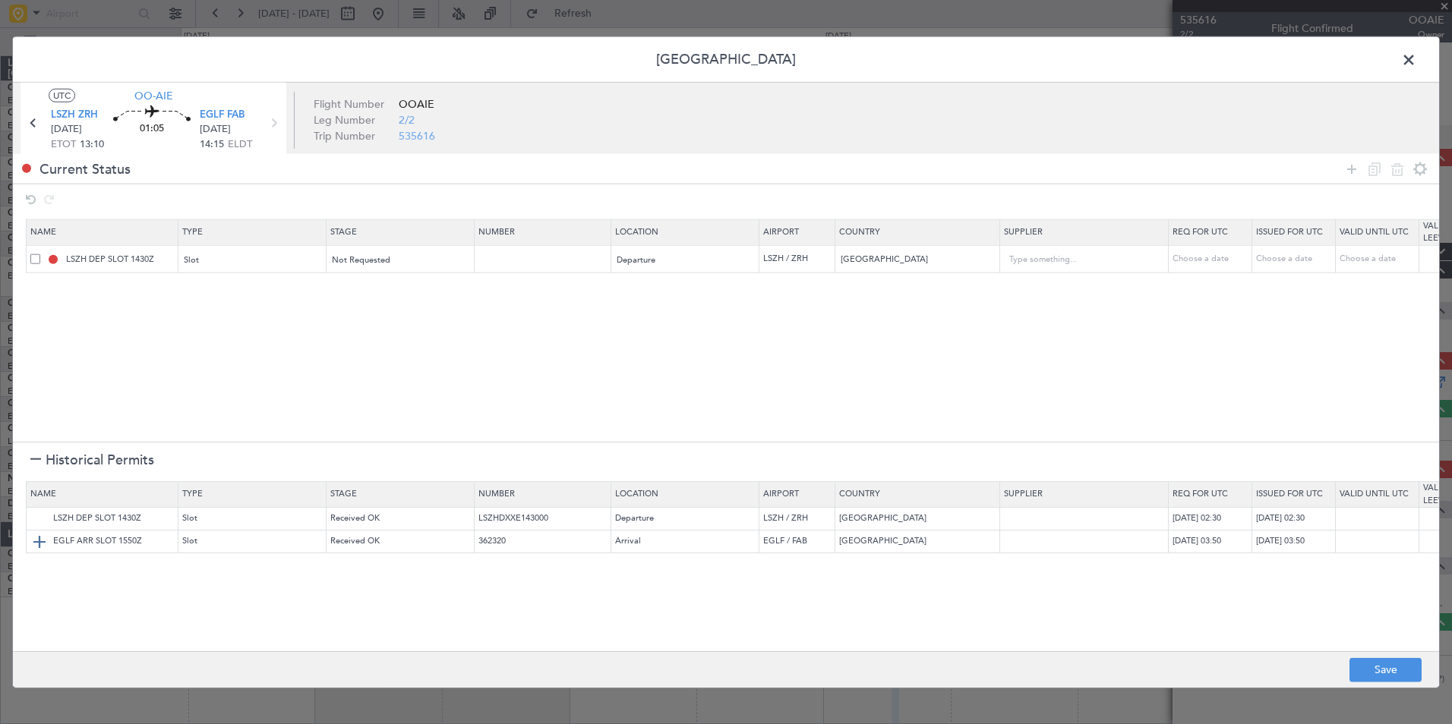
click at [42, 544] on img at bounding box center [39, 541] width 18 height 18
click at [1392, 676] on button "Save" at bounding box center [1385, 670] width 72 height 24
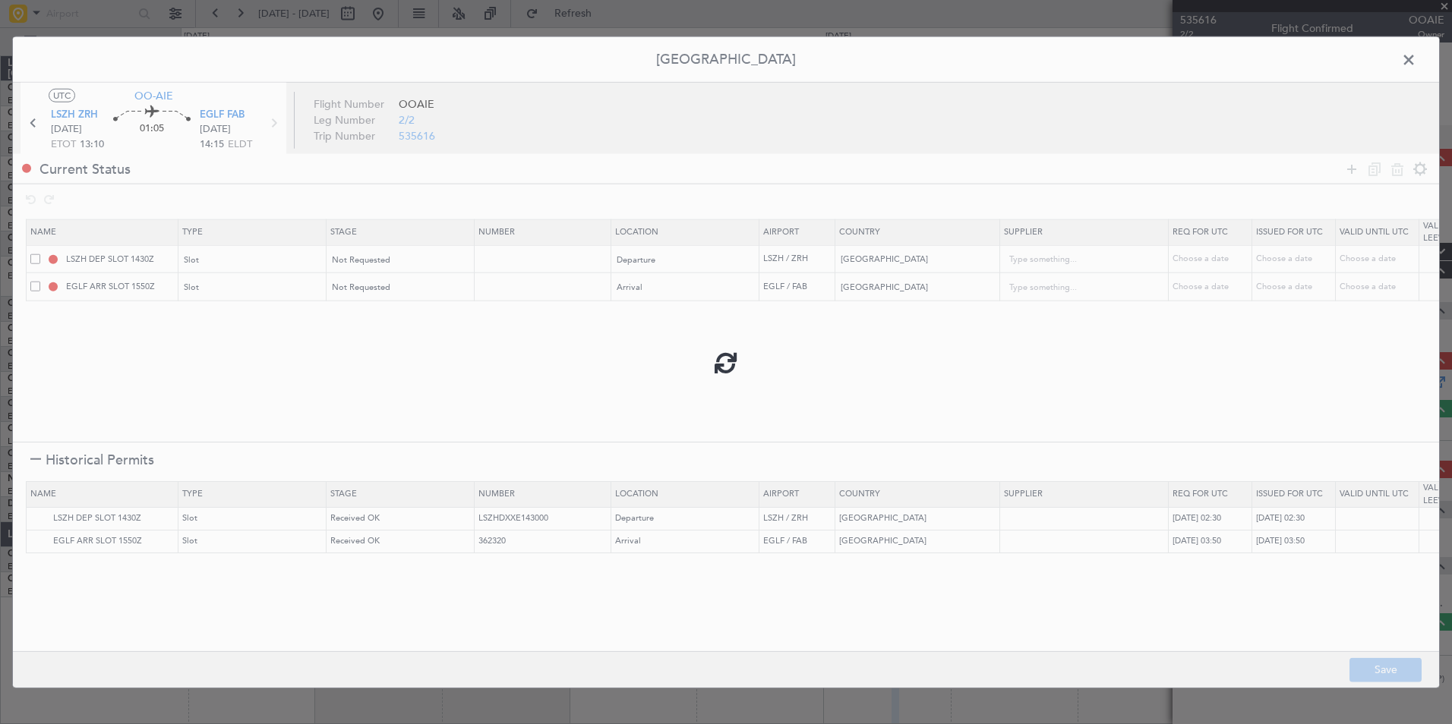
type input "LSZH DEP SLOT"
type input "NNN"
type input "EGLF ARR SLOT"
type input "NNN"
type input "2"
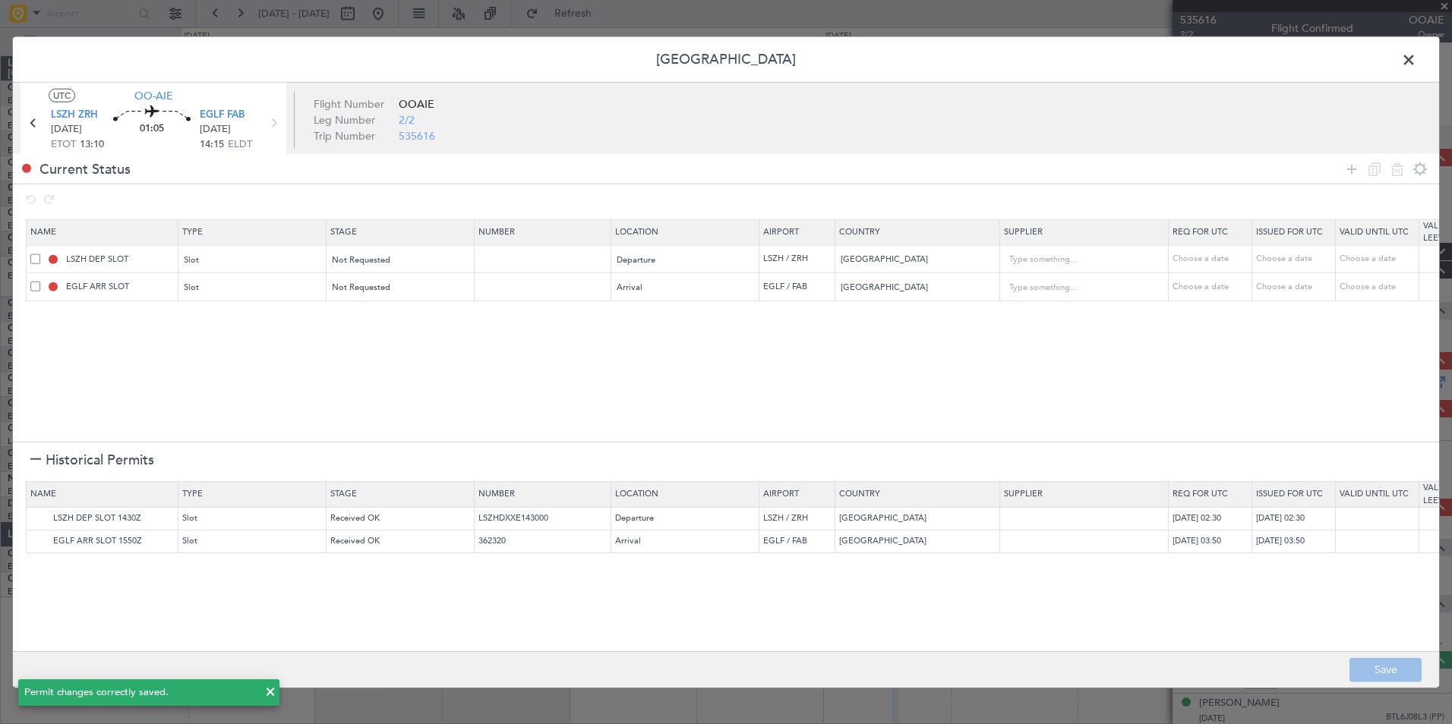
click at [1416, 68] on span at bounding box center [1416, 64] width 0 height 30
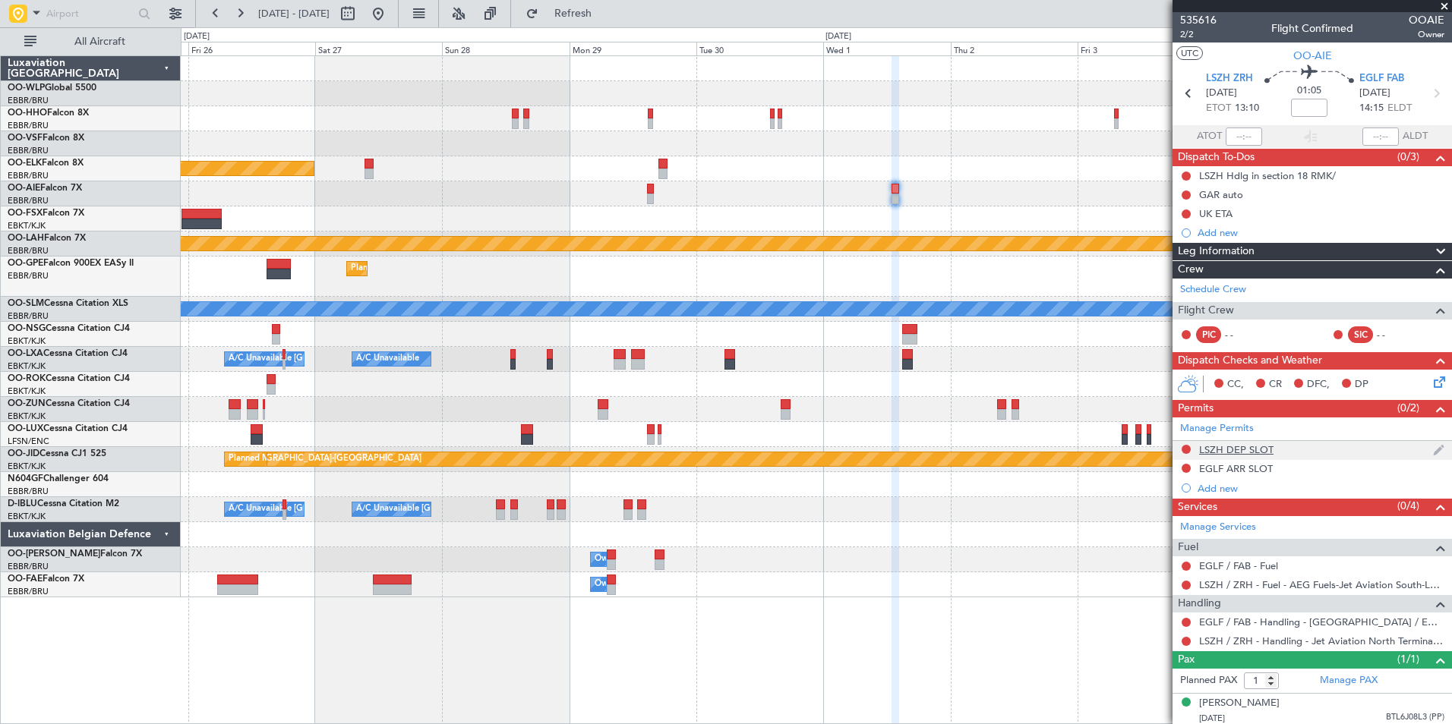
click at [1239, 441] on div "LSZH DEP SLOT" at bounding box center [1311, 450] width 279 height 19
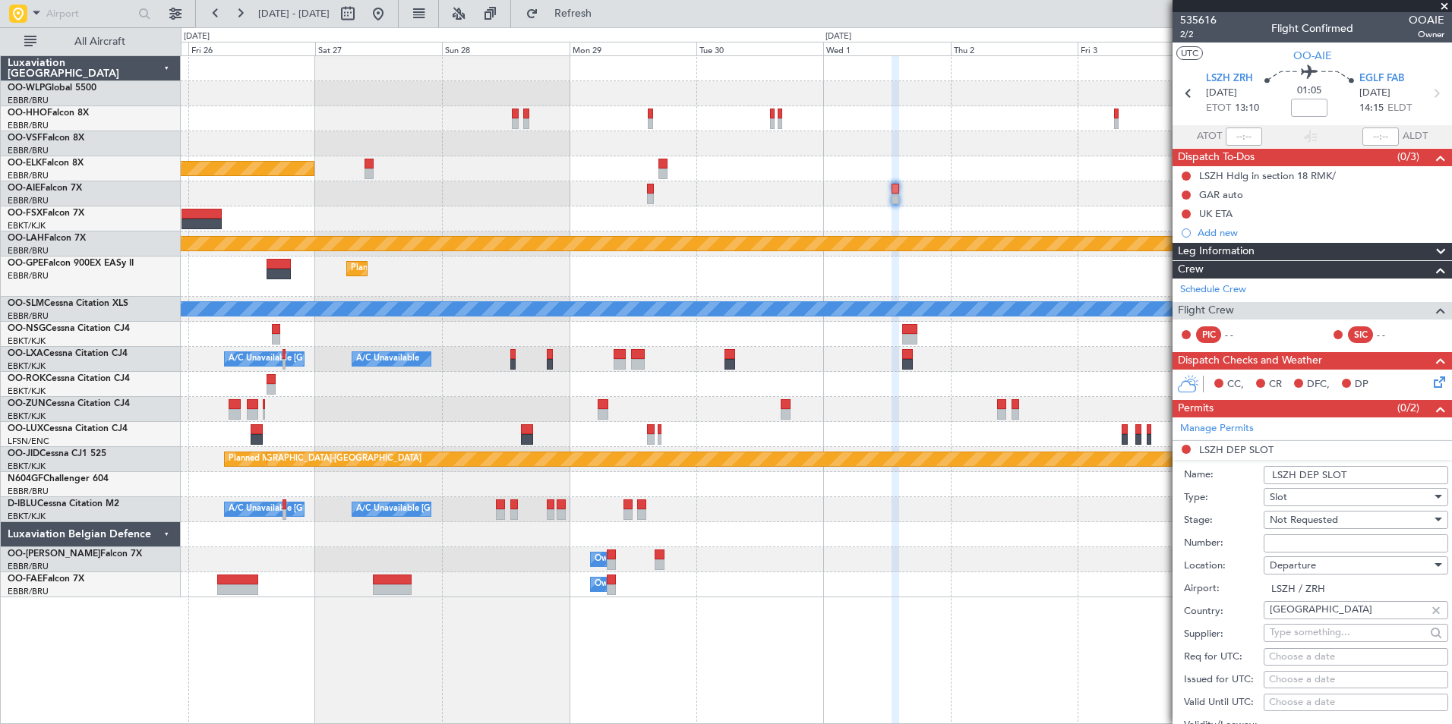
scroll to position [76, 0]
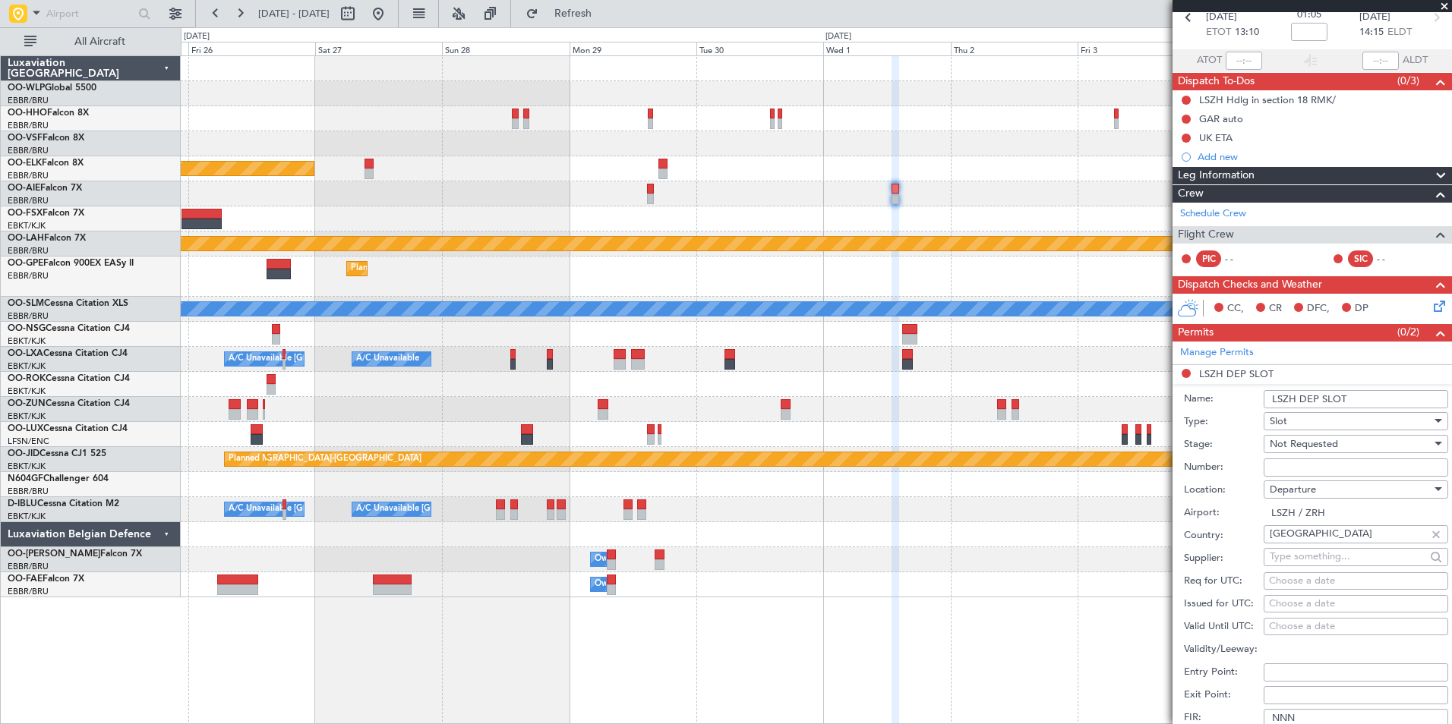
click at [1310, 581] on div "Choose a date" at bounding box center [1356, 581] width 174 height 15
select select "8"
select select "2025"
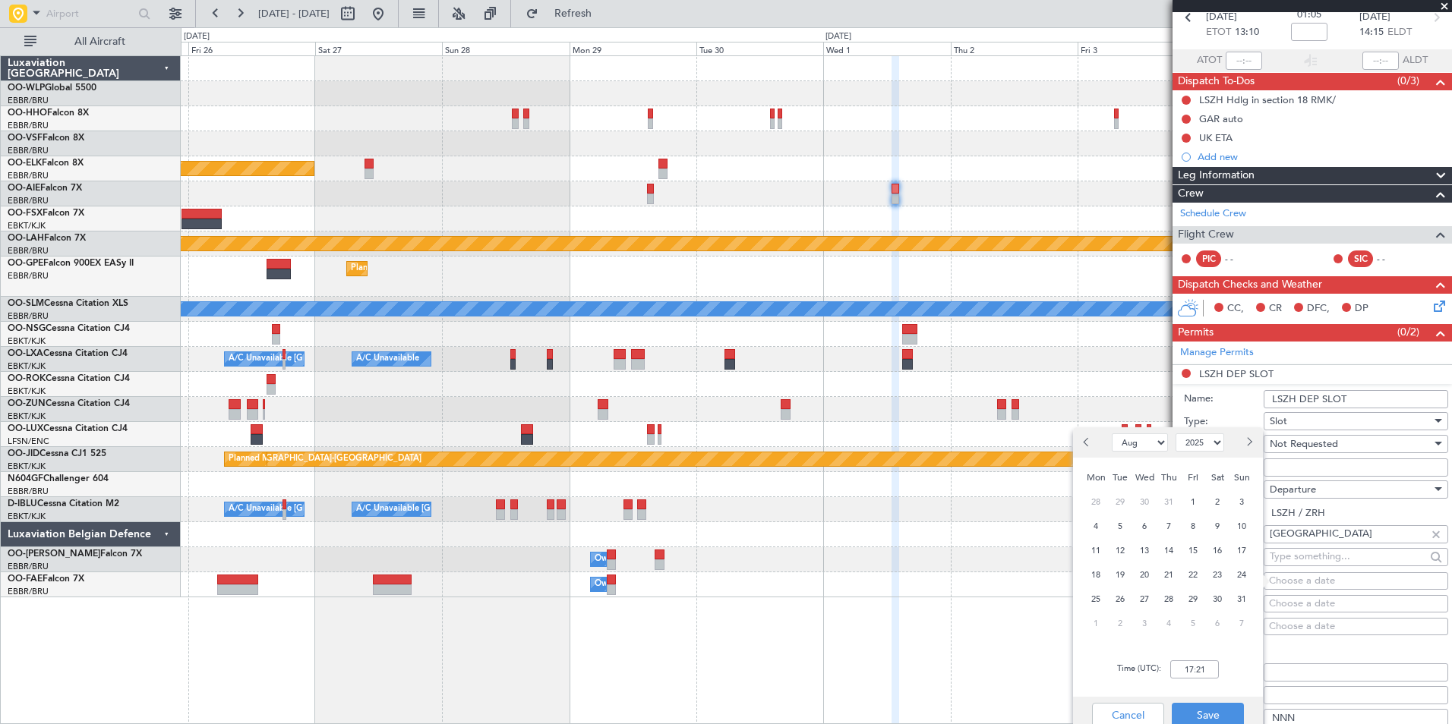
click at [1242, 445] on button "Next month" at bounding box center [1248, 443] width 17 height 24
click at [1148, 601] on span "1" at bounding box center [1144, 599] width 19 height 19
select select "10"
click at [1183, 667] on input "00:00" at bounding box center [1194, 670] width 49 height 18
click at [1192, 670] on input "00:00" at bounding box center [1194, 670] width 49 height 18
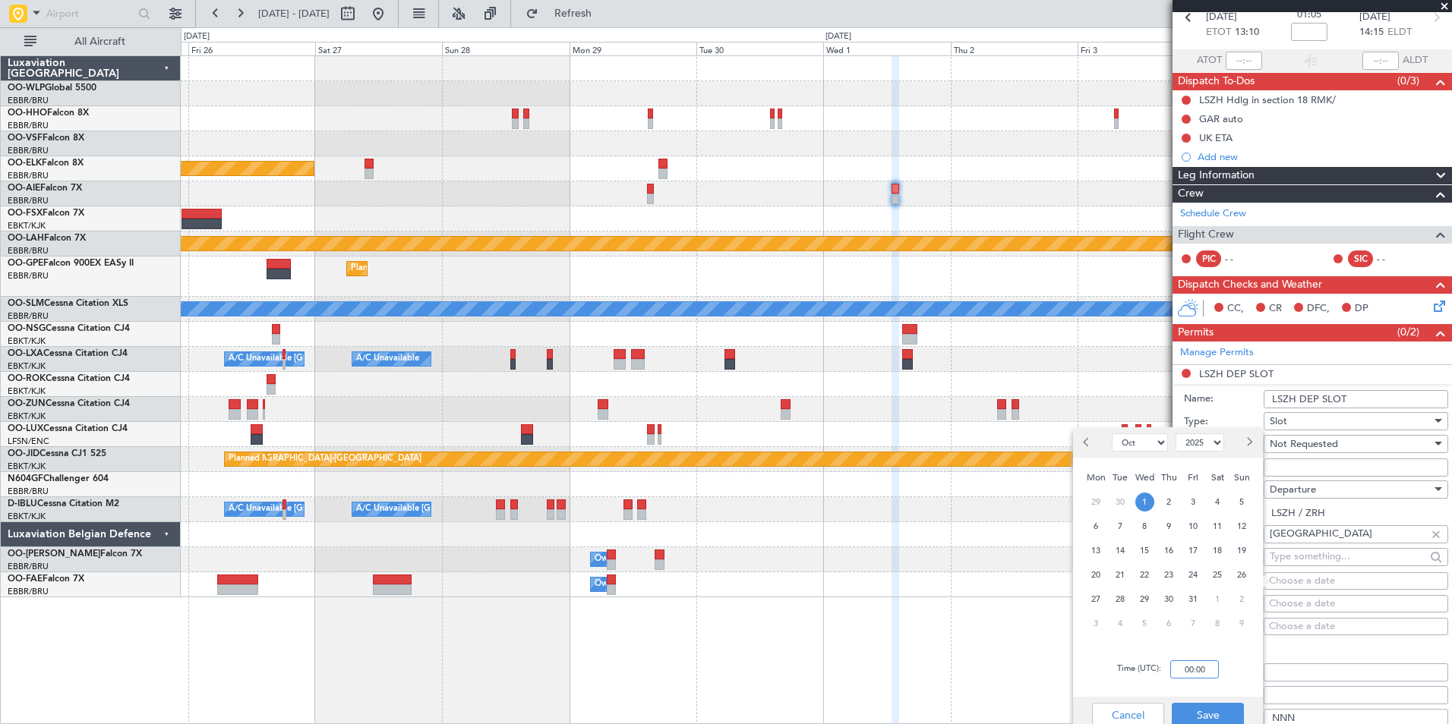
click at [1192, 670] on input "00:00" at bounding box center [1194, 670] width 49 height 18
type input "13:00"
click at [1205, 710] on button "Save" at bounding box center [1208, 715] width 72 height 24
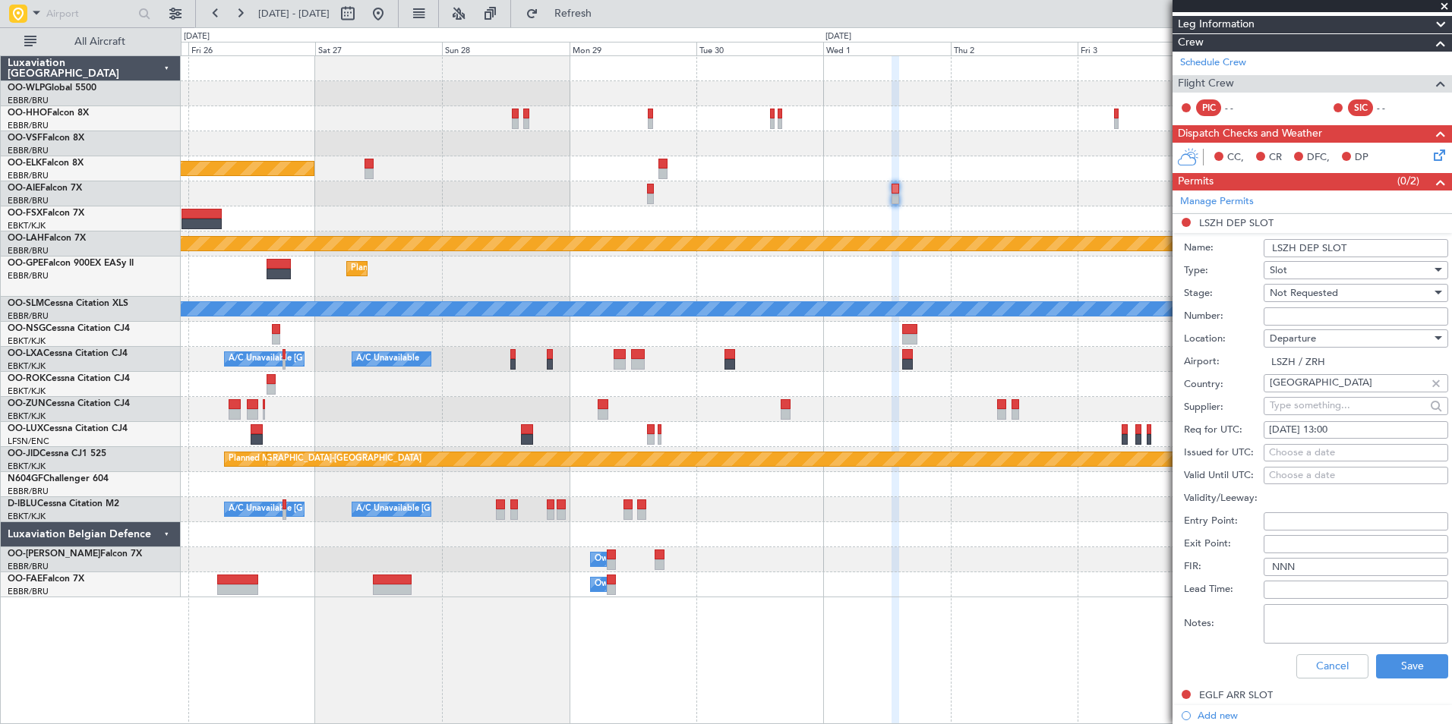
scroll to position [228, 0]
click at [1322, 301] on div "Not Requested" at bounding box center [1350, 292] width 162 height 23
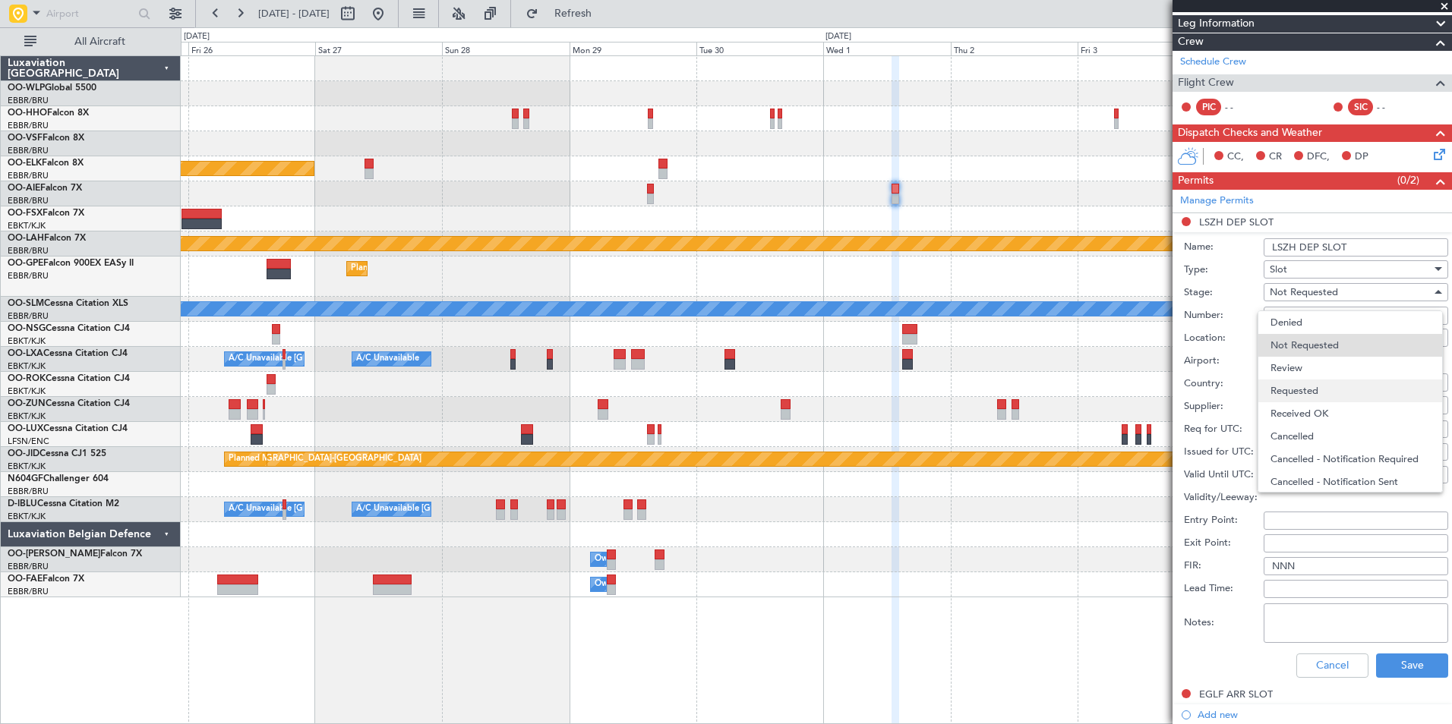
click at [1299, 383] on span "Requested" at bounding box center [1349, 391] width 159 height 23
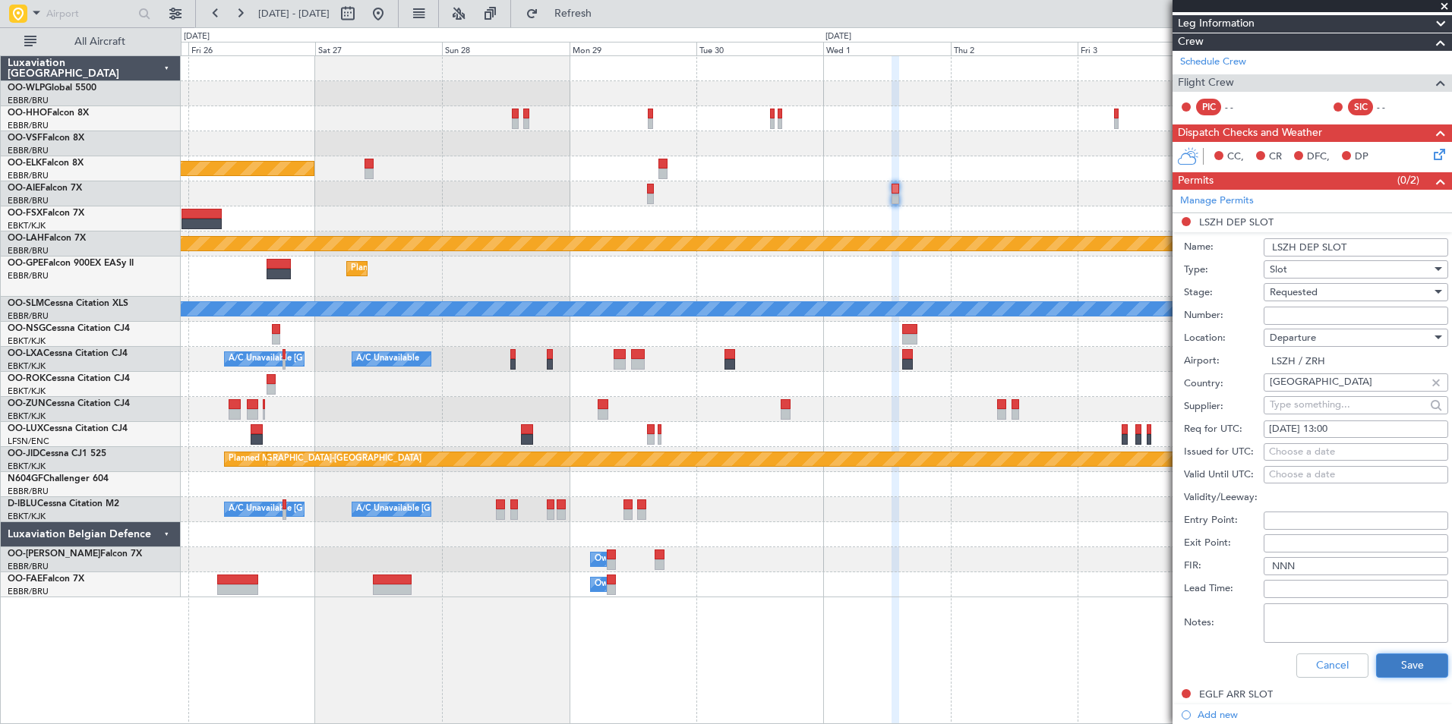
click at [1393, 661] on button "Save" at bounding box center [1412, 666] width 72 height 24
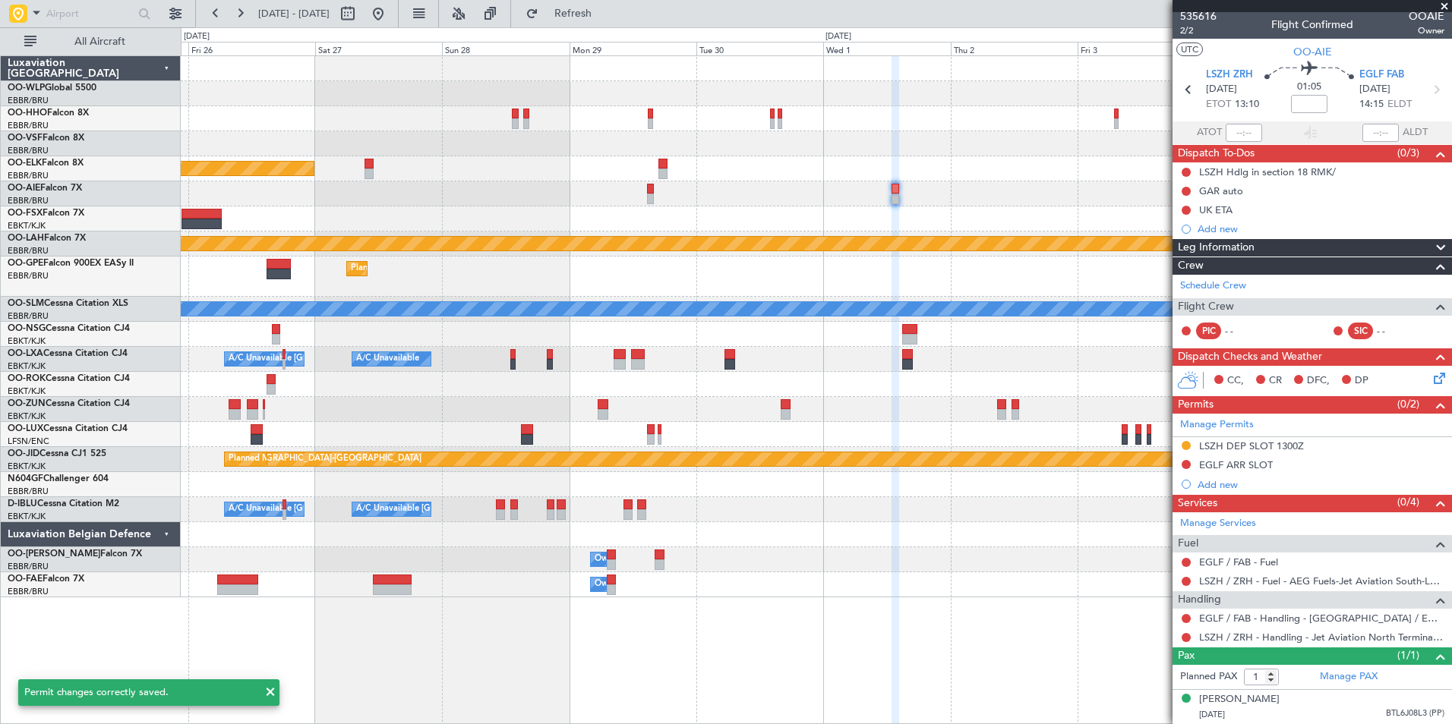
scroll to position [3, 0]
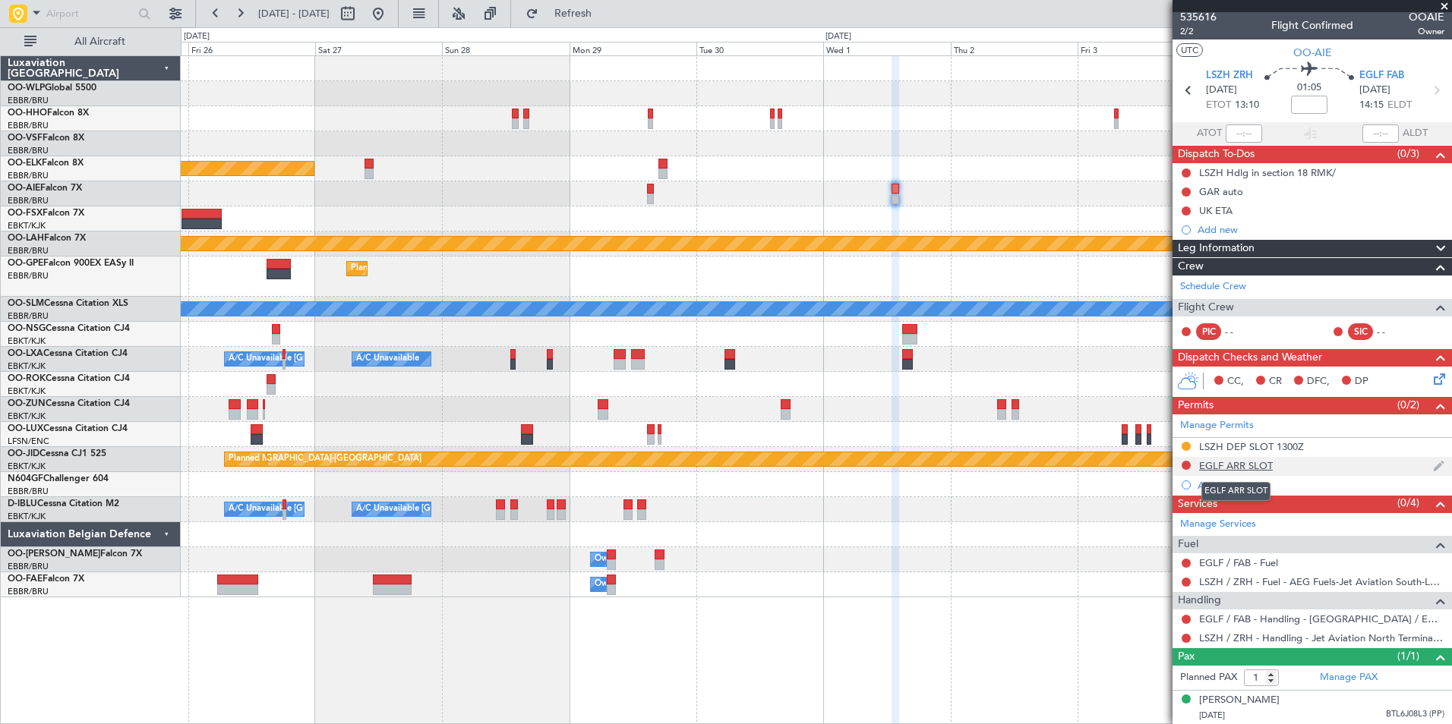
click at [1230, 467] on div "EGLF ARR SLOT" at bounding box center [1236, 465] width 74 height 13
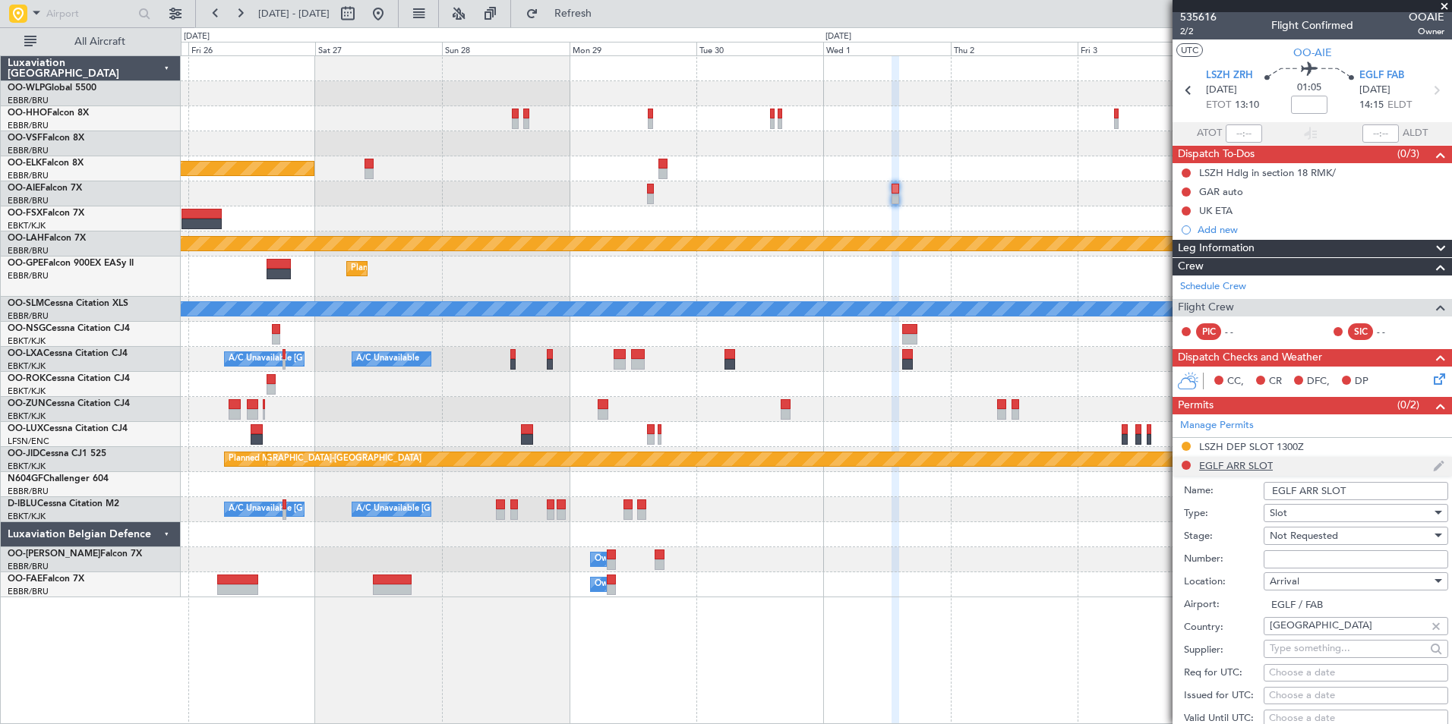
scroll to position [228, 0]
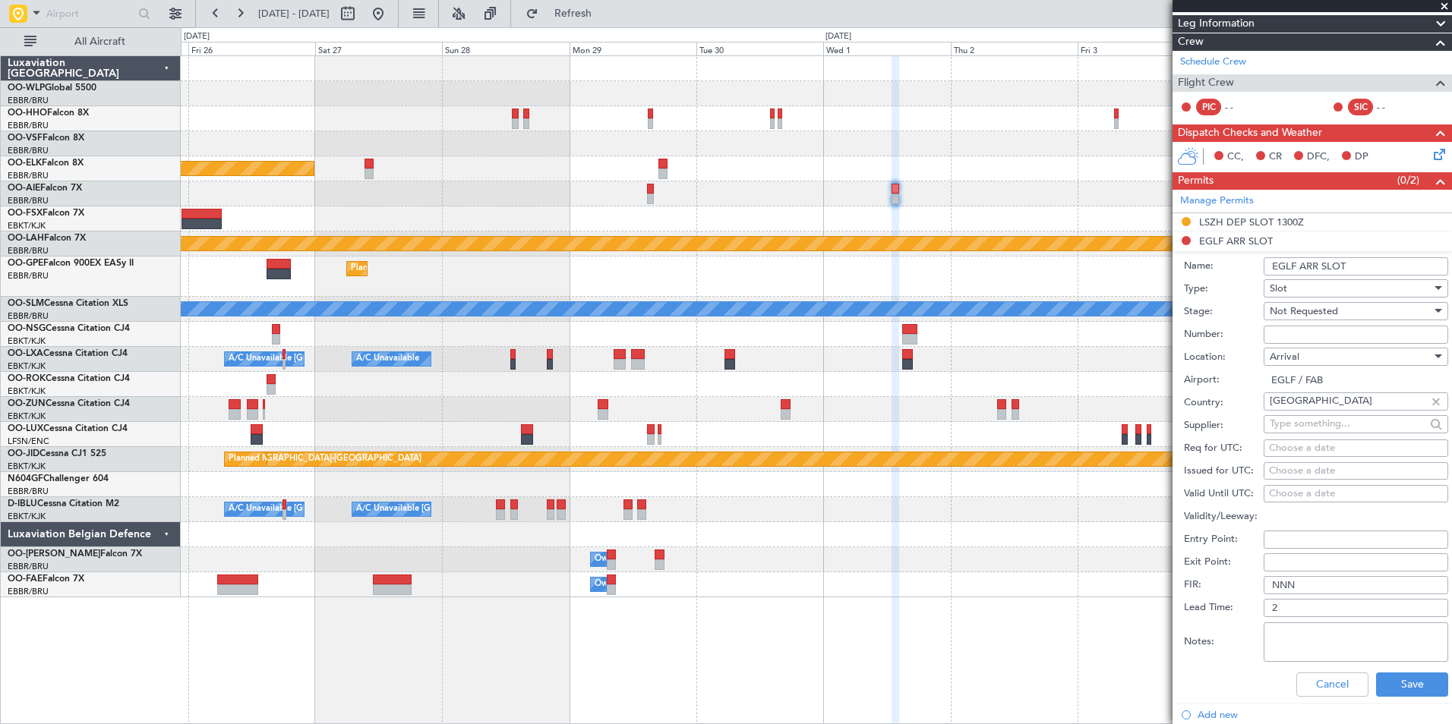
click at [1280, 286] on span "Slot" at bounding box center [1277, 289] width 17 height 14
click at [1292, 443] on span "PPR" at bounding box center [1349, 438] width 159 height 23
click at [1323, 446] on div "Choose a date" at bounding box center [1356, 448] width 174 height 15
select select "8"
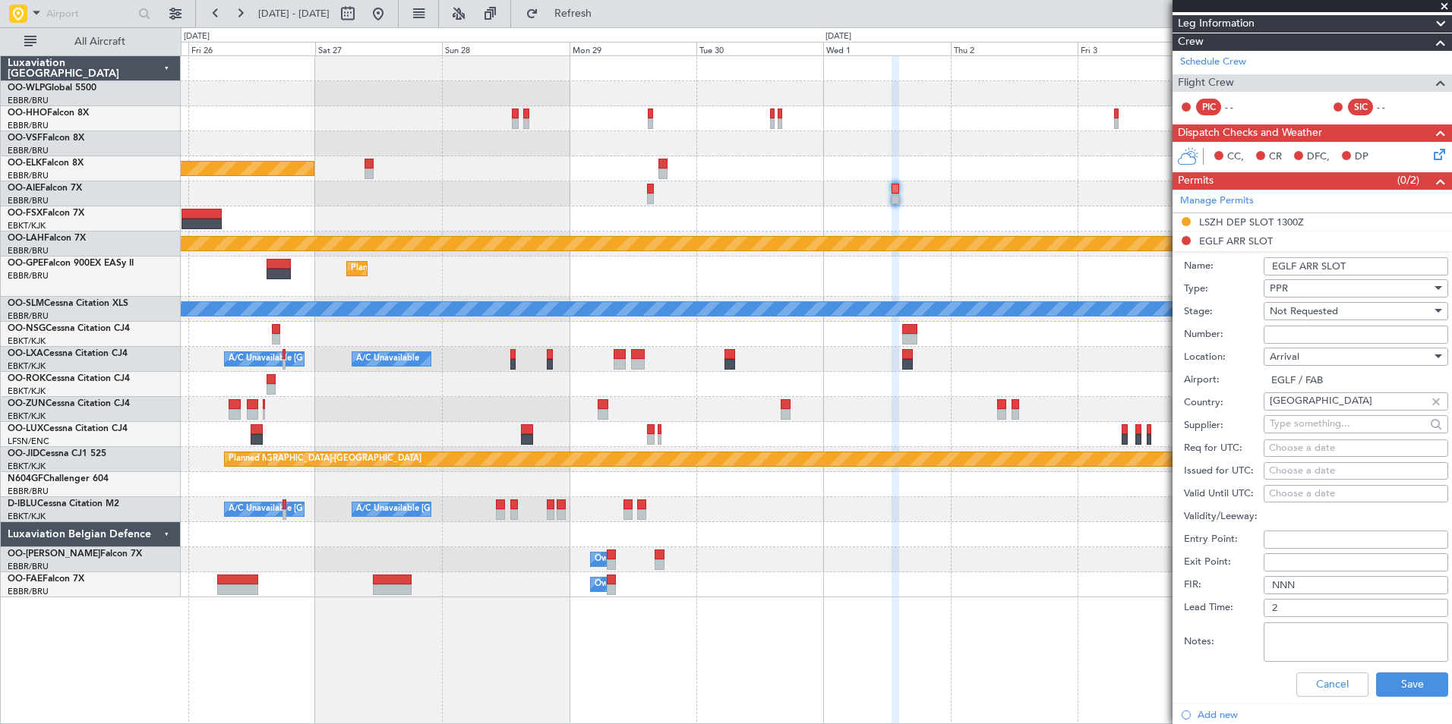
select select "2025"
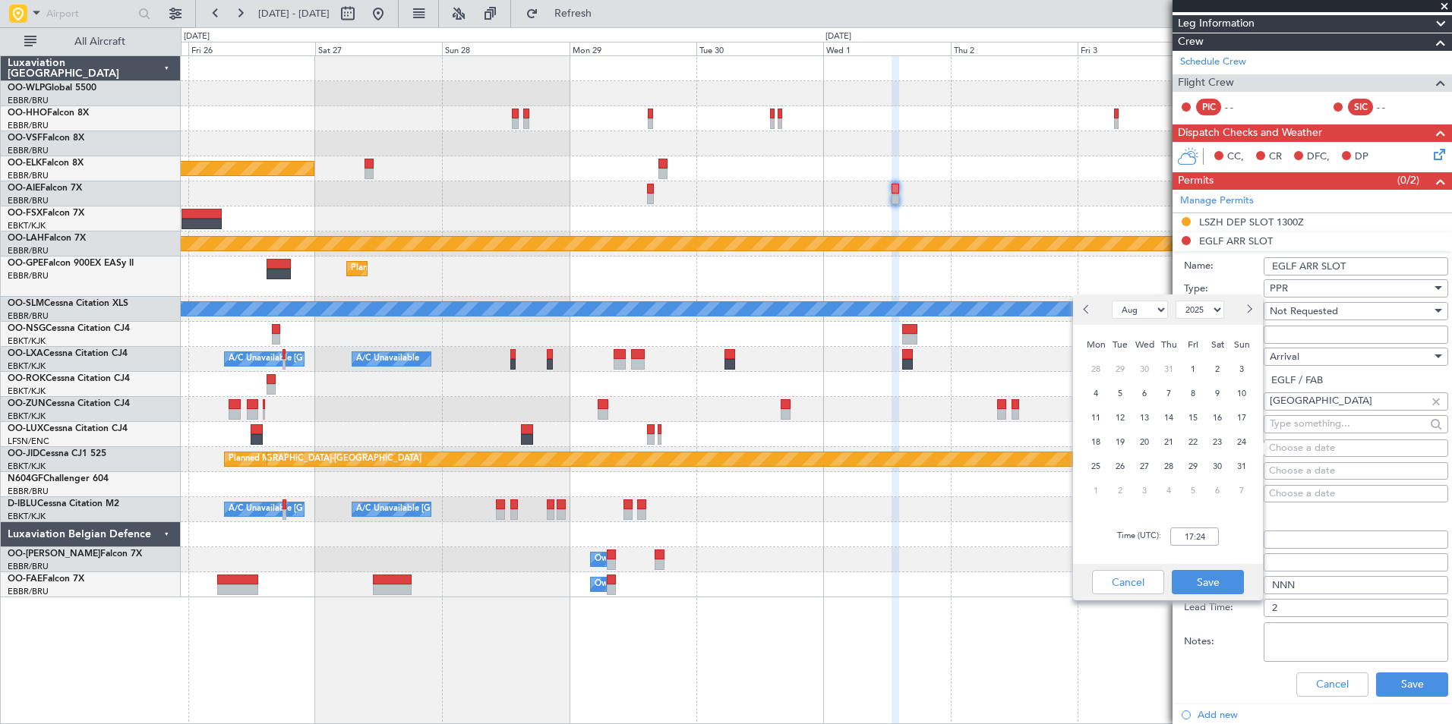
click at [1247, 313] on button "Next month" at bounding box center [1248, 310] width 17 height 24
click at [1146, 460] on span "1" at bounding box center [1144, 466] width 19 height 19
select select "10"
click at [1187, 542] on input "00:00" at bounding box center [1194, 537] width 49 height 18
type input "14:20"
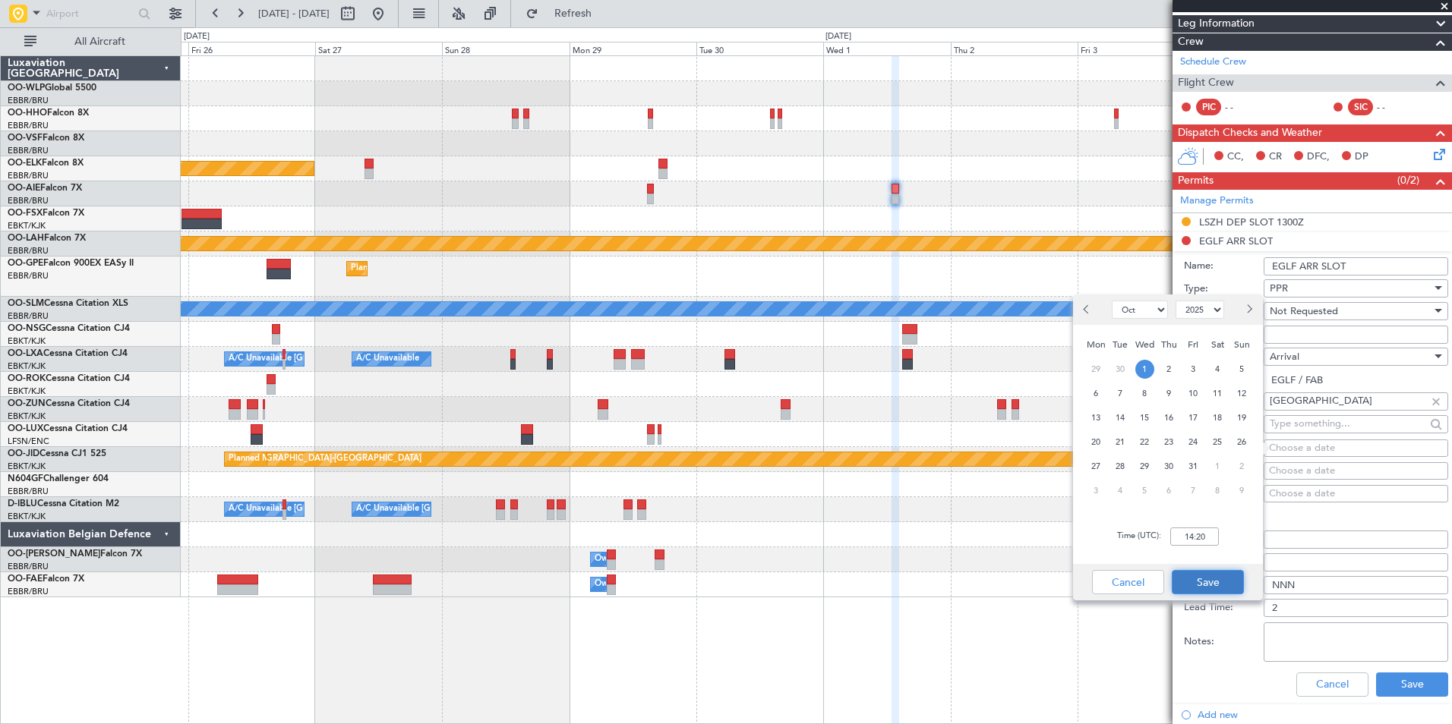
click at [1218, 578] on button "Save" at bounding box center [1208, 582] width 72 height 24
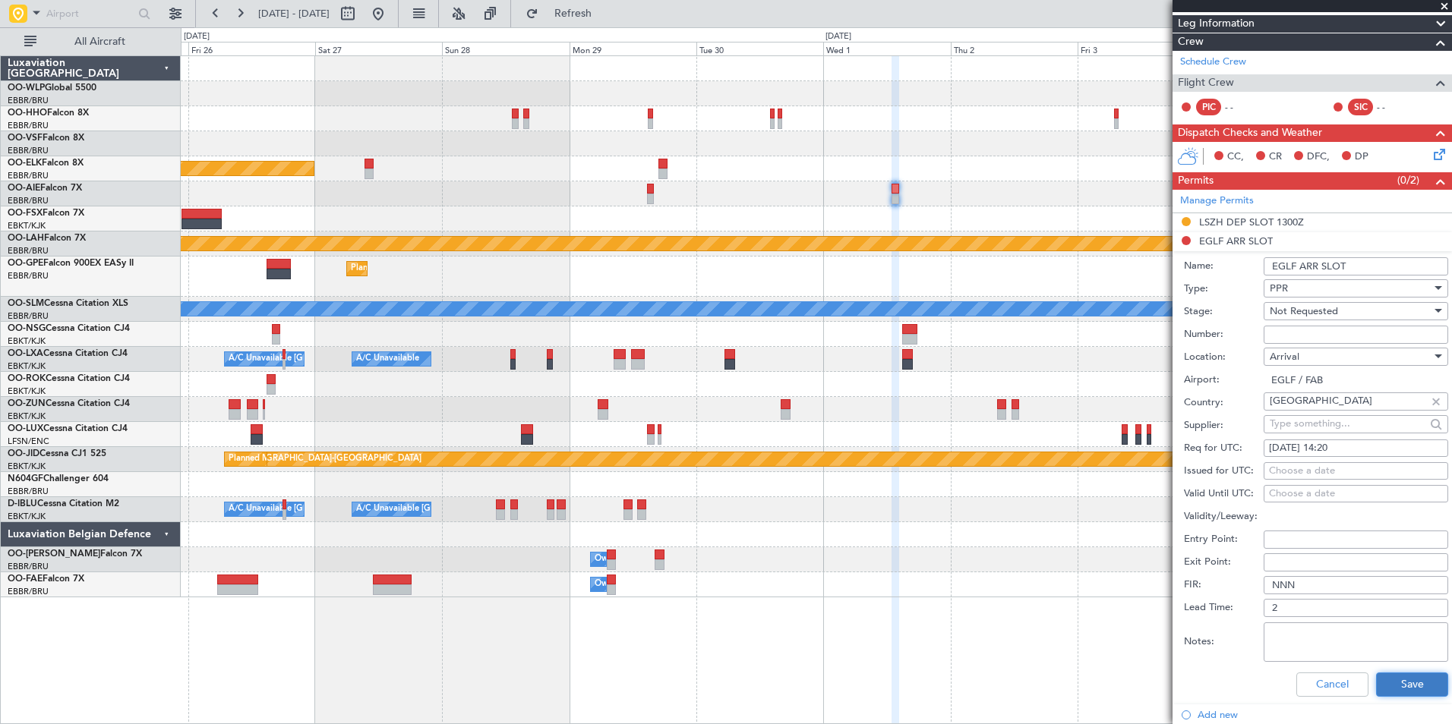
click at [1397, 678] on button "Save" at bounding box center [1412, 685] width 72 height 24
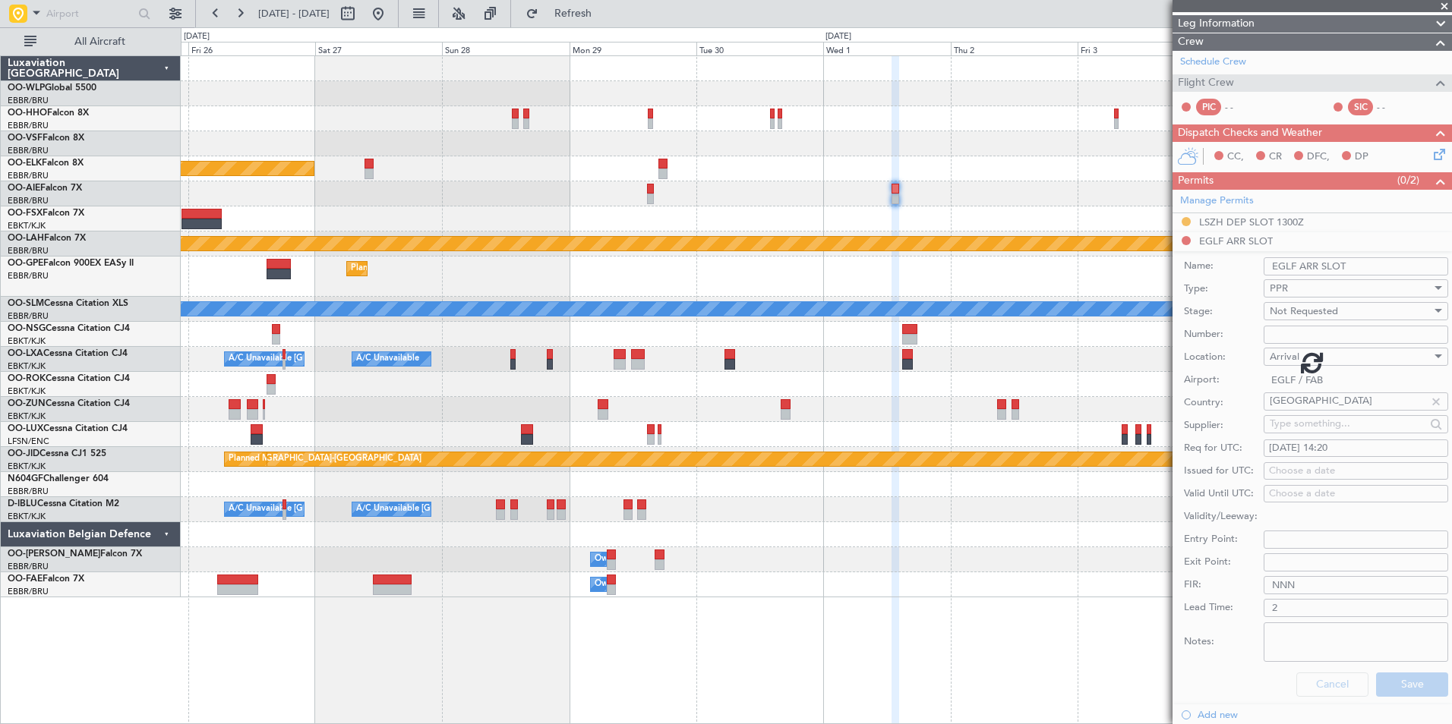
scroll to position [3, 0]
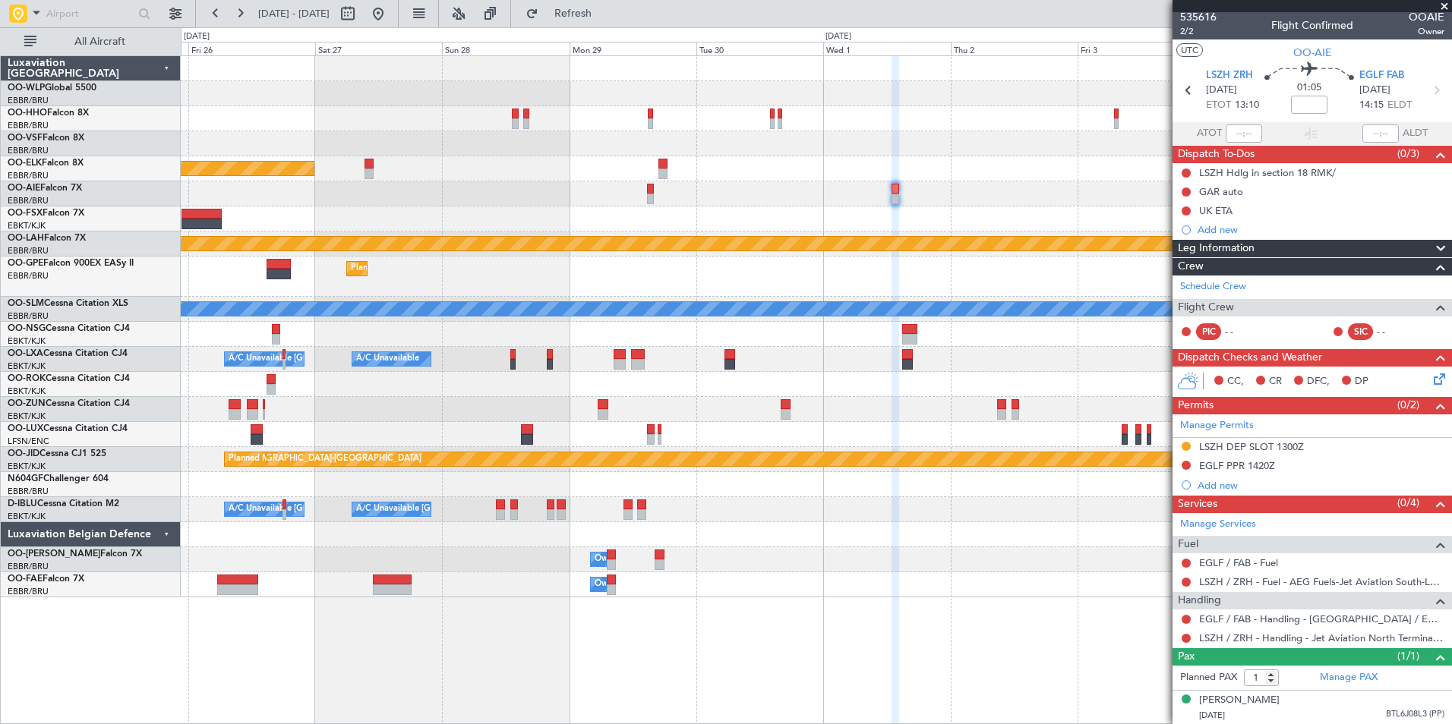
click at [1430, 383] on icon at bounding box center [1436, 377] width 12 height 12
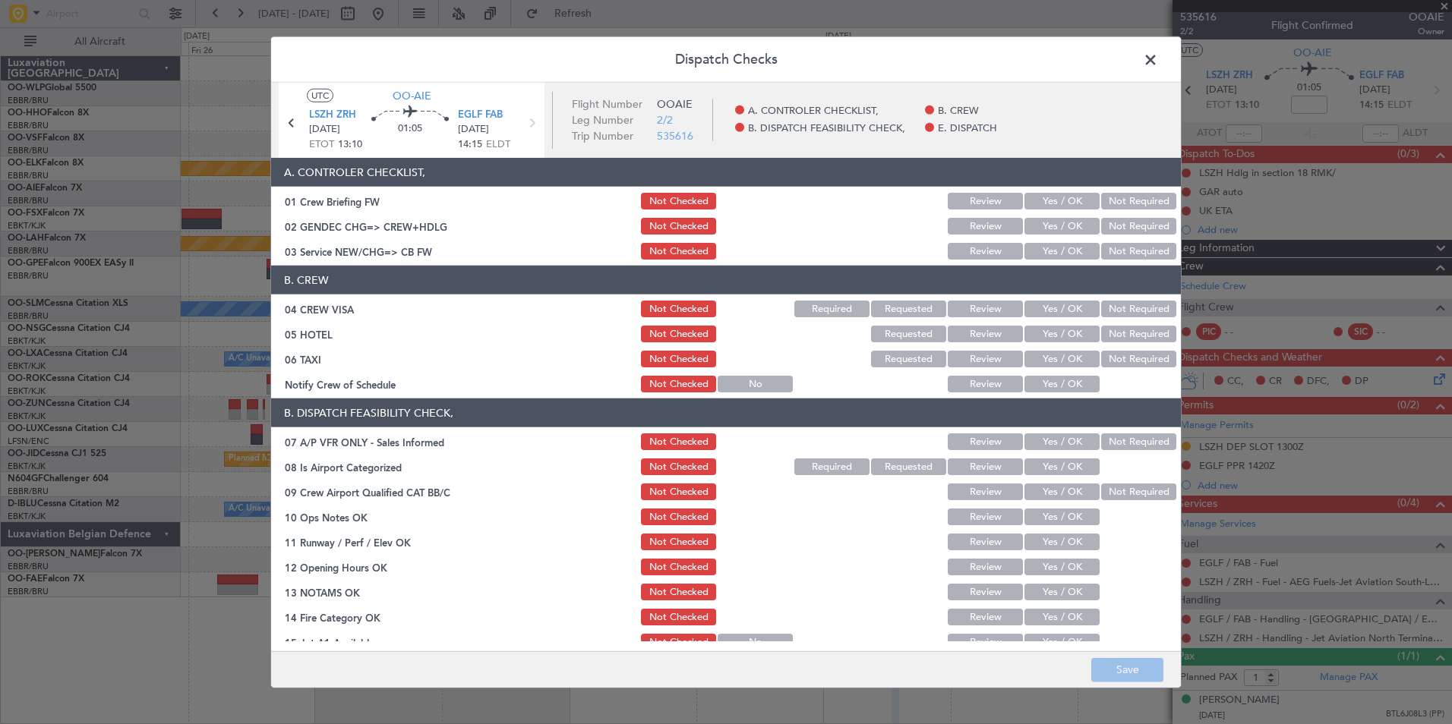
click at [1158, 63] on span at bounding box center [1158, 64] width 0 height 30
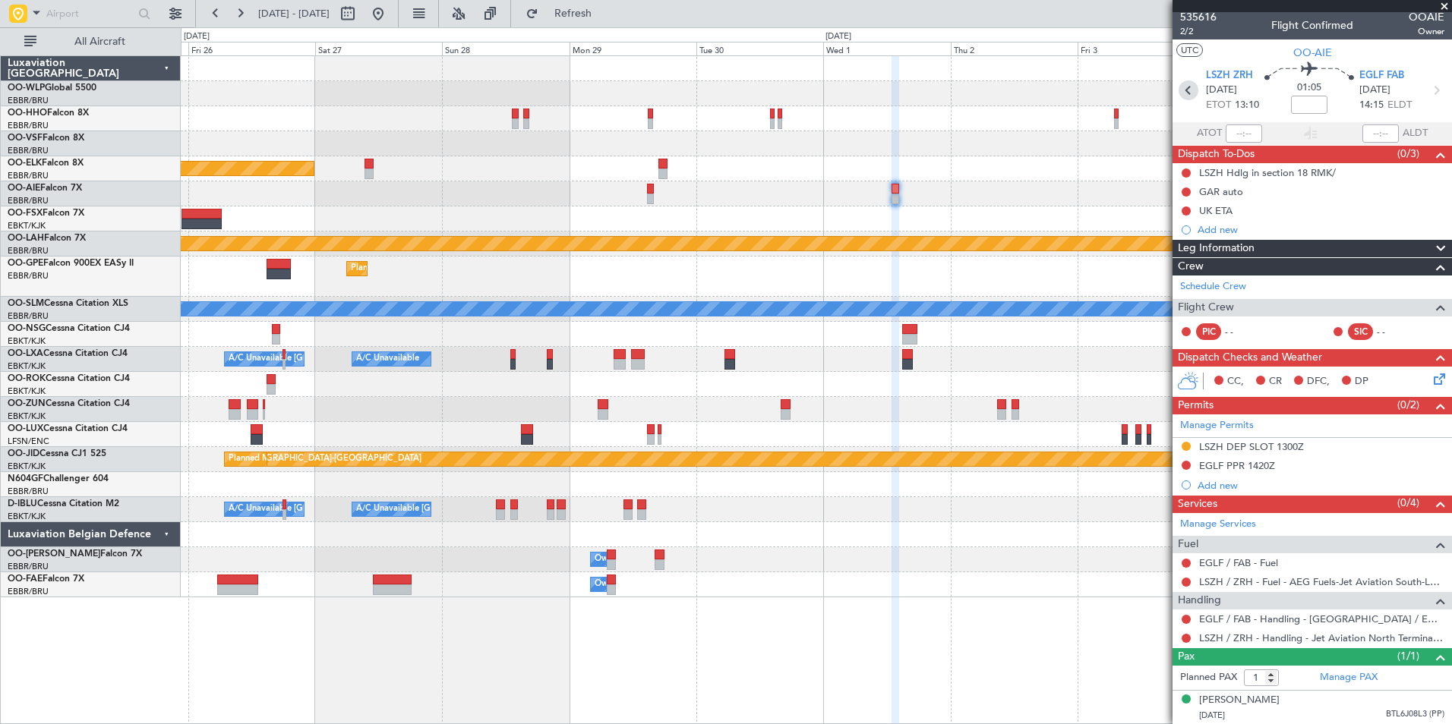
click at [1185, 92] on icon at bounding box center [1188, 90] width 20 height 20
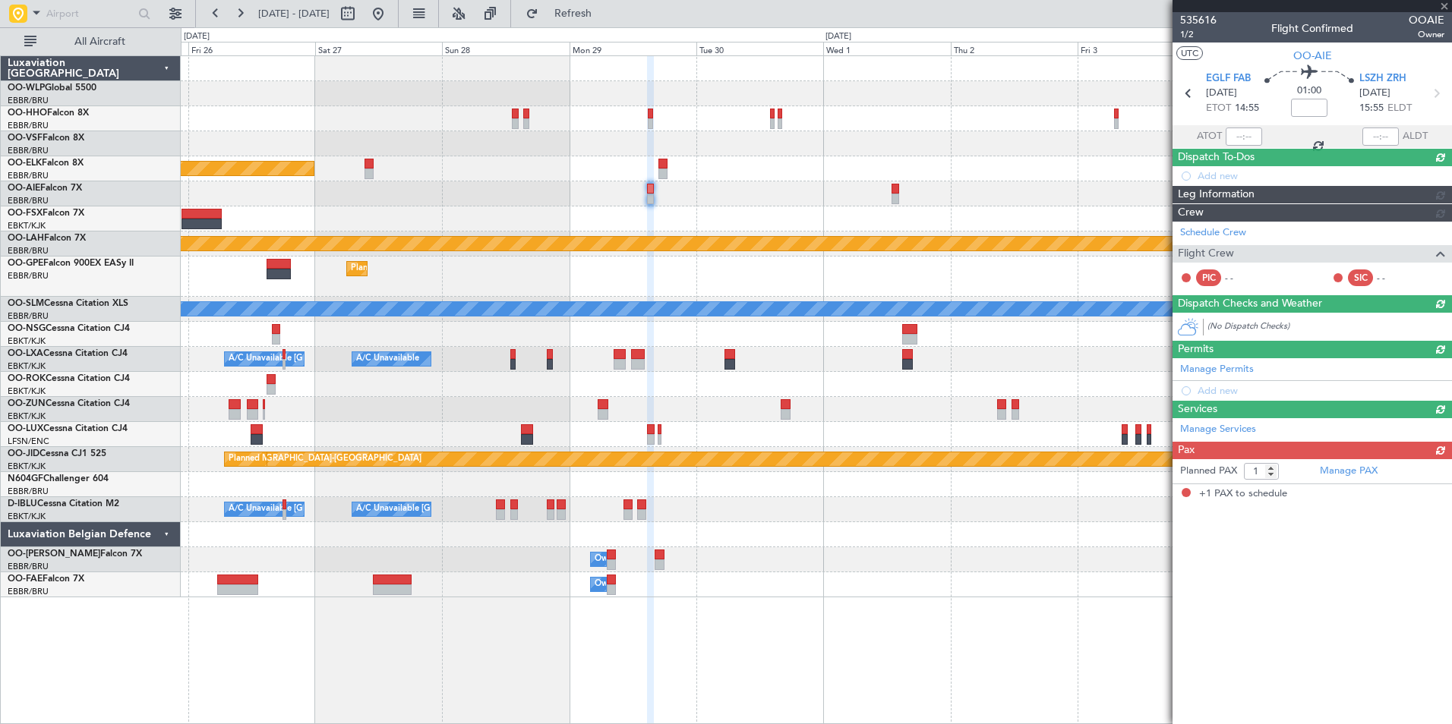
scroll to position [0, 0]
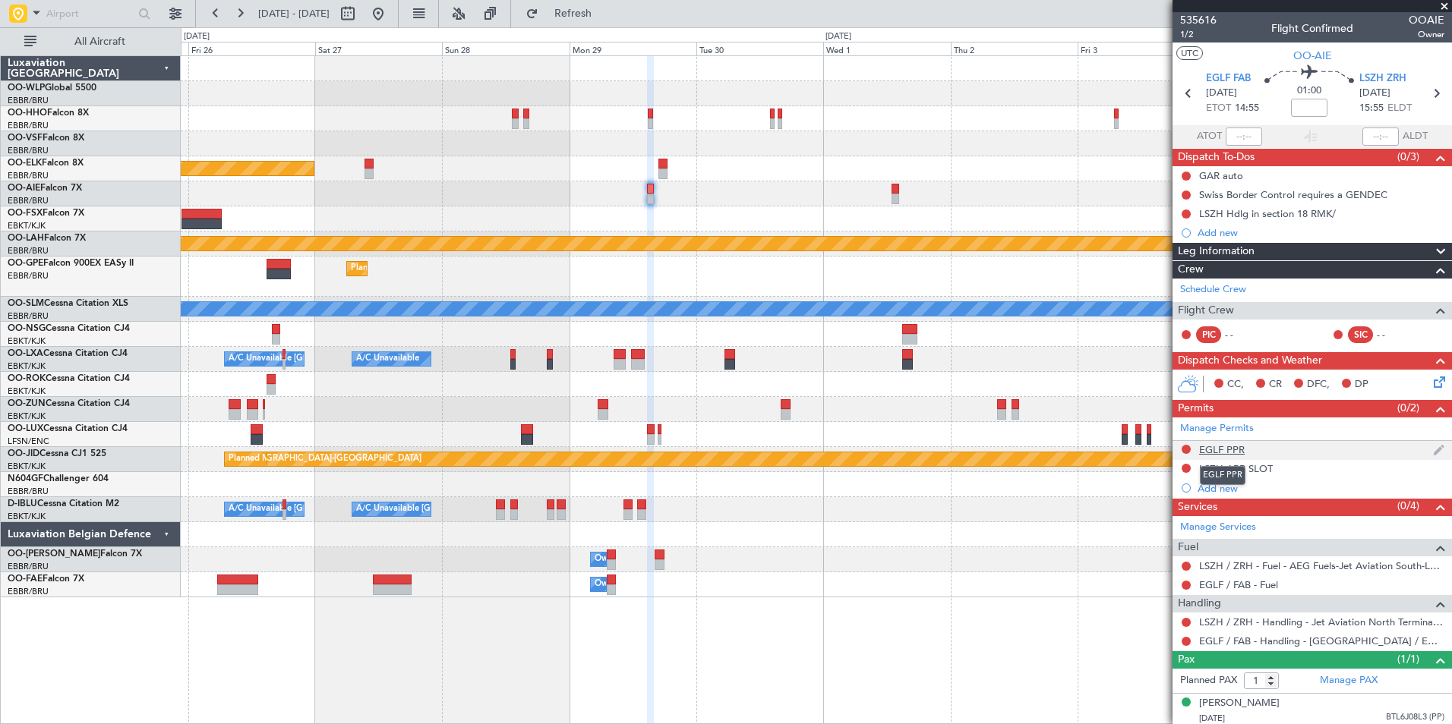
click at [1230, 450] on div "EGLF PPR" at bounding box center [1222, 449] width 46 height 13
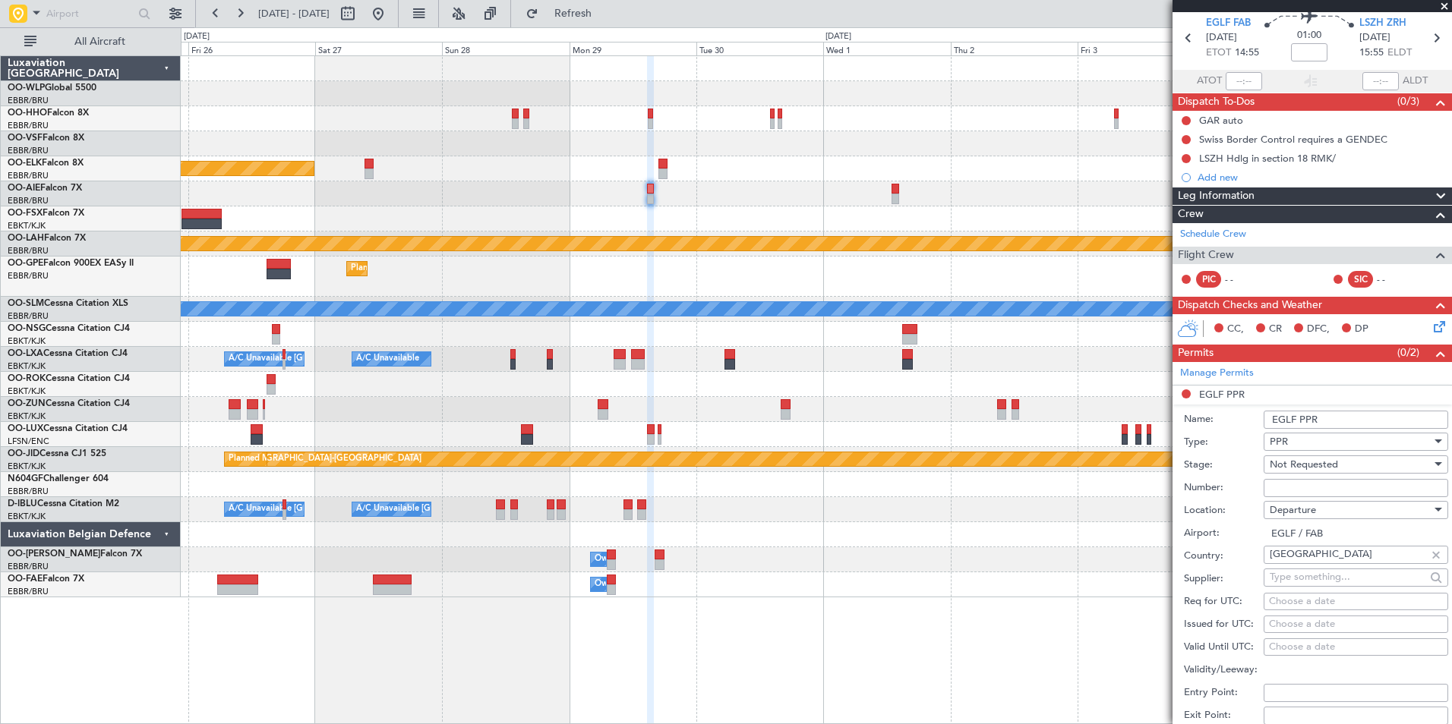
scroll to position [76, 0]
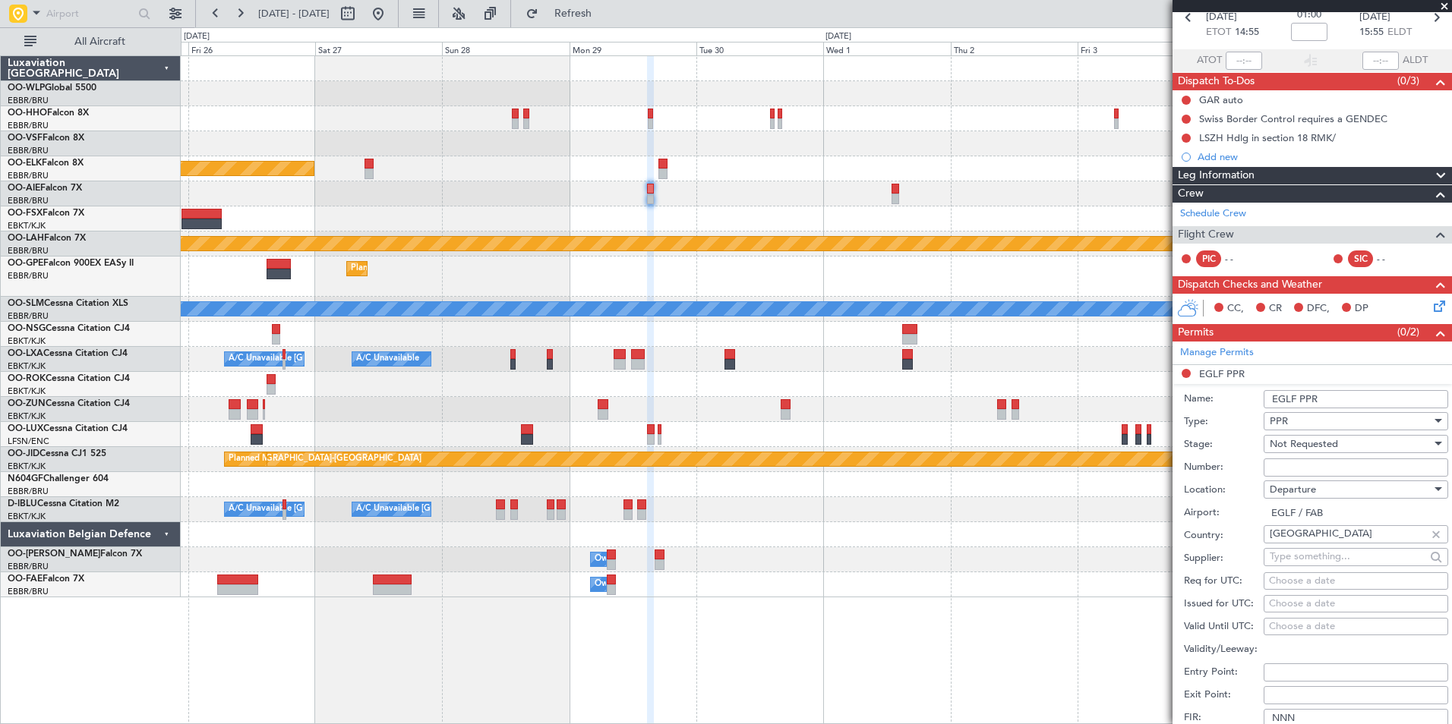
click at [1321, 578] on div "Choose a date" at bounding box center [1356, 581] width 174 height 15
select select "8"
select select "2025"
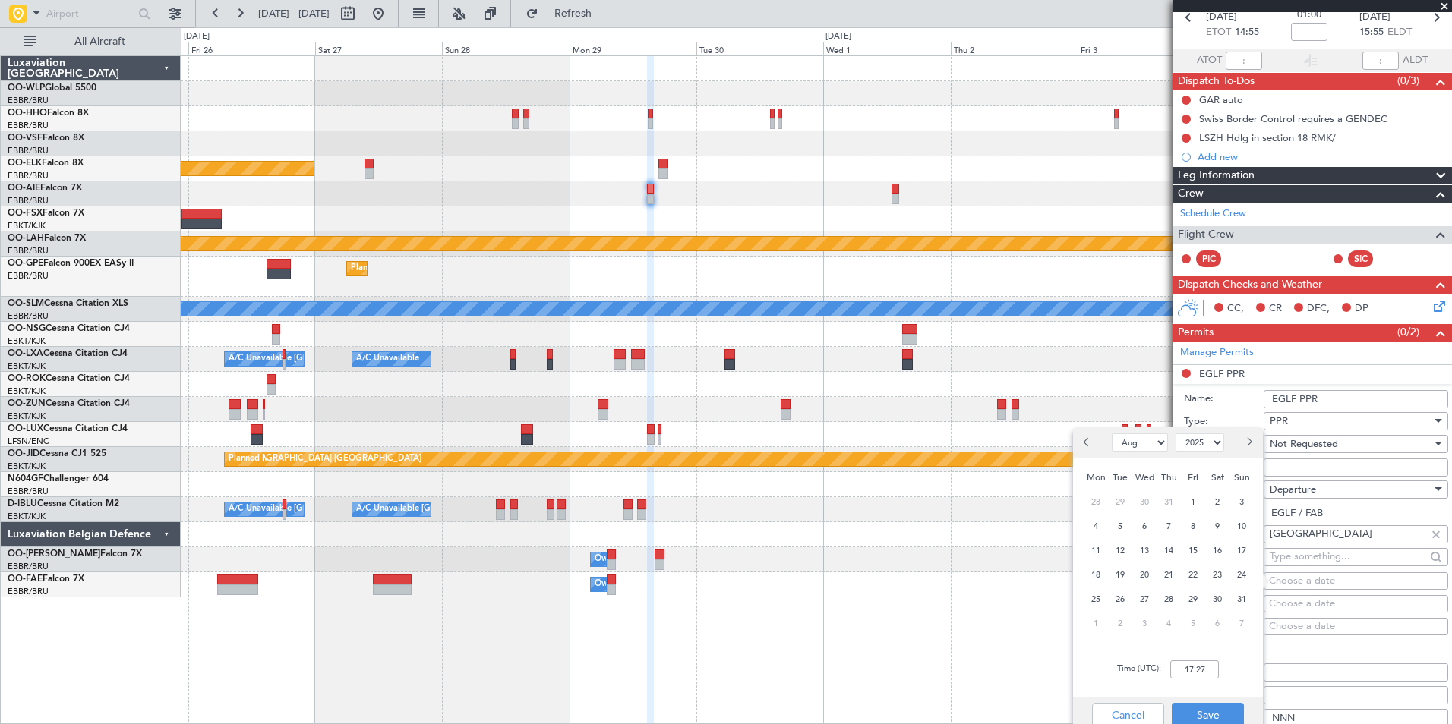
click at [1252, 445] on button "Next month" at bounding box center [1248, 443] width 17 height 24
select select "9"
click at [1103, 600] on span "29" at bounding box center [1096, 599] width 19 height 19
click at [1200, 670] on input "00:00" at bounding box center [1194, 670] width 49 height 18
type input "14:45"
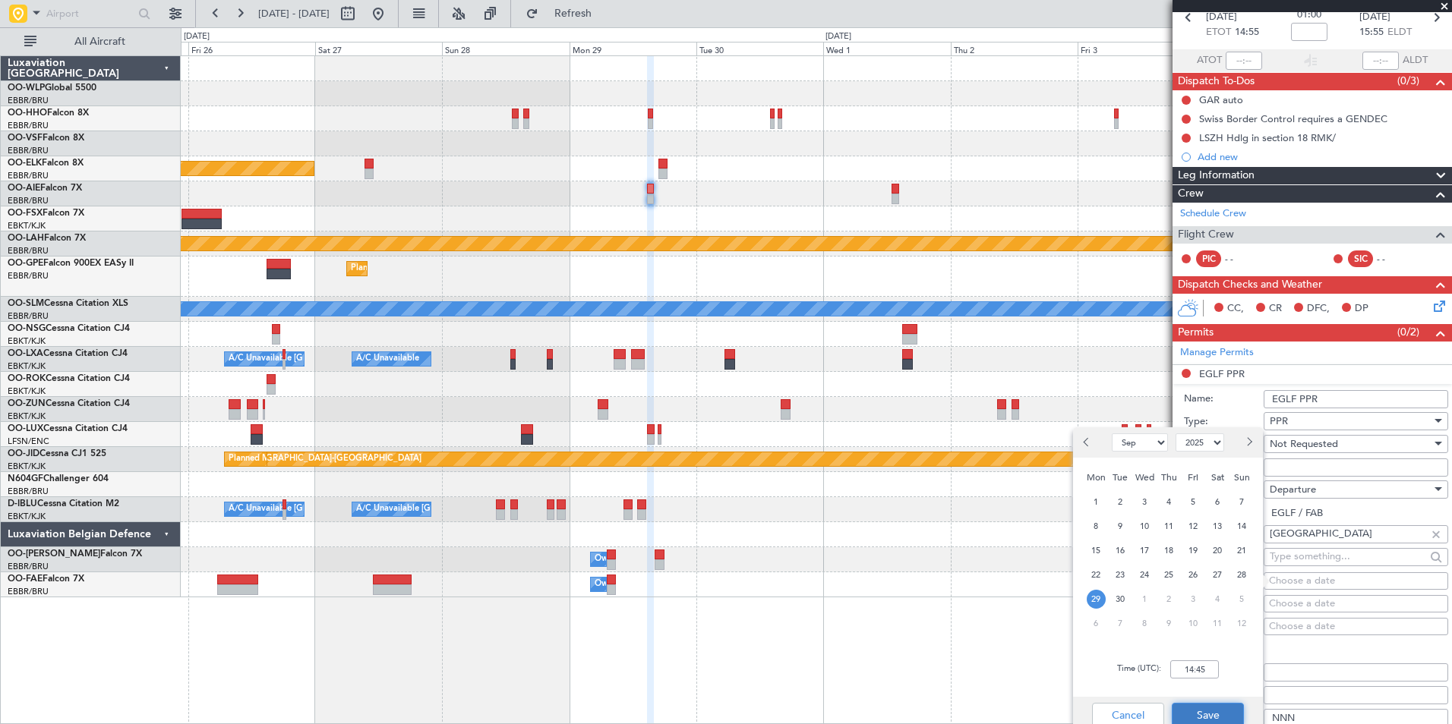
click at [1202, 706] on button "Save" at bounding box center [1208, 715] width 72 height 24
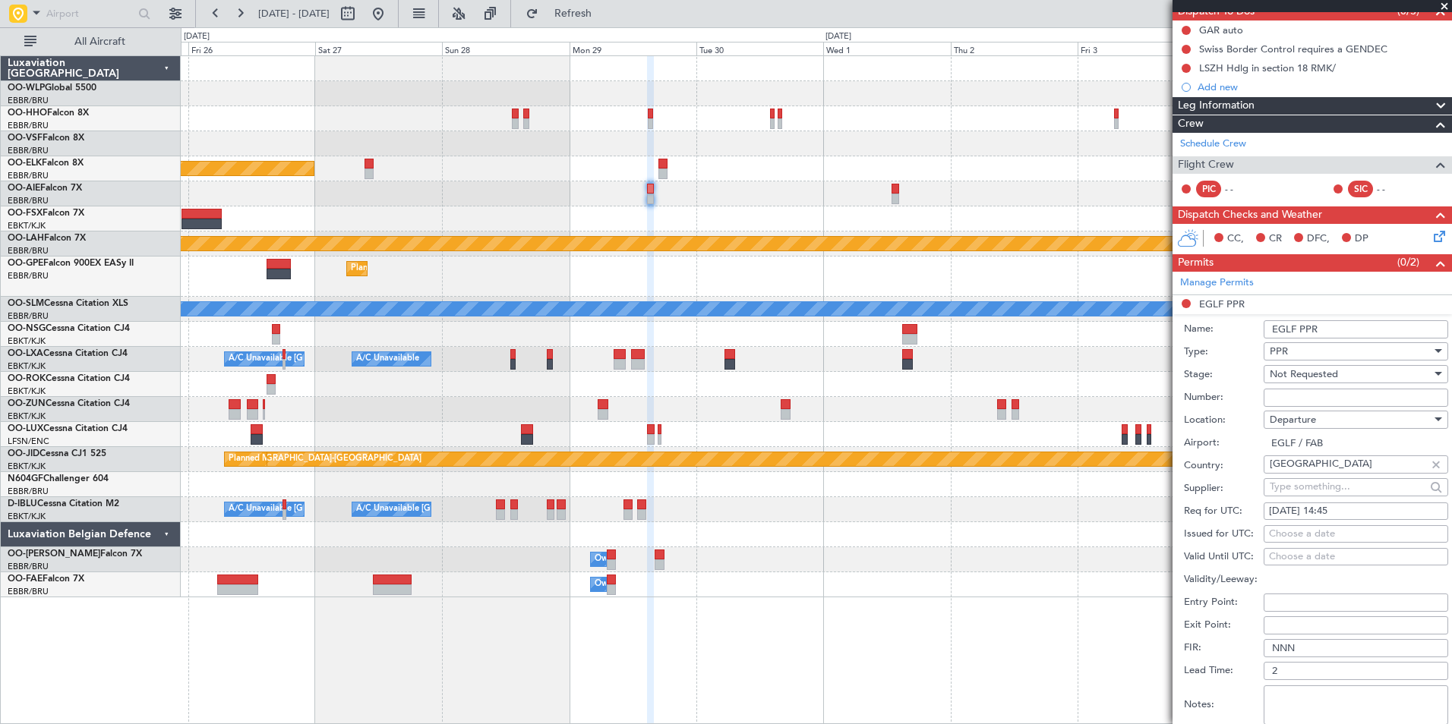
scroll to position [228, 0]
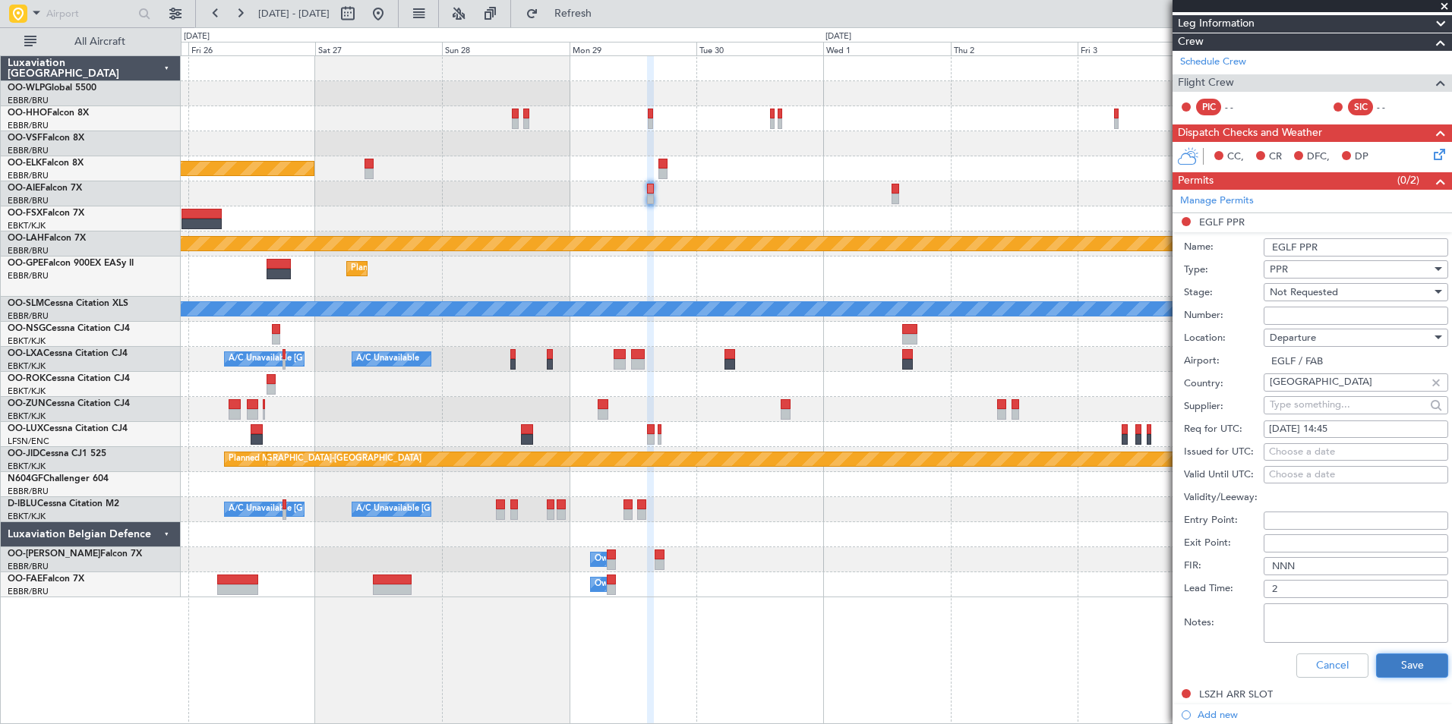
click at [1383, 664] on button "Save" at bounding box center [1412, 666] width 72 height 24
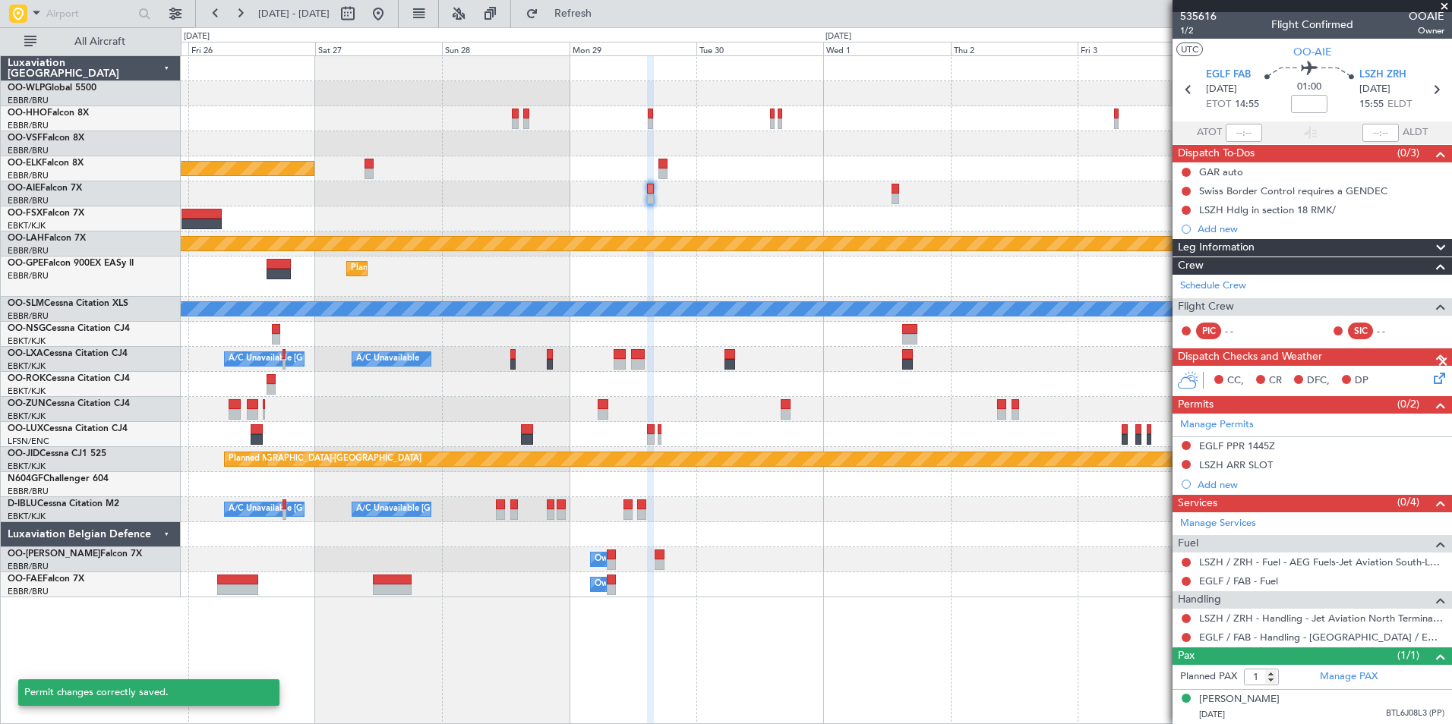
scroll to position [3, 0]
click at [1249, 467] on div "LSZH ARR SLOT" at bounding box center [1236, 465] width 74 height 13
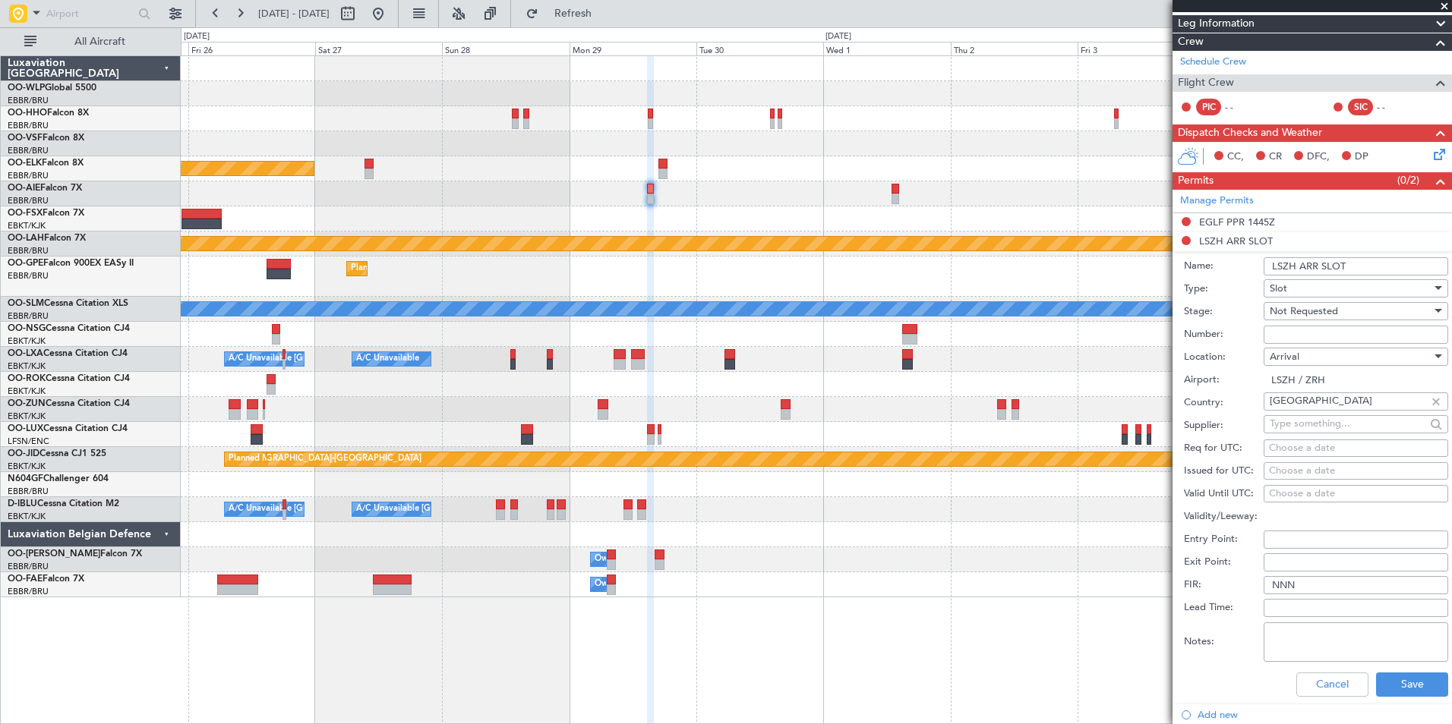
click at [1313, 449] on div "Choose a date" at bounding box center [1356, 448] width 174 height 15
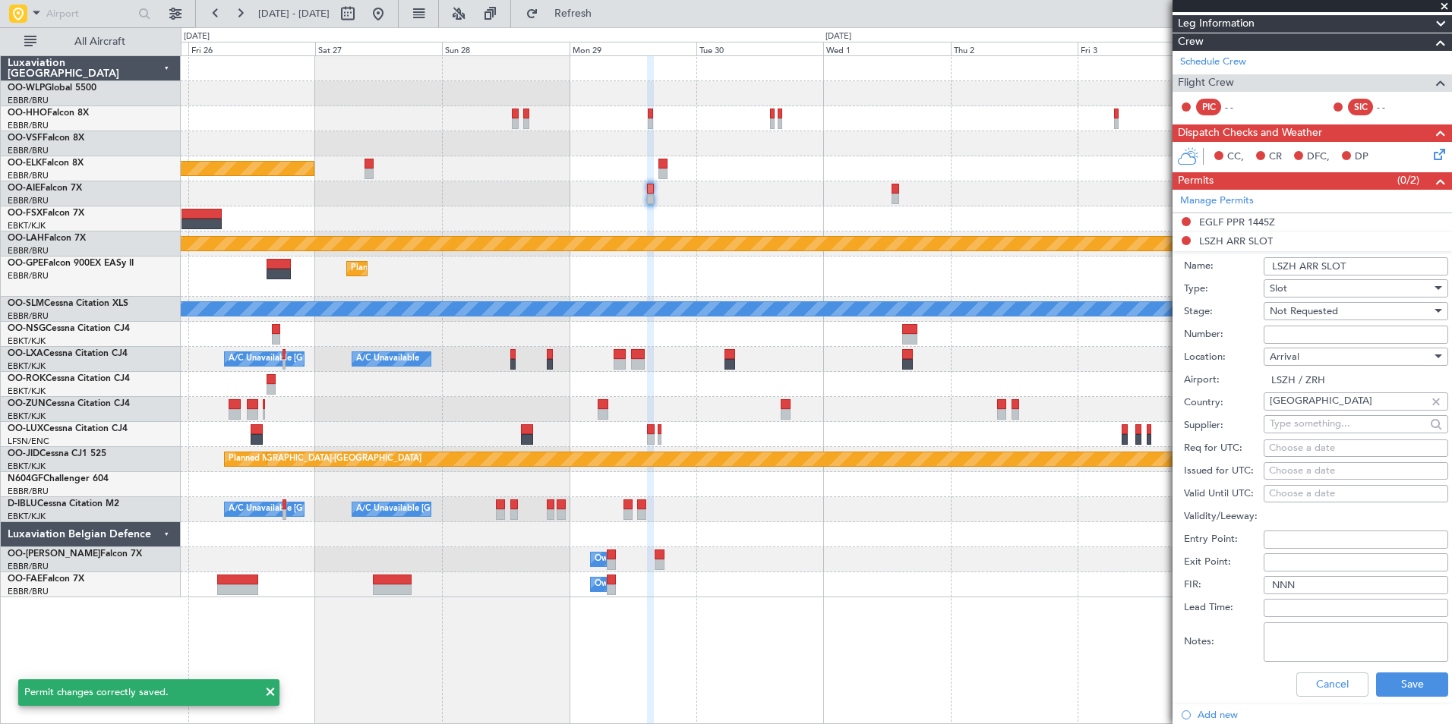
select select "8"
select select "2025"
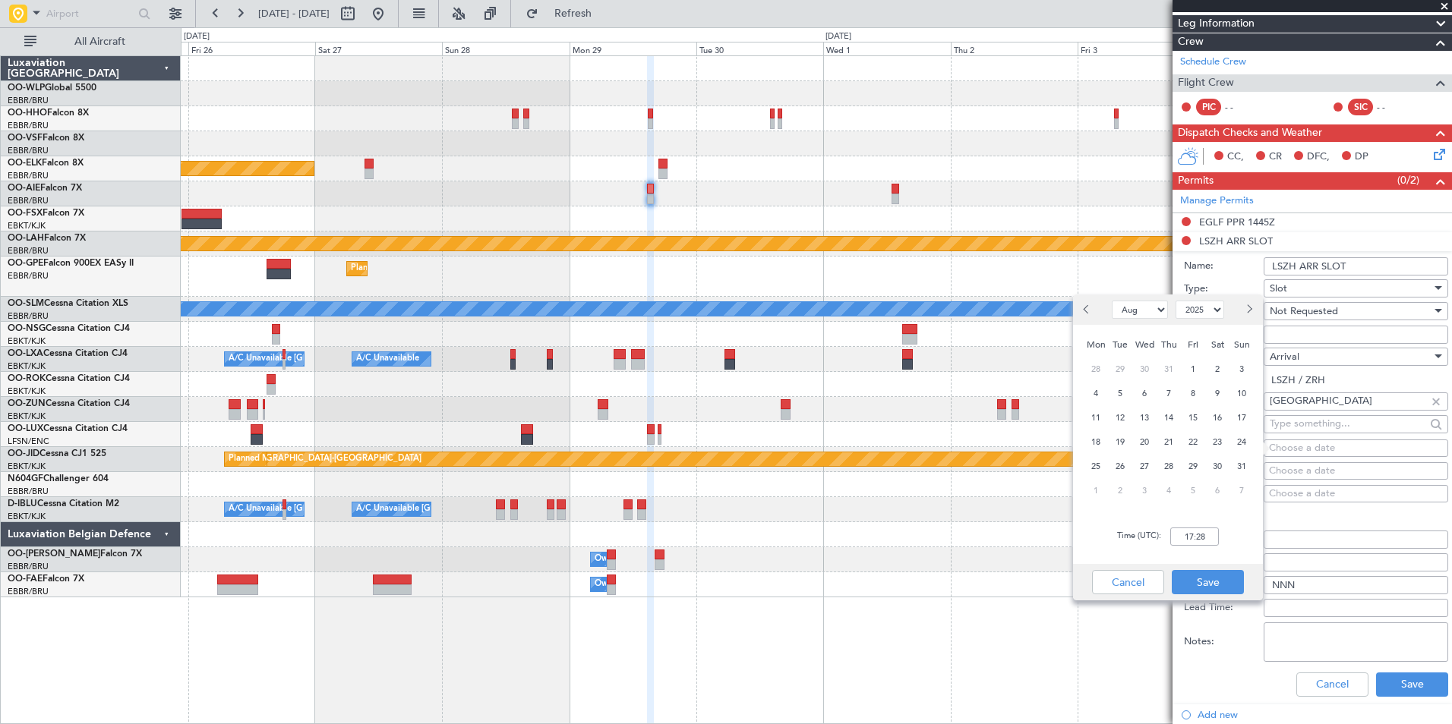
click at [1253, 308] on button "Next month" at bounding box center [1248, 310] width 17 height 24
select select "9"
click at [1092, 461] on span "29" at bounding box center [1096, 466] width 19 height 19
click at [1186, 540] on input "00:00" at bounding box center [1194, 537] width 49 height 18
type input "16:00"
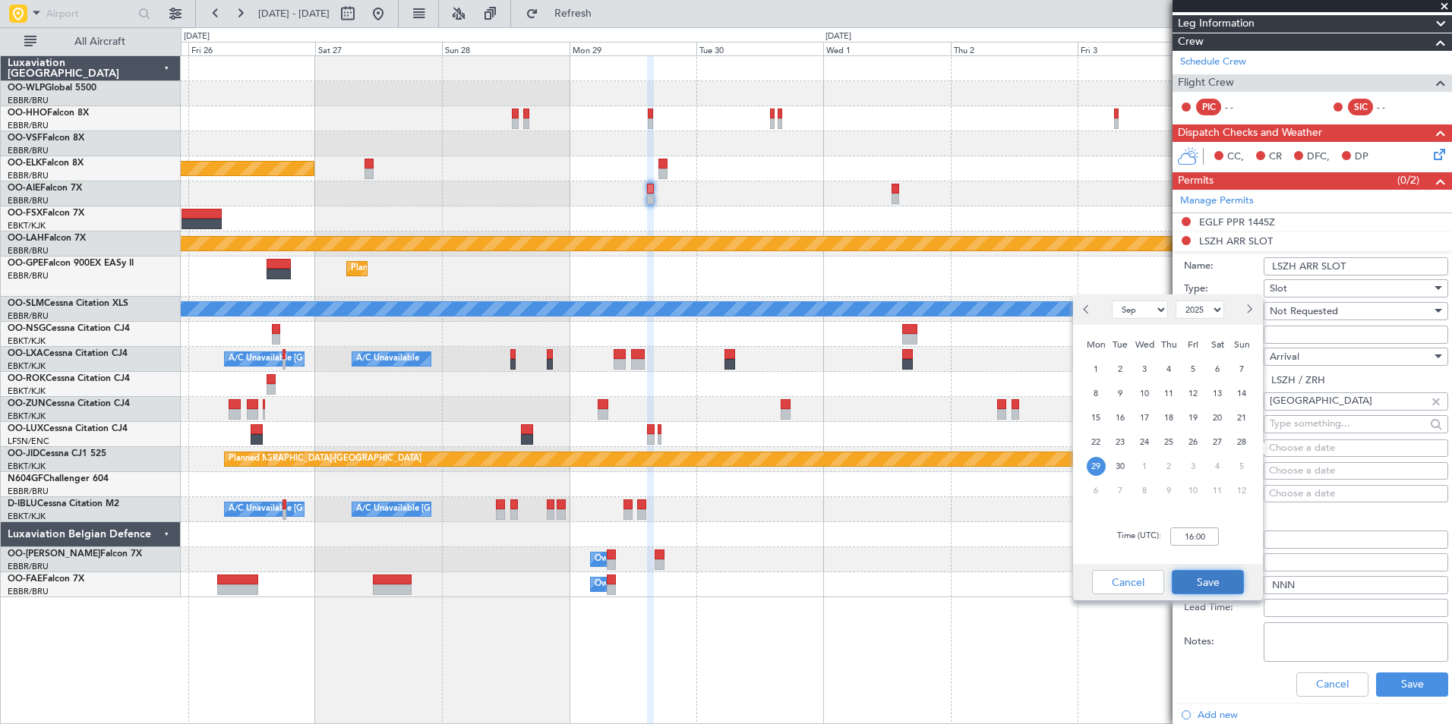
click at [1200, 572] on button "Save" at bounding box center [1208, 582] width 72 height 24
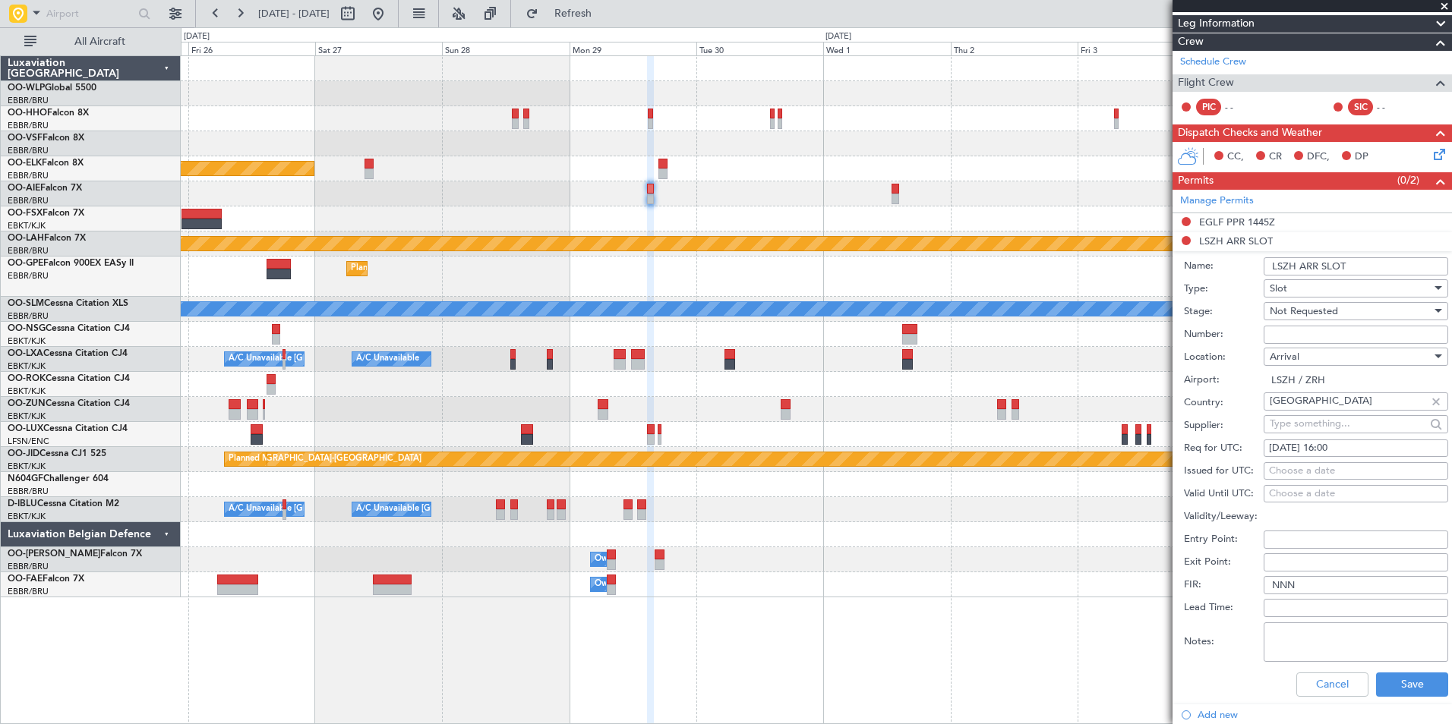
click at [1367, 670] on div "Cancel Save" at bounding box center [1316, 684] width 264 height 39
click at [1376, 673] on button "Save" at bounding box center [1412, 685] width 72 height 24
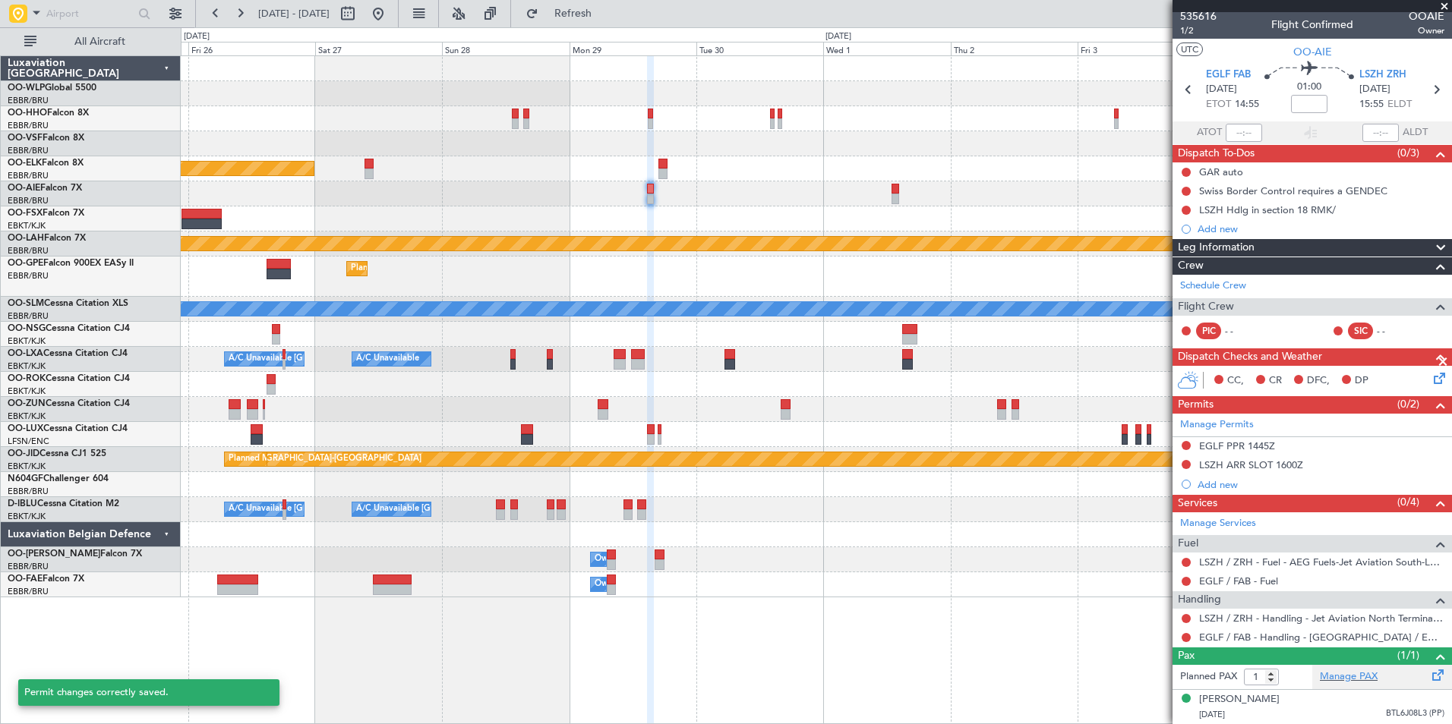
scroll to position [3, 0]
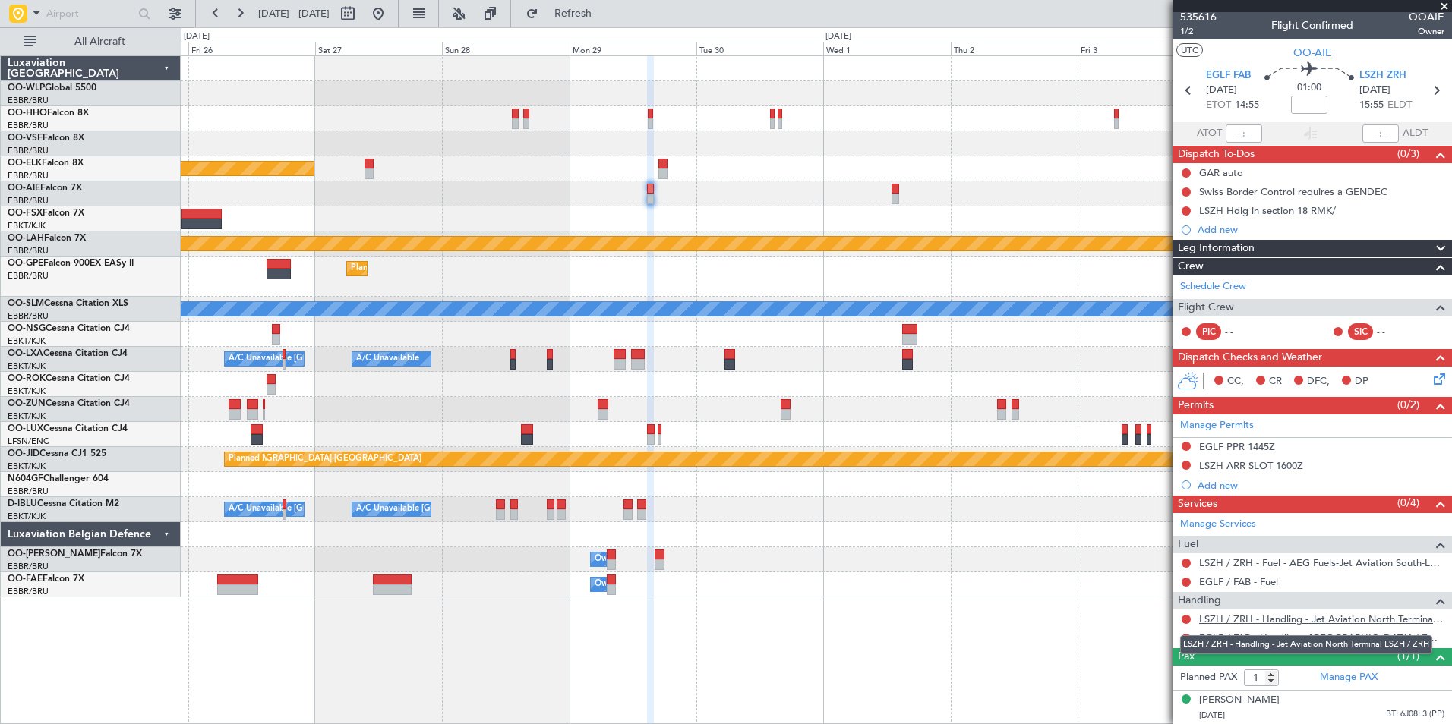
click at [1247, 617] on link "LSZH / ZRH - Handling - Jet Aviation North Terminal LSZH / ZRH" at bounding box center [1321, 619] width 245 height 13
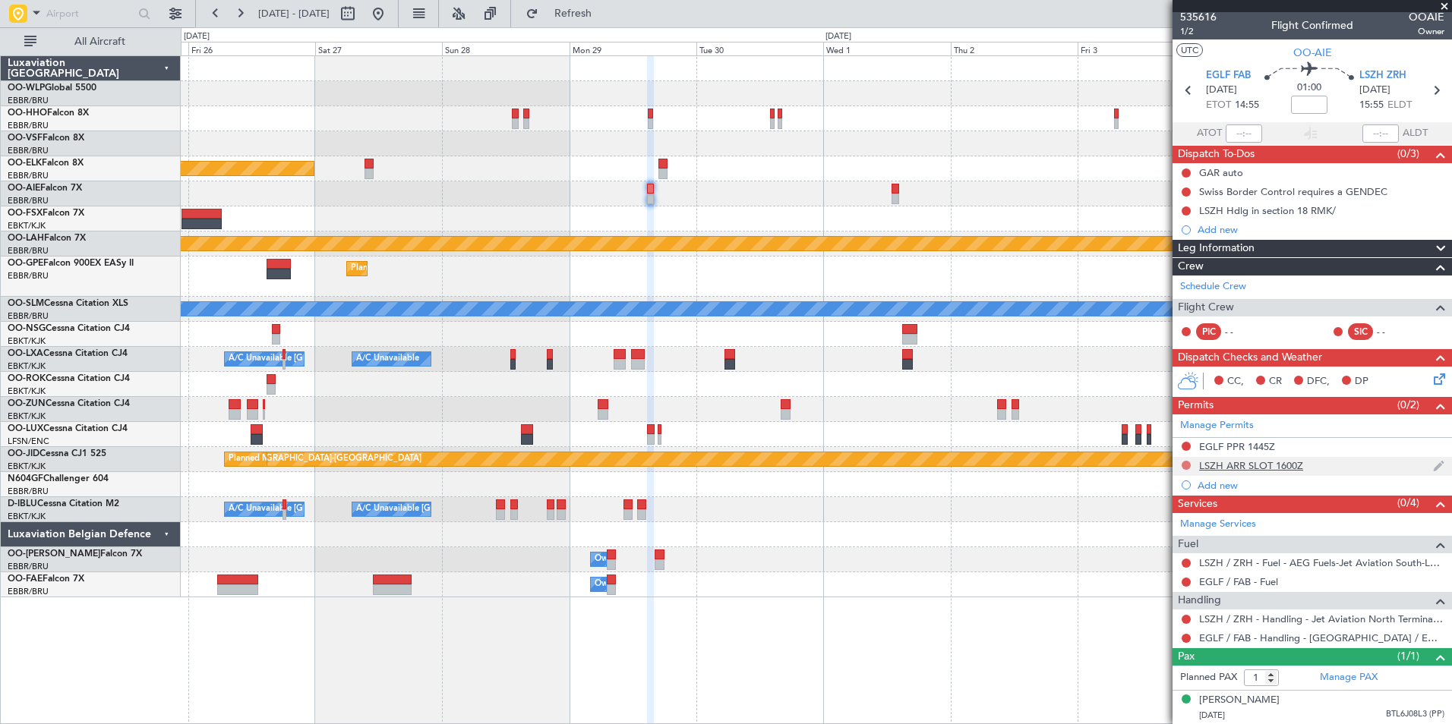
click at [1184, 465] on button at bounding box center [1185, 465] width 9 height 9
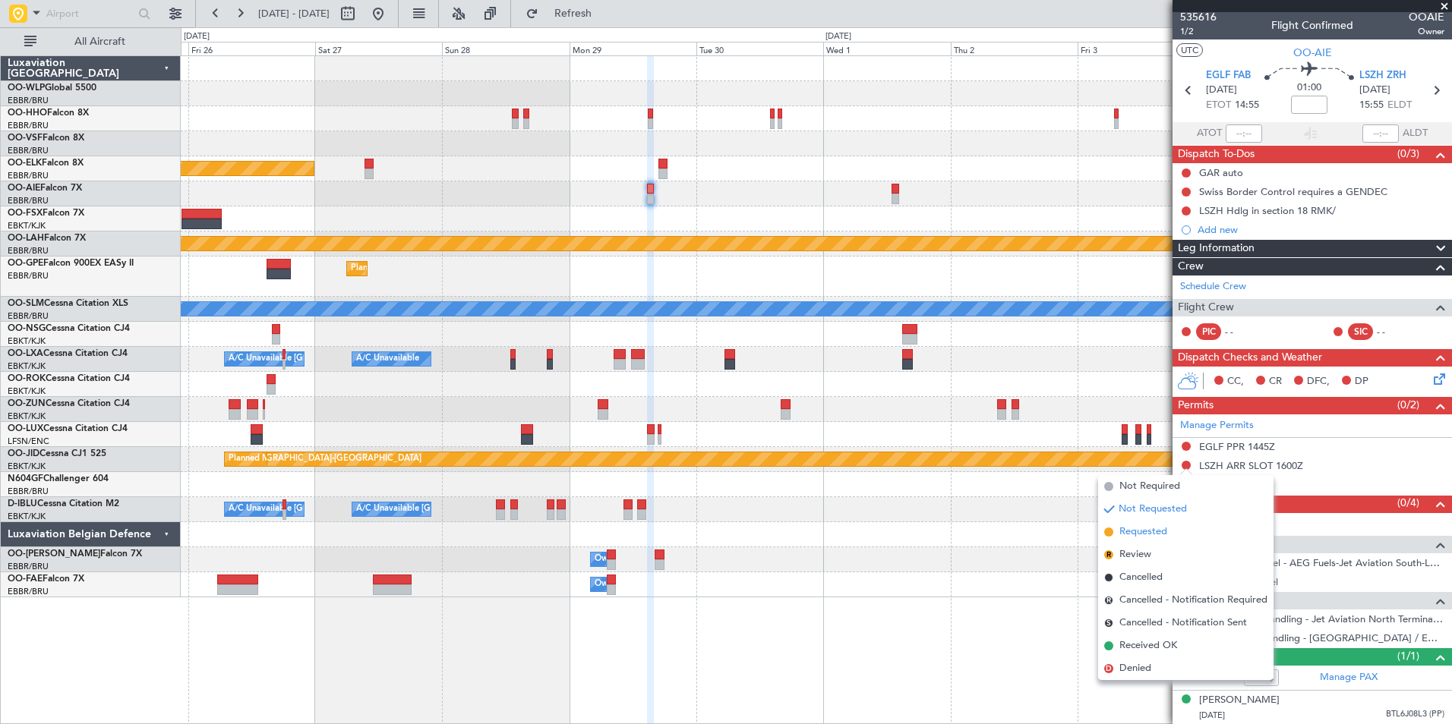
click at [1147, 528] on span "Requested" at bounding box center [1143, 532] width 48 height 15
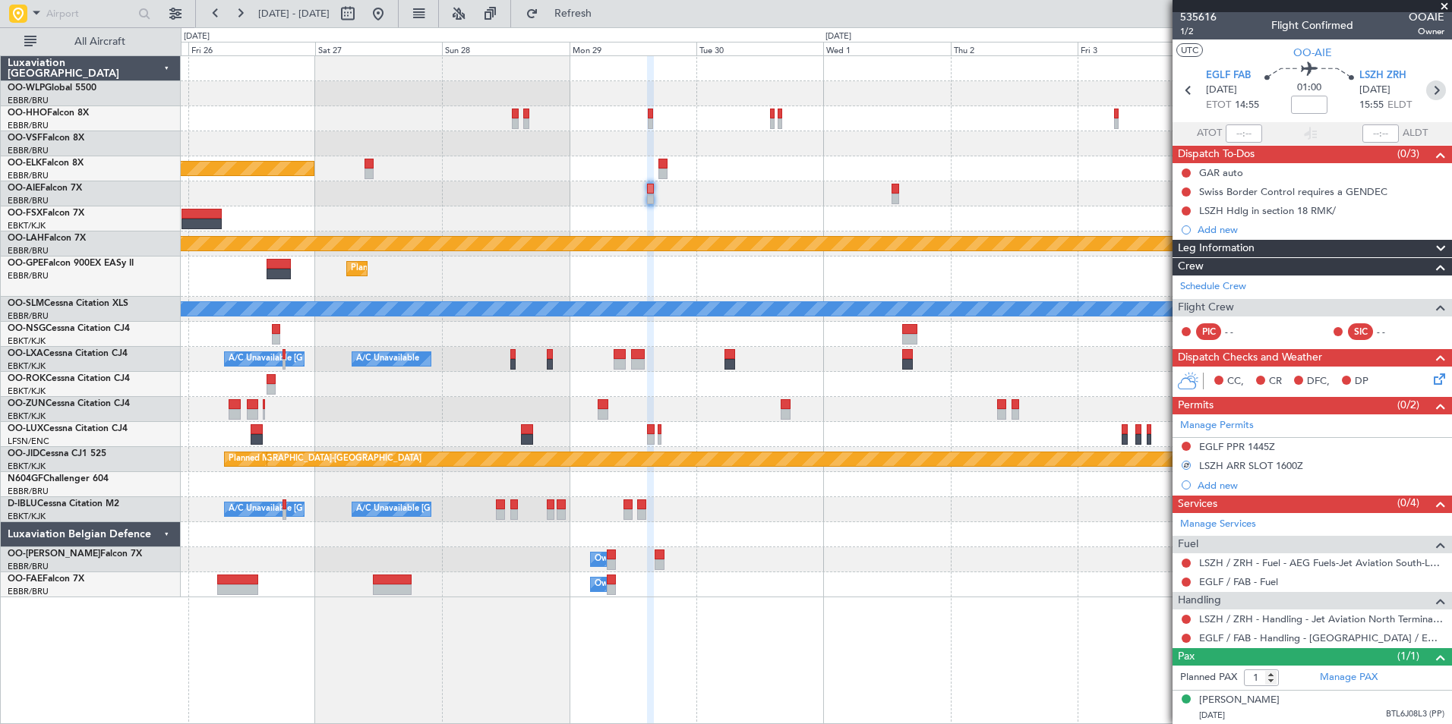
click at [1426, 89] on icon at bounding box center [1436, 90] width 20 height 20
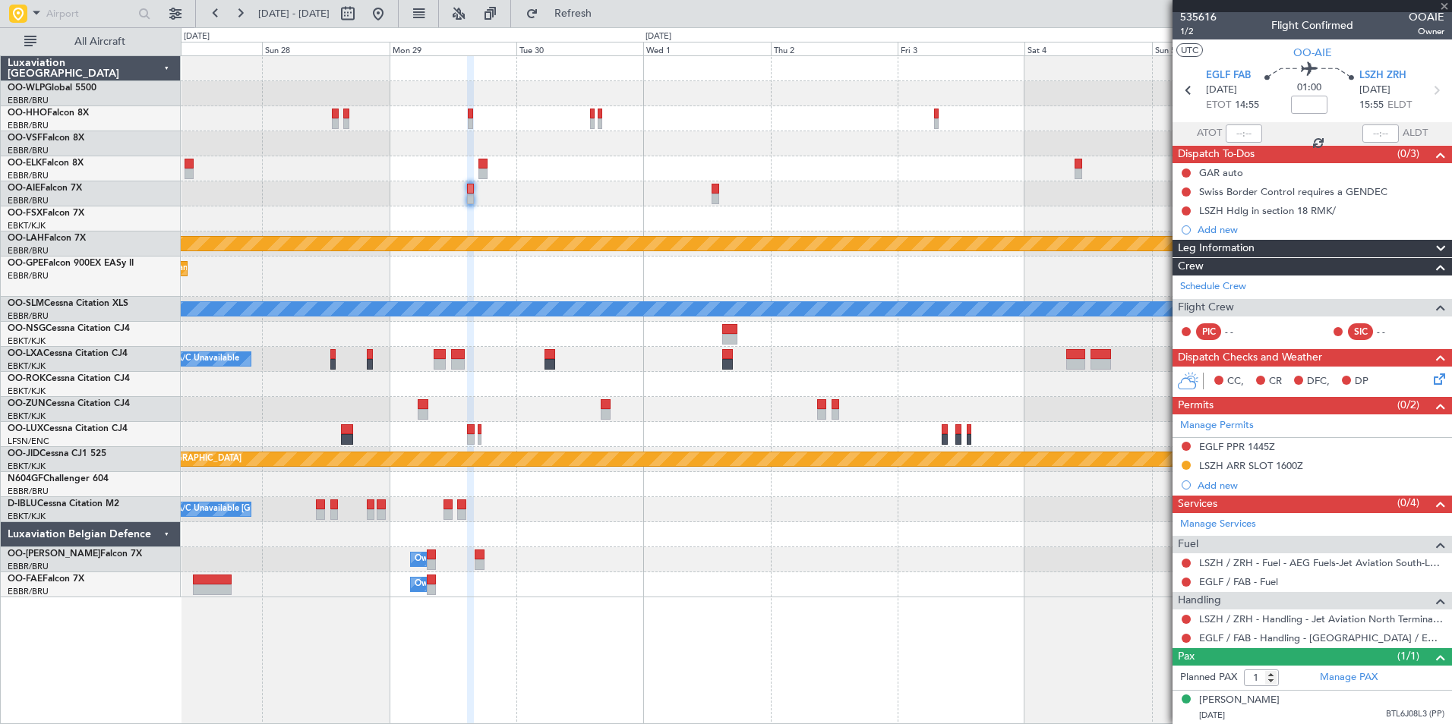
click at [750, 211] on div "Planned Maint Kortrijk-Wevelgem Planned Maint Alton-st Louis (St Louis Regl) Pl…" at bounding box center [816, 326] width 1270 height 541
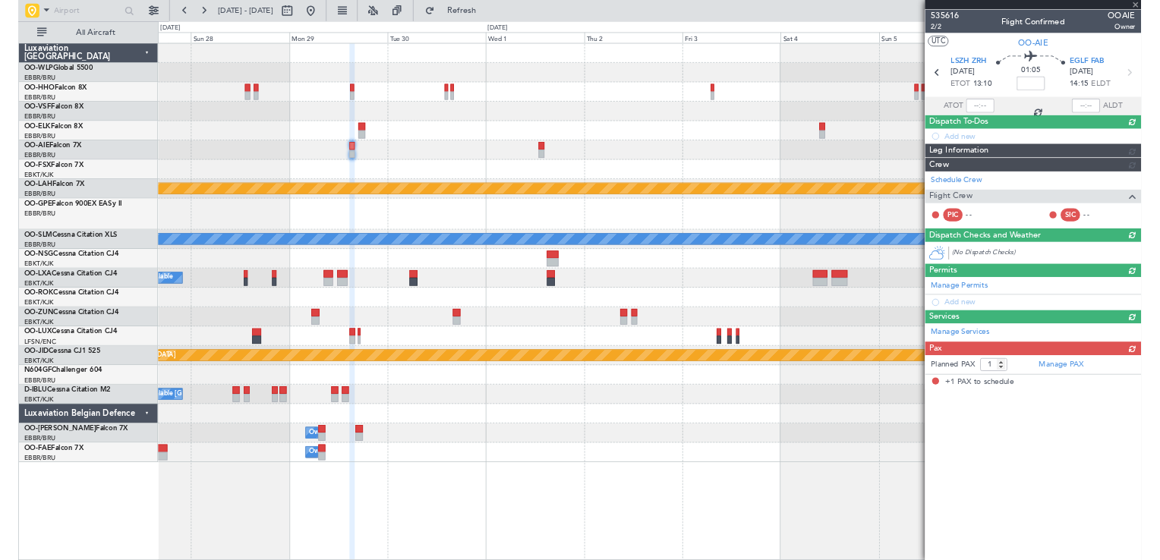
scroll to position [0, 0]
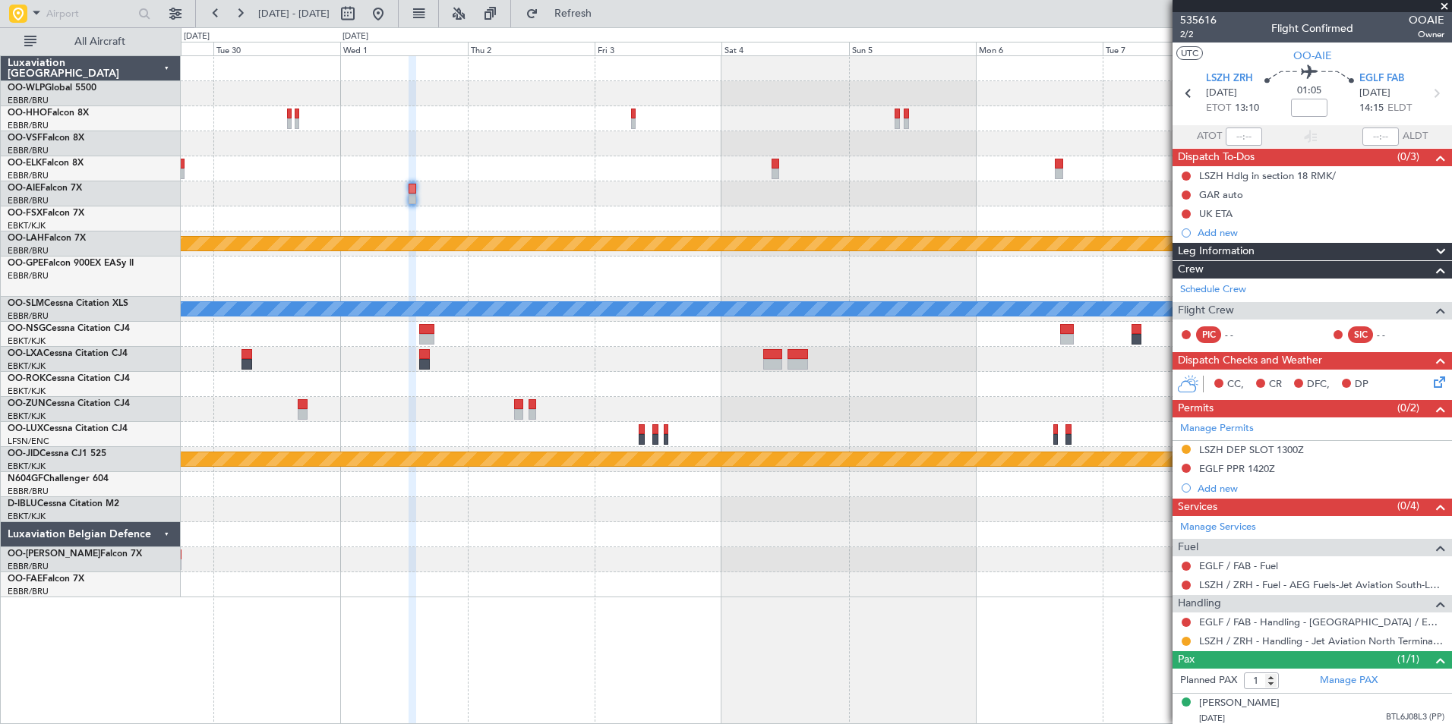
click at [628, 208] on div at bounding box center [816, 219] width 1270 height 25
click at [1189, 466] on button at bounding box center [1185, 468] width 9 height 9
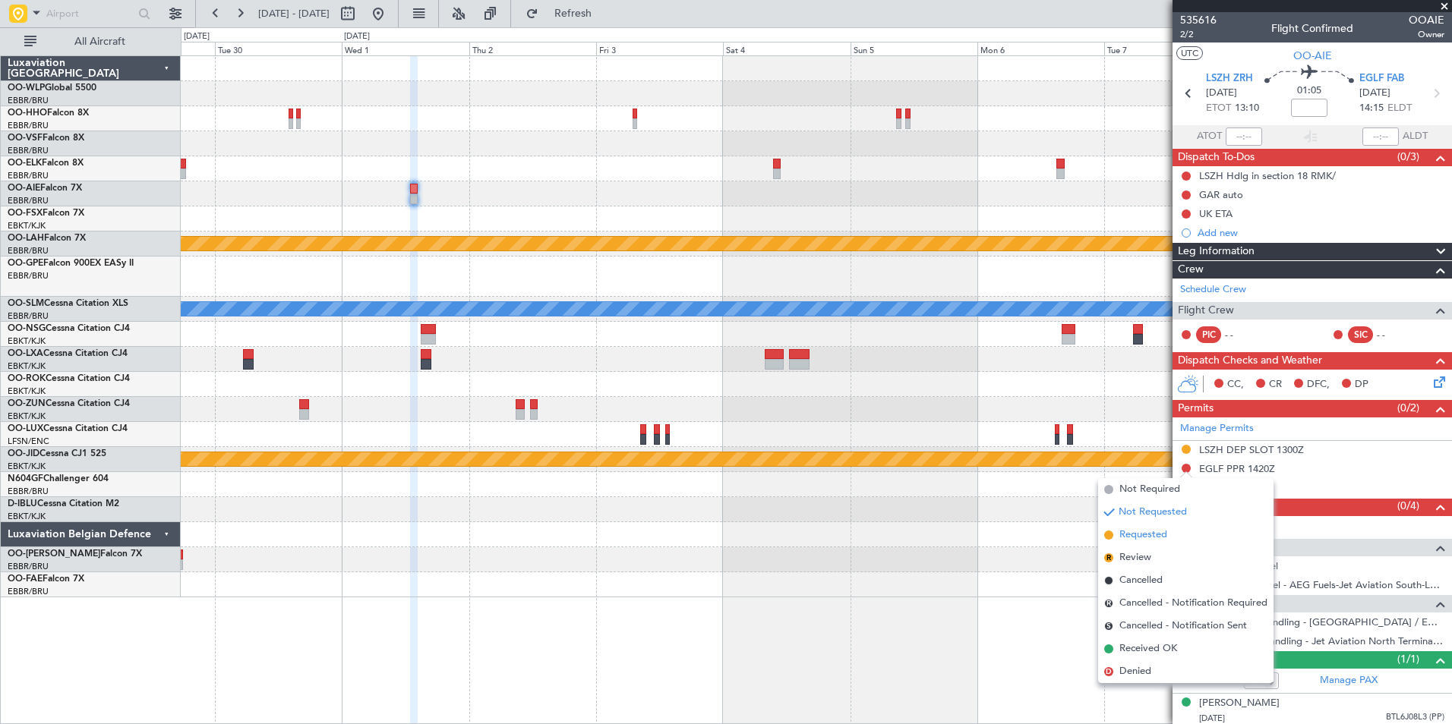
click at [1141, 539] on span "Requested" at bounding box center [1143, 535] width 48 height 15
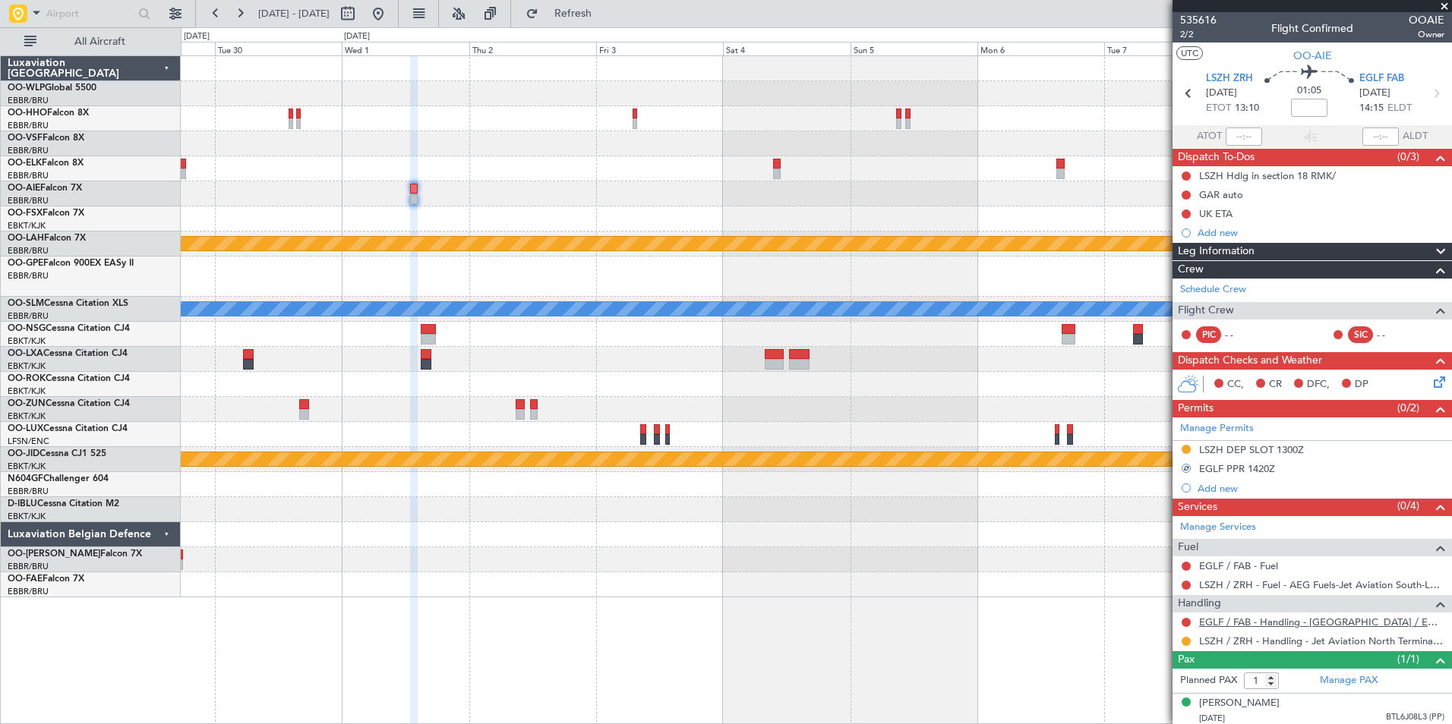
click at [1211, 627] on link "EGLF / FAB - Handling - [GEOGRAPHIC_DATA] / EGLF / FAB" at bounding box center [1321, 622] width 245 height 13
click at [393, 192] on div "Planned Maint Alton-st Louis (St Louis Regl) Planned Maint Brussels (Brussels N…" at bounding box center [816, 326] width 1270 height 541
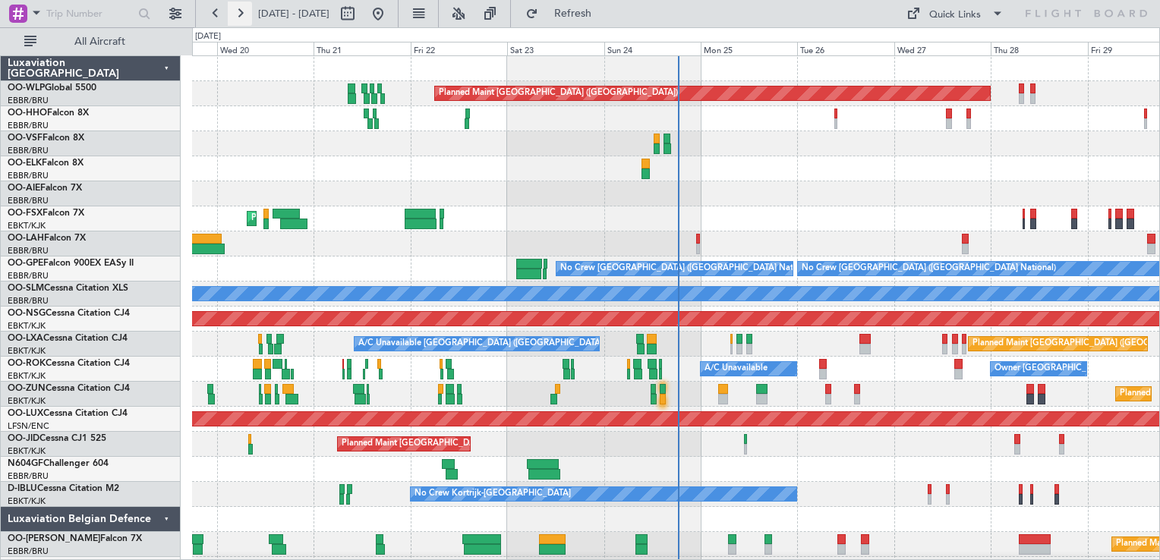
click at [239, 18] on button at bounding box center [240, 14] width 24 height 24
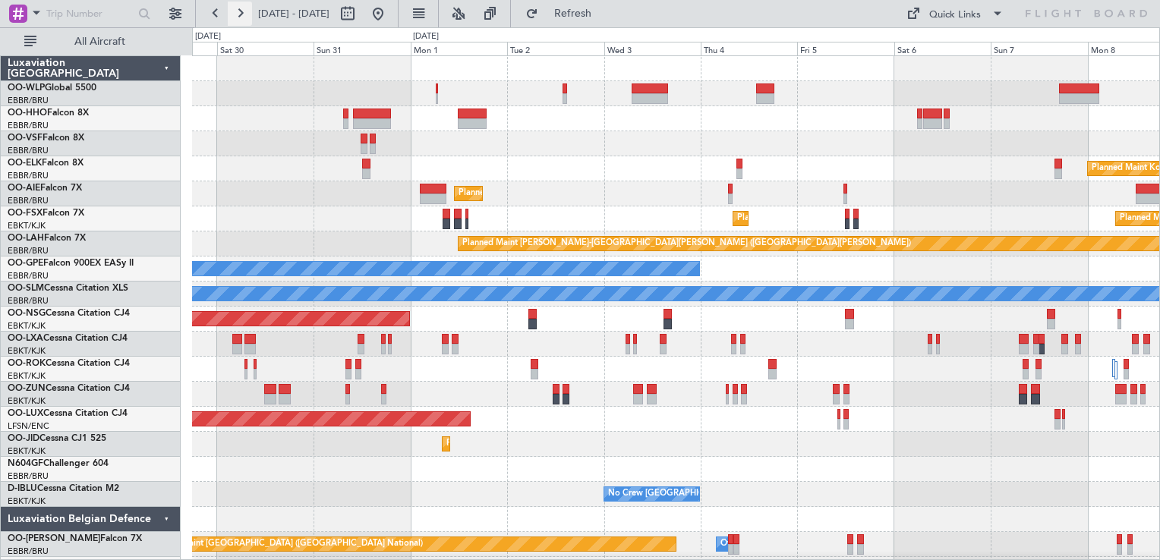
click at [246, 18] on button at bounding box center [240, 14] width 24 height 24
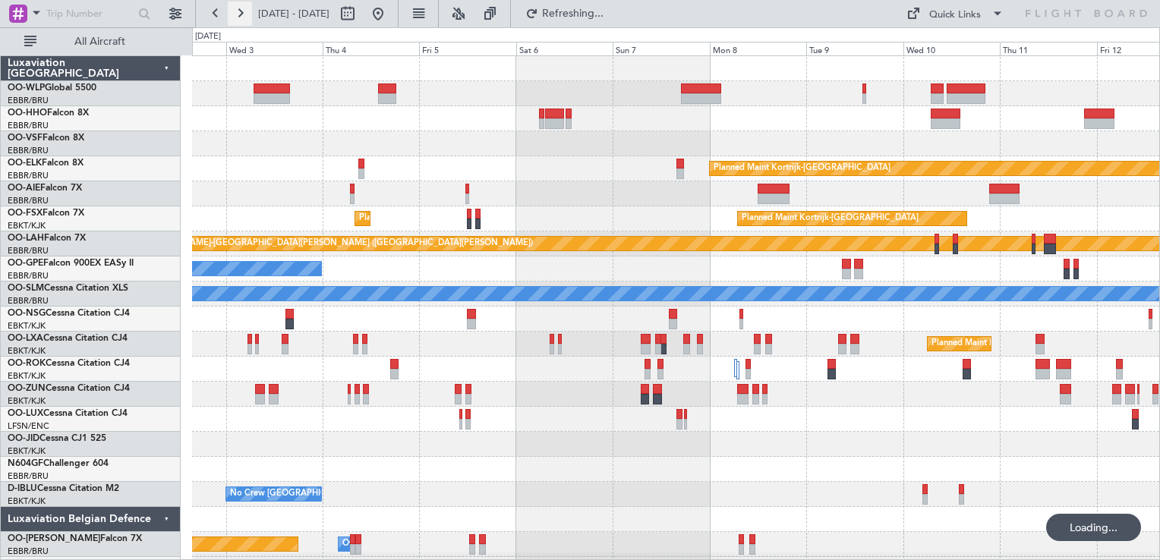
click at [246, 18] on button at bounding box center [240, 14] width 24 height 24
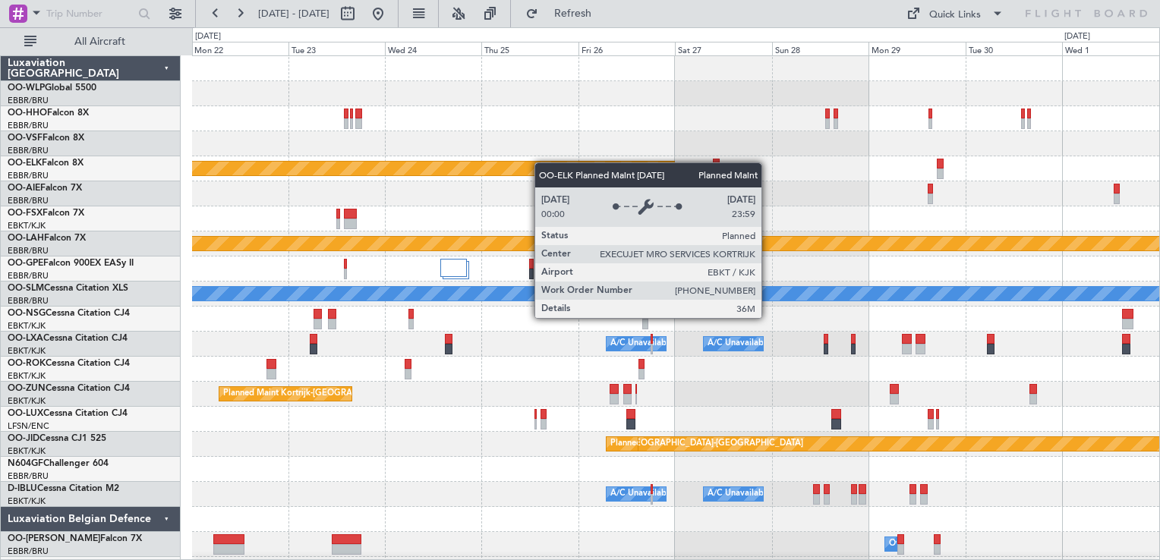
click at [535, 162] on div "Planned Maint Kortrijk-[GEOGRAPHIC_DATA] Planned [GEOGRAPHIC_DATA][PERSON_NAME]…" at bounding box center [675, 319] width 967 height 526
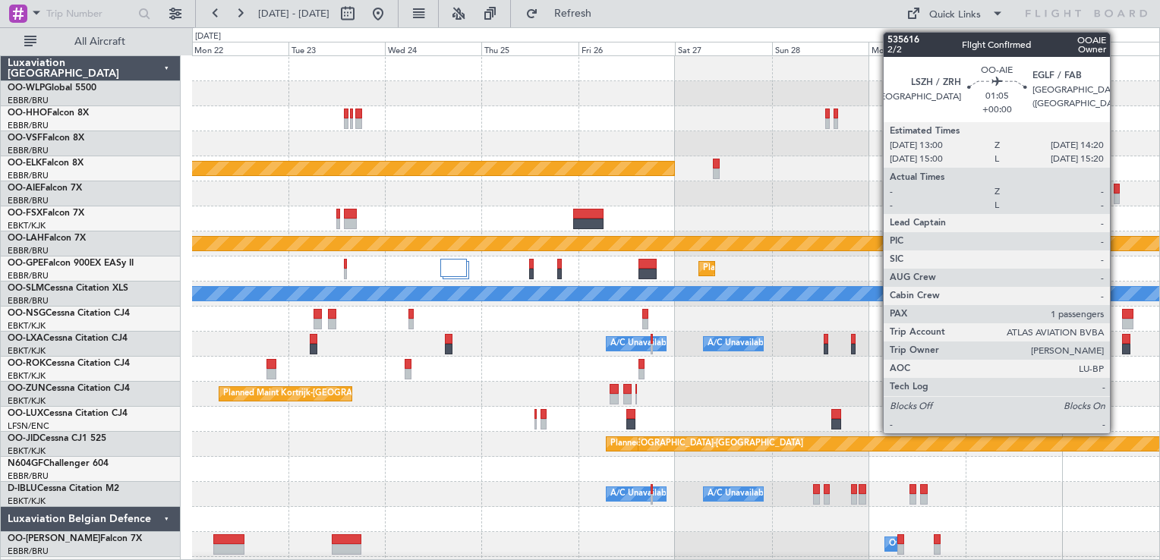
click at [1117, 194] on div at bounding box center [1117, 199] width 6 height 11
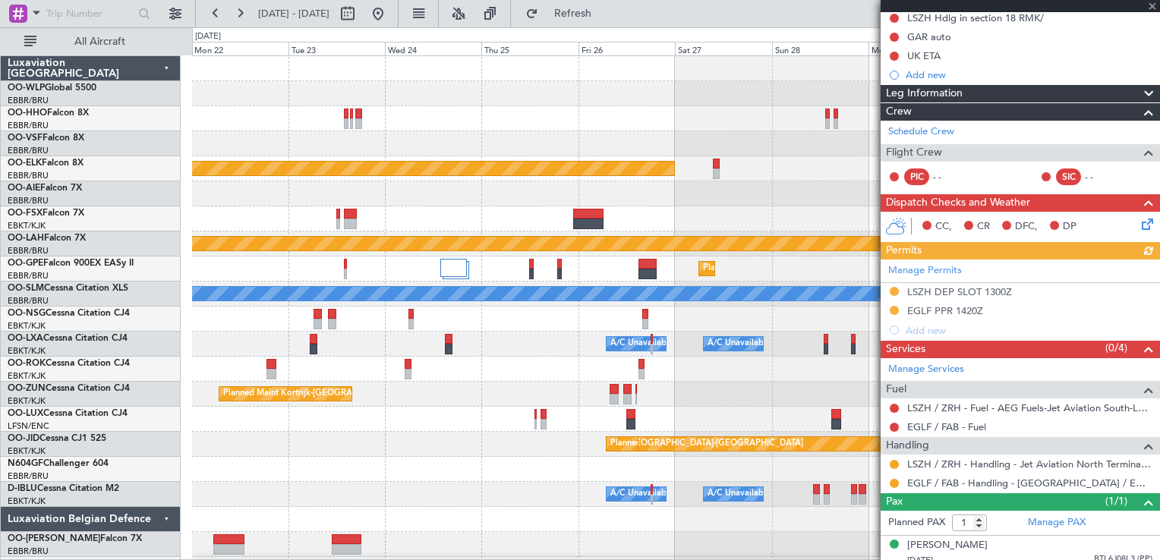
scroll to position [165, 0]
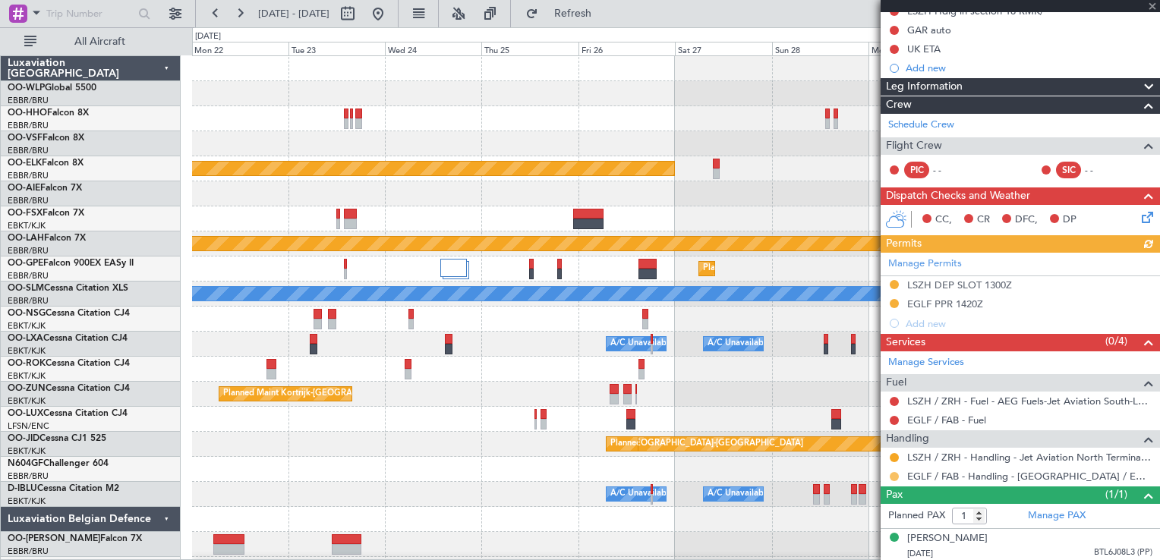
click at [891, 475] on button at bounding box center [894, 476] width 9 height 9
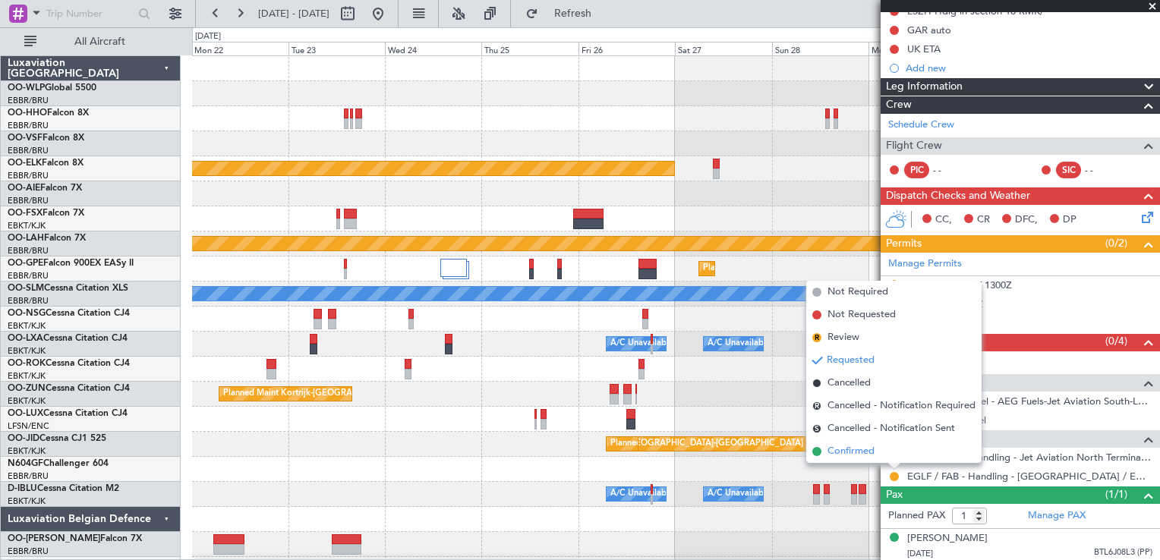
click at [872, 456] on span "Confirmed" at bounding box center [851, 451] width 47 height 15
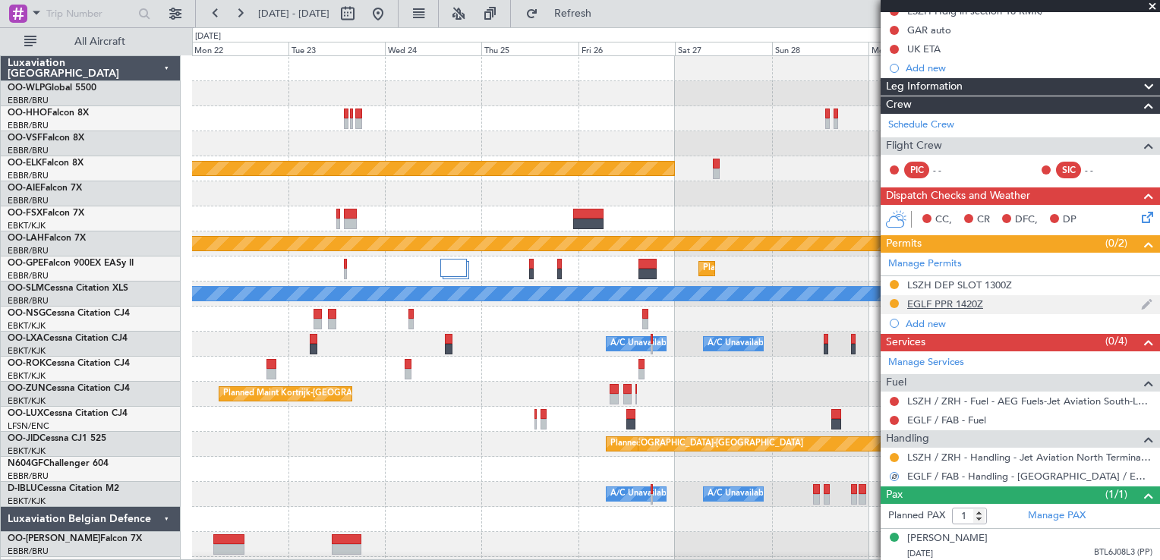
click at [932, 298] on div "EGLF PPR 1420Z" at bounding box center [945, 304] width 76 height 13
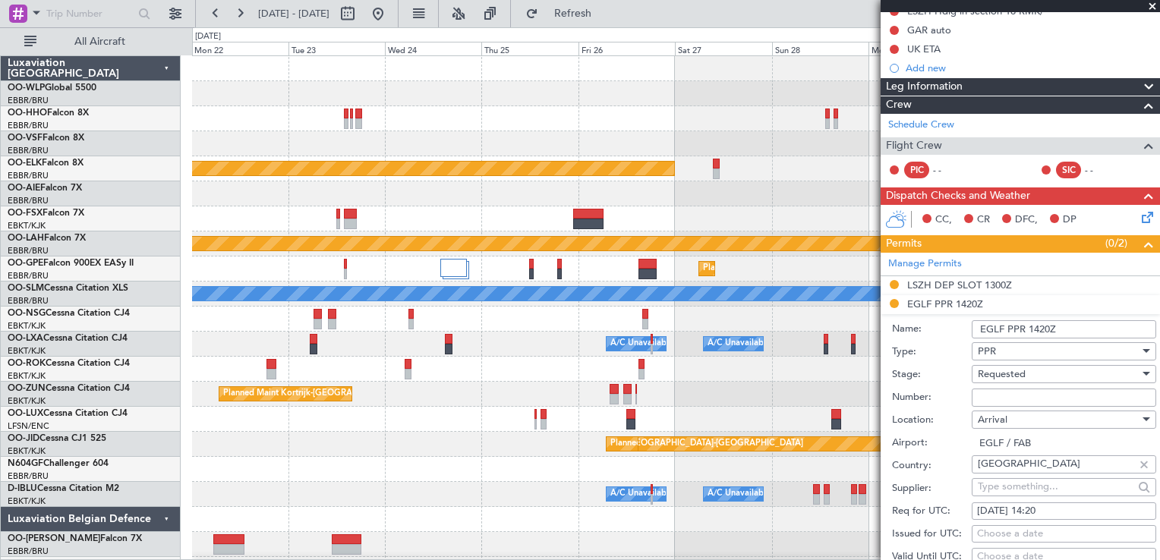
click at [991, 400] on input "Number:" at bounding box center [1064, 398] width 185 height 18
paste input "371848"
type input "371848"
click at [1005, 356] on div "PPR" at bounding box center [1059, 351] width 162 height 23
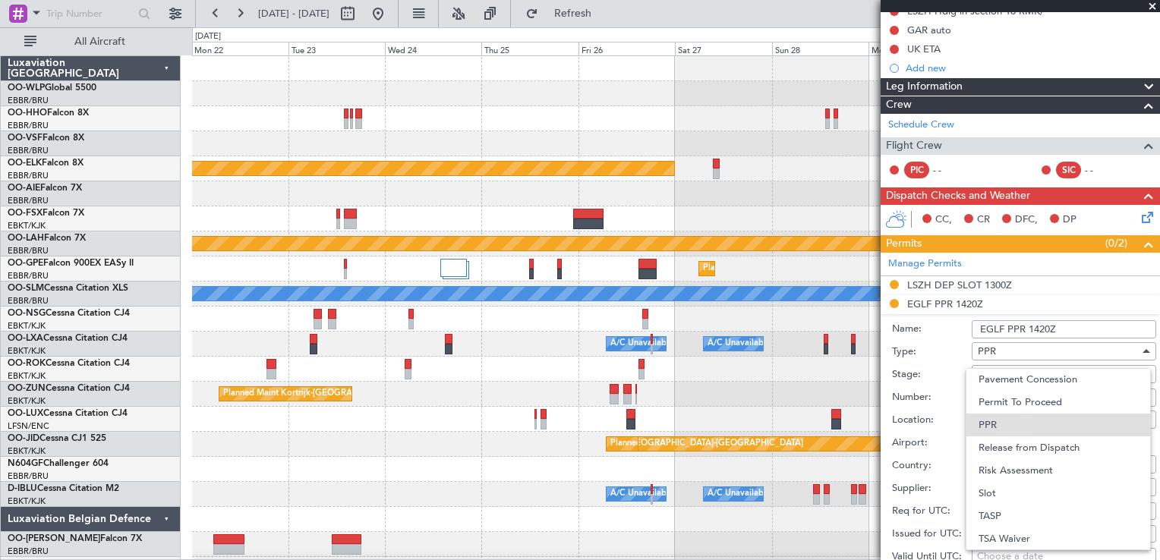
click at [916, 367] on div at bounding box center [580, 280] width 1160 height 560
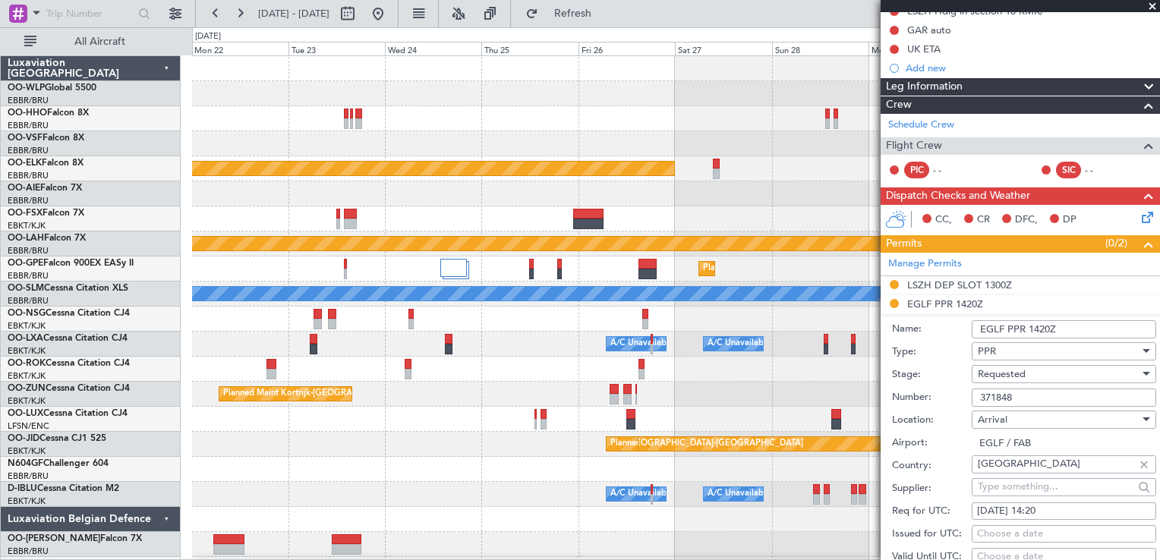
click at [982, 369] on span "Requested" at bounding box center [1002, 374] width 48 height 14
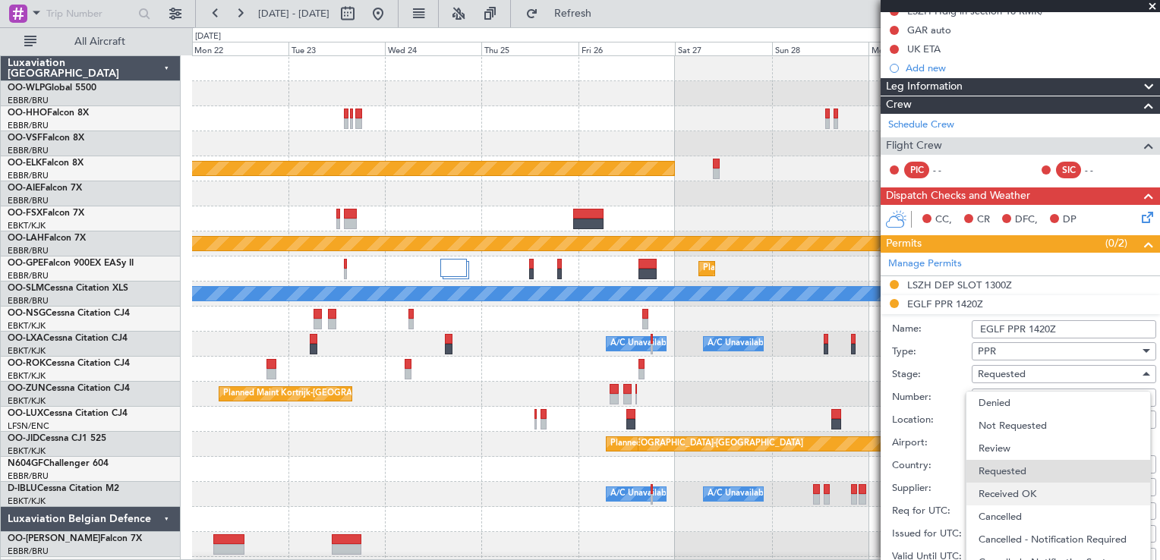
click at [985, 490] on span "Received OK" at bounding box center [1058, 494] width 159 height 23
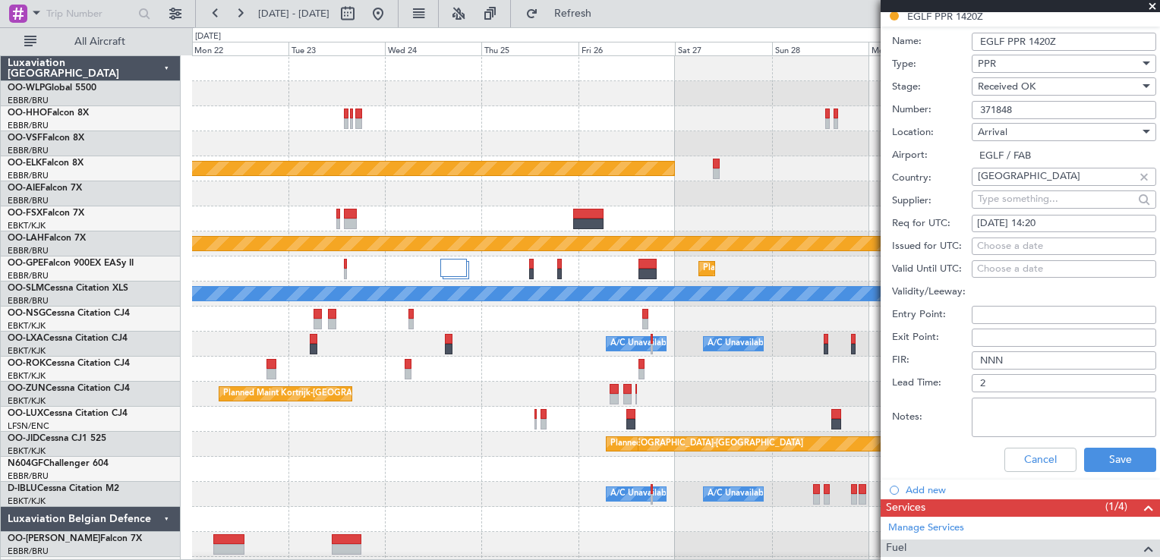
scroll to position [453, 0]
click at [1096, 462] on button "Save" at bounding box center [1120, 459] width 72 height 24
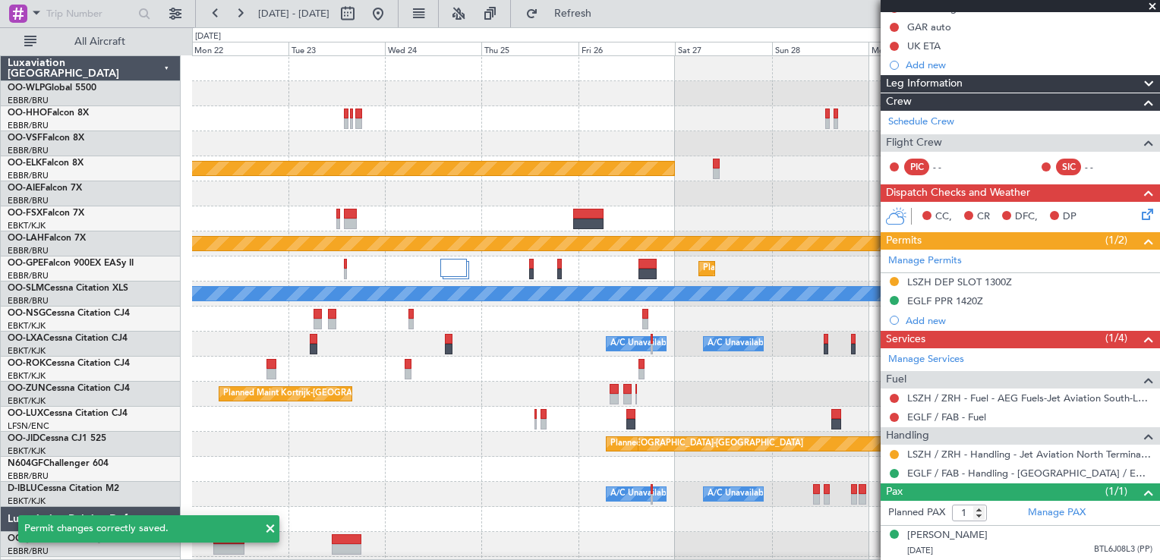
scroll to position [0, 0]
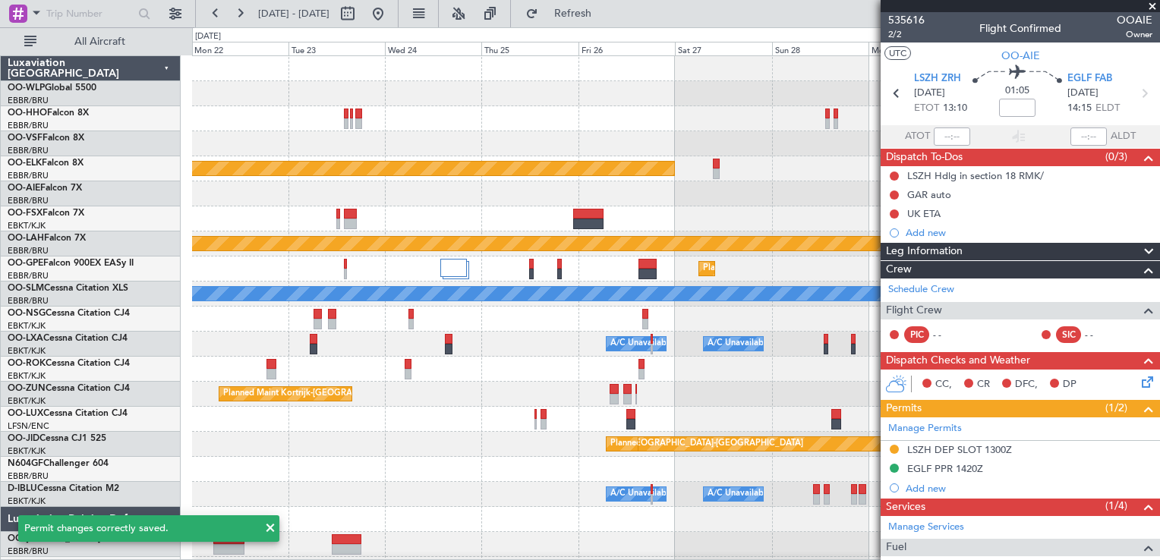
click at [948, 285] on link "Schedule Crew" at bounding box center [921, 289] width 66 height 15
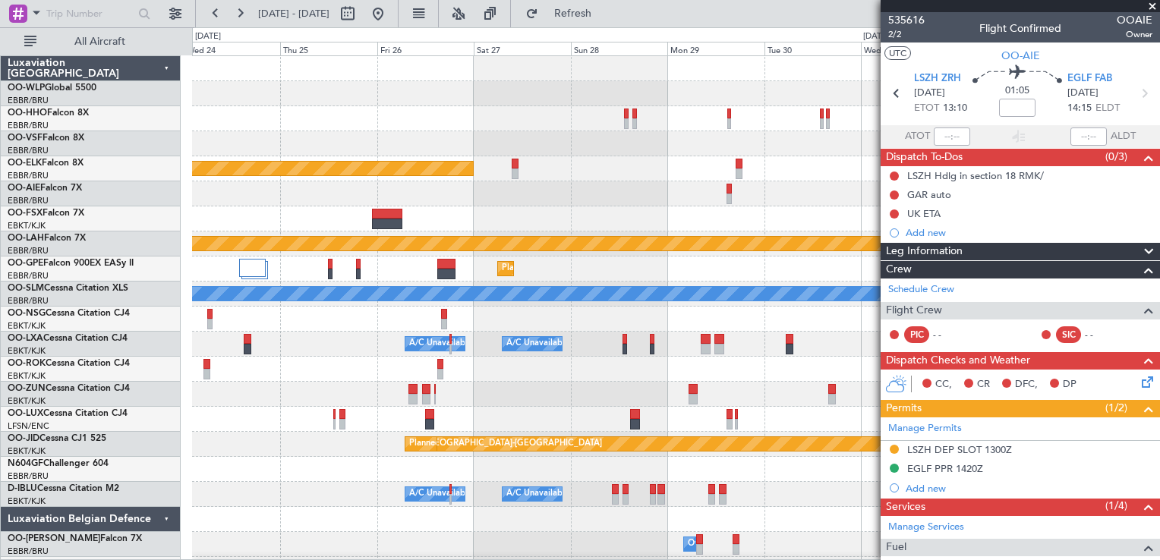
click at [468, 218] on div "Planned Maint Kortrijk-[GEOGRAPHIC_DATA] Planned [GEOGRAPHIC_DATA][PERSON_NAME]…" at bounding box center [675, 319] width 967 height 526
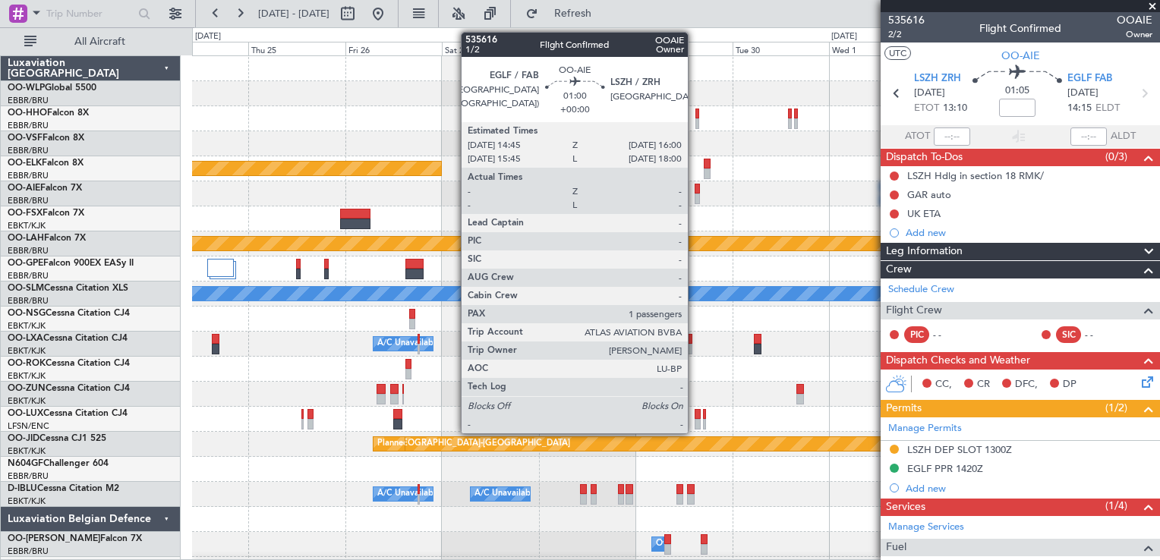
click at [695, 199] on div at bounding box center [697, 199] width 5 height 11
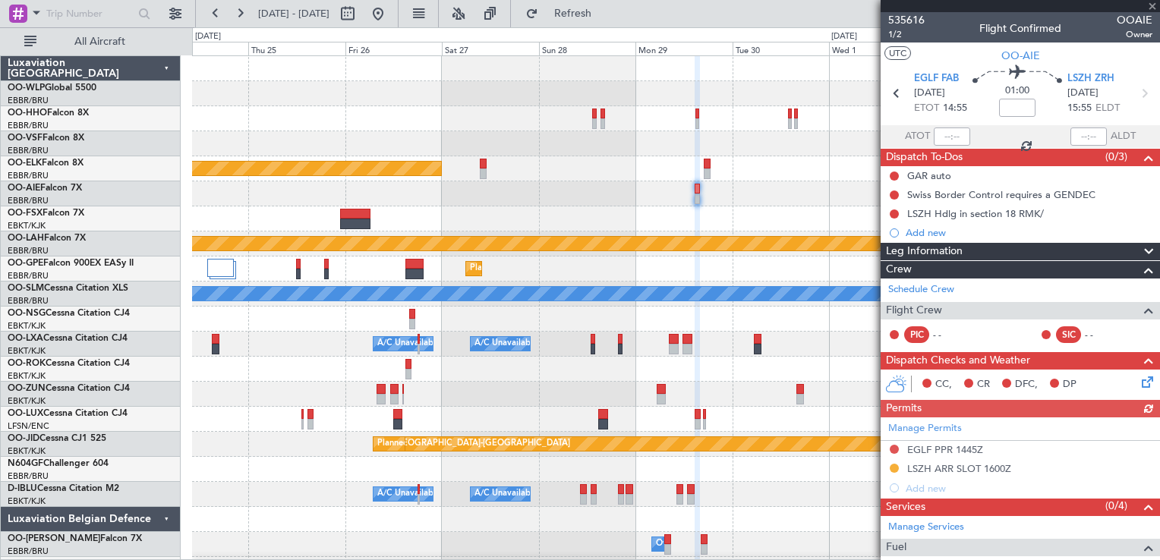
scroll to position [165, 0]
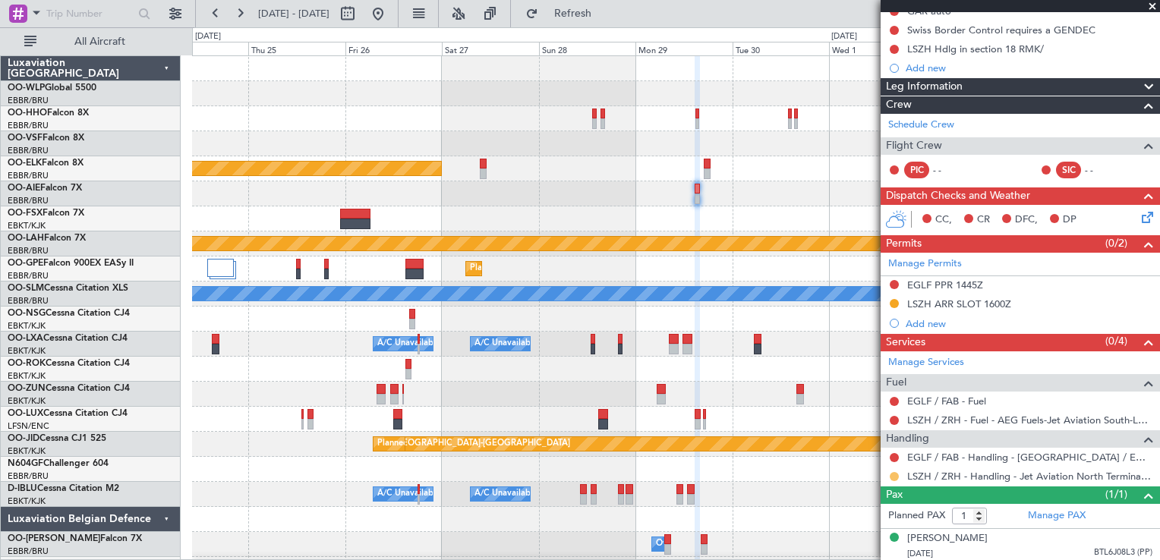
click at [894, 474] on button at bounding box center [894, 476] width 9 height 9
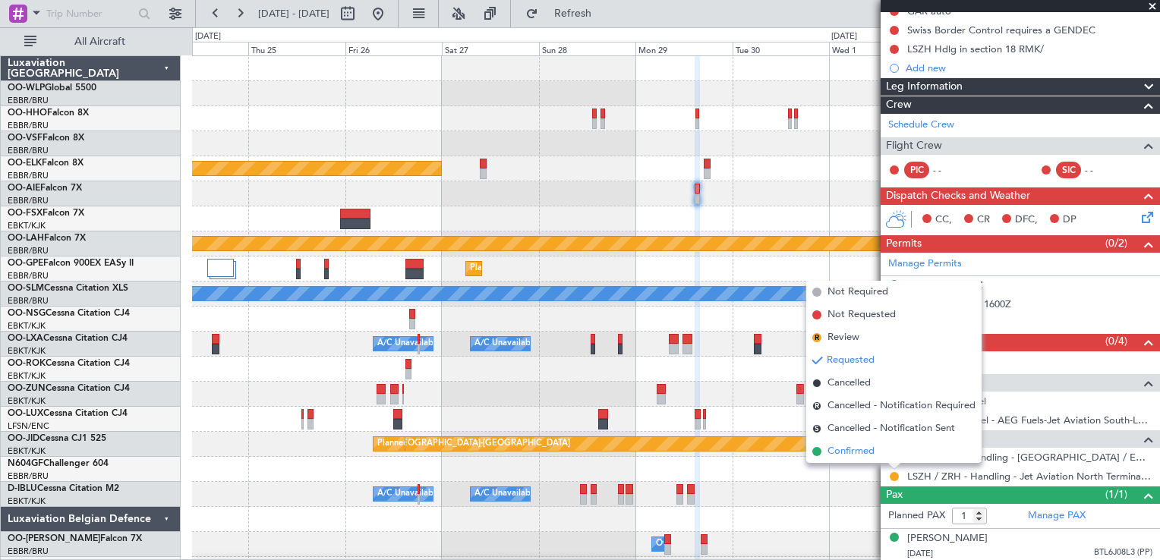
click at [854, 449] on span "Confirmed" at bounding box center [851, 451] width 47 height 15
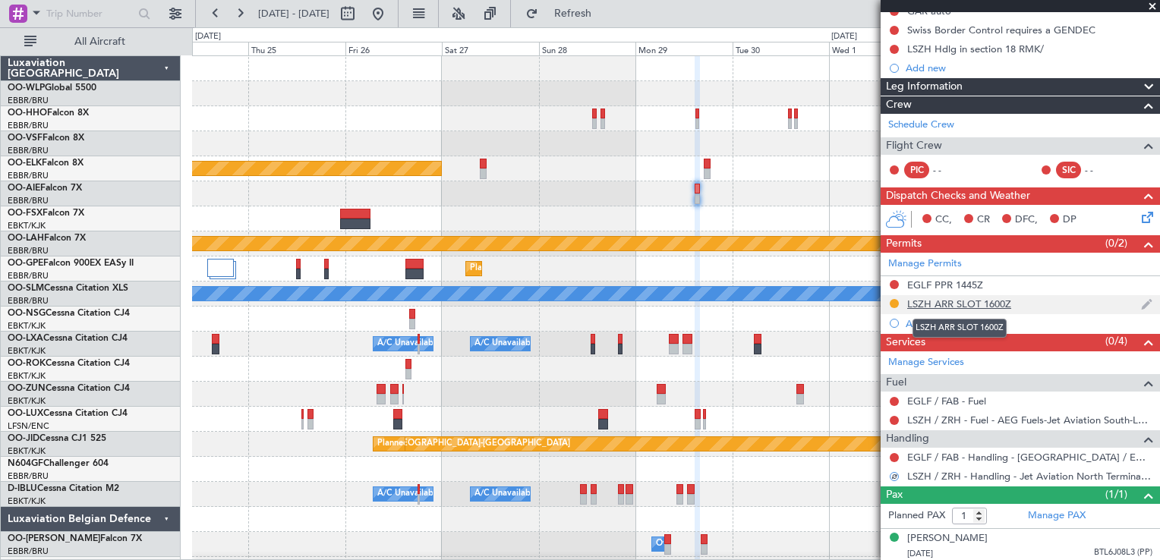
click at [920, 299] on div "LSZH ARR SLOT 1600Z" at bounding box center [959, 304] width 104 height 13
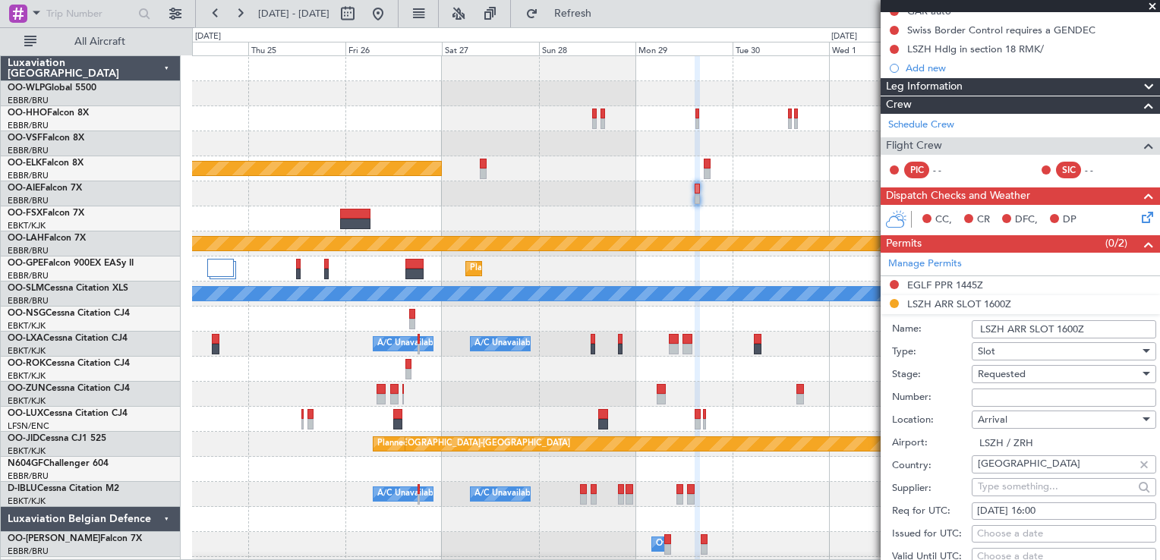
click at [987, 394] on input "Number:" at bounding box center [1064, 398] width 185 height 18
paste input "LSZHAXXE160000"
type input "LSZHAXXE160000"
click at [986, 371] on span "Requested" at bounding box center [1002, 374] width 48 height 14
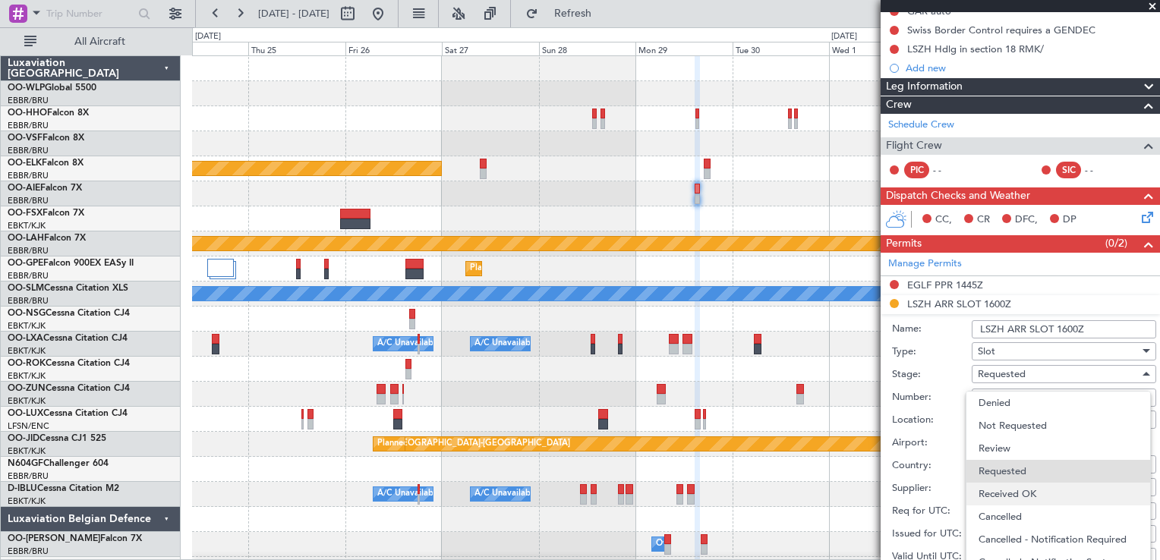
click at [992, 490] on span "Received OK" at bounding box center [1058, 494] width 159 height 23
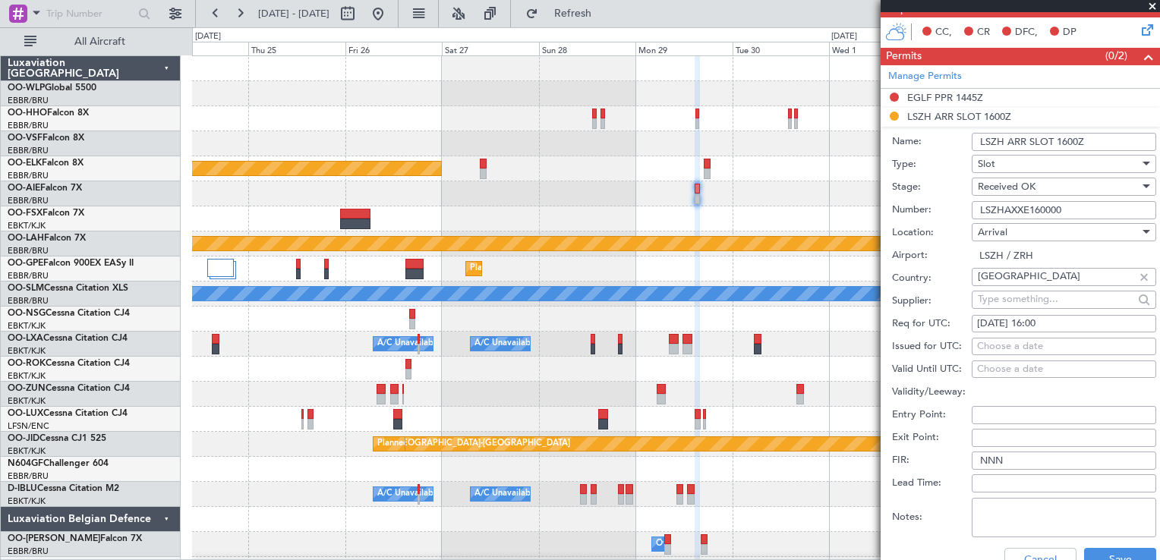
scroll to position [354, 0]
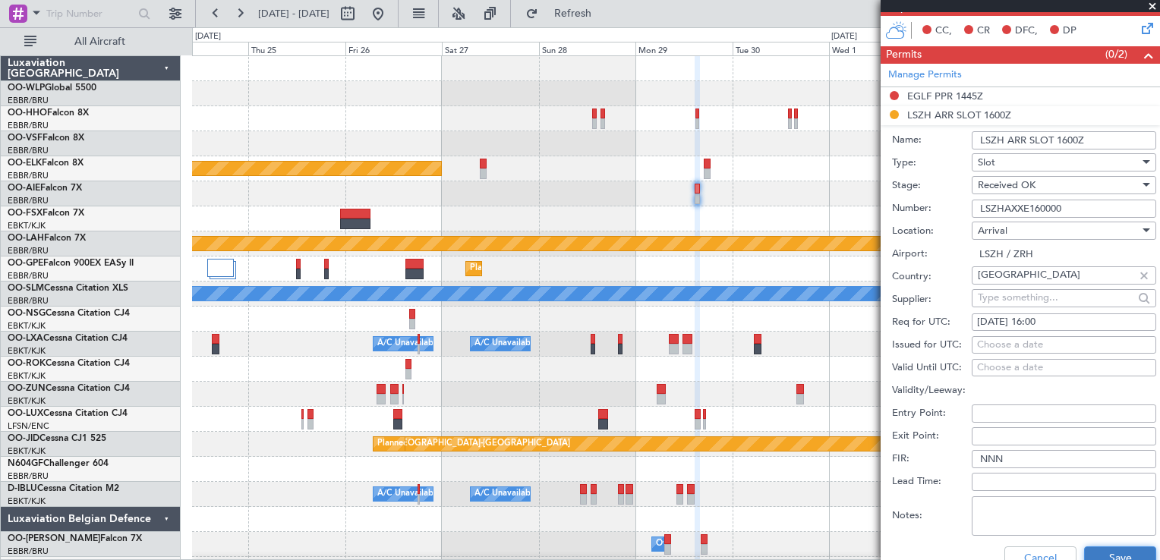
click at [1091, 554] on button "Save" at bounding box center [1120, 559] width 72 height 24
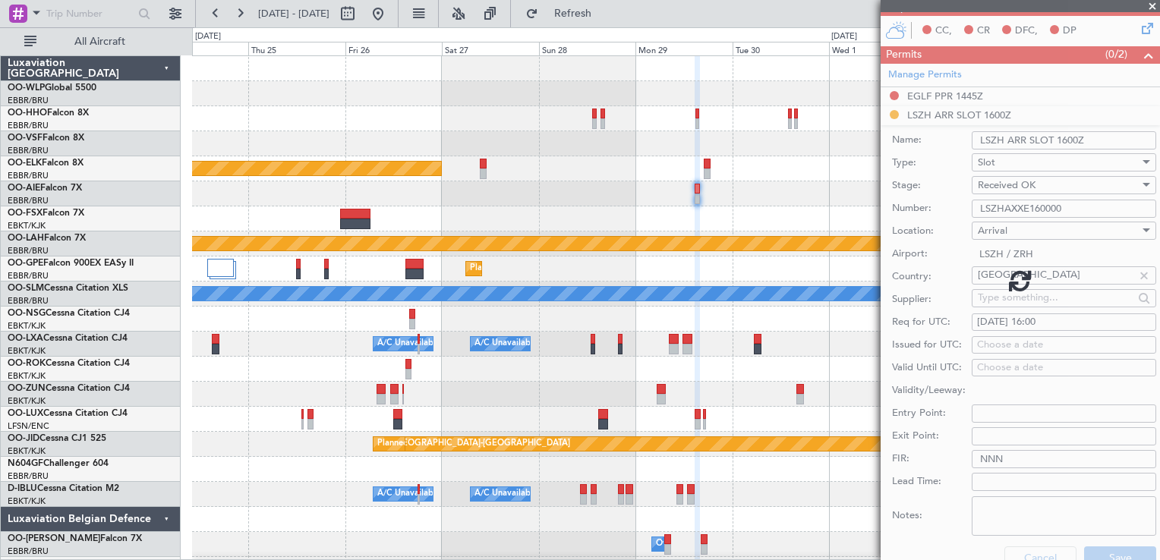
scroll to position [165, 0]
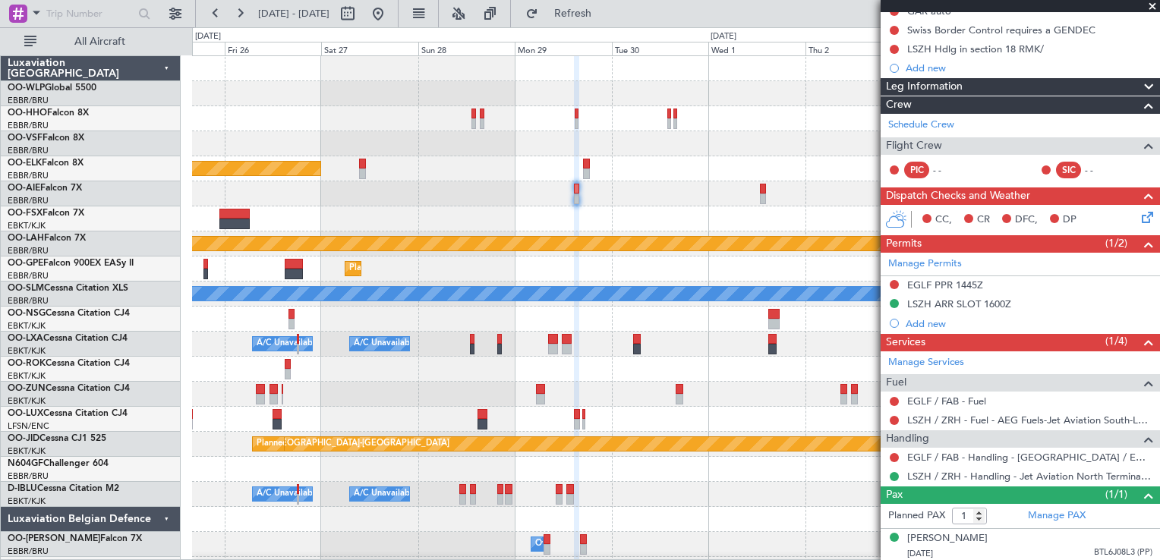
click at [625, 215] on div "Planned Maint Kortrijk-[GEOGRAPHIC_DATA] Planned [GEOGRAPHIC_DATA][PERSON_NAME]…" at bounding box center [675, 319] width 967 height 526
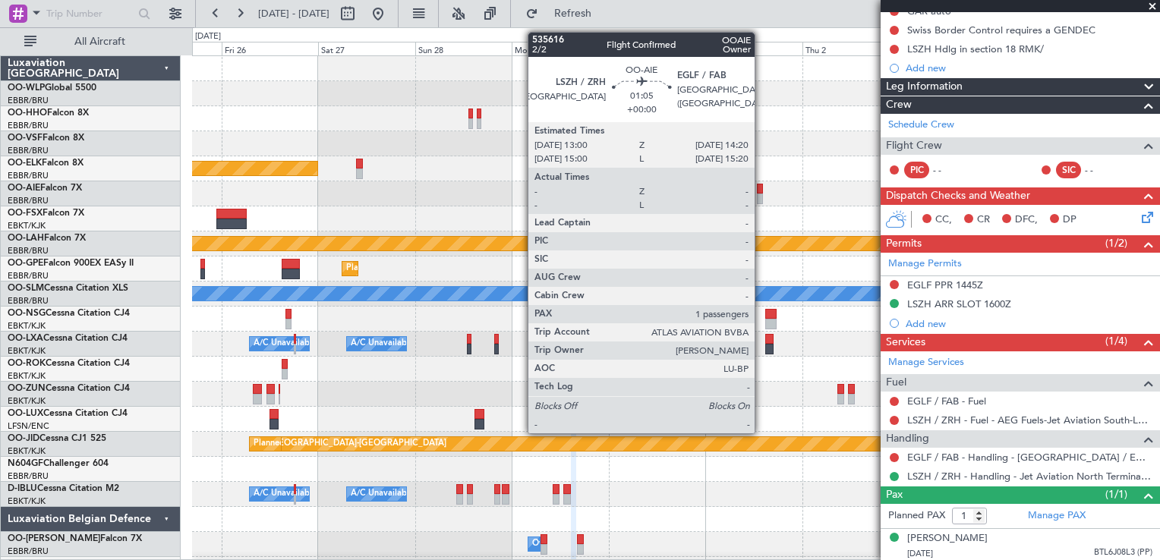
click at [763, 194] on div at bounding box center [675, 193] width 967 height 25
click at [758, 194] on div at bounding box center [760, 199] width 6 height 11
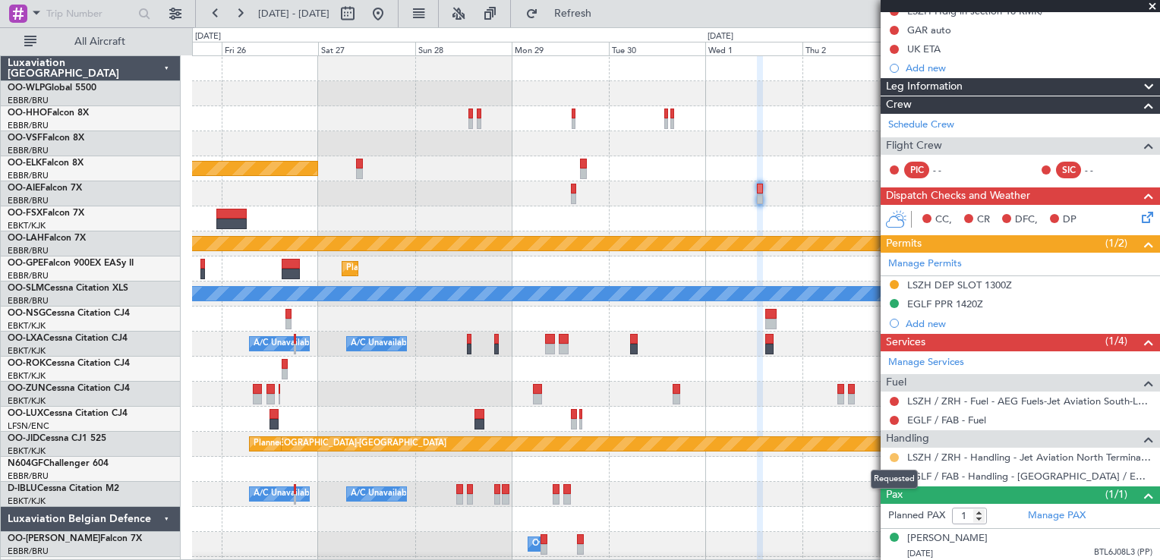
click at [893, 459] on mat-tooltip-component "Requested" at bounding box center [894, 479] width 68 height 40
click at [893, 453] on button at bounding box center [894, 457] width 9 height 9
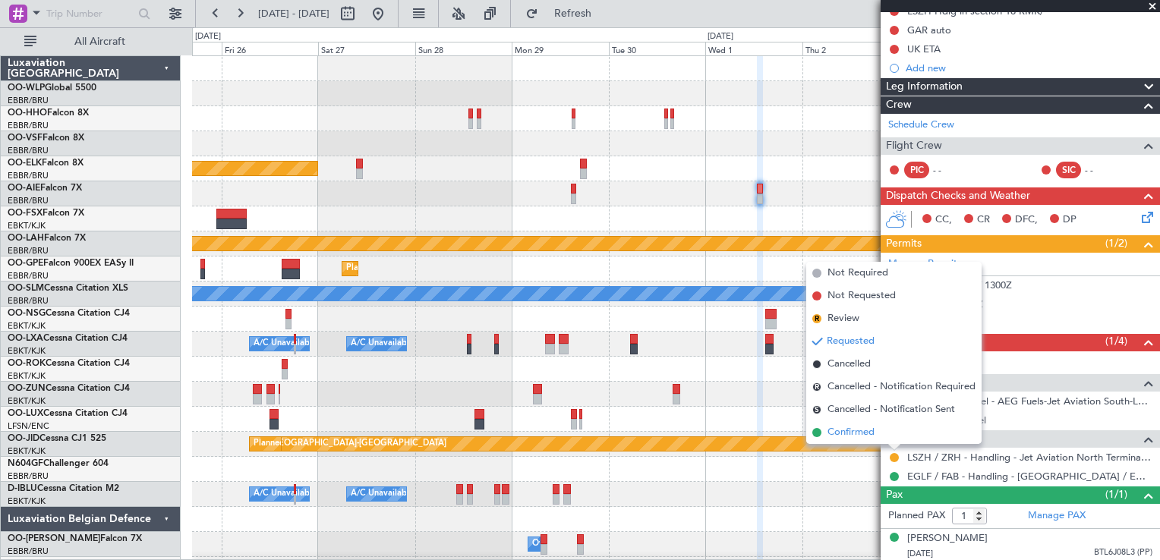
click at [862, 438] on span "Confirmed" at bounding box center [851, 432] width 47 height 15
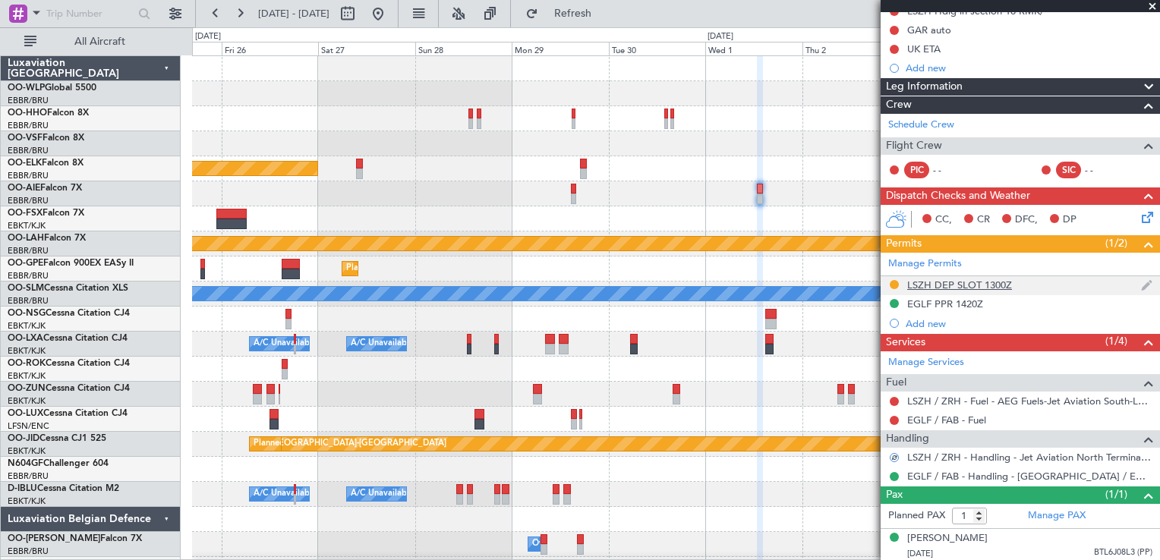
click at [927, 281] on div "LSZH DEP SLOT 1300Z" at bounding box center [959, 285] width 105 height 13
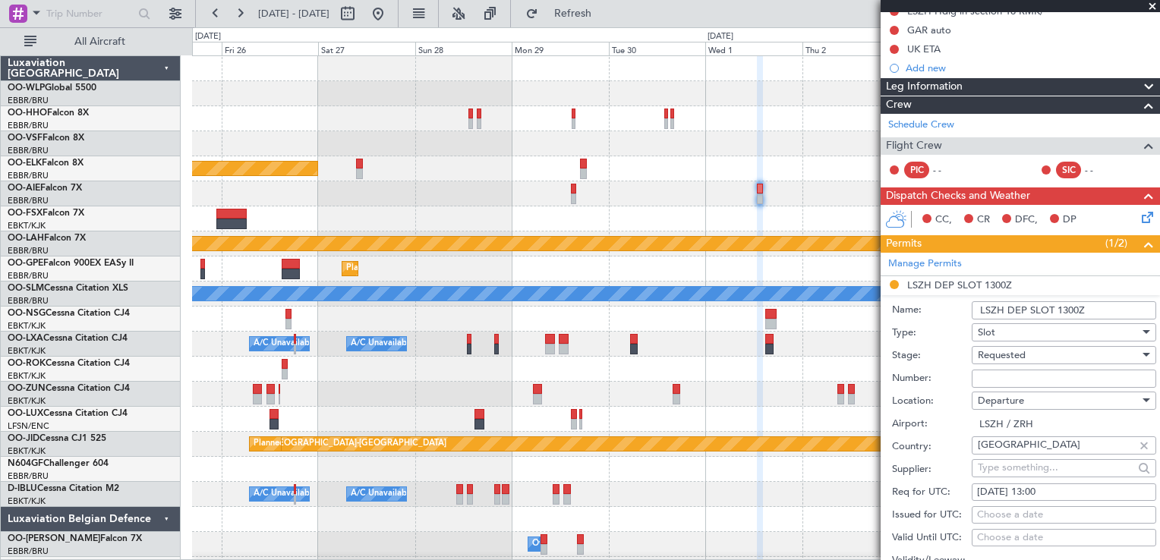
click at [1005, 375] on input "Number:" at bounding box center [1064, 379] width 185 height 18
paste input "LSZHDXXE1300D0"
type input "LSZHDXXE1300D0"
click at [993, 357] on span "Requested" at bounding box center [1002, 356] width 48 height 14
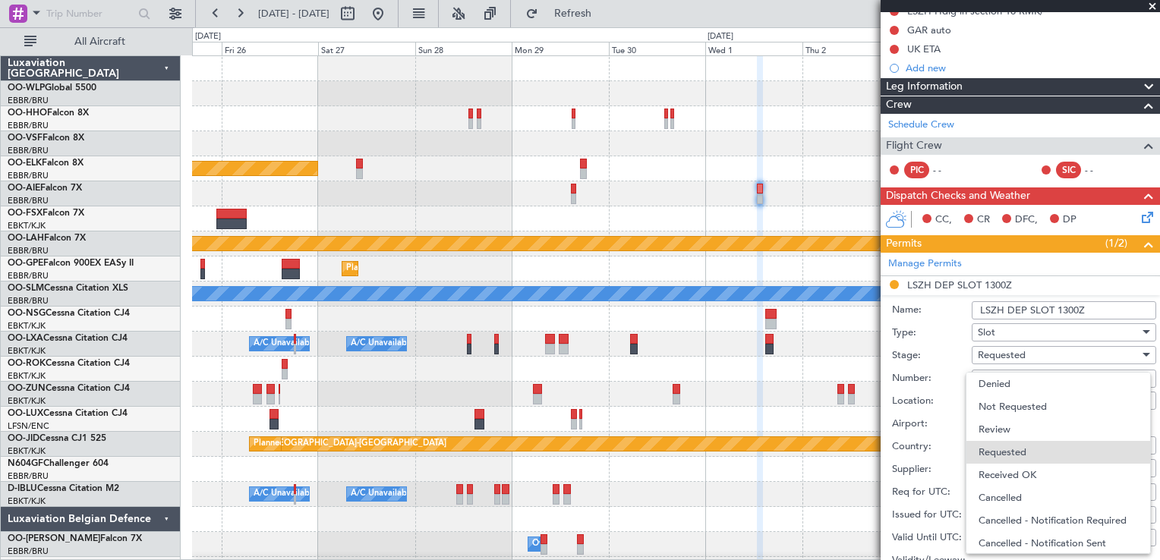
scroll to position [6, 0]
click at [1007, 463] on span "Received OK" at bounding box center [1058, 469] width 159 height 23
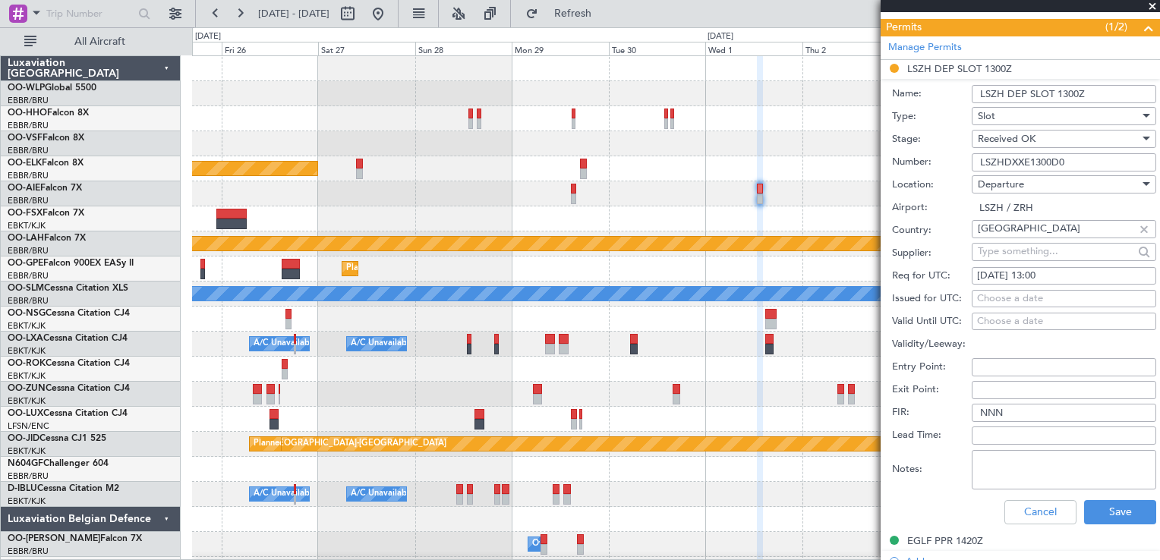
scroll to position [383, 0]
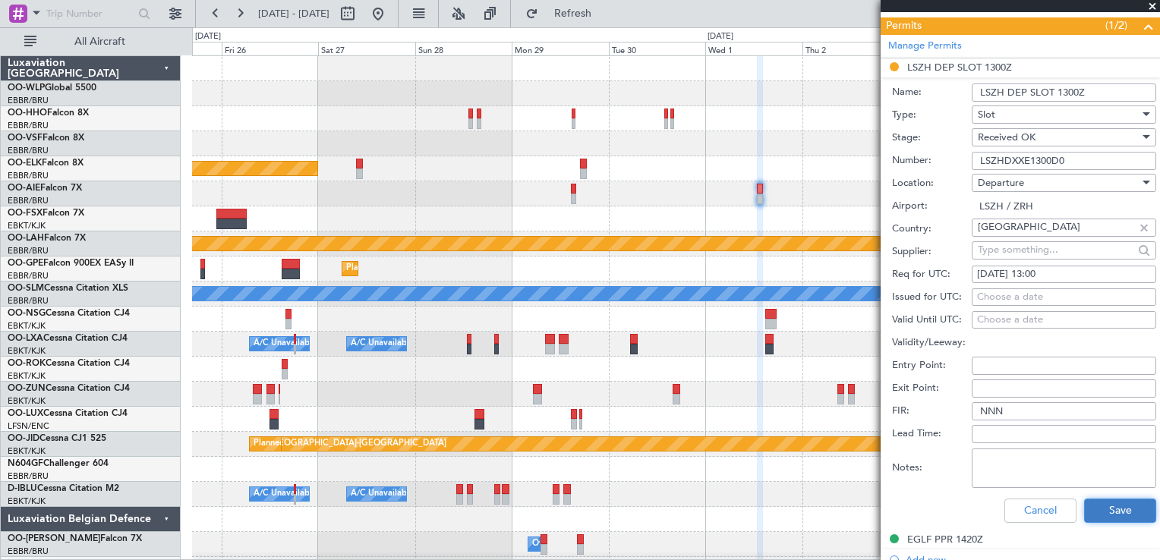
click at [1096, 511] on button "Save" at bounding box center [1120, 511] width 72 height 24
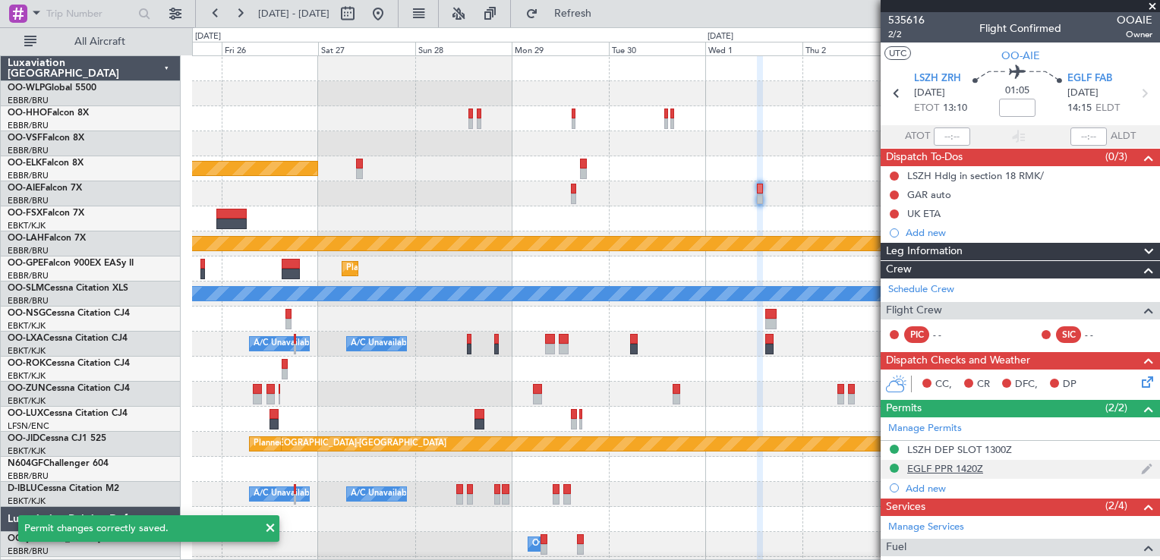
scroll to position [165, 0]
